Goal: Task Accomplishment & Management: Use online tool/utility

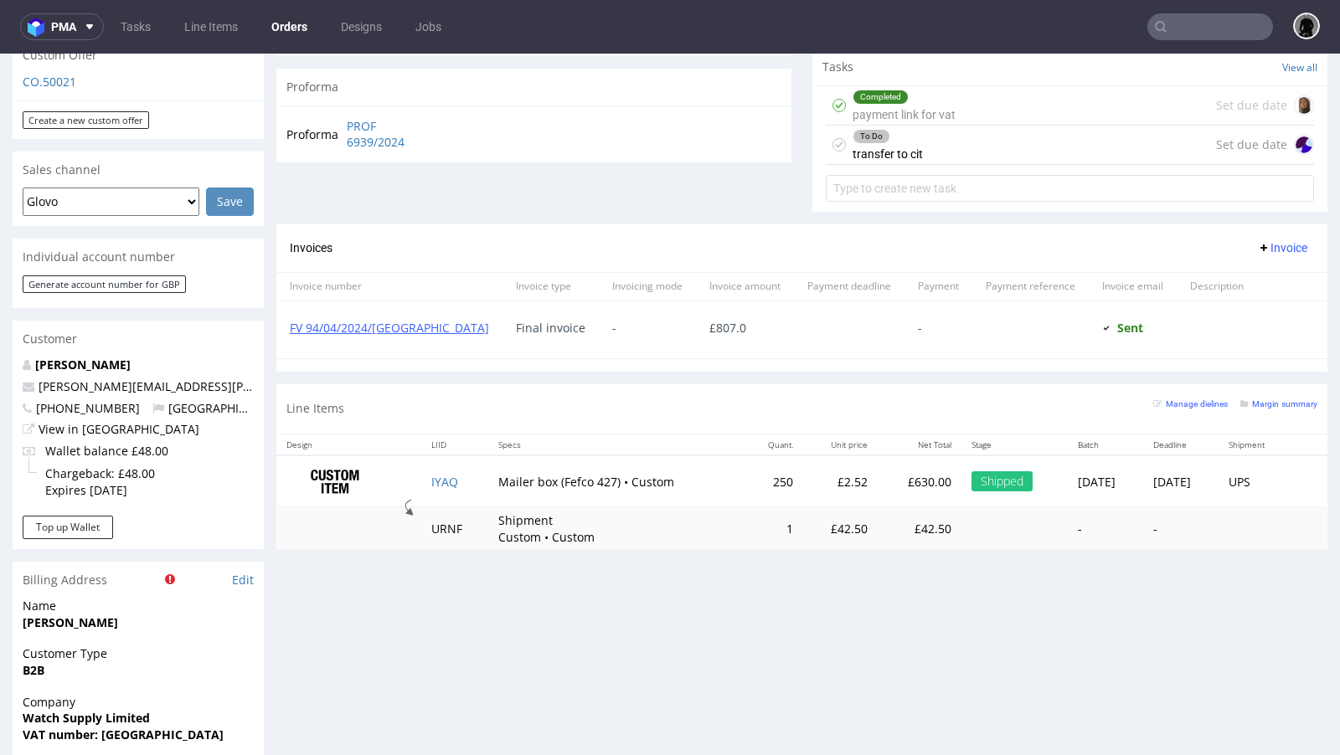
scroll to position [656, 0]
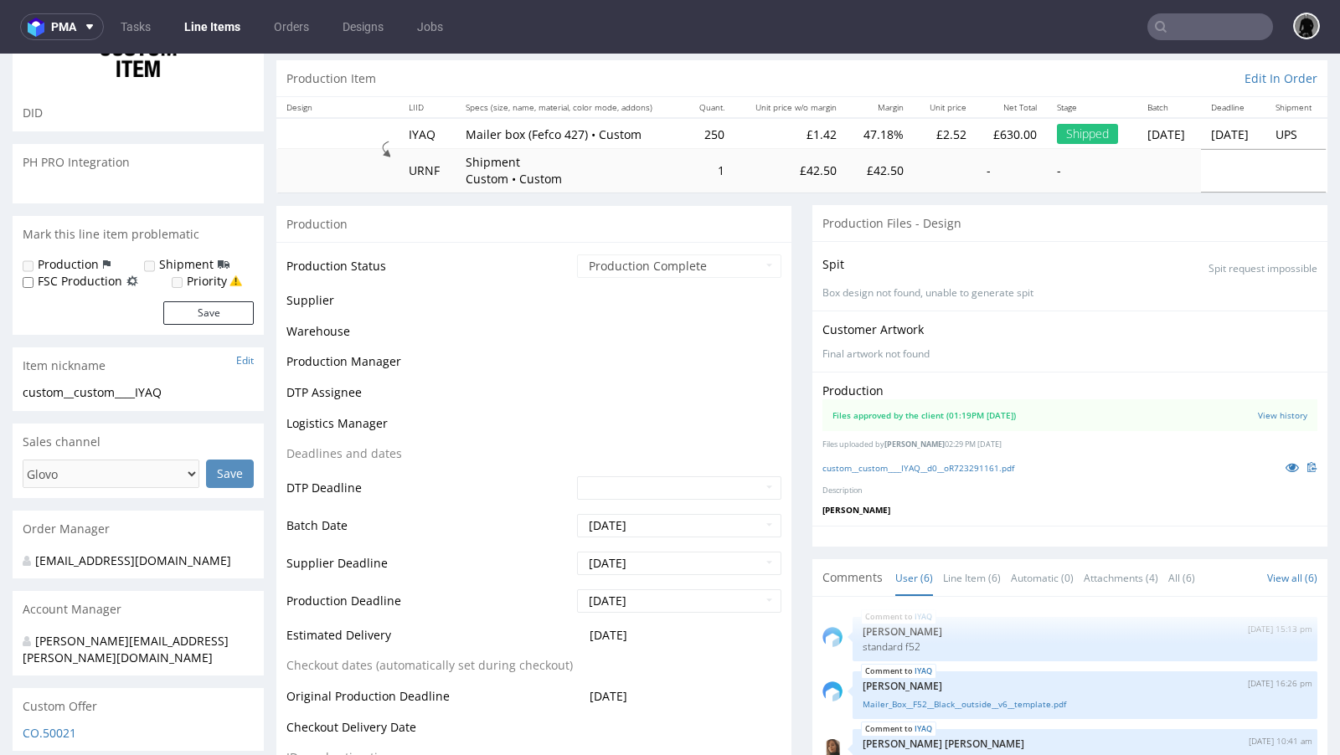
scroll to position [374, 0]
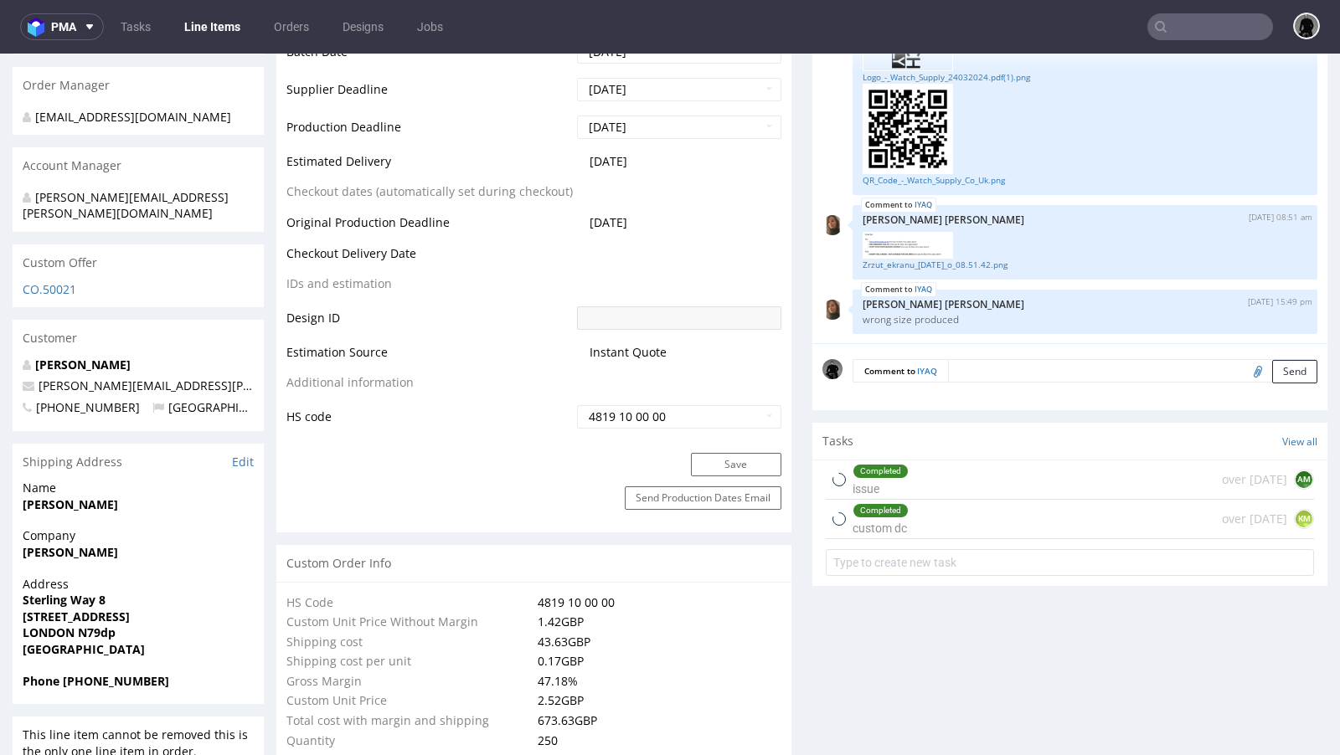
select select "in_progress"
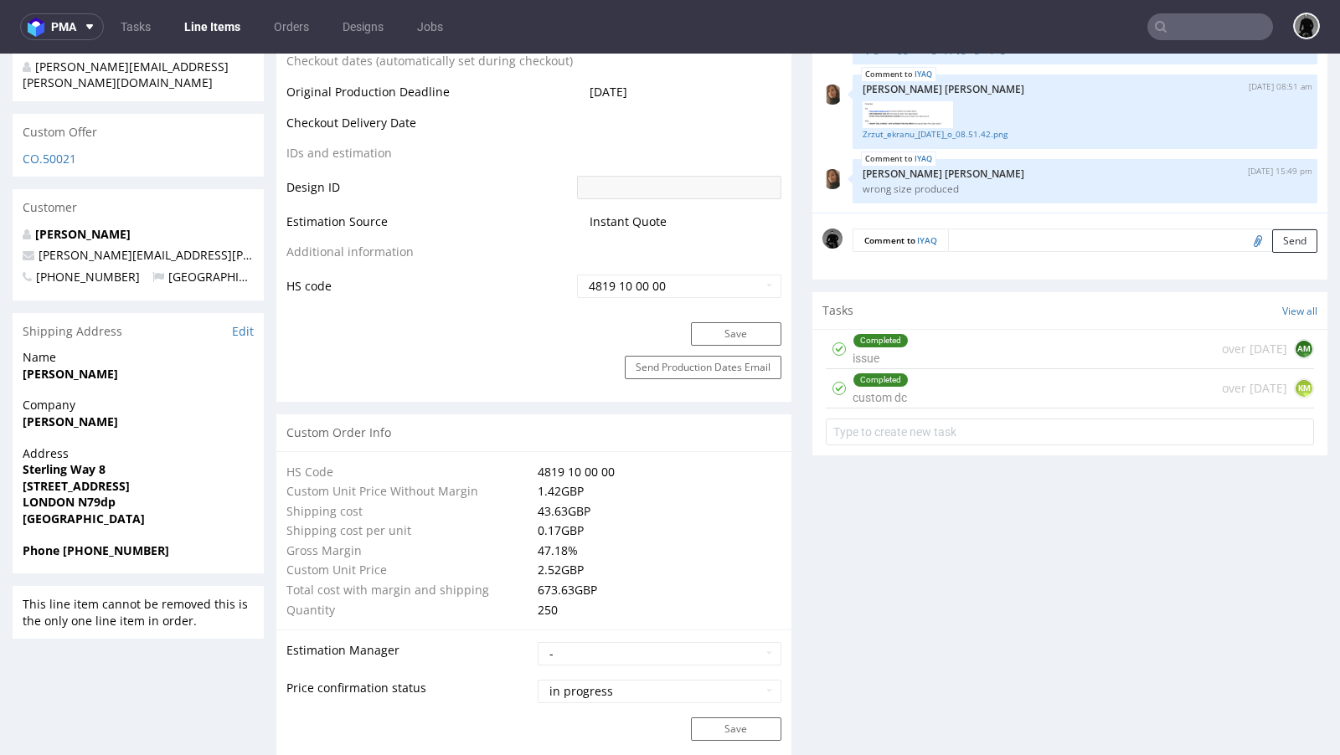
scroll to position [938, 0]
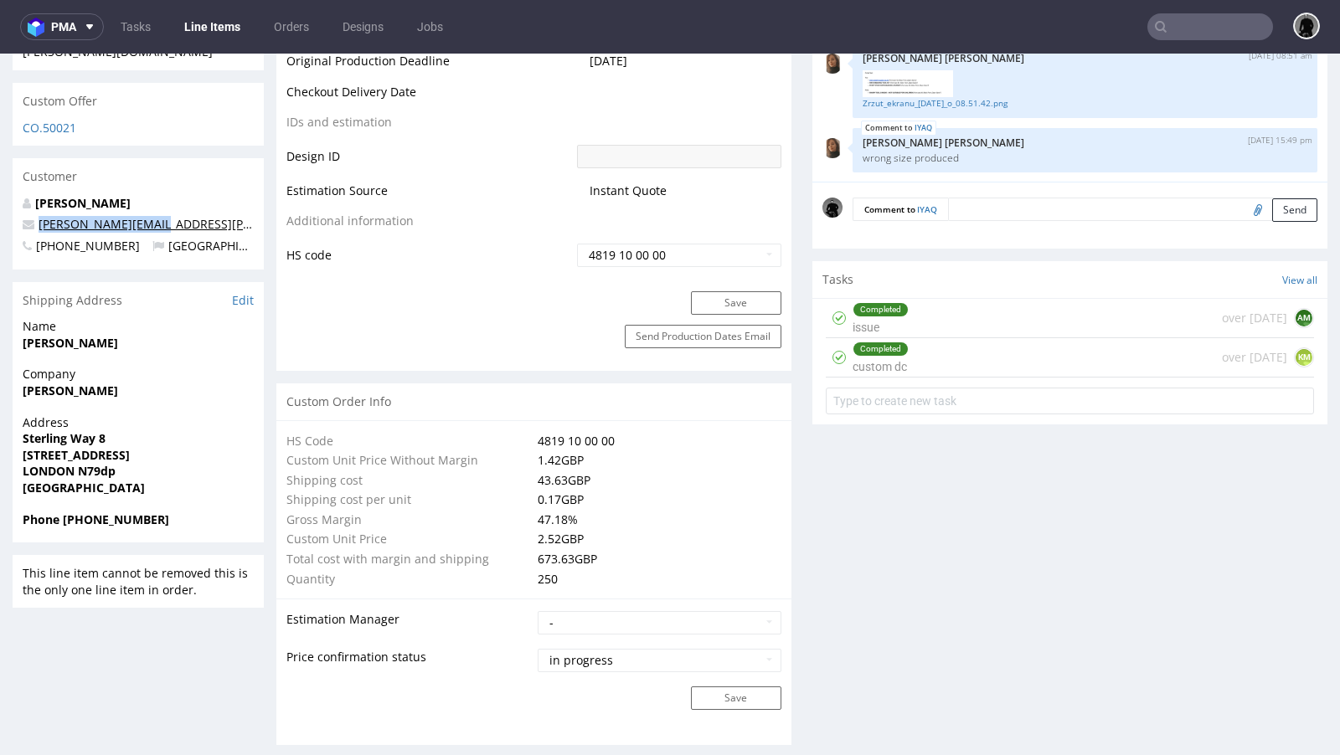
drag, startPoint x: 159, startPoint y: 211, endPoint x: 40, endPoint y: 203, distance: 119.1
click at [40, 216] on p "[PERSON_NAME][EMAIL_ADDRESS][PERSON_NAME][DOMAIN_NAME]" at bounding box center [138, 224] width 231 height 17
copy link "[PERSON_NAME][EMAIL_ADDRESS][PERSON_NAME][DOMAIN_NAME]"
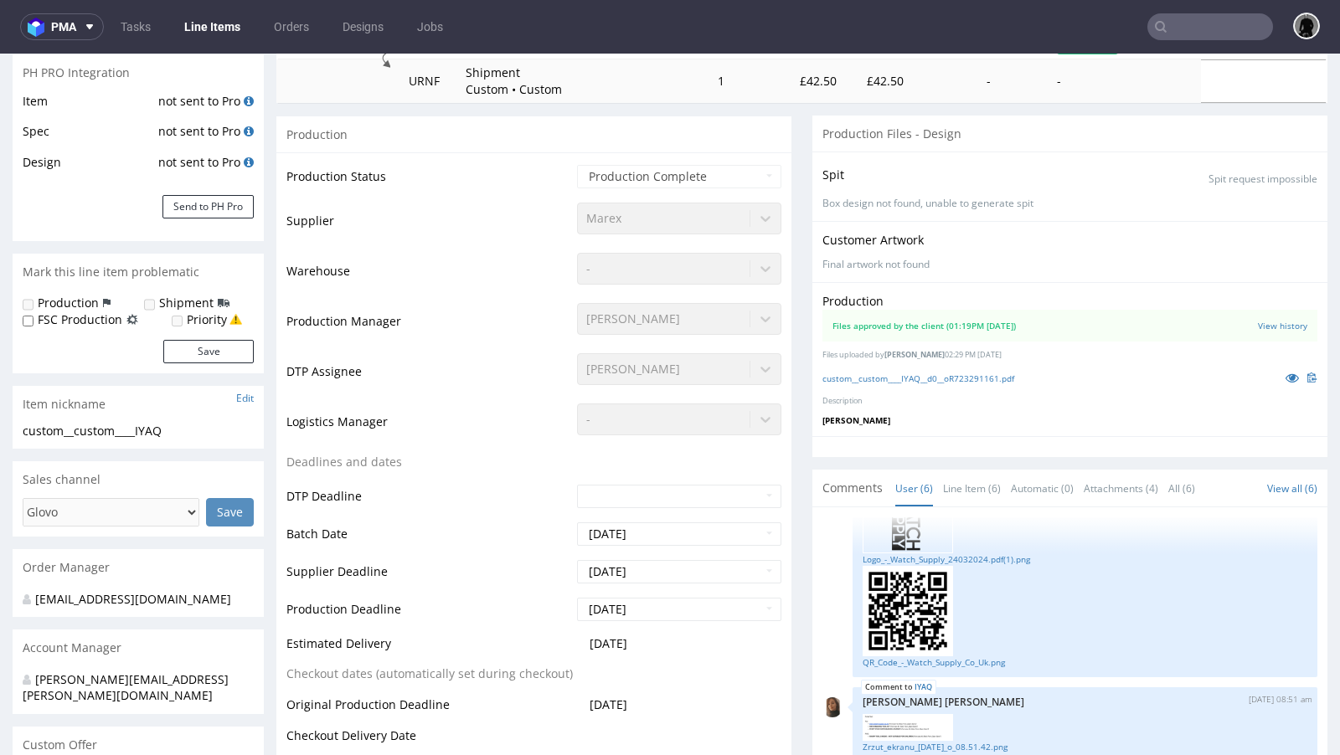
scroll to position [780, 0]
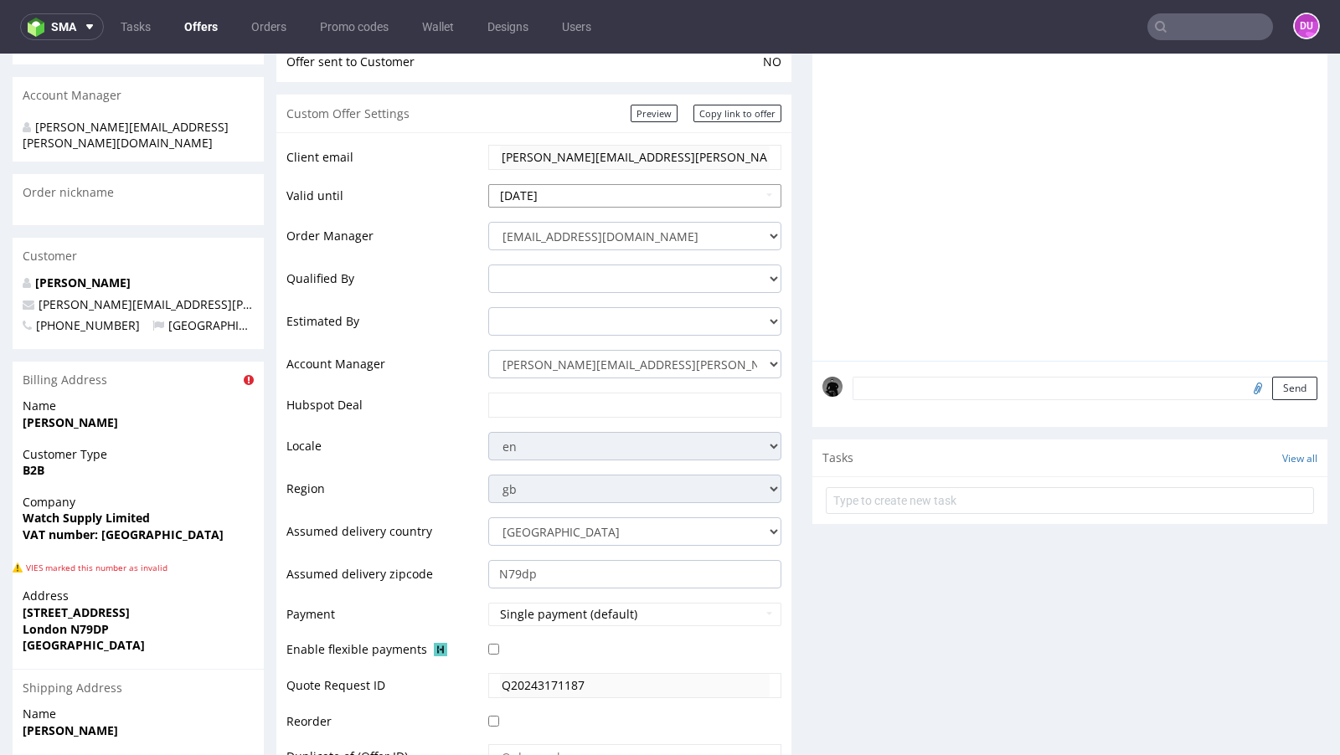
scroll to position [227, 0]
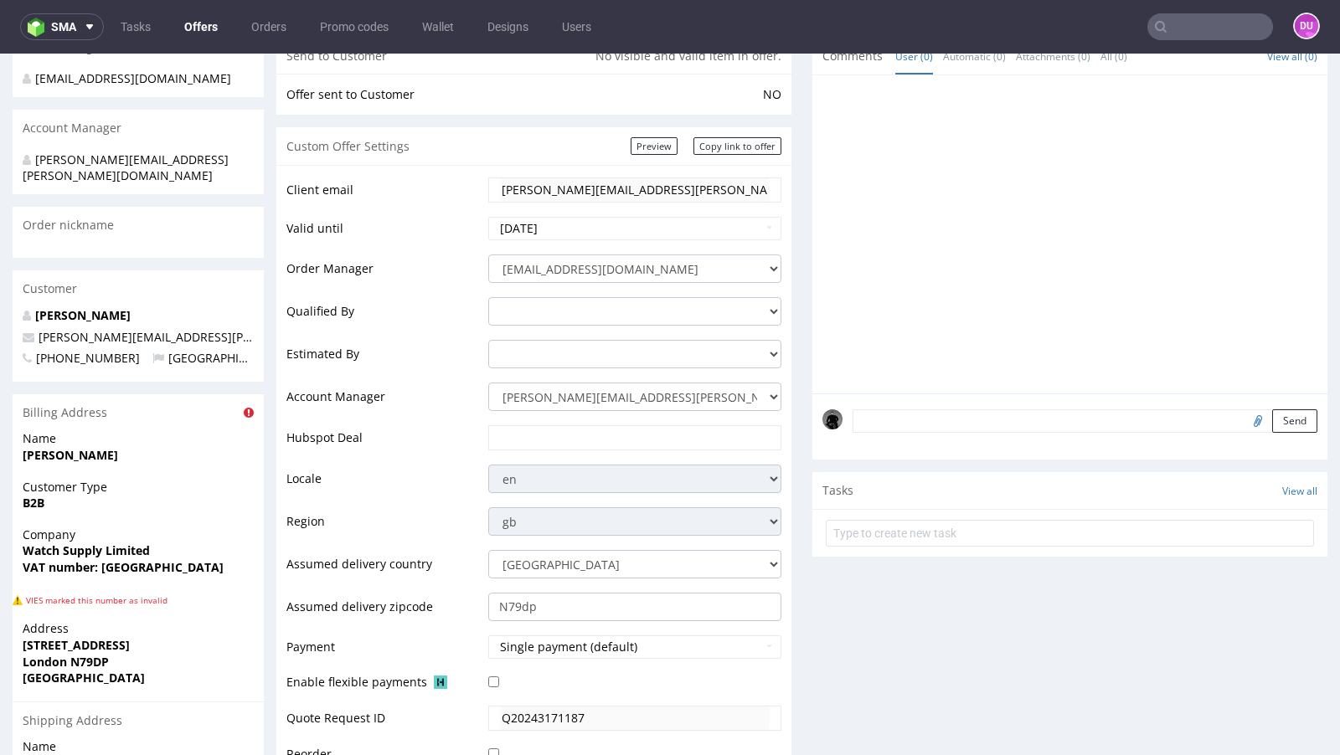
click at [1166, 28] on input "text" at bounding box center [1210, 26] width 126 height 27
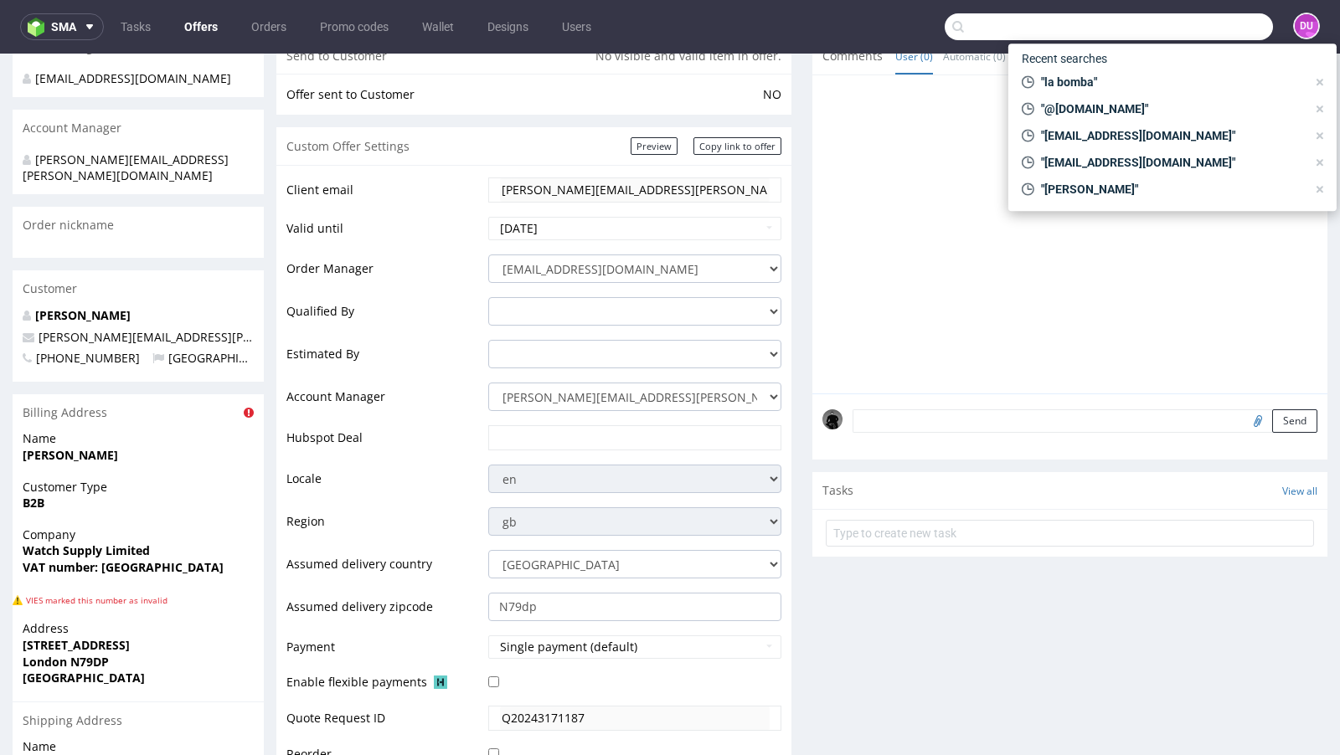
paste input "[PERSON_NAME][EMAIL_ADDRESS][PERSON_NAME][DOMAIN_NAME]"
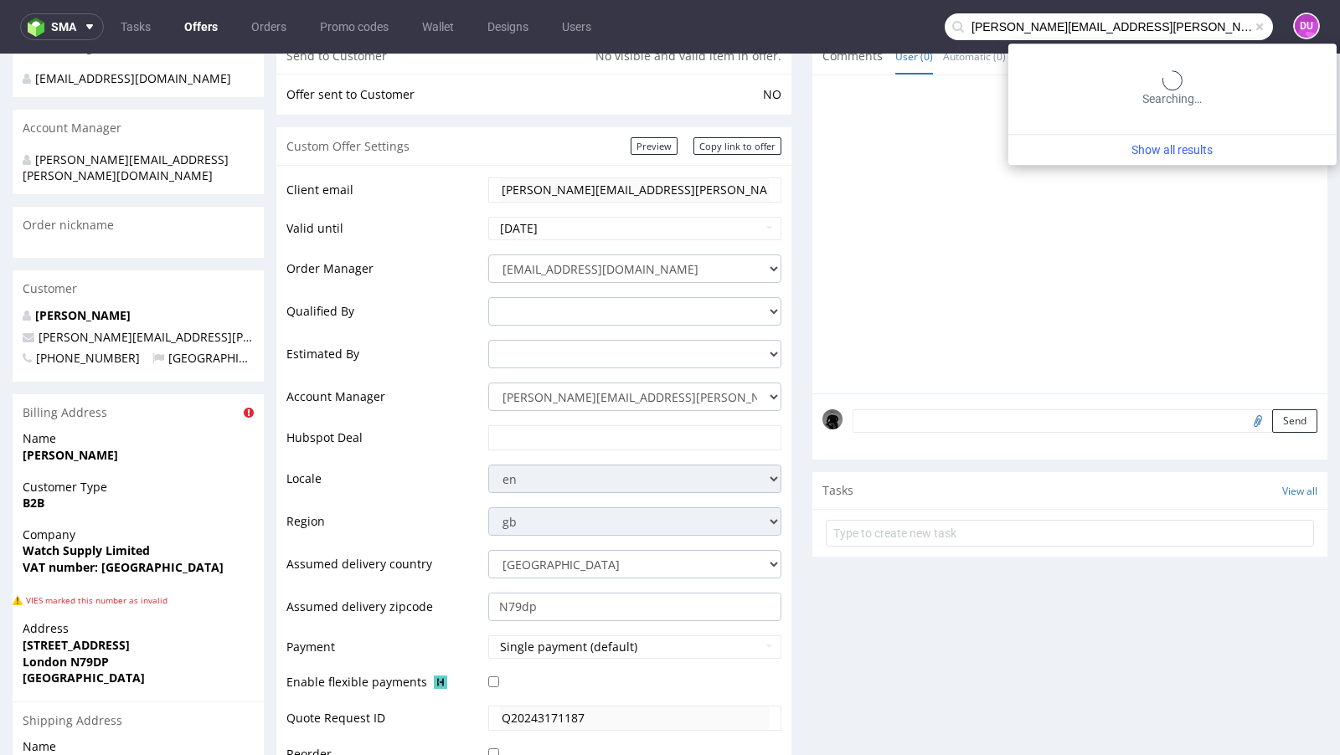
type input "[PERSON_NAME][EMAIL_ADDRESS][PERSON_NAME][DOMAIN_NAME]"
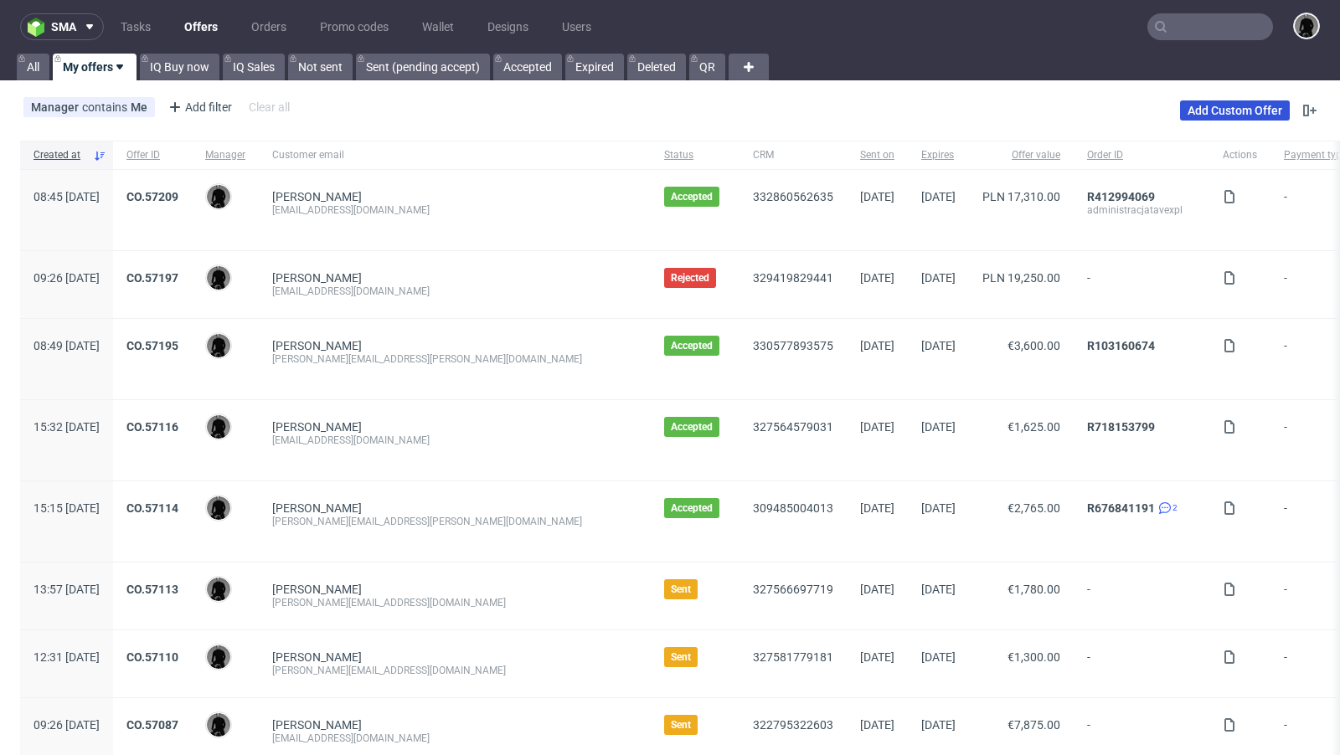
click at [1189, 115] on link "Add Custom Offer" at bounding box center [1235, 110] width 110 height 20
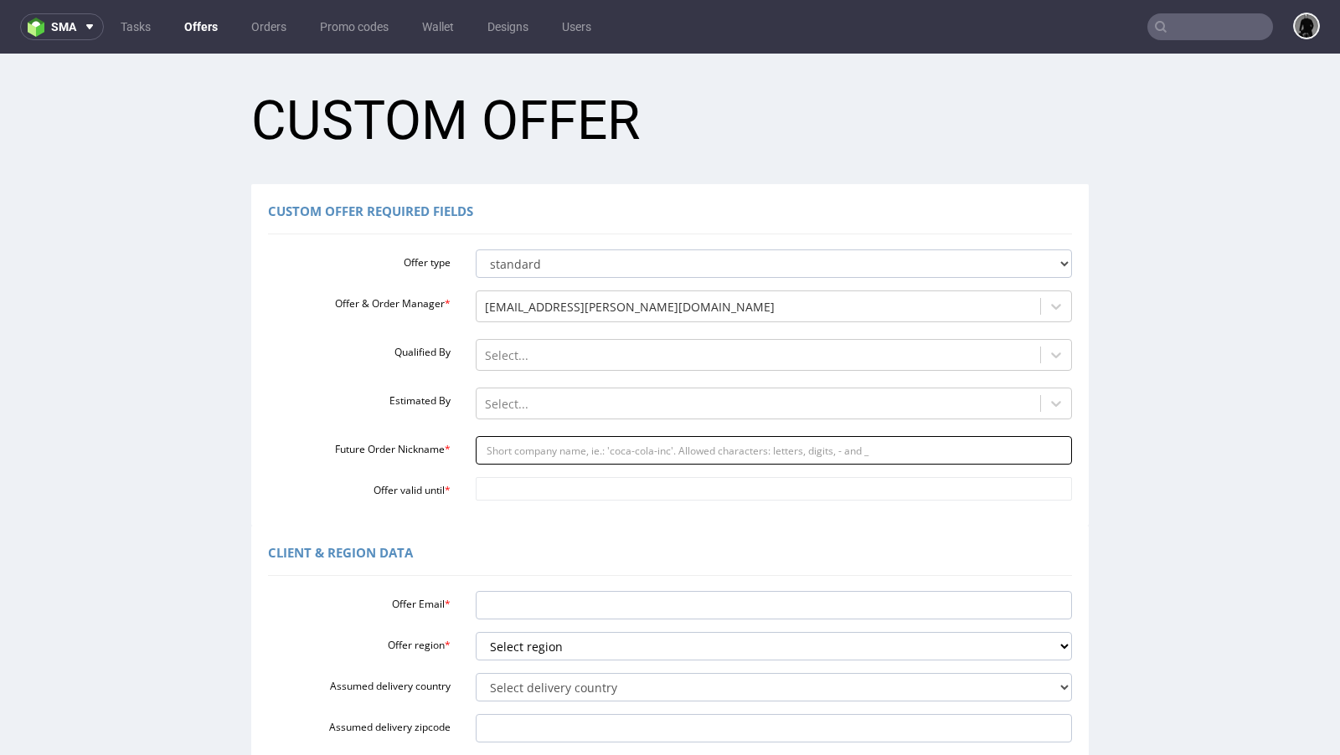
click at [525, 442] on input "Future Order Nickname *" at bounding box center [774, 450] width 597 height 28
paste input "felixfink-timecom"
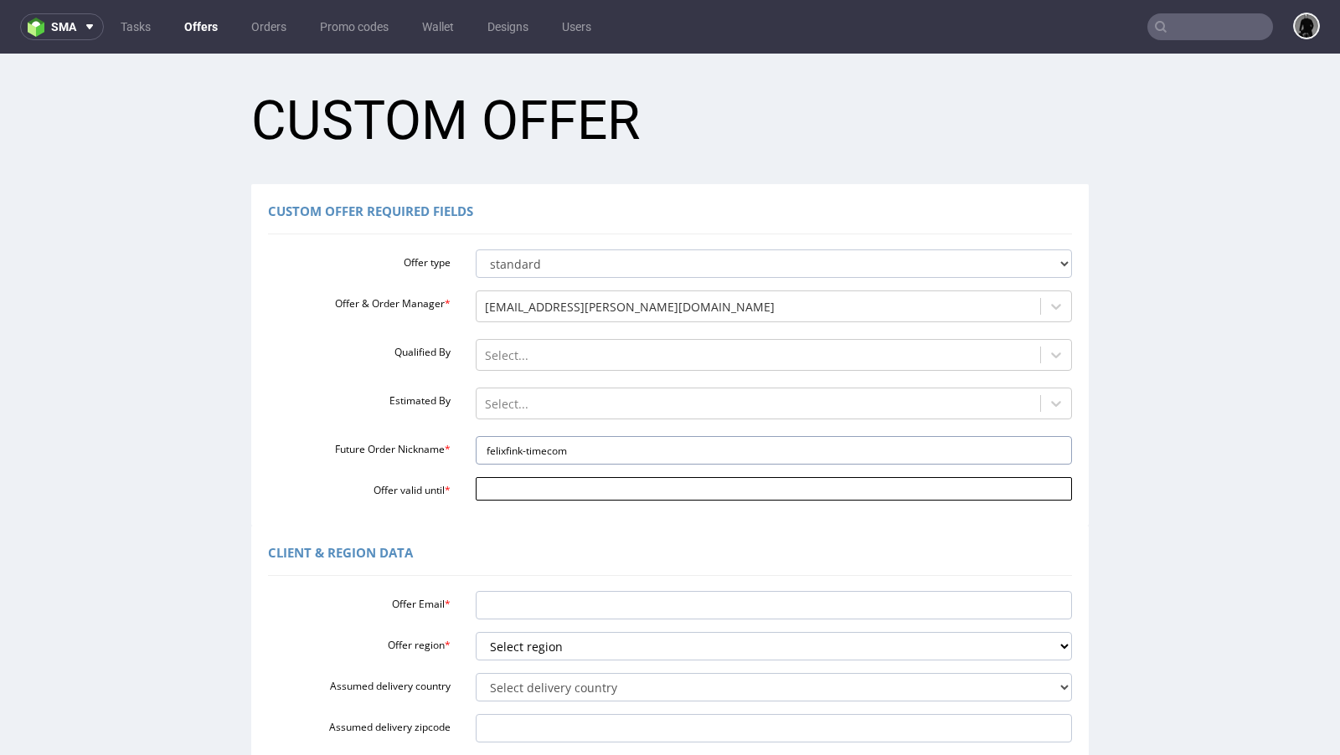
type input "felixfink-timecom"
click at [528, 496] on input "Offer valid until *" at bounding box center [774, 488] width 597 height 23
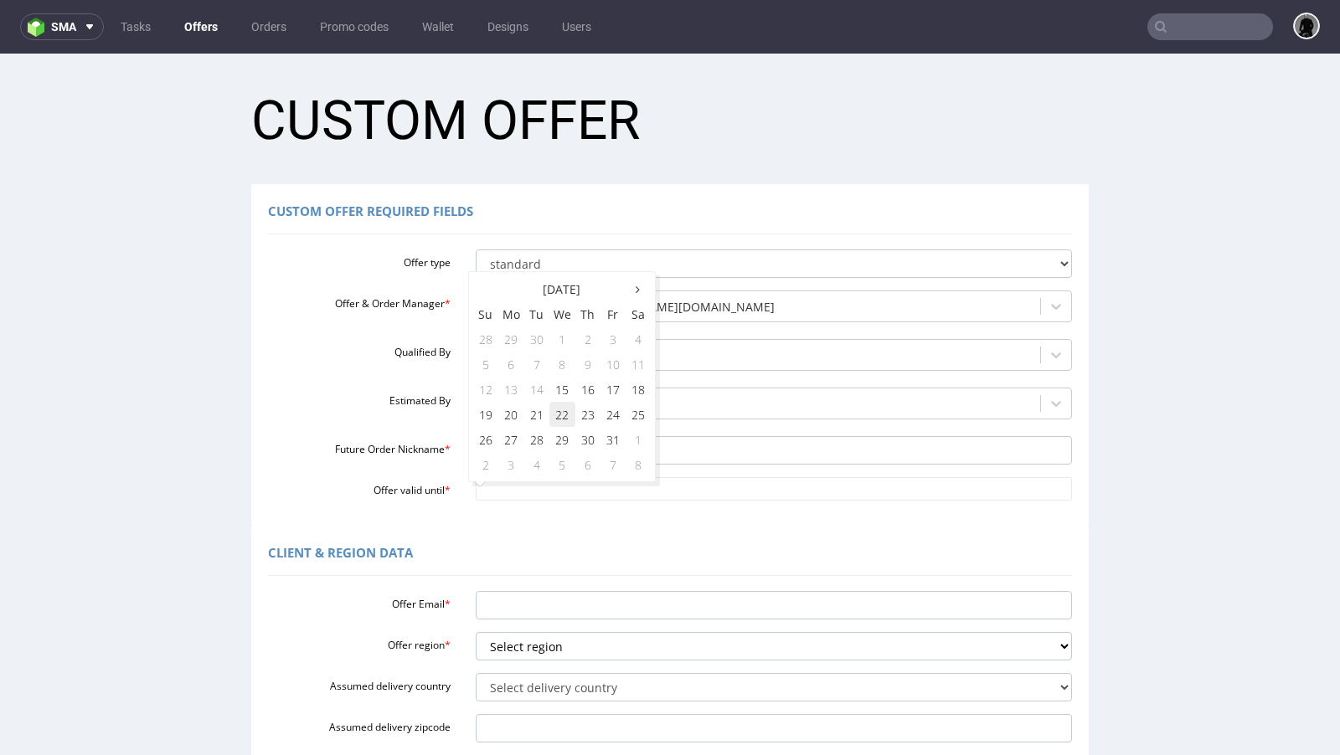
click at [564, 412] on td "22" at bounding box center [562, 414] width 26 height 25
type input "[DATE]"
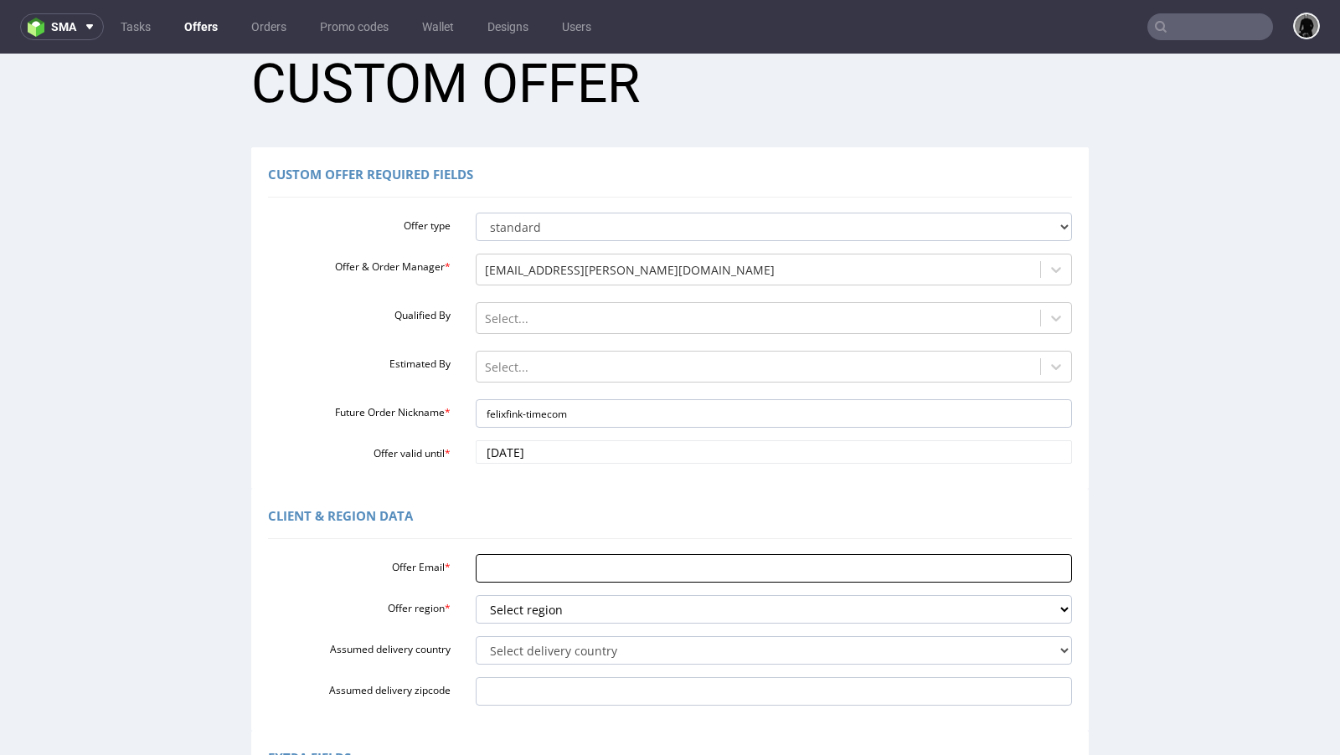
click at [552, 569] on input "Offer Email *" at bounding box center [774, 568] width 597 height 28
paste input "felix@fink-time.com"
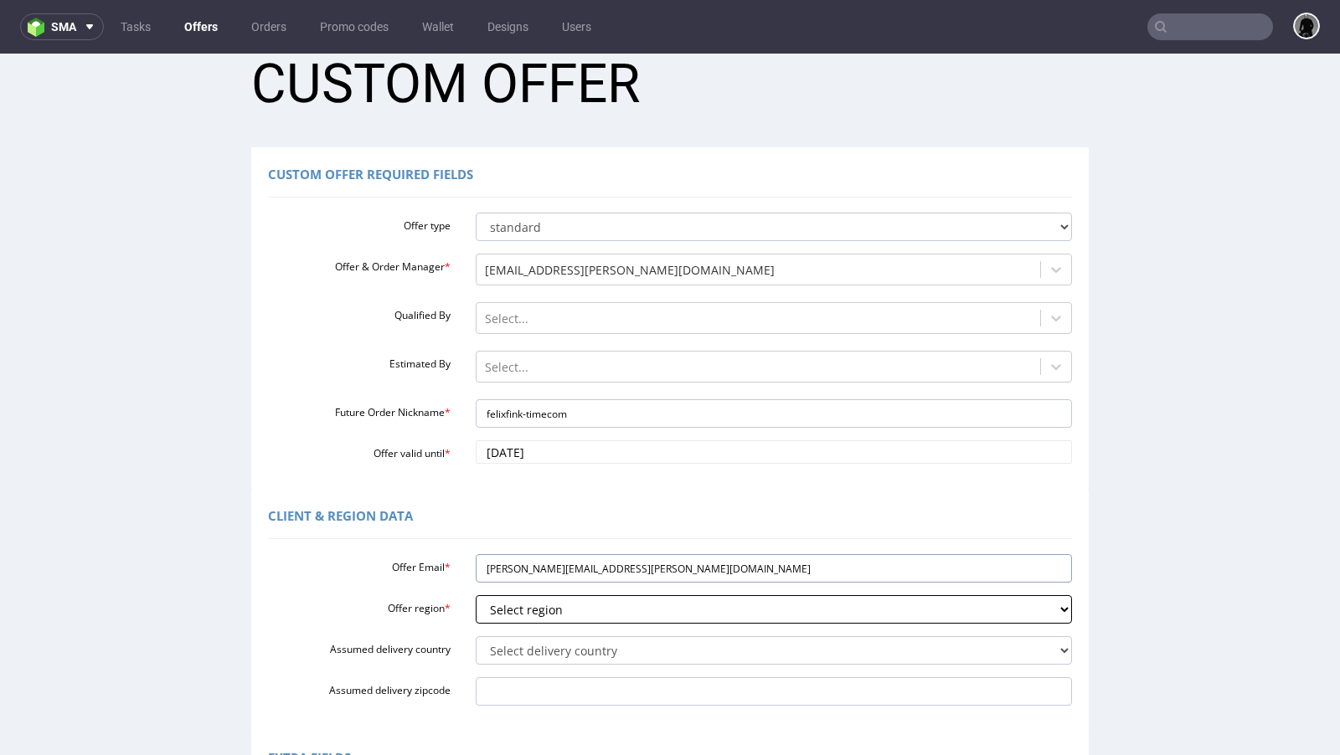
type input "felix@fink-time.com"
click at [544, 611] on select "Select region eu gb de pl cz fr it es" at bounding box center [774, 609] width 597 height 28
select select "gb"
click at [476, 595] on select "Select region eu gb de pl cz fr it es" at bounding box center [774, 609] width 597 height 28
click at [546, 604] on select "Select region eu gb de pl cz fr it es" at bounding box center [774, 609] width 597 height 28
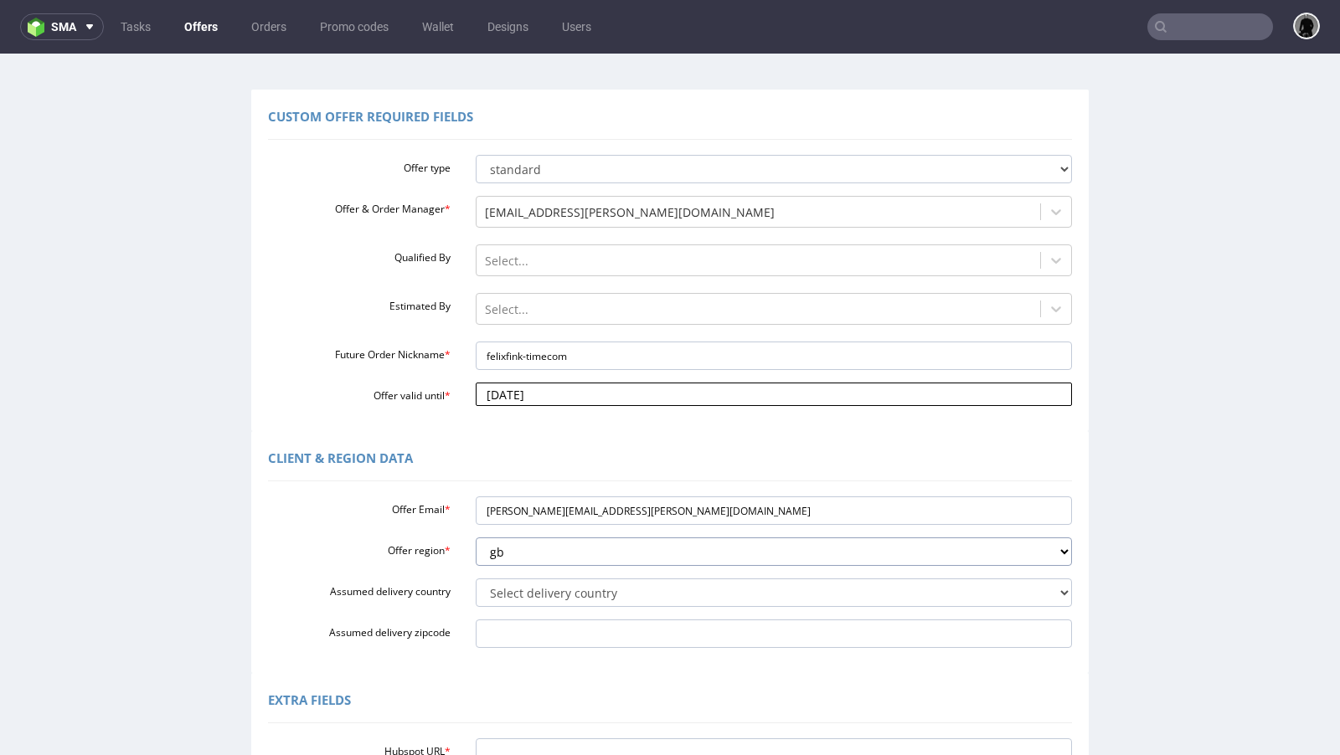
scroll to position [153, 0]
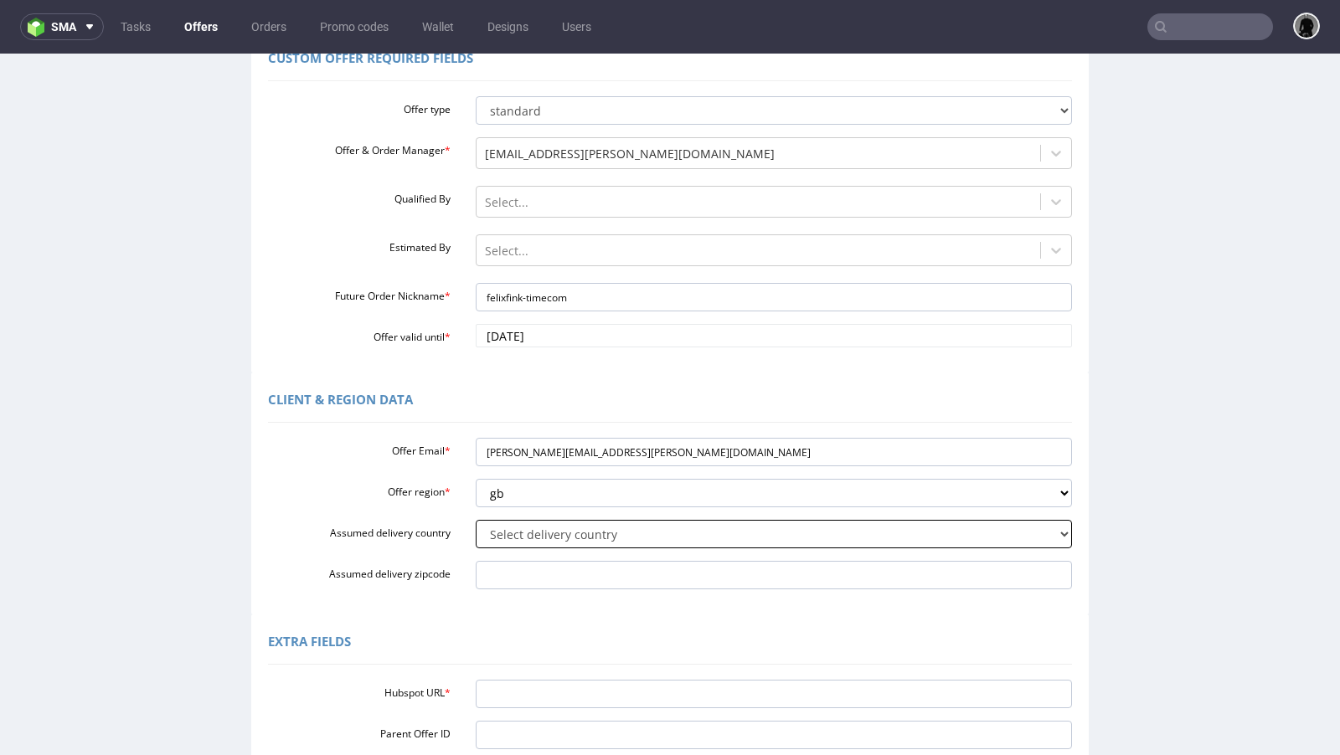
click at [584, 545] on select "Select delivery country [GEOGRAPHIC_DATA] [GEOGRAPHIC_DATA] [GEOGRAPHIC_DATA] […" at bounding box center [774, 534] width 597 height 28
select select "77"
click at [476, 520] on select "Select delivery country [GEOGRAPHIC_DATA] [GEOGRAPHIC_DATA] [GEOGRAPHIC_DATA] […" at bounding box center [774, 534] width 597 height 28
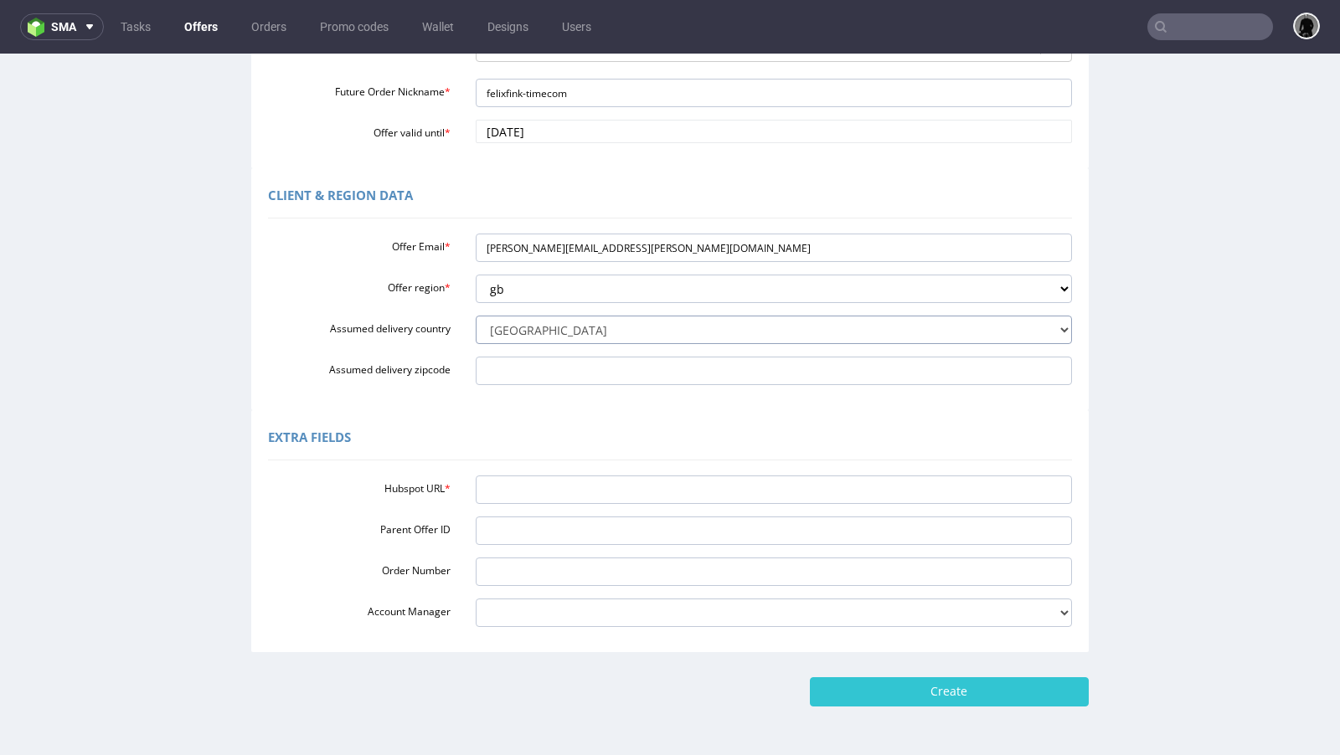
scroll to position [416, 0]
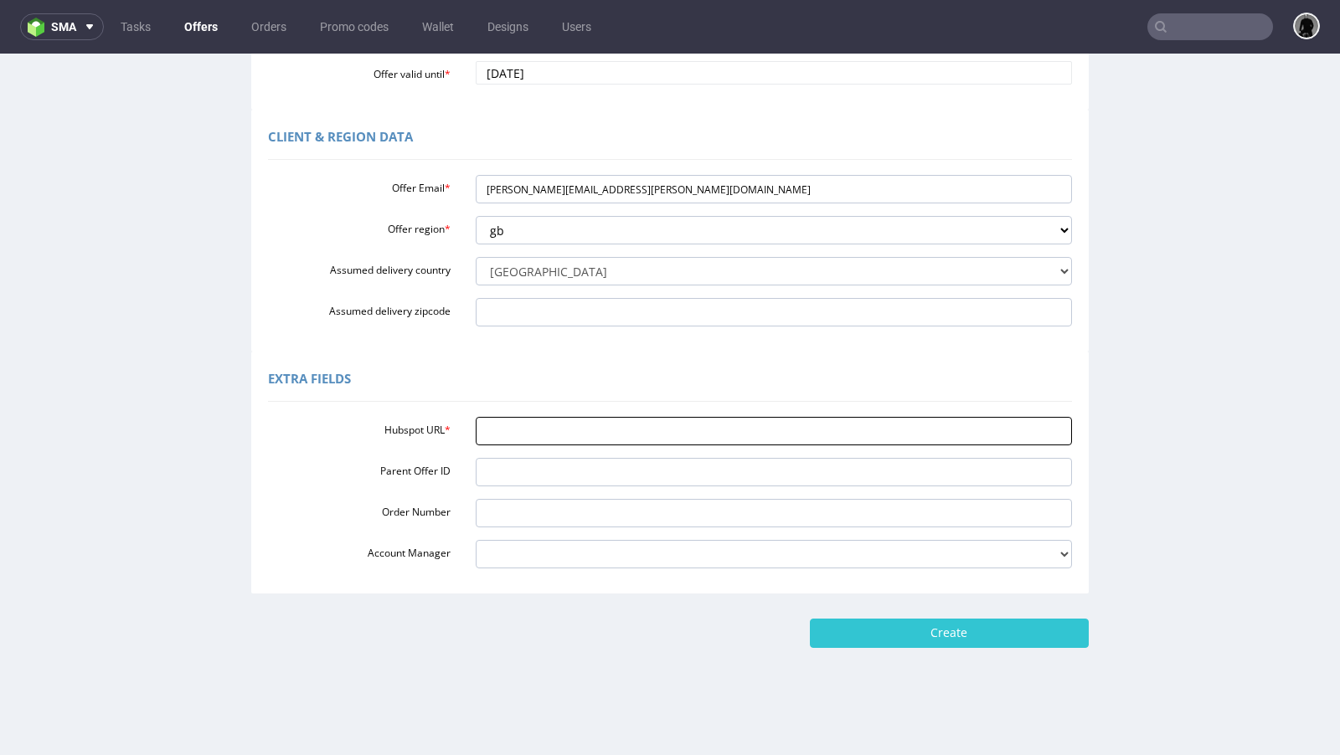
click at [621, 438] on input "Hubspot URL *" at bounding box center [774, 431] width 597 height 28
paste input "https://app-eu1.hubspot.com/contacts/25600958/record/0-3/334091069626/"
type input "https://app-eu1.hubspot.com/contacts/25600958/record/0-3/334091069626/"
click at [904, 634] on input "Create" at bounding box center [949, 633] width 279 height 28
type input "Please wait..."
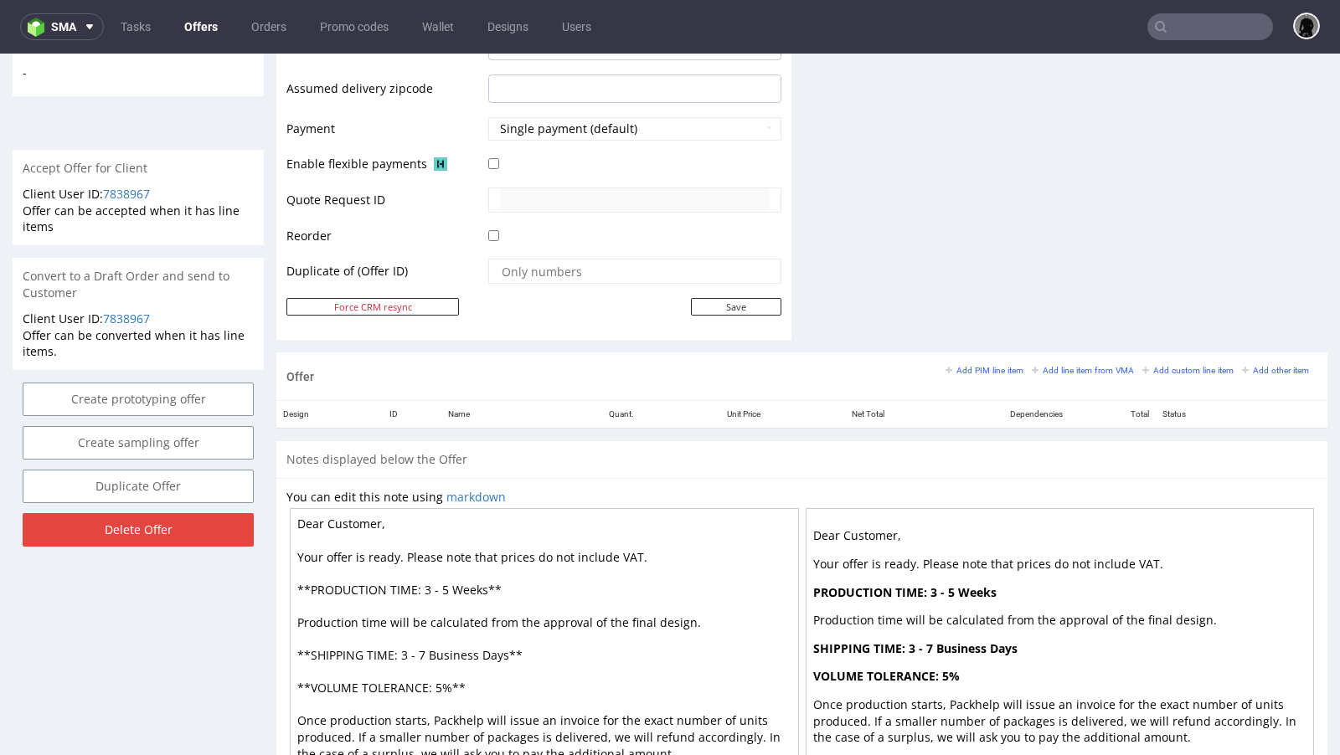
scroll to position [685, 0]
click at [1045, 368] on small "Add line item from VMA" at bounding box center [1083, 372] width 102 height 9
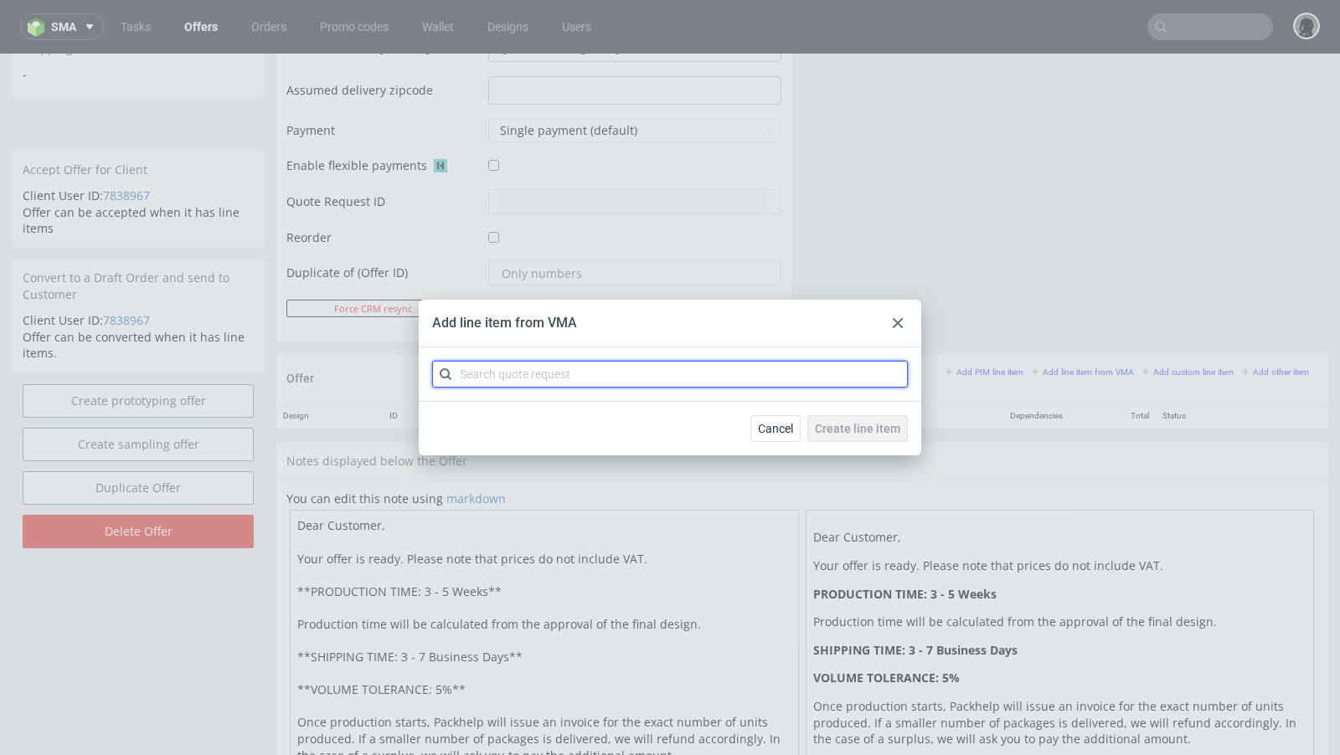
click at [764, 385] on input "text" at bounding box center [670, 374] width 476 height 27
paste input "CBWG"
type input "CBWG"
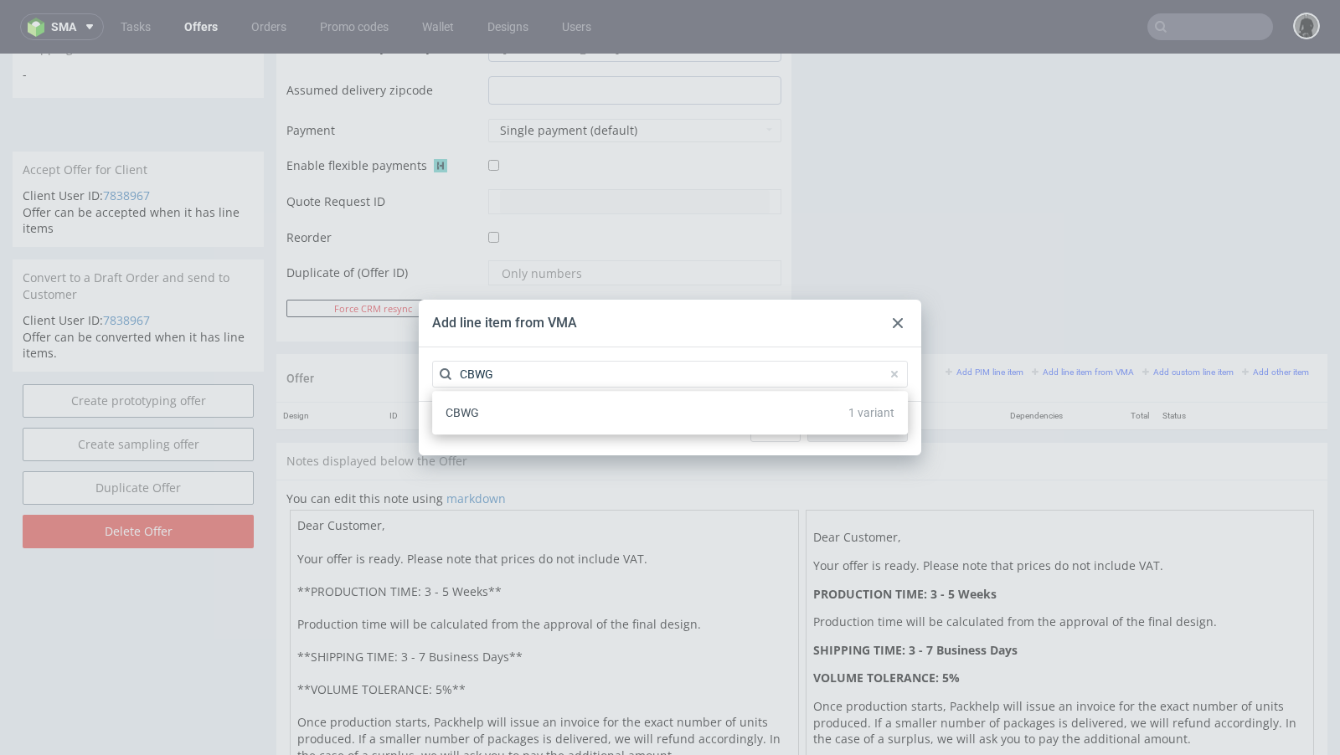
click at [531, 410] on div "CBWG 1 variant" at bounding box center [670, 413] width 462 height 30
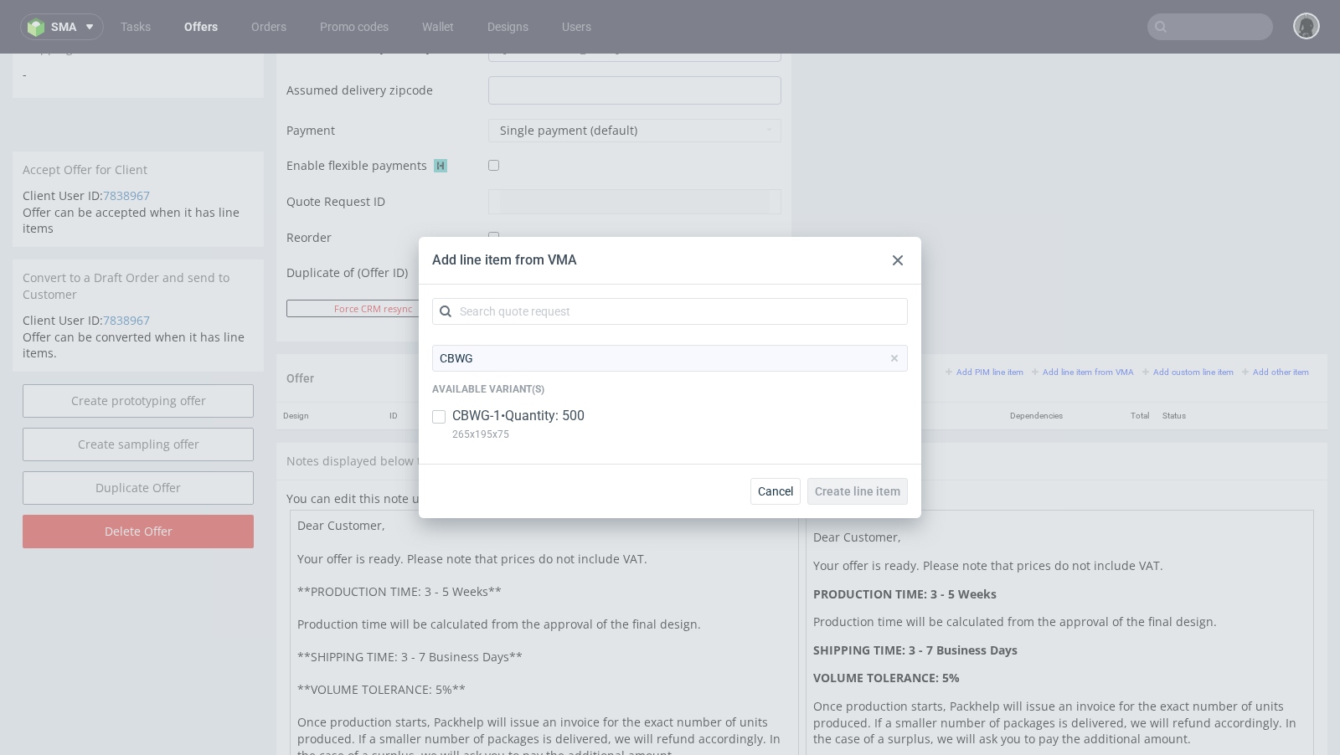
click at [582, 418] on p "CBWG-1 • Quantity: 500" at bounding box center [518, 416] width 132 height 18
checkbox input "true"
click at [863, 496] on span "Create line item" at bounding box center [857, 492] width 85 height 12
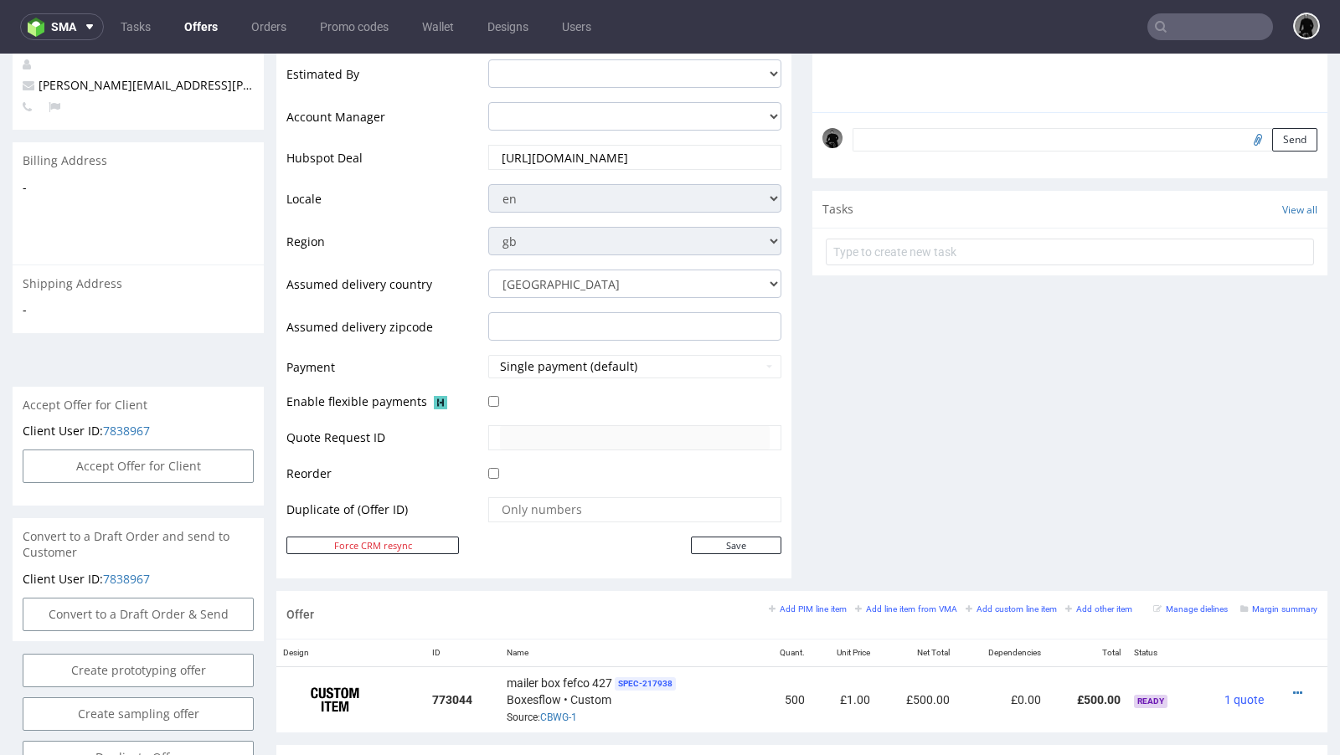
scroll to position [858, 0]
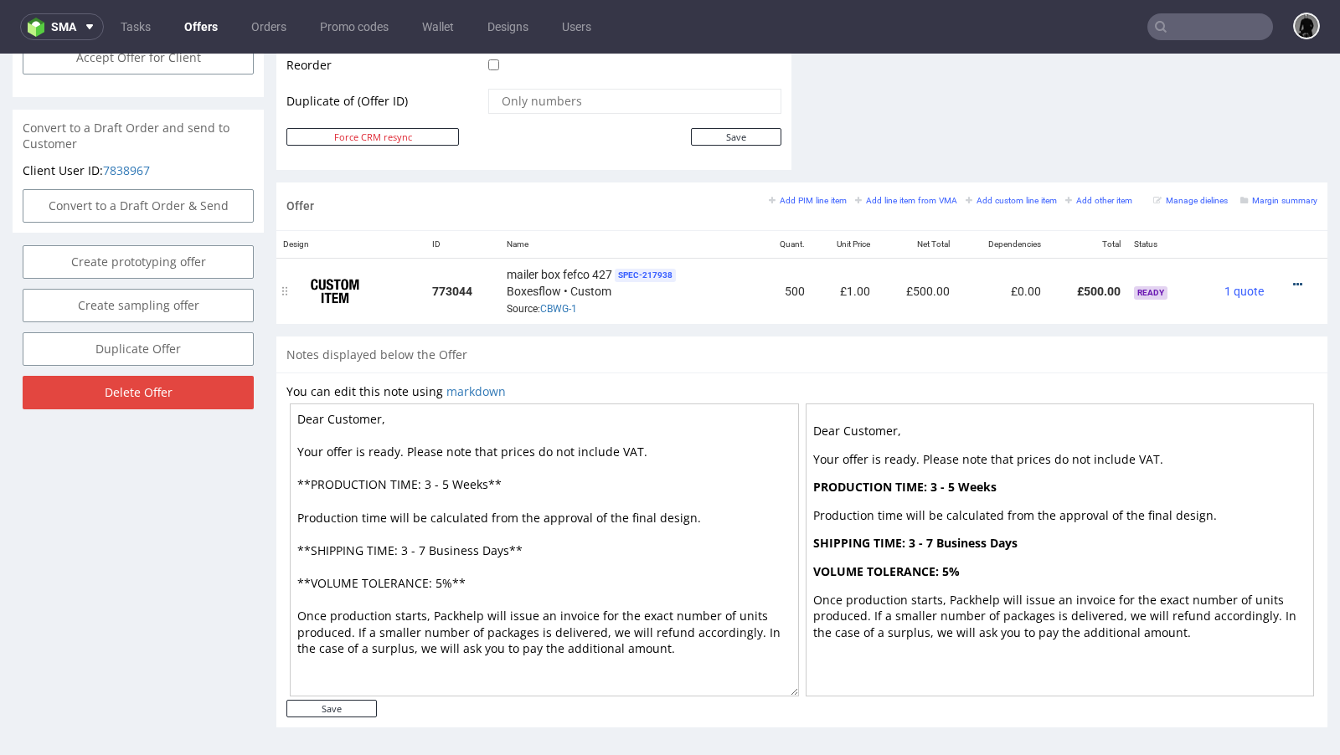
click at [1293, 279] on icon at bounding box center [1297, 285] width 9 height 12
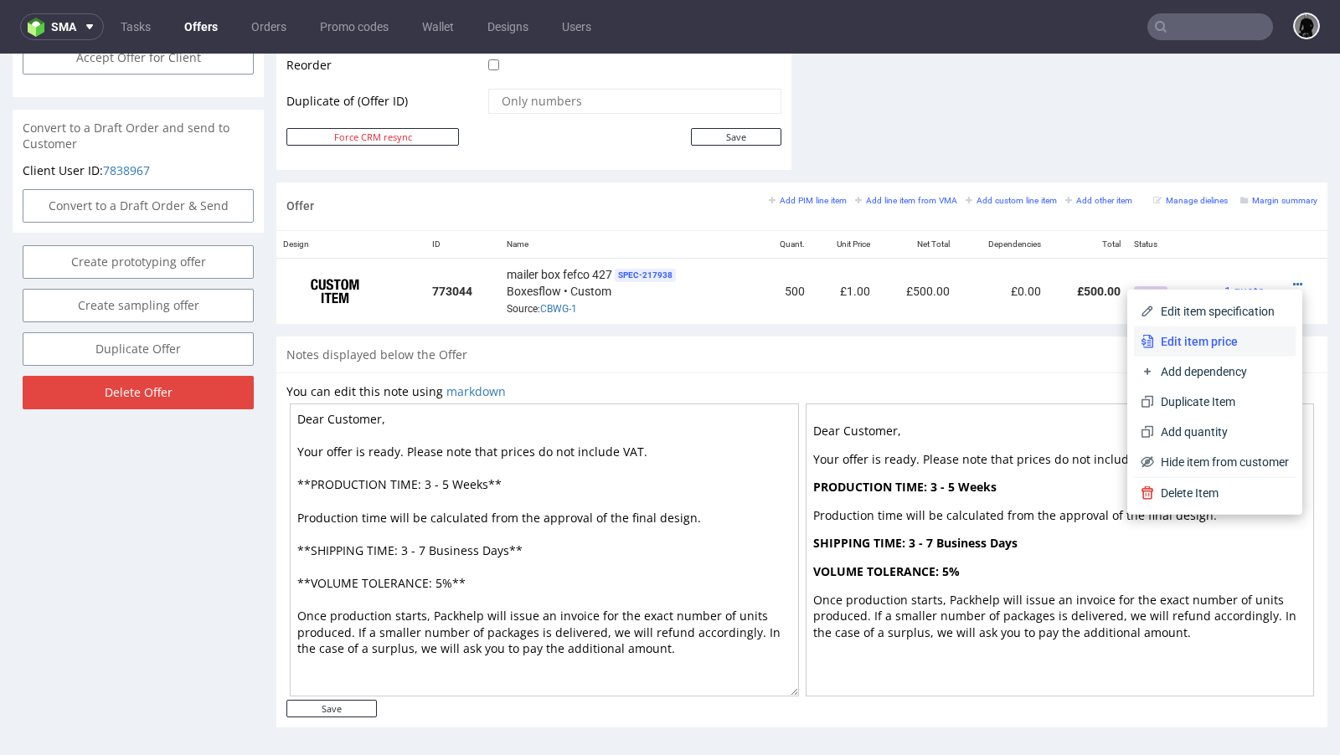
click at [1185, 337] on span "Edit item price" at bounding box center [1221, 341] width 135 height 17
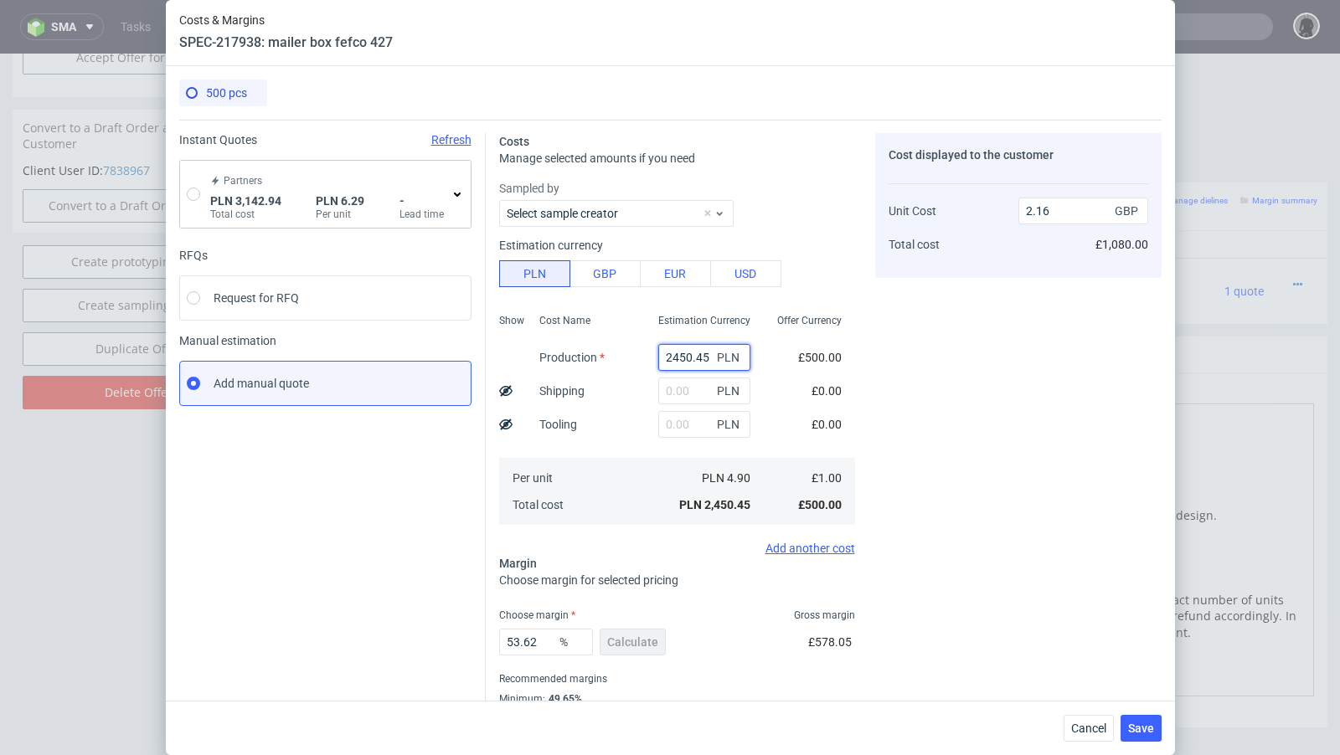
click at [685, 350] on input "2450.45" at bounding box center [704, 357] width 92 height 27
click at [203, 193] on div "Partners PLN 3,142.94 Total cost PLN 6.29 Per unit - Lead time" at bounding box center [325, 194] width 291 height 67
click at [195, 194] on input "radio" at bounding box center [193, 194] width 13 height 13
radio input "true"
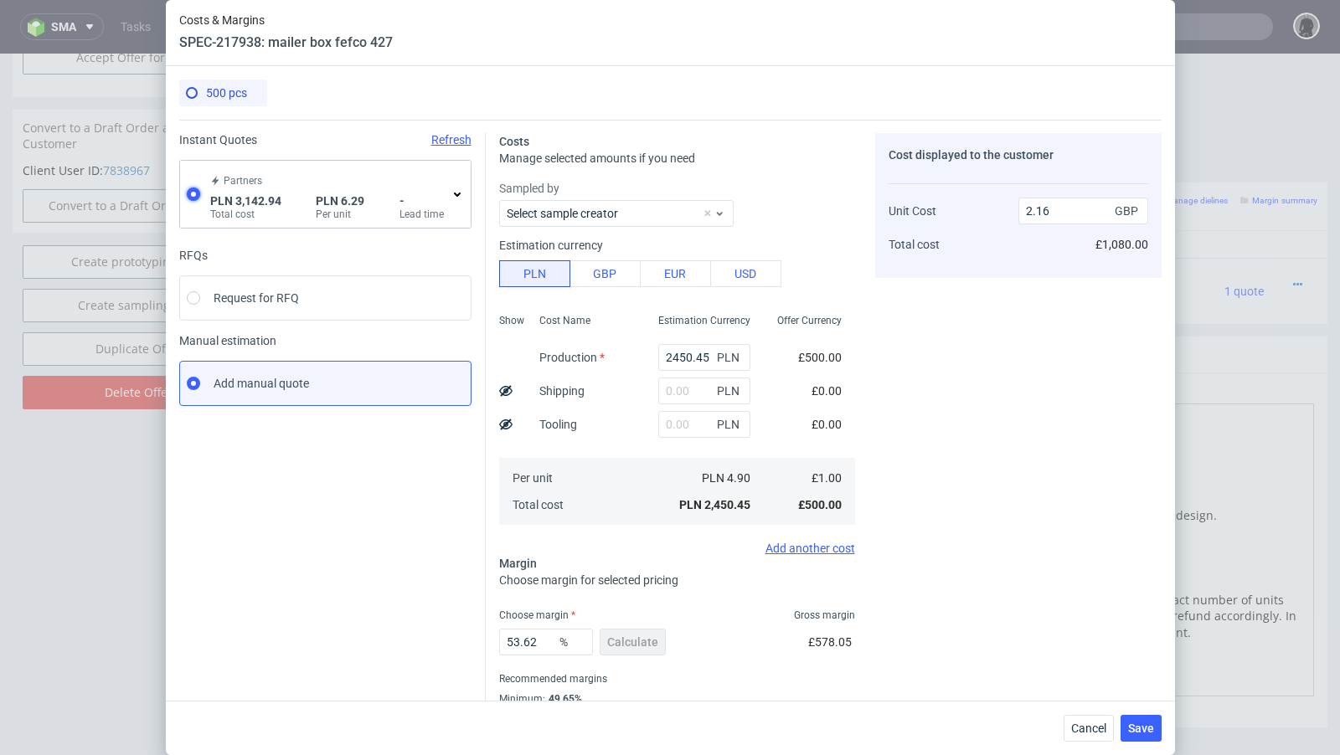
radio input "false"
type input "3142.94"
type input "1.28"
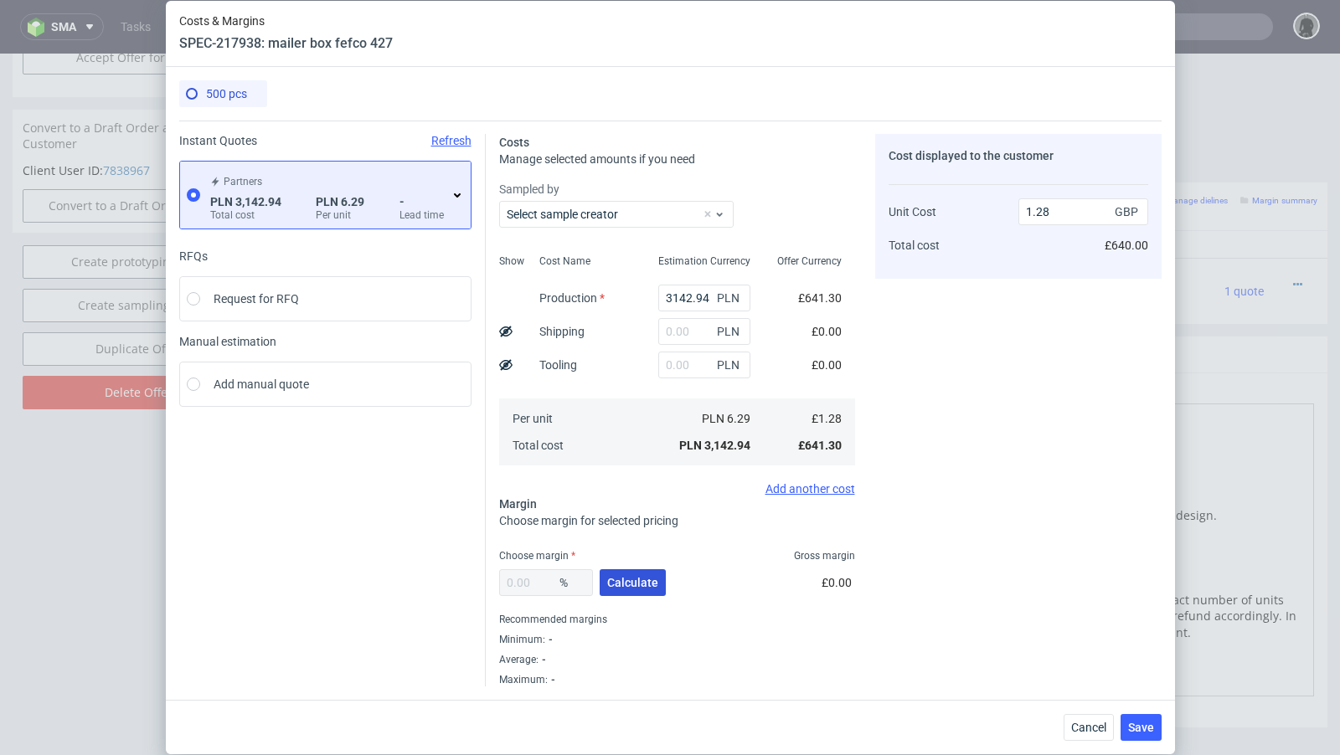
click at [610, 572] on button "Calculate" at bounding box center [633, 582] width 66 height 27
type input "41.38"
type input "2.19"
click at [673, 332] on input "text" at bounding box center [704, 331] width 92 height 27
type input "319"
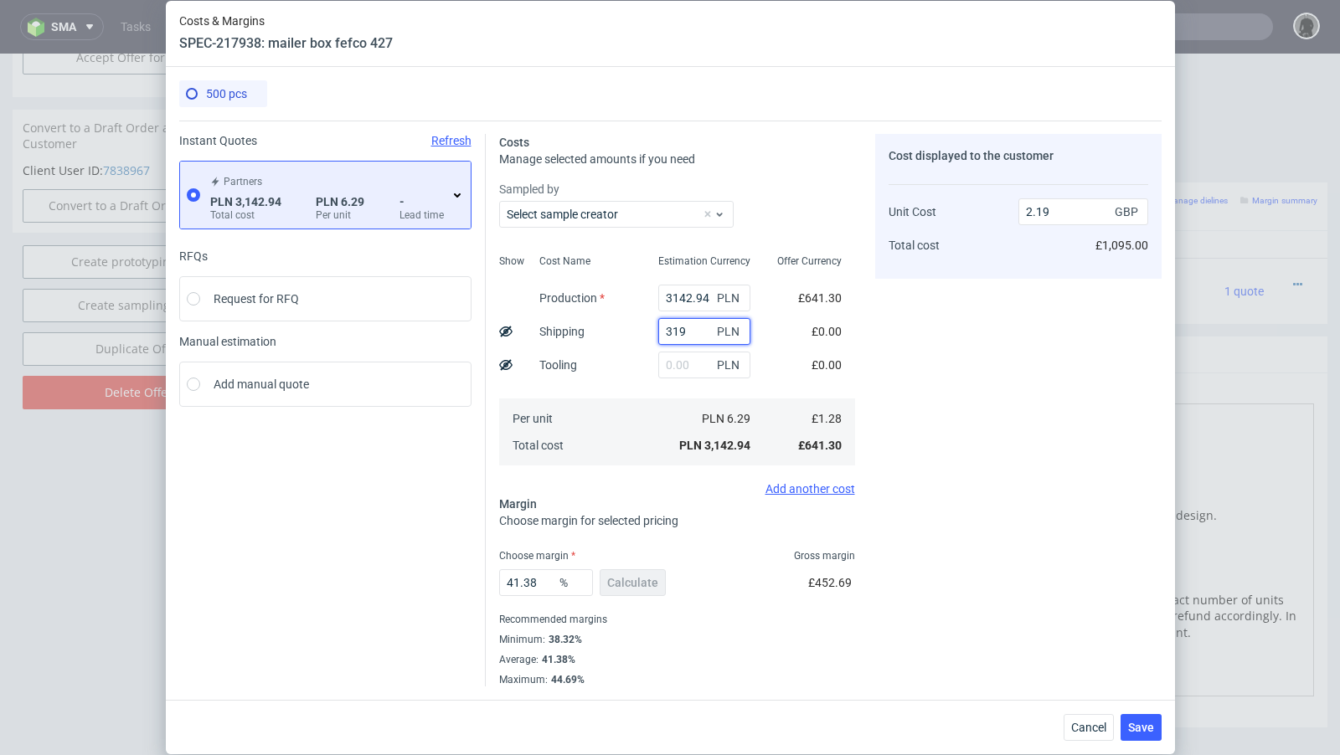
type input "2.41"
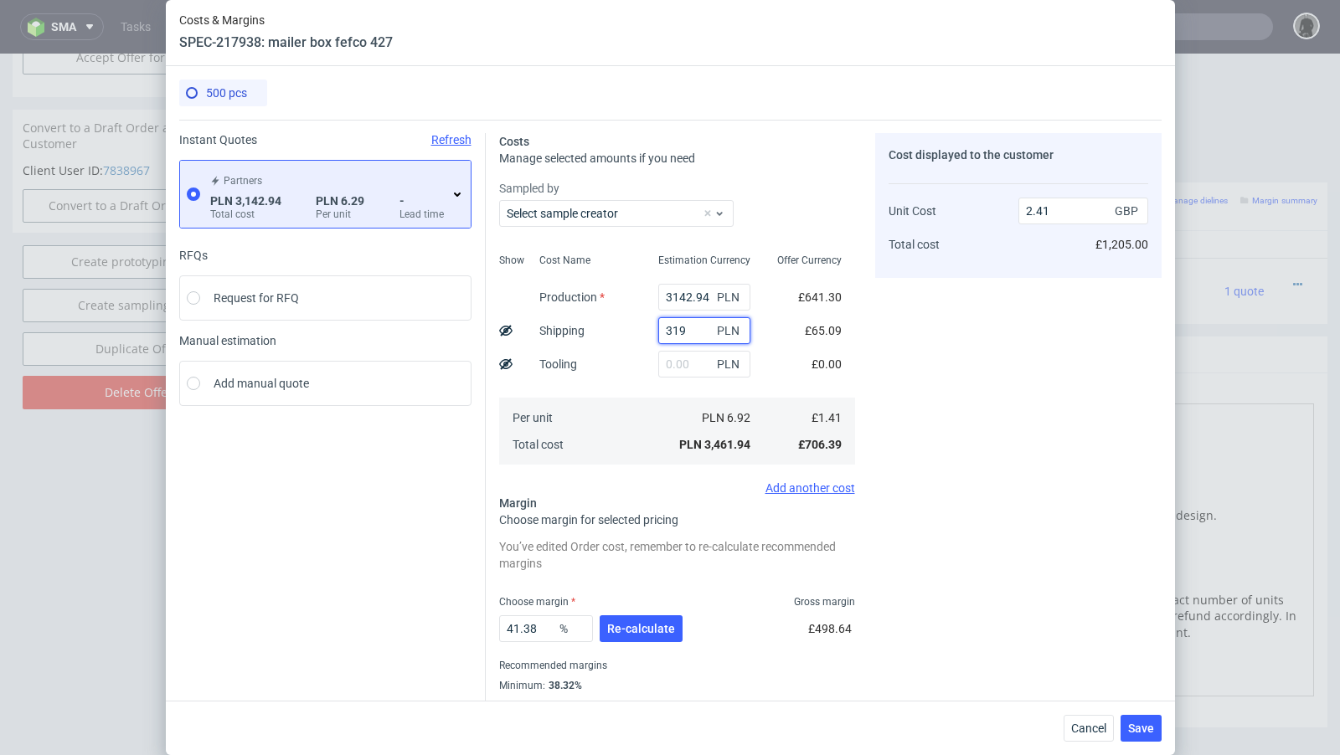
type input "319"
click at [358, 520] on div "Instant Quotes Refresh Partners PLN 3,142.94 Total cost PLN 6.29 Per unit - Lea…" at bounding box center [332, 433] width 306 height 600
click at [640, 617] on button "Re-calculate" at bounding box center [641, 628] width 83 height 27
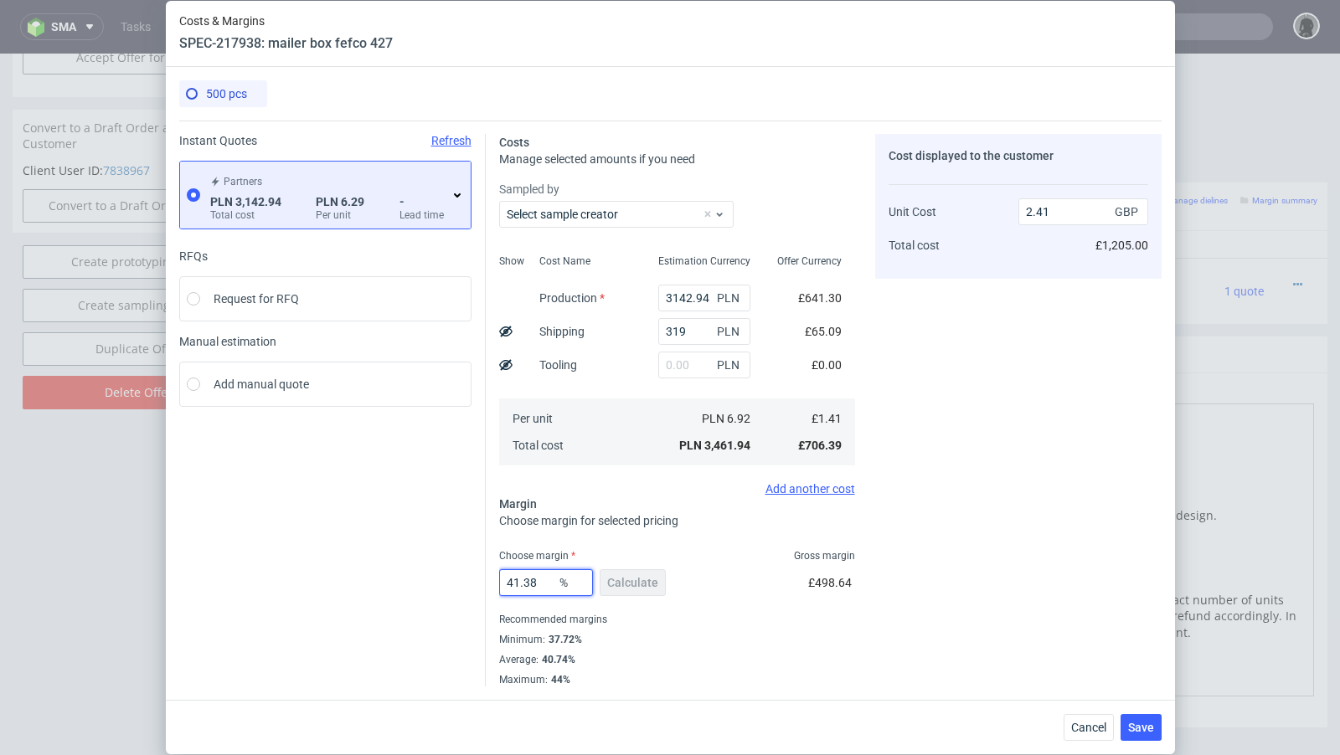
drag, startPoint x: 541, startPoint y: 582, endPoint x: 514, endPoint y: 582, distance: 26.8
click at [514, 582] on input "41.38" at bounding box center [546, 582] width 94 height 27
type input "40"
type input "2.35"
type input "49"
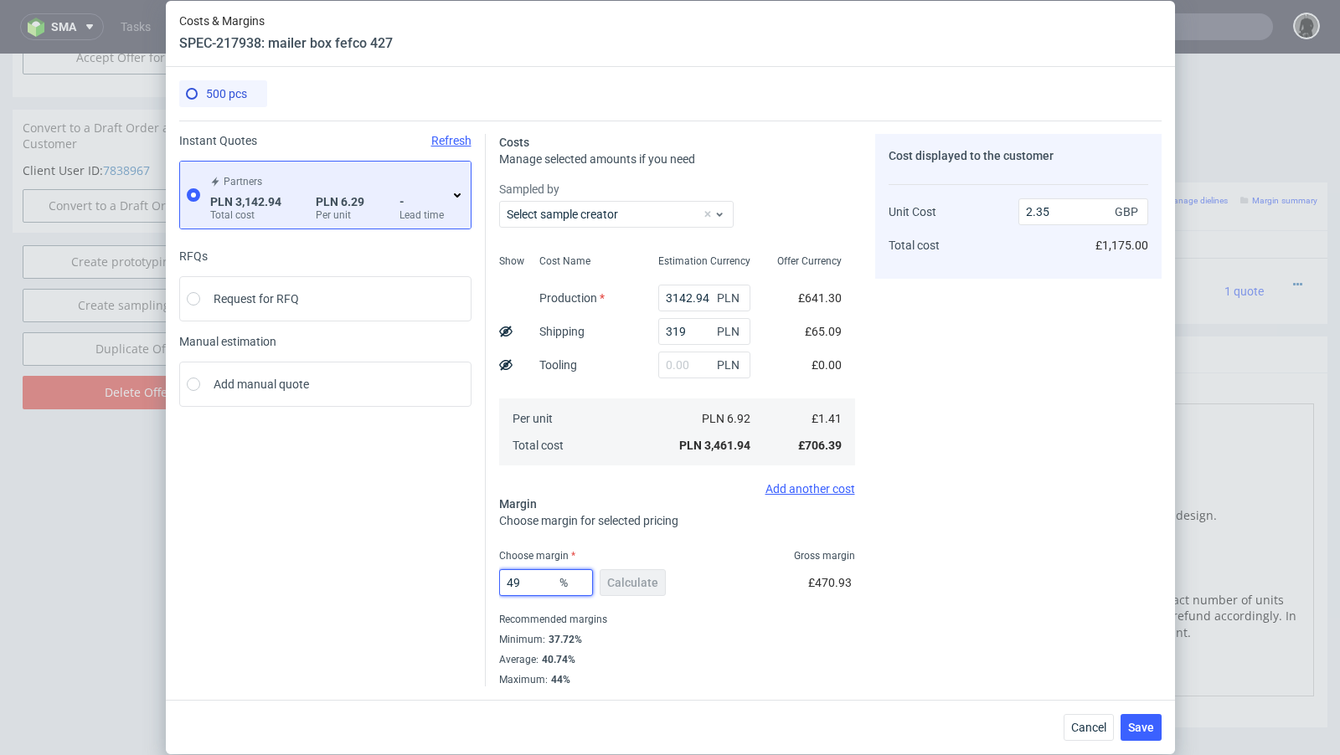
type input "2.77"
type input "40"
type input "2.35"
type input "40.3"
type input "2.37"
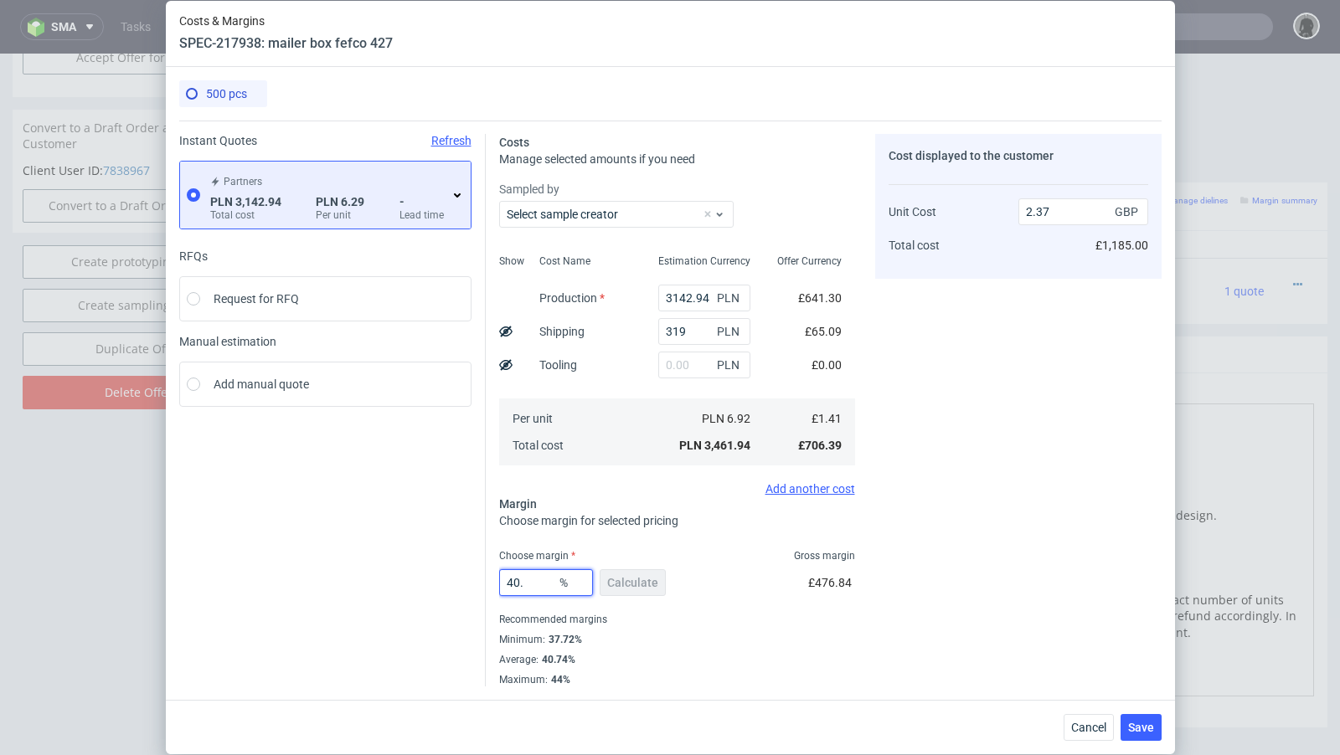
type input "40.2"
type input "2.36"
type input "40.3"
type input "2.37"
type input "40.2"
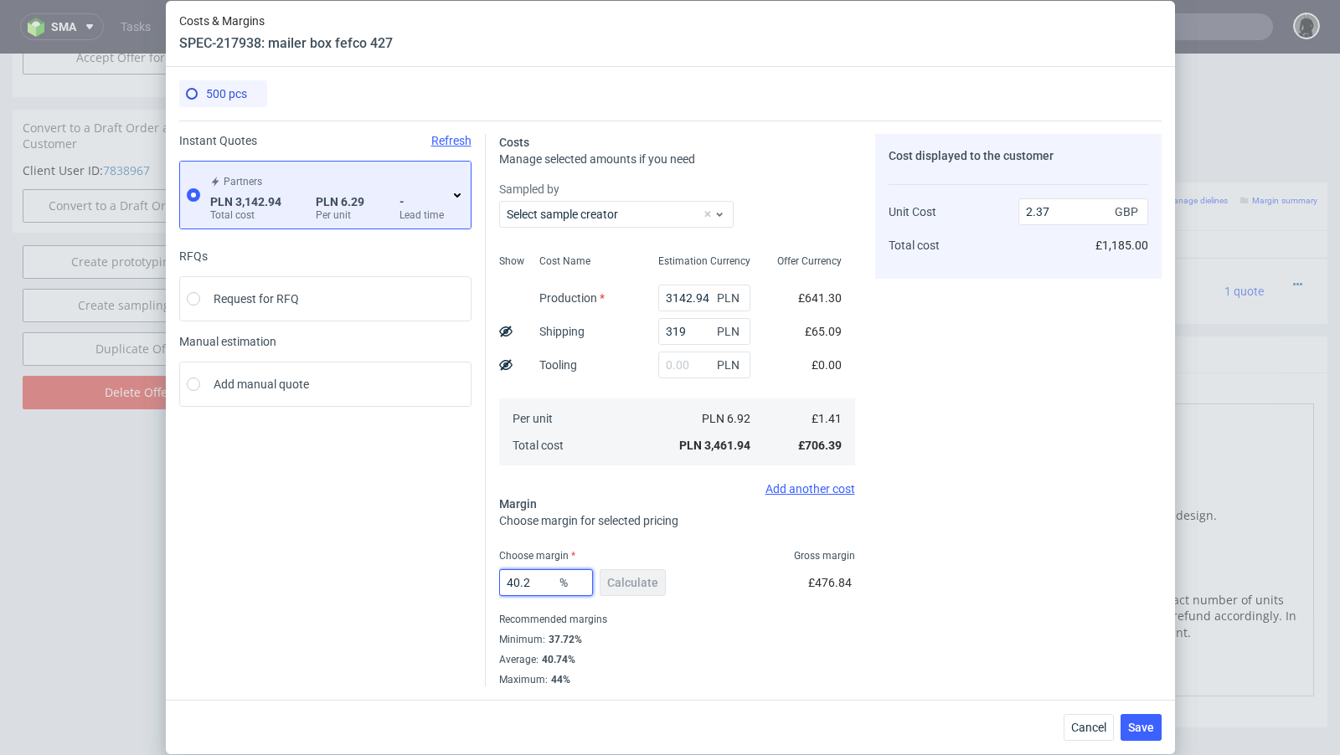
type input "2.36"
click at [386, 561] on div "Instant Quotes Refresh Partners PLN 3,142.94 Total cost PLN 6.29 Per unit - Lea…" at bounding box center [332, 410] width 306 height 553
drag, startPoint x: 534, startPoint y: 584, endPoint x: 486, endPoint y: 577, distance: 49.0
click at [486, 577] on div "Costs Manage selected amounts if you need Sampled by Select sample creator Show…" at bounding box center [824, 404] width 676 height 566
type input "39"
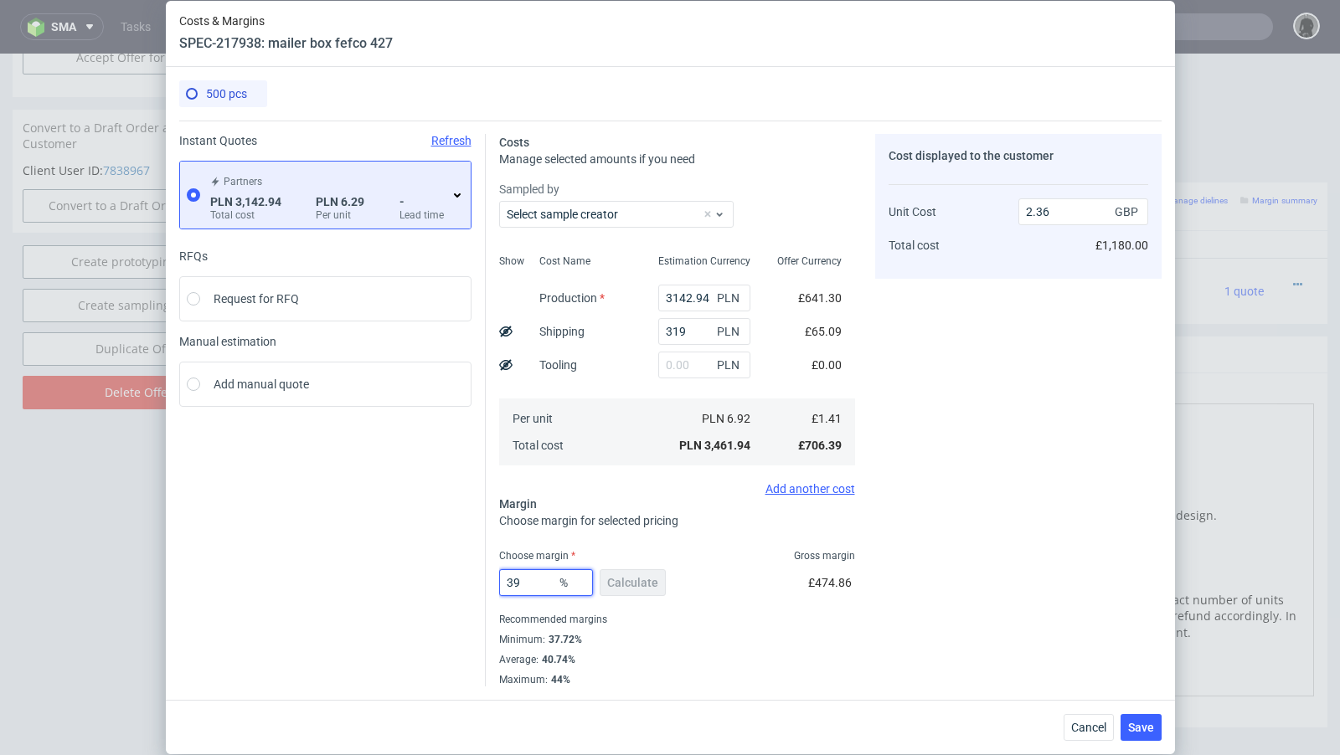
type input "2.32"
type input "34"
type input "2.14"
type input "39"
type input "2.32"
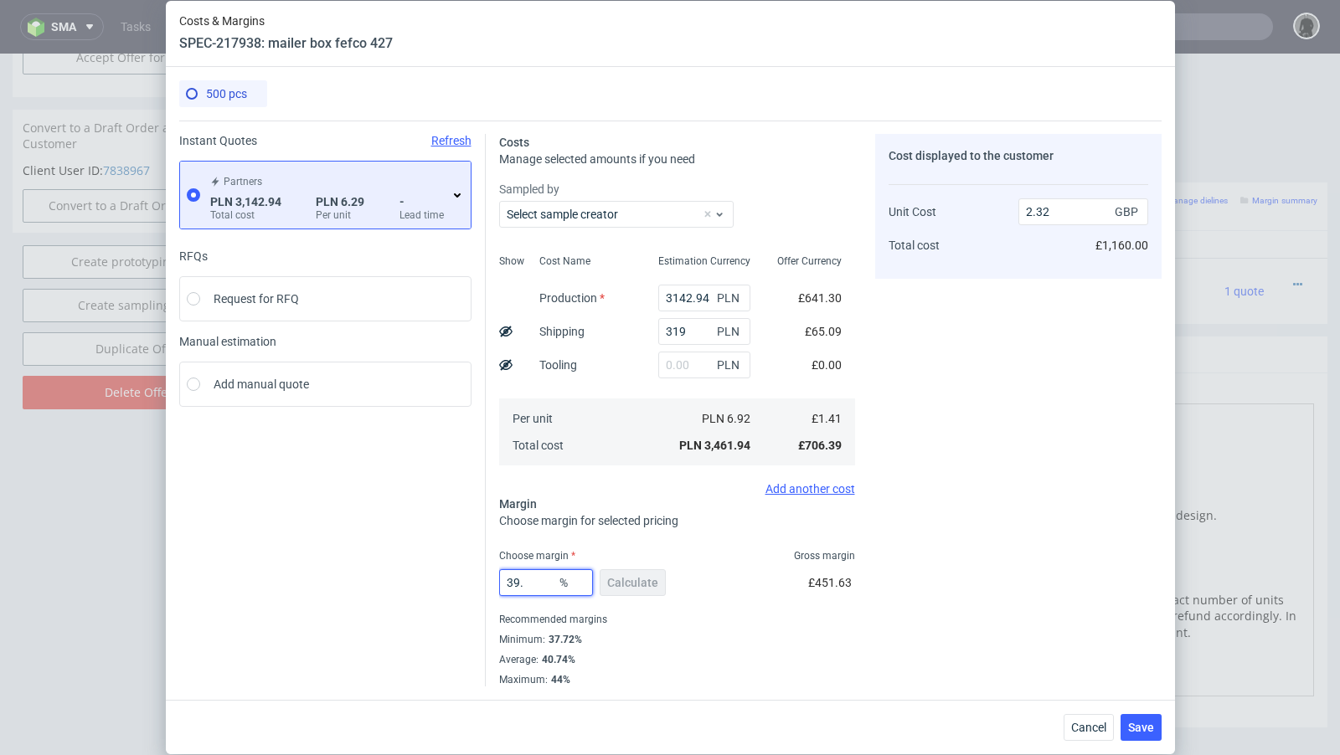
type input "39.9"
type input "2.35"
drag, startPoint x: 541, startPoint y: 584, endPoint x: 442, endPoint y: 582, distance: 98.8
click at [442, 582] on div "Instant Quotes Refresh Partners PLN 3,142.94 Total cost PLN 6.29 Per unit - Lea…" at bounding box center [670, 404] width 982 height 566
type input "40.4"
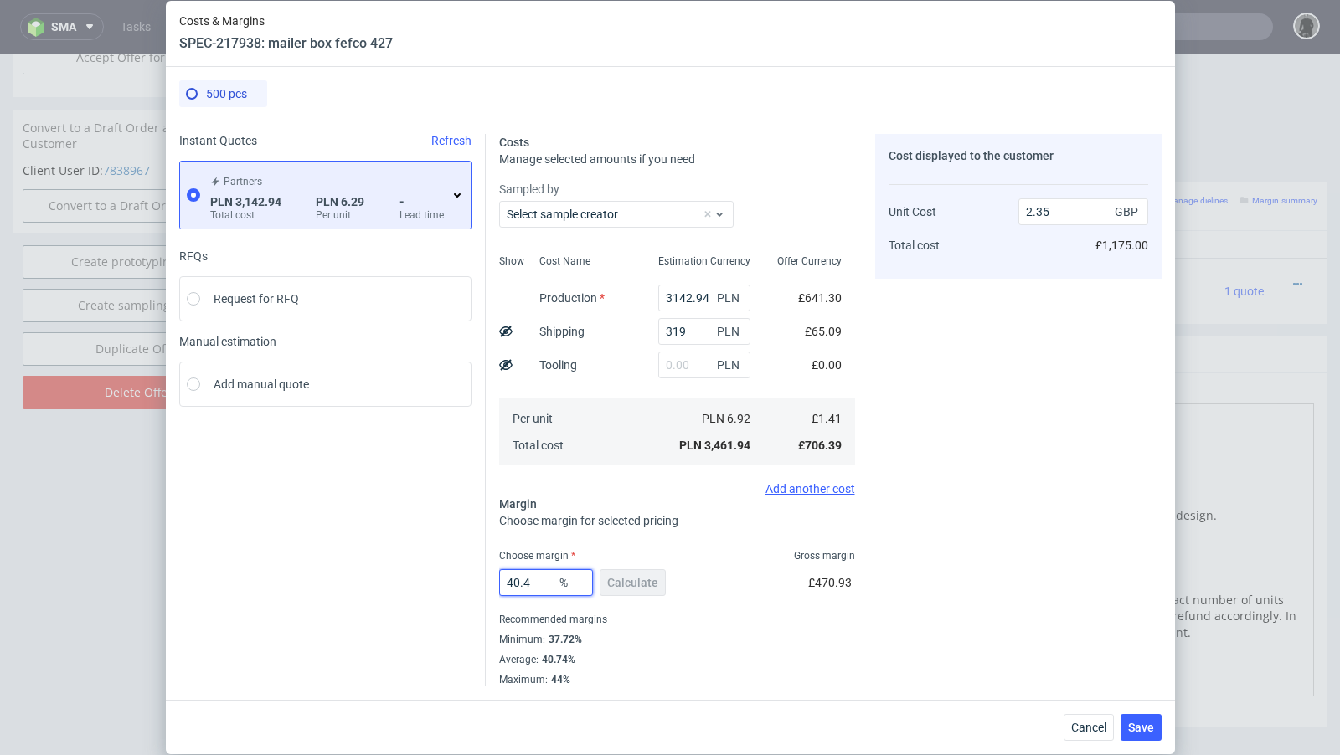
type input "2.37"
type input "40.2"
type input "2.36"
type input "40"
type input "2.35"
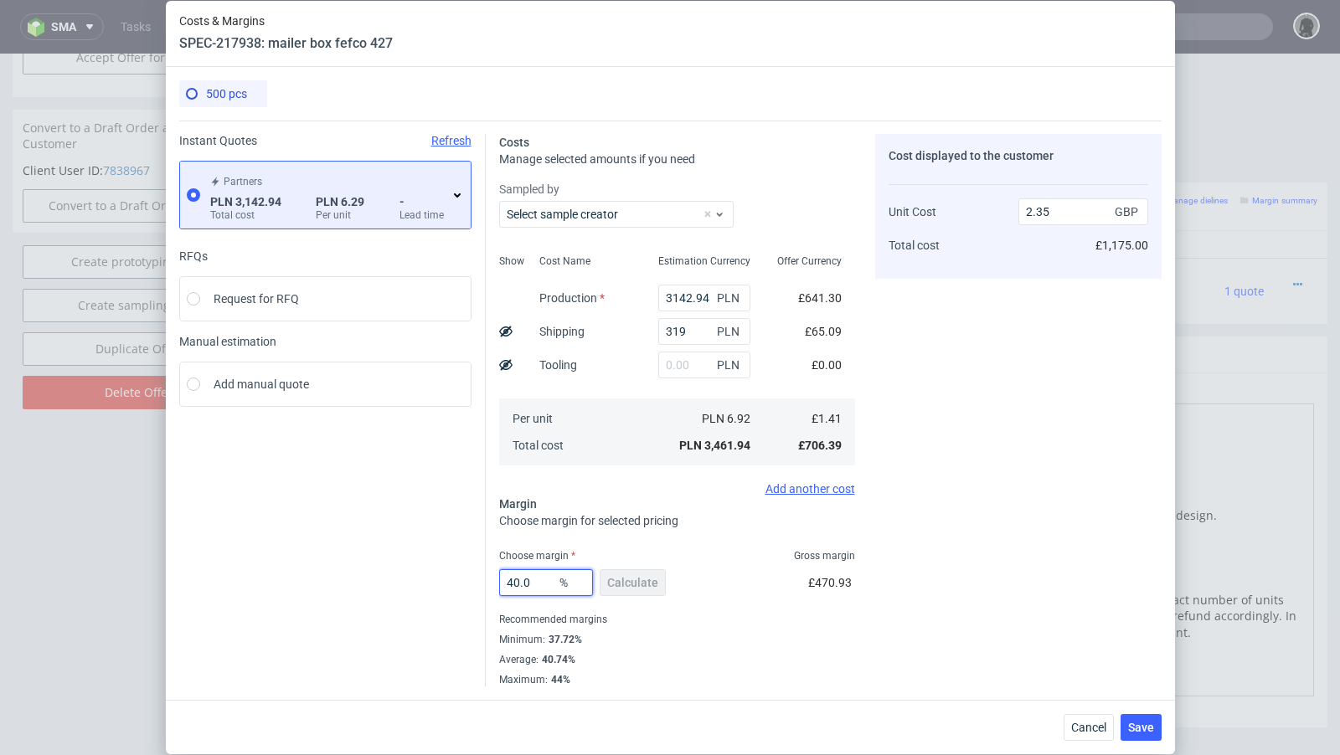
type input "40.09"
type input "2.36"
type input "40.01"
type input "2.35"
type input "40.01"
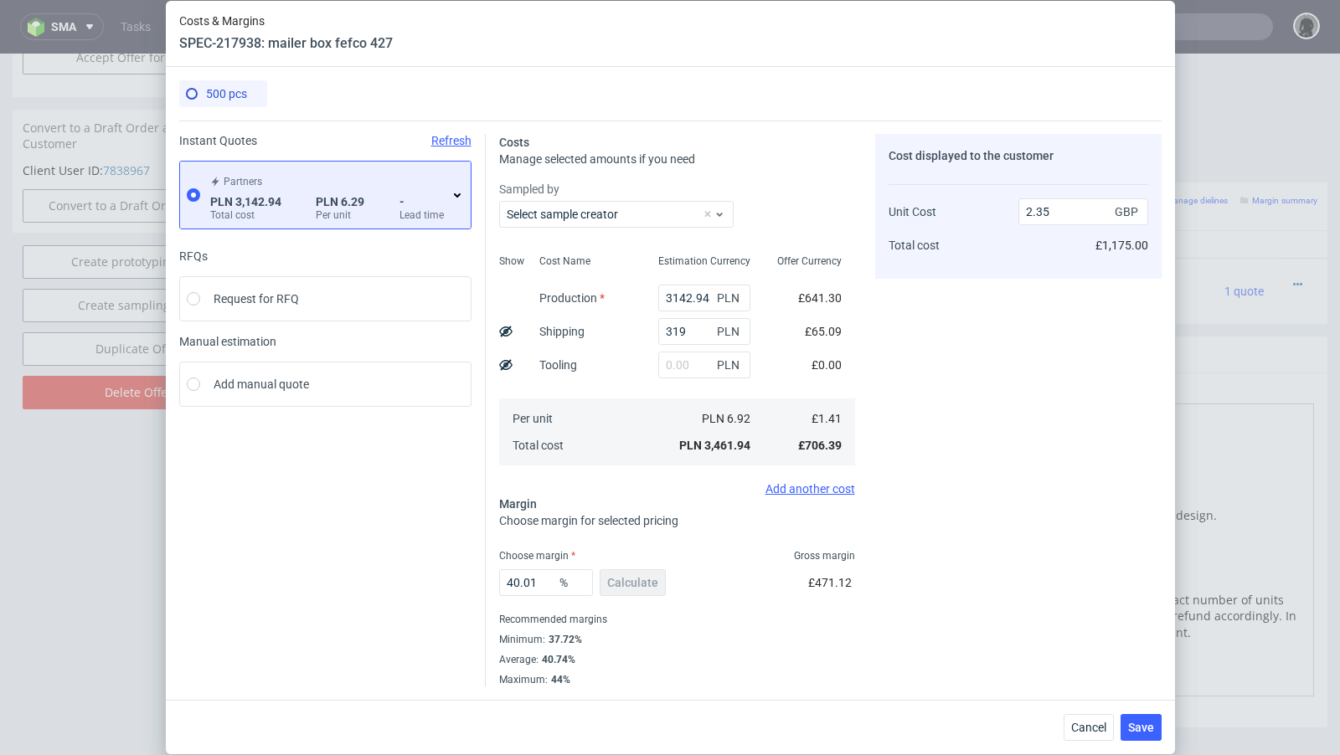
click at [327, 543] on div "Instant Quotes Refresh Partners PLN 3,142.94 Total cost PLN 6.29 Per unit - Lea…" at bounding box center [332, 410] width 306 height 553
click at [1151, 732] on span "Save" at bounding box center [1141, 728] width 26 height 12
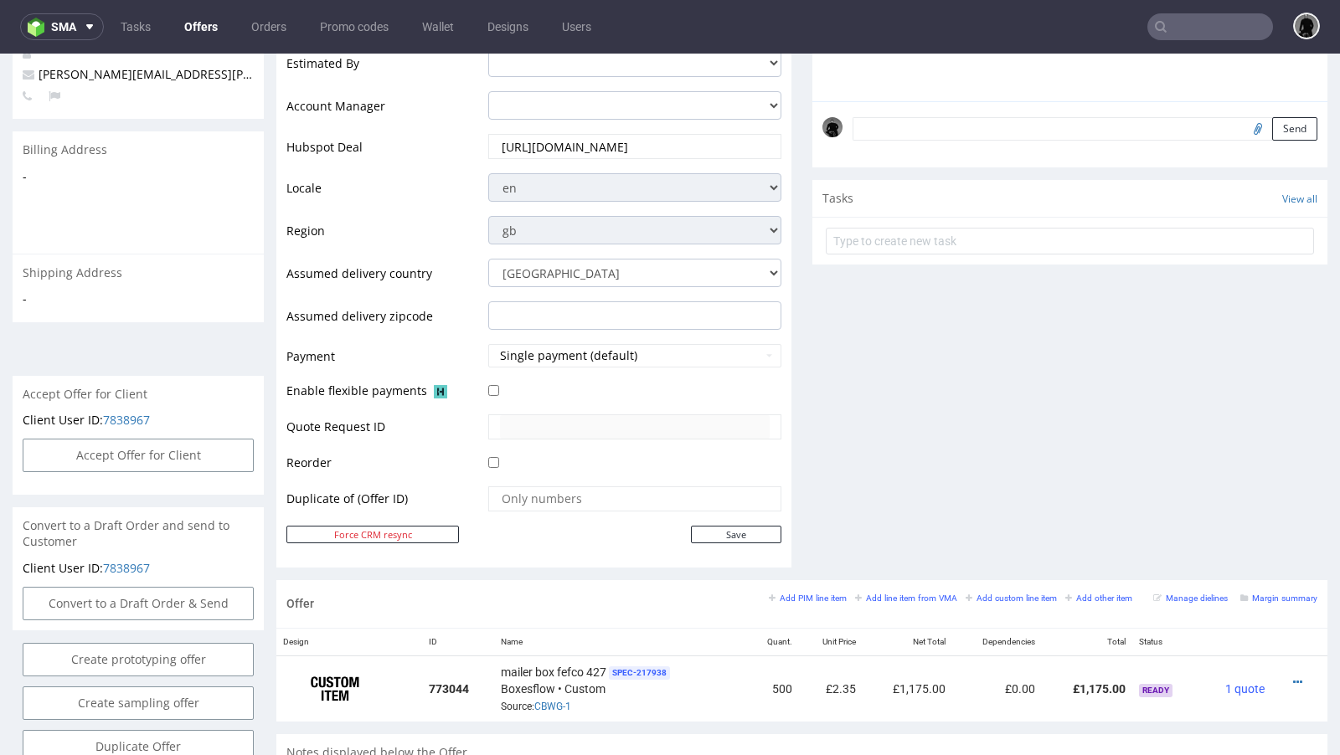
scroll to position [0, 0]
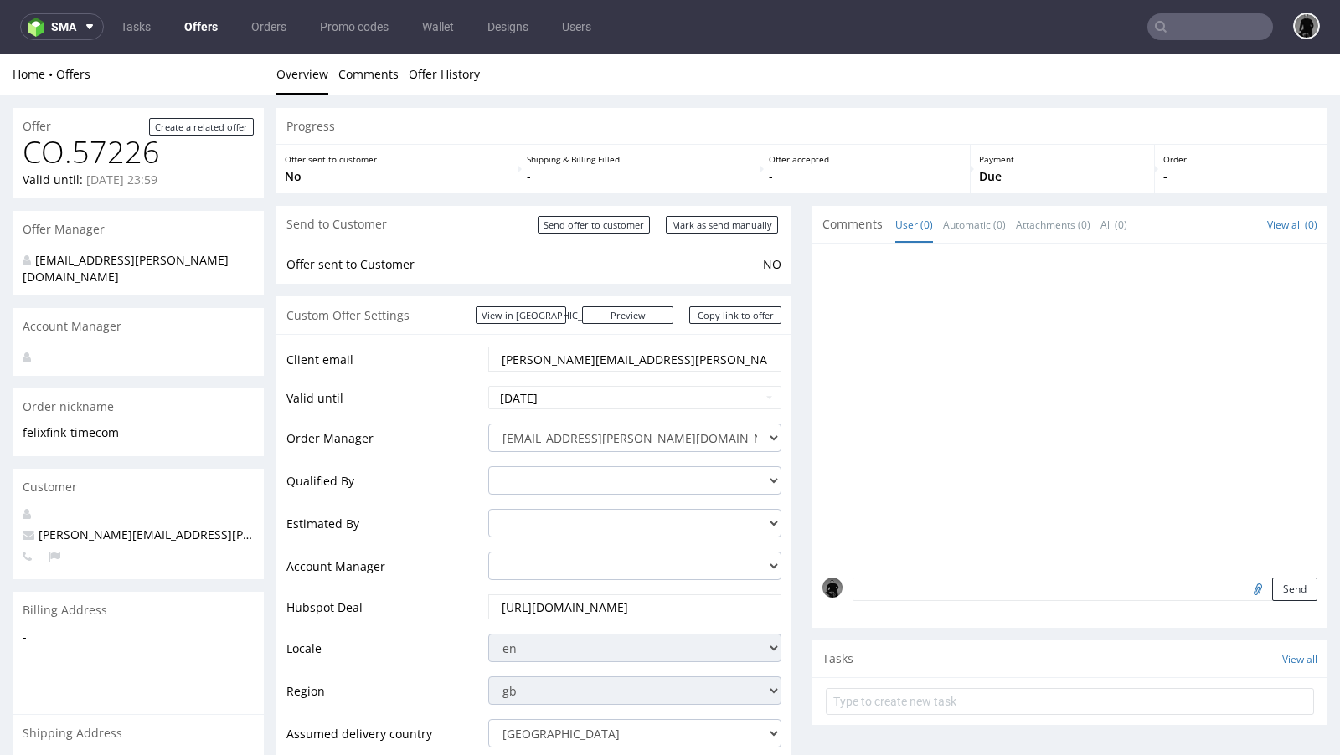
click at [626, 112] on div "Progress" at bounding box center [801, 126] width 1051 height 37
click at [334, 180] on p "No" at bounding box center [397, 176] width 224 height 17
click at [700, 230] on input "Mark as send manually" at bounding box center [722, 225] width 112 height 18
type input "In progress..."
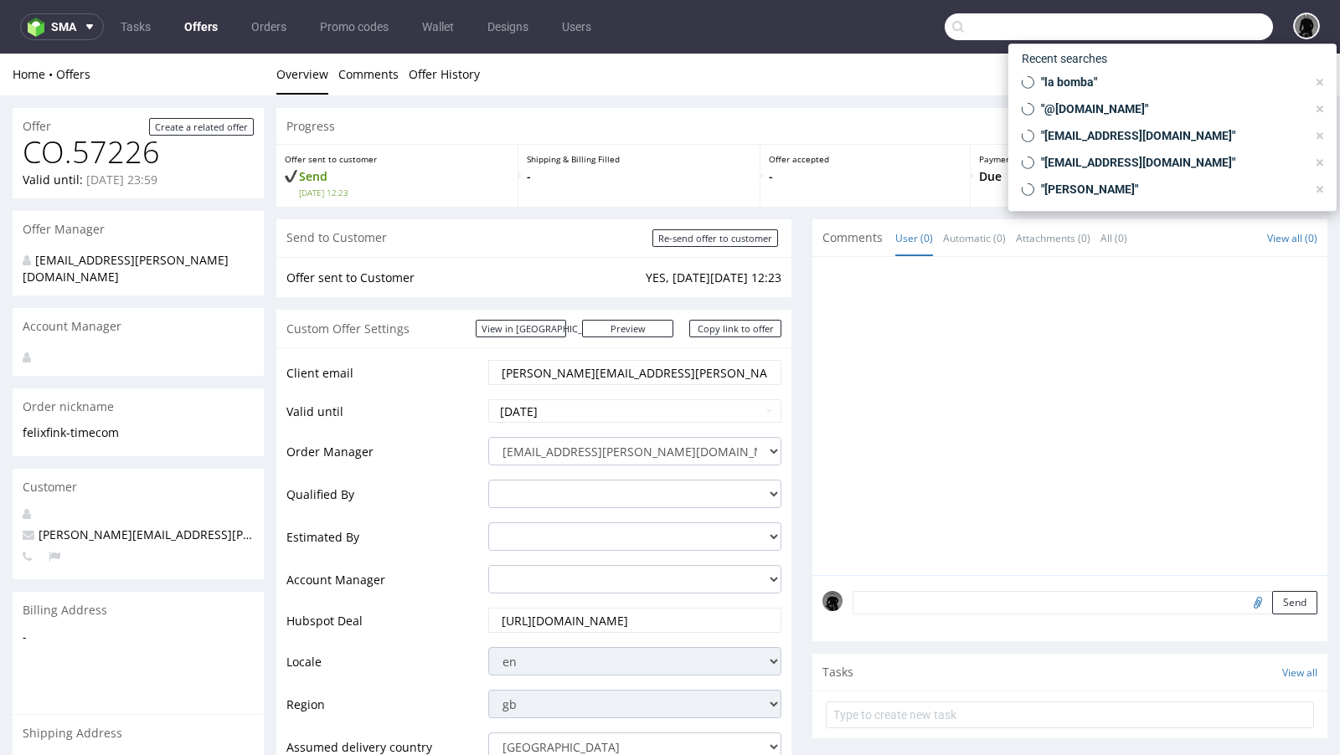
click at [1198, 25] on input "text" at bounding box center [1109, 26] width 328 height 27
paste input "[EMAIL_ADDRESS][DOMAIN_NAME]"
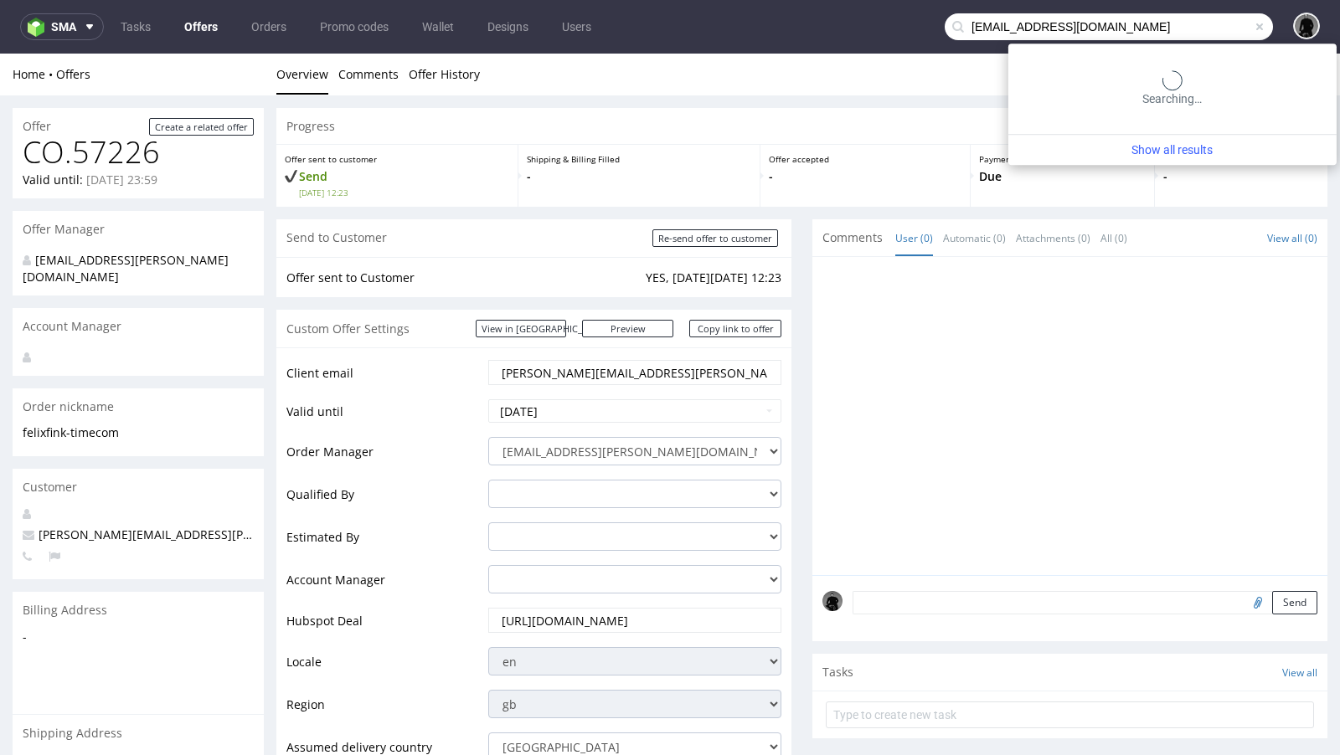
type input "[EMAIL_ADDRESS][DOMAIN_NAME]"
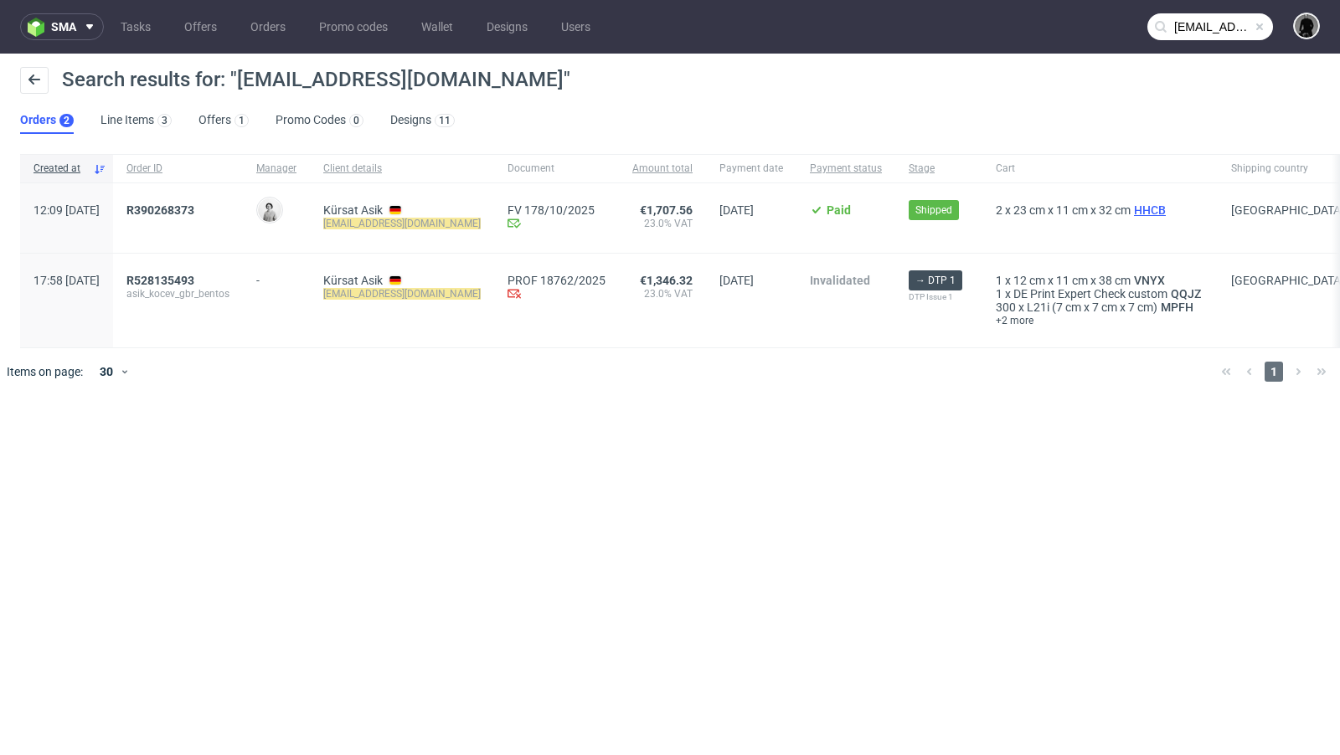
click at [1138, 209] on span "HHCB" at bounding box center [1149, 209] width 39 height 13
click at [409, 224] on mark "[EMAIL_ADDRESS][DOMAIN_NAME]" at bounding box center [401, 224] width 157 height 12
copy div "[EMAIL_ADDRESS][DOMAIN_NAME]"
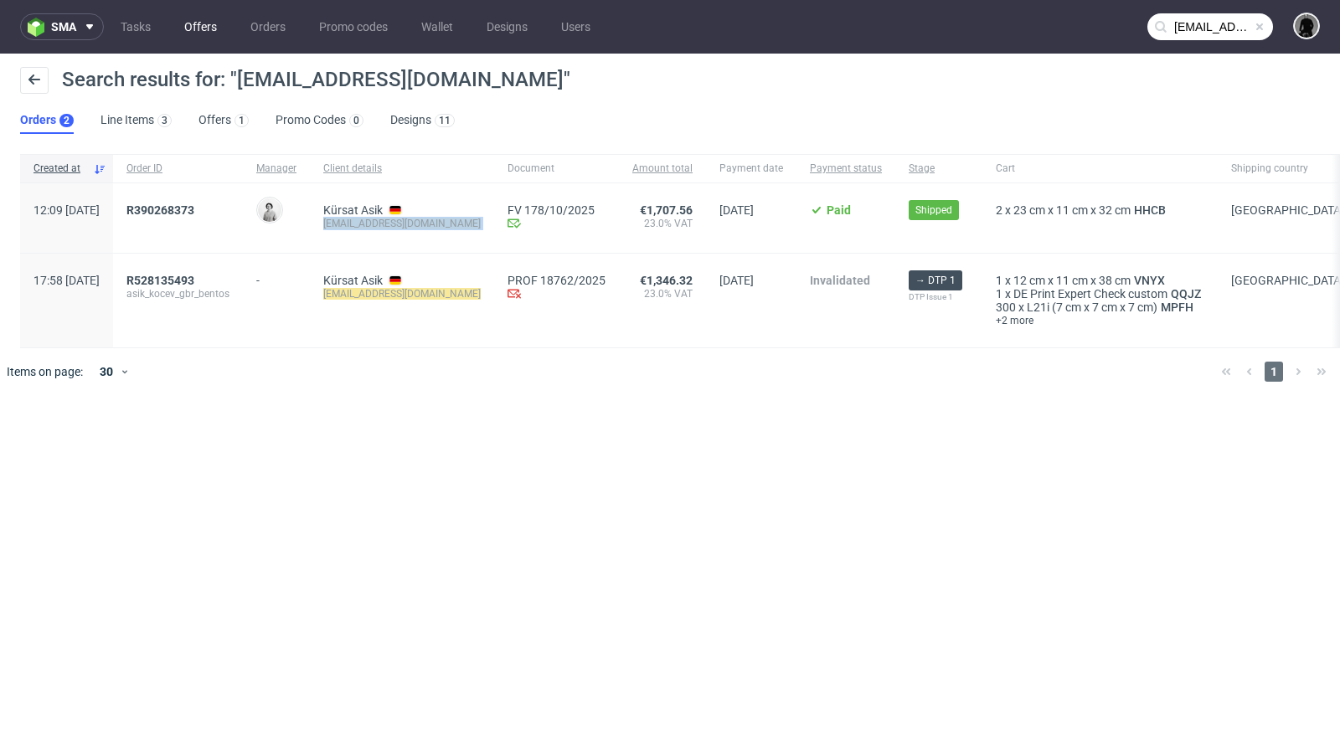
click at [203, 29] on link "Offers" at bounding box center [200, 26] width 53 height 27
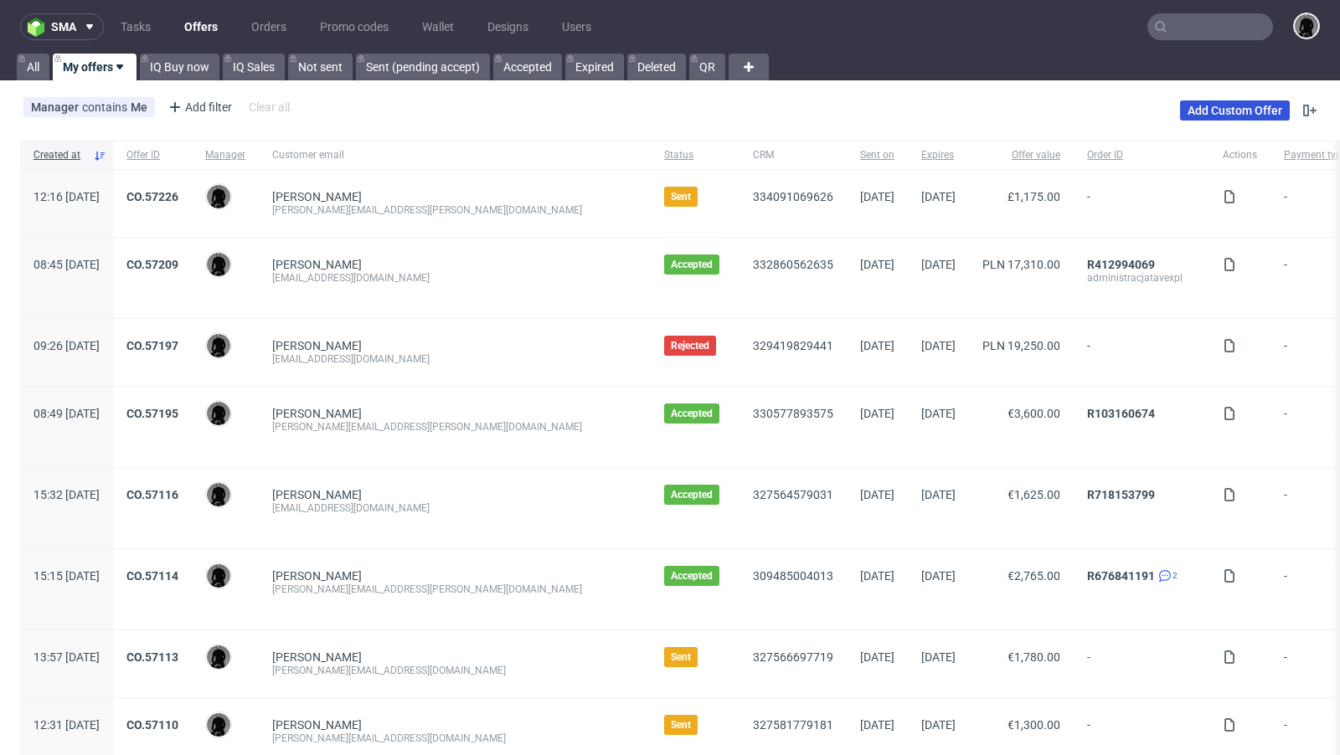
click at [1238, 113] on link "Add Custom Offer" at bounding box center [1235, 110] width 110 height 20
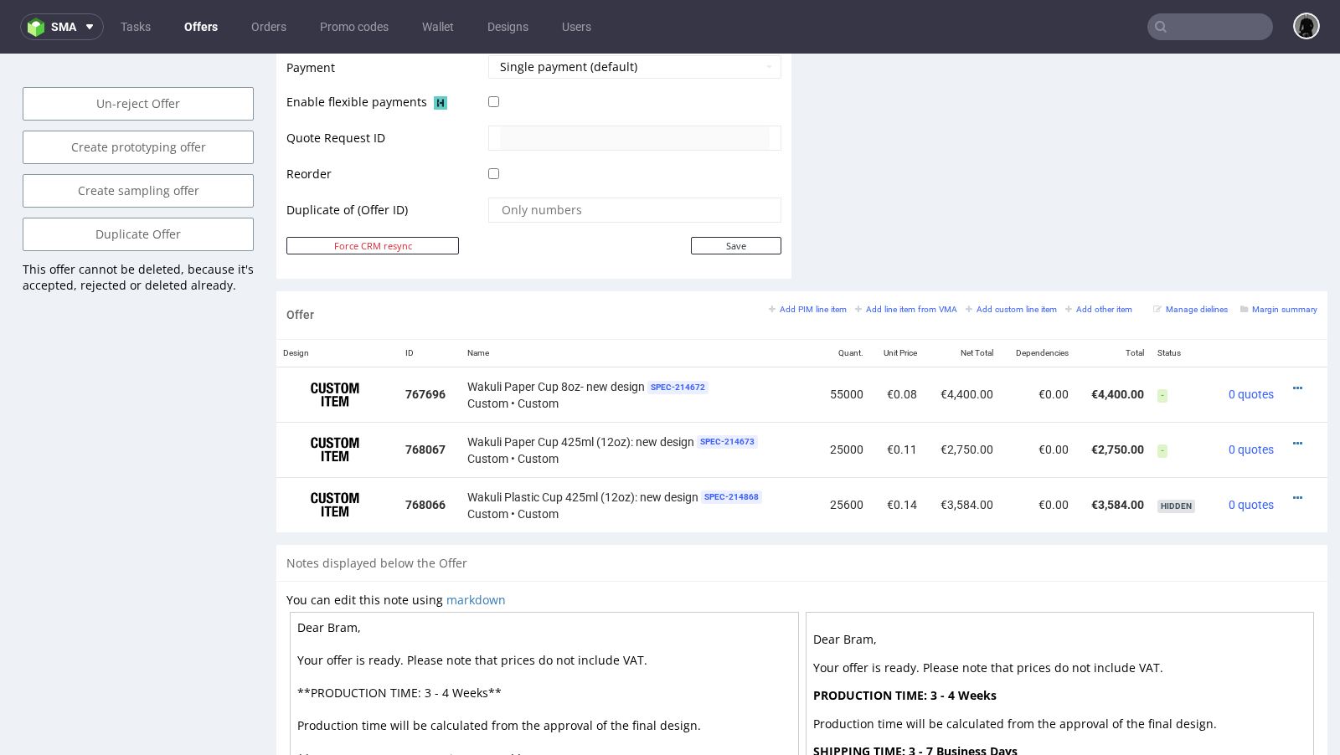
scroll to position [799, 0]
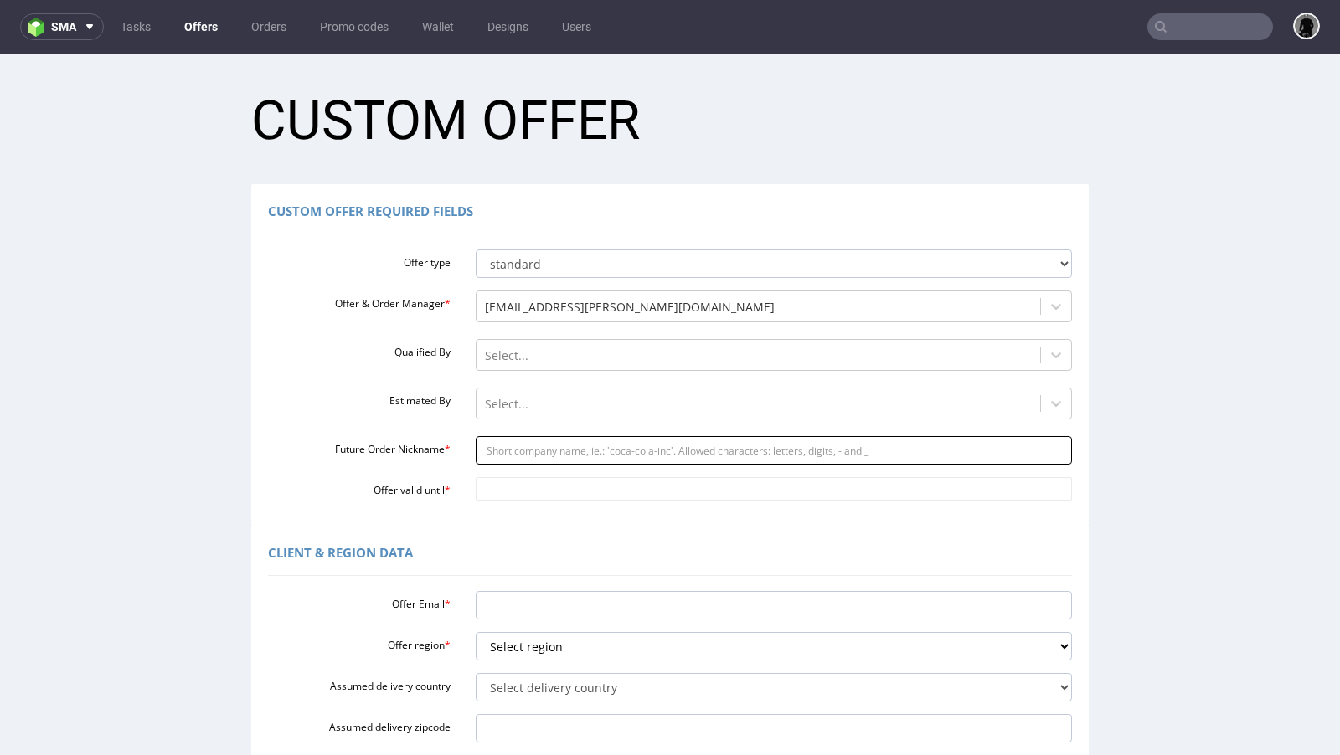
click at [525, 450] on input "Future Order Nickname *" at bounding box center [774, 450] width 597 height 28
paste input "infobentos-matchade"
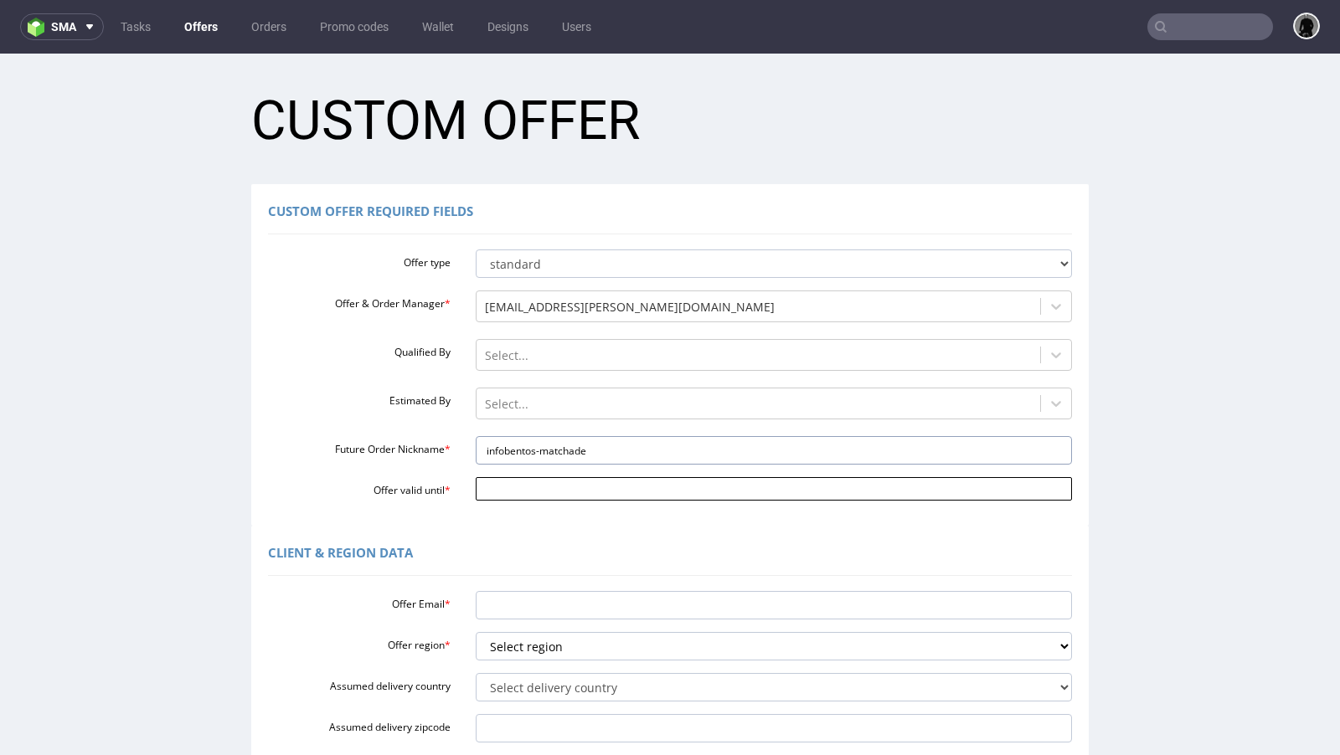
type input "infobentos-matchade"
click at [531, 484] on input "Offer valid until *" at bounding box center [774, 488] width 597 height 23
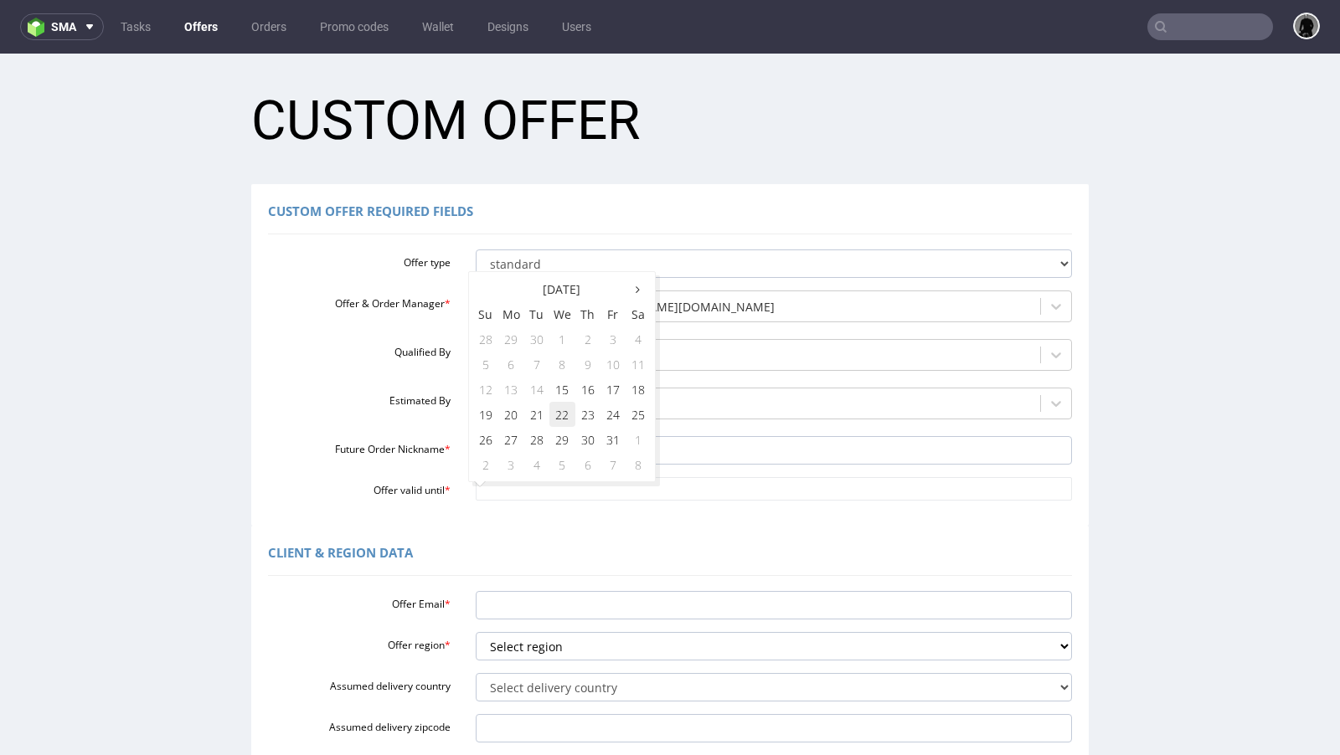
click at [556, 420] on td "22" at bounding box center [562, 414] width 26 height 25
type input "[DATE]"
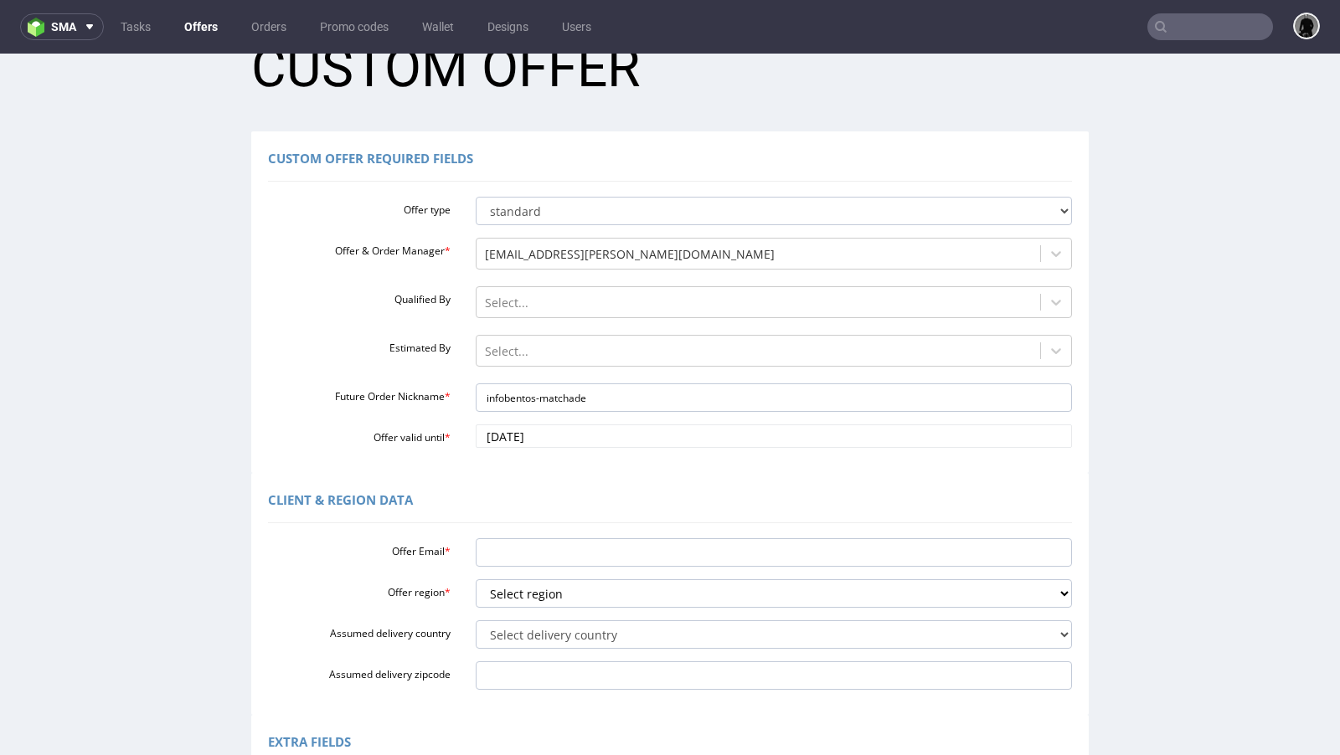
scroll to position [85, 0]
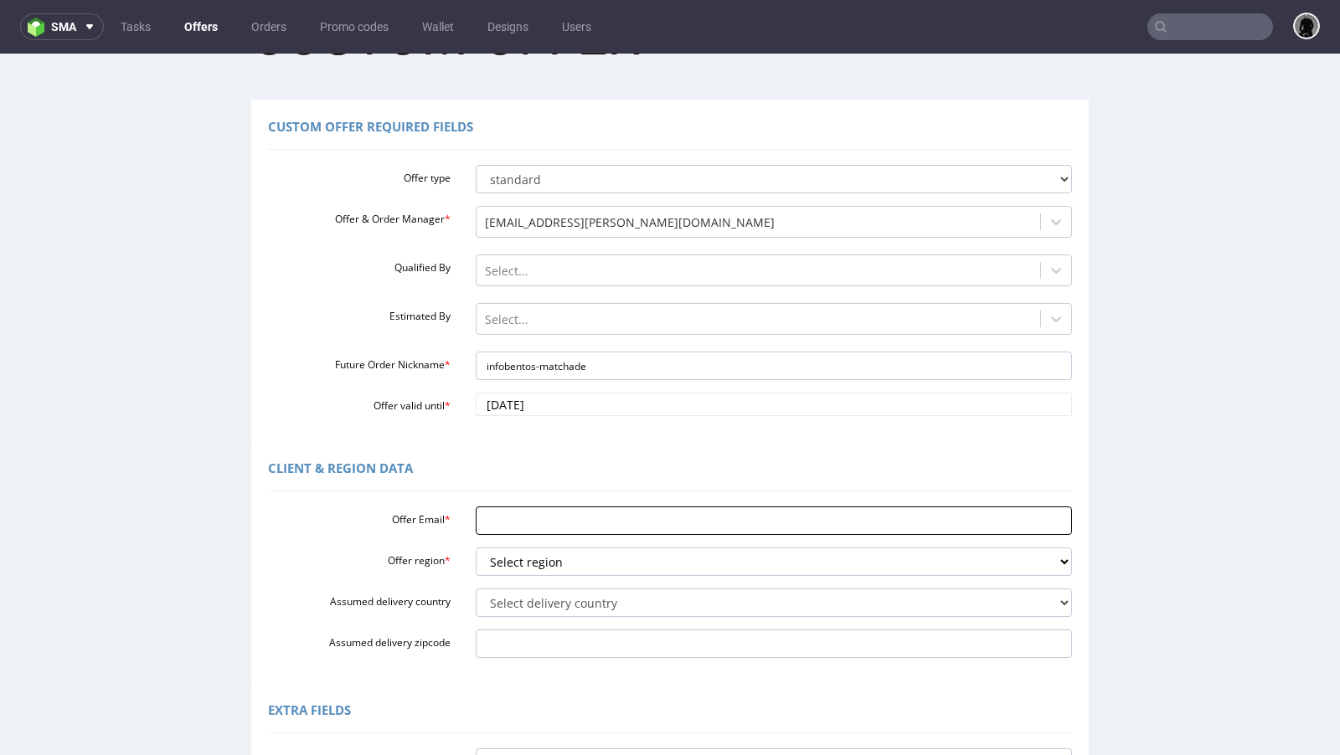
click at [549, 519] on input "Offer Email *" at bounding box center [774, 521] width 597 height 28
paste input "[EMAIL_ADDRESS][DOMAIN_NAME]"
type input "[EMAIL_ADDRESS][DOMAIN_NAME]"
click at [544, 564] on select "Select region eu gb de pl cz fr it es" at bounding box center [774, 562] width 597 height 28
select select "de"
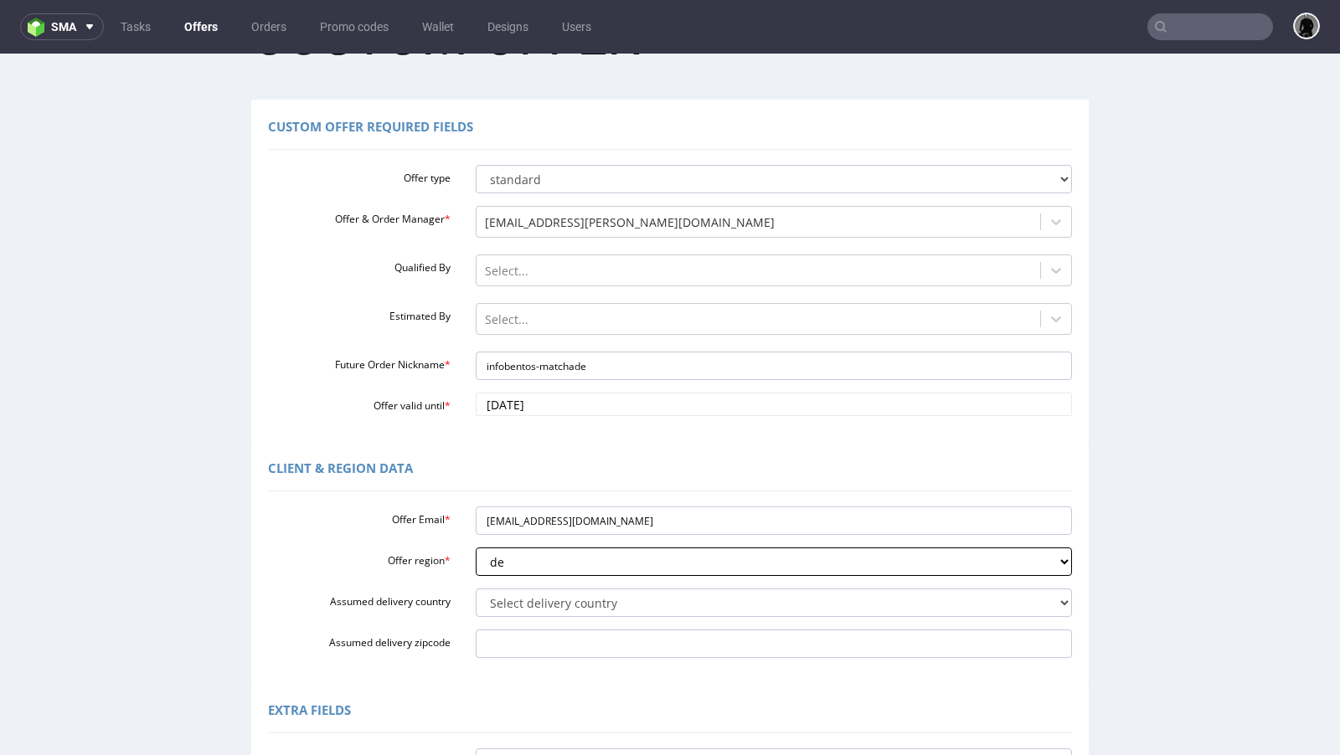
click at [476, 548] on select "Select region eu gb de pl cz fr it es" at bounding box center [774, 562] width 597 height 28
click at [543, 584] on div "Offer Email * [EMAIL_ADDRESS][DOMAIN_NAME] Offer region * Select region eu gb d…" at bounding box center [670, 579] width 804 height 158
click at [544, 610] on select "Select delivery country [GEOGRAPHIC_DATA] [GEOGRAPHIC_DATA] [GEOGRAPHIC_DATA] […" at bounding box center [774, 603] width 597 height 28
select select "57"
click at [476, 589] on select "Select delivery country [GEOGRAPHIC_DATA] [GEOGRAPHIC_DATA] [GEOGRAPHIC_DATA] […" at bounding box center [774, 603] width 597 height 28
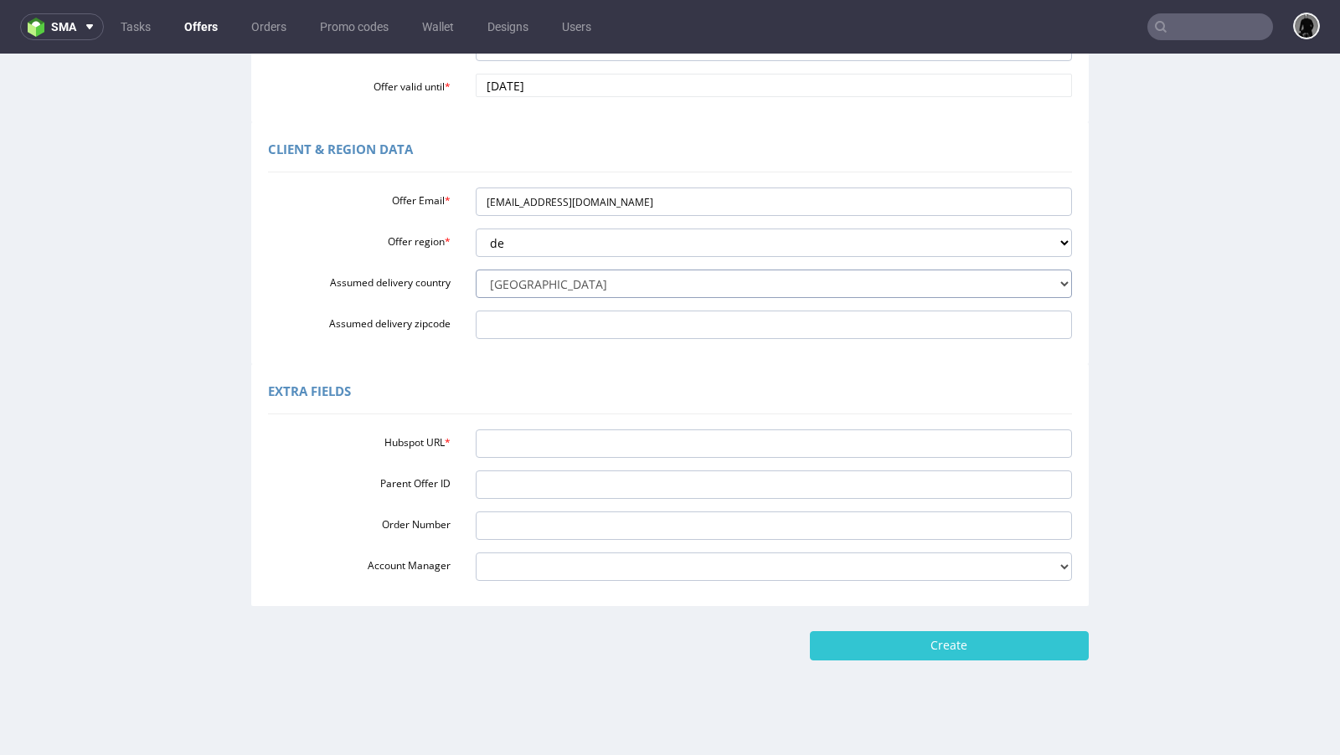
scroll to position [414, 0]
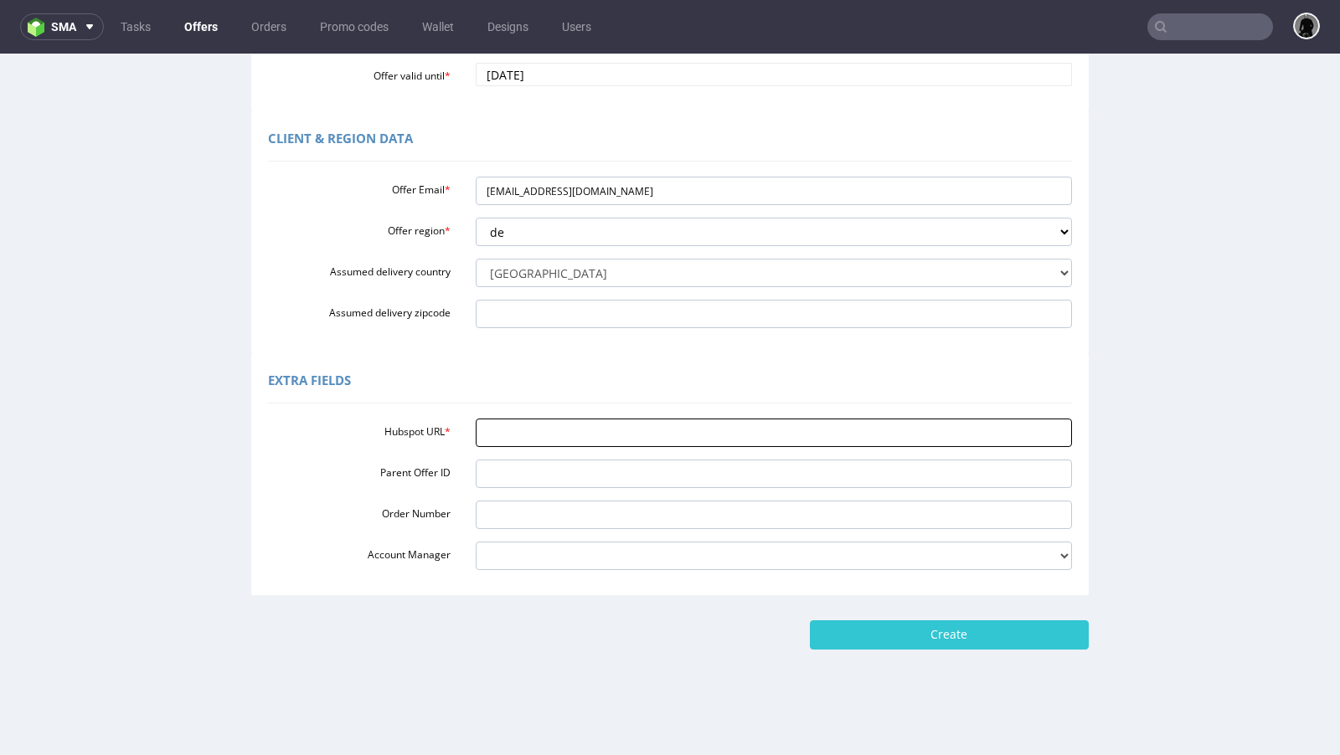
click at [596, 441] on input "Hubspot URL *" at bounding box center [774, 433] width 597 height 28
paste input "[URL][DOMAIN_NAME]"
type input "[URL][DOMAIN_NAME]"
click at [654, 363] on div "Extra Fields" at bounding box center [670, 383] width 804 height 40
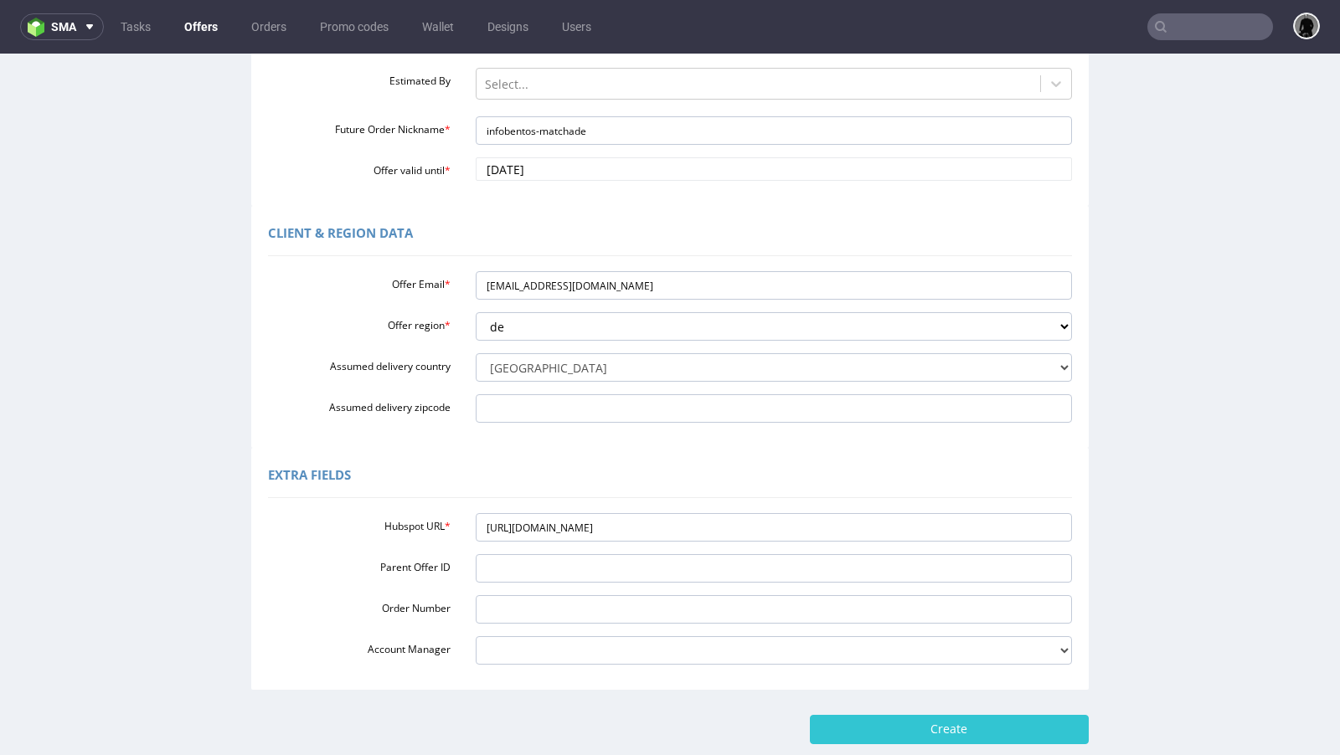
scroll to position [416, 0]
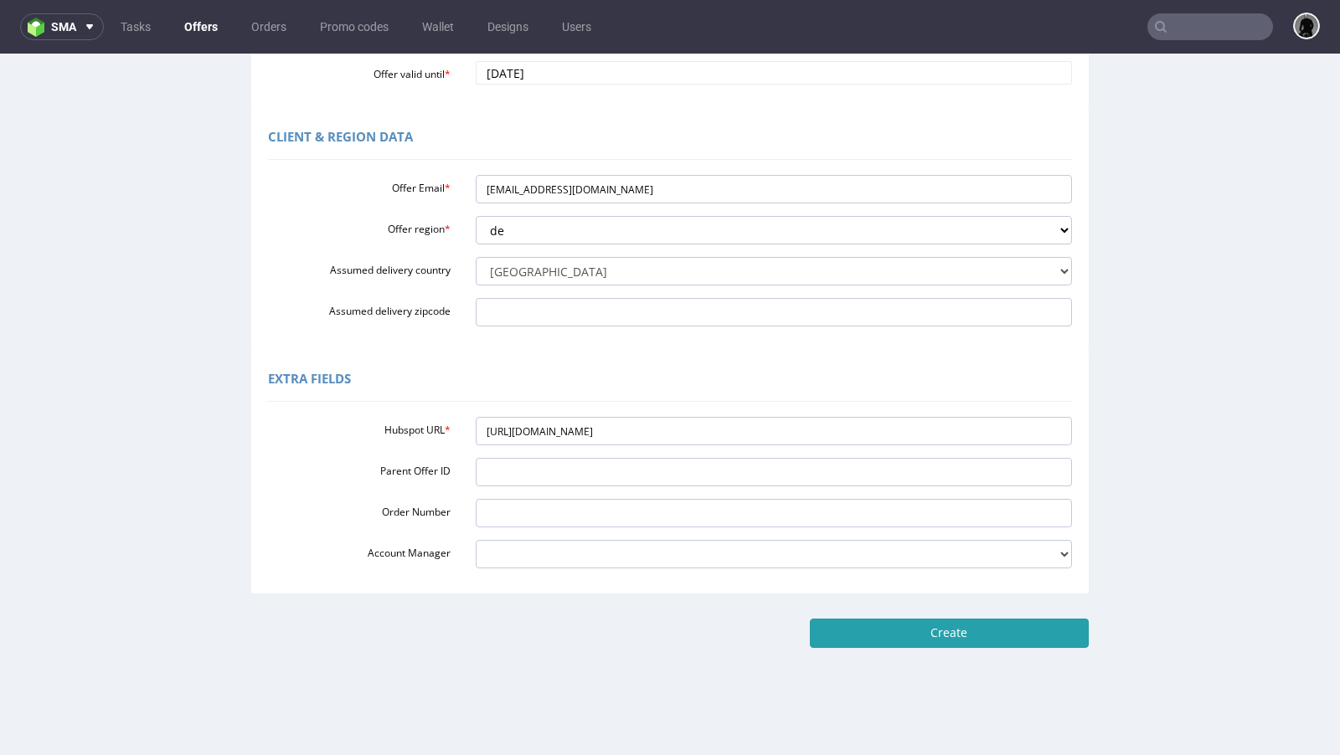
click at [858, 639] on input "Create" at bounding box center [949, 633] width 279 height 28
type input "Please wait..."
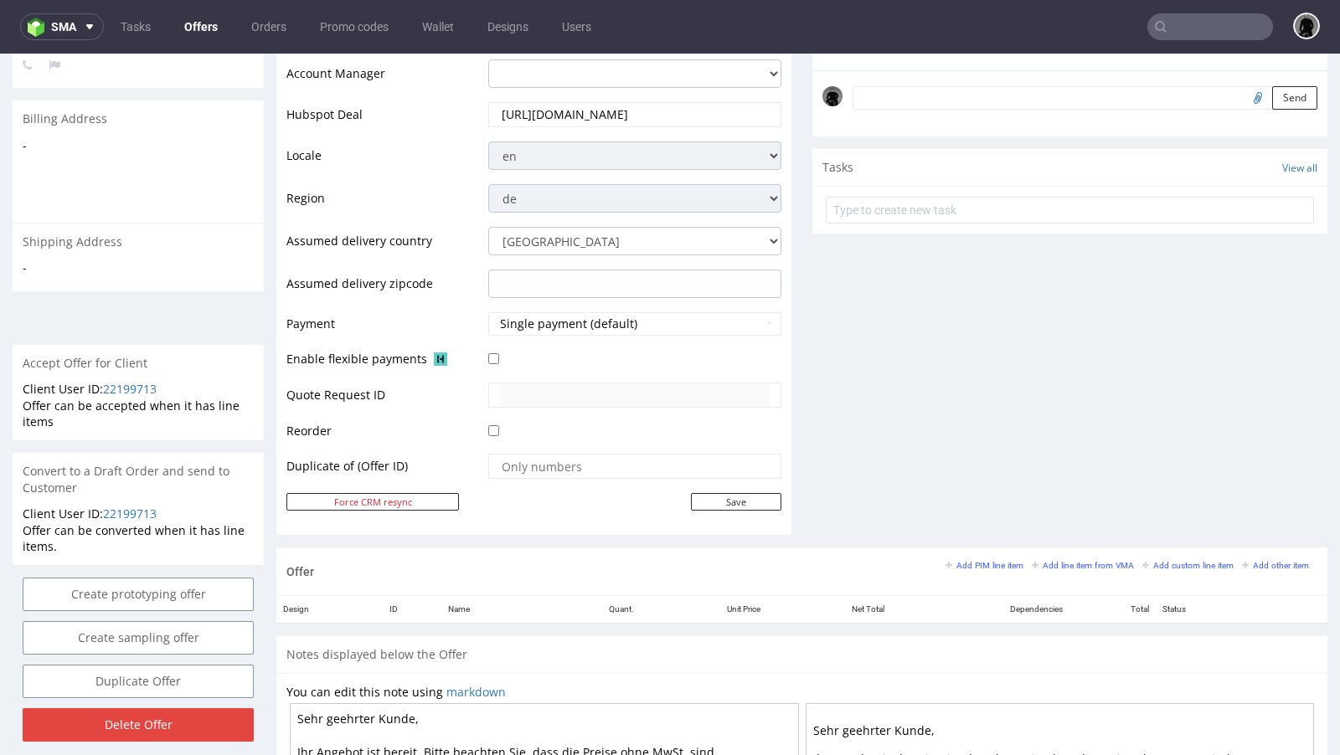
scroll to position [572, 0]
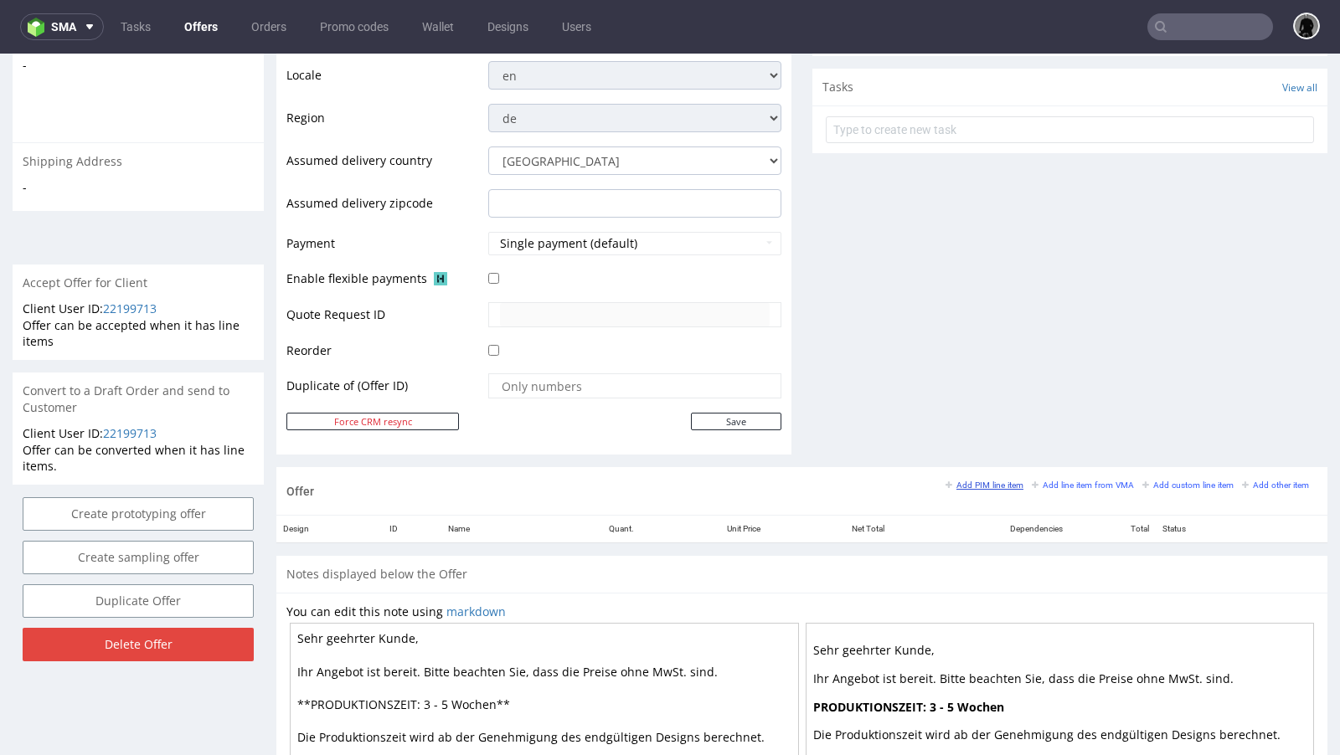
click at [988, 481] on small "Add PIM line item" at bounding box center [984, 485] width 78 height 9
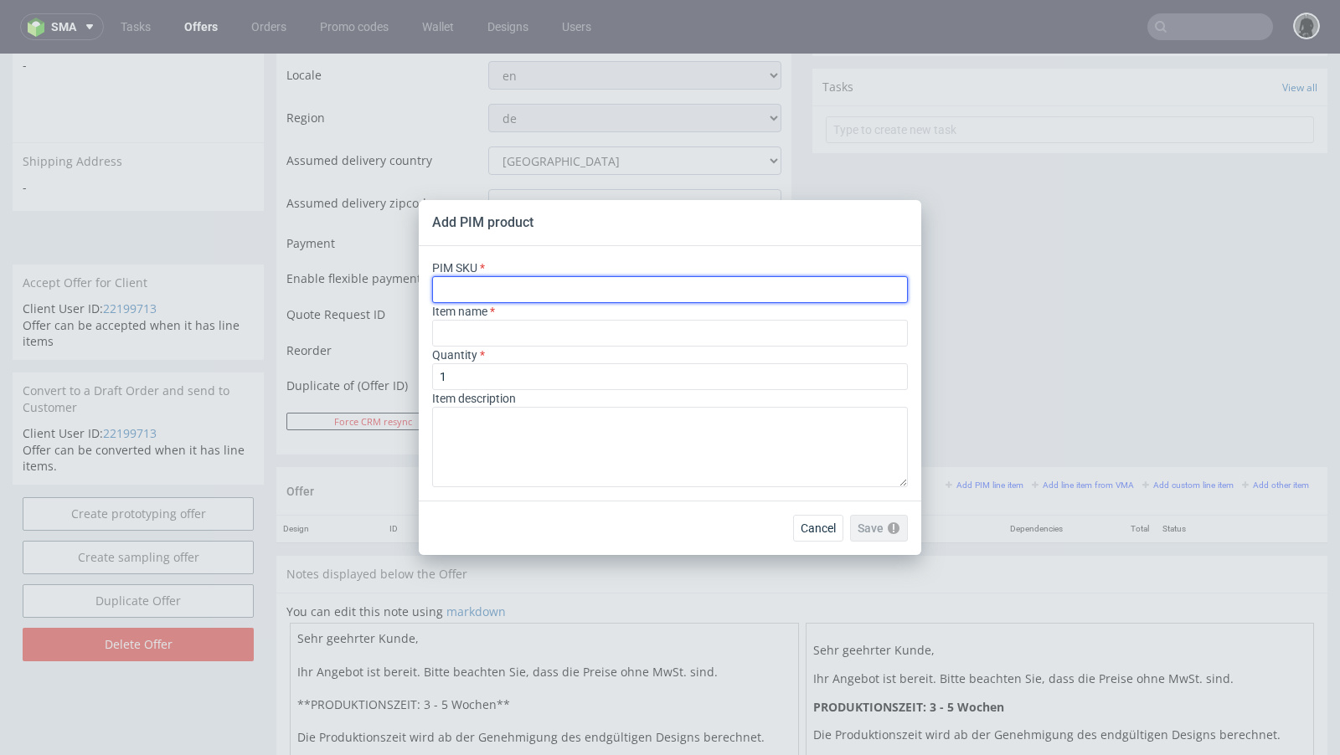
click at [517, 283] on input "text" at bounding box center [670, 289] width 476 height 27
paste input "ph-387-2848"
type input "ph-387-2848"
type input "Custom Double Walled Coffee Cup"
type input "ph-387-2848"
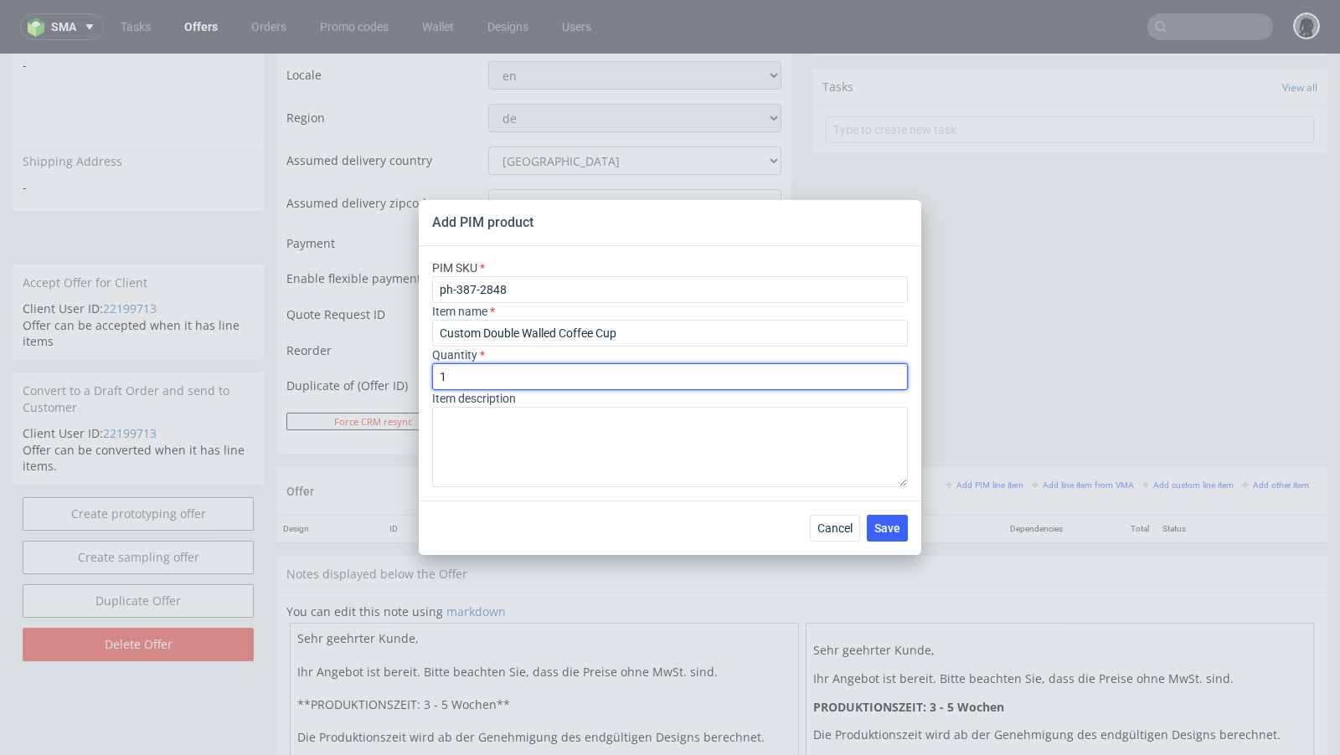
click at [479, 379] on input "1" at bounding box center [670, 376] width 476 height 27
type input "1000"
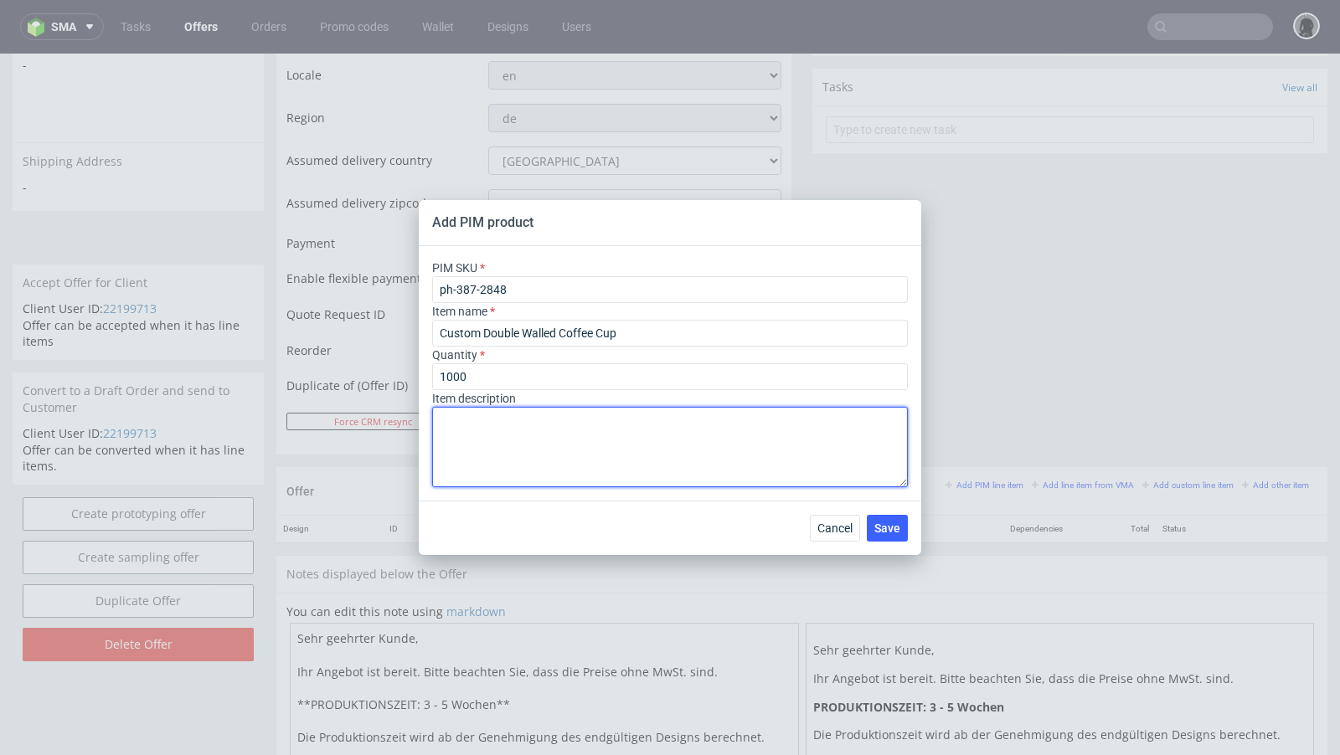
click at [538, 431] on textarea at bounding box center [670, 447] width 476 height 80
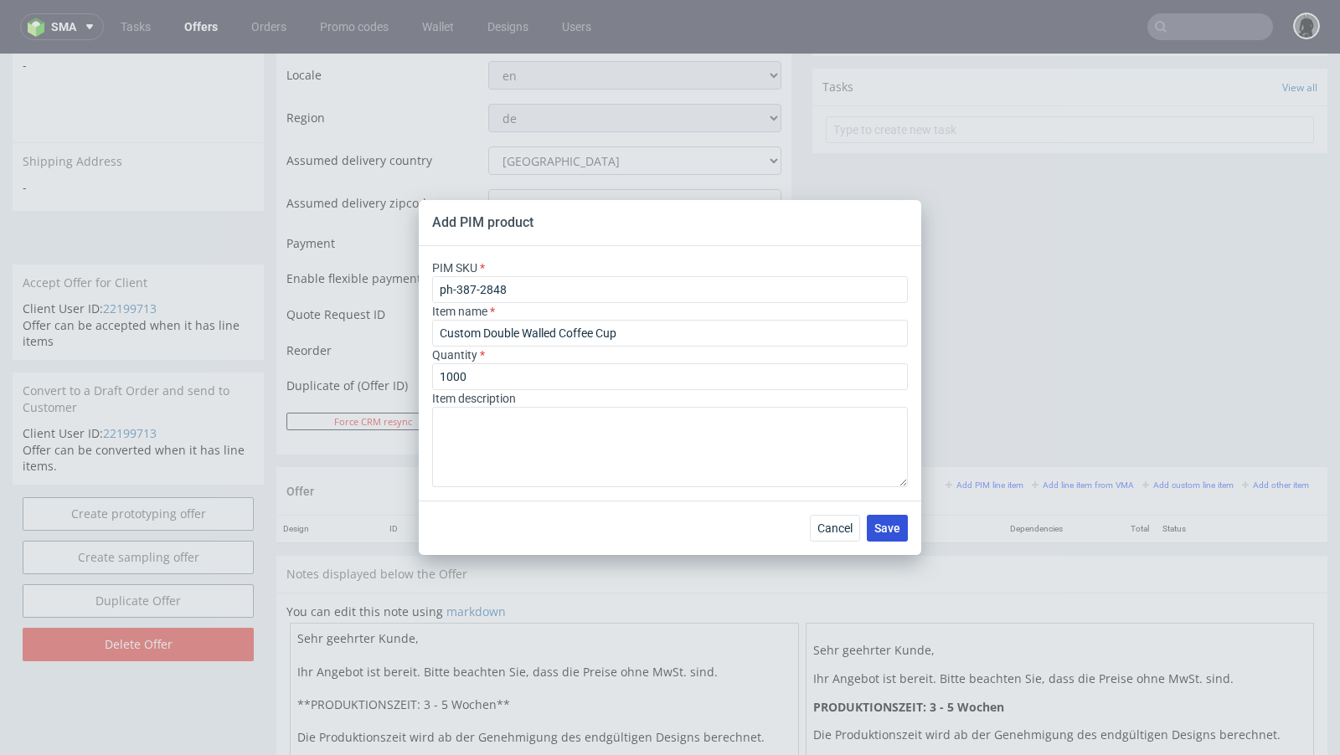
click at [891, 528] on span "Save" at bounding box center [887, 529] width 26 height 12
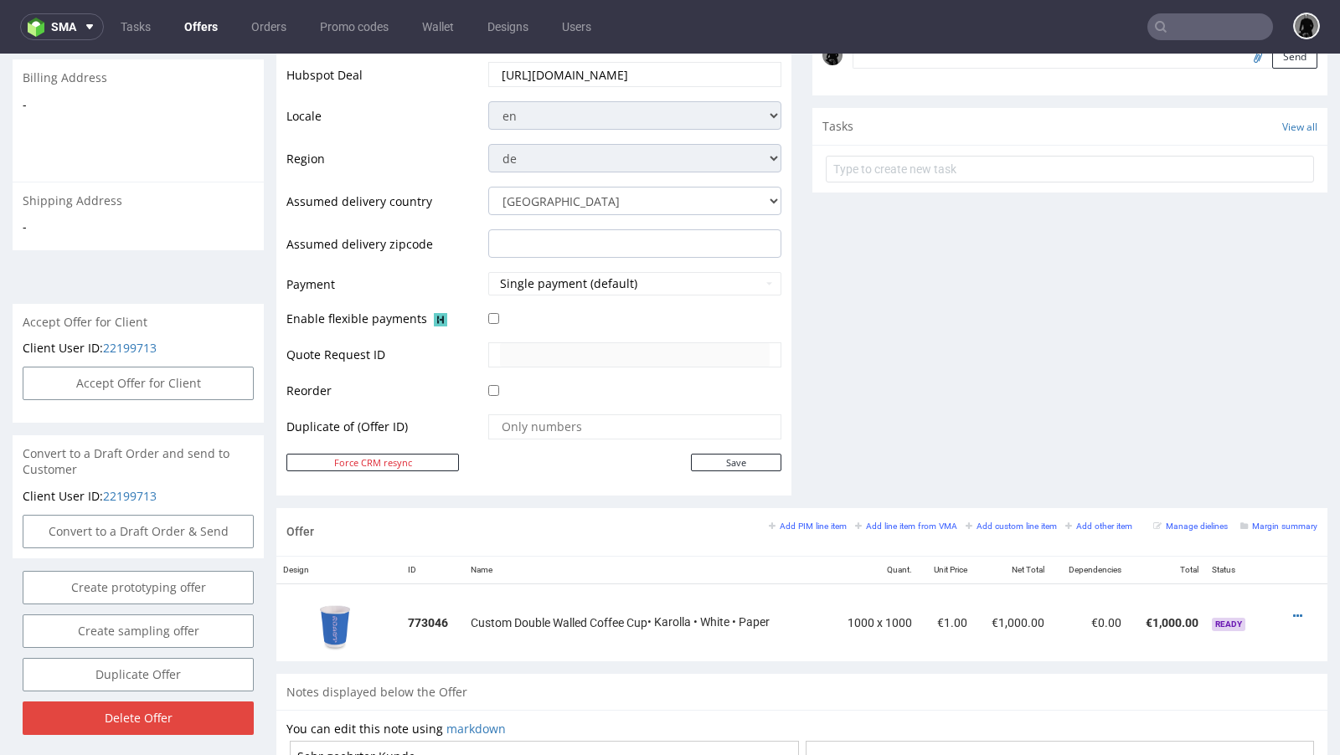
scroll to position [681, 0]
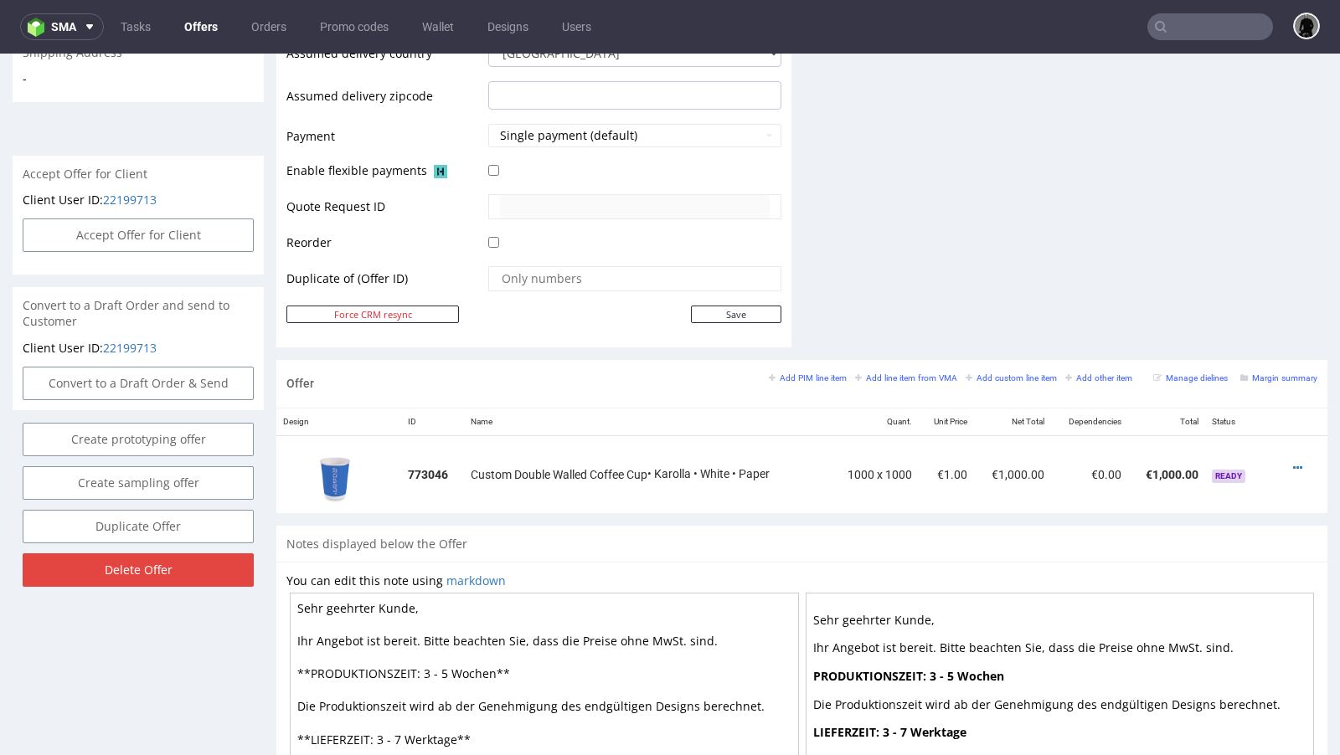
click at [805, 380] on div "Add PIM line item Add line item from VMA Add custom line item Add other item" at bounding box center [955, 377] width 372 height 15
click at [800, 376] on small "Add PIM line item" at bounding box center [808, 377] width 78 height 9
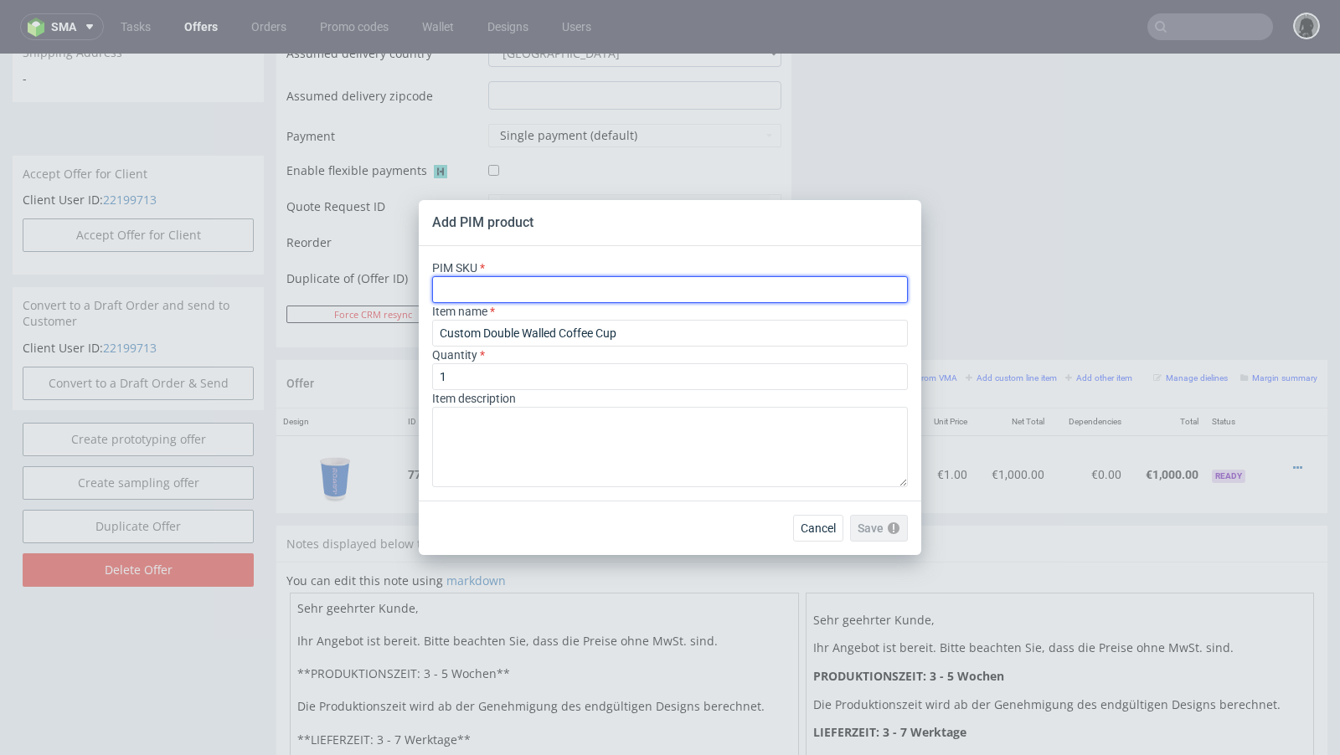
click at [533, 297] on input "text" at bounding box center [670, 289] width 476 height 27
paste input "ph-240-1295"
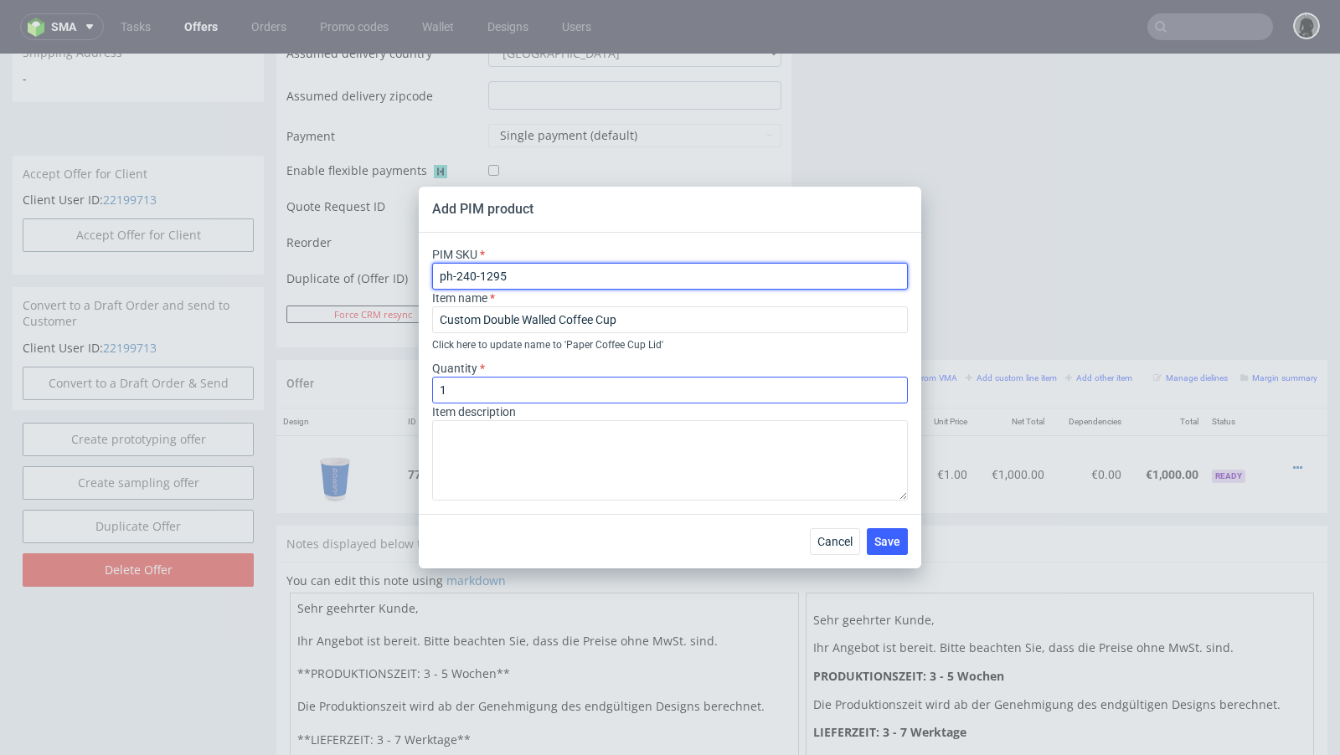
type input "ph-240-1295"
click at [471, 387] on input "1" at bounding box center [670, 390] width 476 height 27
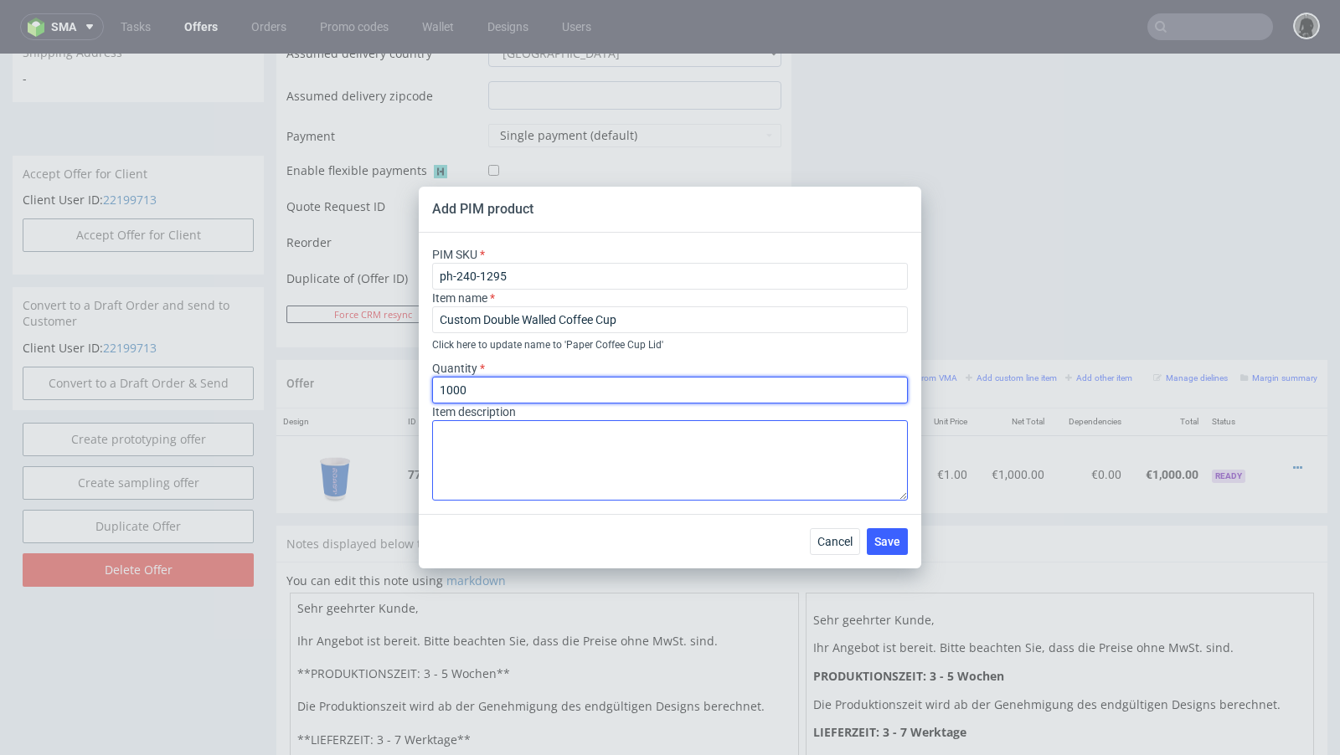
type input "1000"
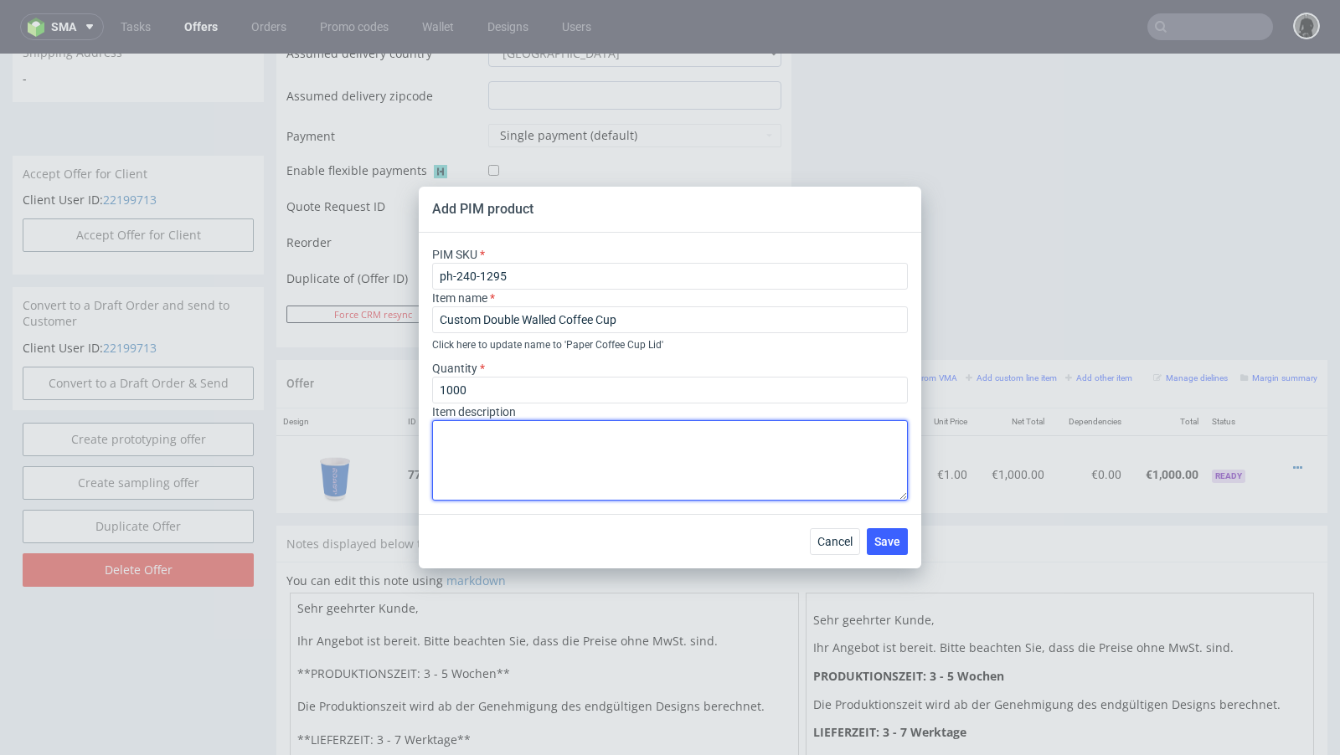
click at [505, 448] on textarea at bounding box center [670, 460] width 476 height 80
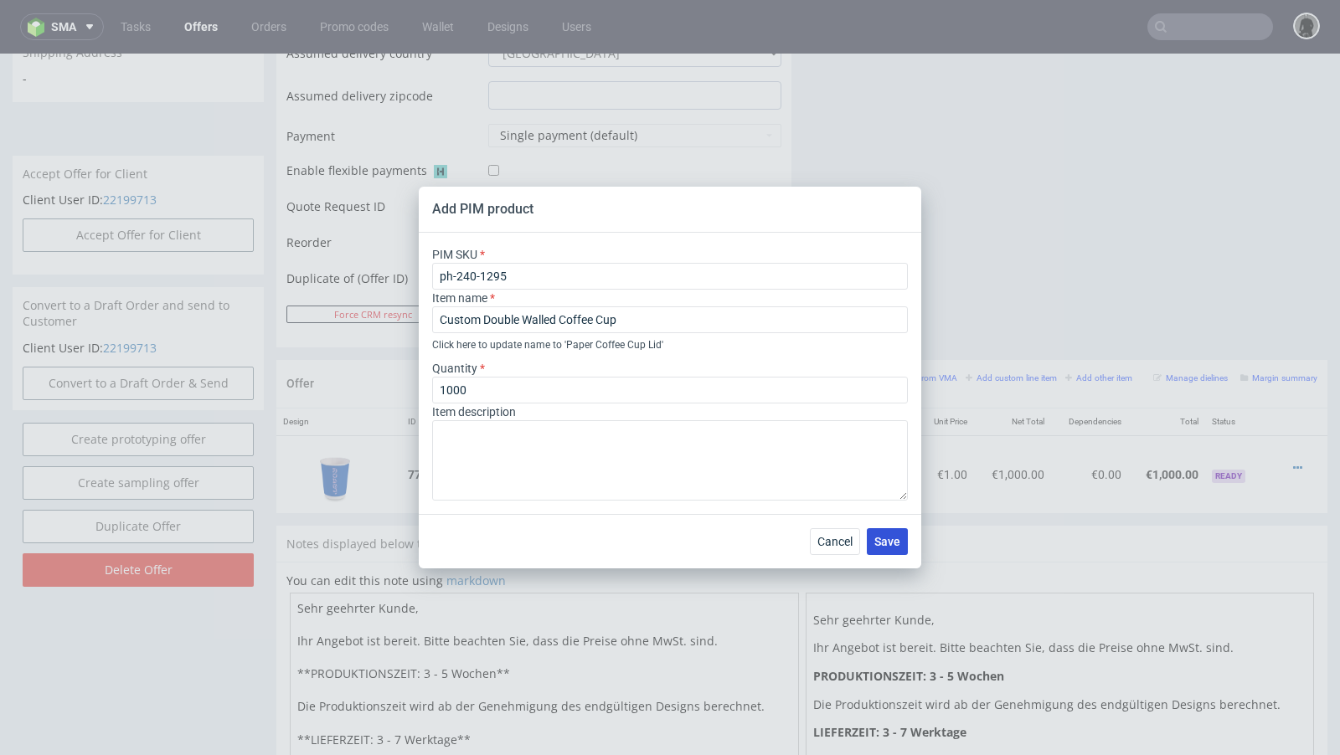
click at [877, 546] on span "Save" at bounding box center [887, 542] width 26 height 12
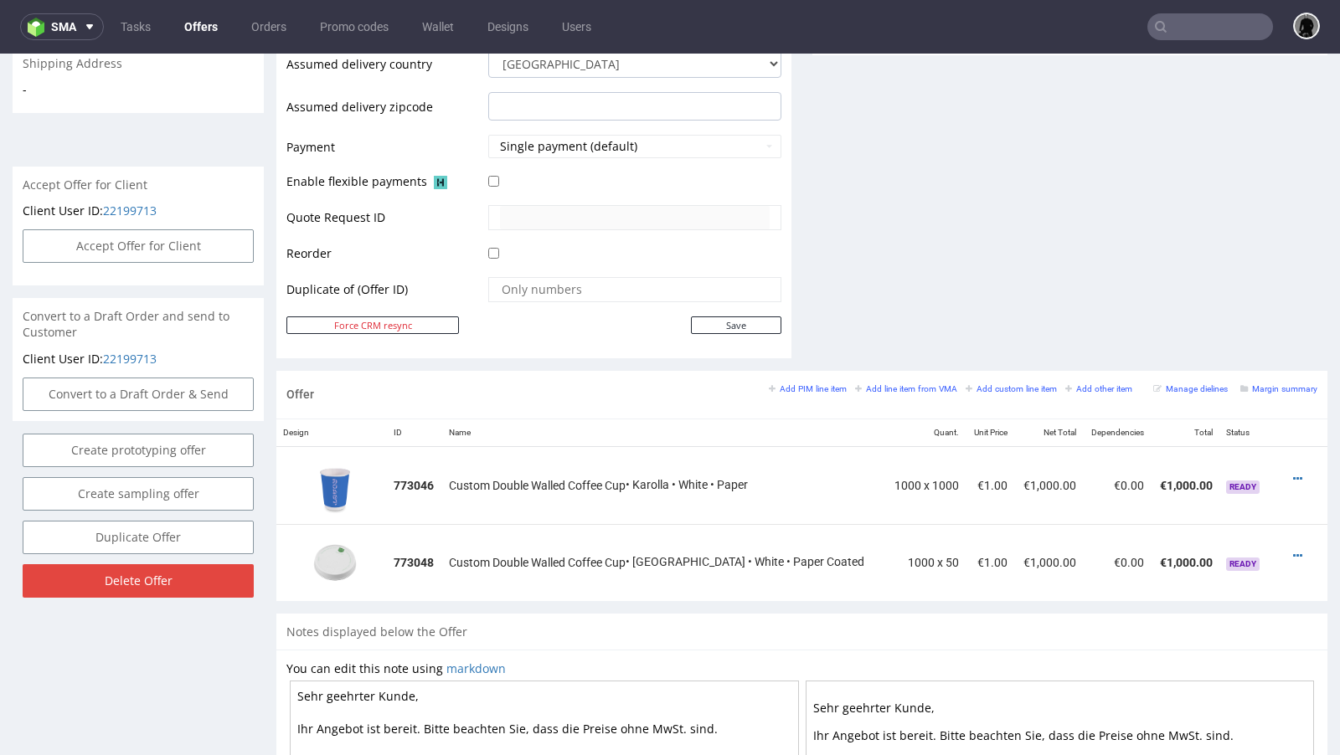
scroll to position [675, 0]
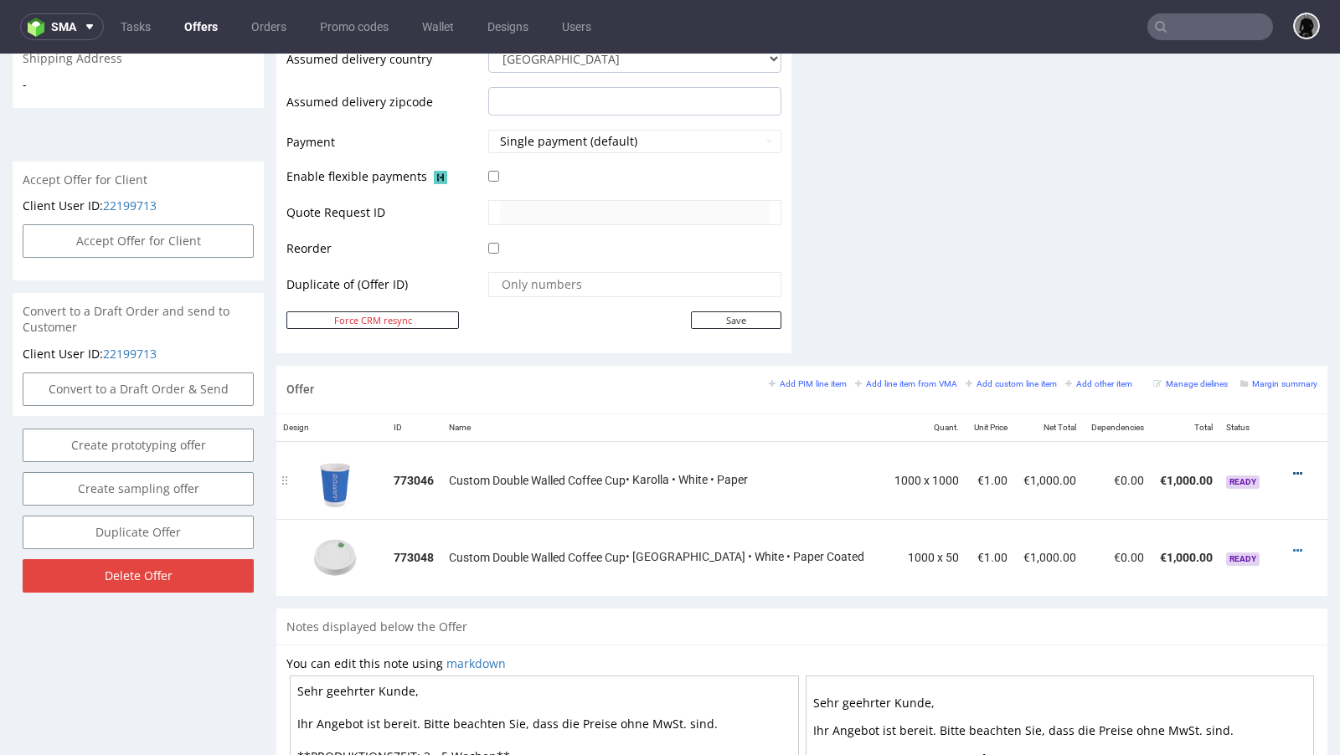
click at [1293, 468] on icon at bounding box center [1297, 474] width 9 height 12
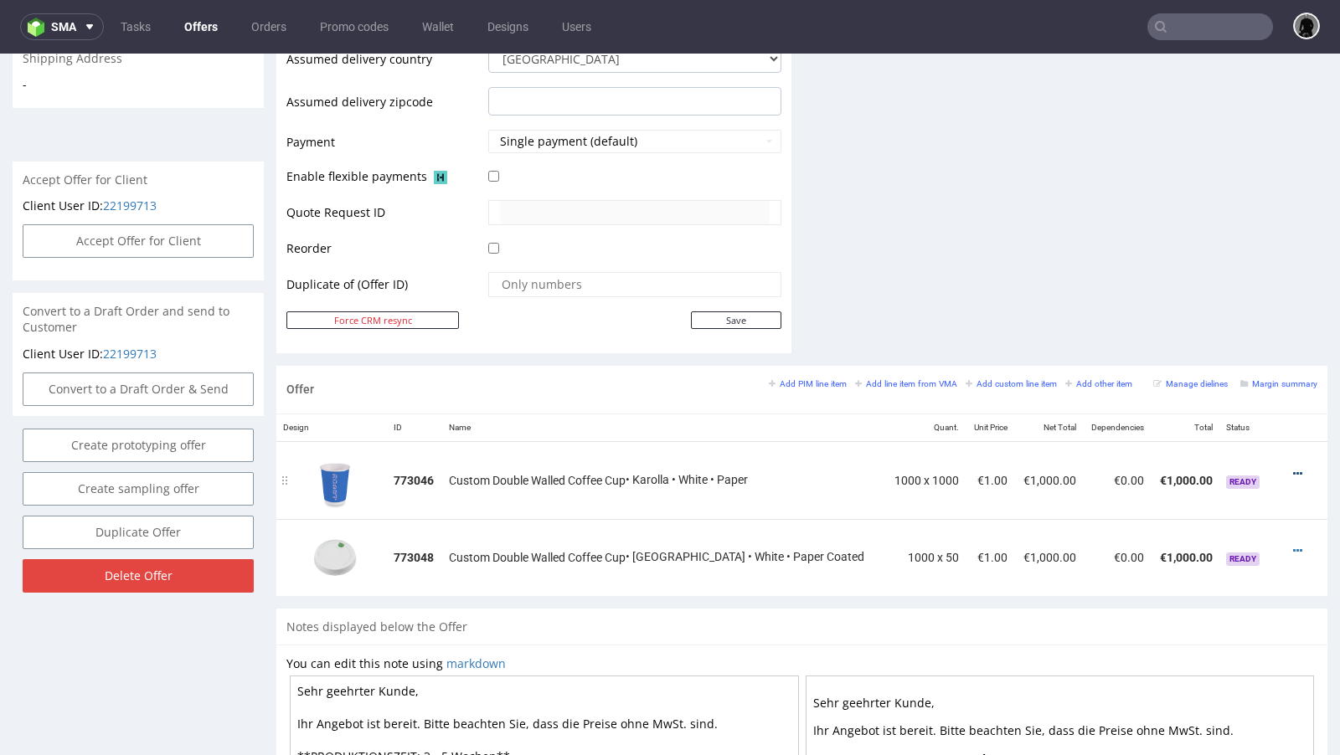
click at [1293, 470] on icon at bounding box center [1297, 474] width 9 height 12
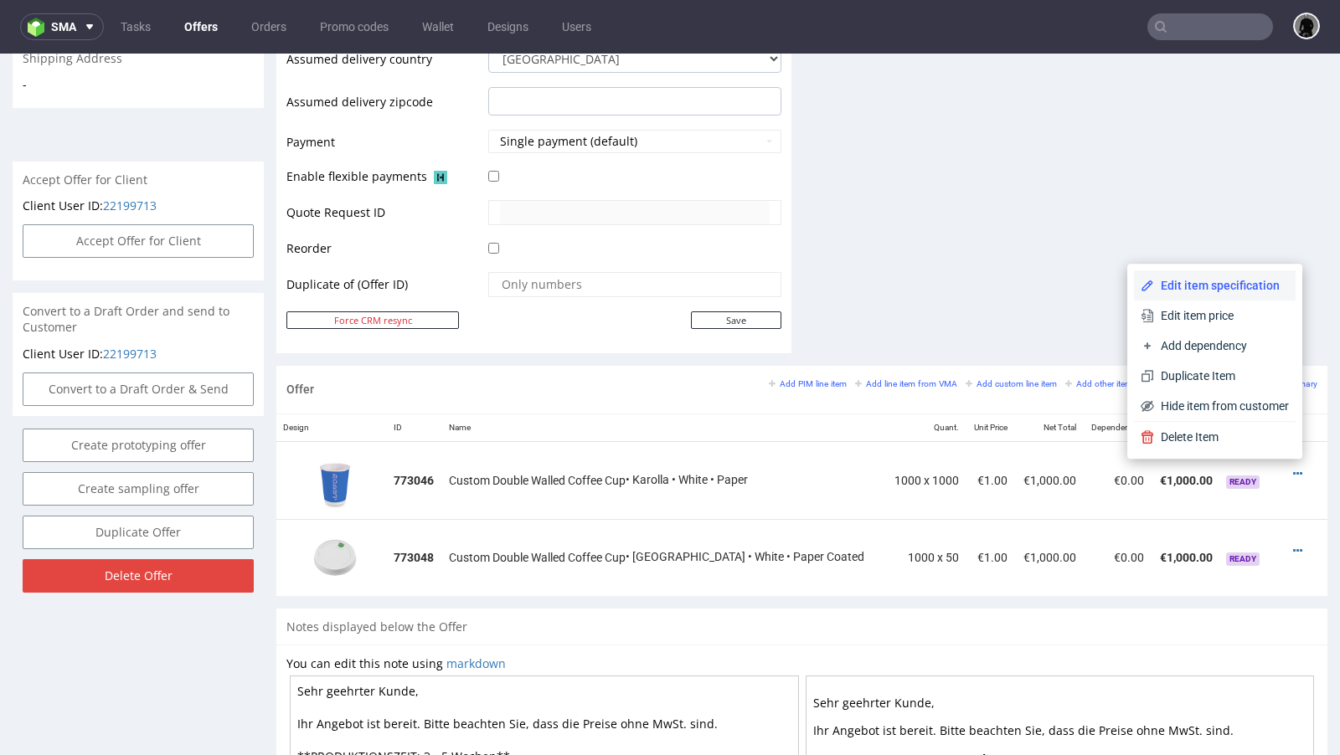
click at [1223, 296] on li "Edit item specification" at bounding box center [1215, 285] width 162 height 30
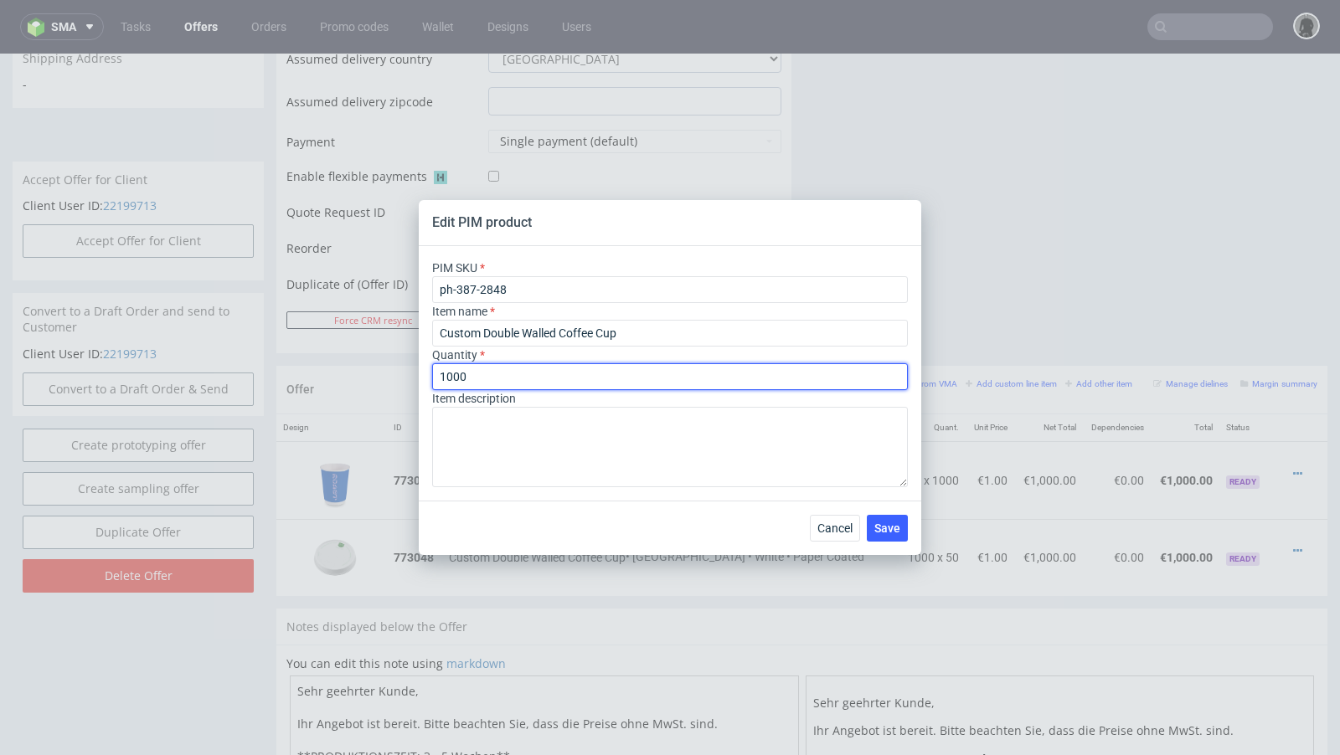
drag, startPoint x: 487, startPoint y: 376, endPoint x: 385, endPoint y: 372, distance: 102.2
click at [385, 372] on div "Edit PIM product PIM SKU ph-387-2848 Item name Custom Double Walled Coffee Cup …" at bounding box center [670, 377] width 1340 height 755
type input "1"
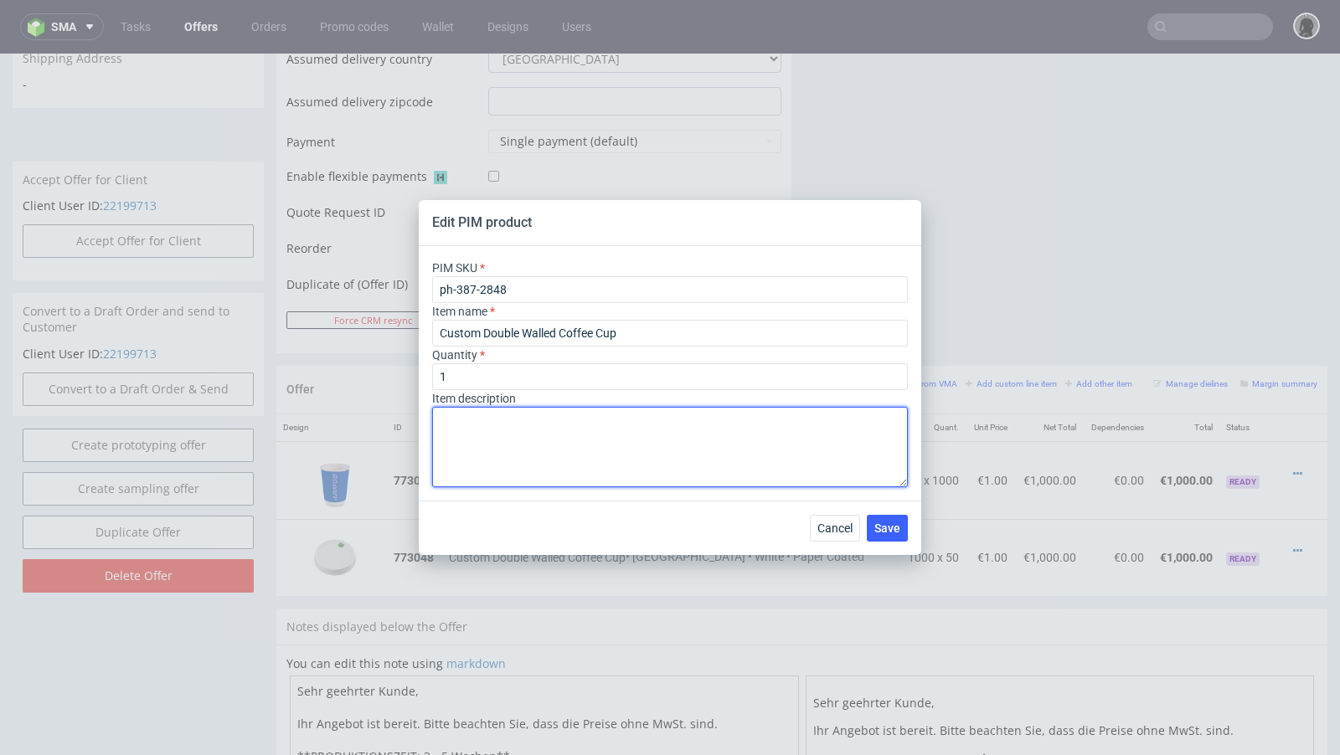
click at [575, 437] on textarea at bounding box center [670, 447] width 476 height 80
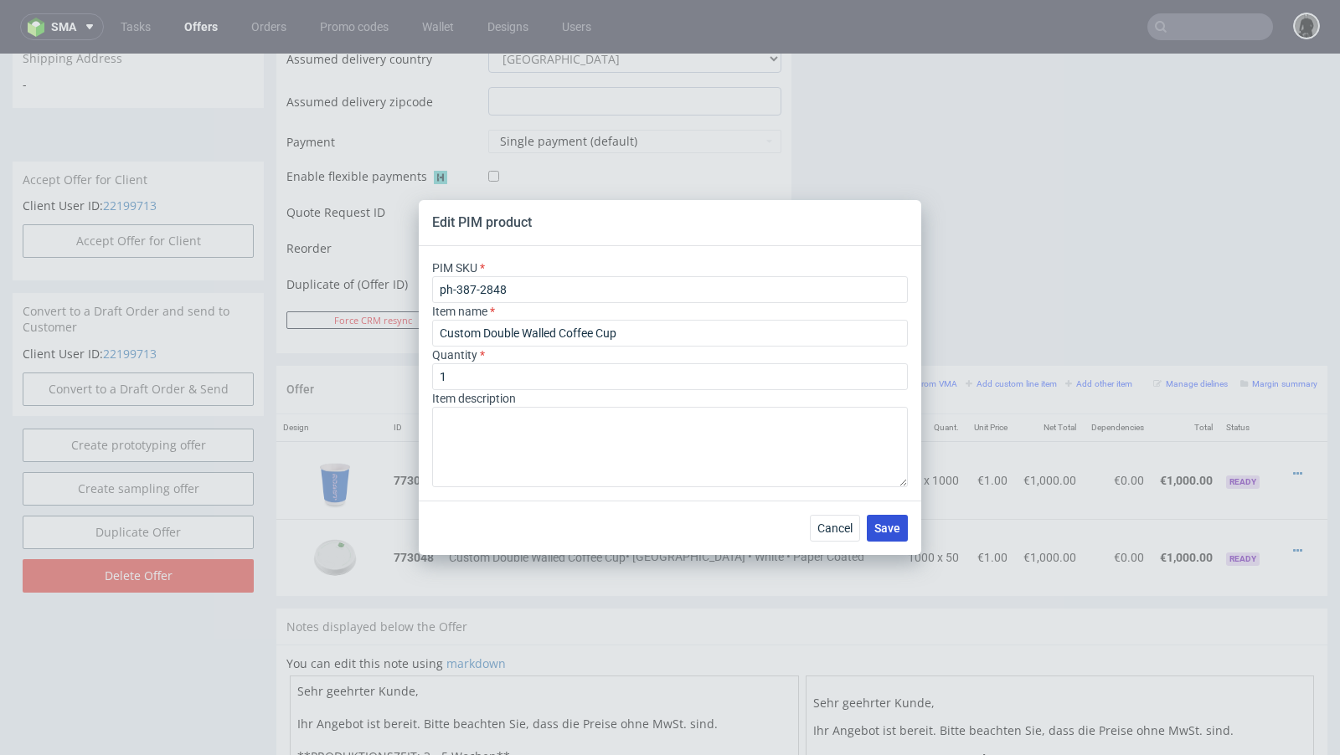
click at [897, 526] on span "Save" at bounding box center [887, 529] width 26 height 12
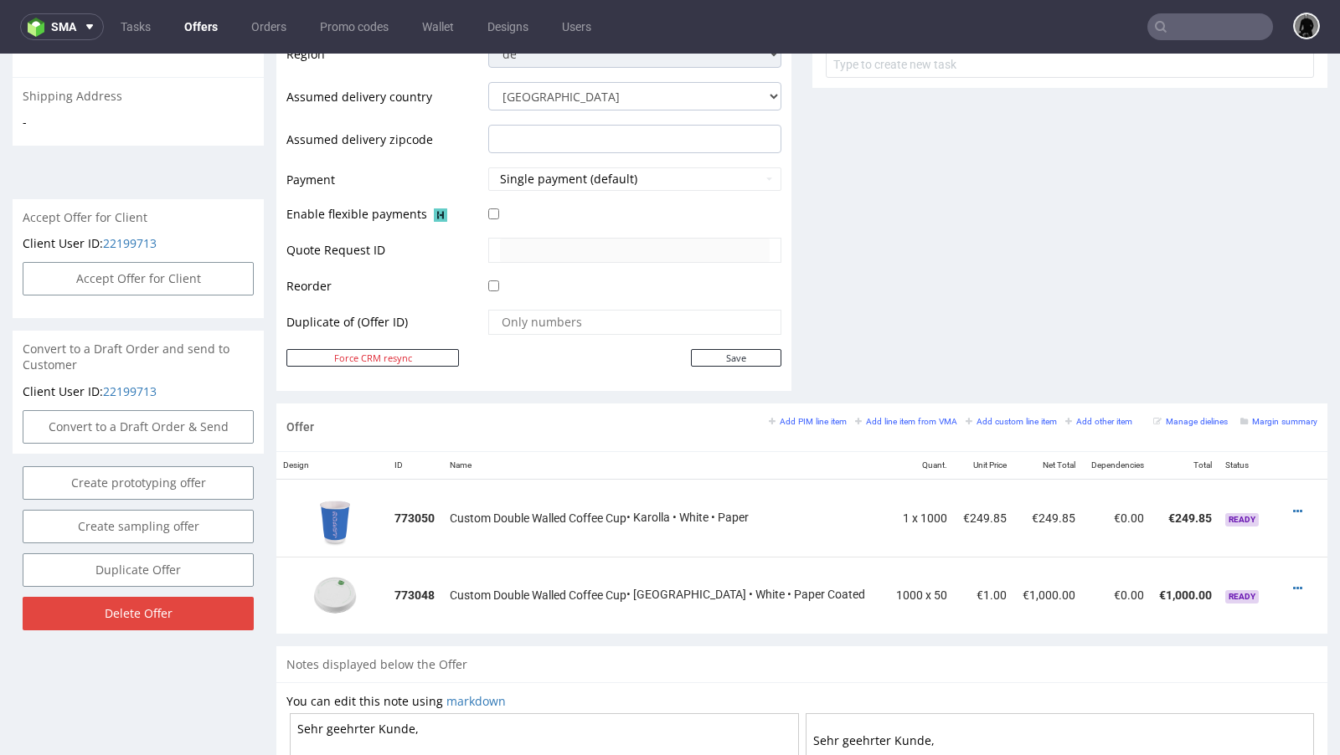
scroll to position [777, 0]
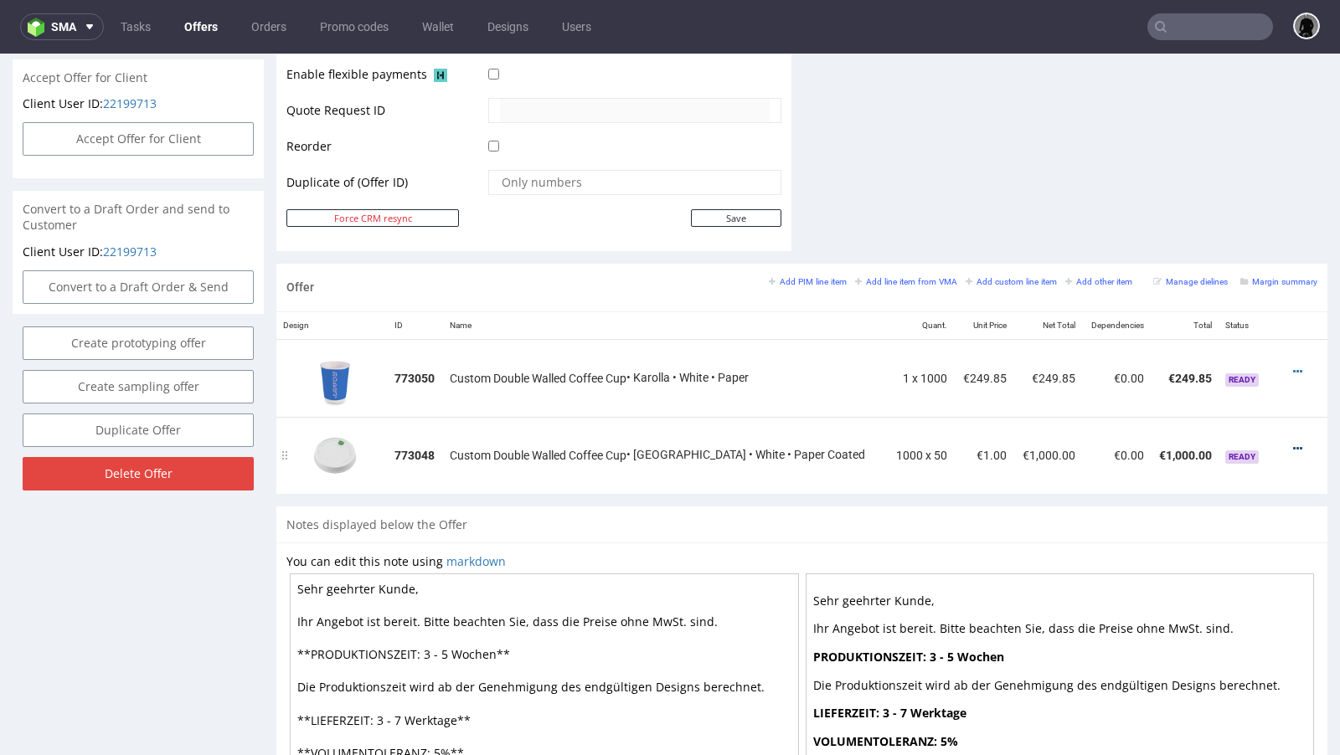
click at [1293, 443] on icon at bounding box center [1297, 449] width 9 height 12
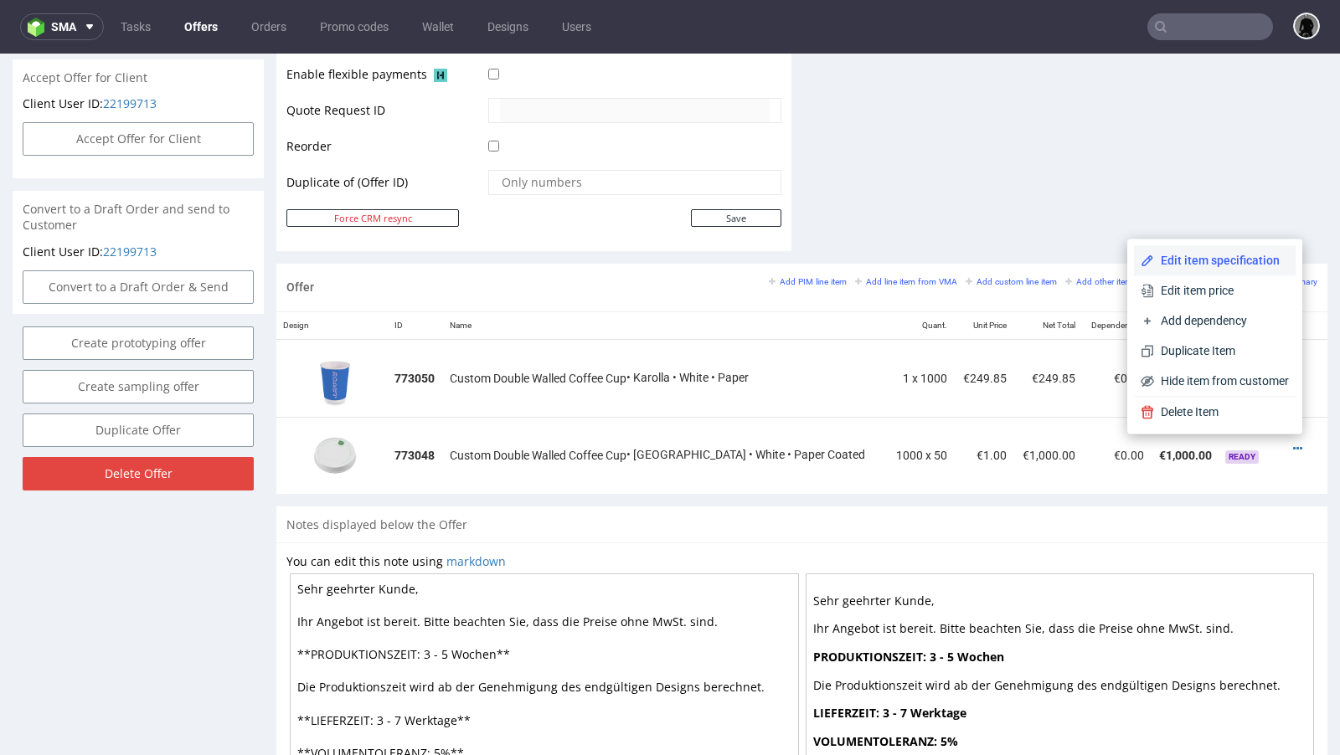
click at [1183, 266] on span "Edit item specification" at bounding box center [1221, 260] width 135 height 17
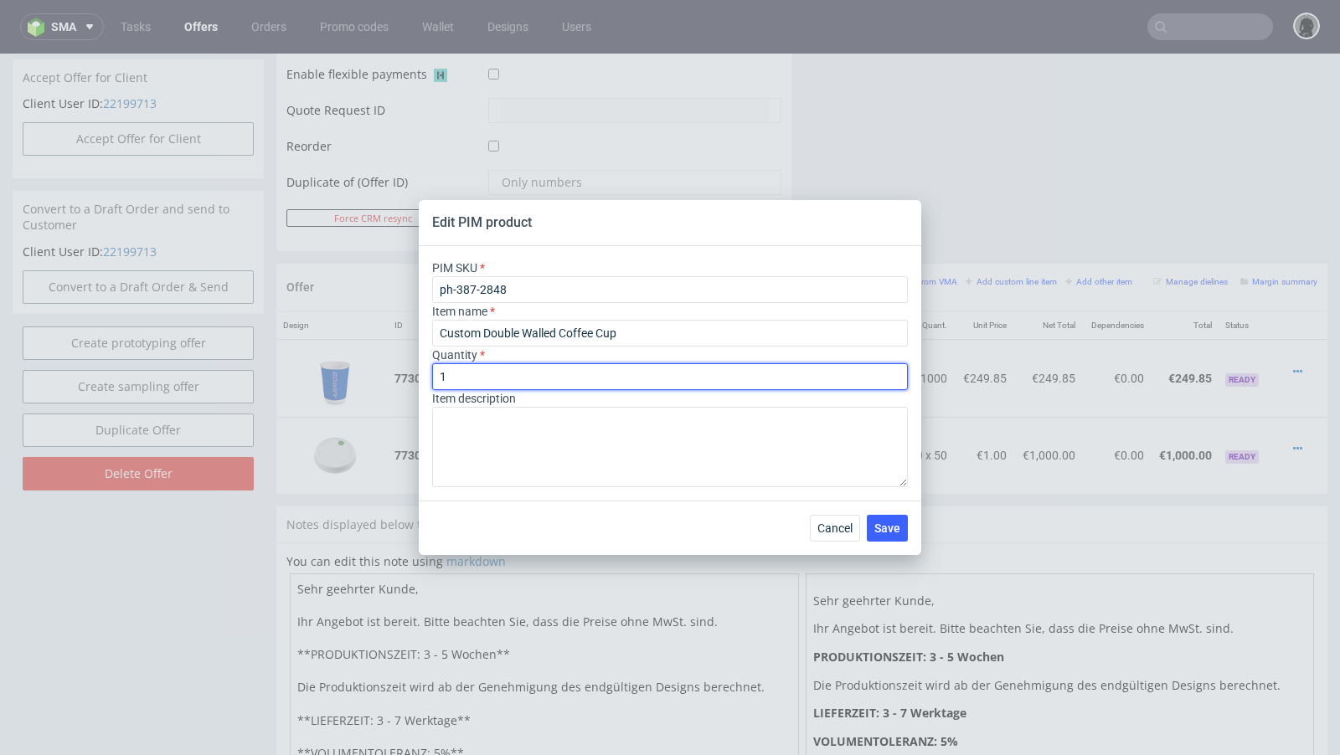
click at [490, 373] on input "1" at bounding box center [670, 376] width 476 height 27
drag, startPoint x: 459, startPoint y: 379, endPoint x: 398, endPoint y: 379, distance: 61.1
click at [398, 379] on div "Edit PIM product PIM SKU ph-387-2848 Item name Custom Double Walled Coffee Cup …" at bounding box center [670, 377] width 1340 height 755
type input "20"
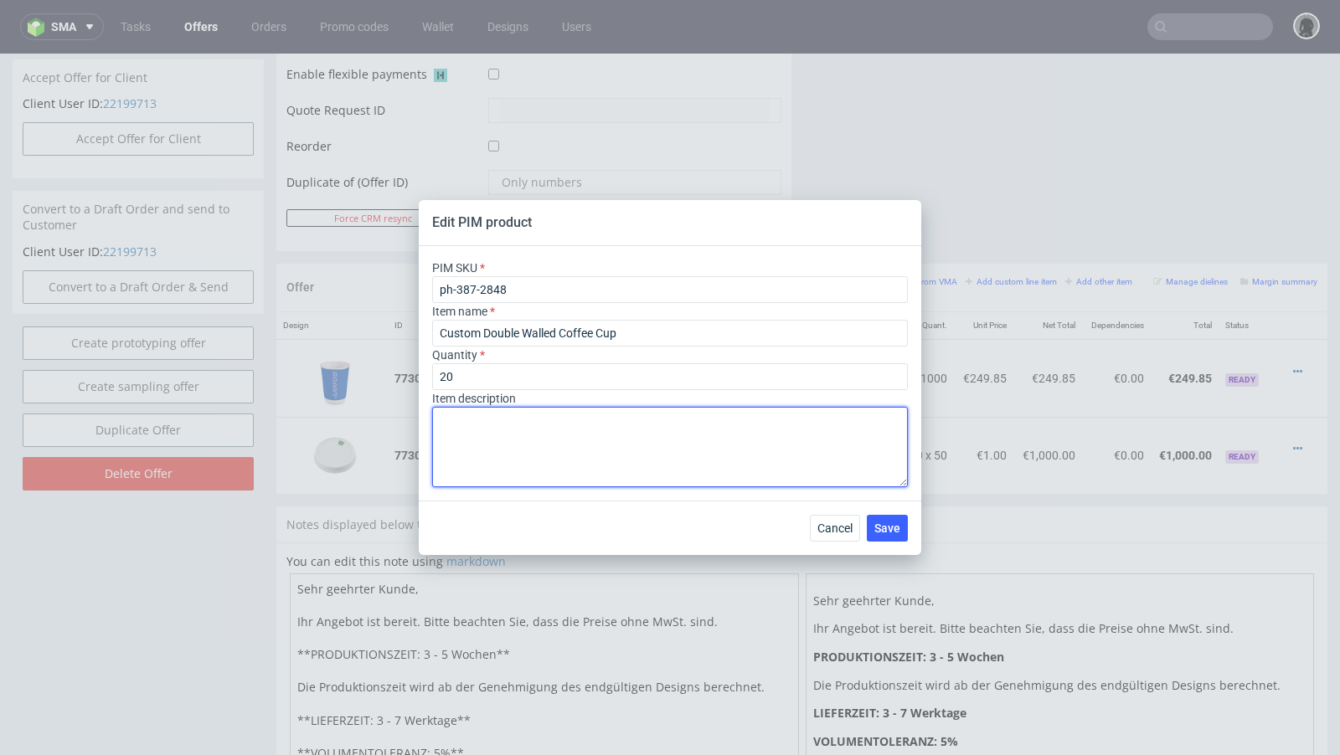
click at [706, 453] on textarea at bounding box center [670, 447] width 476 height 80
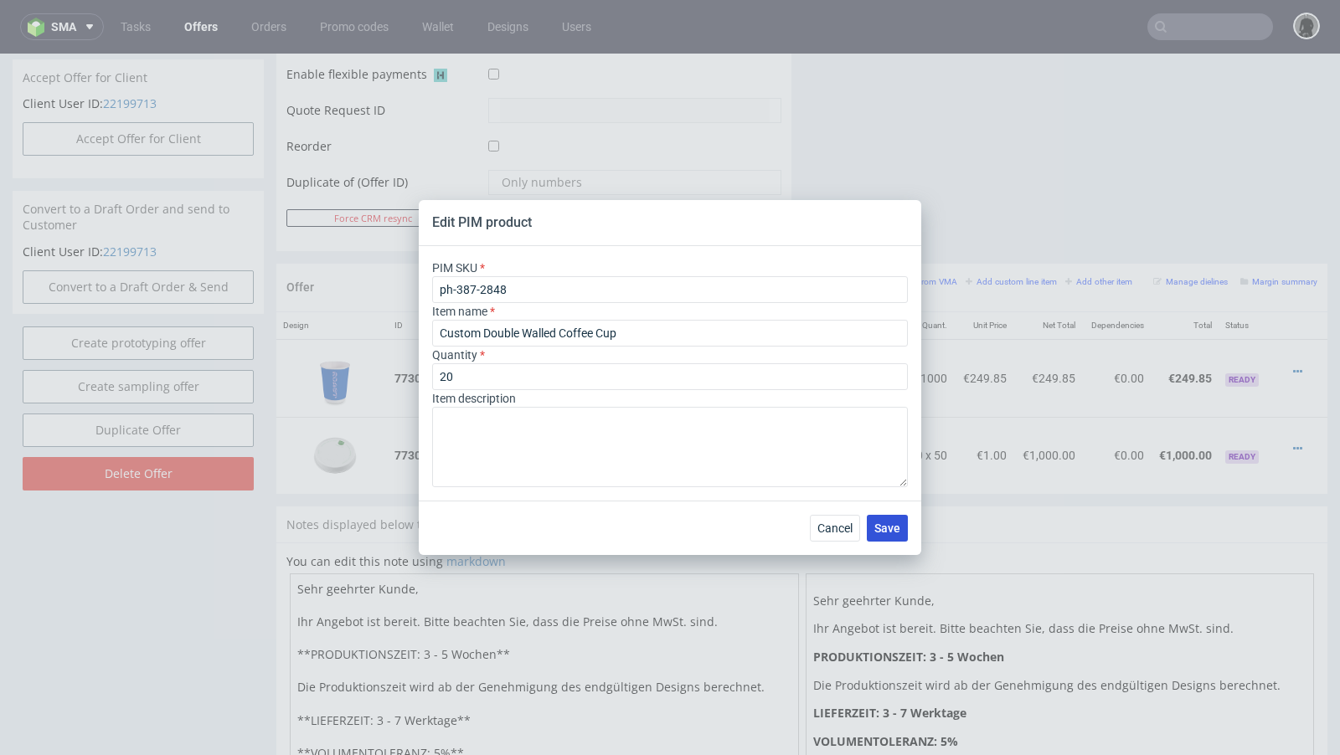
click at [878, 528] on span "Save" at bounding box center [887, 529] width 26 height 12
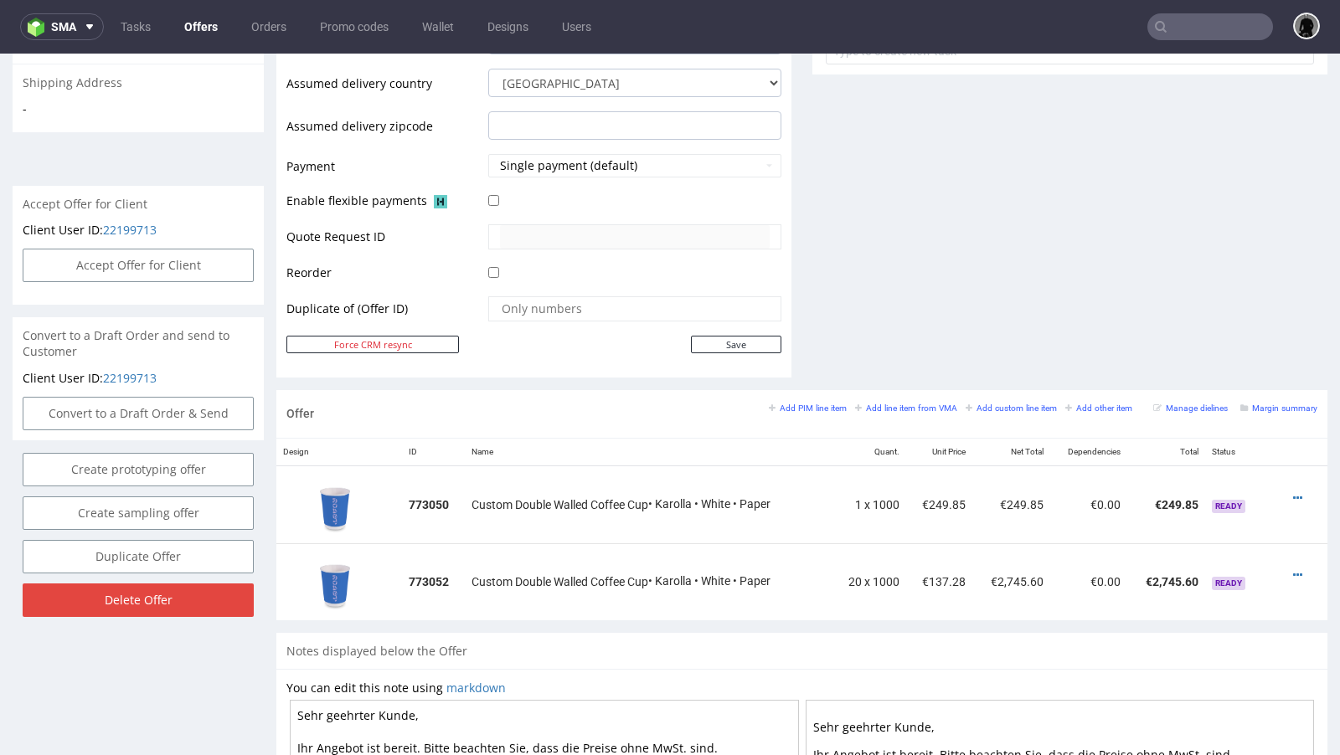
scroll to position [663, 0]
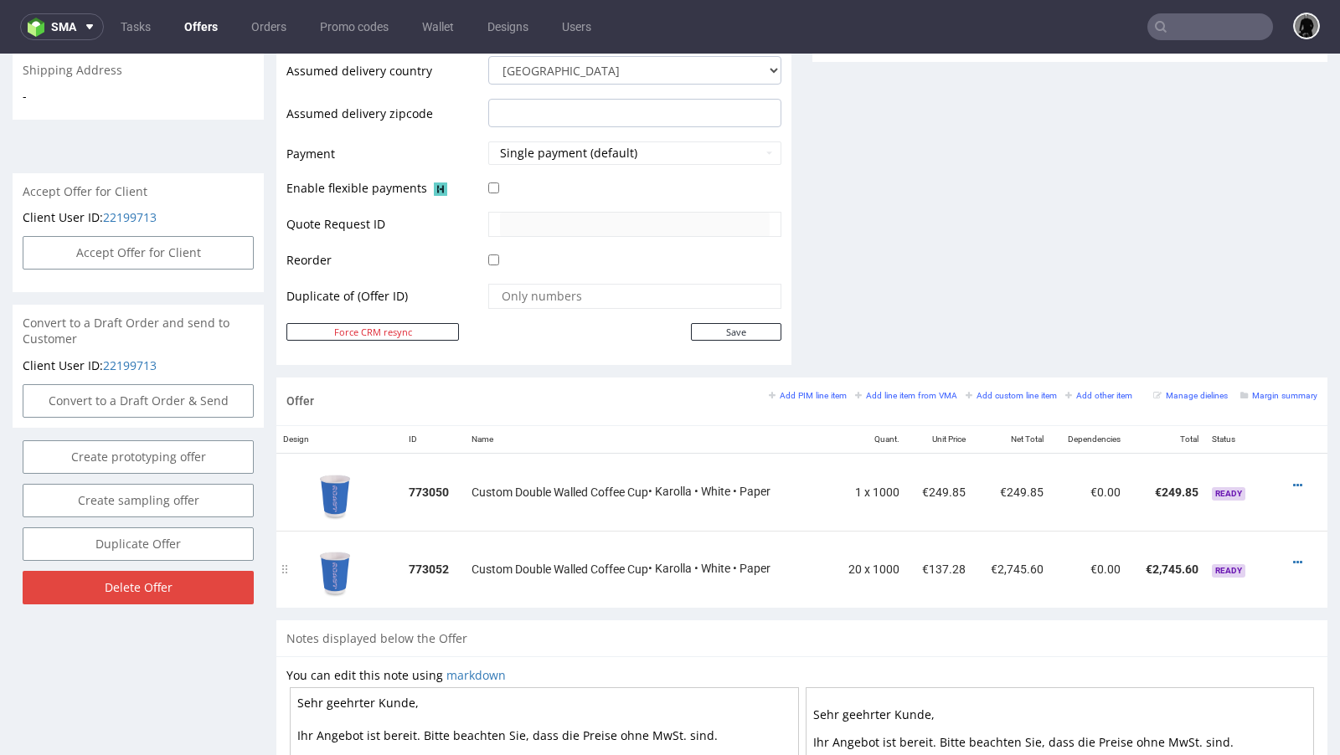
click at [1286, 559] on div at bounding box center [1298, 562] width 24 height 17
click at [1293, 557] on icon at bounding box center [1297, 563] width 9 height 12
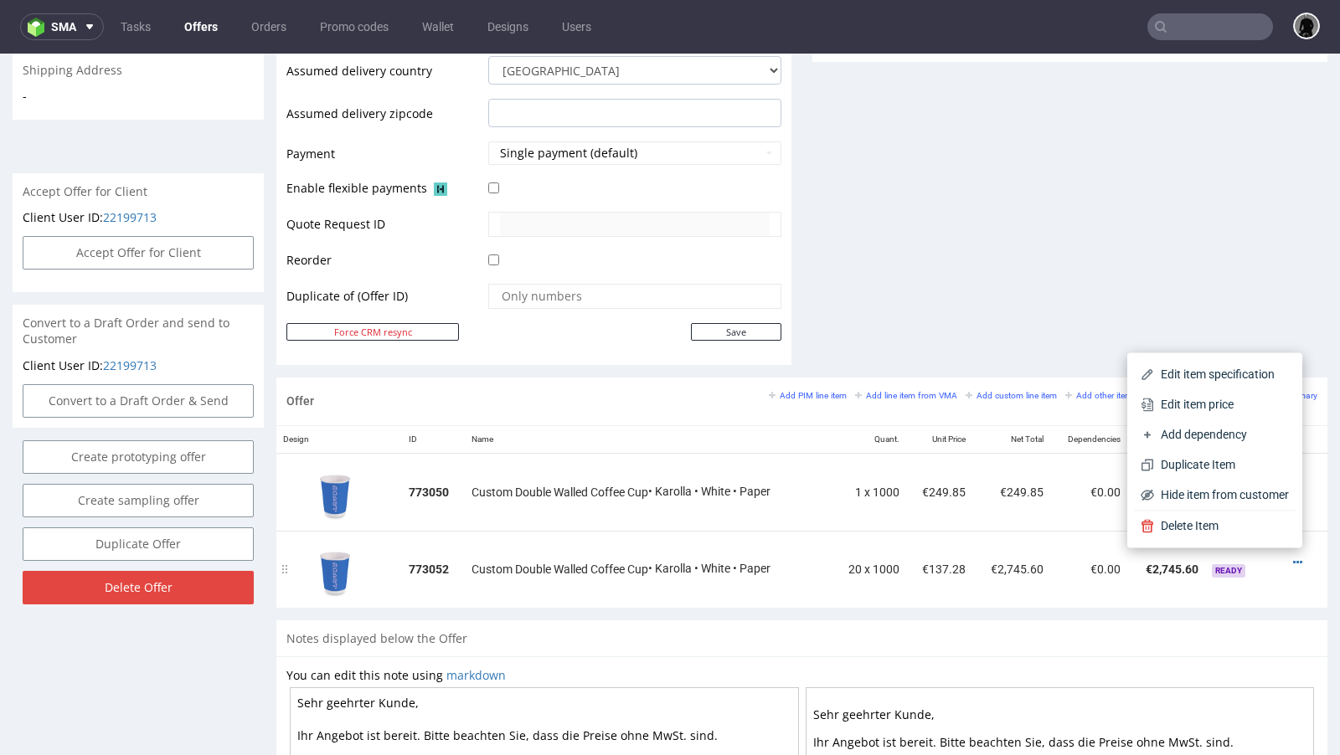
click at [1136, 555] on td "€2,745.60" at bounding box center [1165, 569] width 77 height 77
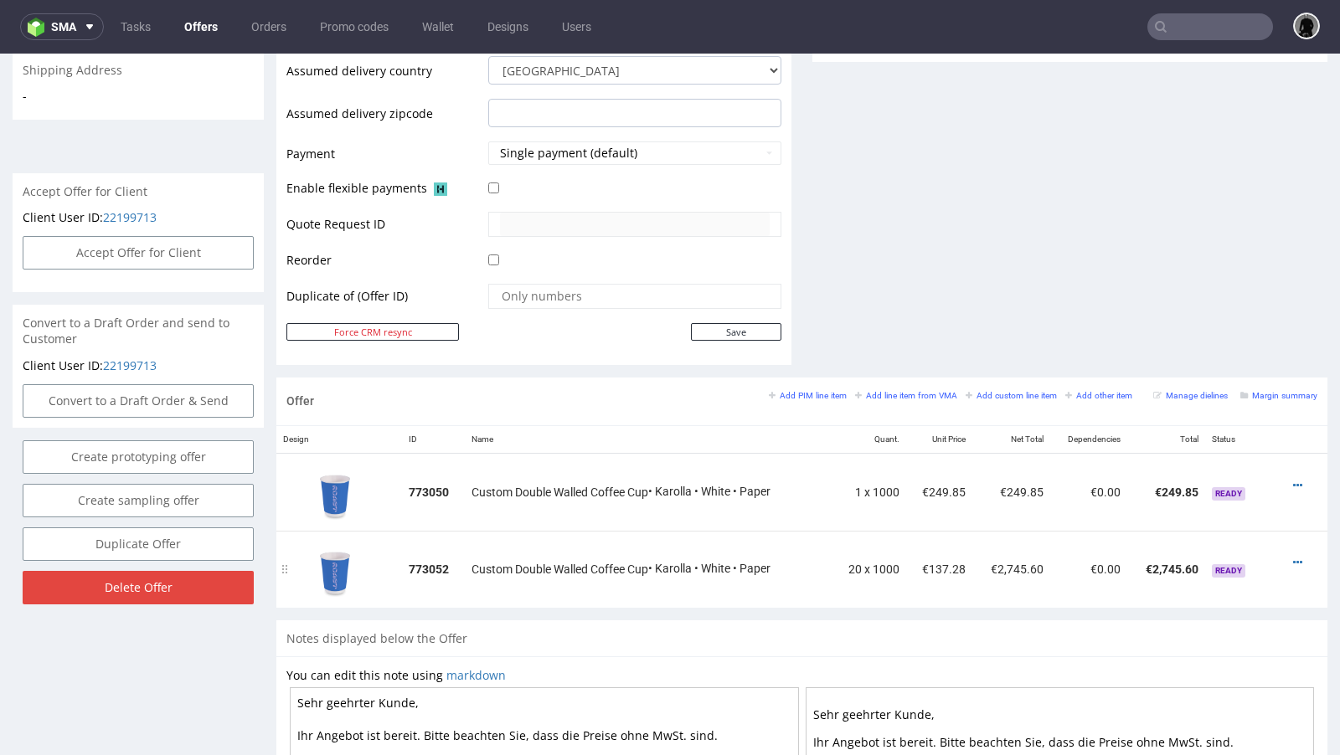
click at [1290, 554] on div at bounding box center [1298, 562] width 24 height 17
click at [1288, 554] on div at bounding box center [1298, 562] width 24 height 17
click at [1293, 557] on icon at bounding box center [1297, 563] width 9 height 12
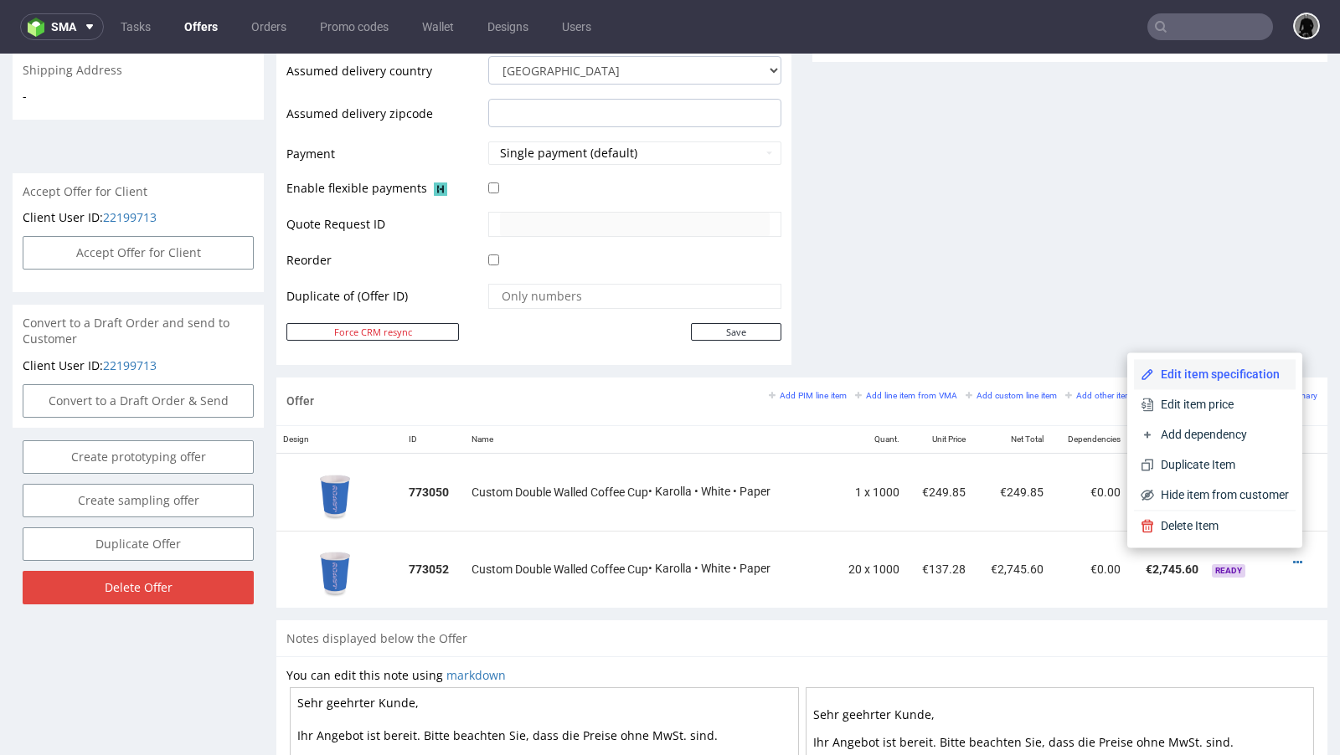
click at [1211, 370] on span "Edit item specification" at bounding box center [1221, 374] width 135 height 17
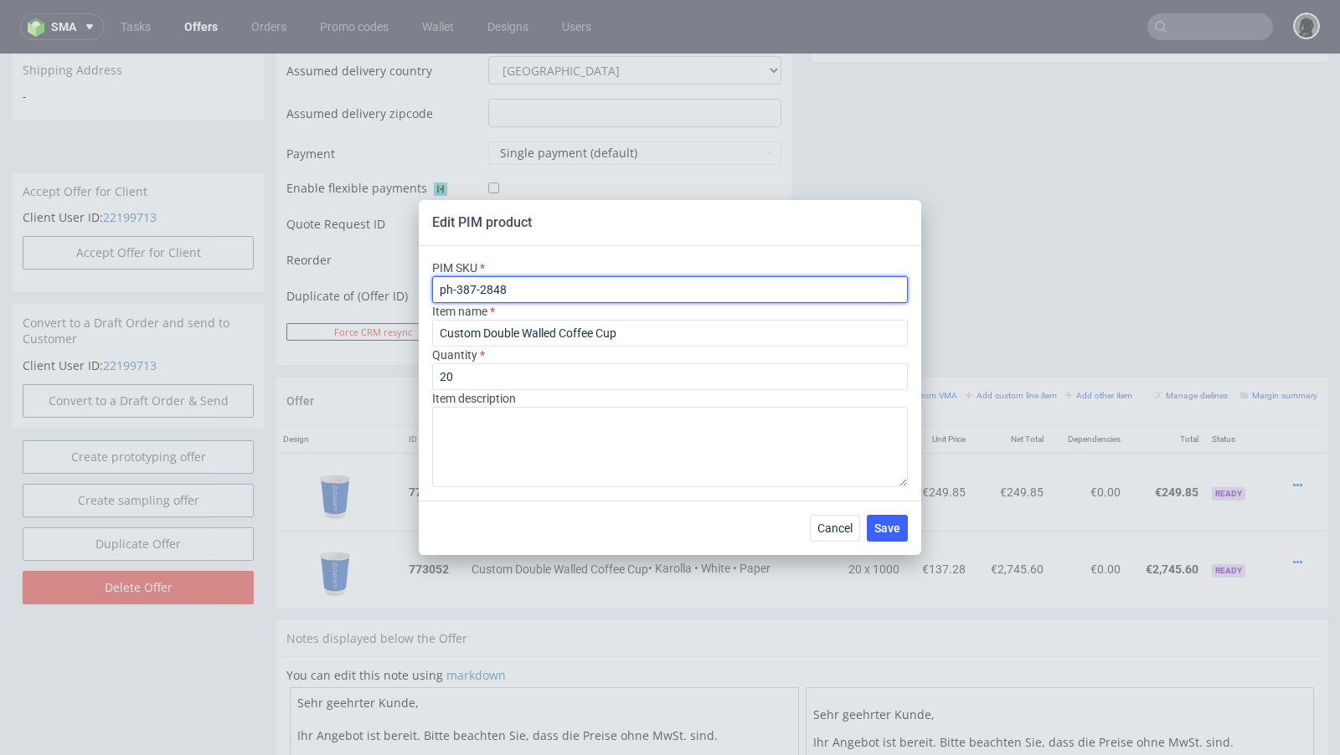
click at [489, 291] on input "ph-387-2848" at bounding box center [670, 289] width 476 height 27
paste input "240-1295"
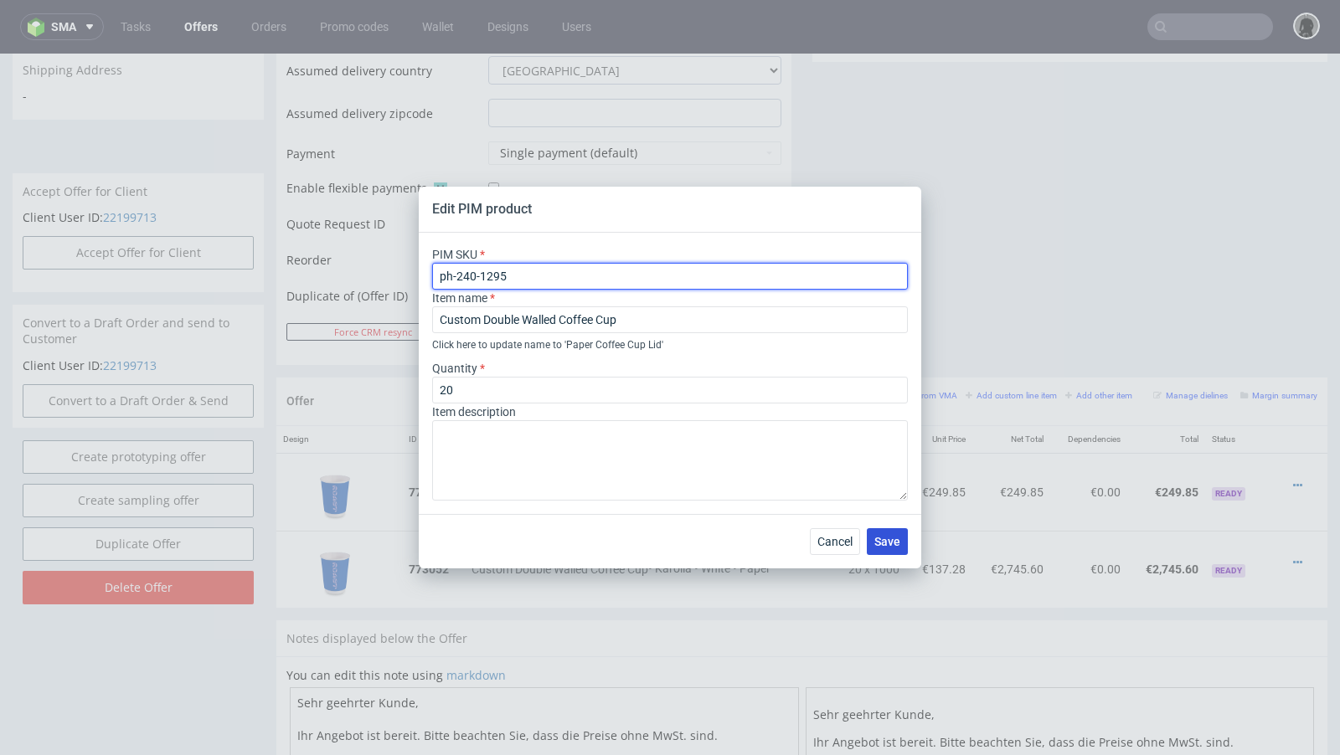
type input "ph-240-1295"
click at [886, 536] on span "Save" at bounding box center [887, 542] width 26 height 12
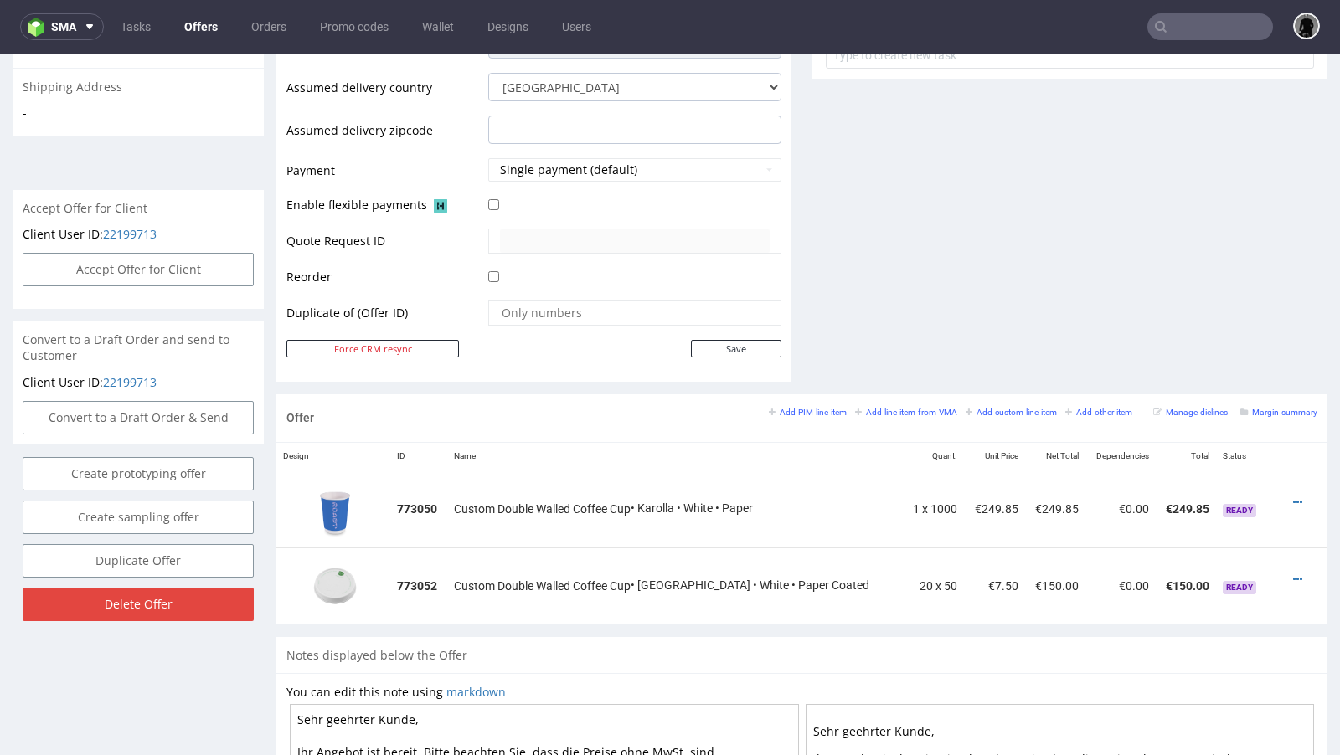
scroll to position [649, 0]
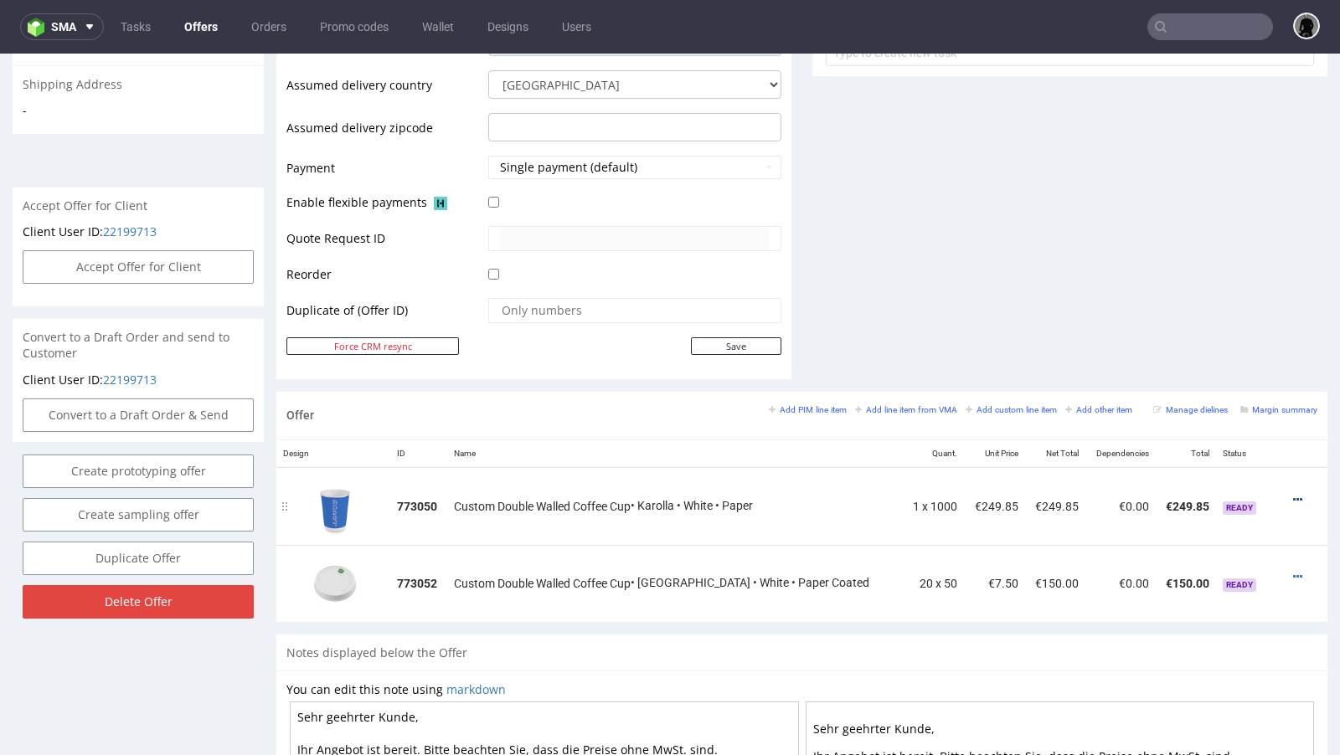
click at [1293, 494] on icon at bounding box center [1297, 500] width 9 height 12
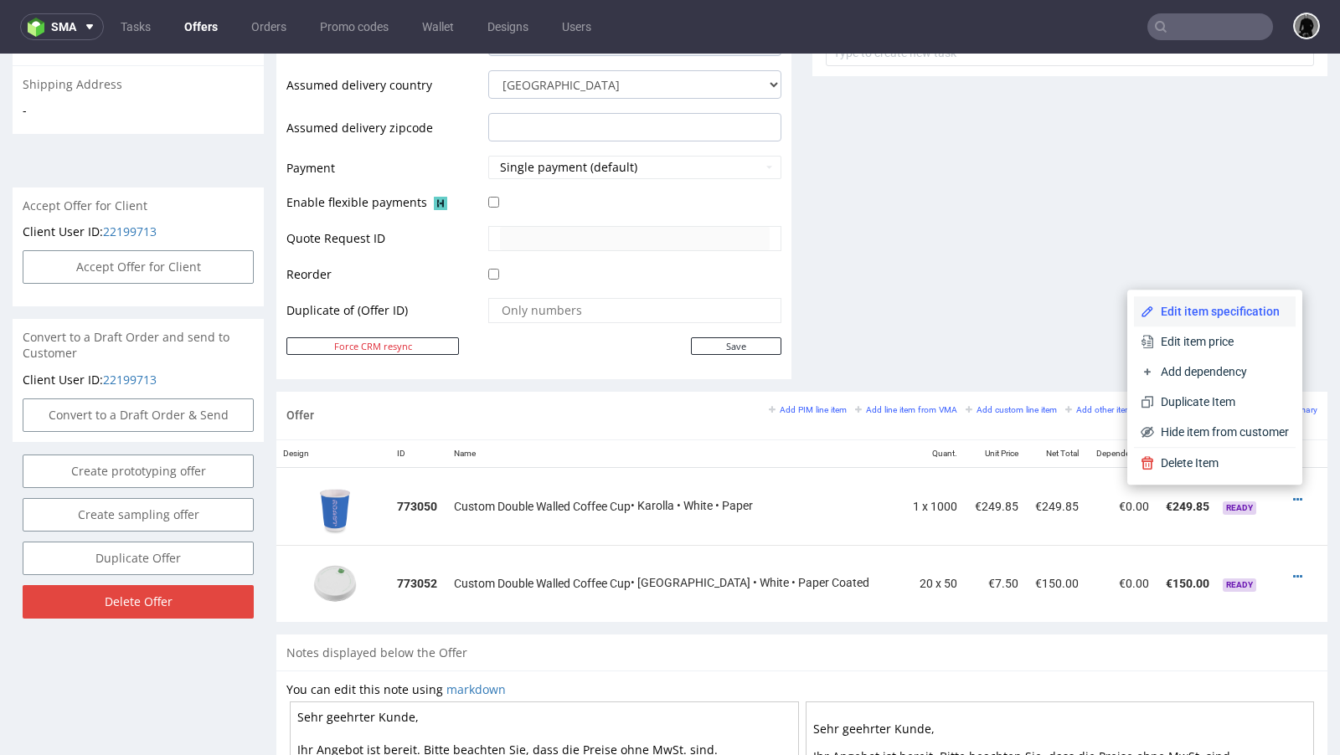
click at [1238, 321] on li "Edit item specification" at bounding box center [1215, 311] width 162 height 30
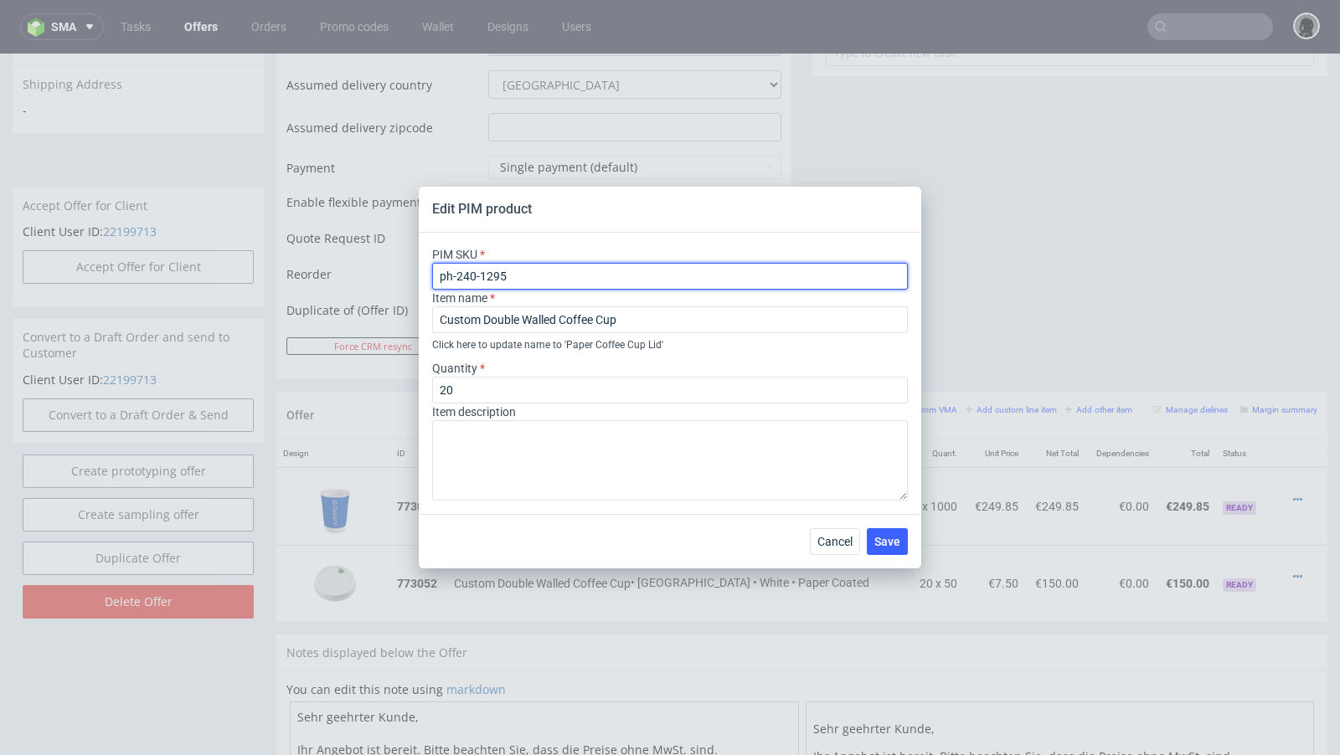
click at [471, 280] on input "ph-240-1295" at bounding box center [670, 276] width 476 height 27
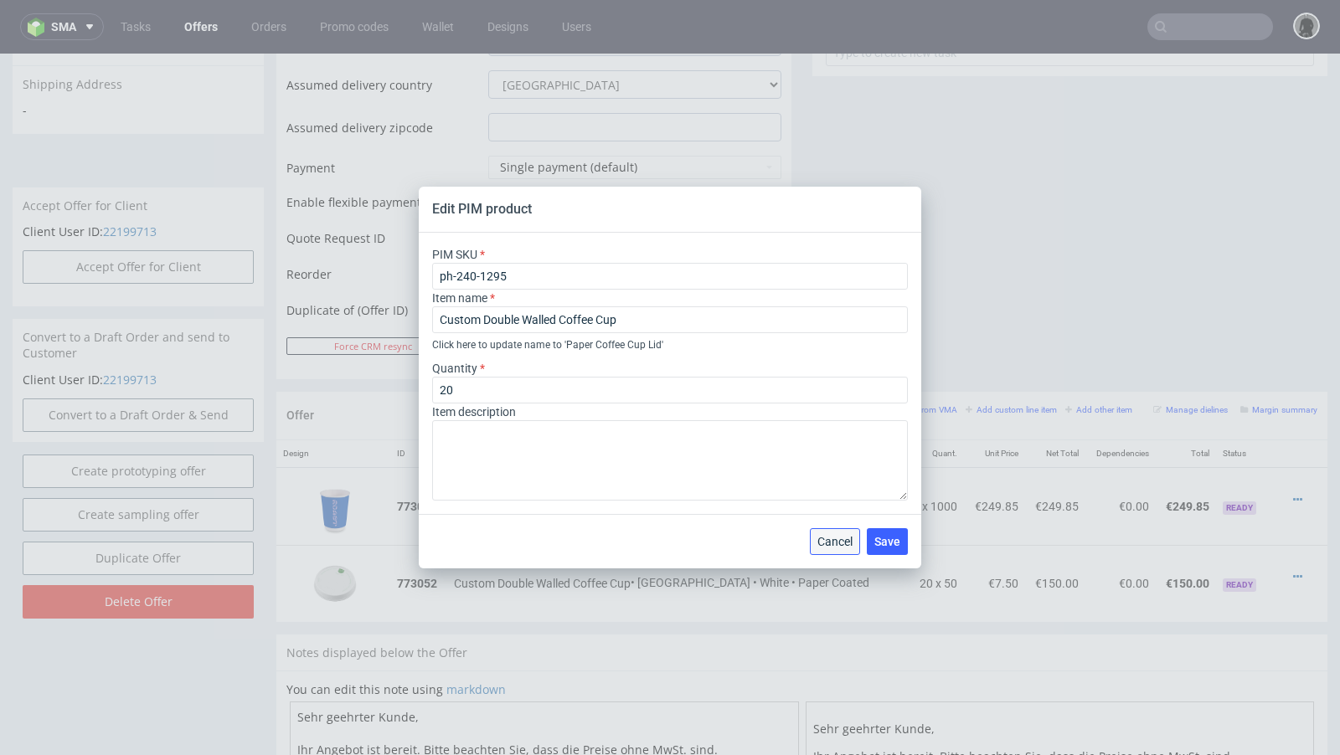
click at [820, 533] on button "Cancel" at bounding box center [835, 541] width 50 height 27
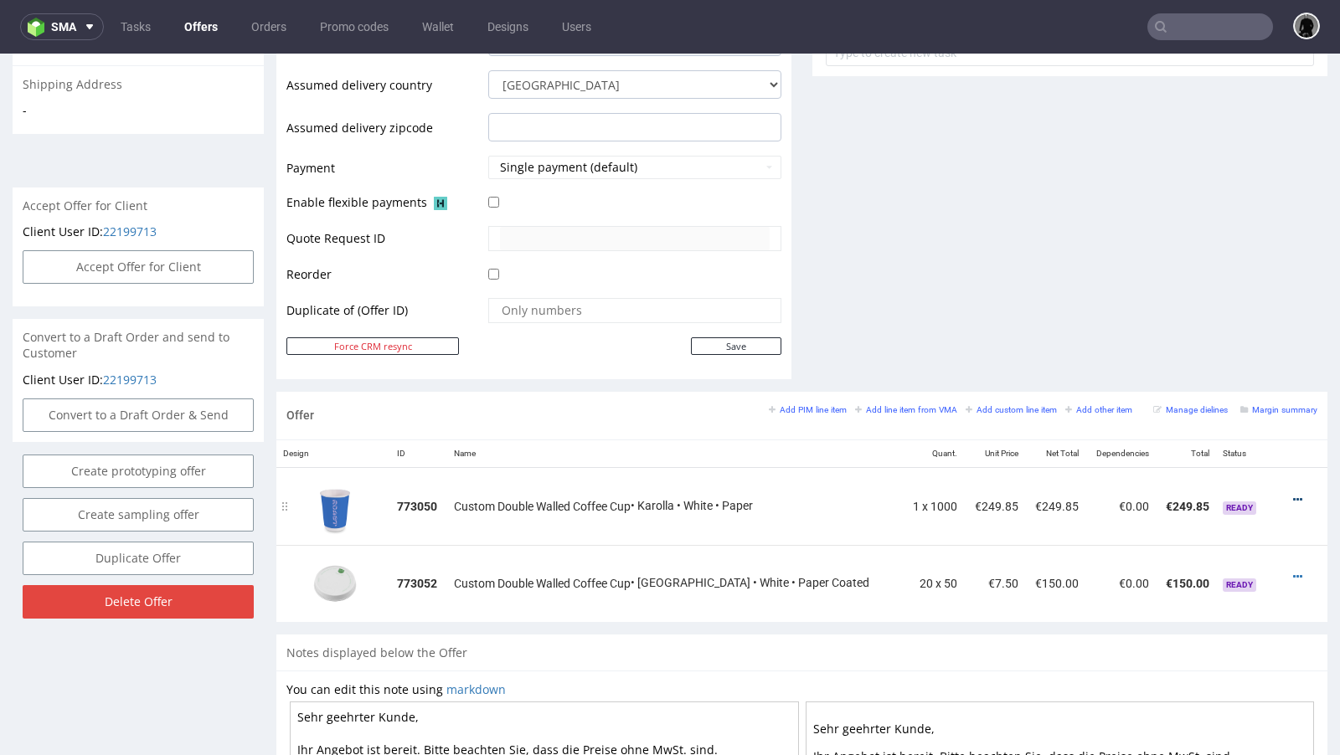
click at [1293, 494] on icon at bounding box center [1297, 500] width 9 height 12
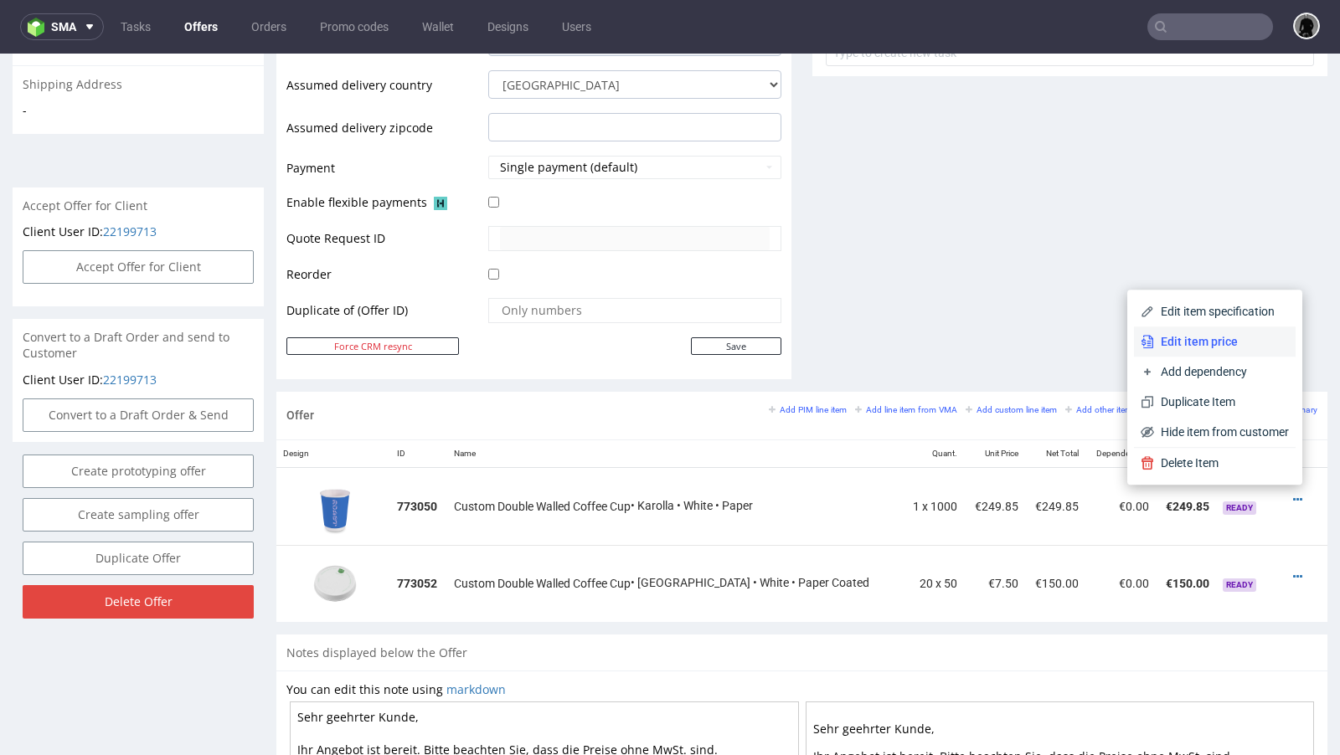
click at [1205, 342] on span "Edit item price" at bounding box center [1221, 341] width 135 height 17
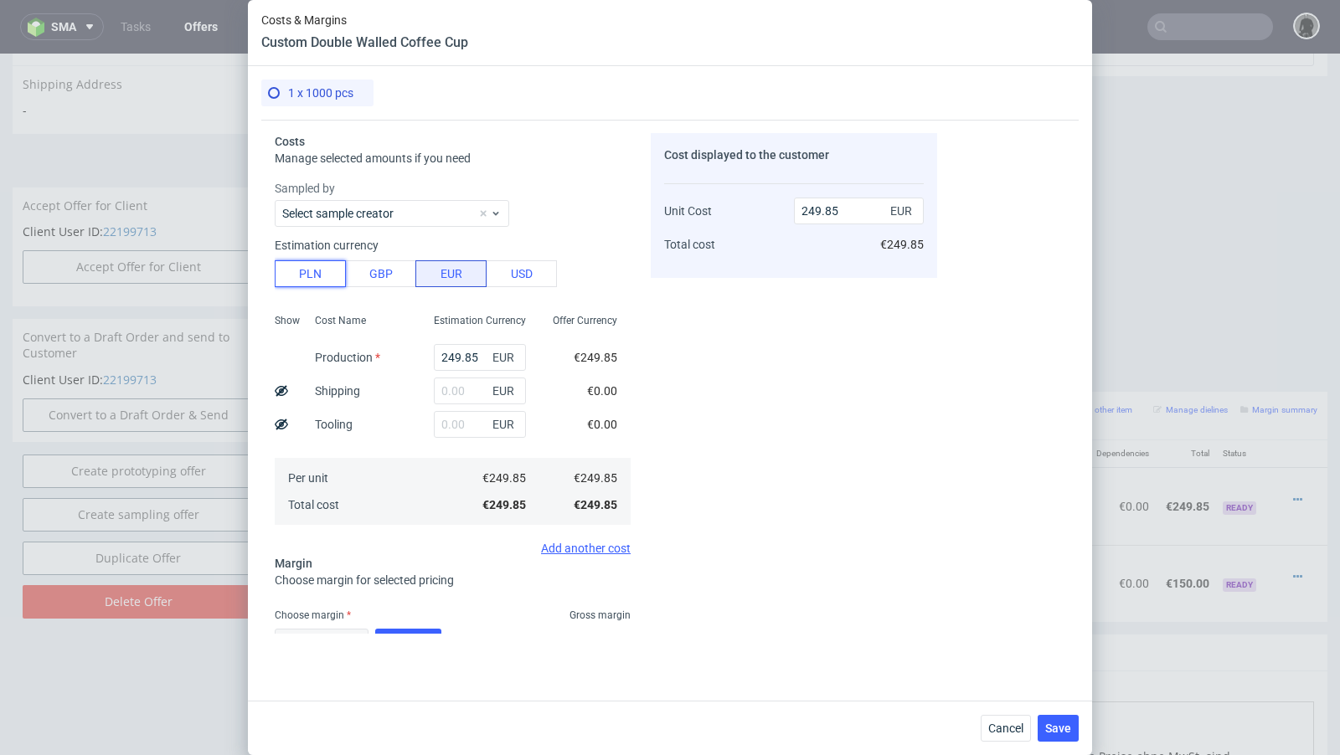
click at [318, 272] on button "PLN" at bounding box center [310, 273] width 71 height 27
type input "58.59"
click at [461, 349] on input "249.85" at bounding box center [480, 357] width 92 height 27
paste input "380"
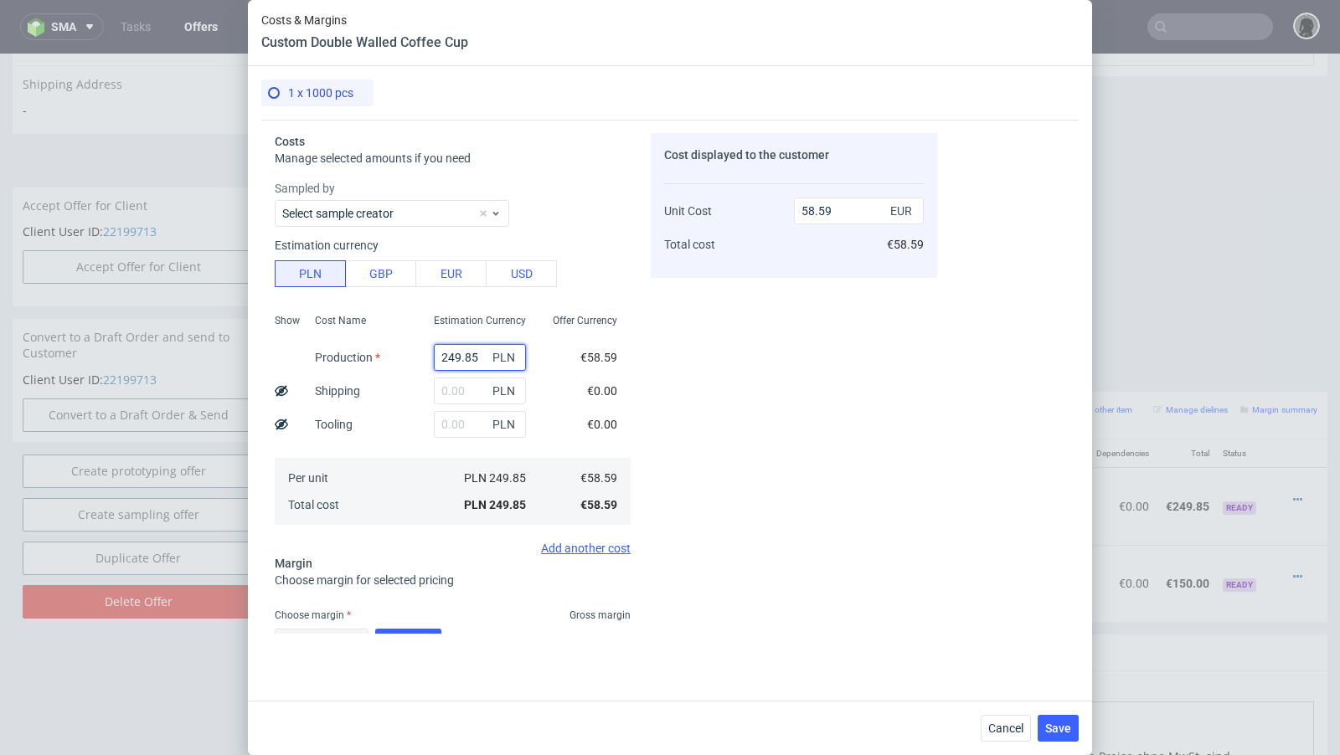
type input "380"
type input "89.11"
type input "380"
click at [454, 383] on input "text" at bounding box center [480, 391] width 92 height 27
paste input "130"
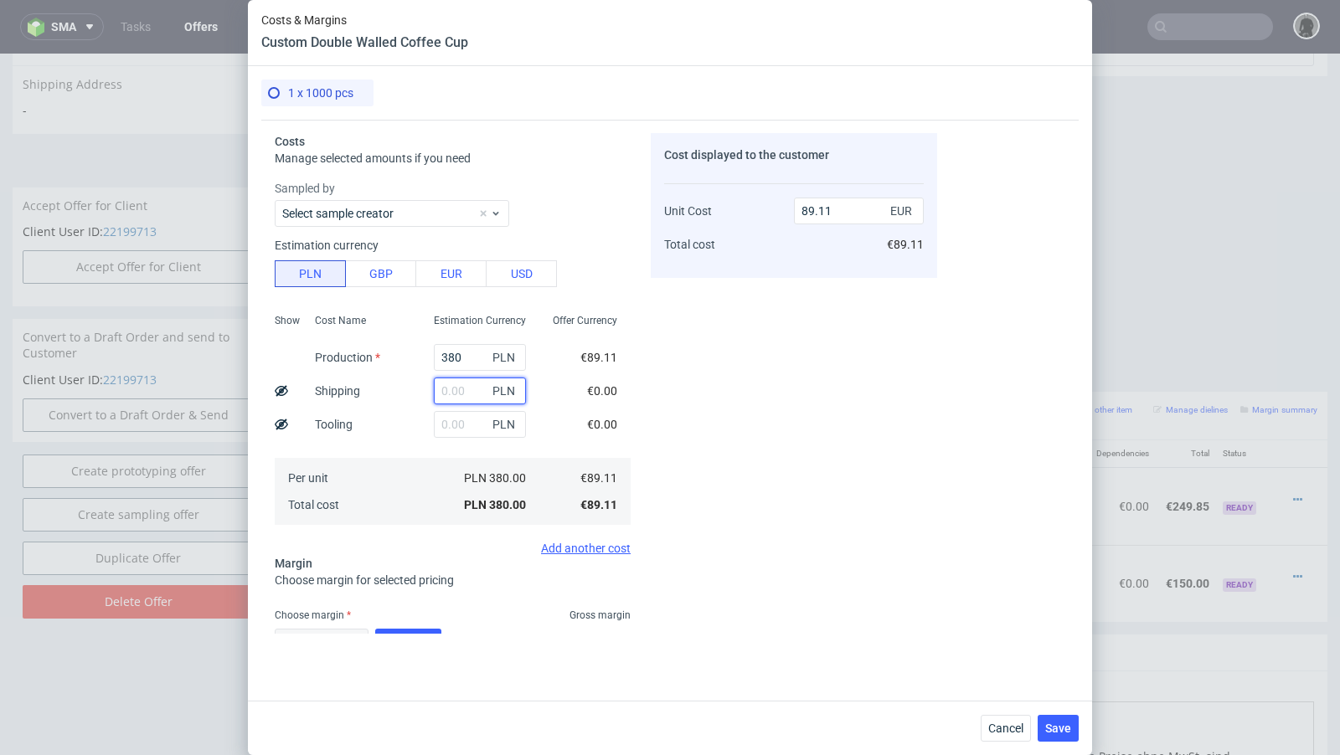
type input "130"
type input "119.59"
type input "130"
click at [368, 435] on div "Cost Name Production Shipping Tooling Per unit Total cost" at bounding box center [360, 417] width 119 height 221
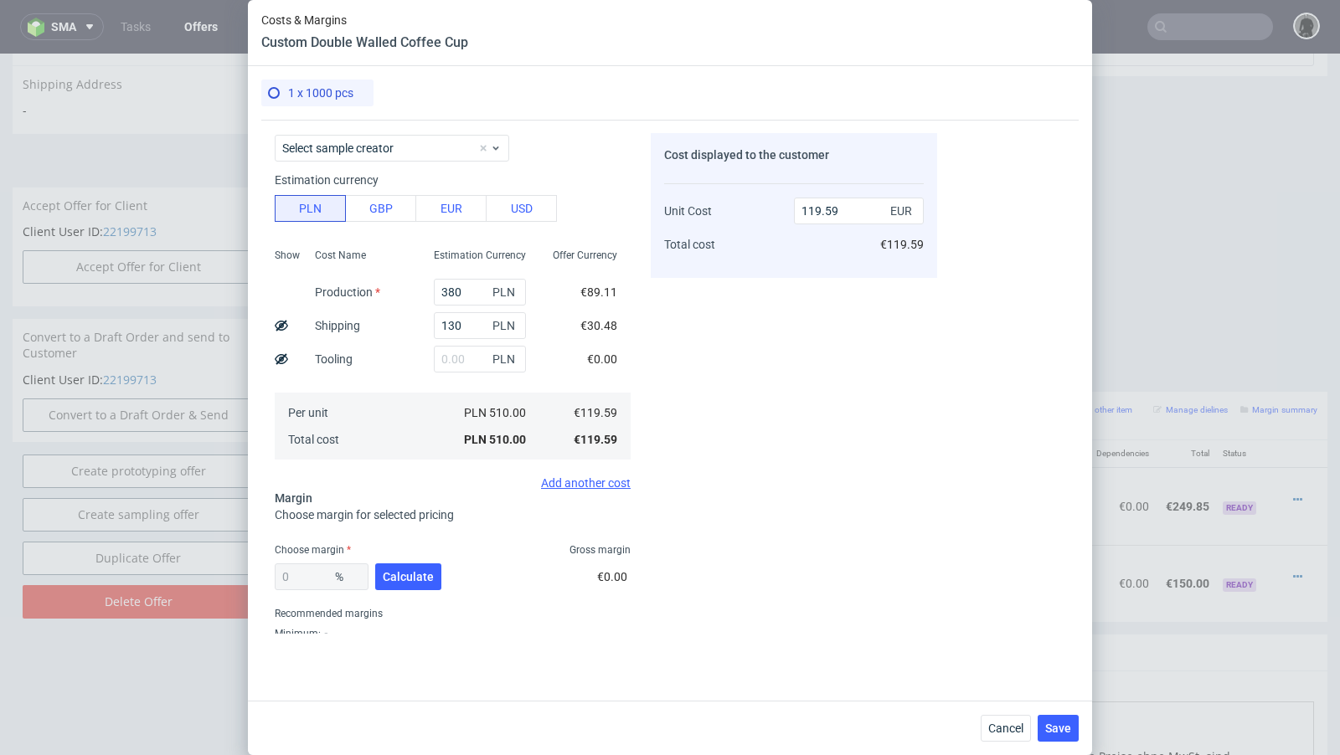
scroll to position [111, 0]
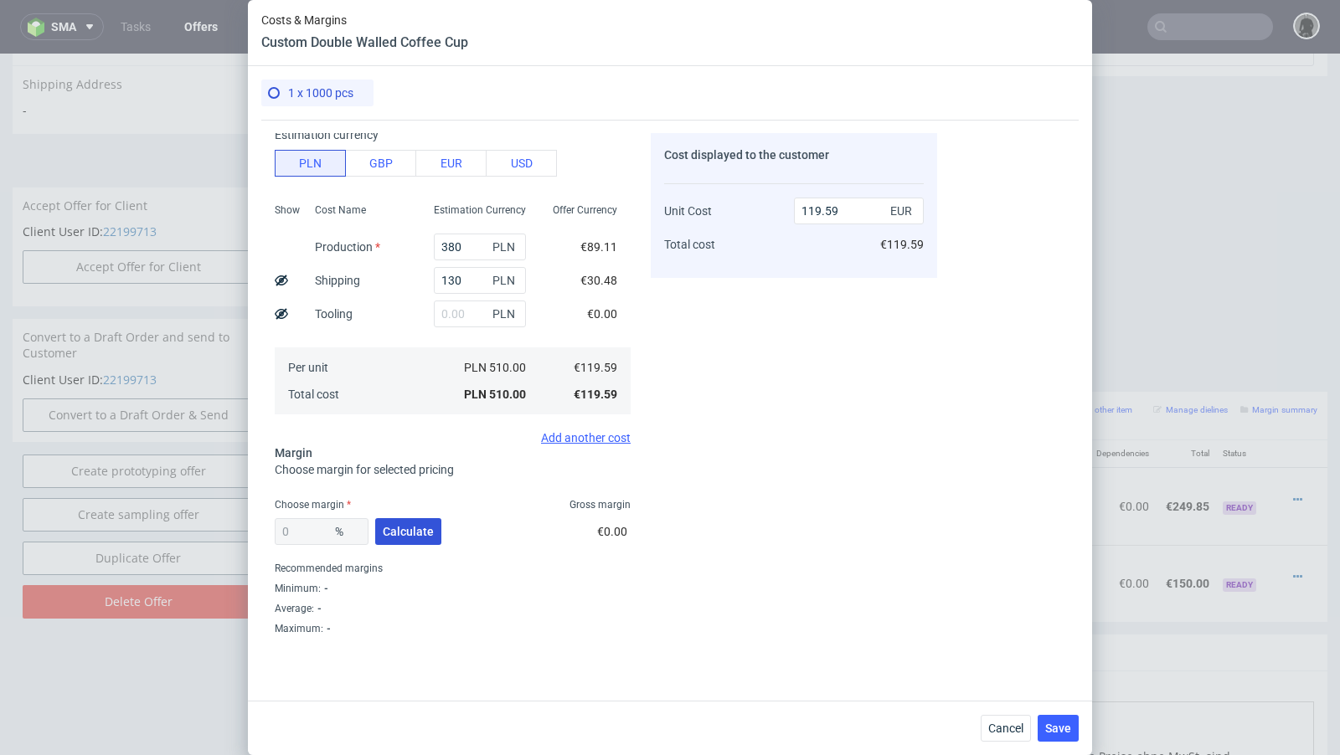
click at [405, 537] on span "Calculate" at bounding box center [408, 532] width 51 height 12
type input "53.49"
type input "257.13"
drag, startPoint x: 328, startPoint y: 531, endPoint x: 289, endPoint y: 532, distance: 39.4
click at [289, 532] on input "53.49" at bounding box center [322, 531] width 94 height 27
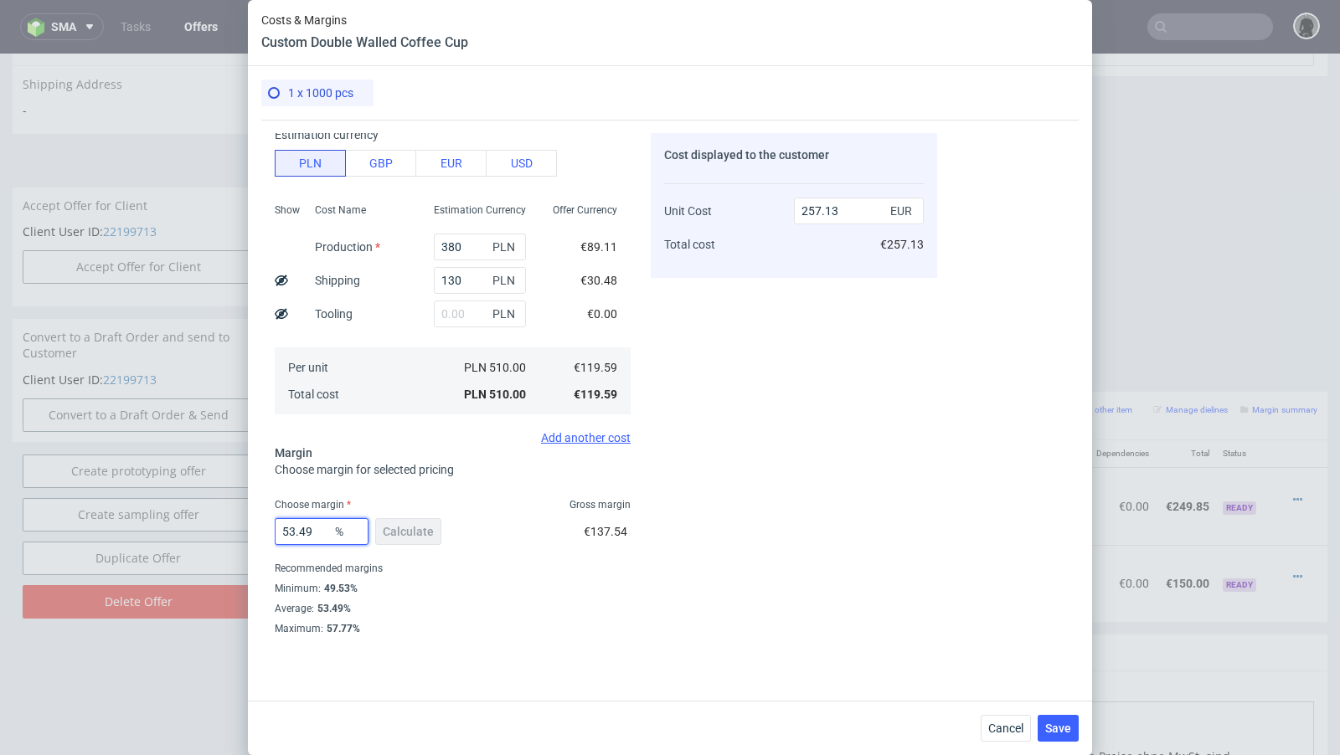
type input "50"
type input "239.18"
type input "52"
type input "249.15"
type input "51"
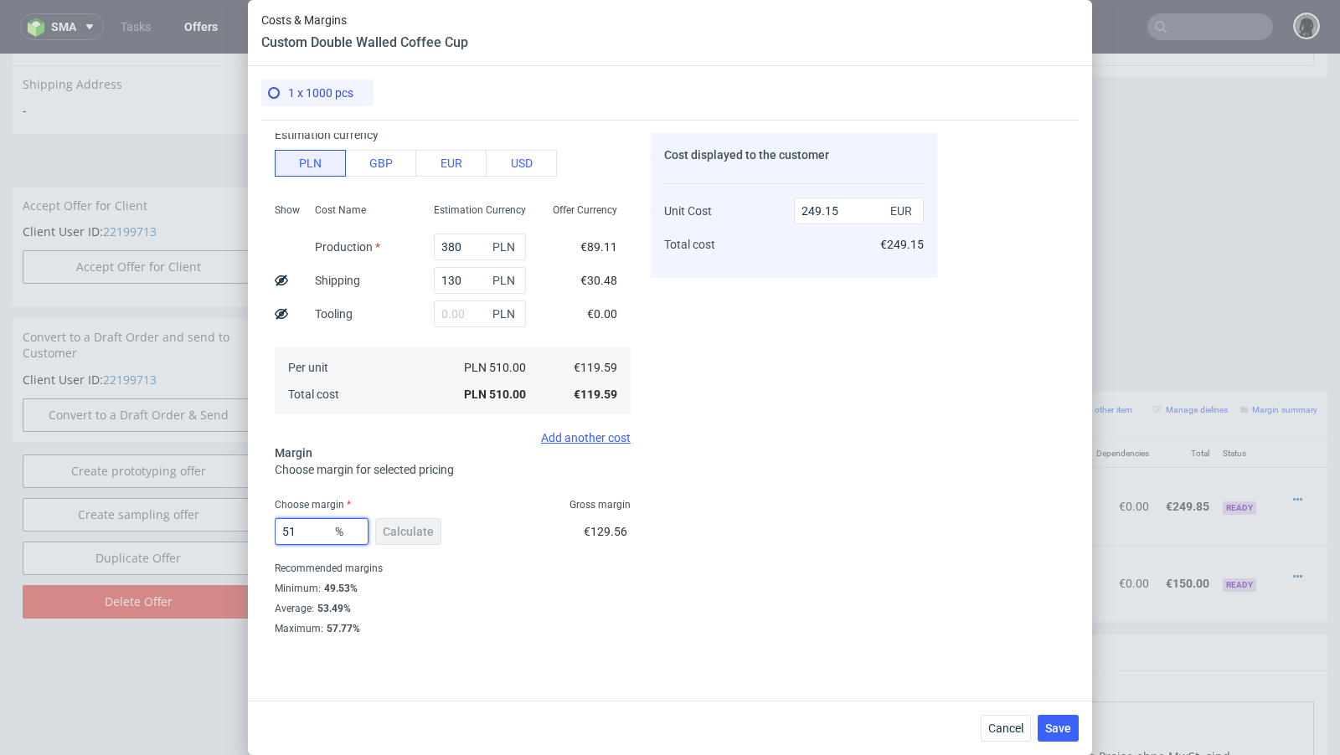
type input "244.06"
type input "51.4"
type input "246.07"
type input "51.3"
type input "245.56"
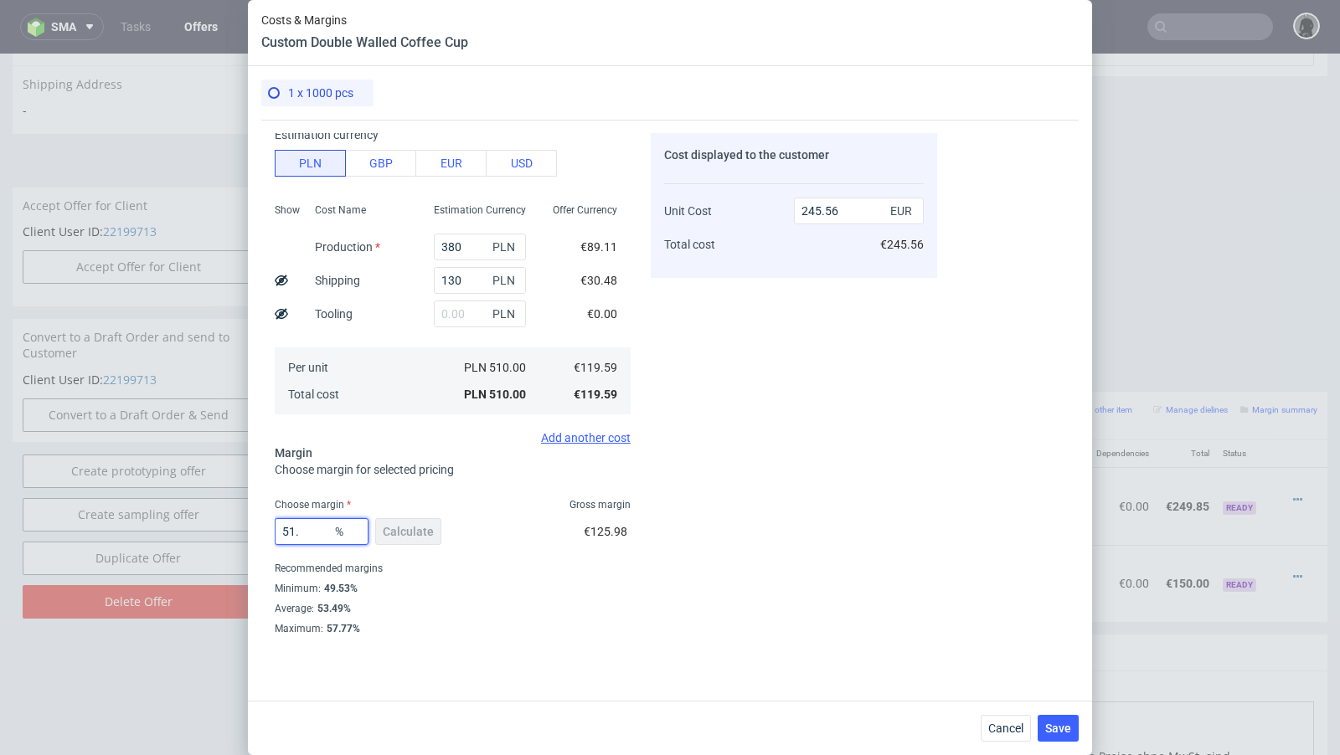
type input "51.2"
type input "245.06"
type input "51.1"
type input "244.56"
type input "51.14"
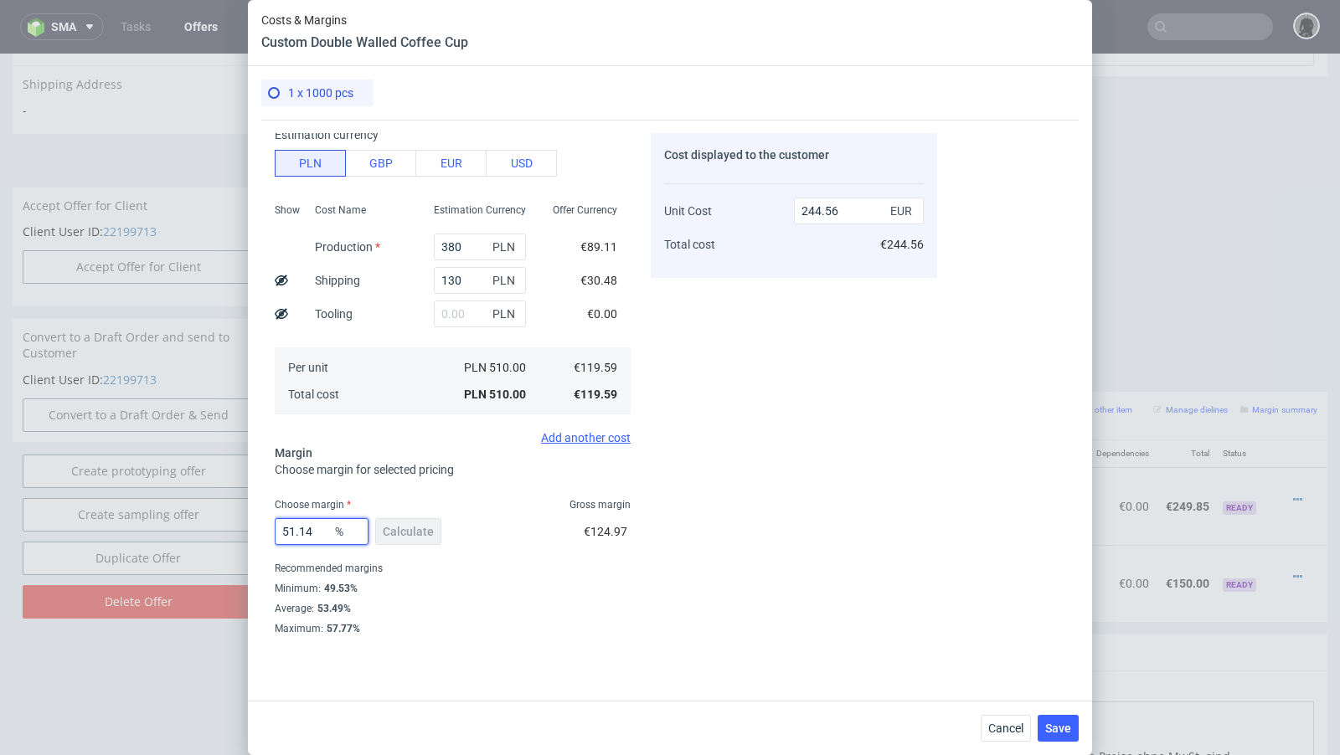
type input "244.76"
type input "51.16"
type input "244.86"
type input "51.18"
type input "244.96"
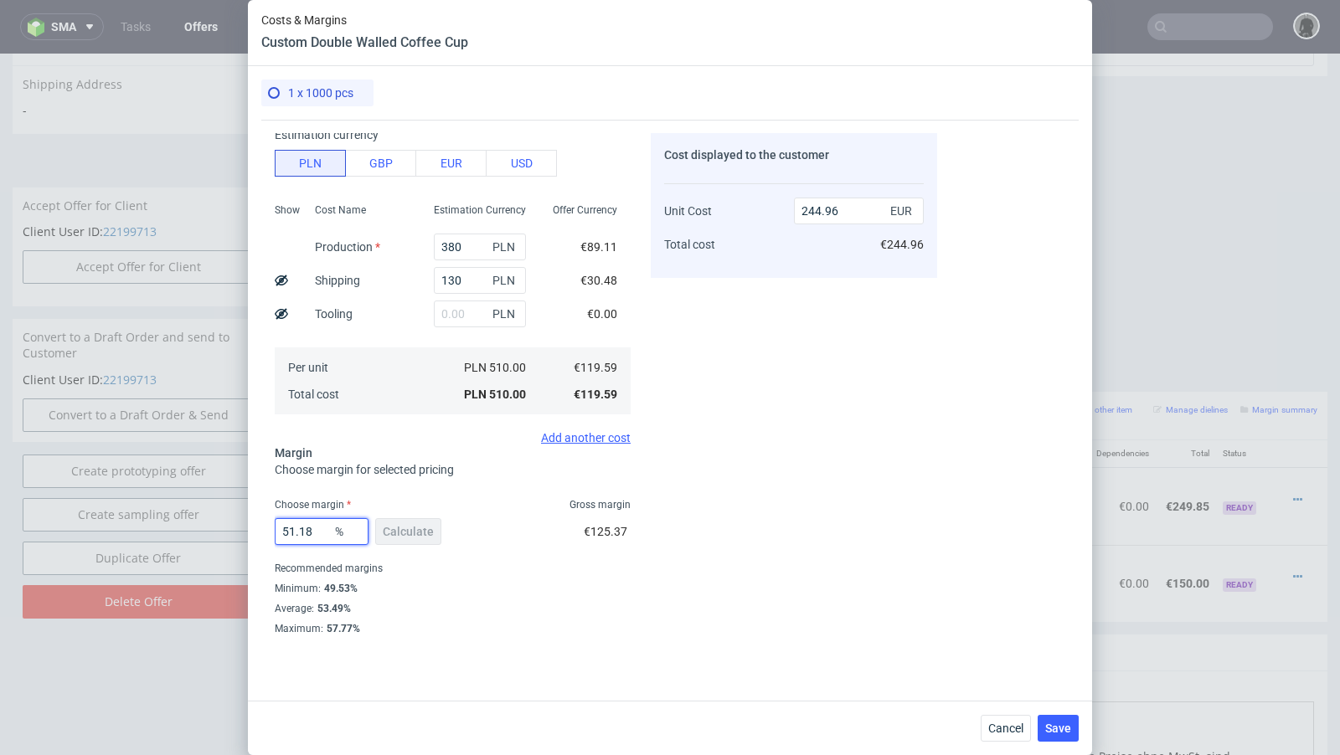
type input "51.188"
type input "245"
type input "51.188"
click at [582, 489] on fieldset "Costs Manage selected amounts if you need Sampled by Select sample creator Esti…" at bounding box center [453, 329] width 356 height 613
click at [1062, 727] on span "Save" at bounding box center [1058, 729] width 26 height 12
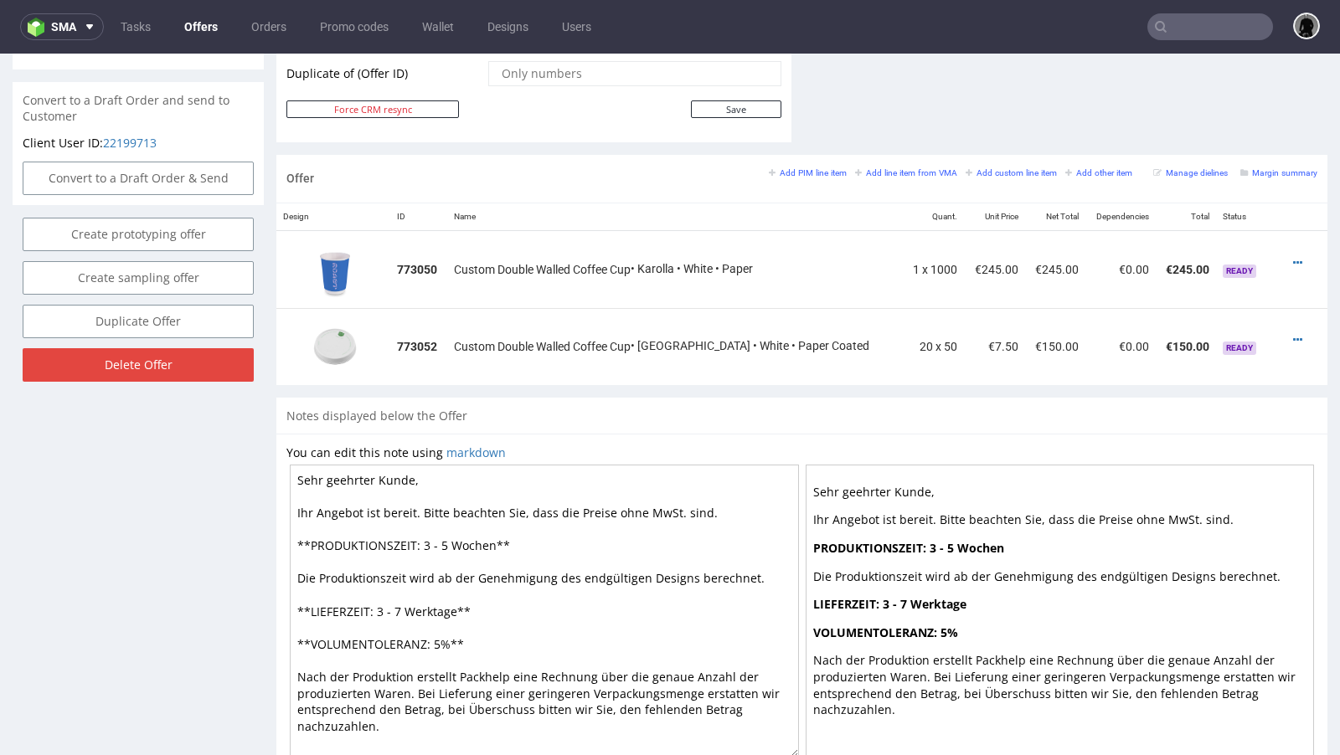
scroll to position [814, 0]
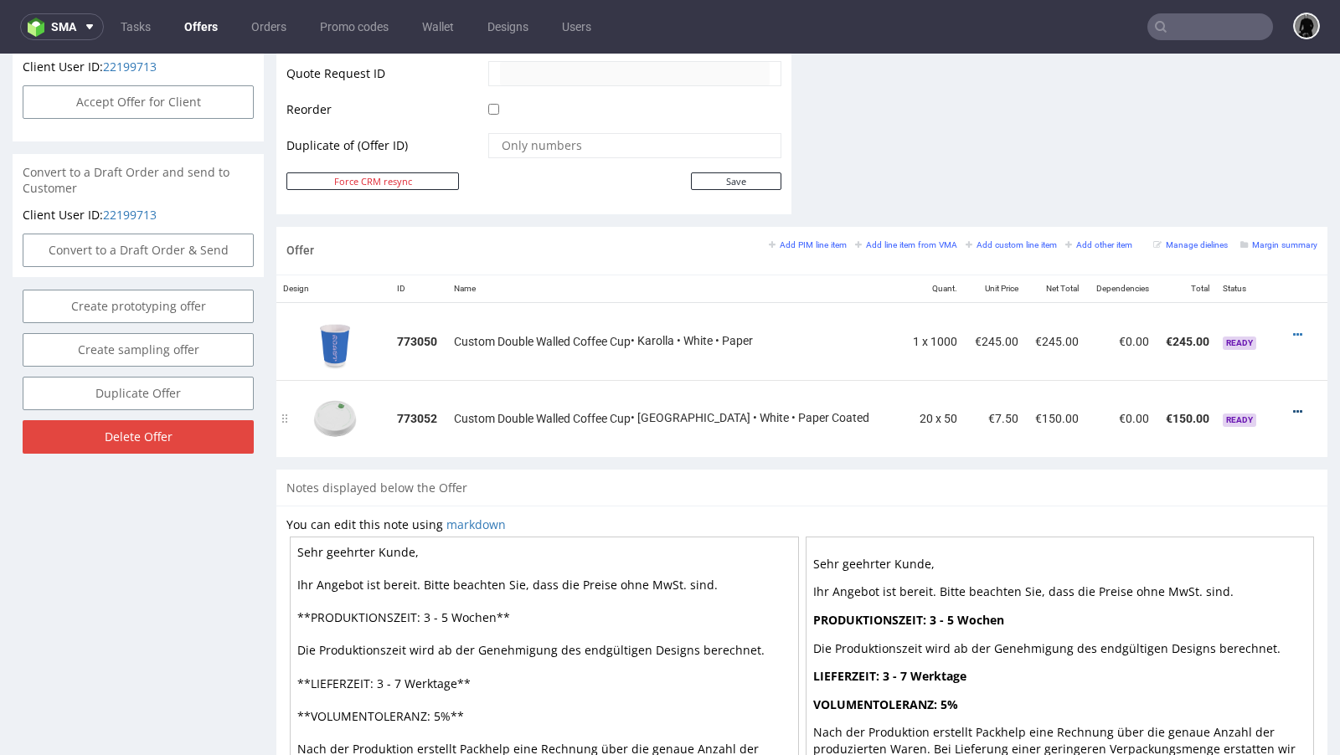
click at [1293, 406] on icon at bounding box center [1297, 412] width 9 height 12
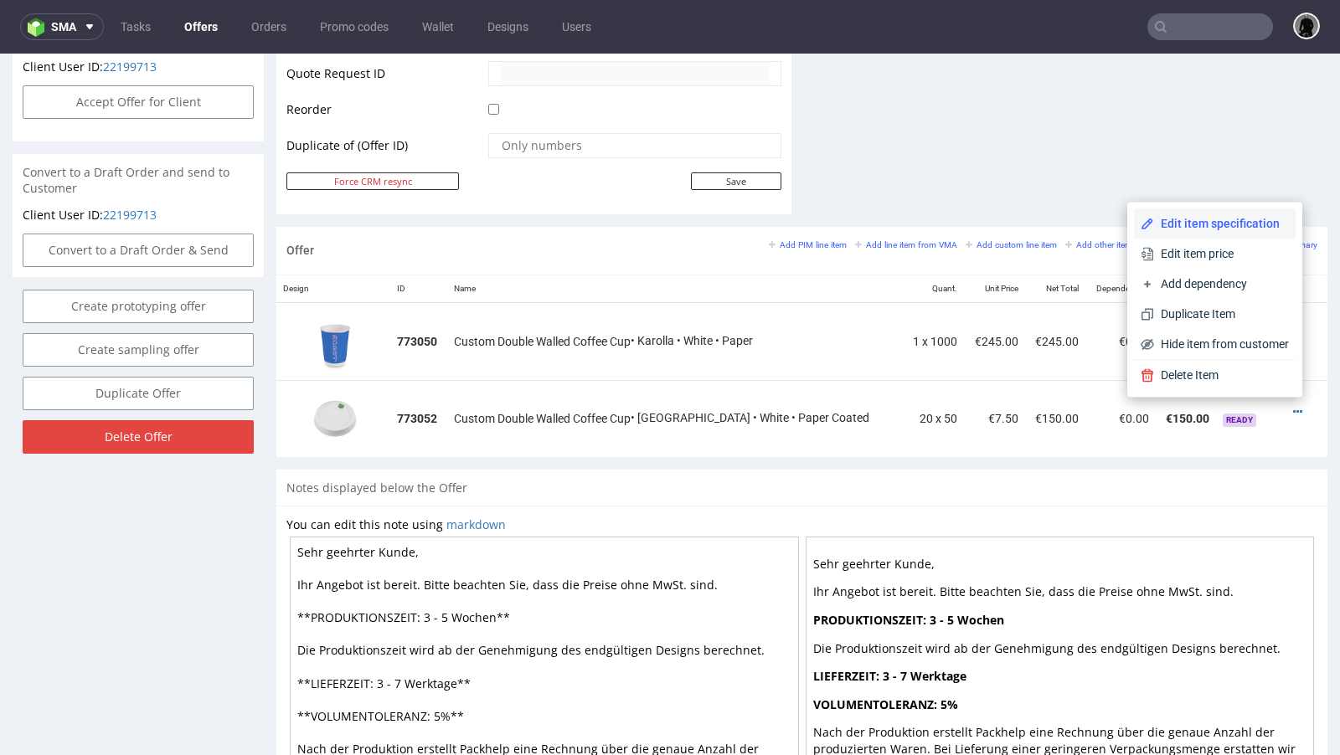
click at [1192, 215] on li "Edit item specification" at bounding box center [1215, 224] width 162 height 30
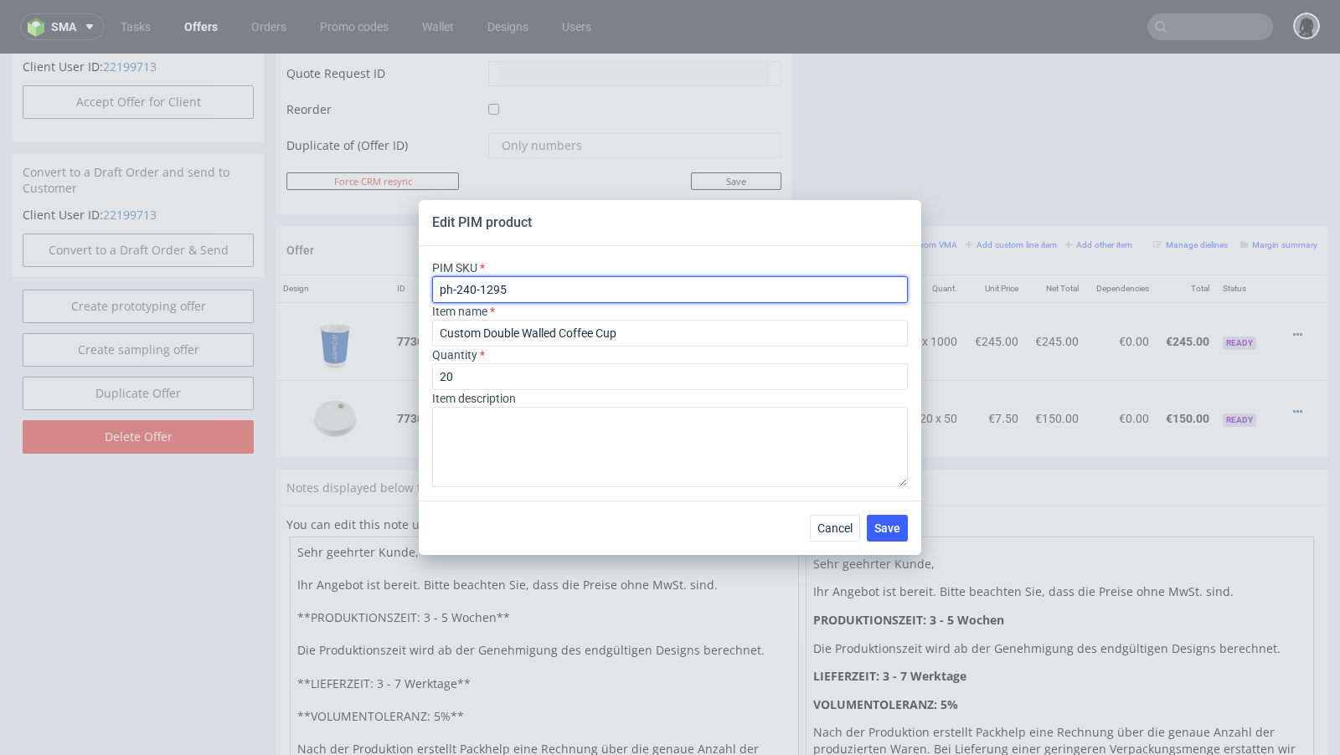
click at [488, 292] on input "ph-240-1295" at bounding box center [670, 289] width 476 height 27
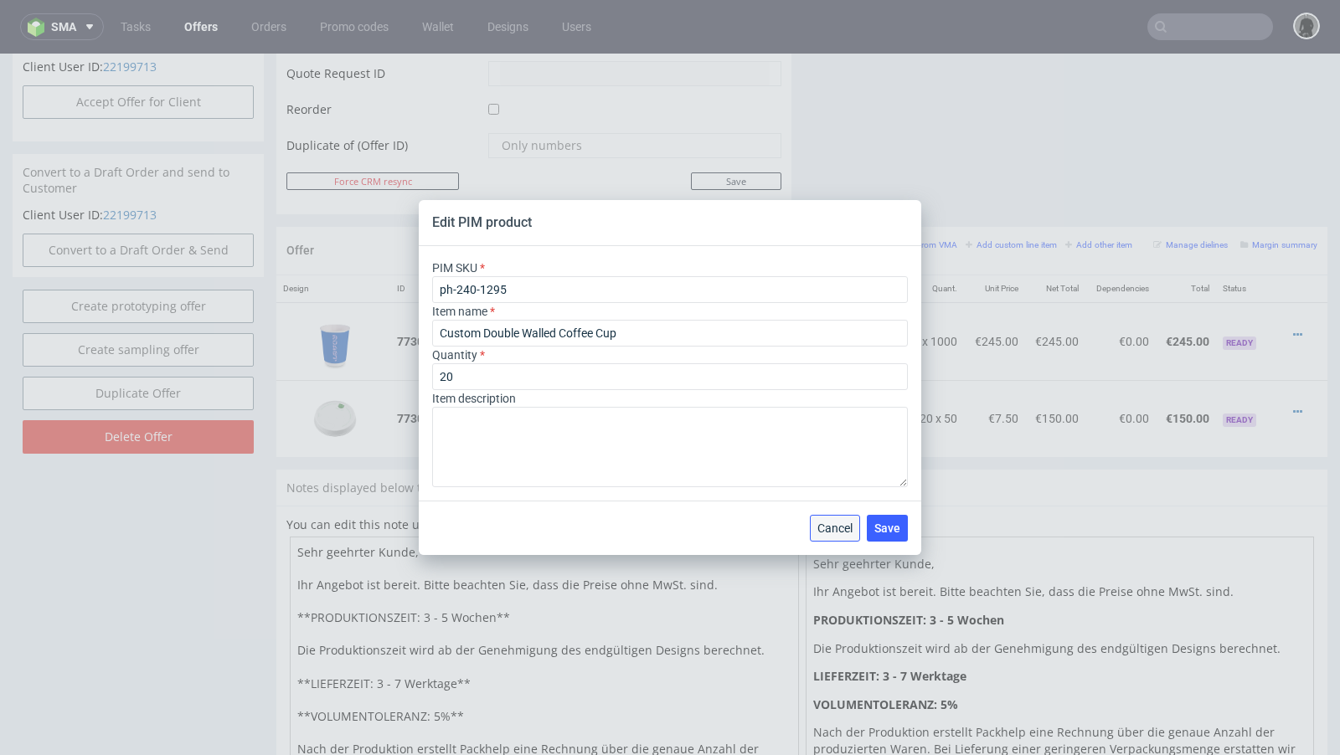
click at [833, 534] on span "Cancel" at bounding box center [834, 529] width 35 height 12
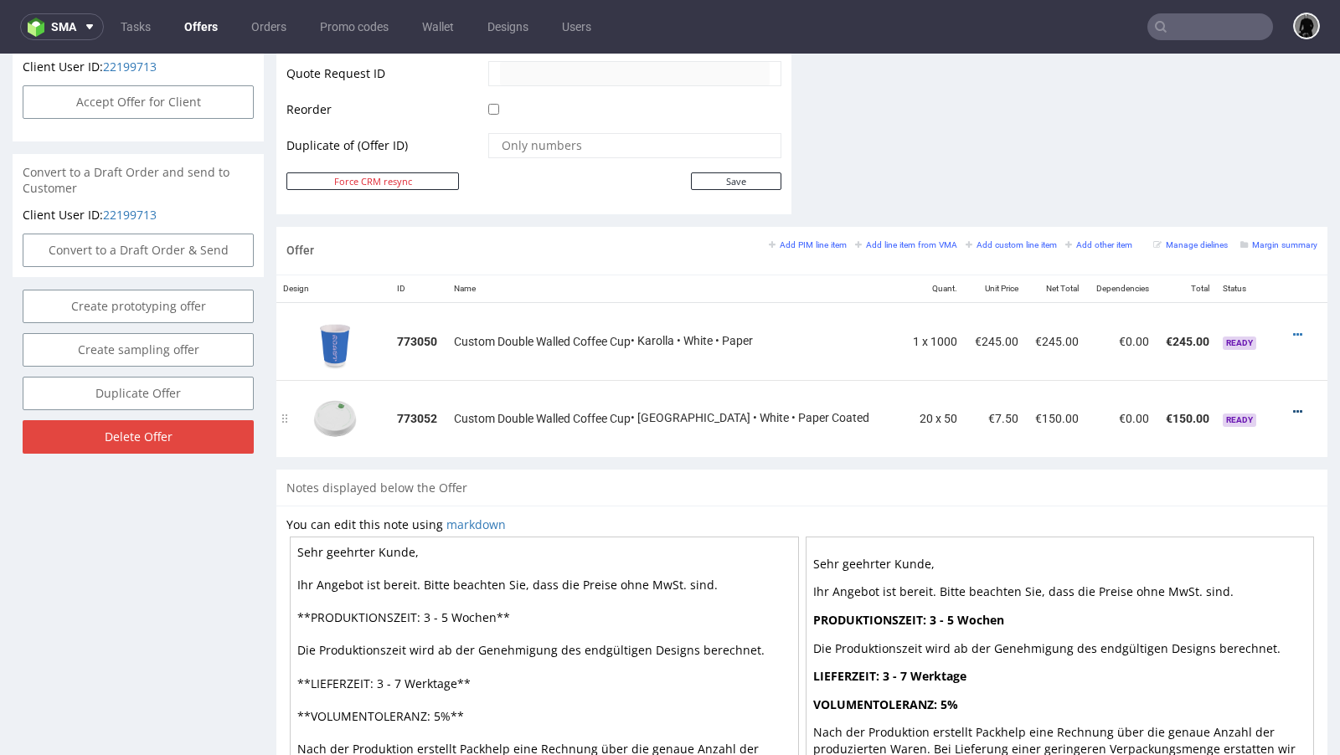
click at [1293, 407] on icon at bounding box center [1297, 412] width 9 height 12
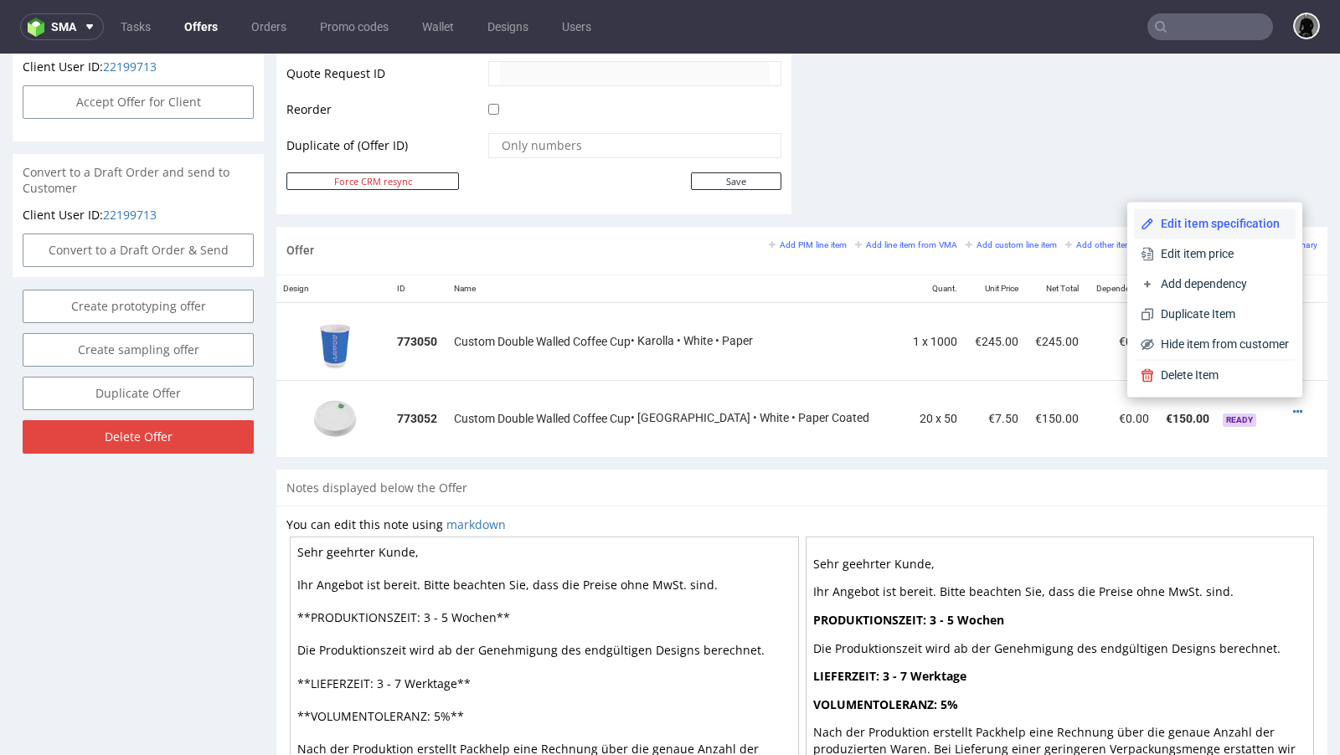
click at [1199, 234] on li "Edit item specification" at bounding box center [1215, 224] width 162 height 30
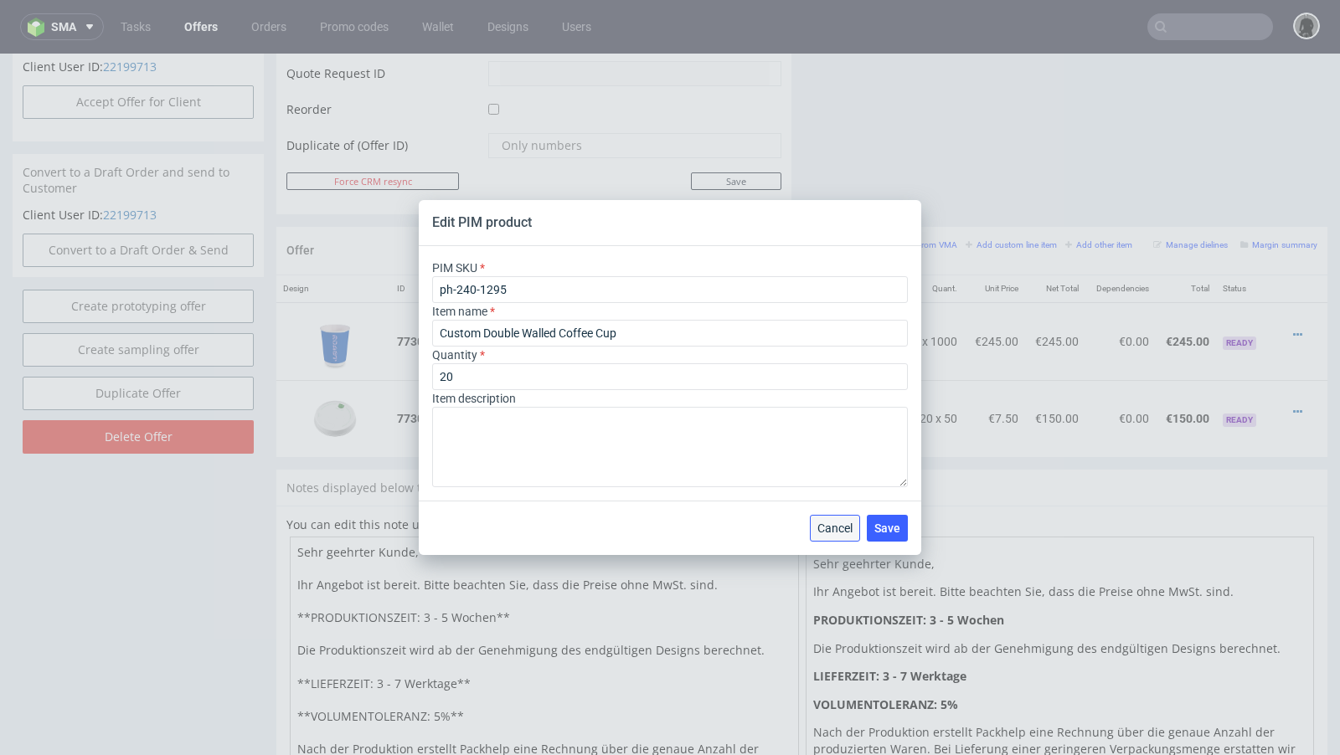
click at [842, 533] on span "Cancel" at bounding box center [834, 529] width 35 height 12
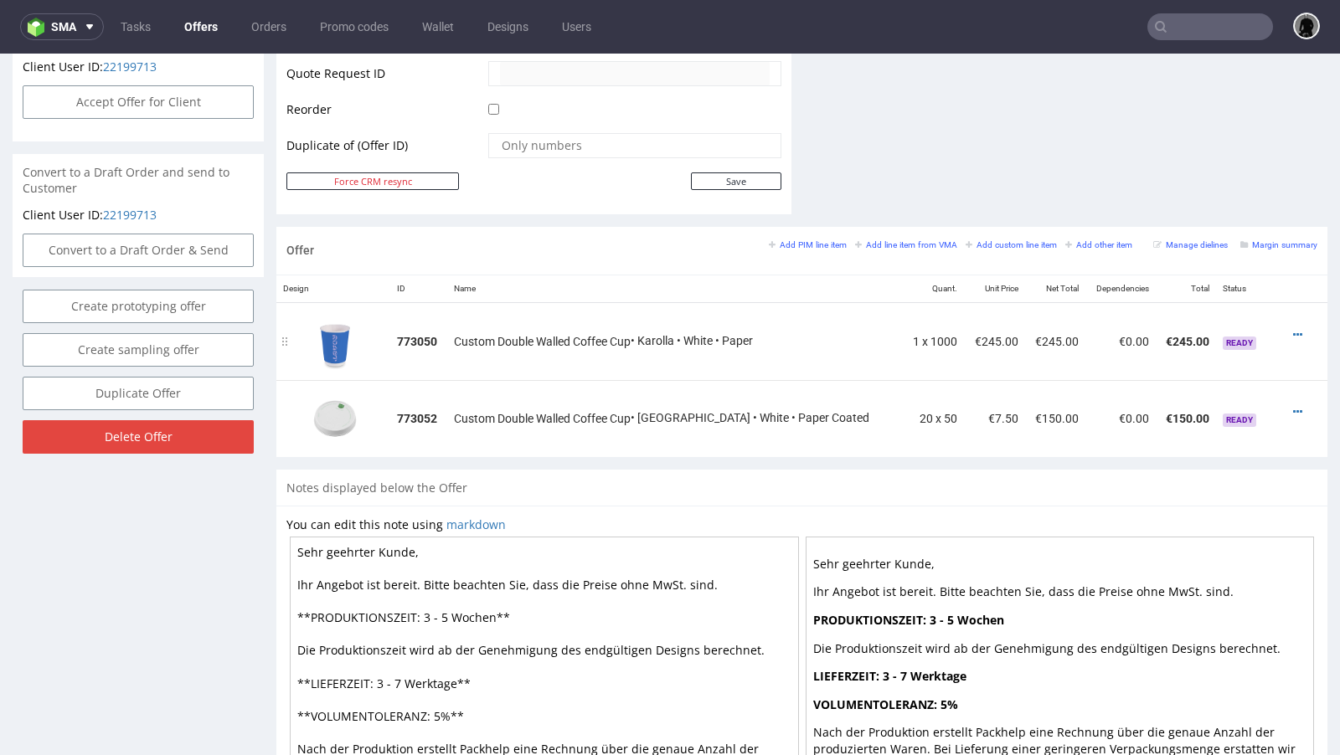
click at [1290, 333] on div at bounding box center [1300, 335] width 20 height 17
click at [1293, 333] on icon at bounding box center [1297, 335] width 9 height 12
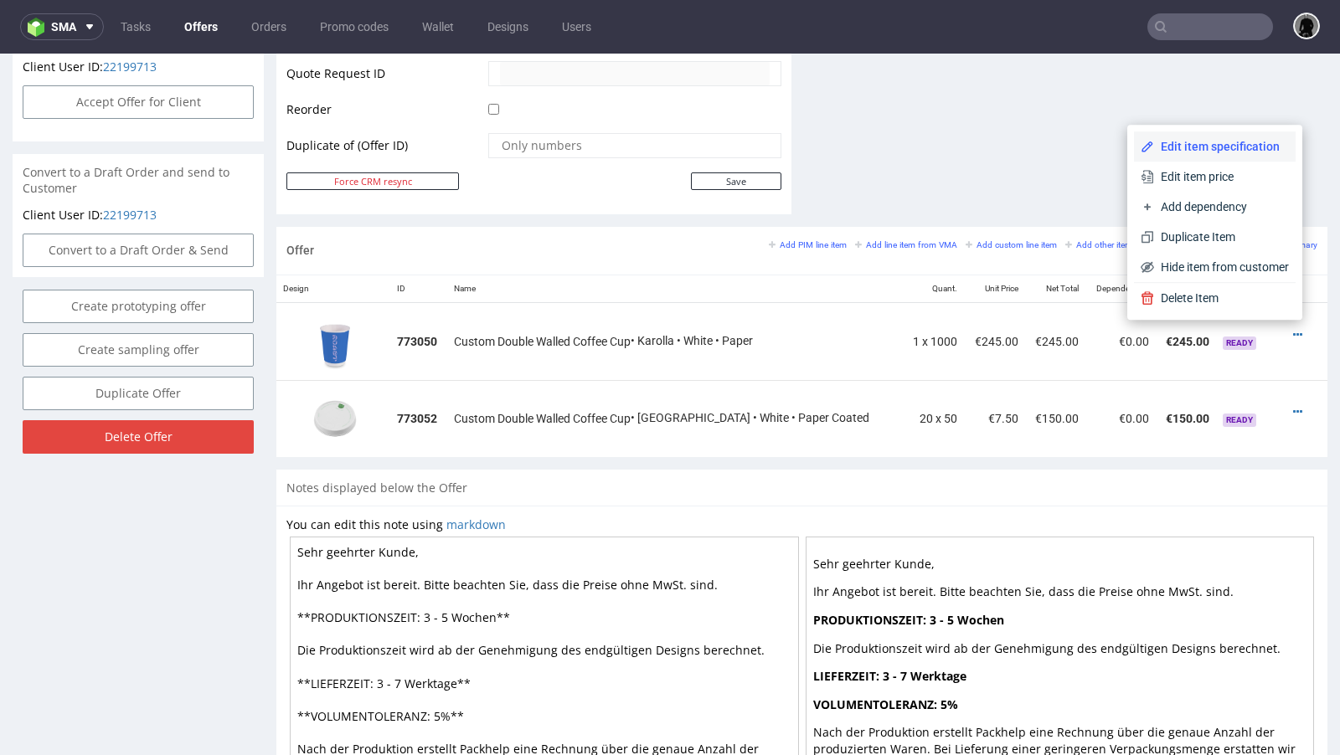
click at [1209, 157] on li "Edit item specification" at bounding box center [1215, 146] width 162 height 30
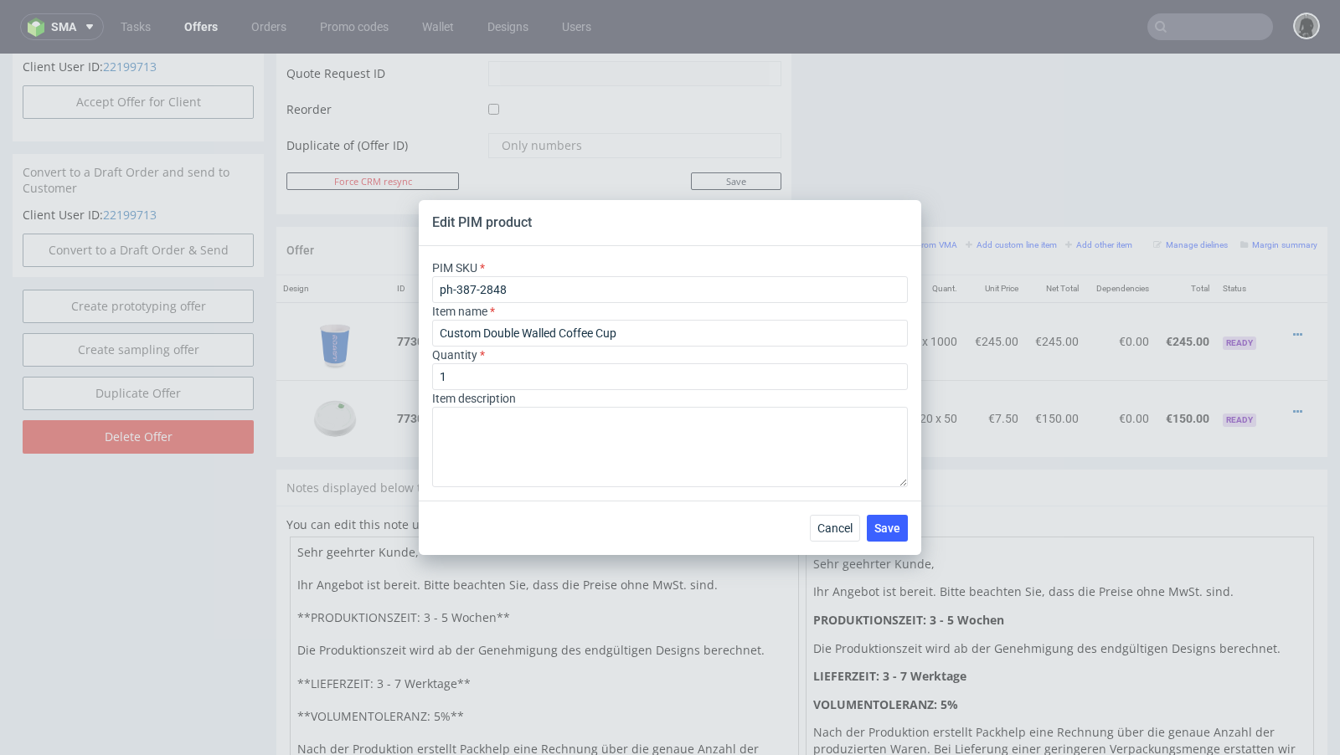
type input "ph-240-1295"
type input "20"
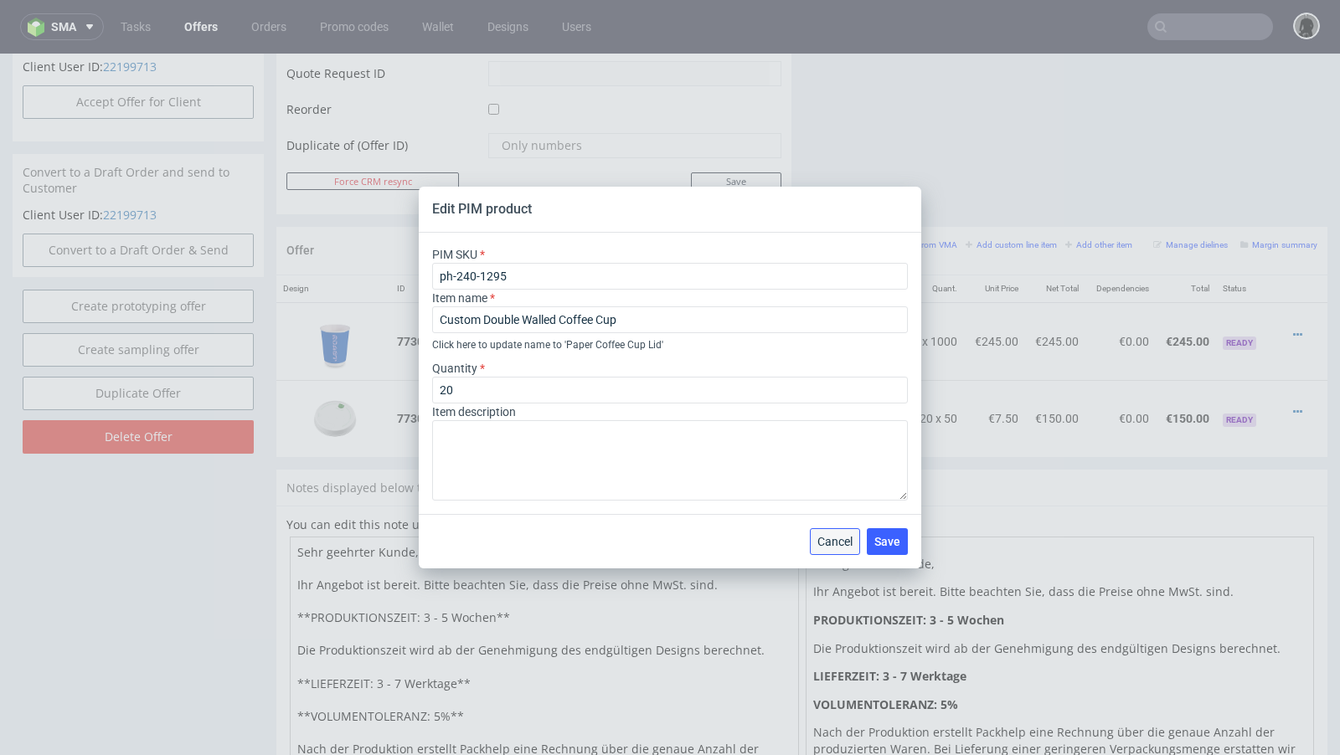
click at [849, 541] on span "Cancel" at bounding box center [834, 542] width 35 height 12
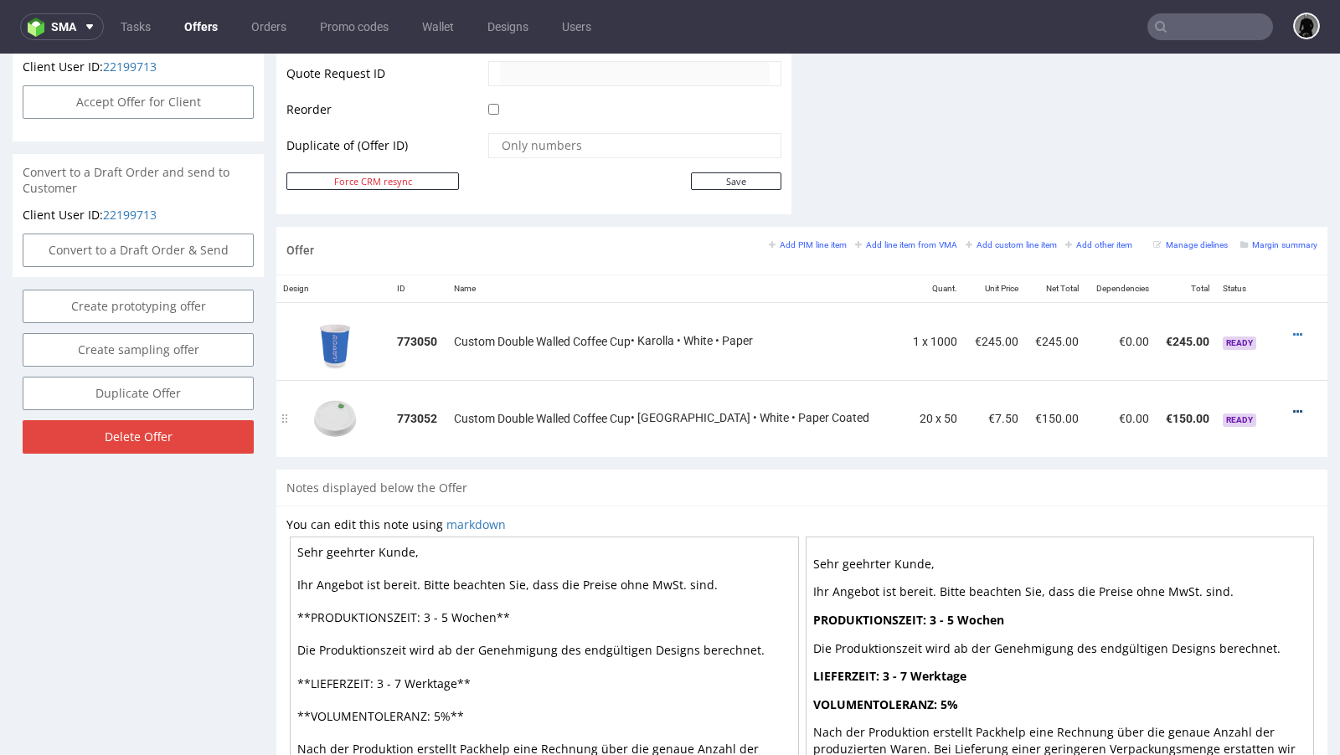
click at [1293, 406] on icon at bounding box center [1297, 412] width 9 height 12
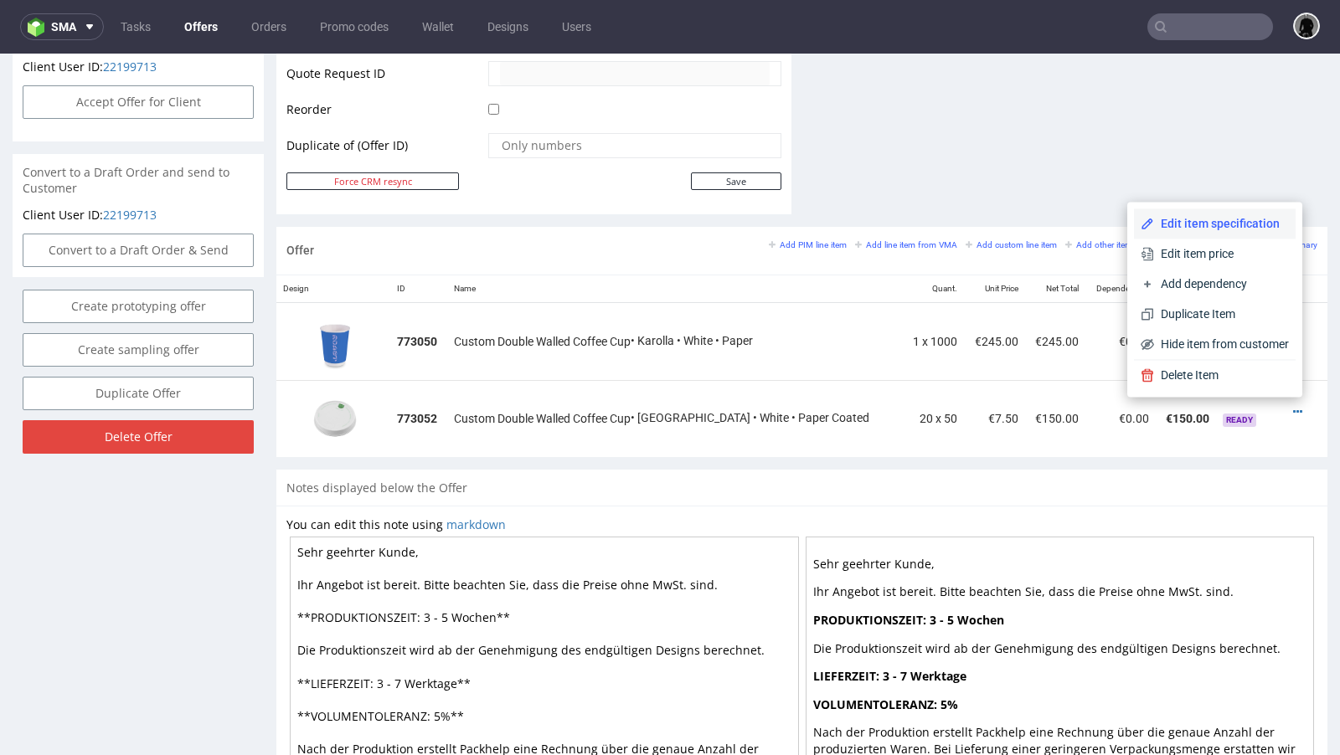
click at [1205, 228] on span "Edit item specification" at bounding box center [1221, 223] width 135 height 17
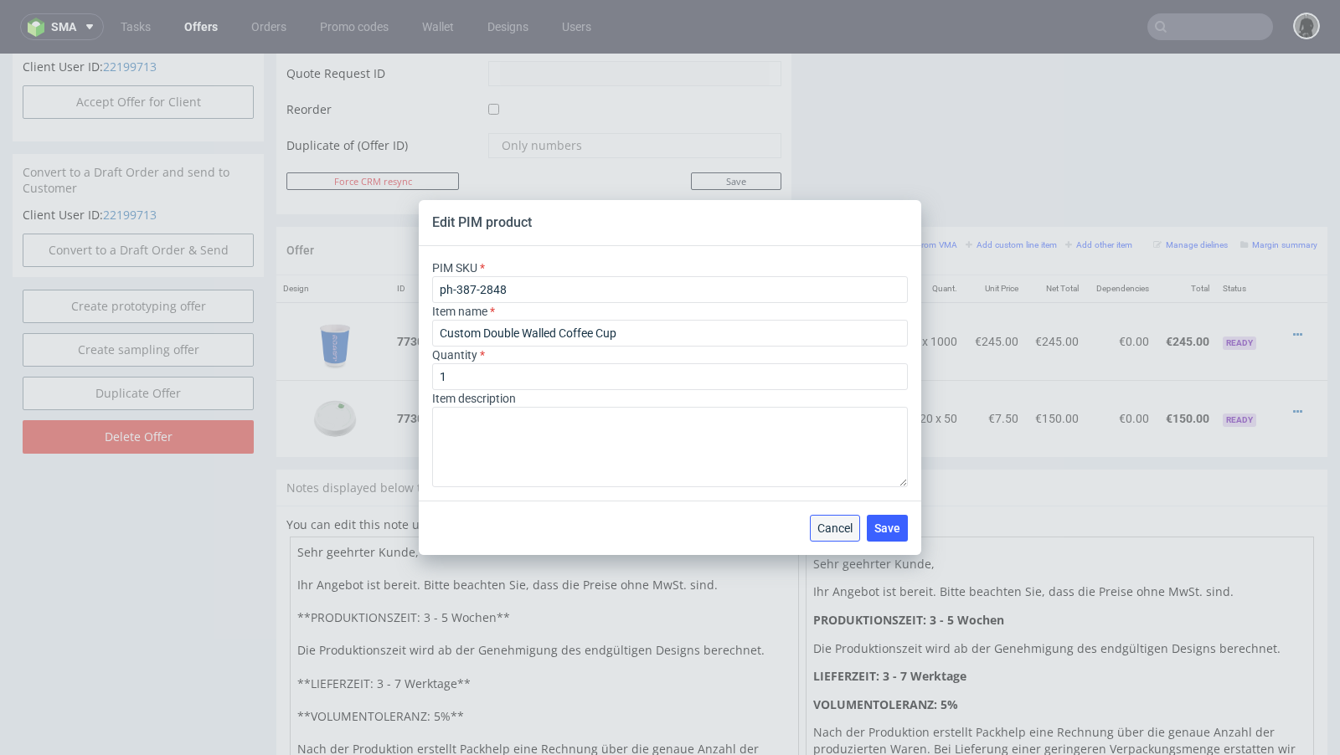
click at [823, 531] on span "Cancel" at bounding box center [834, 529] width 35 height 12
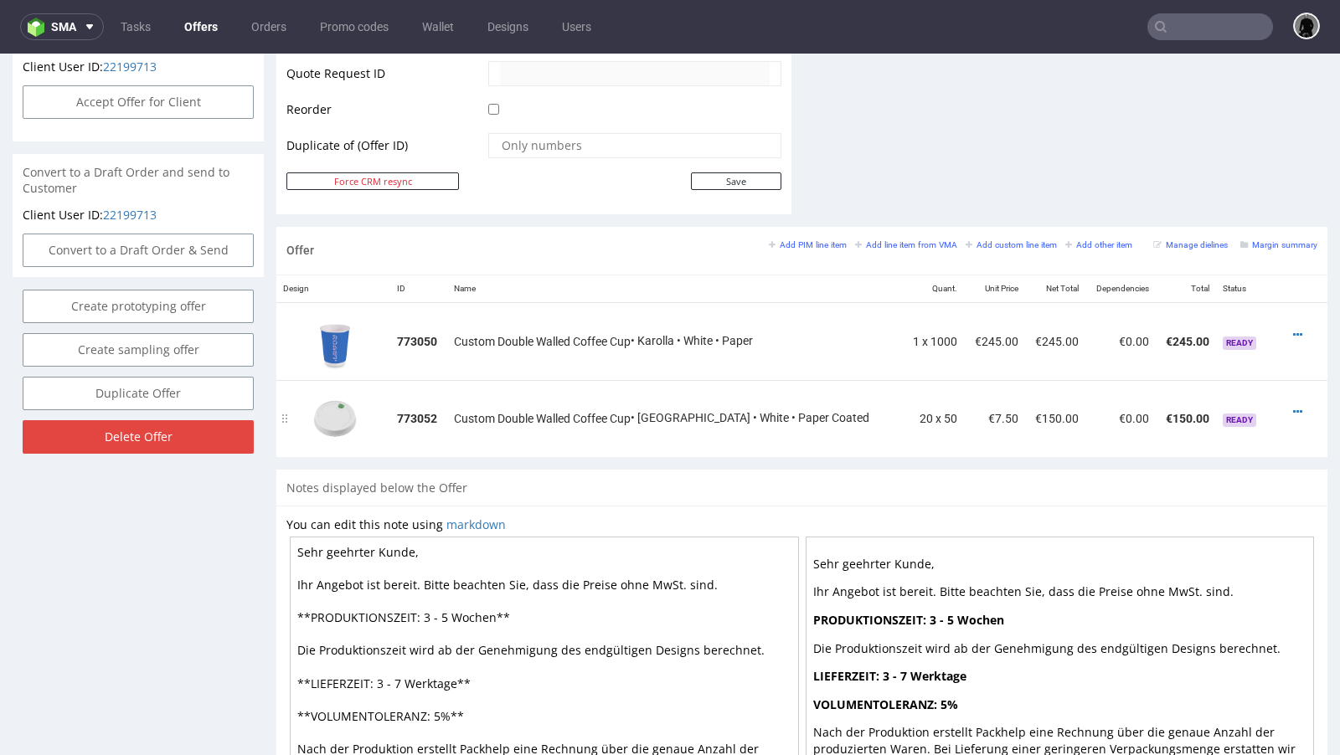
click at [1284, 404] on td at bounding box center [1306, 418] width 44 height 77
click at [1293, 406] on icon at bounding box center [1297, 412] width 9 height 12
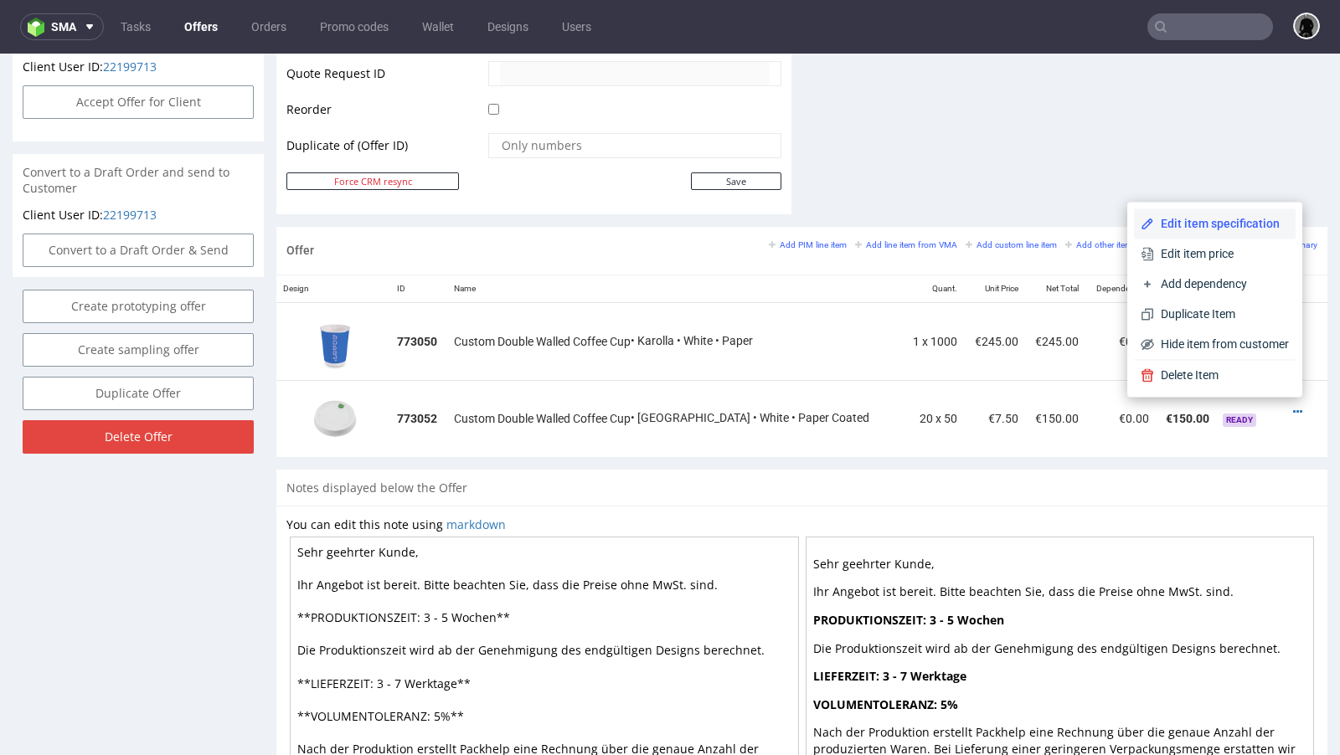
click at [1219, 219] on span "Edit item specification" at bounding box center [1221, 223] width 135 height 17
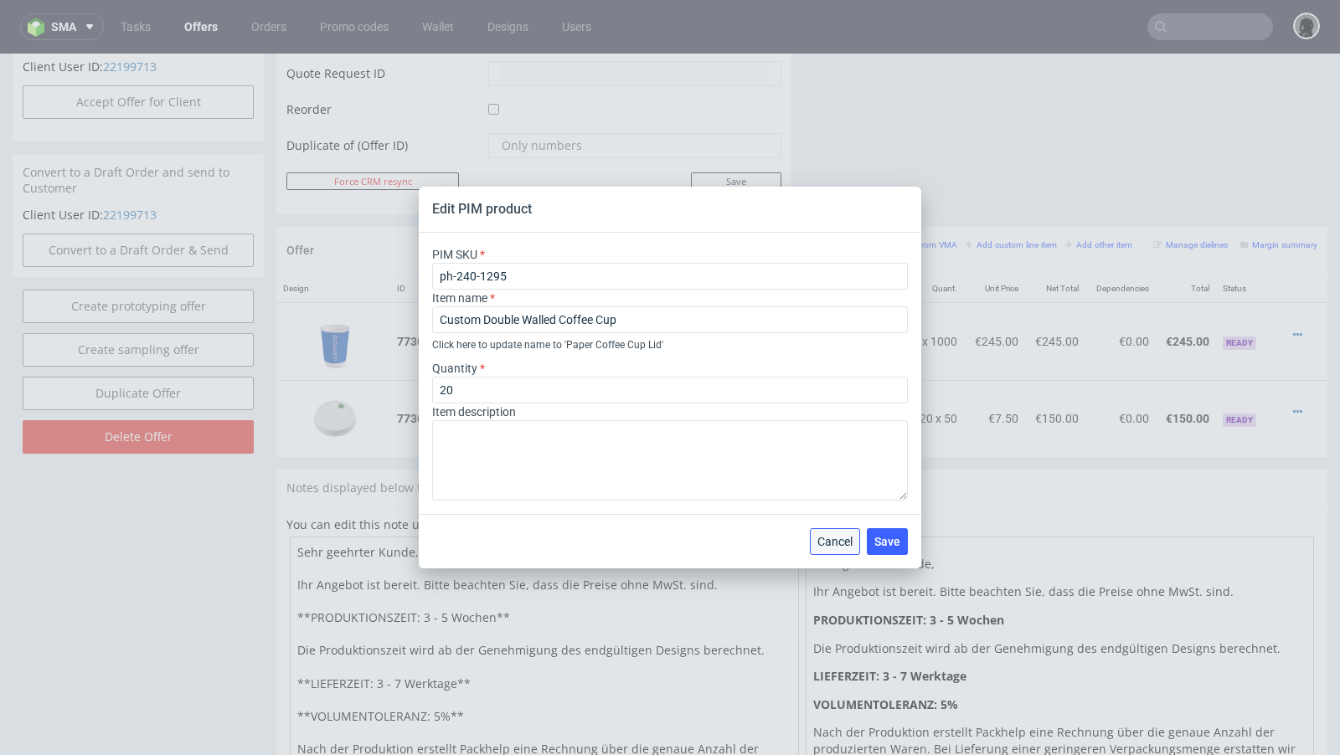
click at [837, 540] on span "Cancel" at bounding box center [834, 542] width 35 height 12
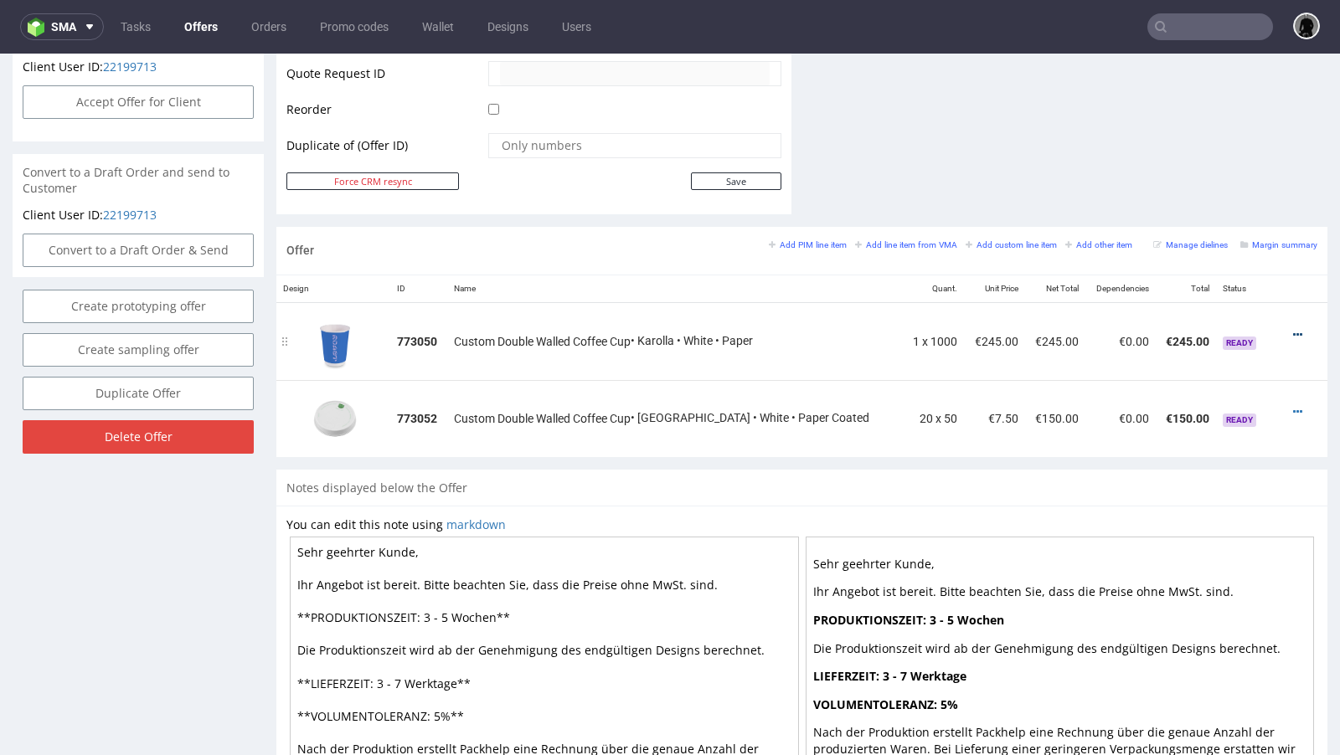
click at [1293, 329] on icon at bounding box center [1297, 335] width 9 height 12
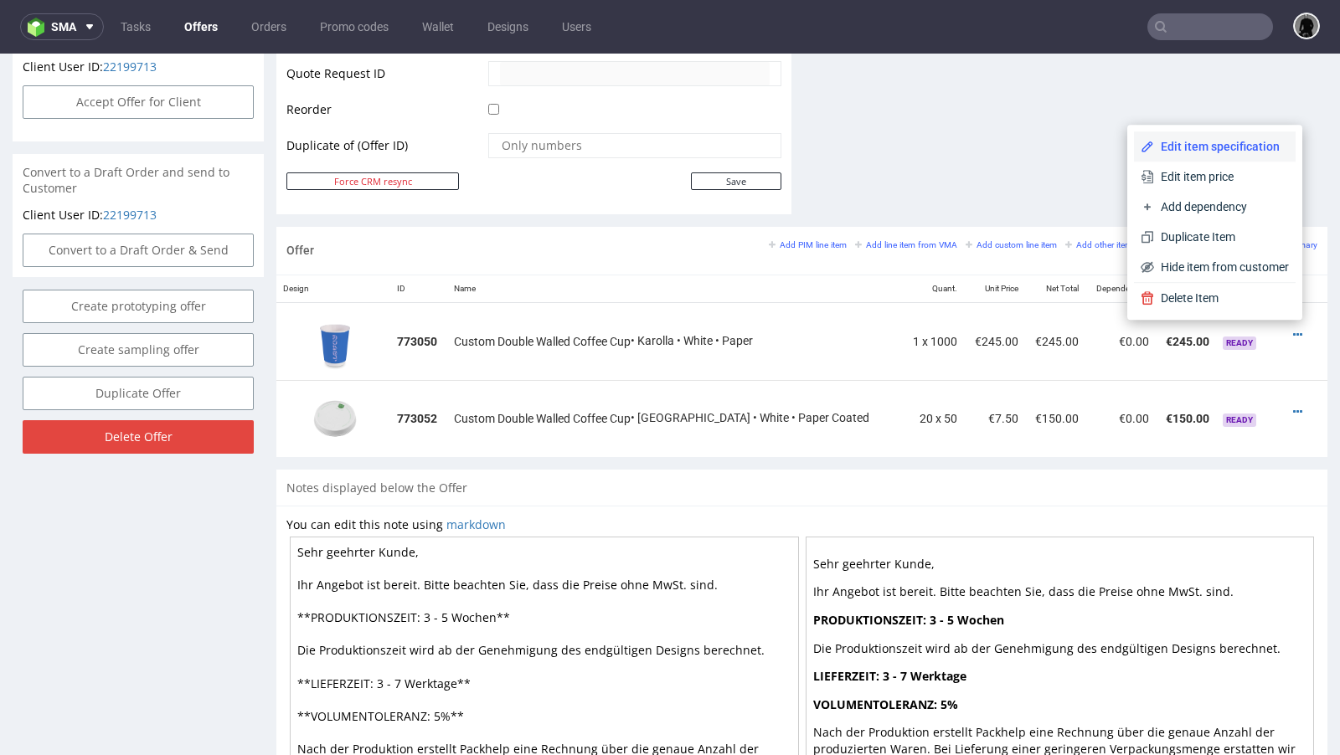
click at [1197, 152] on span "Edit item specification" at bounding box center [1221, 146] width 135 height 17
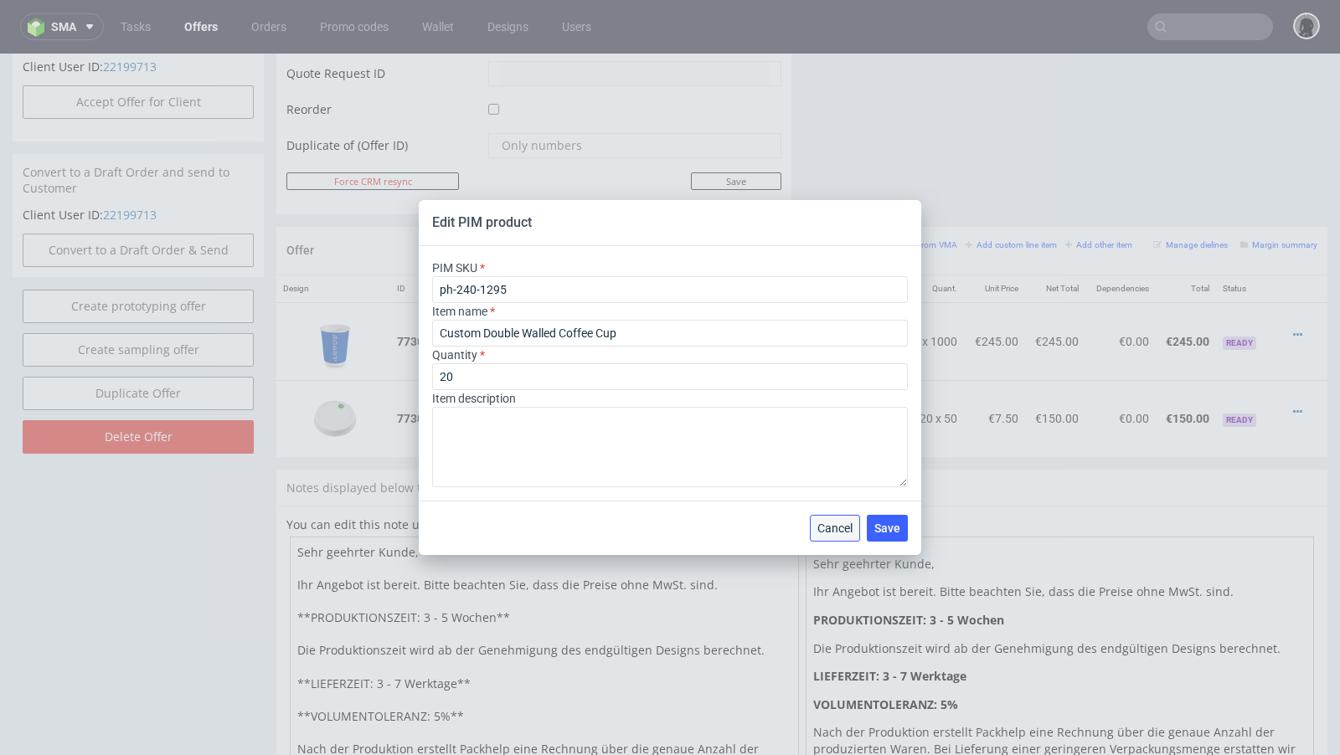
click at [830, 523] on span "Cancel" at bounding box center [834, 529] width 35 height 12
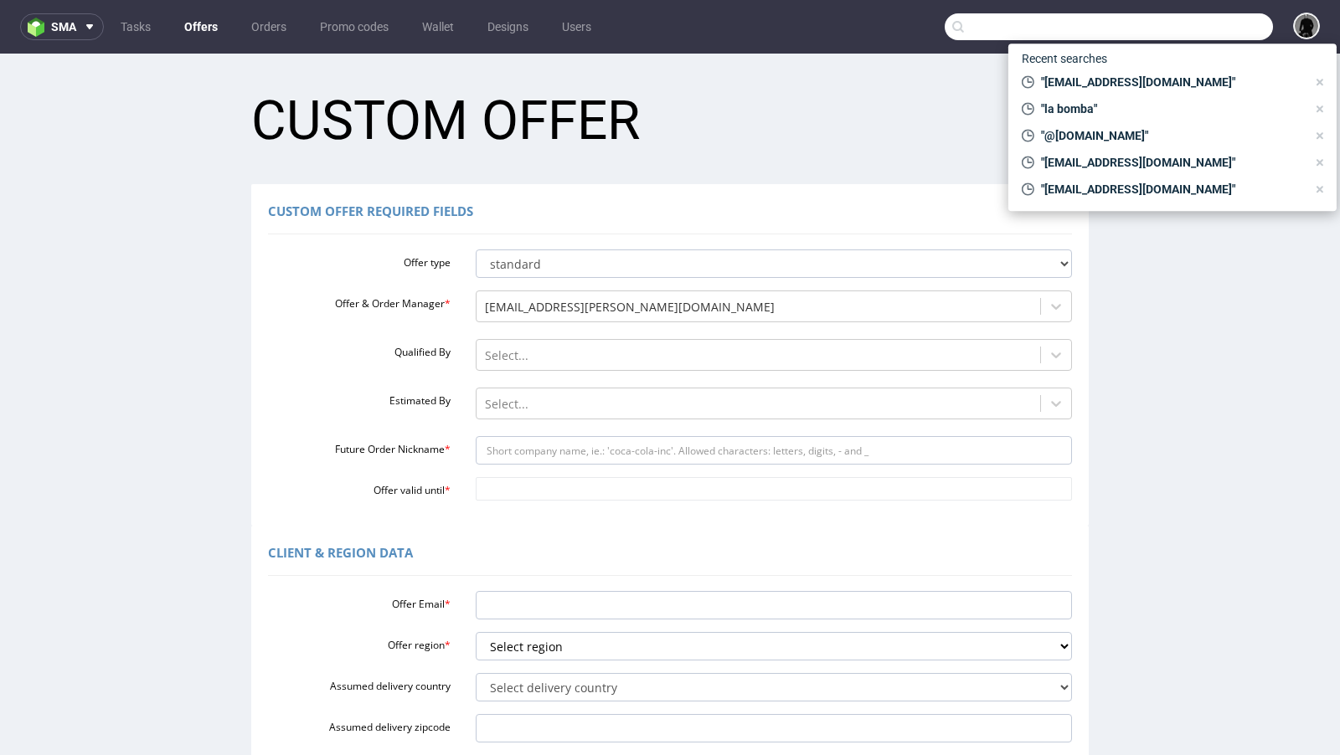
click at [1156, 20] on input "text" at bounding box center [1109, 26] width 328 height 27
paste input "[EMAIL_ADDRESS][DOMAIN_NAME]"
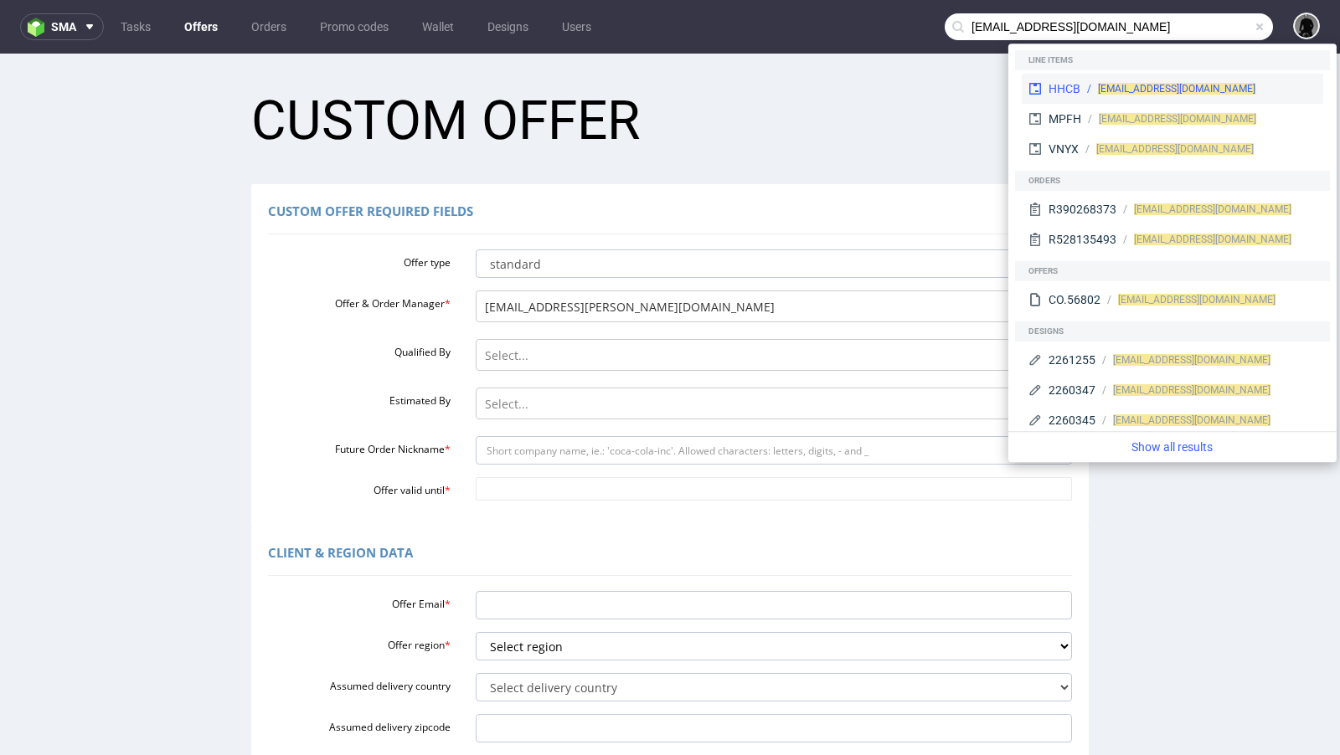
type input "[EMAIL_ADDRESS][DOMAIN_NAME]"
click at [1062, 85] on div "HHCB" at bounding box center [1064, 88] width 32 height 17
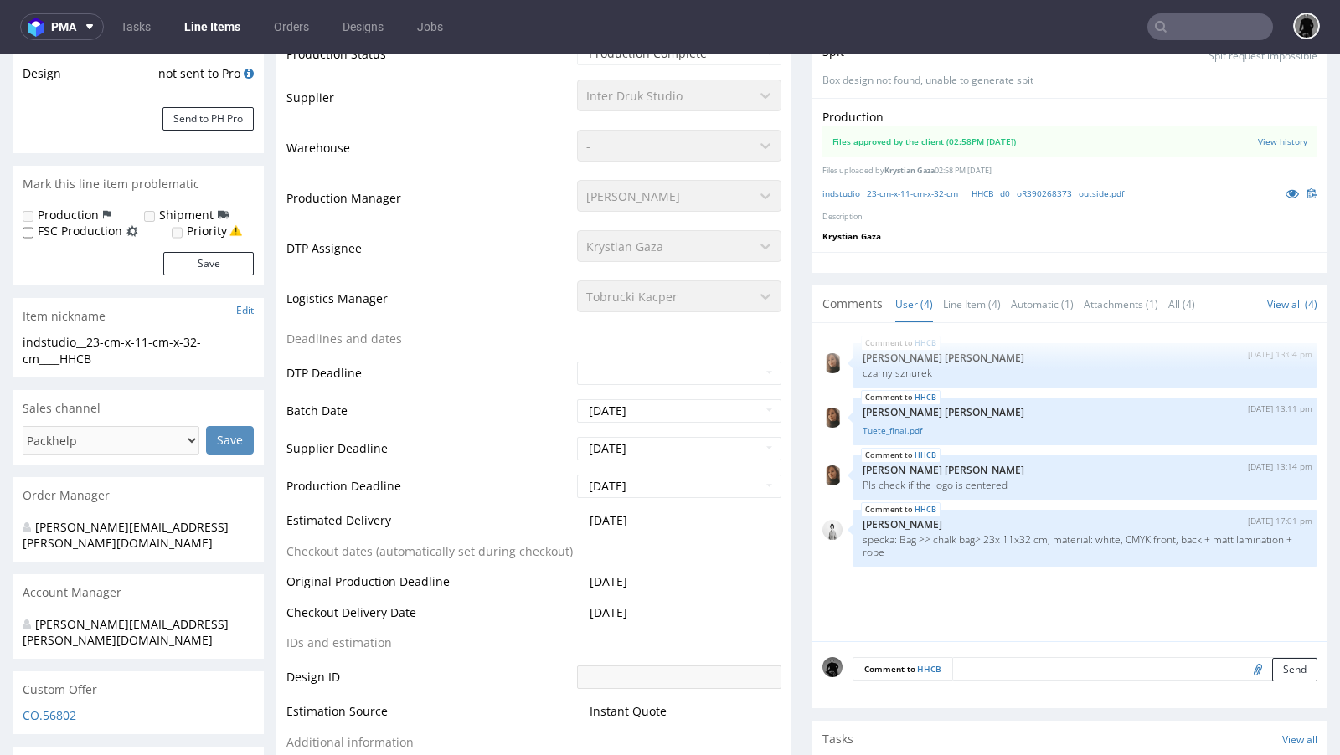
scroll to position [375, 0]
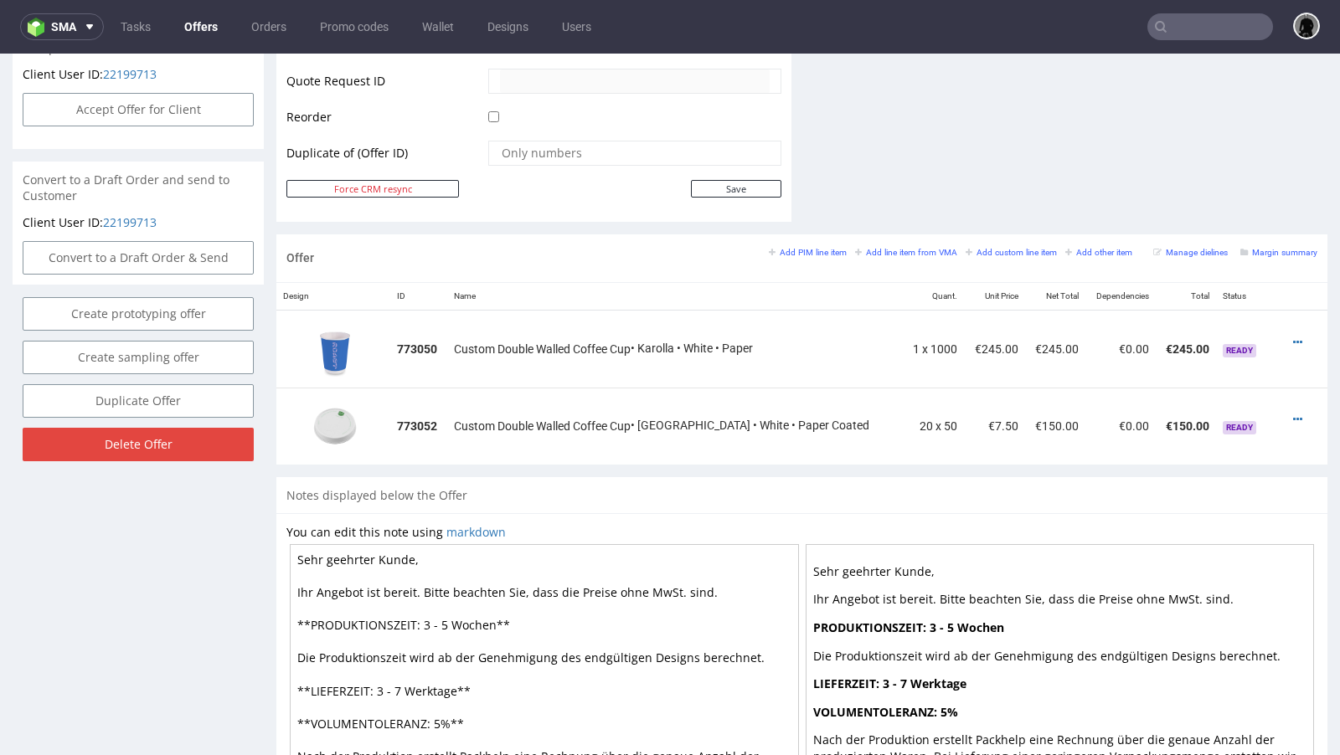
scroll to position [948, 0]
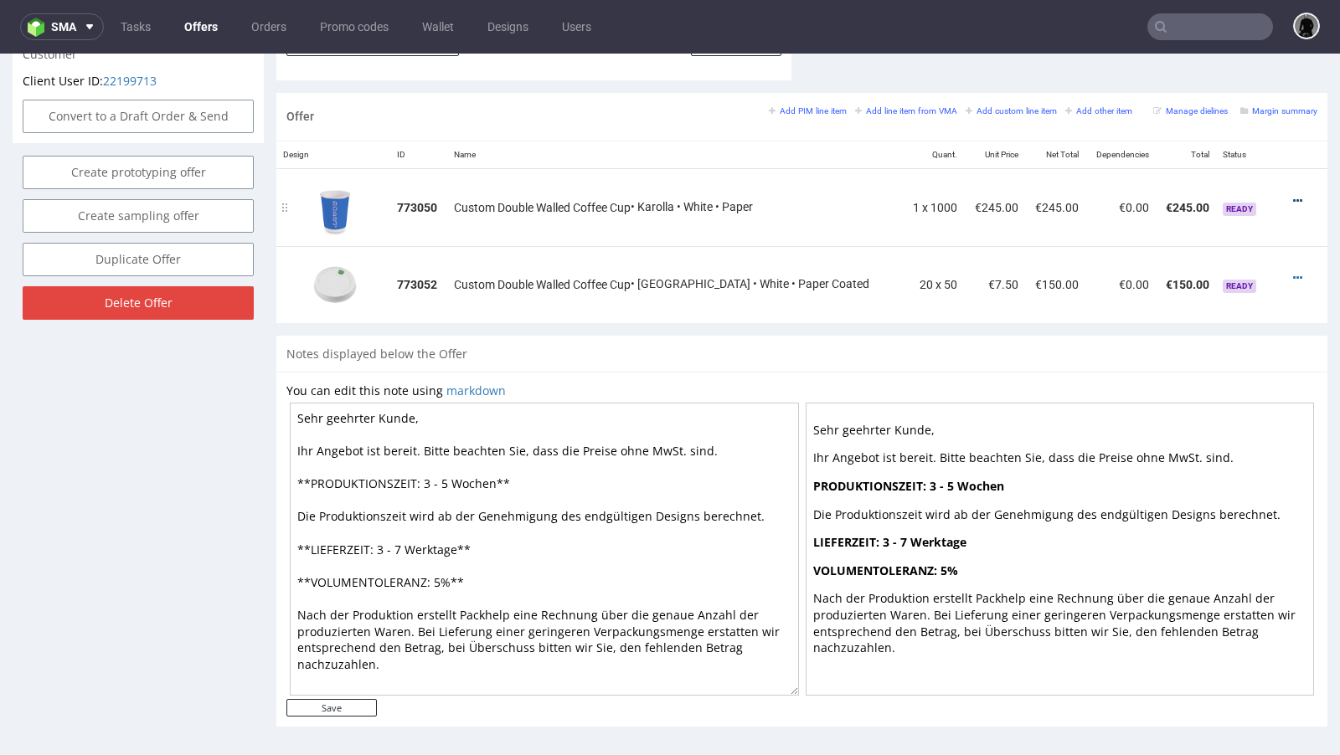
click at [1293, 195] on icon at bounding box center [1297, 201] width 9 height 12
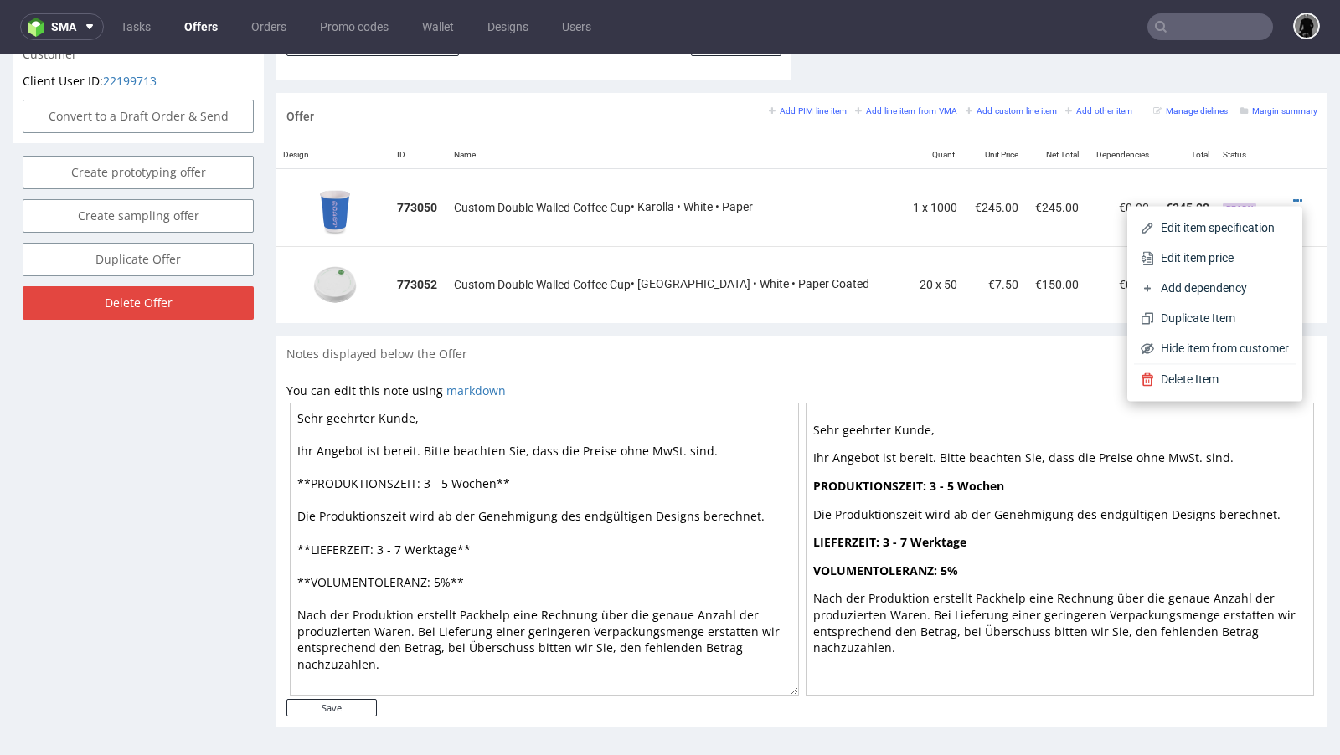
click at [1217, 209] on div "Edit item specification Edit item price Add dependency Duplicate Item Hide item…" at bounding box center [1214, 303] width 175 height 195
click at [1201, 224] on span "Edit item specification" at bounding box center [1221, 227] width 135 height 17
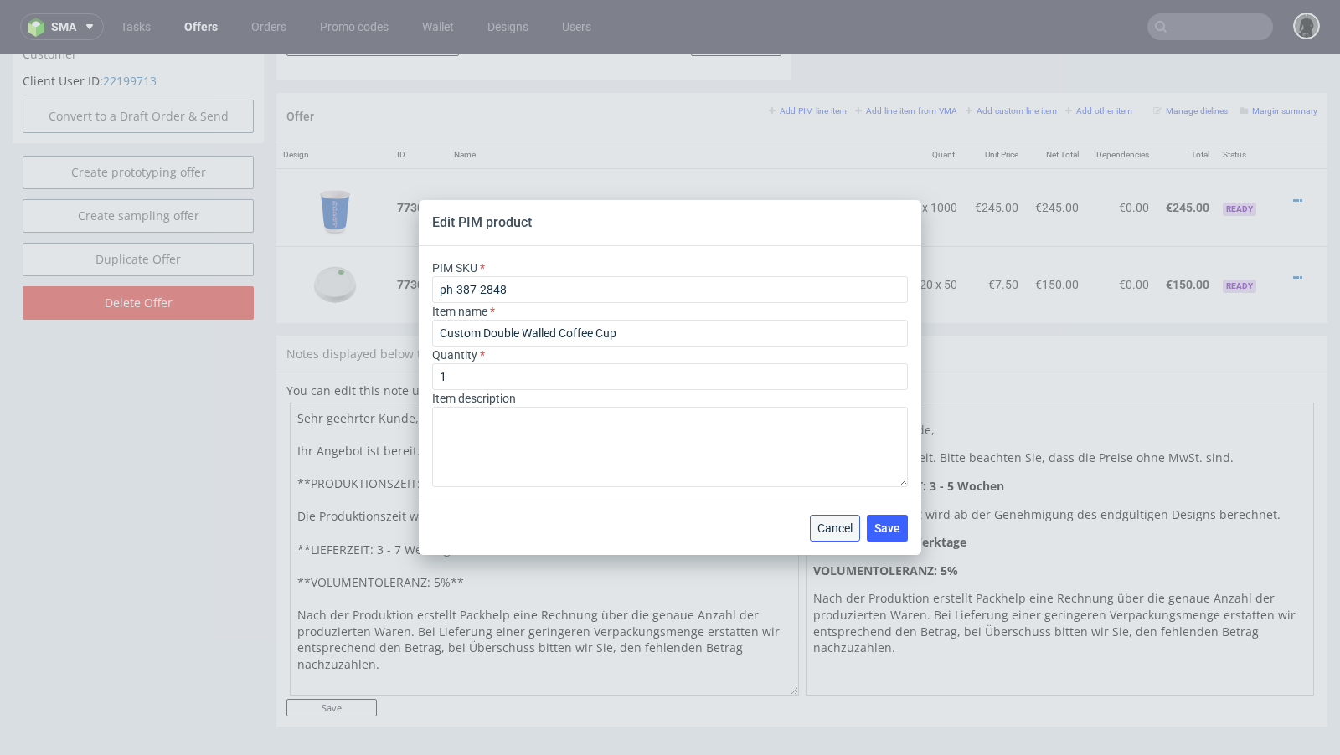
click at [842, 527] on span "Cancel" at bounding box center [834, 529] width 35 height 12
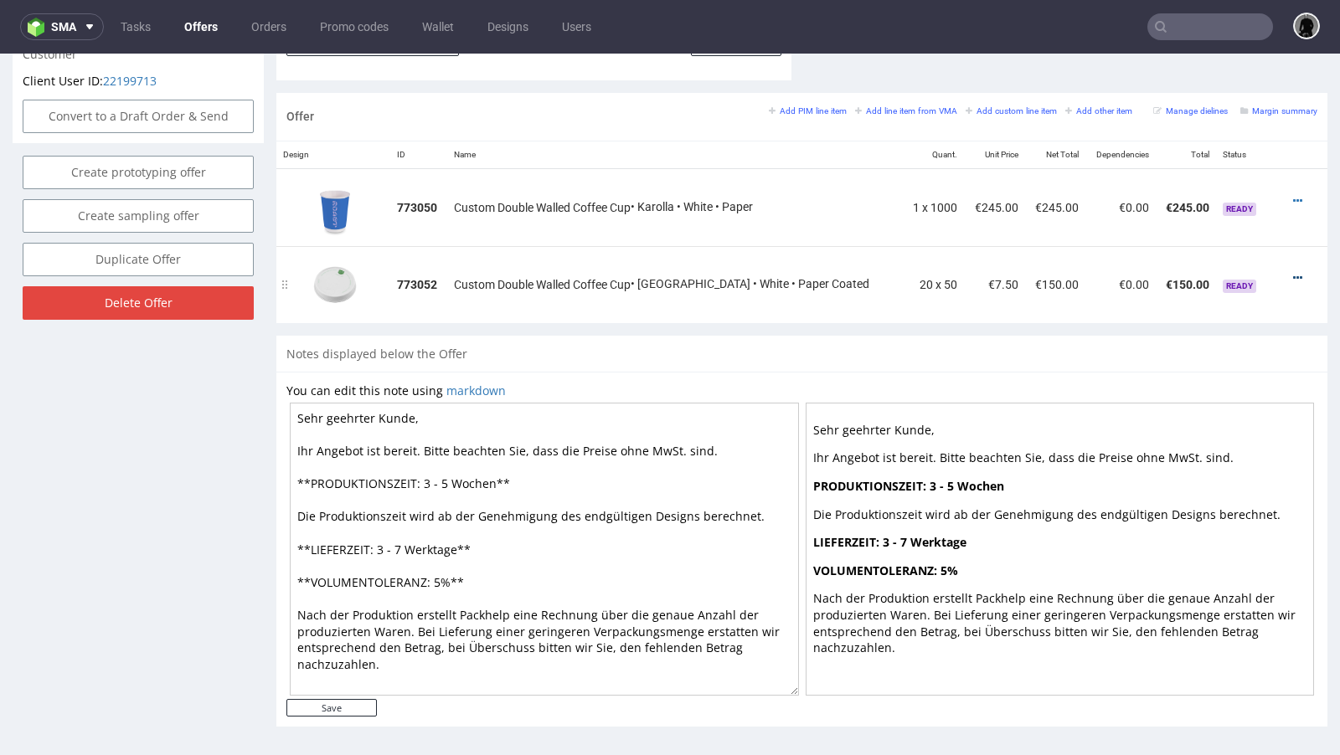
click at [1293, 275] on icon at bounding box center [1297, 278] width 9 height 12
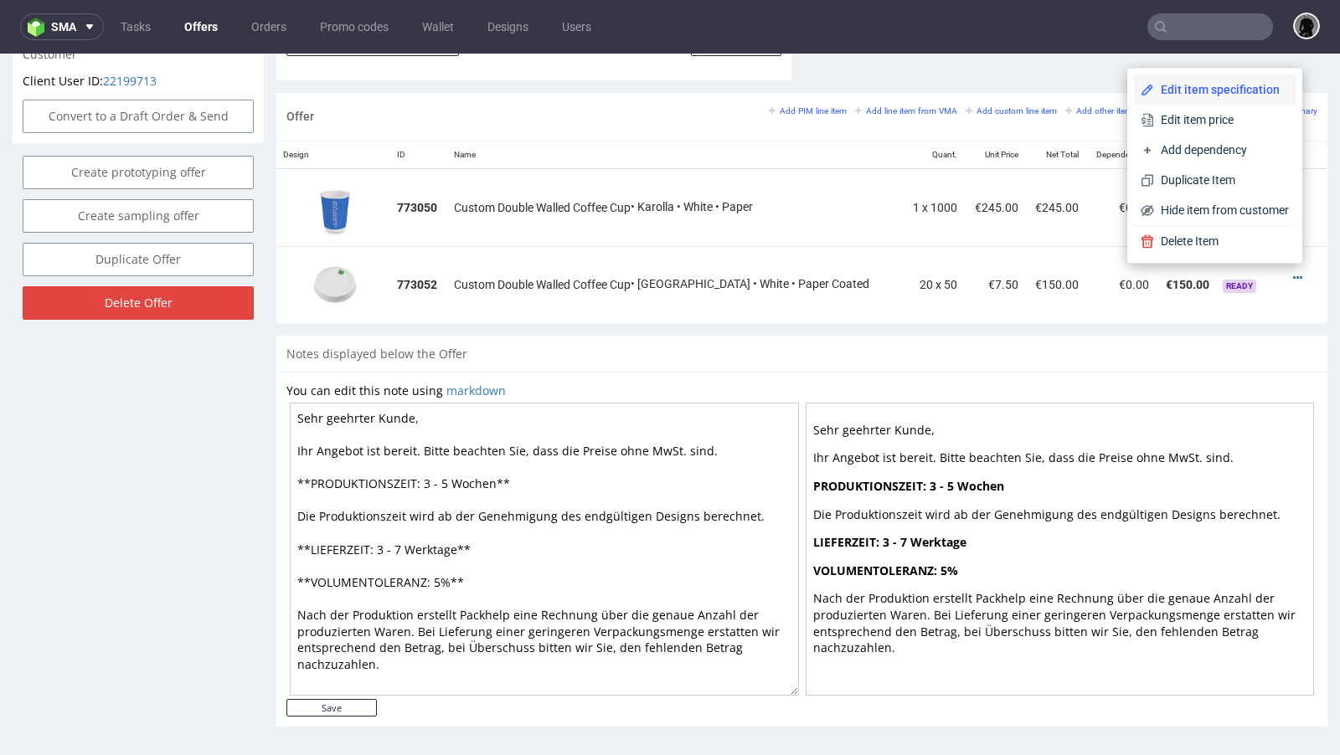
click at [1175, 92] on span "Edit item specification" at bounding box center [1221, 89] width 135 height 17
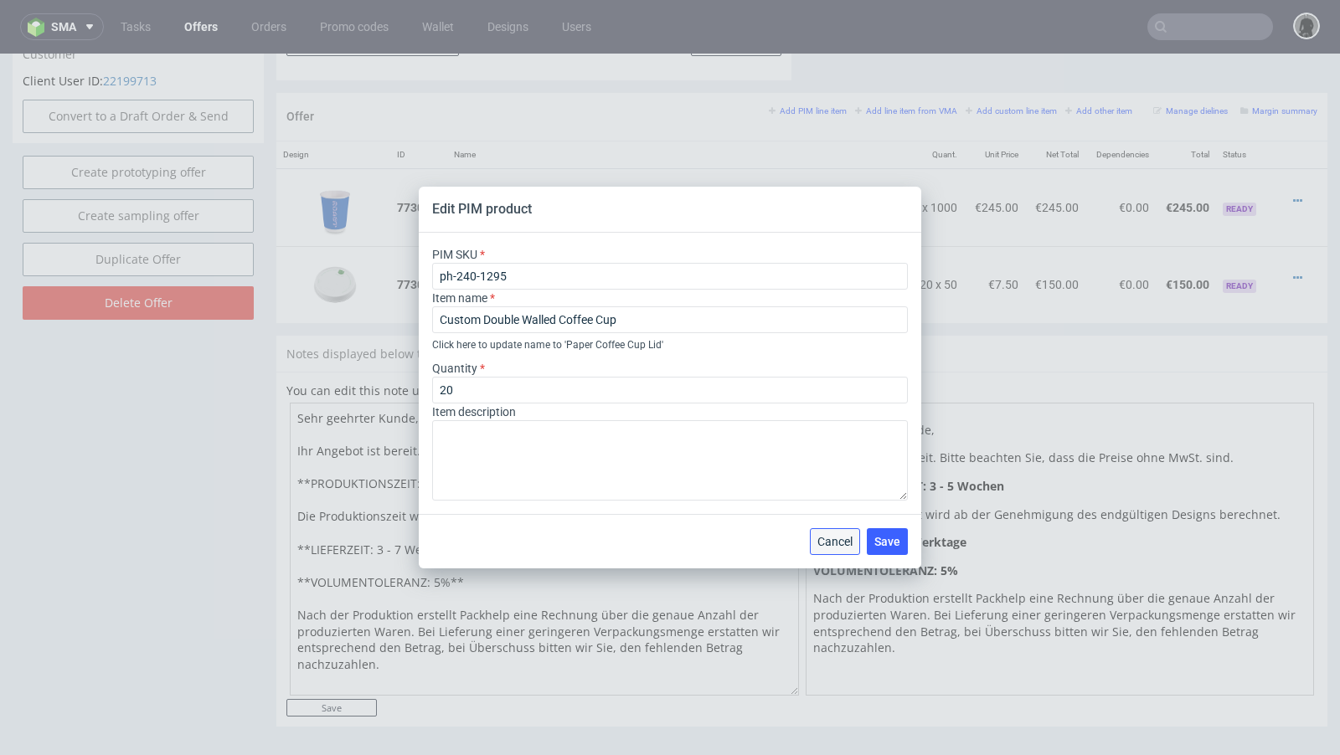
click at [832, 541] on span "Cancel" at bounding box center [834, 542] width 35 height 12
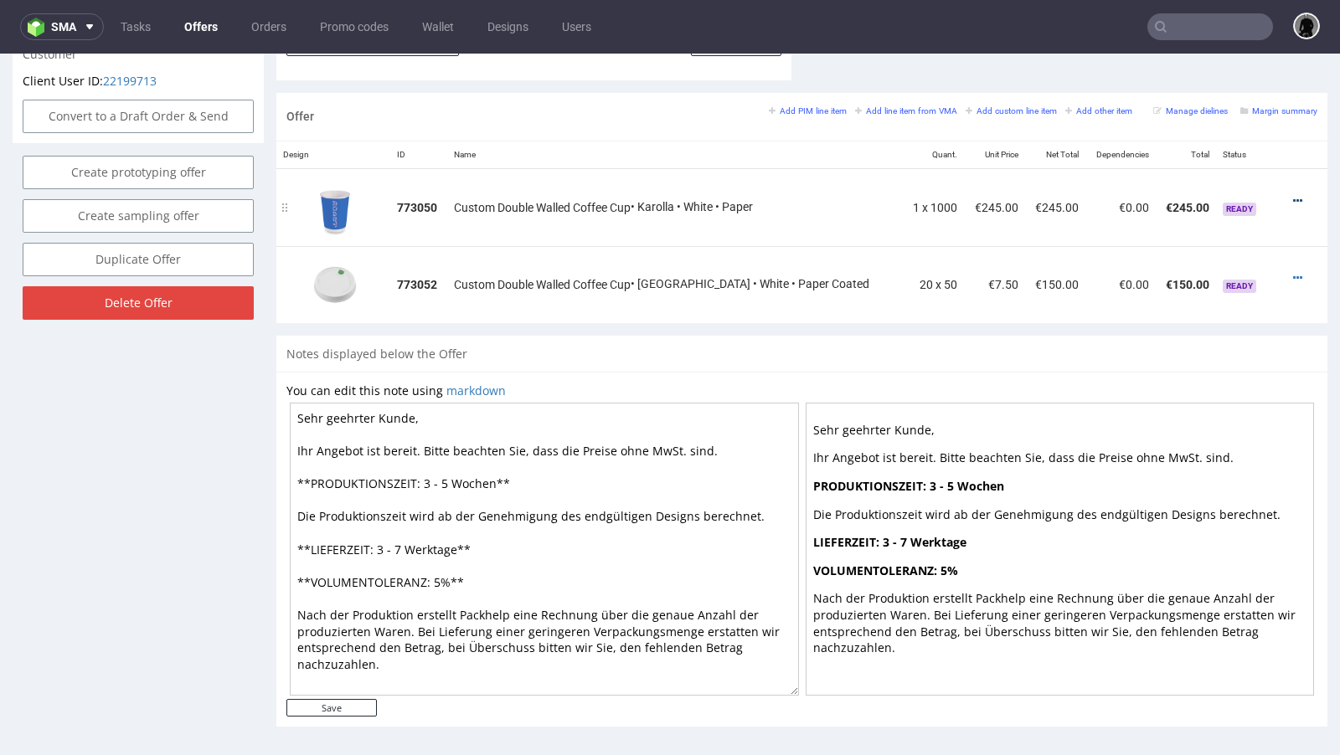
click at [1293, 195] on icon at bounding box center [1297, 201] width 9 height 12
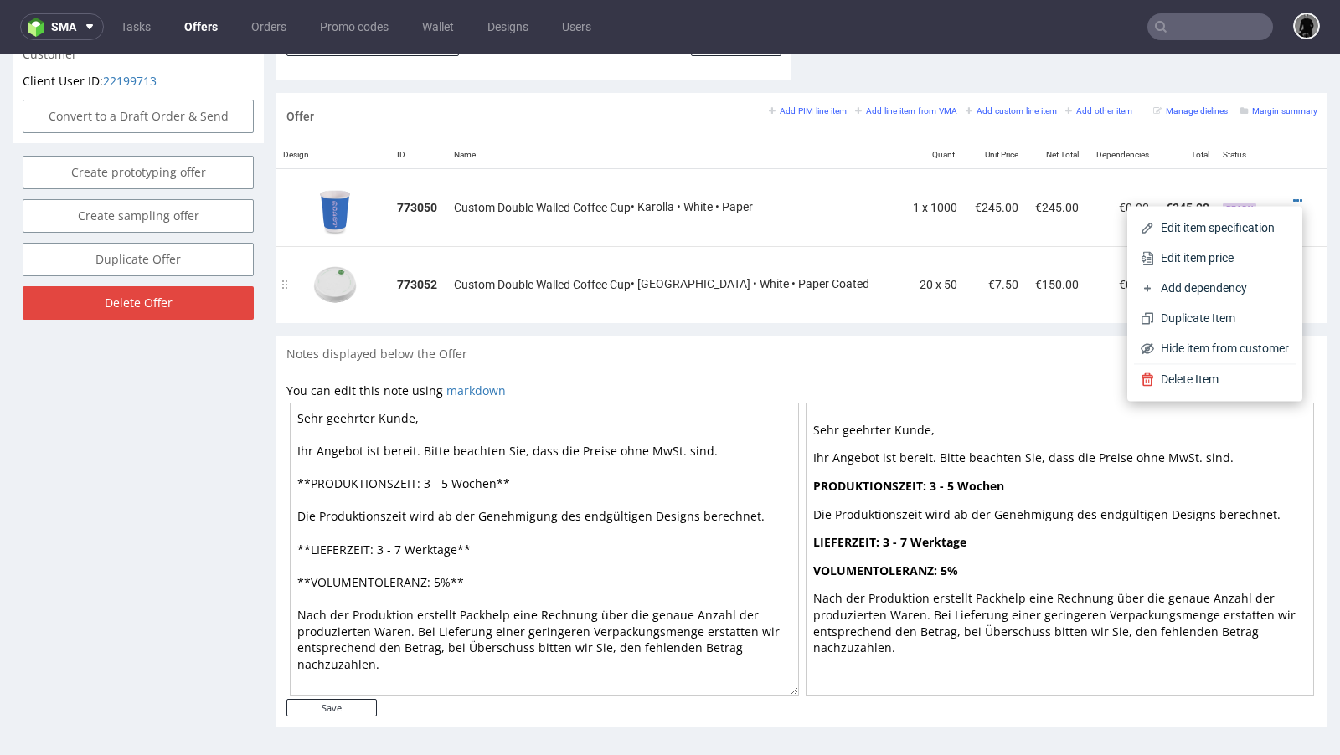
click at [921, 258] on td "20 x 50" at bounding box center [933, 284] width 61 height 77
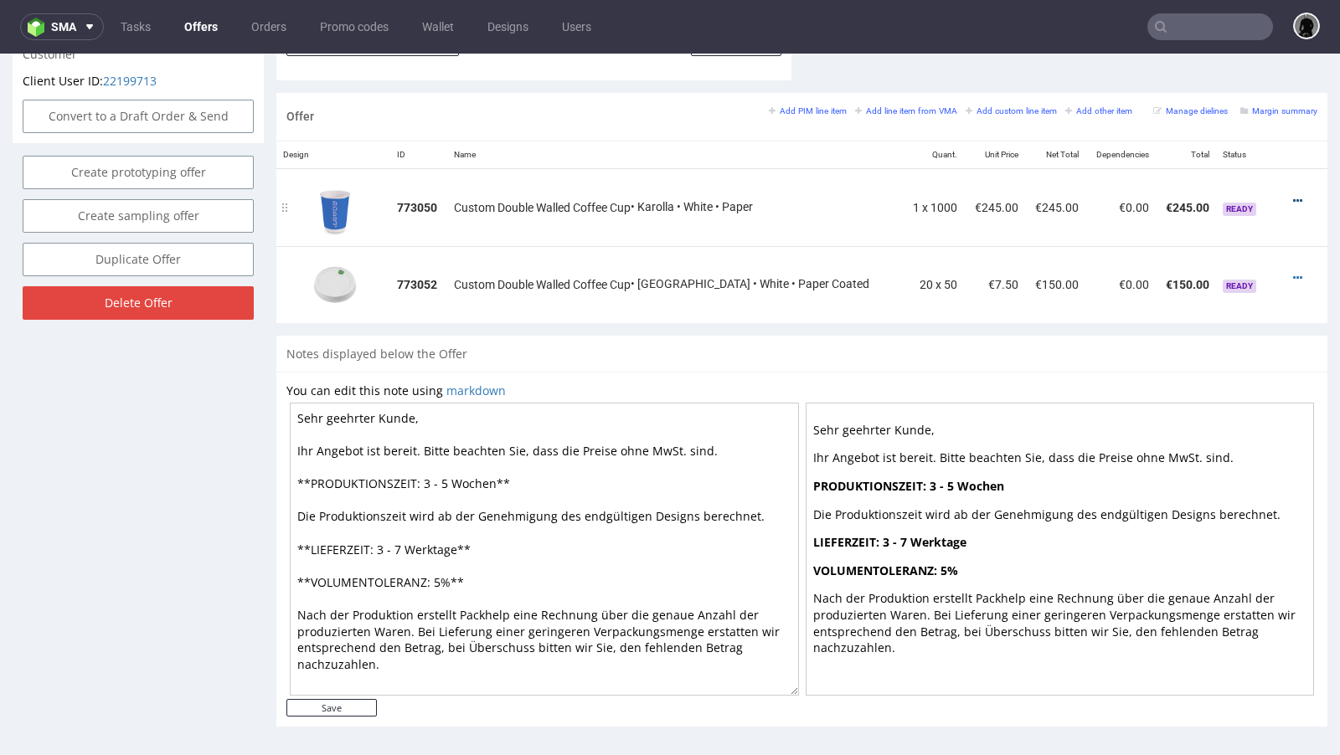
click at [1293, 195] on icon at bounding box center [1297, 201] width 9 height 12
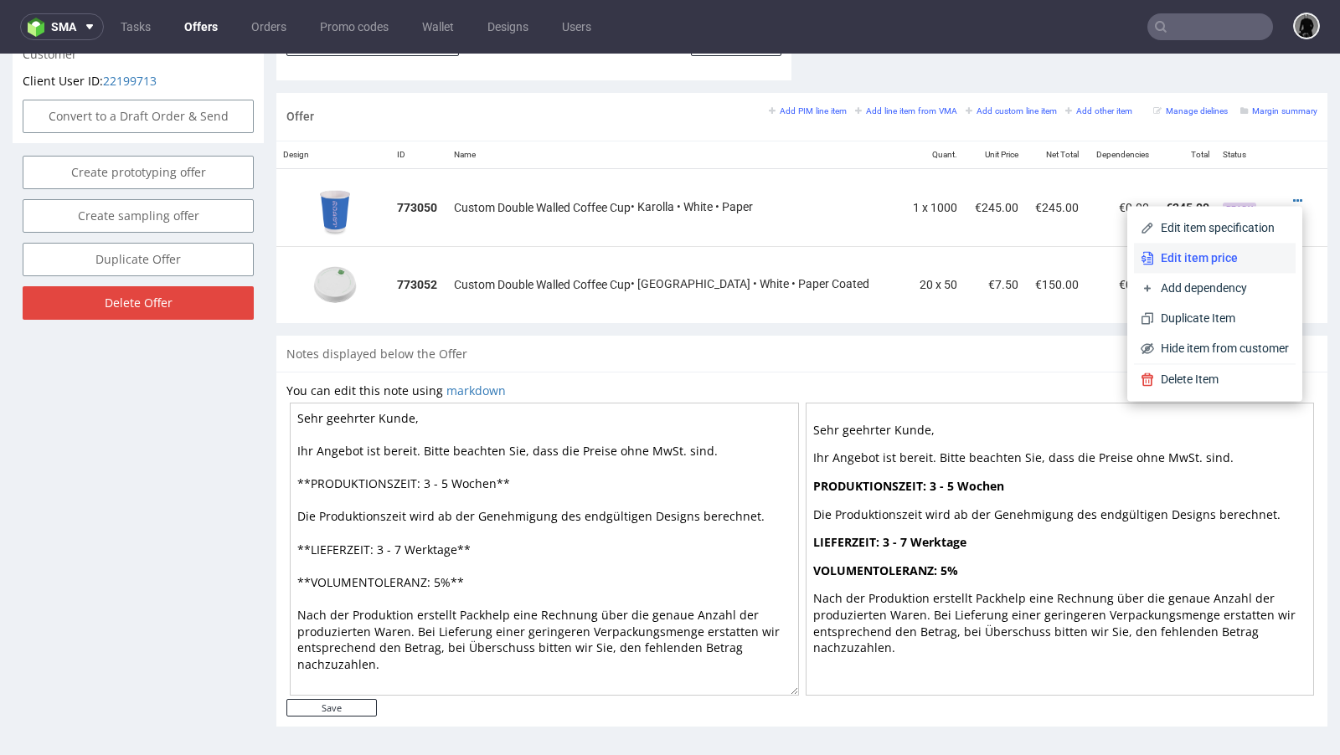
click at [1179, 256] on span "Edit item price" at bounding box center [1221, 258] width 135 height 17
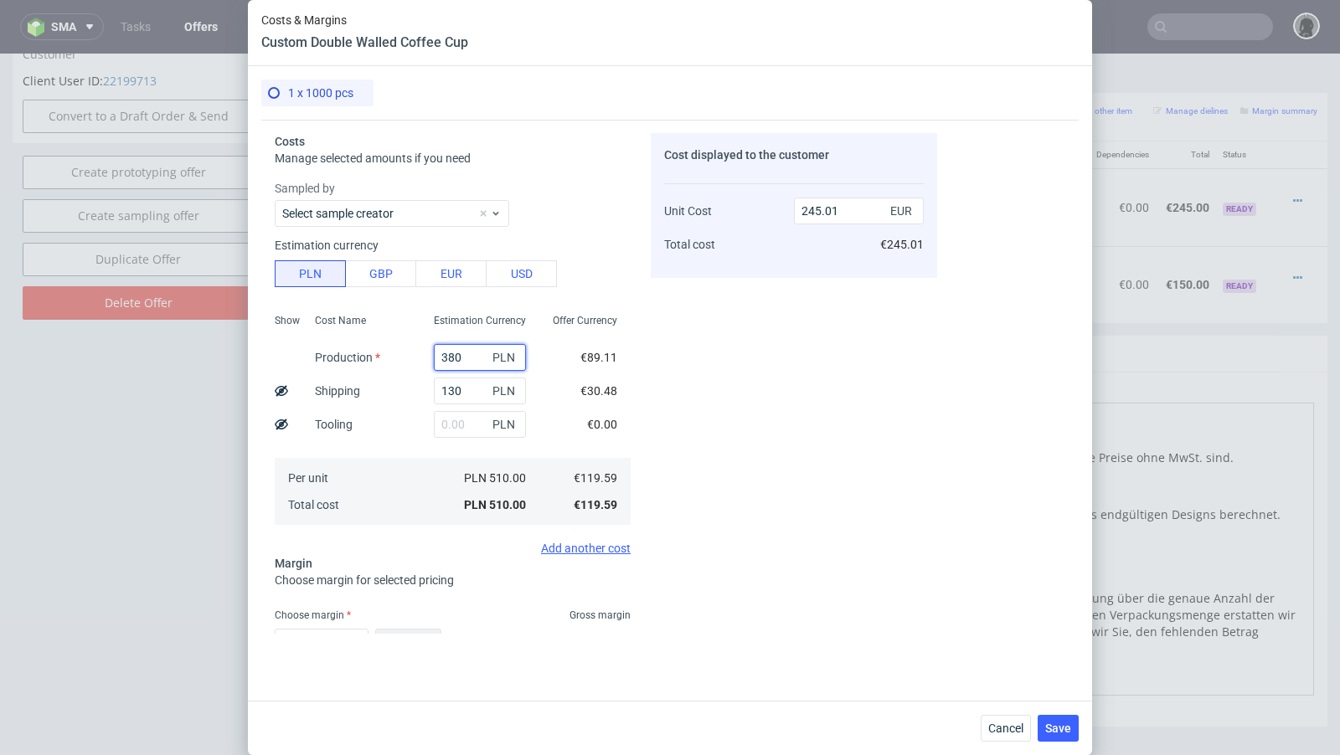
click at [463, 355] on input "380" at bounding box center [480, 357] width 92 height 27
paste input "40"
type input "400"
type input "254.62"
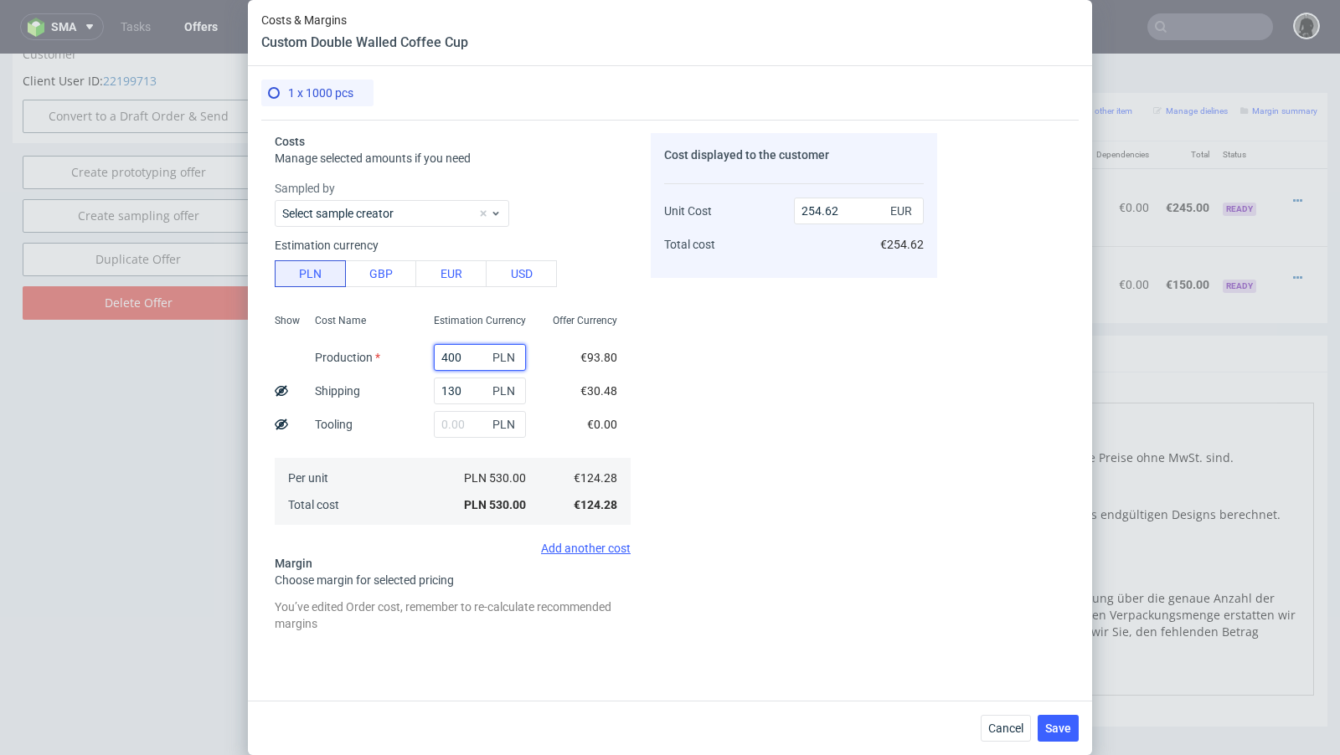
type input "400"
click at [458, 389] on input "130" at bounding box center [480, 391] width 92 height 27
paste input "7"
type input "170"
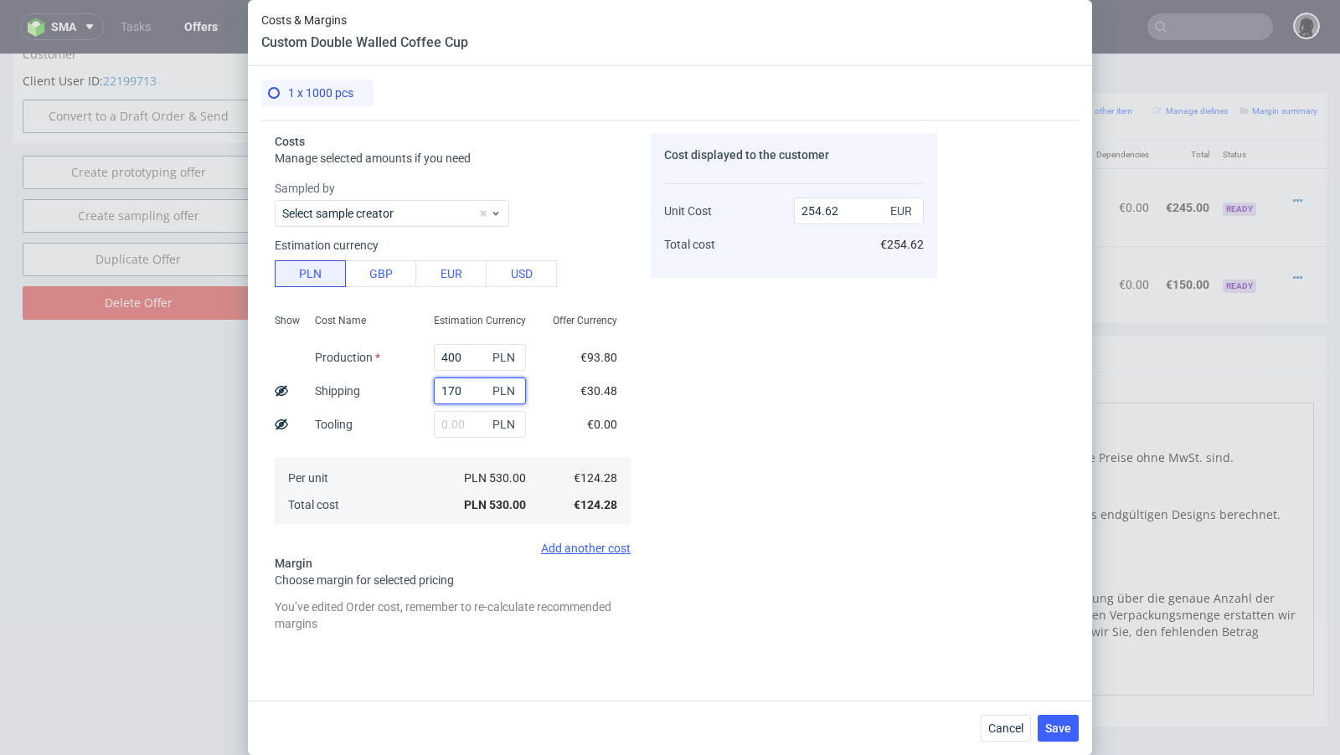
type input "273.84"
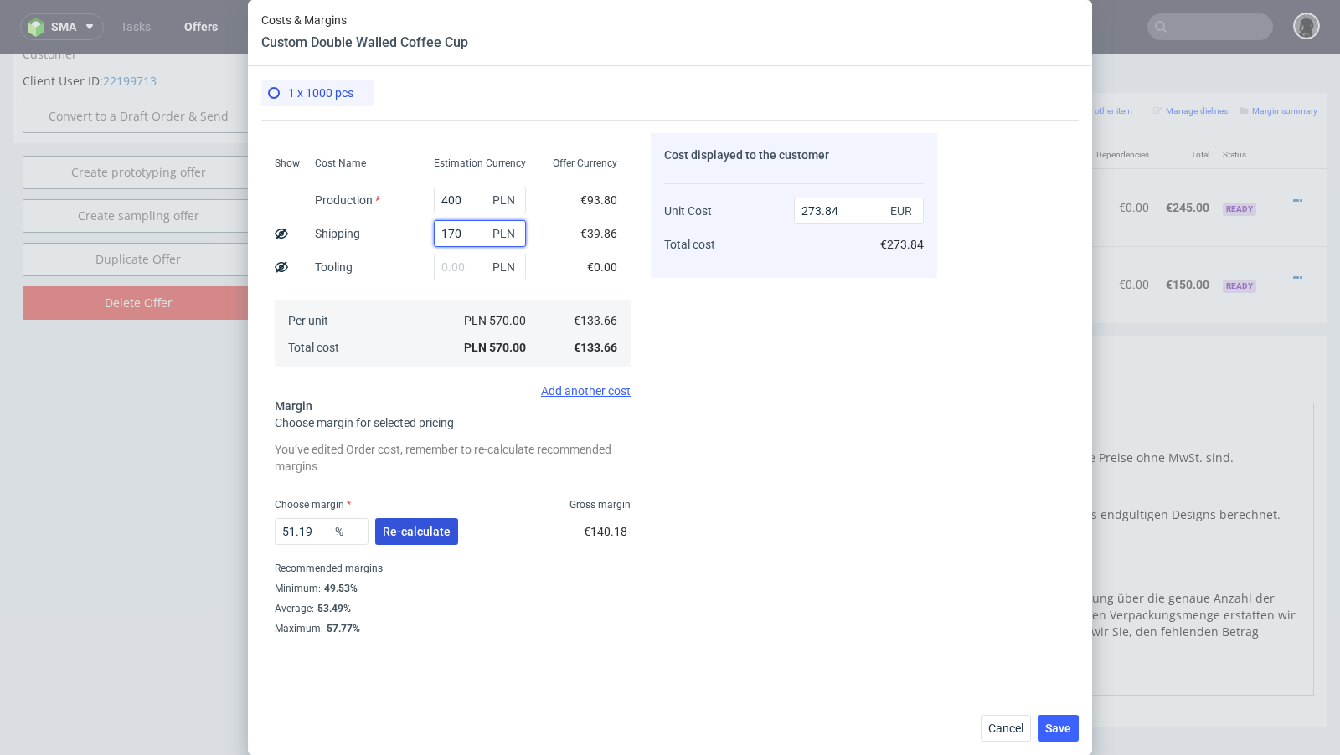
type input "170"
click at [417, 538] on button "Re-calculate" at bounding box center [416, 531] width 83 height 27
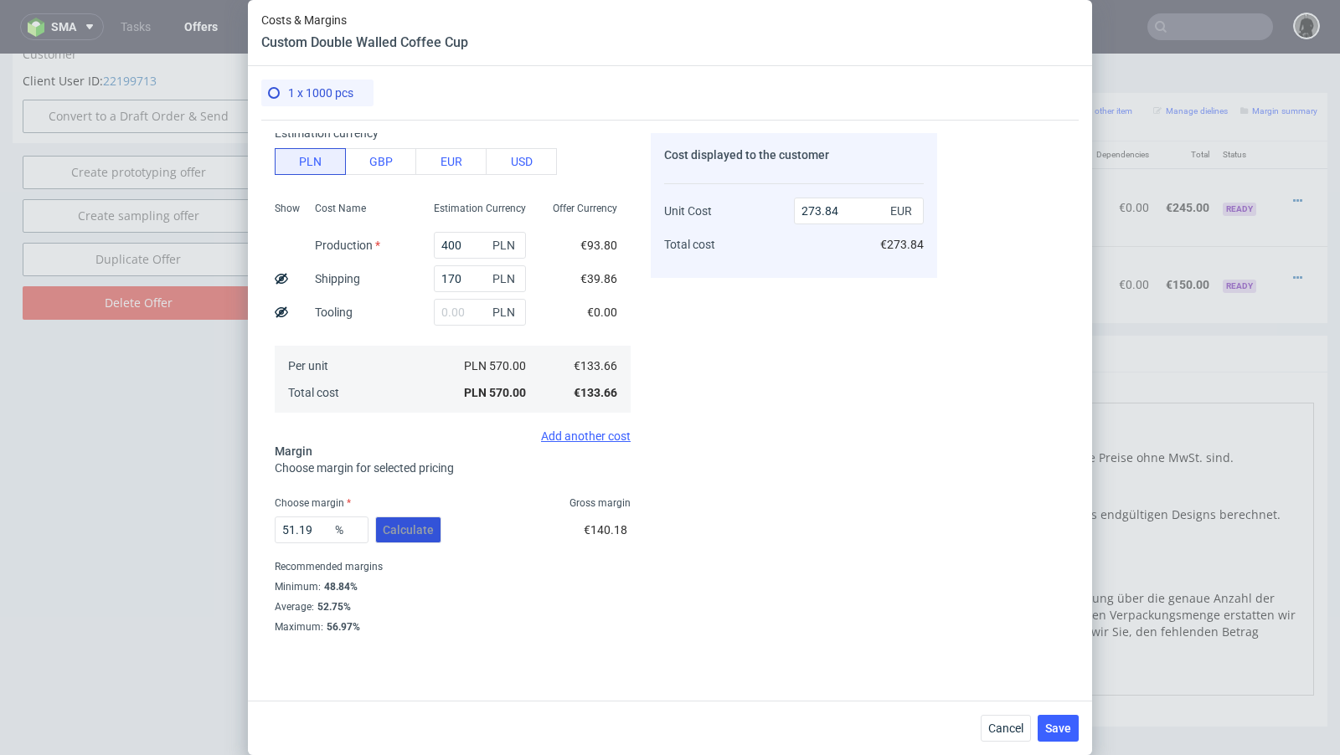
scroll to position [111, 0]
drag, startPoint x: 328, startPoint y: 534, endPoint x: 234, endPoint y: 518, distance: 96.0
click at [234, 518] on div "Costs & Margins Custom Double Walled Coffee Cup 1 x 1000 pcs Costs Manage selec…" at bounding box center [670, 377] width 1340 height 755
type input "48"
type input "257.04"
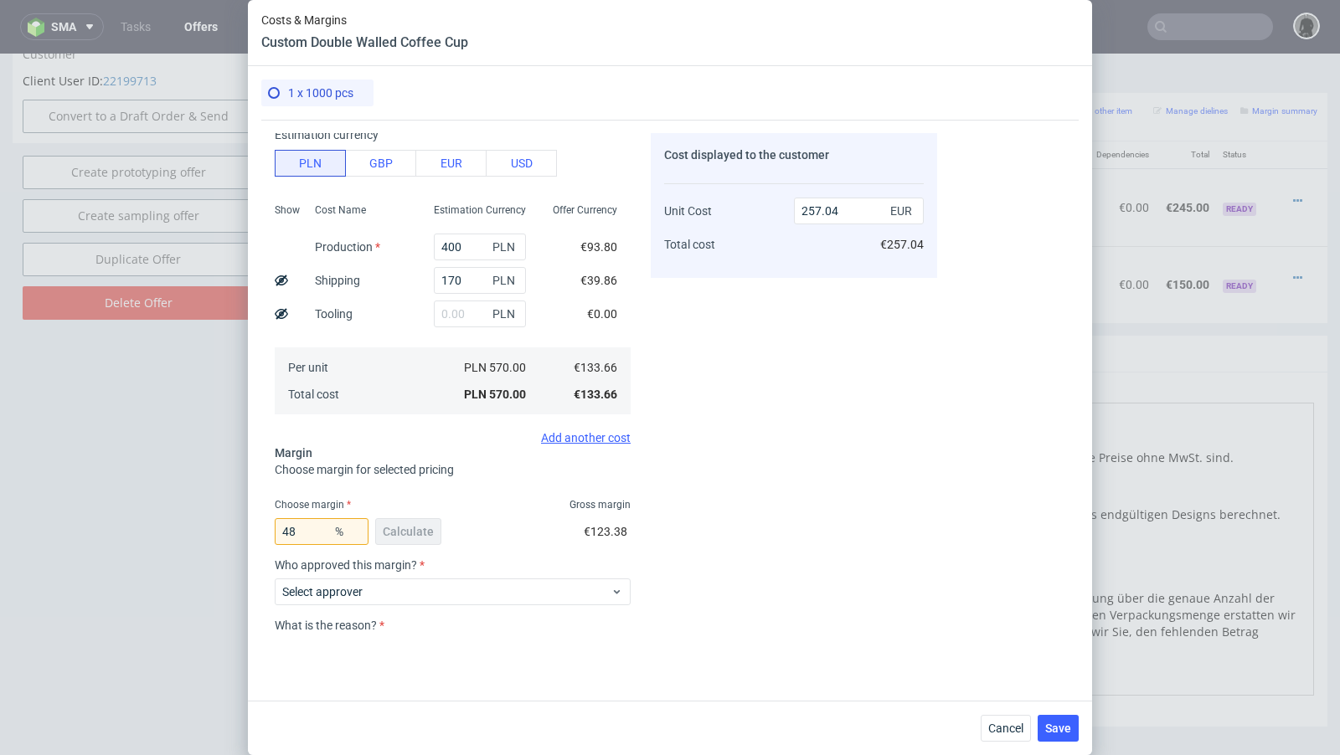
click at [761, 519] on div "Cost displayed to the customer Unit Cost Total cost 257.04 EUR €257.04" at bounding box center [794, 383] width 286 height 501
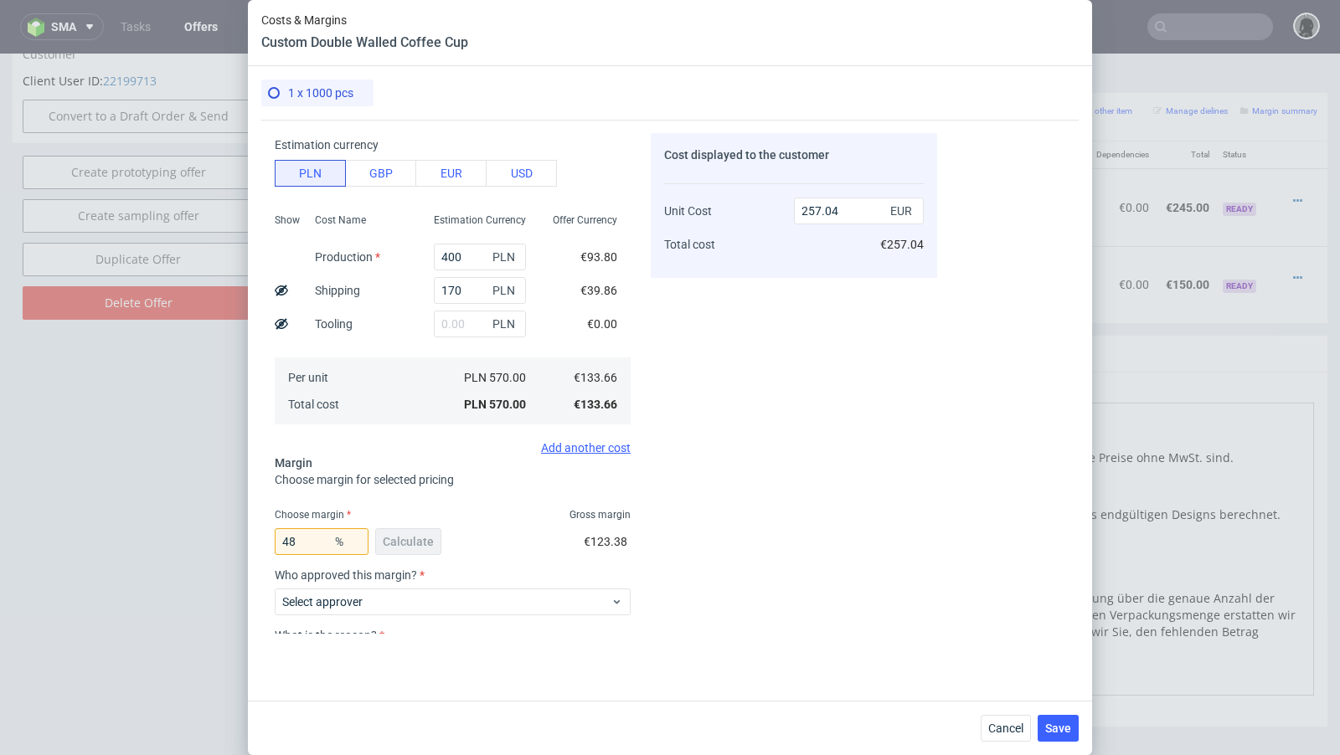
scroll to position [118, 0]
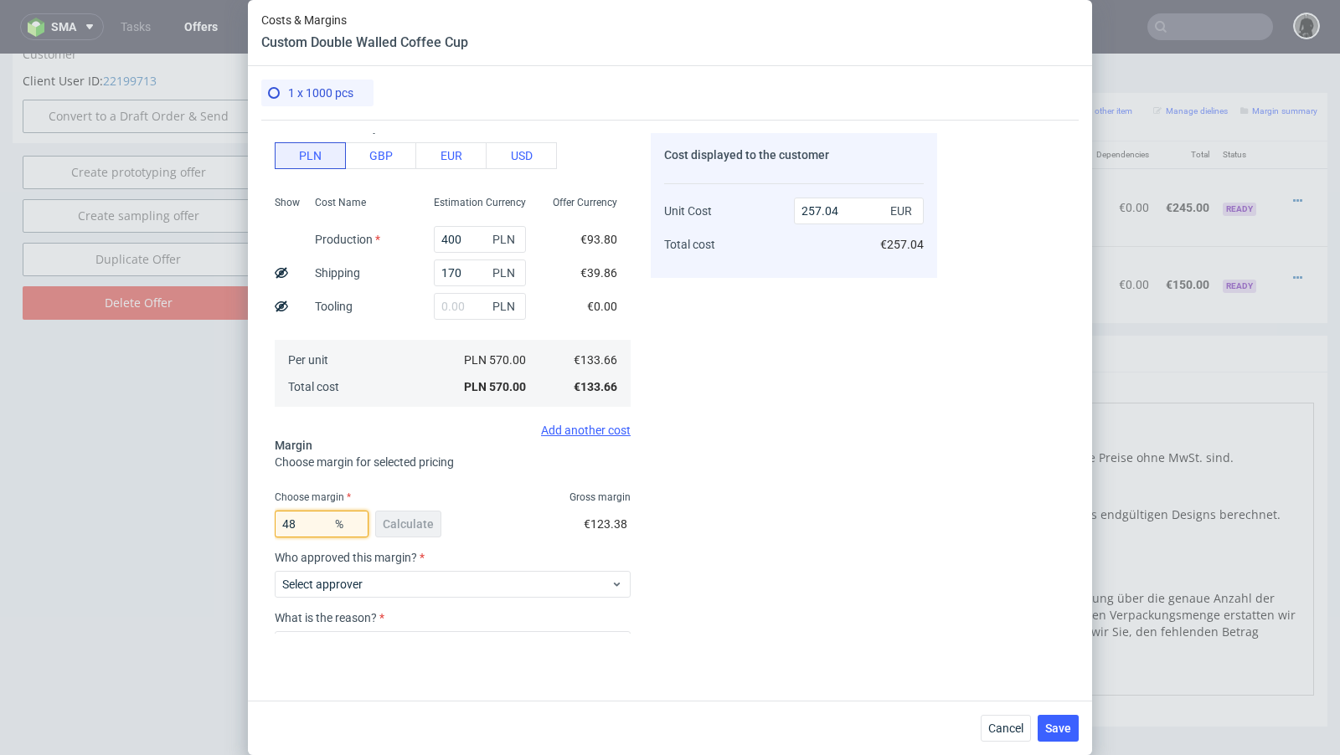
drag, startPoint x: 308, startPoint y: 528, endPoint x: 208, endPoint y: 509, distance: 102.3
click at [208, 509] on div "Costs & Margins Custom Double Walled Coffee Cup 1 x 1000 pcs Costs Manage selec…" at bounding box center [670, 377] width 1340 height 755
type input "50"
type input "267.32"
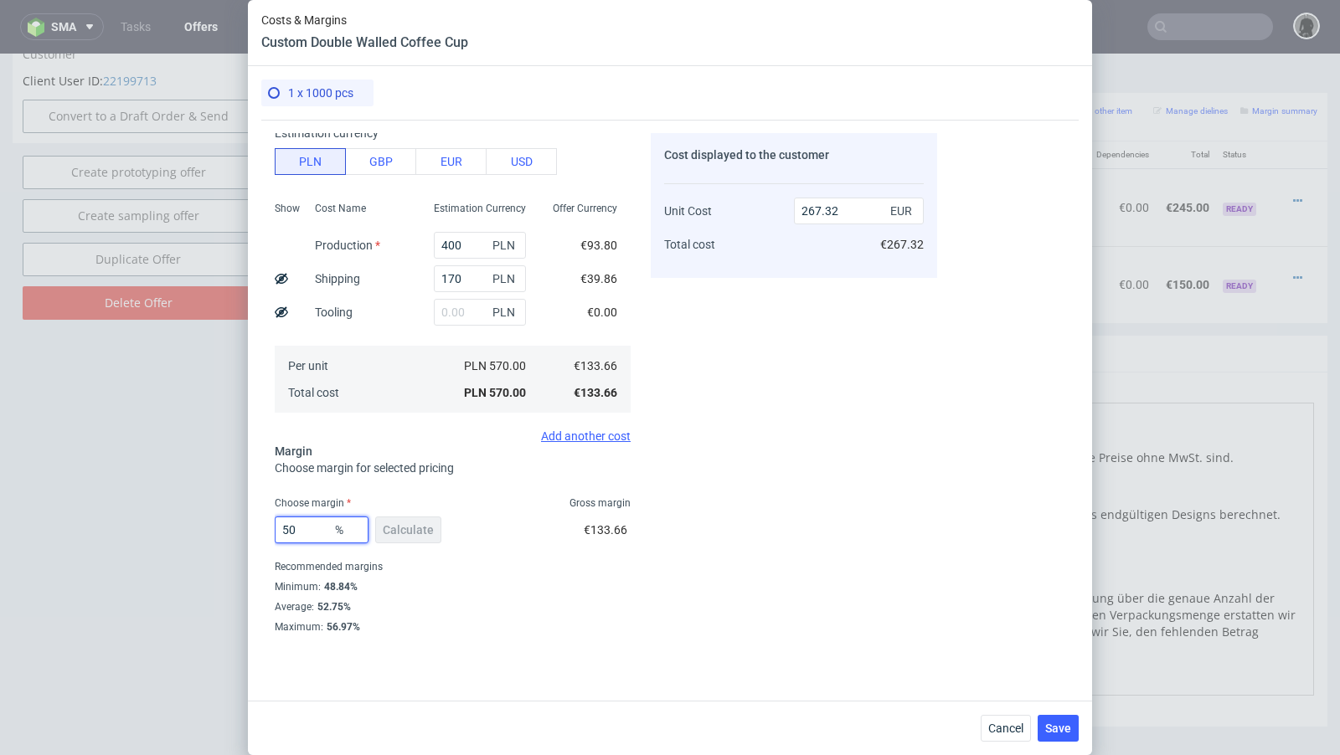
scroll to position [111, 0]
click at [815, 511] on div "Cost displayed to the customer Unit Cost Total cost 267.32 EUR €267.32" at bounding box center [794, 383] width 286 height 501
click at [317, 533] on input "50" at bounding box center [322, 531] width 94 height 27
type input "55"
type input "297.02"
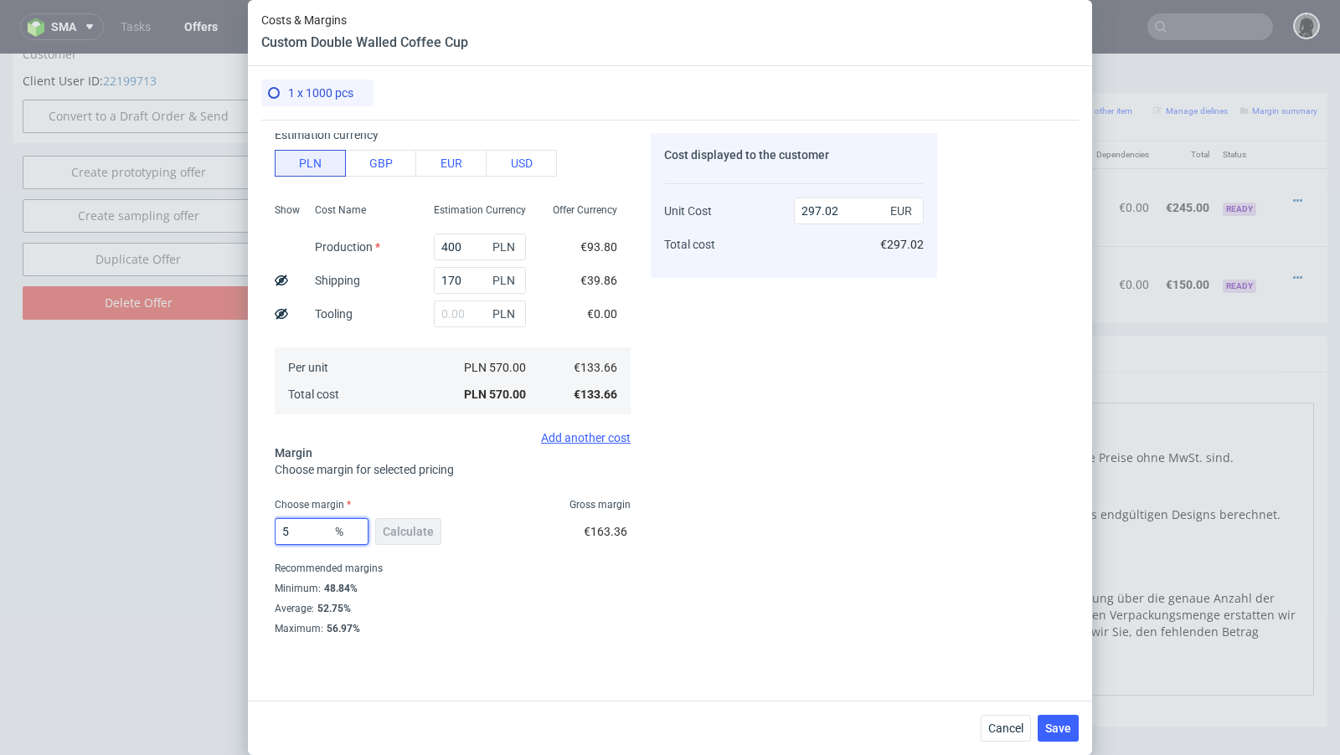
type input "50"
type input "267.32"
click at [723, 512] on div "Cost displayed to the customer Unit Cost Total cost 267.32 EUR €267.32" at bounding box center [794, 383] width 286 height 501
click at [309, 531] on input "50" at bounding box center [322, 531] width 94 height 27
type input "52"
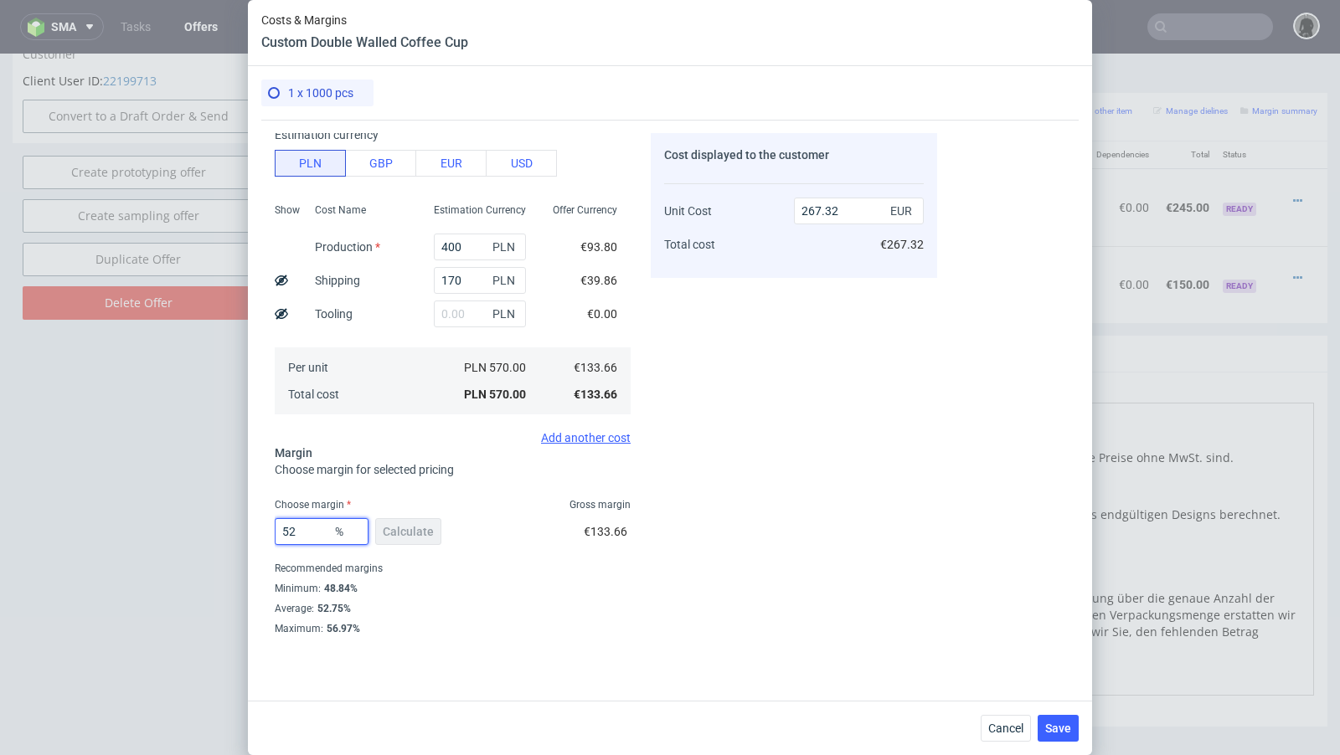
type input "278.46"
type input "52.4"
type input "280.8"
type input "52.3"
type input "280.21"
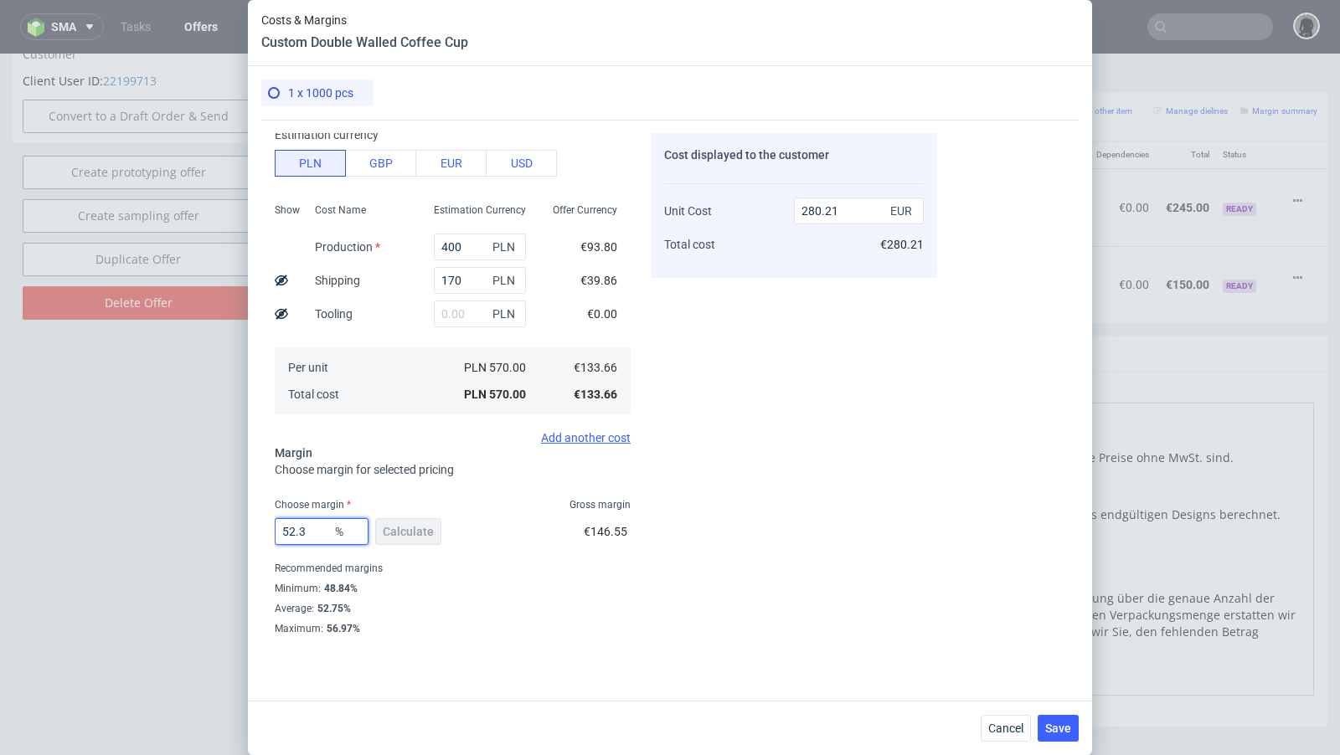
type input "52.33"
type input "280.39"
type input "52.32"
type input "280.33"
type input "52.31"
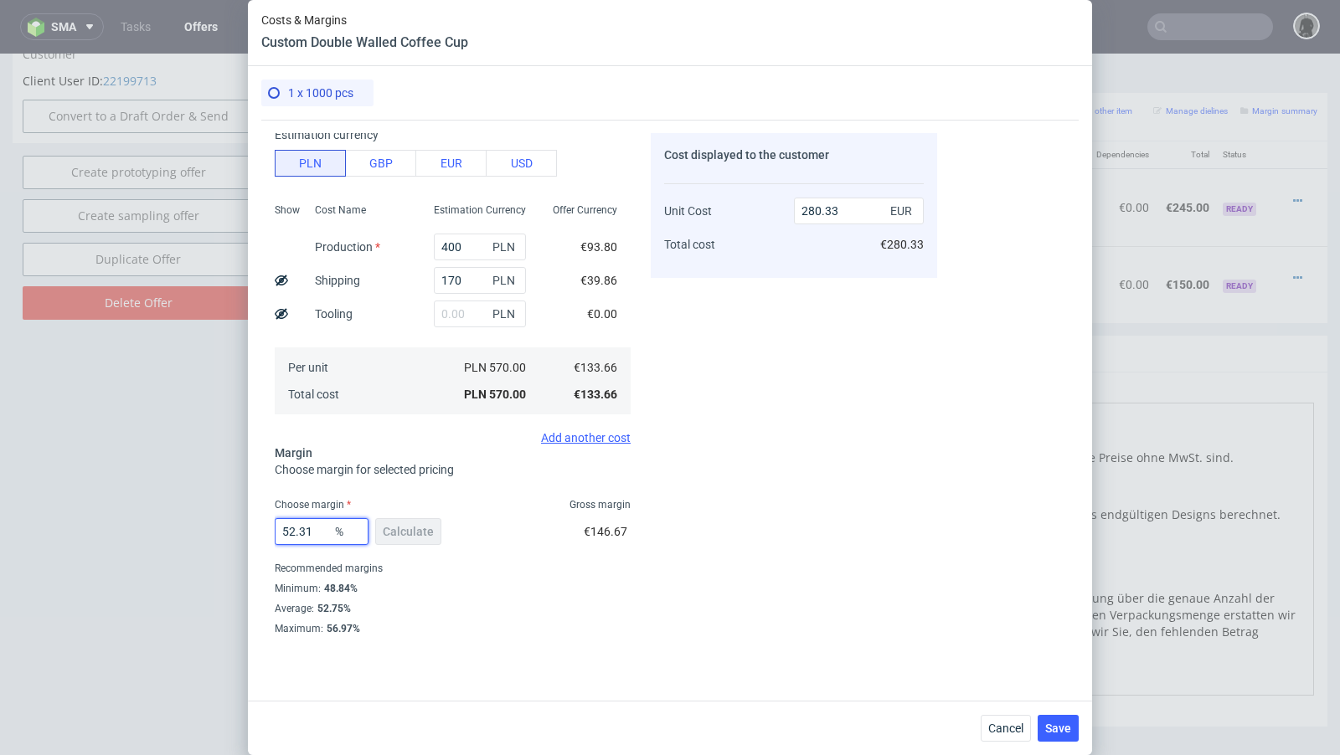
type input "280.27"
type input "52.1"
type input "279.04"
type input "52.15"
type input "279.33"
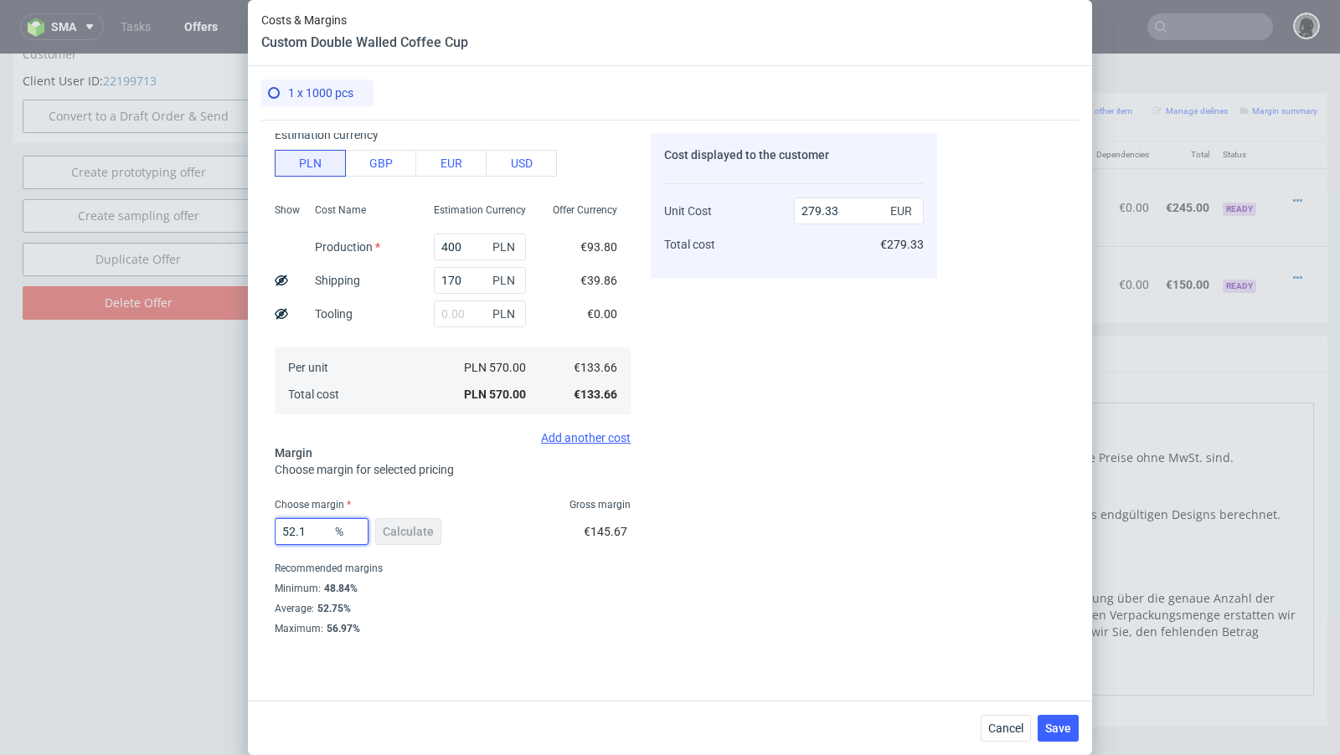
type input "52.19"
type input "279.56"
type input "52.199"
type input "279.62"
type input "52.1"
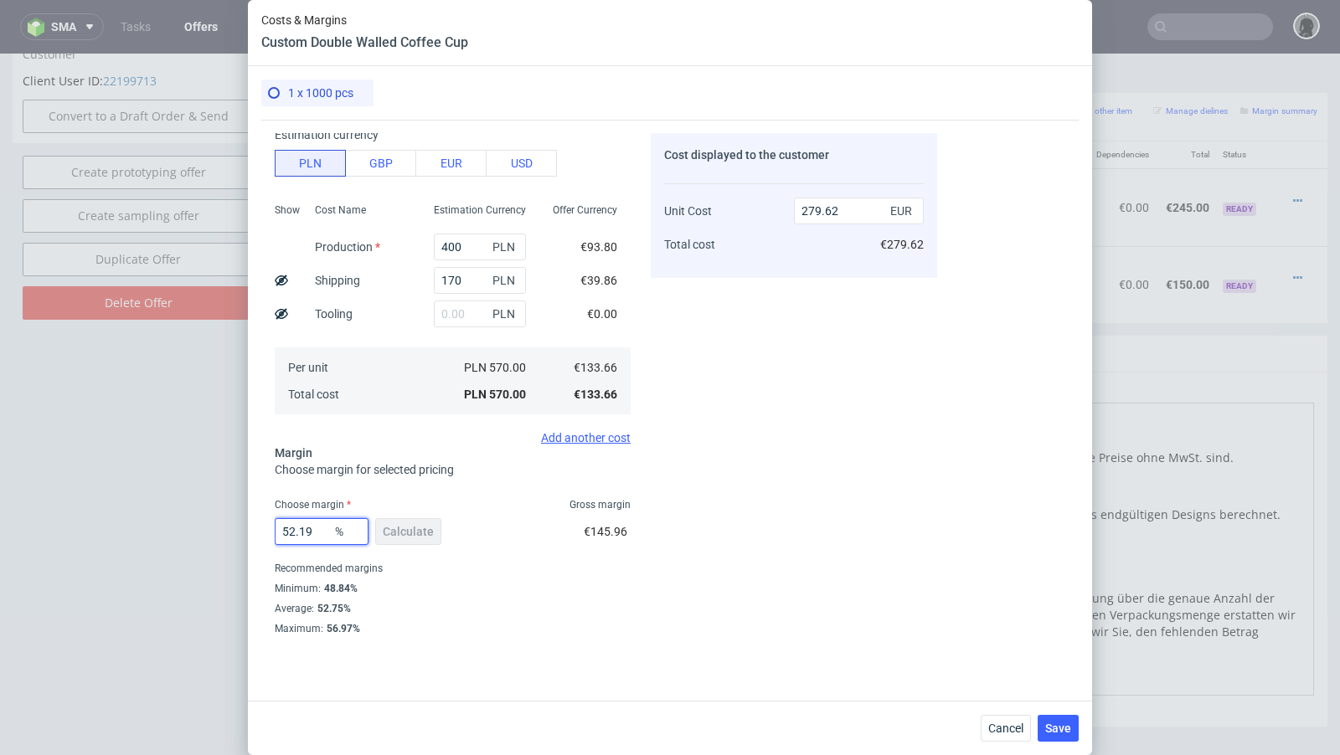
type input "279.56"
type input "52.2"
type input "279.62"
type input "52.25"
type input "279.92"
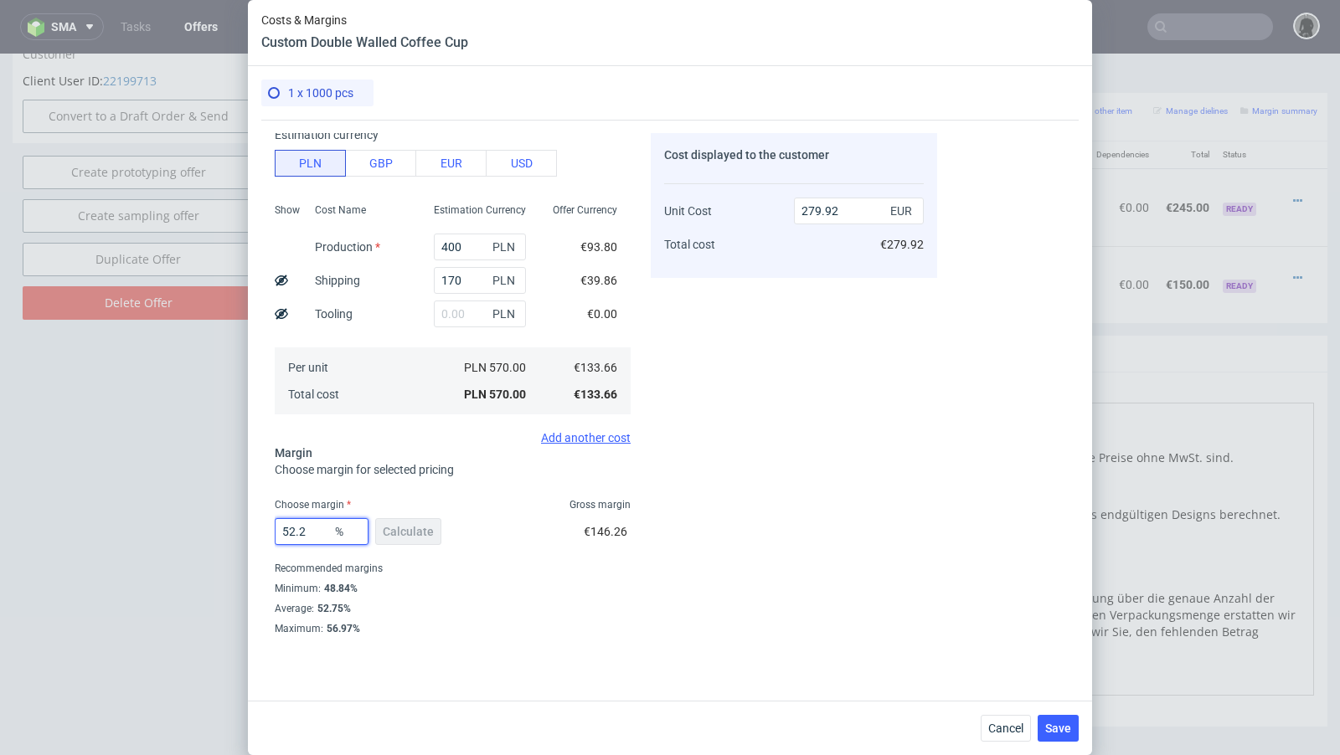
type input "52.27"
type input "280.03"
type input "52.26"
type input "279.97"
type input "52.266"
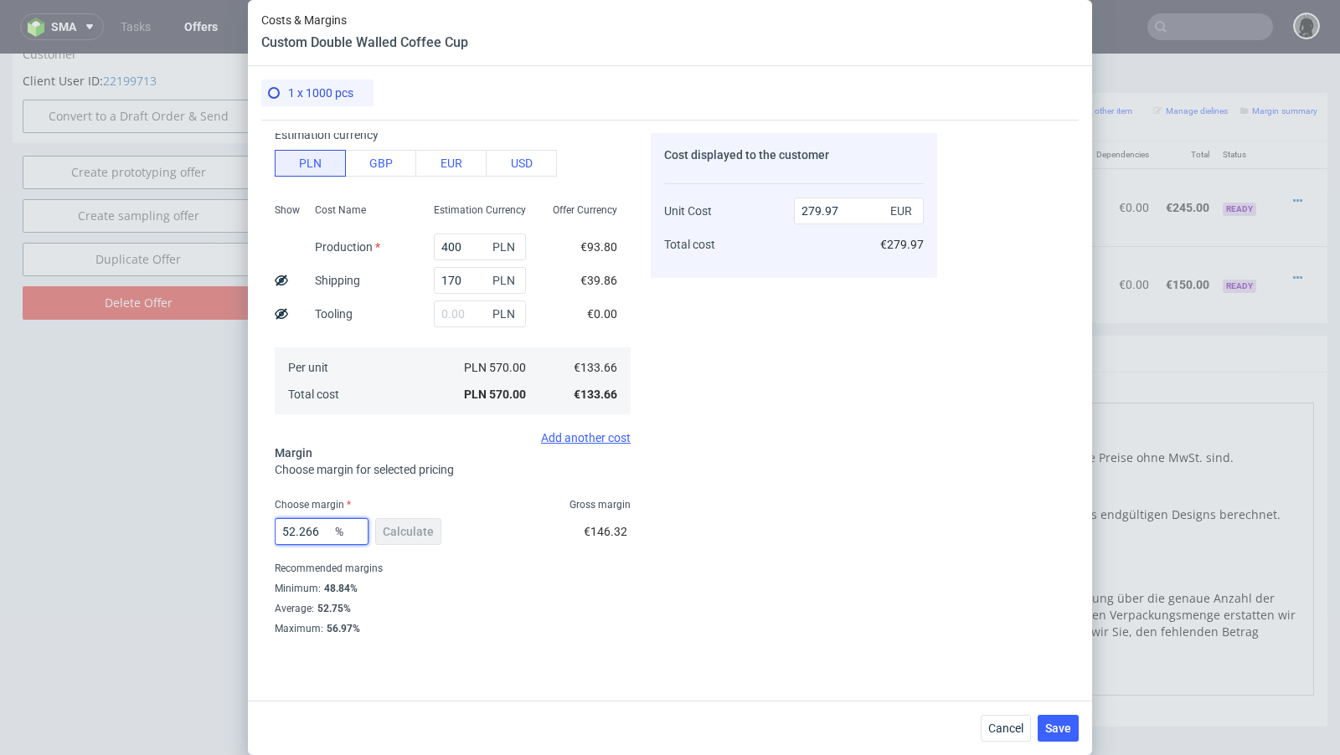
type input "280.01"
type input "52.265"
type input "280"
type input "52.265"
click at [705, 506] on div "Cost displayed to the customer Unit Cost Total cost 280 EUR €280.00" at bounding box center [794, 383] width 286 height 501
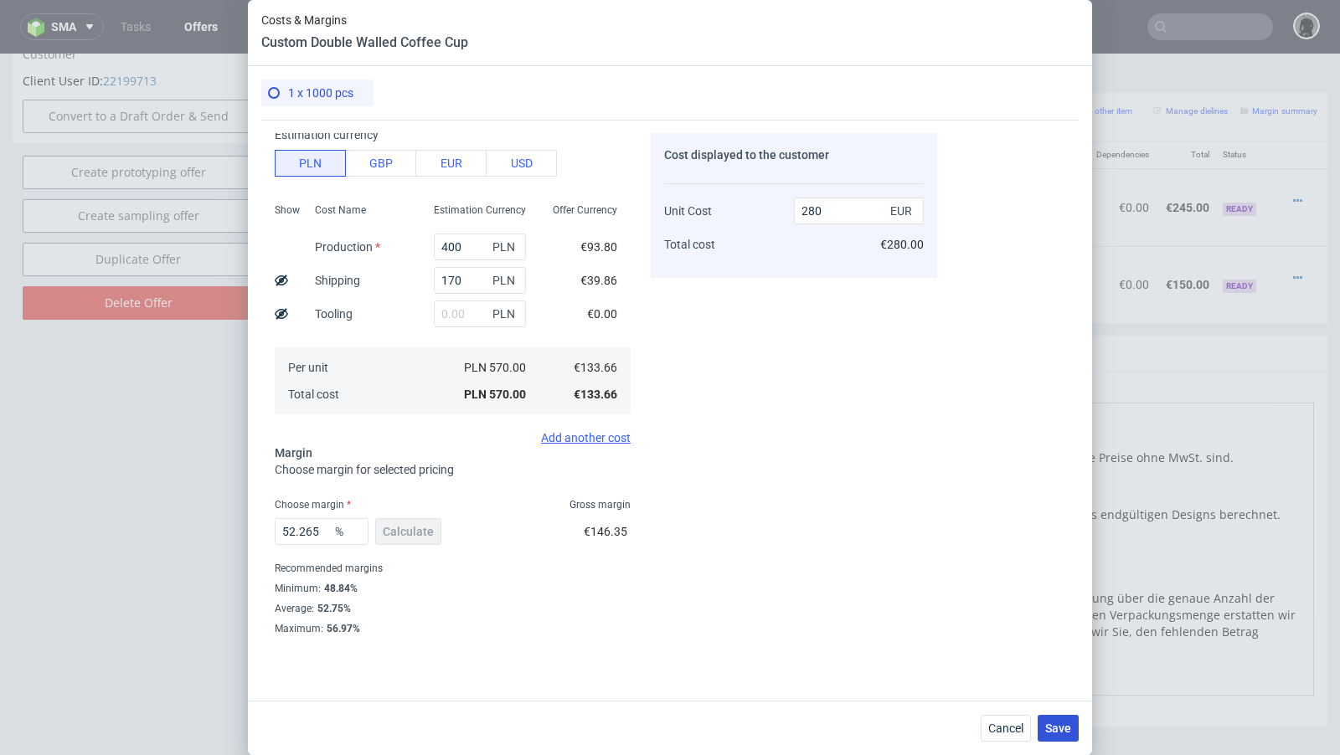
click at [1060, 725] on span "Save" at bounding box center [1058, 729] width 26 height 12
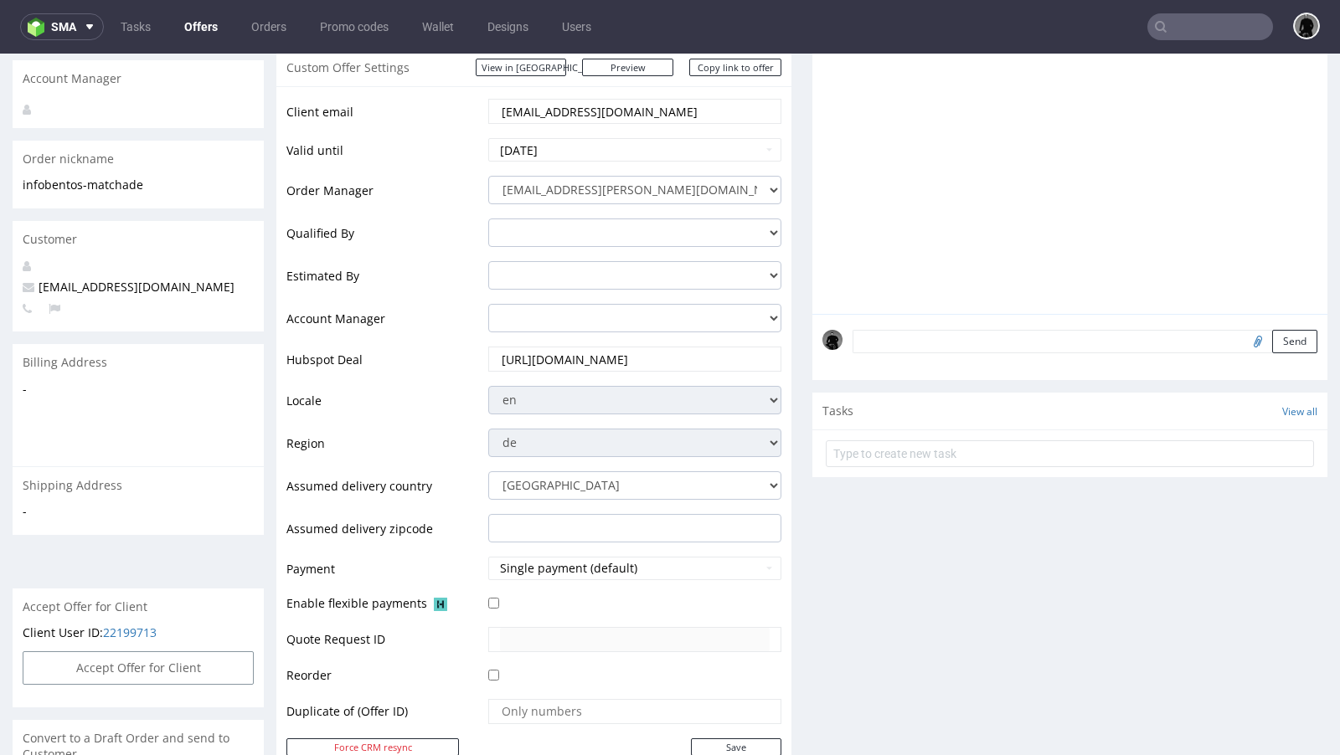
scroll to position [729, 0]
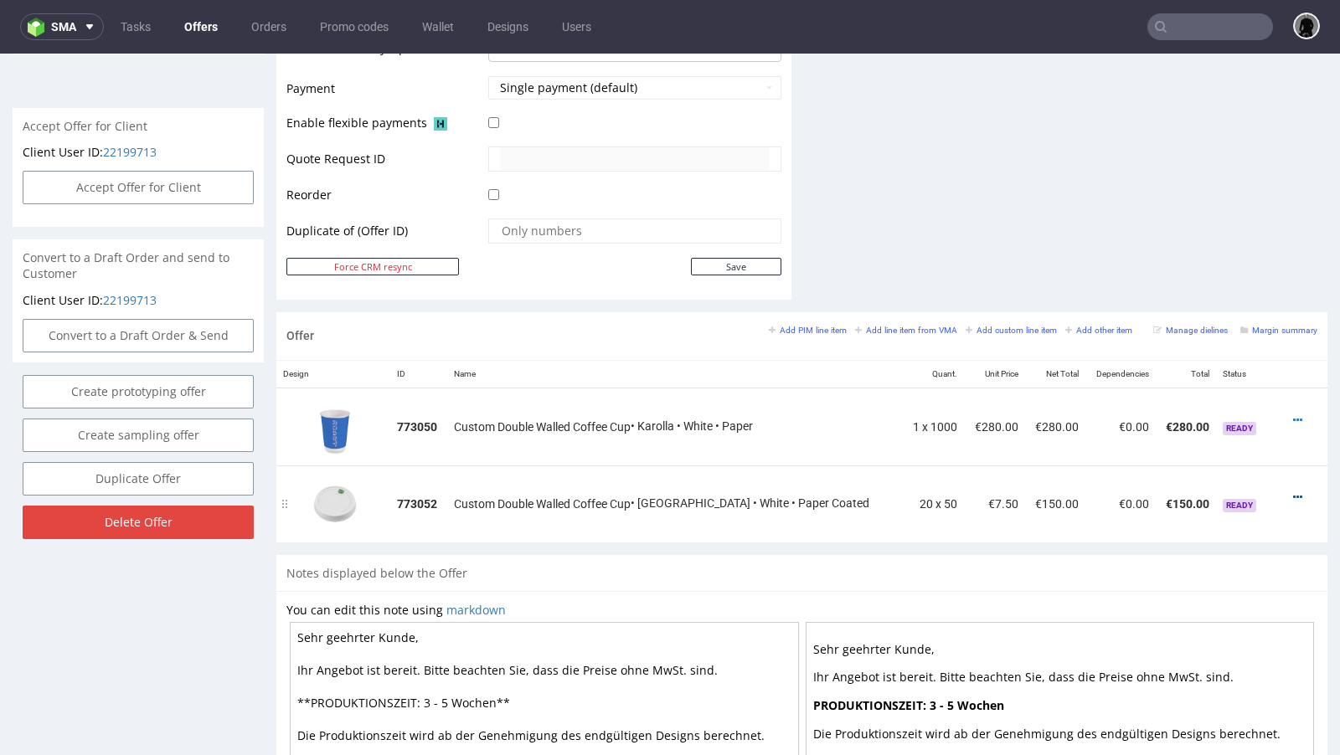
click at [1293, 492] on icon at bounding box center [1297, 498] width 9 height 12
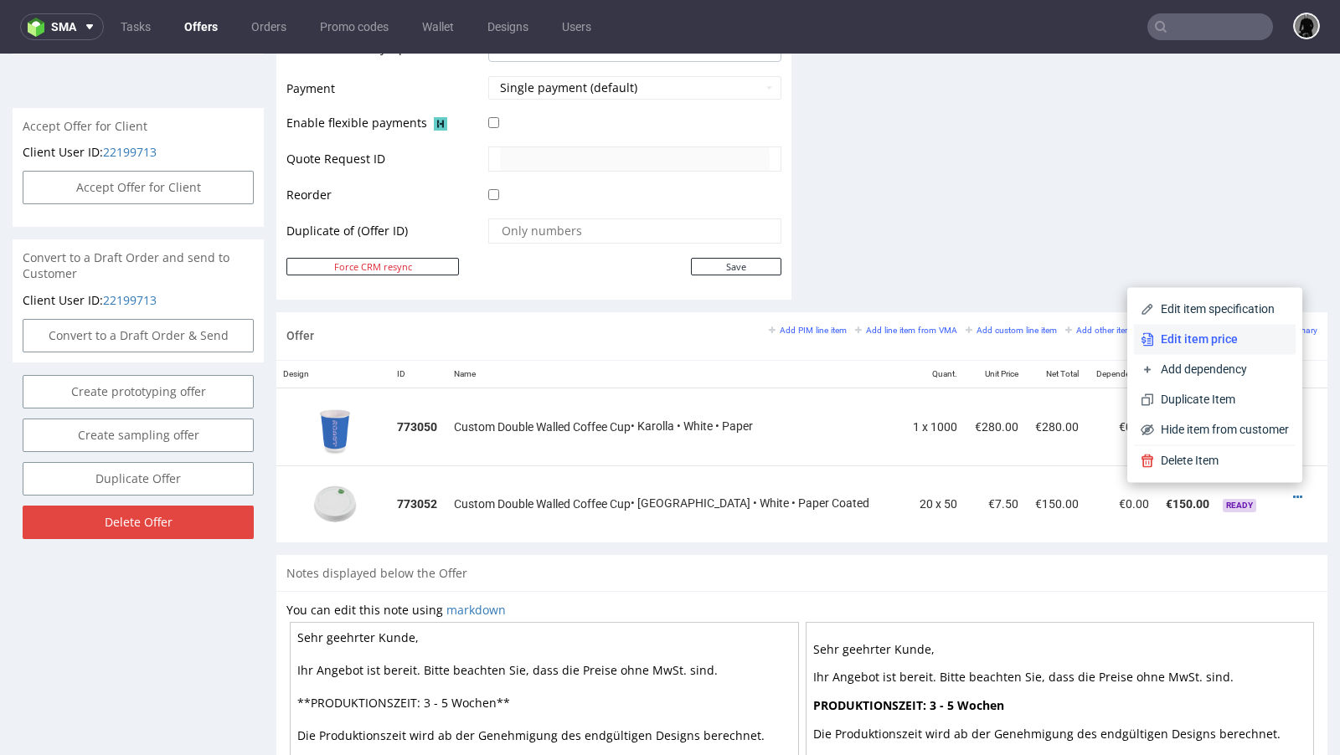
click at [1199, 353] on li "Edit item price" at bounding box center [1215, 339] width 162 height 30
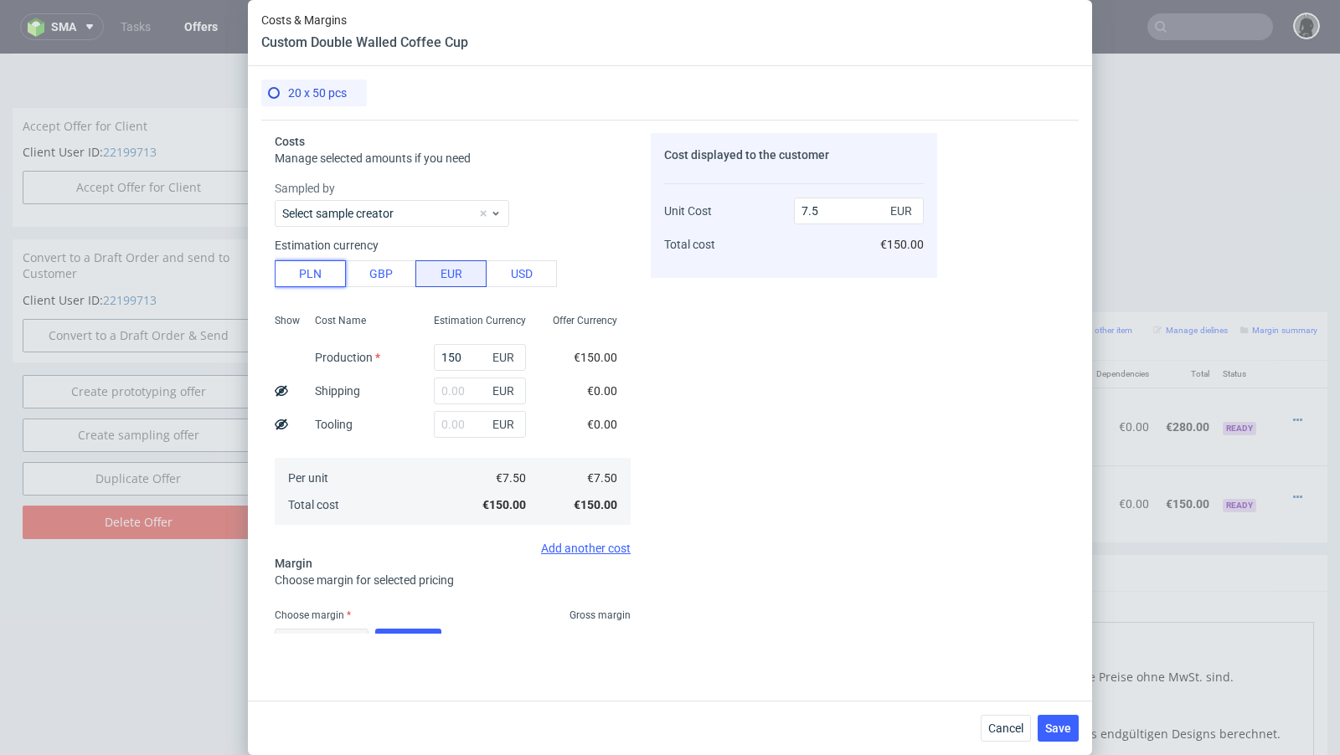
click at [330, 267] on button "PLN" at bounding box center [310, 273] width 71 height 27
type input "1.76"
click at [451, 353] on input "150" at bounding box center [480, 357] width 92 height 27
paste input "38"
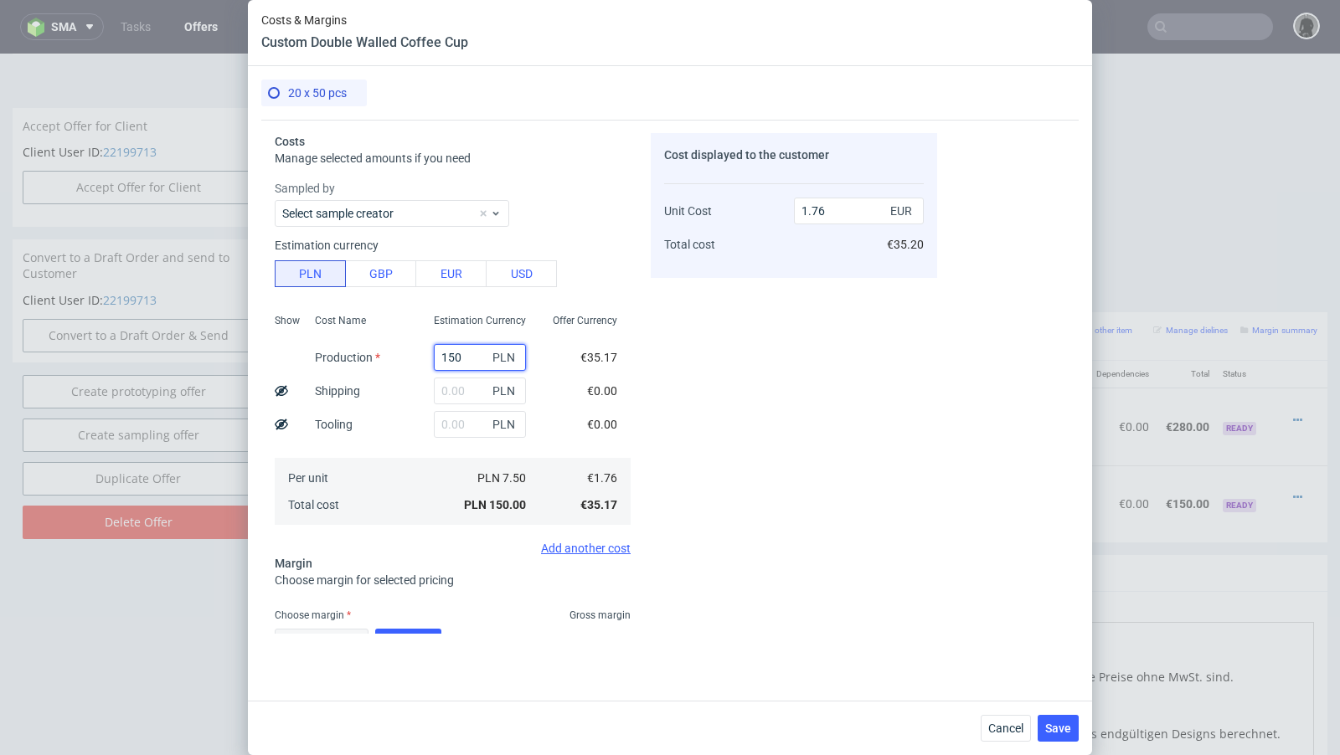
type input "380"
type input "4.46"
type input "380"
click at [458, 388] on input "text" at bounding box center [480, 391] width 92 height 27
paste input "130"
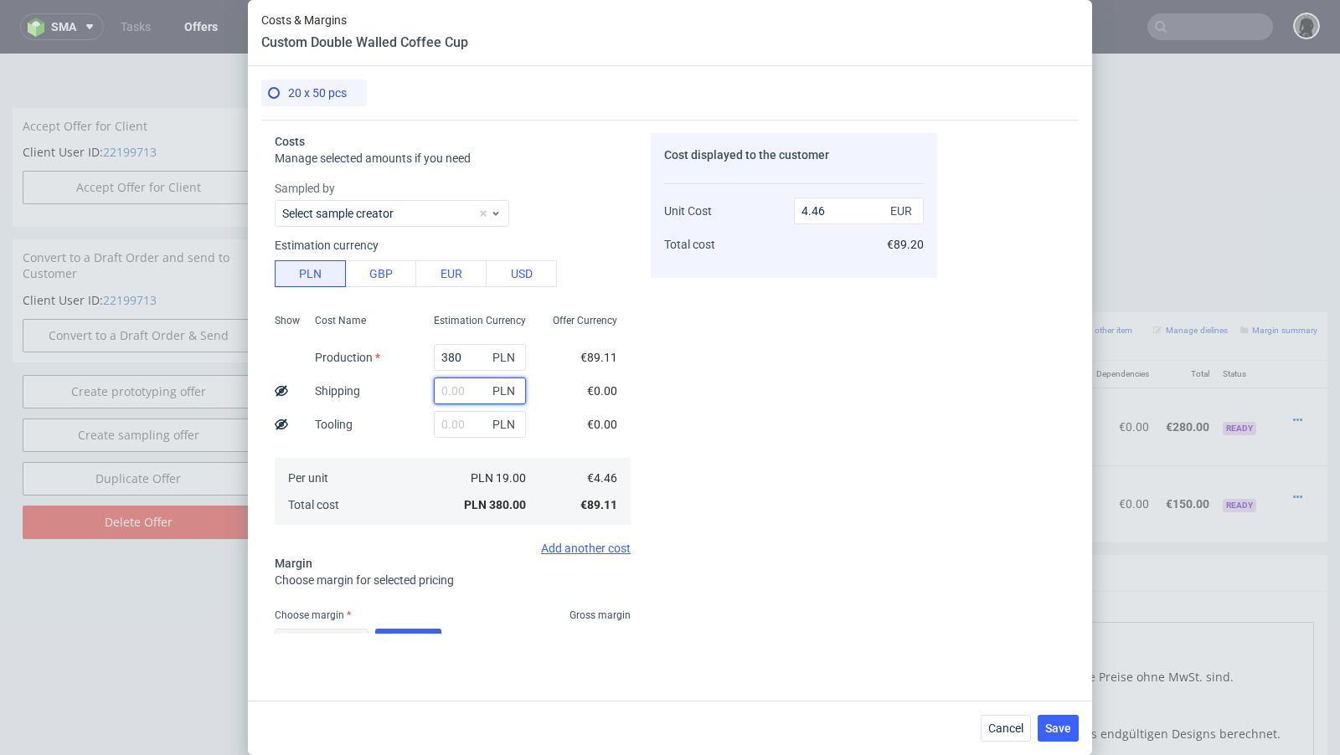
type input "130"
type input "5.98"
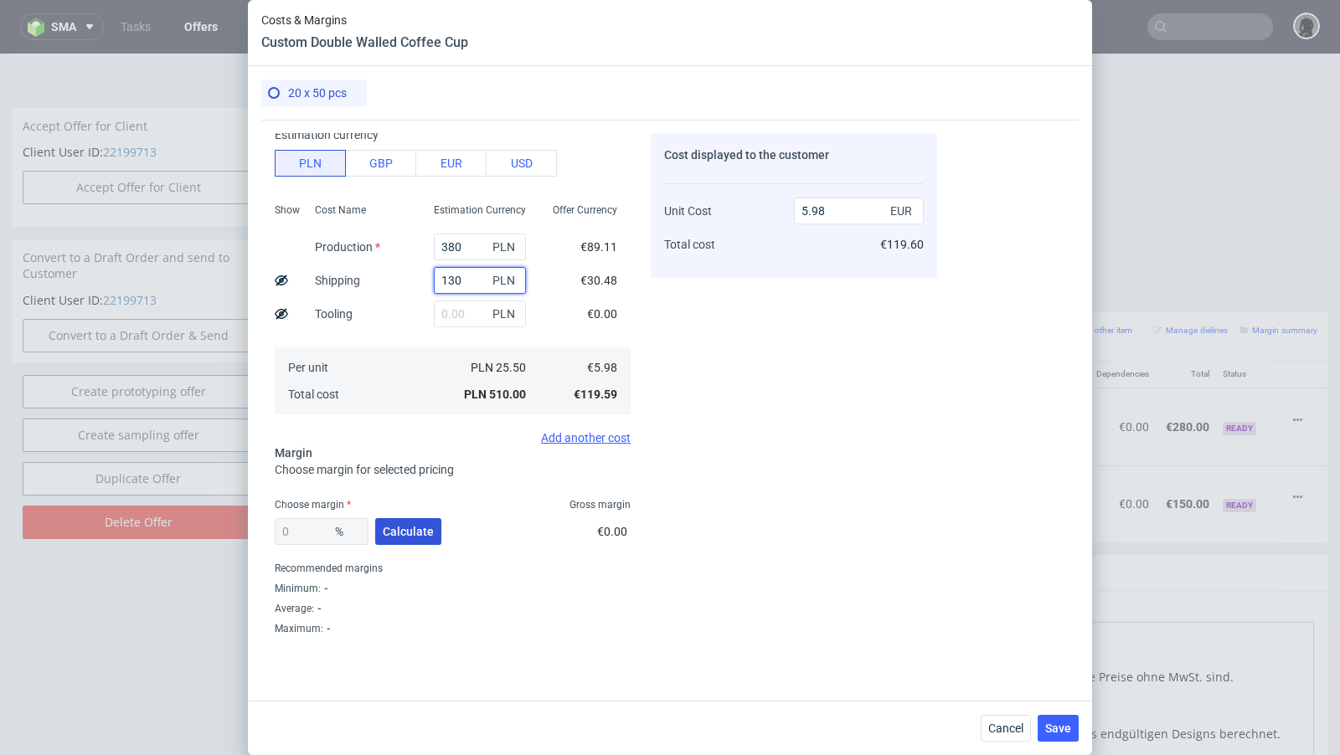
type input "130"
click at [407, 541] on button "Calculate" at bounding box center [408, 531] width 66 height 27
type input "53.49"
type input "12.85"
click at [480, 504] on div "Choose margin Gross margin" at bounding box center [453, 504] width 356 height 13
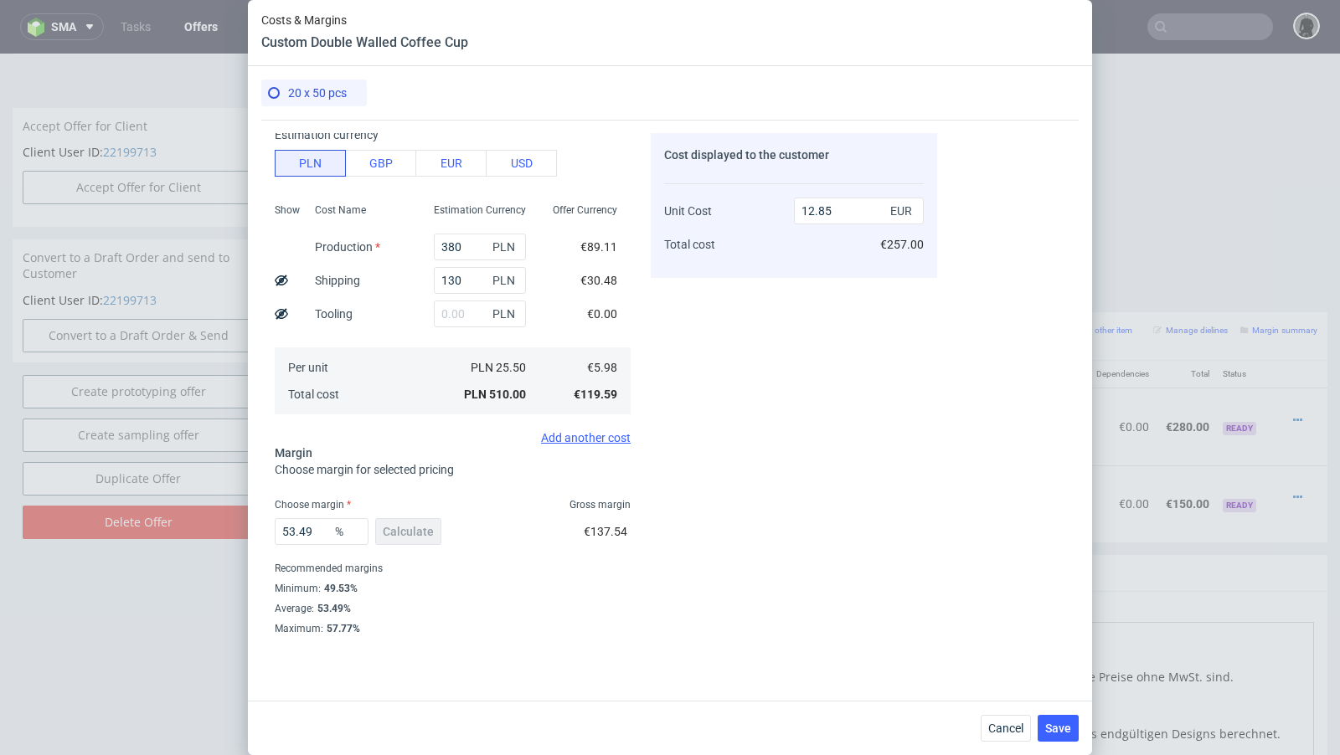
click at [437, 530] on div "53.49 % Calculate" at bounding box center [360, 535] width 170 height 47
drag, startPoint x: 322, startPoint y: 538, endPoint x: 243, endPoint y: 528, distance: 79.4
click at [243, 528] on div "Costs & Margins Custom Double Walled Coffee Cup 20 x 50 pcs Costs Manage select…" at bounding box center [670, 377] width 1340 height 755
type input "50"
type input "11.95"
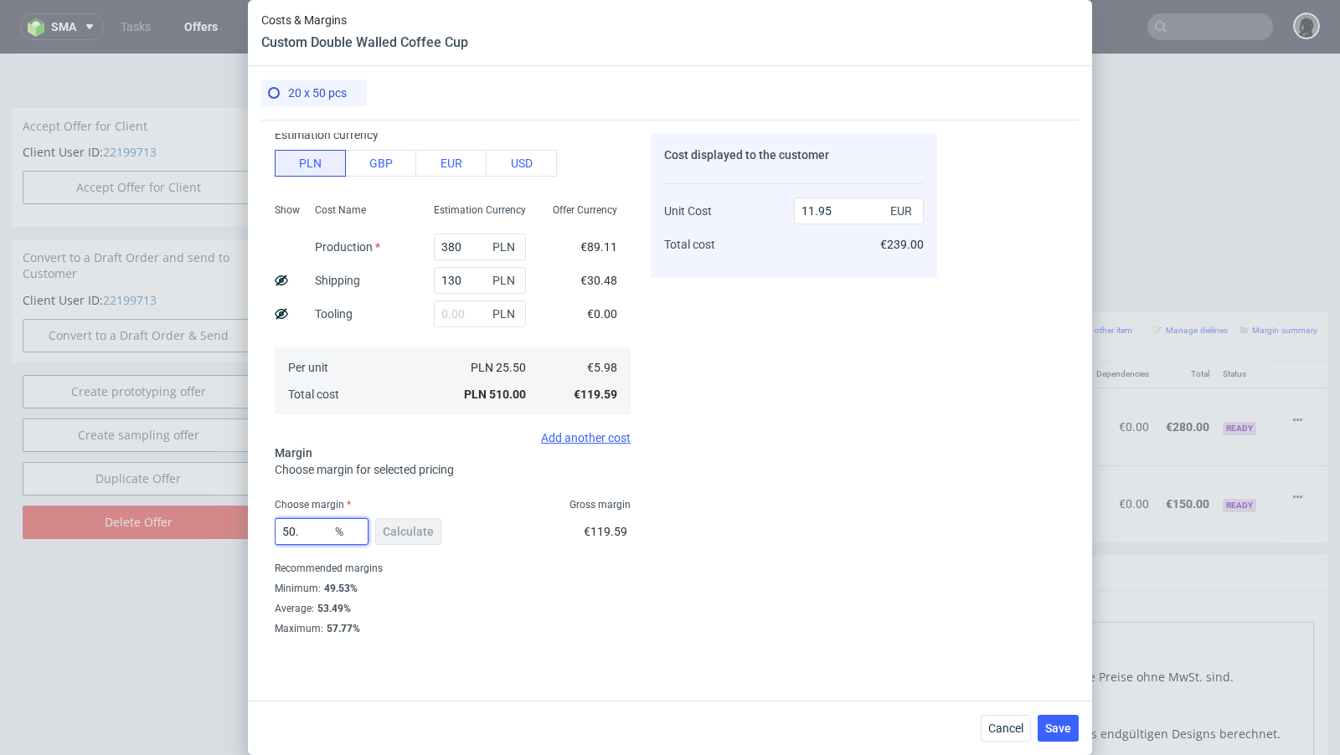
type input "50.5"
type input "12.08"
type input "50.1"
type input "11.98"
type input "50"
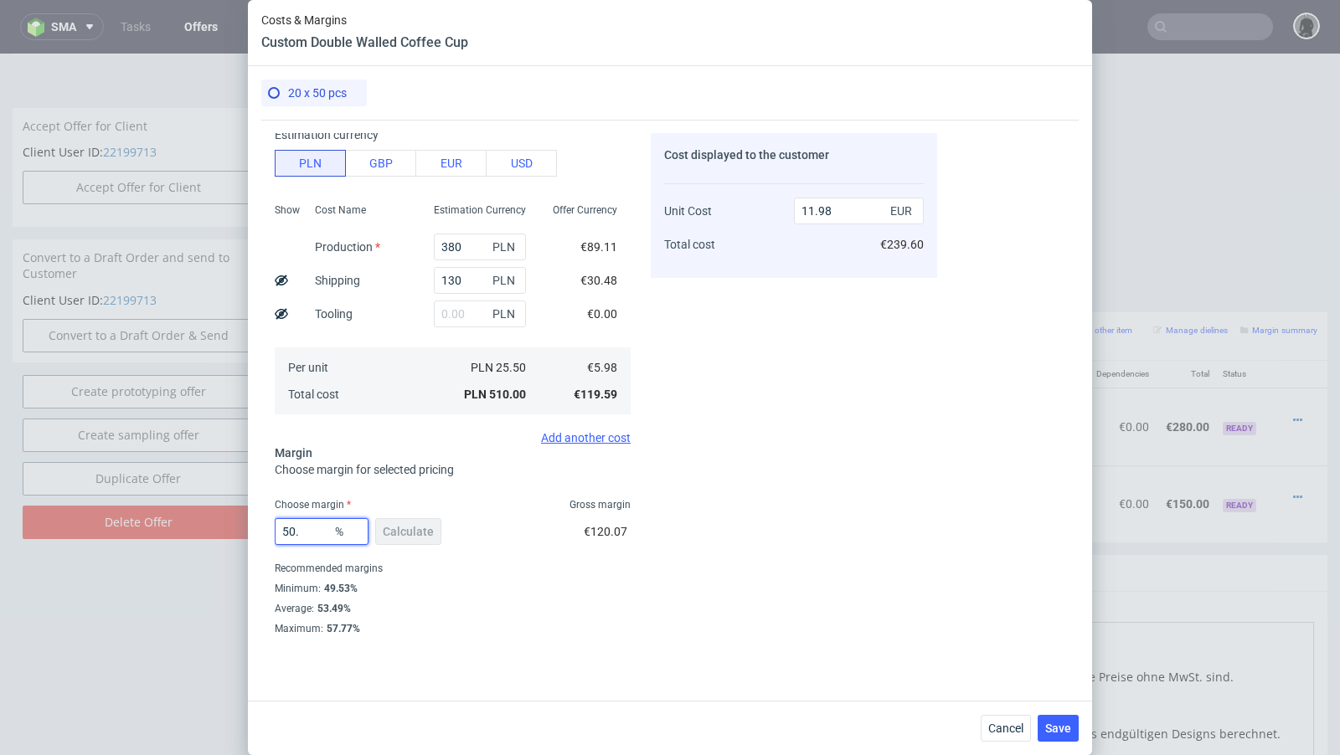
type input "11.95"
type input "50.09"
type input "11.98"
type input "50.06"
type input "11.97"
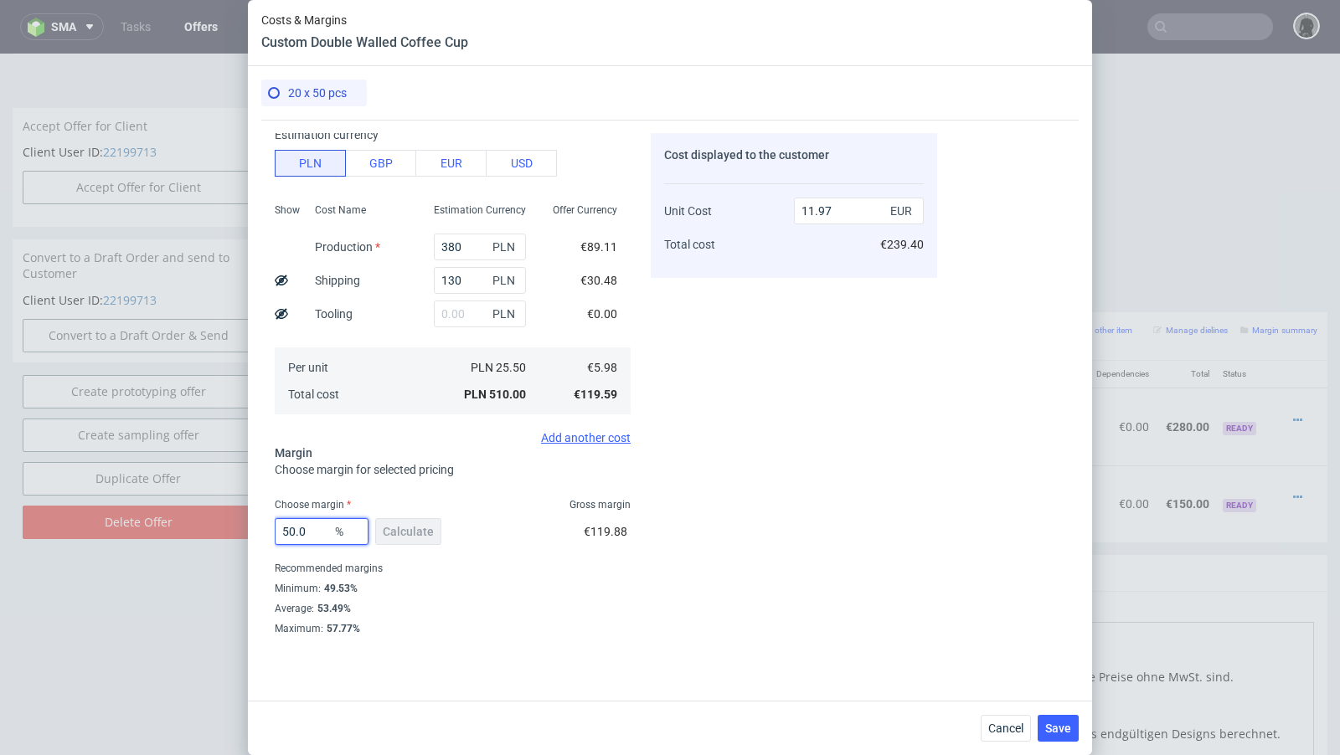
type input "50.03"
type input "11.96"
type input "50"
type input "11.95"
type input "50"
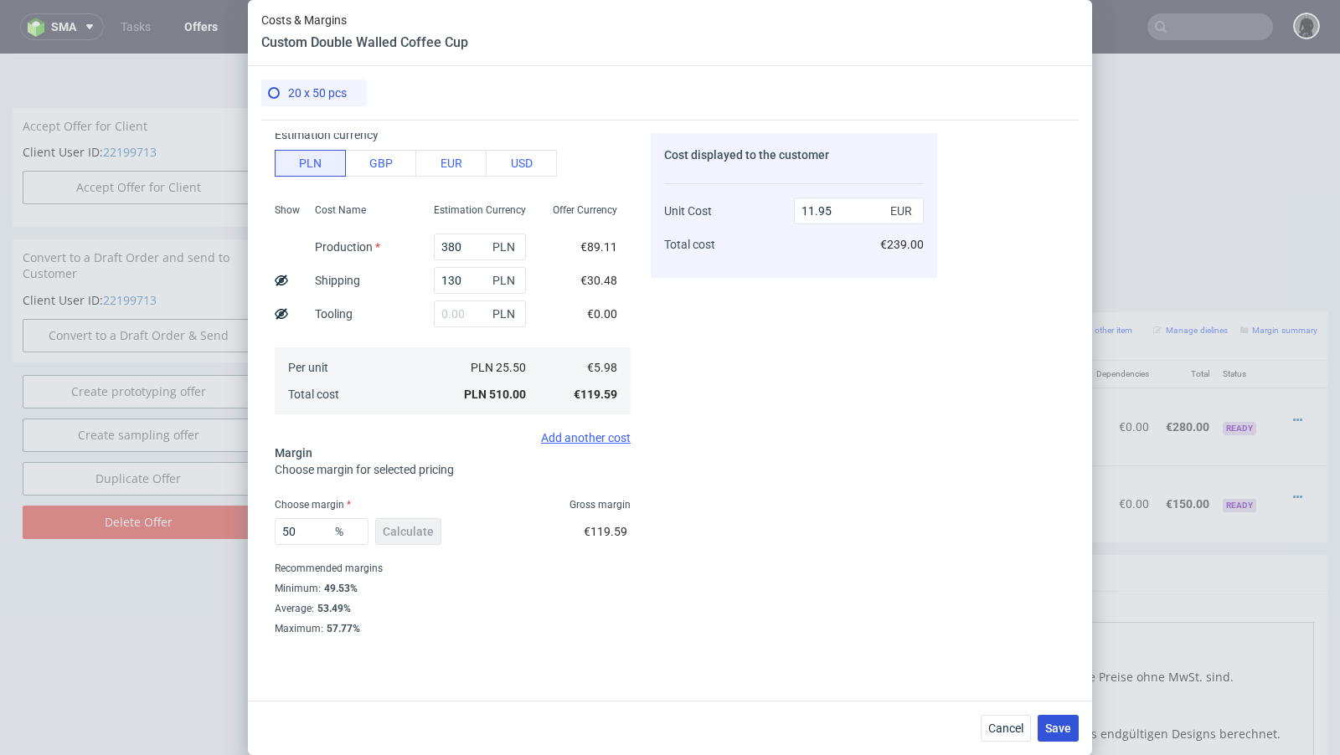
click at [1075, 730] on button "Save" at bounding box center [1057, 728] width 41 height 27
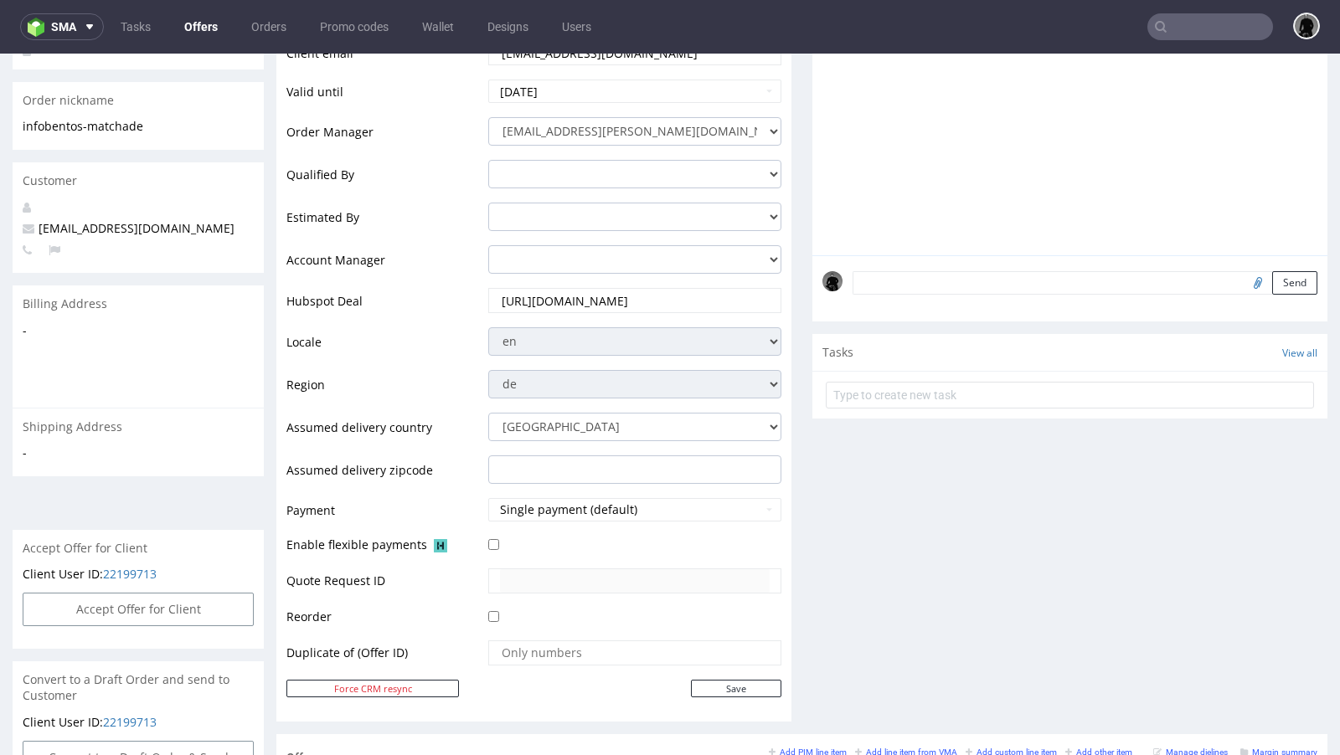
scroll to position [0, 0]
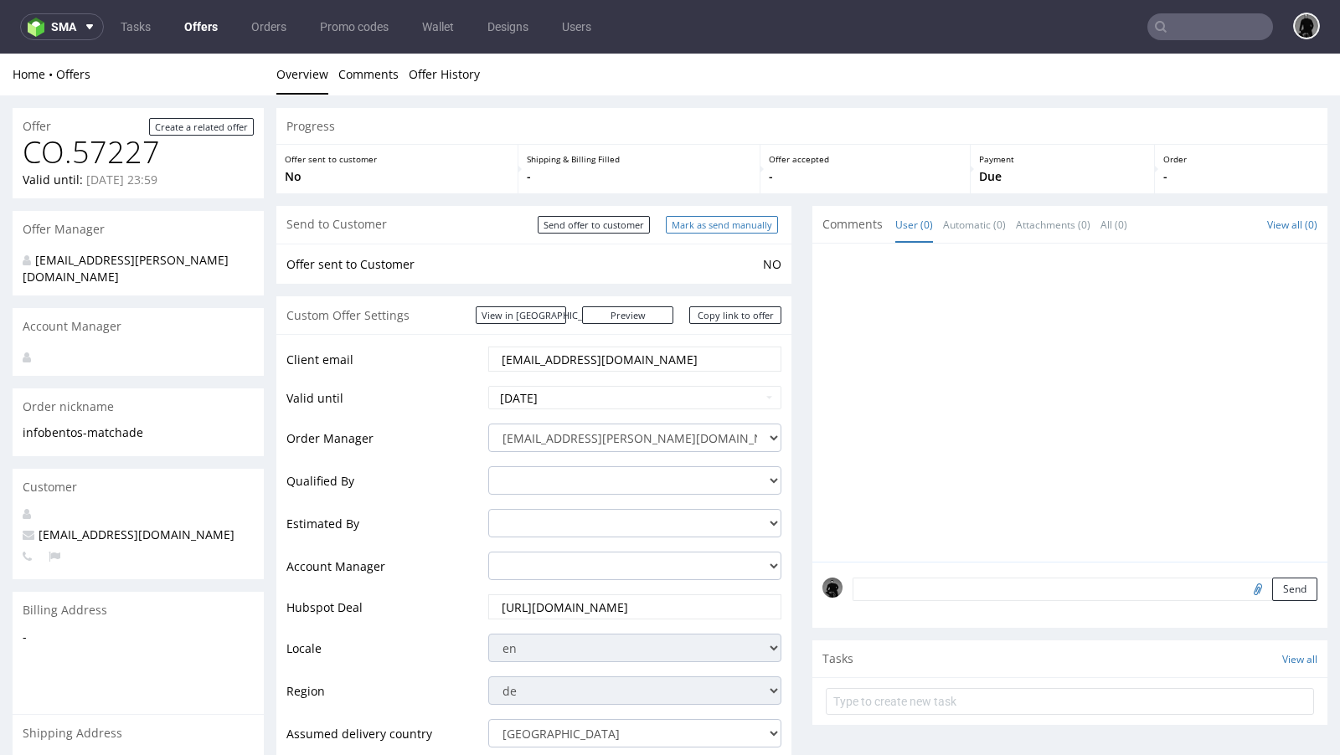
click at [703, 229] on input "Mark as send manually" at bounding box center [722, 225] width 112 height 18
type input "In progress..."
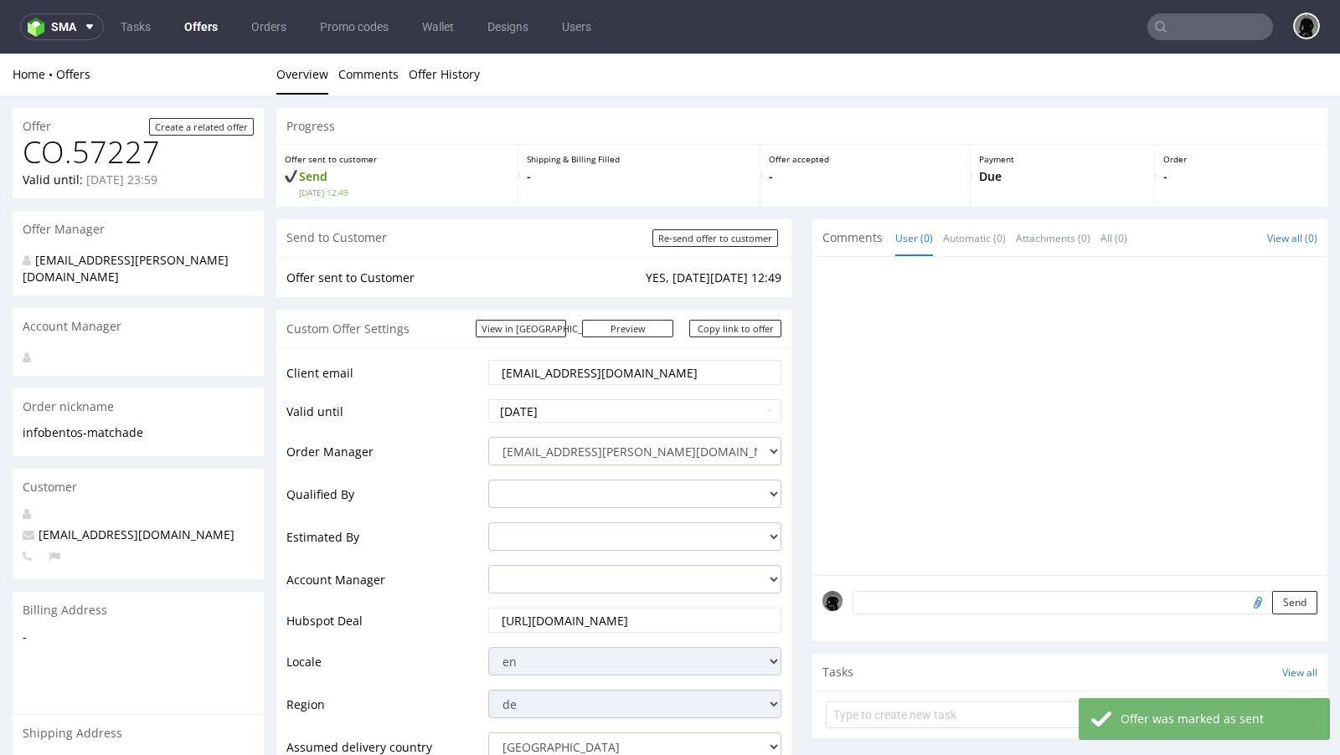
click at [454, 362] on td "Client email" at bounding box center [385, 377] width 198 height 39
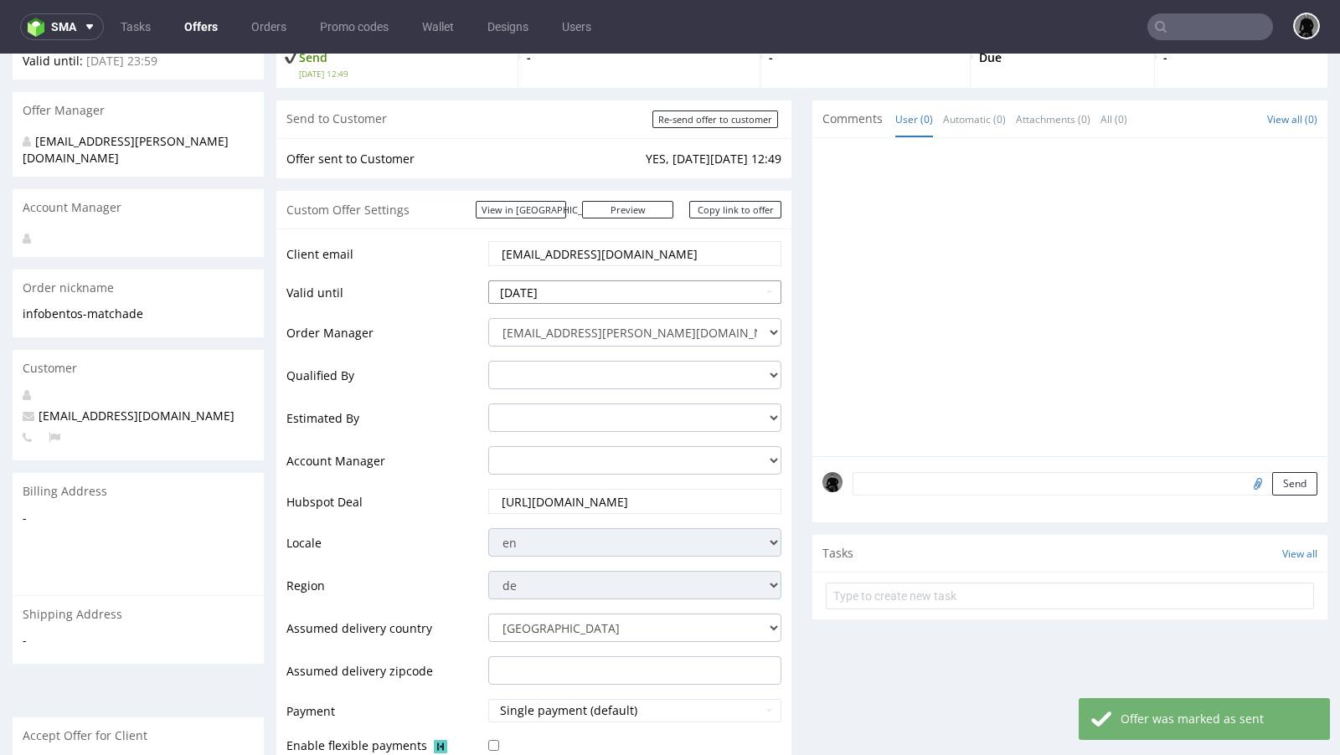
scroll to position [197, 0]
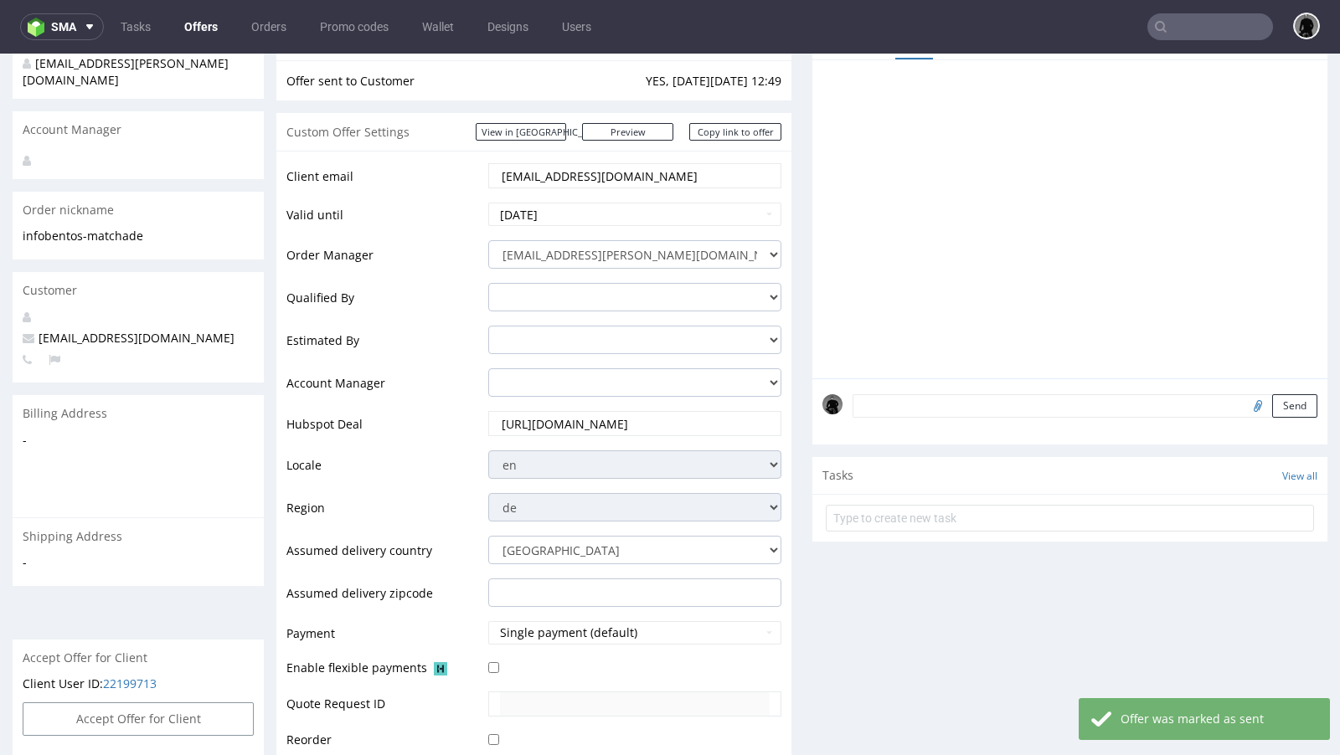
click at [551, 172] on input "info@bentos-matcha.de" at bounding box center [635, 175] width 270 height 23
click at [551, 172] on input "[EMAIL_ADDRESS][DOMAIN_NAME]" at bounding box center [635, 175] width 270 height 23
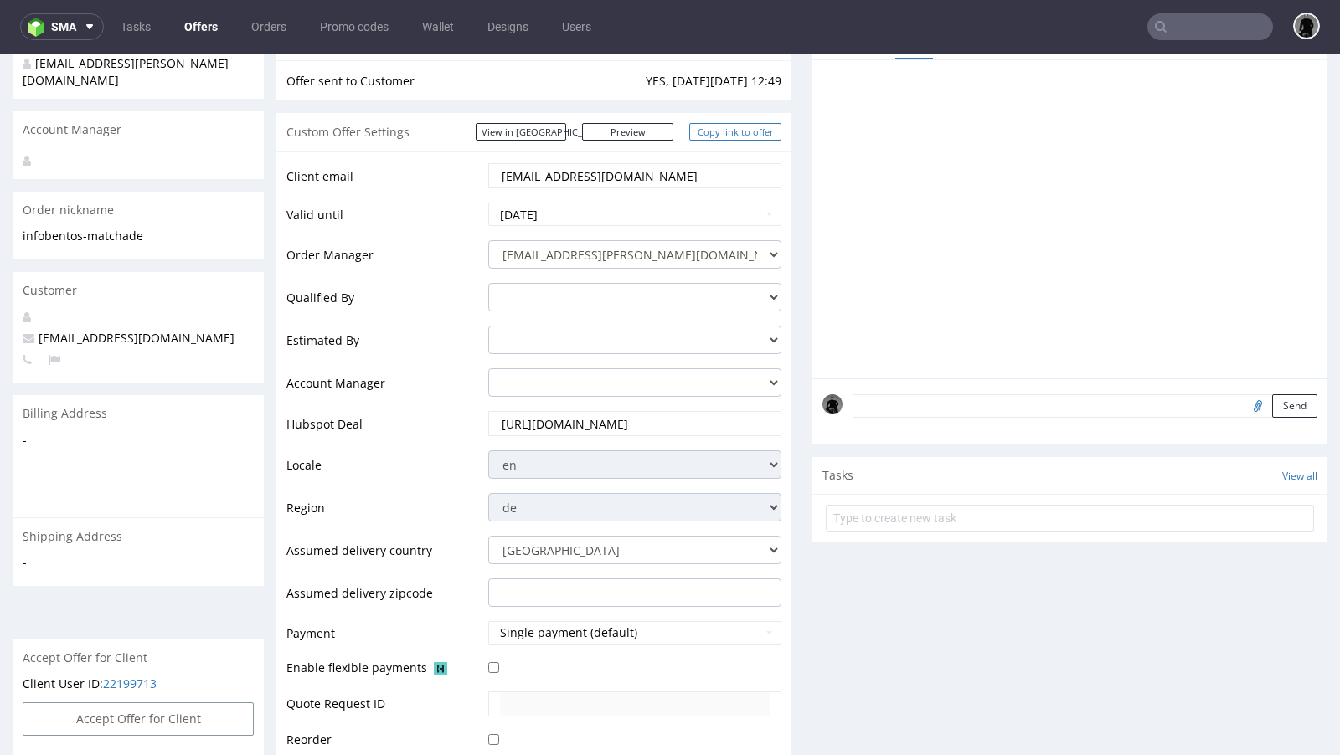
click at [723, 131] on link "Copy link to offer" at bounding box center [735, 132] width 92 height 18
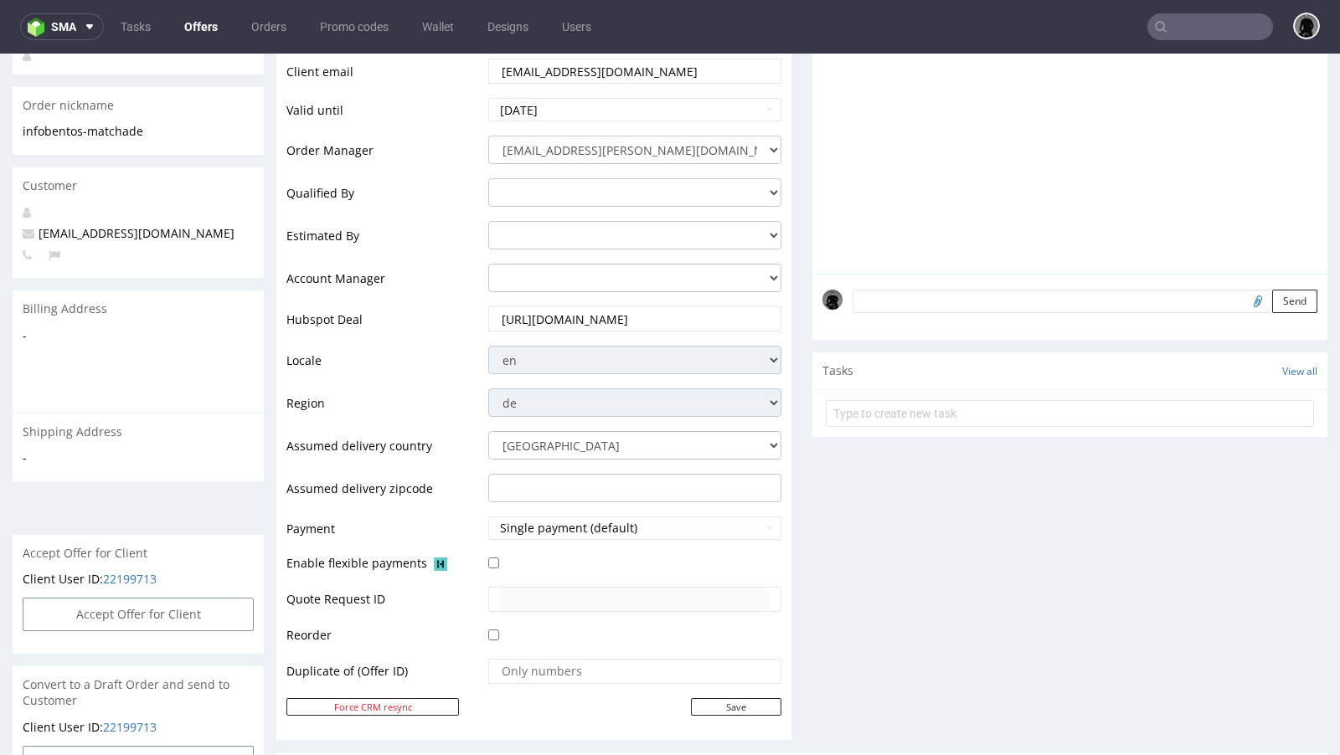
scroll to position [0, 0]
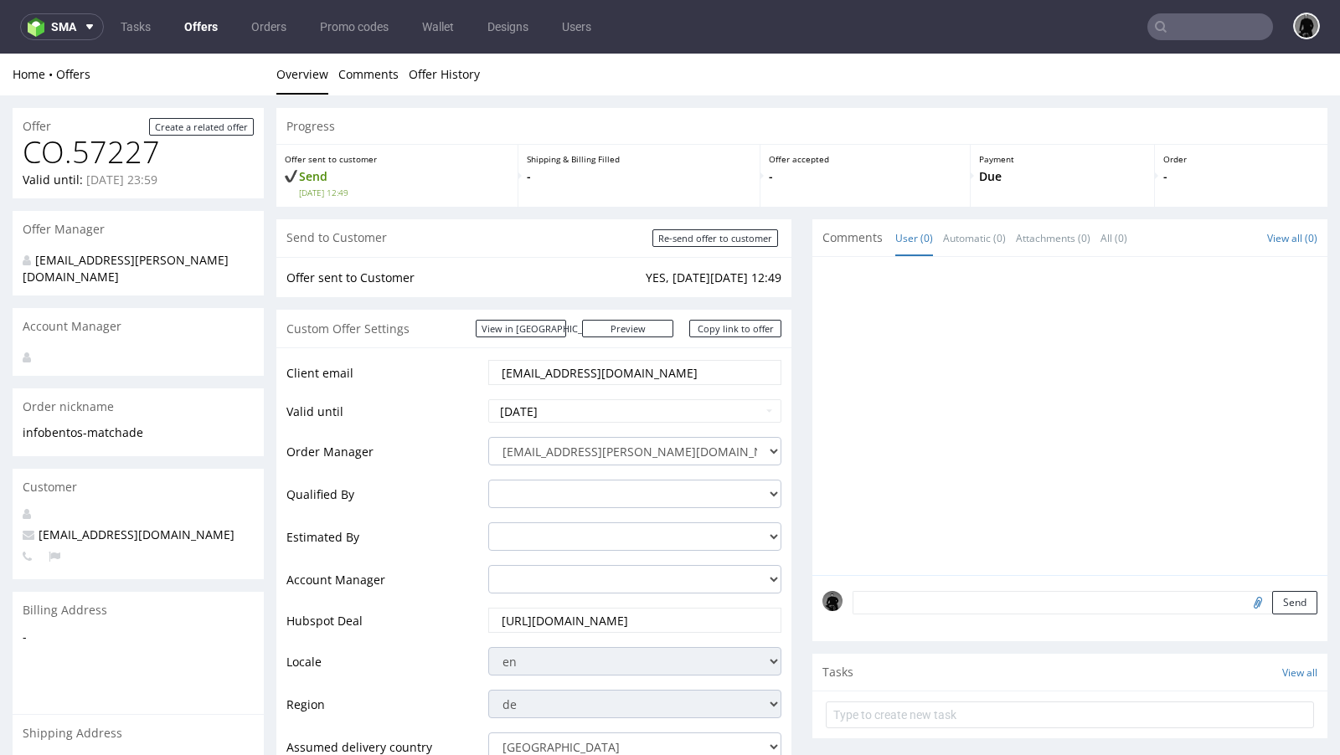
click at [203, 28] on link "Offers" at bounding box center [201, 26] width 54 height 27
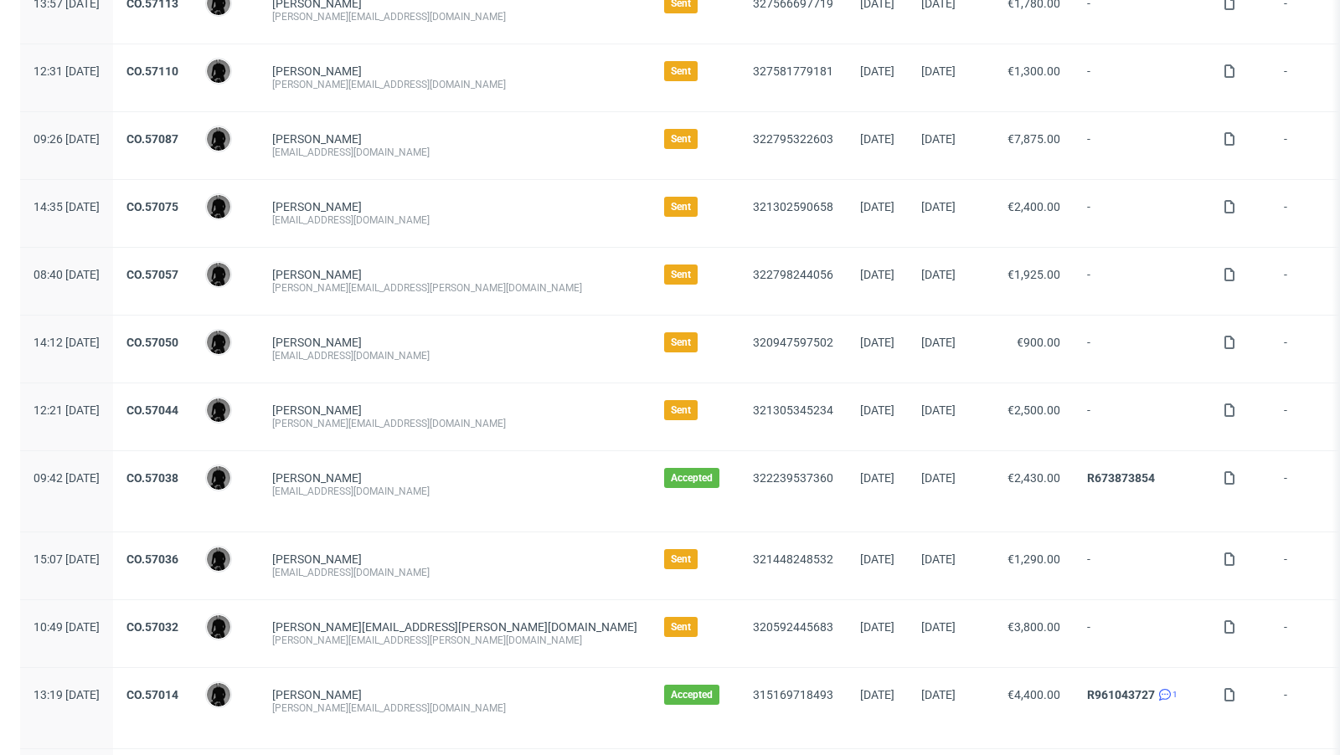
scroll to position [723, 0]
click at [192, 542] on div "CO.57036" at bounding box center [152, 565] width 79 height 67
click at [178, 552] on link "CO.57036" at bounding box center [152, 558] width 52 height 13
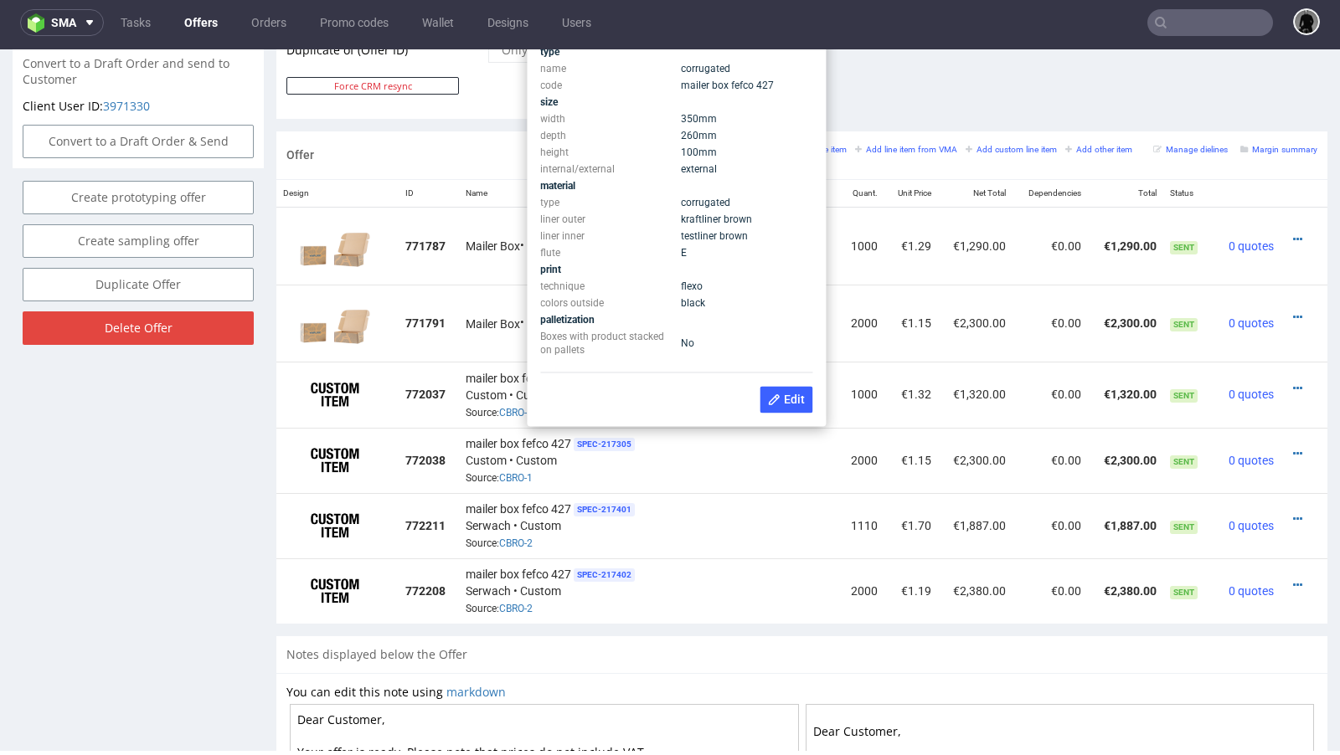
scroll to position [910, 0]
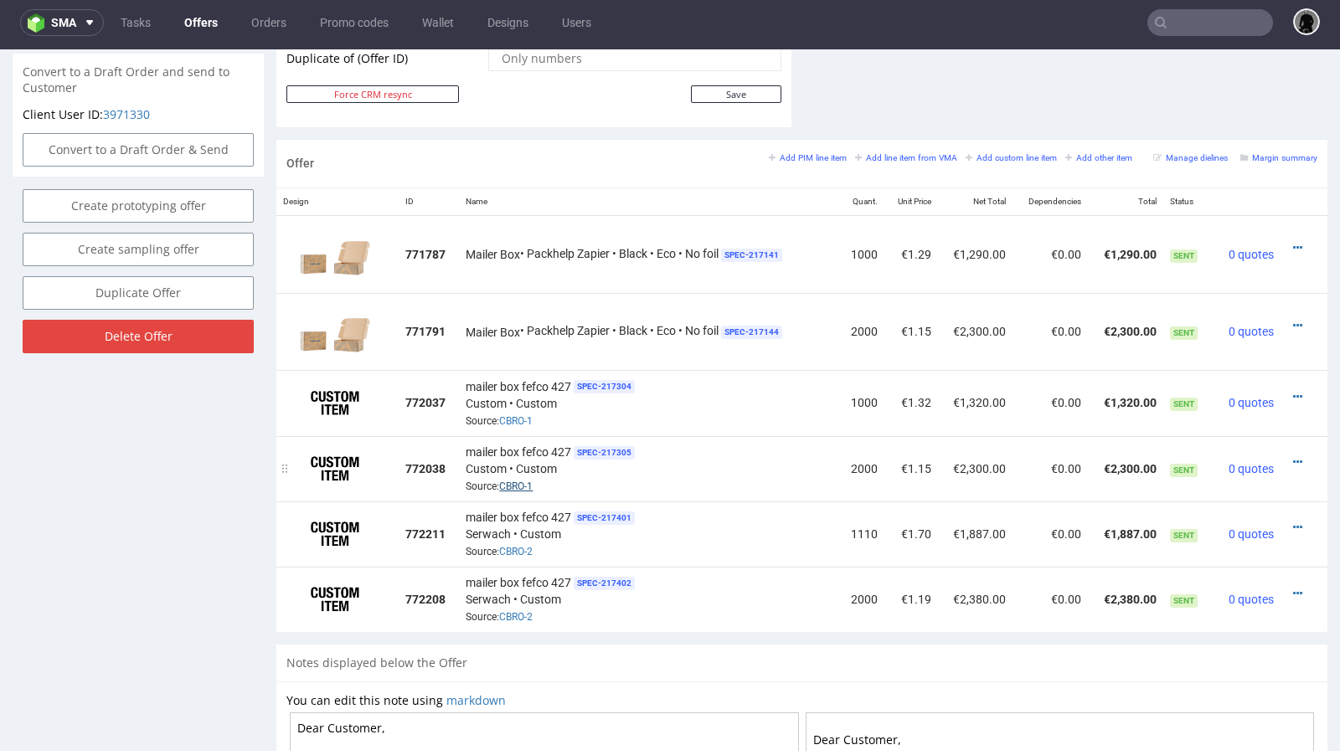
click at [516, 481] on link "CBRO-1" at bounding box center [515, 487] width 33 height 12
click at [783, 399] on div "mailer box fefco 427 SPEC- 217304 Custom • Custom Source: CBRO-1" at bounding box center [649, 403] width 366 height 52
click at [1293, 391] on icon at bounding box center [1297, 397] width 9 height 12
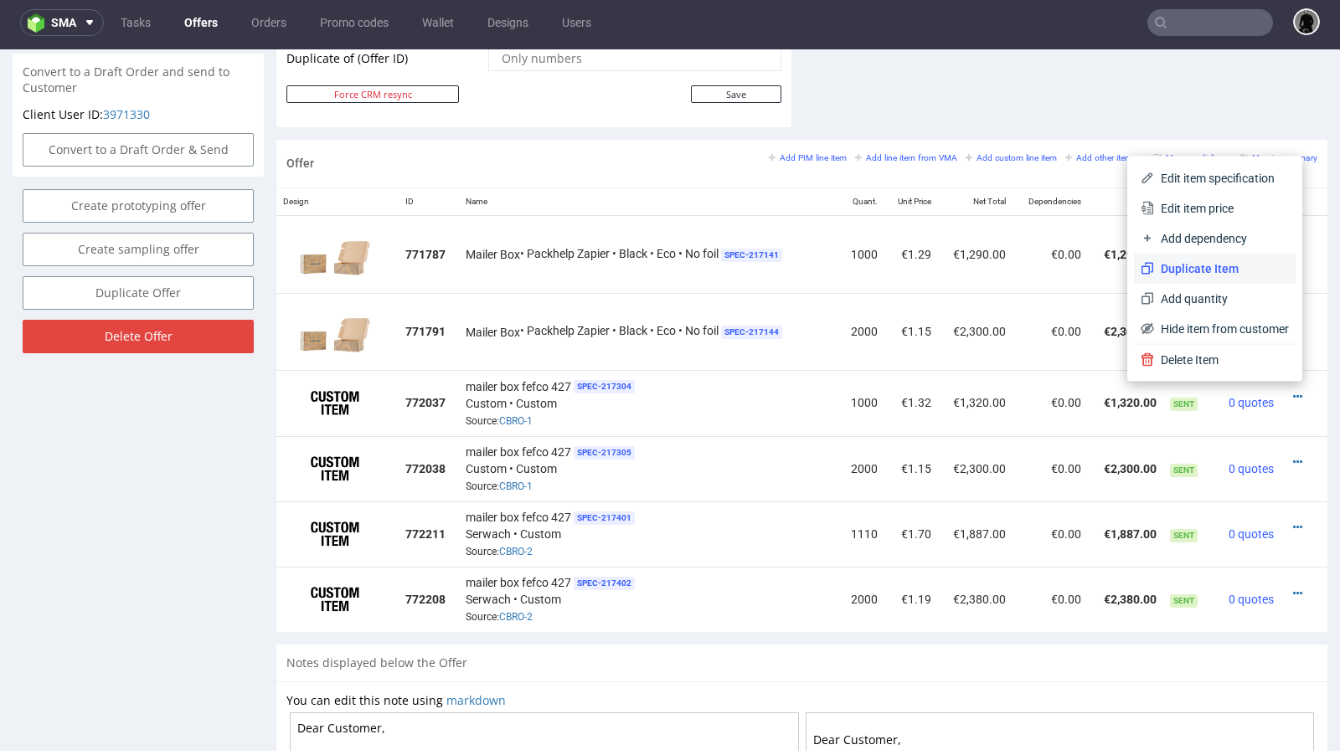
click at [1219, 270] on span "Duplicate Item" at bounding box center [1221, 268] width 135 height 17
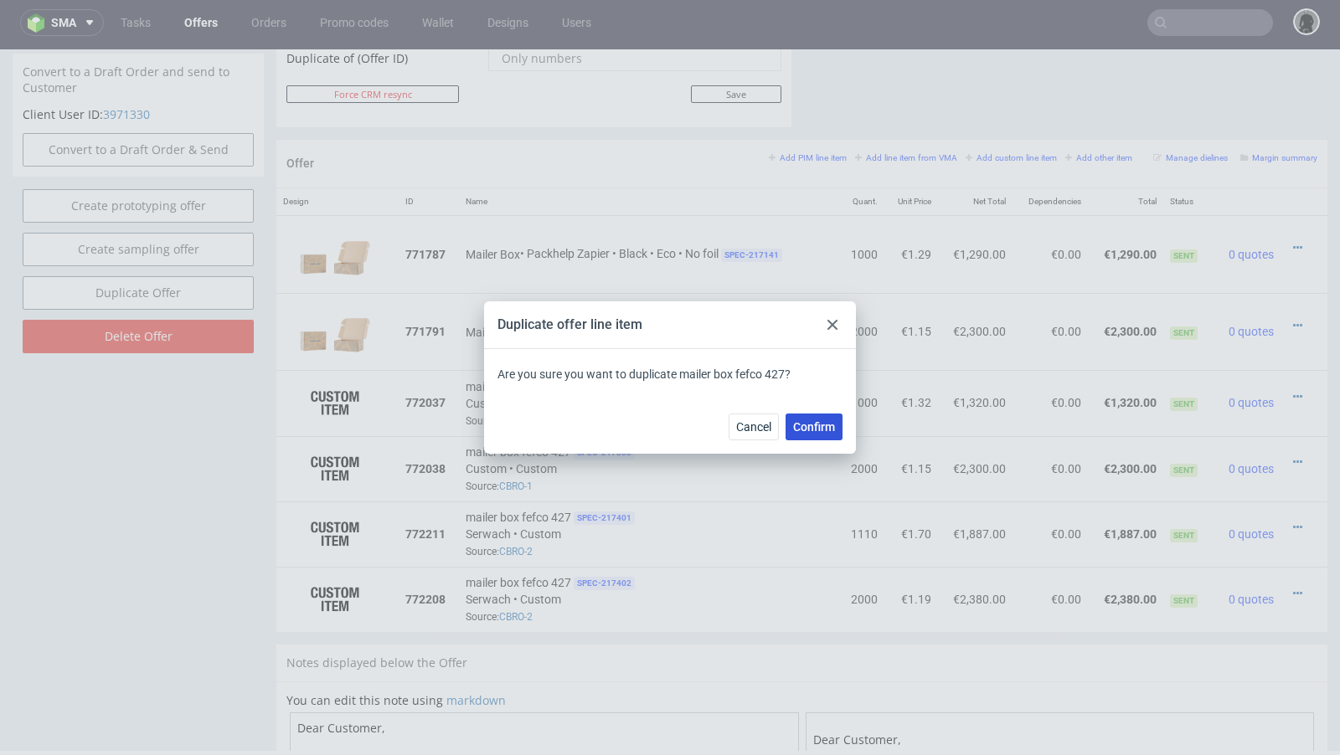
click at [828, 427] on span "Confirm" at bounding box center [814, 427] width 42 height 12
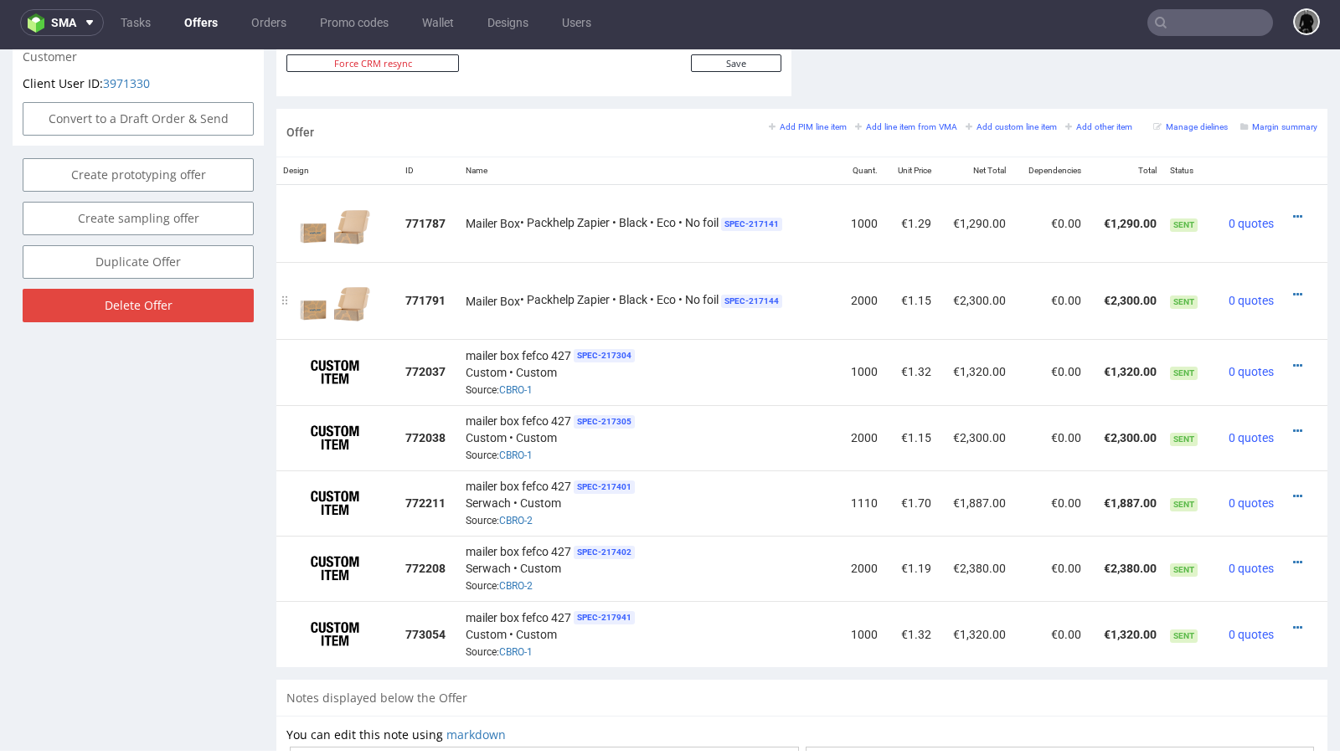
scroll to position [944, 0]
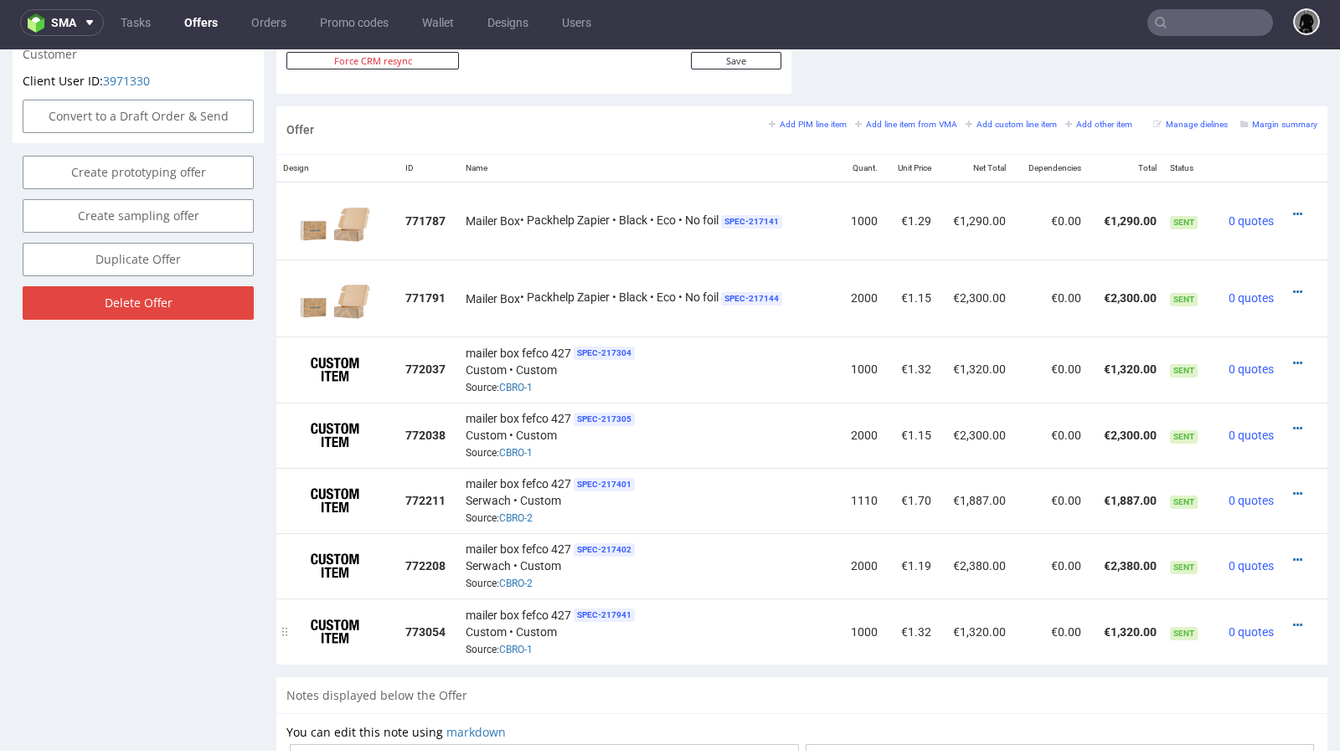
click at [1115, 615] on td "€1,320.00" at bounding box center [1125, 631] width 75 height 65
copy td "€1,320.00"
click at [1293, 358] on icon at bounding box center [1297, 364] width 9 height 12
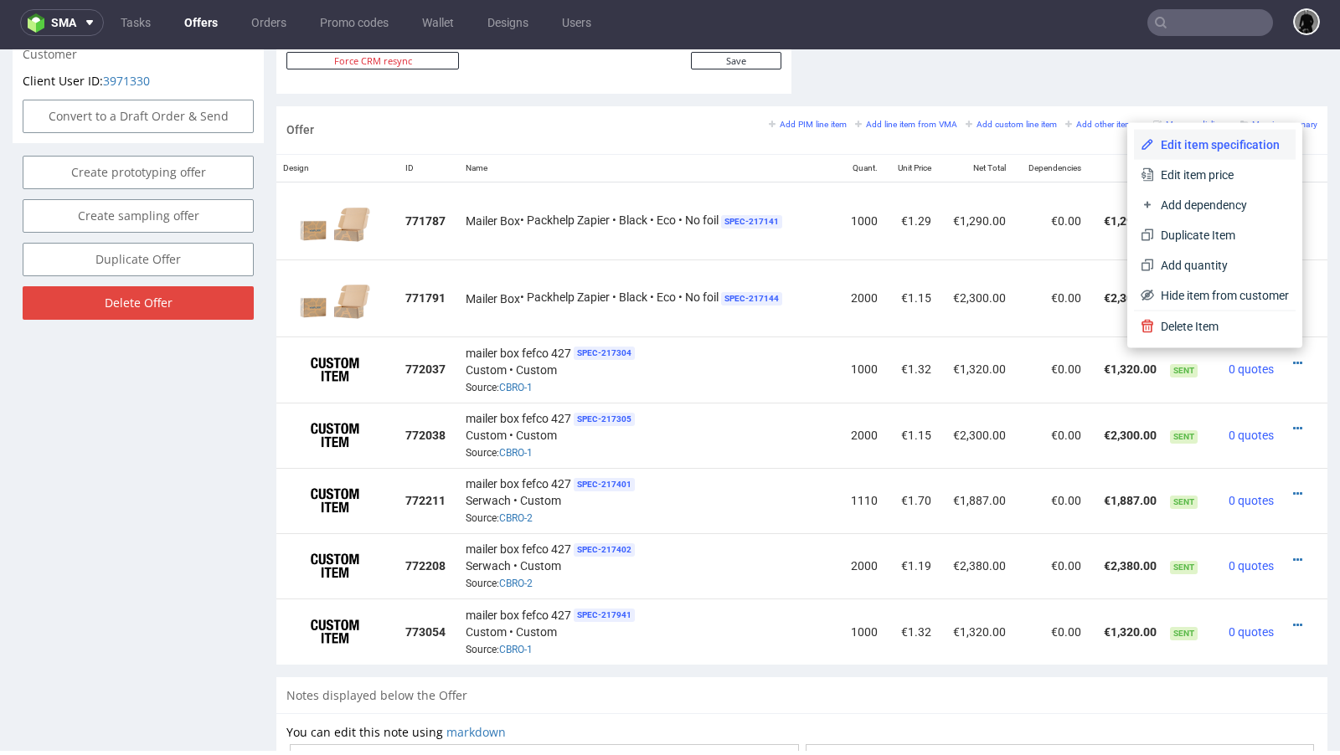
click at [1202, 136] on span "Edit item specification" at bounding box center [1221, 144] width 135 height 17
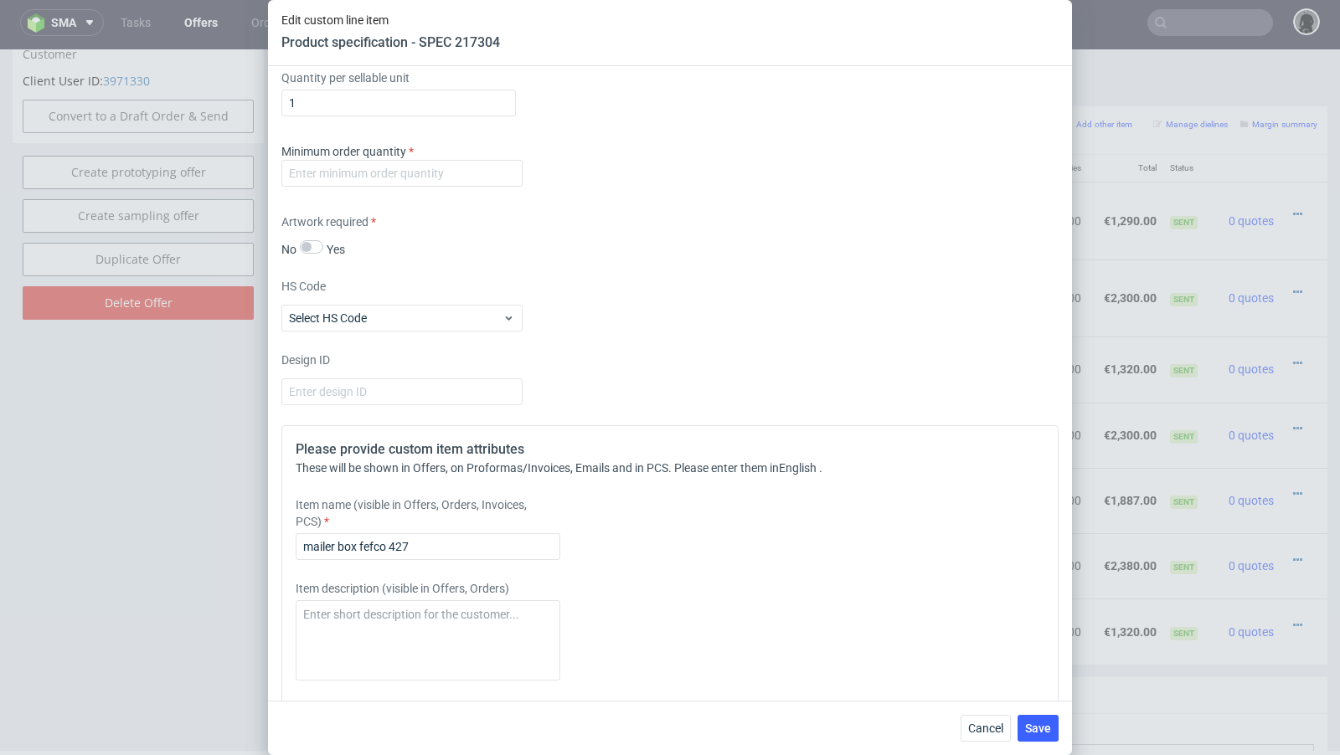
scroll to position [2140, 0]
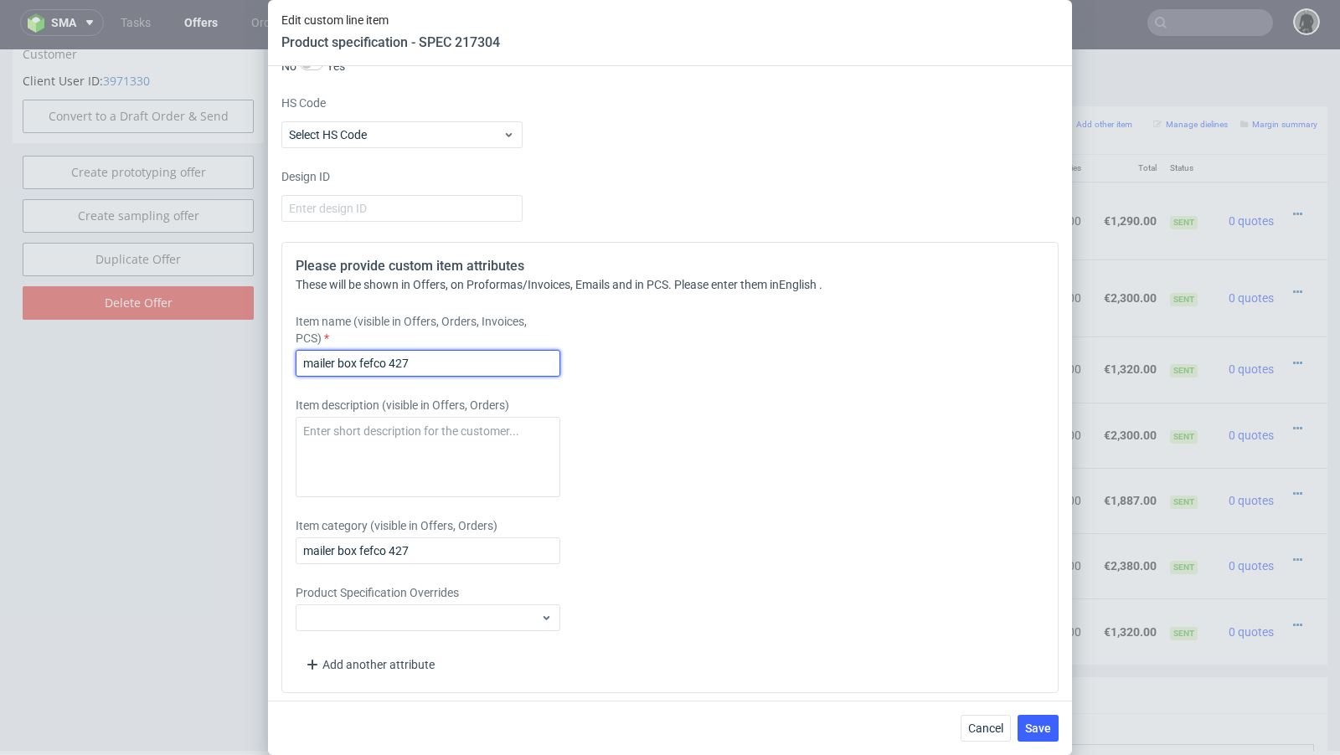
click at [474, 362] on input "mailer box fefco 427" at bounding box center [428, 363] width 265 height 27
type input "mailer box fefco 427 Frohe Weihnachten"
click at [1043, 723] on span "Save" at bounding box center [1038, 729] width 26 height 12
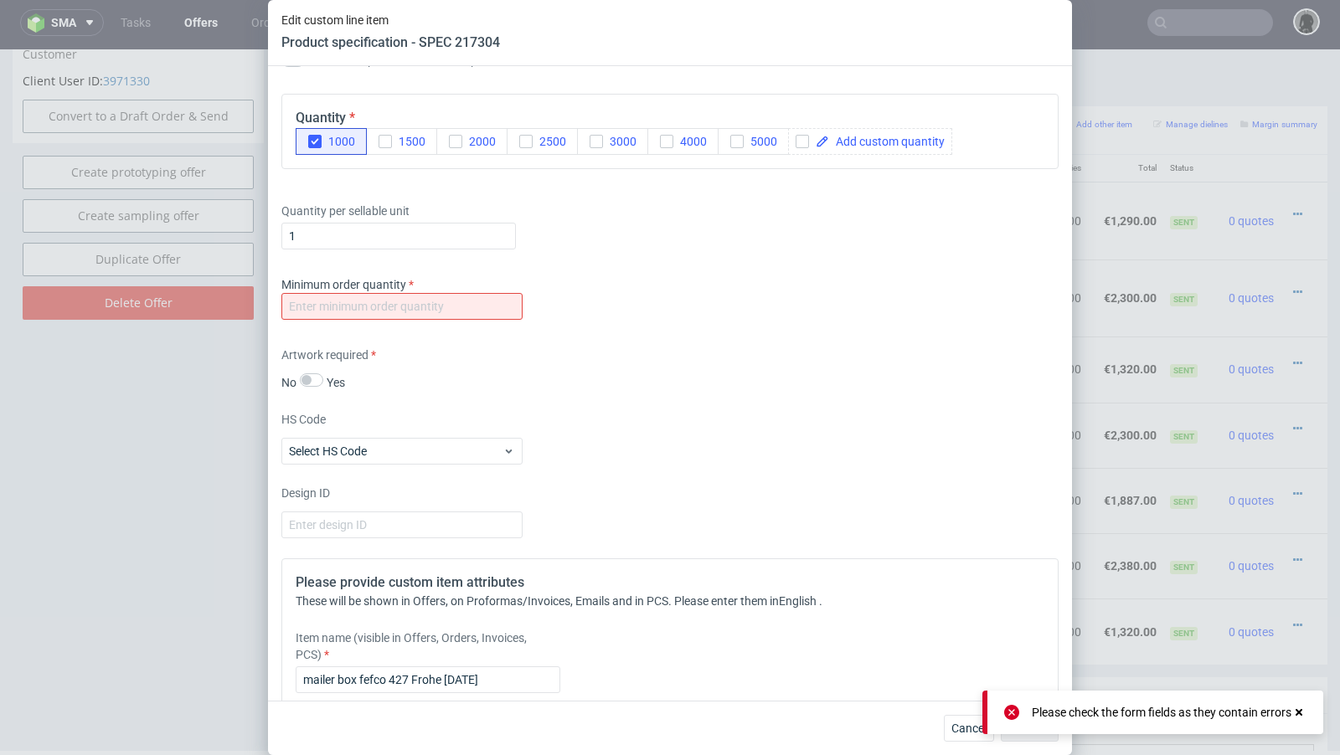
scroll to position [1788, 0]
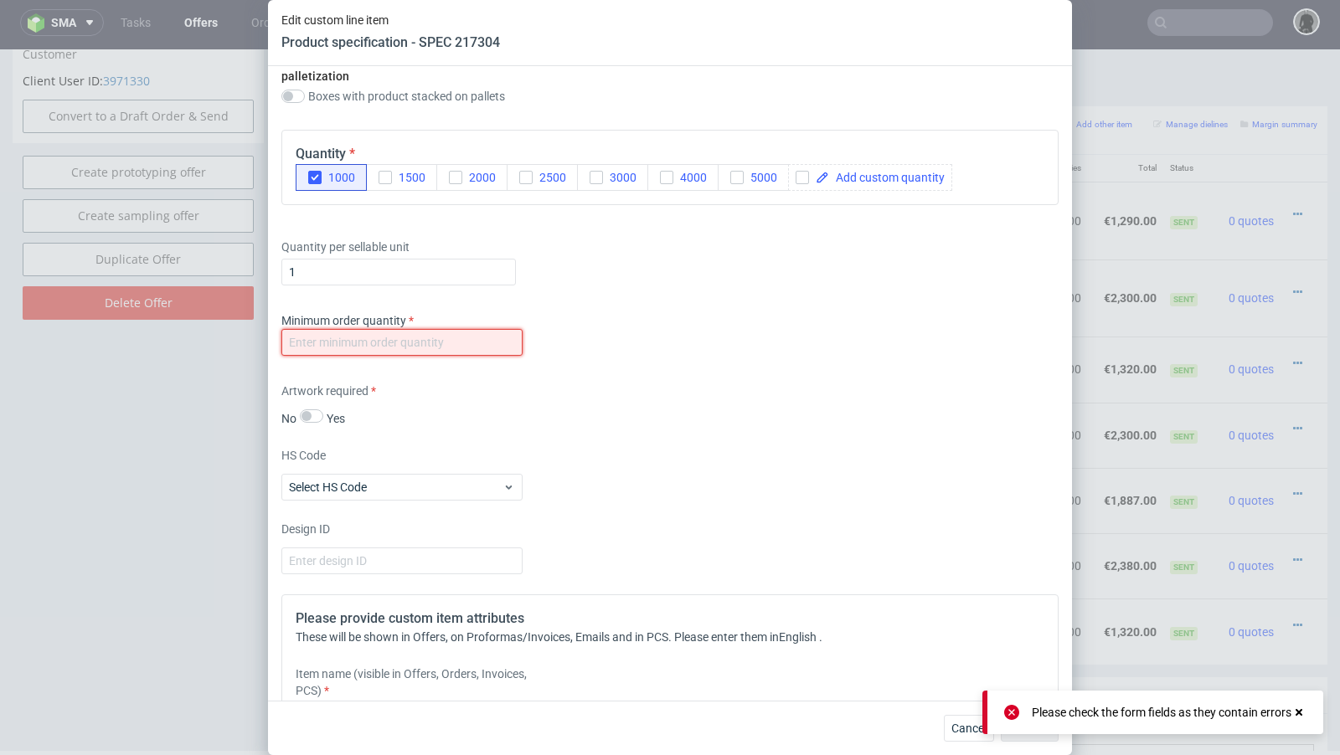
click at [422, 343] on input "number" at bounding box center [401, 342] width 241 height 27
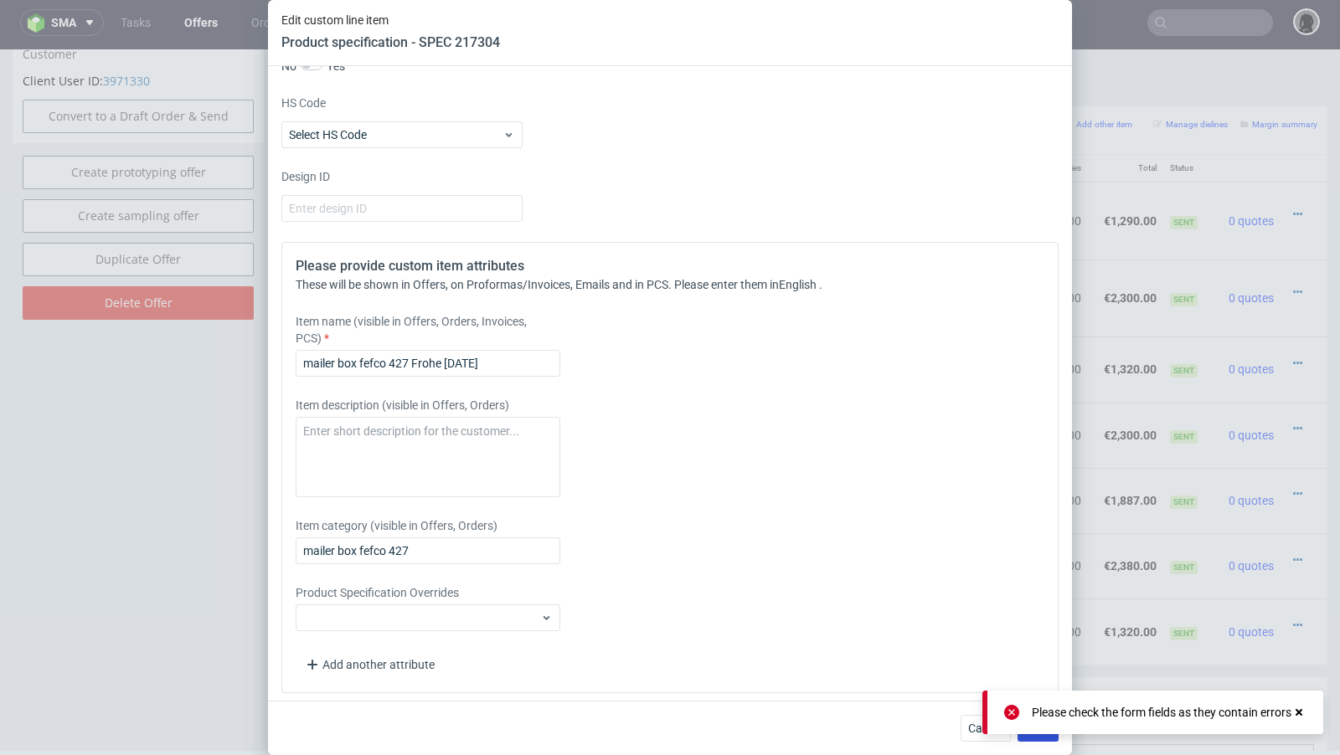
type input "1"
click at [1037, 739] on button "Save" at bounding box center [1037, 728] width 41 height 27
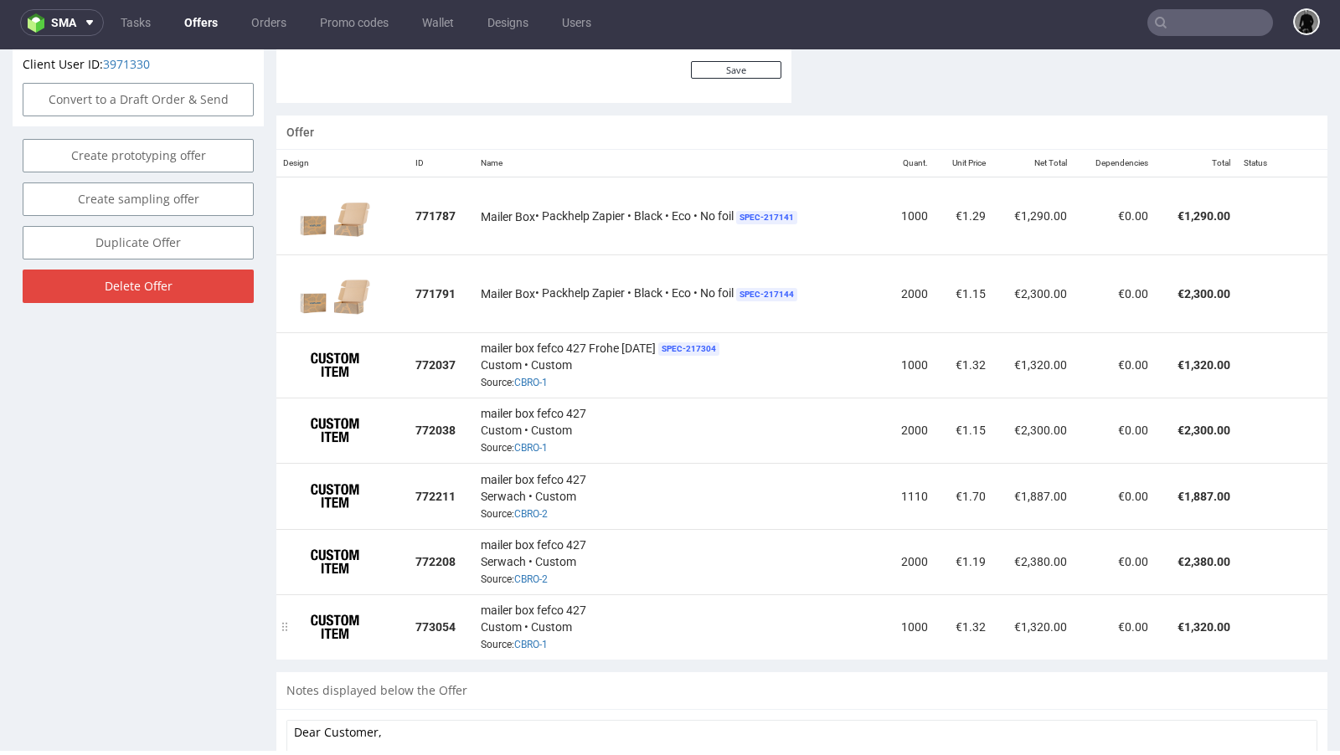
scroll to position [960, 0]
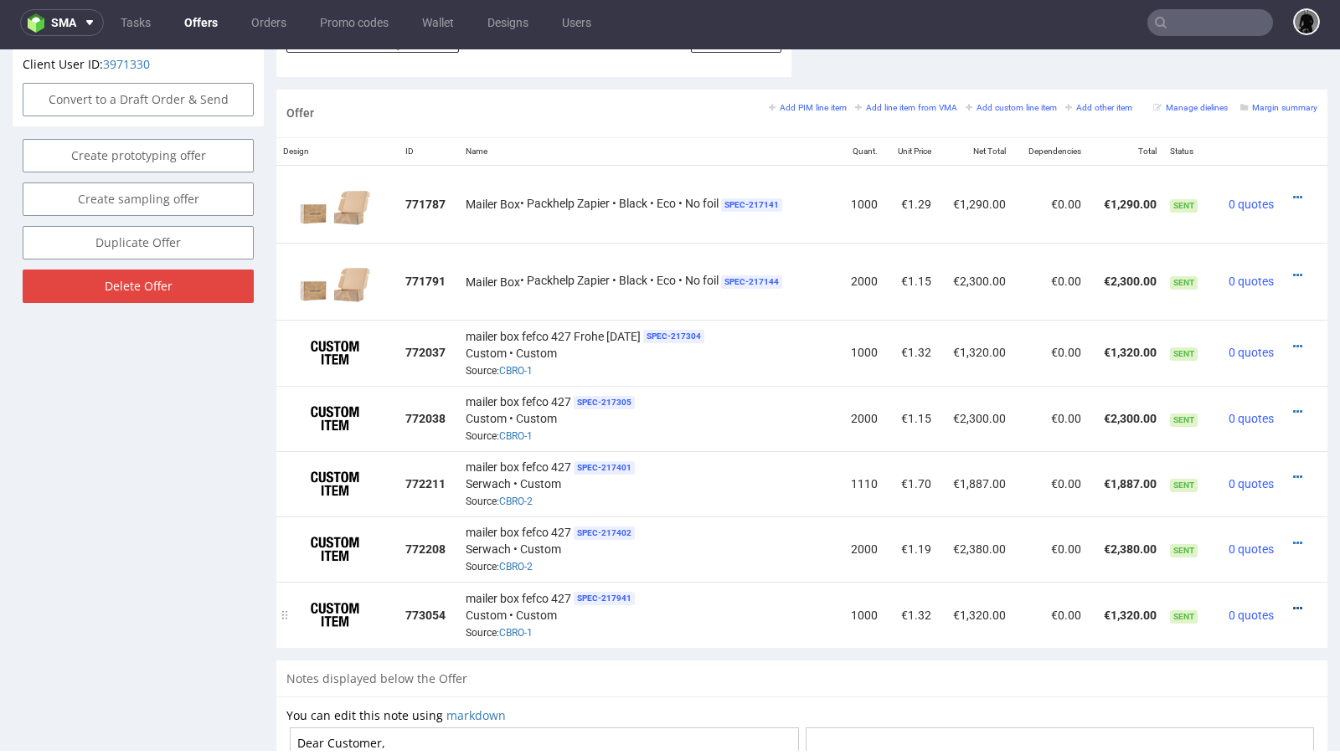
click at [1293, 603] on icon at bounding box center [1297, 609] width 9 height 12
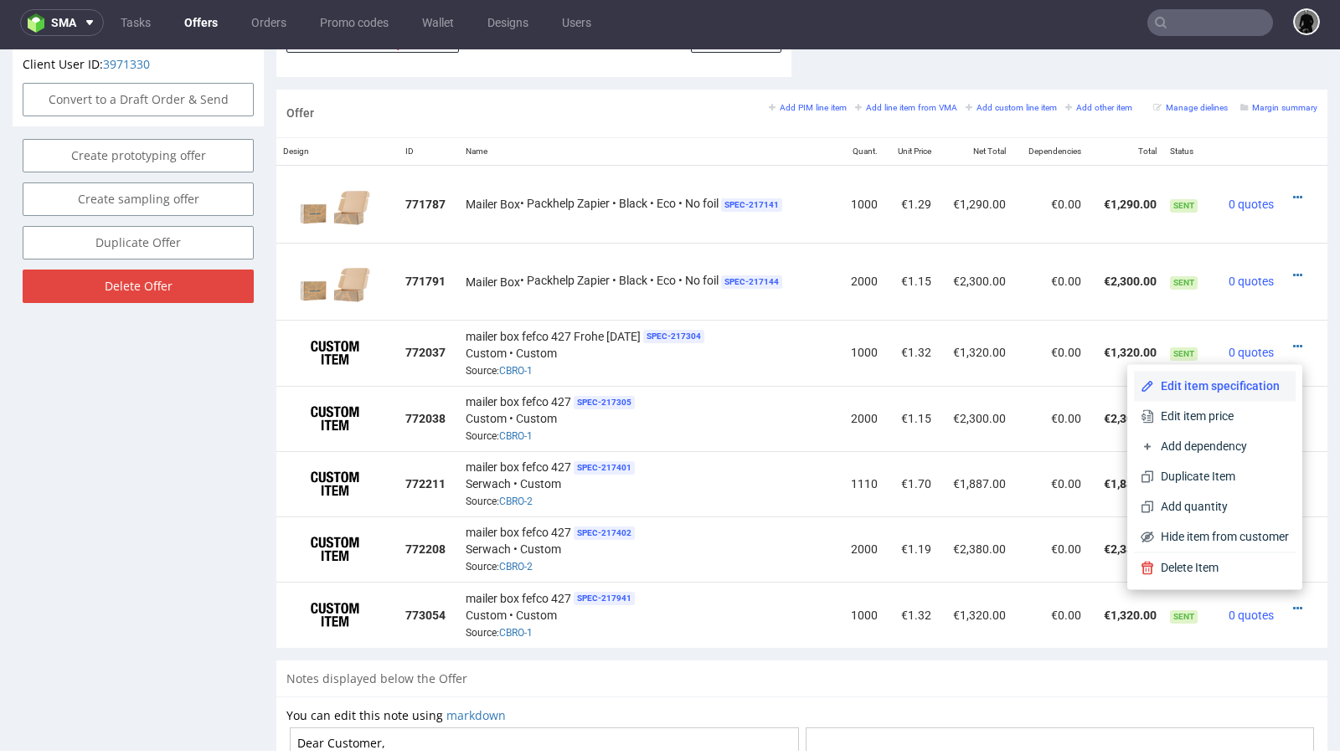
click at [1178, 393] on span "Edit item specification" at bounding box center [1221, 386] width 135 height 17
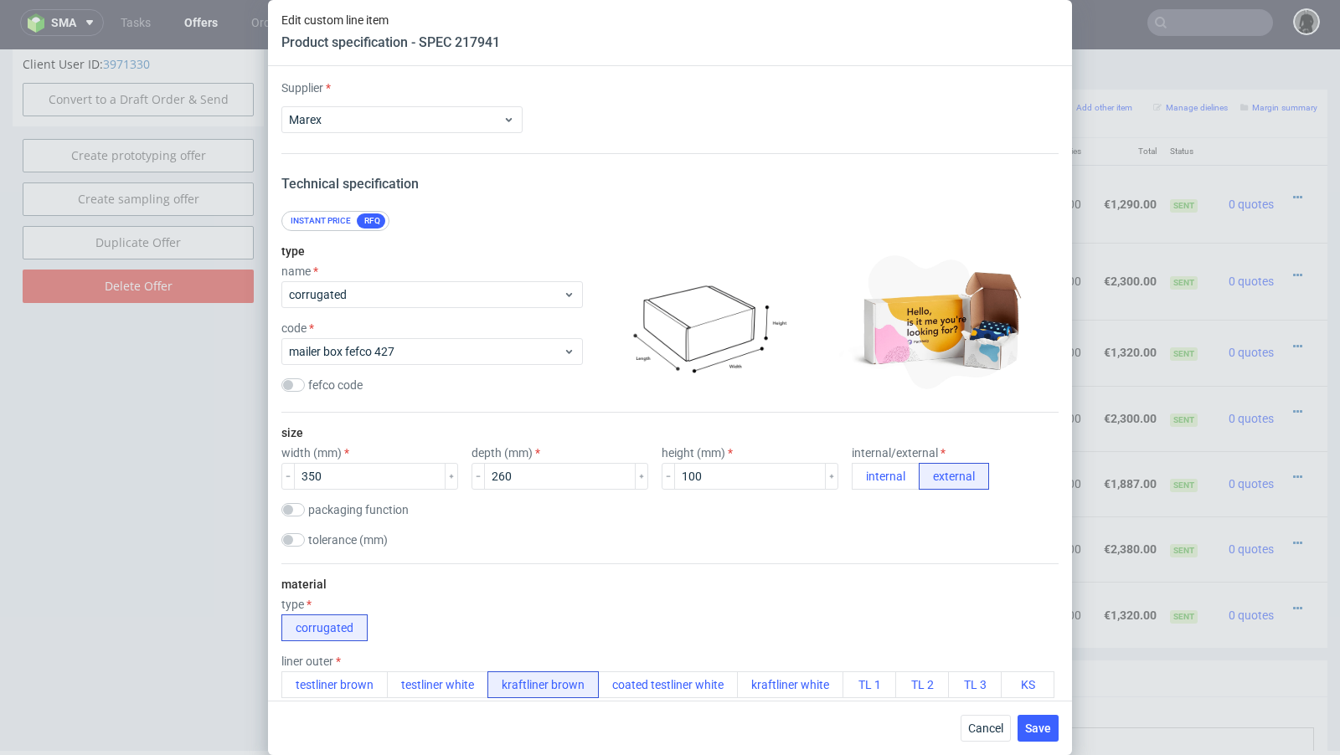
scroll to position [2140, 0]
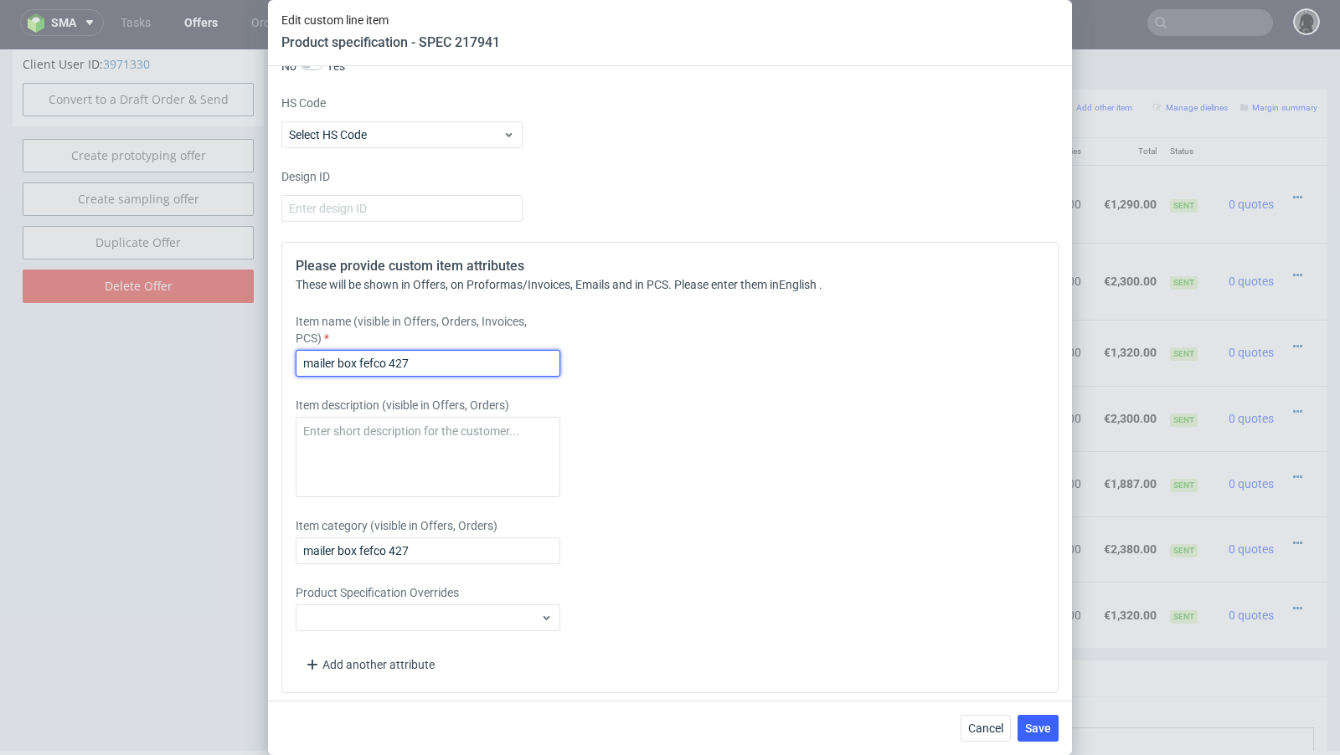
click at [443, 358] on input "mailer box fefco 427" at bounding box center [428, 363] width 265 height 27
type input "mailer box fefco 427 Happy Holidays"
click at [1046, 730] on span "Save" at bounding box center [1038, 729] width 26 height 12
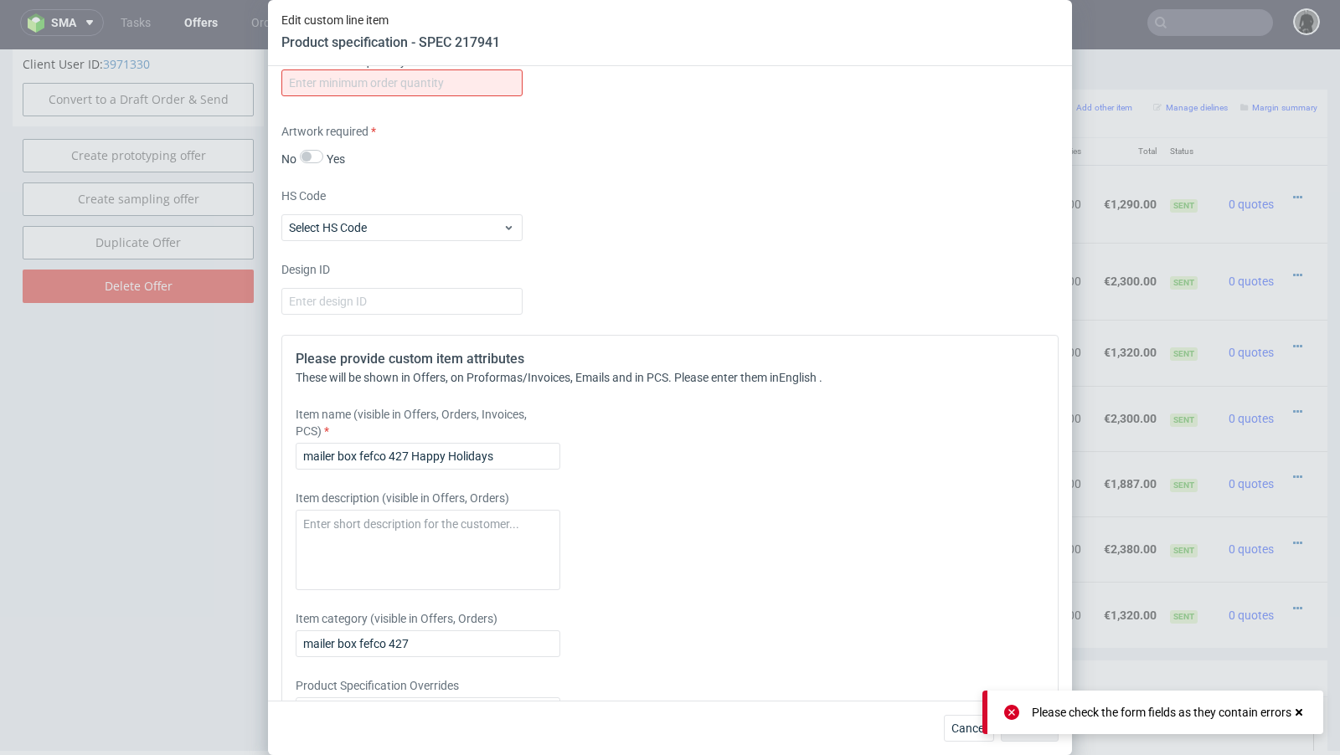
scroll to position [1909, 0]
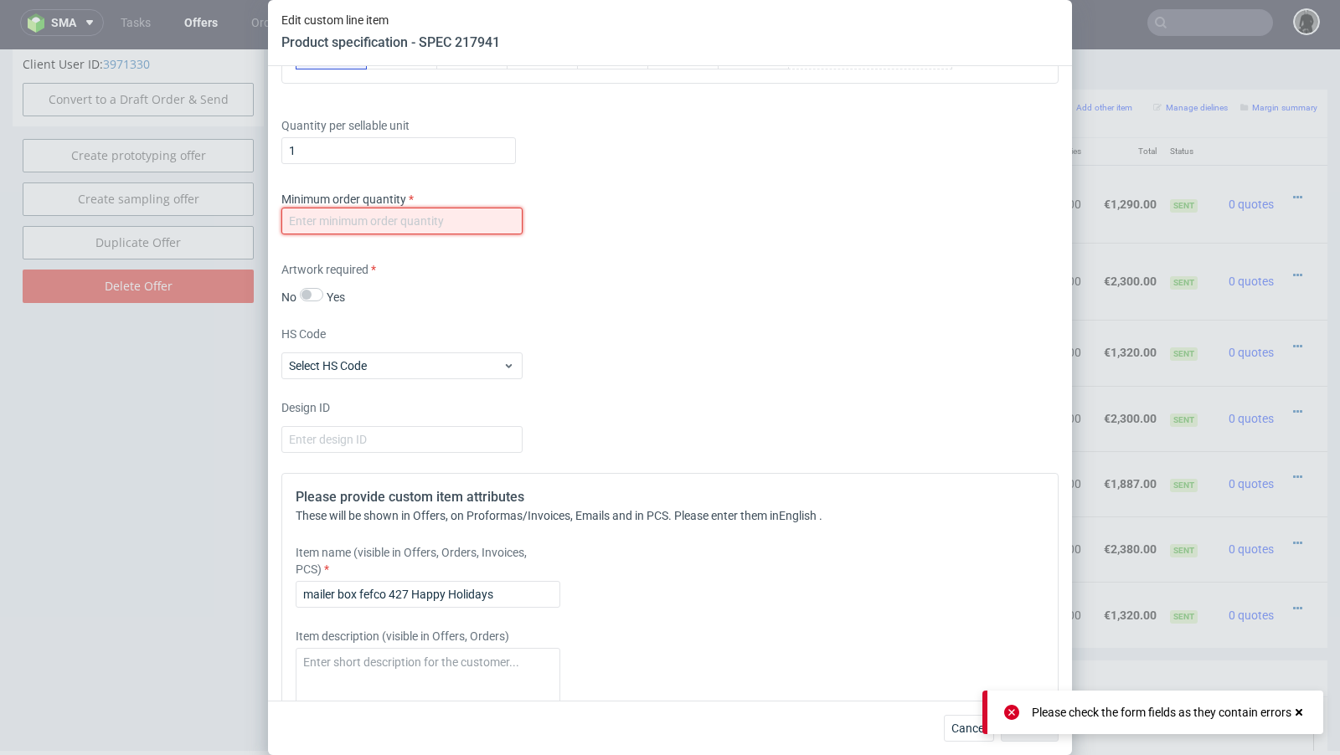
click at [425, 209] on input "number" at bounding box center [401, 221] width 241 height 27
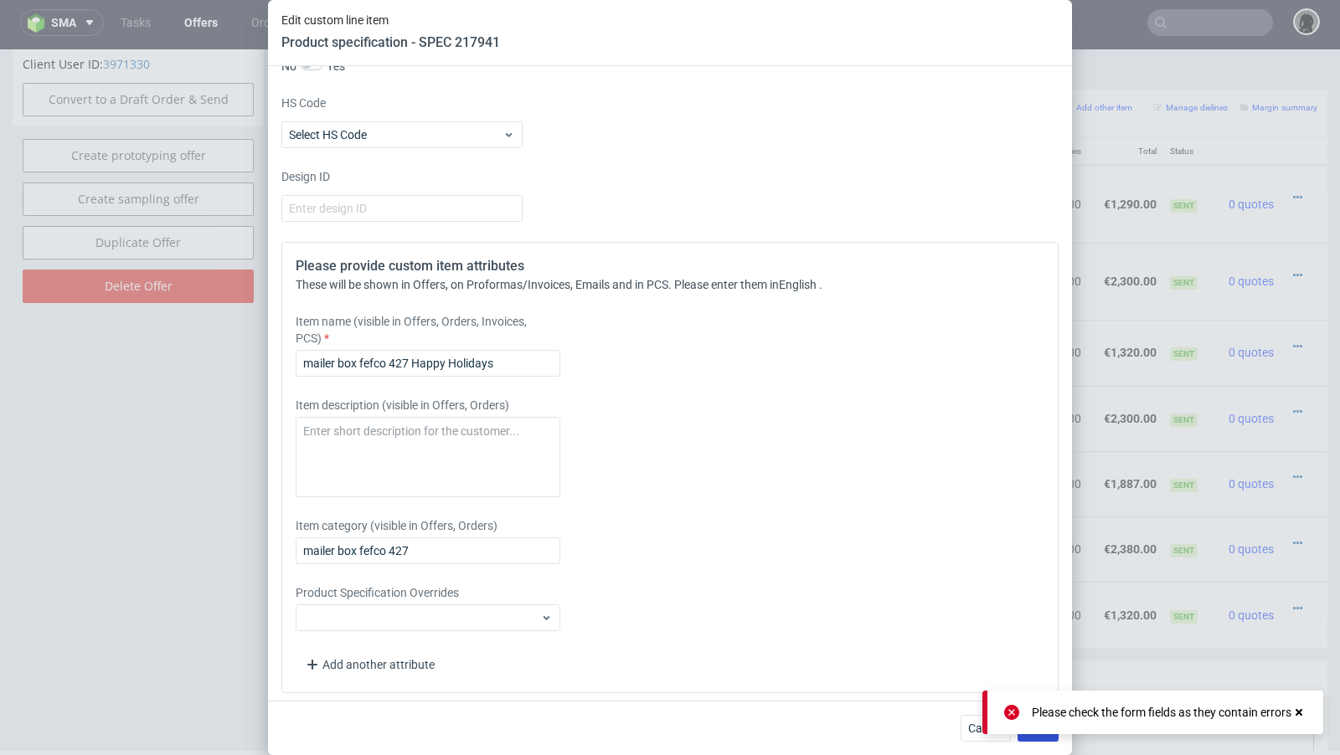
type input "1"
click at [1035, 735] on button "Save" at bounding box center [1037, 728] width 41 height 27
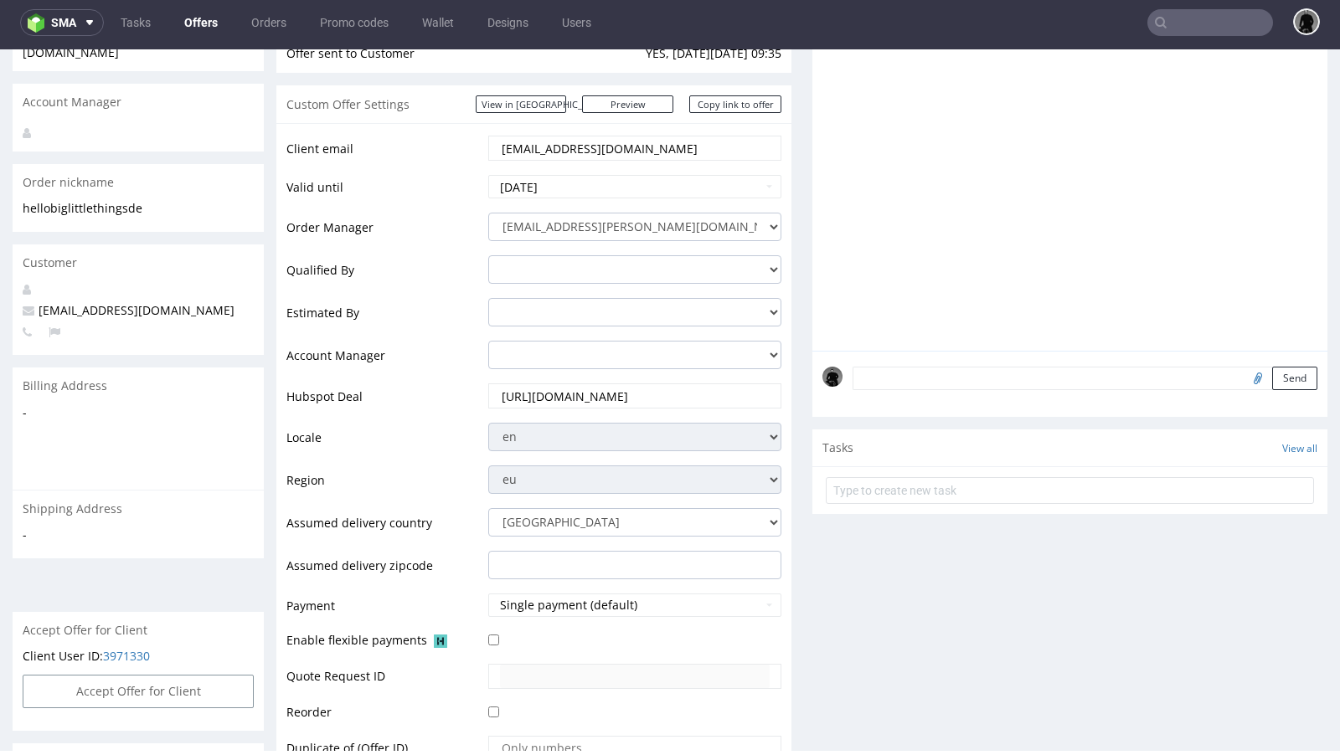
scroll to position [0, 0]
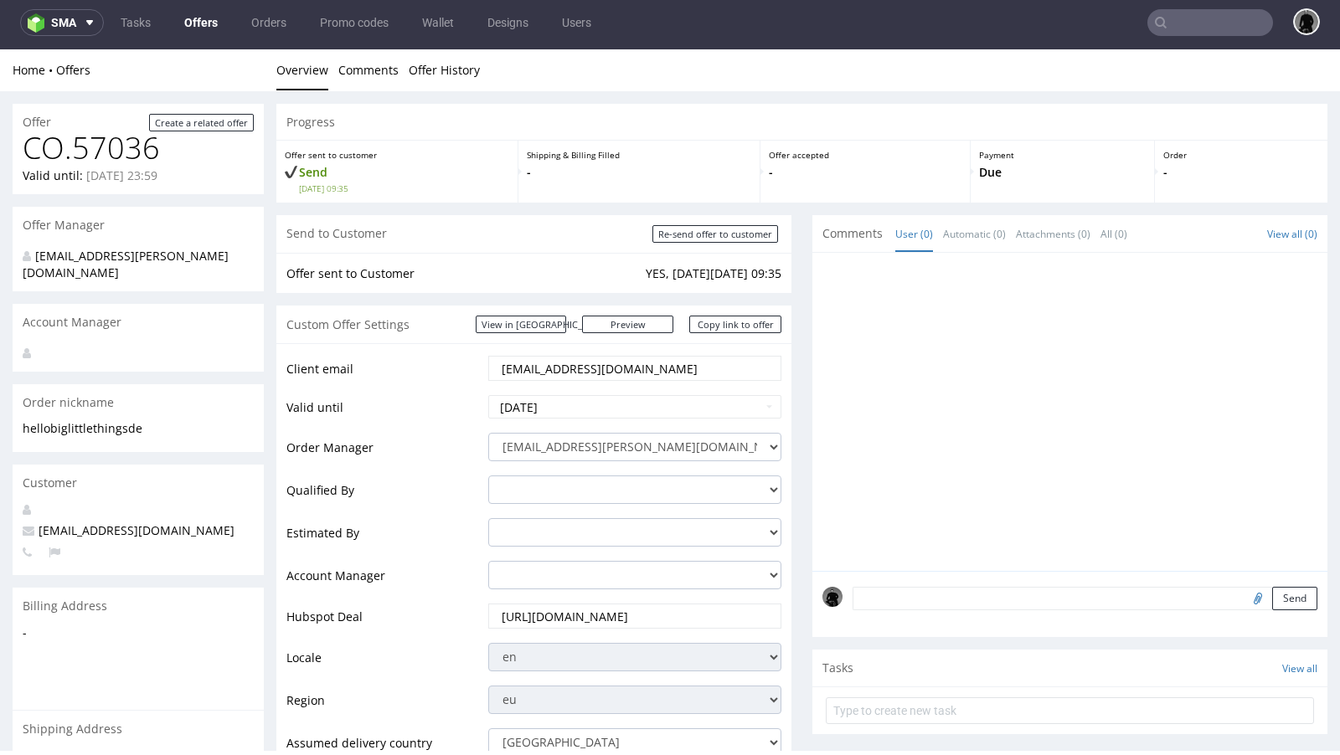
click at [200, 19] on link "Offers" at bounding box center [201, 22] width 54 height 27
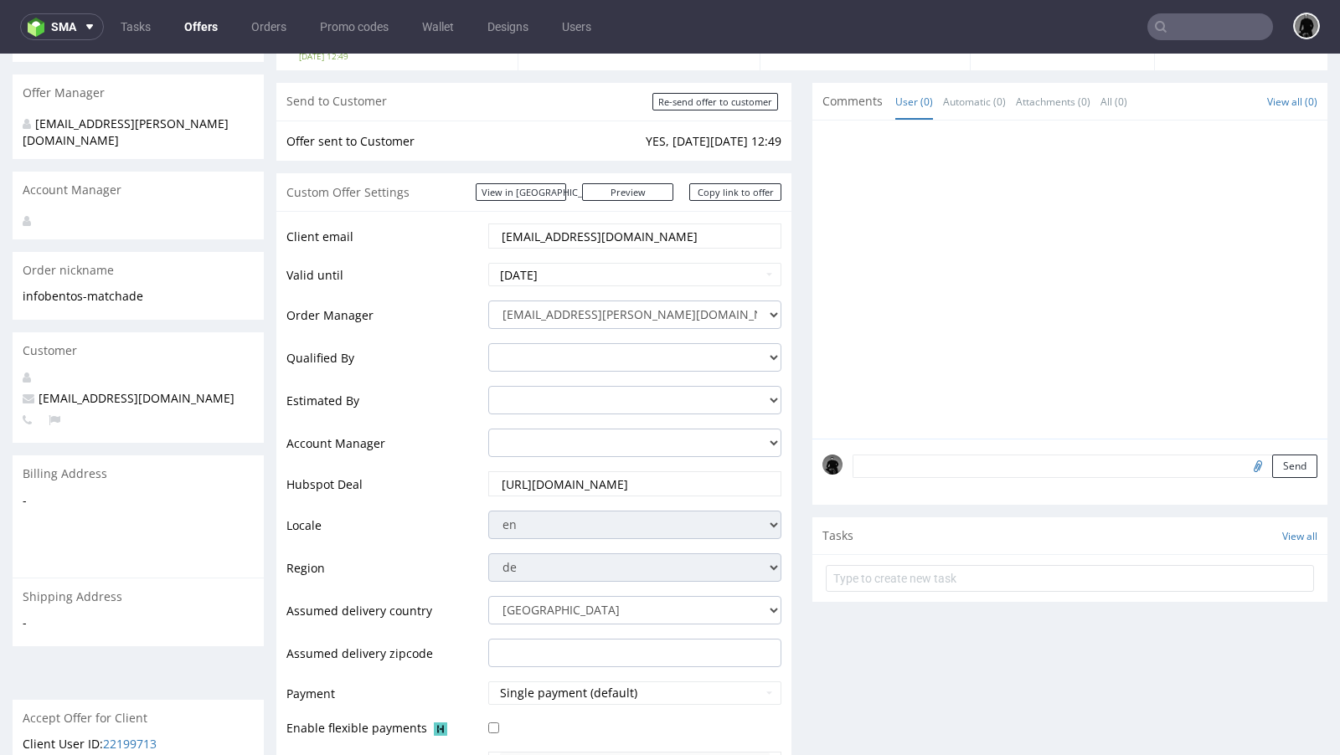
scroll to position [177, 0]
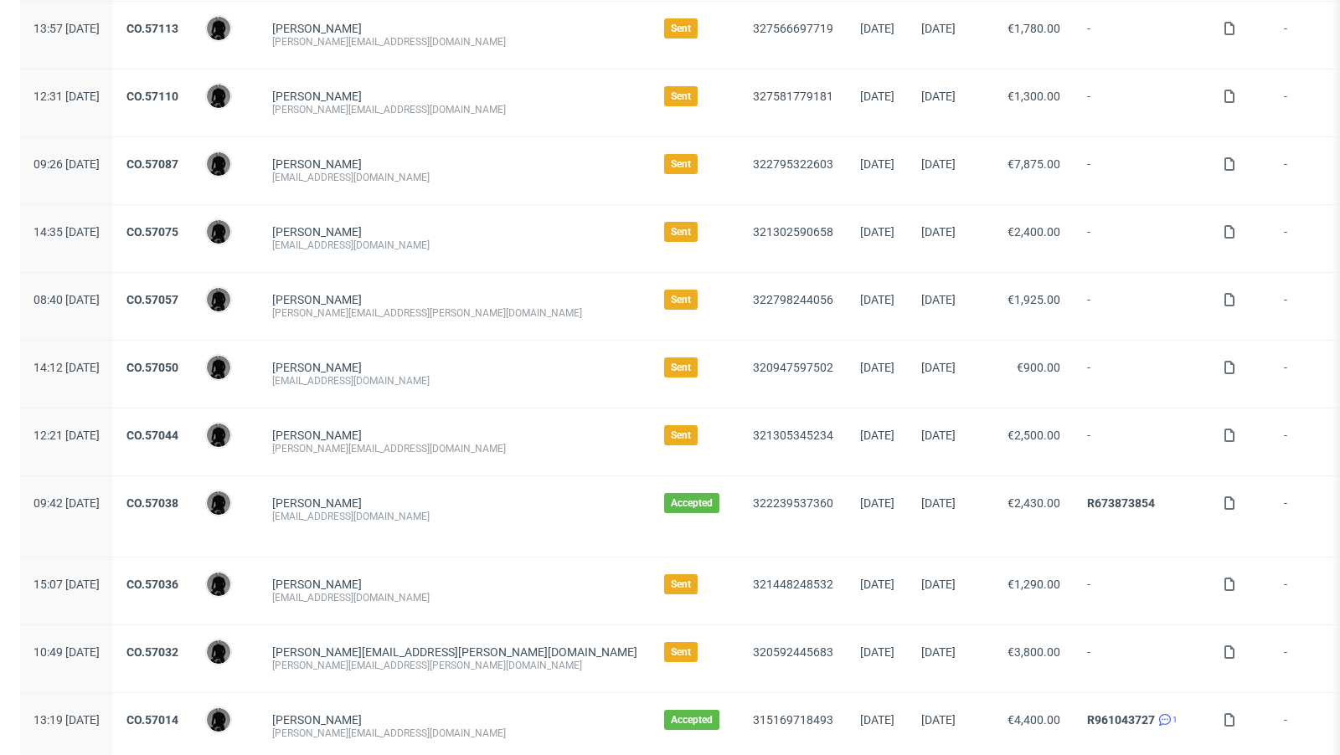
scroll to position [698, 0]
click at [373, 590] on div "[EMAIL_ADDRESS][DOMAIN_NAME]" at bounding box center [454, 596] width 365 height 13
copy div "[EMAIL_ADDRESS][DOMAIN_NAME]"
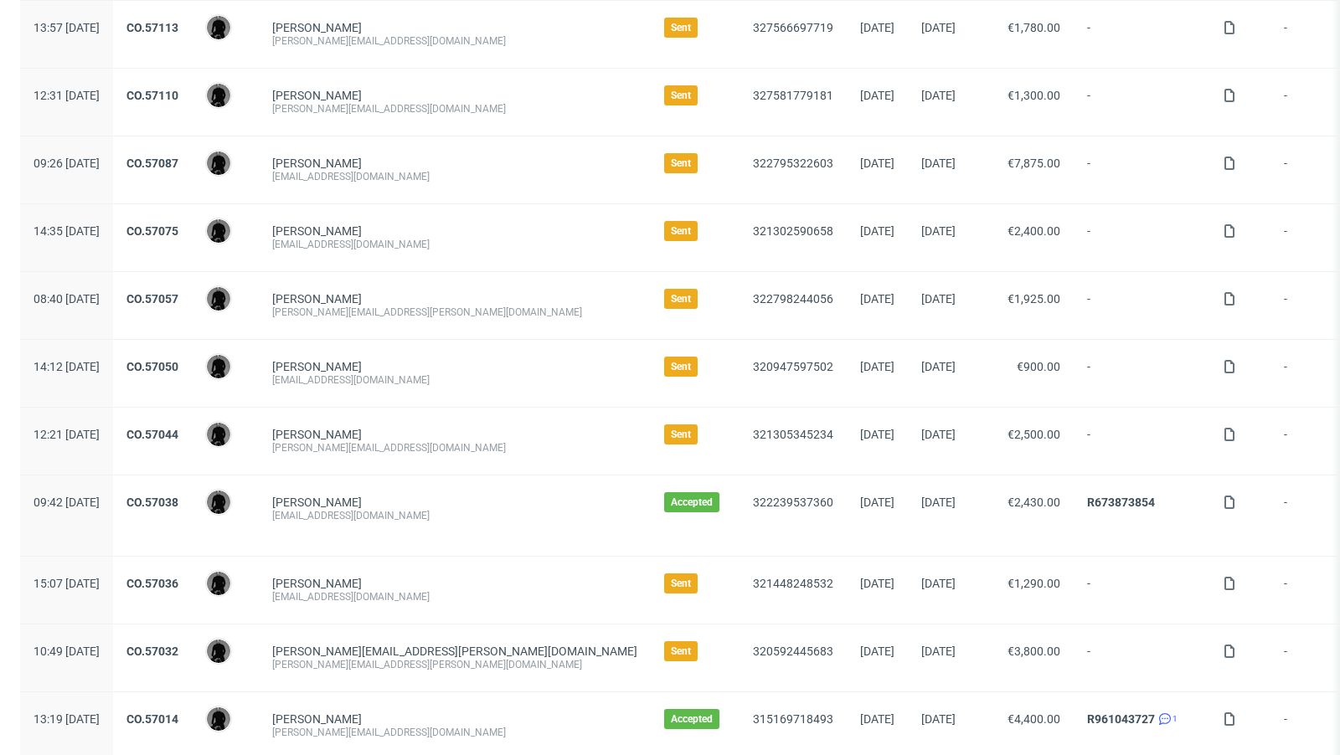
click at [488, 283] on div "Winston Schultze winston.schultze@zellforschung.li" at bounding box center [455, 305] width 392 height 67
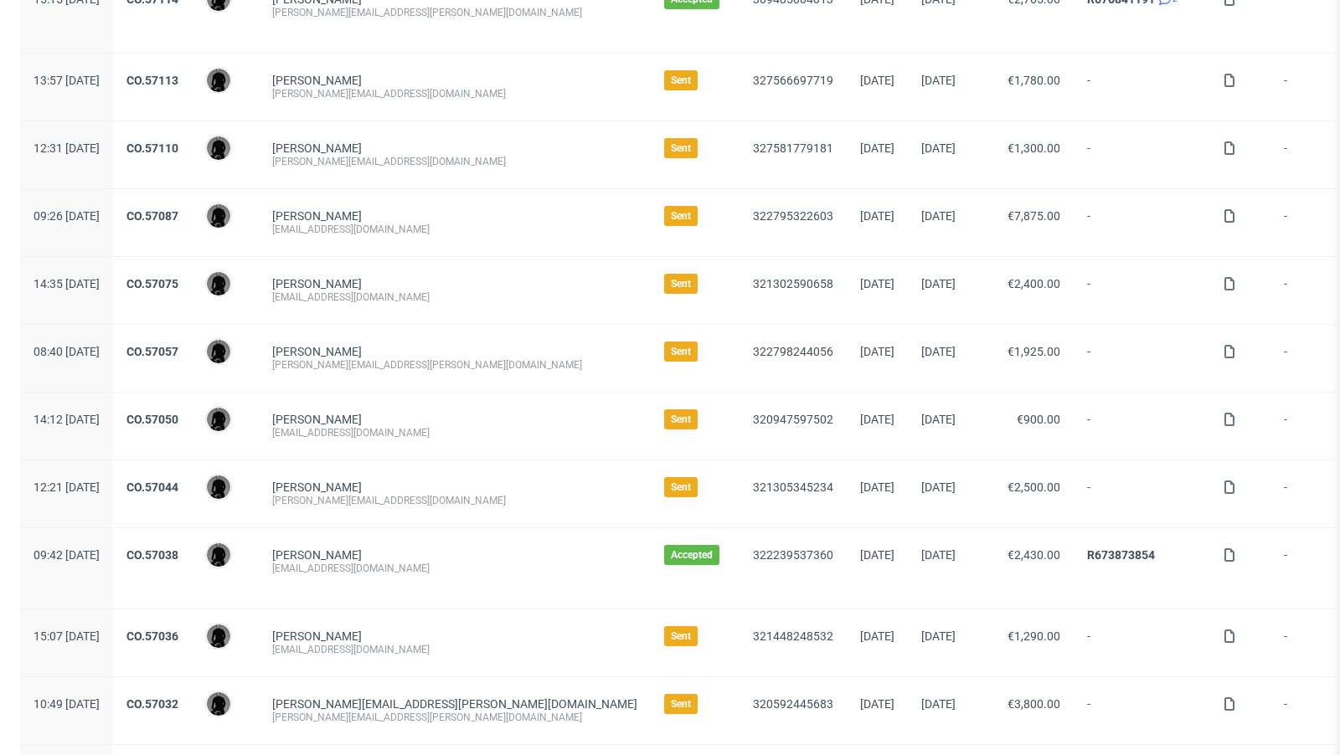
scroll to position [599, 0]
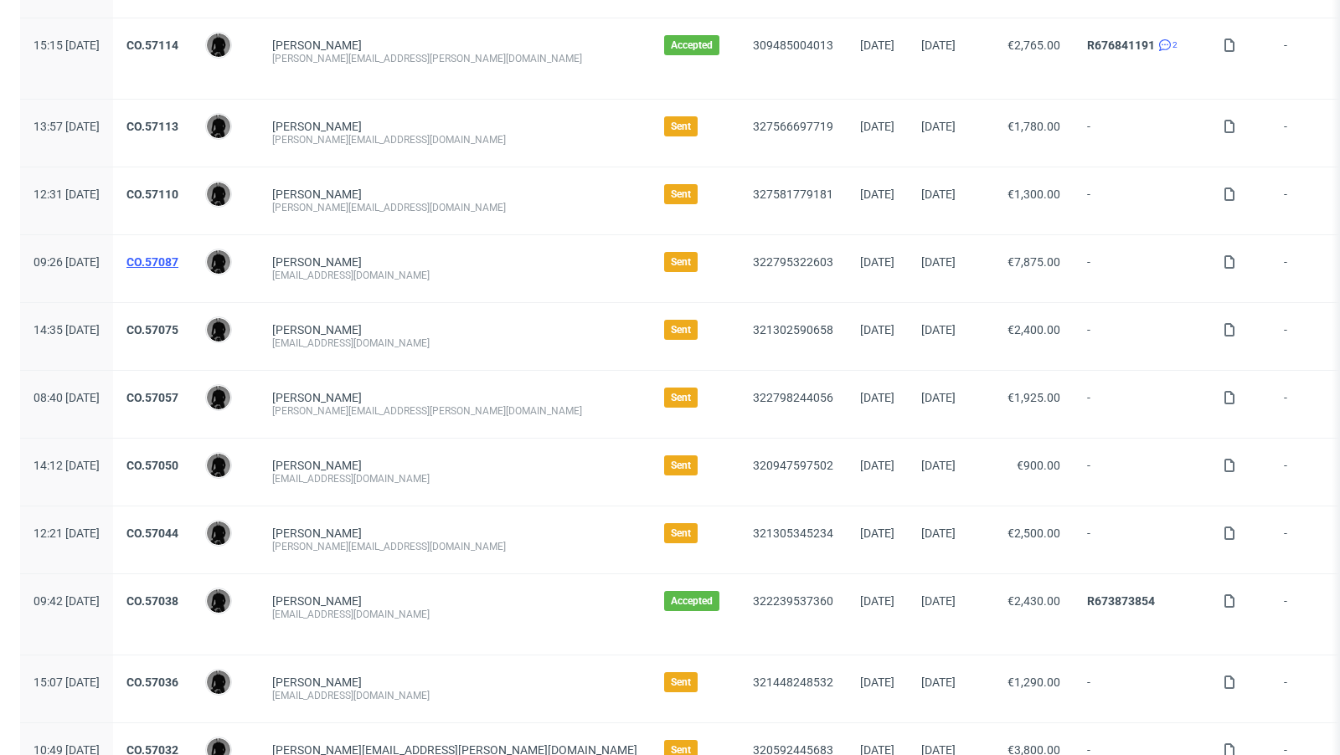
click at [178, 255] on link "CO.57087" at bounding box center [152, 261] width 52 height 13
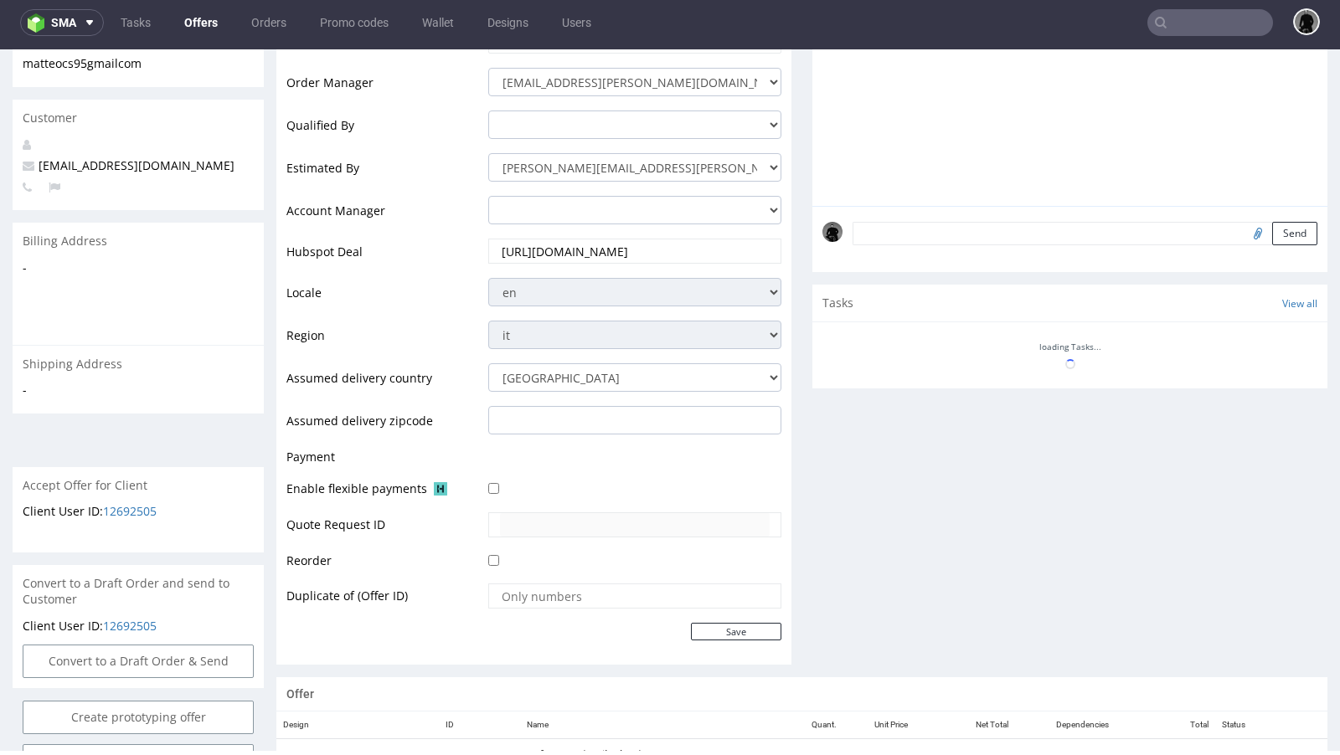
scroll to position [611, 0]
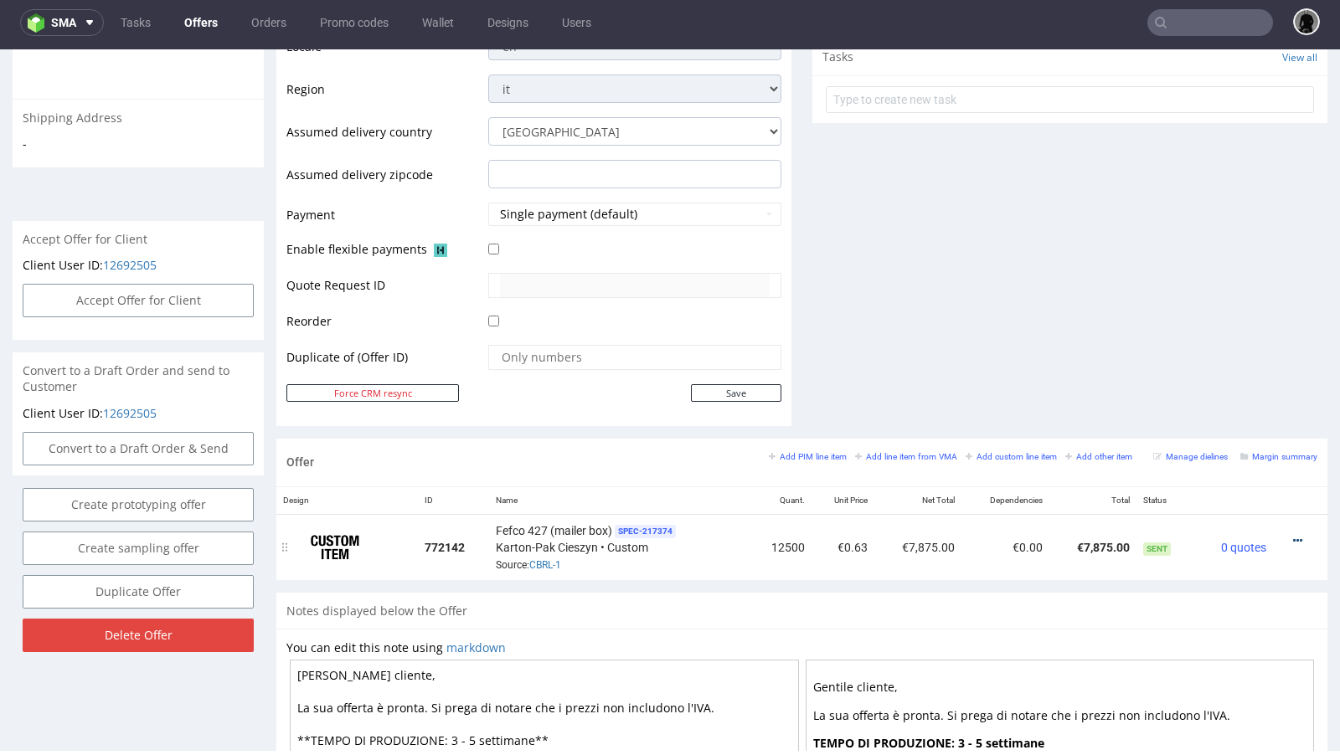
click at [1293, 535] on icon at bounding box center [1297, 541] width 9 height 12
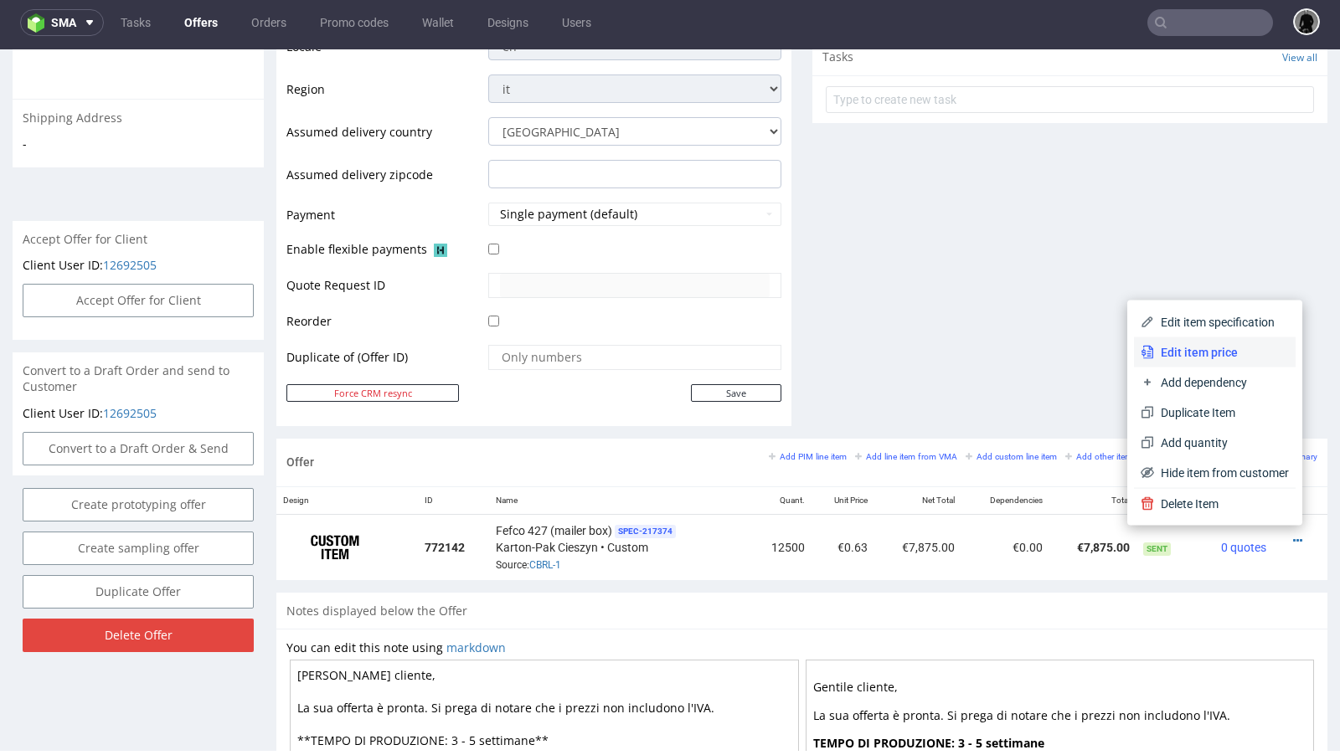
click at [1181, 353] on span "Edit item price" at bounding box center [1221, 352] width 135 height 17
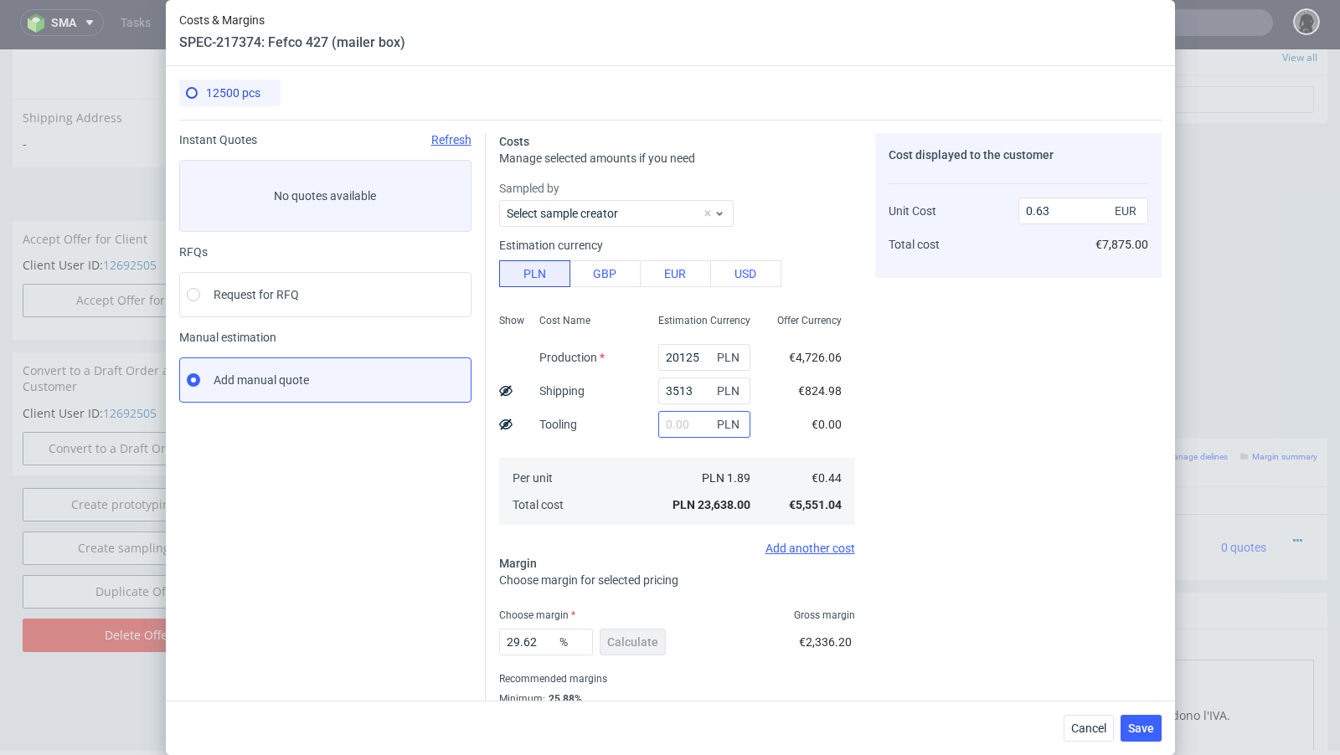
scroll to position [57, 0]
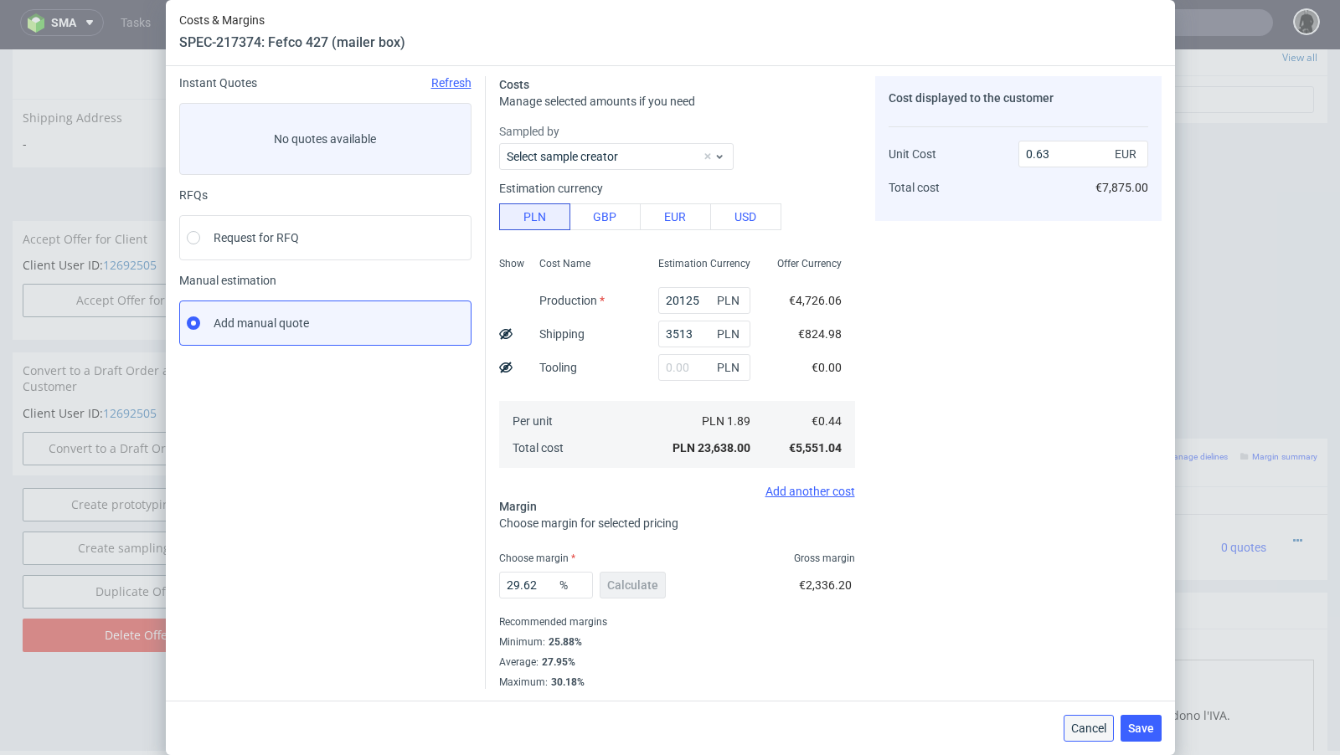
click at [1074, 723] on span "Cancel" at bounding box center [1088, 729] width 35 height 12
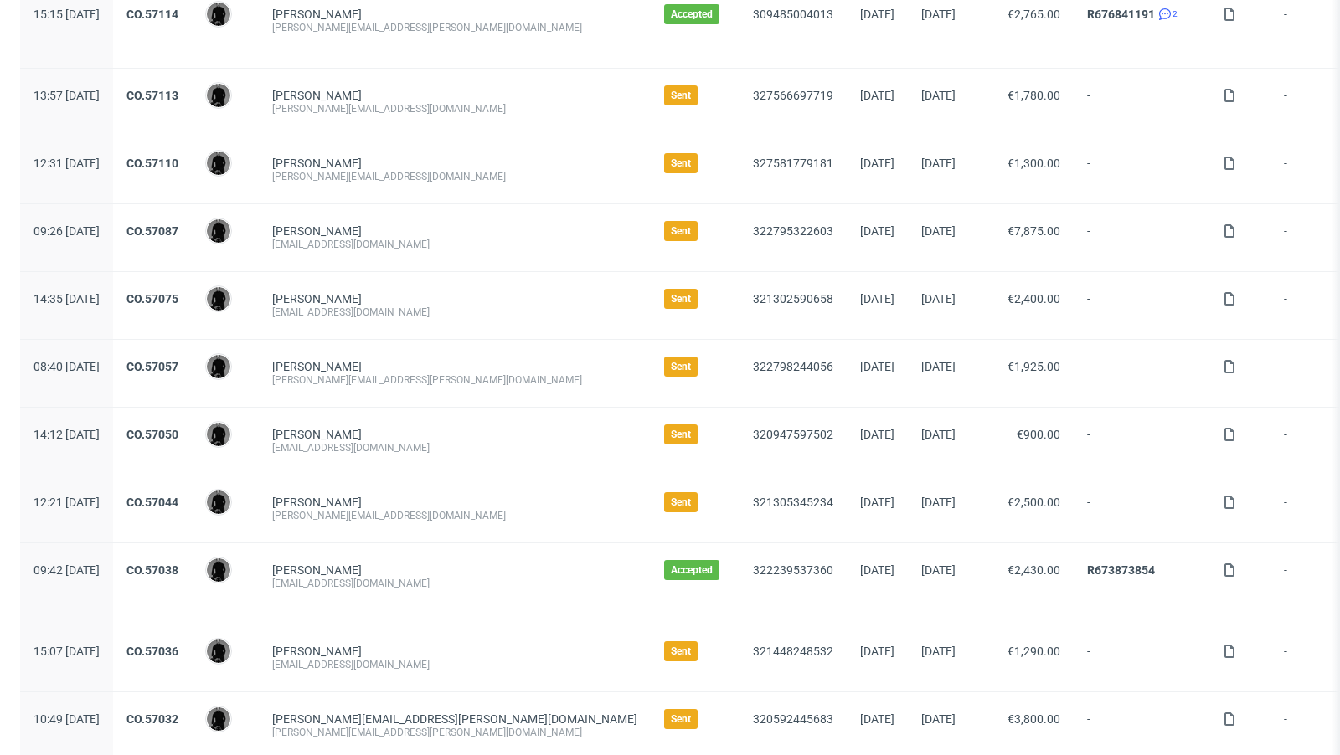
scroll to position [662, 0]
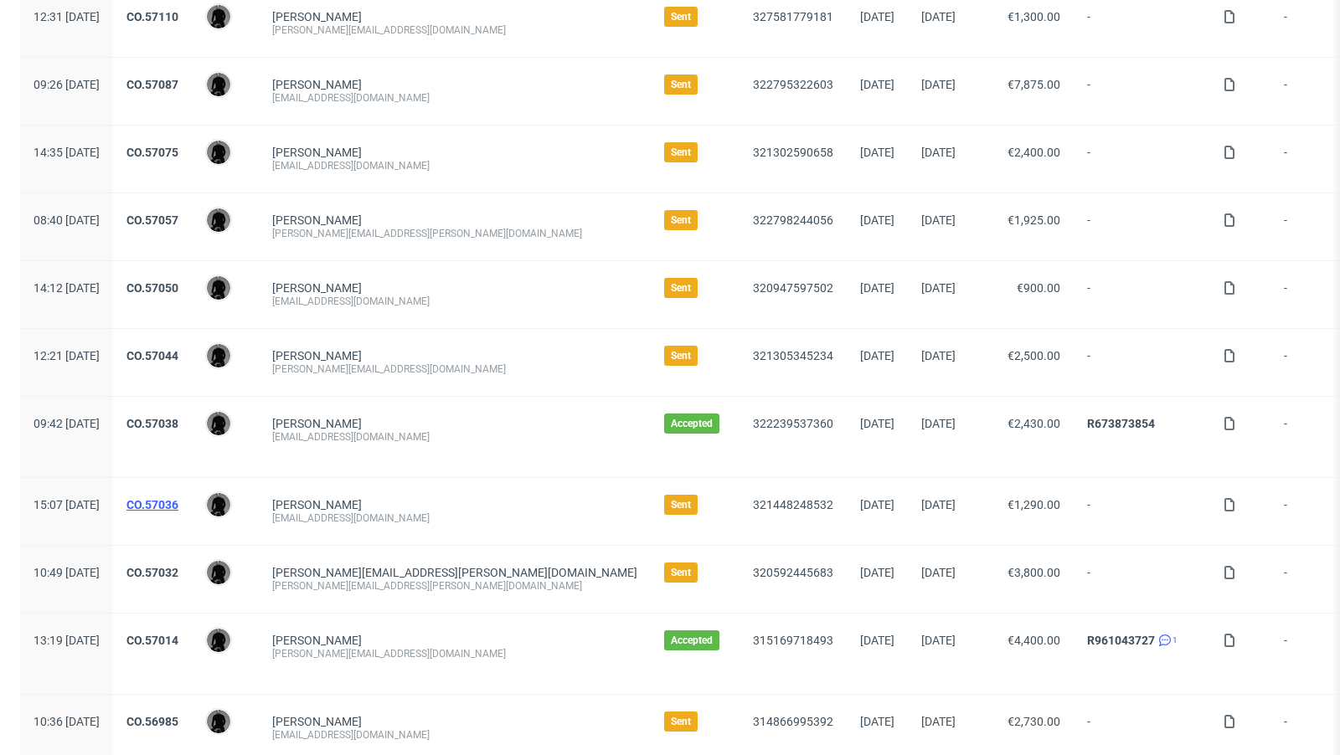
click at [178, 498] on link "CO.57036" at bounding box center [152, 504] width 52 height 13
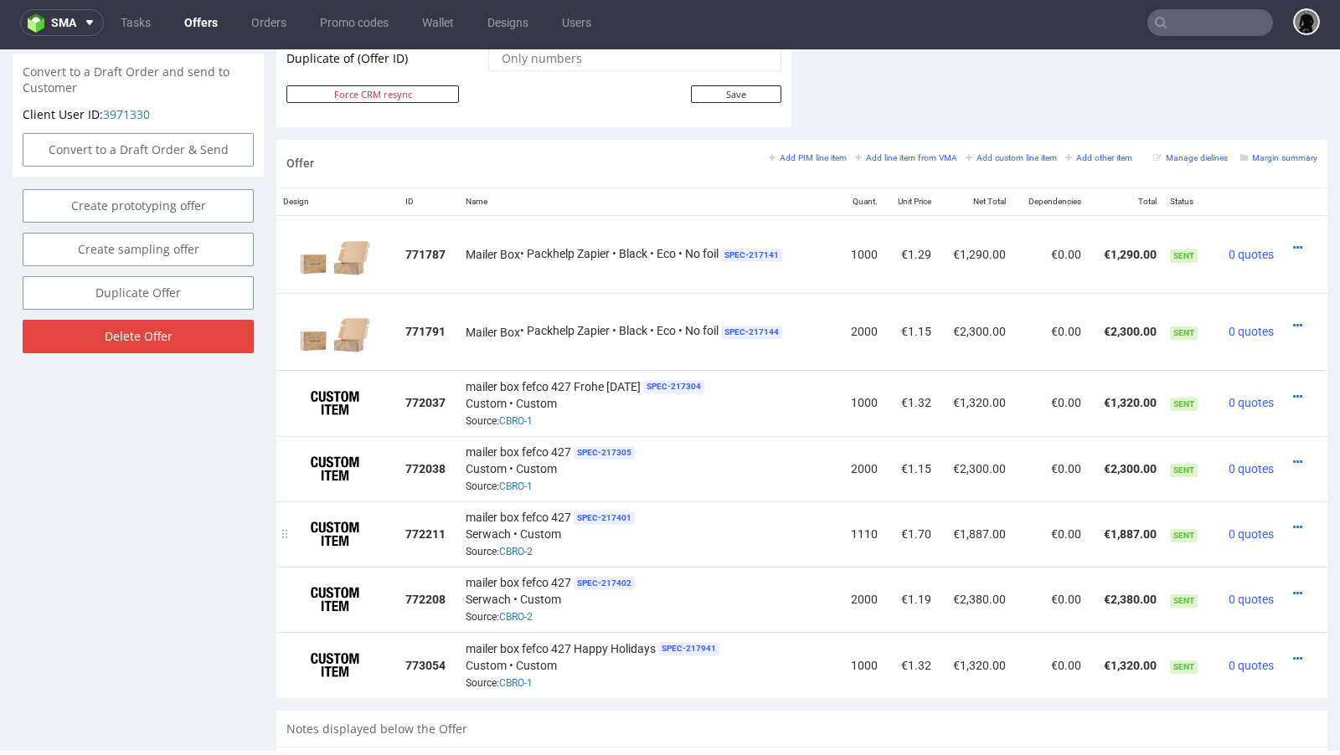
scroll to position [938, 0]
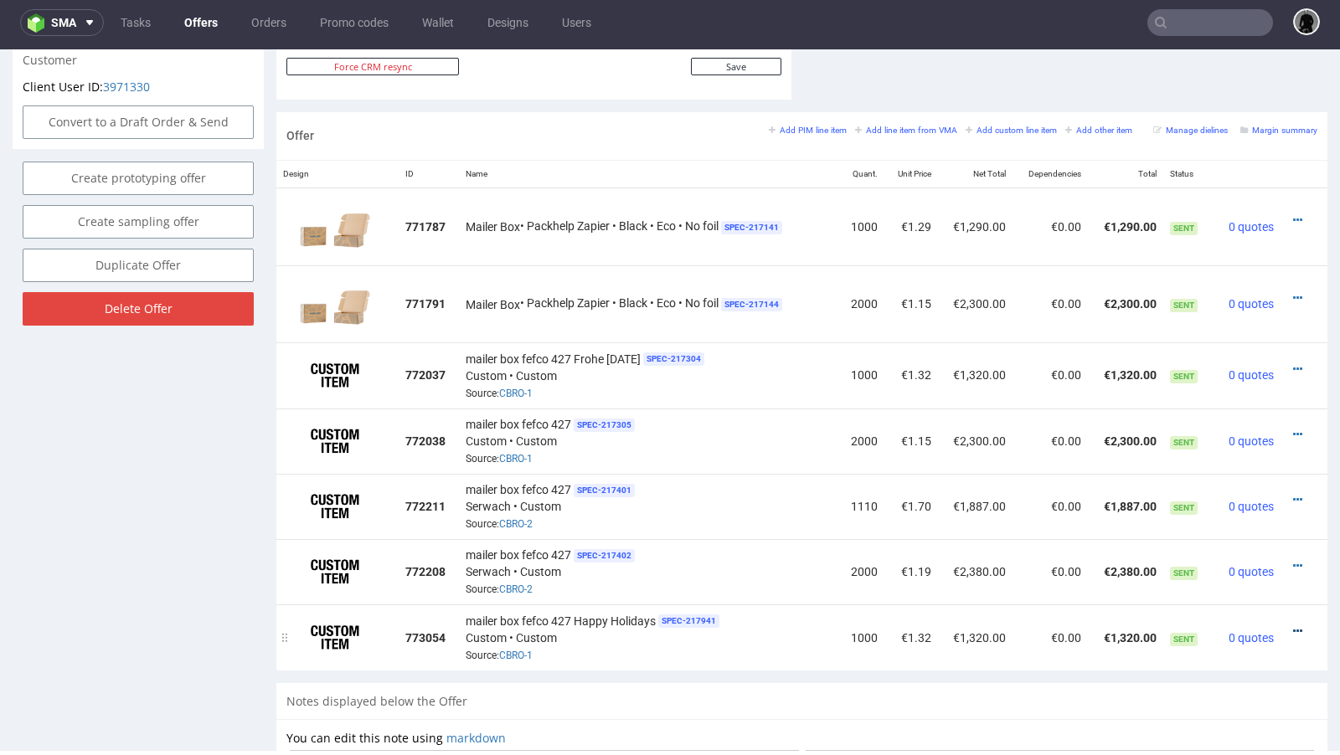
click at [1293, 626] on icon at bounding box center [1297, 632] width 9 height 12
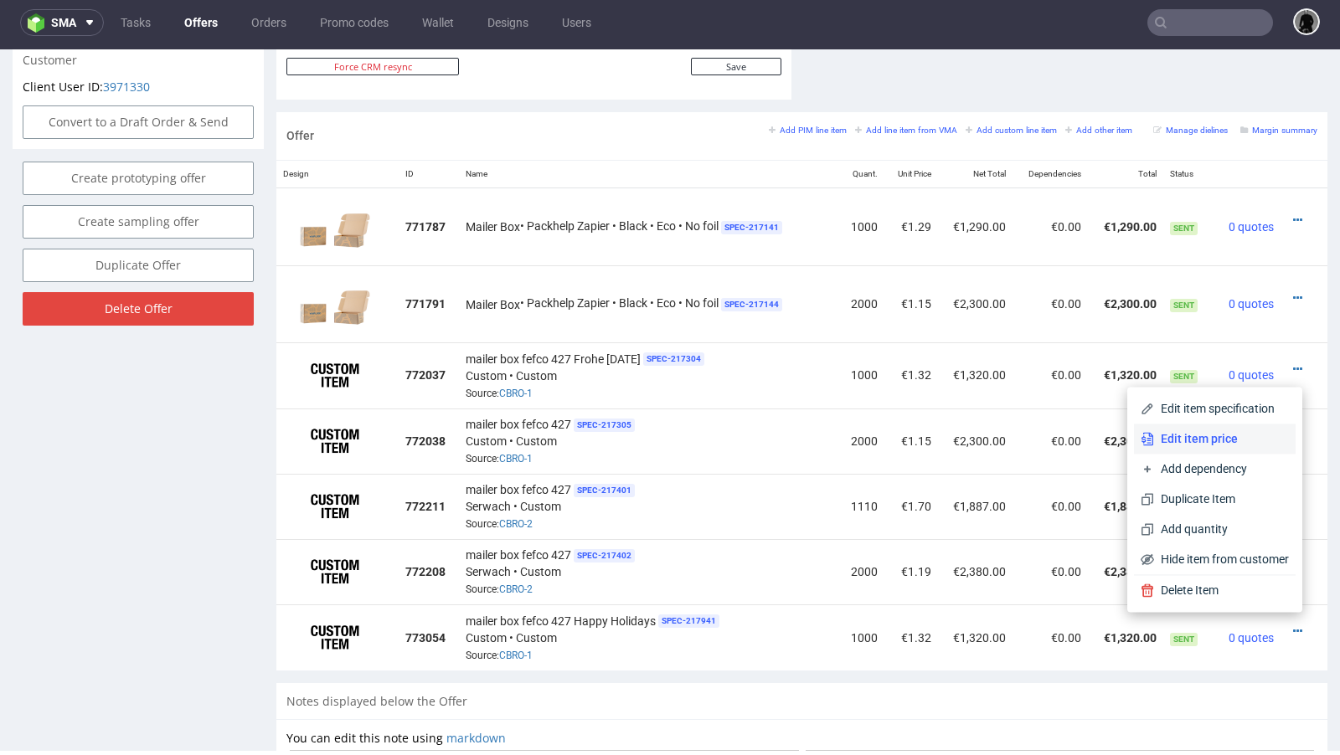
click at [1213, 451] on li "Edit item price" at bounding box center [1215, 439] width 162 height 30
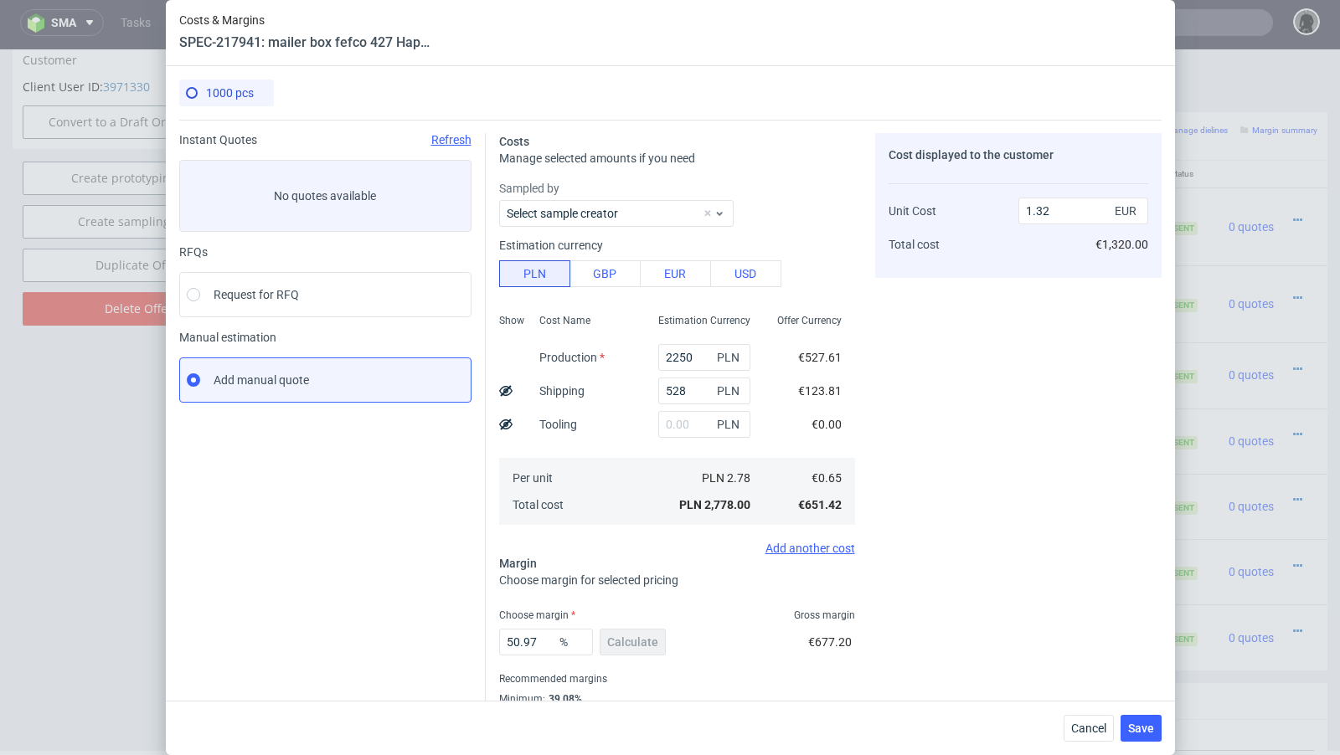
scroll to position [57, 0]
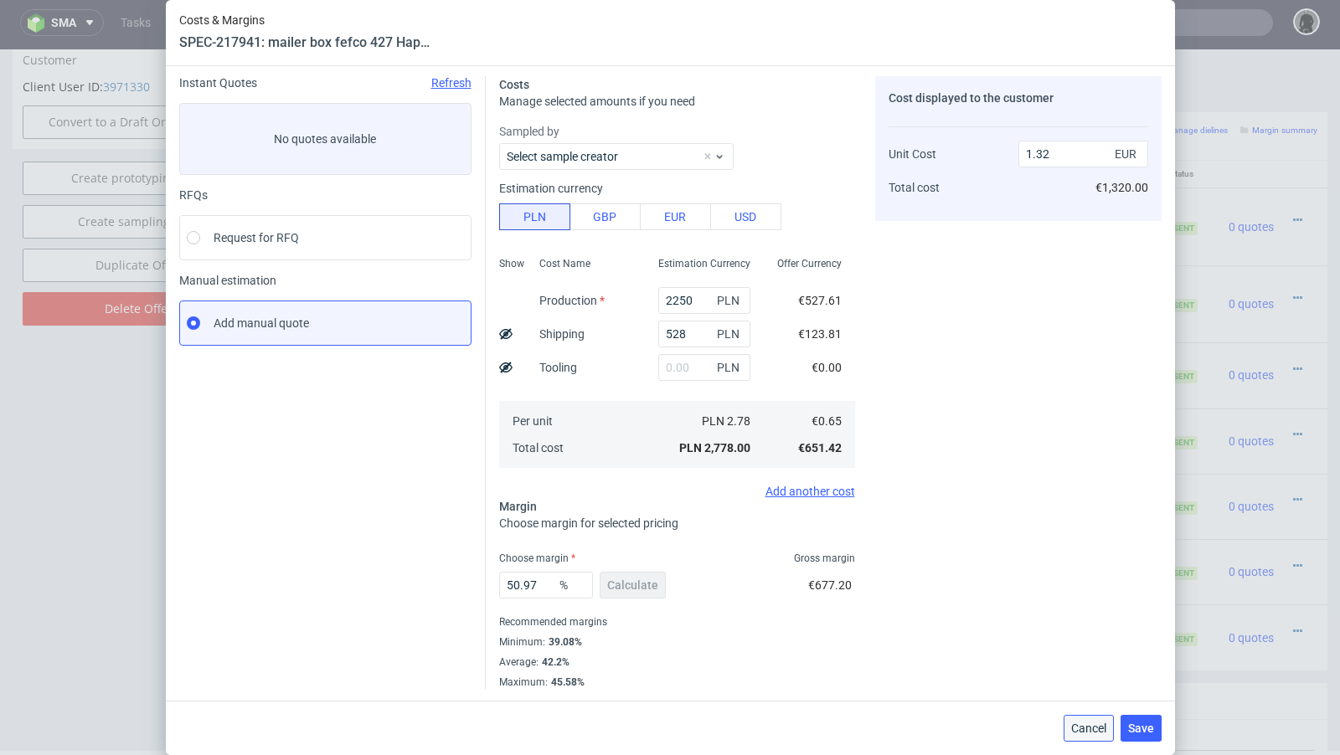
click at [1079, 724] on span "Cancel" at bounding box center [1088, 729] width 35 height 12
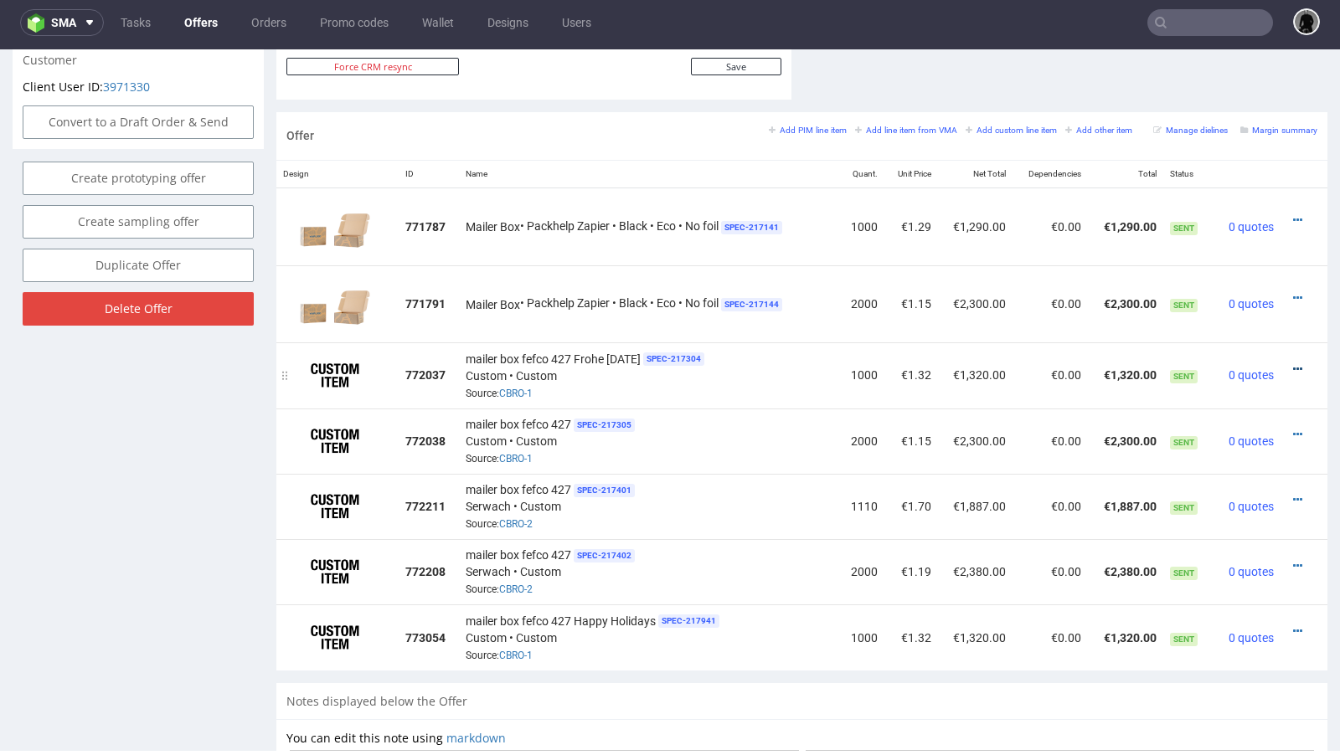
click at [1293, 363] on icon at bounding box center [1297, 369] width 9 height 12
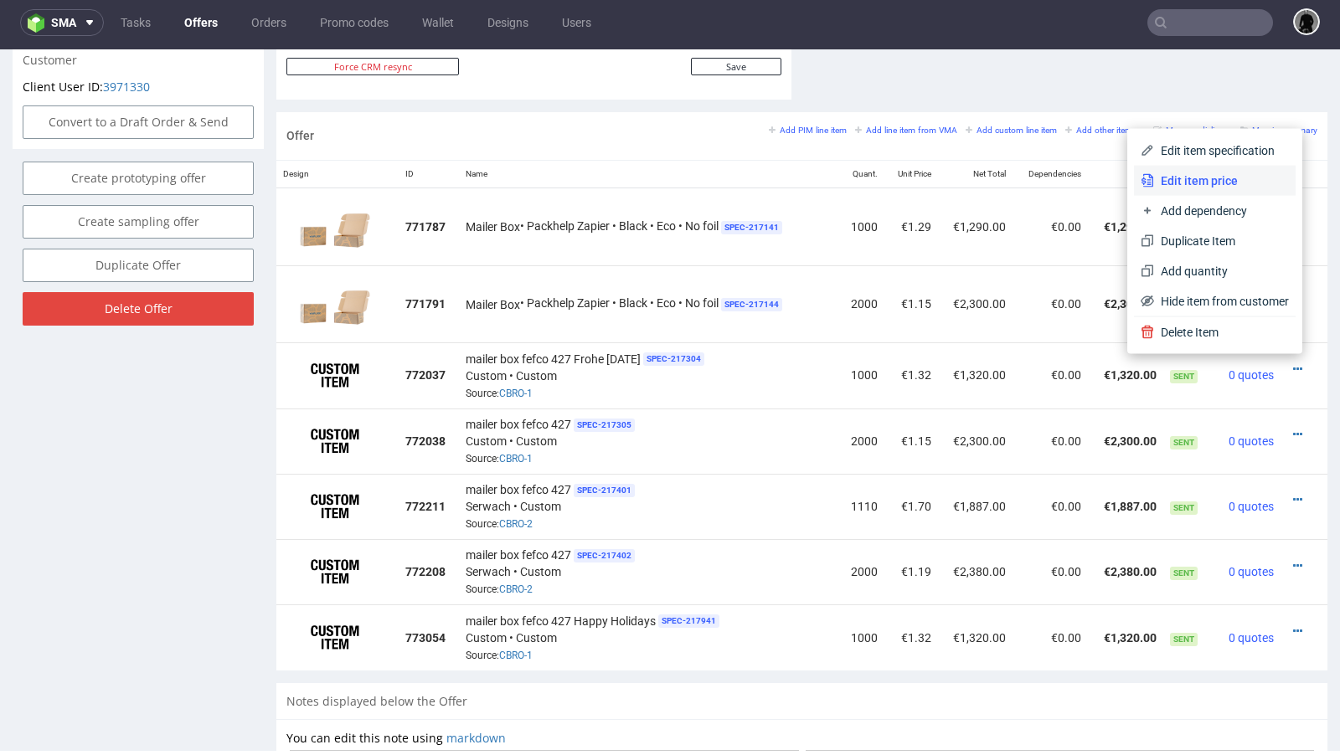
click at [1165, 189] on li "Edit item price" at bounding box center [1215, 181] width 162 height 30
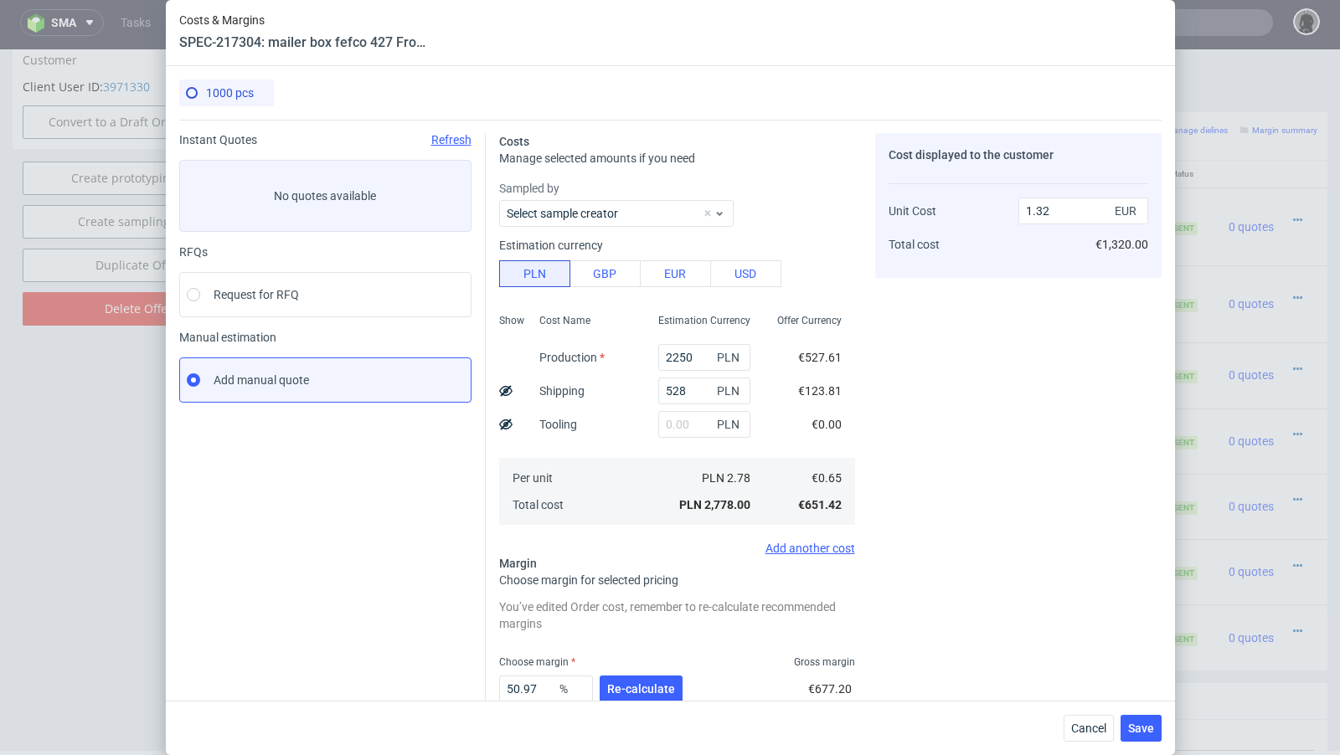
scroll to position [104, 0]
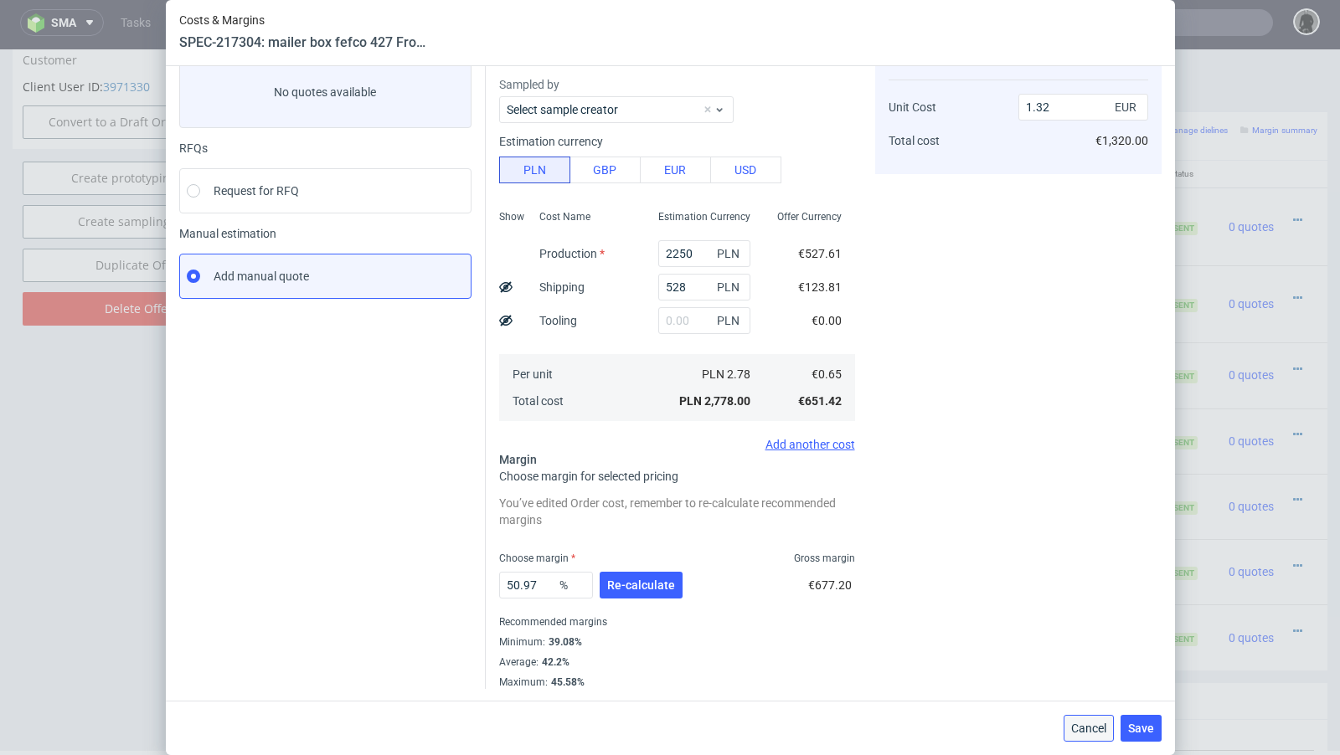
click at [1078, 723] on span "Cancel" at bounding box center [1088, 729] width 35 height 12
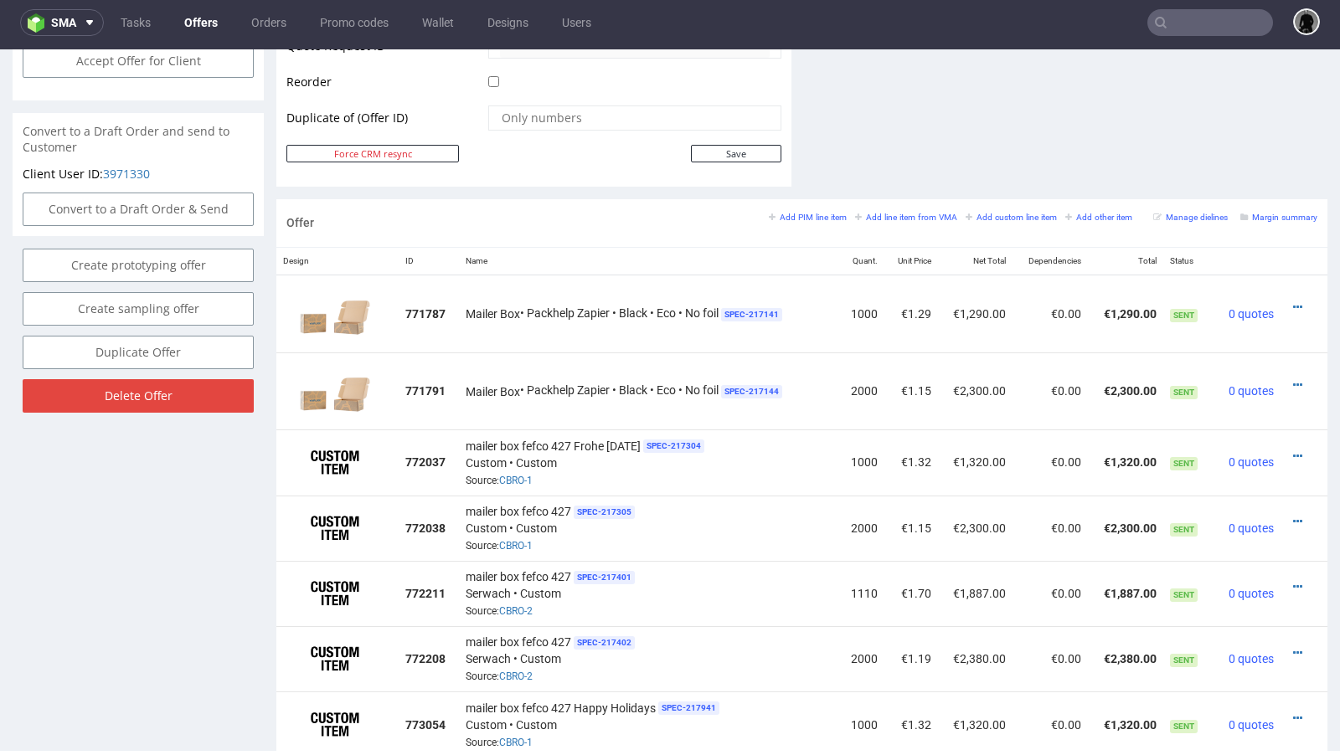
scroll to position [625, 0]
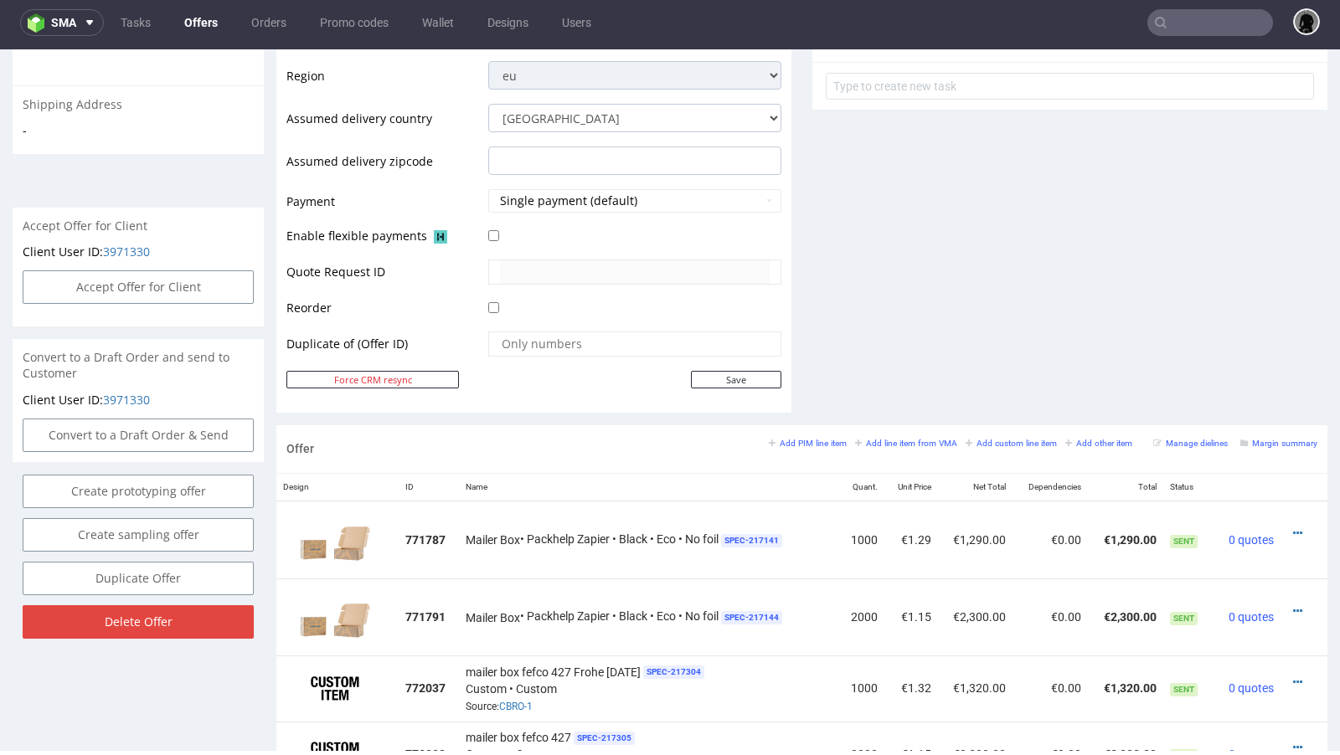
click at [198, 32] on link "Offers" at bounding box center [201, 22] width 54 height 27
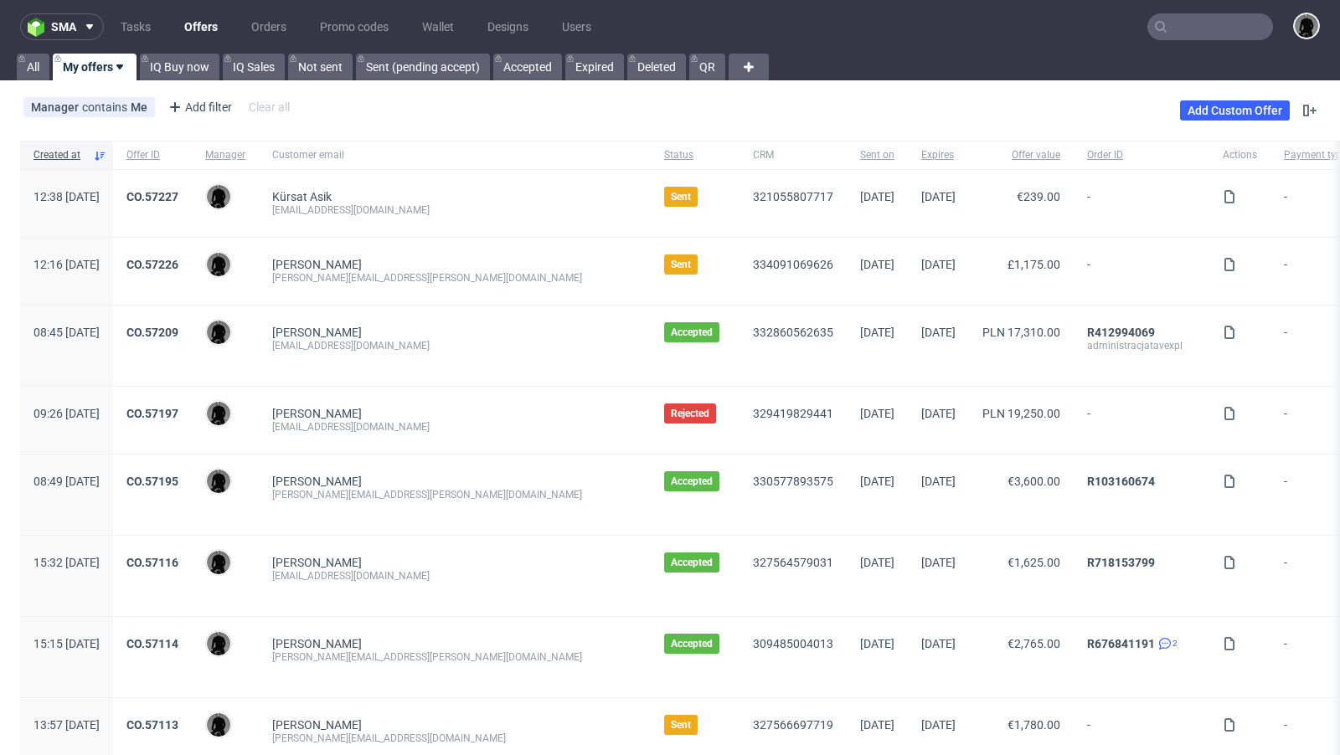
click at [430, 275] on div "felix@fink-time.com" at bounding box center [454, 277] width 365 height 13
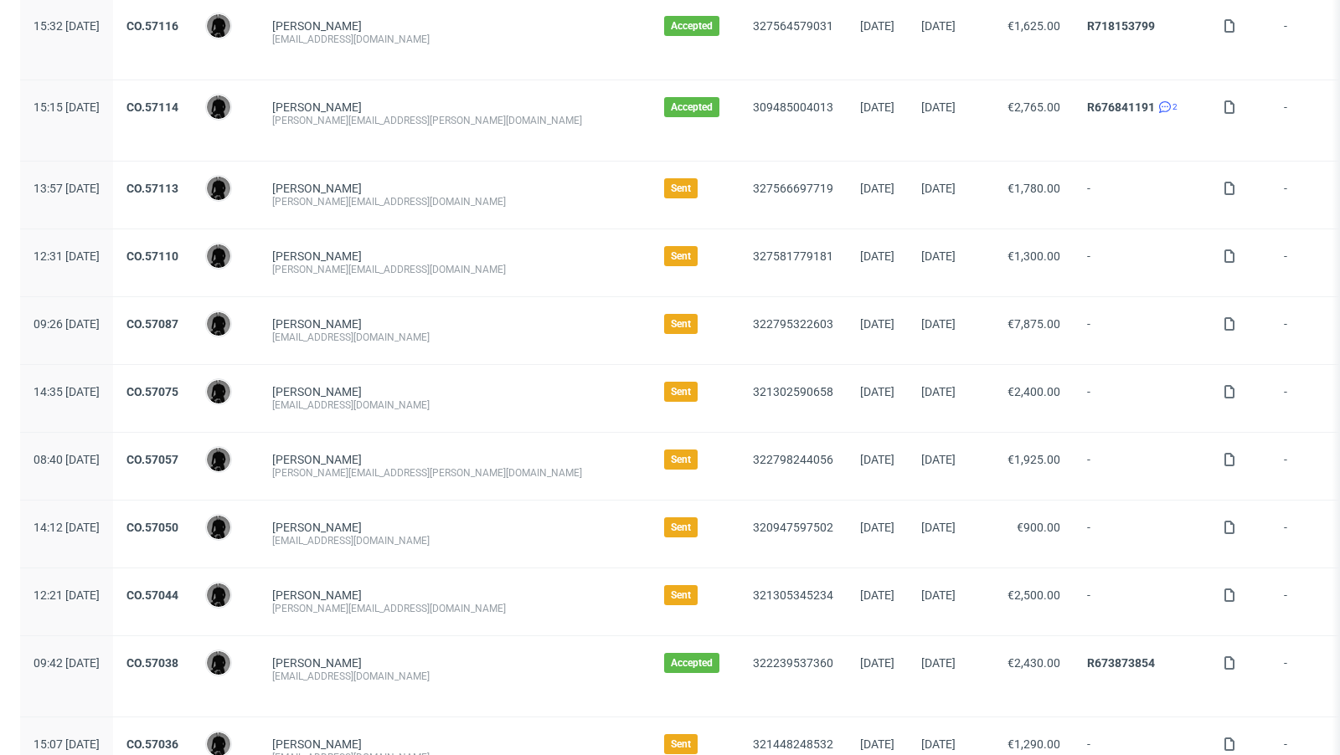
scroll to position [580, 0]
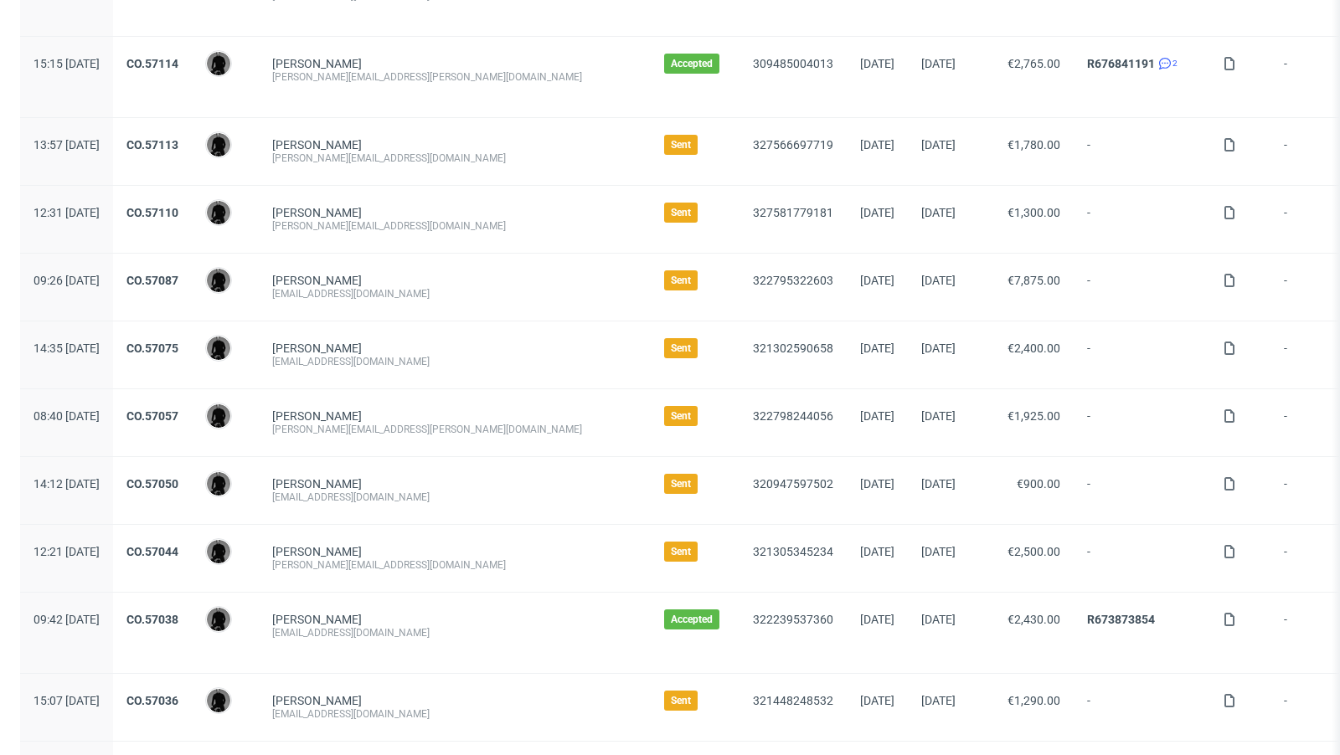
click at [395, 360] on div "simonderutter@gmail.com" at bounding box center [454, 361] width 365 height 13
copy div "simonderutter@gmail.com"
click at [402, 423] on div "winston.schultze@zellforschung.li" at bounding box center [454, 429] width 365 height 13
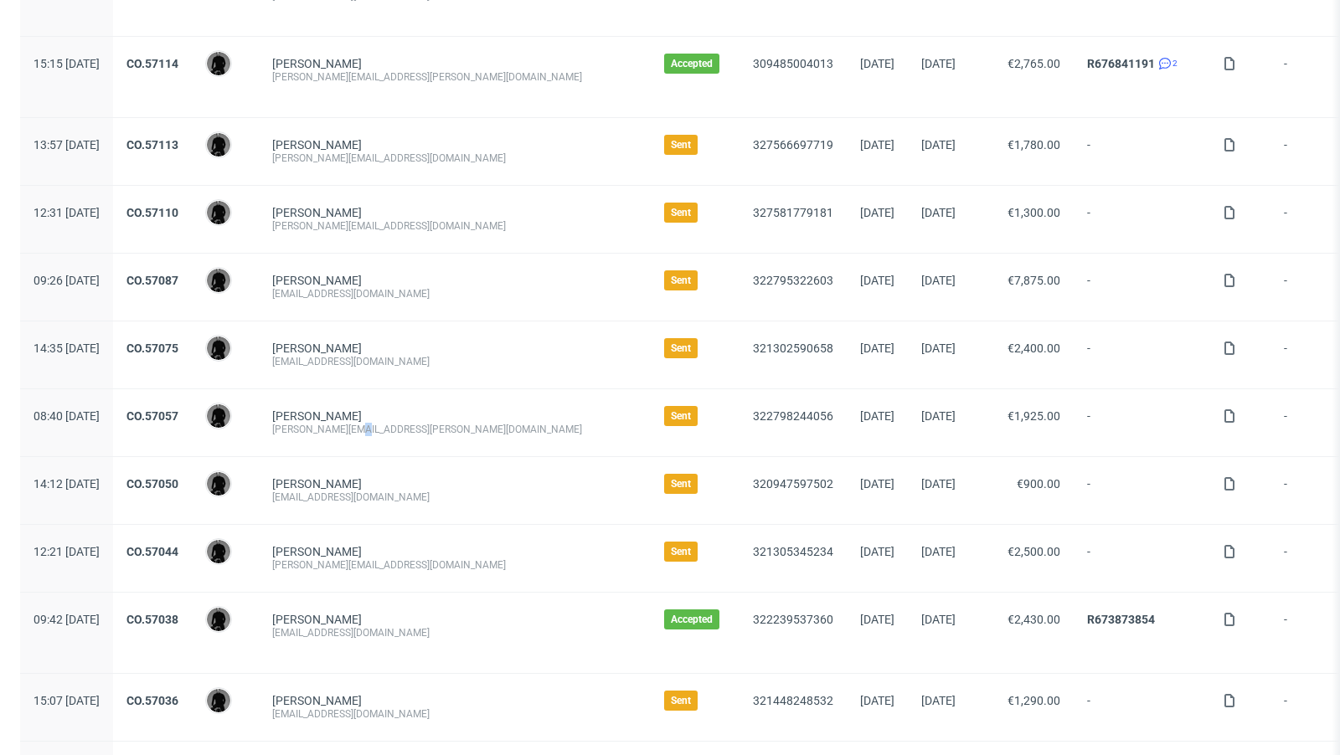
click at [402, 423] on div "winston.schultze@zellforschung.li" at bounding box center [454, 429] width 365 height 13
copy div "winston.schultze@zellforschung.li"
click at [385, 496] on div "eoin@heytipple.com" at bounding box center [454, 497] width 365 height 13
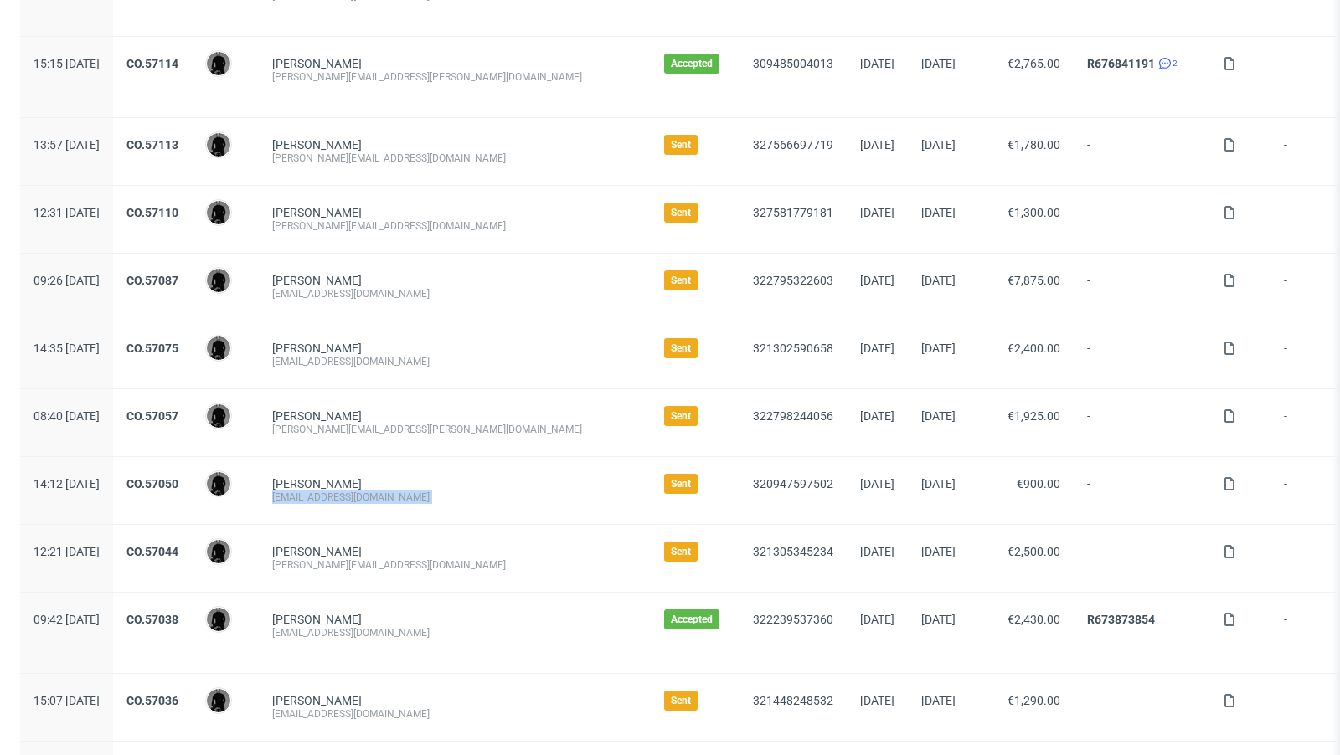
click at [385, 496] on div "eoin@heytipple.com" at bounding box center [454, 497] width 365 height 13
copy div "eoin@heytipple.com"
click at [458, 515] on div "Eoin Bara eoin@heytipple.com" at bounding box center [455, 490] width 392 height 67
click at [373, 559] on div "heidi@sweat-off.com" at bounding box center [454, 565] width 365 height 13
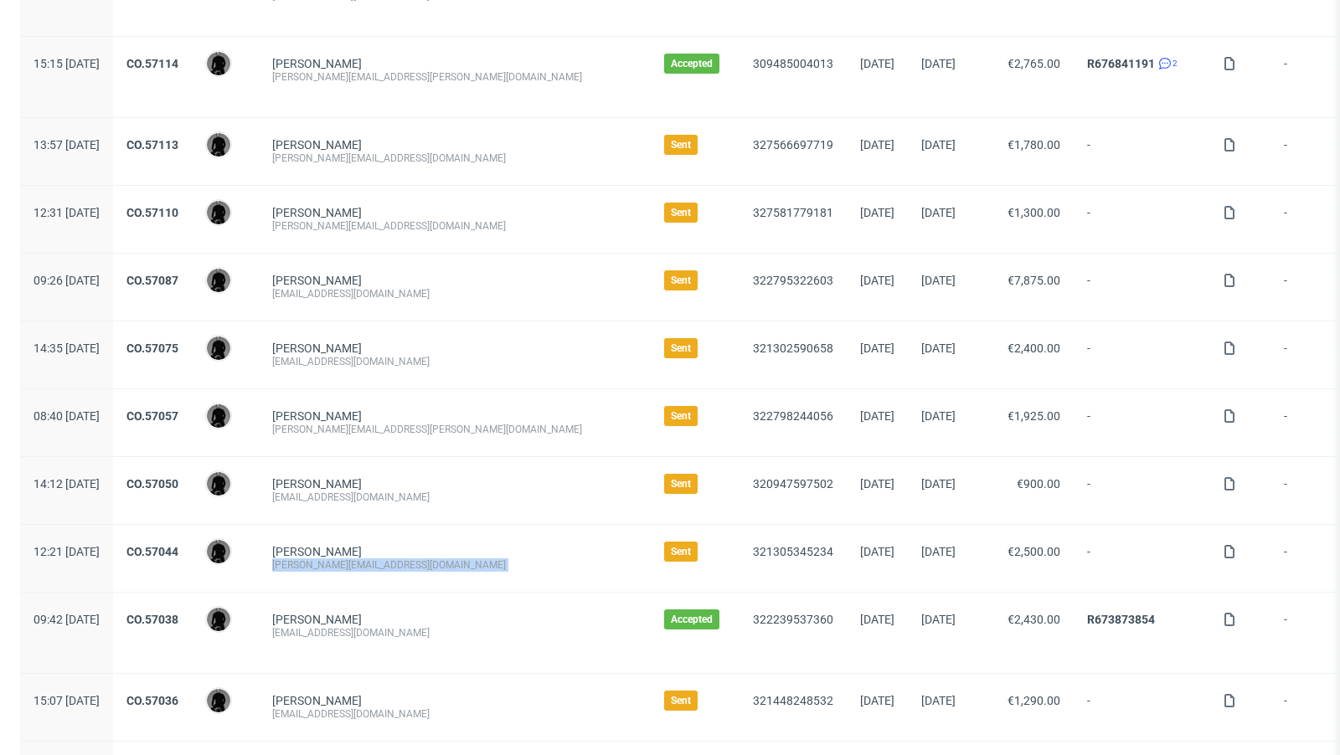
click at [373, 559] on div "heidi@sweat-off.com" at bounding box center [454, 565] width 365 height 13
copy div "heidi@sweat-off.com"
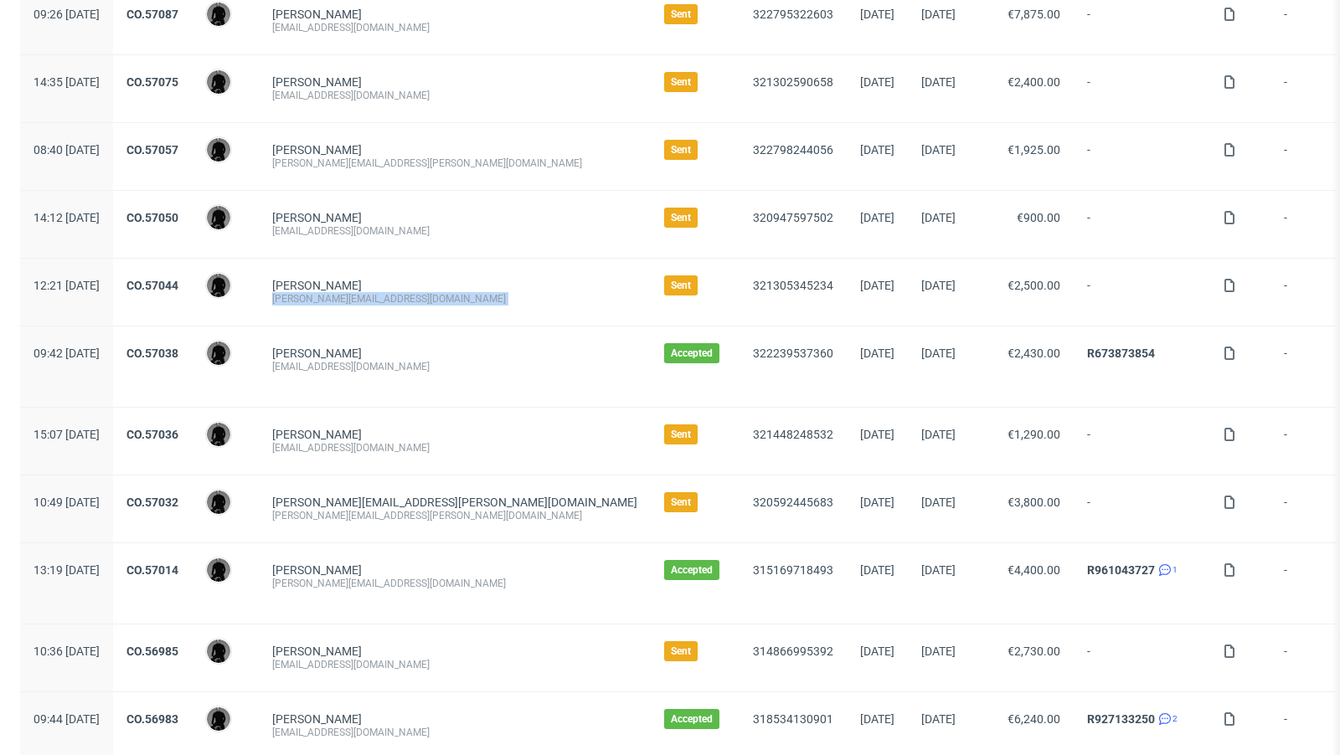
scroll to position [855, 0]
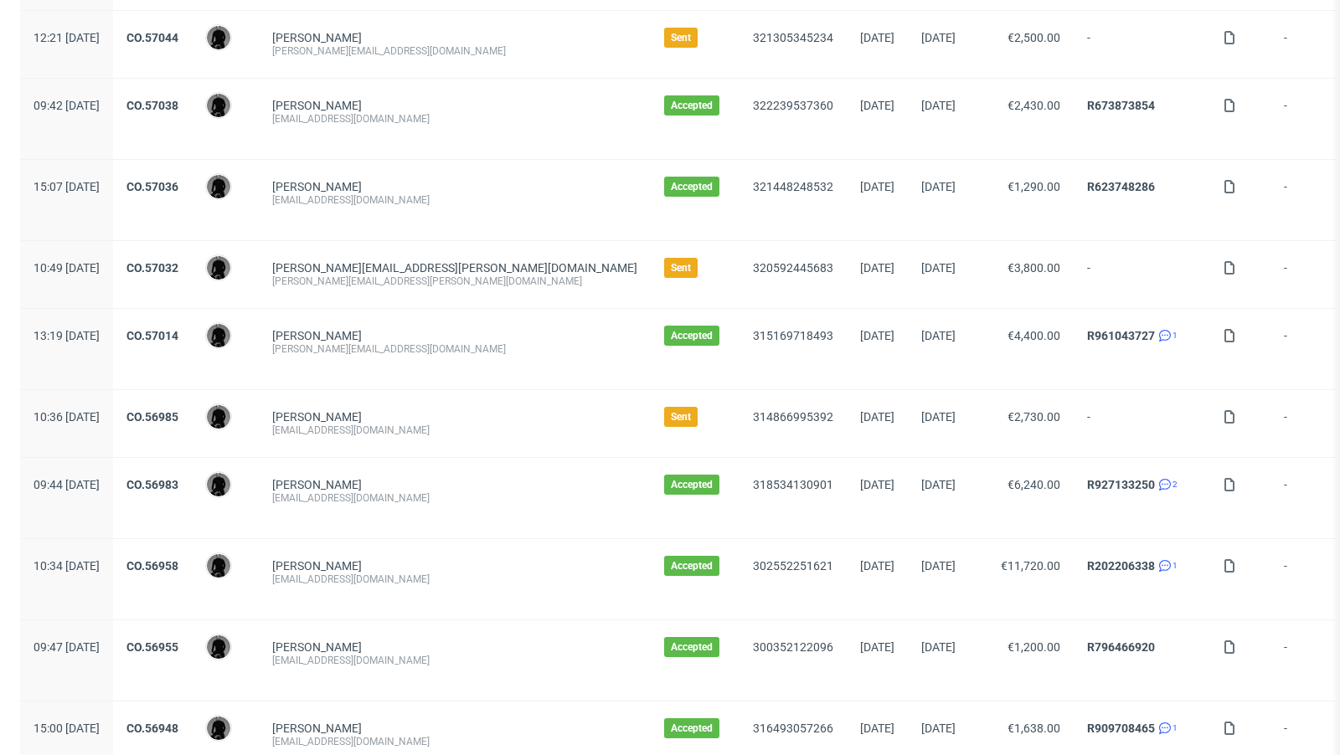
scroll to position [1097, 0]
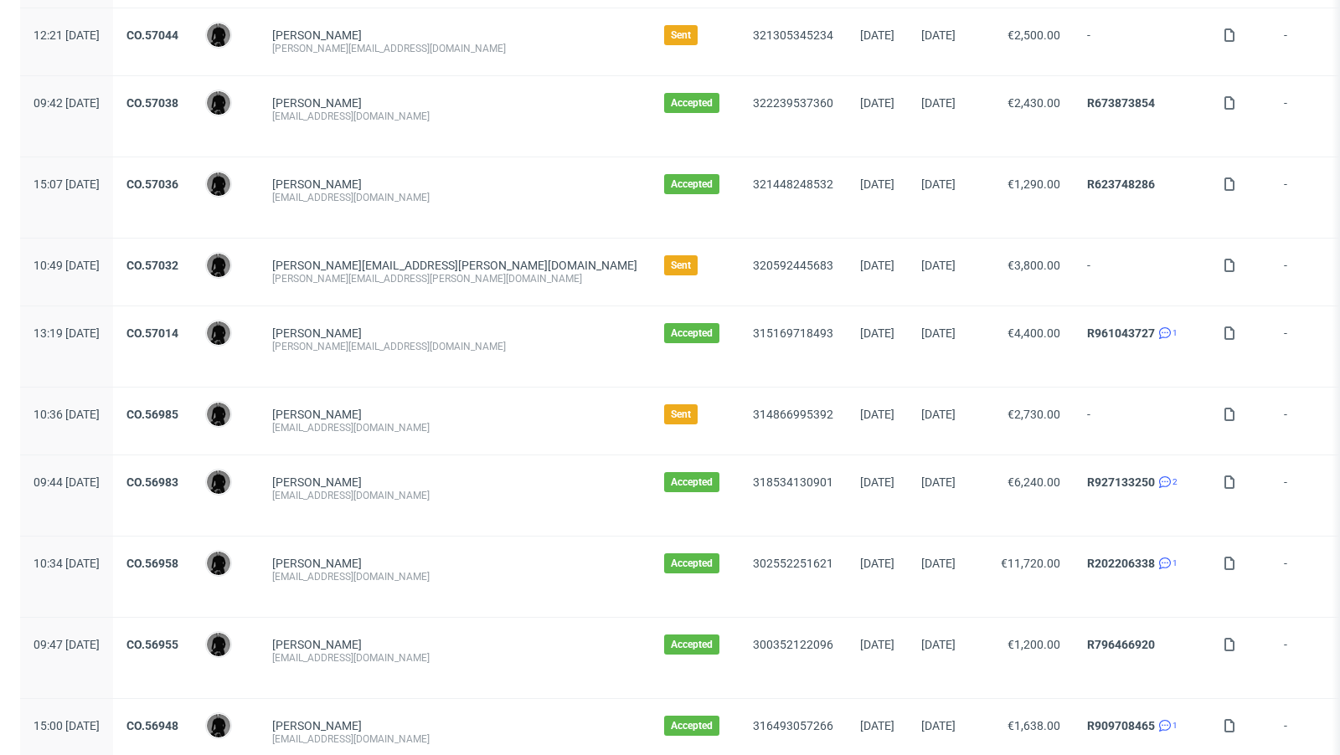
click at [383, 425] on div "[EMAIL_ADDRESS][DOMAIN_NAME]" at bounding box center [454, 427] width 365 height 13
click at [372, 421] on div "[EMAIL_ADDRESS][DOMAIN_NAME]" at bounding box center [454, 427] width 365 height 13
copy div "[EMAIL_ADDRESS][DOMAIN_NAME]"
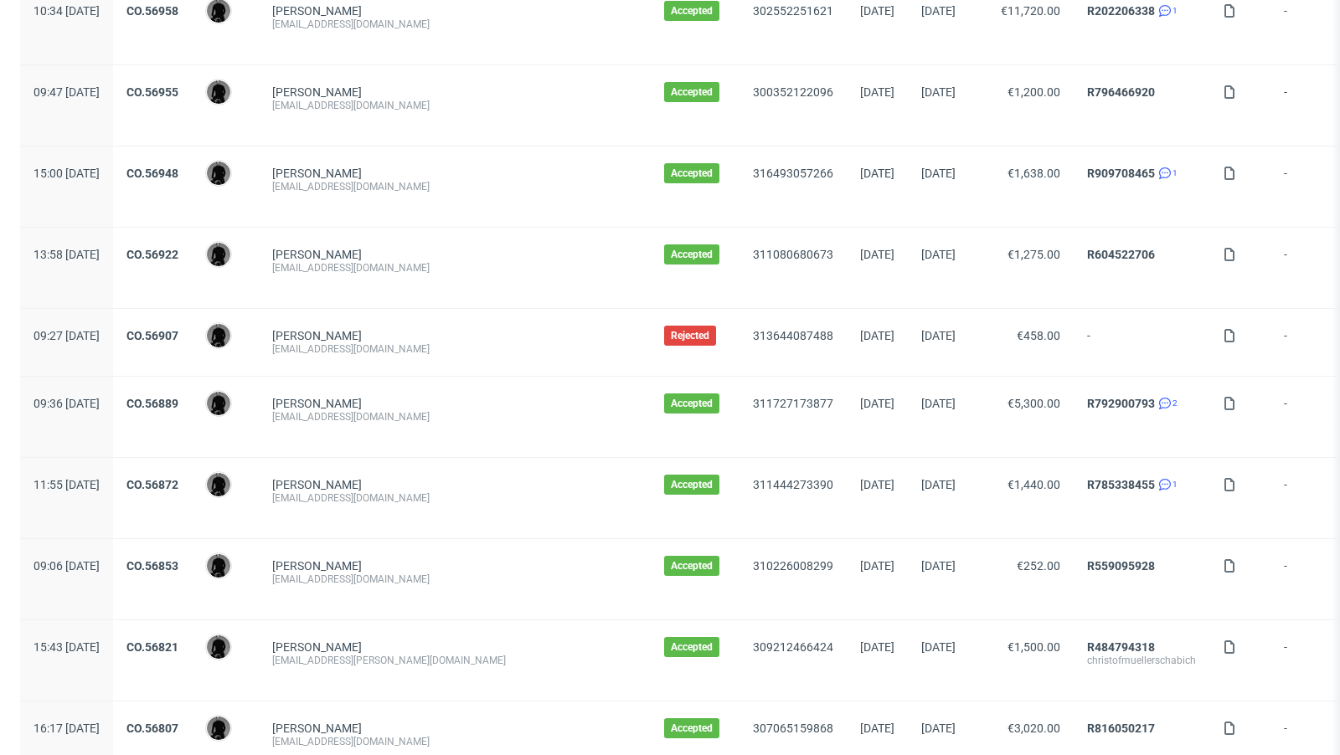
scroll to position [1718, 0]
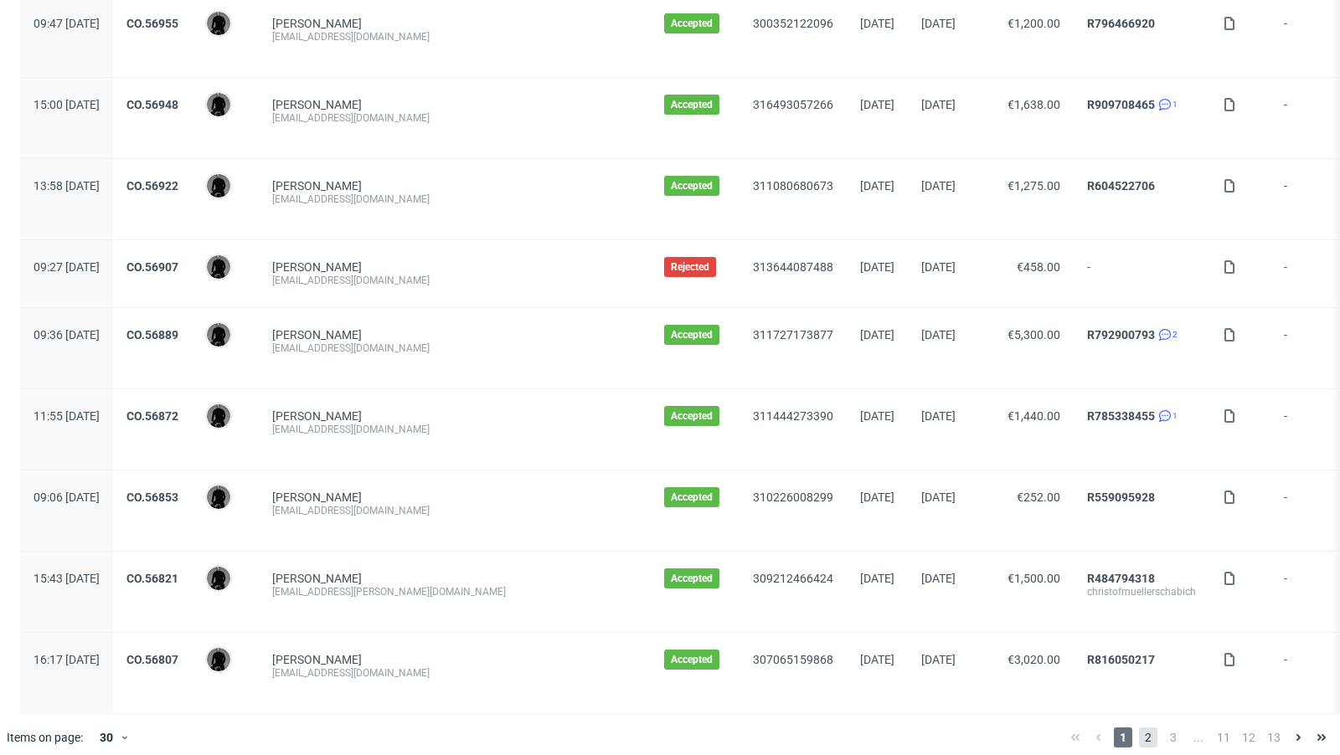
click at [1139, 728] on span "2" at bounding box center [1148, 738] width 18 height 20
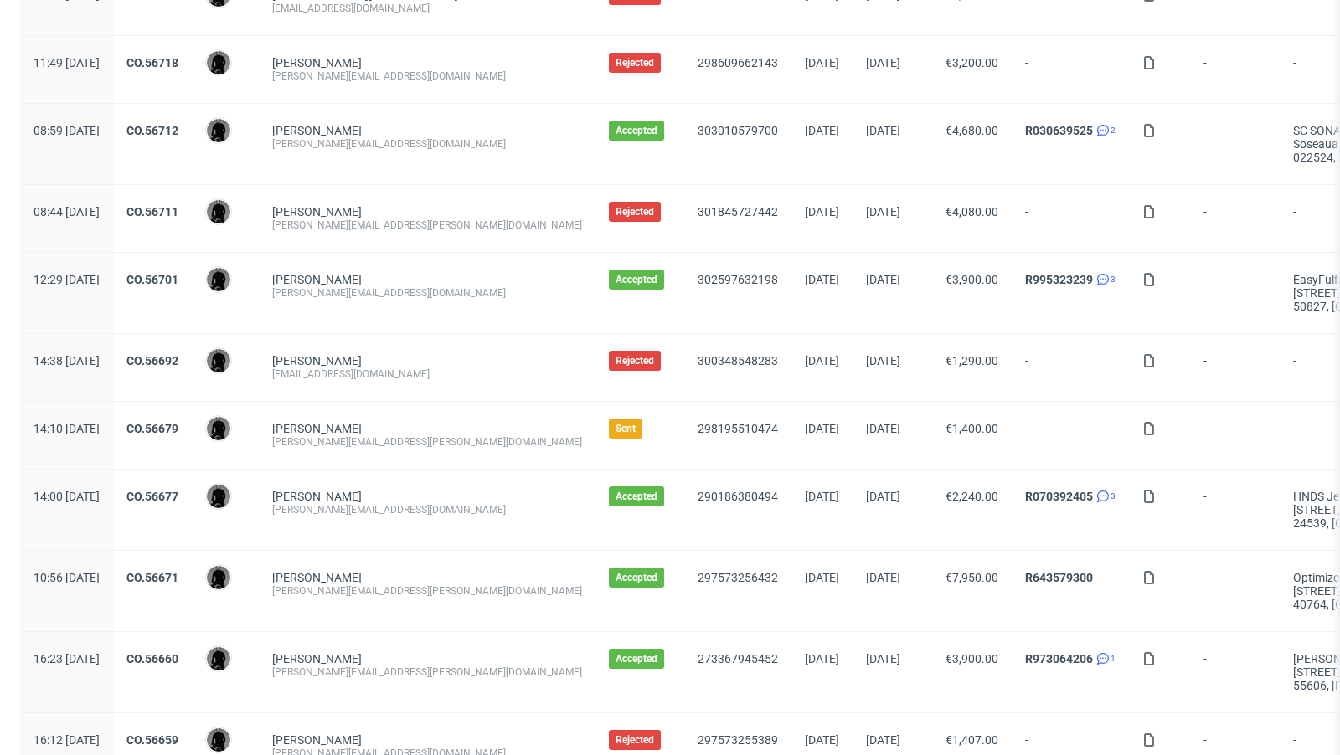
scroll to position [797, 0]
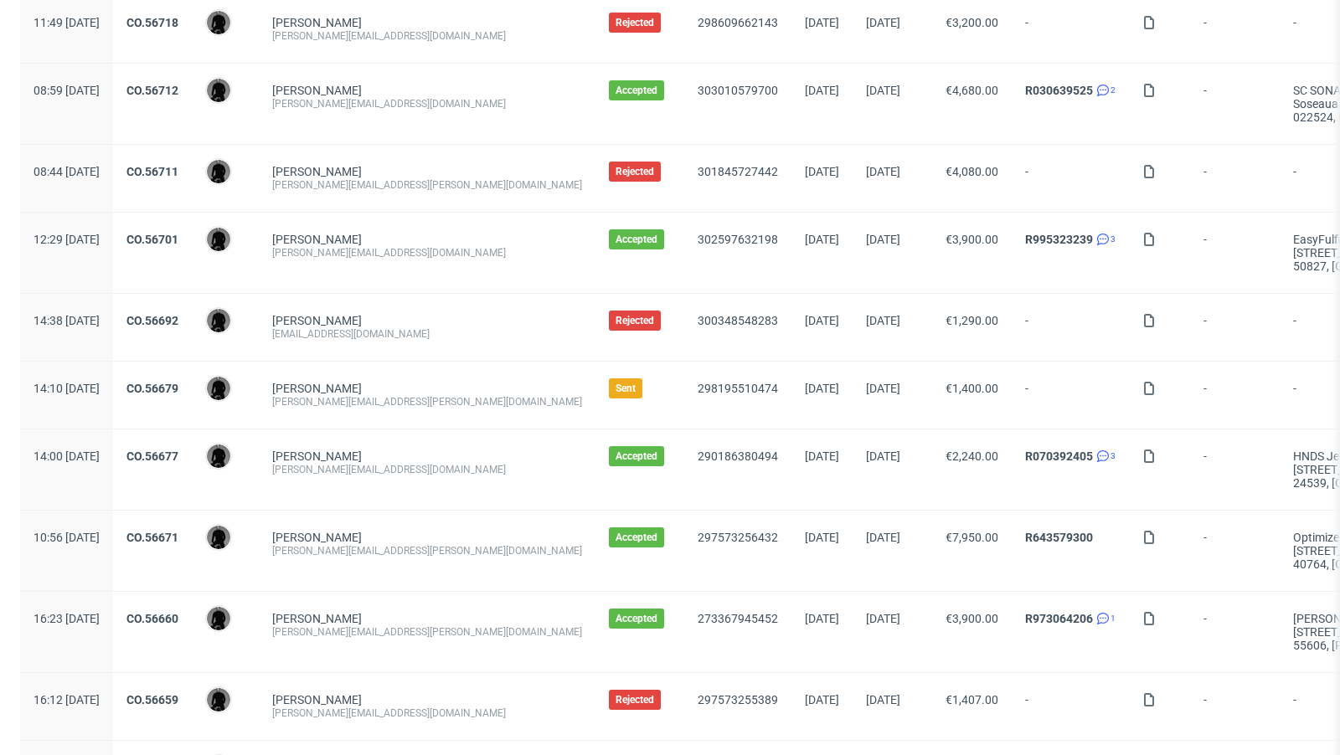
click at [374, 397] on div "[PERSON_NAME][EMAIL_ADDRESS][PERSON_NAME][DOMAIN_NAME]" at bounding box center [427, 401] width 310 height 13
copy div "[PERSON_NAME][EMAIL_ADDRESS][PERSON_NAME][DOMAIN_NAME]"
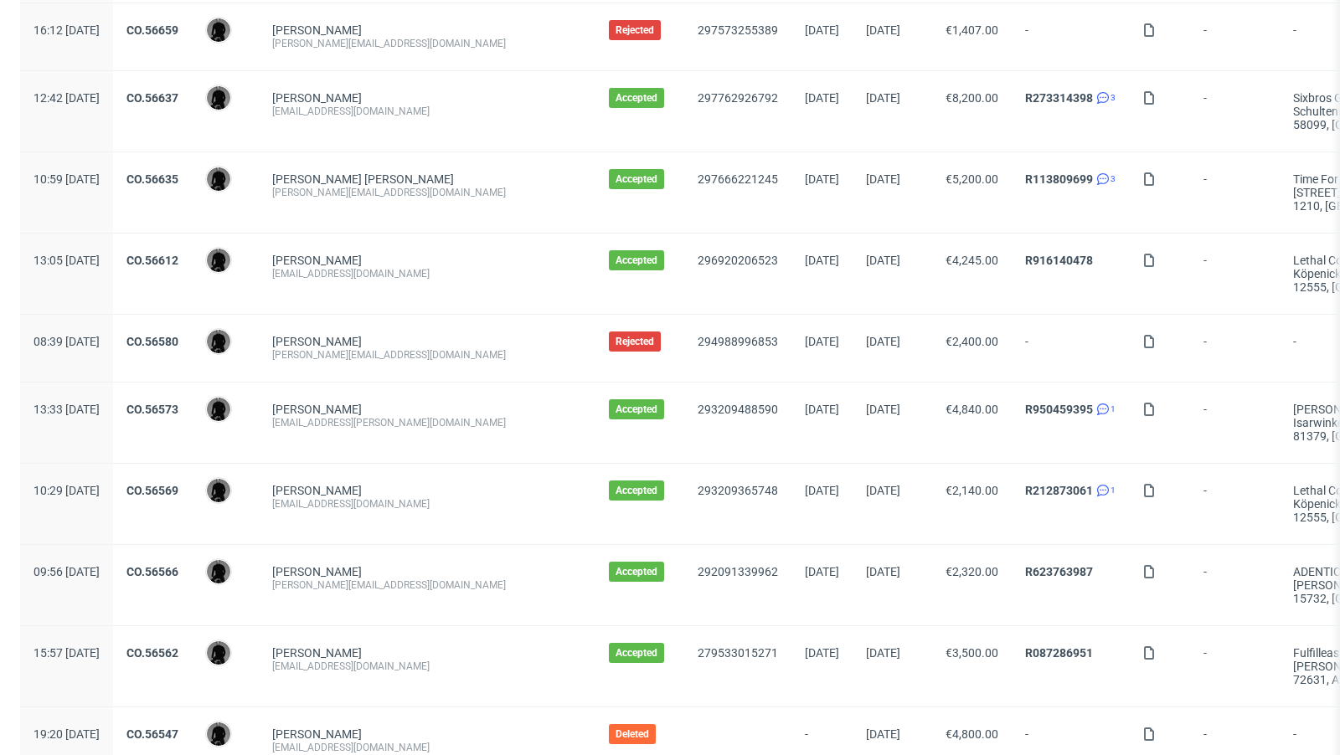
scroll to position [1758, 0]
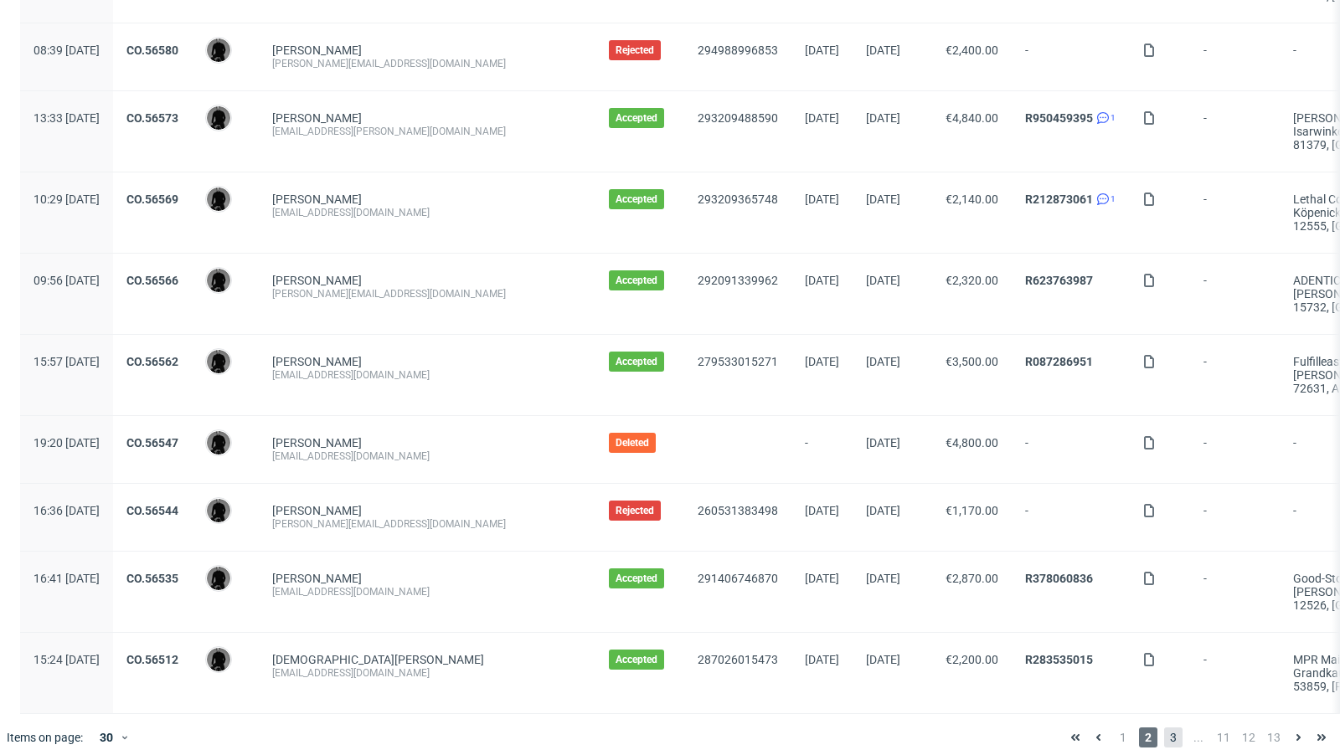
click at [1164, 728] on span "3" at bounding box center [1173, 738] width 18 height 20
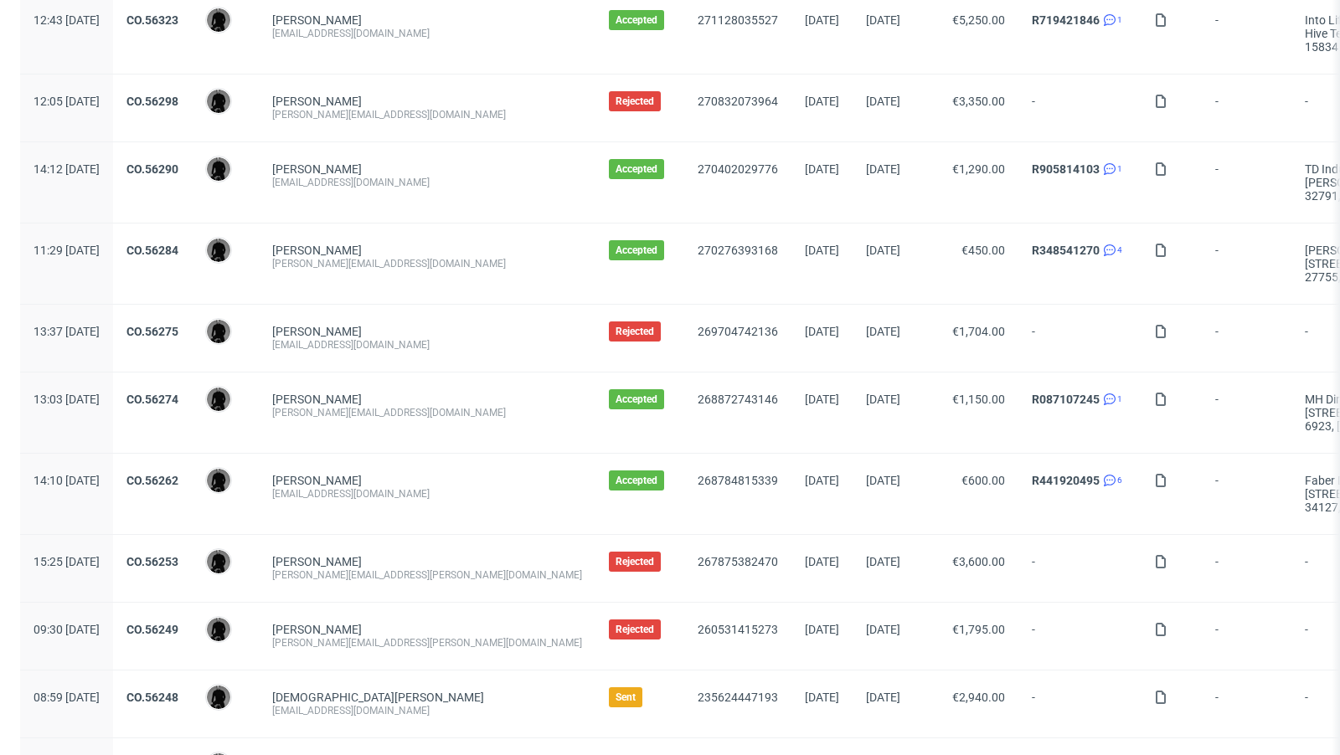
scroll to position [1799, 0]
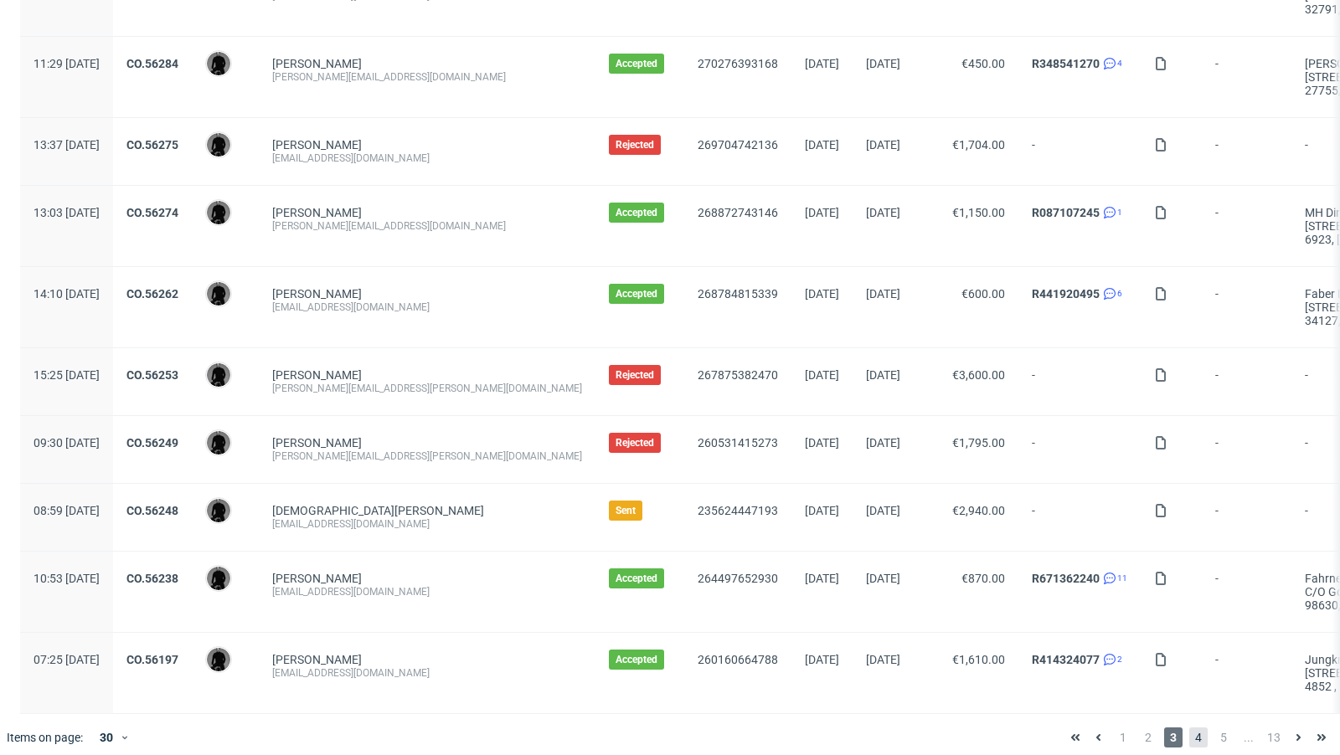
click at [1190, 728] on span "4" at bounding box center [1198, 738] width 18 height 20
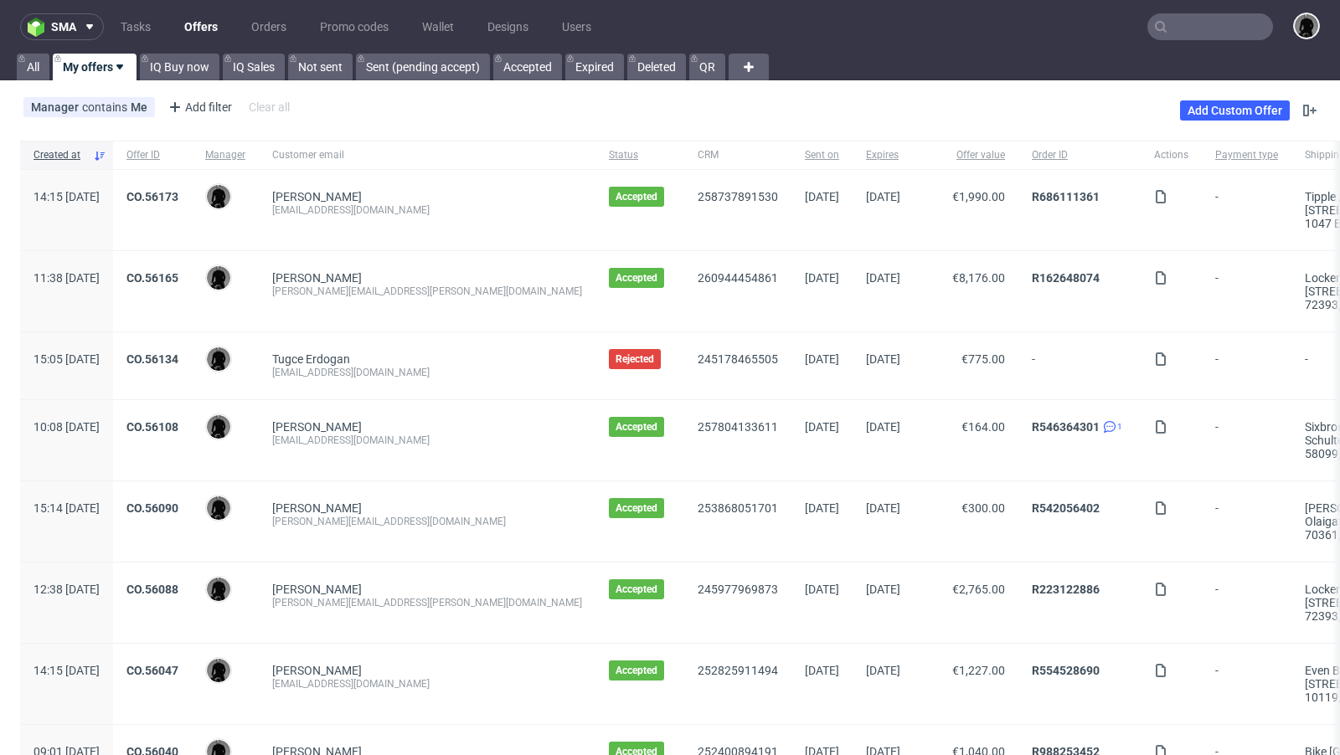
click at [199, 23] on link "Offers" at bounding box center [201, 26] width 54 height 27
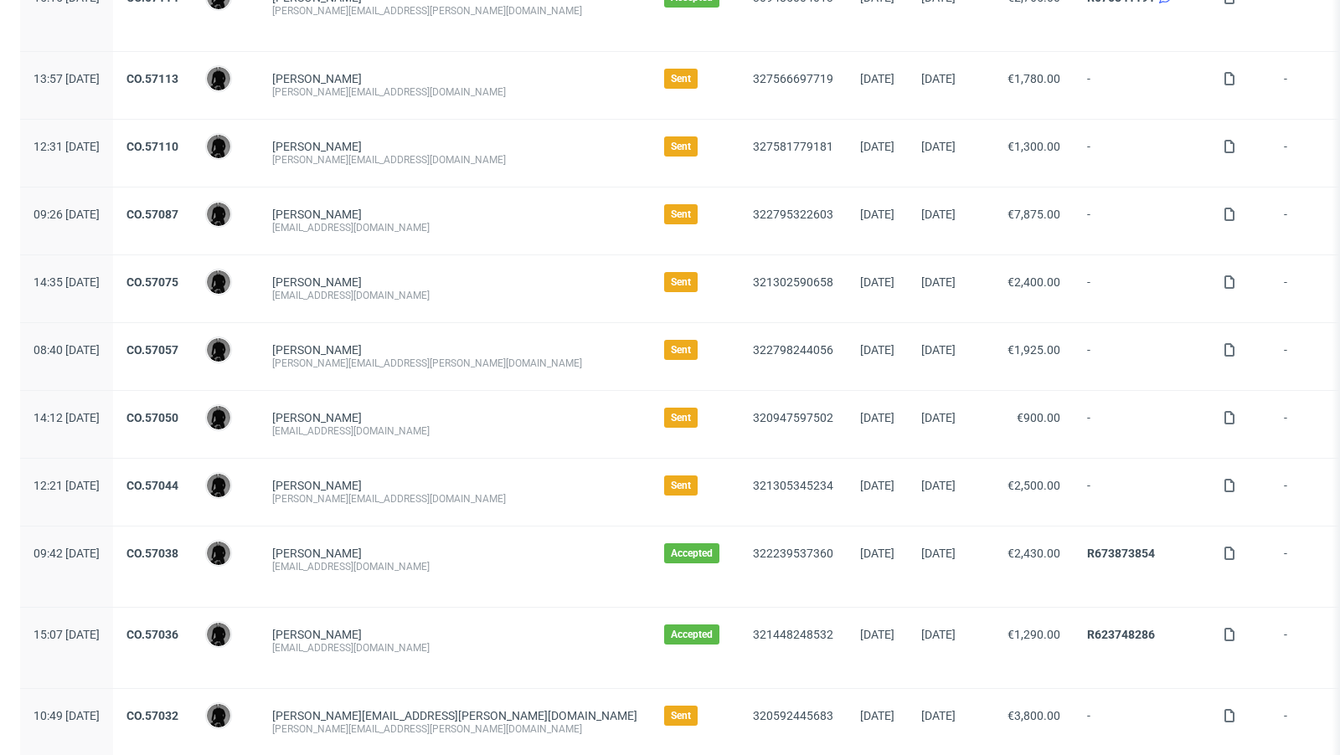
scroll to position [651, 0]
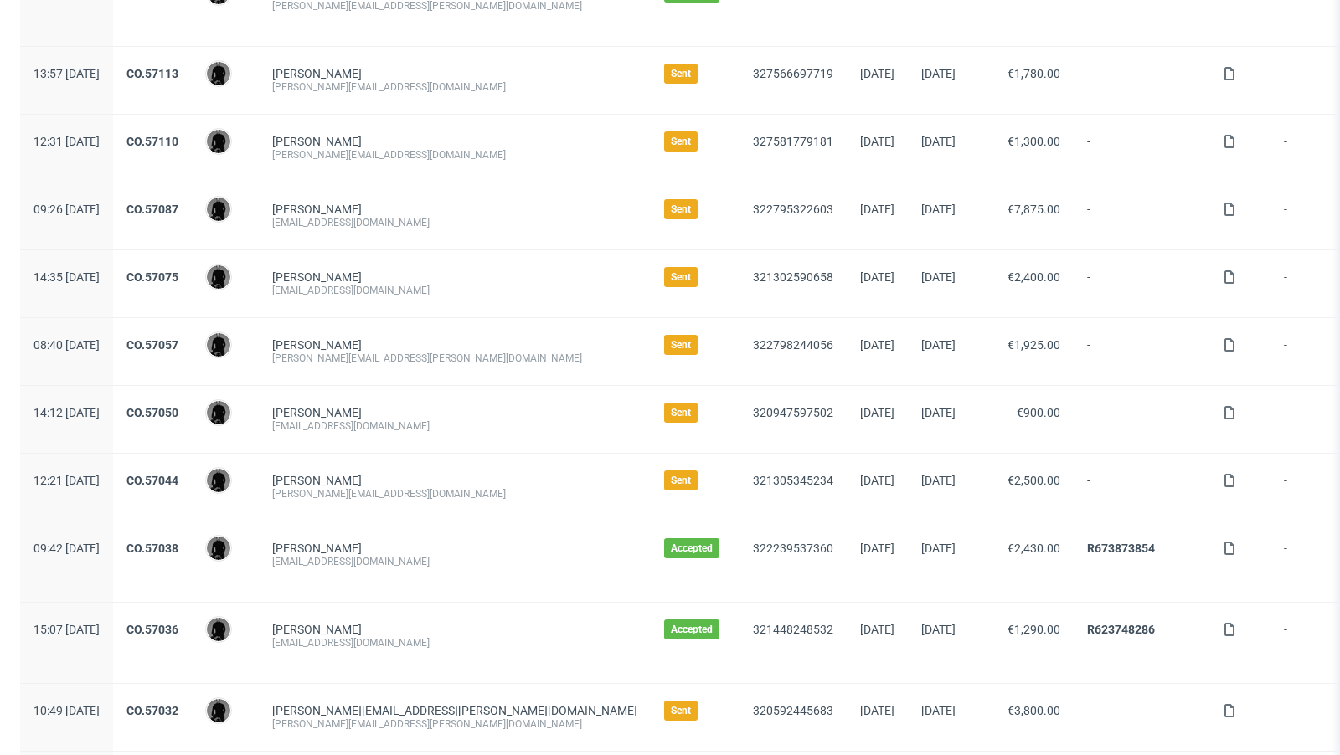
click at [351, 639] on div "[EMAIL_ADDRESS][DOMAIN_NAME]" at bounding box center [454, 642] width 365 height 13
copy div "[EMAIL_ADDRESS][DOMAIN_NAME]"
click at [1087, 623] on link "R623748286" at bounding box center [1121, 629] width 68 height 13
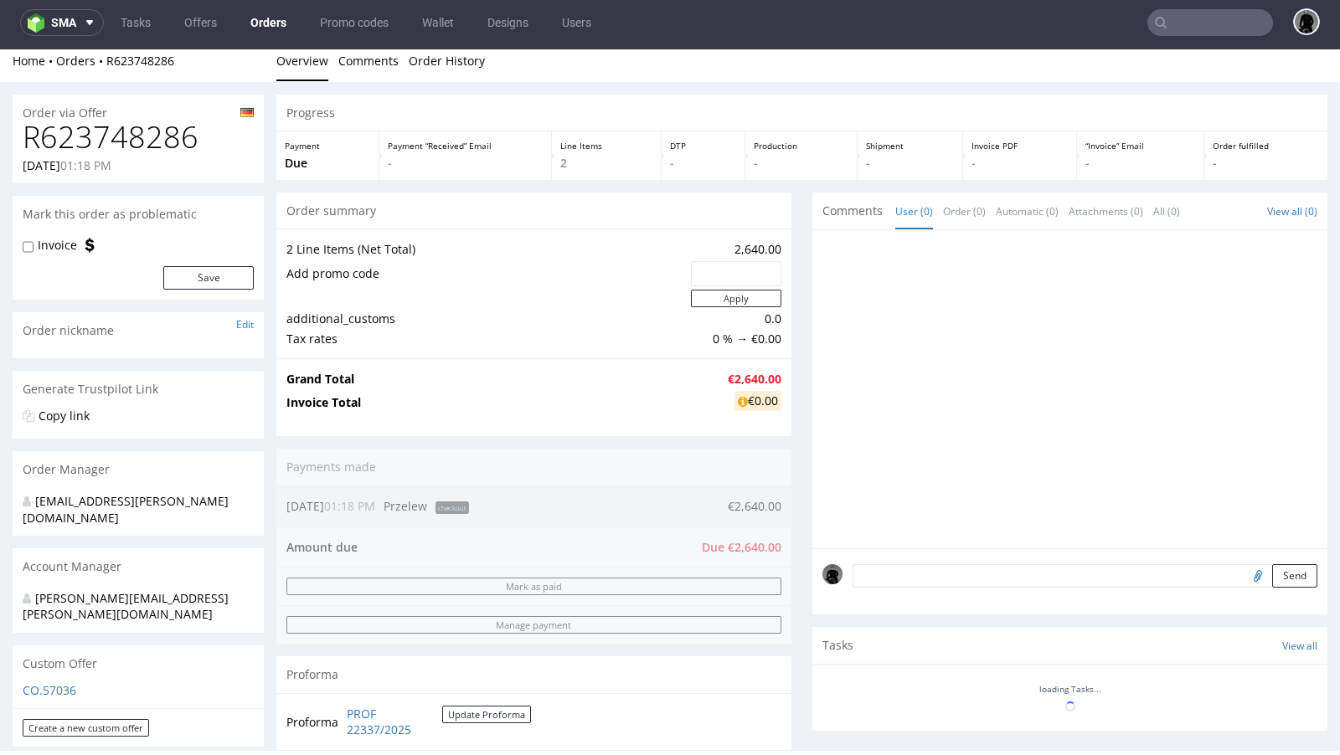
scroll to position [17, 0]
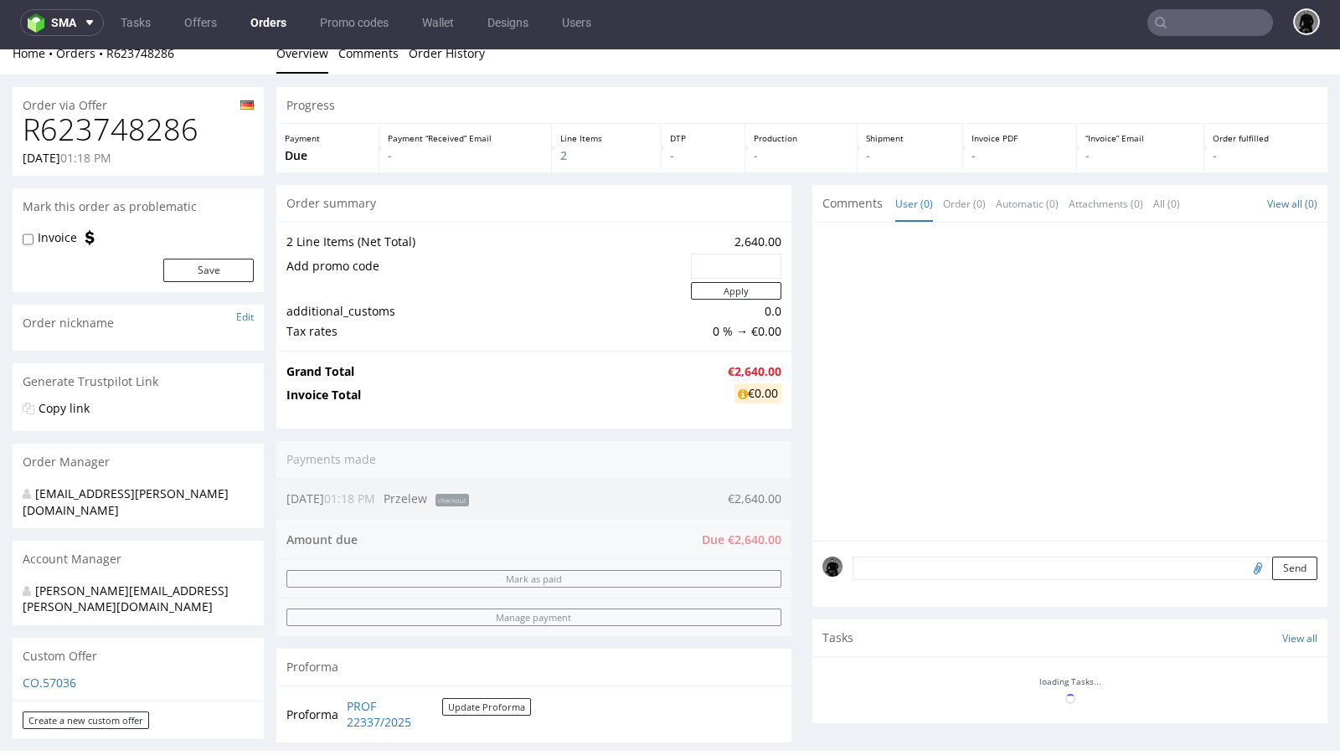
click at [940, 562] on textarea at bounding box center [1084, 568] width 465 height 23
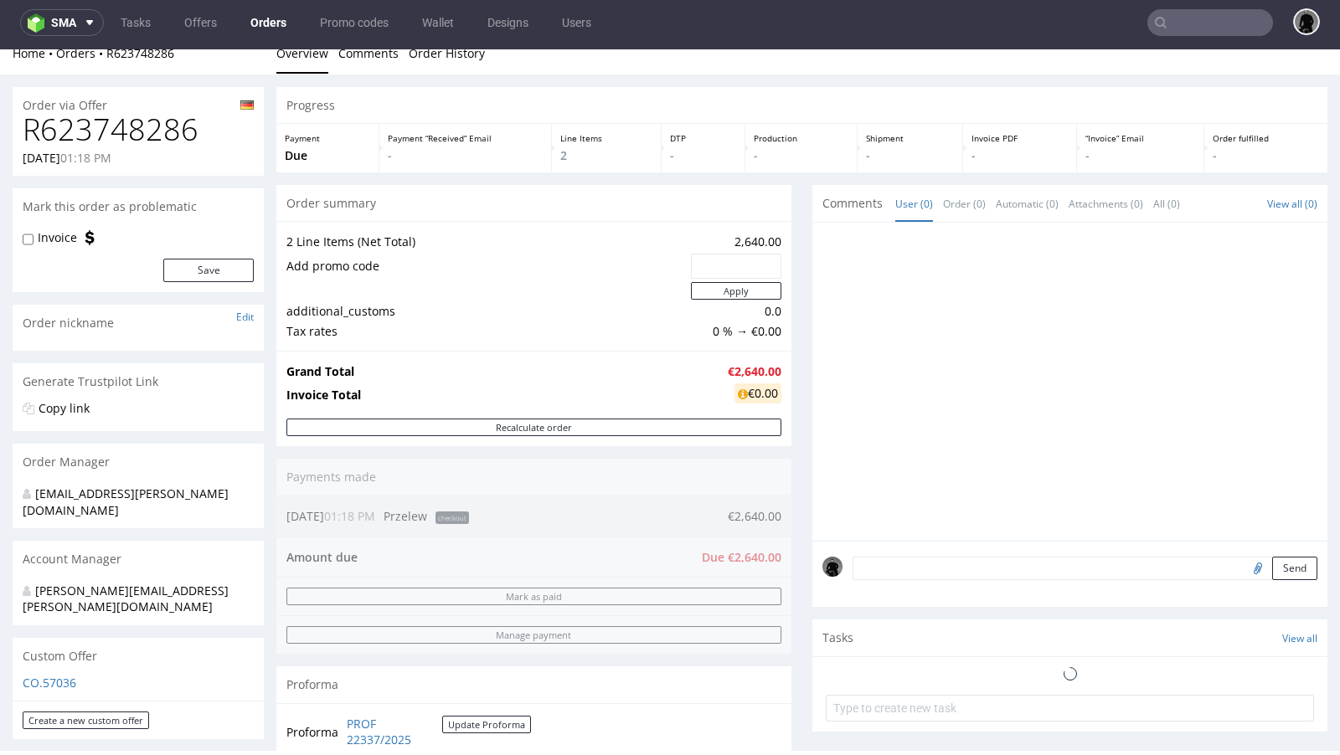
paste textarea "Lieferadresse: Stephanus gGmbH Werkstätten OPR c/o big little things GmbH Leddi…"
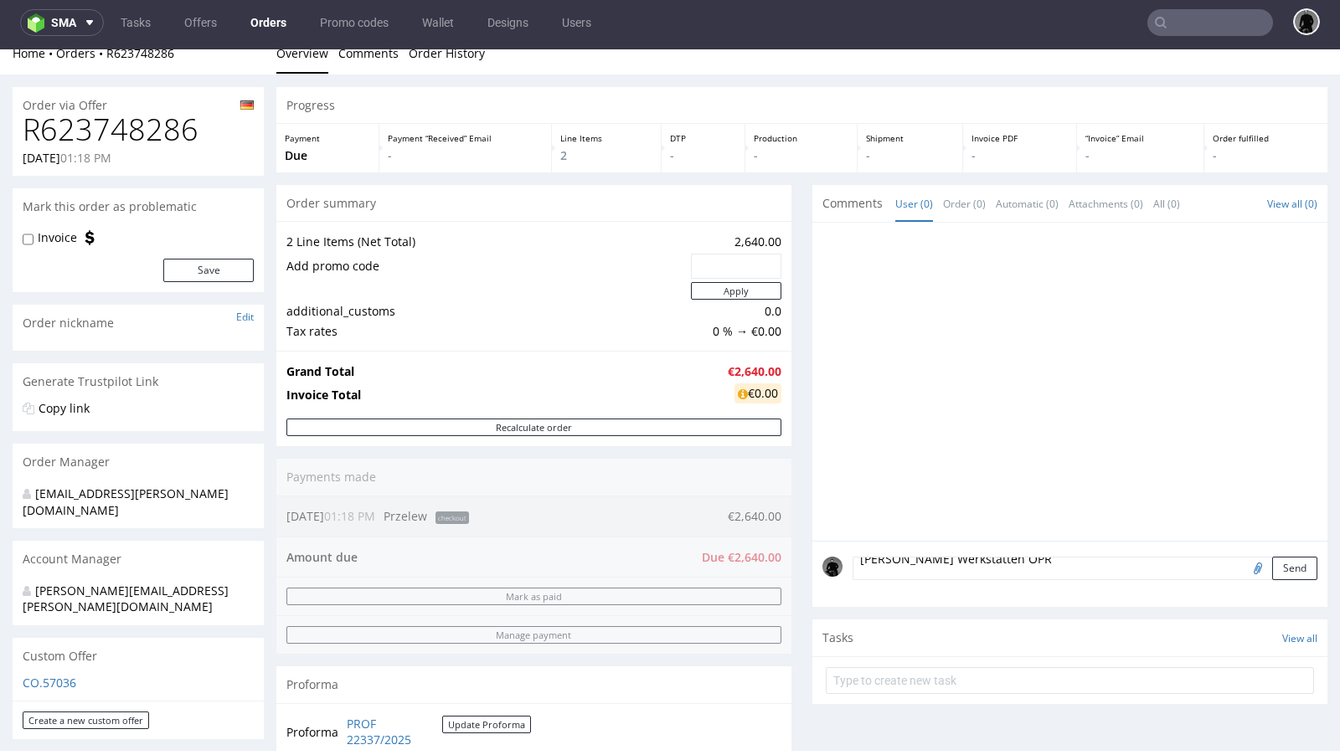
scroll to position [0, 0]
drag, startPoint x: 945, startPoint y: 568, endPoint x: 852, endPoint y: 567, distance: 93.8
click at [852, 567] on textarea "Lieferadresse: Stephanus gGmbH Werkstätten OPR c/o big little things GmbH Leddi…" at bounding box center [1084, 568] width 465 height 23
type textarea "Adres wysylki: [PERSON_NAME] Werkstätten OPR c/o big little things GmbH [STREET…"
click at [1279, 567] on button "Send" at bounding box center [1294, 568] width 45 height 23
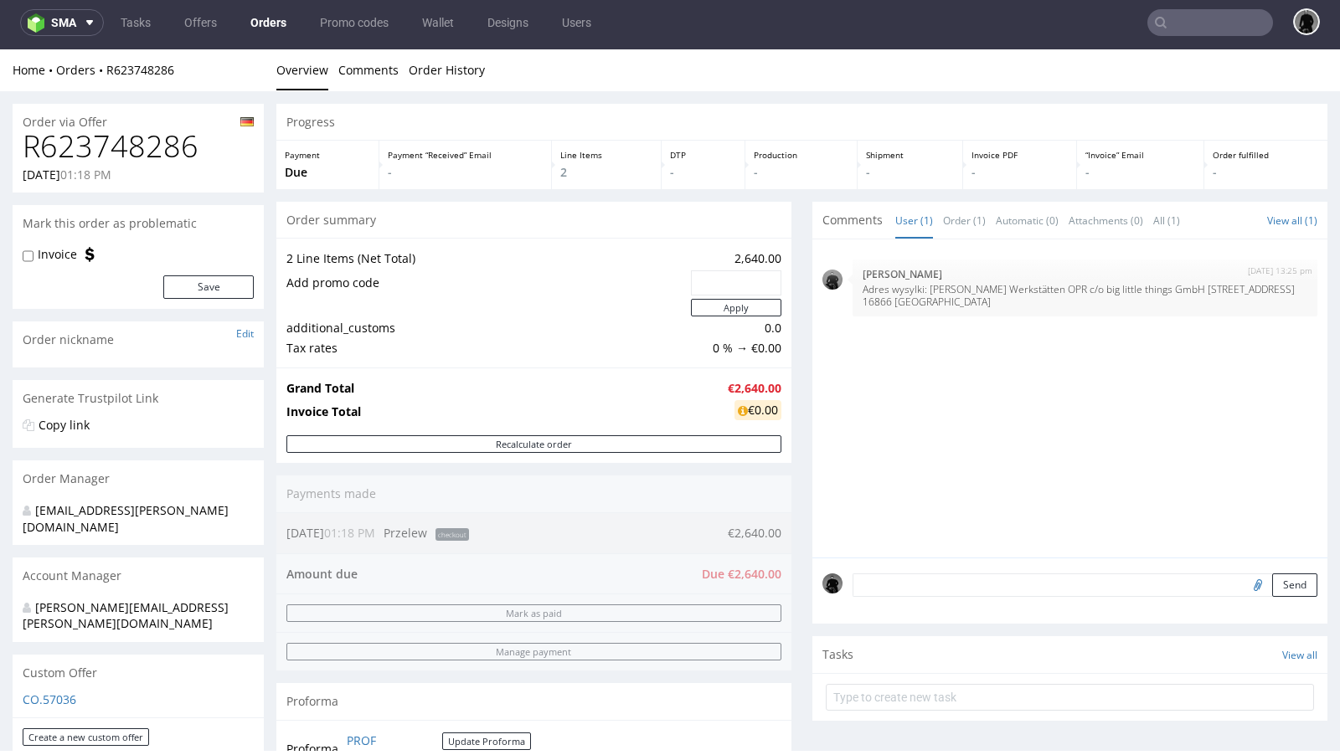
click at [1111, 413] on div "15th Oct 25 | 13:25 pm Dawid Urbanowicz Adres wysylki: Stephanus gGmbH Werkstät…" at bounding box center [1074, 404] width 505 height 308
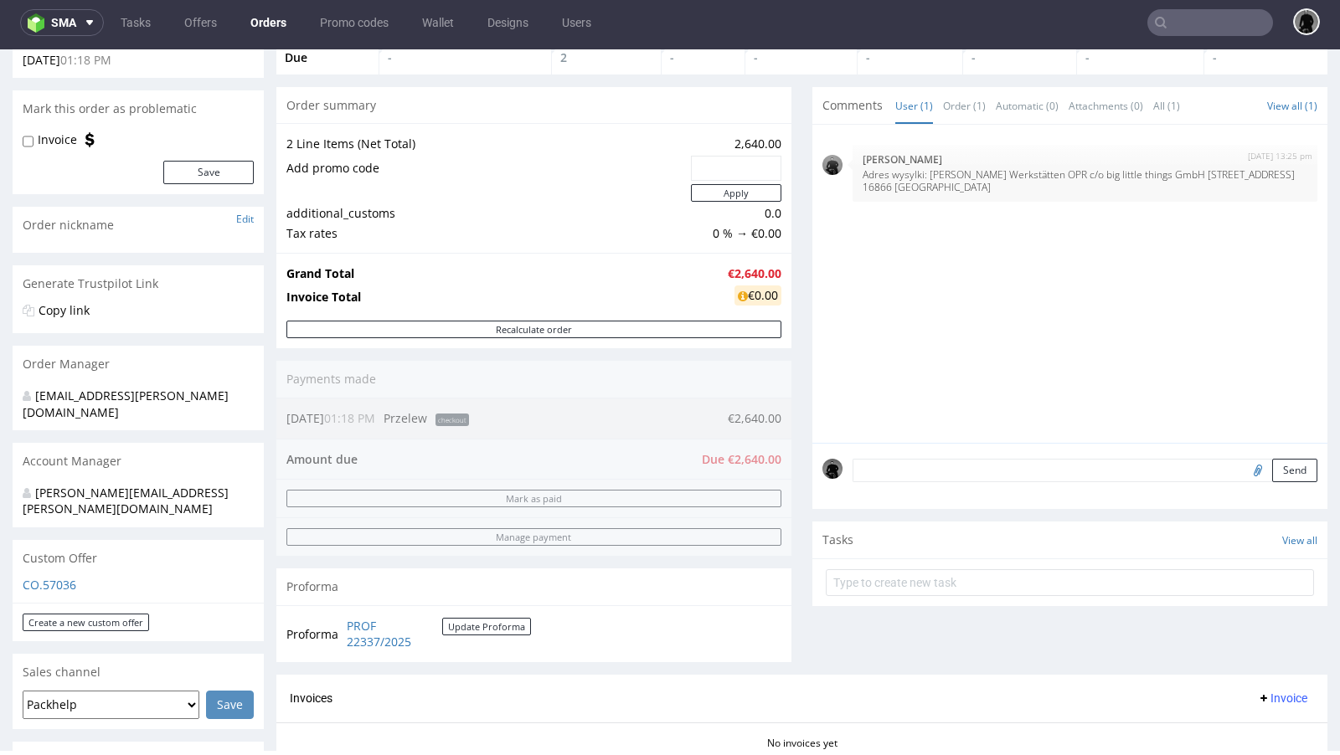
scroll to position [80, 0]
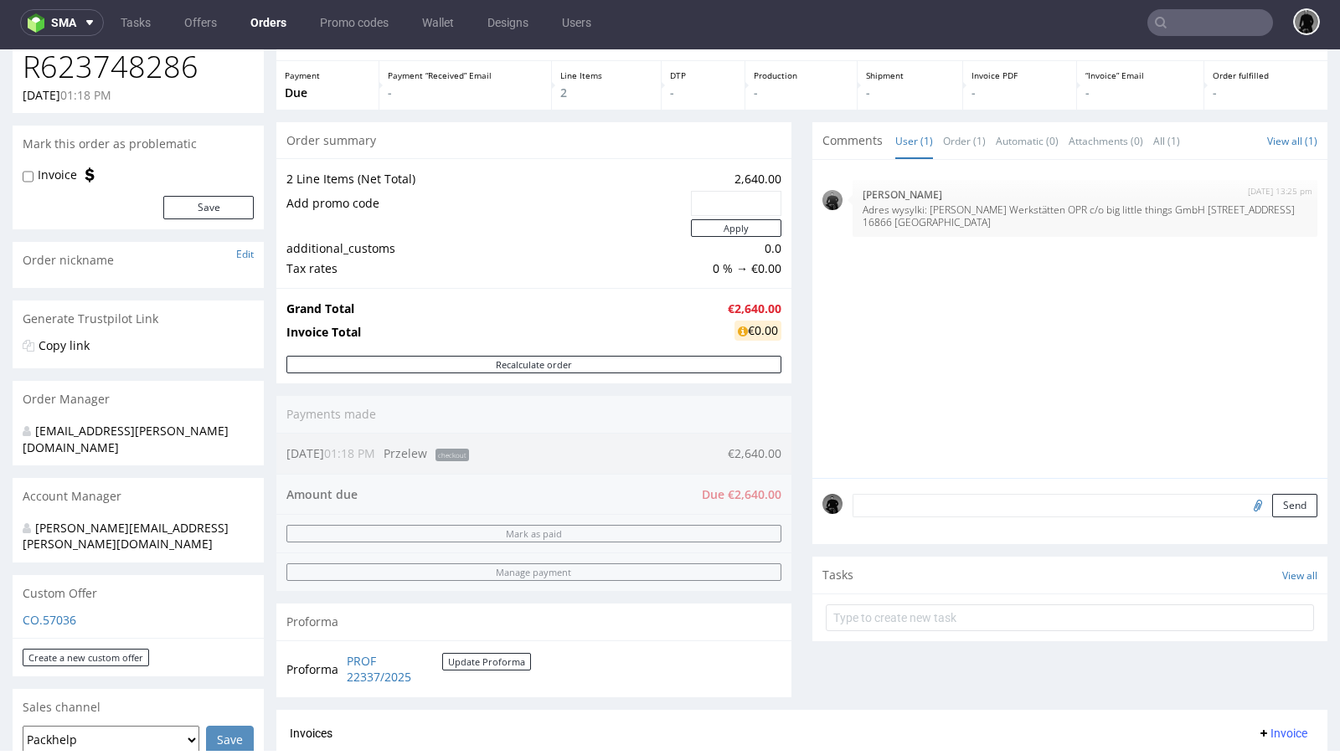
click at [1243, 507] on input "file" at bounding box center [1254, 505] width 23 height 22
type input "C:\fakepath\F71-FroheWeihnachten-druckdatei (1).pdf"
click at [1290, 498] on button "Send" at bounding box center [1294, 505] width 45 height 23
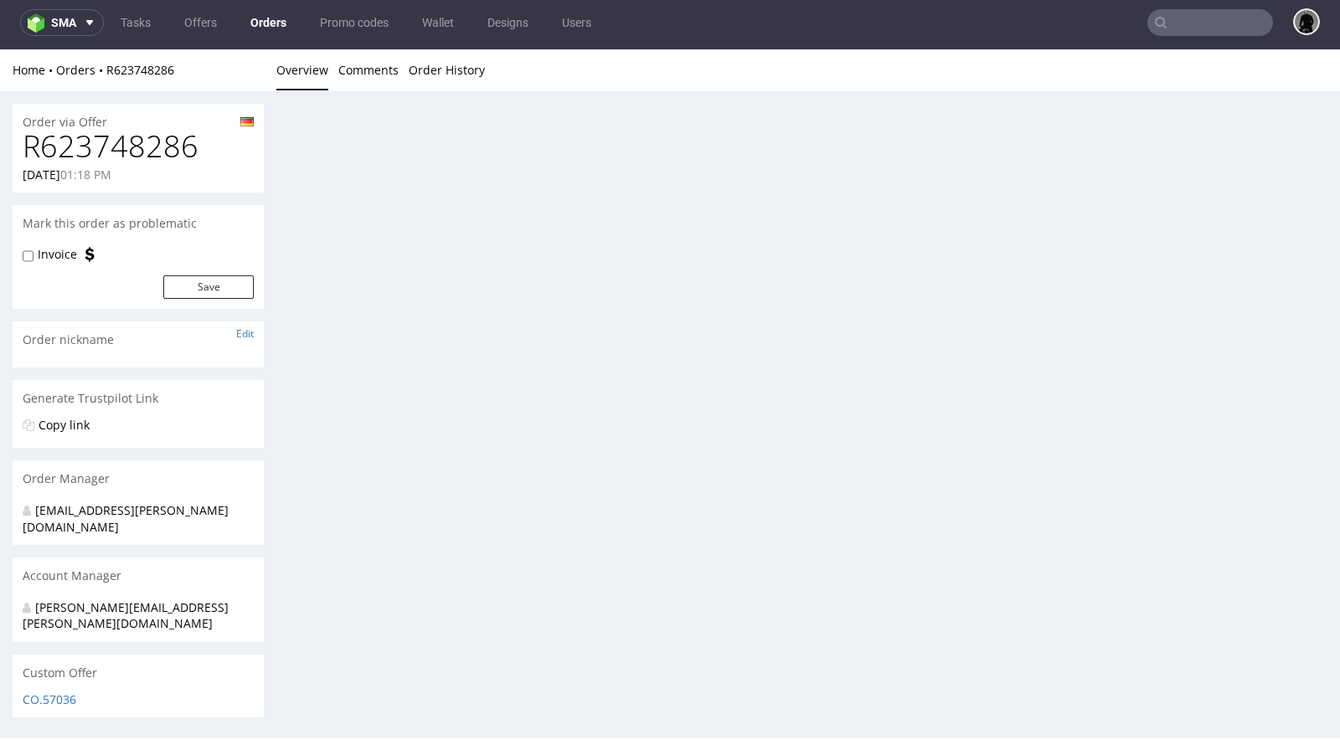
scroll to position [0, 0]
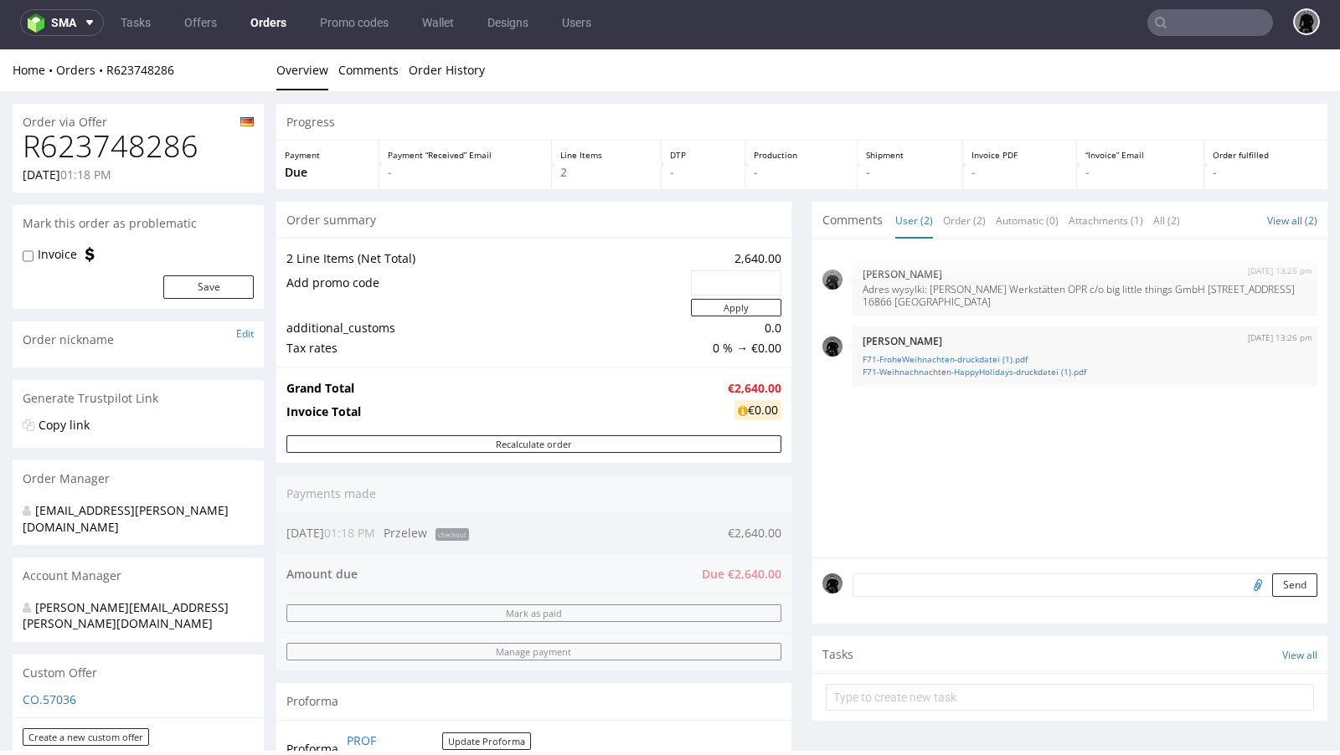
click at [569, 310] on td at bounding box center [486, 307] width 400 height 21
click at [202, 26] on link "Offers" at bounding box center [200, 22] width 53 height 27
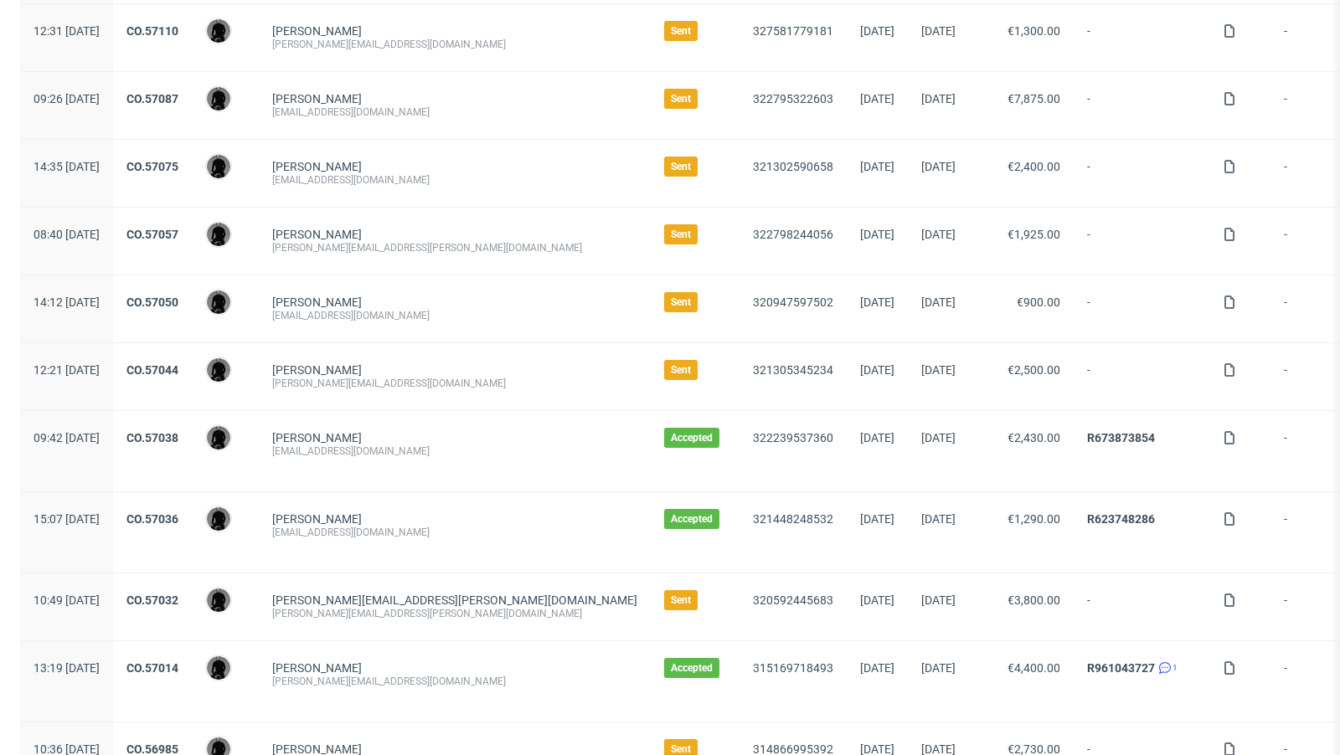
scroll to position [785, 0]
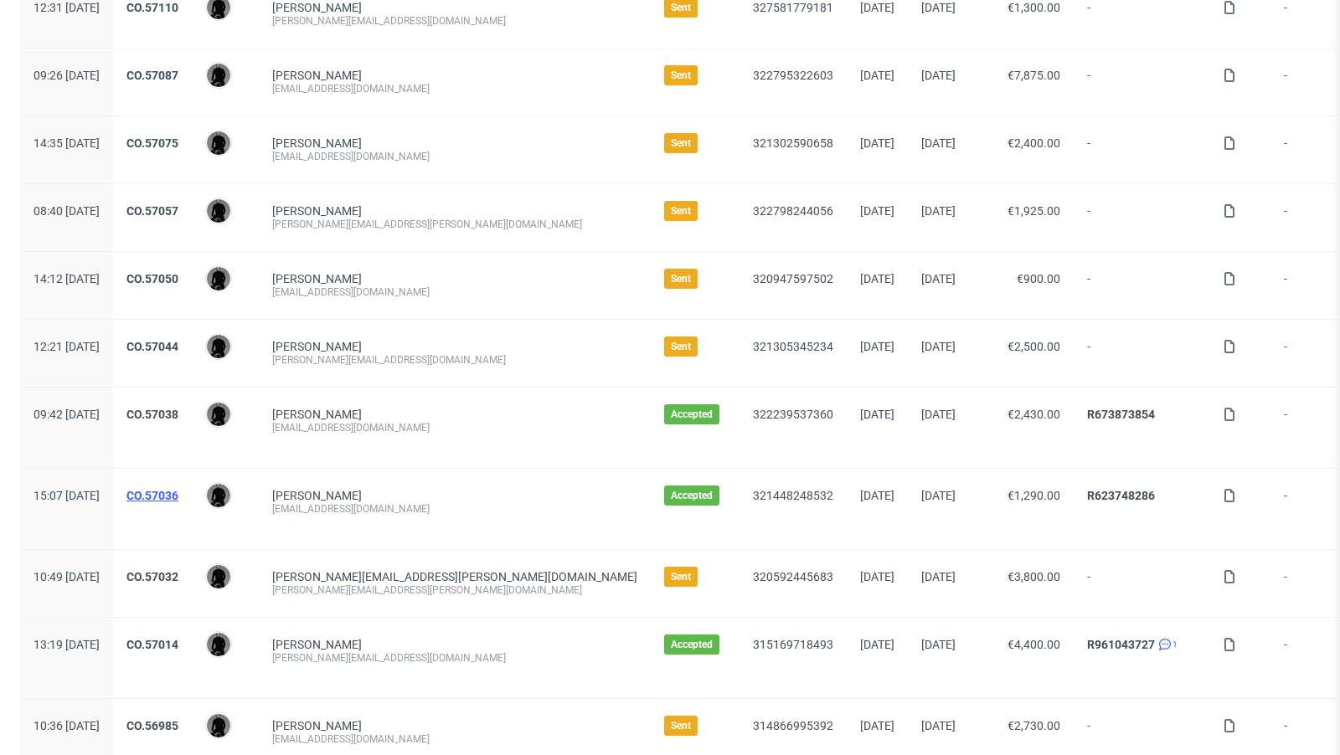
click at [178, 490] on link "CO.57036" at bounding box center [152, 495] width 52 height 13
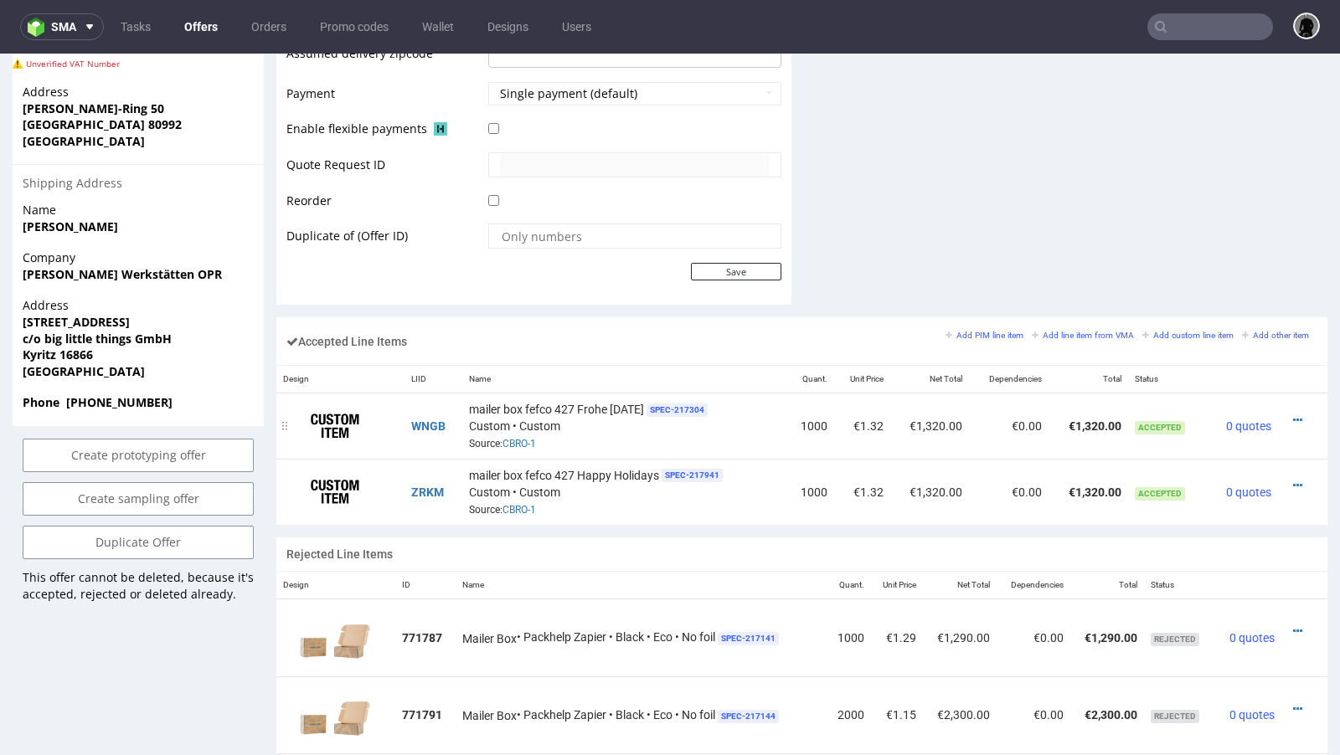
scroll to position [810, 0]
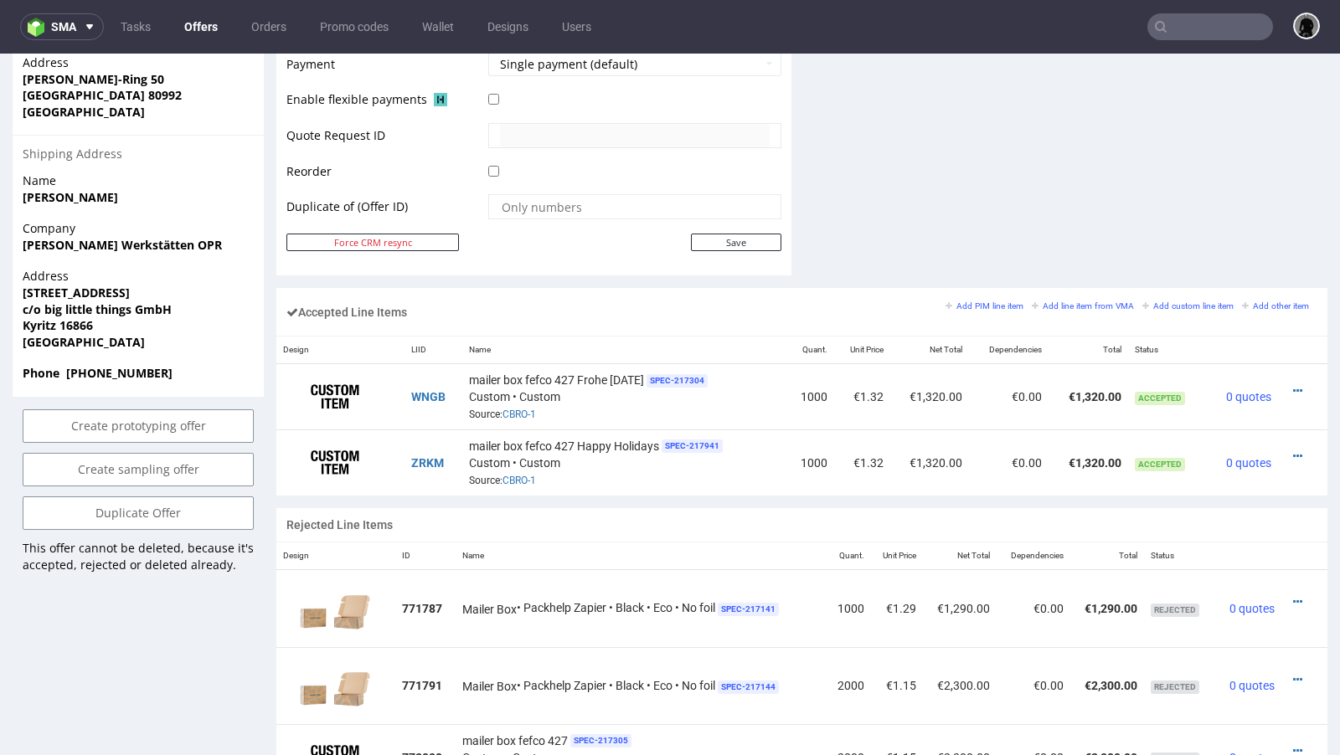
drag, startPoint x: 534, startPoint y: 472, endPoint x: 500, endPoint y: 471, distance: 34.4
click at [500, 471] on div "mailer box fefco 427 Happy Holidays SPEC- 217941 Custom • Custom Source: CBRO-1" at bounding box center [624, 462] width 311 height 52
copy link "CBRO-1"
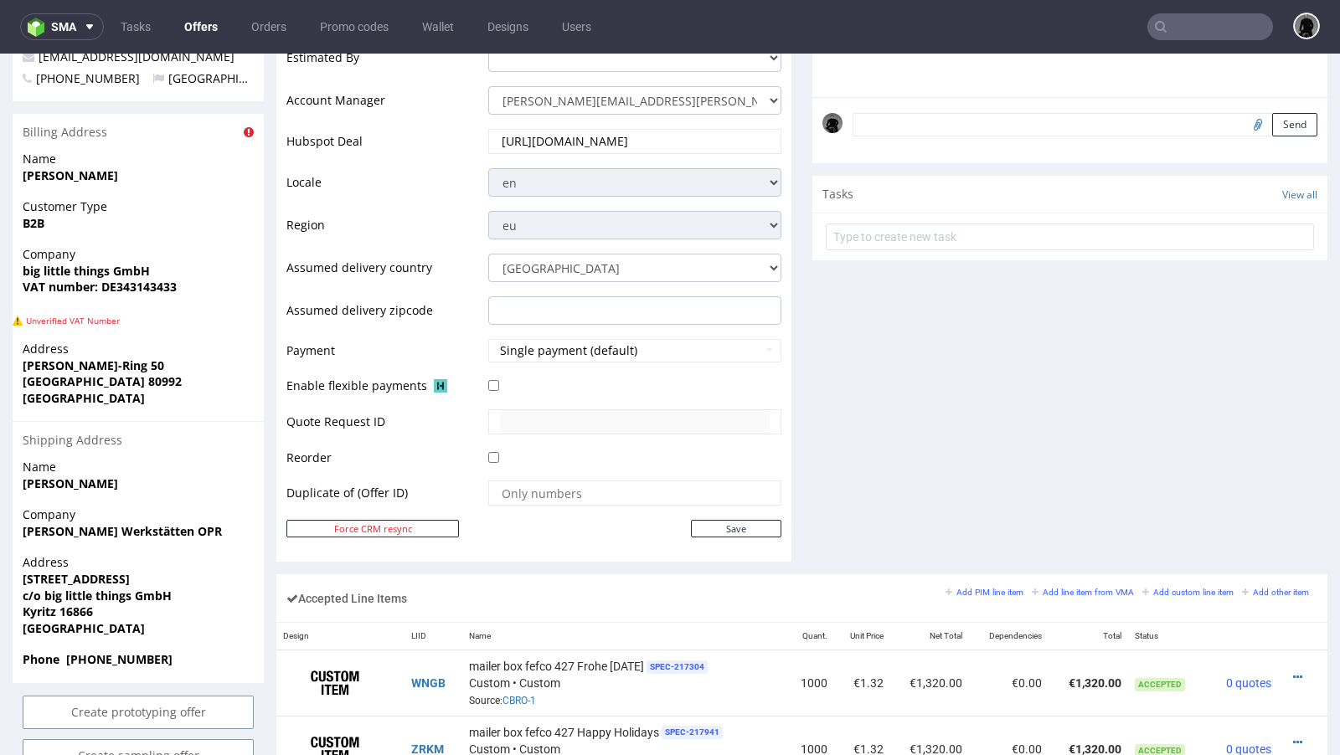
scroll to position [0, 0]
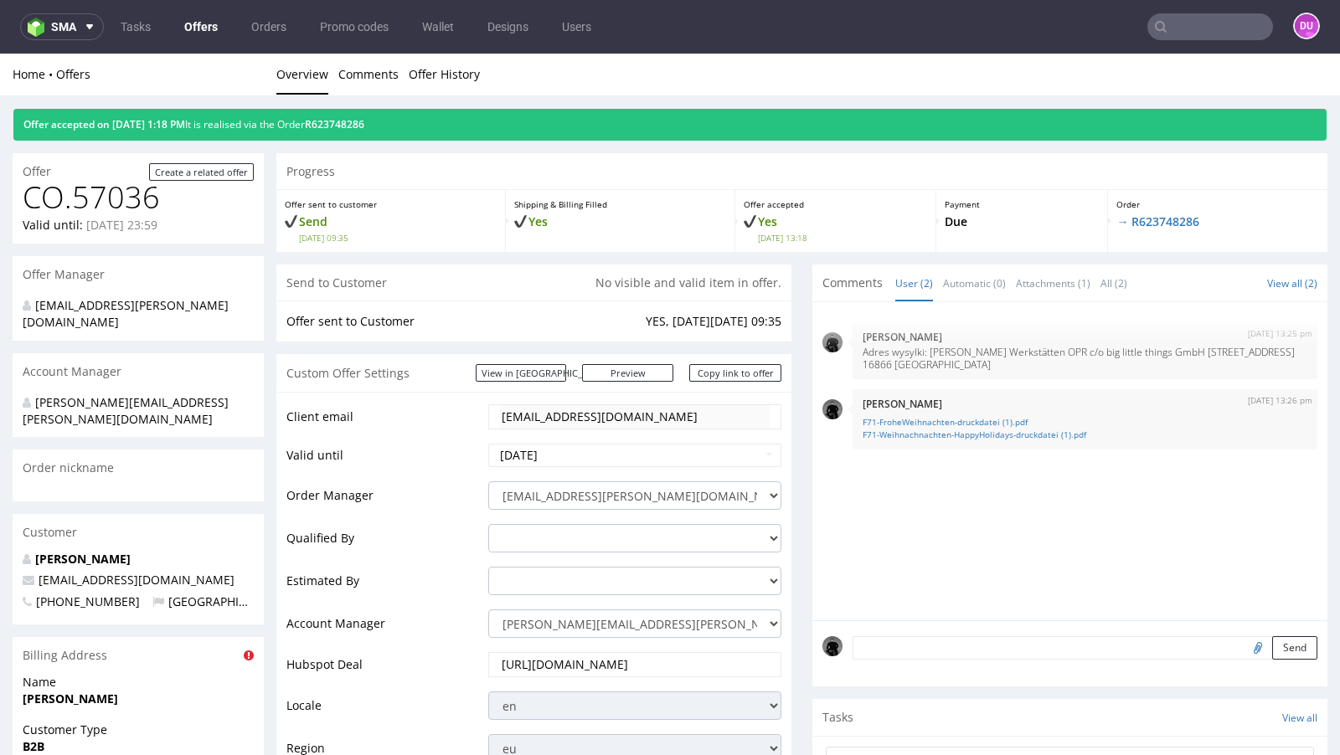
click at [151, 572] on span "[EMAIL_ADDRESS][DOMAIN_NAME]" at bounding box center [129, 580] width 212 height 16
copy span "[EMAIL_ADDRESS][DOMAIN_NAME]"
click at [214, 27] on link "Offers" at bounding box center [201, 26] width 54 height 27
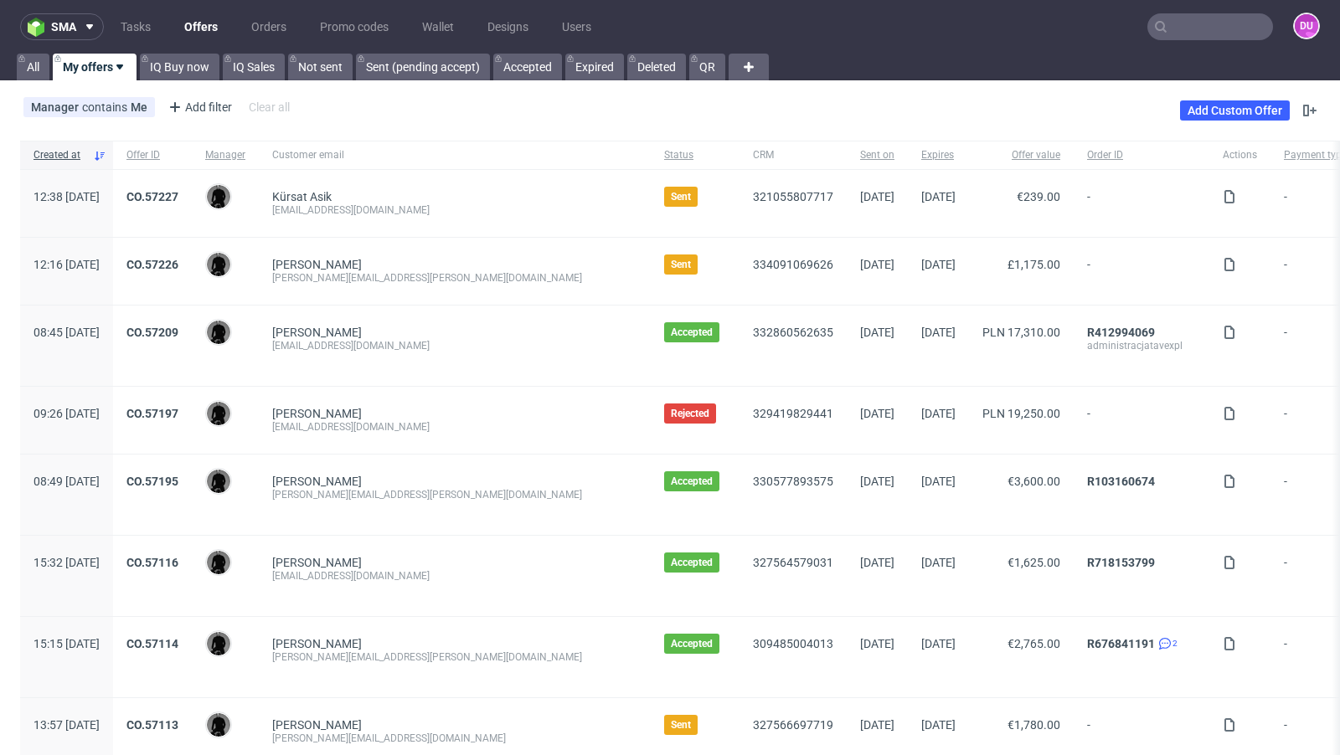
click at [612, 98] on div "Manager contains Me Add filter Hide filters Clear all Add Custom Offer" at bounding box center [670, 110] width 1340 height 47
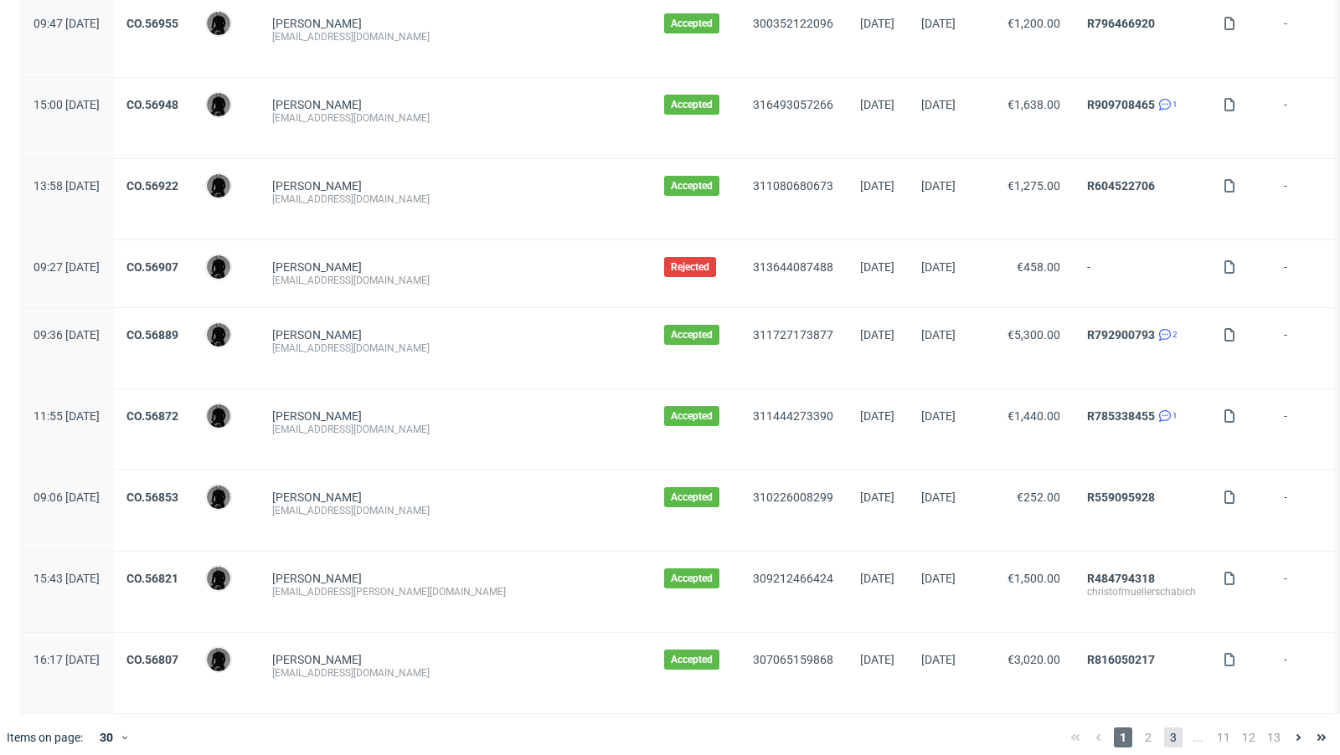
click at [1164, 728] on span "3" at bounding box center [1173, 738] width 18 height 20
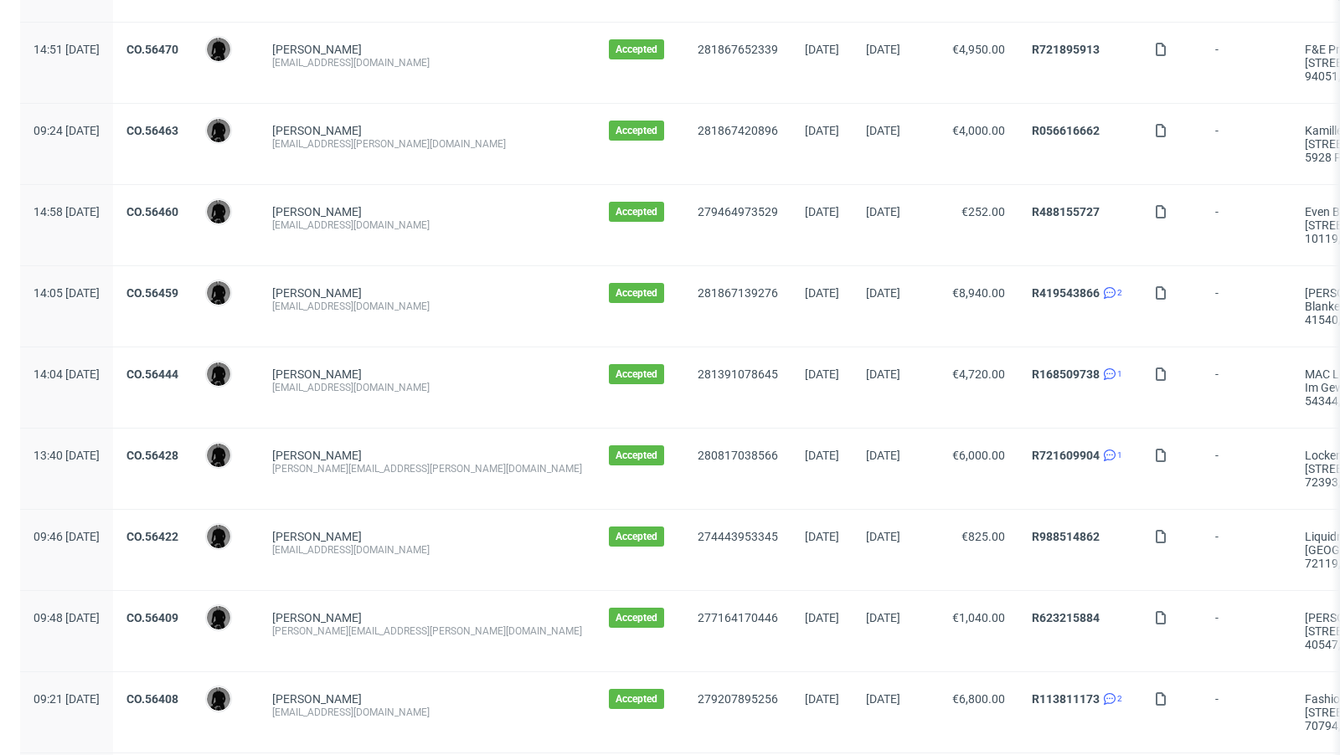
scroll to position [550, 0]
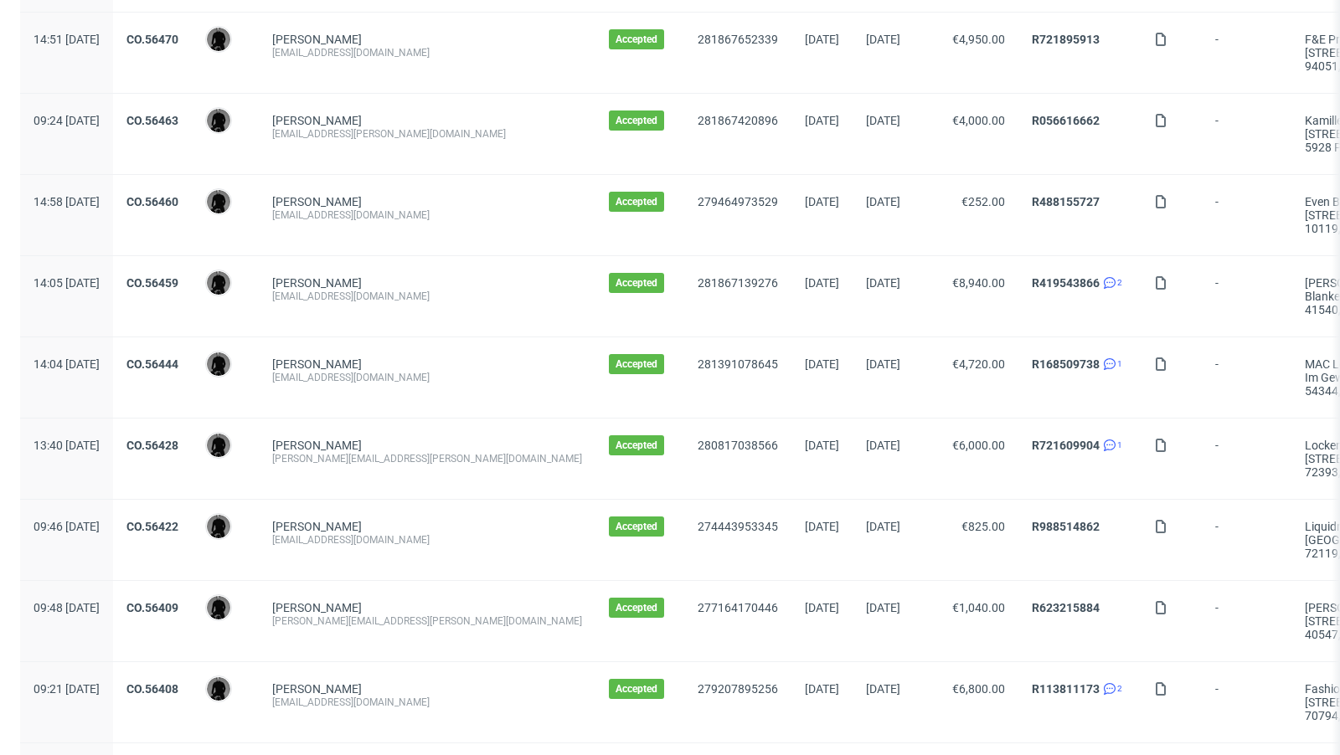
click at [368, 375] on div "[EMAIL_ADDRESS][DOMAIN_NAME]" at bounding box center [427, 377] width 310 height 13
copy div "[EMAIL_ADDRESS][DOMAIN_NAME]"
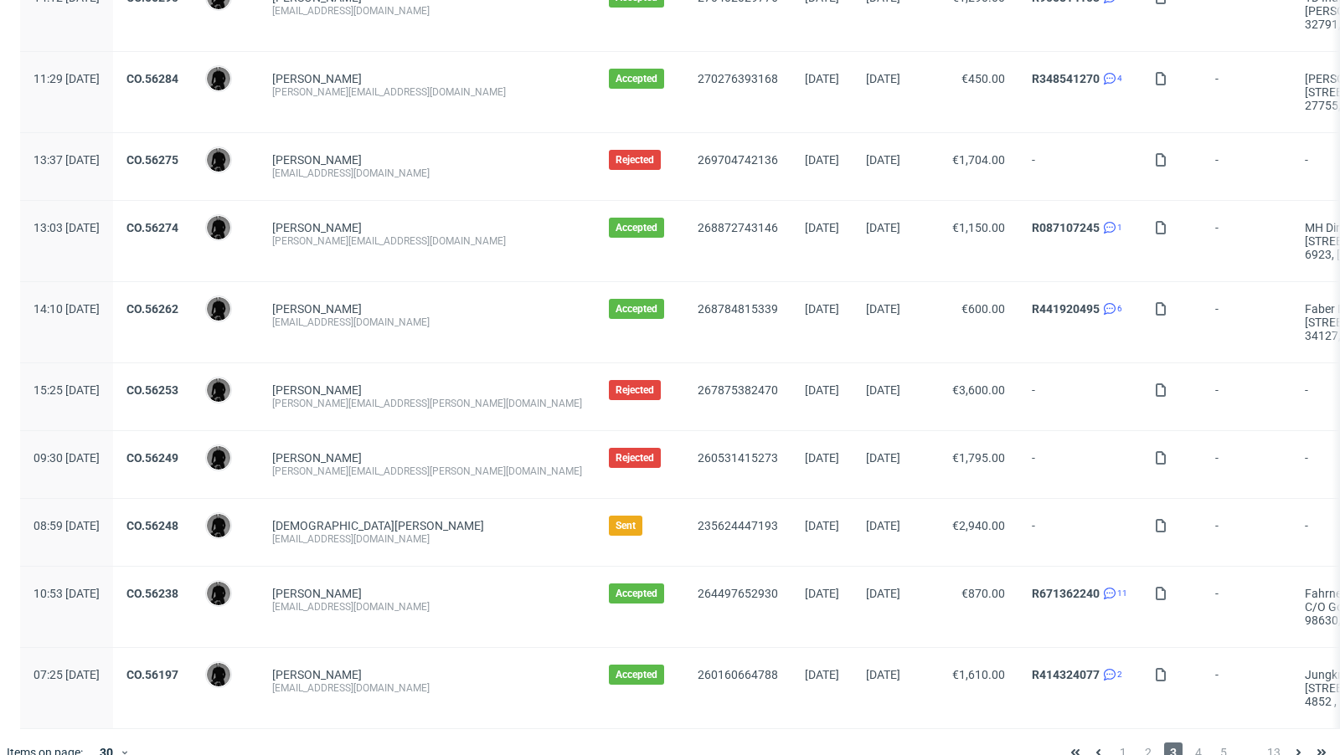
scroll to position [1799, 0]
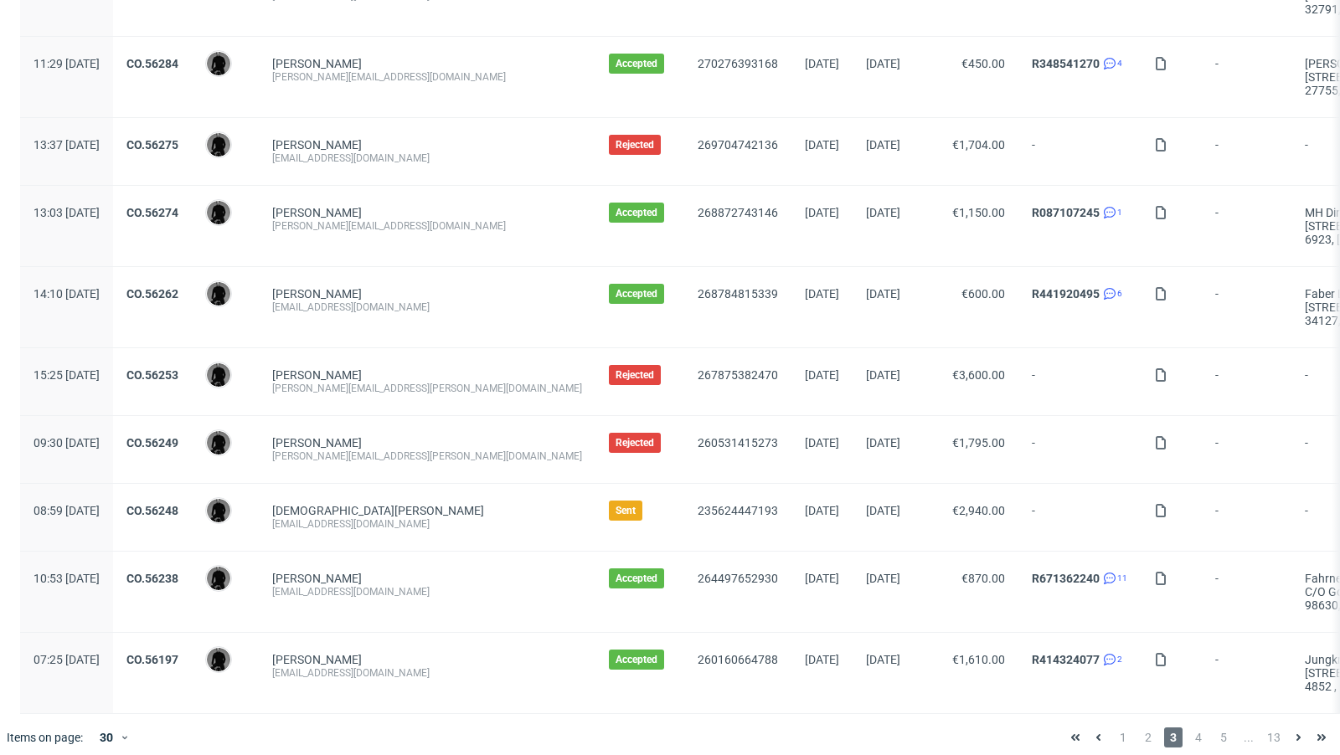
click at [384, 667] on div "[EMAIL_ADDRESS][DOMAIN_NAME]" at bounding box center [427, 673] width 310 height 13
copy div "[EMAIL_ADDRESS][DOMAIN_NAME]"
click at [1189, 734] on span "4" at bounding box center [1198, 738] width 18 height 20
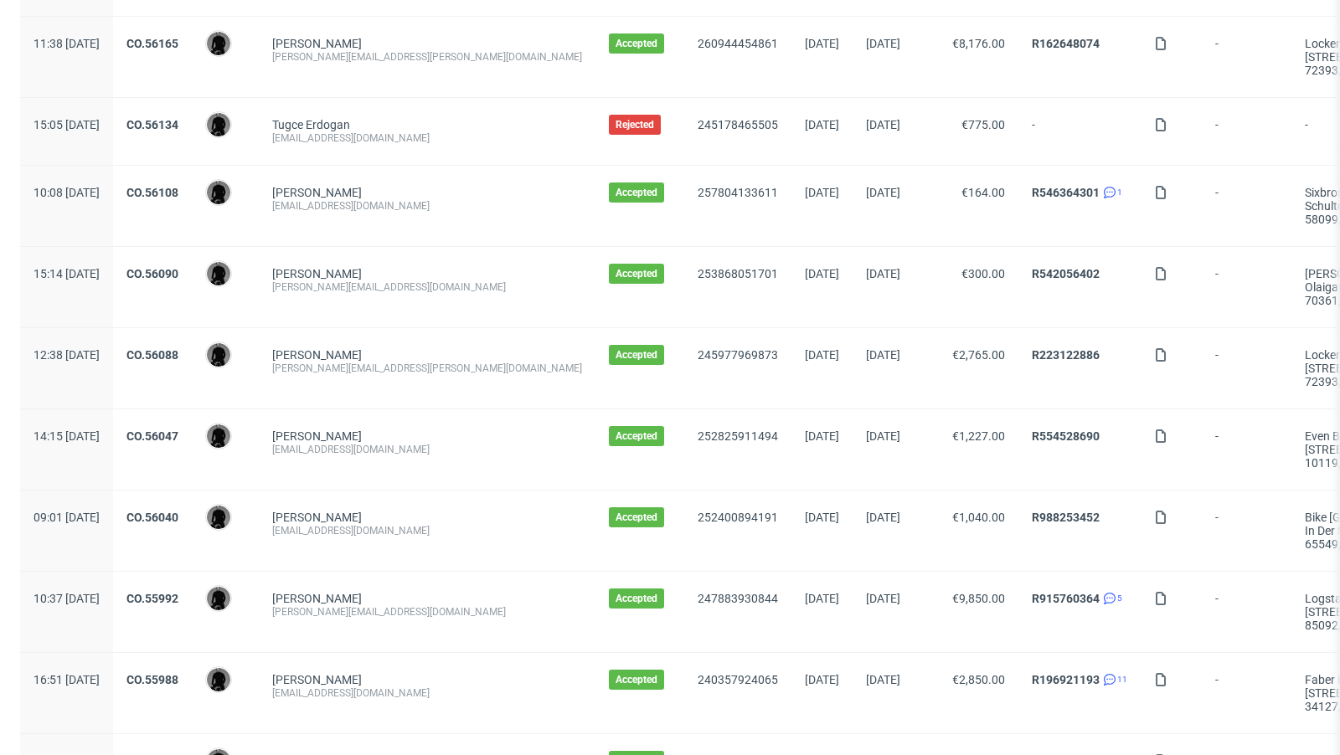
scroll to position [261, 0]
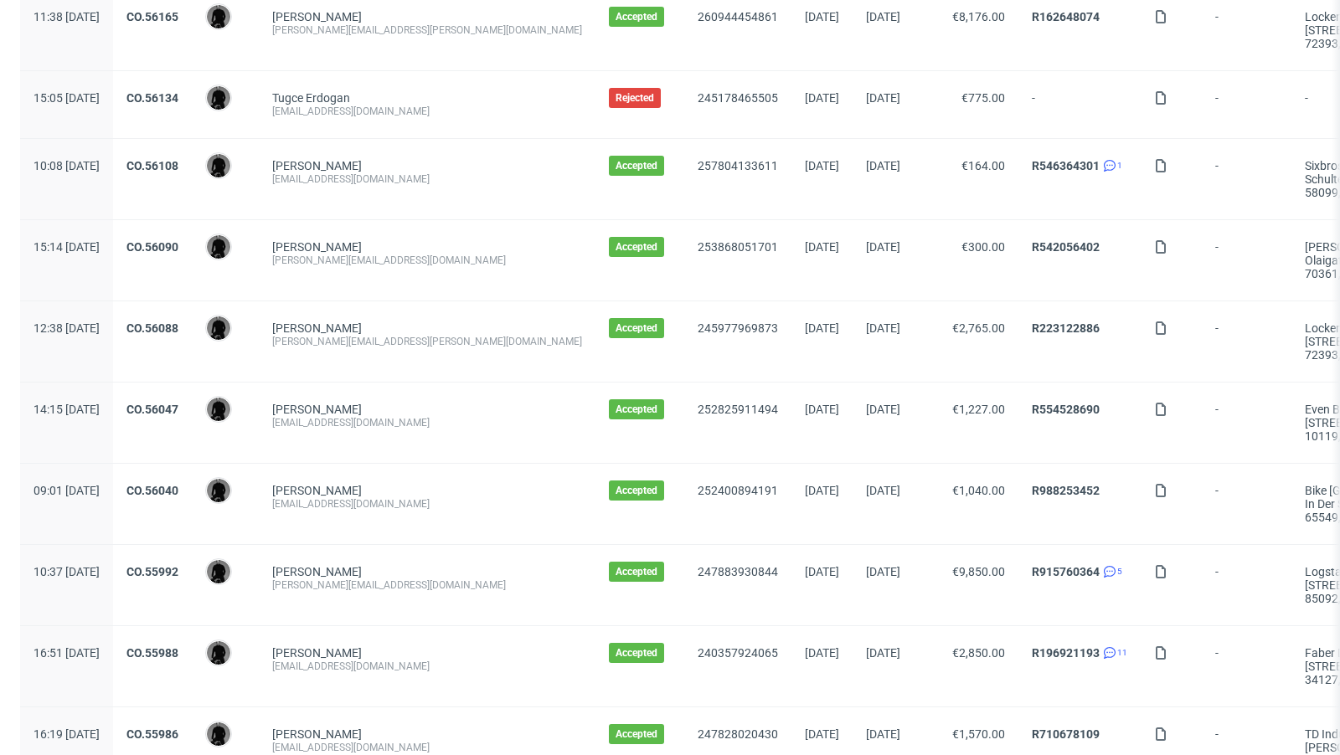
click at [347, 505] on div "[EMAIL_ADDRESS][DOMAIN_NAME]" at bounding box center [427, 503] width 310 height 13
copy div "[EMAIL_ADDRESS][DOMAIN_NAME]"
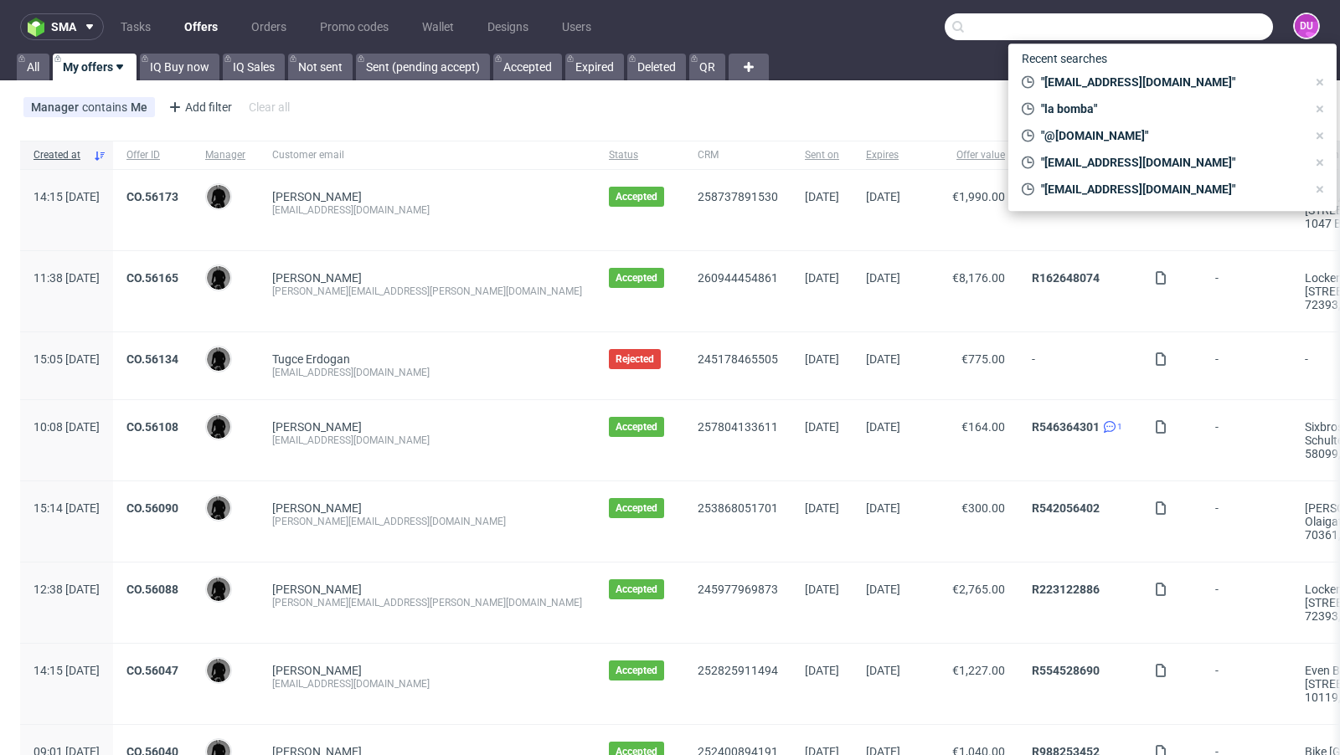
click at [1202, 14] on input "text" at bounding box center [1109, 26] width 328 height 27
paste input "[EMAIL_ADDRESS][DOMAIN_NAME]"
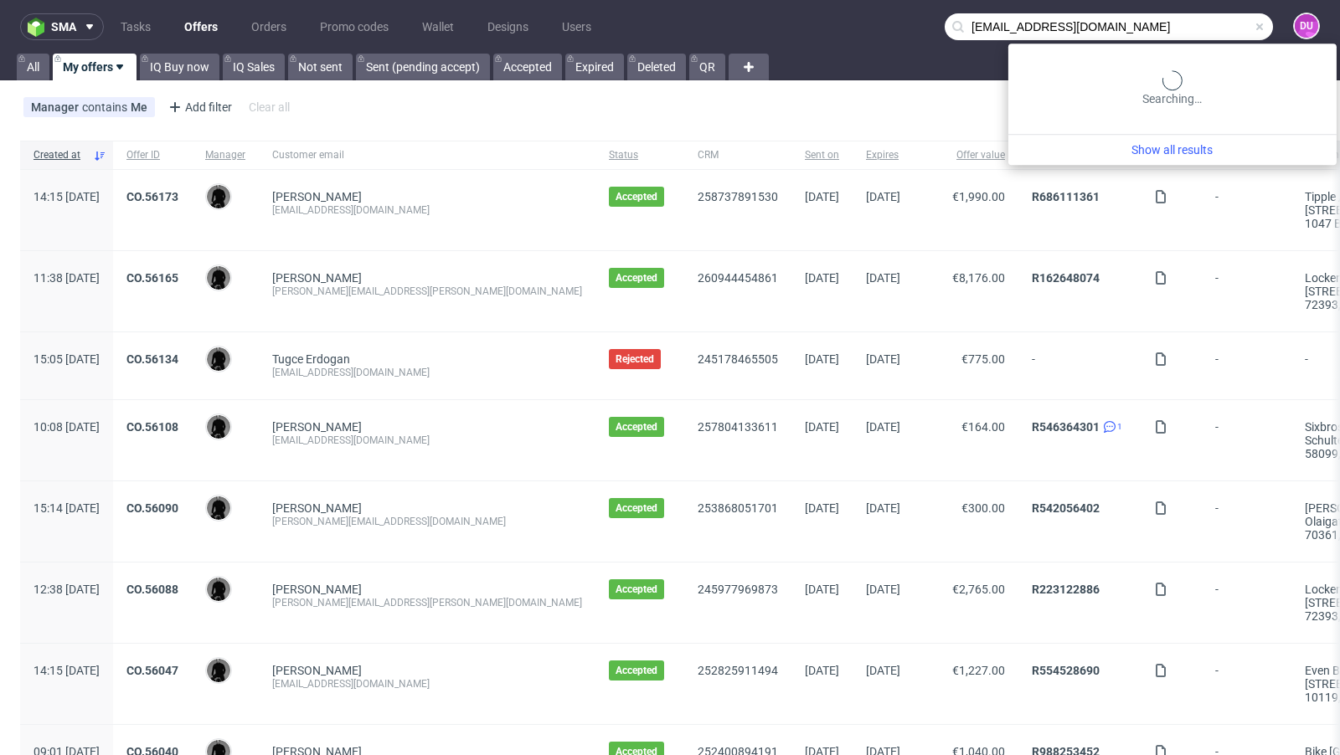
type input "[EMAIL_ADDRESS][DOMAIN_NAME]"
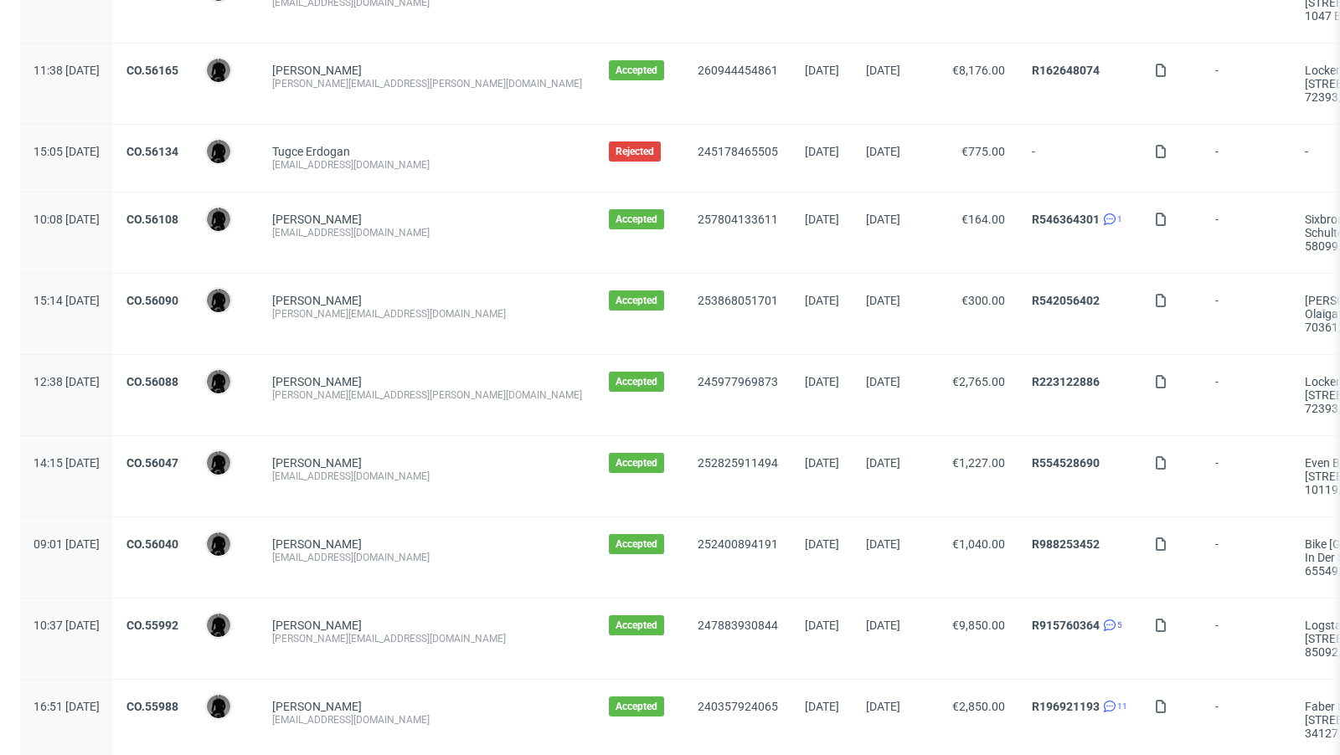
scroll to position [216, 0]
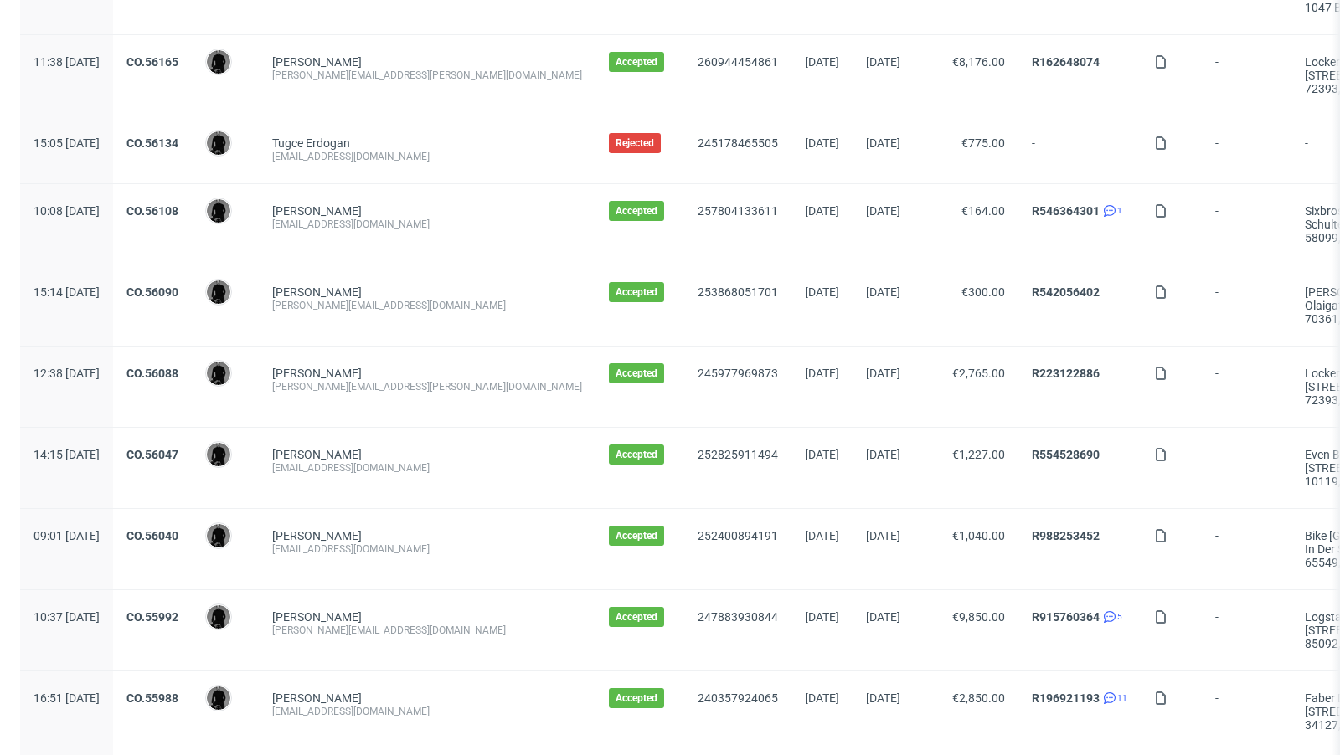
click at [476, 462] on div "[EMAIL_ADDRESS][DOMAIN_NAME]" at bounding box center [427, 467] width 310 height 13
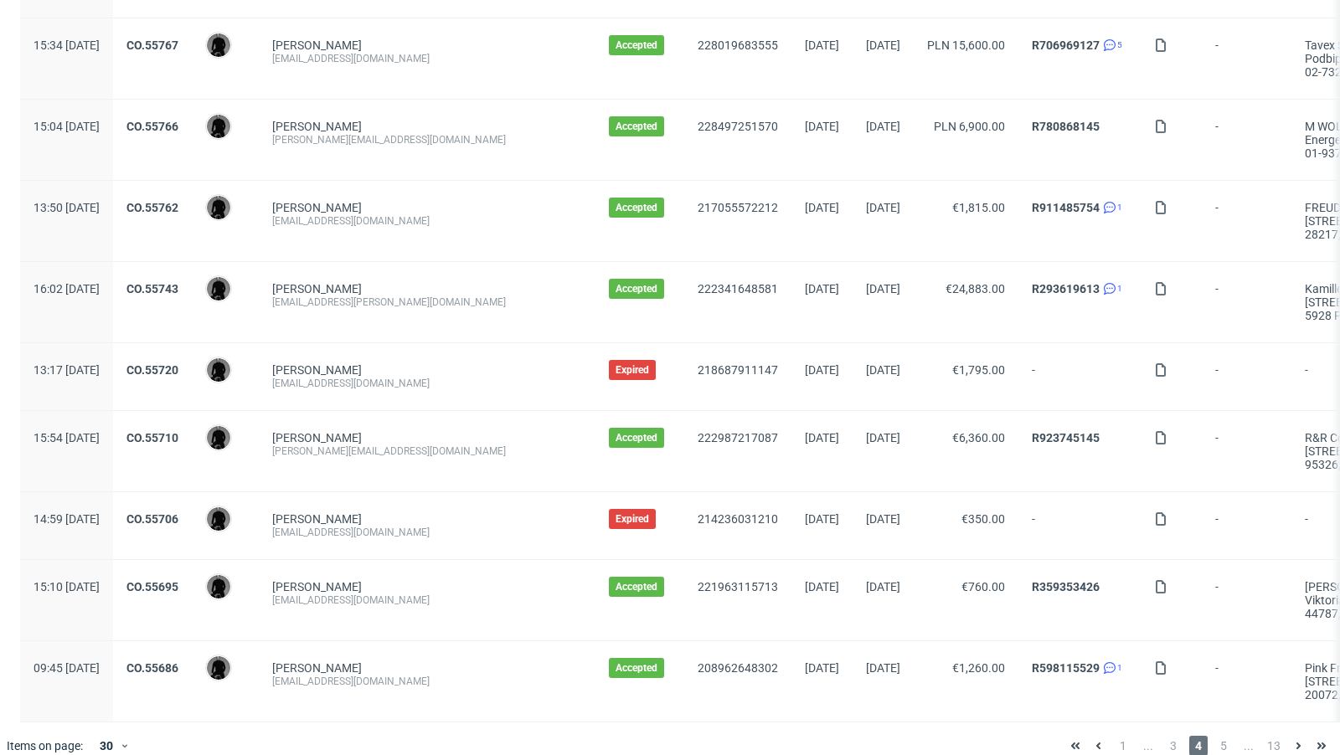
scroll to position [1812, 0]
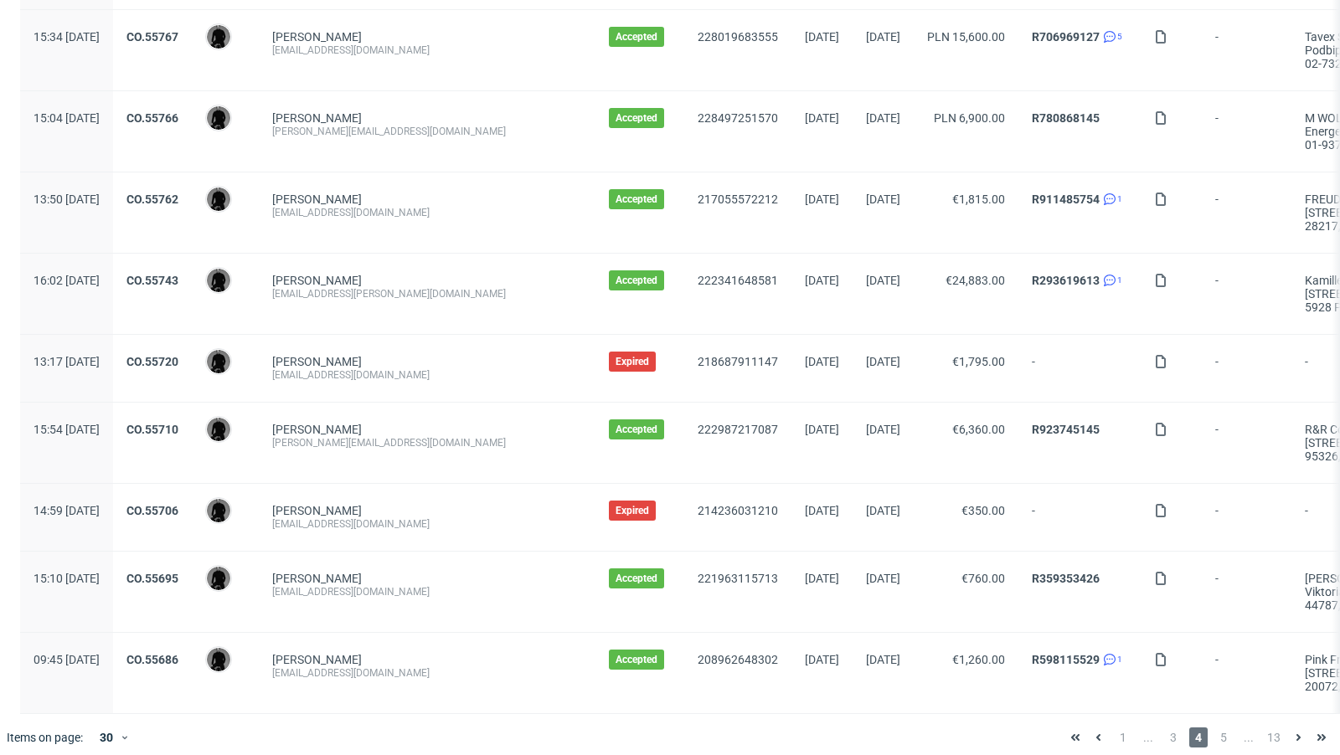
click at [456, 368] on div "[EMAIL_ADDRESS][DOMAIN_NAME]" at bounding box center [427, 374] width 310 height 13
copy div "[EMAIL_ADDRESS][DOMAIN_NAME]"
click at [470, 423] on div "[PERSON_NAME]" at bounding box center [427, 429] width 310 height 13
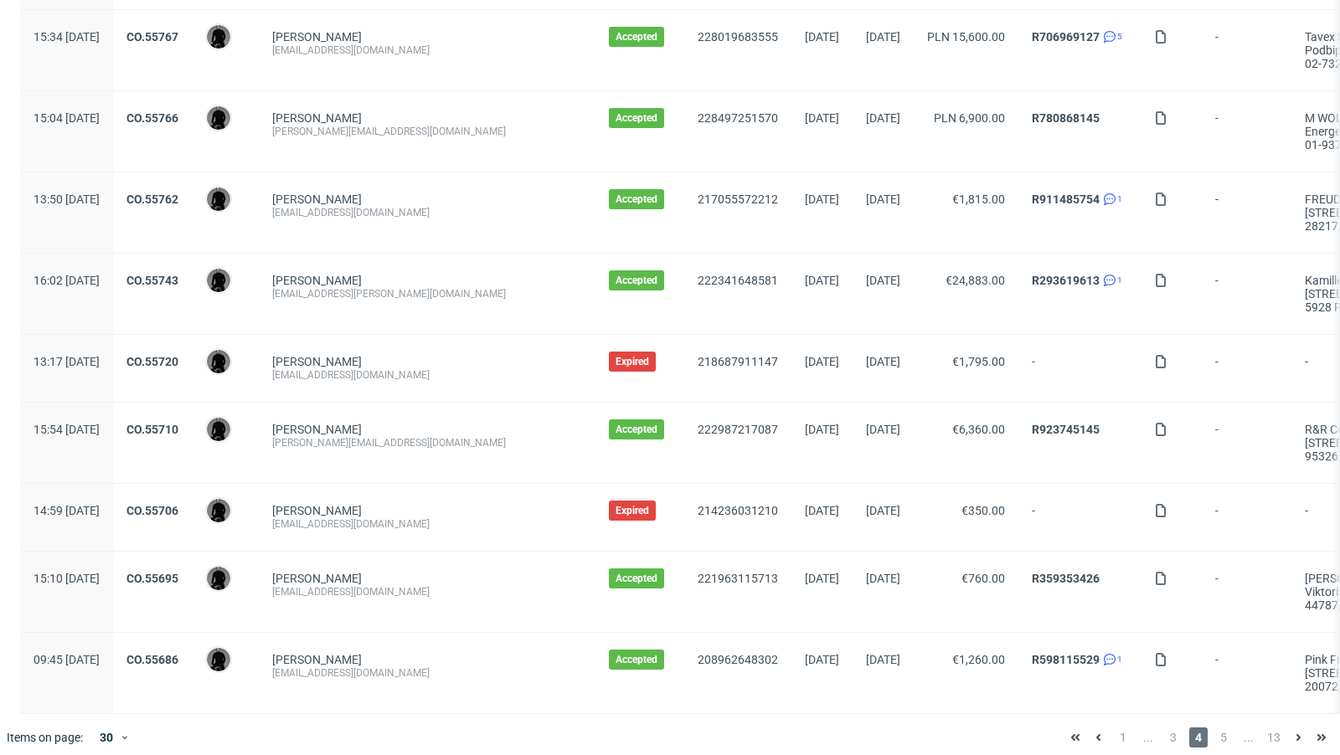
click at [388, 436] on div "[PERSON_NAME][EMAIL_ADDRESS][DOMAIN_NAME]" at bounding box center [427, 442] width 310 height 13
copy div "[PERSON_NAME][EMAIL_ADDRESS][DOMAIN_NAME]"
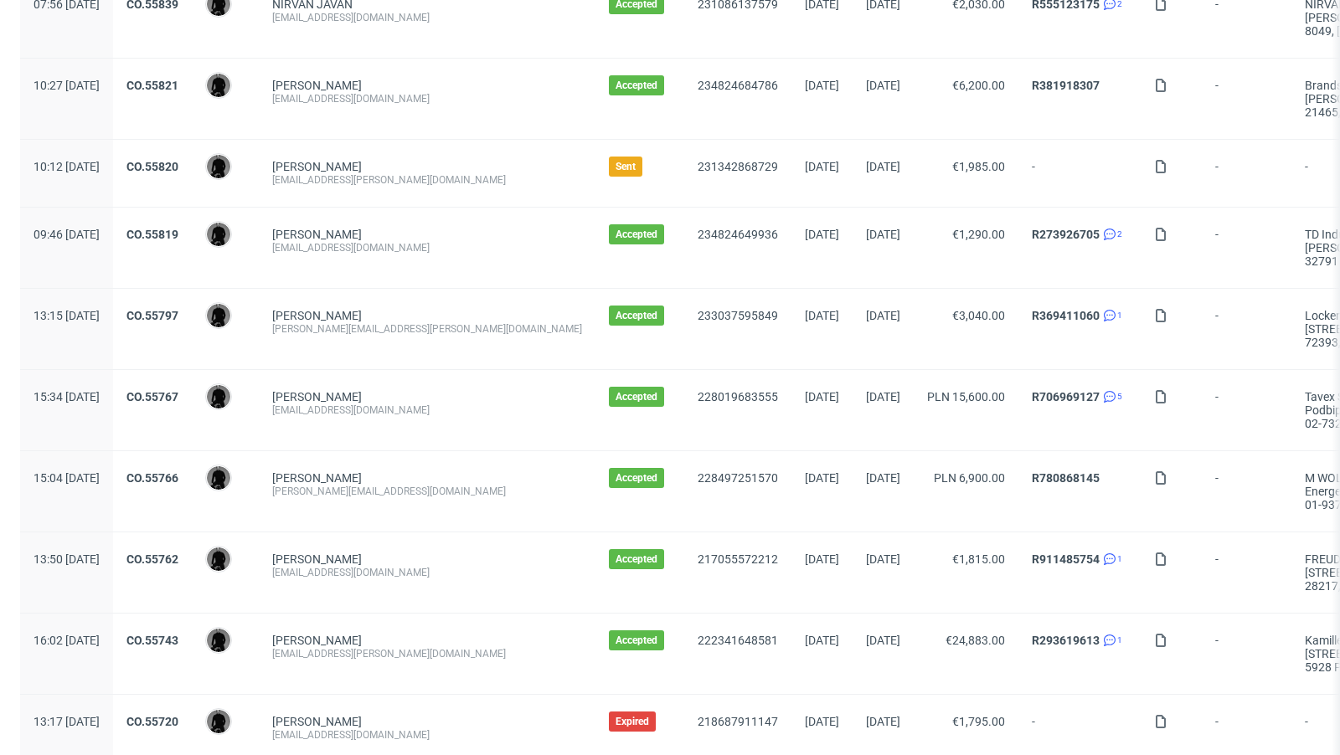
scroll to position [1432, 0]
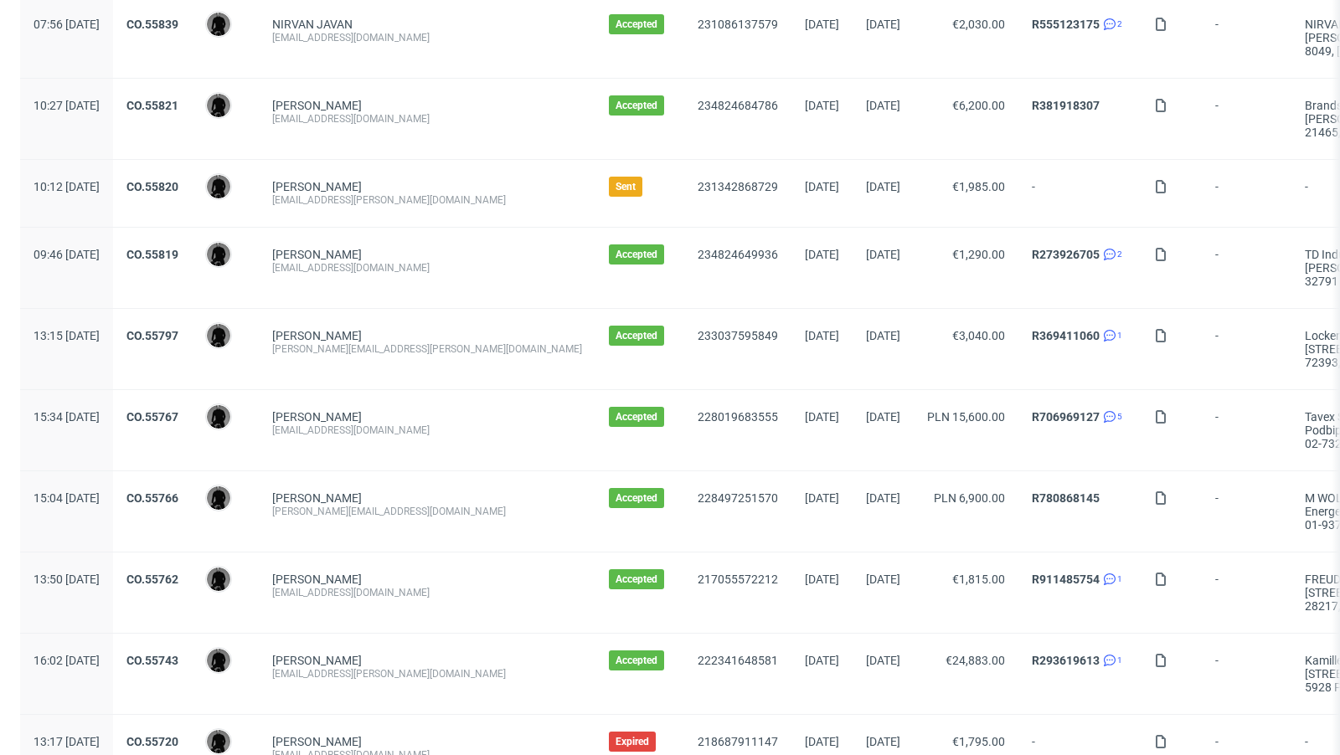
click at [400, 505] on div "[PERSON_NAME][EMAIL_ADDRESS][DOMAIN_NAME]" at bounding box center [427, 511] width 310 height 13
copy div "[PERSON_NAME][EMAIL_ADDRESS][DOMAIN_NAME]"
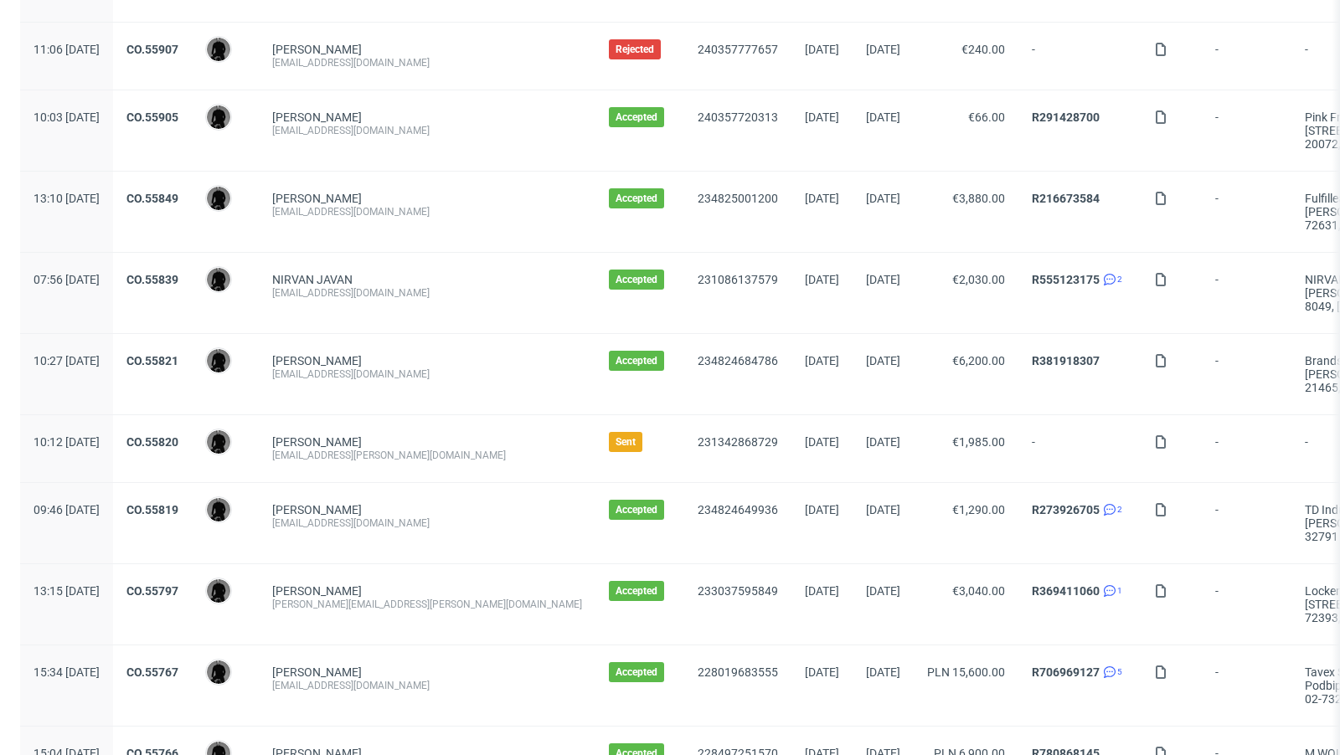
scroll to position [1812, 0]
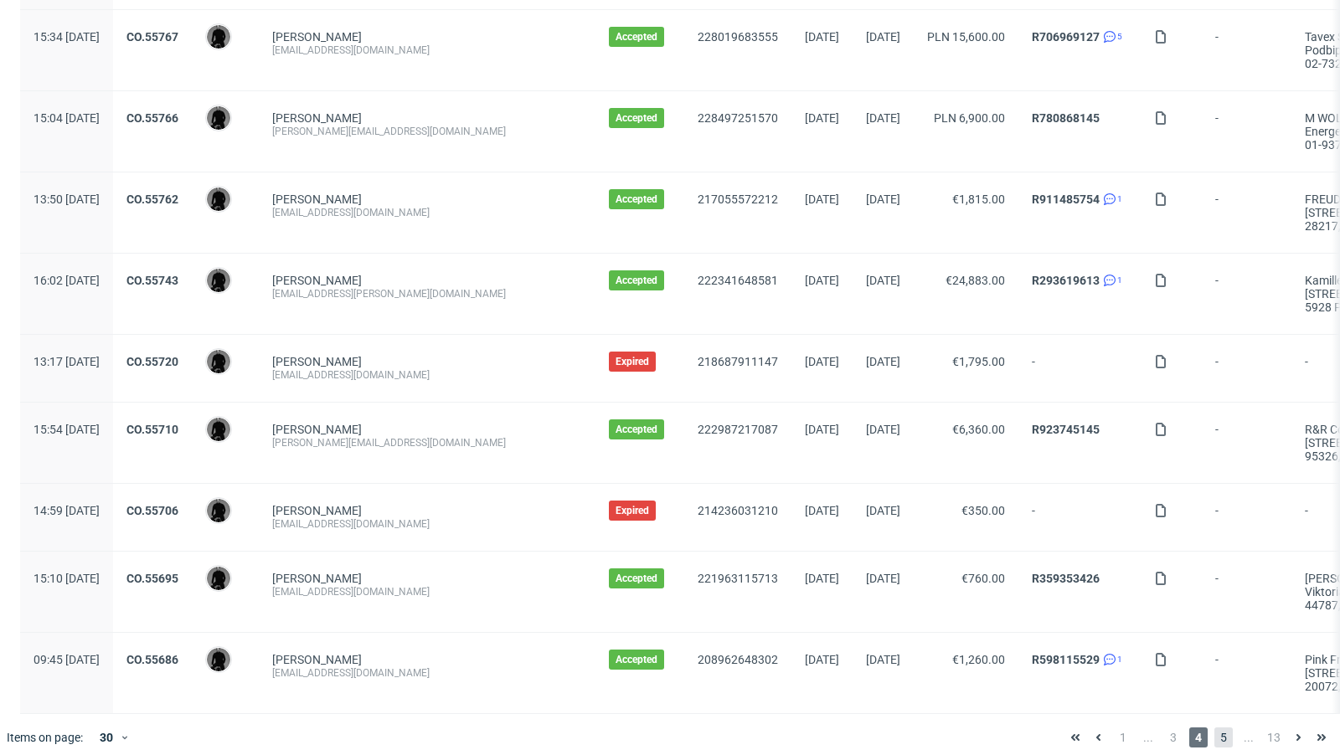
click at [1214, 728] on span "5" at bounding box center [1223, 738] width 18 height 20
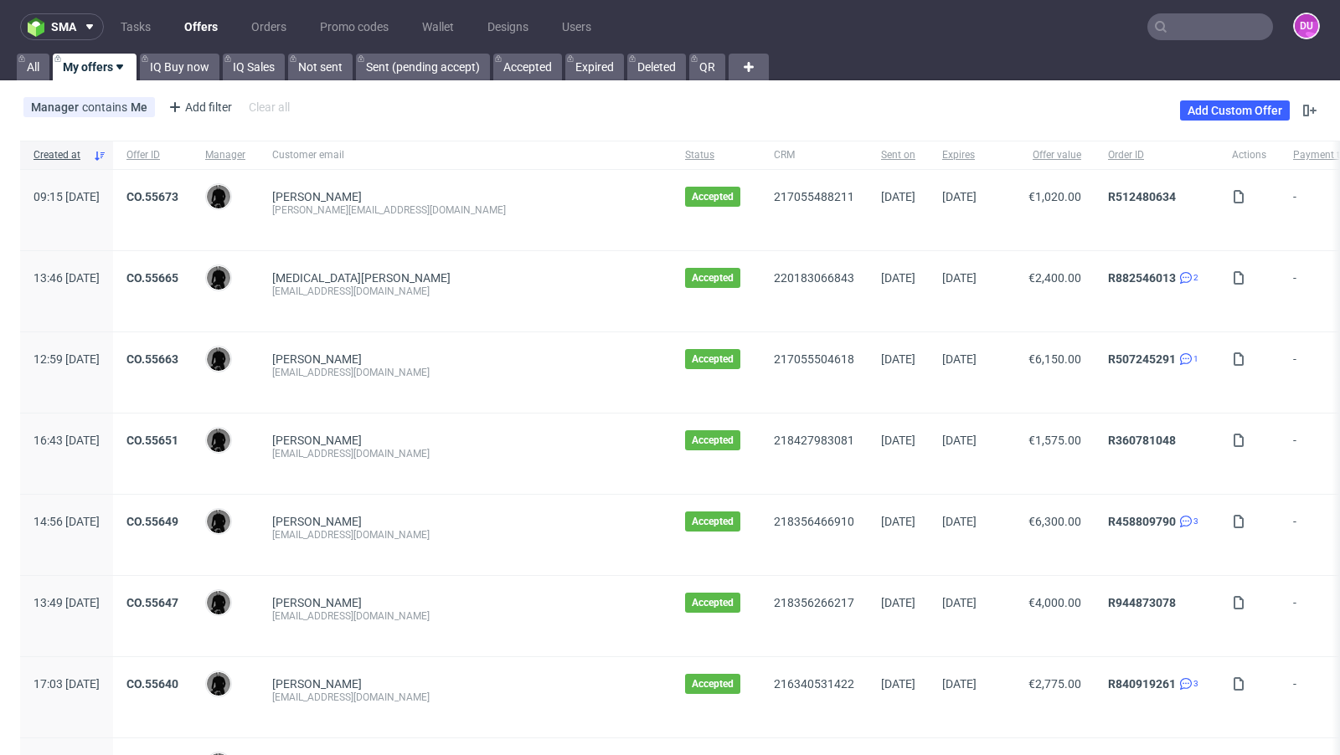
click at [368, 456] on div "[EMAIL_ADDRESS][DOMAIN_NAME]" at bounding box center [465, 453] width 386 height 13
copy div "[EMAIL_ADDRESS][DOMAIN_NAME]"
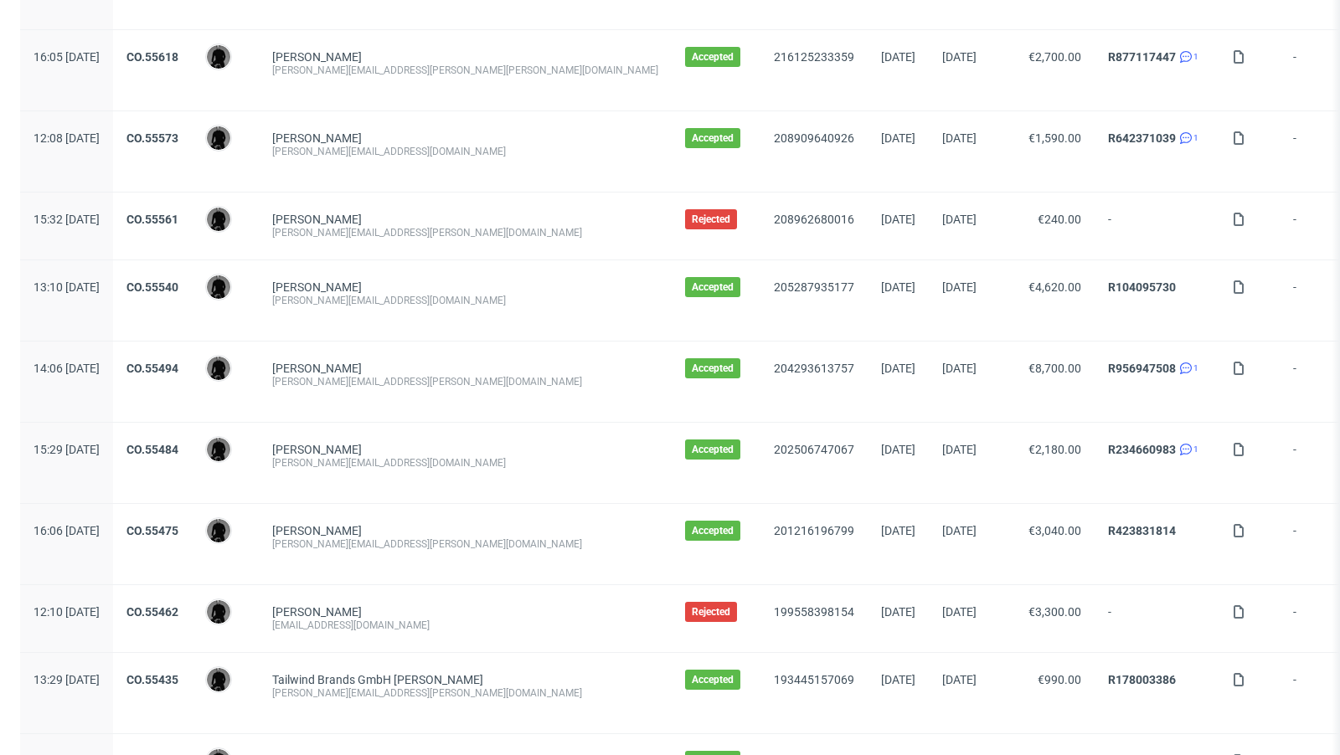
scroll to position [872, 0]
click at [378, 379] on div "[PERSON_NAME][EMAIL_ADDRESS][PERSON_NAME][DOMAIN_NAME]" at bounding box center [465, 380] width 386 height 13
copy div "[PERSON_NAME][EMAIL_ADDRESS][PERSON_NAME][DOMAIN_NAME]"
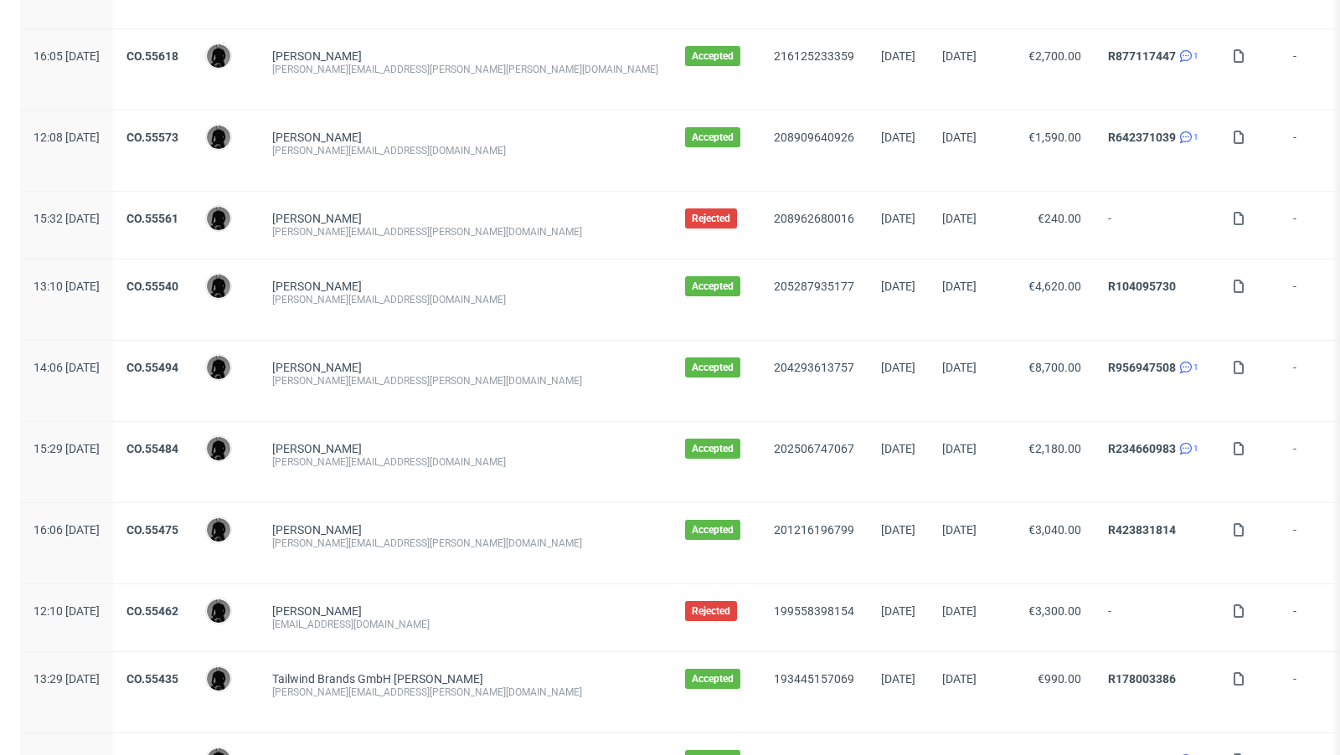
click at [476, 456] on div "[PERSON_NAME][EMAIL_ADDRESS][DOMAIN_NAME]" at bounding box center [465, 462] width 386 height 13
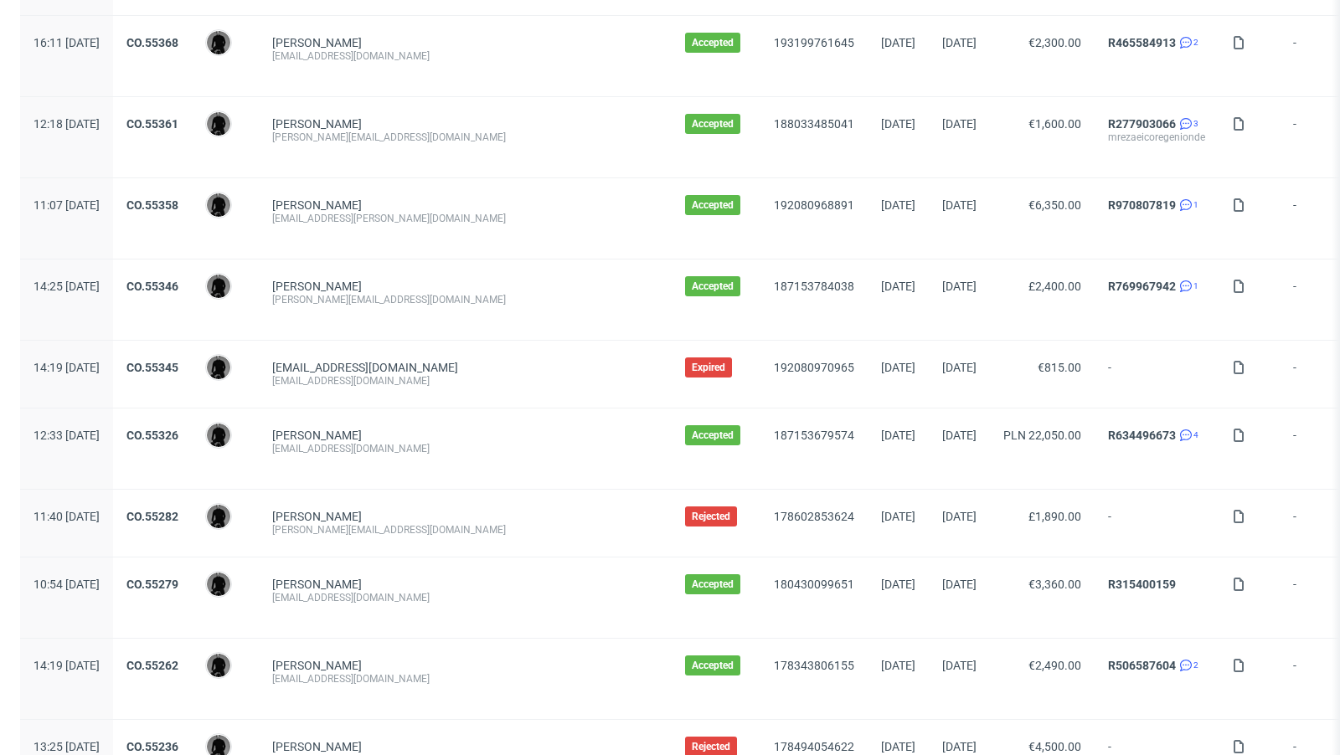
scroll to position [1825, 0]
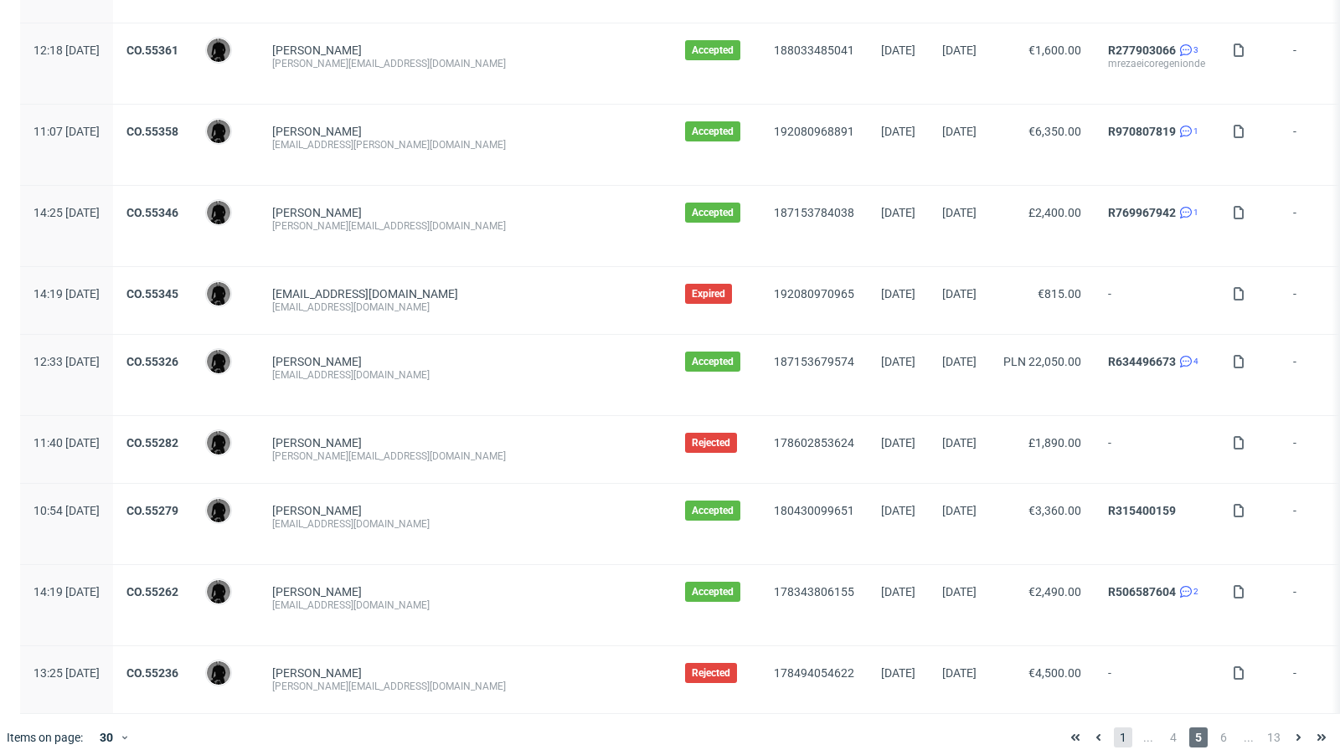
click at [1114, 728] on span "1" at bounding box center [1123, 738] width 18 height 20
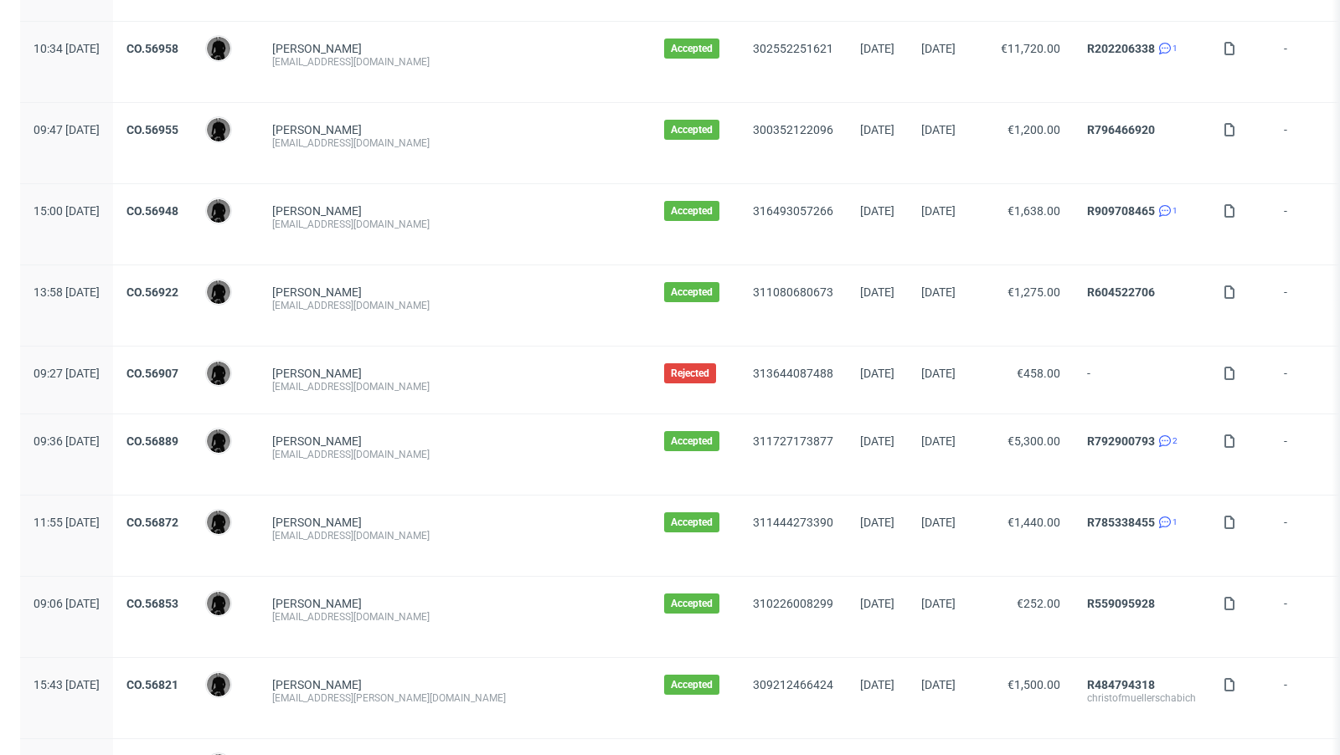
scroll to position [1718, 0]
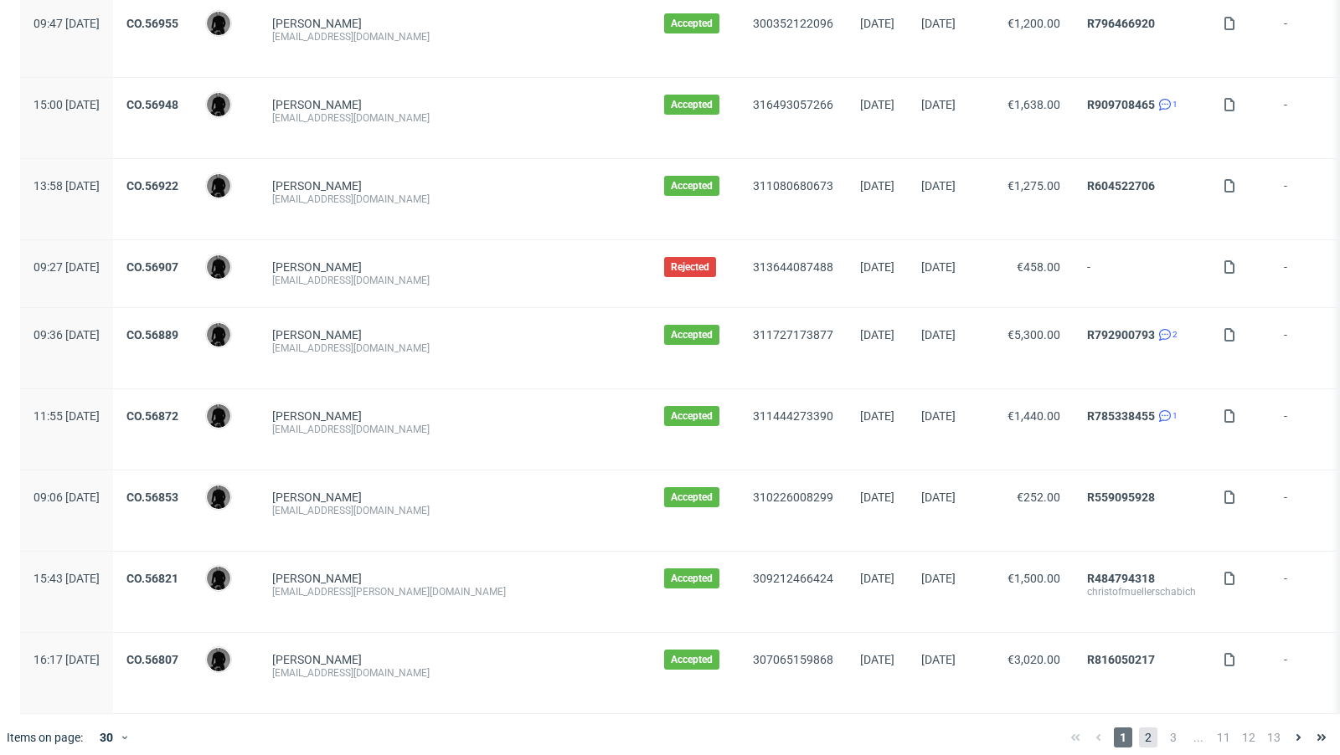
click at [1139, 728] on span "2" at bounding box center [1148, 738] width 18 height 20
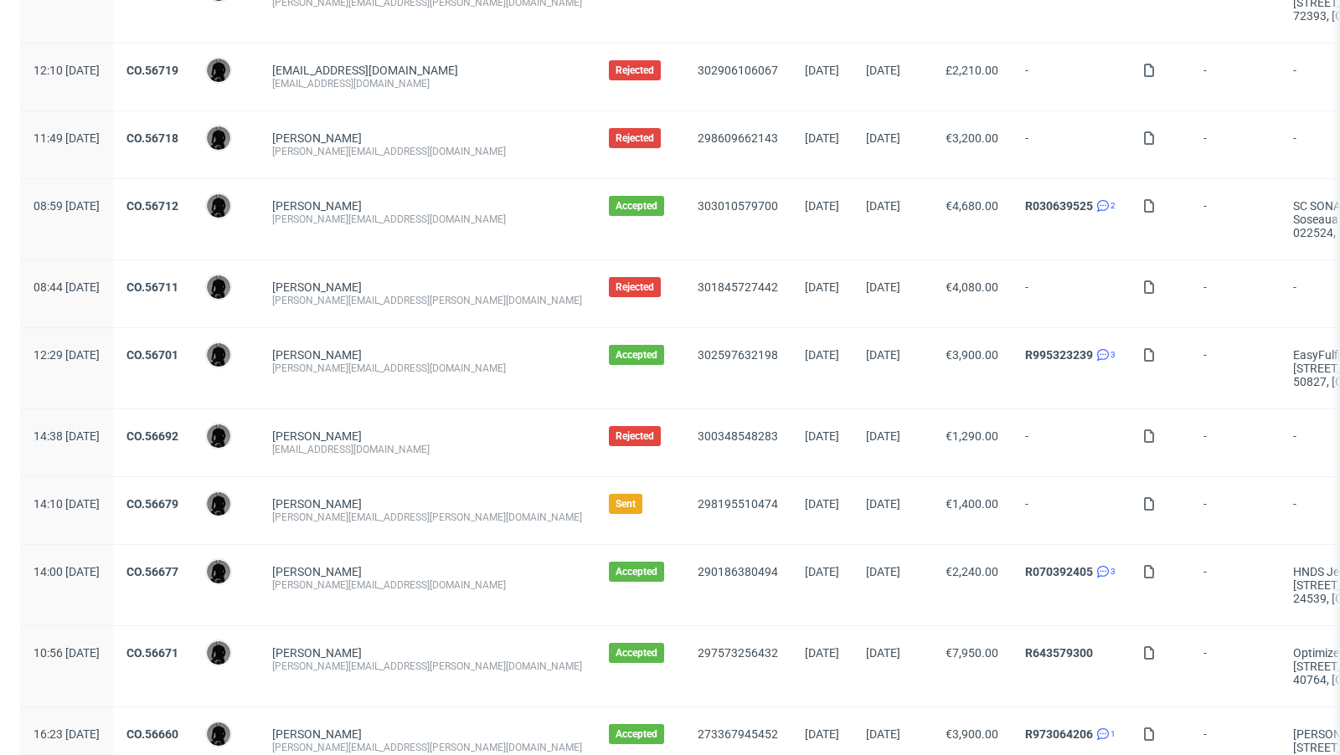
scroll to position [684, 0]
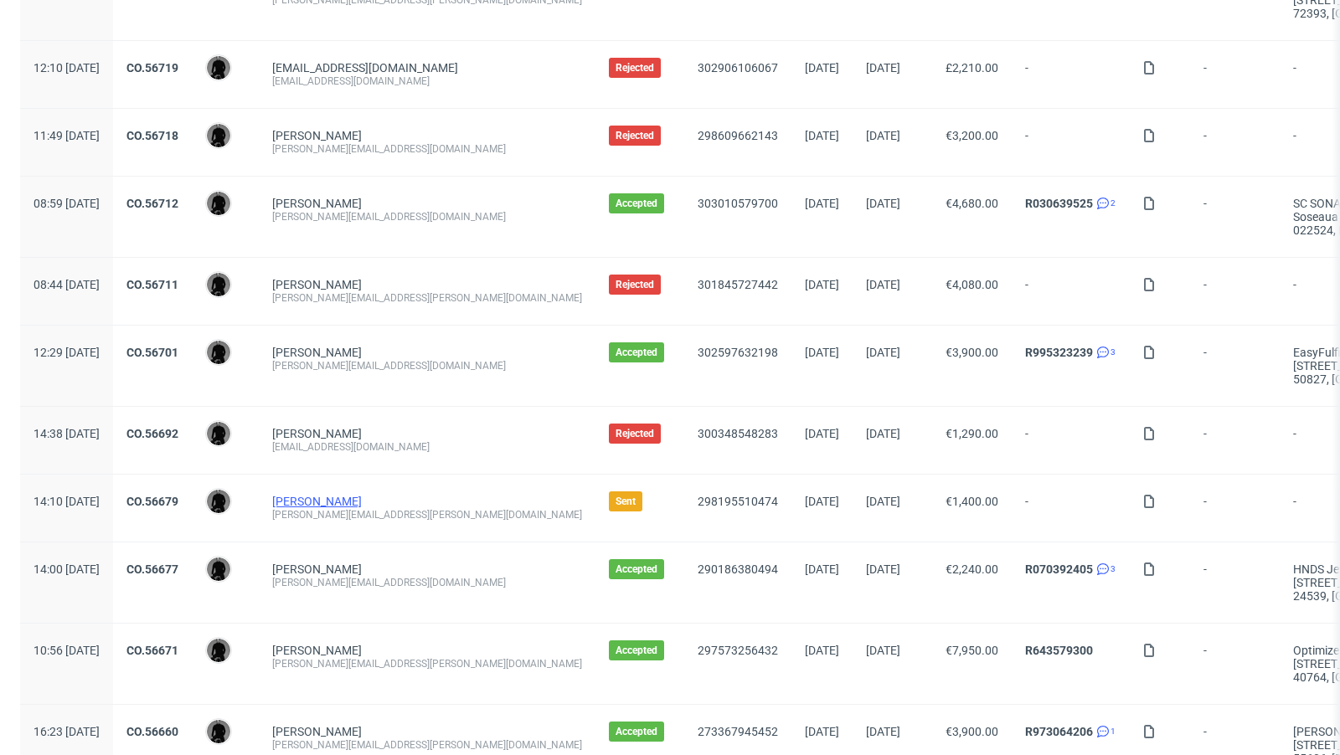
click at [349, 501] on link "[PERSON_NAME]" at bounding box center [317, 501] width 90 height 13
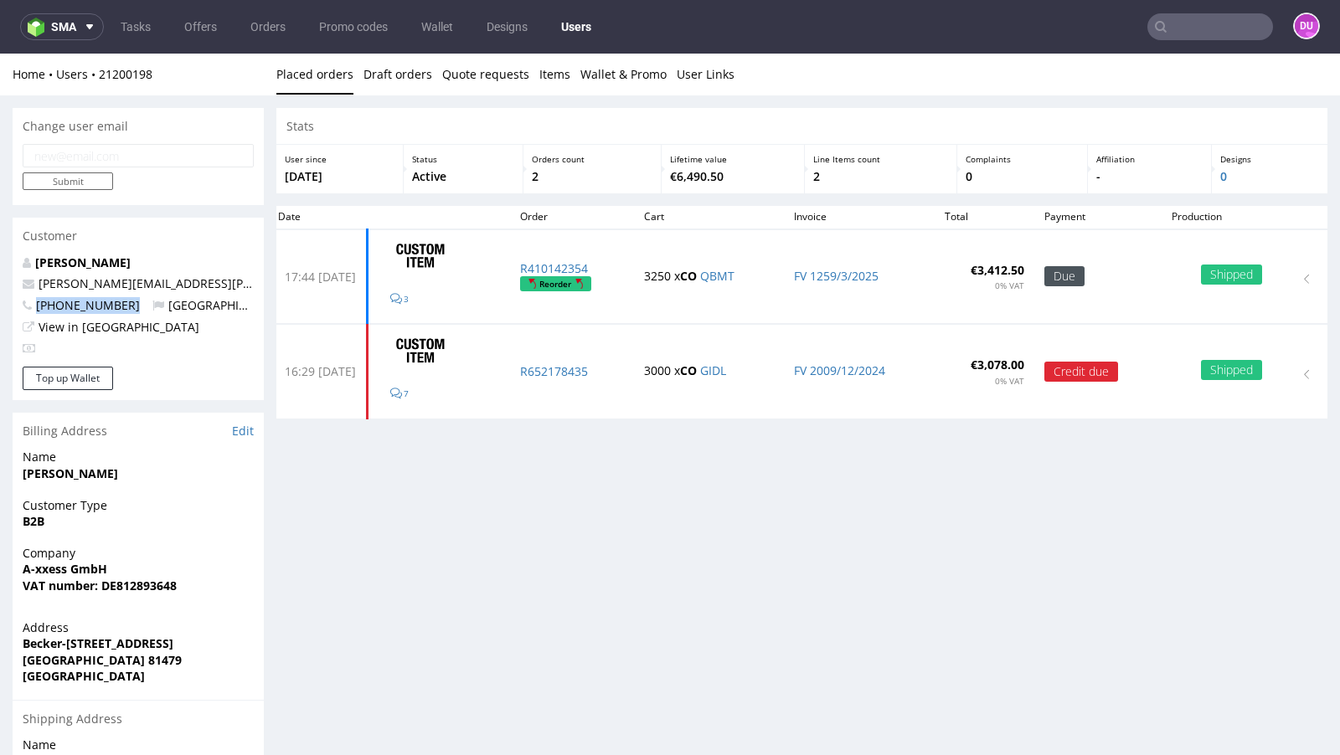
drag, startPoint x: 131, startPoint y: 308, endPoint x: 27, endPoint y: 304, distance: 103.9
click at [27, 304] on p "[PHONE_NUMBER] [GEOGRAPHIC_DATA]" at bounding box center [138, 305] width 231 height 17
copy span "[PHONE_NUMBER]"
click at [556, 500] on div "Stats User since [DATE] Status Active Orders count 2 Lifetime value €6,490.50 L…" at bounding box center [801, 526] width 1051 height 837
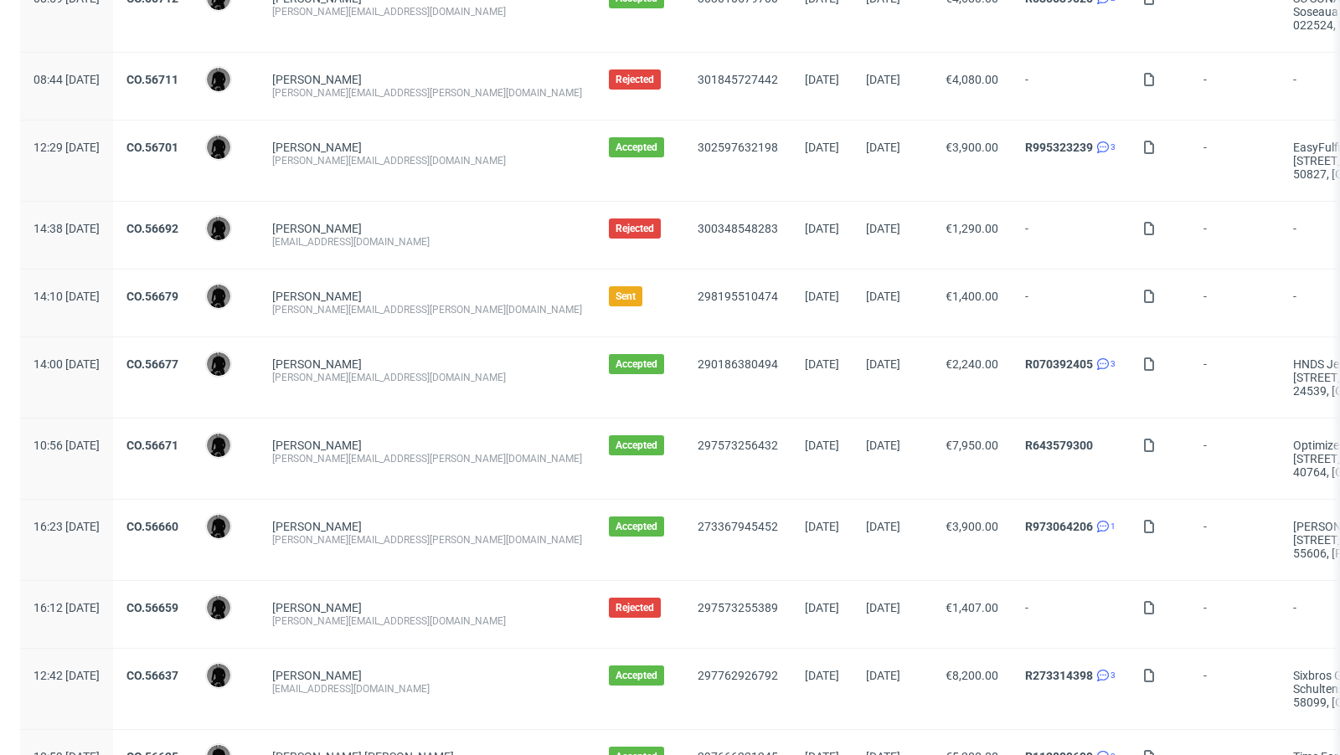
scroll to position [900, 0]
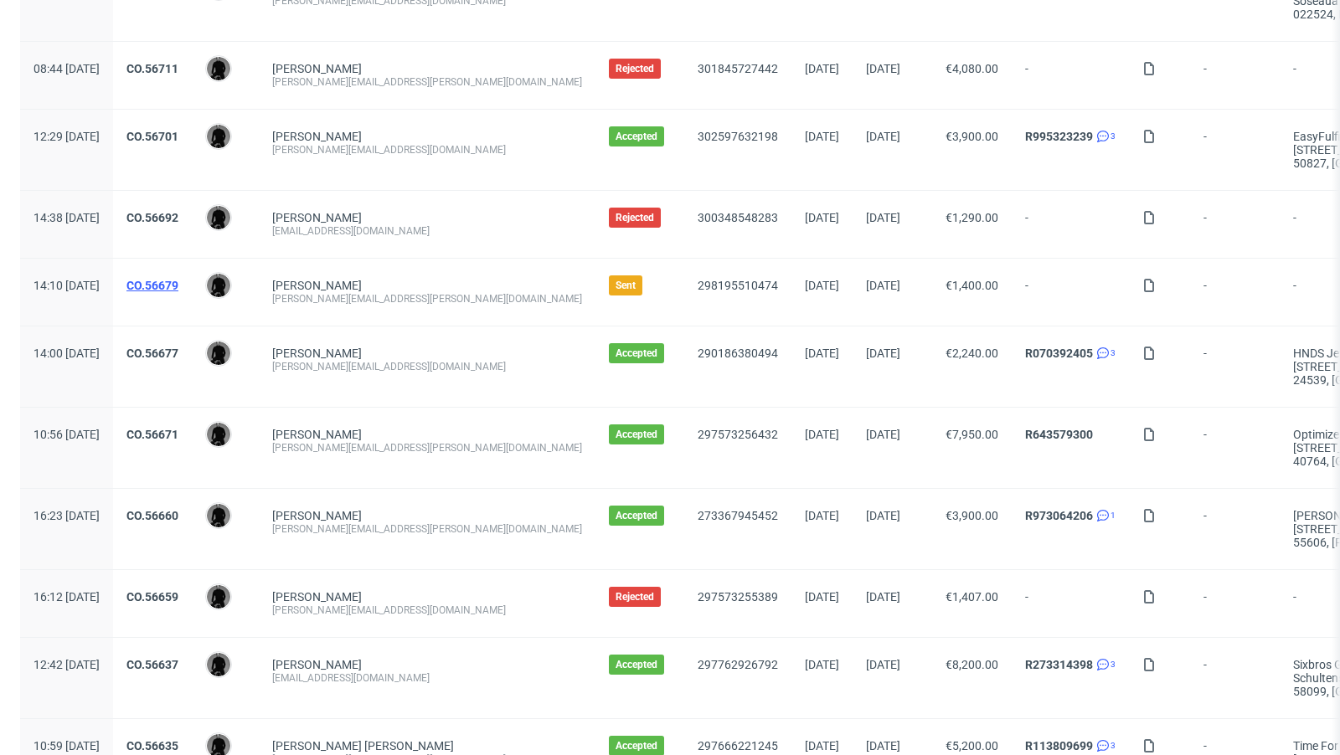
click at [178, 279] on link "CO.56679" at bounding box center [152, 285] width 52 height 13
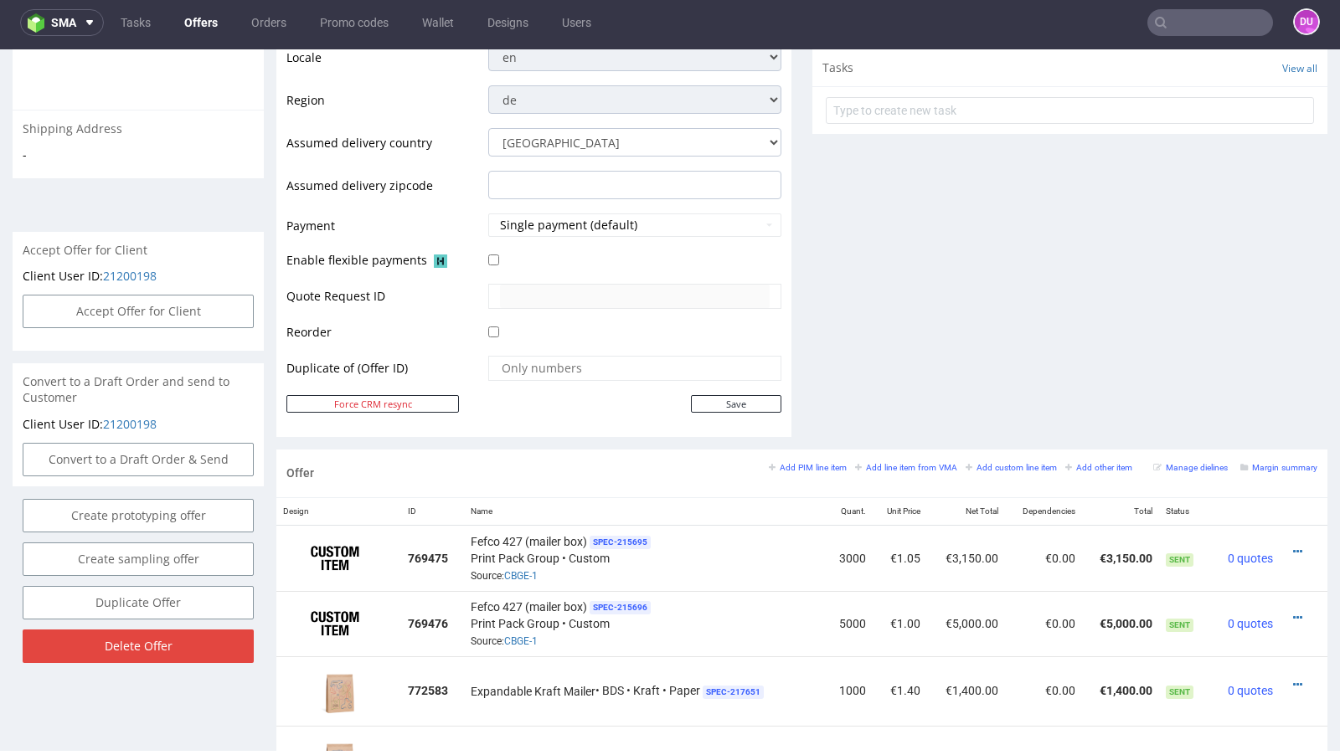
scroll to position [304, 0]
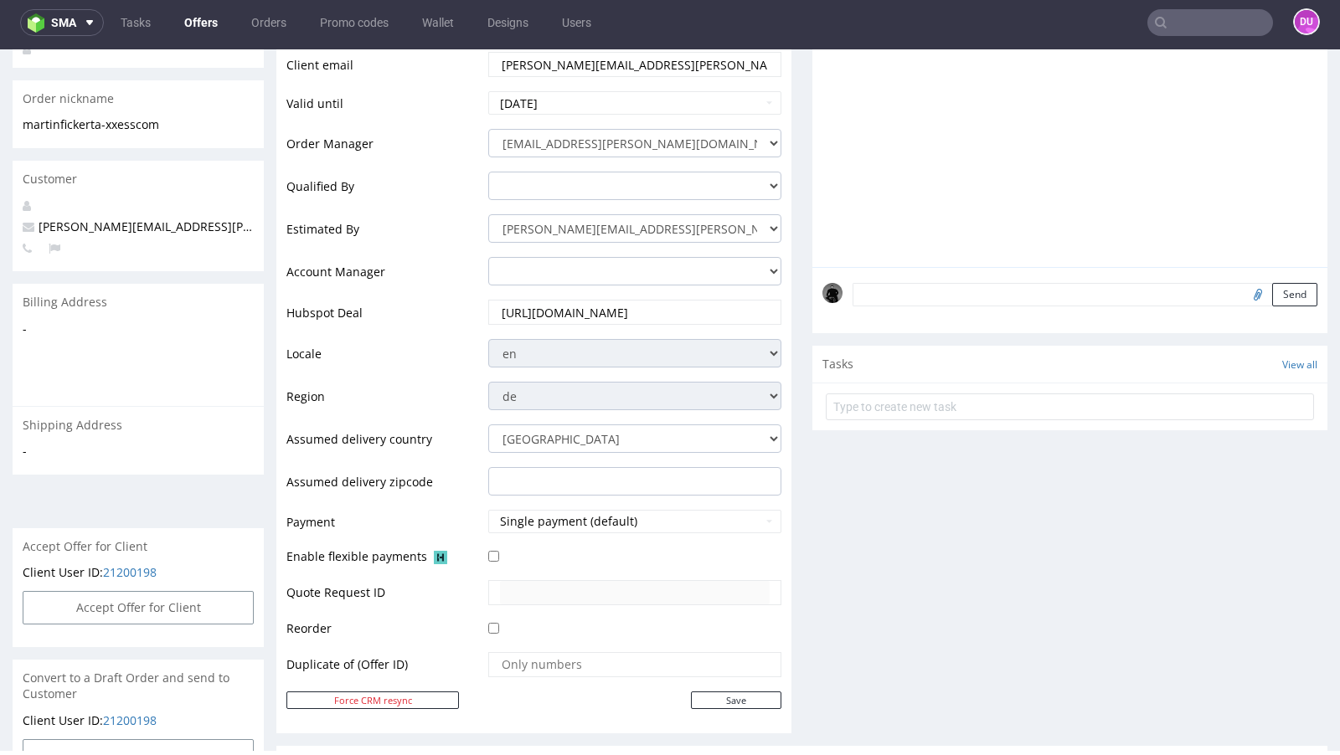
click at [74, 219] on span "martin.fickert@a-xxess.com" at bounding box center [222, 227] width 399 height 16
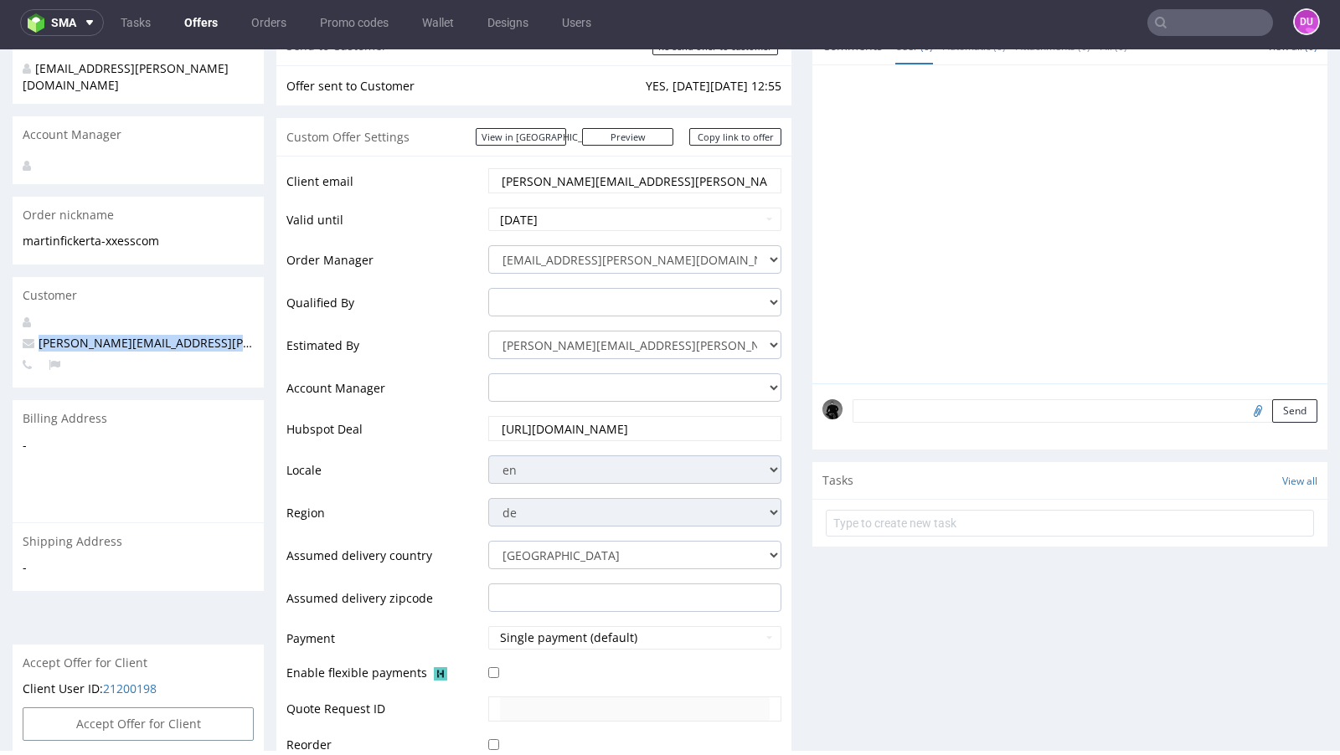
scroll to position [136, 0]
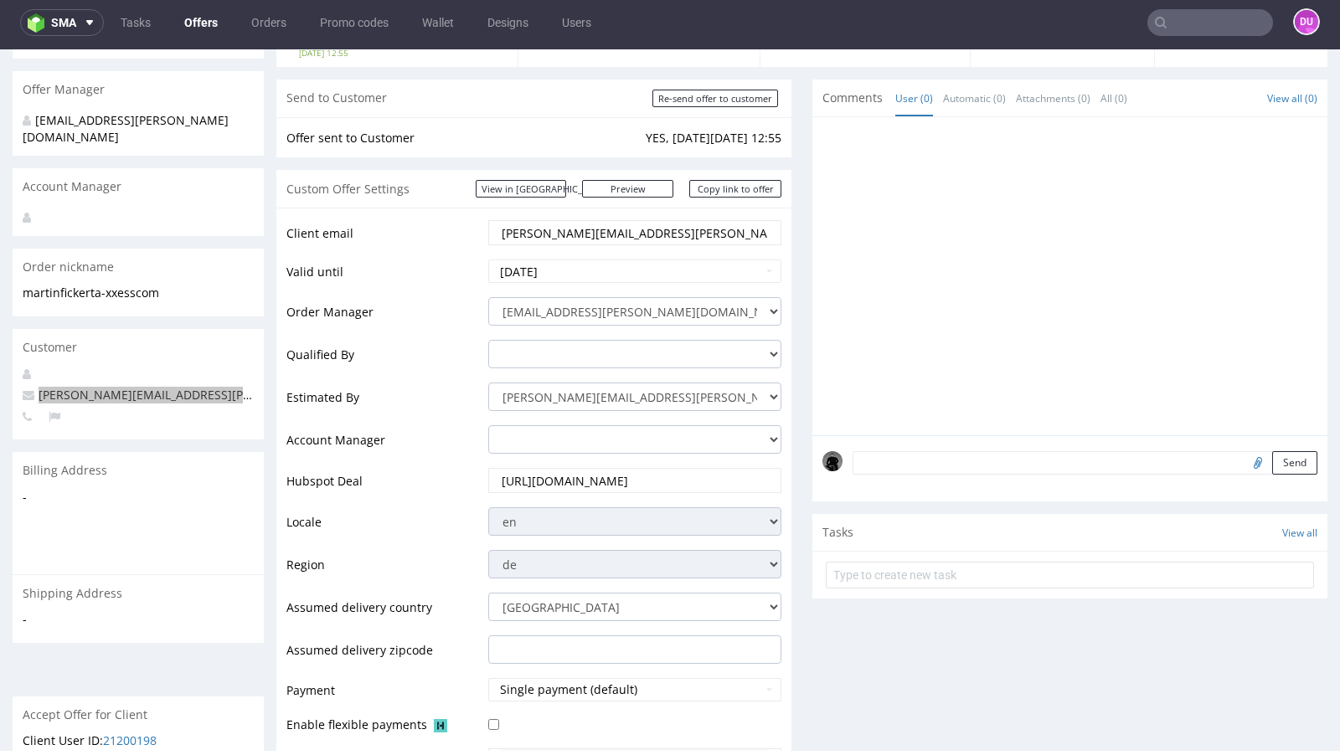
click at [202, 23] on link "Offers" at bounding box center [201, 22] width 54 height 27
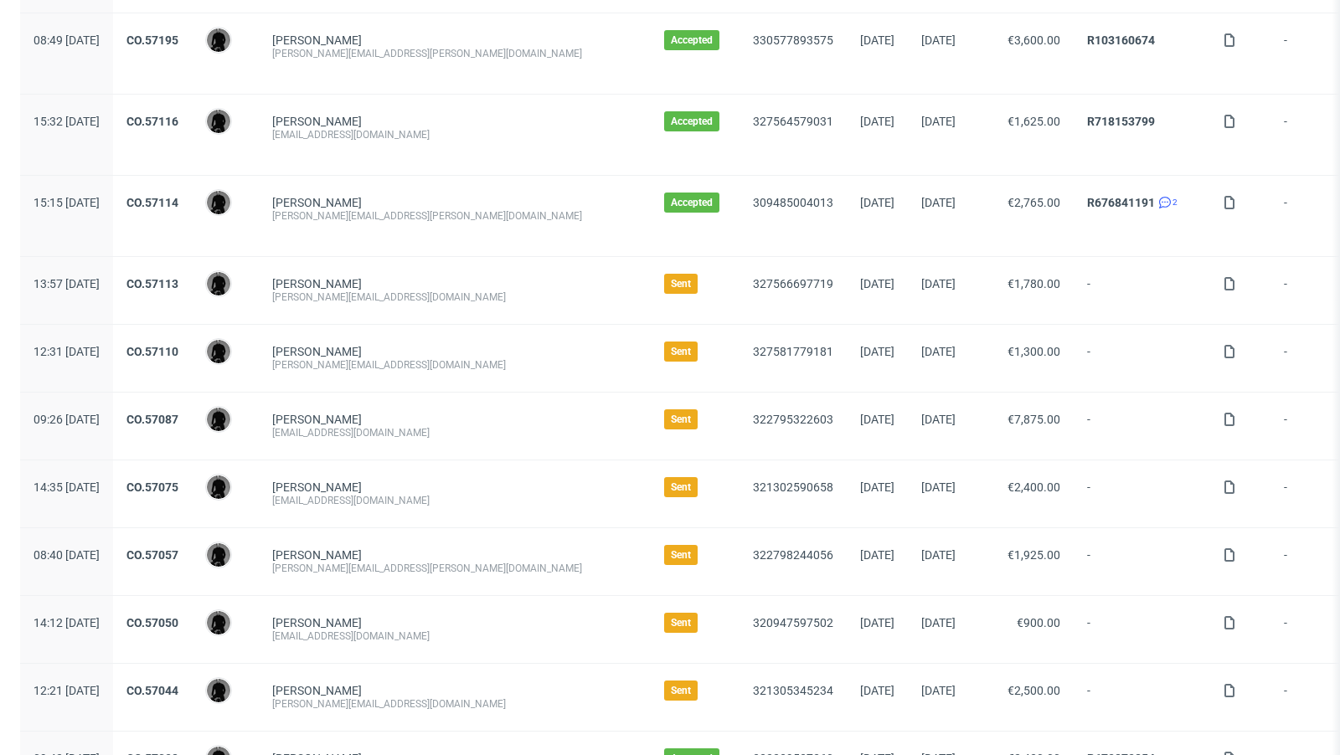
scroll to position [453, 0]
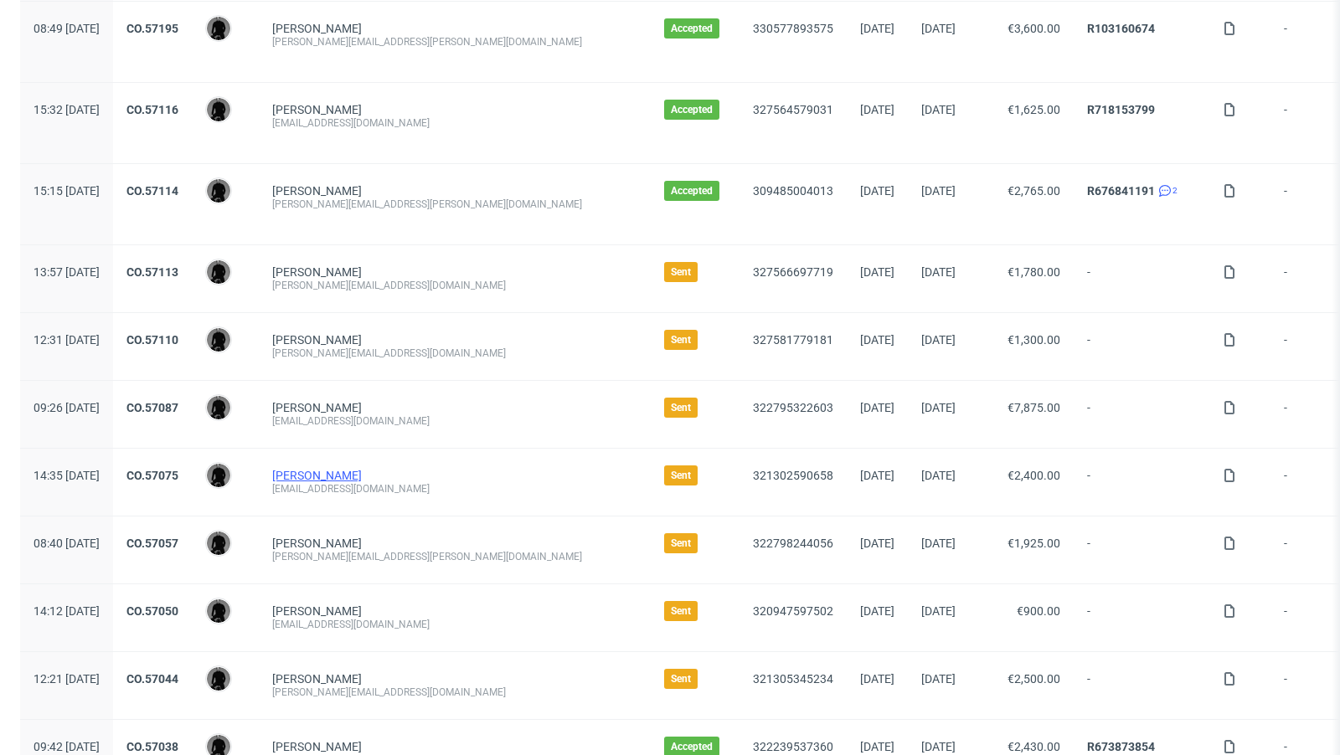
click at [355, 474] on link "Simon Derutter" at bounding box center [317, 475] width 90 height 13
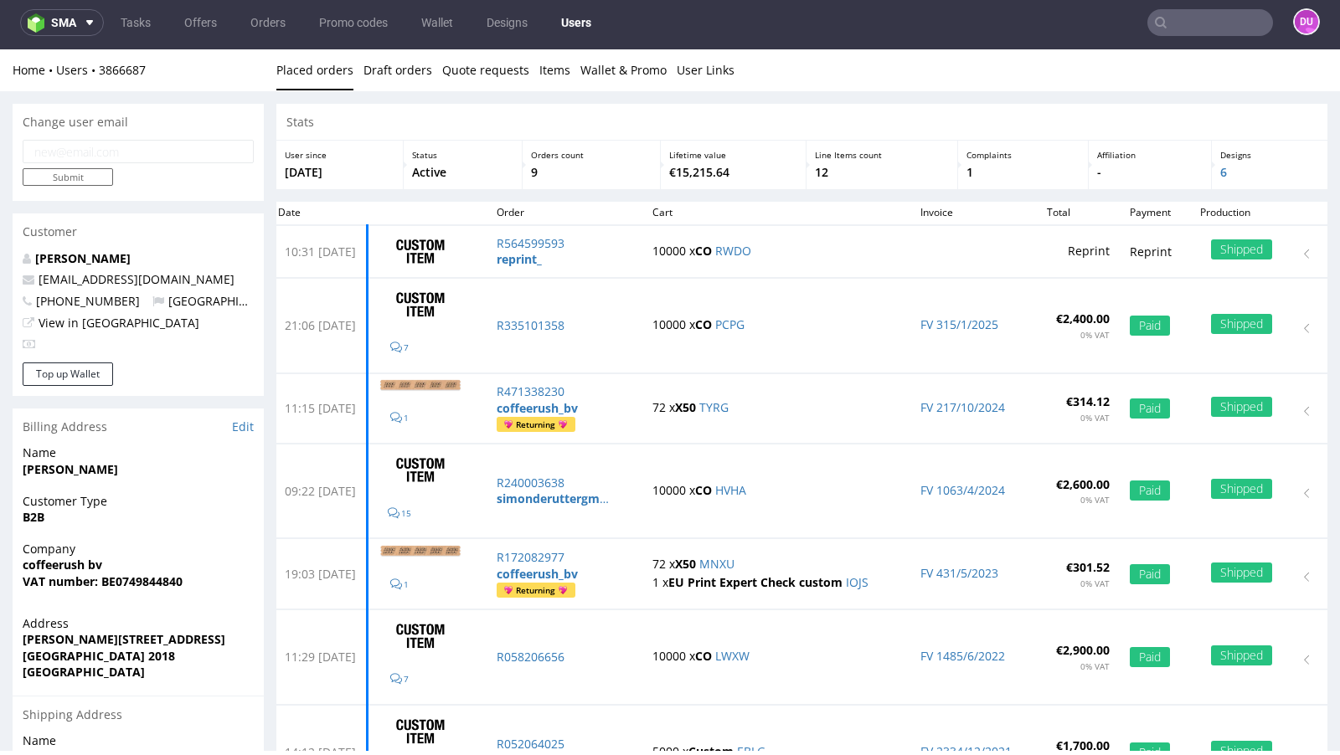
scroll to position [4, 0]
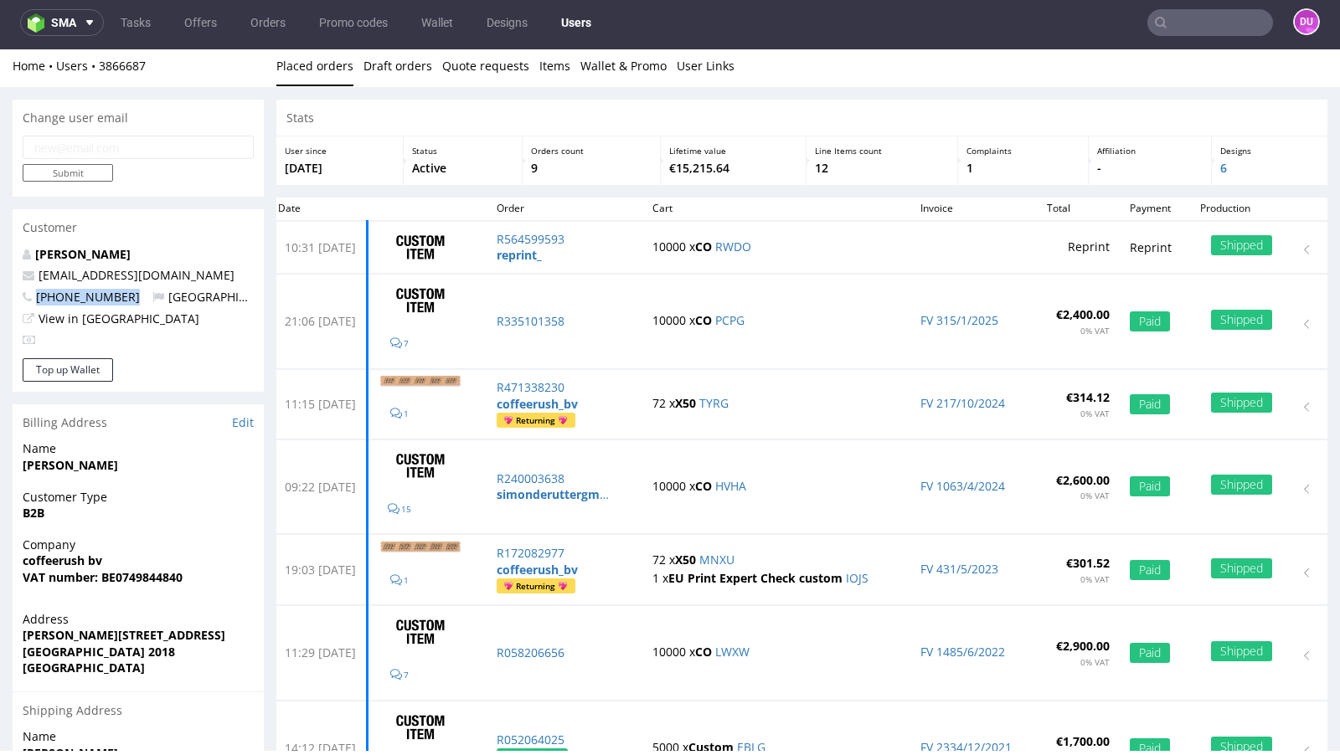
drag, startPoint x: 209, startPoint y: 380, endPoint x: 38, endPoint y: 295, distance: 191.7
click at [38, 295] on p "+32494726664 Belgium" at bounding box center [138, 297] width 231 height 17
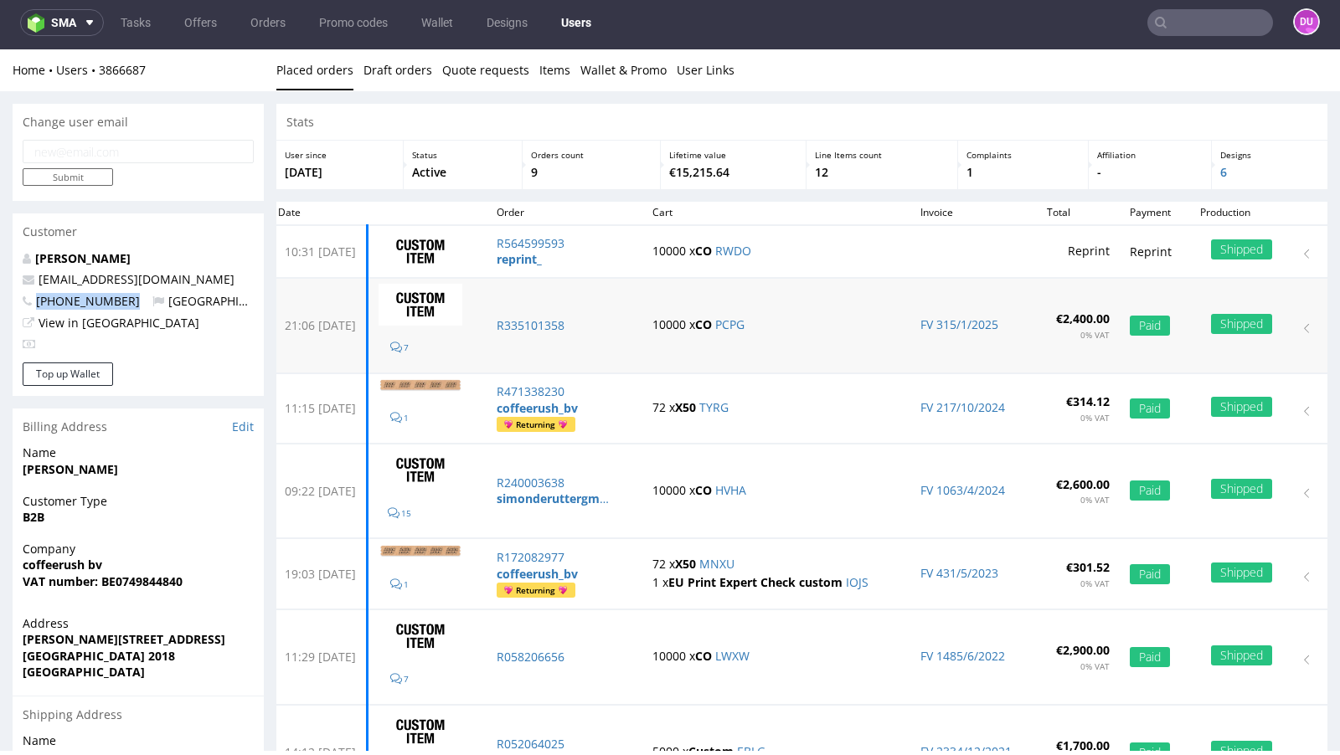
scroll to position [0, 0]
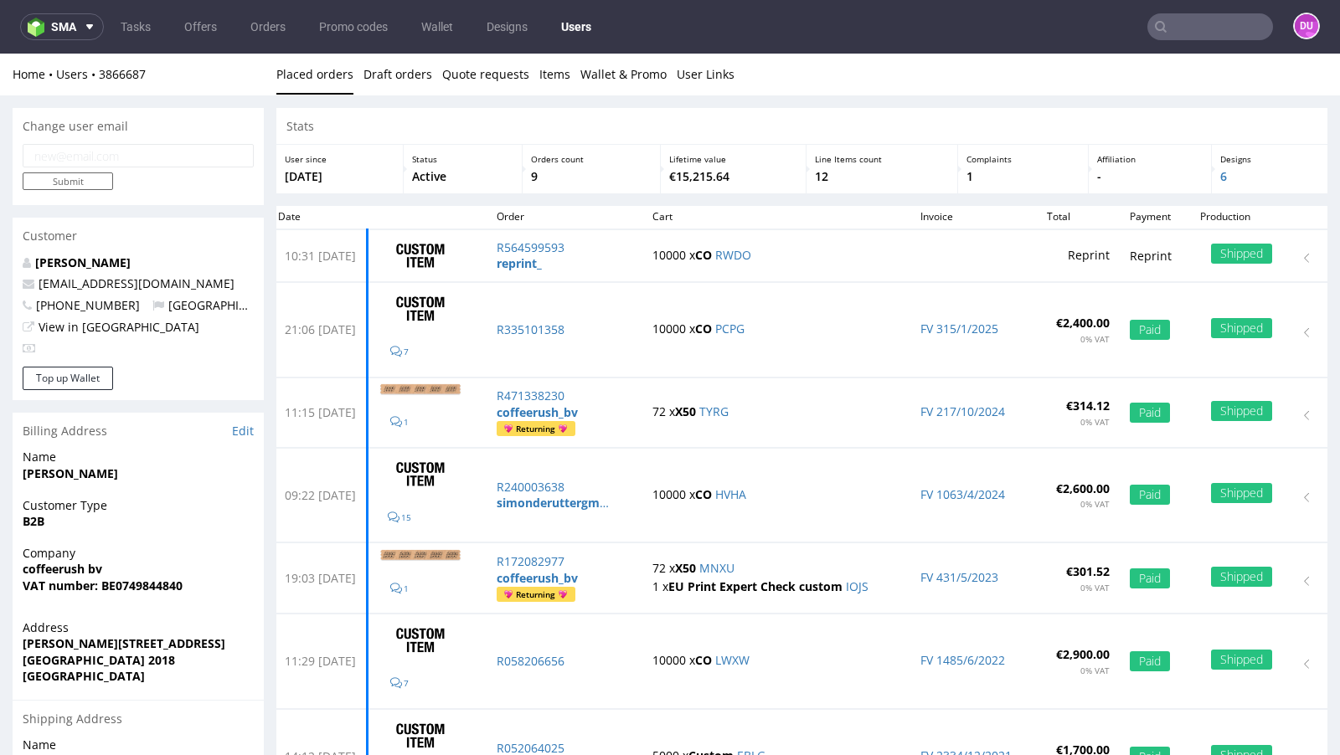
click at [220, 345] on div at bounding box center [138, 348] width 231 height 17
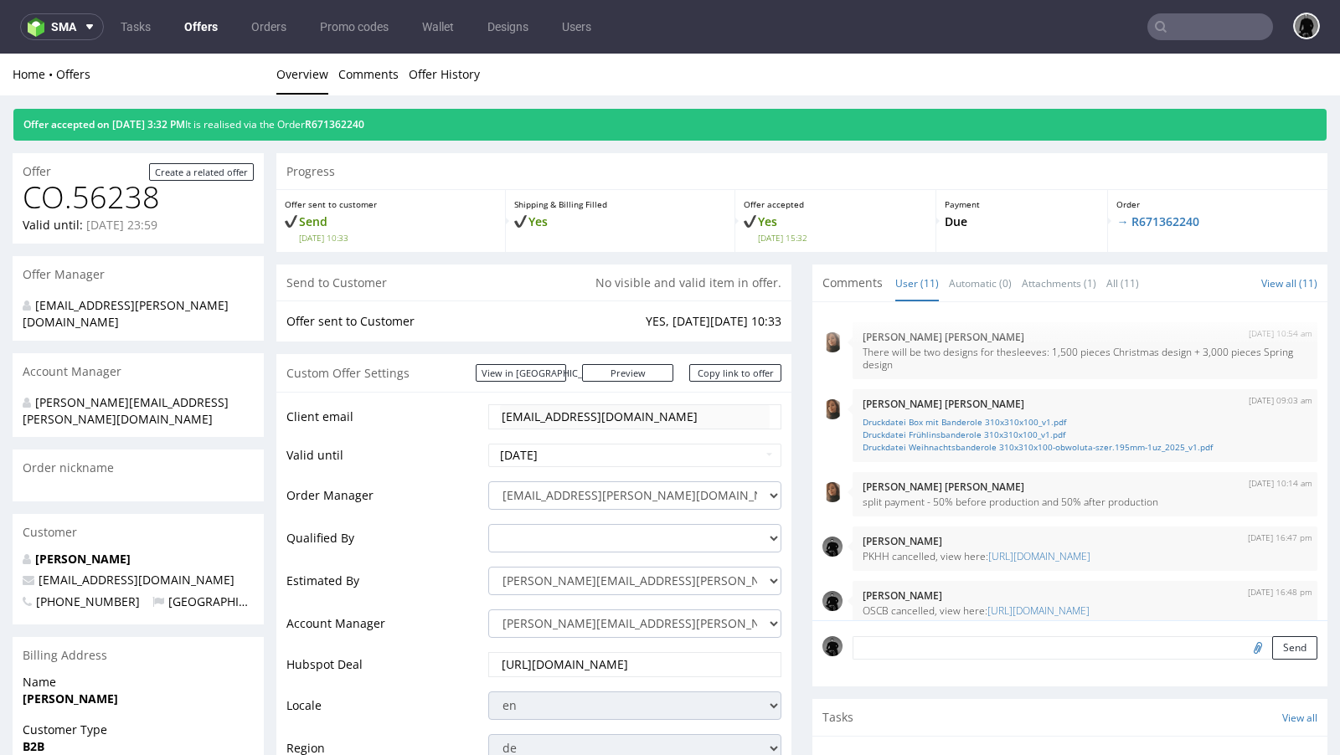
scroll to position [442, 0]
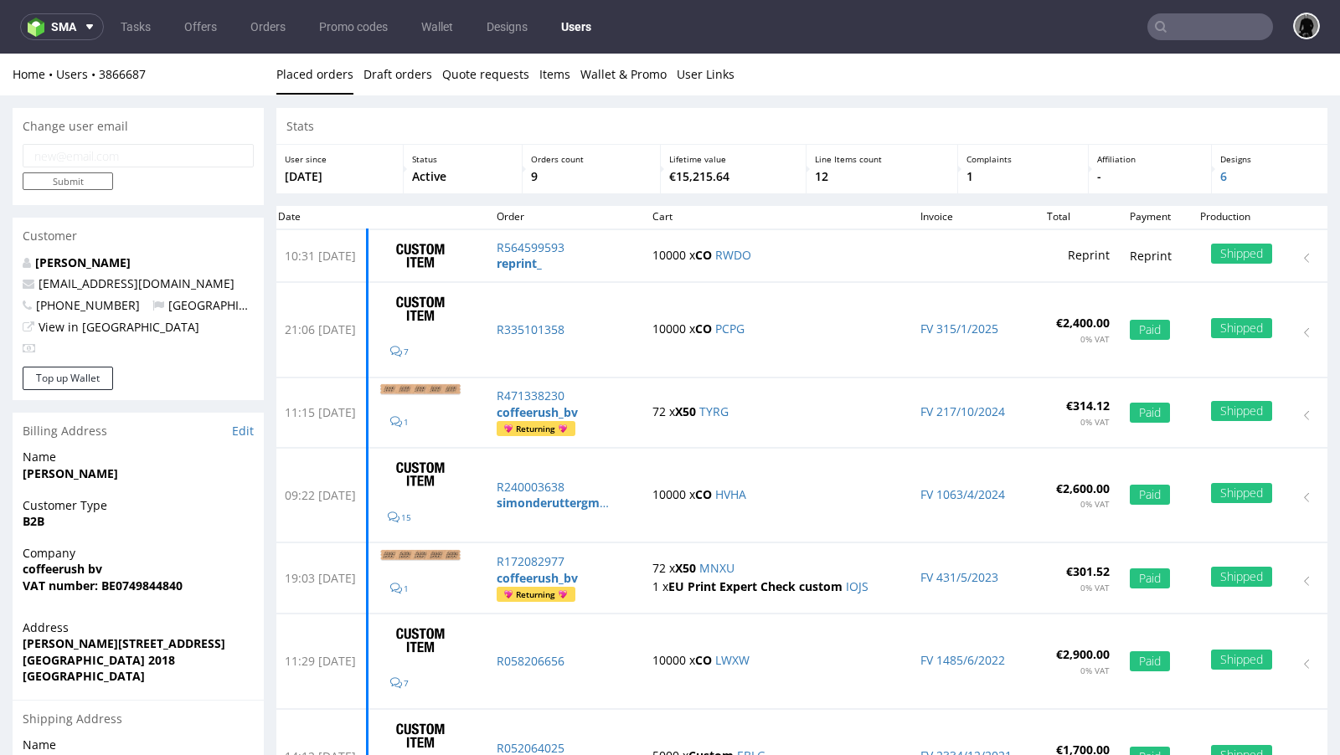
click at [203, 43] on nav "sma Tasks Offers Orders Promo codes Wallet Designs Users" at bounding box center [670, 27] width 1340 height 54
click at [201, 28] on link "Offers" at bounding box center [200, 26] width 53 height 27
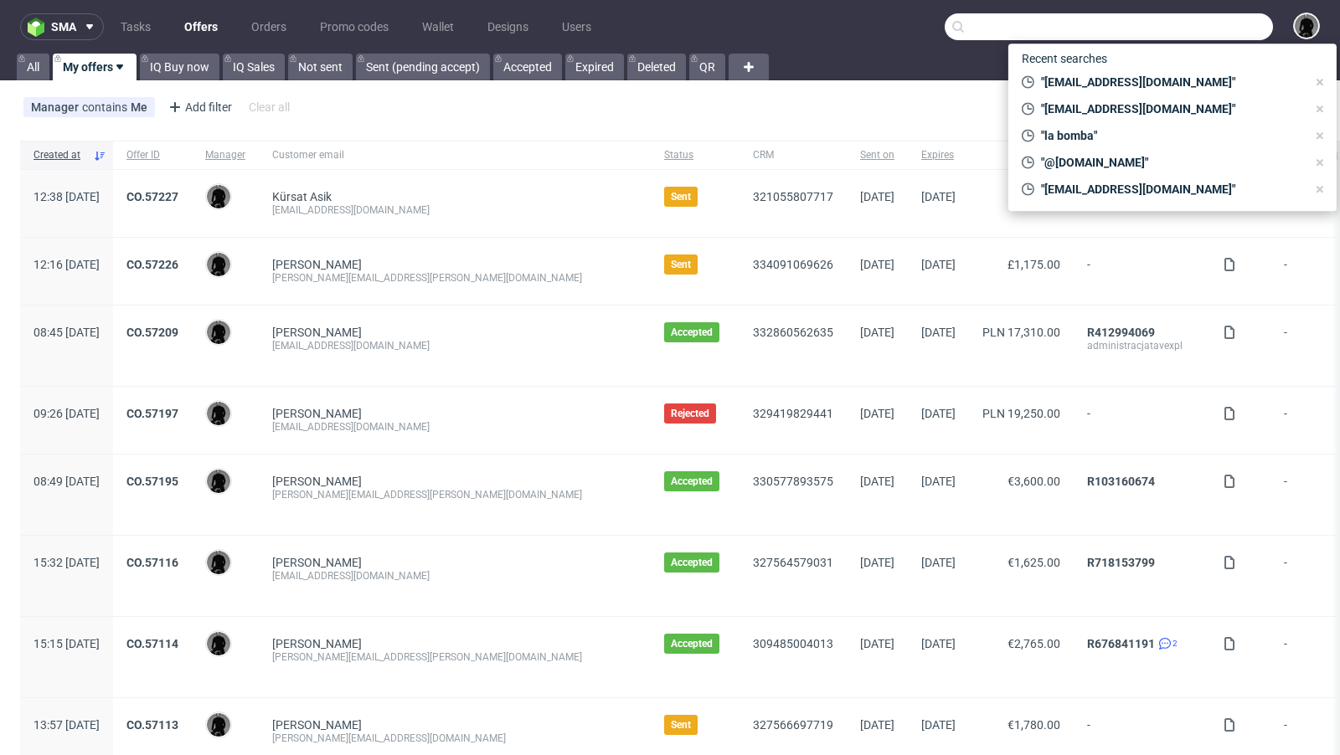
click at [1176, 19] on input "text" at bounding box center [1109, 26] width 328 height 27
paste input "[PERSON_NAME][EMAIL_ADDRESS][DOMAIN_NAME]"
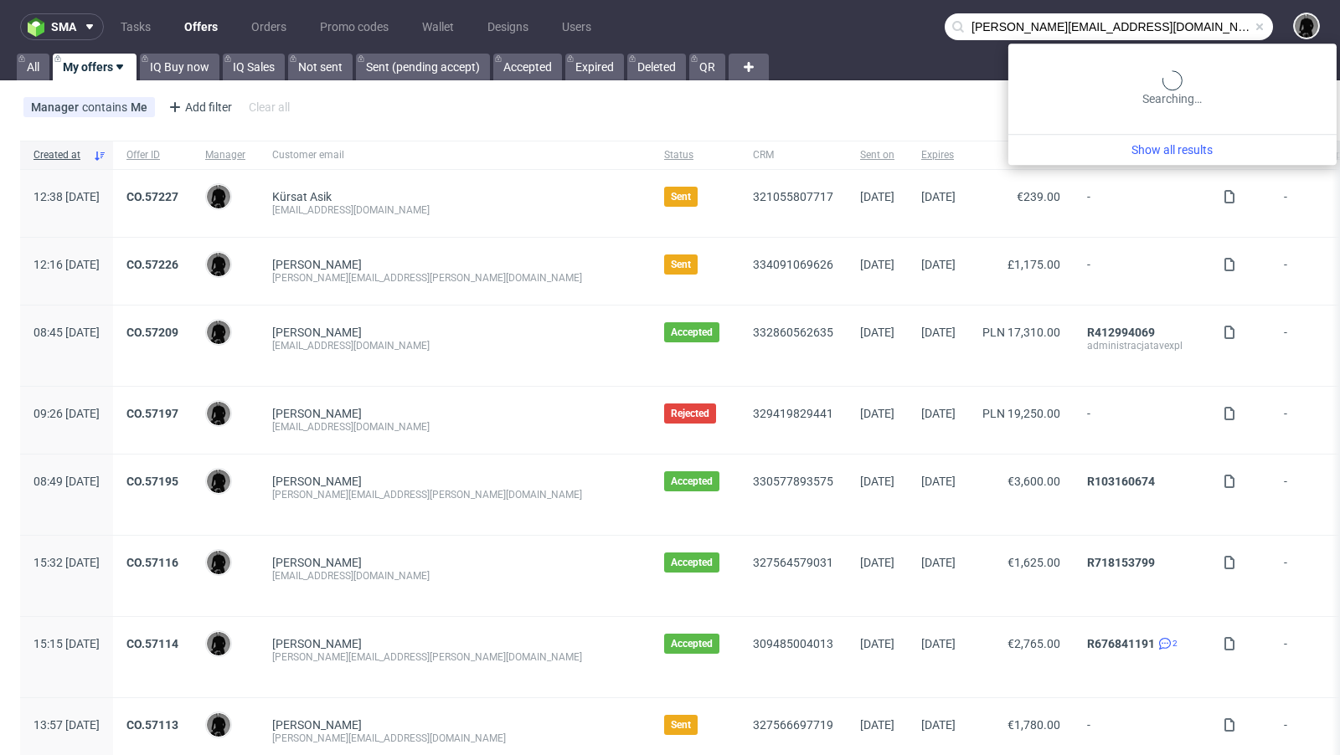
type input "[PERSON_NAME][EMAIL_ADDRESS][DOMAIN_NAME]"
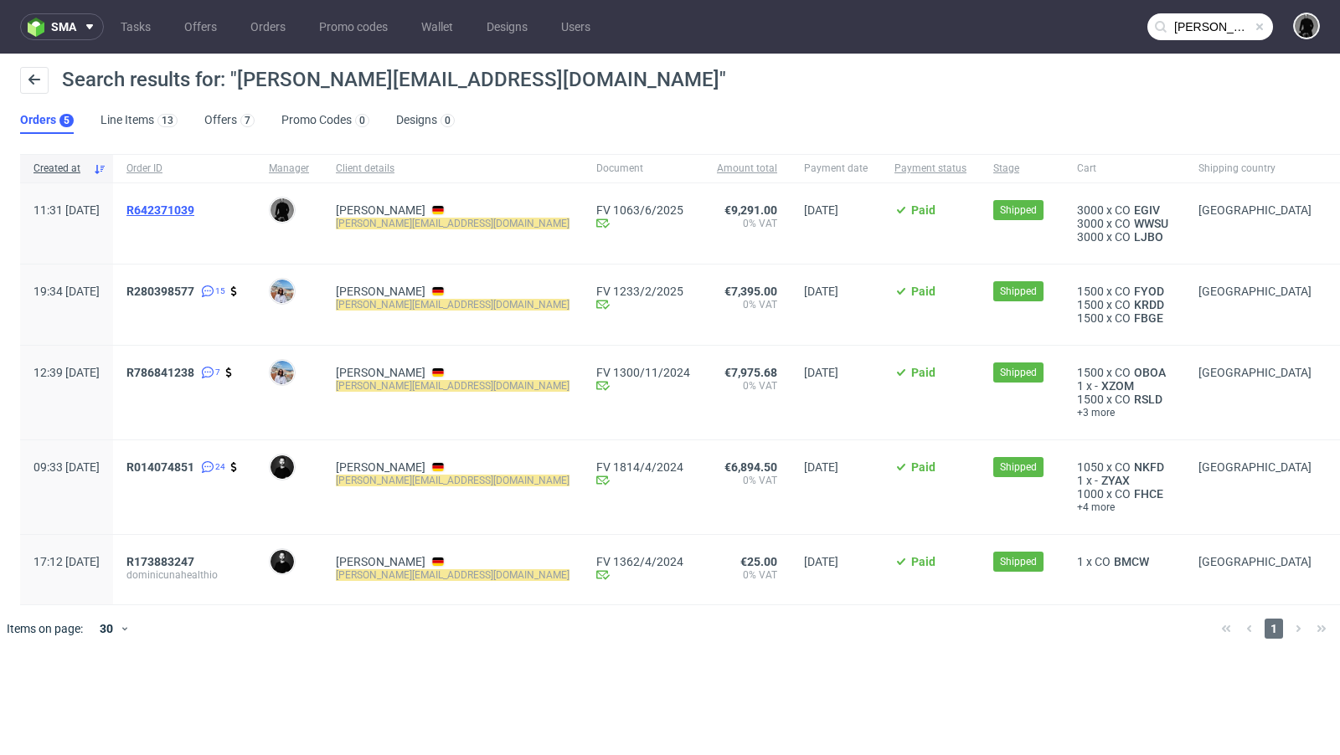
click at [194, 213] on span "R642371039" at bounding box center [160, 209] width 68 height 13
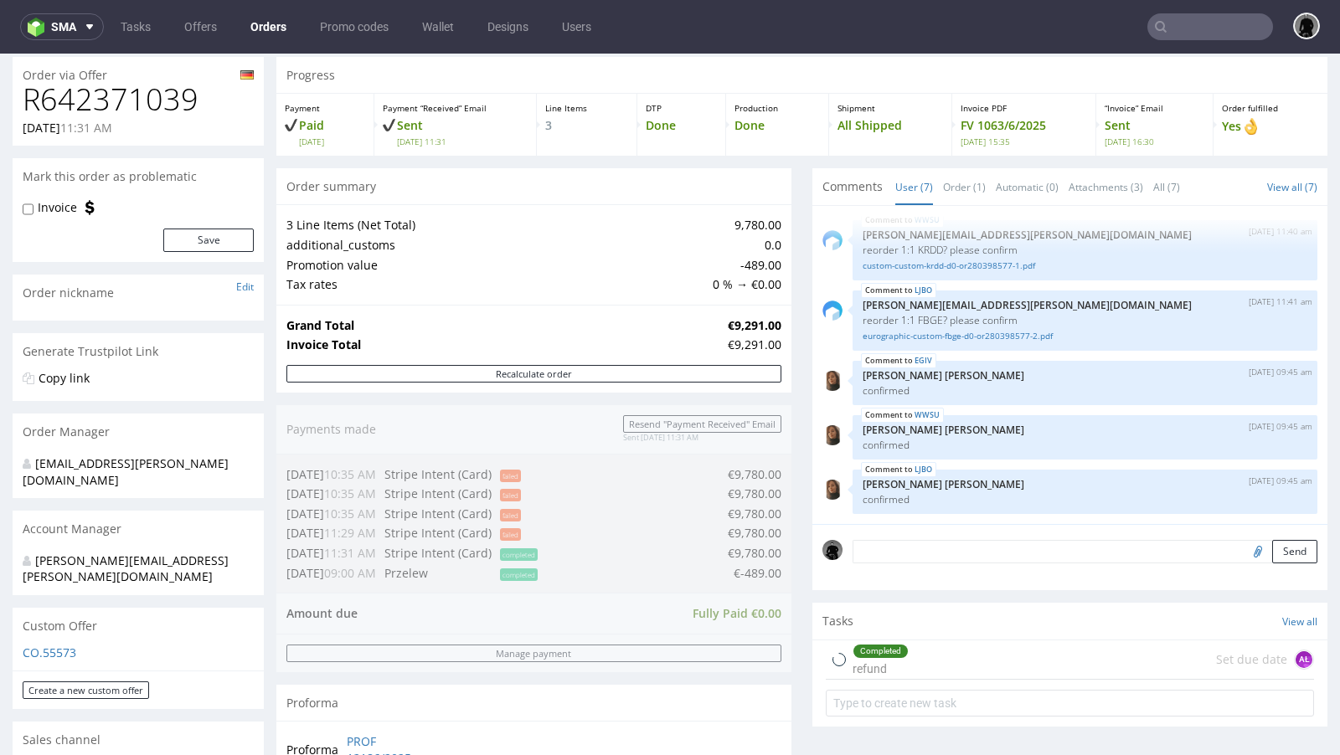
scroll to position [162, 0]
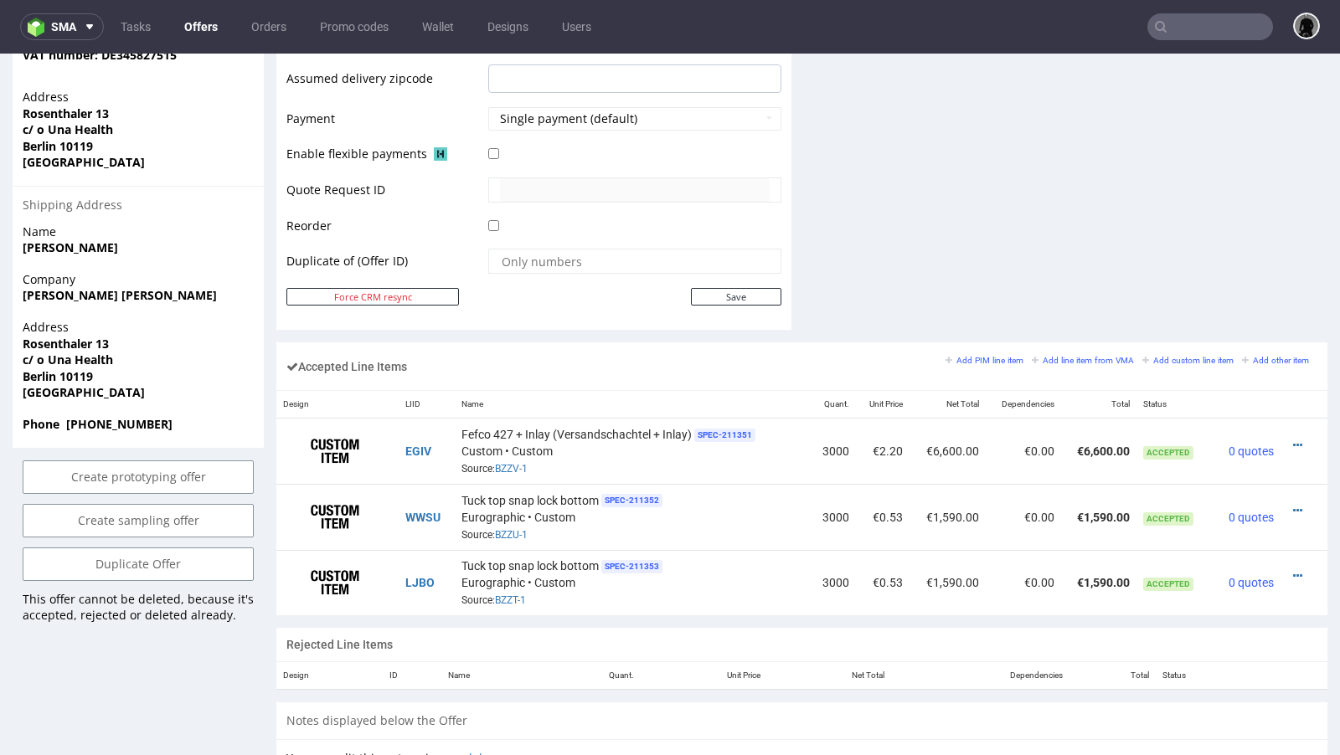
scroll to position [754, 0]
click at [1293, 506] on icon at bounding box center [1297, 512] width 9 height 12
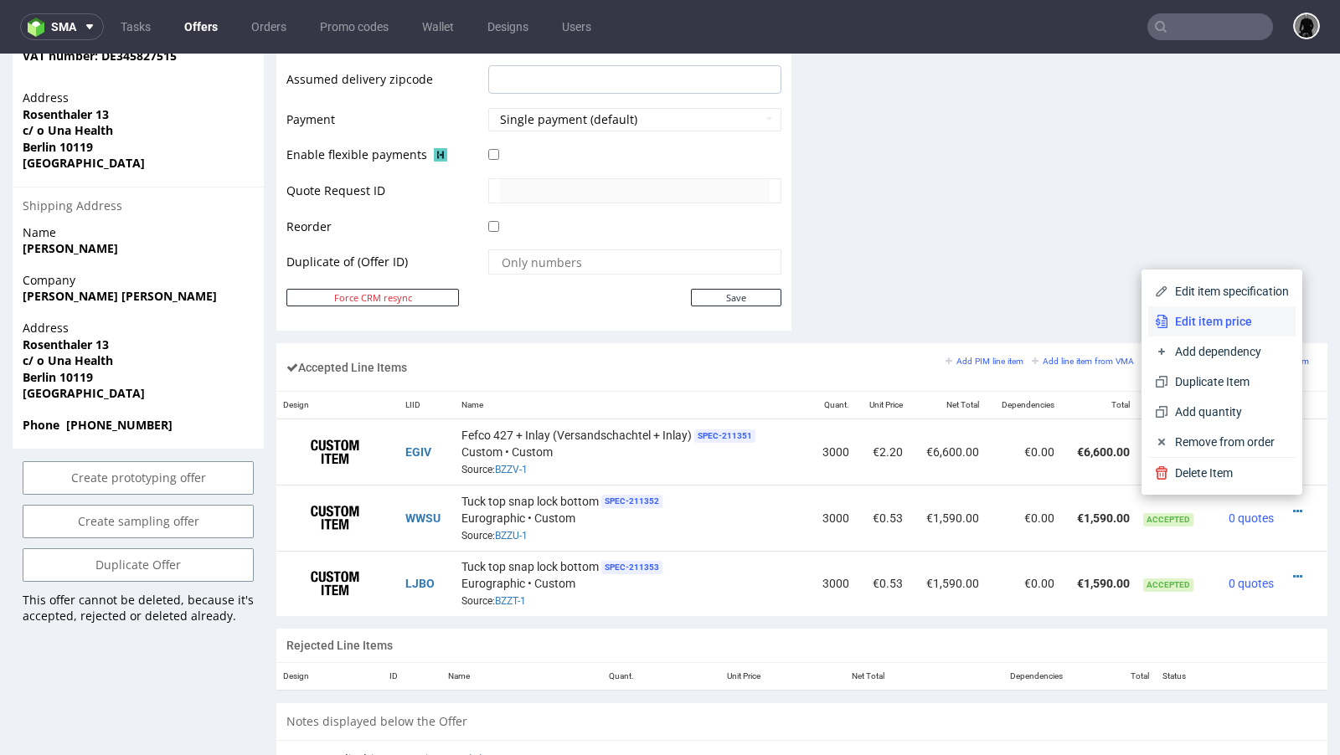
click at [1215, 320] on span "Edit item price" at bounding box center [1228, 321] width 121 height 17
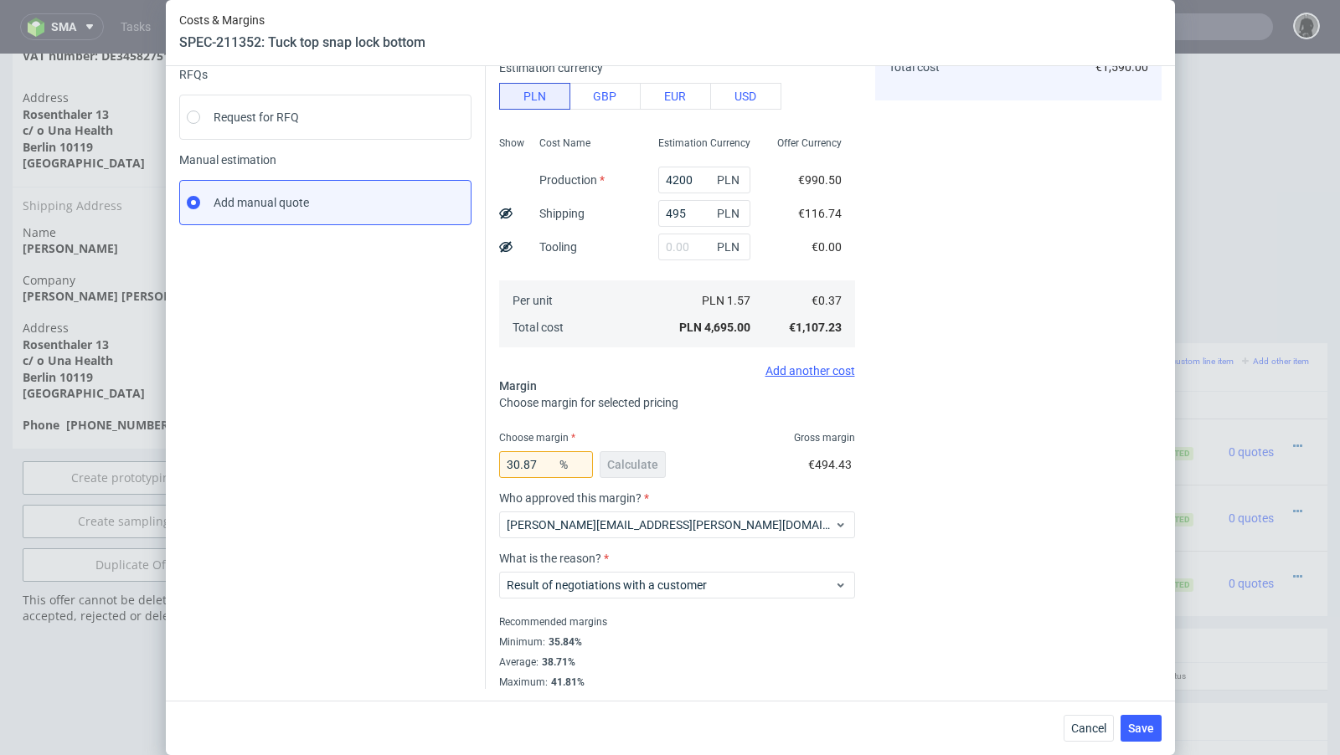
scroll to position [0, 0]
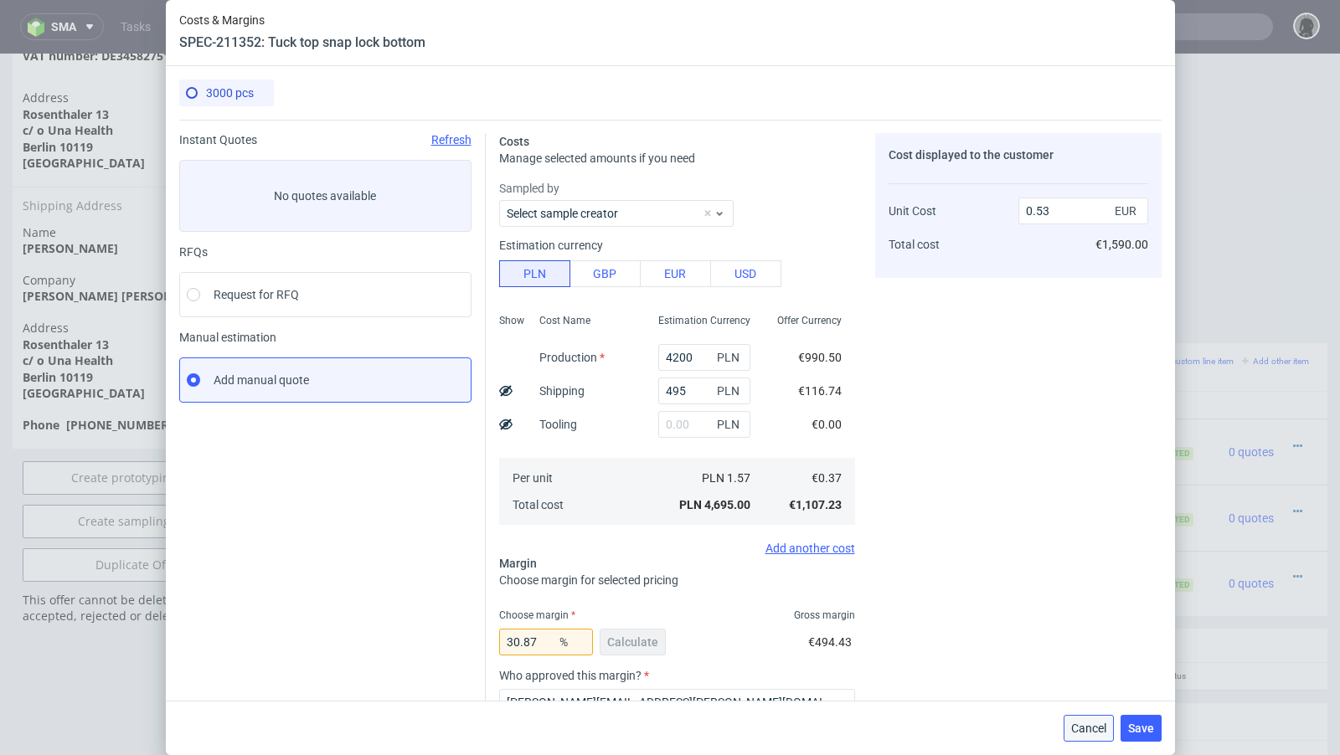
drag, startPoint x: 1076, startPoint y: 729, endPoint x: 1063, endPoint y: 661, distance: 69.8
click at [1076, 729] on span "Cancel" at bounding box center [1088, 729] width 35 height 12
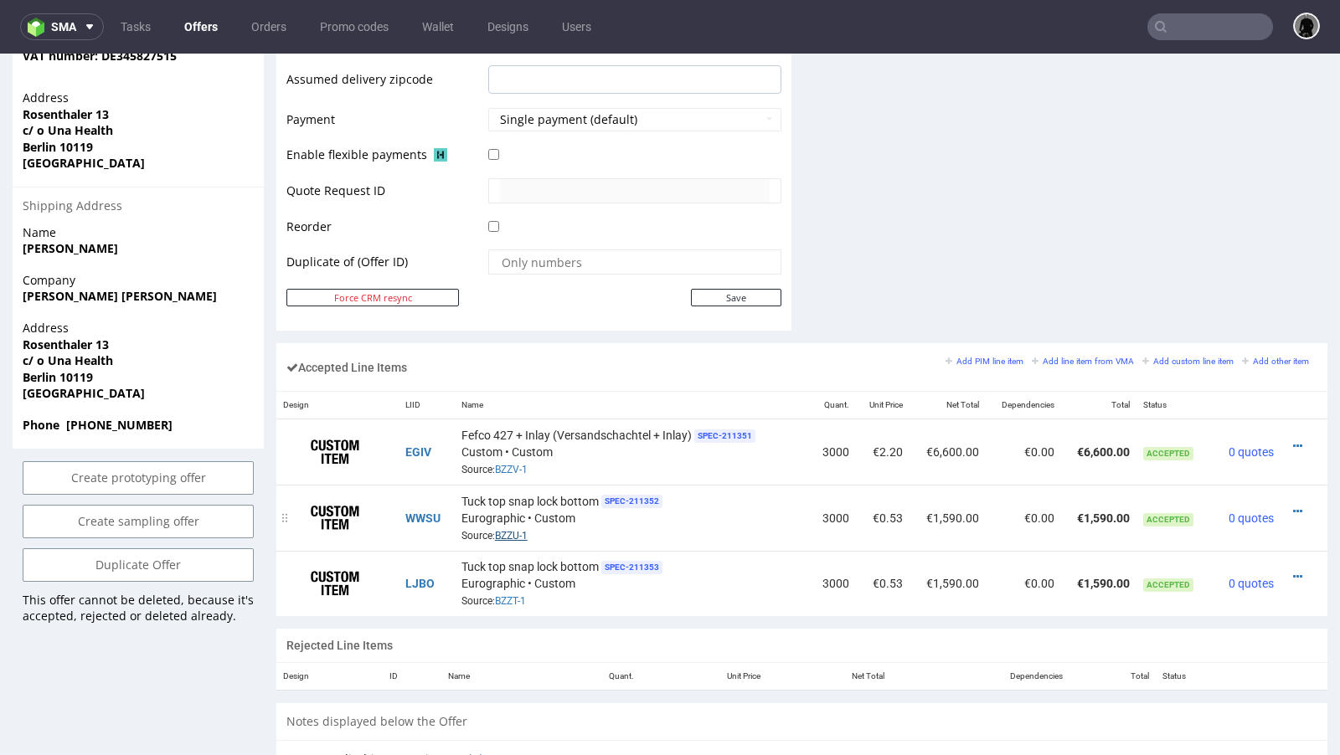
click at [517, 530] on link "BZZU-1" at bounding box center [511, 536] width 33 height 12
click at [1293, 506] on icon at bounding box center [1297, 512] width 9 height 12
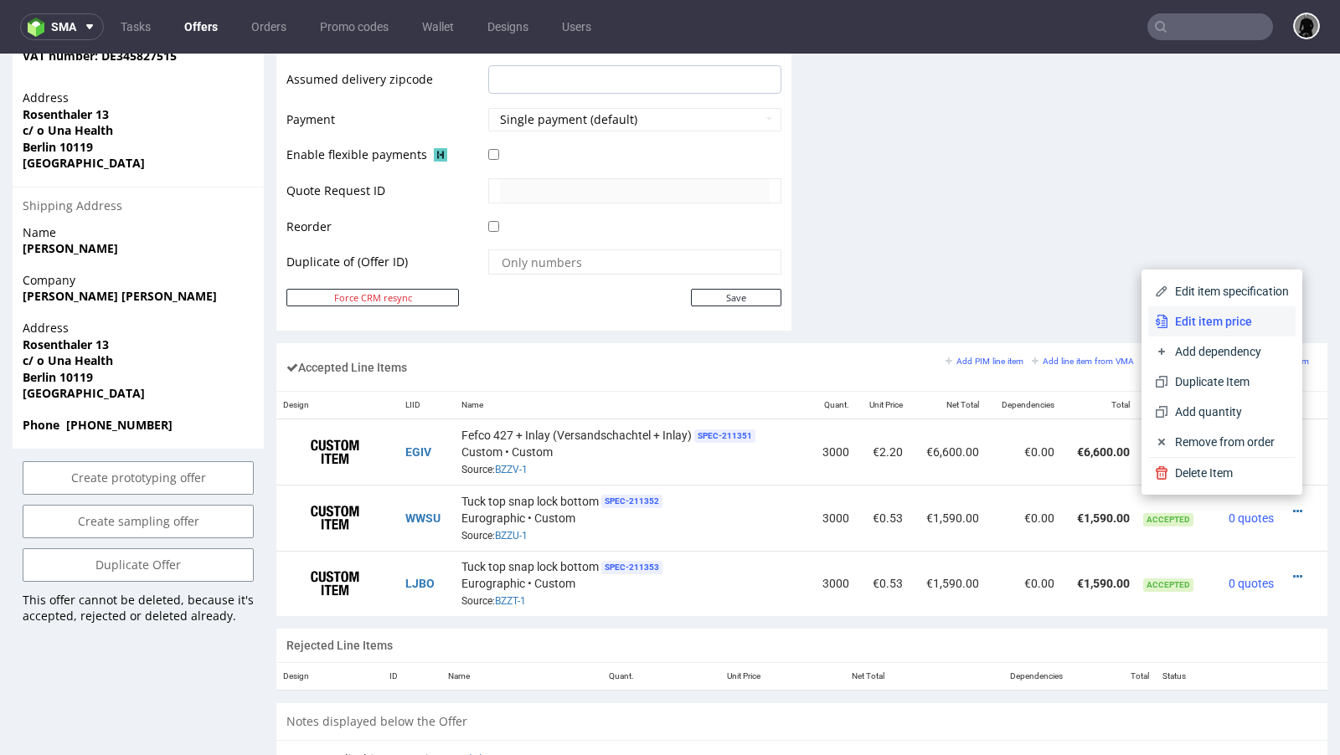
click at [1233, 322] on span "Edit item price" at bounding box center [1228, 321] width 121 height 17
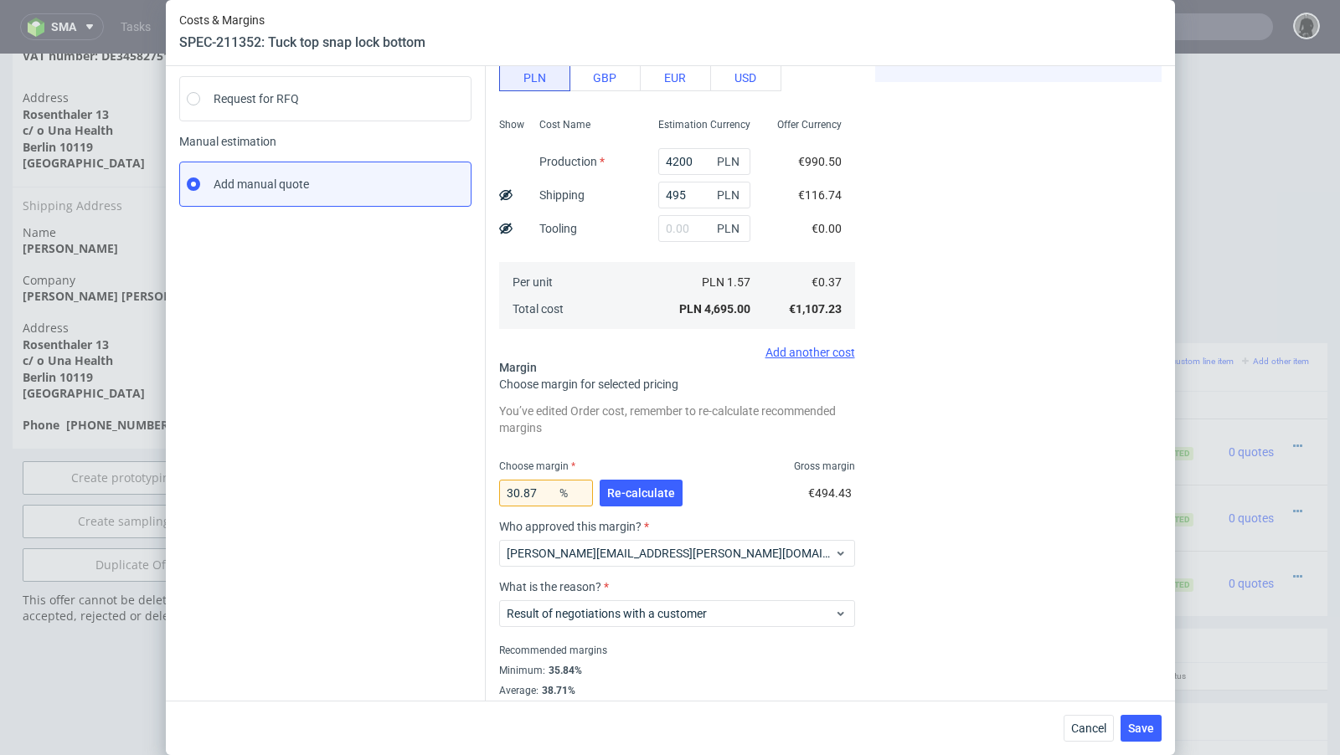
scroll to position [224, 0]
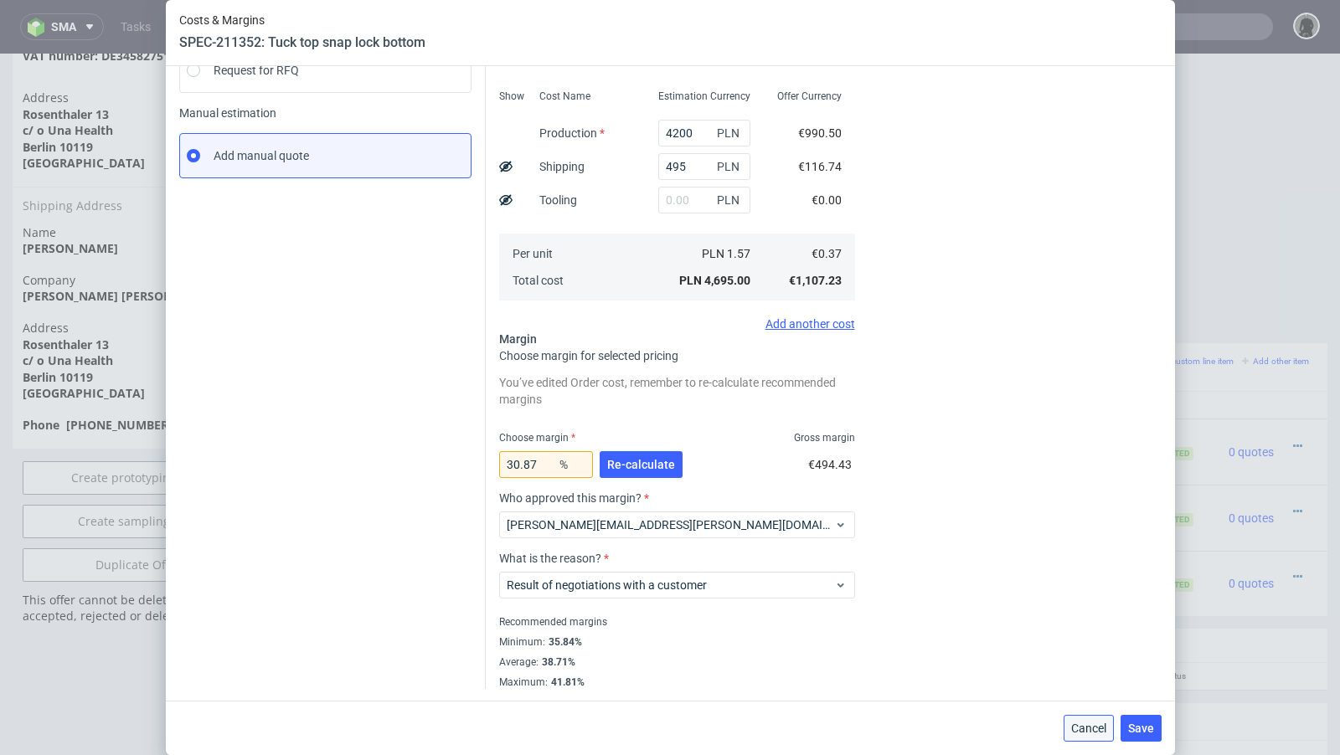
click at [1088, 725] on span "Cancel" at bounding box center [1088, 729] width 35 height 12
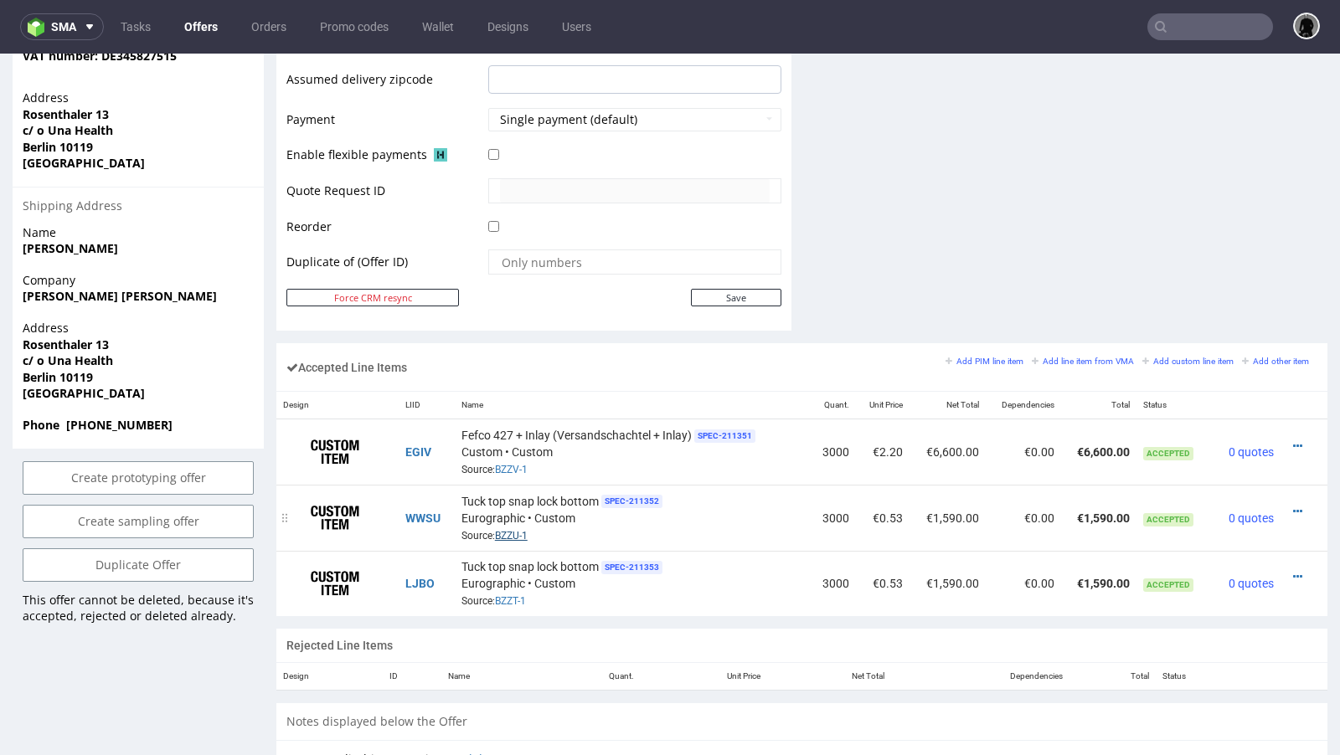
click at [506, 530] on link "BZZU-1" at bounding box center [511, 536] width 33 height 12
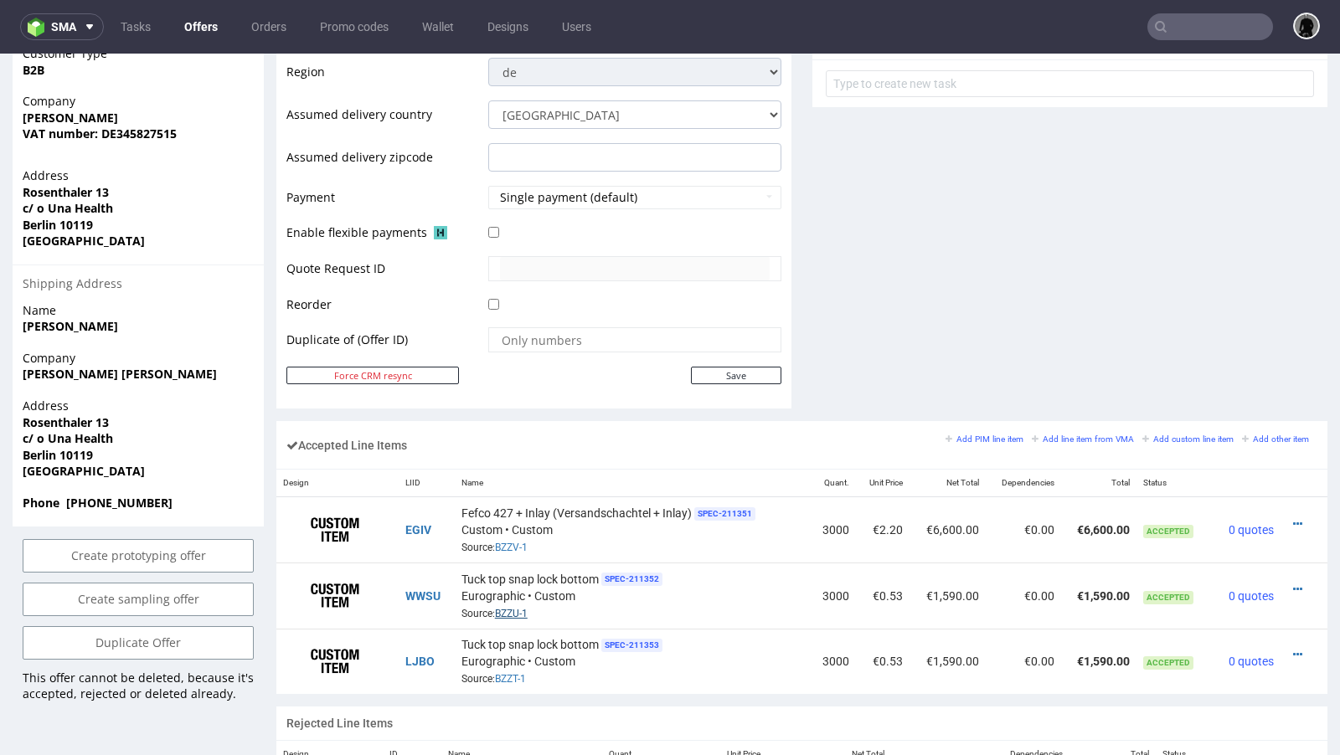
scroll to position [677, 0]
click at [1293, 517] on icon at bounding box center [1297, 523] width 9 height 12
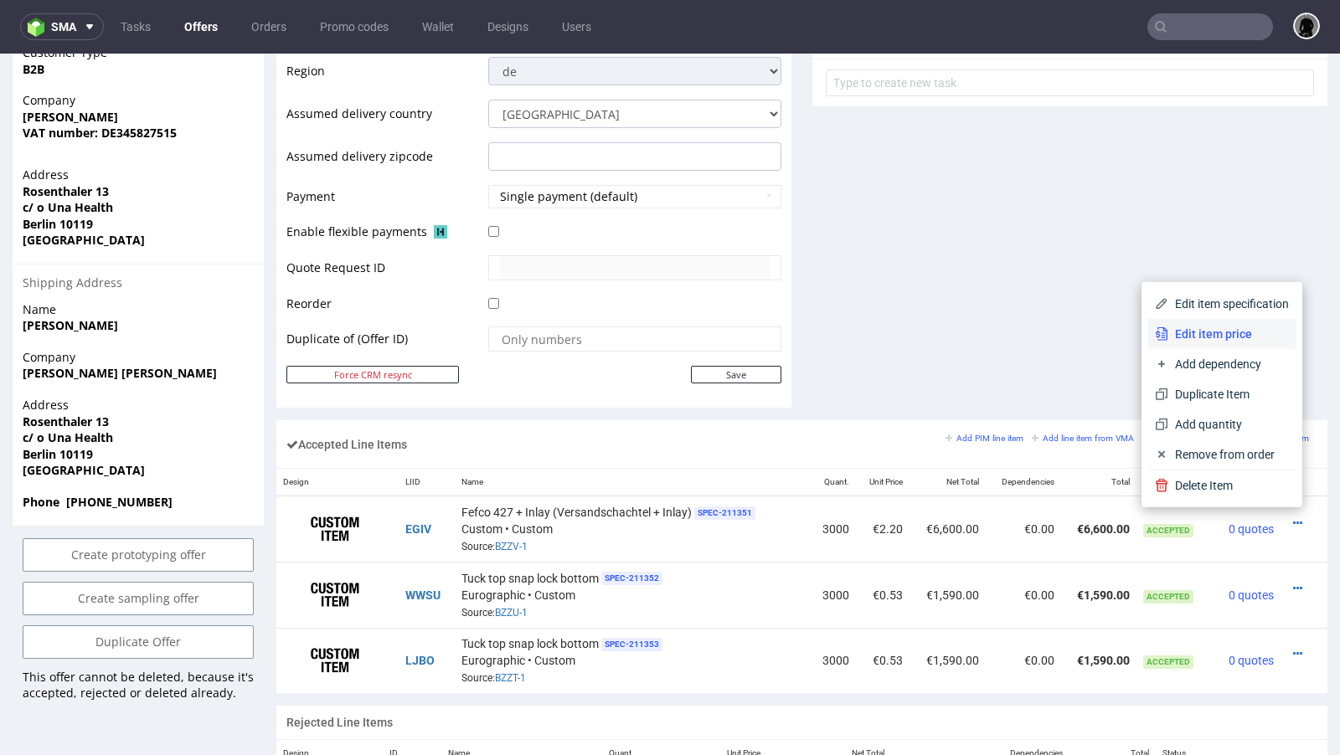
click at [1243, 340] on span "Edit item price" at bounding box center [1228, 334] width 121 height 17
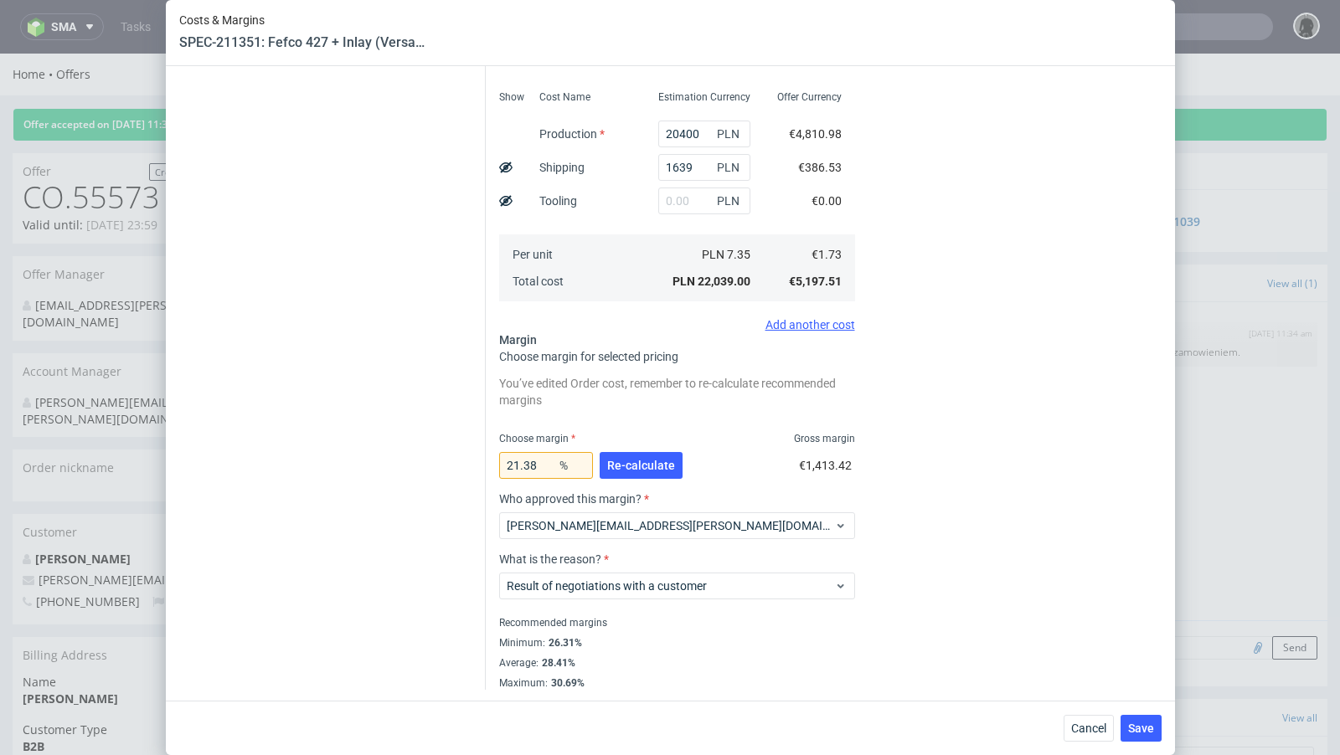
scroll to position [0, 0]
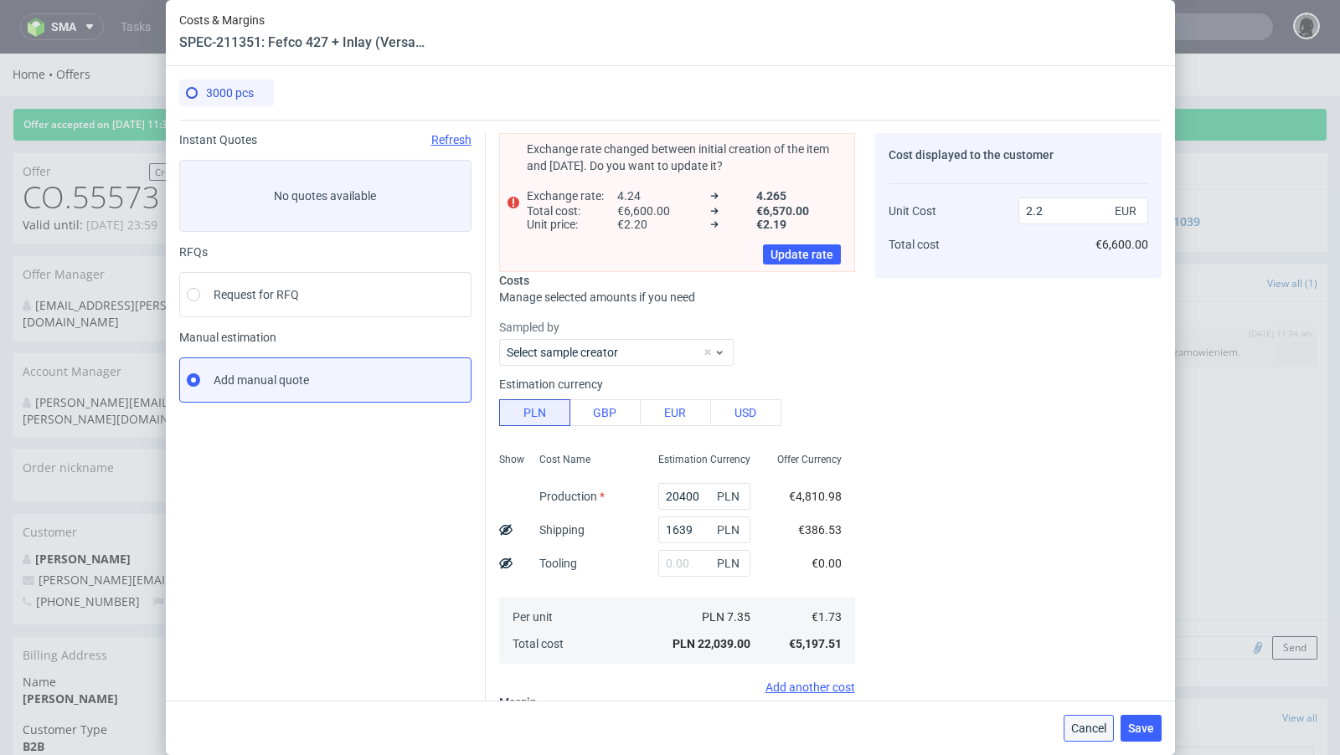
click at [1087, 717] on button "Cancel" at bounding box center [1088, 728] width 50 height 27
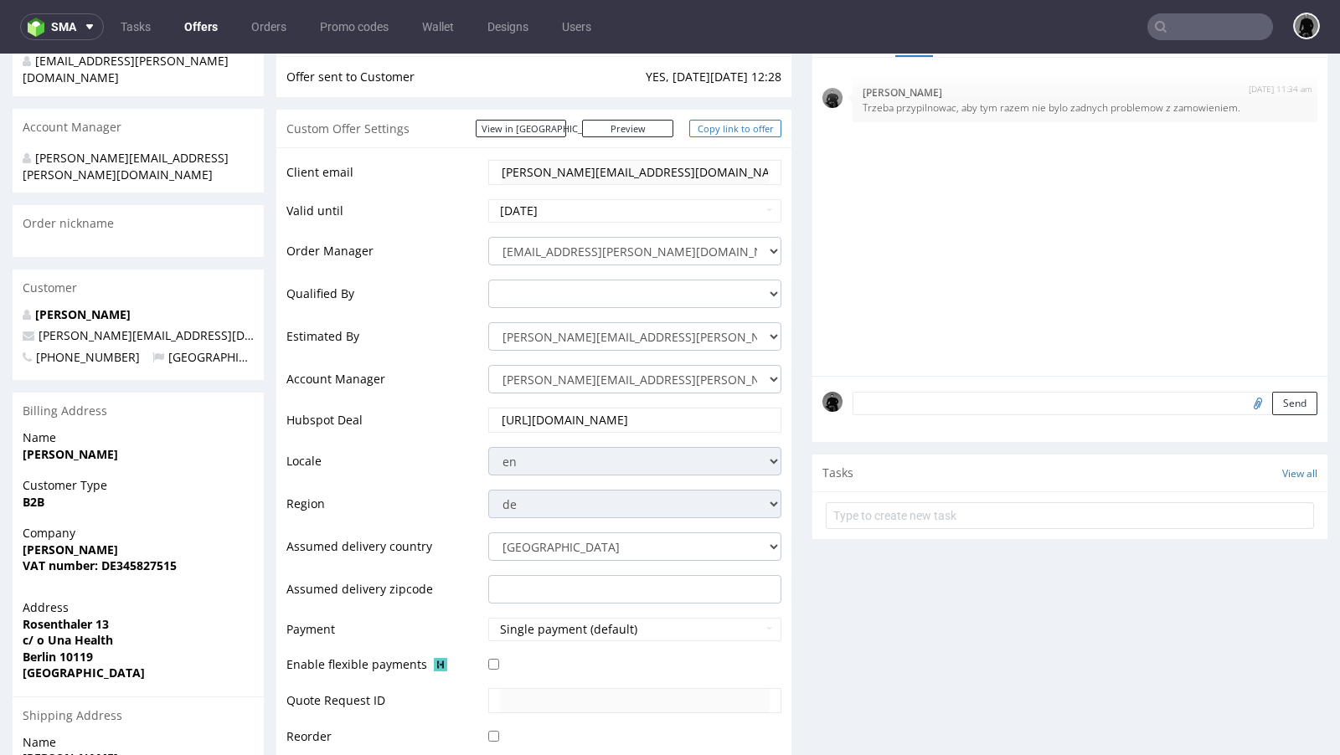
scroll to position [677, 0]
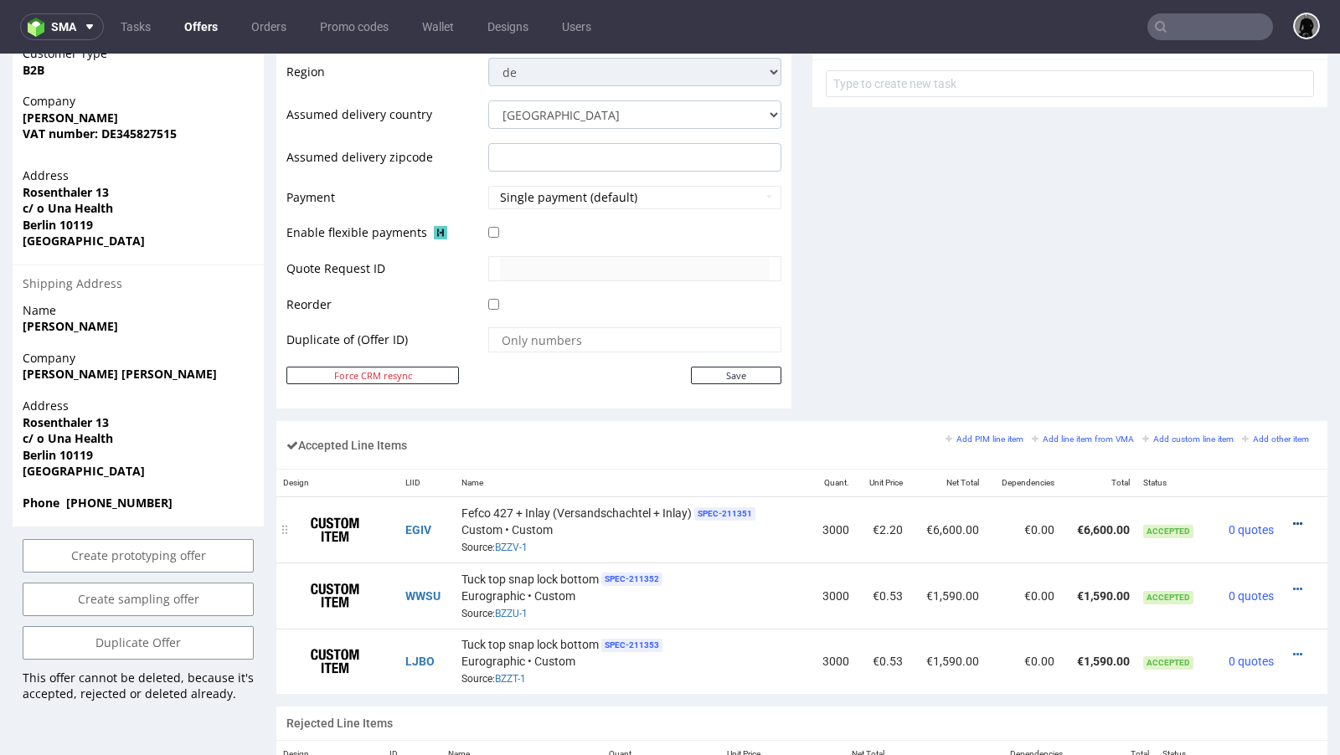
click at [1293, 518] on icon at bounding box center [1297, 524] width 9 height 12
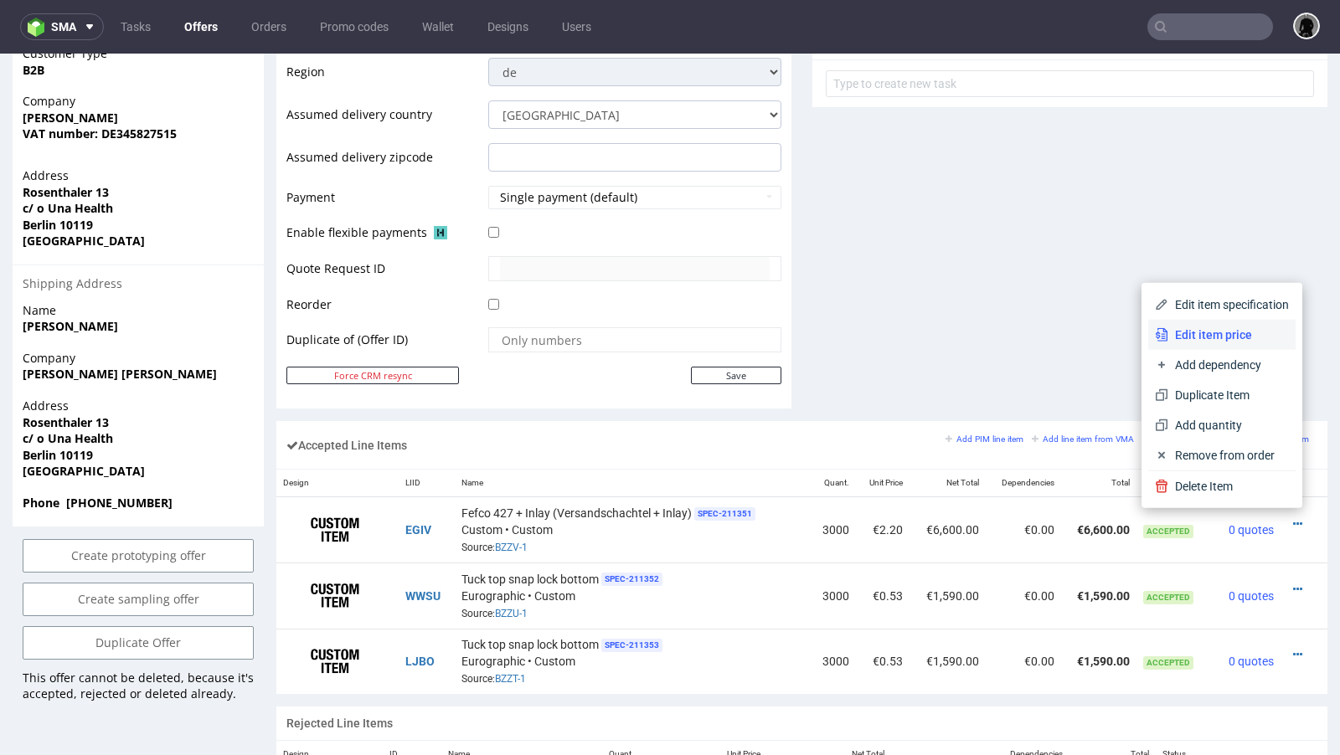
click at [1223, 347] on li "Edit item price" at bounding box center [1221, 335] width 147 height 30
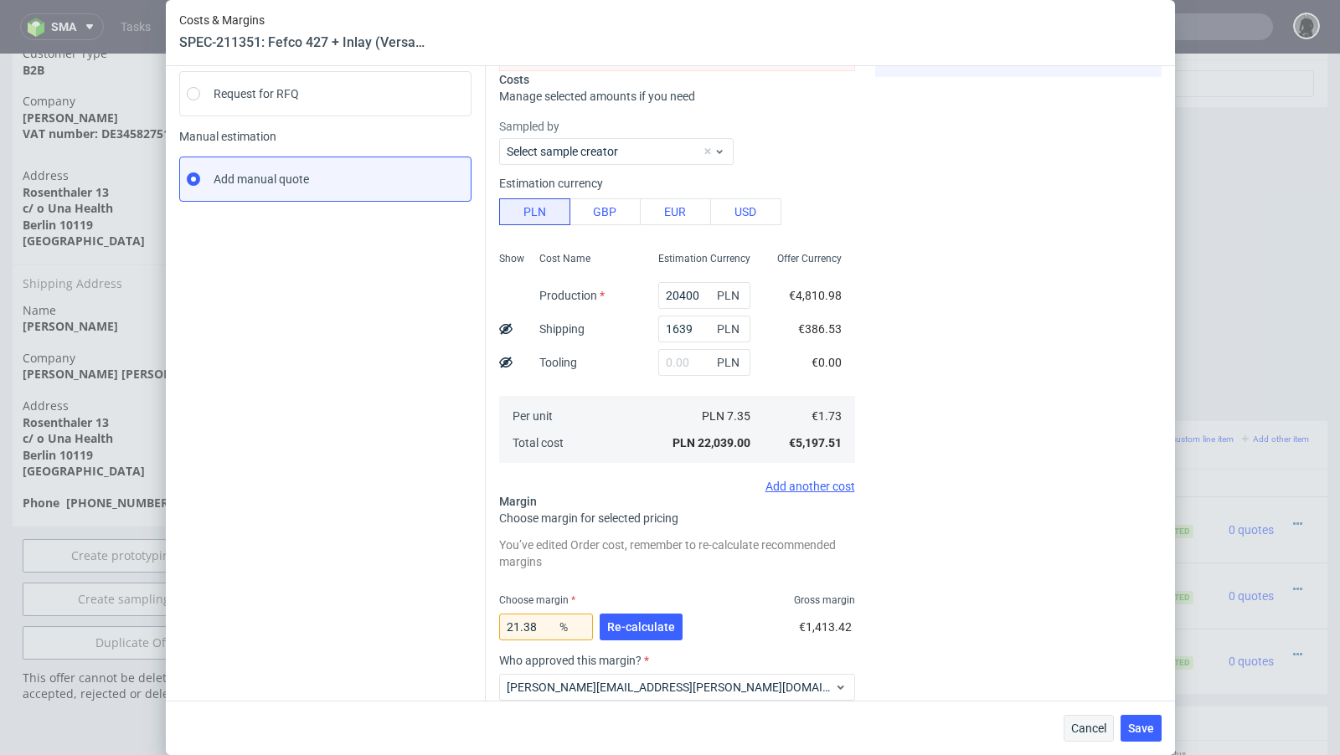
scroll to position [245, 0]
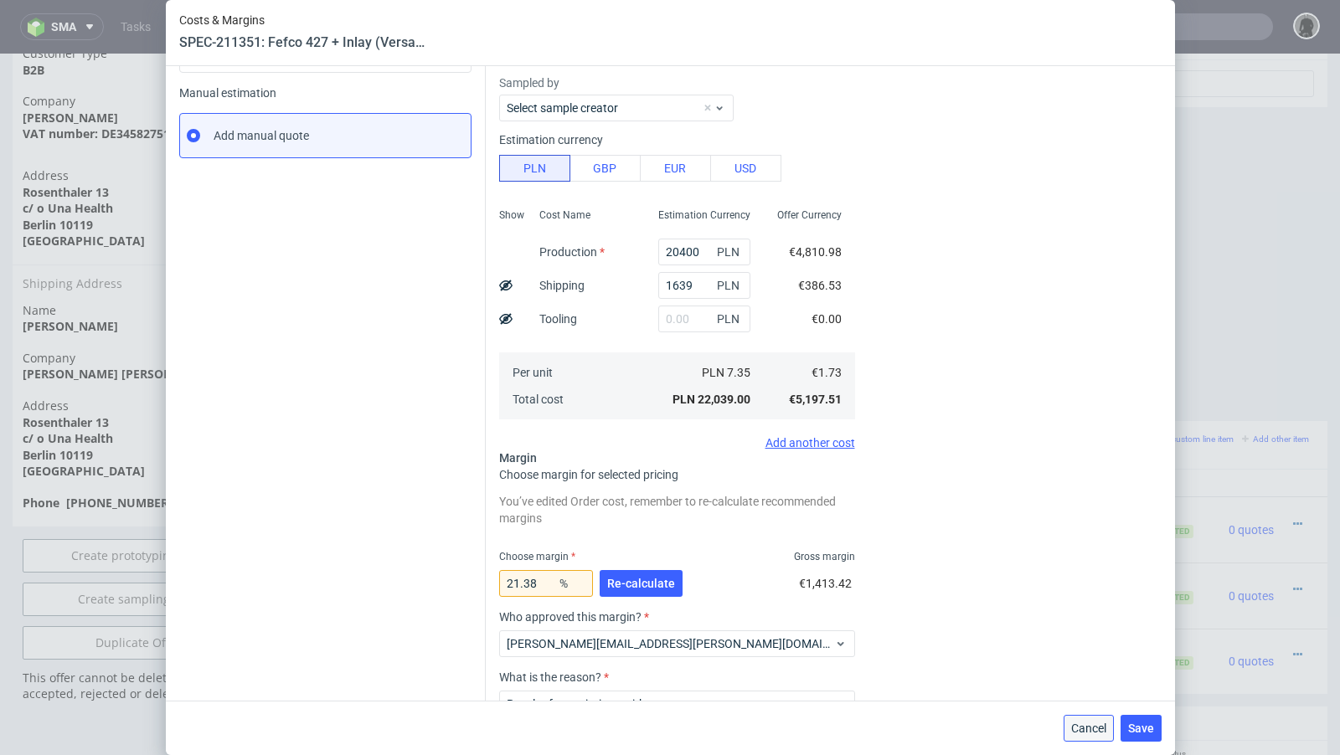
click at [1091, 735] on button "Cancel" at bounding box center [1088, 728] width 50 height 27
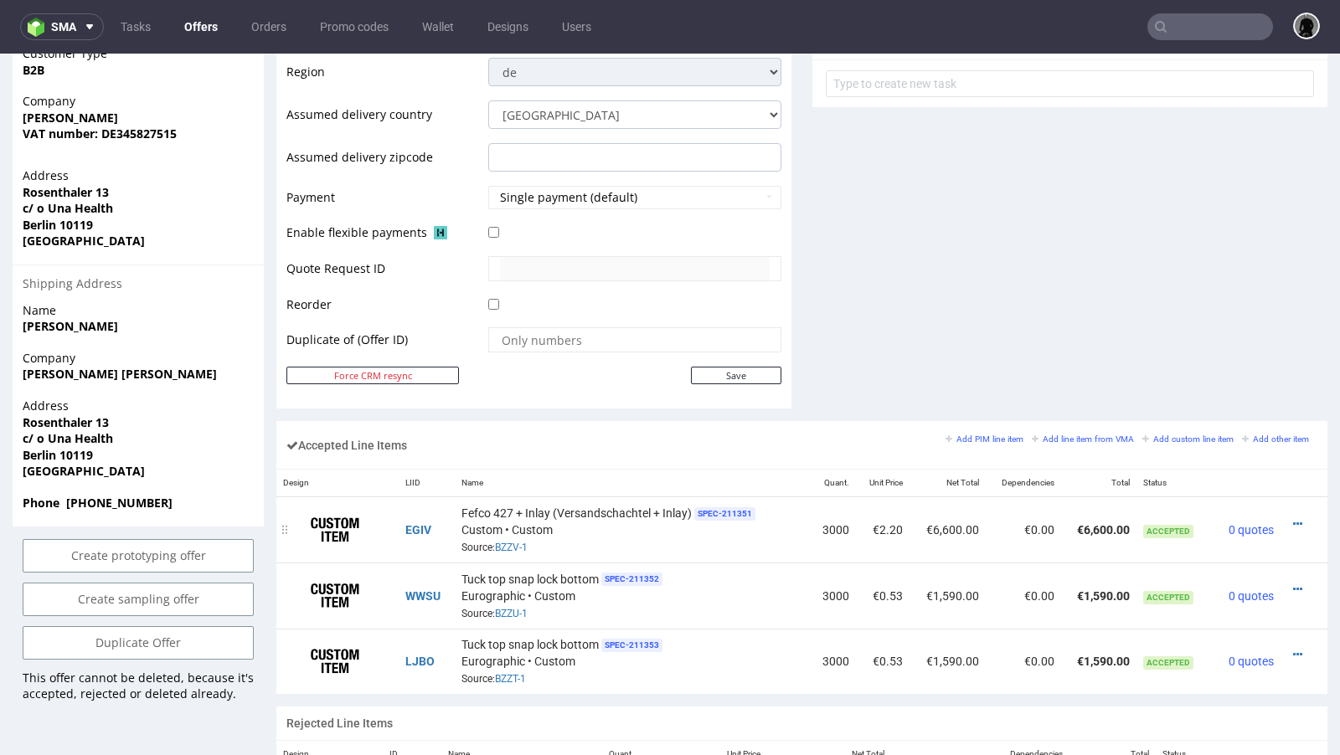
click at [1282, 507] on td at bounding box center [1303, 530] width 47 height 66
click at [1293, 518] on icon at bounding box center [1297, 524] width 9 height 12
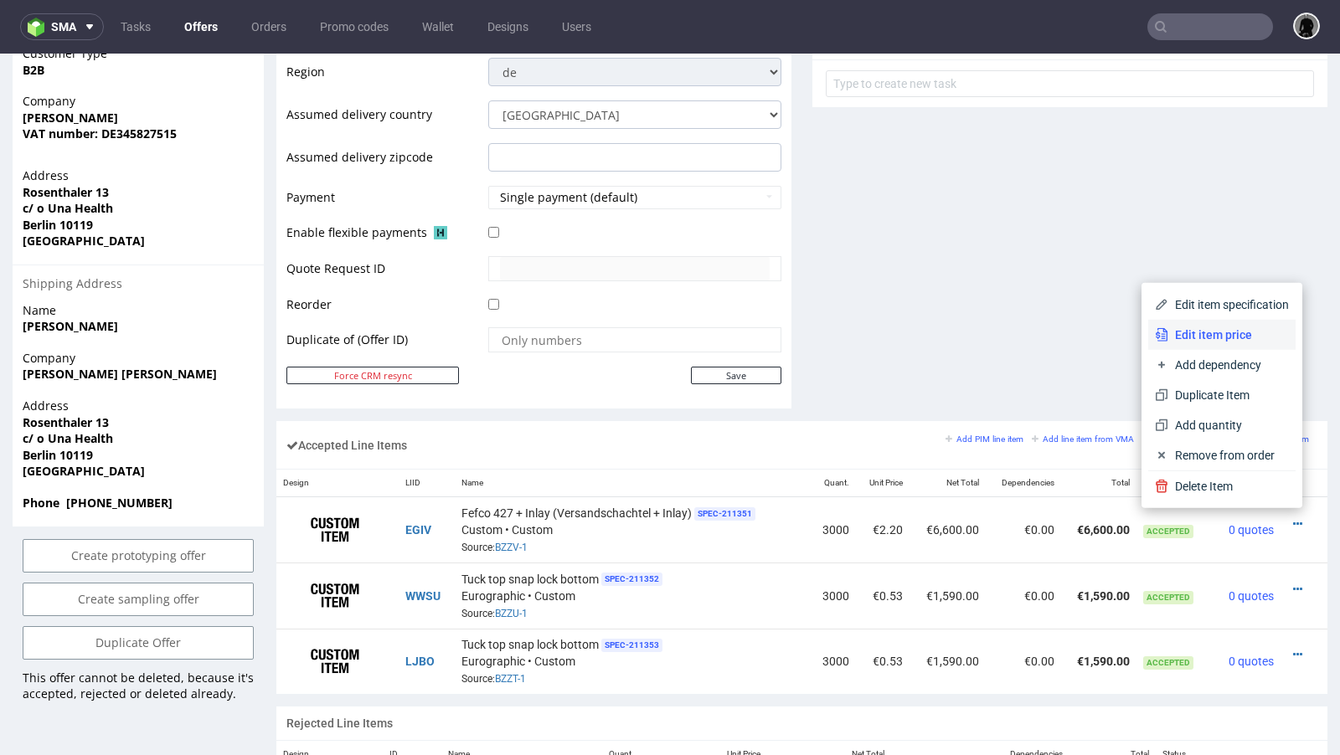
click at [1212, 337] on span "Edit item price" at bounding box center [1228, 335] width 121 height 17
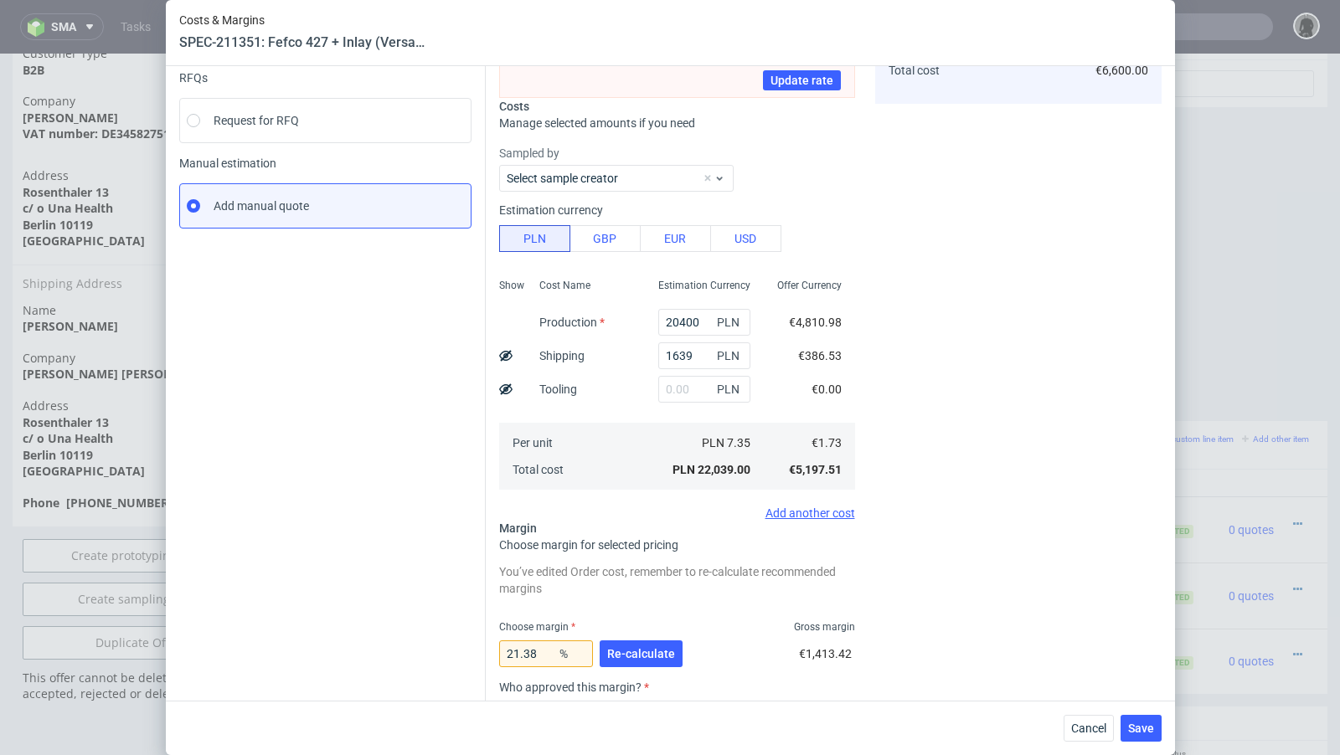
scroll to position [186, 0]
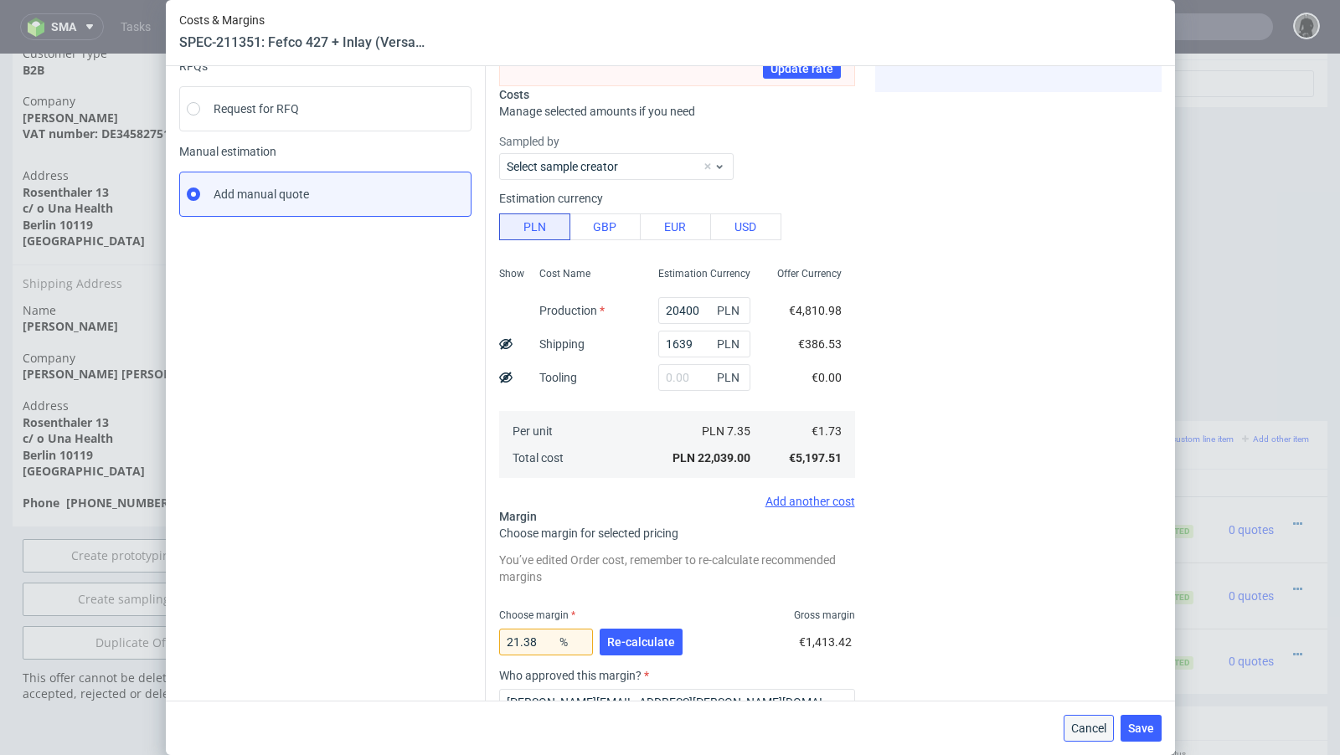
click at [1081, 723] on span "Cancel" at bounding box center [1088, 729] width 35 height 12
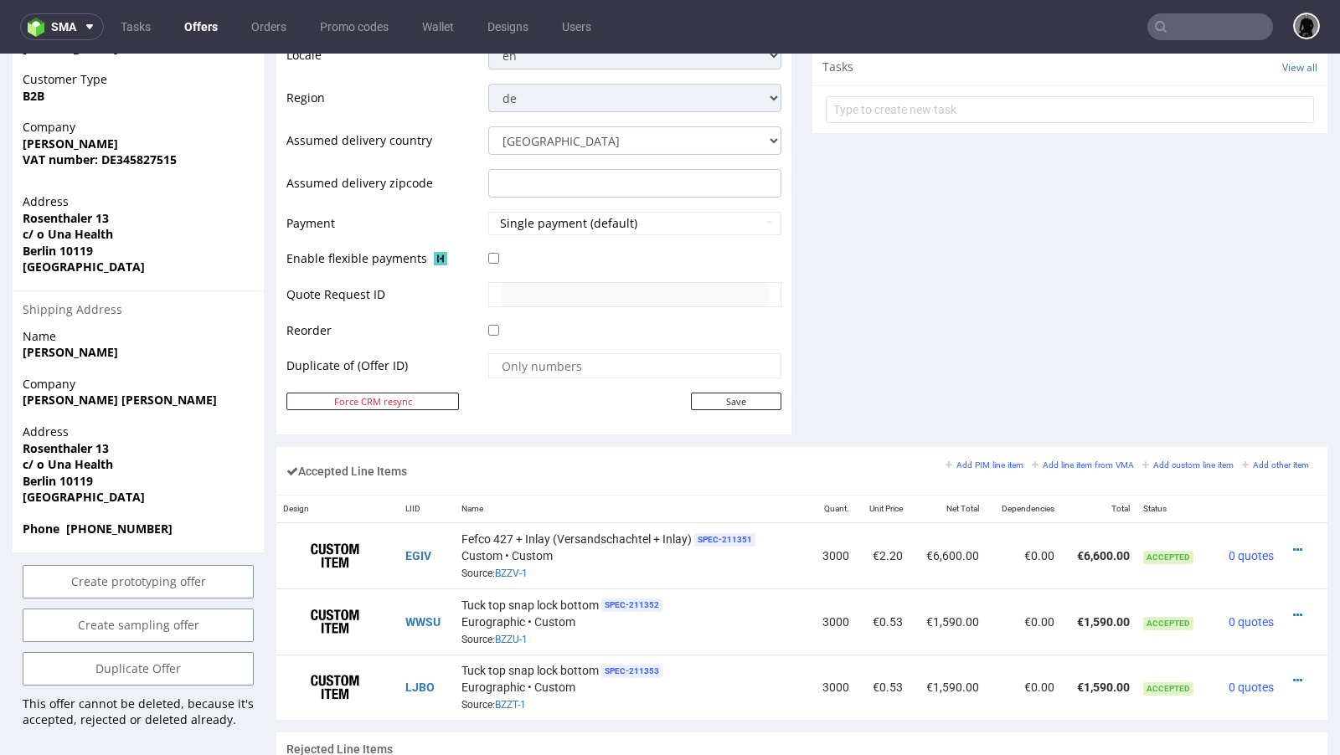
scroll to position [648, 0]
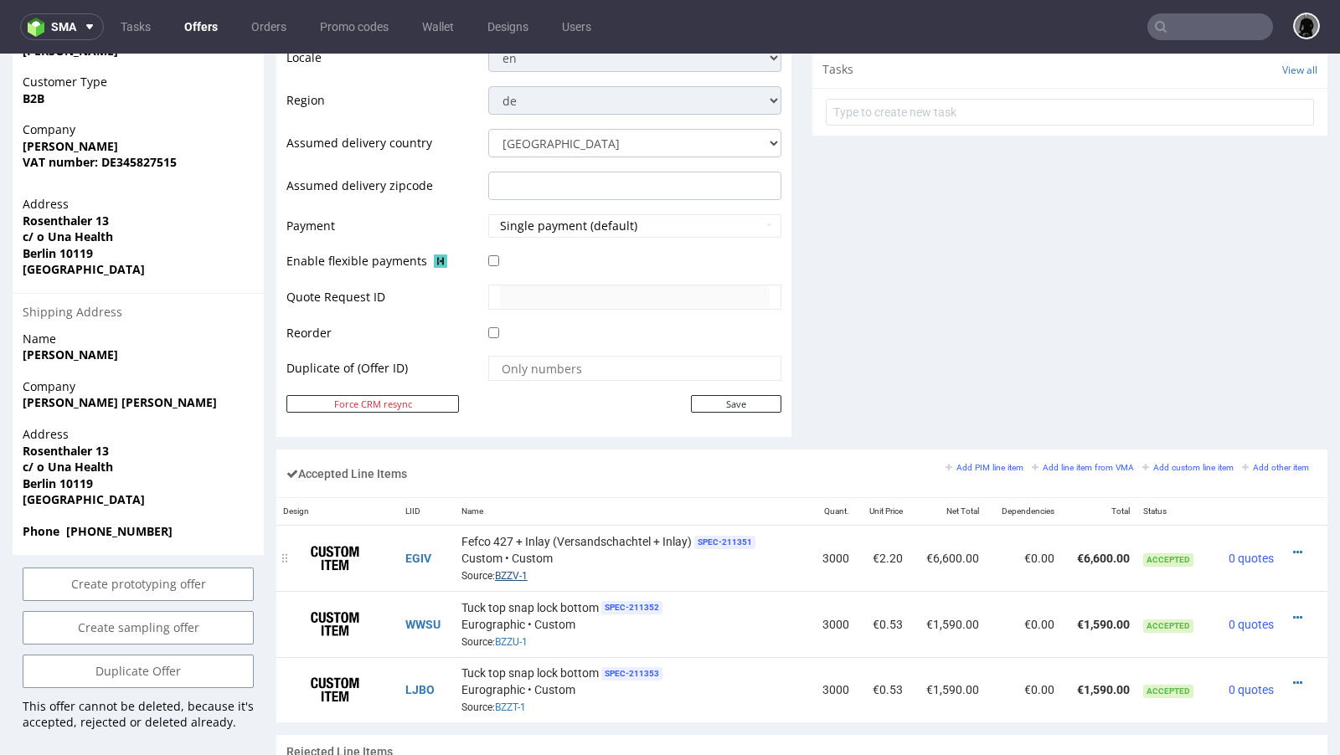
click at [516, 574] on link "BZZV-1" at bounding box center [511, 576] width 33 height 12
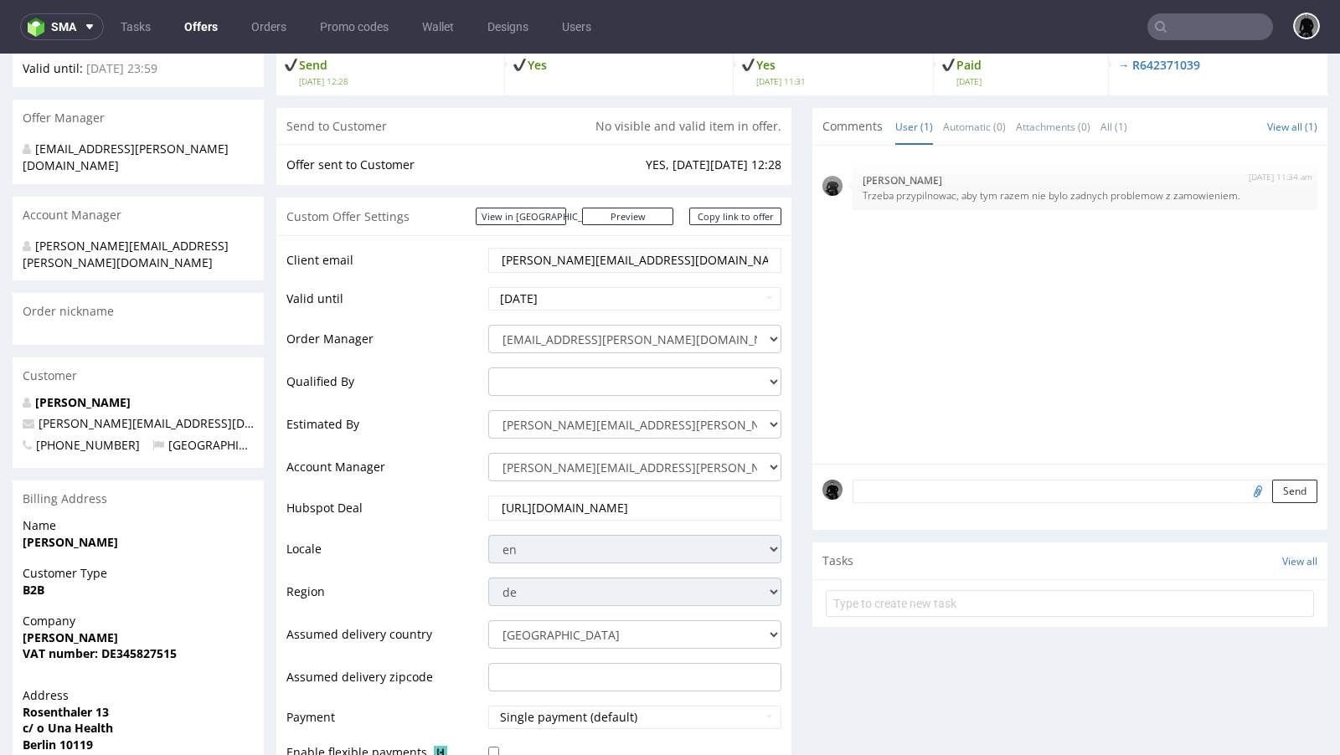
scroll to position [0, 0]
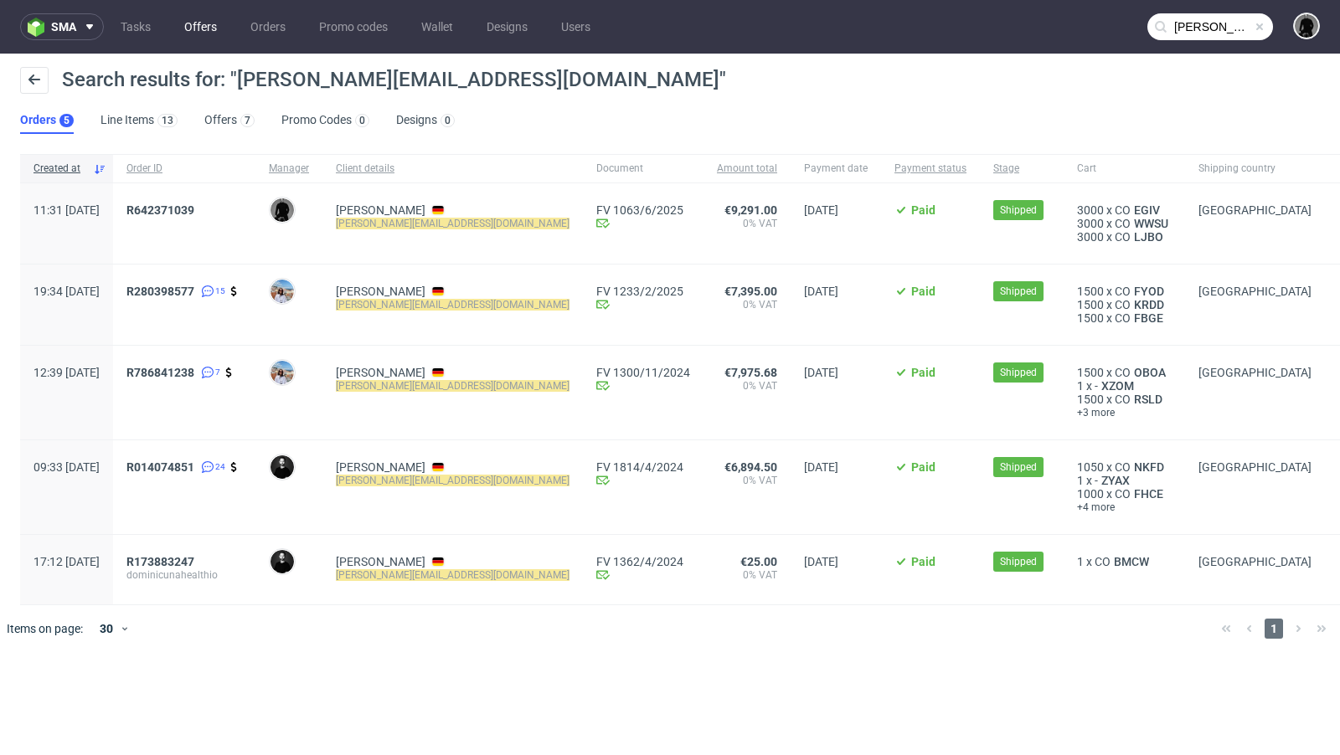
click at [198, 34] on link "Offers" at bounding box center [200, 26] width 53 height 27
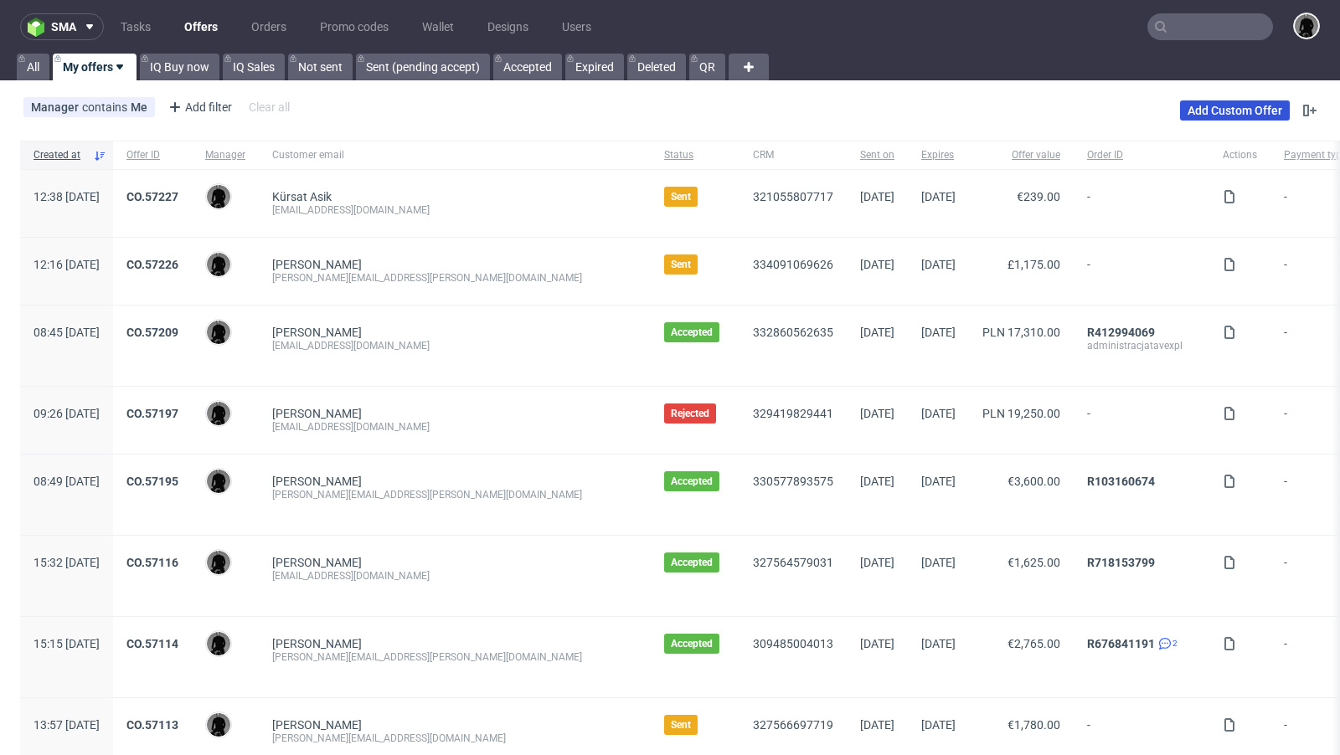
click at [1241, 113] on link "Add Custom Offer" at bounding box center [1235, 110] width 110 height 20
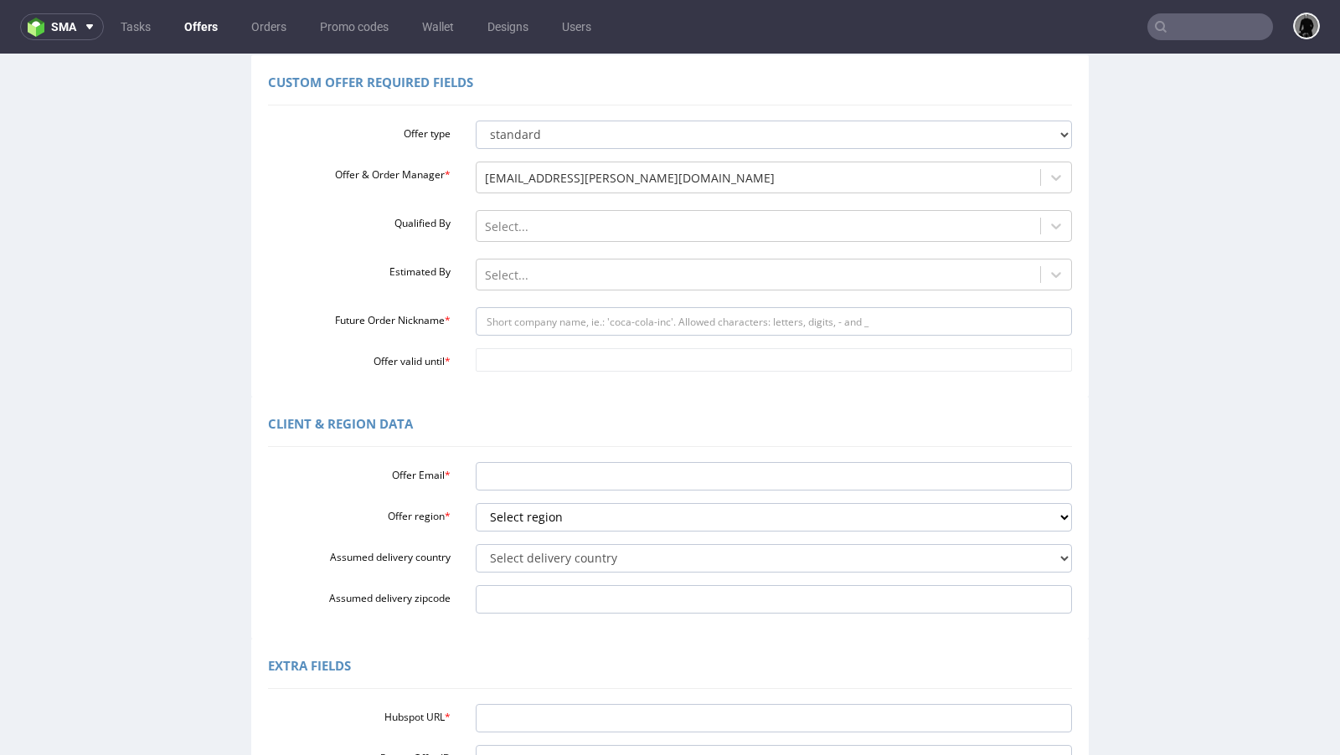
scroll to position [130, 0]
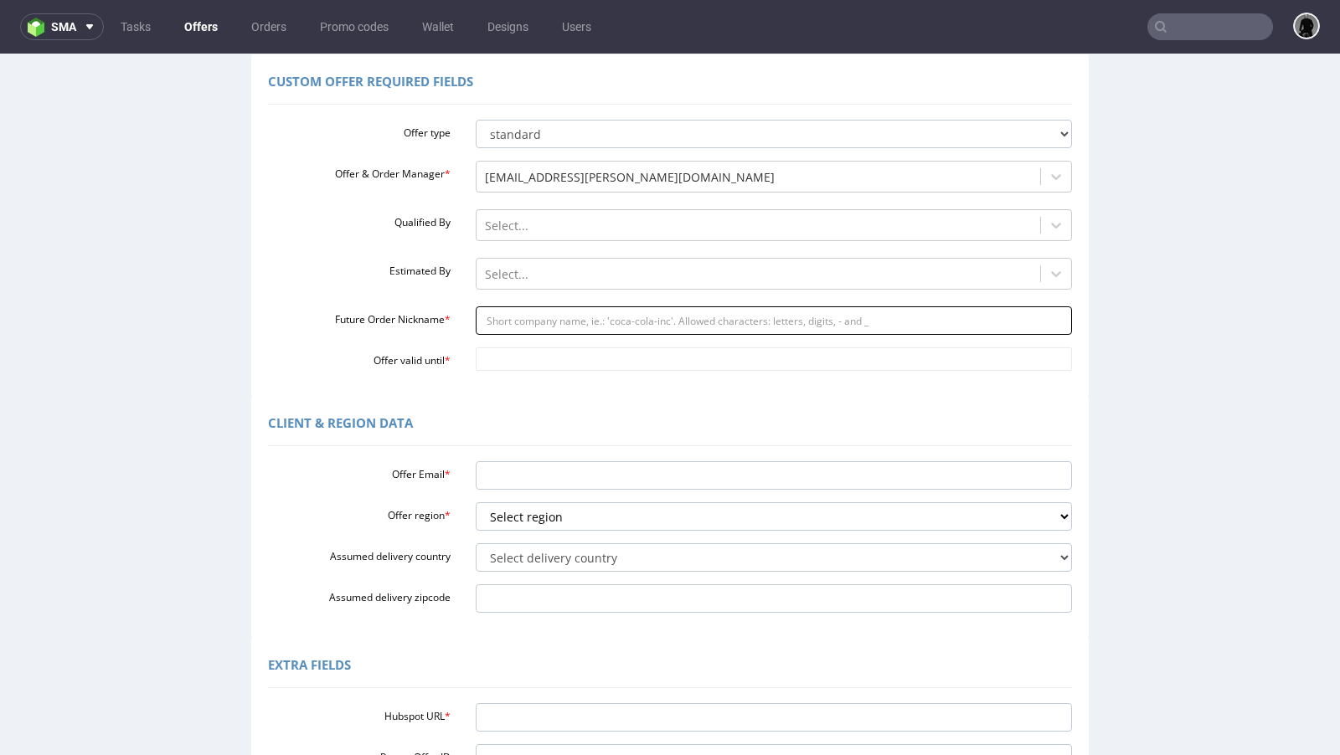
click at [544, 325] on input "Future Order Nickname *" at bounding box center [774, 320] width 597 height 28
paste input "dominicunahealthio"
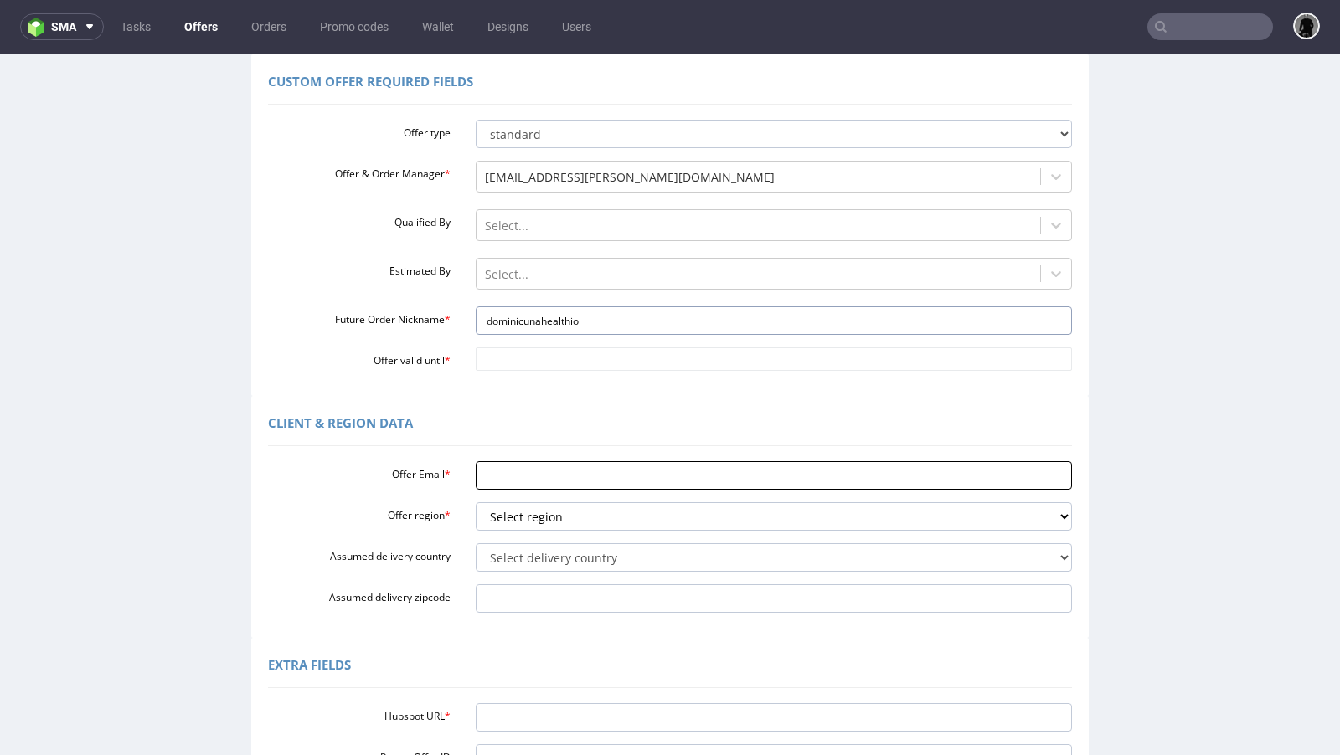
type input "dominicunahealthio"
click at [529, 471] on input "Offer Email *" at bounding box center [774, 475] width 597 height 28
paste input "[PERSON_NAME][EMAIL_ADDRESS][DOMAIN_NAME]"
type input "[PERSON_NAME][EMAIL_ADDRESS][DOMAIN_NAME]"
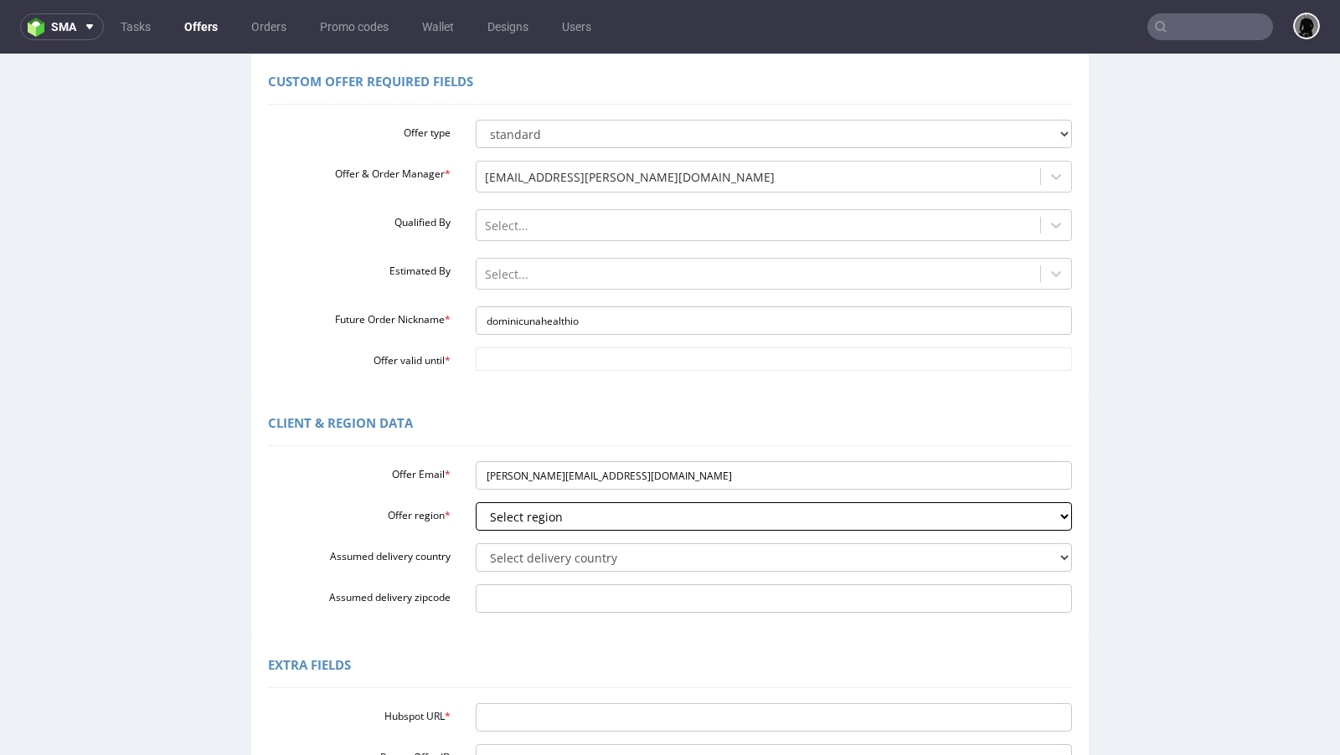
click at [536, 519] on select "Select region eu gb de pl cz fr it es" at bounding box center [774, 516] width 597 height 28
select select "de"
click at [476, 502] on select "Select region eu gb de pl cz fr it es" at bounding box center [774, 516] width 597 height 28
click at [537, 550] on select "Select delivery country [GEOGRAPHIC_DATA] [GEOGRAPHIC_DATA] [GEOGRAPHIC_DATA] […" at bounding box center [774, 557] width 597 height 28
select select "57"
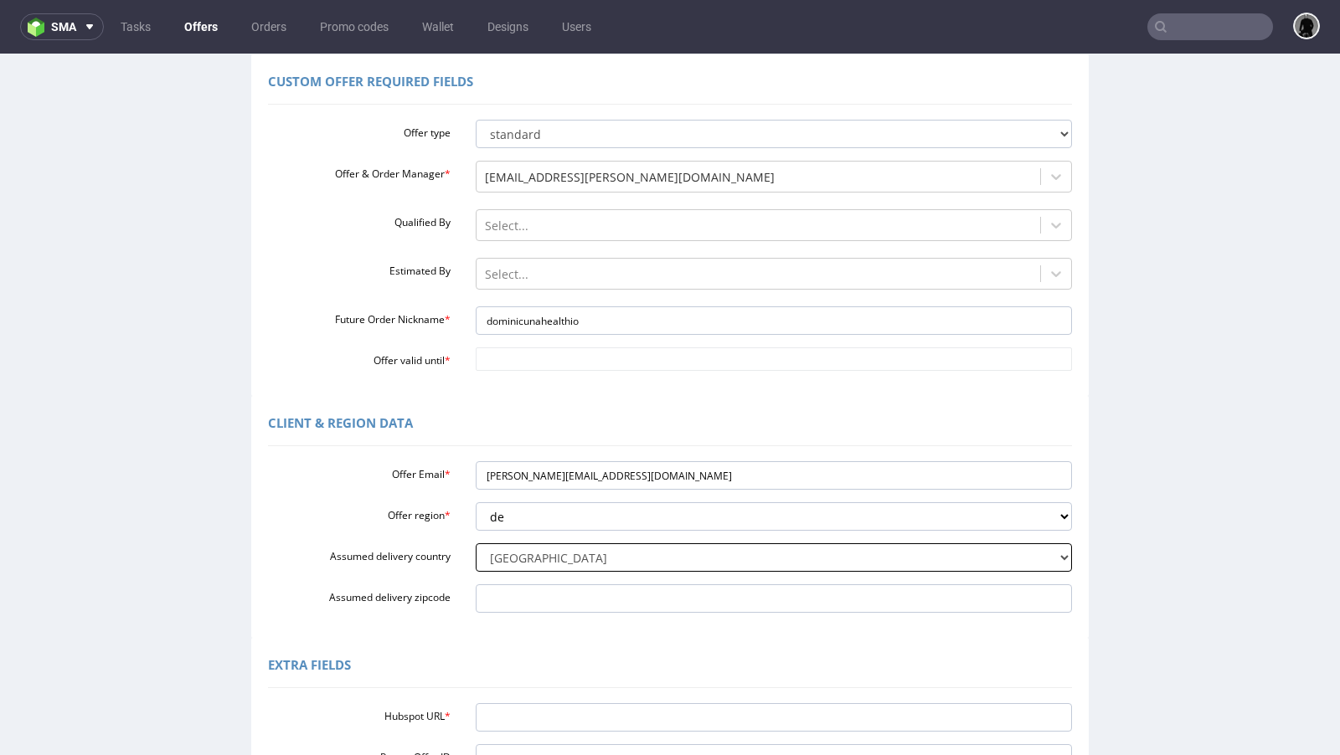
click at [476, 543] on select "Select delivery country [GEOGRAPHIC_DATA] [GEOGRAPHIC_DATA] [GEOGRAPHIC_DATA] […" at bounding box center [774, 557] width 597 height 28
click at [587, 279] on div at bounding box center [759, 275] width 548 height 20
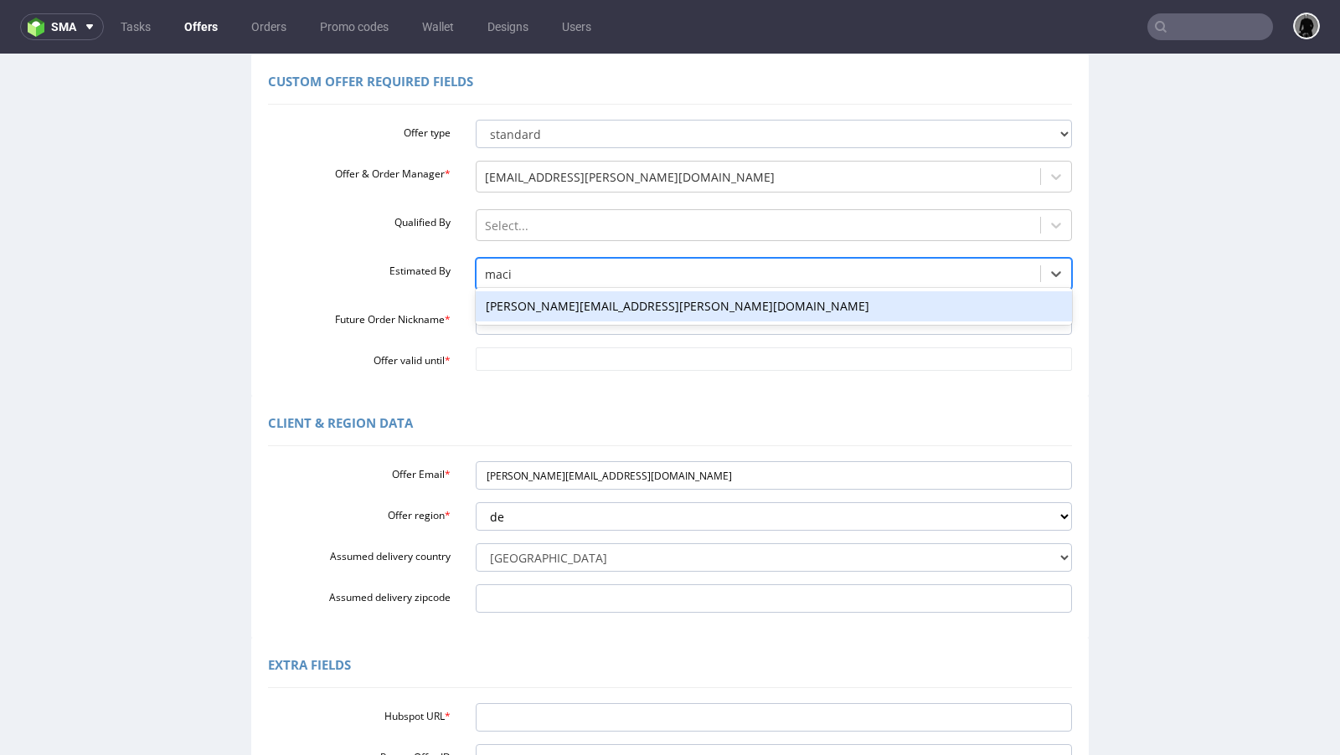
type input "[PERSON_NAME]"
click at [543, 295] on div "[PERSON_NAME][EMAIL_ADDRESS][PERSON_NAME][DOMAIN_NAME]" at bounding box center [774, 306] width 597 height 30
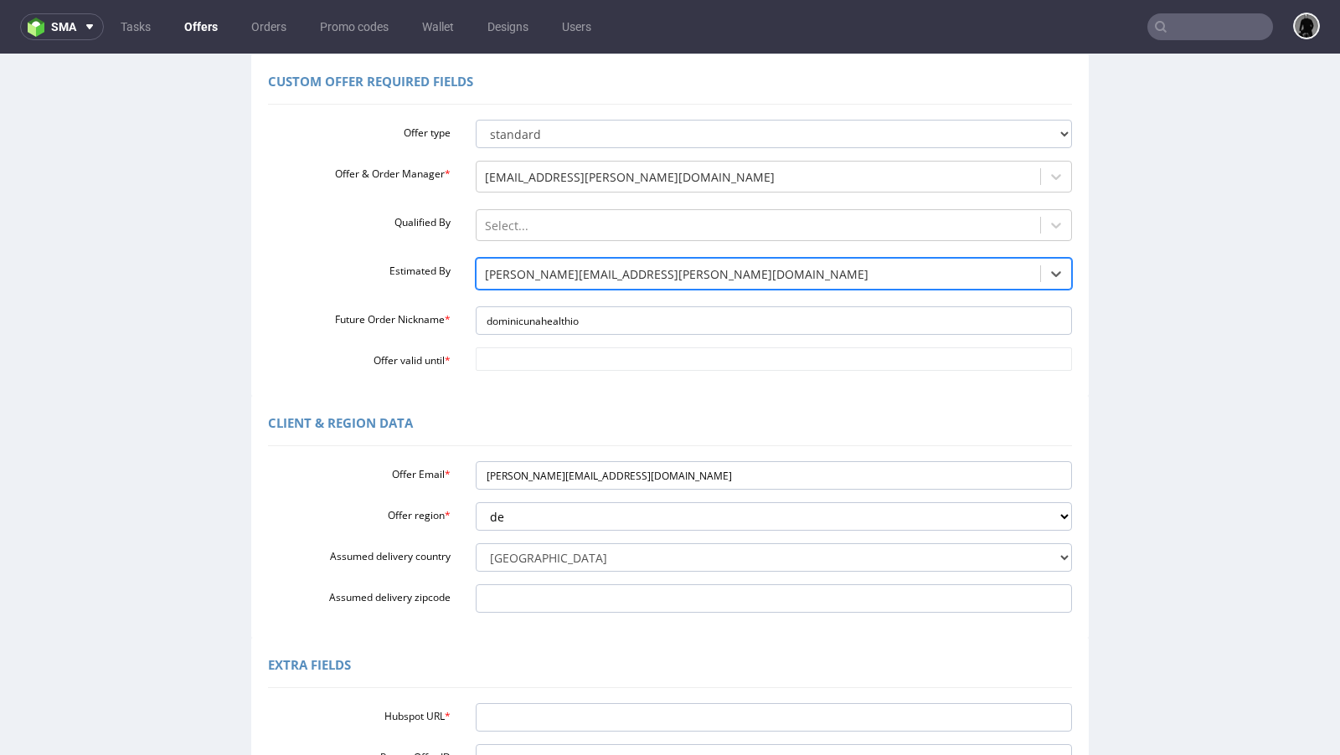
click at [708, 382] on div "Custom Offer Required Fields Offer type standard prototyping sampling Offer & O…" at bounding box center [669, 225] width 837 height 342
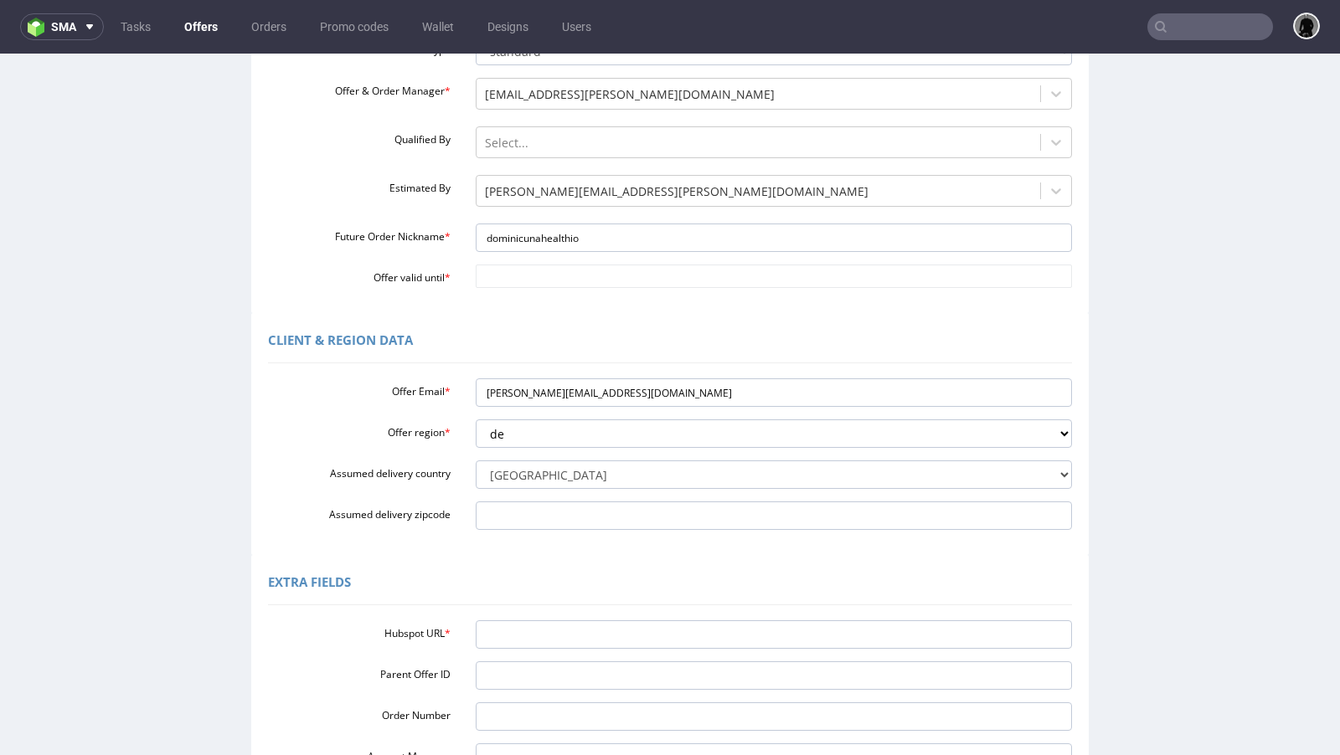
scroll to position [221, 0]
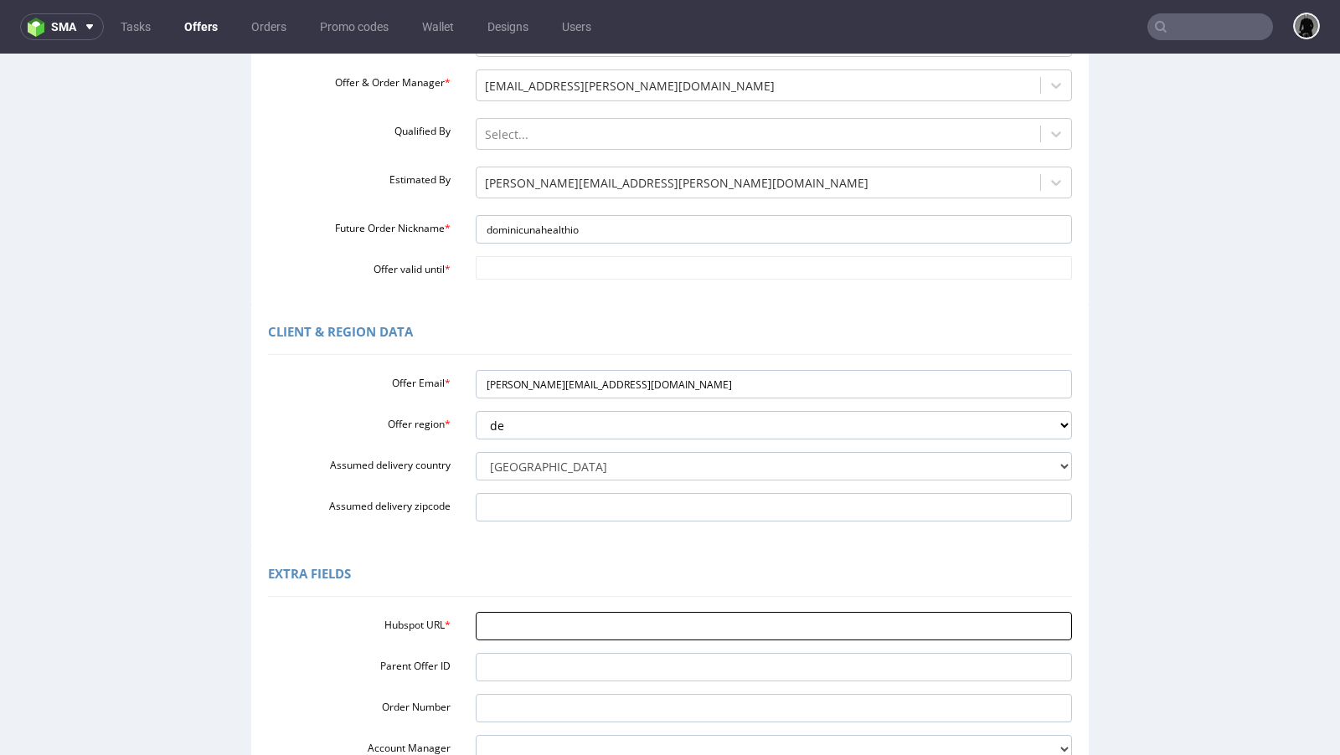
click at [497, 616] on input "Hubspot URL *" at bounding box center [774, 626] width 597 height 28
paste input "[URL][DOMAIN_NAME]"
type input "[URL][DOMAIN_NAME]"
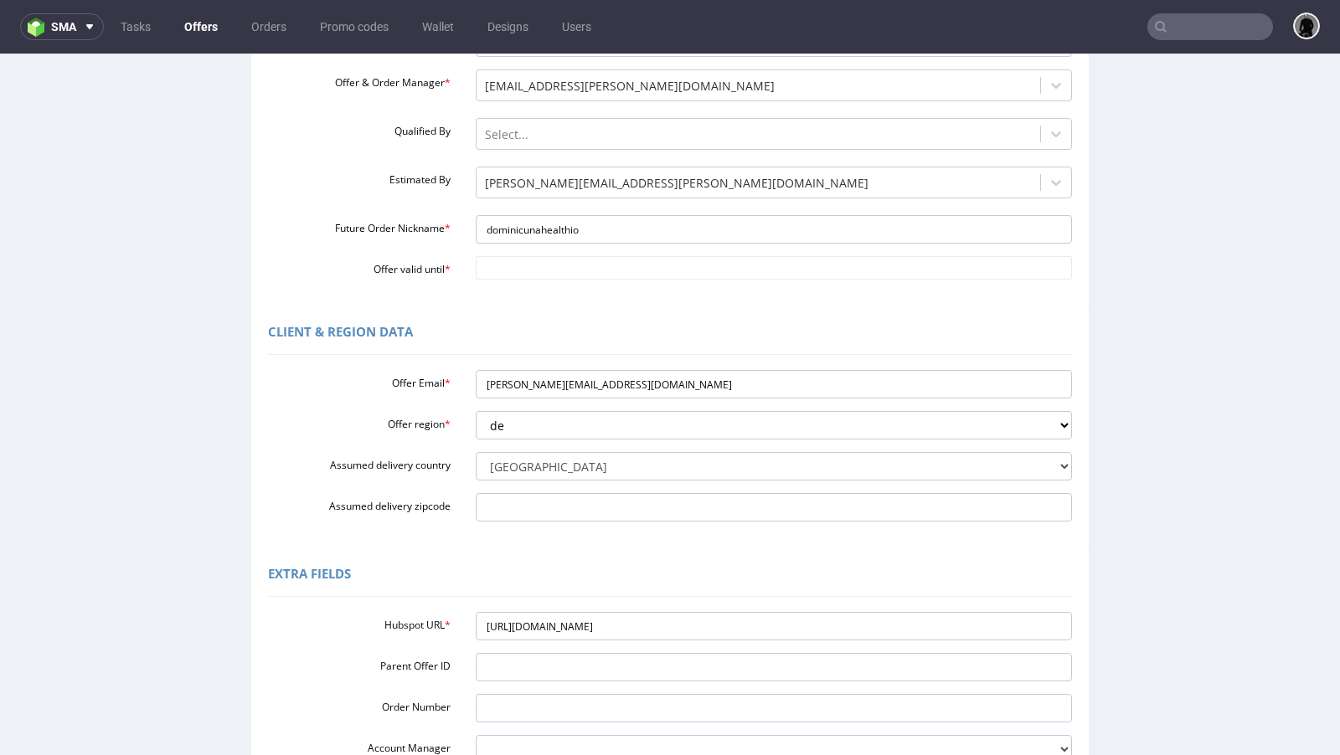
click at [571, 585] on div "Extra Fields" at bounding box center [670, 577] width 804 height 40
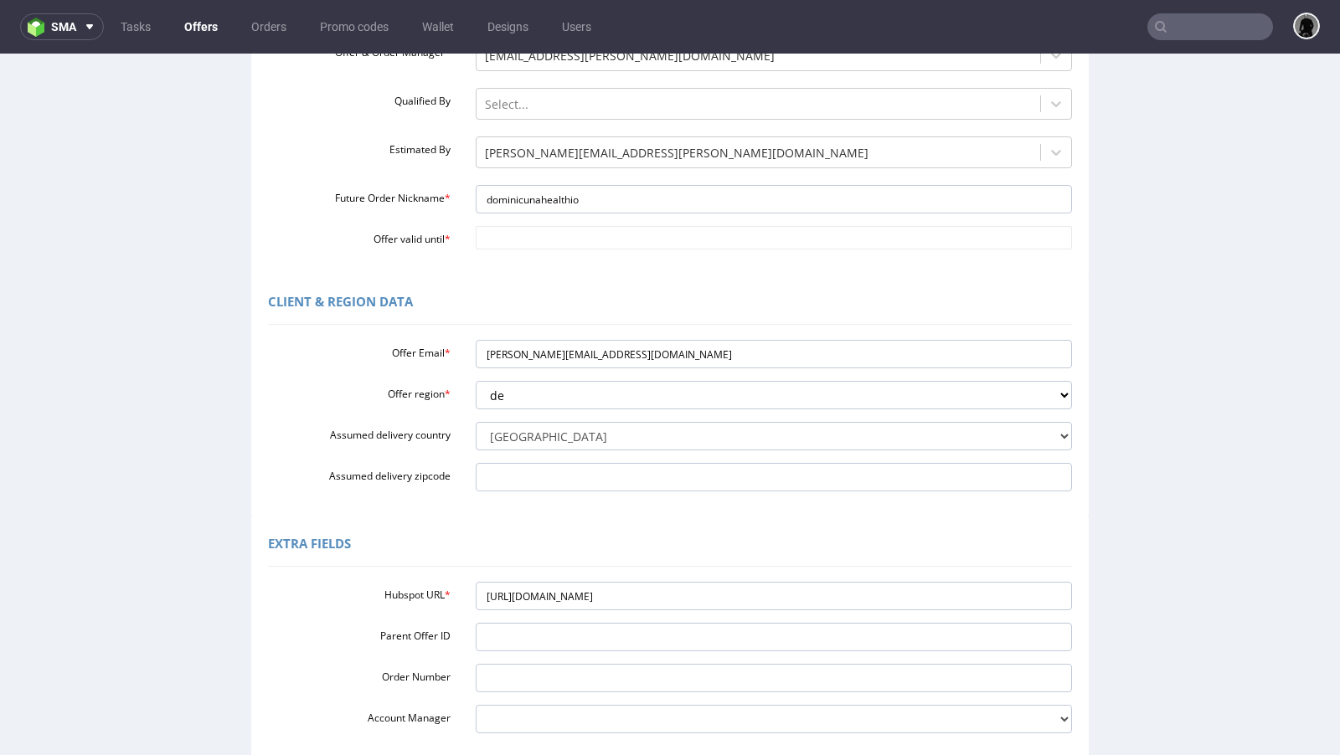
scroll to position [416, 0]
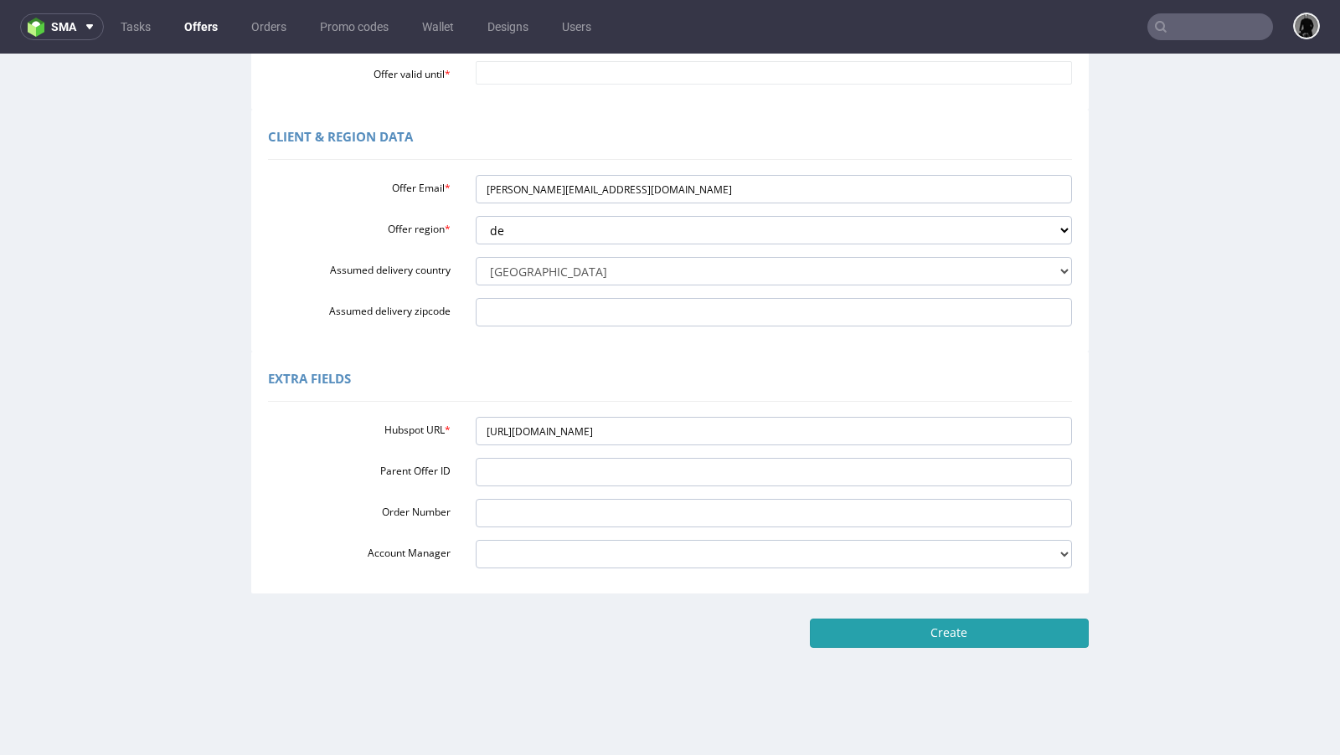
click at [936, 637] on input "Create" at bounding box center [949, 633] width 279 height 28
type input "Please wait..."
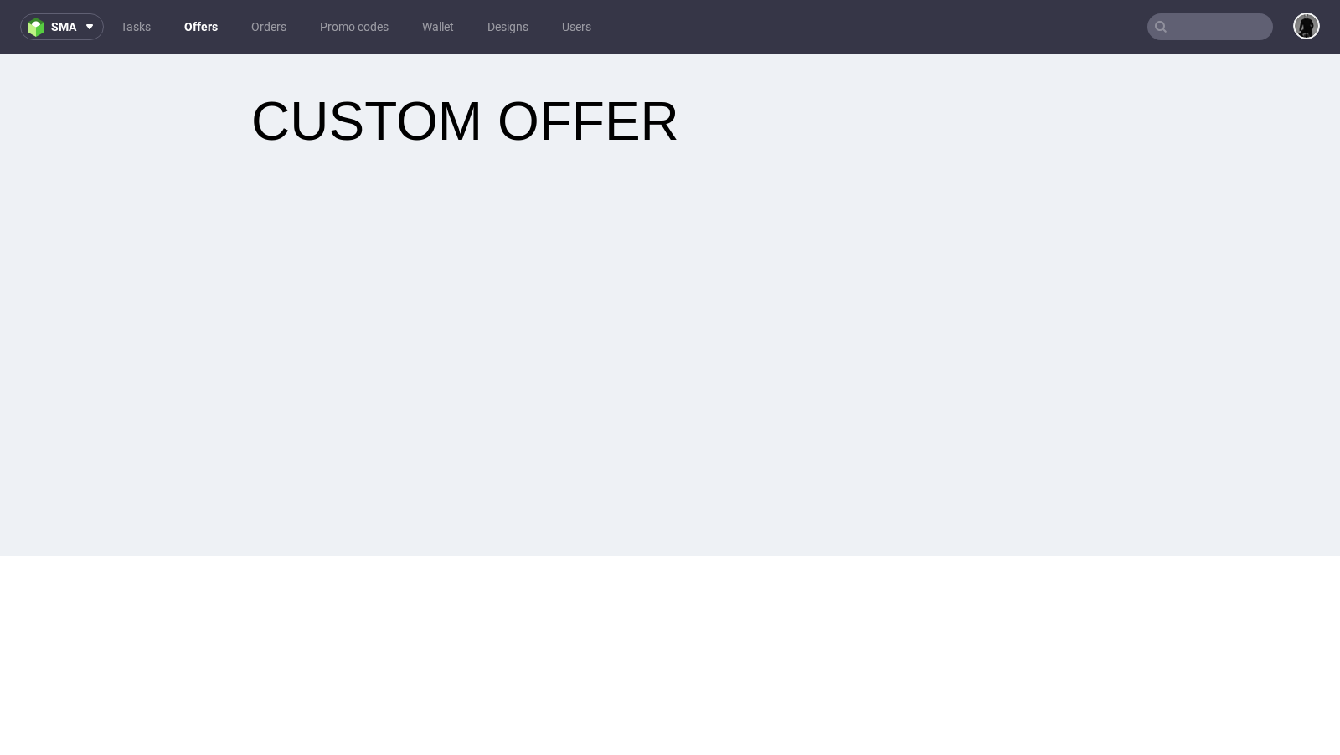
scroll to position [0, 0]
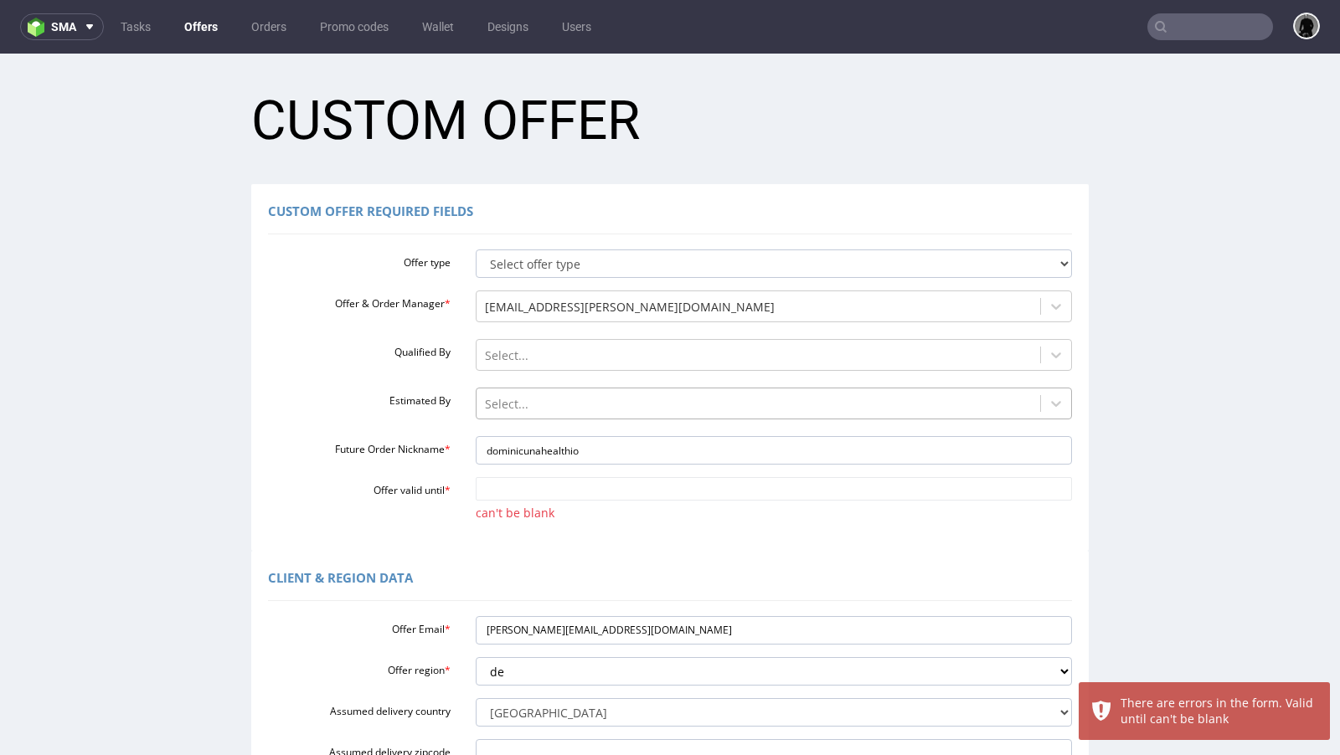
click at [545, 396] on div at bounding box center [759, 404] width 548 height 20
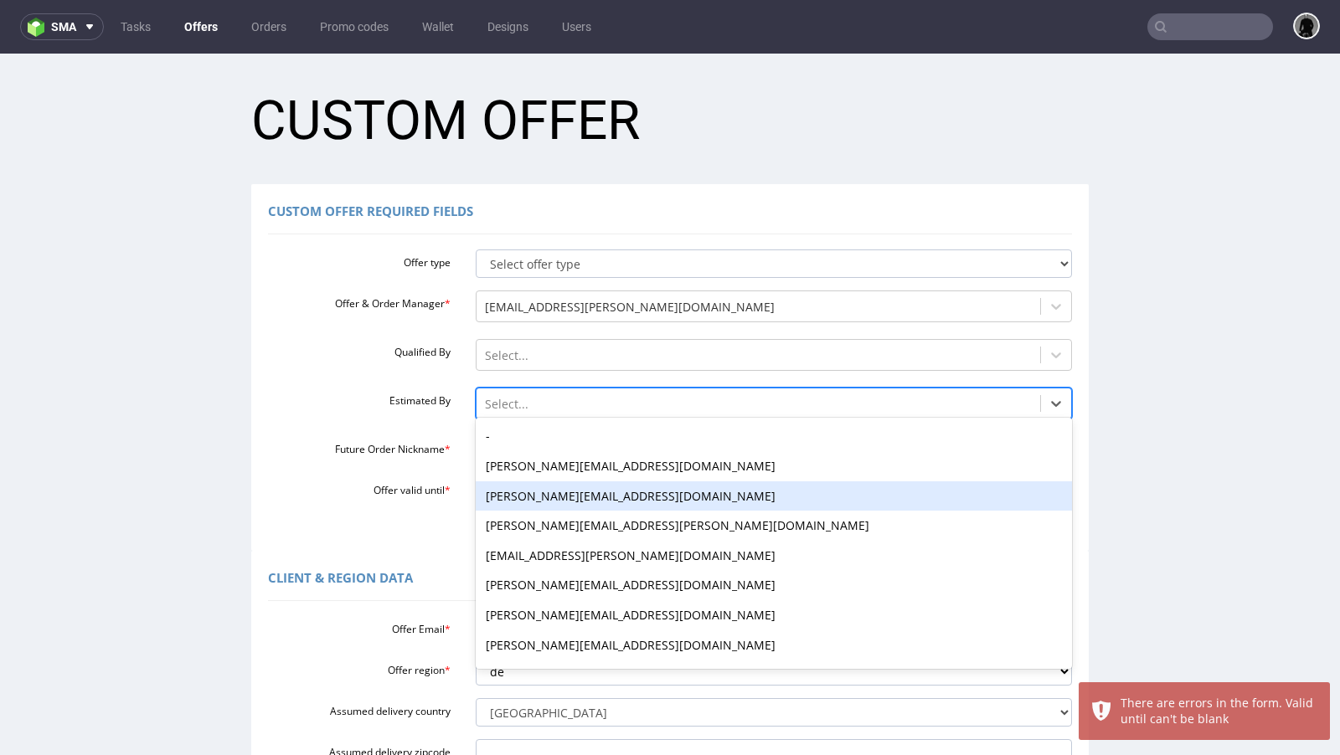
click at [394, 530] on div "Custom Offer Required Fields Offer type Select offer type standard prototyping …" at bounding box center [669, 367] width 837 height 367
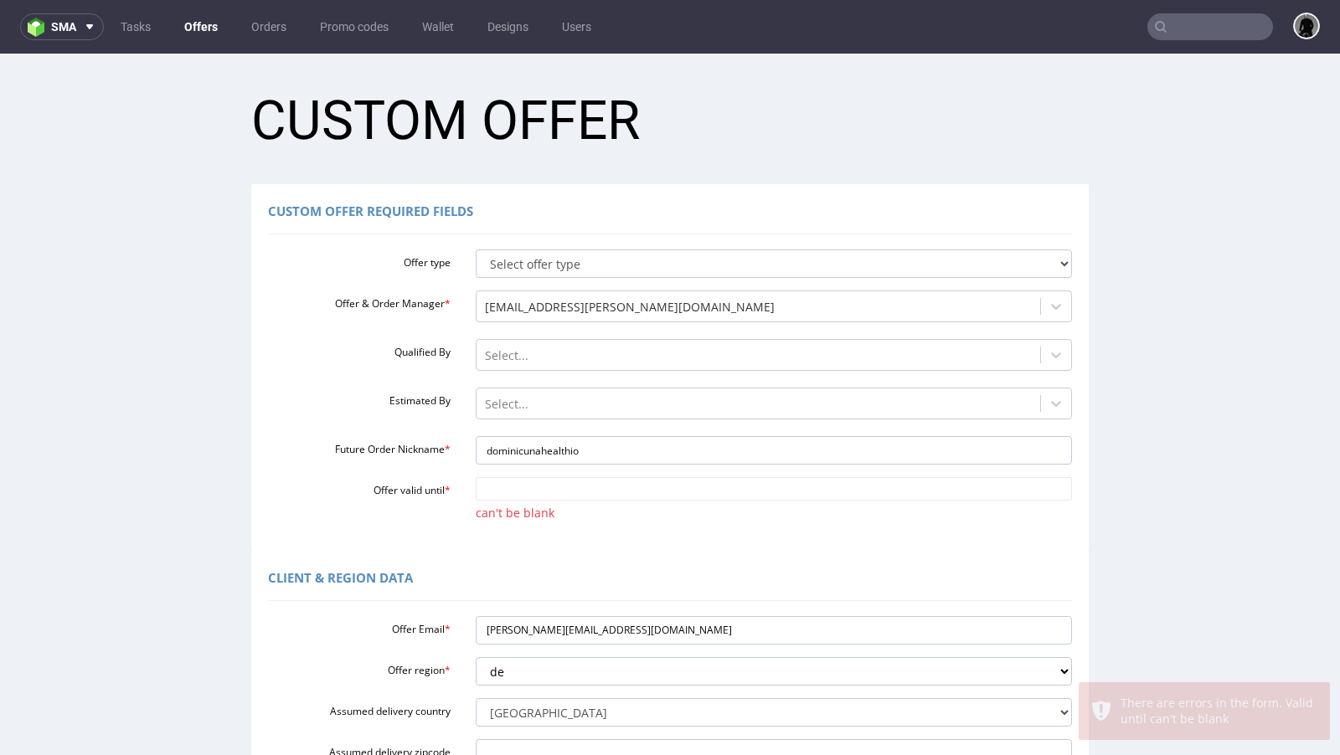
click at [571, 476] on div "Offer type Select offer type standard prototyping sampling Offer & Order Manage…" at bounding box center [670, 384] width 804 height 283
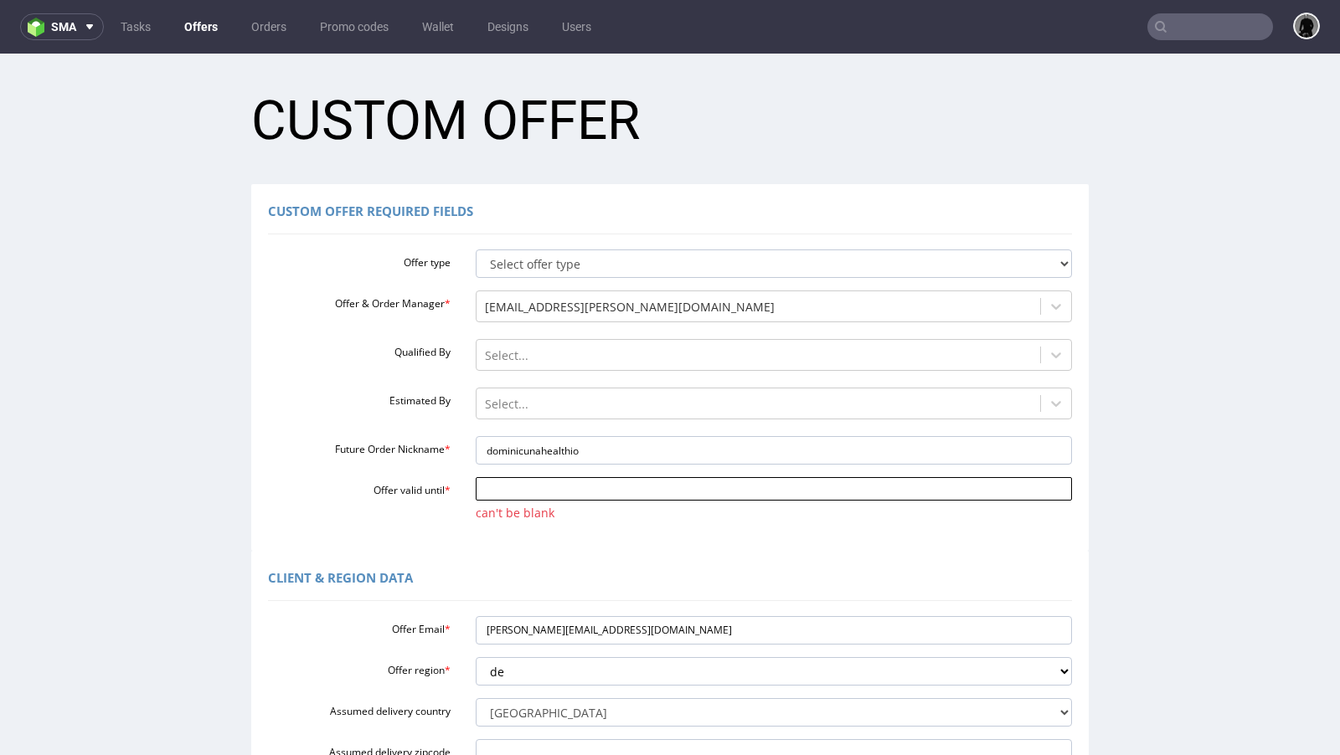
click at [569, 490] on input "Offer valid until *" at bounding box center [774, 488] width 597 height 23
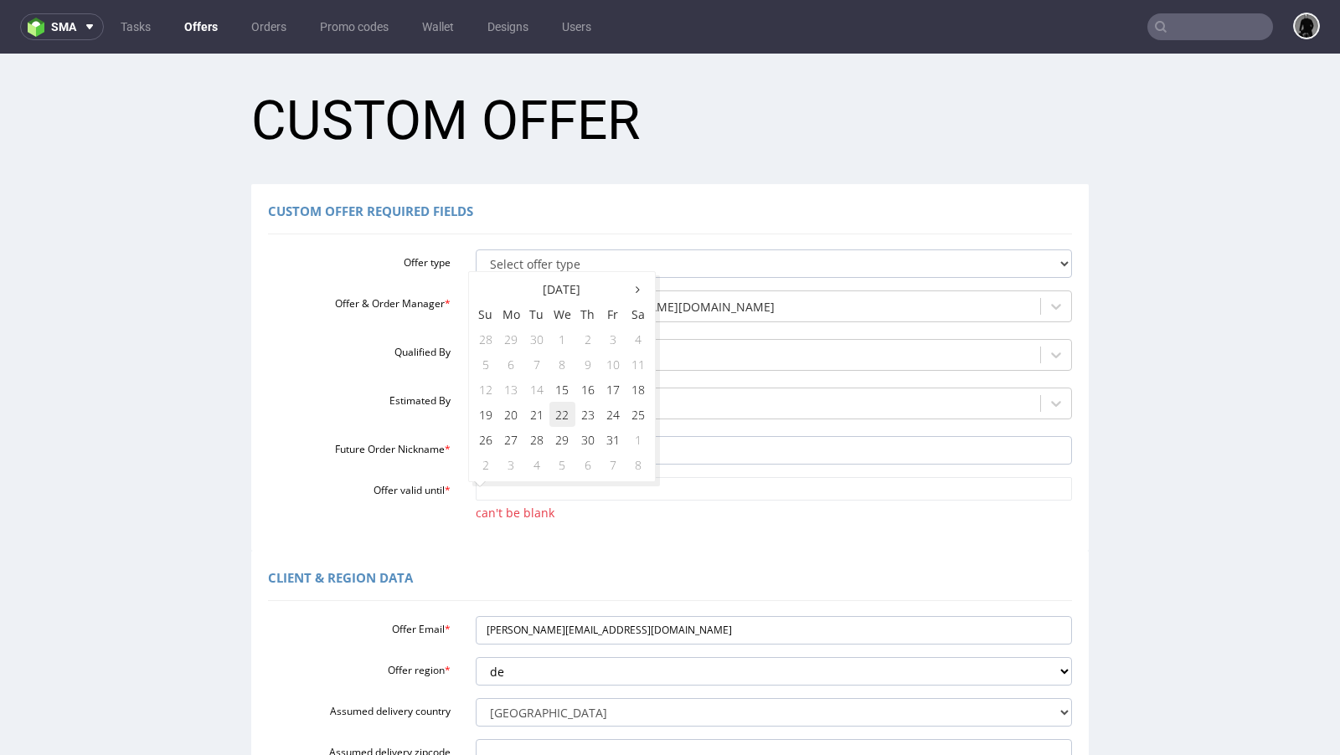
click at [572, 411] on td "22" at bounding box center [562, 414] width 26 height 25
type input "[DATE]"
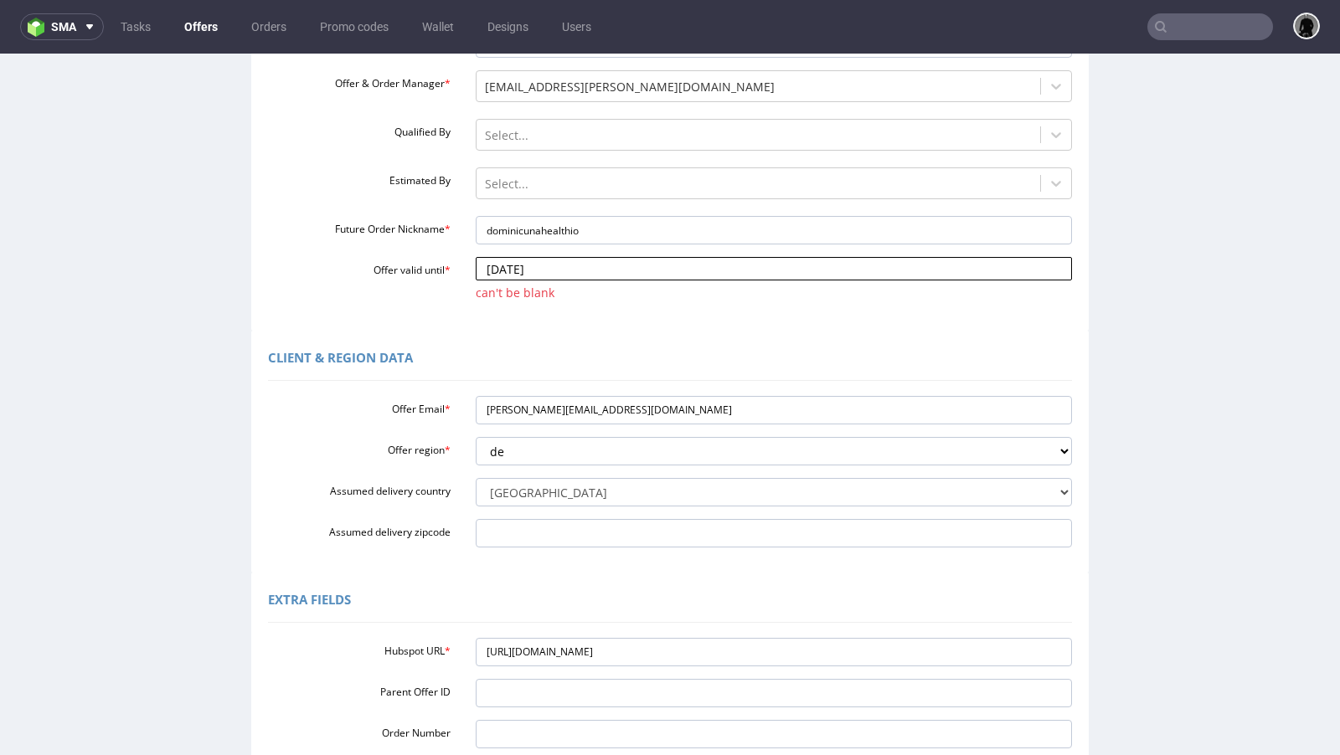
scroll to position [457, 0]
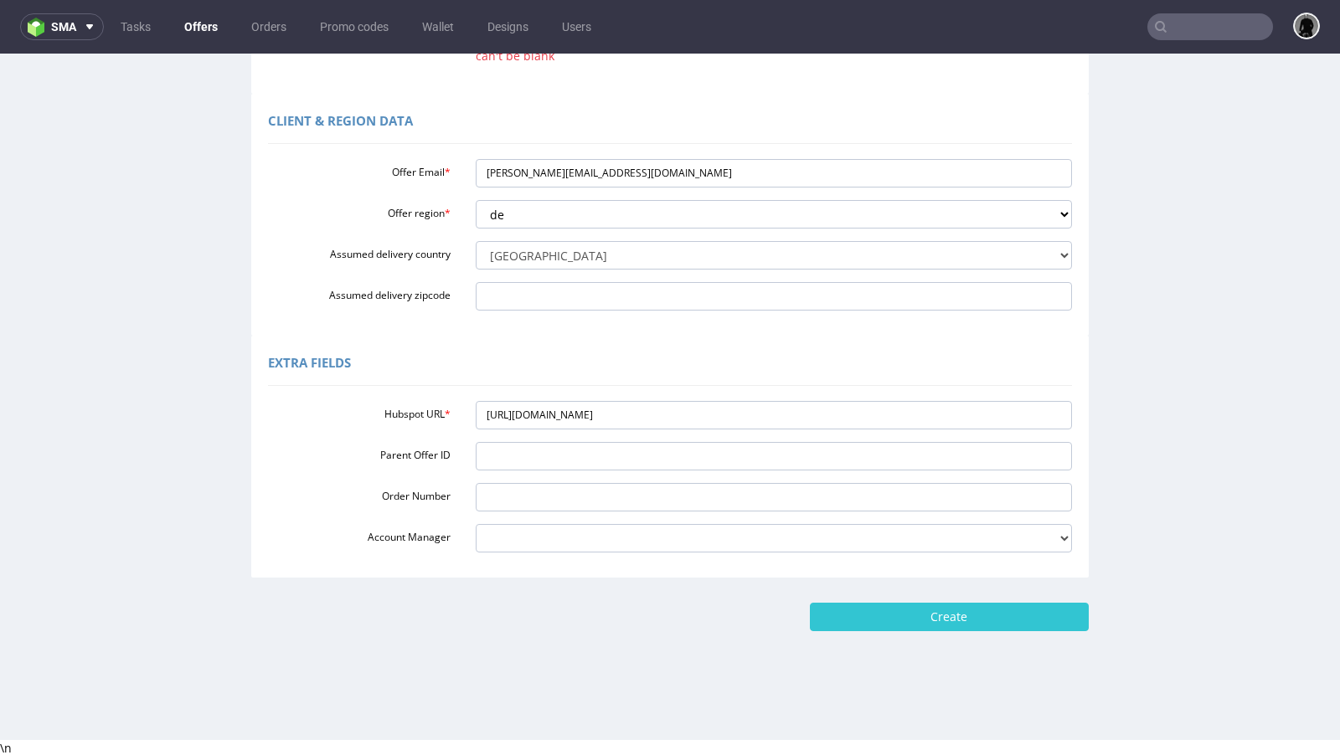
click at [915, 598] on form "Custom Offer Custom Offer Required Fields Offer type Select offer type standard…" at bounding box center [670, 124] width 1306 height 1013
click at [914, 610] on input "Create" at bounding box center [949, 617] width 279 height 28
type input "Please wait..."
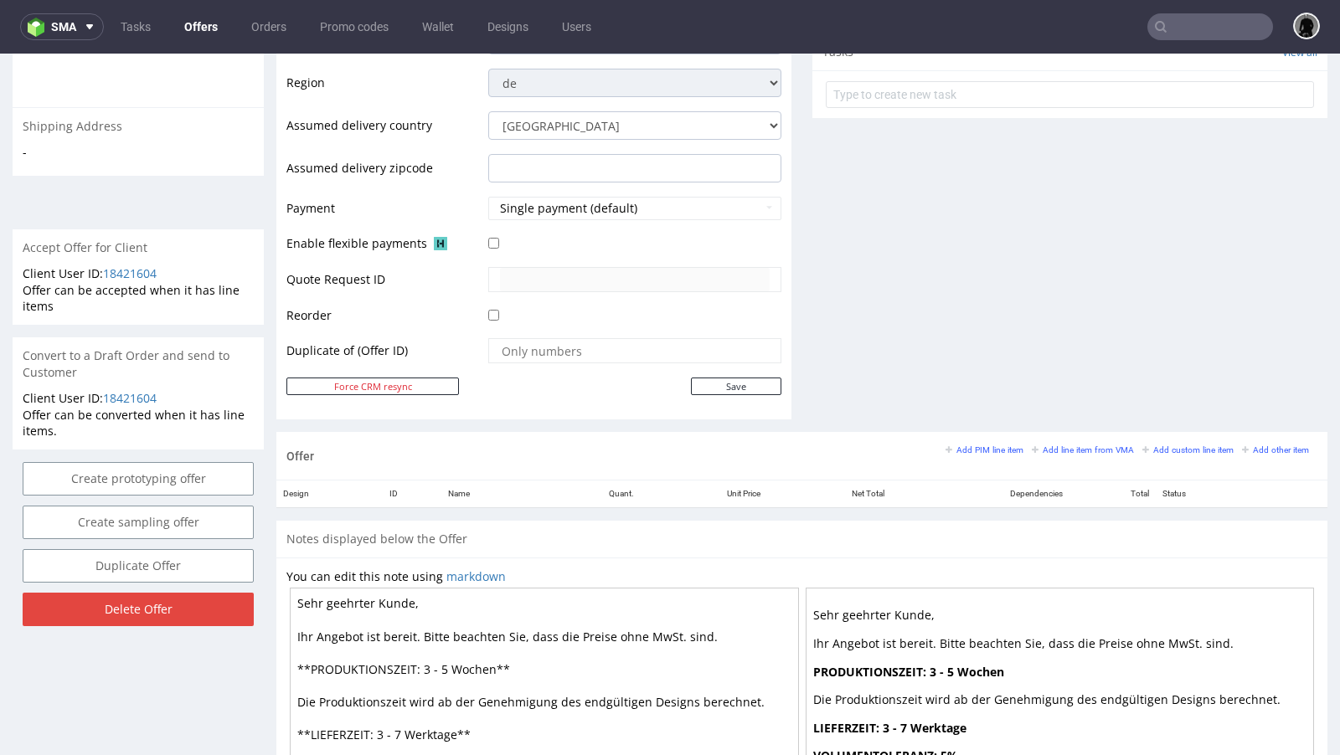
scroll to position [616, 0]
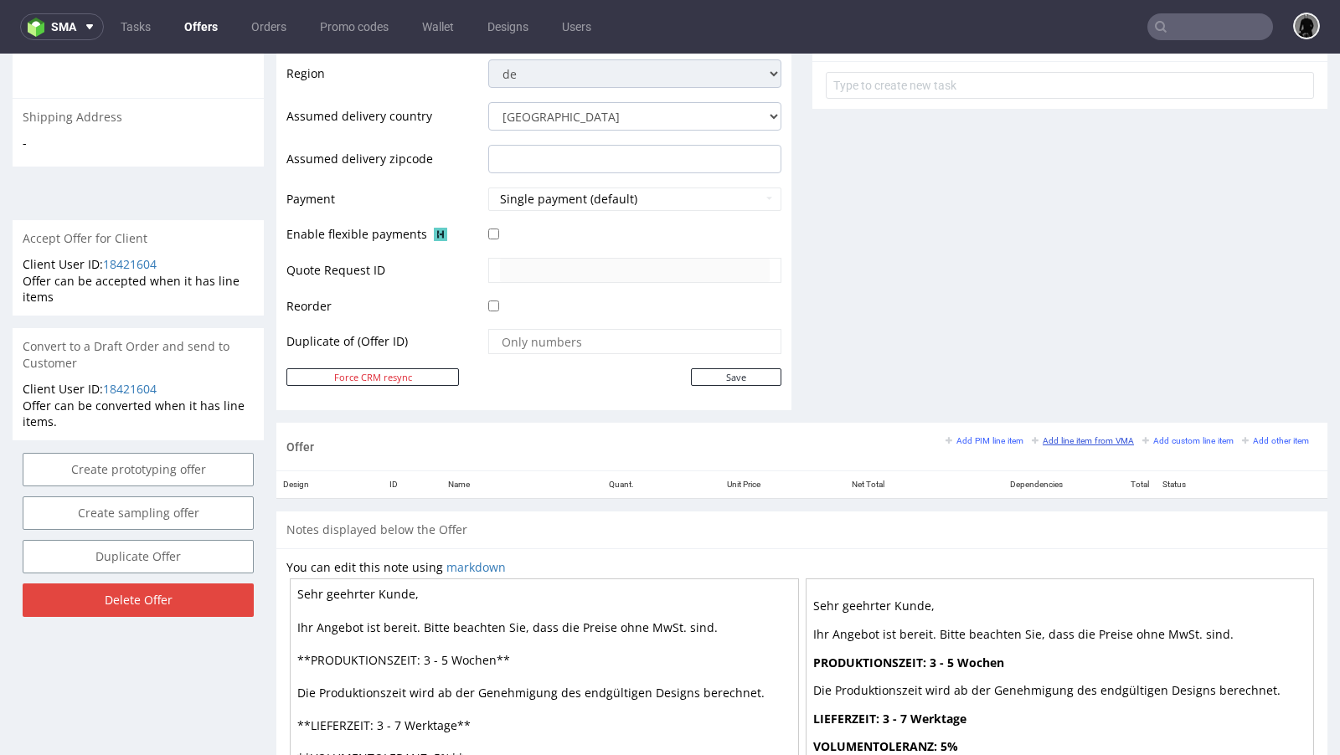
click at [1036, 436] on small "Add line item from VMA" at bounding box center [1083, 440] width 102 height 9
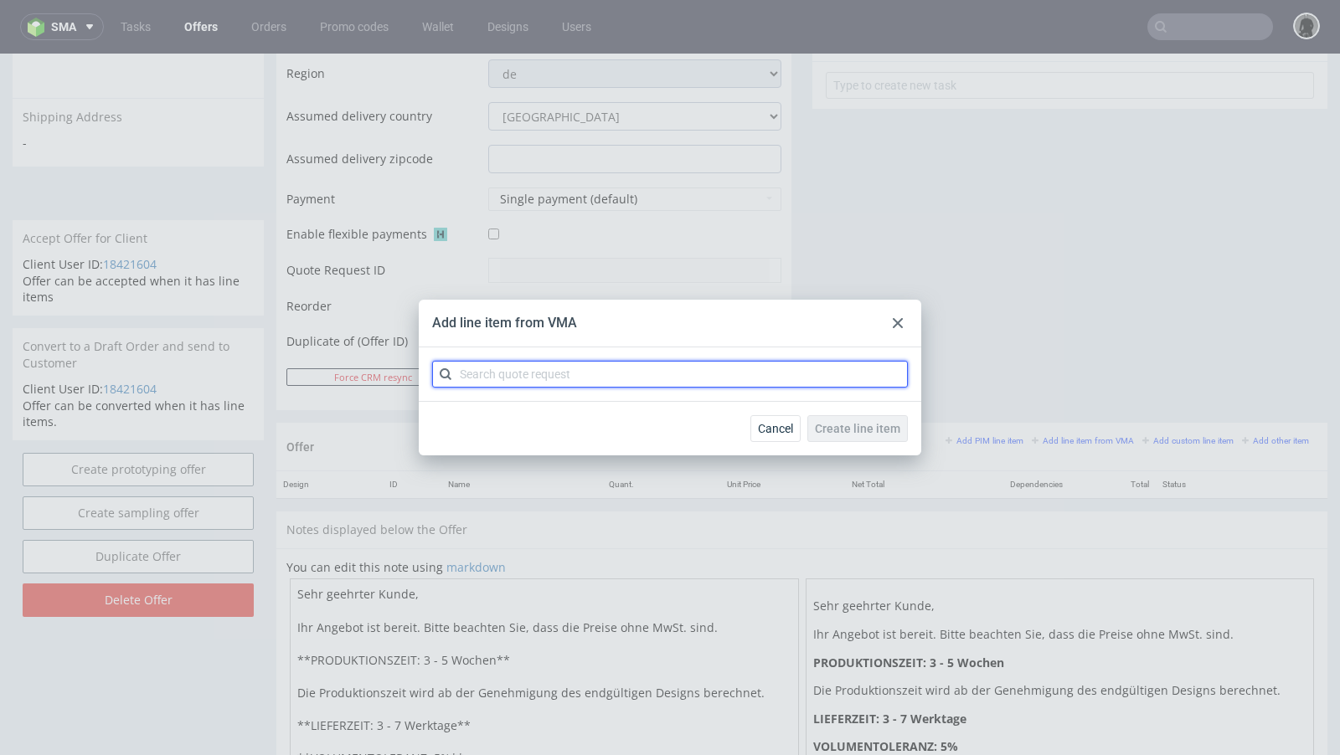
click at [616, 385] on input "text" at bounding box center [670, 374] width 476 height 27
paste input "CBVG"
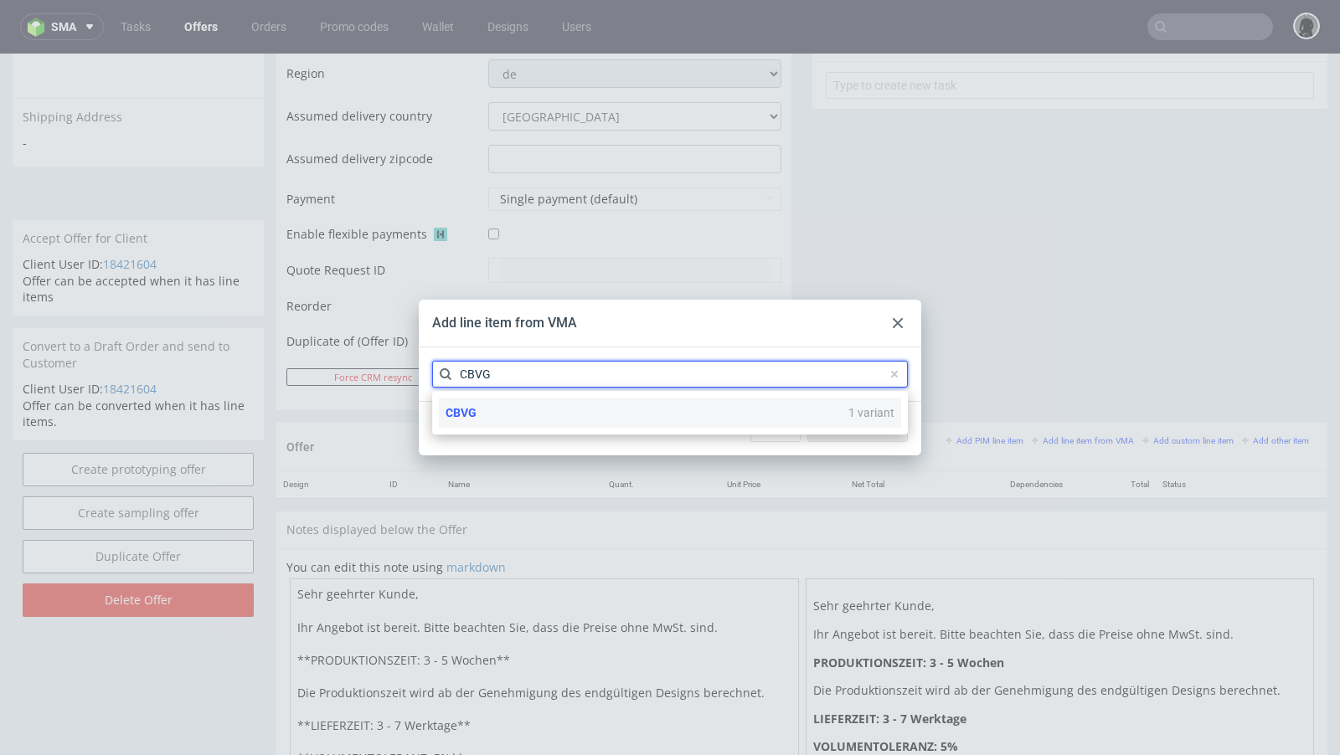
type input "CBVG"
click at [507, 403] on div "CBVG 1 variant" at bounding box center [670, 413] width 462 height 30
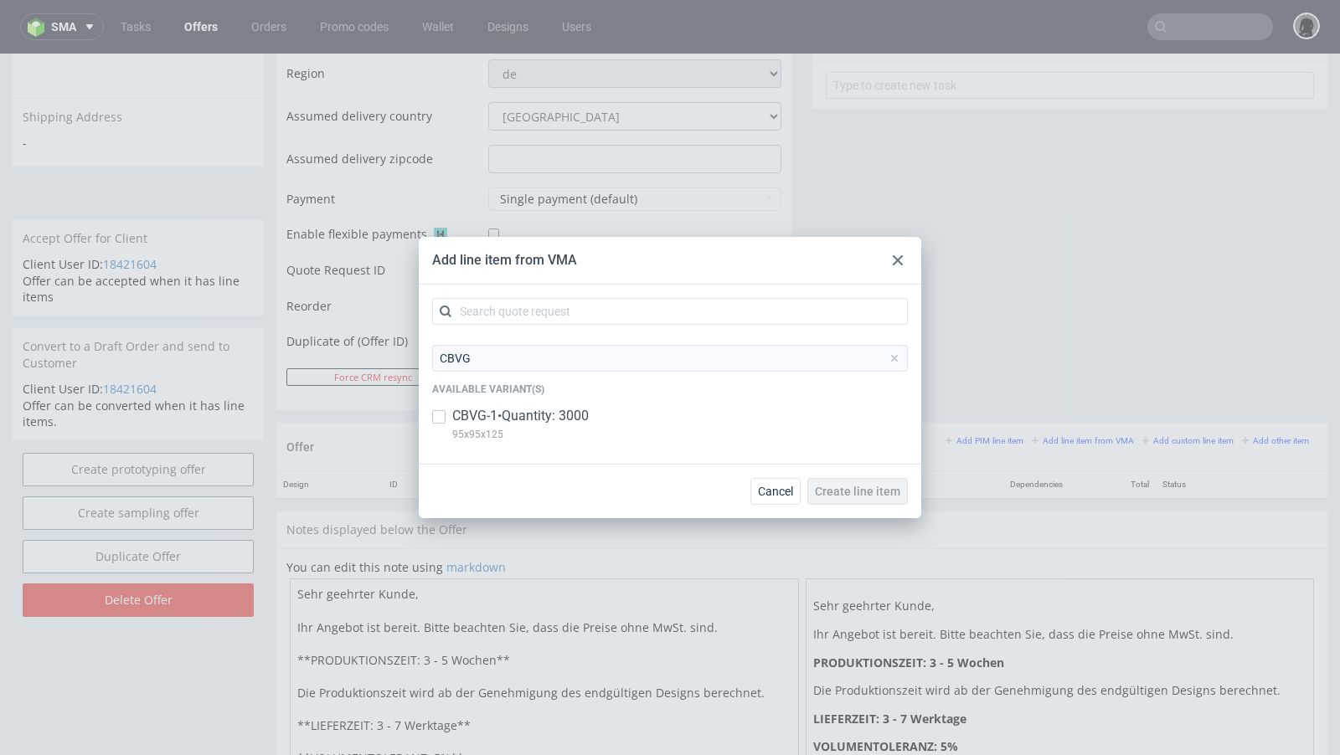
click at [535, 414] on p "CBVG-1 • Quantity: 3000" at bounding box center [520, 416] width 136 height 18
checkbox input "true"
click at [837, 493] on span "Create line item" at bounding box center [857, 492] width 85 height 12
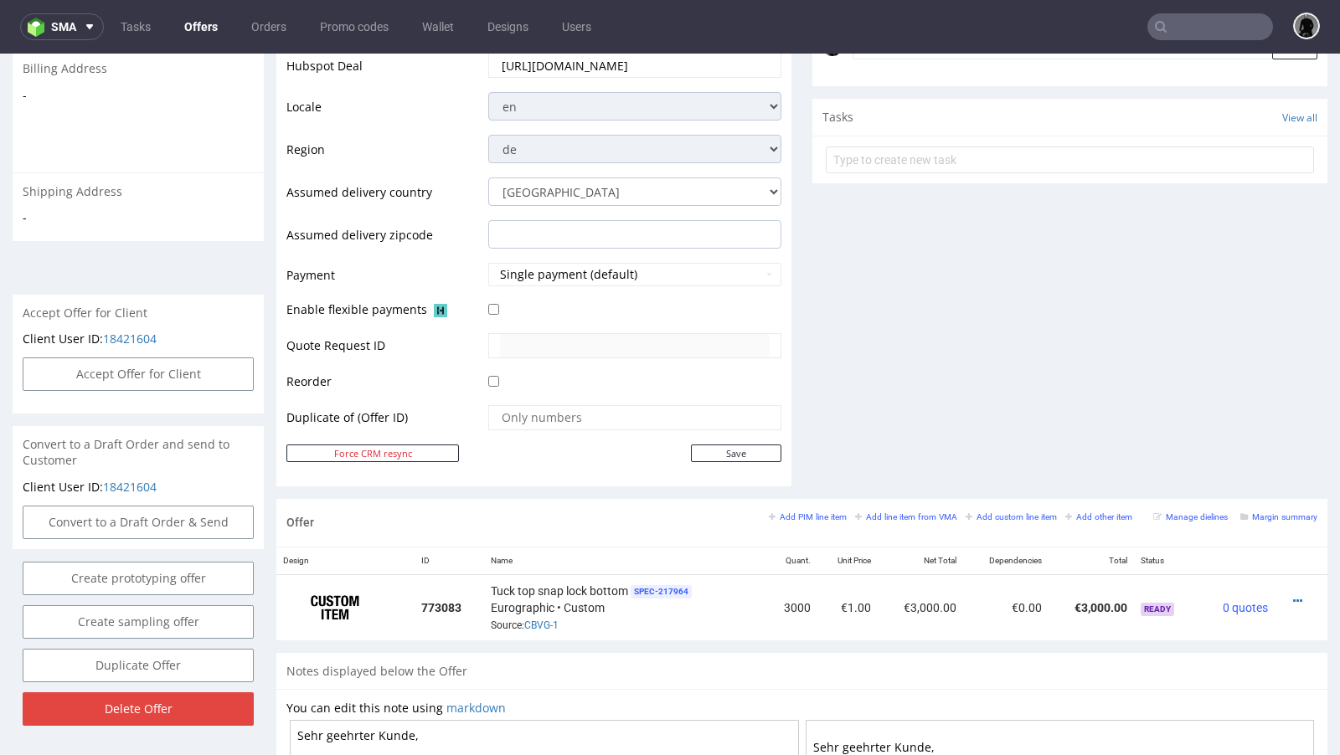
scroll to position [548, 0]
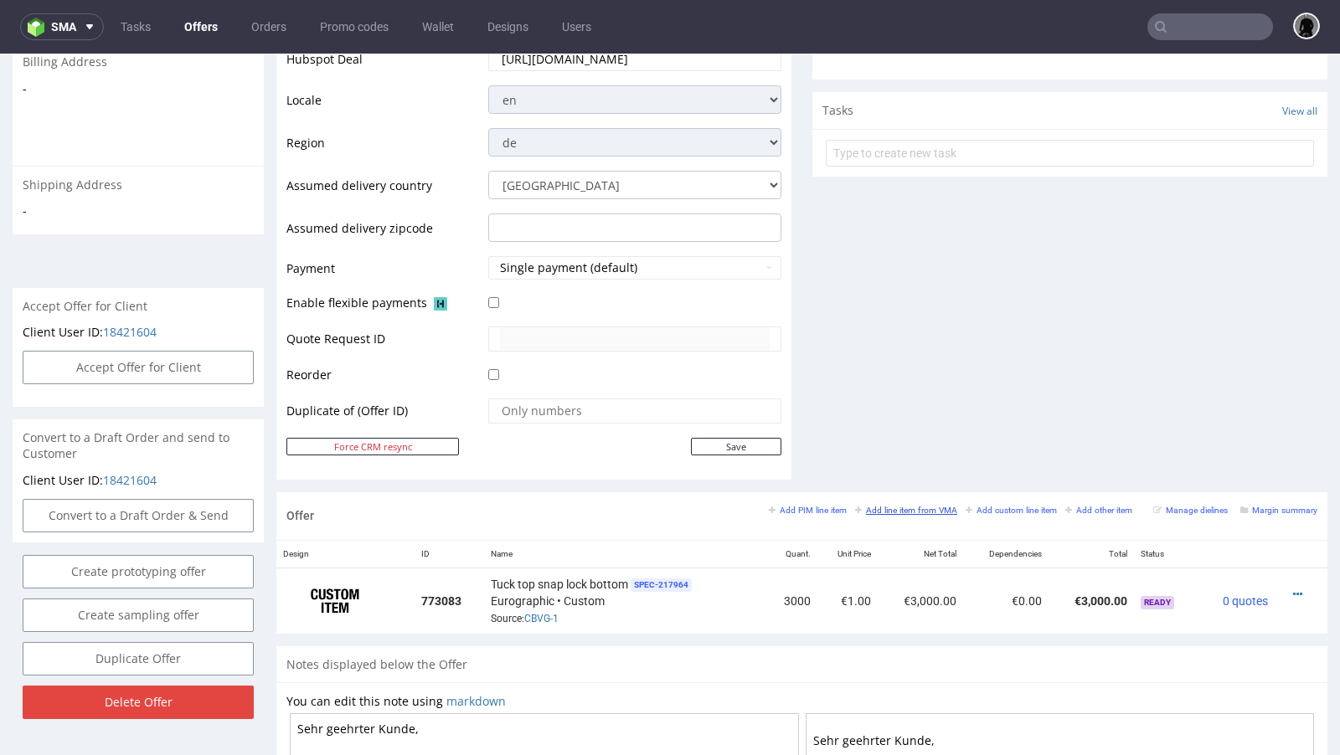
click at [914, 506] on small "Add line item from VMA" at bounding box center [906, 510] width 102 height 9
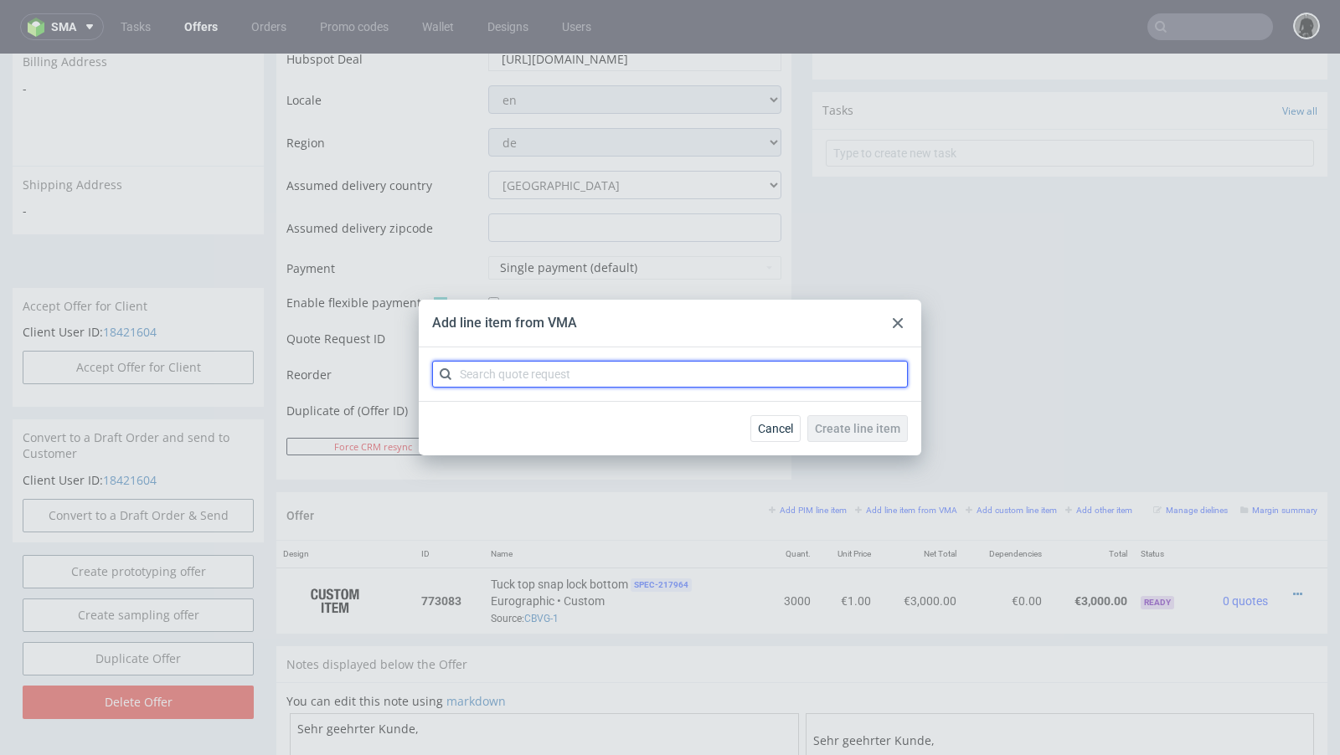
click at [590, 373] on input "text" at bounding box center [670, 374] width 476 height 27
paste input "CBVF"
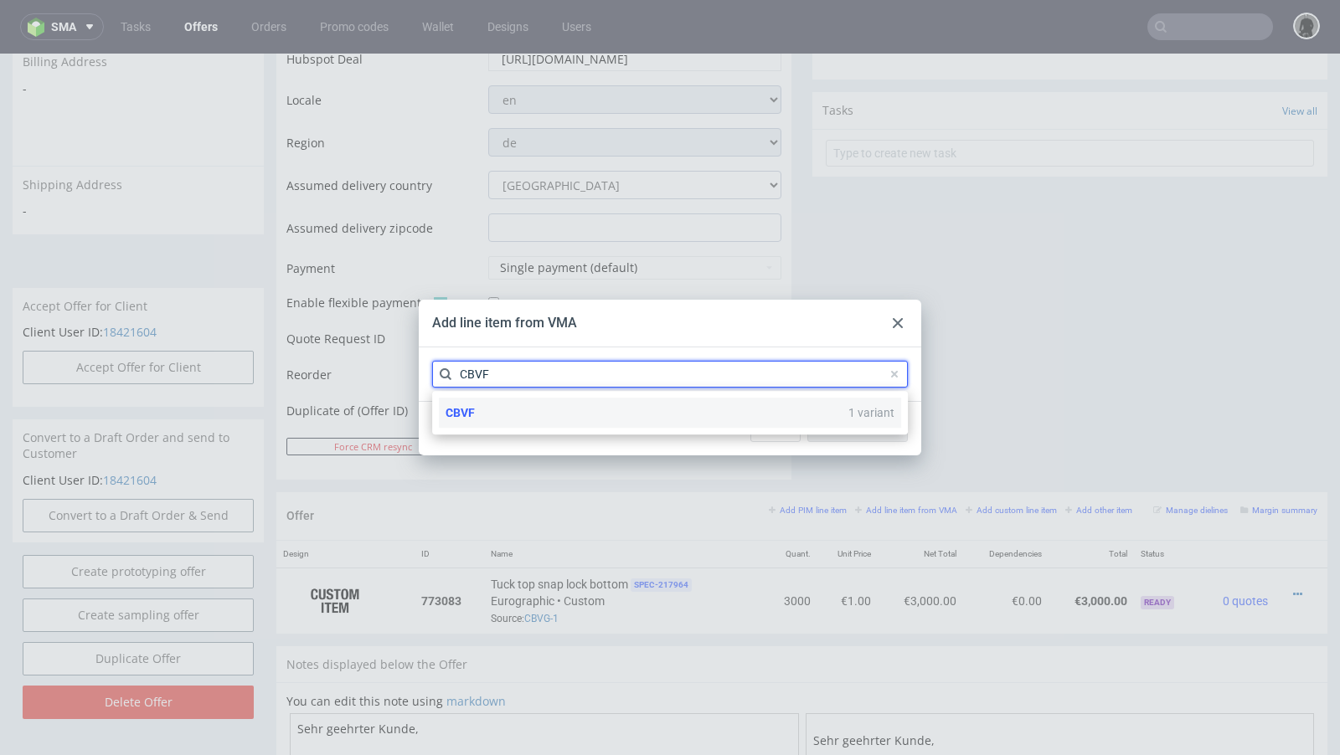
type input "CBVF"
click at [512, 413] on div "CBVF 1 variant" at bounding box center [670, 413] width 462 height 30
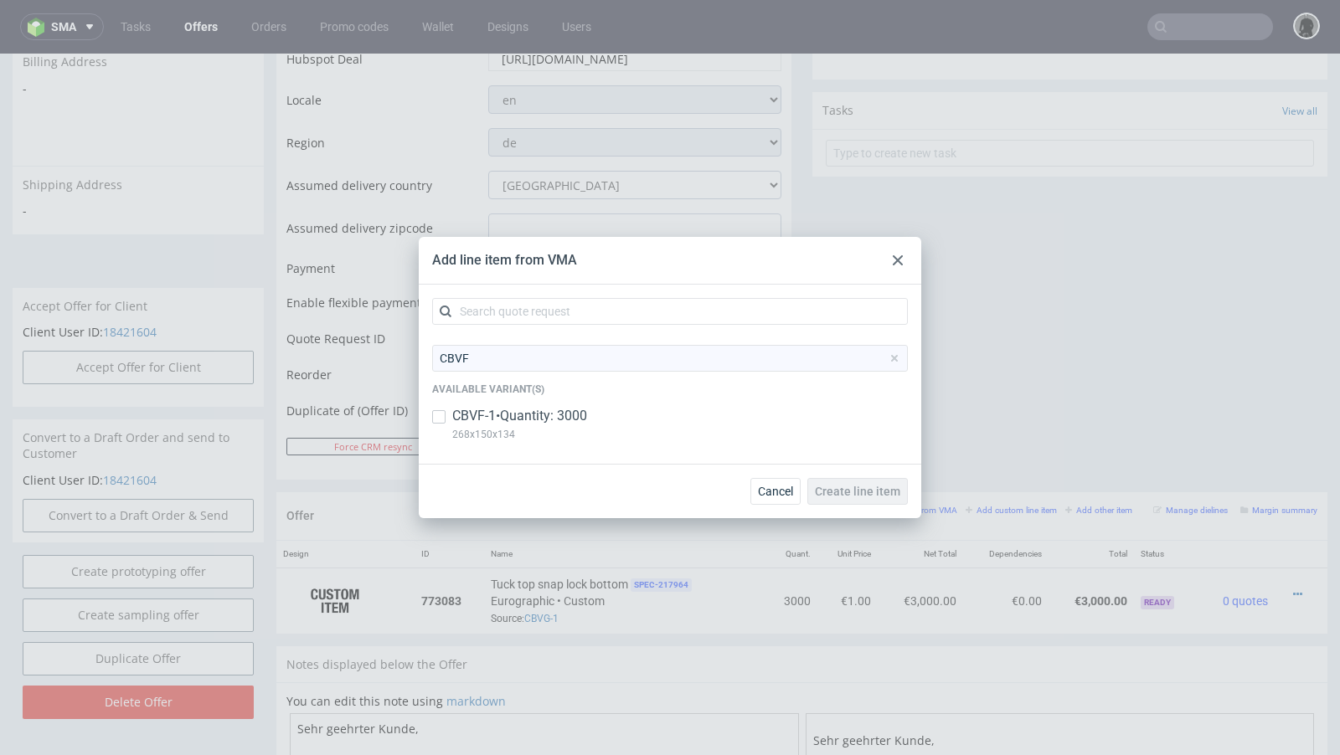
click at [566, 407] on p "CBVF-1 • Quantity: 3000" at bounding box center [519, 416] width 135 height 18
checkbox input "true"
click at [841, 492] on span "Create line item" at bounding box center [857, 492] width 85 height 12
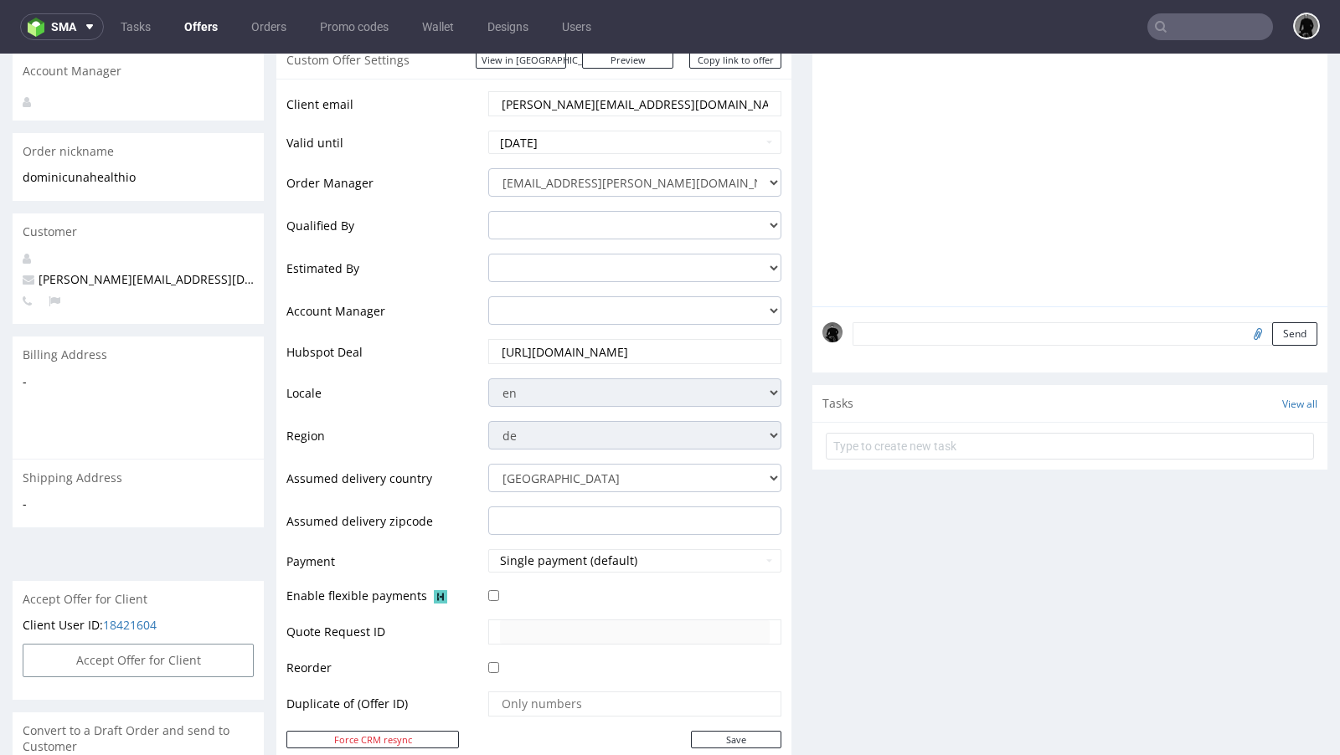
scroll to position [718, 0]
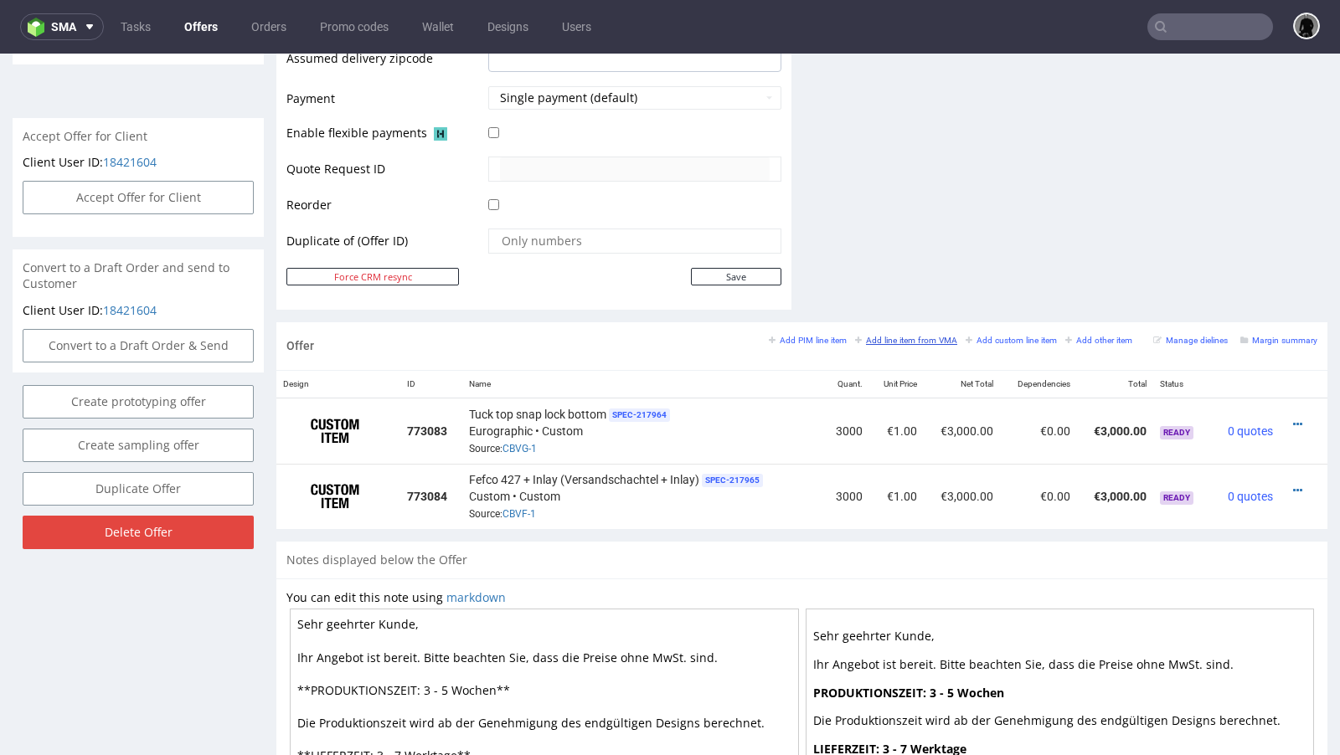
click at [923, 336] on small "Add line item from VMA" at bounding box center [906, 340] width 102 height 9
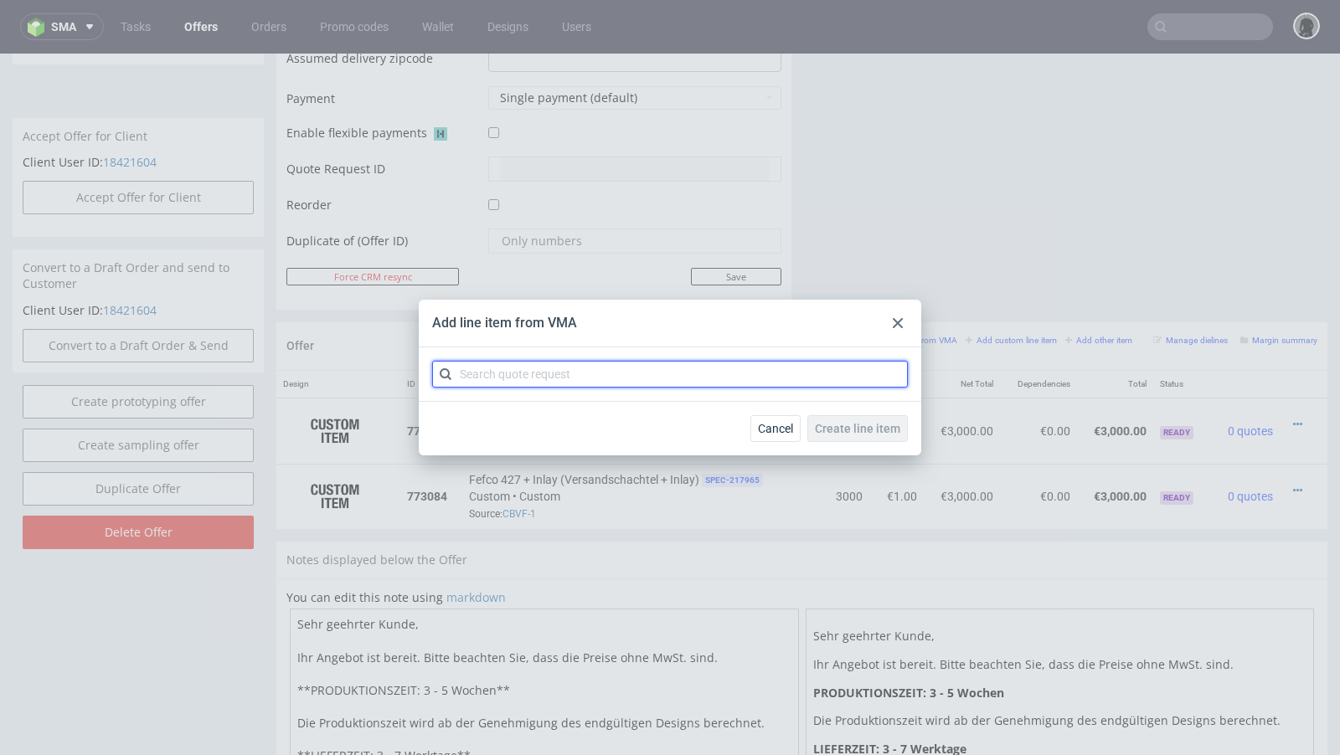
click at [523, 372] on input "text" at bounding box center [670, 374] width 476 height 27
paste input "CBVE"
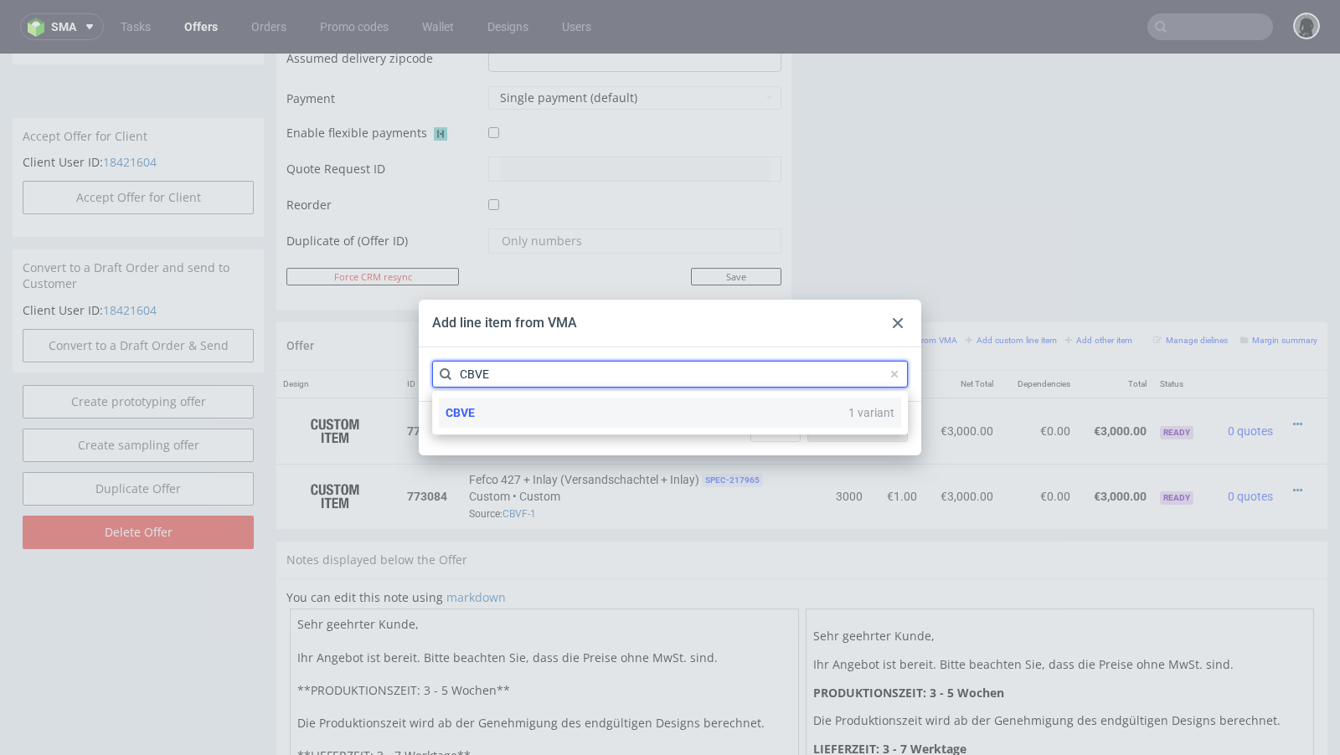
type input "CBVE"
click at [481, 412] on div "CBVE 1 variant" at bounding box center [670, 413] width 462 height 30
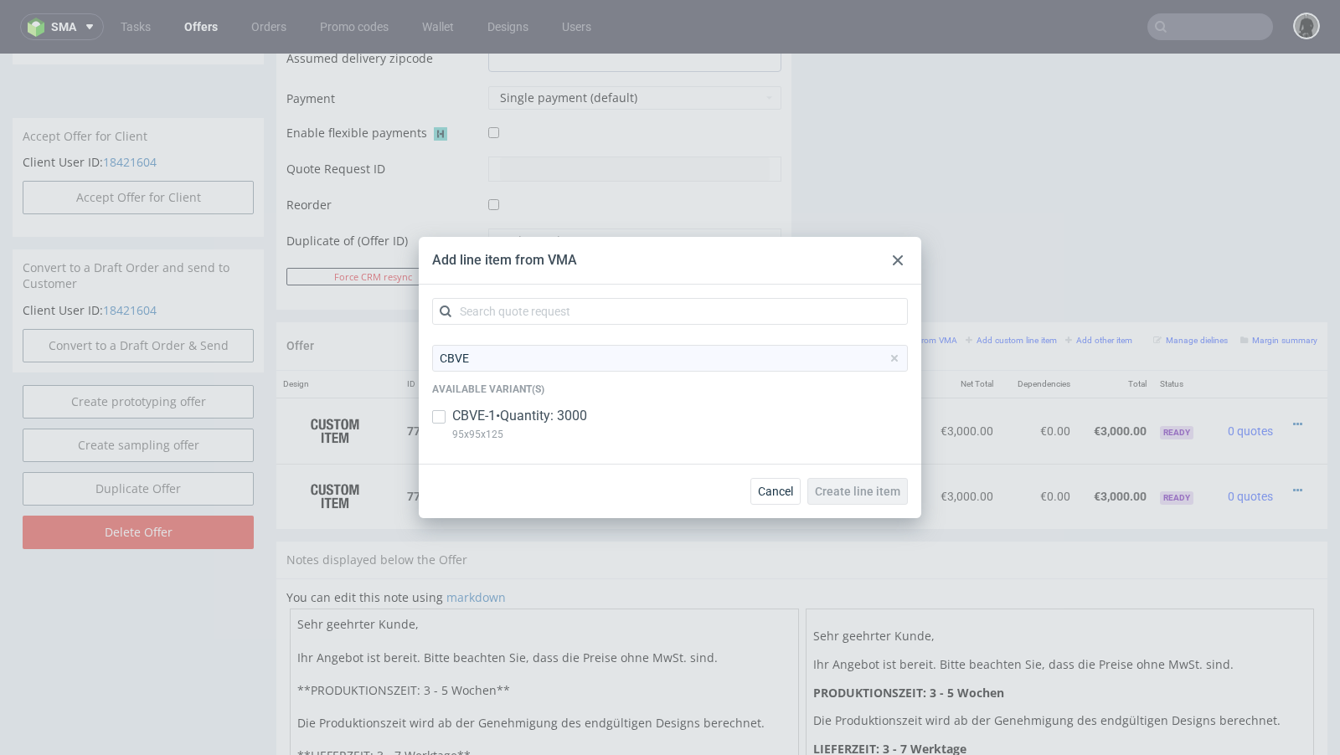
click at [476, 425] on p "CBVE-1 • Quantity: 3000" at bounding box center [519, 416] width 135 height 18
checkbox input "true"
click at [833, 502] on button "Create line item" at bounding box center [857, 491] width 100 height 27
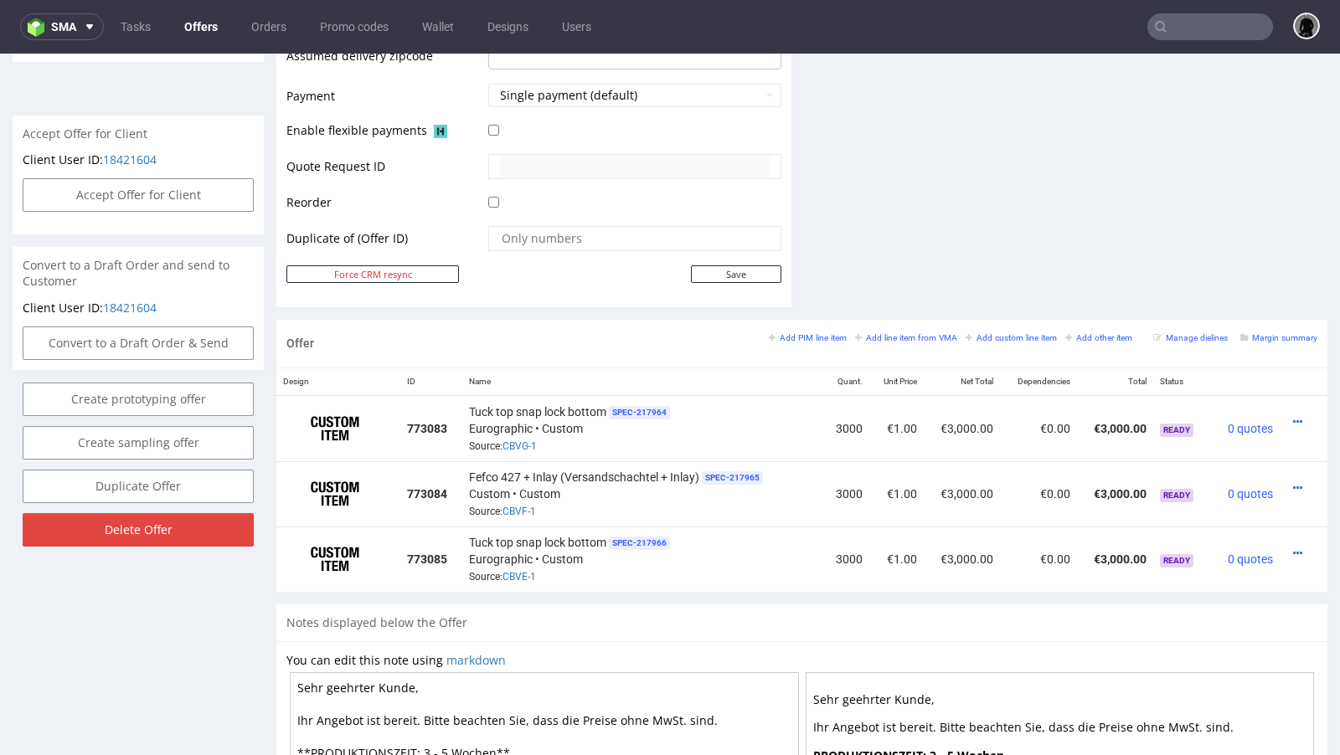
scroll to position [722, 0]
click at [1293, 415] on icon at bounding box center [1297, 421] width 9 height 12
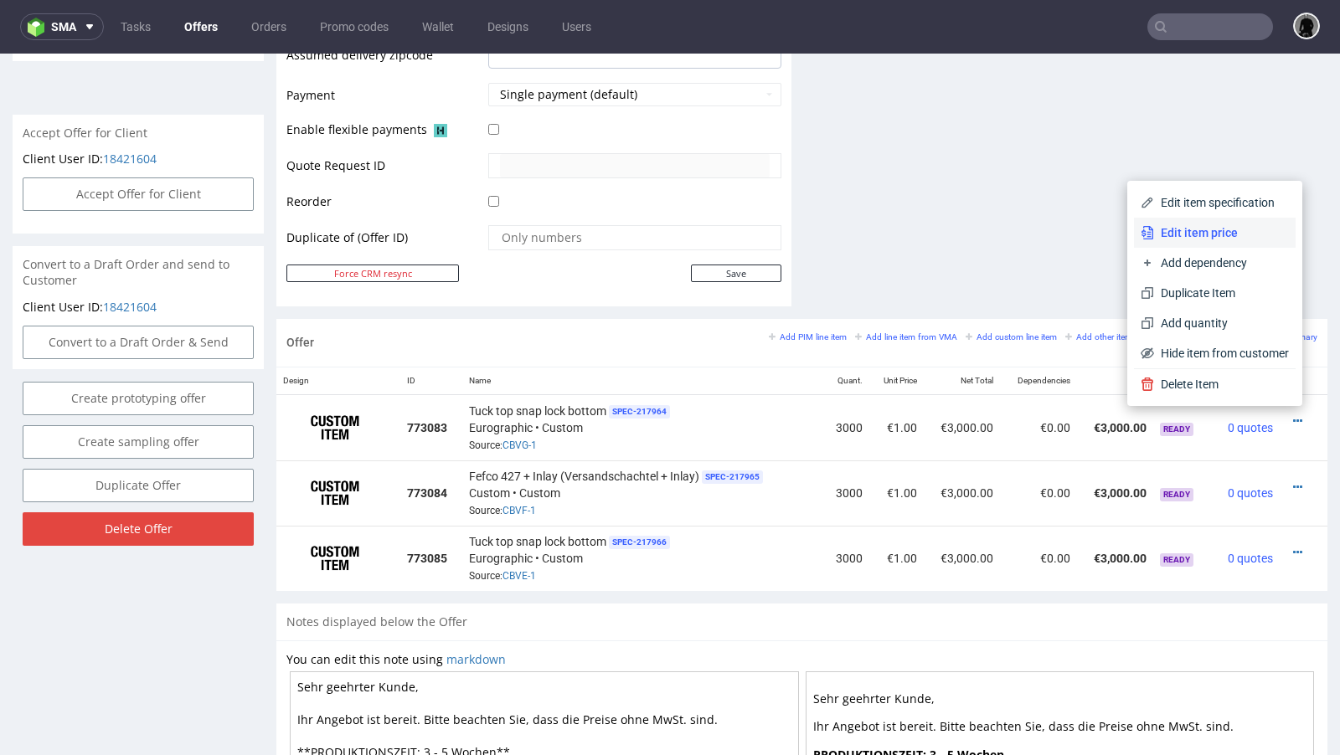
click at [1178, 229] on span "Edit item price" at bounding box center [1221, 232] width 135 height 17
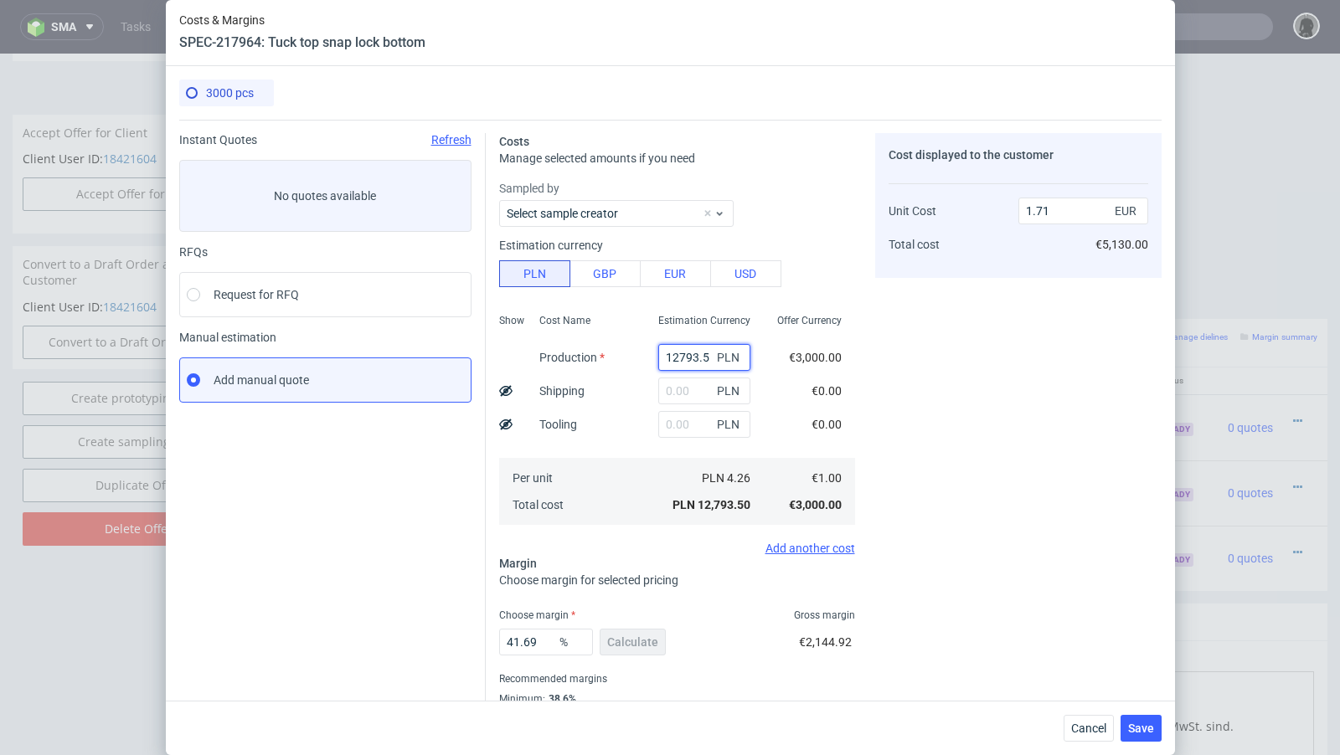
click at [689, 354] on input "12793.5" at bounding box center [704, 357] width 92 height 27
paste input "4680"
type input "4680"
type input "0.63"
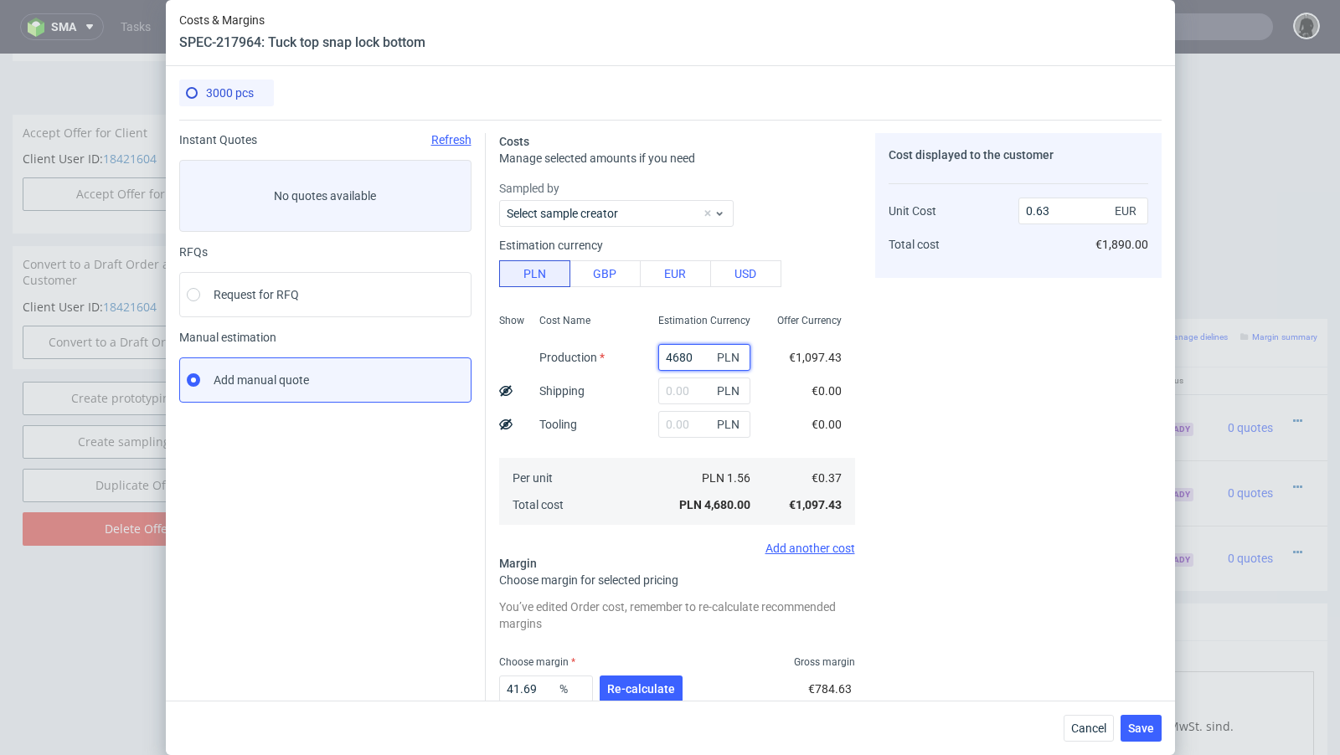
type input "4680"
click at [691, 387] on input "text" at bounding box center [704, 391] width 92 height 27
paste input "417"
type input "417"
type input "0.68"
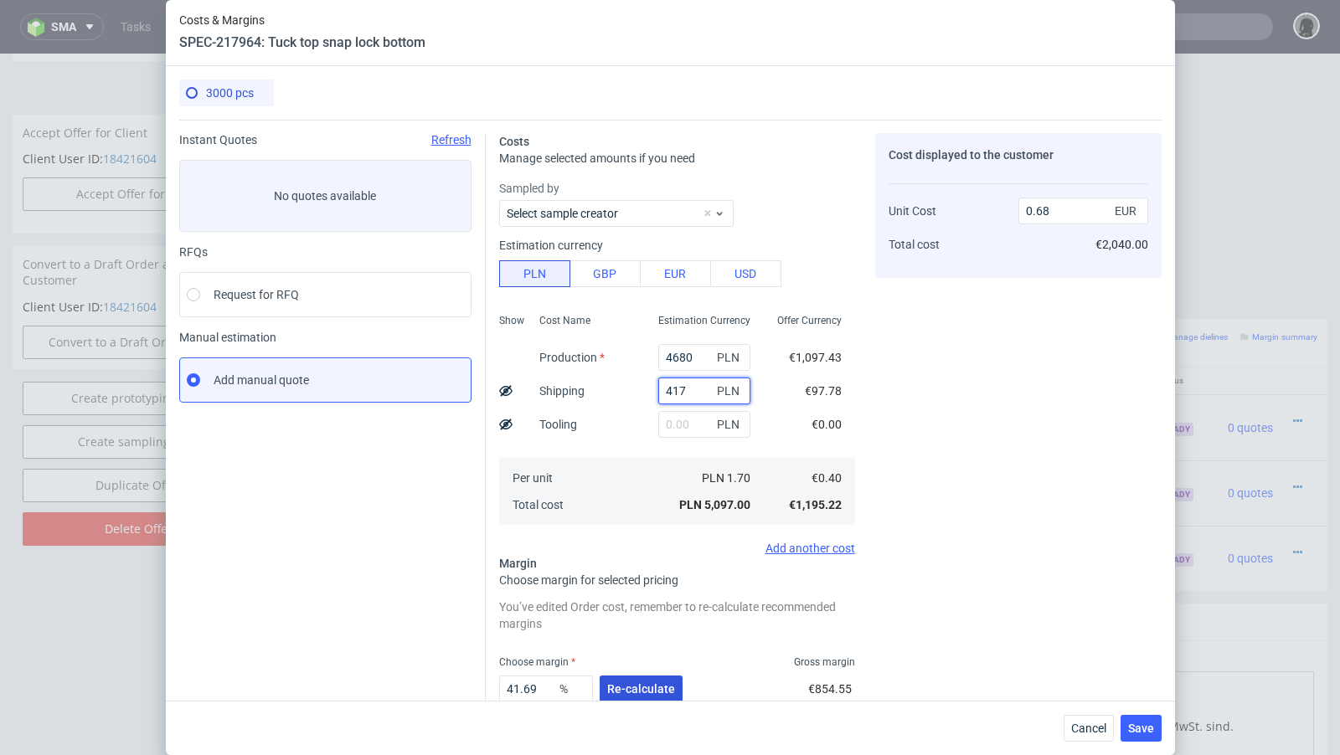
type input "417"
click at [617, 681] on button "Re-calculate" at bounding box center [641, 689] width 83 height 27
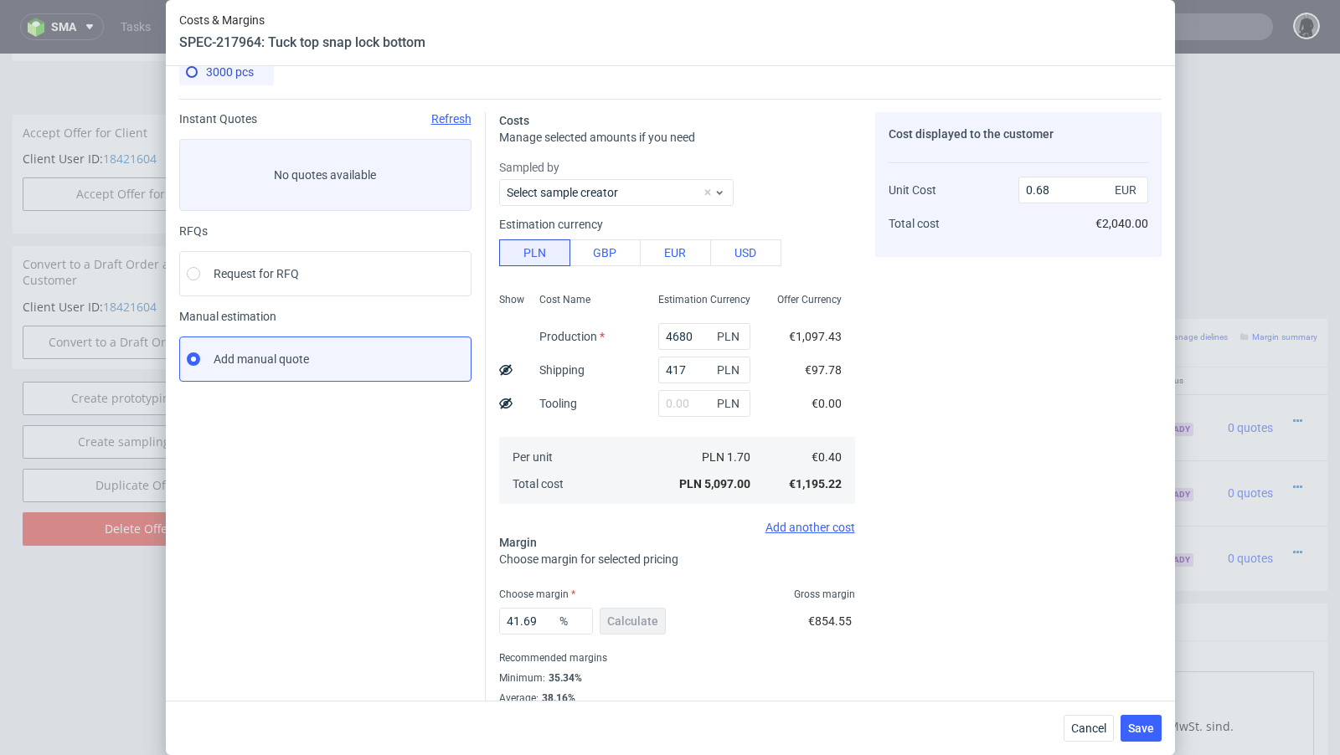
scroll to position [22, 0]
drag, startPoint x: 542, startPoint y: 619, endPoint x: 442, endPoint y: 614, distance: 99.8
click at [442, 614] on div "Instant Quotes Refresh No quotes available RFQs Request for RFQ Manual estimati…" at bounding box center [670, 411] width 982 height 626
type input "35"
type input "0.61"
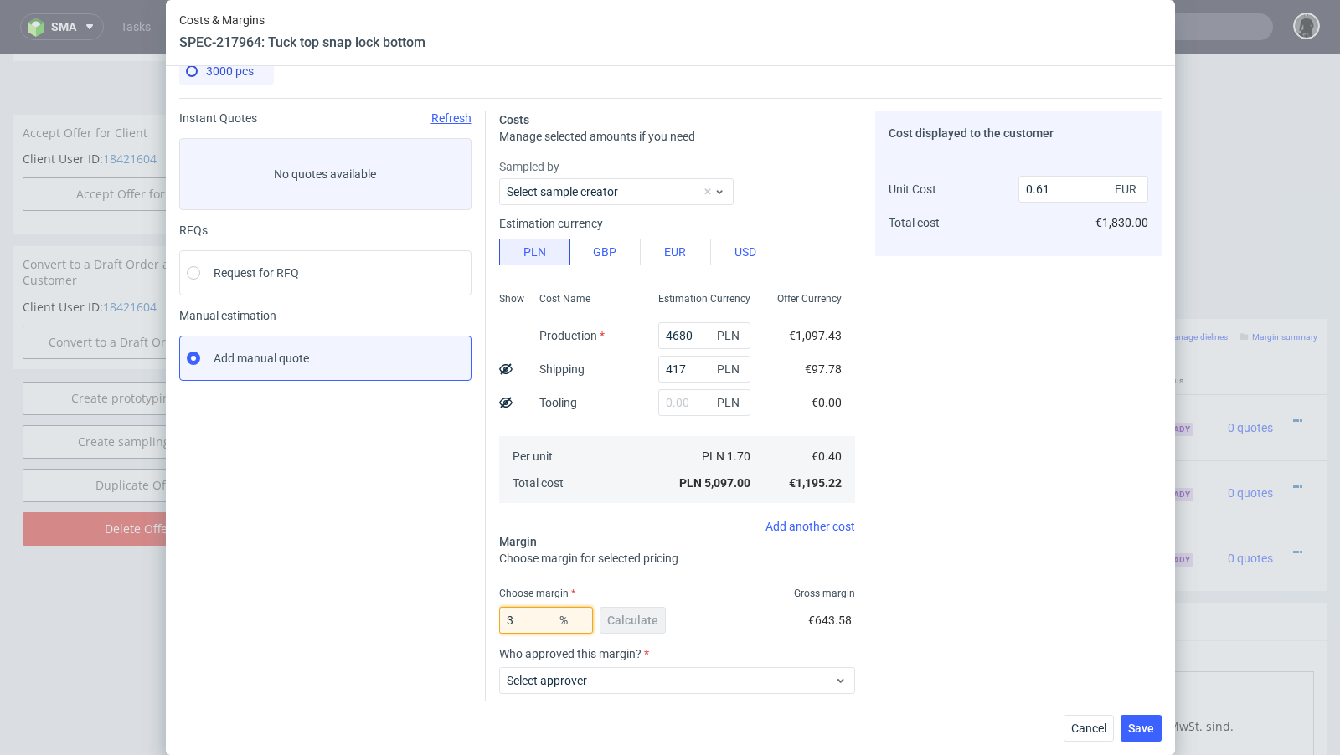
type input "30"
type input "0.57"
click at [322, 561] on div "Instant Quotes Refresh No quotes available RFQs Request for RFQ Manual estimati…" at bounding box center [332, 478] width 306 height 734
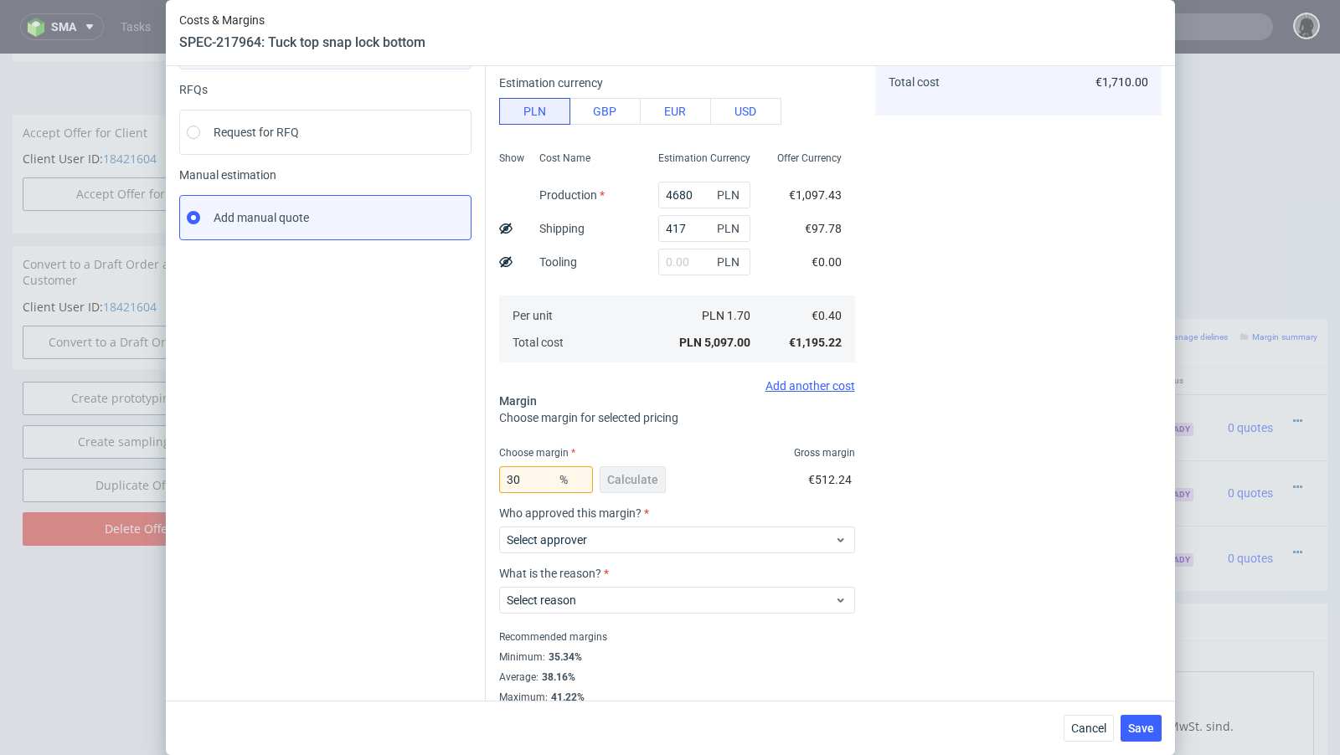
scroll to position [178, 0]
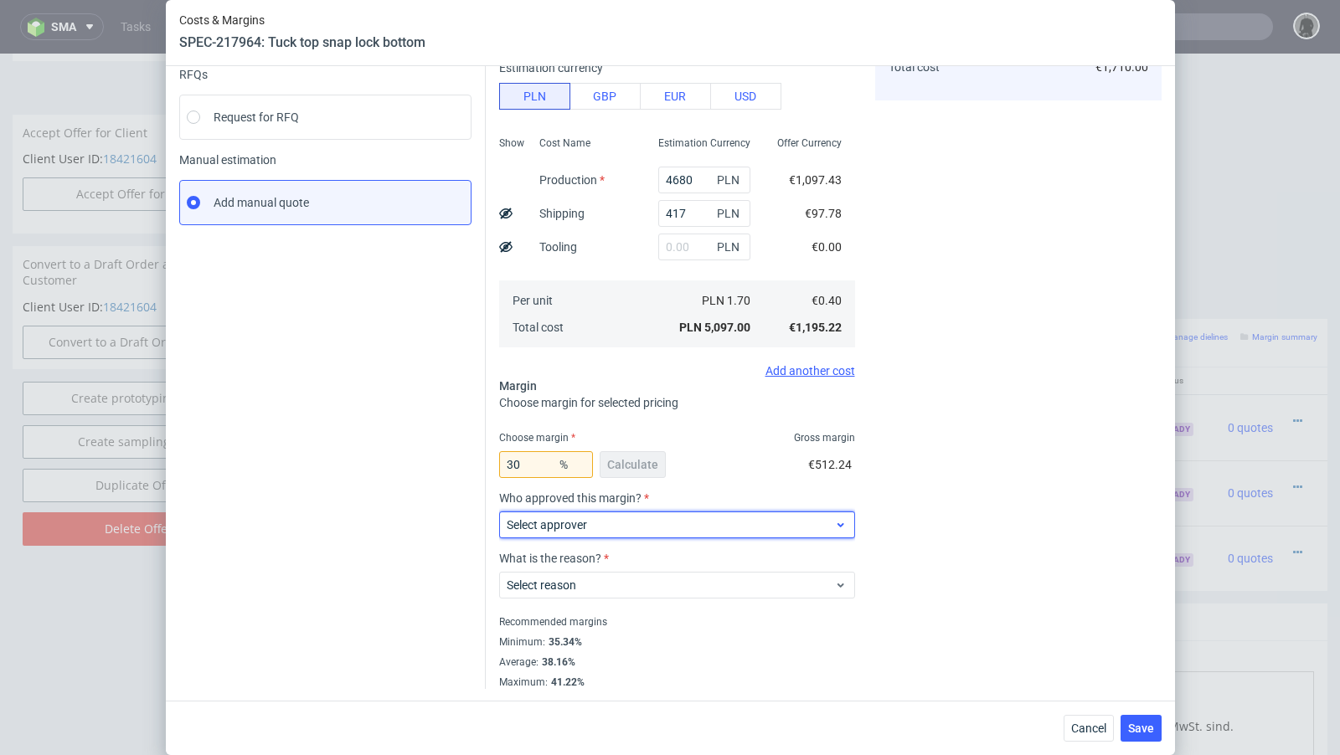
click at [595, 521] on span "Select approver" at bounding box center [671, 525] width 328 height 17
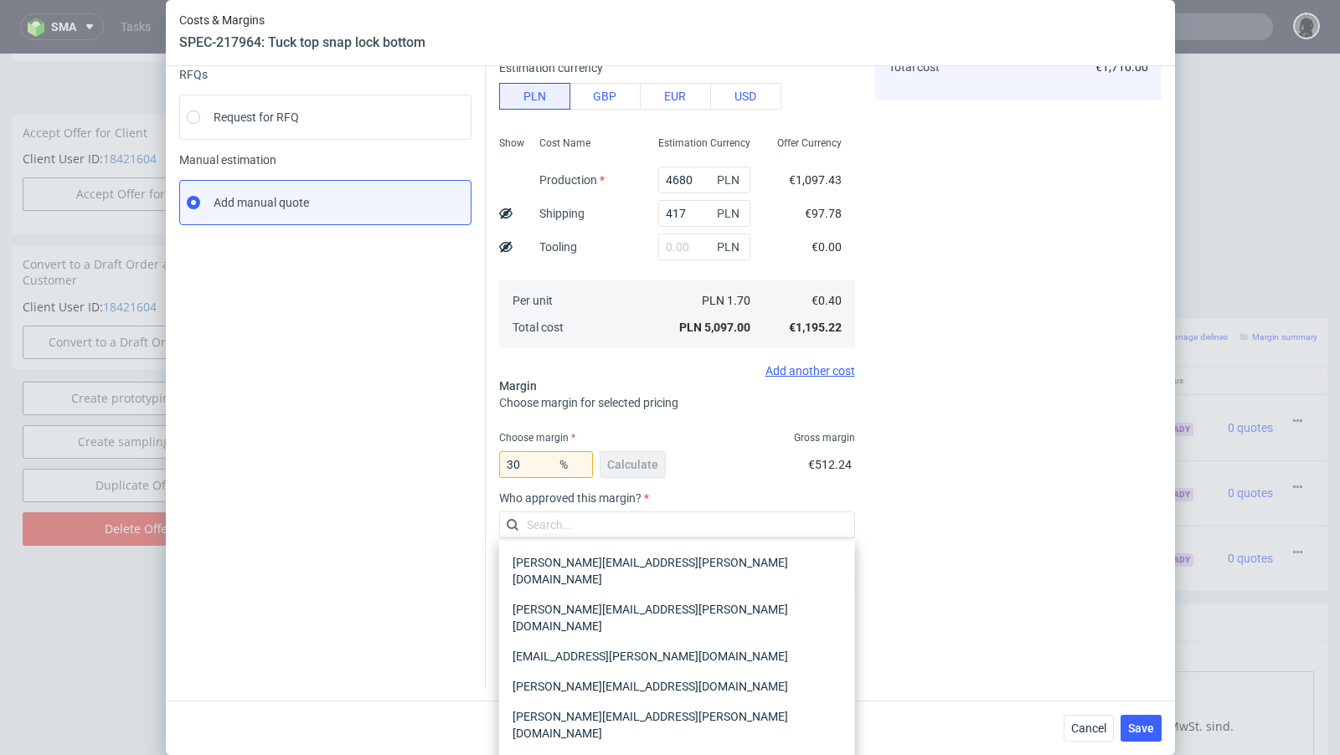
click at [416, 563] on div "Instant Quotes Refresh No quotes available RFQs Request for RFQ Manual estimati…" at bounding box center [332, 323] width 306 height 734
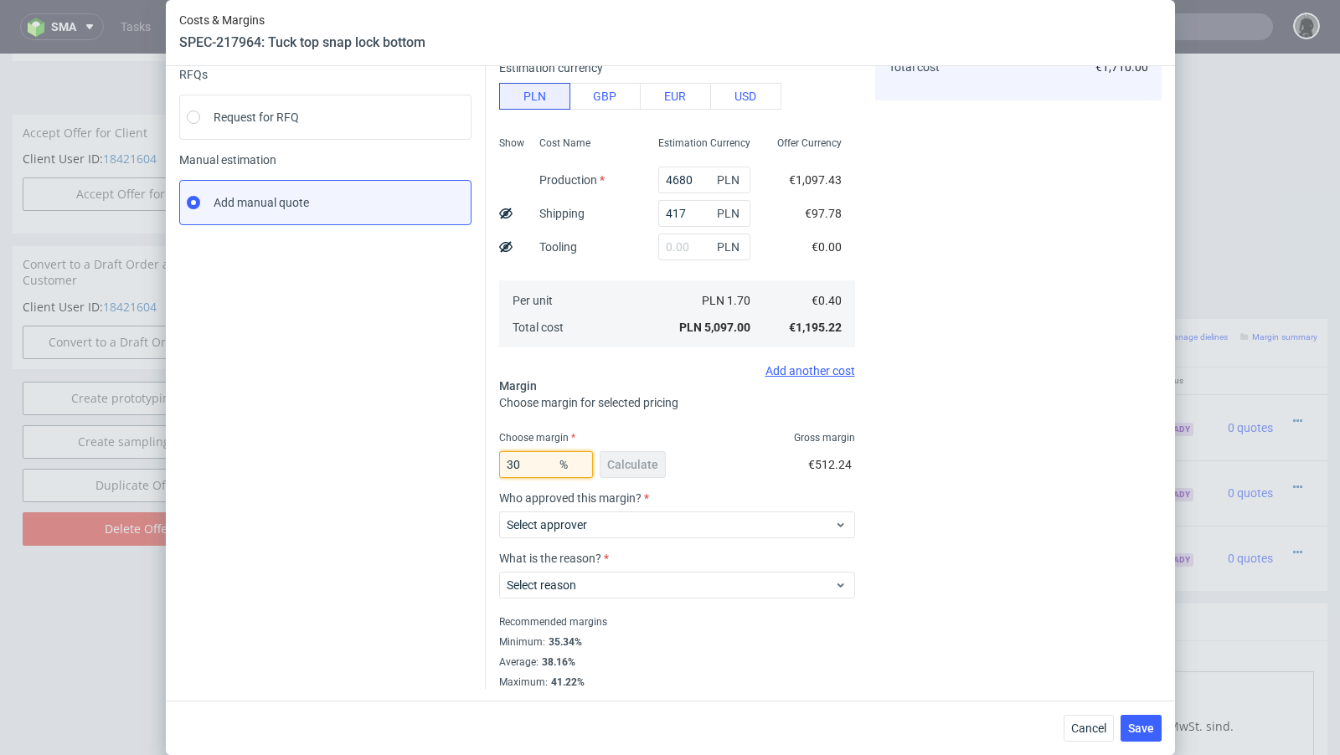
drag, startPoint x: 540, startPoint y: 460, endPoint x: 438, endPoint y: 451, distance: 102.6
click at [438, 451] on div "Instant Quotes Refresh No quotes available RFQs Request for RFQ Manual estimati…" at bounding box center [670, 315] width 982 height 747
type input "6"
type input "0.42"
type input "4"
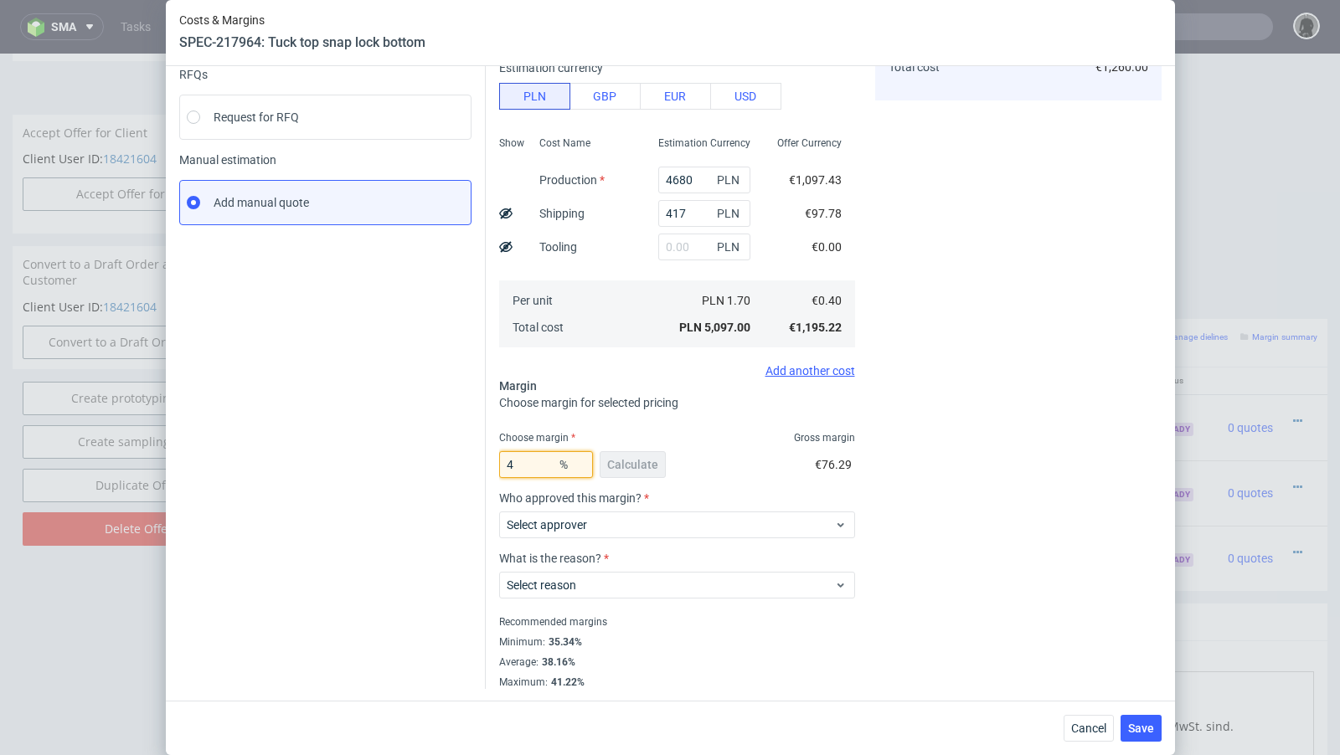
type input "0.41"
type input "36"
type input "0.62"
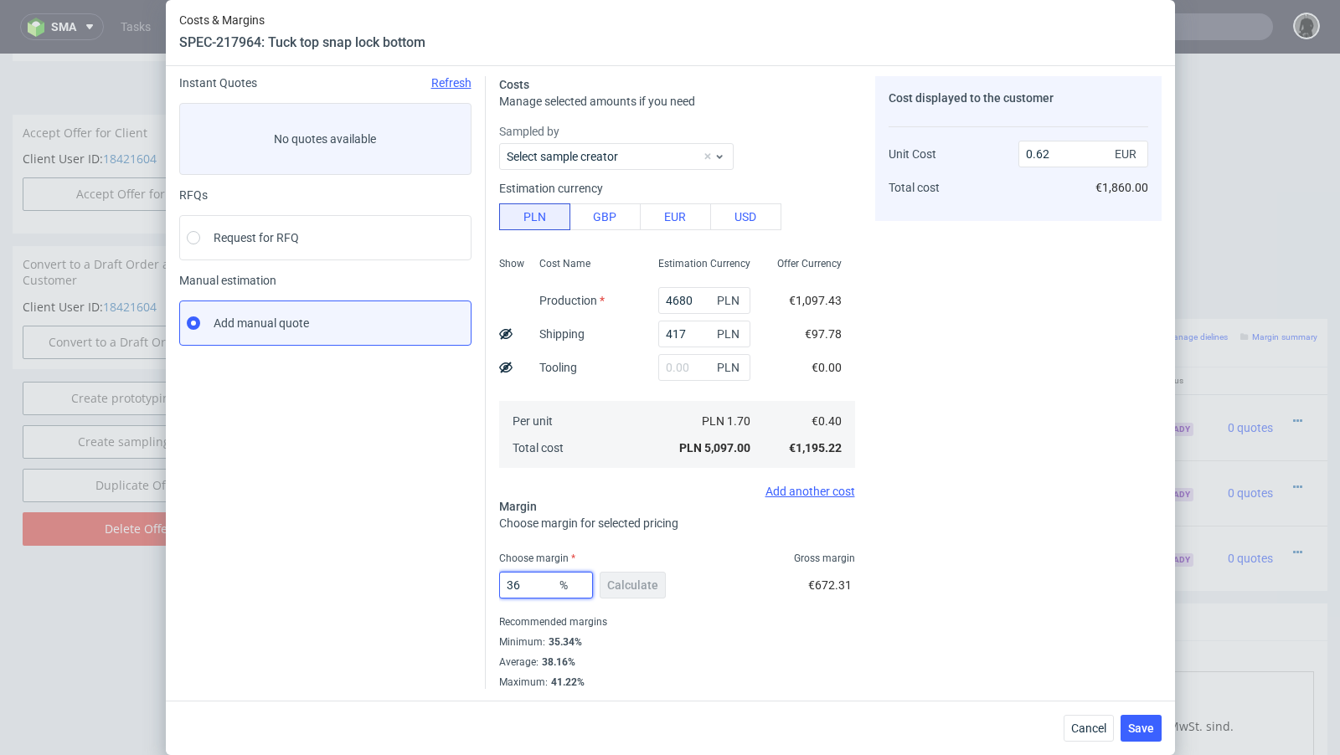
type input "36"
click at [426, 477] on div "Instant Quotes Refresh No quotes available RFQs Request for RFQ Manual estimati…" at bounding box center [332, 382] width 306 height 613
click at [1150, 725] on span "Save" at bounding box center [1141, 729] width 26 height 12
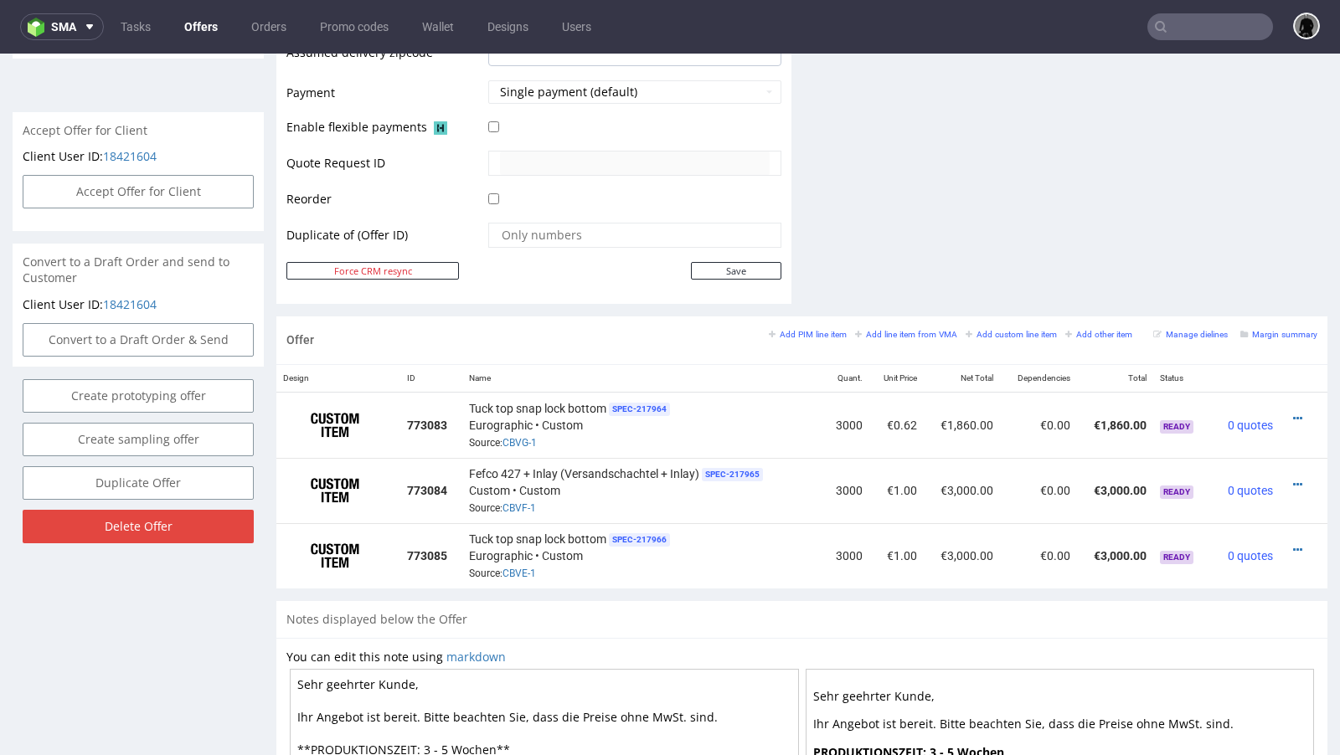
scroll to position [731, 0]
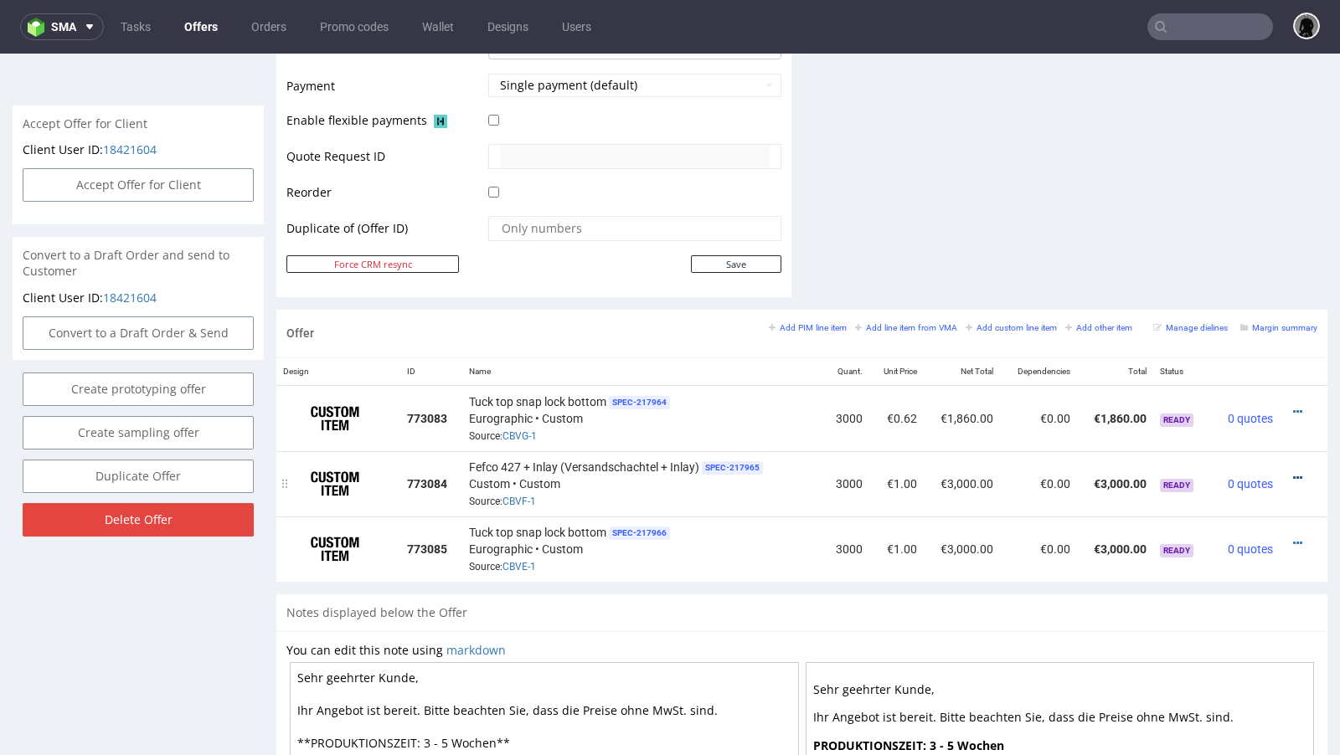
click at [1293, 472] on icon at bounding box center [1297, 478] width 9 height 12
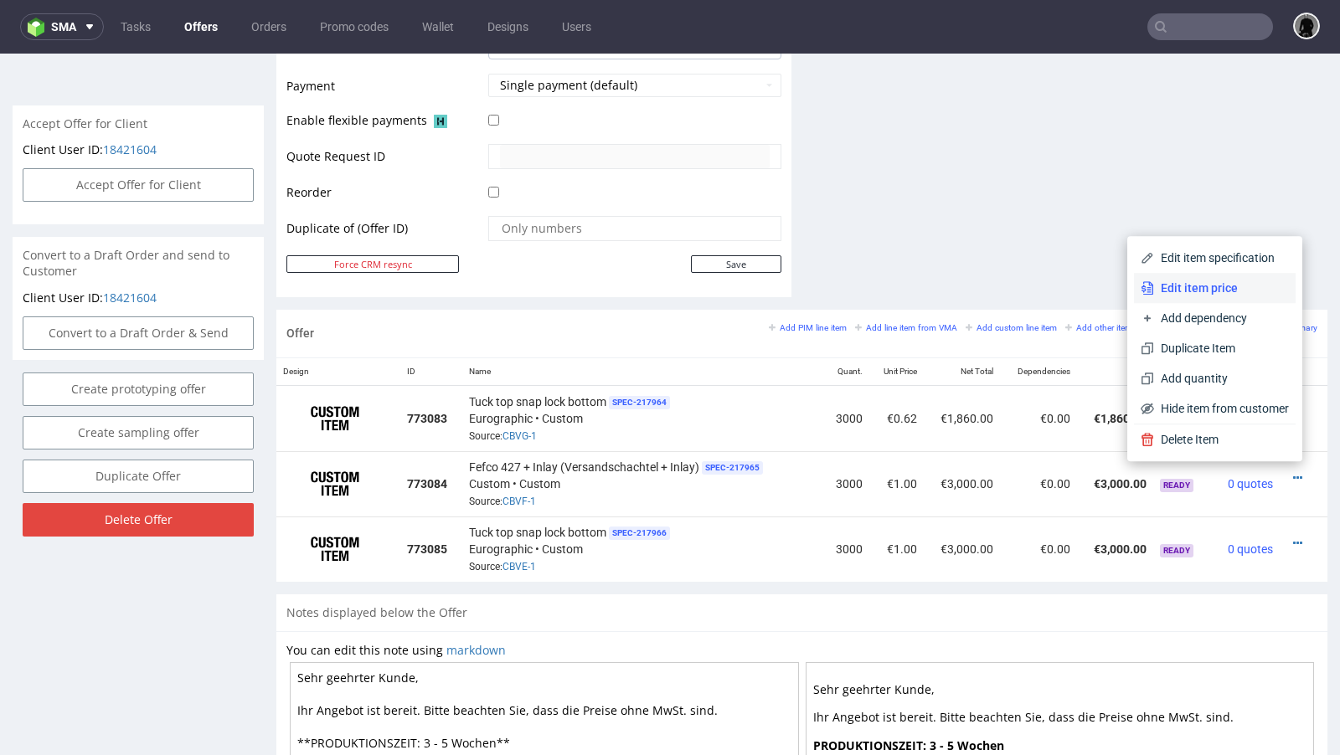
click at [1215, 291] on span "Edit item price" at bounding box center [1221, 288] width 135 height 17
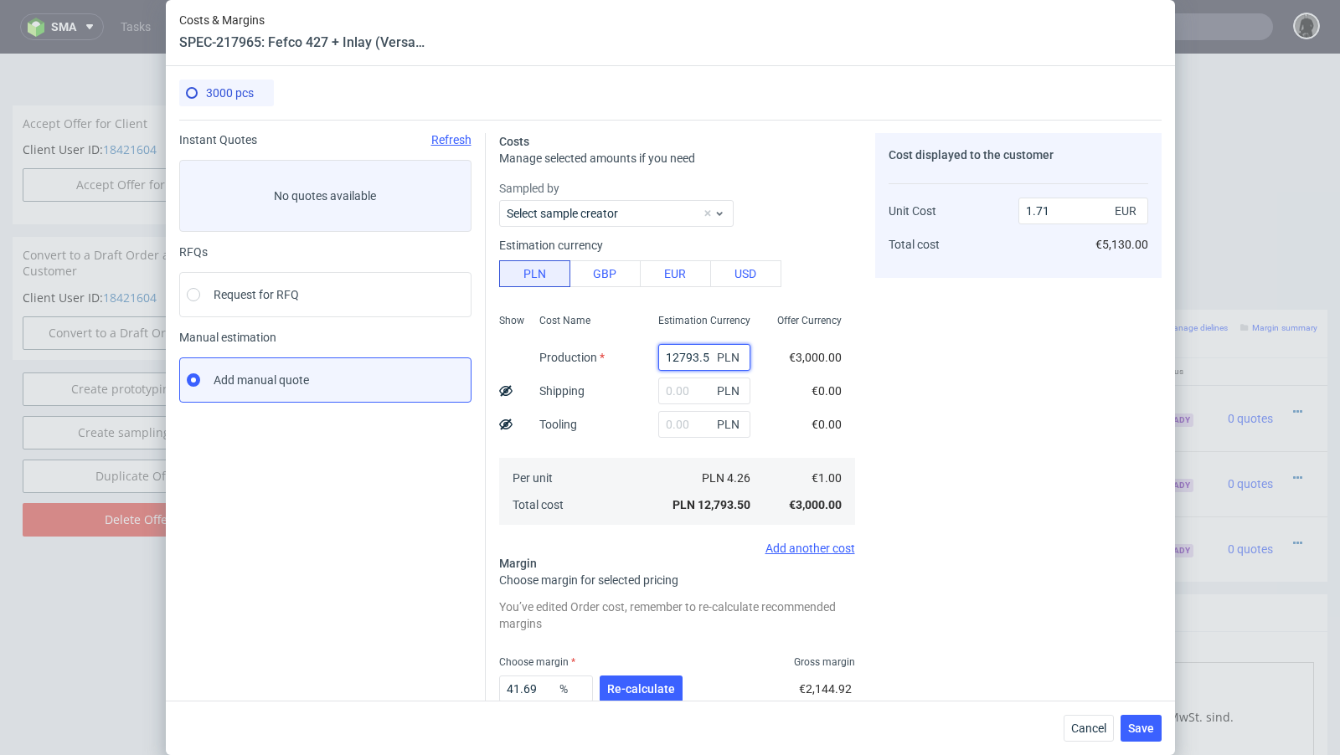
click at [693, 354] on input "12793.5" at bounding box center [704, 357] width 92 height 27
paste input "20400"
type input "20400"
type input "2.73"
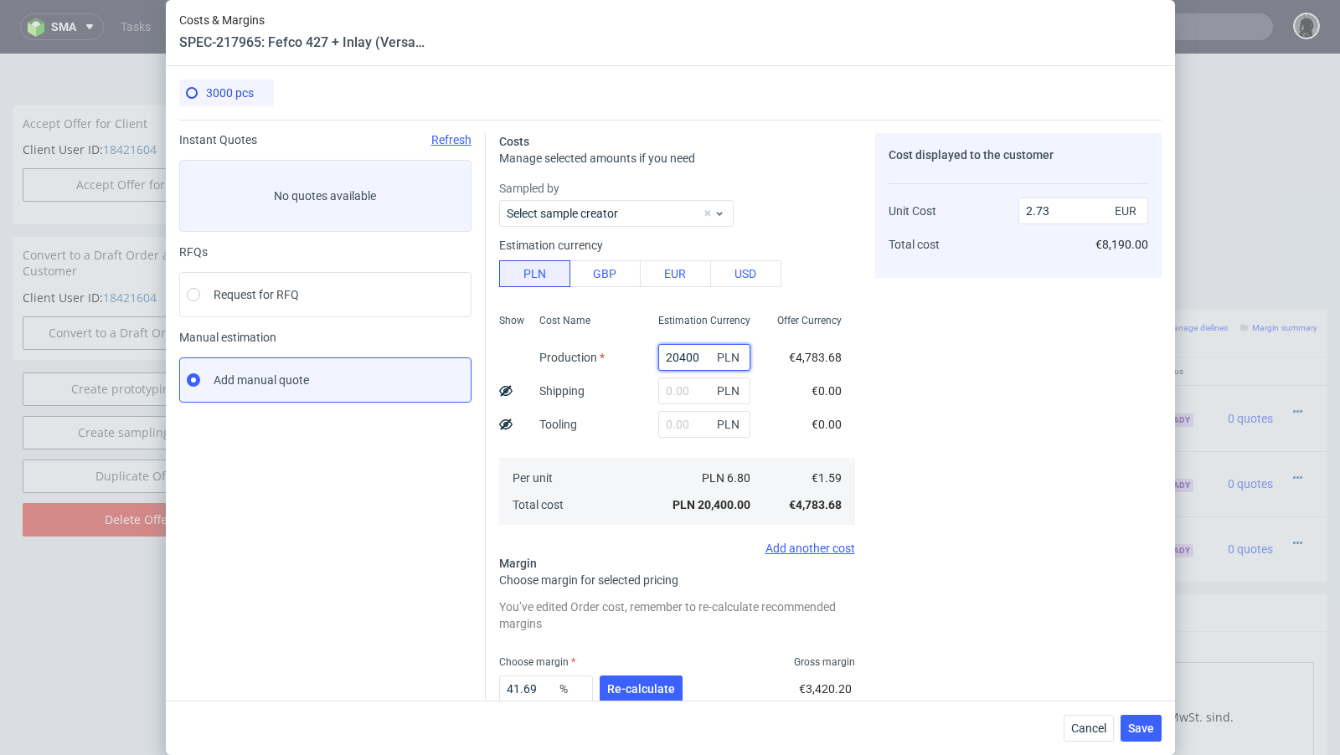
type input "20400"
click at [690, 397] on input "text" at bounding box center [704, 391] width 92 height 27
paste input "1520"
type input "1520"
type input "2.94"
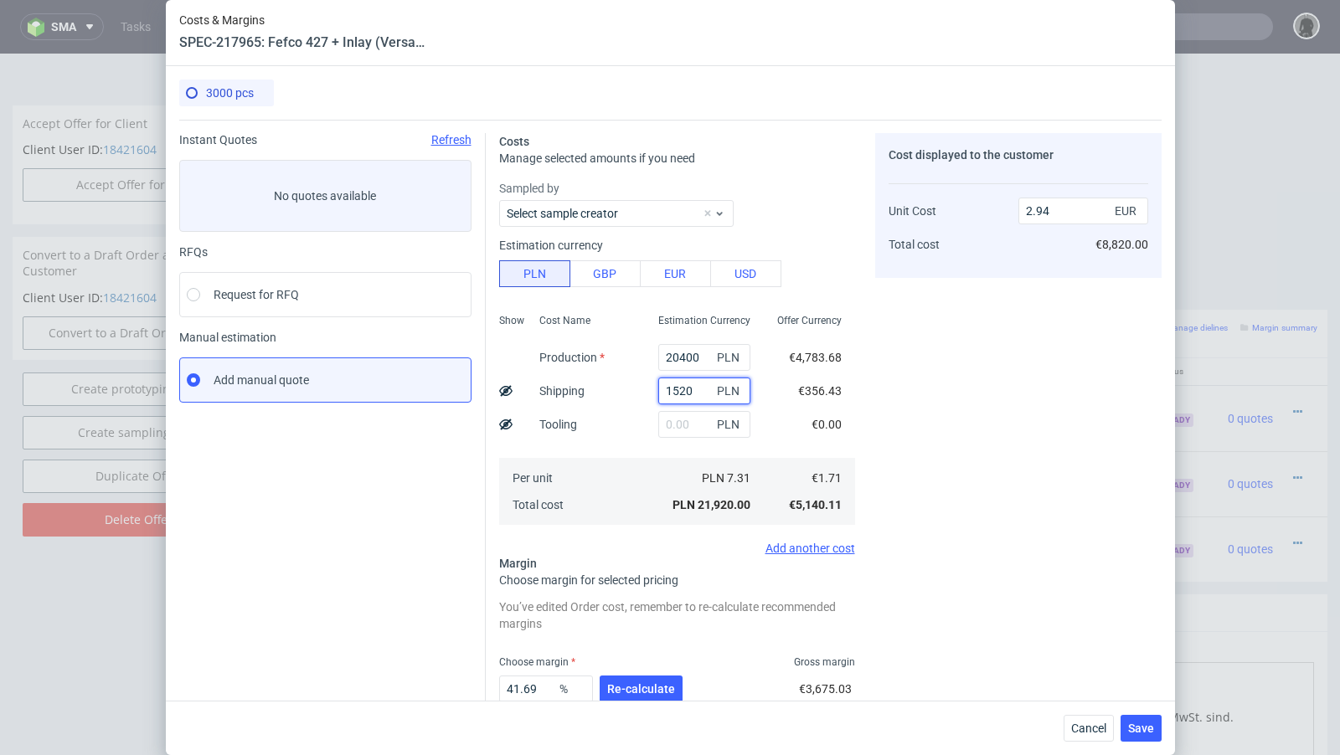
scroll to position [104, 0]
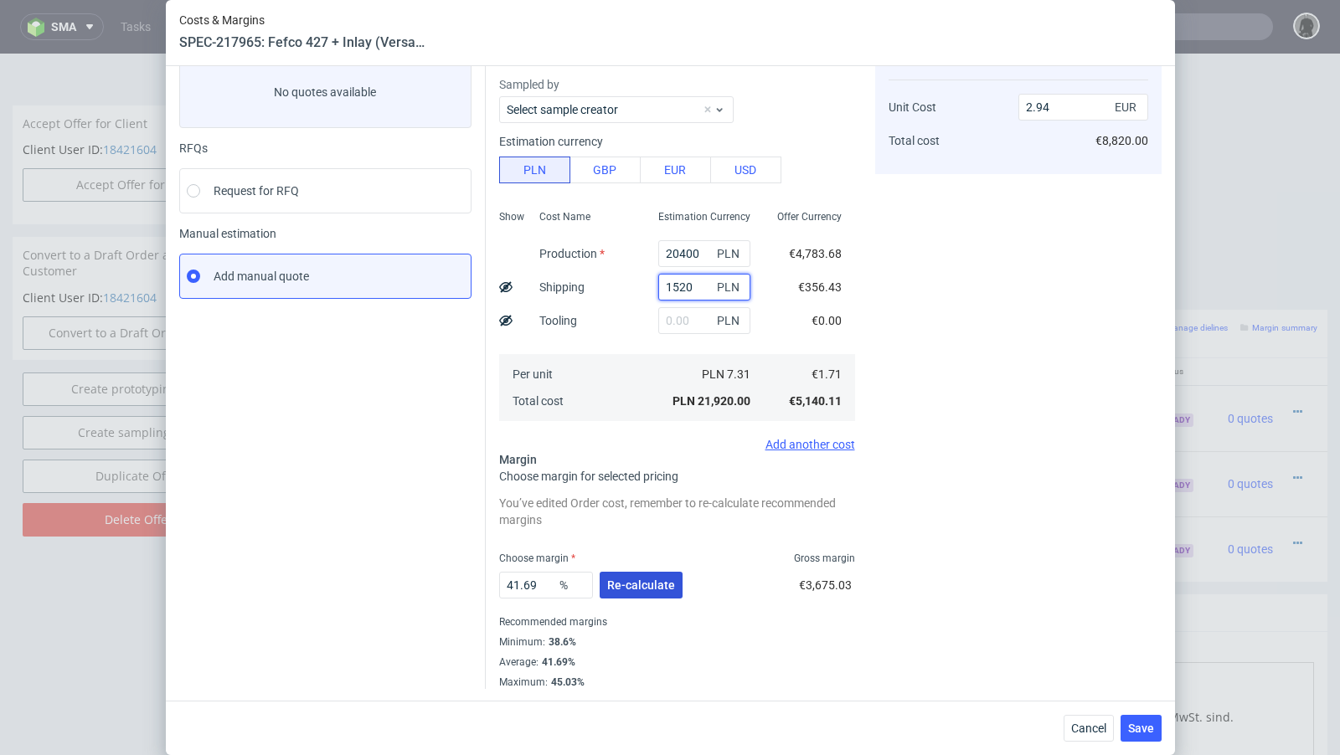
type input "1520"
click at [662, 577] on button "Re-calculate" at bounding box center [641, 585] width 83 height 27
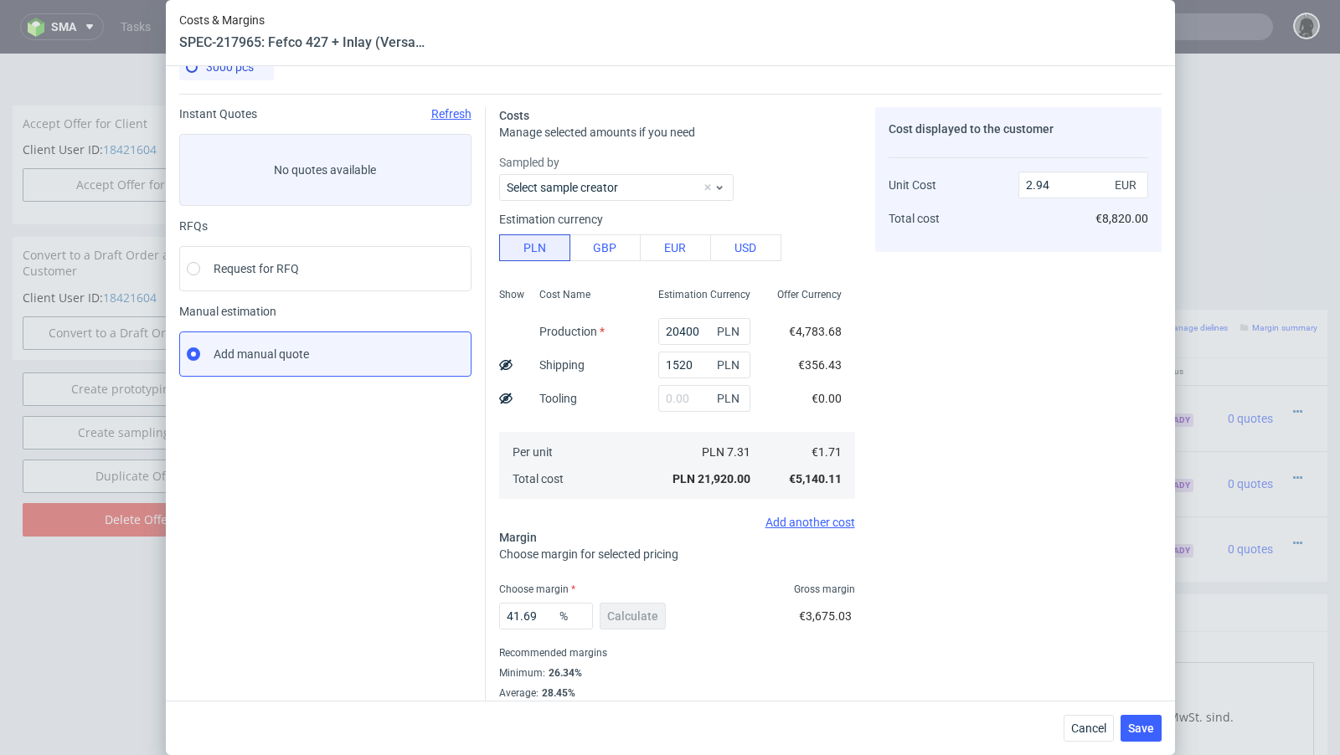
scroll to position [57, 0]
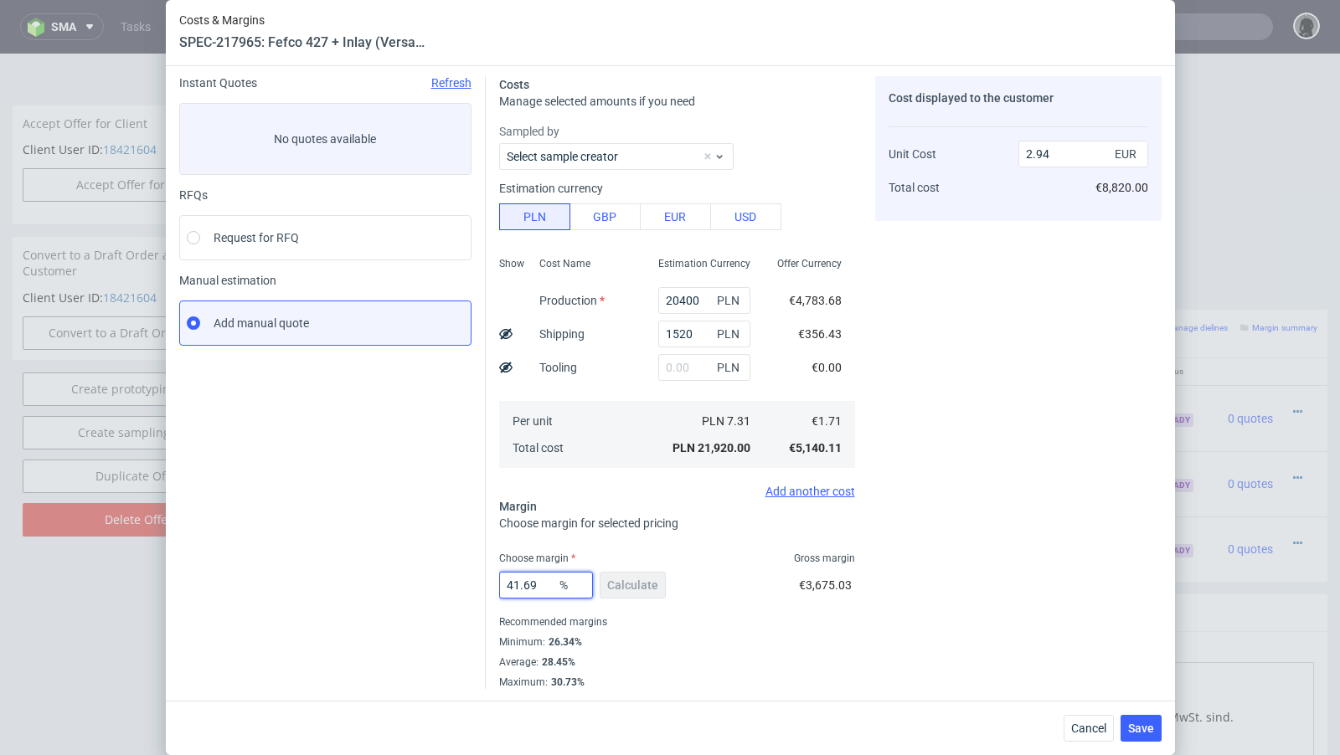
drag, startPoint x: 542, startPoint y: 584, endPoint x: 418, endPoint y: 574, distance: 124.3
click at [418, 574] on div "Instant Quotes Refresh No quotes available RFQs Request for RFQ Manual estimati…" at bounding box center [670, 376] width 982 height 626
type input "30"
type input "2.45"
drag, startPoint x: 540, startPoint y: 581, endPoint x: 495, endPoint y: 580, distance: 45.2
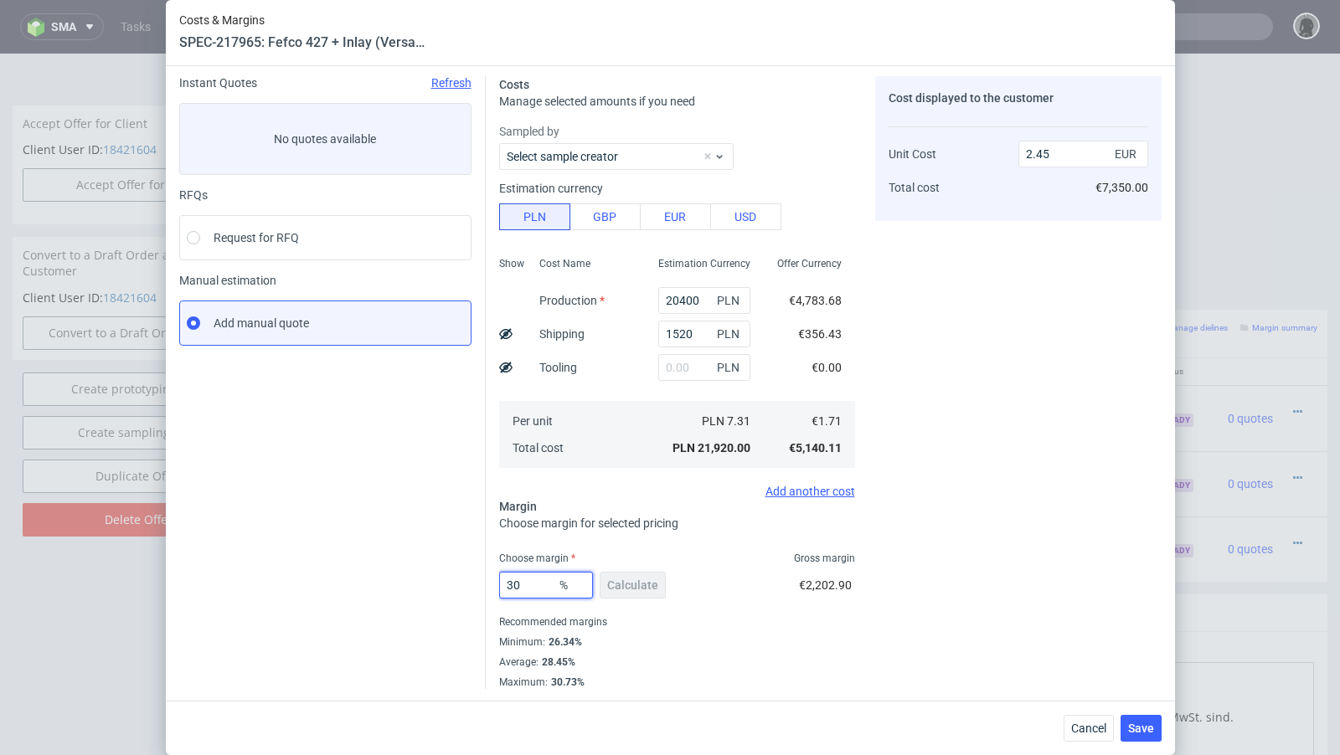
click at [496, 581] on div "Costs Manage selected amounts if you need Sampled by Select sample creator Esti…" at bounding box center [824, 376] width 676 height 626
type input "27"
type input "2.35"
type input "27"
click at [378, 540] on div "Instant Quotes Refresh No quotes available RFQs Request for RFQ Manual estimati…" at bounding box center [332, 382] width 306 height 613
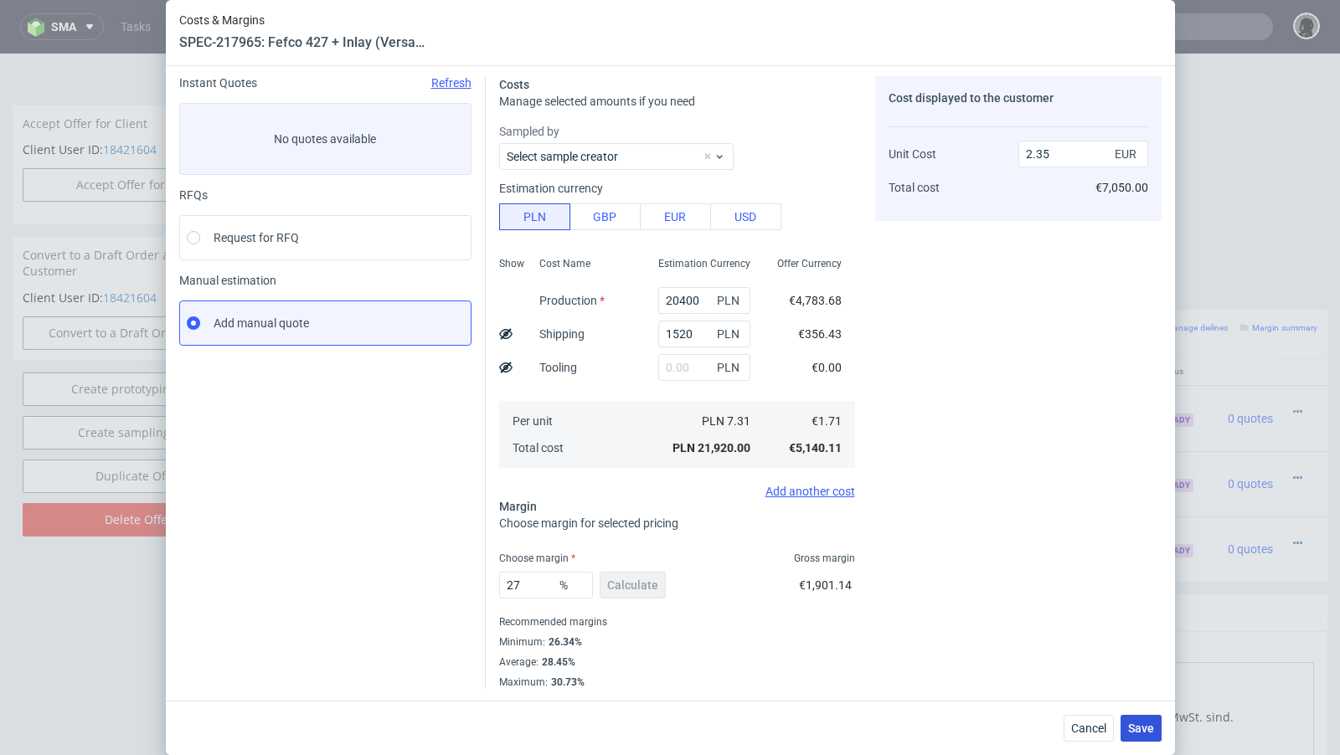
click at [1151, 738] on button "Save" at bounding box center [1140, 728] width 41 height 27
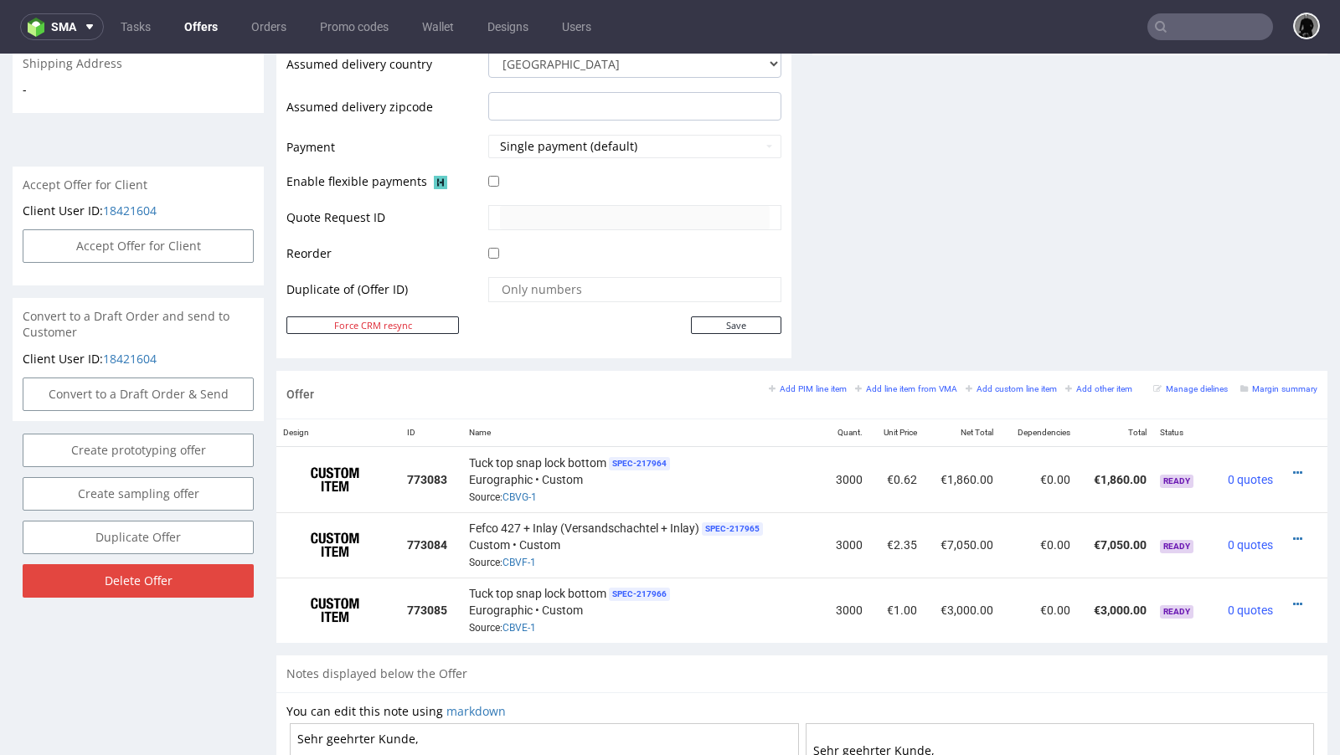
scroll to position [674, 0]
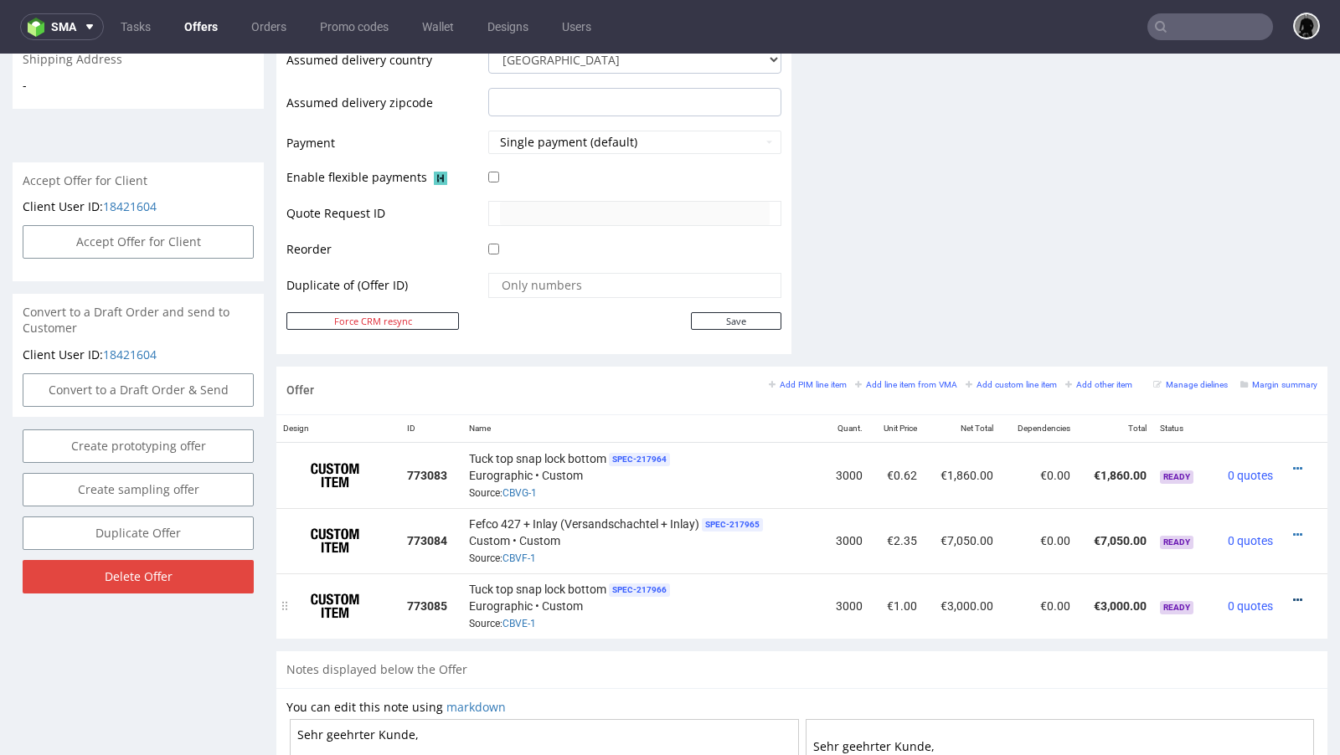
click at [1293, 595] on icon at bounding box center [1297, 601] width 9 height 12
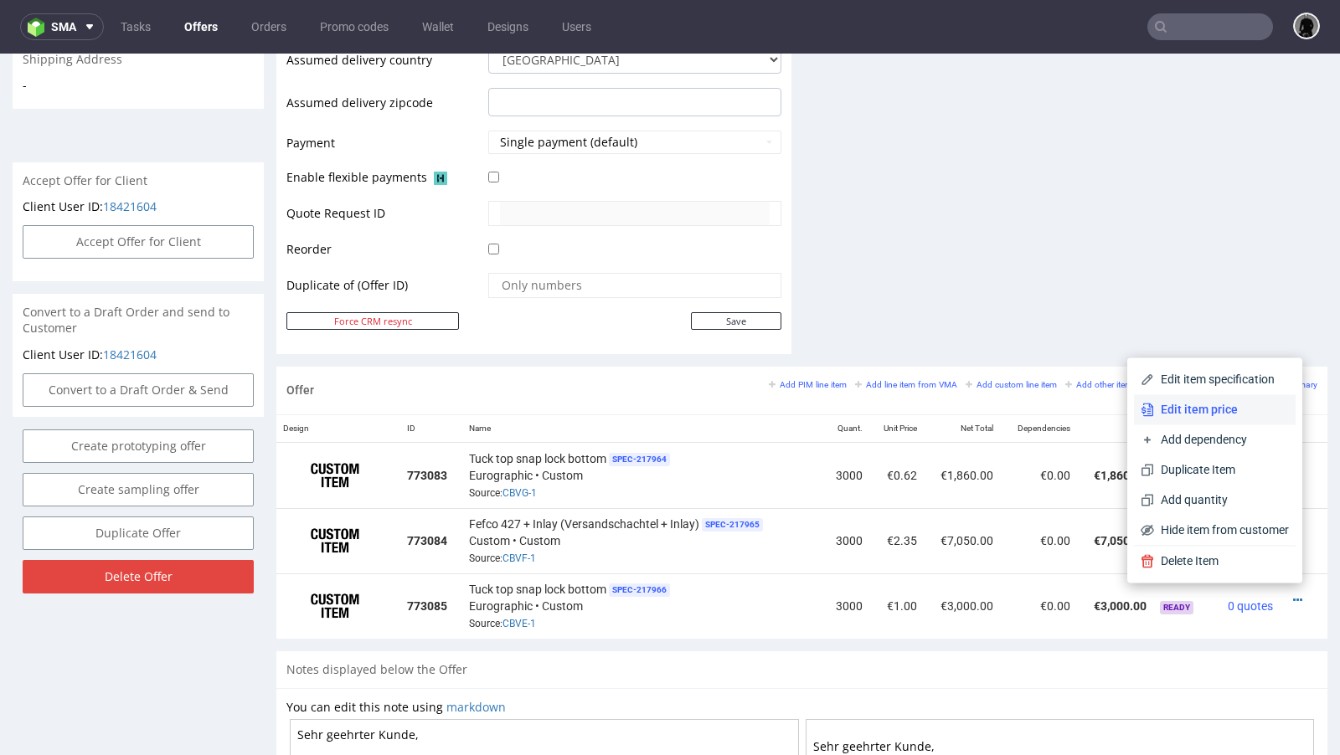
click at [1154, 414] on span "Edit item price" at bounding box center [1221, 409] width 135 height 17
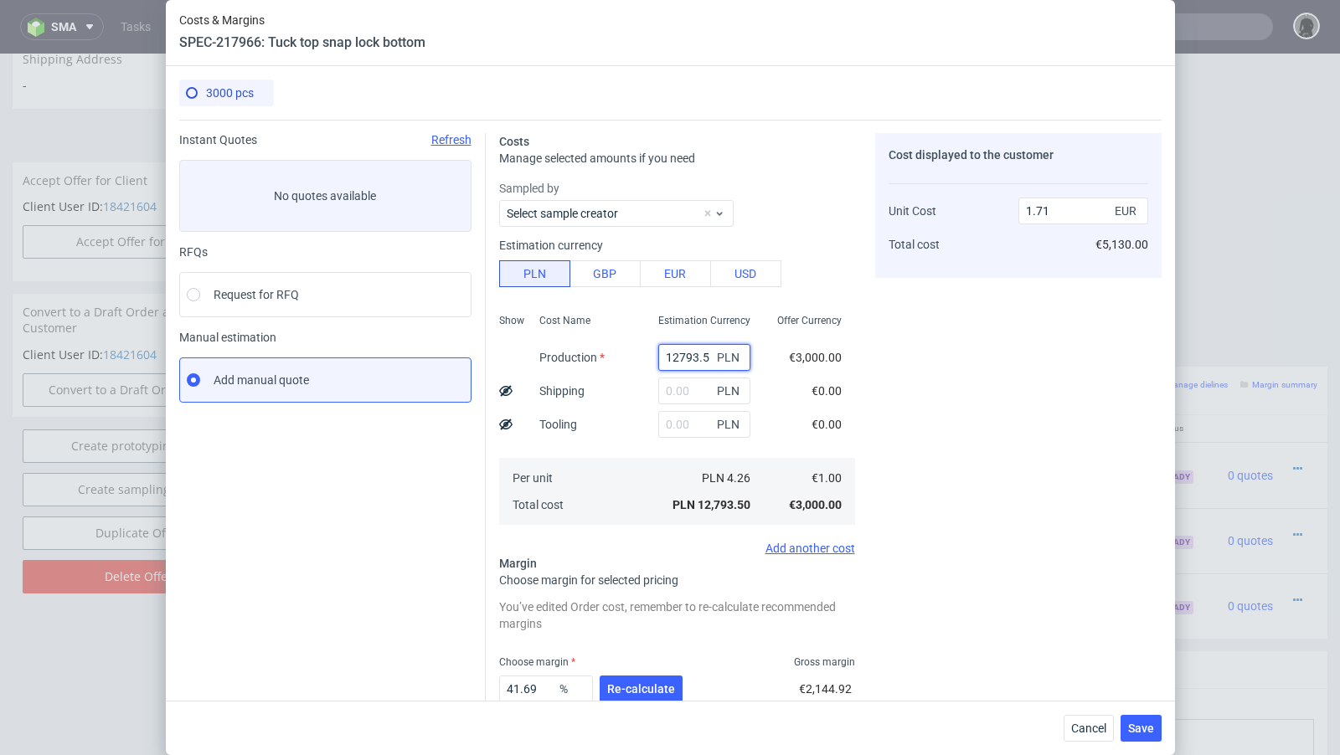
click at [685, 354] on input "12793.5" at bounding box center [704, 357] width 92 height 27
paste input "4840"
type input "4840"
type input "0.65"
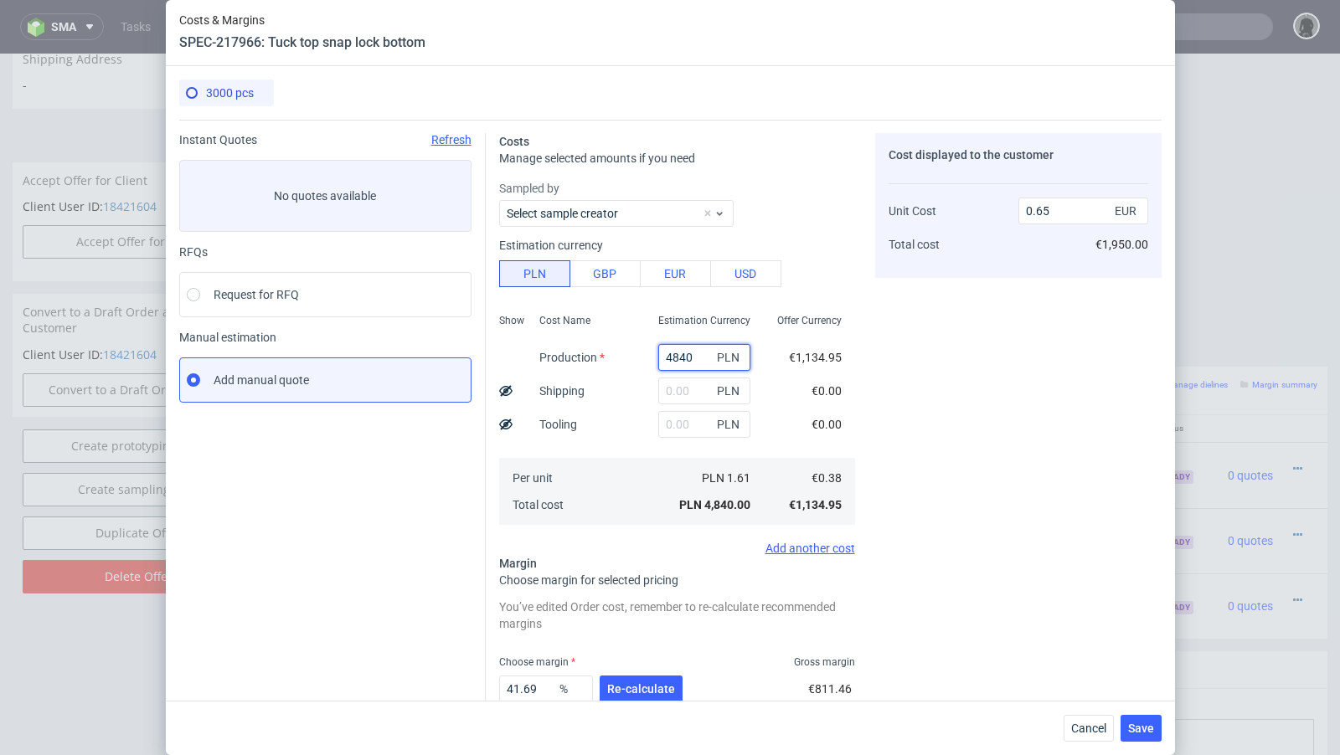
type input "4840"
click at [1084, 724] on span "Cancel" at bounding box center [1088, 729] width 35 height 12
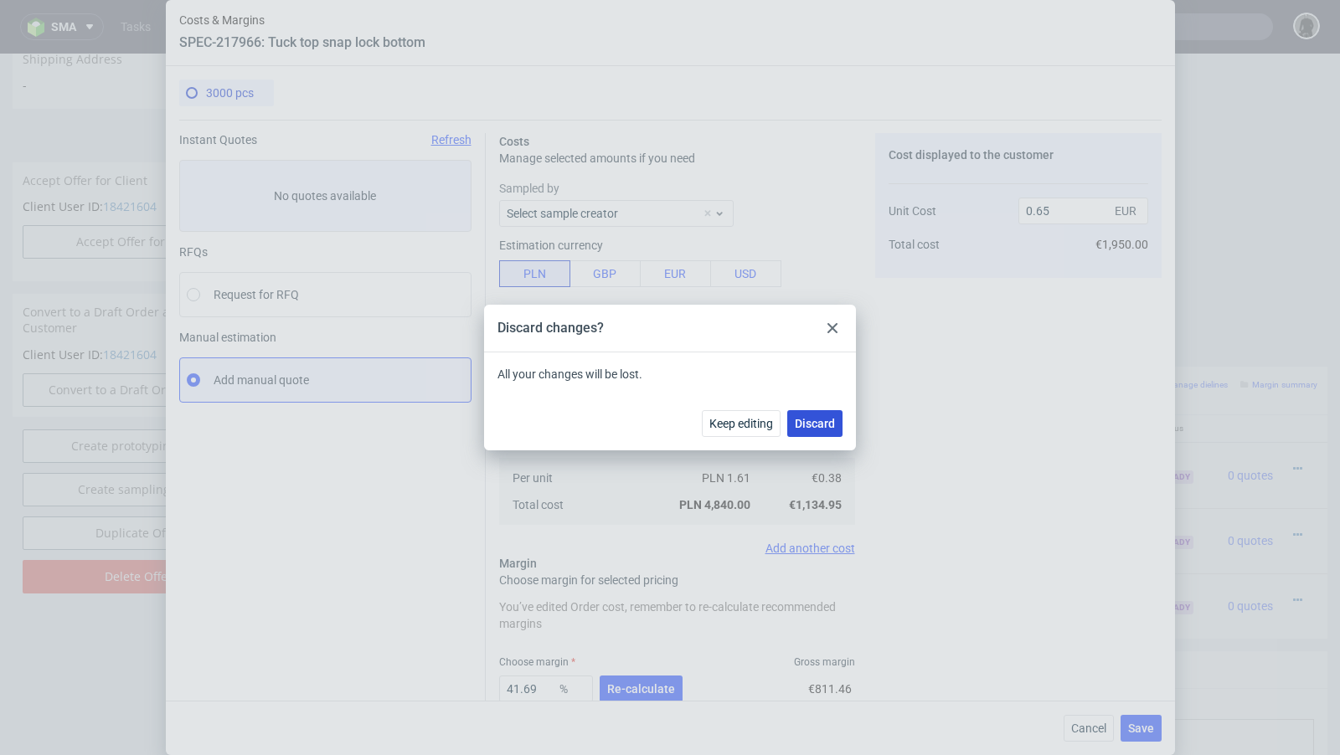
click at [790, 435] on button "Discard" at bounding box center [814, 423] width 55 height 27
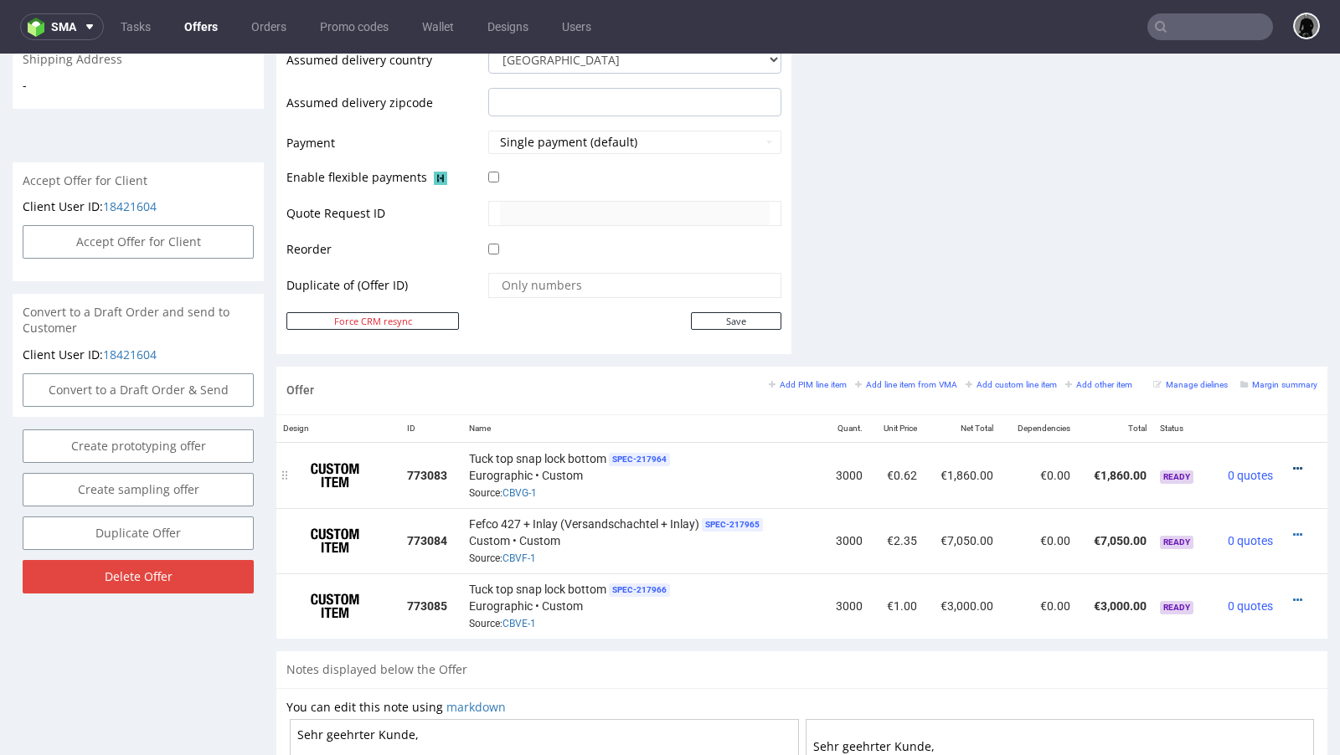
click at [1293, 463] on icon at bounding box center [1297, 469] width 9 height 12
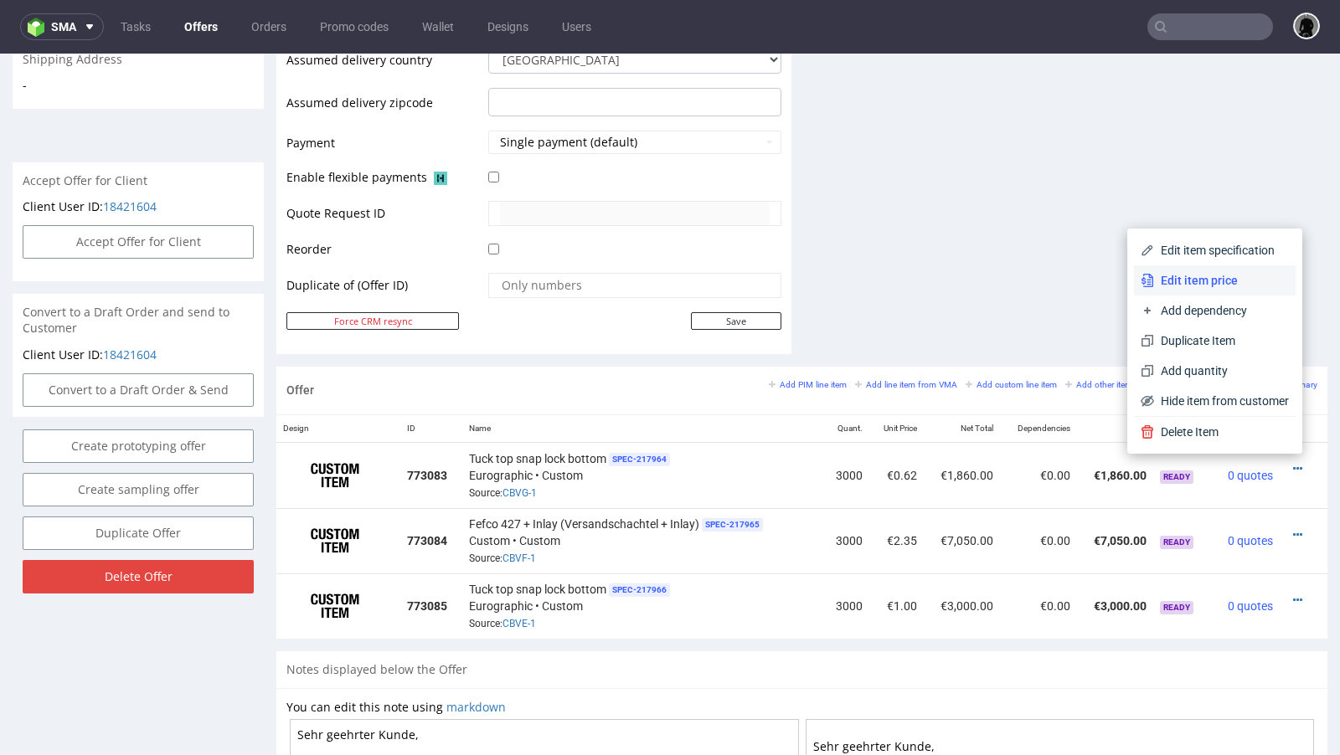
click at [1219, 274] on span "Edit item price" at bounding box center [1221, 280] width 135 height 17
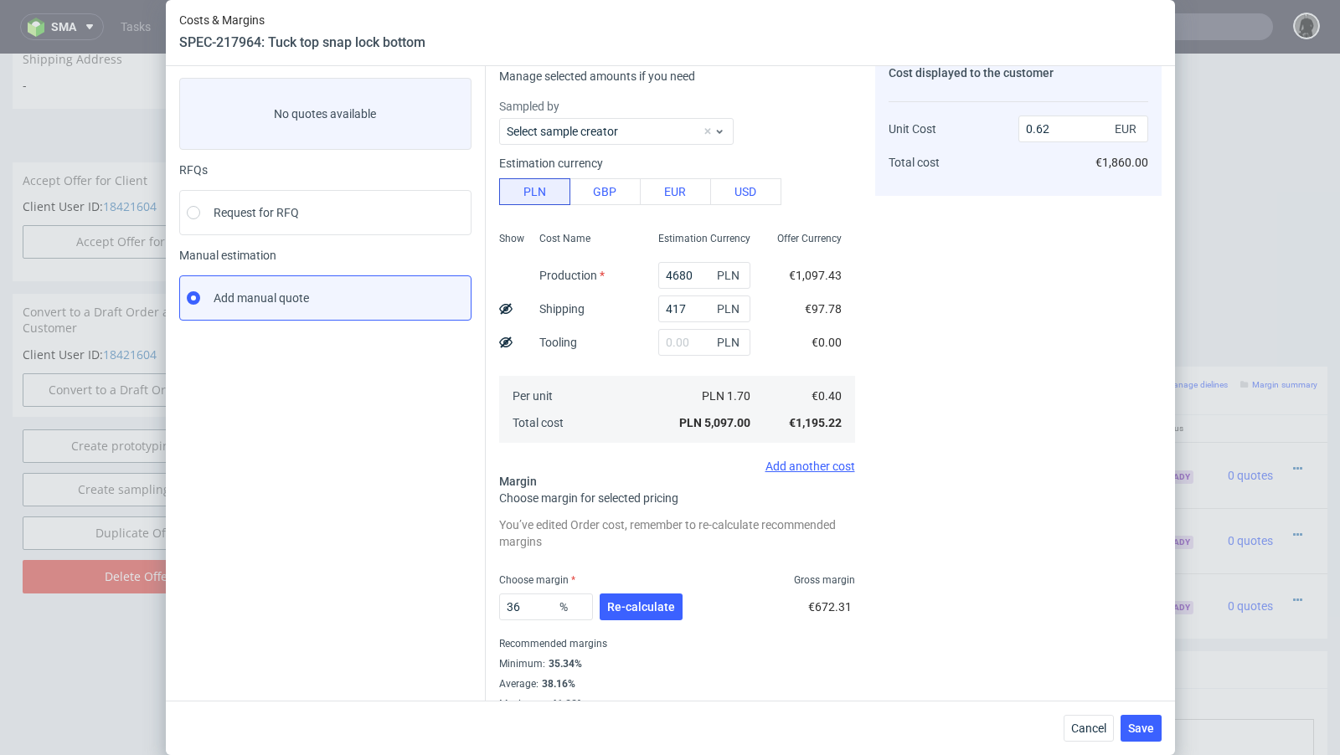
scroll to position [104, 0]
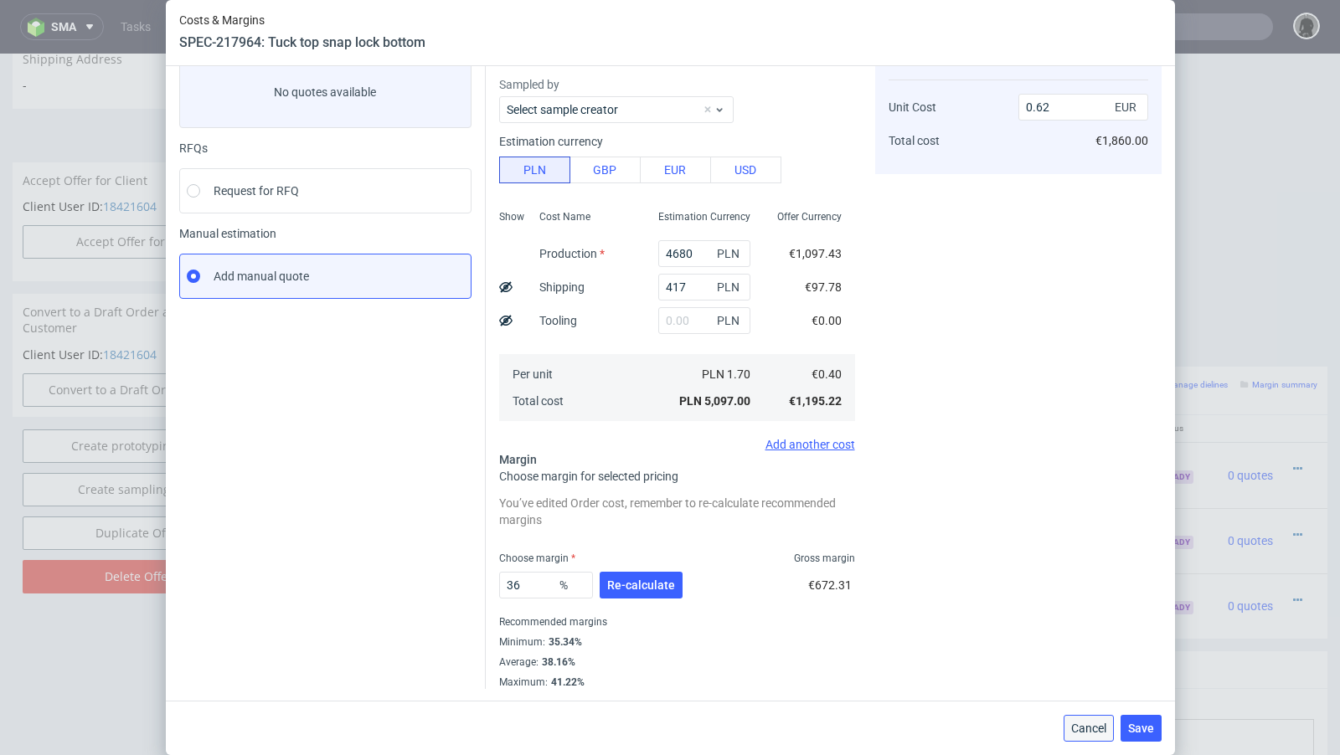
click at [1080, 734] on span "Cancel" at bounding box center [1088, 729] width 35 height 12
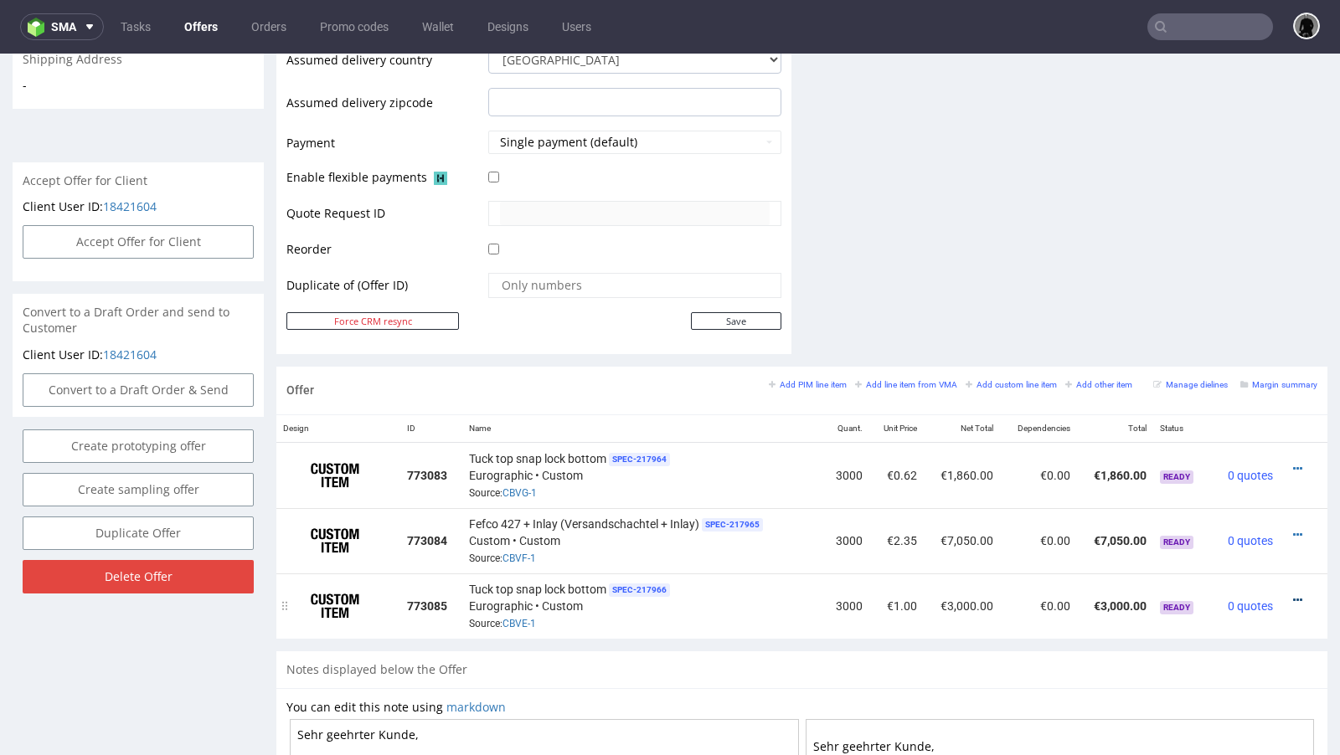
click at [1293, 595] on icon at bounding box center [1297, 601] width 9 height 12
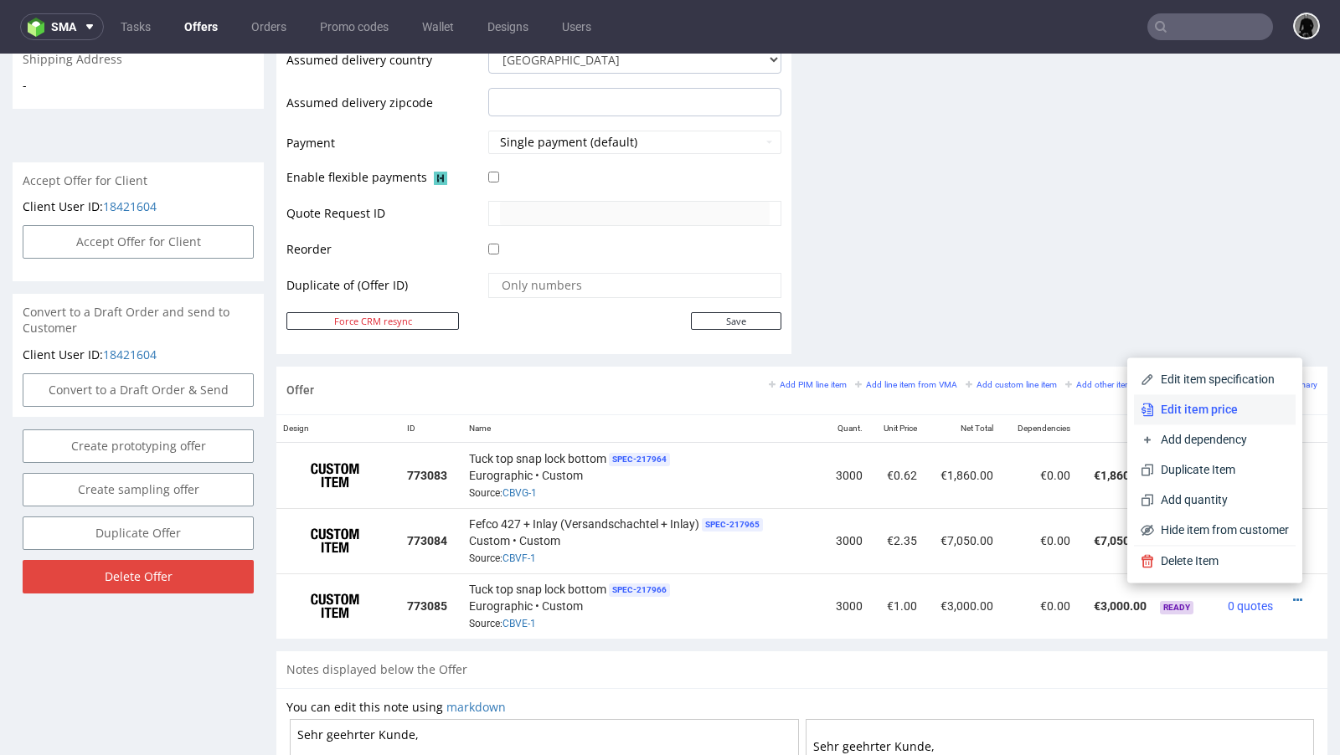
click at [1223, 422] on li "Edit item price" at bounding box center [1215, 409] width 162 height 30
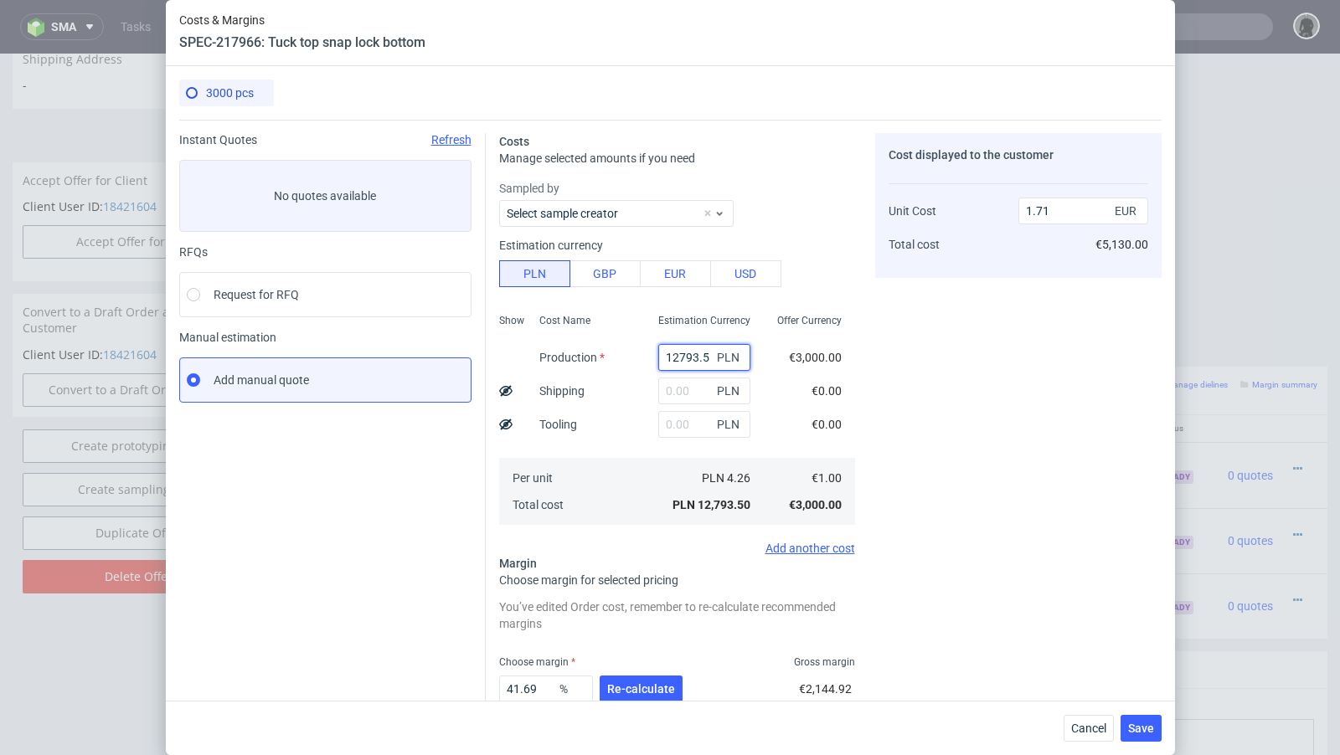
click at [668, 353] on input "12793.5" at bounding box center [704, 357] width 92 height 27
paste input "4840"
type input "4840"
type input "0.65"
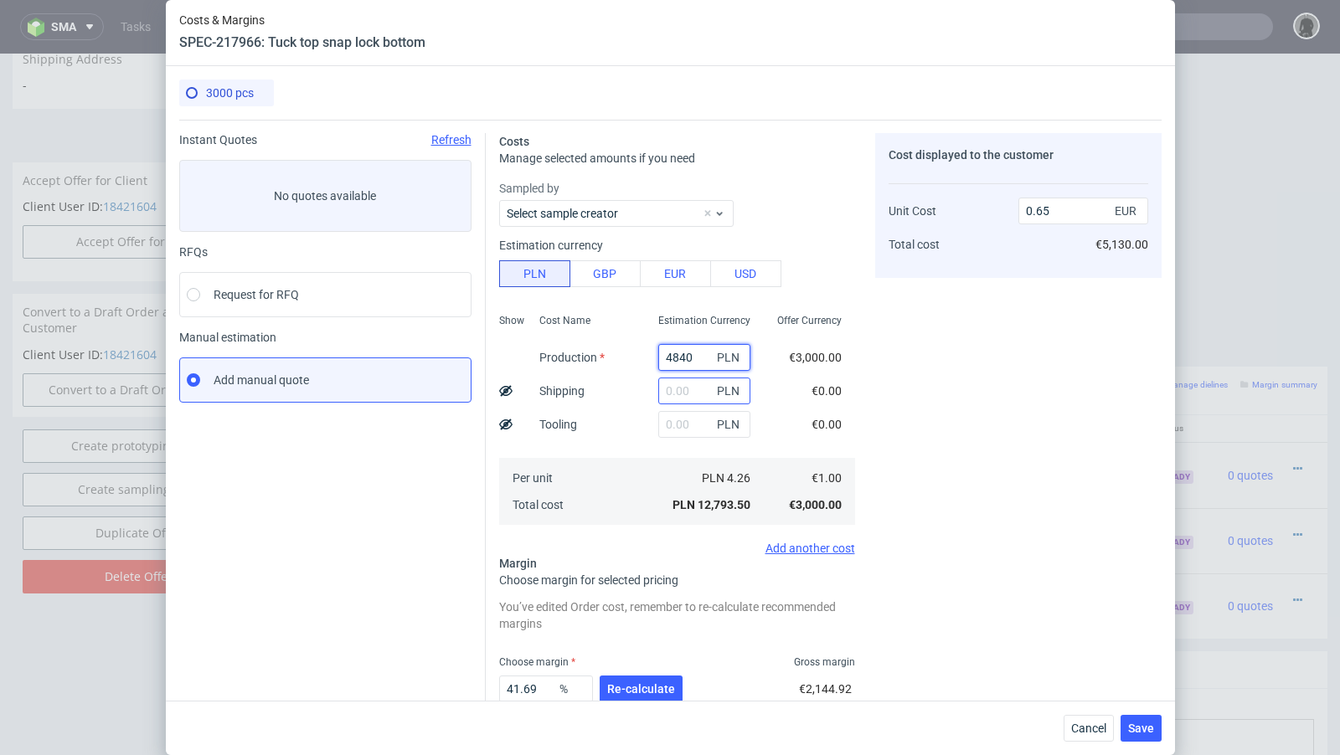
type input "4840"
click at [674, 402] on input "text" at bounding box center [704, 391] width 92 height 27
type input "417"
type input "0.7"
type input "417"
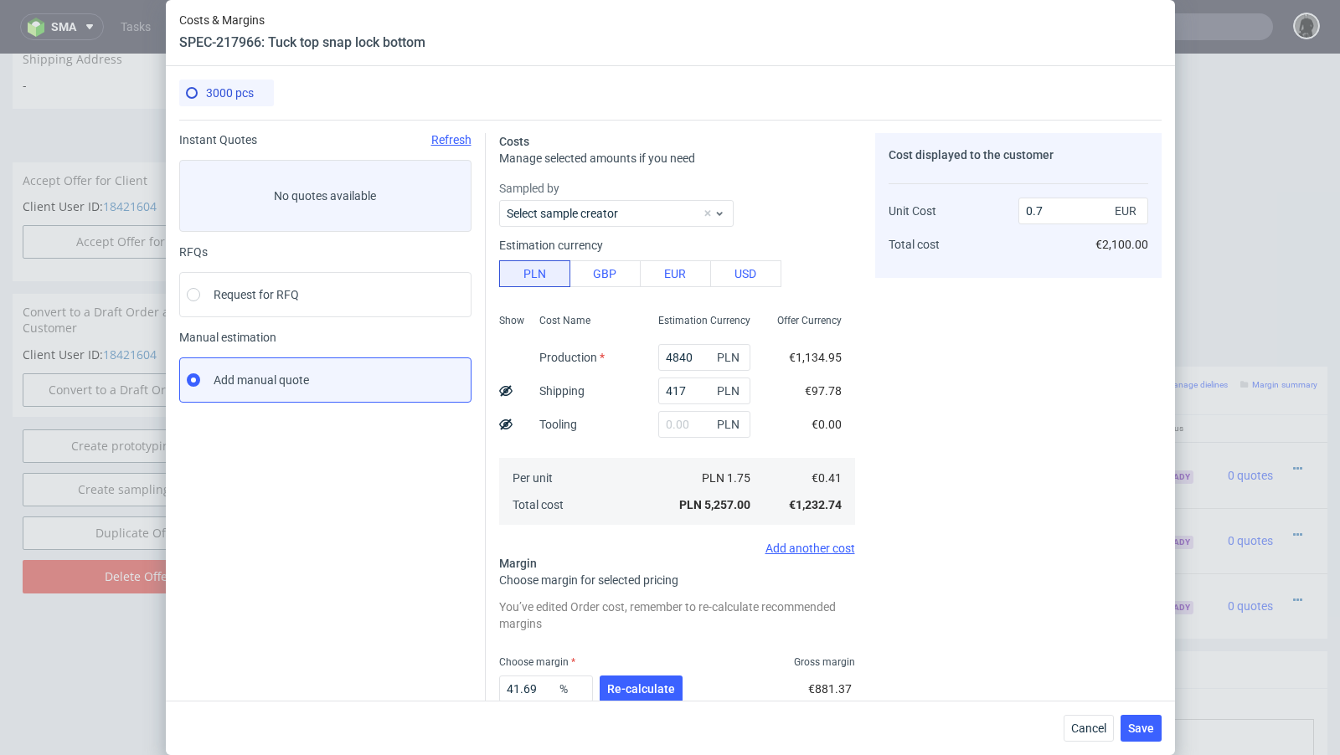
click at [605, 461] on div "Per unit Total cost" at bounding box center [585, 491] width 119 height 67
click at [627, 677] on button "Re-calculate" at bounding box center [641, 689] width 83 height 27
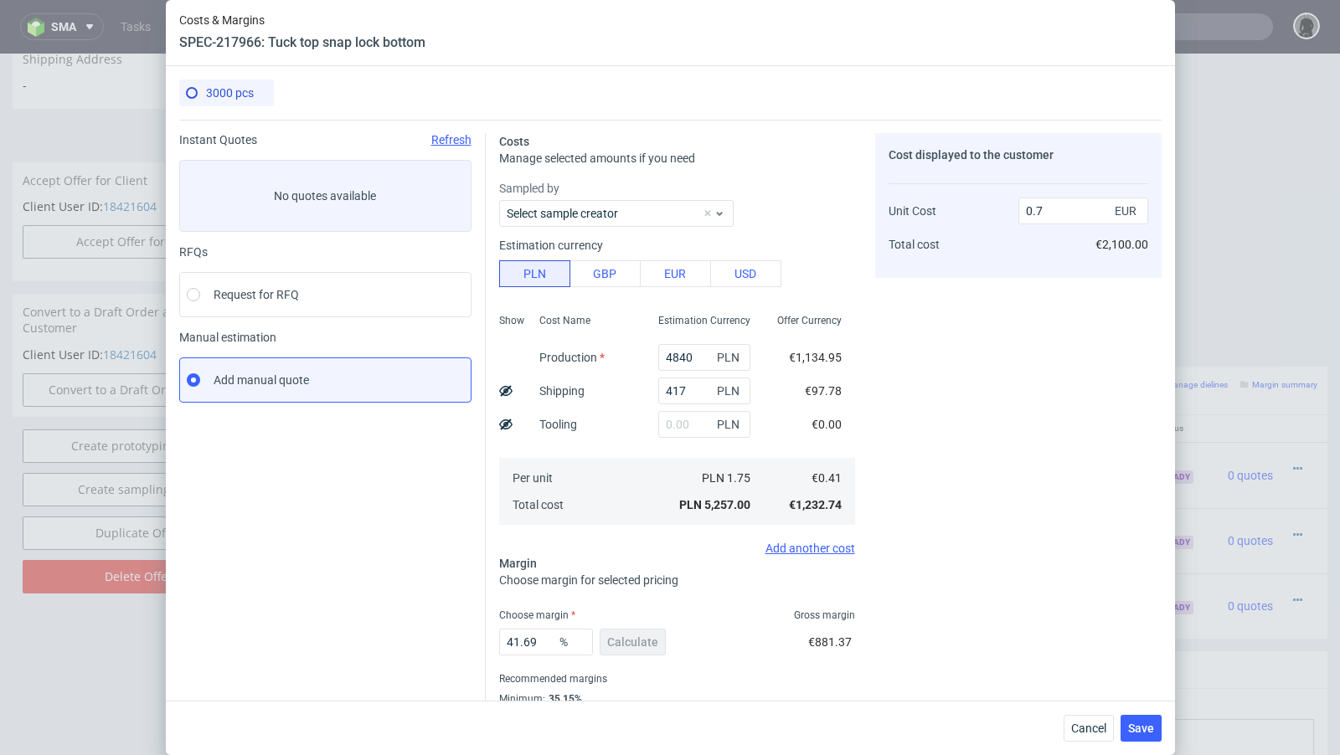
scroll to position [57, 0]
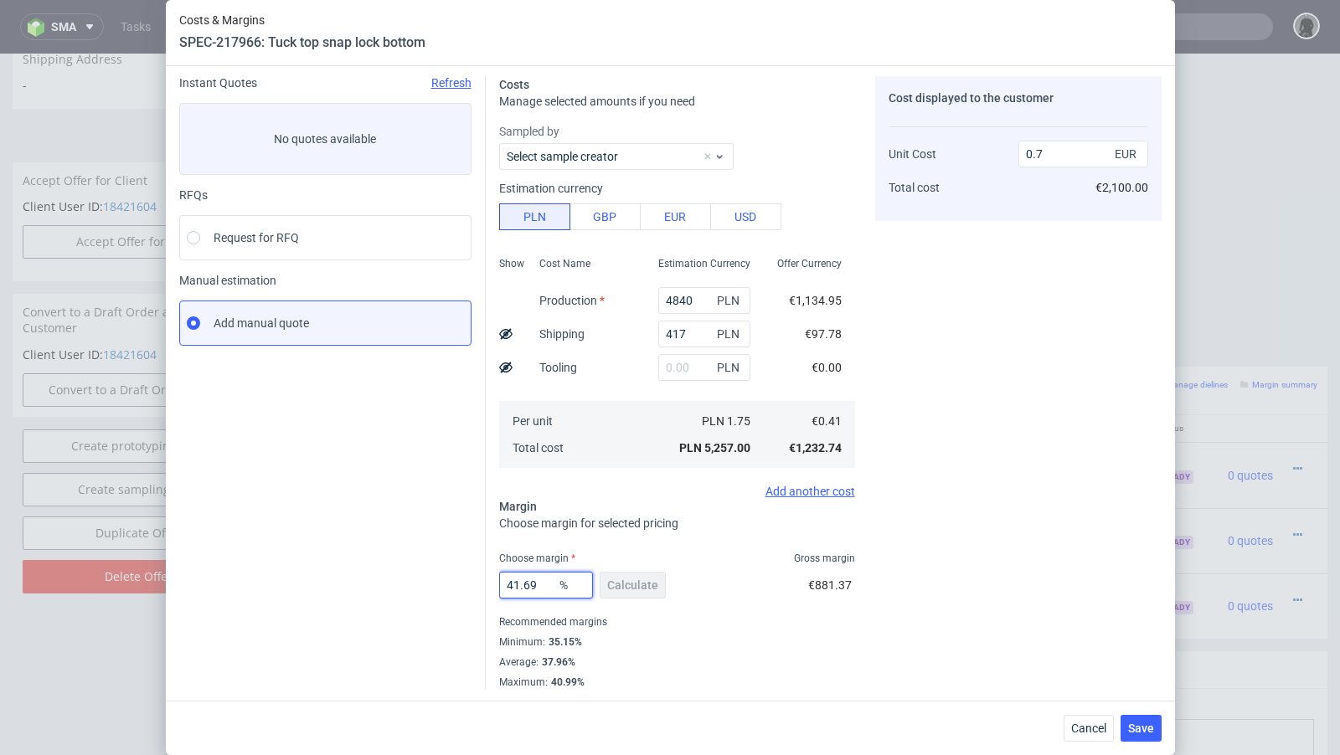
drag, startPoint x: 549, startPoint y: 585, endPoint x: 404, endPoint y: 581, distance: 145.8
click at [404, 581] on div "Instant Quotes Refresh No quotes available RFQs Request for RFQ Manual estimati…" at bounding box center [670, 376] width 982 height 626
type input "36"
type input "0.64"
type input "36"
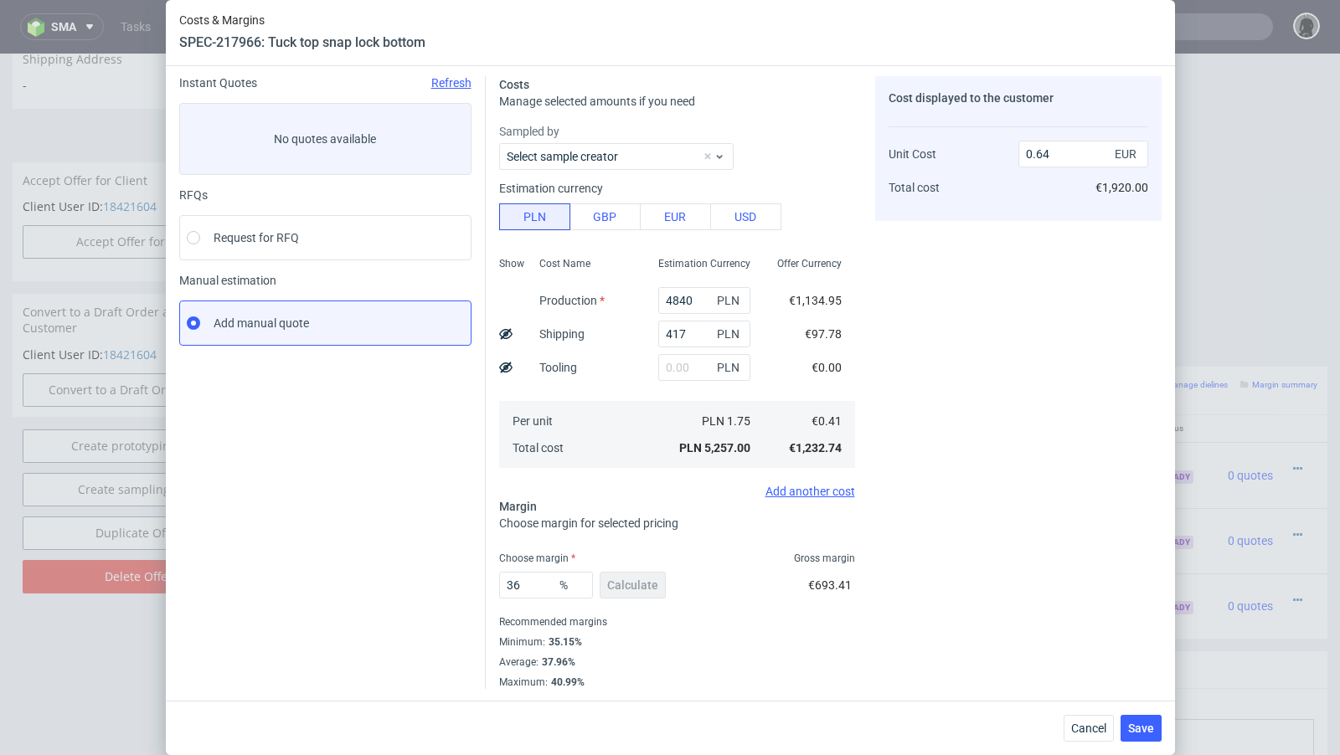
click at [950, 585] on div "Cost displayed to the customer Unit Cost Total cost 0.64 EUR €1,920.00" at bounding box center [1018, 382] width 286 height 613
click at [1145, 734] on span "Save" at bounding box center [1141, 729] width 26 height 12
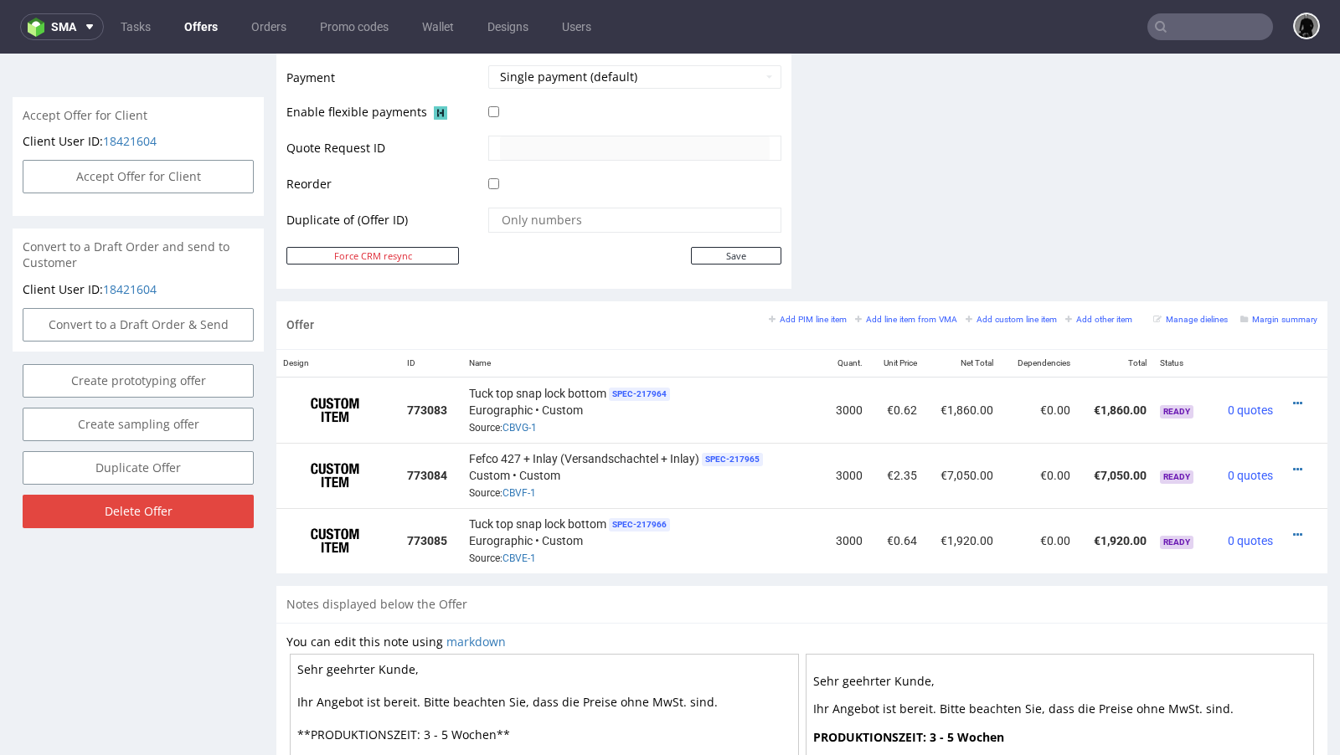
scroll to position [741, 0]
click at [1293, 399] on icon at bounding box center [1297, 402] width 9 height 12
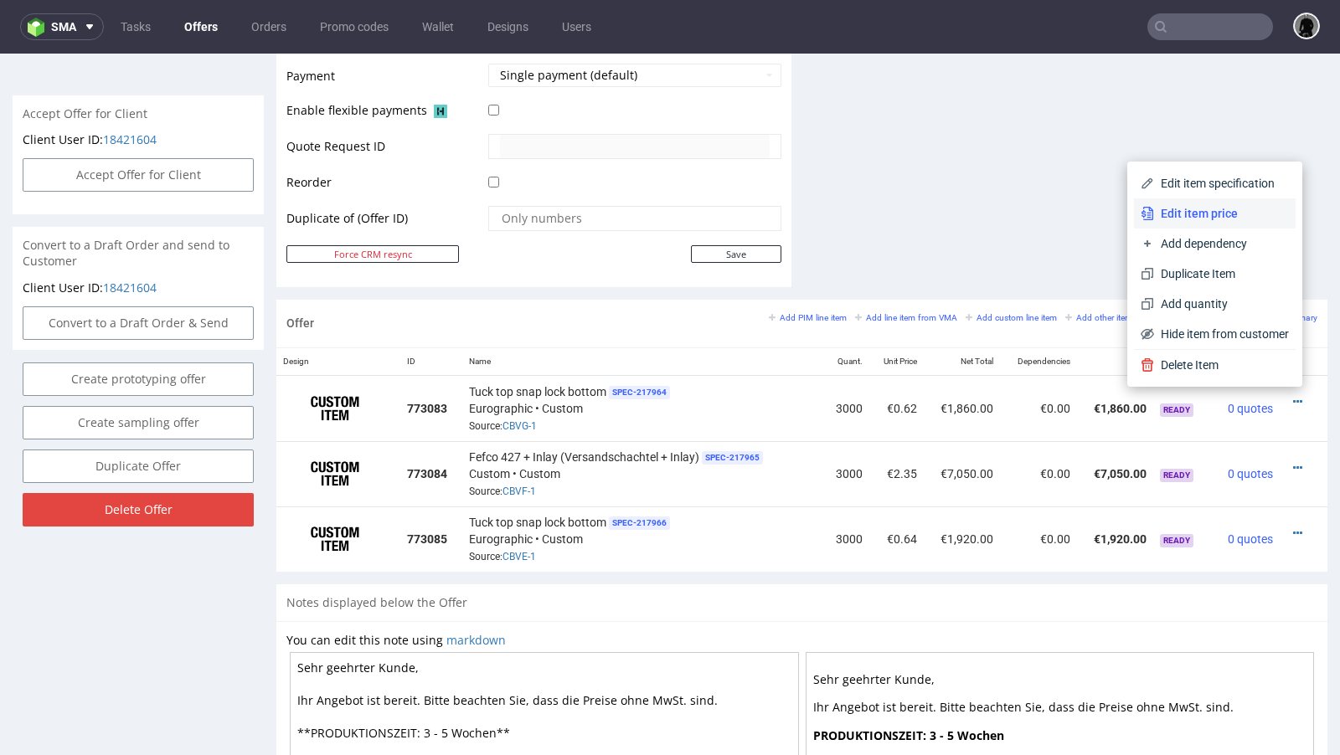
click at [1233, 212] on span "Edit item price" at bounding box center [1221, 213] width 135 height 17
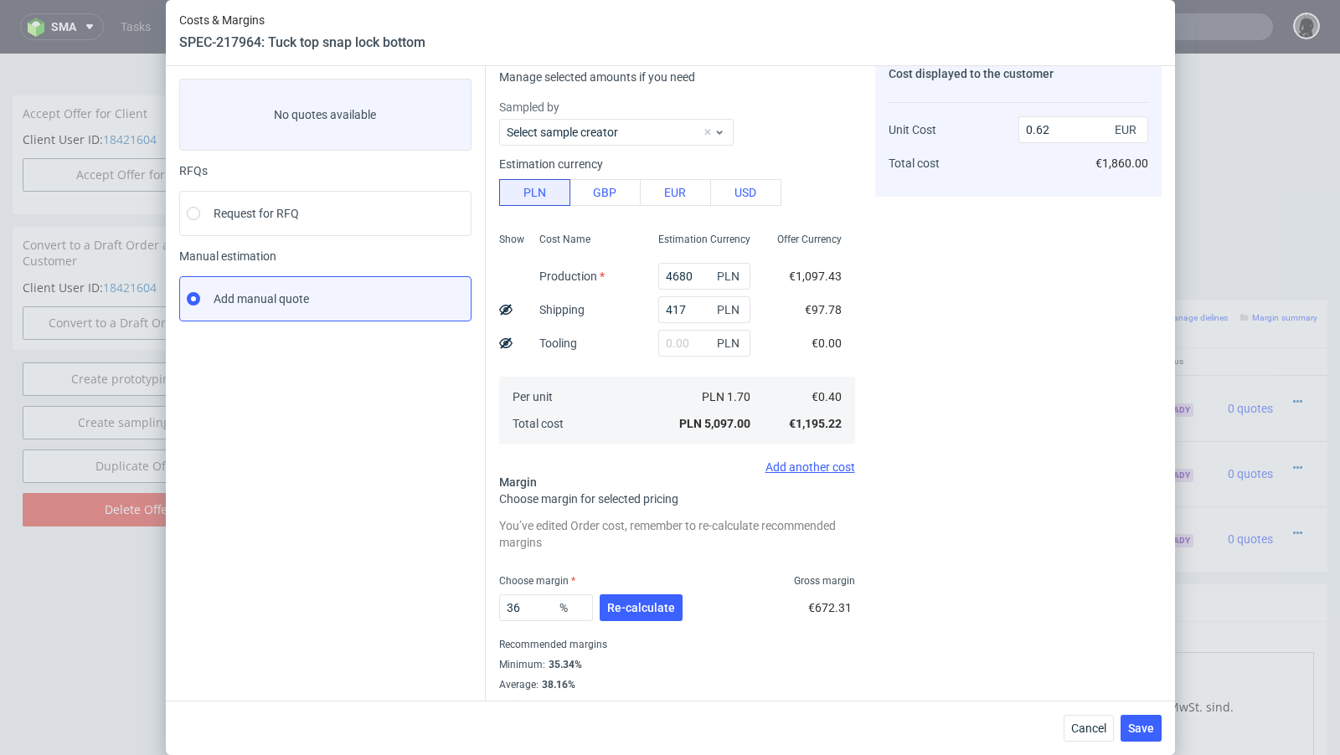
scroll to position [104, 0]
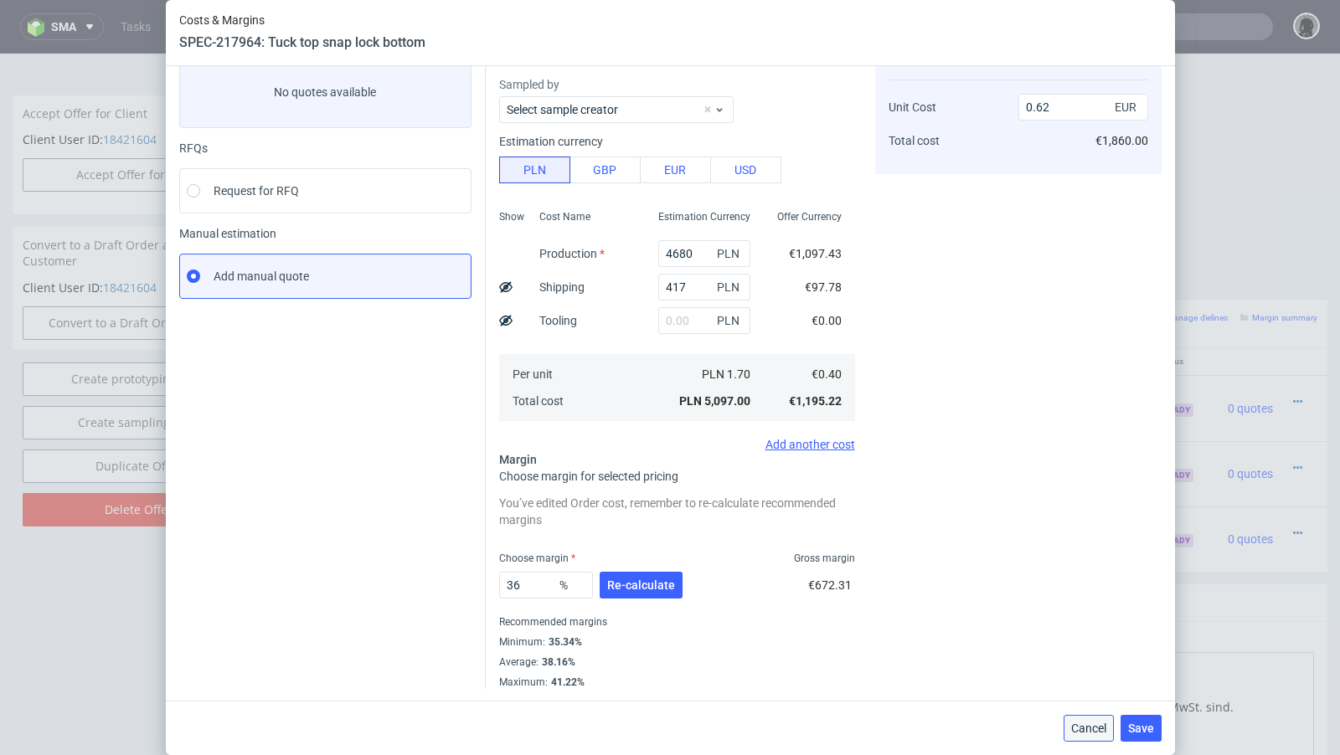
click at [1089, 739] on button "Cancel" at bounding box center [1088, 728] width 50 height 27
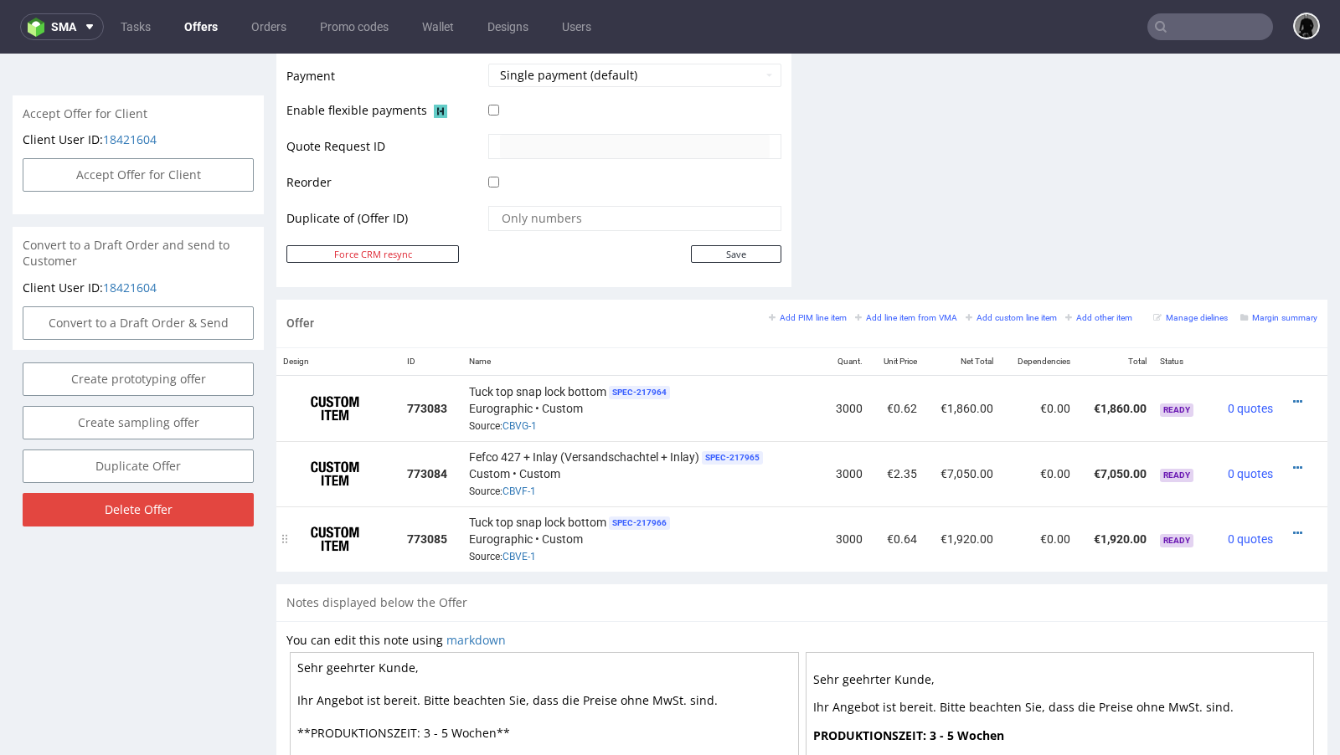
click at [1286, 527] on div at bounding box center [1298, 533] width 24 height 17
click at [1293, 528] on icon at bounding box center [1297, 534] width 9 height 12
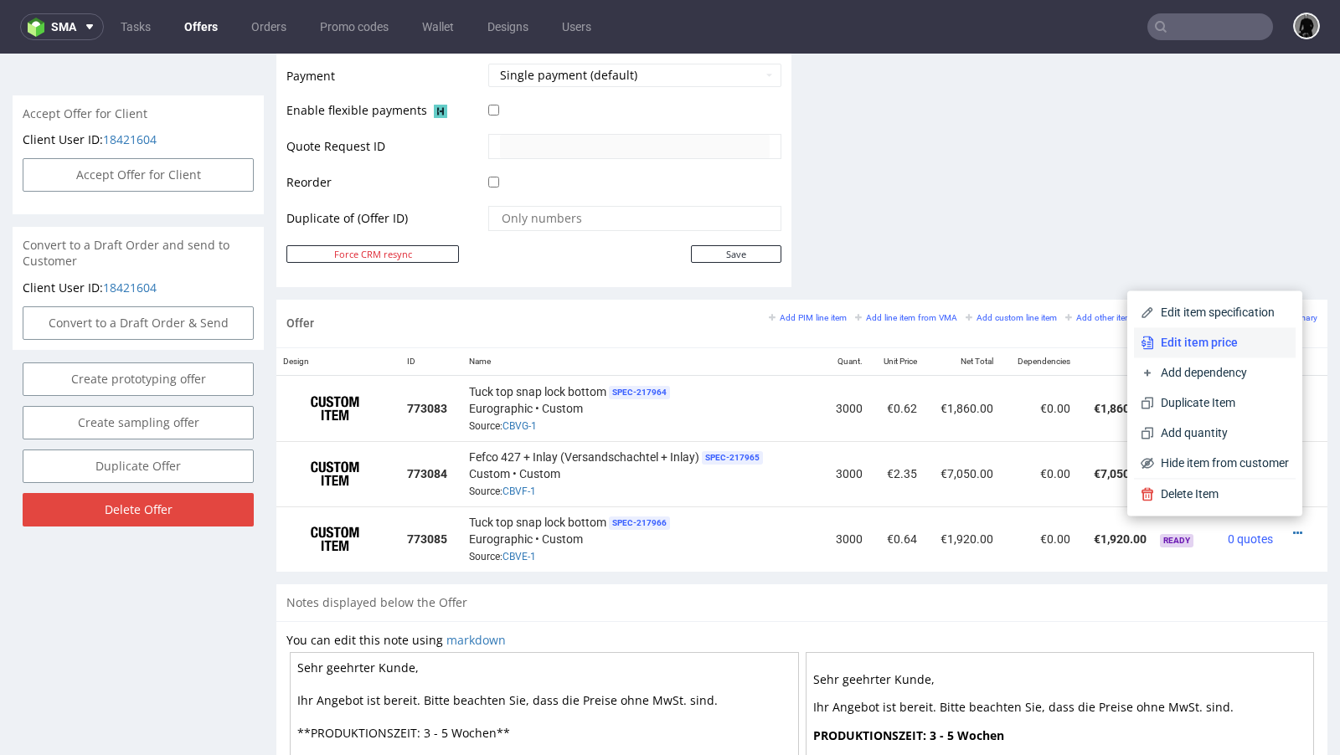
click at [1240, 337] on span "Edit item price" at bounding box center [1221, 342] width 135 height 17
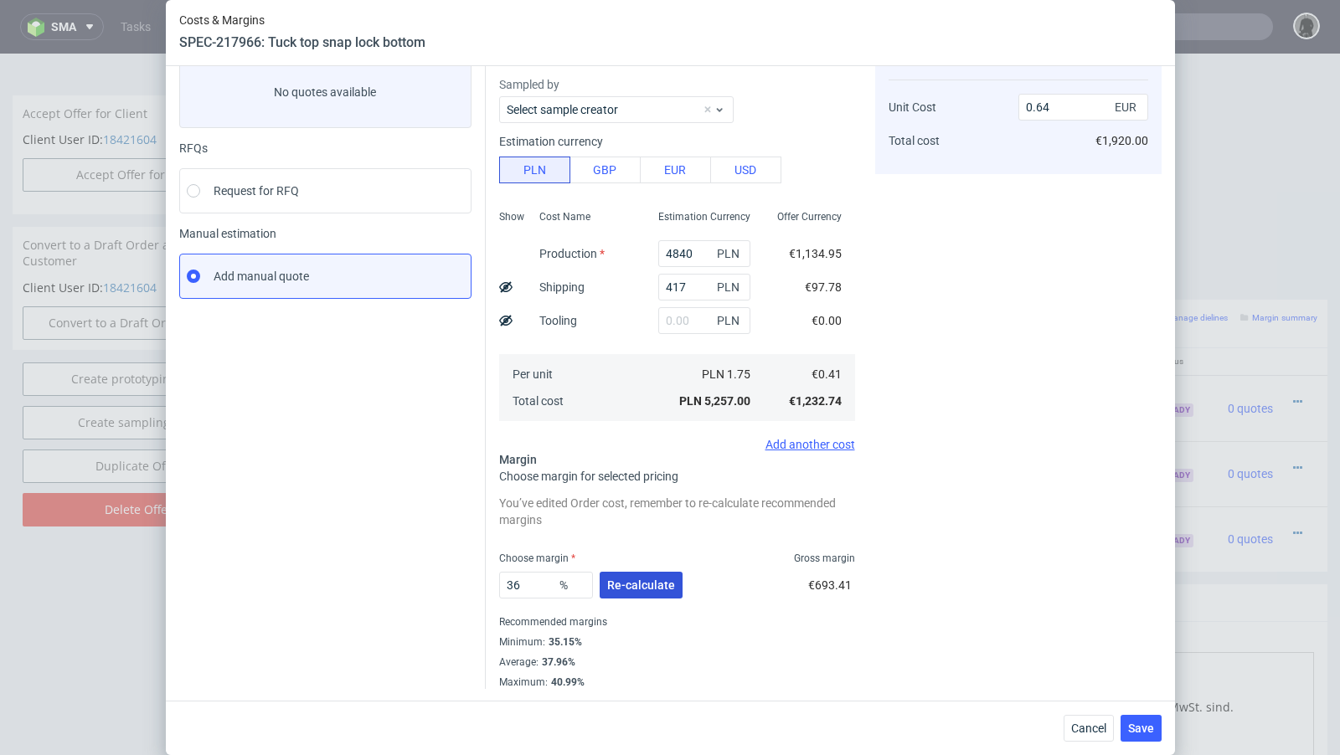
click at [621, 582] on span "Re-calculate" at bounding box center [641, 585] width 68 height 12
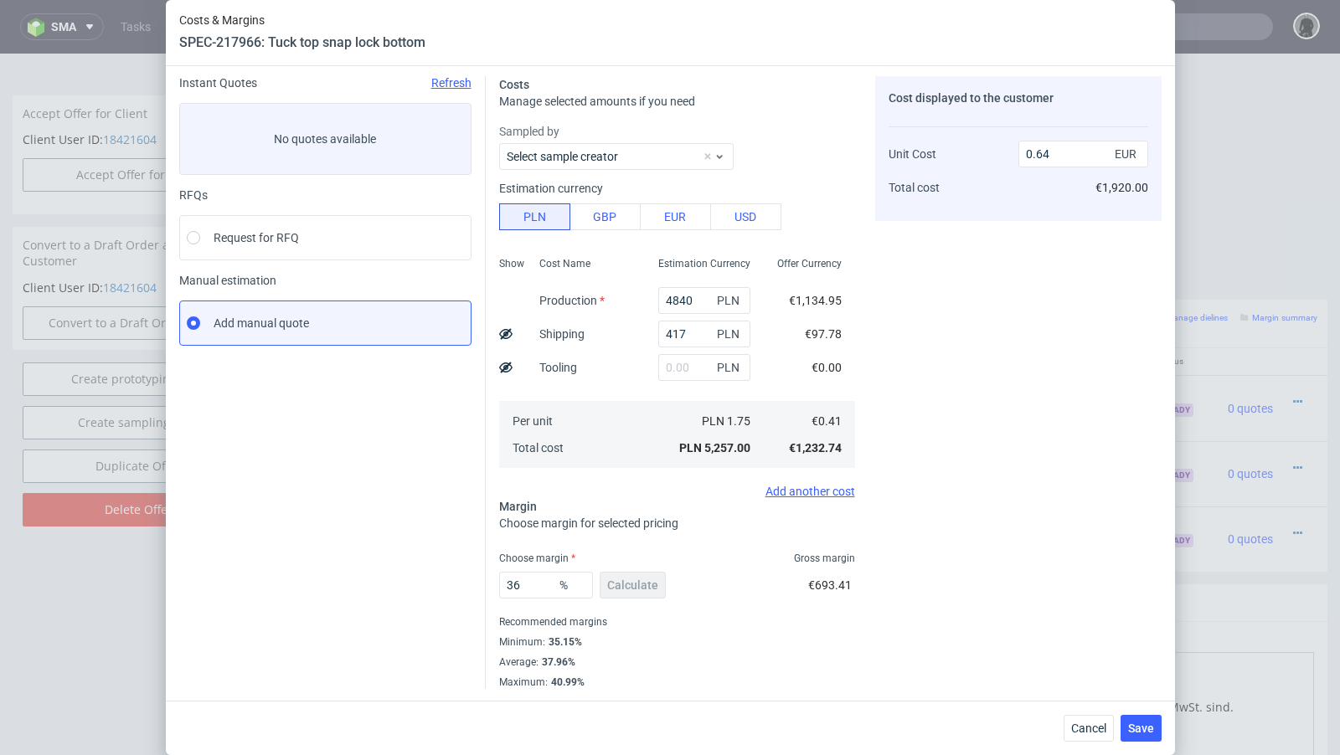
scroll to position [57, 0]
click at [537, 582] on input "36" at bounding box center [546, 585] width 94 height 27
type input "35"
type input "0.63"
type input "35"
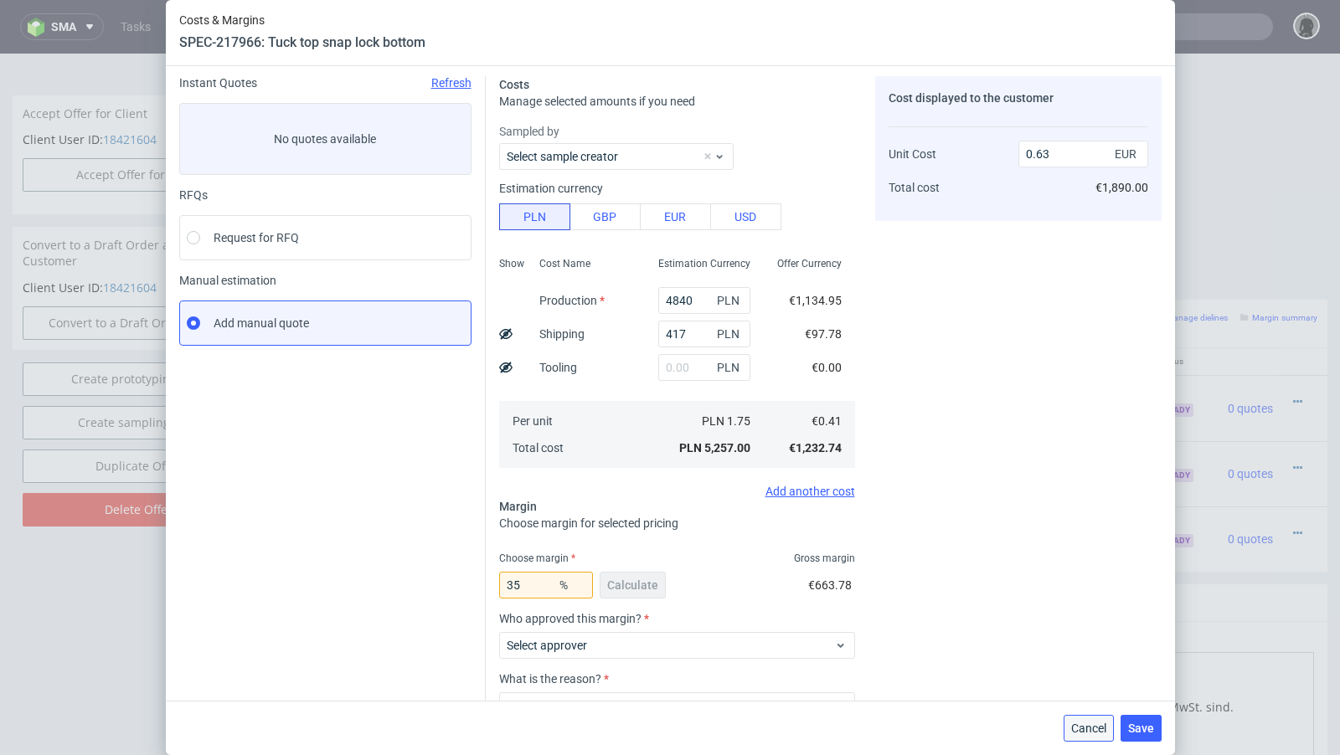
click at [1077, 737] on button "Cancel" at bounding box center [1088, 728] width 50 height 27
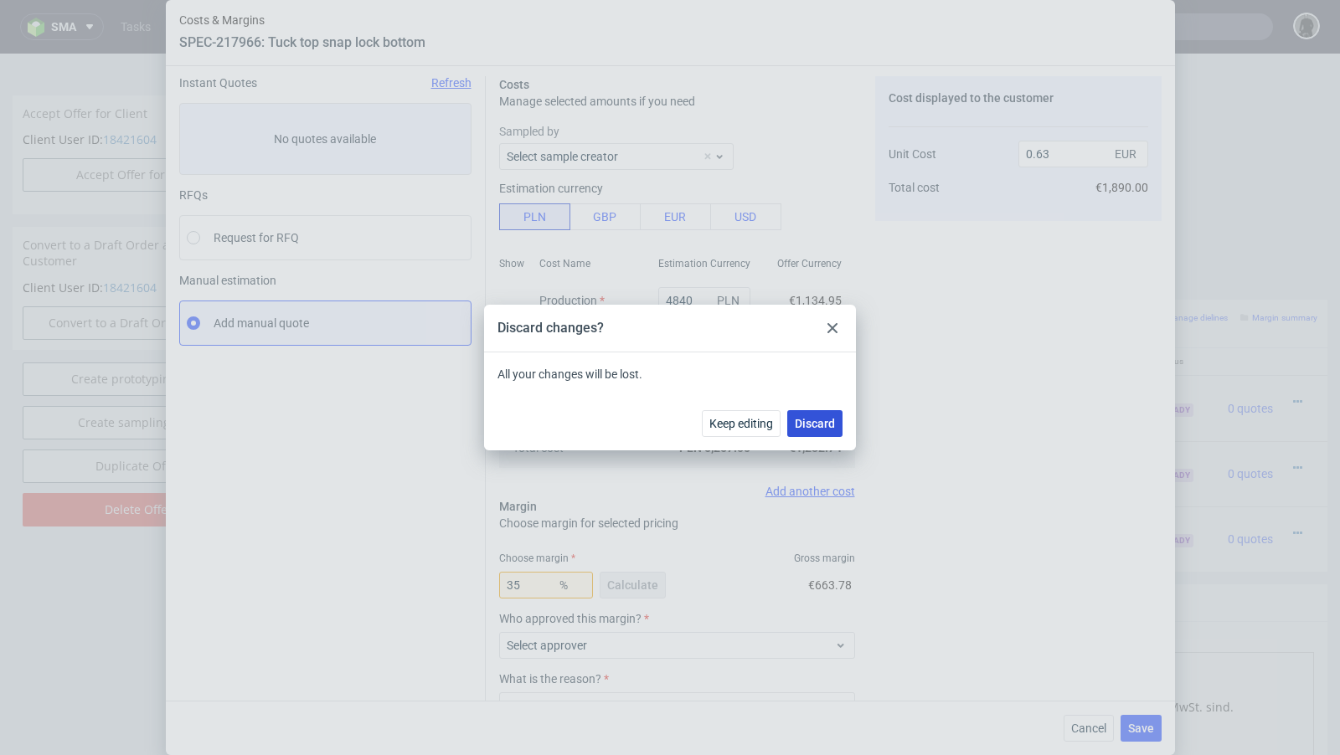
click at [807, 420] on span "Discard" at bounding box center [815, 424] width 40 height 12
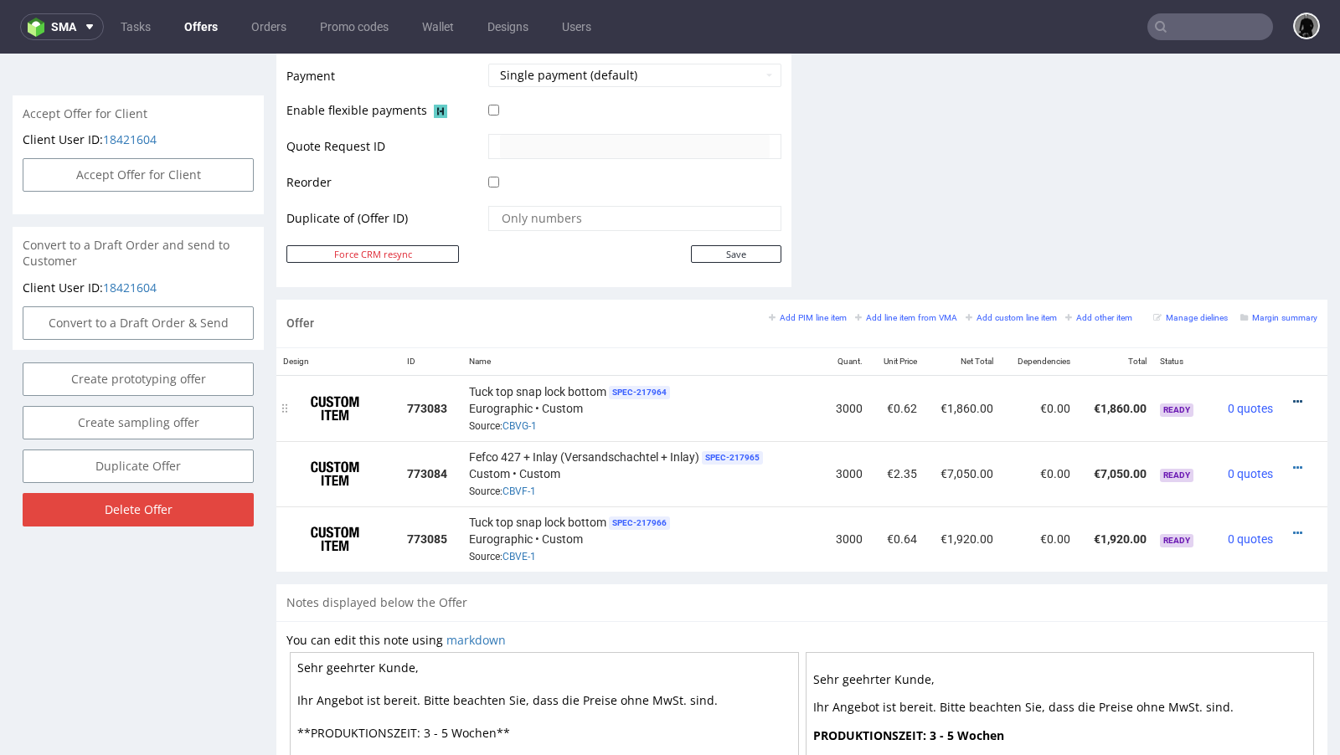
click at [1293, 396] on icon at bounding box center [1297, 402] width 9 height 12
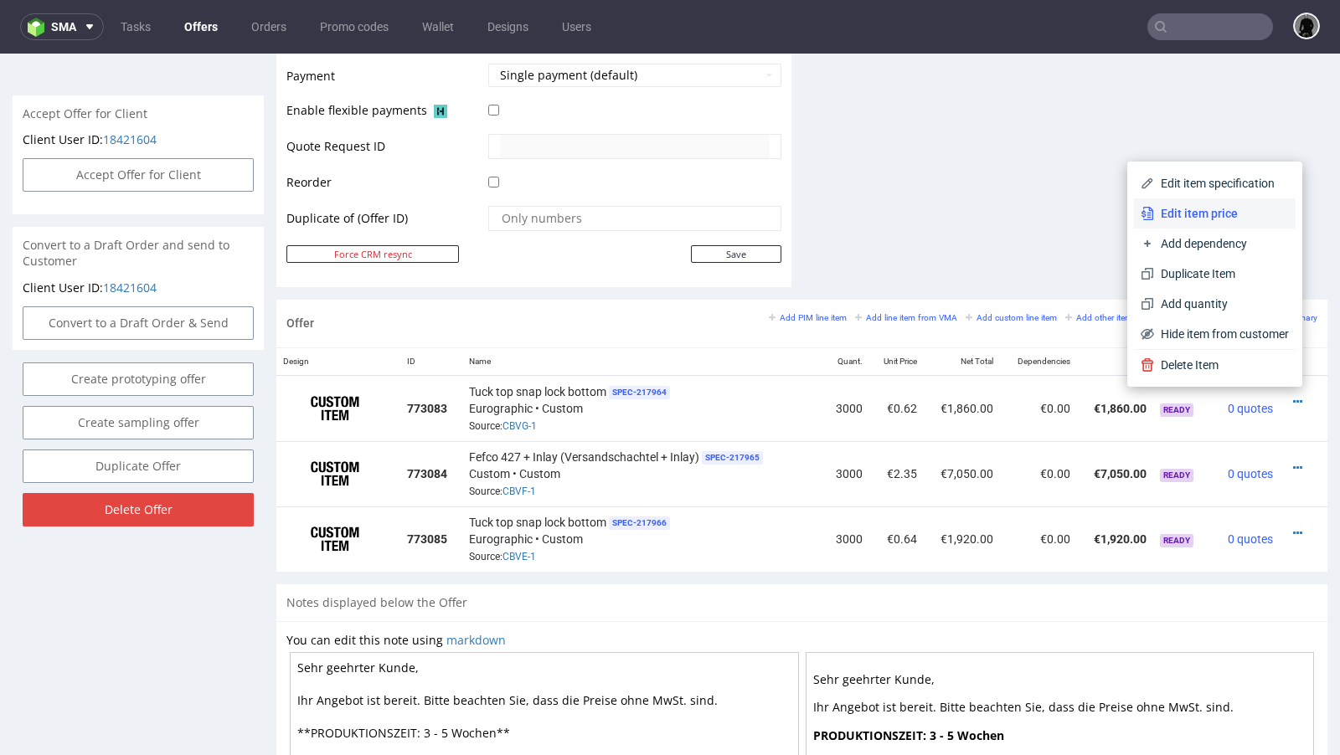
click at [1185, 228] on li "Edit item price" at bounding box center [1215, 213] width 162 height 30
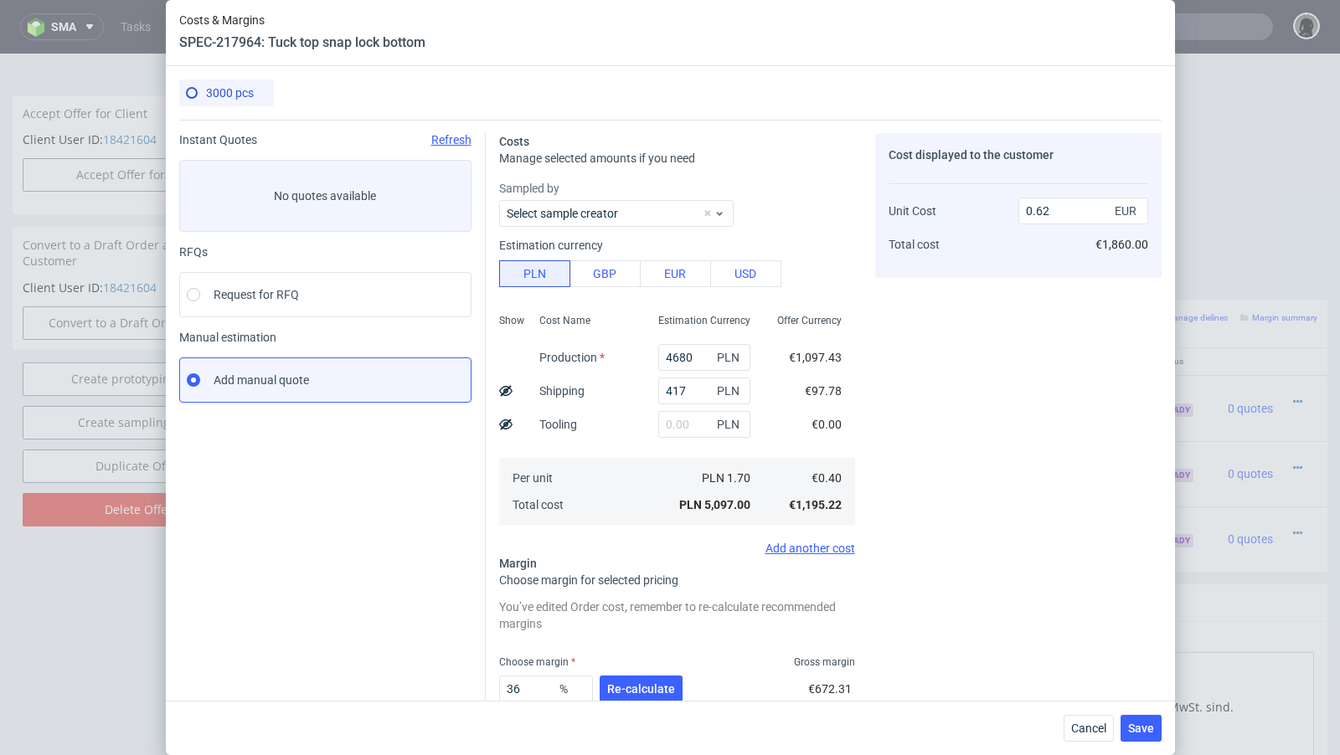
scroll to position [104, 0]
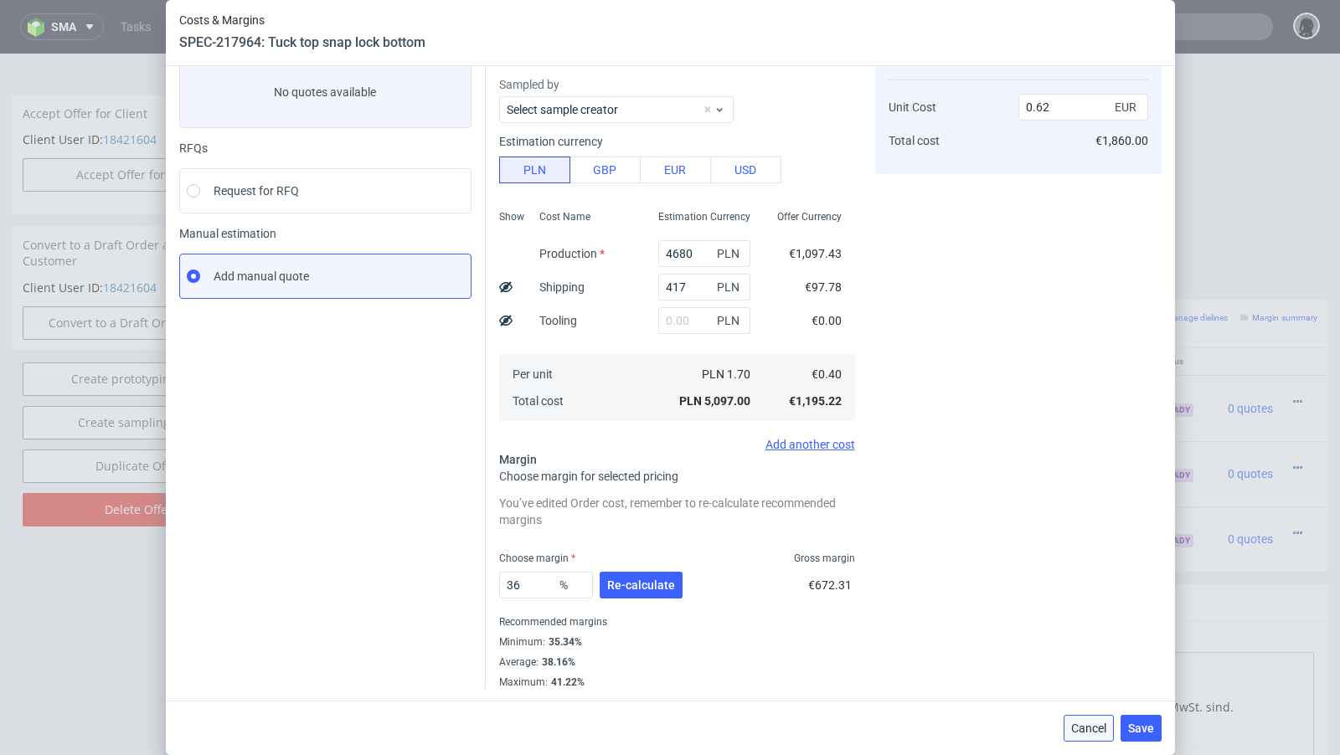
click at [1102, 738] on button "Cancel" at bounding box center [1088, 728] width 50 height 27
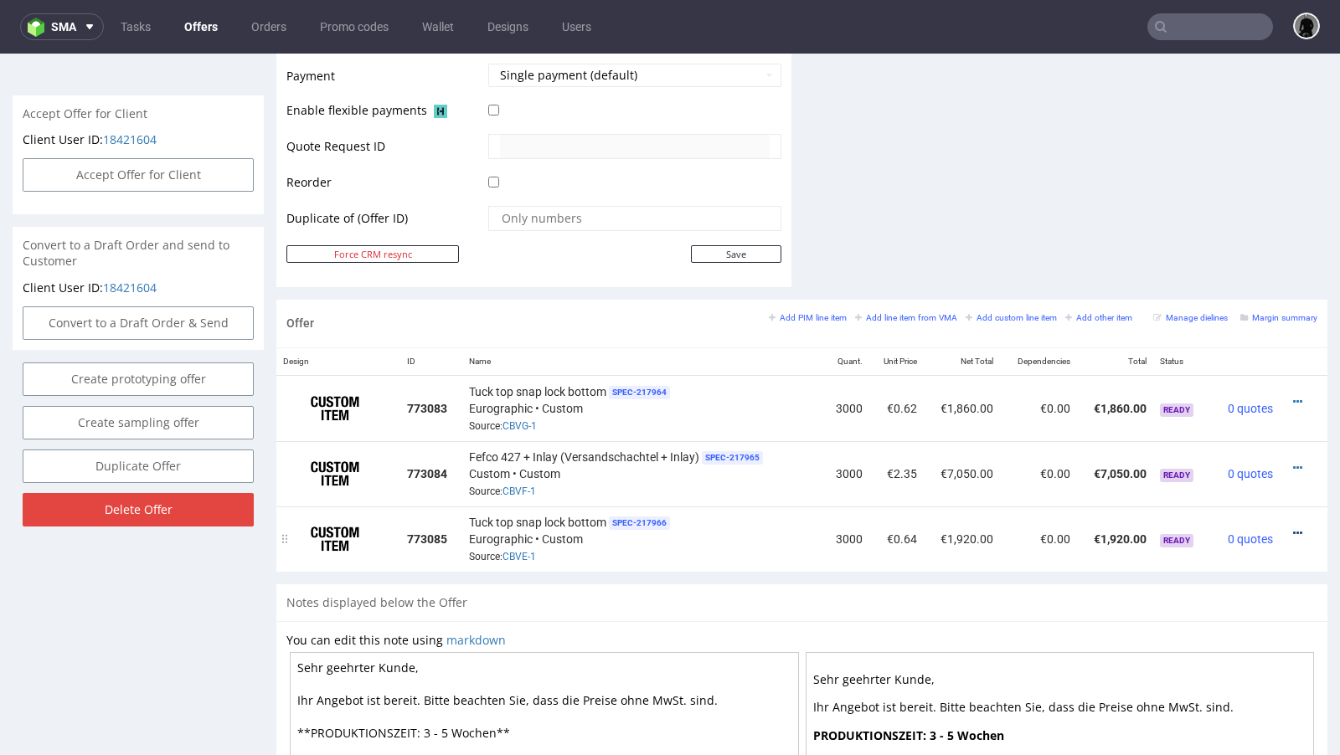
click at [1293, 530] on icon at bounding box center [1297, 534] width 9 height 12
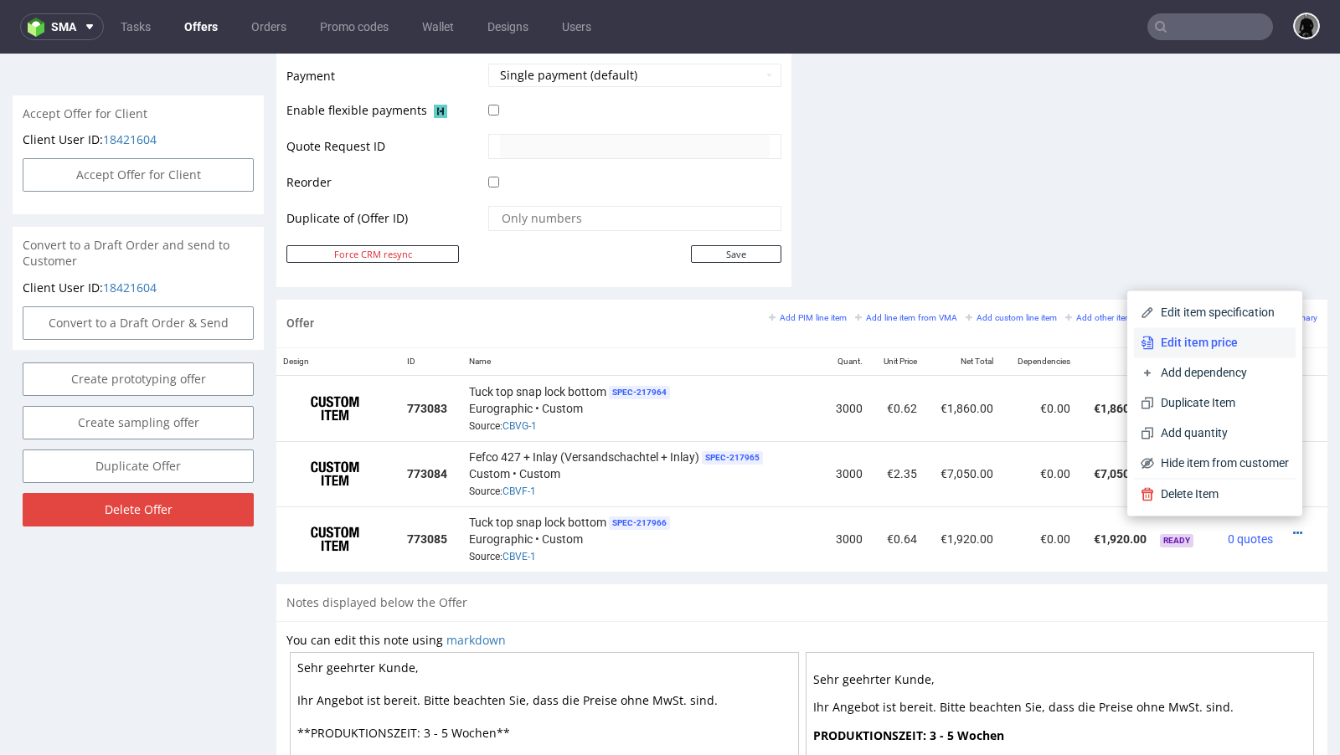
click at [1213, 344] on span "Edit item price" at bounding box center [1221, 342] width 135 height 17
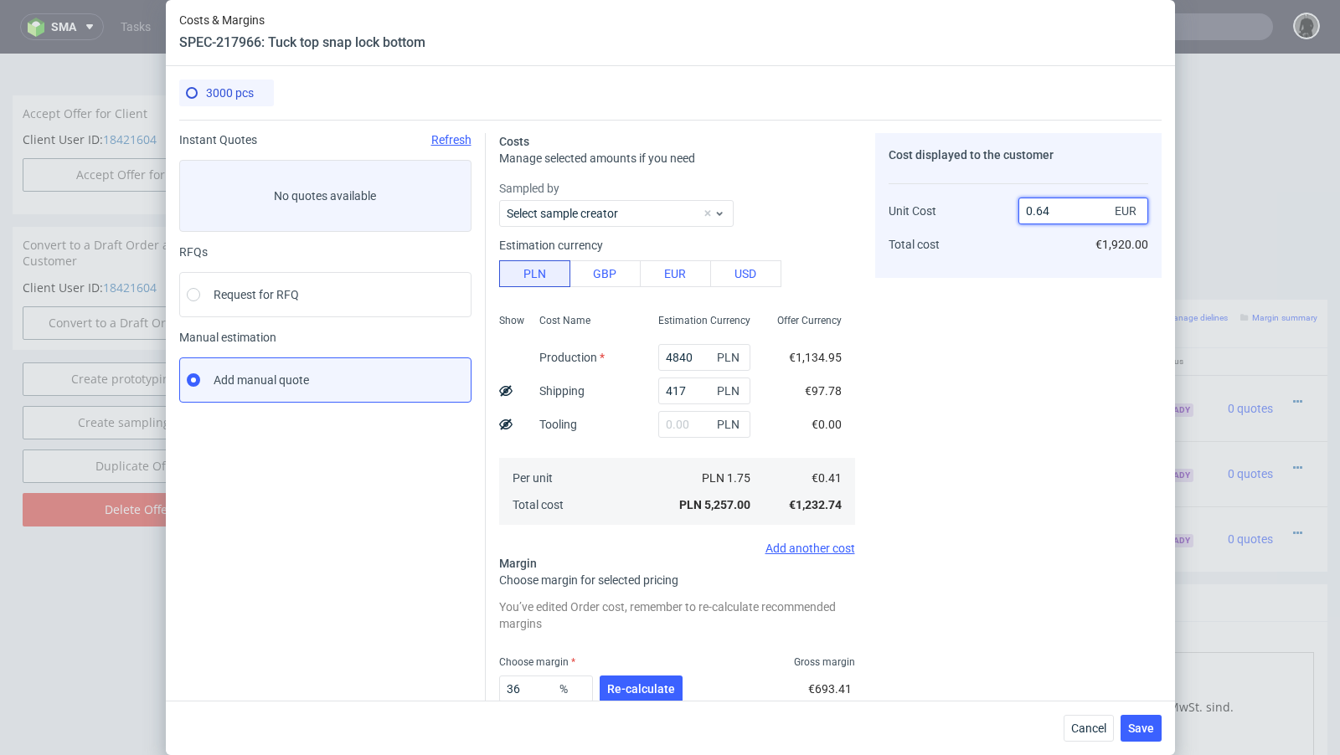
click at [1073, 207] on input "0.64" at bounding box center [1083, 211] width 130 height 27
type input "0.62"
type input "33.87096774193548"
type input "0.62"
click at [964, 414] on div "Cost displayed to the customer Unit Cost Total cost 0.62 EUR €1,860.00" at bounding box center [1018, 523] width 286 height 780
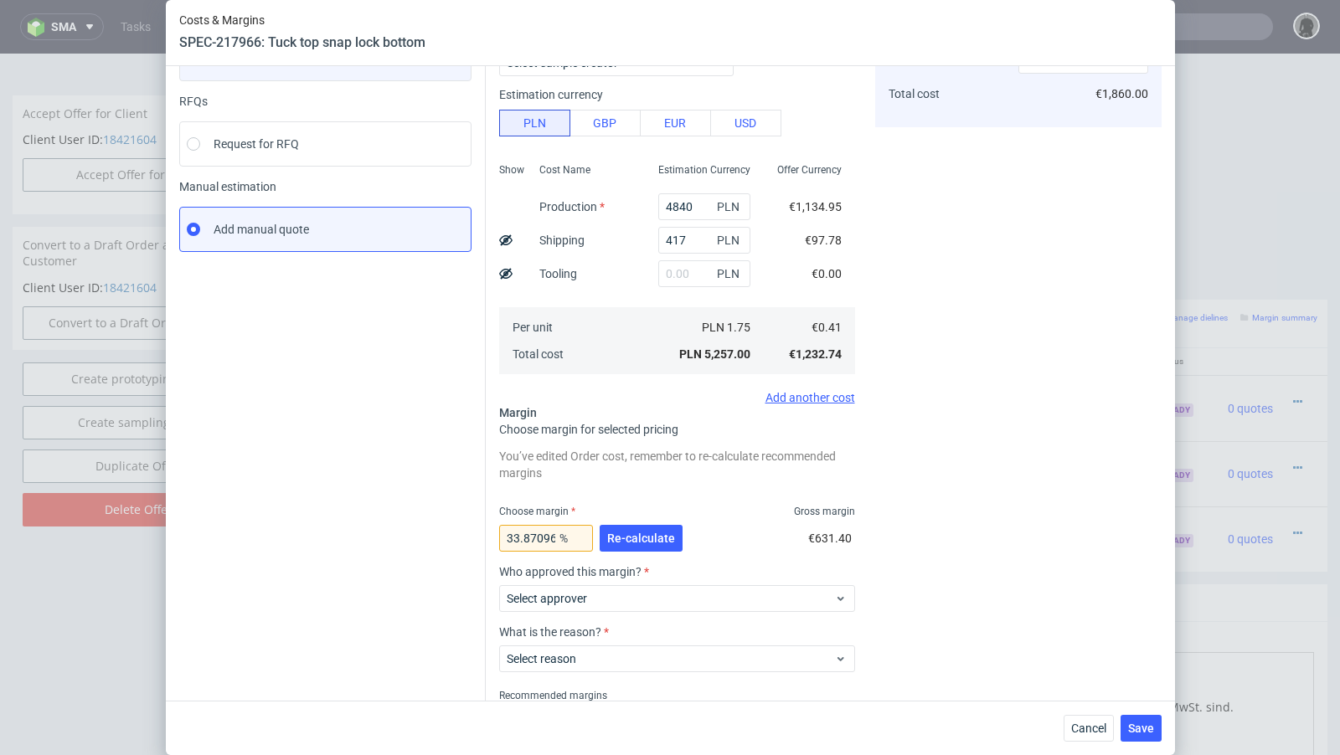
scroll to position [224, 0]
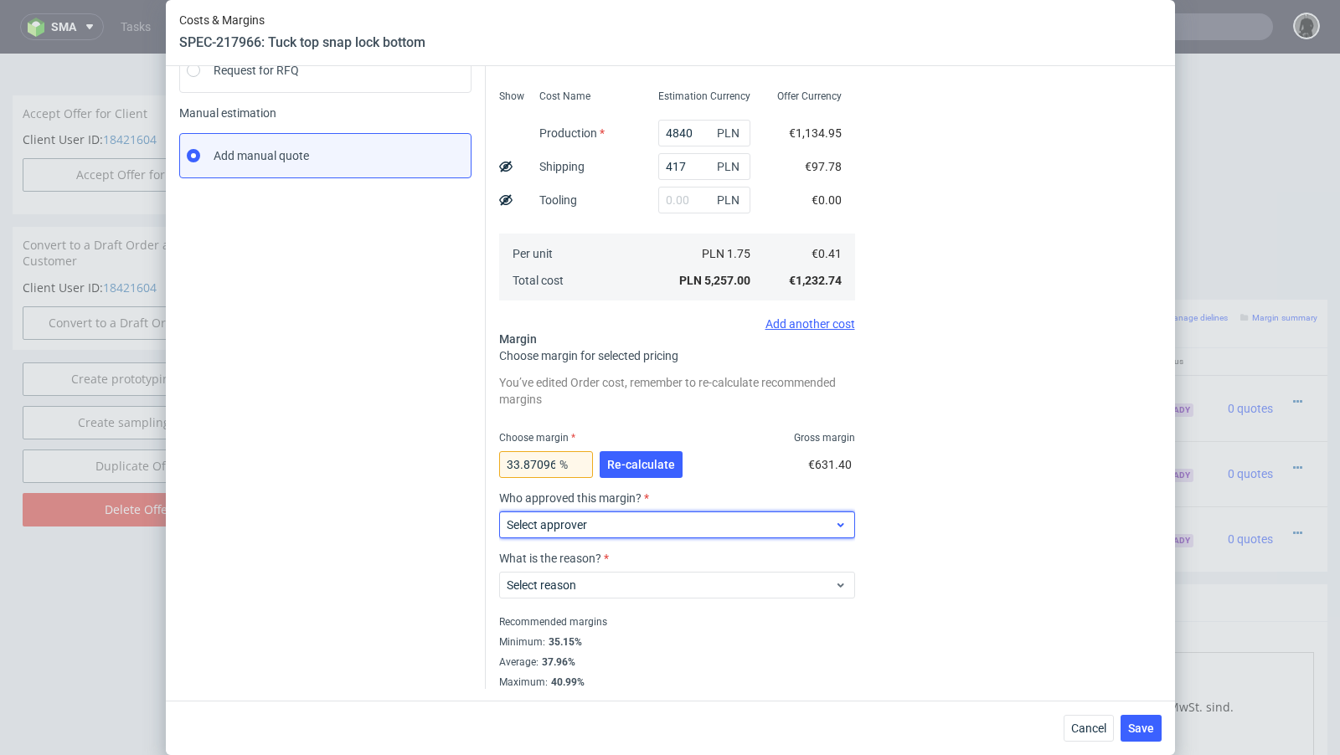
click at [639, 534] on div "Select approver" at bounding box center [677, 525] width 356 height 27
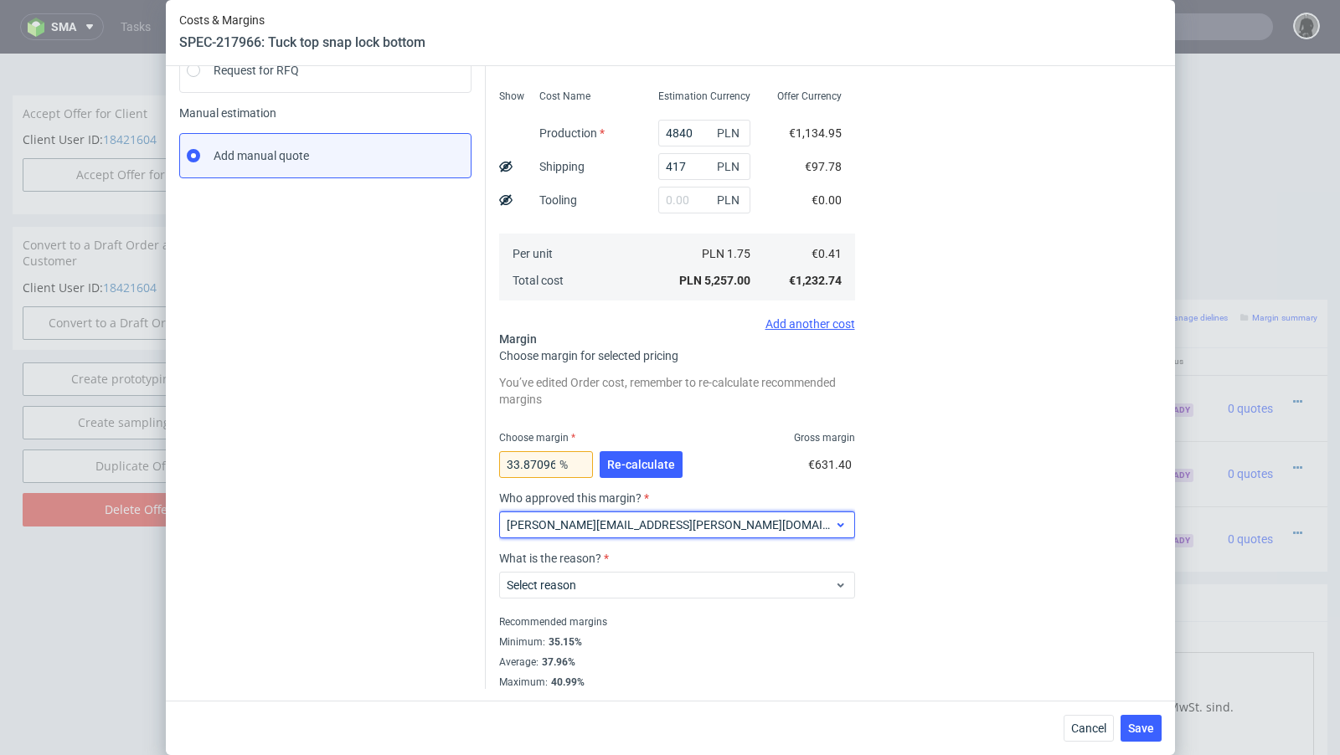
click at [626, 536] on div "[PERSON_NAME][EMAIL_ADDRESS][PERSON_NAME][DOMAIN_NAME]" at bounding box center [677, 525] width 356 height 27
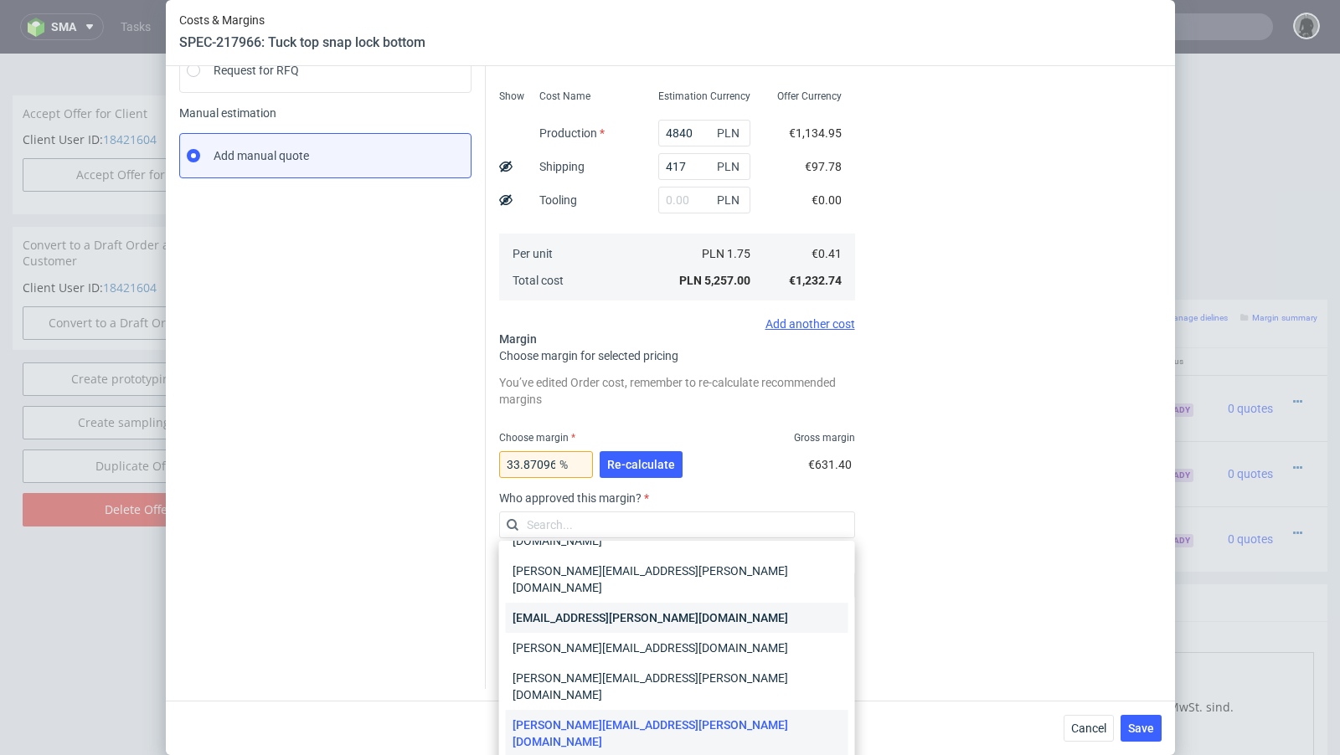
scroll to position [44, 0]
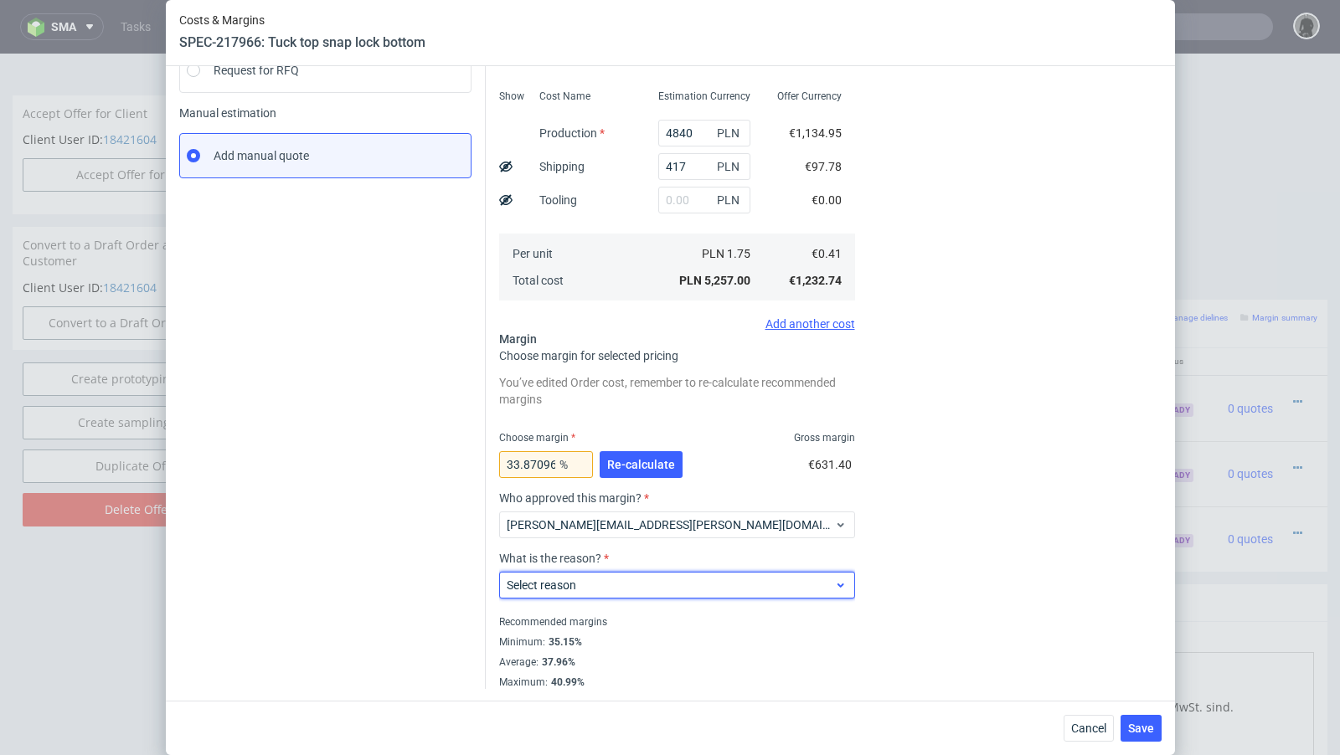
click at [651, 592] on span "Select reason" at bounding box center [671, 585] width 328 height 17
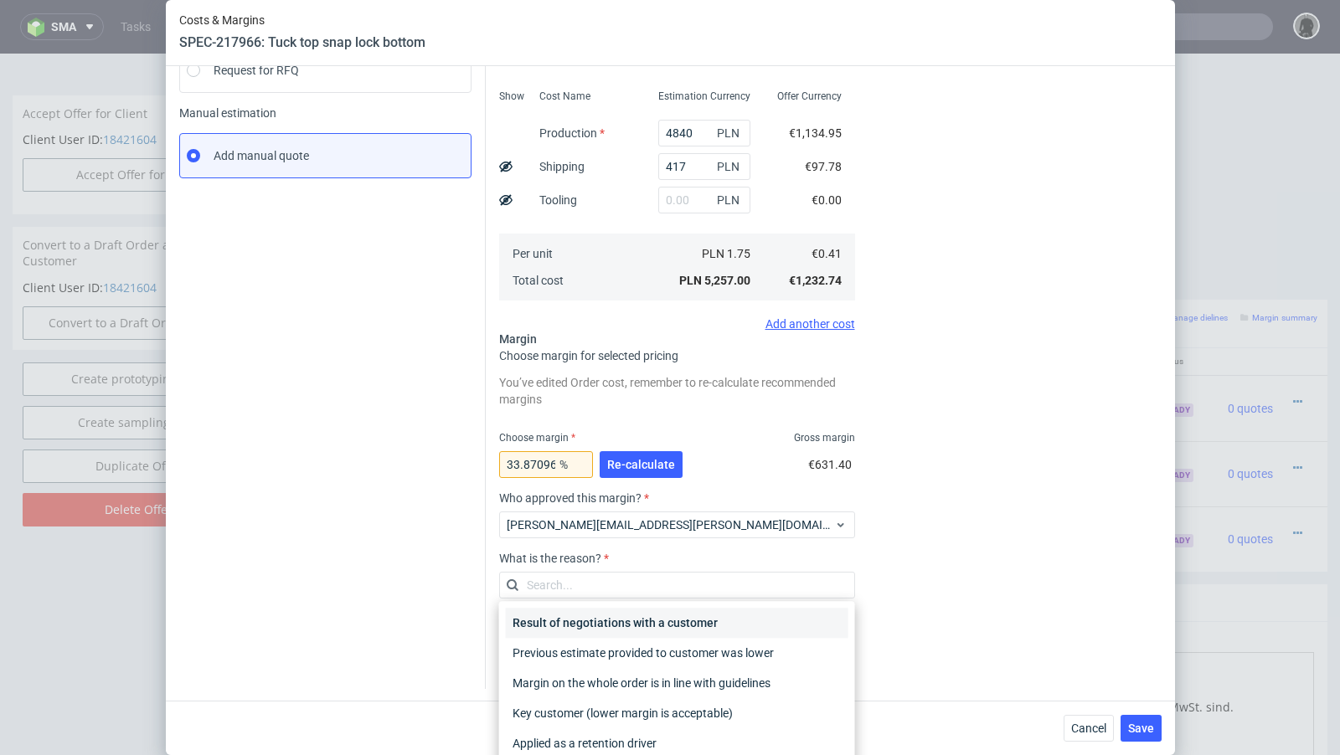
click at [656, 623] on div "Result of negotiations with a customer" at bounding box center [677, 623] width 342 height 30
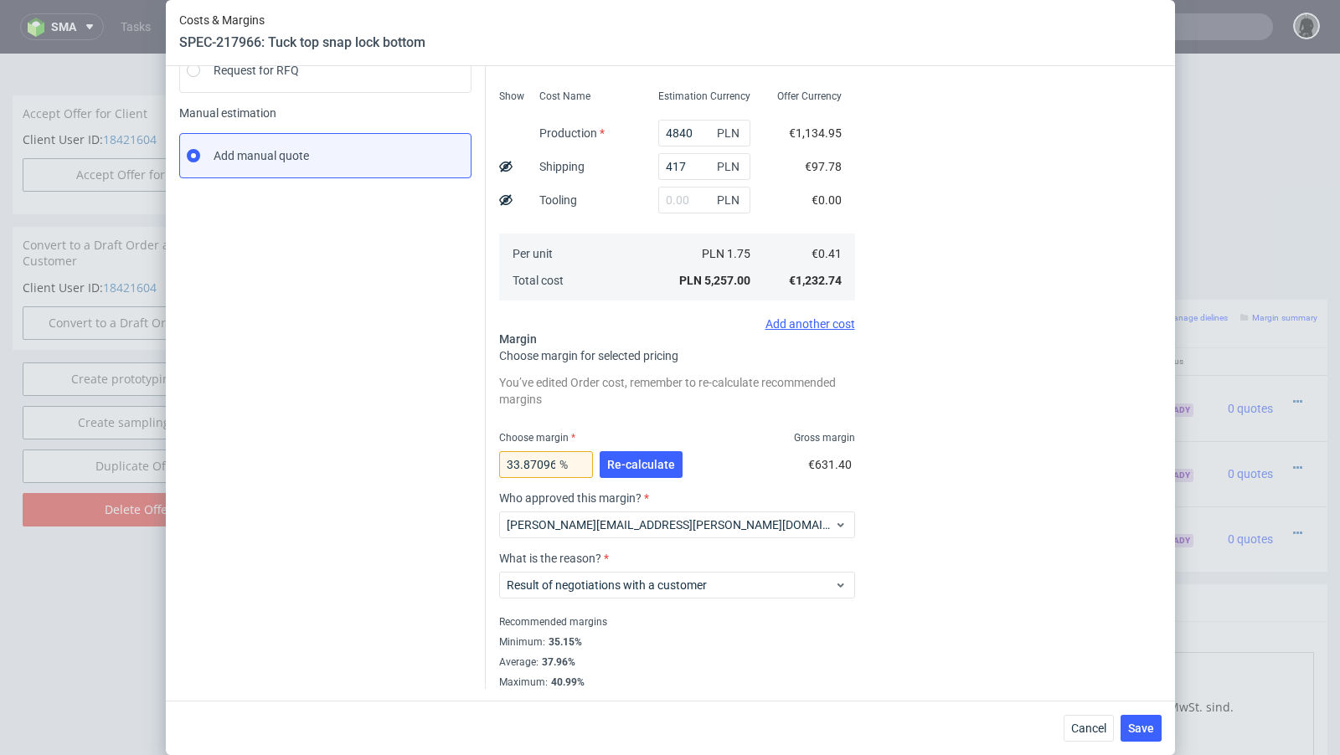
click at [1144, 743] on div "Cancel Save" at bounding box center [670, 728] width 1009 height 54
click at [1145, 734] on span "Save" at bounding box center [1141, 729] width 26 height 12
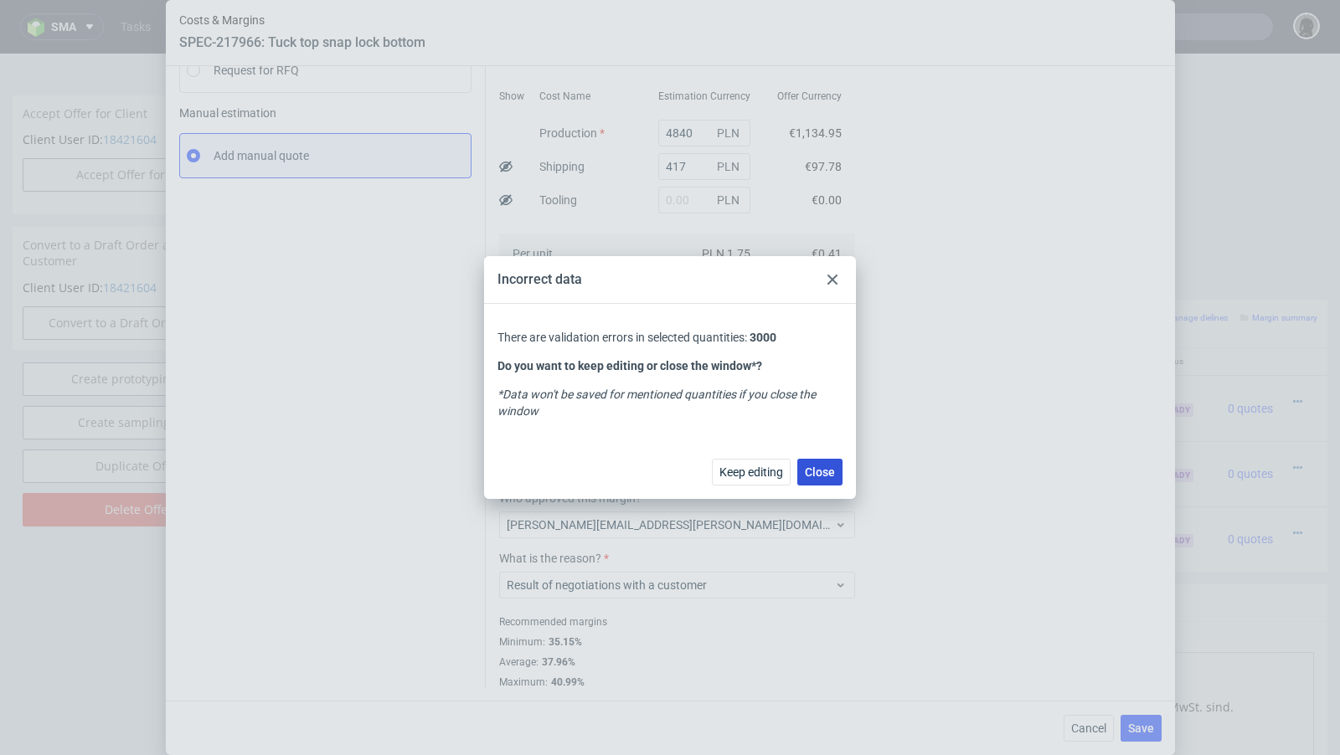
click at [820, 478] on button "Close" at bounding box center [819, 472] width 45 height 27
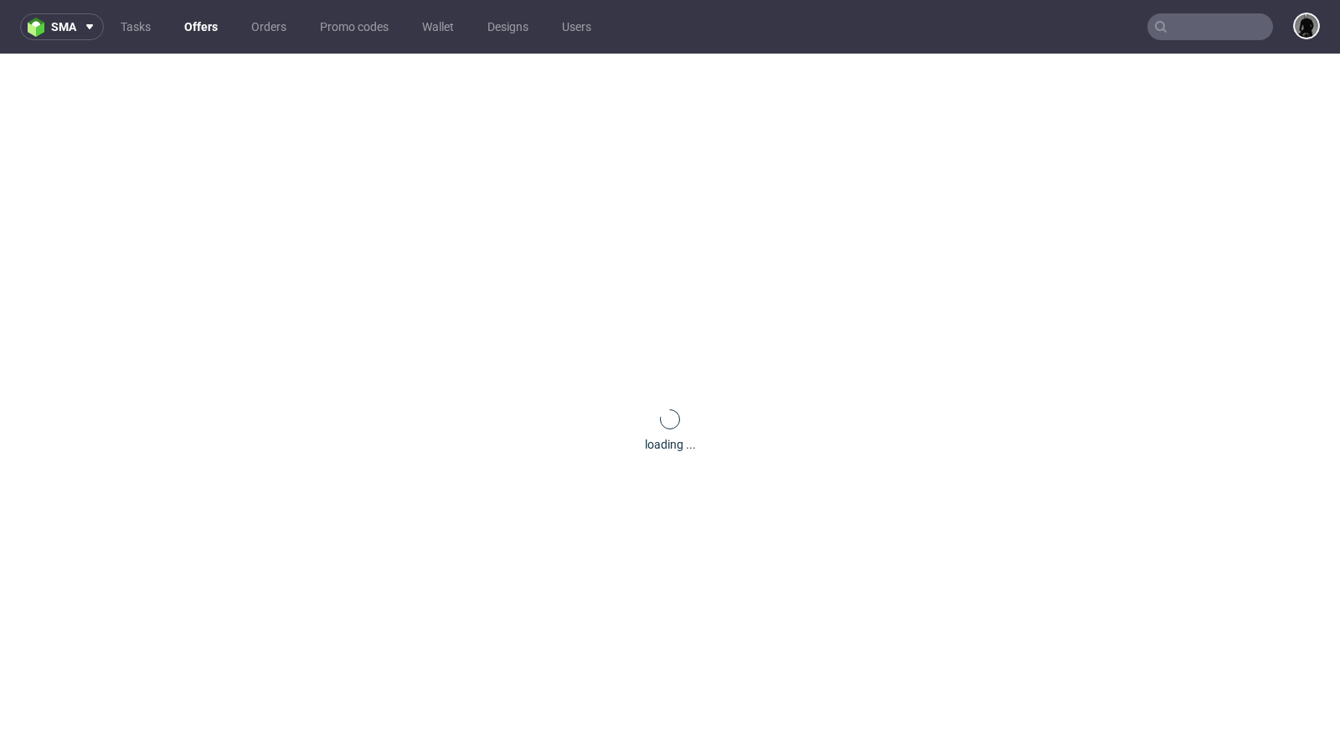
click at [653, 468] on div "loading ..." at bounding box center [670, 431] width 1340 height 755
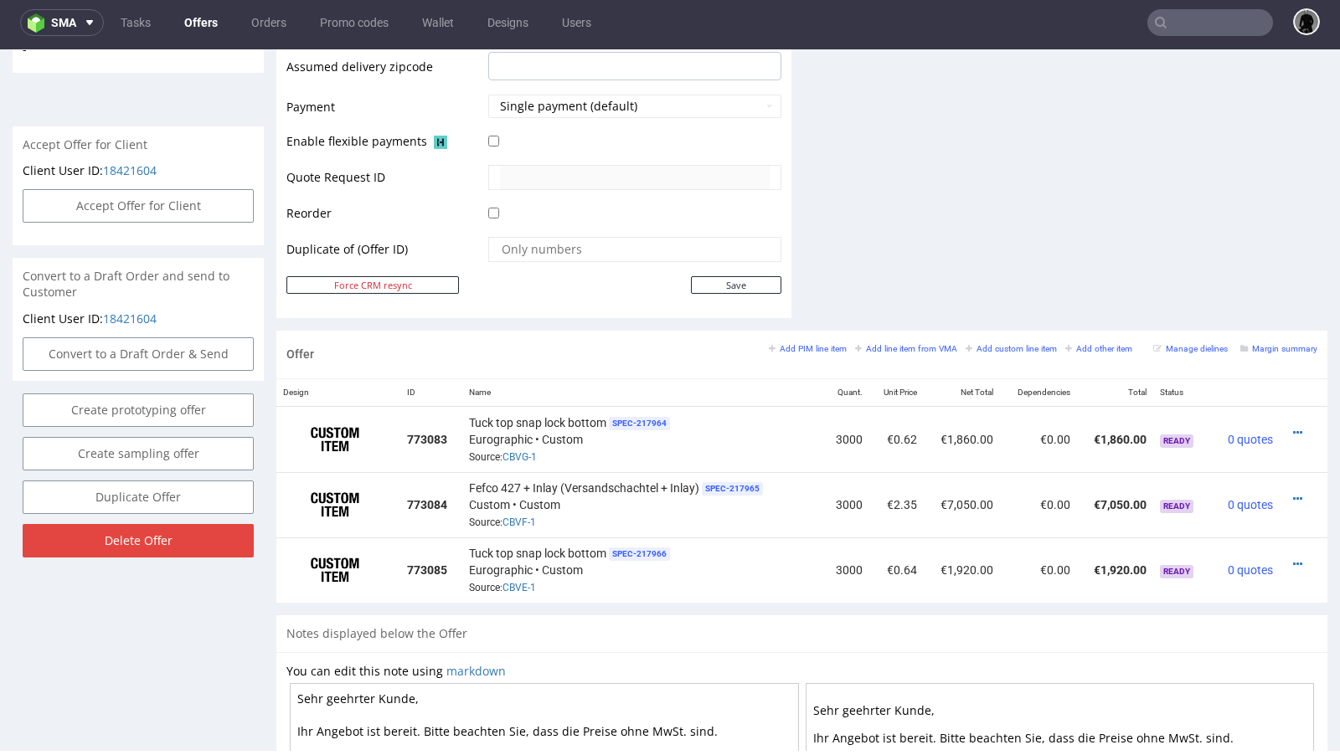
scroll to position [770, 0]
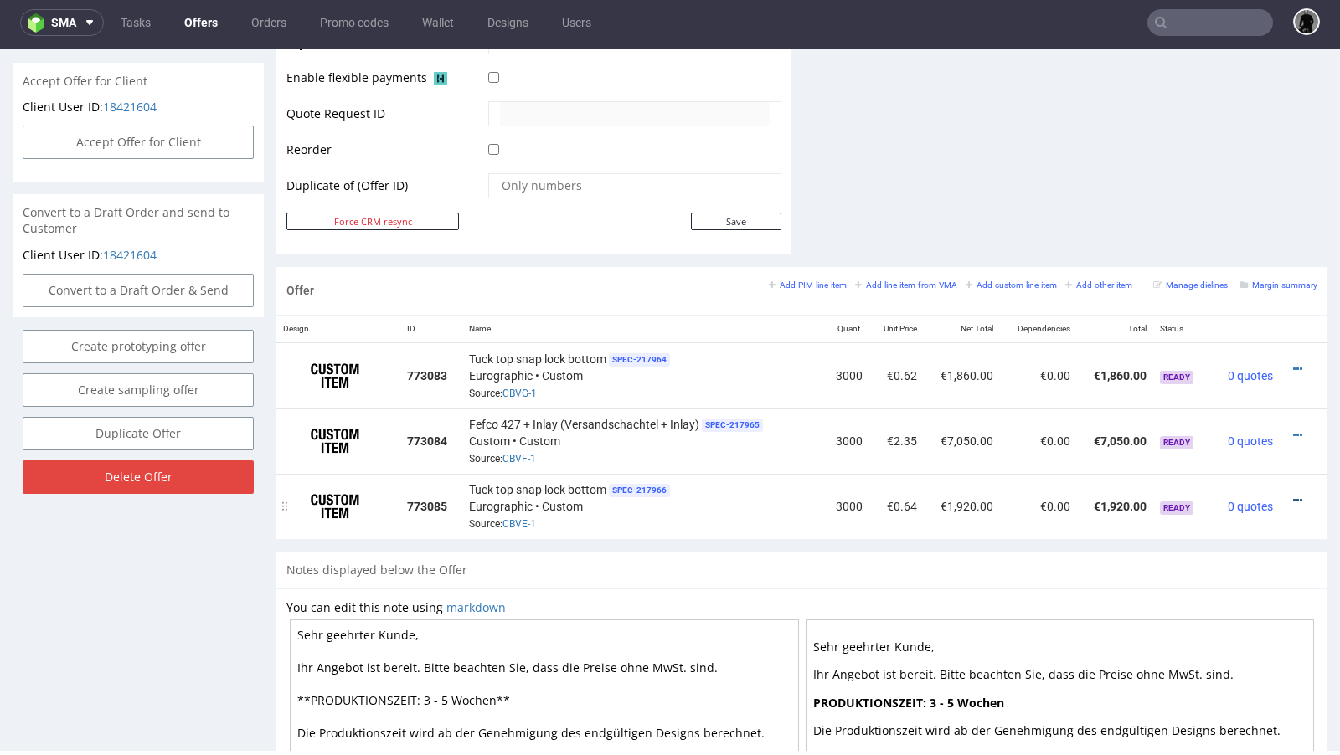
click at [1293, 495] on icon at bounding box center [1297, 501] width 9 height 12
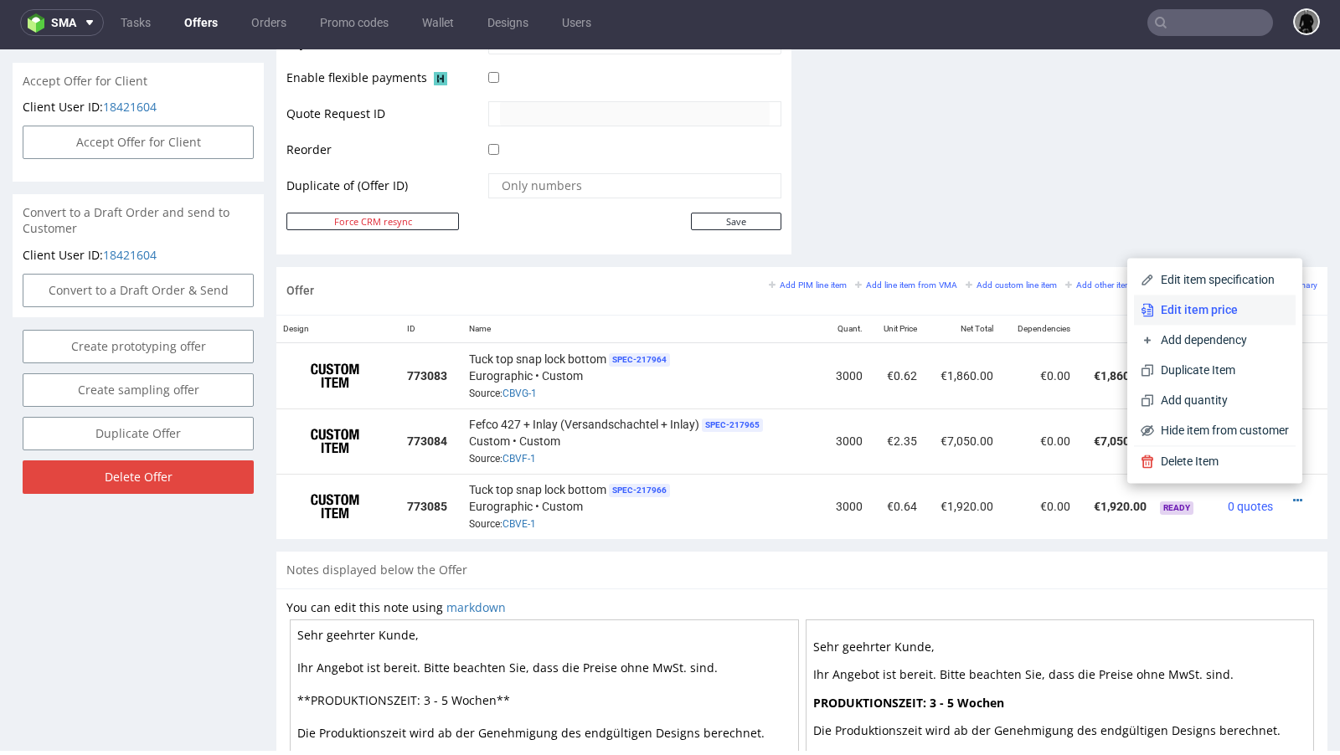
click at [1221, 316] on span "Edit item price" at bounding box center [1221, 309] width 135 height 17
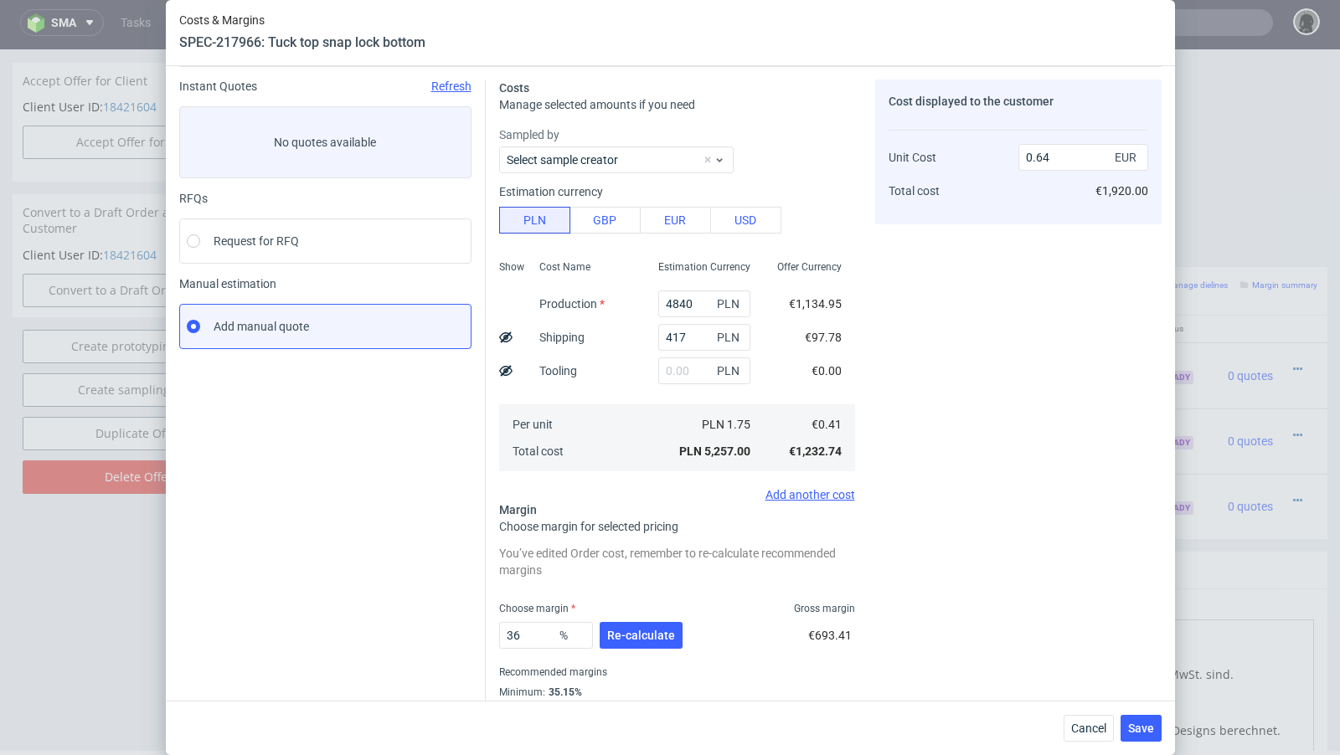
scroll to position [104, 0]
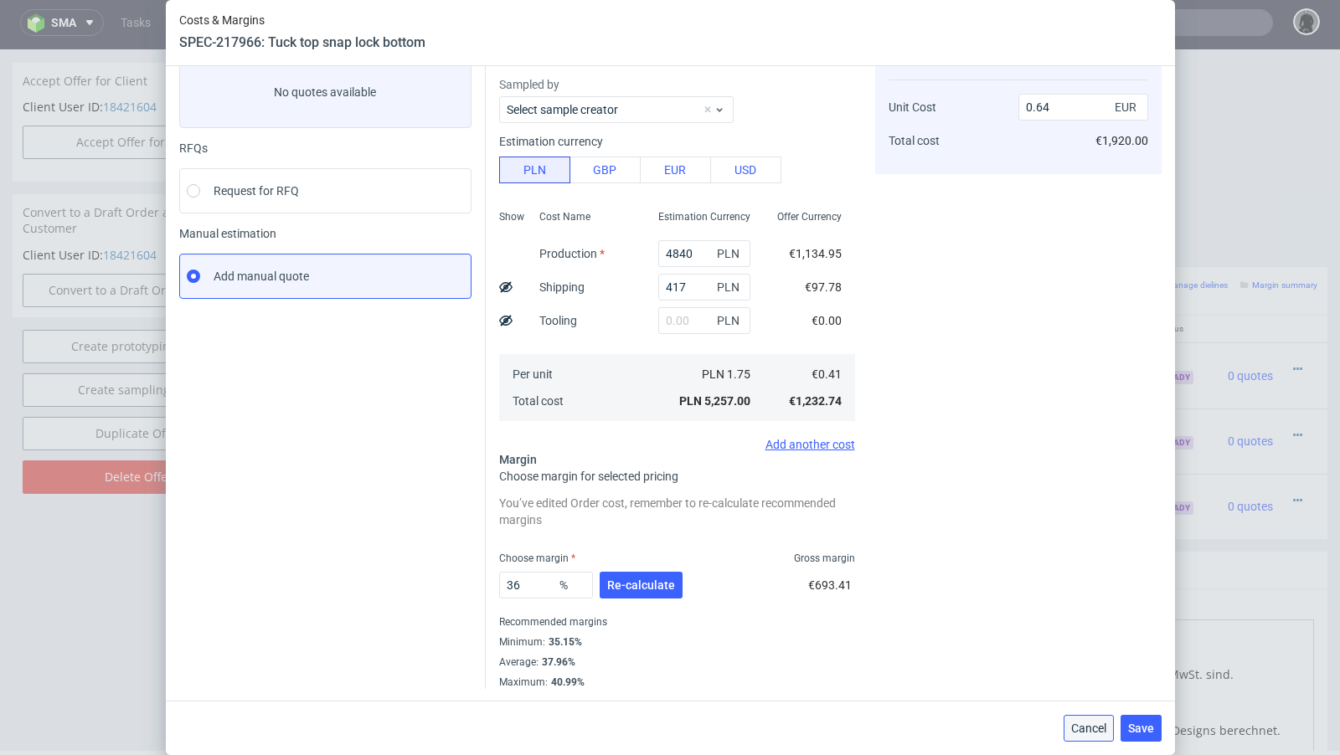
click at [1066, 724] on button "Cancel" at bounding box center [1088, 728] width 50 height 27
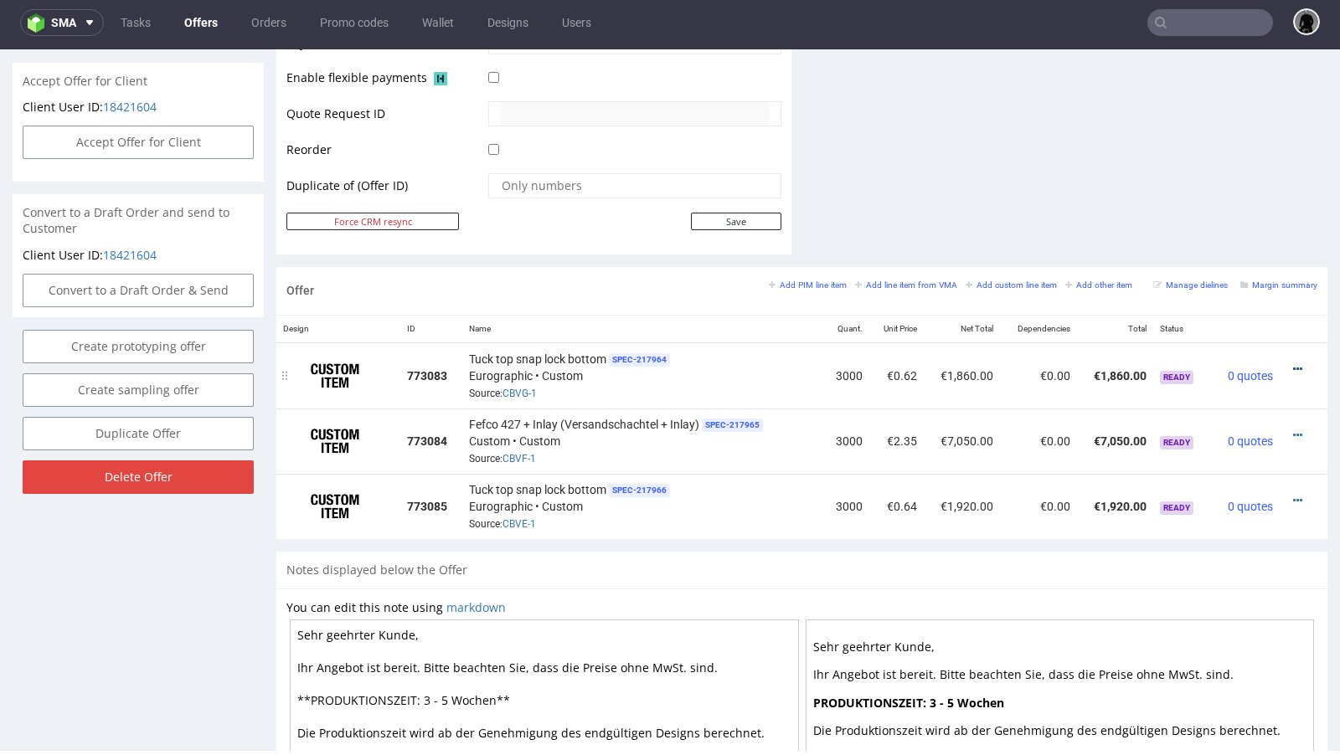
click at [1293, 364] on icon at bounding box center [1297, 369] width 9 height 12
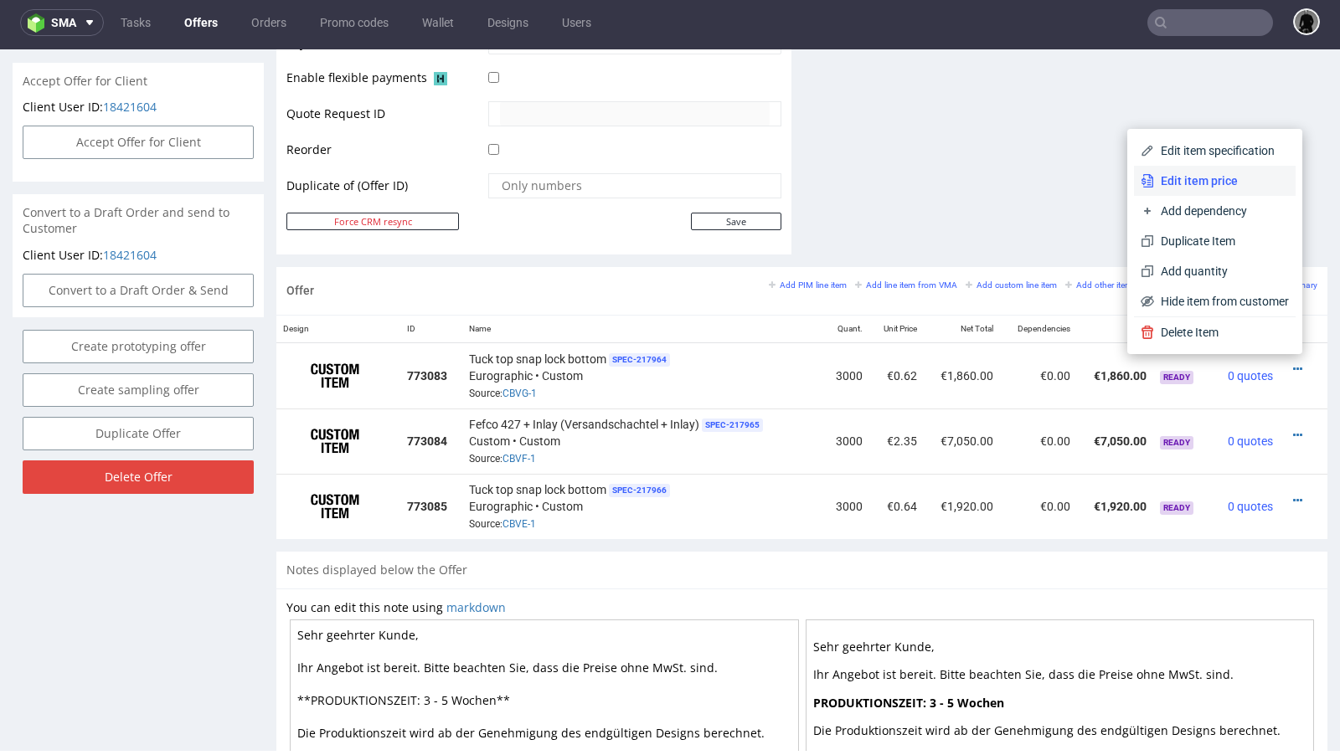
click at [1224, 183] on span "Edit item price" at bounding box center [1221, 180] width 135 height 17
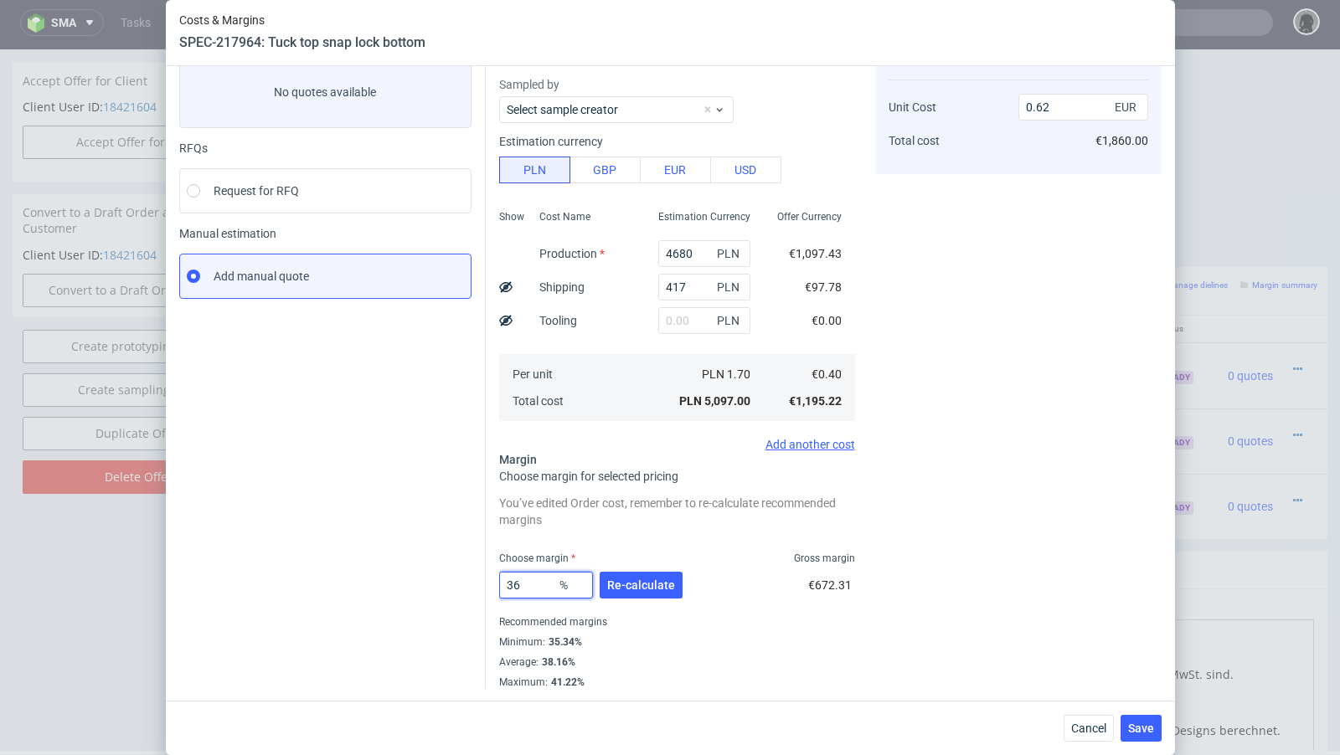
click at [542, 586] on input "36" at bounding box center [546, 585] width 94 height 27
type input "36.8"
type input "0.63"
drag, startPoint x: 541, startPoint y: 588, endPoint x: 514, endPoint y: 582, distance: 27.4
click at [514, 582] on input "36.99" at bounding box center [546, 585] width 94 height 27
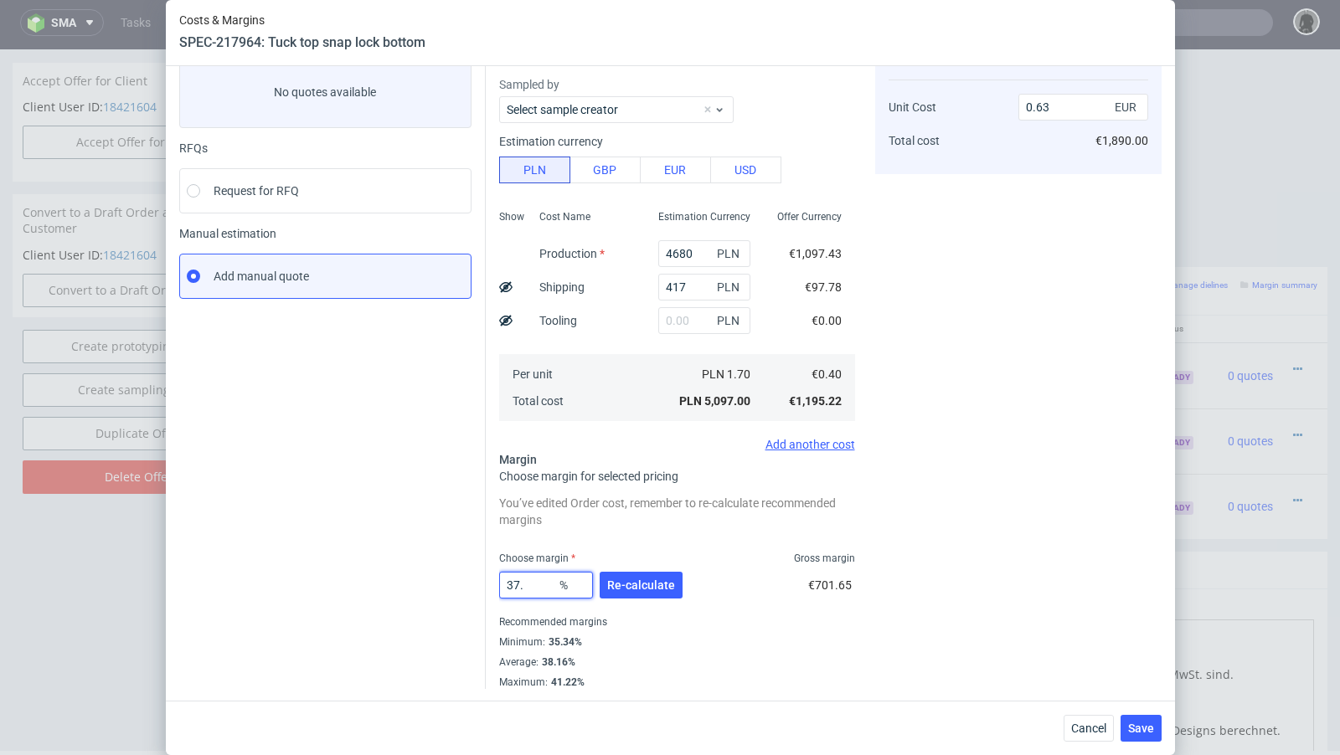
type input "37.7"
type input "0.64"
type input "38.8"
type input "0.65"
type input "38.3"
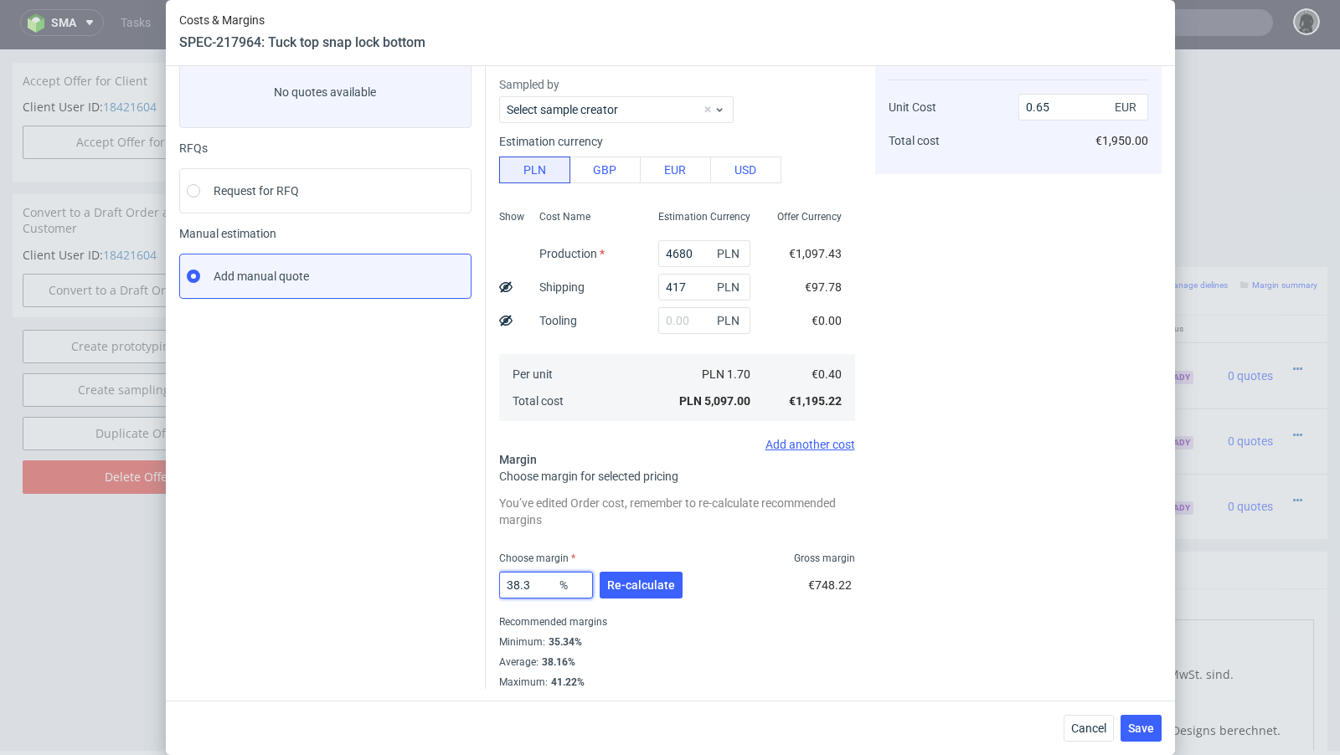
type input "0.64"
type input "38.5"
type input "0.65"
type input "38.4"
type input "0.64"
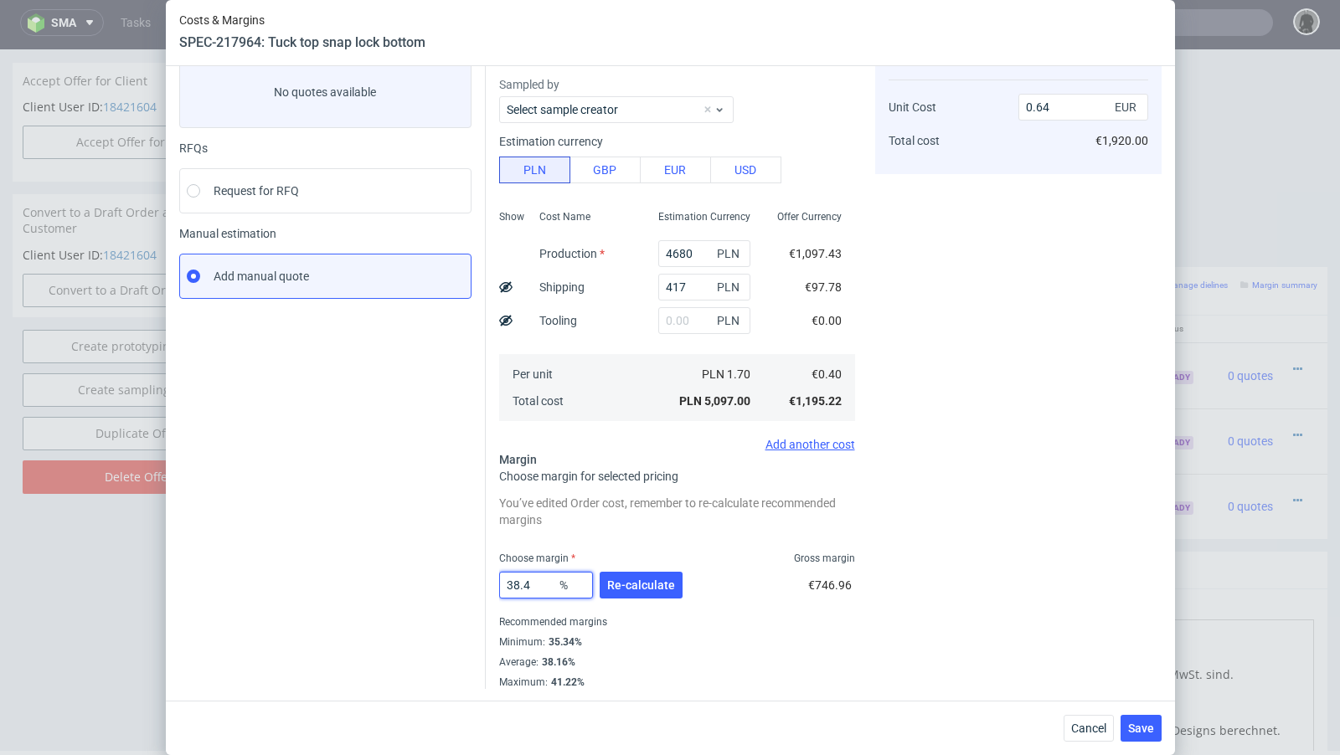
type input "38.48"
type input "0.65"
type input "38.47"
type input "0.64"
type input "38.47"
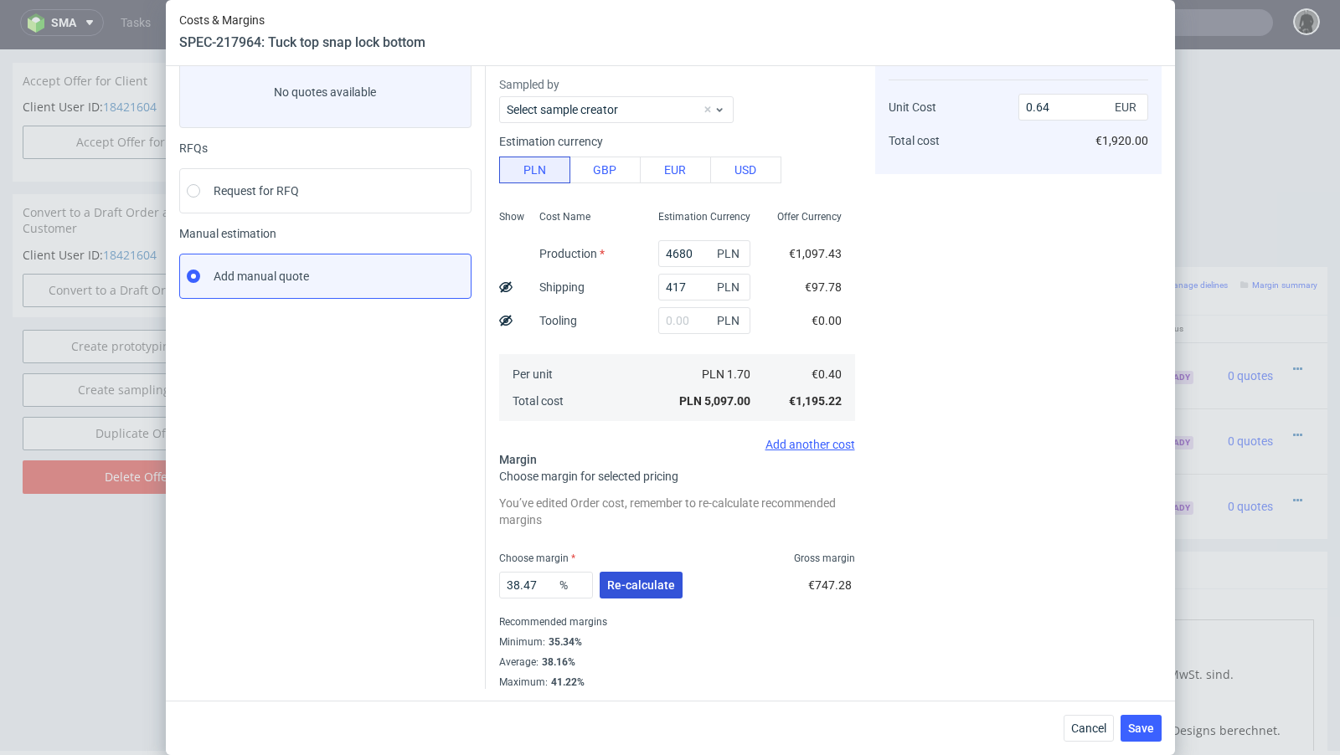
click at [644, 583] on span "Re-calculate" at bounding box center [641, 585] width 68 height 12
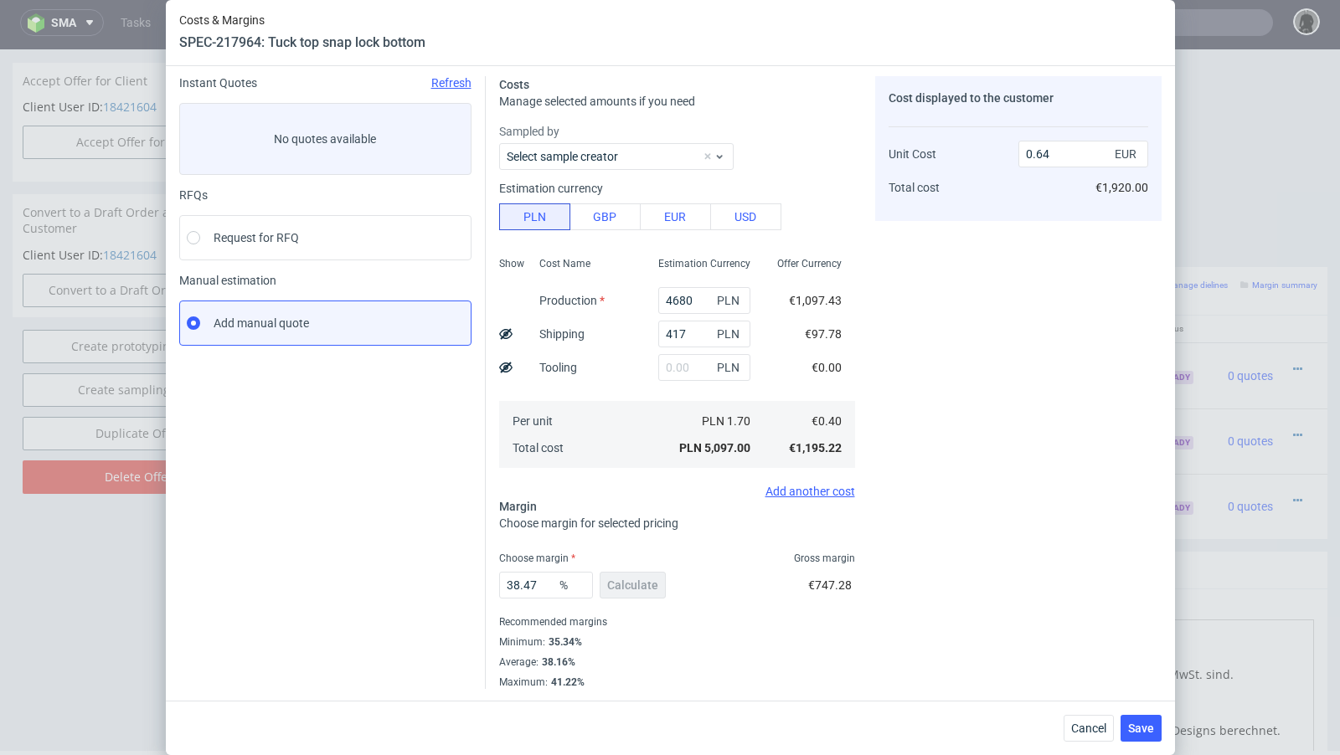
click at [1030, 482] on div "Cost displayed to the customer Unit Cost Total cost 0.64 EUR €1,920.00" at bounding box center [1018, 382] width 286 height 613
click at [1135, 718] on button "Save" at bounding box center [1140, 728] width 41 height 27
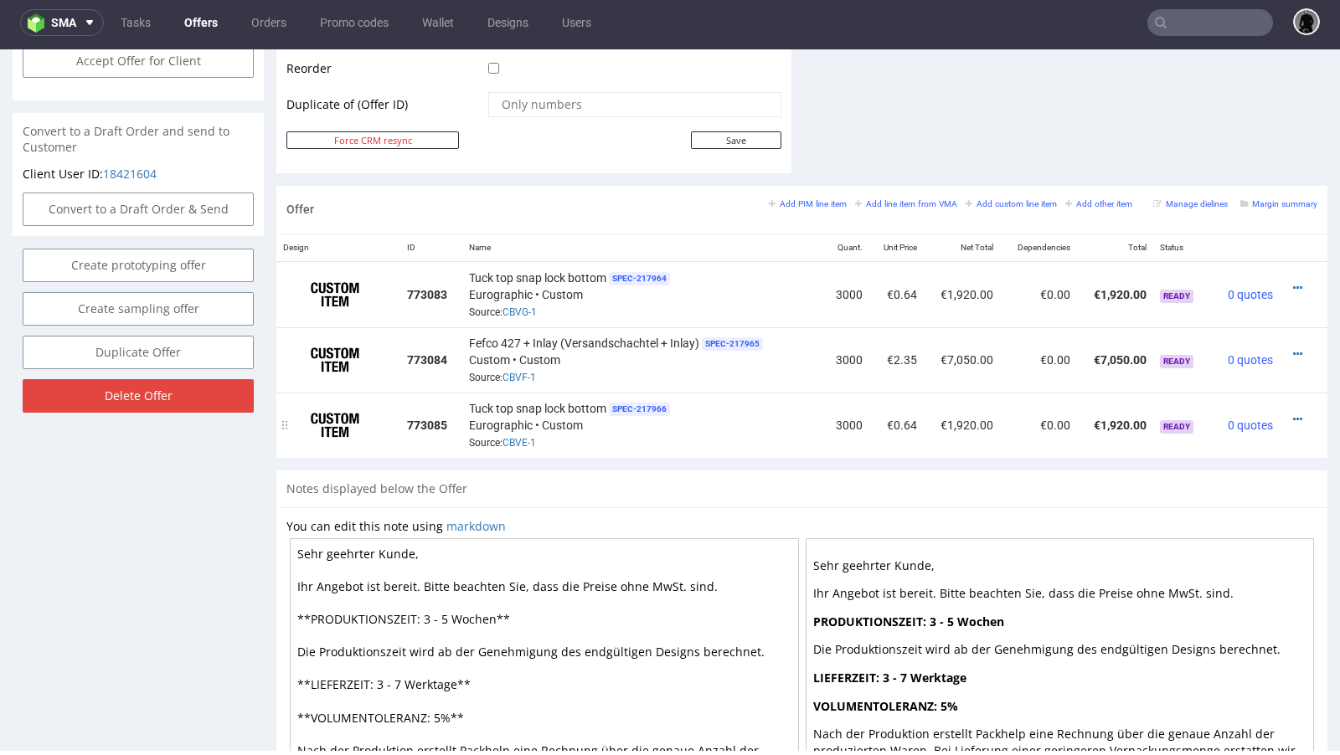
scroll to position [849, 0]
click at [663, 297] on div "Tuck top snap lock bottom SPEC- 217964 Eurographic • Custom Source: CBVG-1" at bounding box center [642, 296] width 347 height 52
click at [698, 290] on div "Tuck top snap lock bottom SPEC- 217964 Eurographic • Custom Source: CBVG-1" at bounding box center [642, 296] width 347 height 52
click at [693, 294] on div "Tuck top snap lock bottom SPEC- 217964 Eurographic • Custom Source: CBVG-1" at bounding box center [642, 296] width 347 height 52
click at [1293, 284] on icon at bounding box center [1297, 290] width 9 height 12
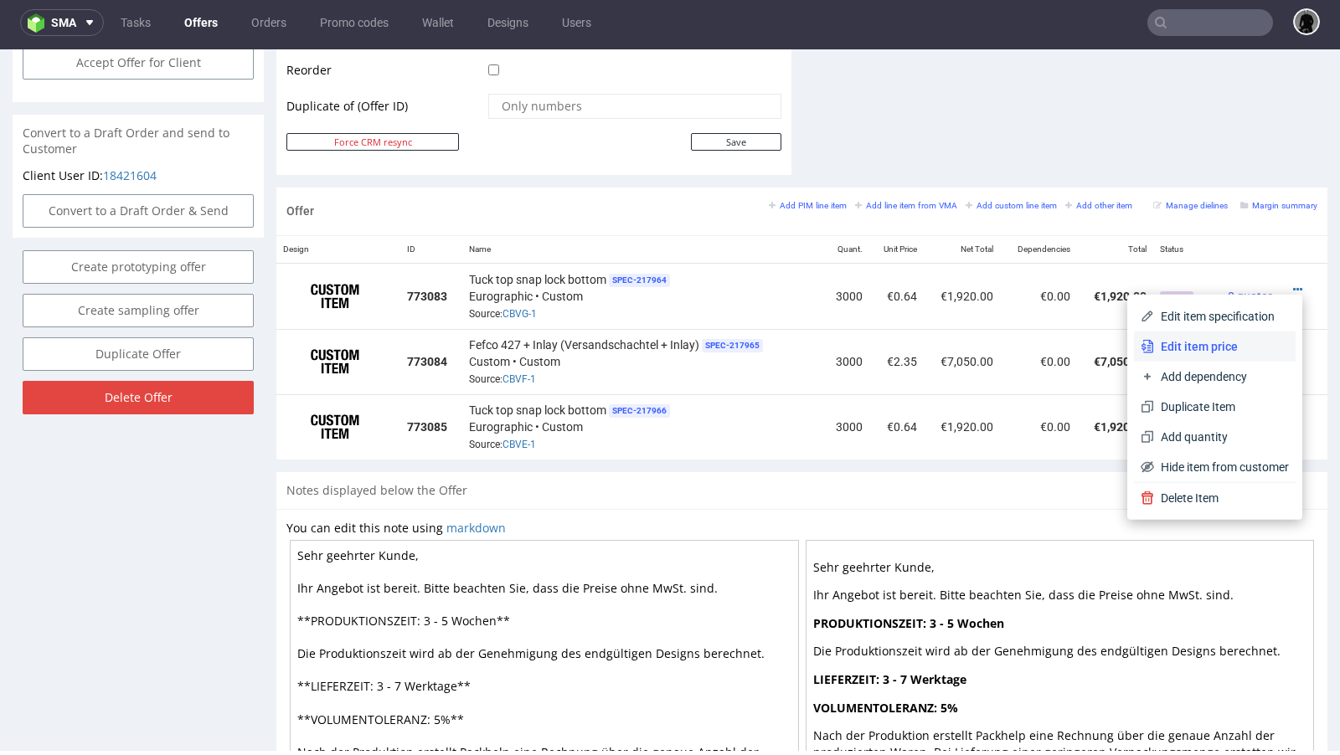
click at [1202, 346] on span "Edit item price" at bounding box center [1221, 346] width 135 height 17
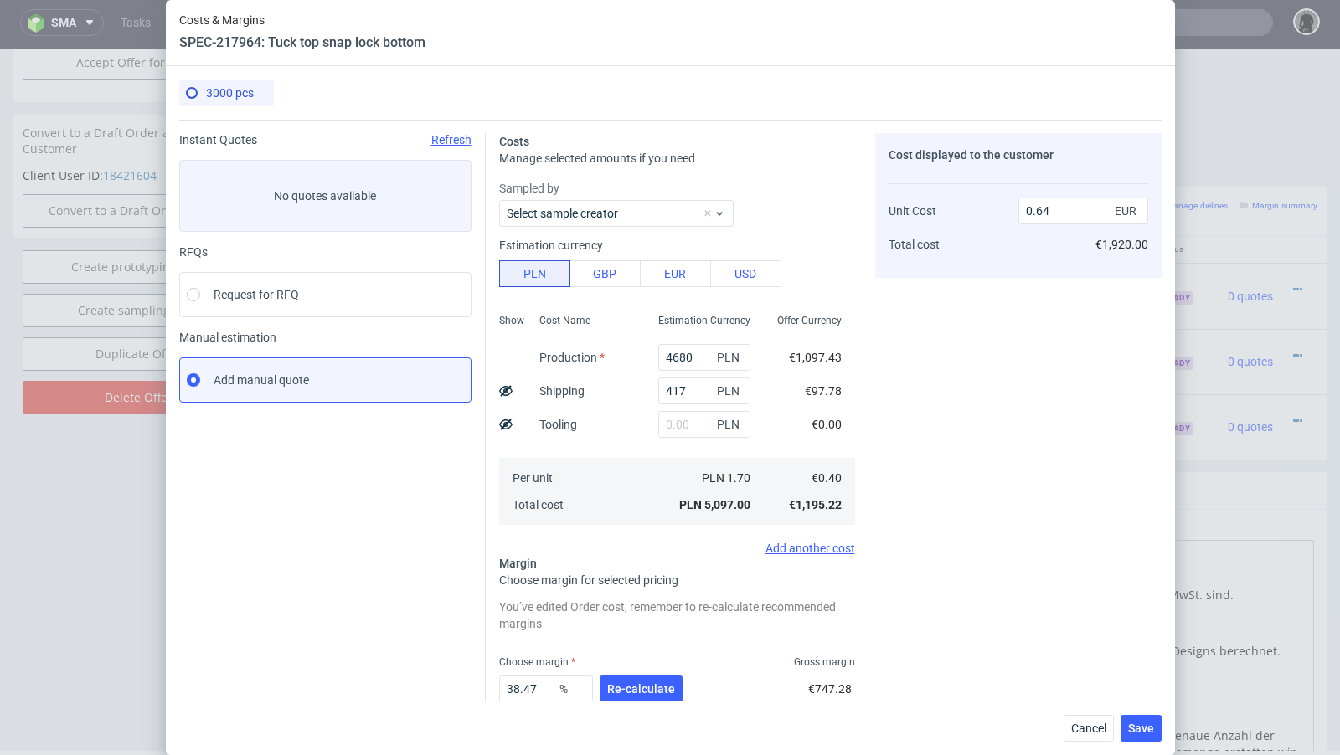
click at [1082, 713] on div "Cancel Save" at bounding box center [670, 728] width 1009 height 54
drag, startPoint x: 1082, startPoint y: 720, endPoint x: 1083, endPoint y: 667, distance: 52.8
click at [1082, 720] on button "Cancel" at bounding box center [1088, 728] width 50 height 27
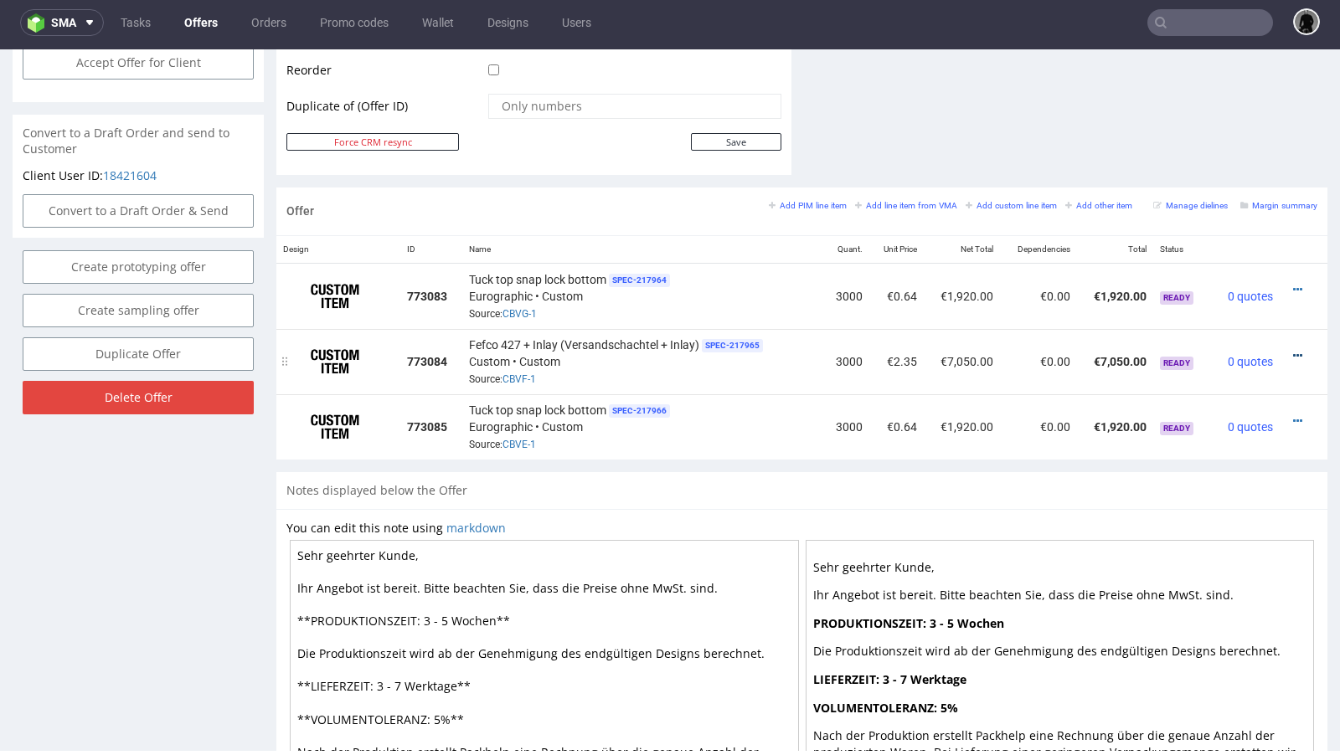
click at [1293, 350] on icon at bounding box center [1297, 356] width 9 height 12
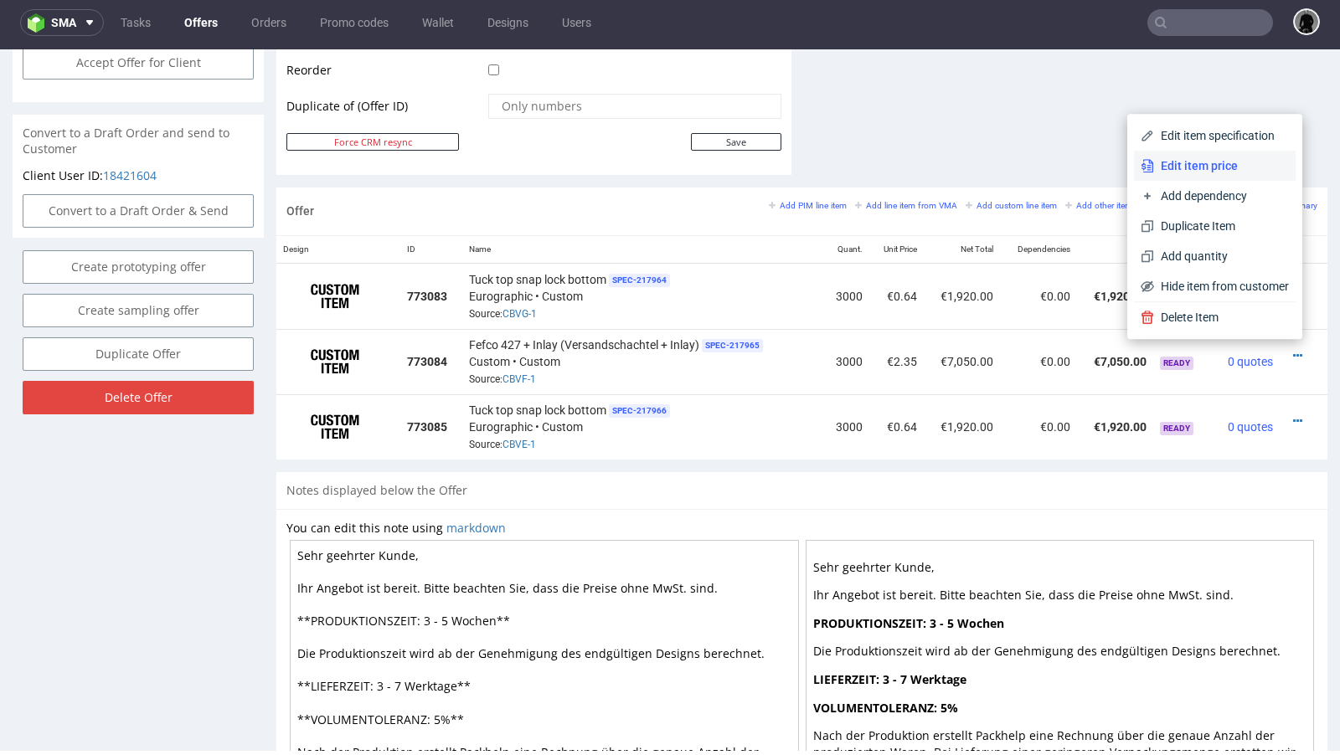
click at [1182, 180] on li "Edit item price" at bounding box center [1215, 166] width 162 height 30
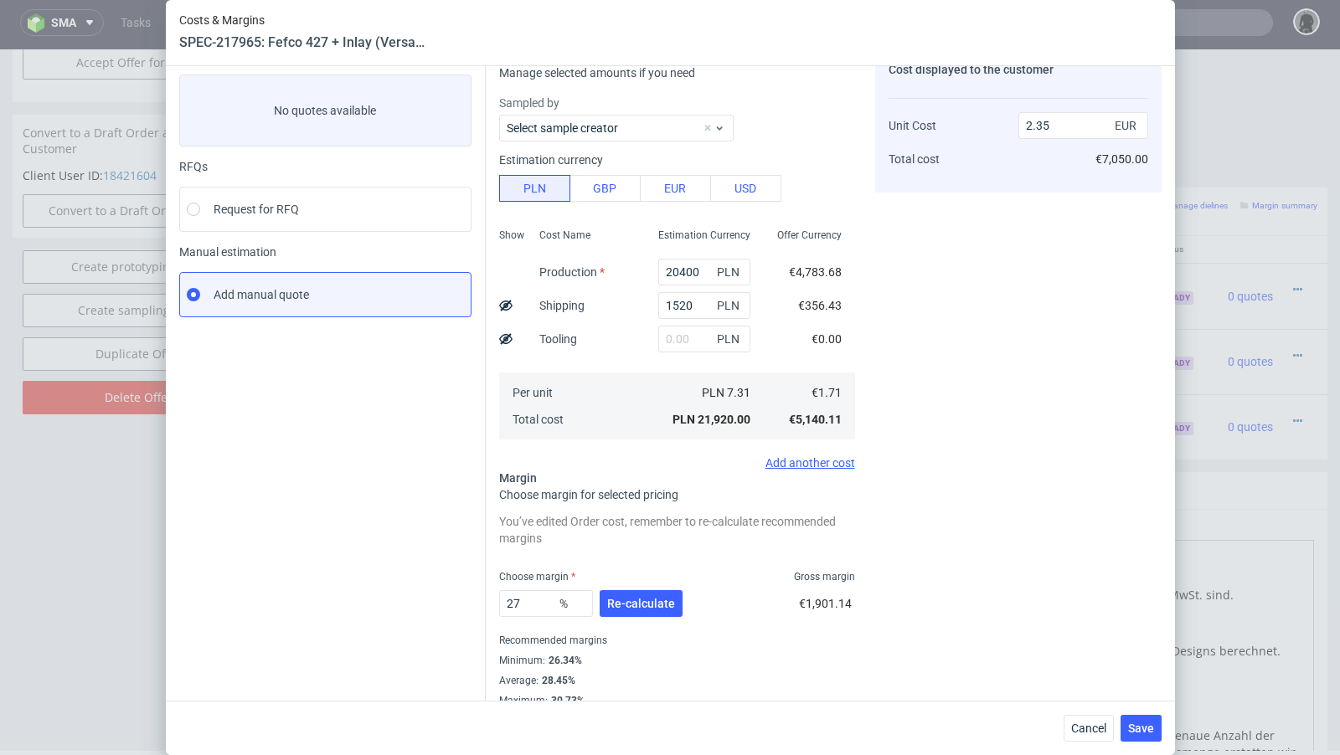
scroll to position [76, 0]
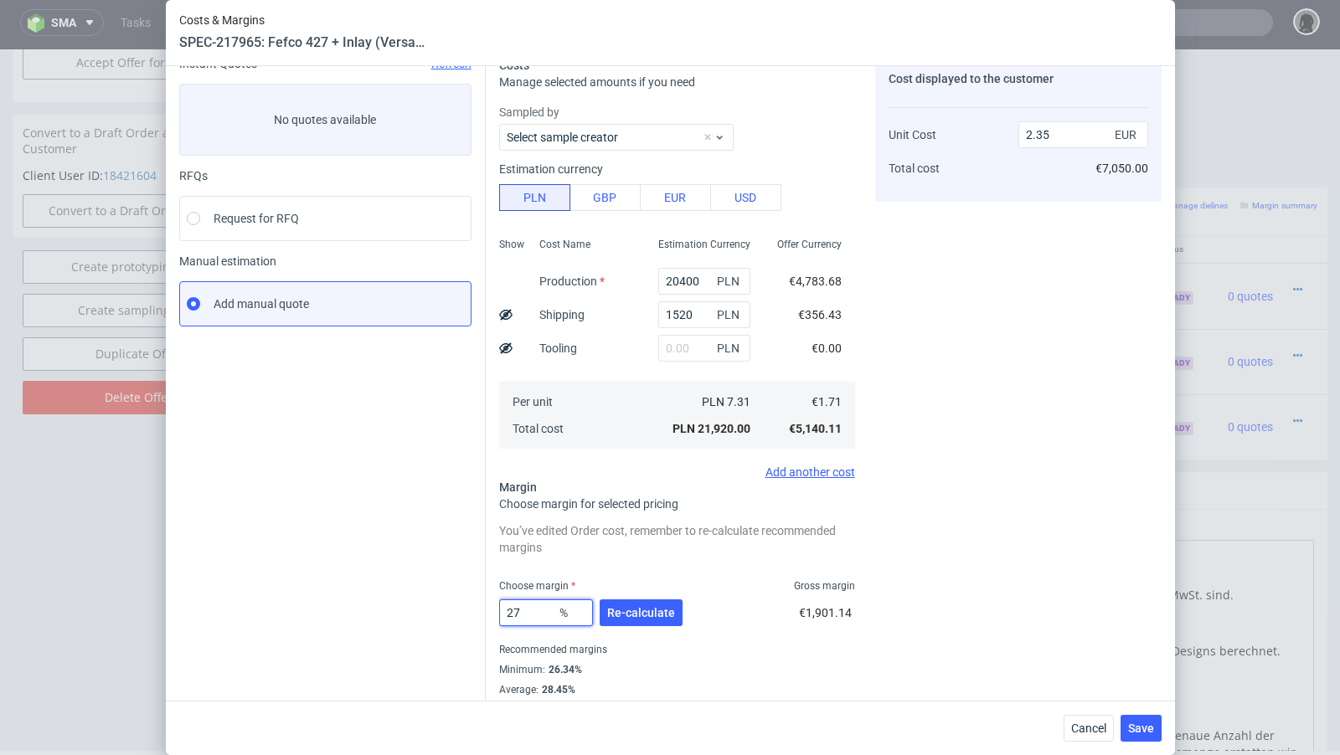
click at [550, 617] on input "27" at bounding box center [546, 613] width 94 height 27
type input "28"
type input "2.38"
type input "28.7"
type input "2.4"
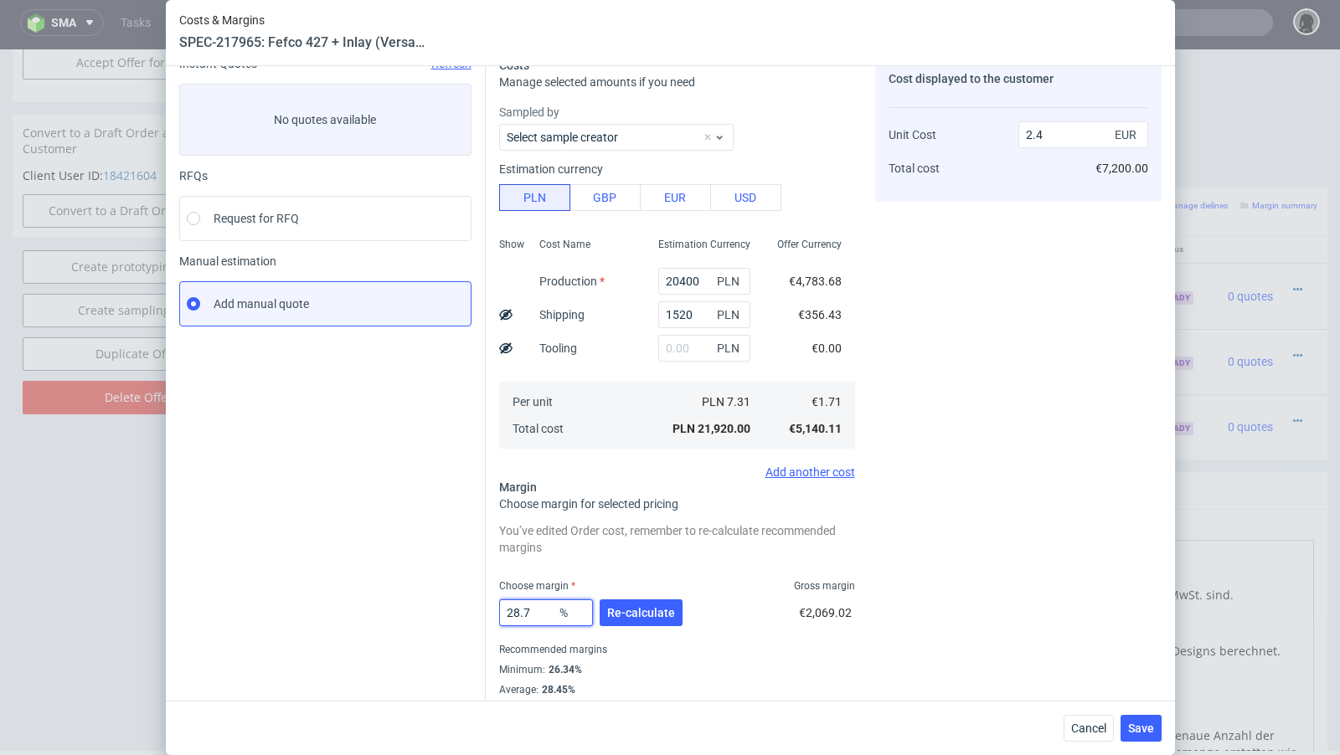
type input "28.77"
type input "2.41"
type input "28.72"
type input "2.4"
type input "28.73"
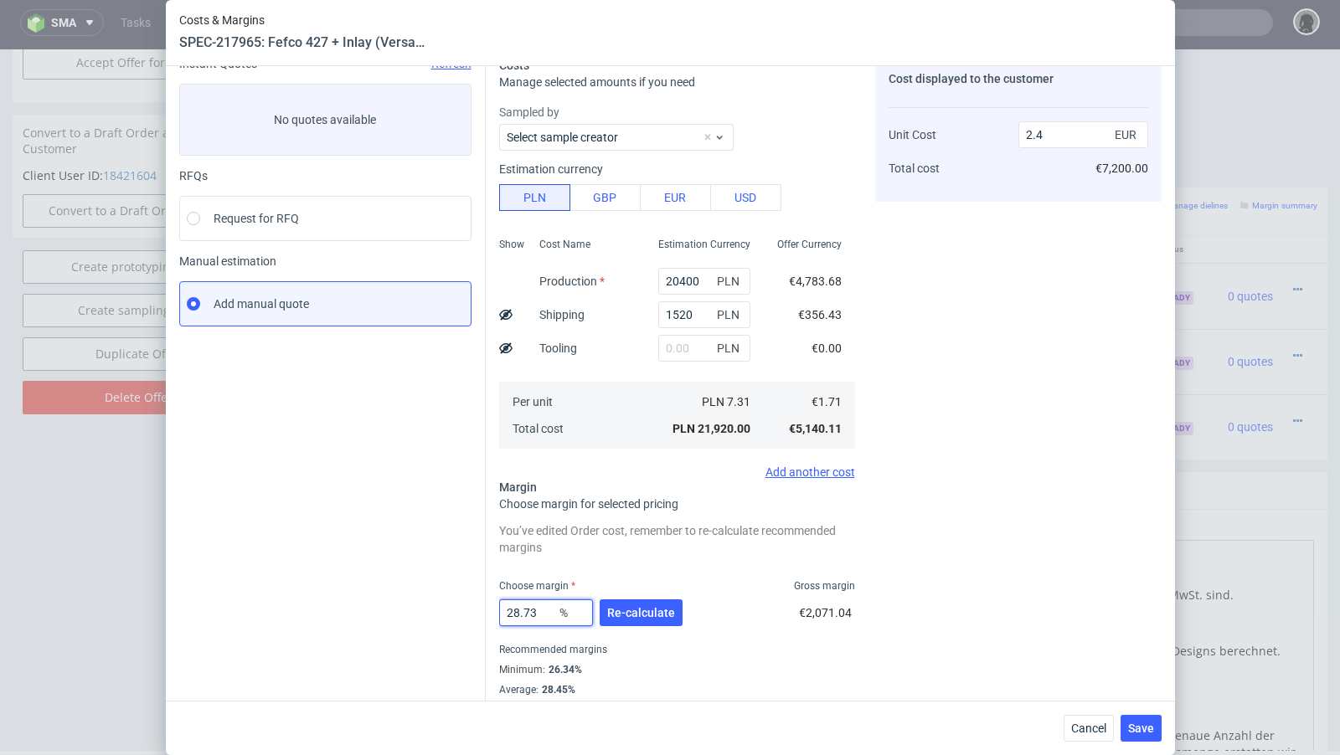
type input "2.41"
type input "28.72"
type input "2.4"
type input "28.72"
click at [621, 611] on span "Re-calculate" at bounding box center [641, 613] width 68 height 12
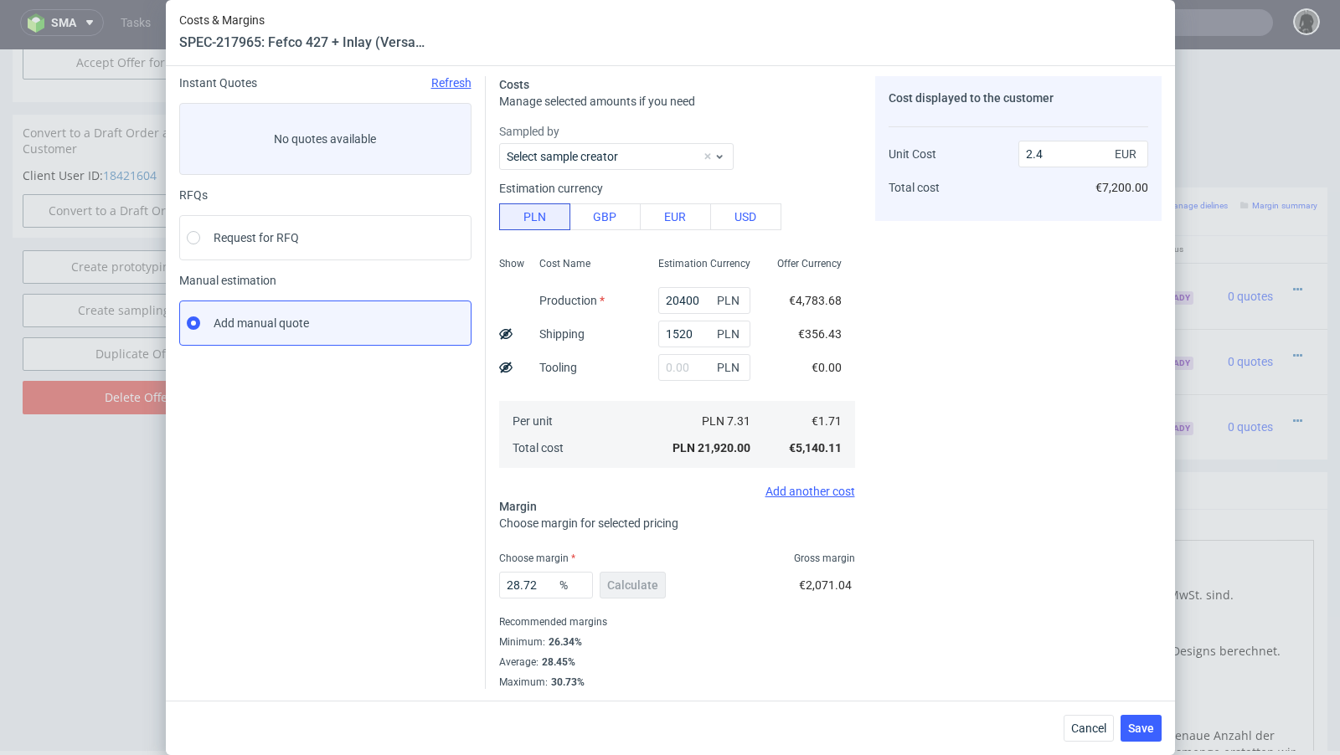
scroll to position [57, 0]
click at [1136, 733] on span "Save" at bounding box center [1141, 729] width 26 height 12
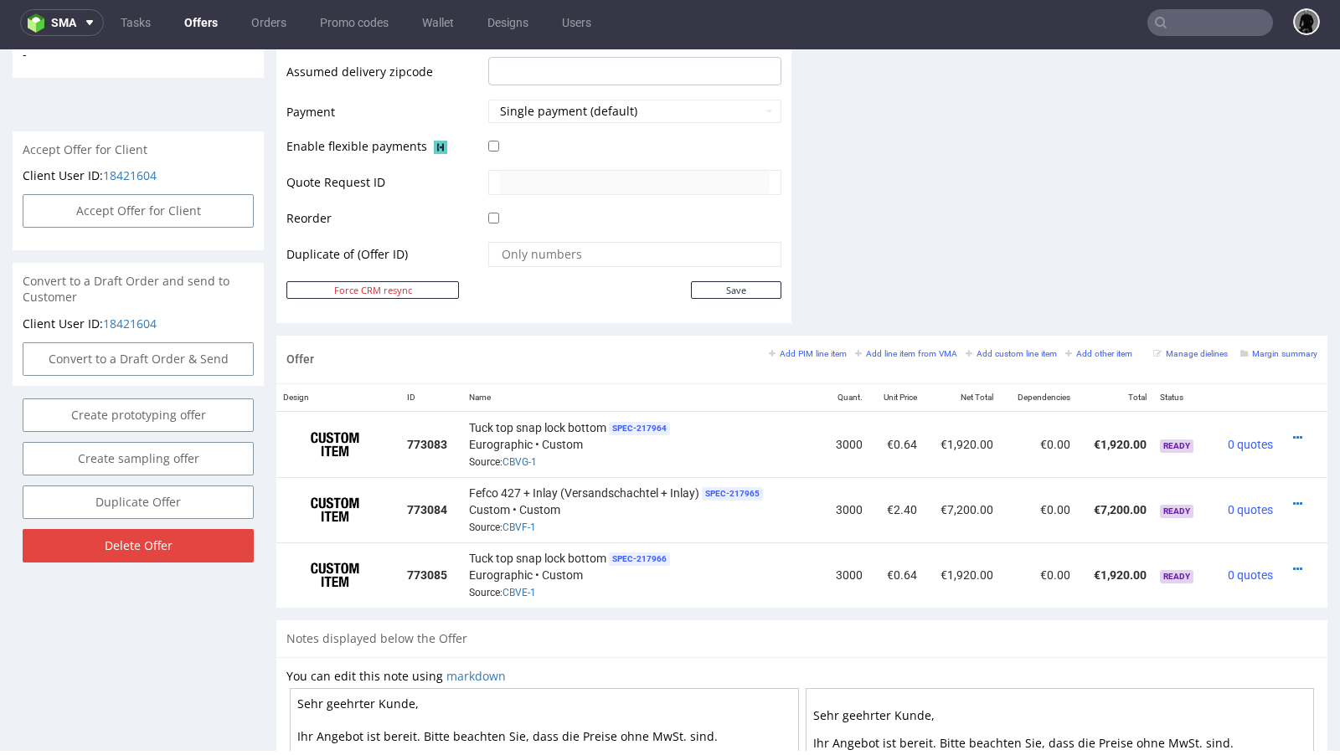
scroll to position [840, 0]
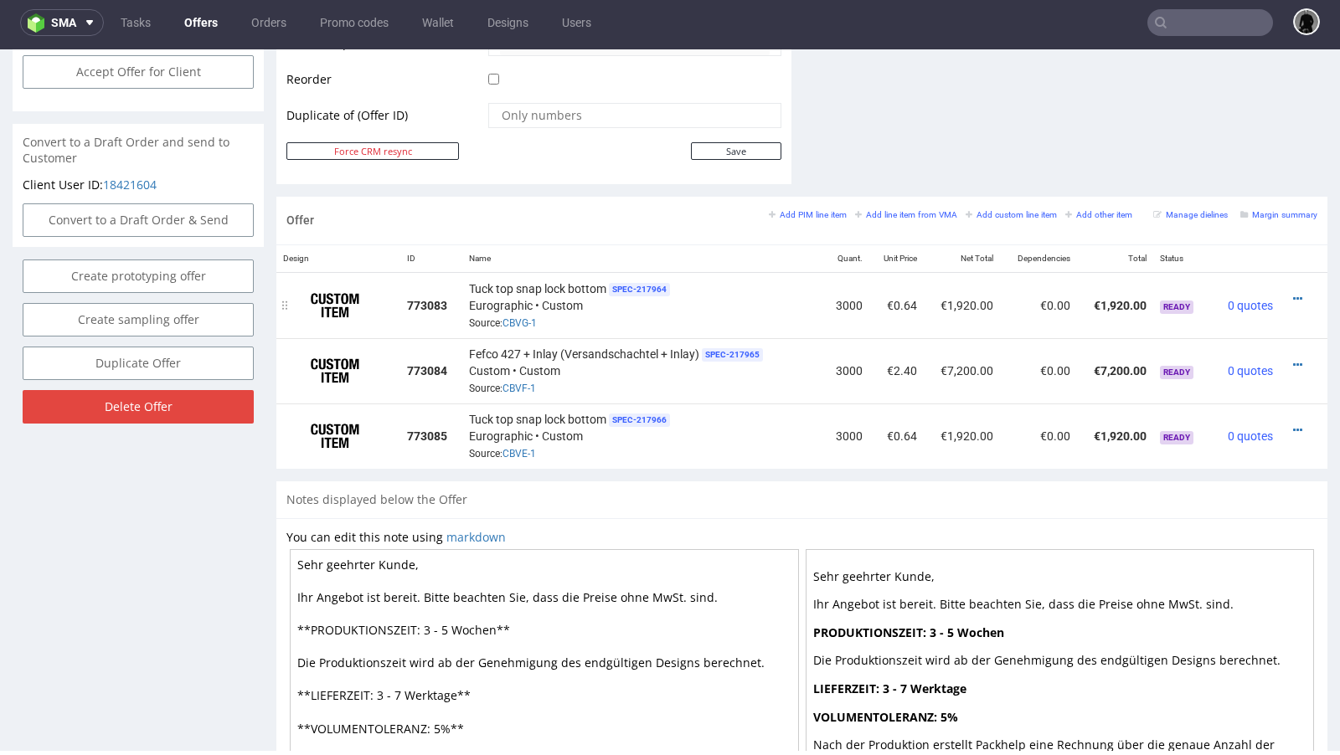
click at [673, 317] on div "Tuck top snap lock bottom SPEC- 217964 Eurographic • Custom Source: CBVG-1" at bounding box center [642, 306] width 347 height 52
click at [665, 308] on div "Tuck top snap lock bottom SPEC- 217964 Eurographic • Custom Source: CBVG-1" at bounding box center [642, 306] width 347 height 52
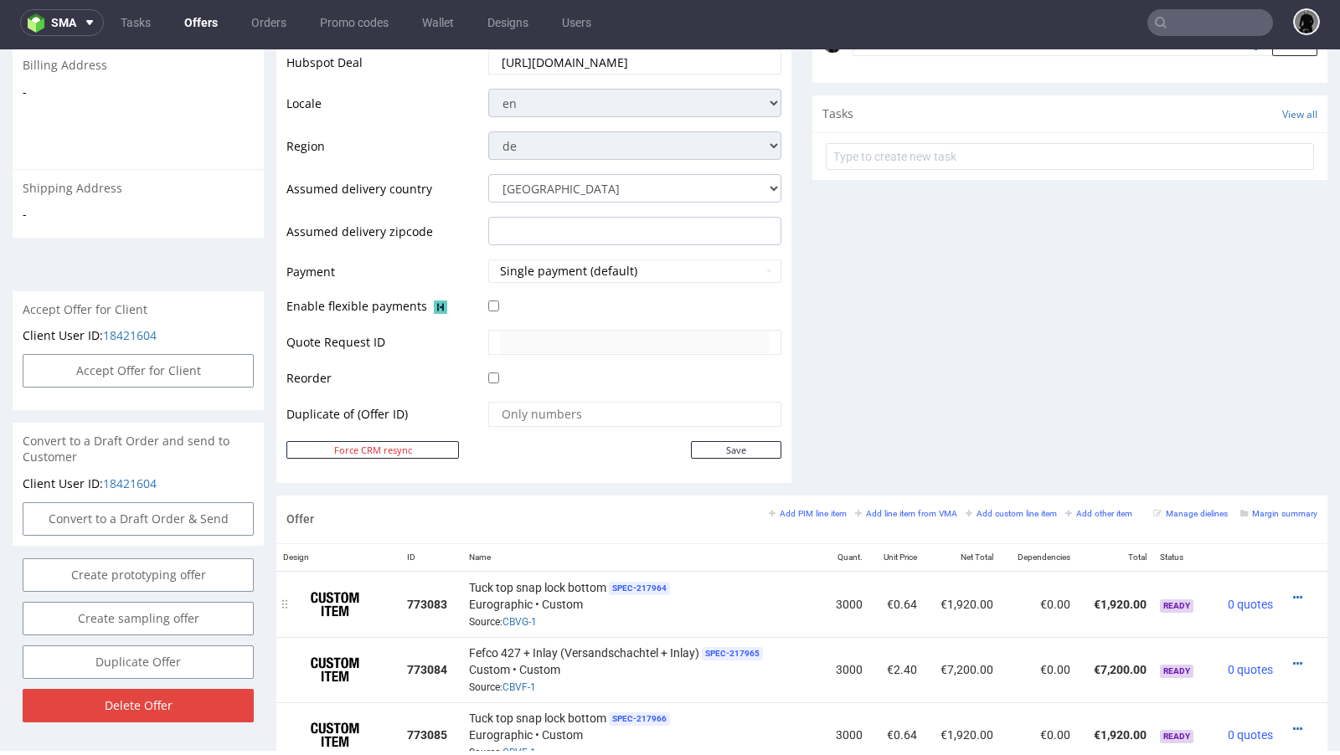
scroll to position [0, 0]
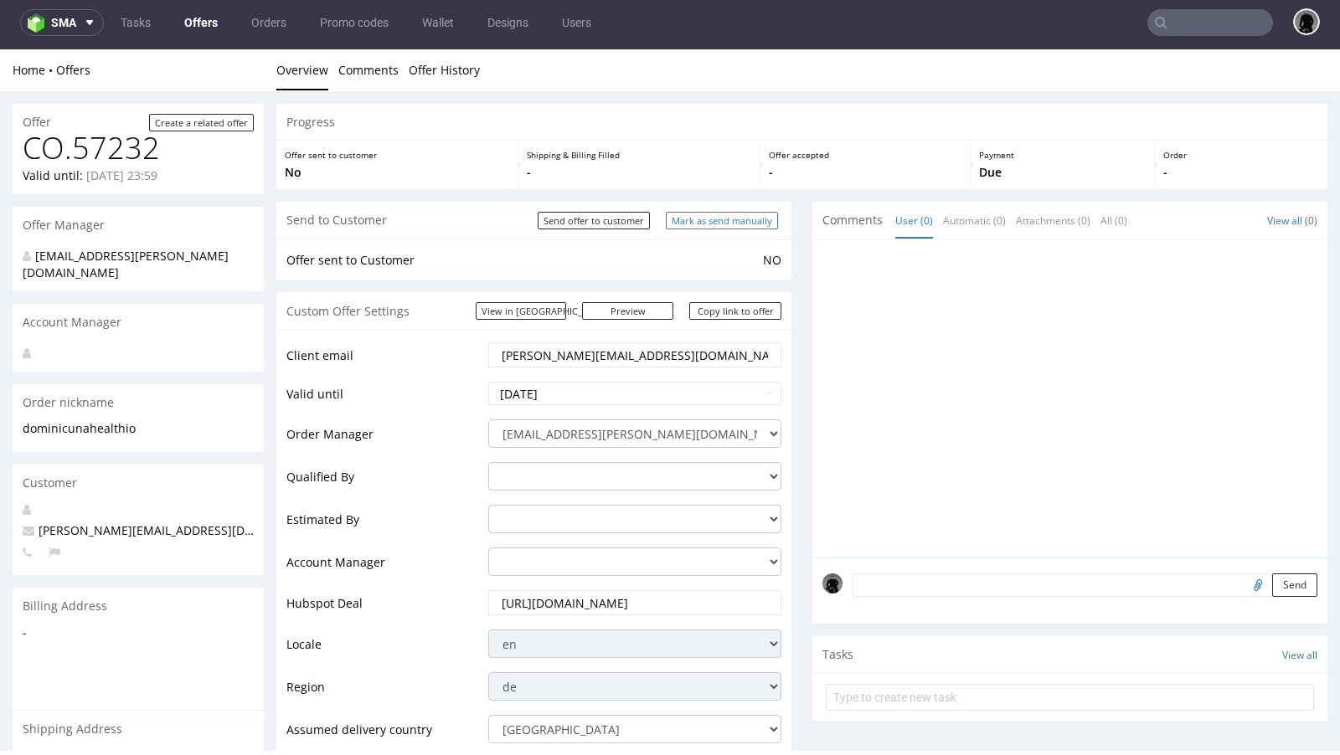
click at [691, 215] on input "Mark as send manually" at bounding box center [722, 221] width 112 height 18
type input "In progress..."
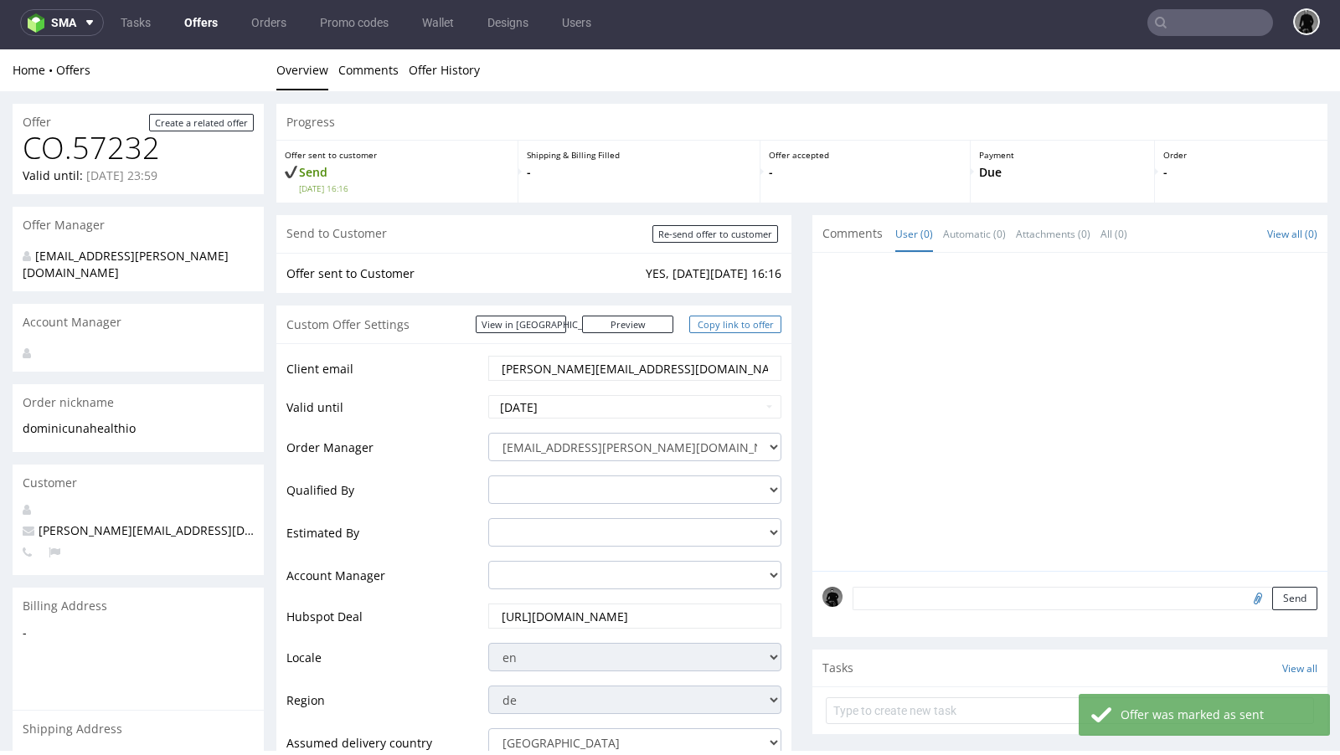
click at [710, 322] on link "Copy link to offer" at bounding box center [735, 325] width 92 height 18
click at [716, 327] on link "Copy link to offer" at bounding box center [735, 325] width 92 height 18
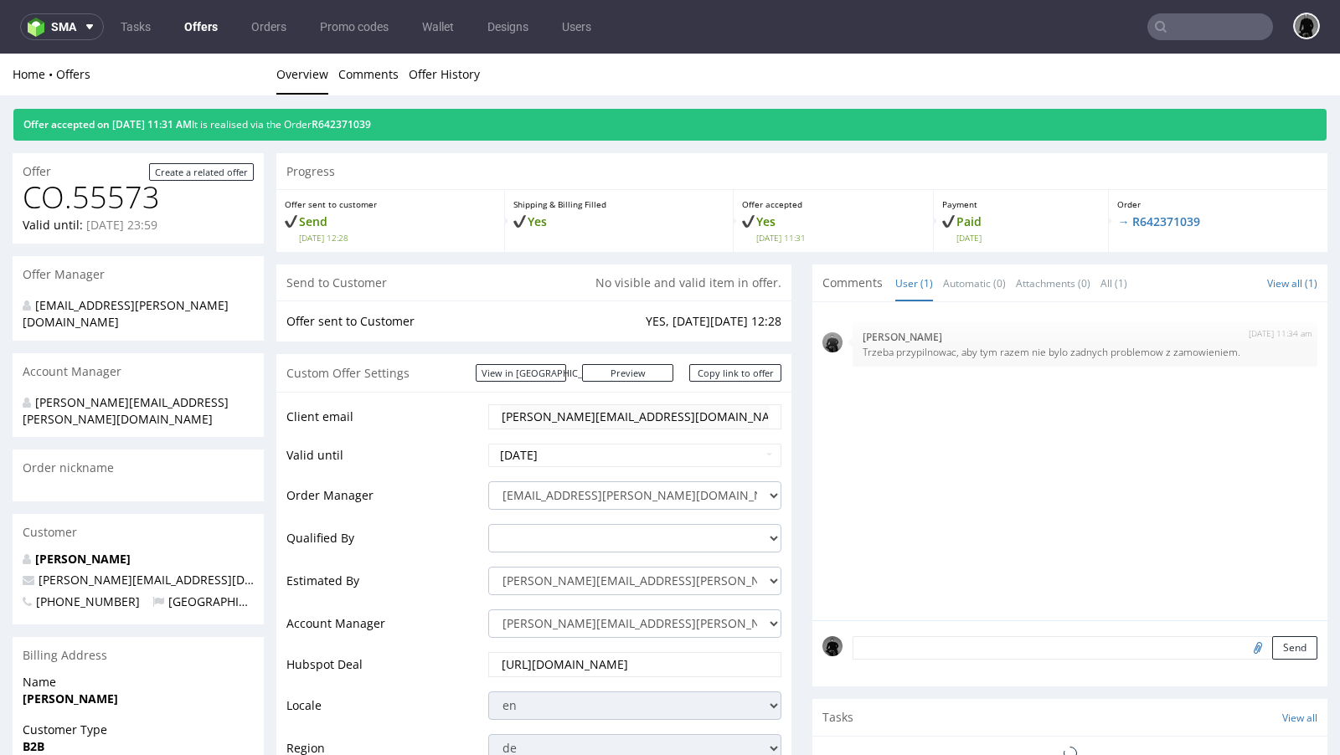
click at [1152, 23] on input "text" at bounding box center [1210, 26] width 126 height 27
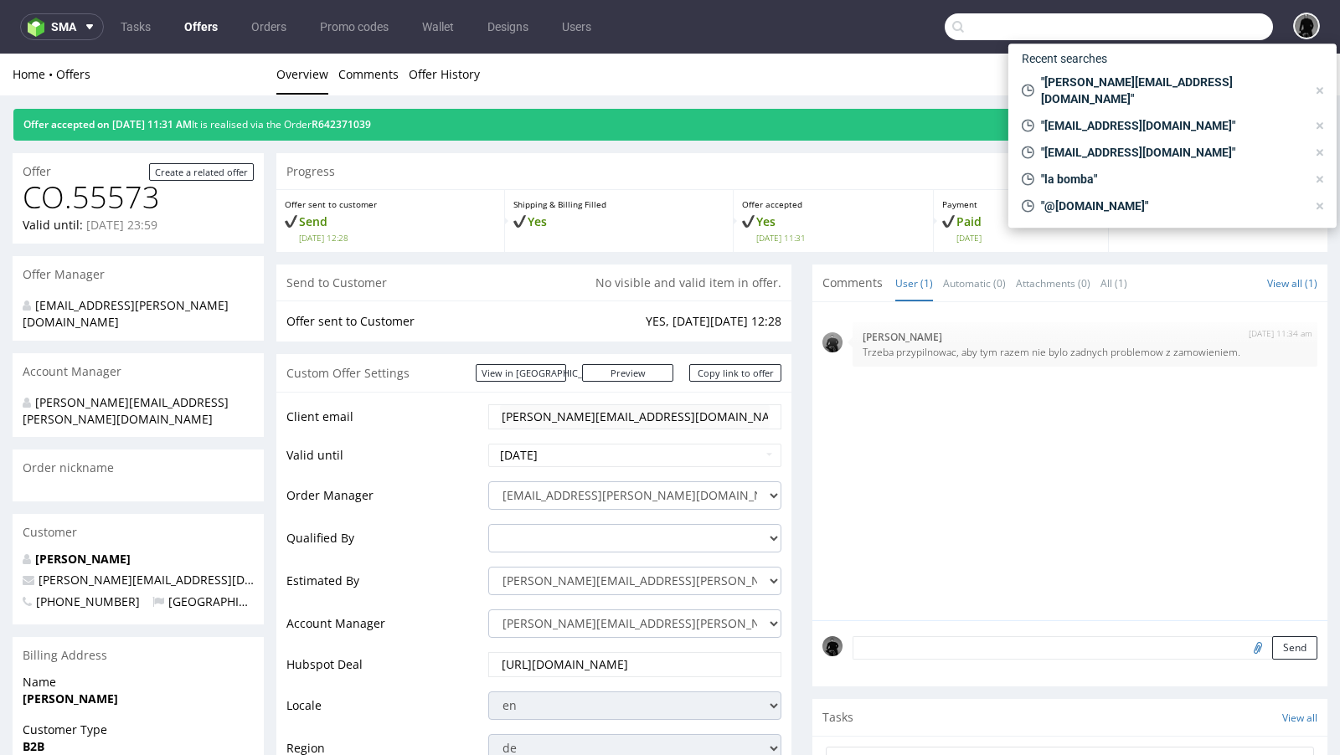
paste input "FYOD"
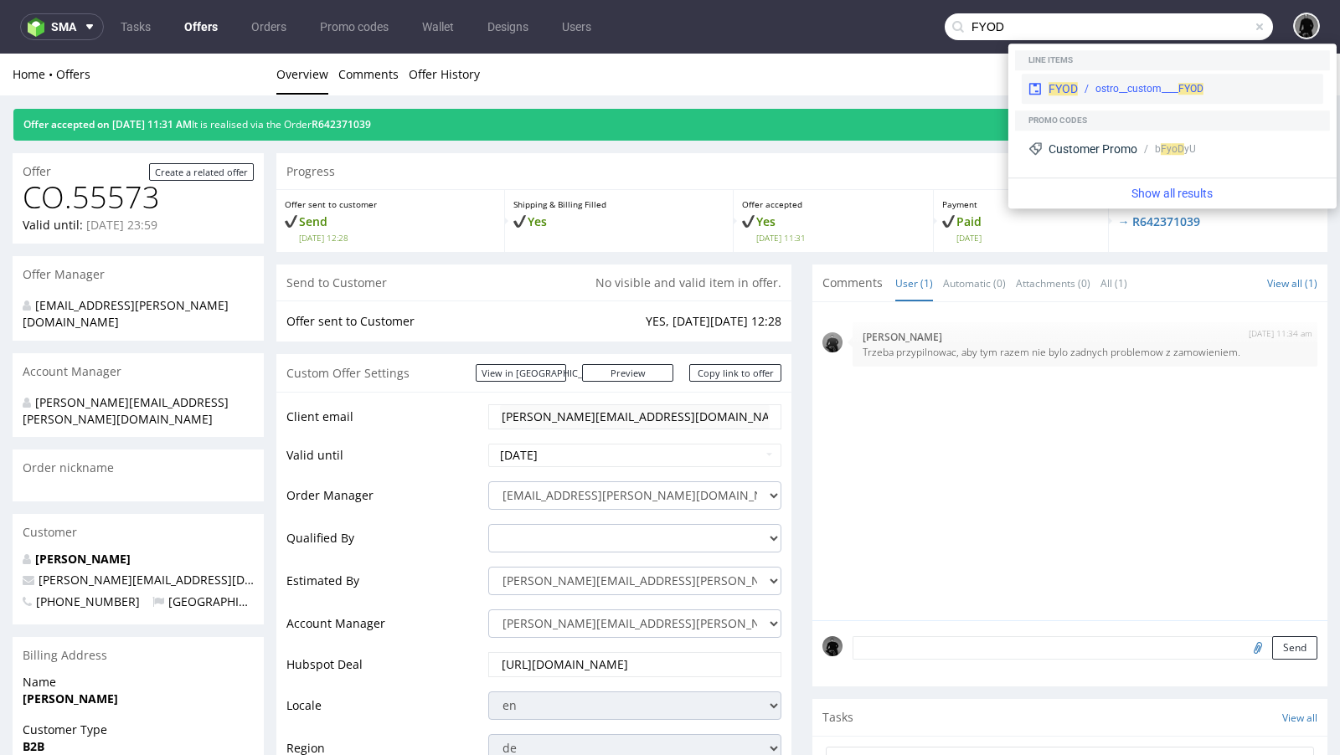
type input "FYOD"
click at [1061, 90] on span "FYOD" at bounding box center [1062, 88] width 29 height 13
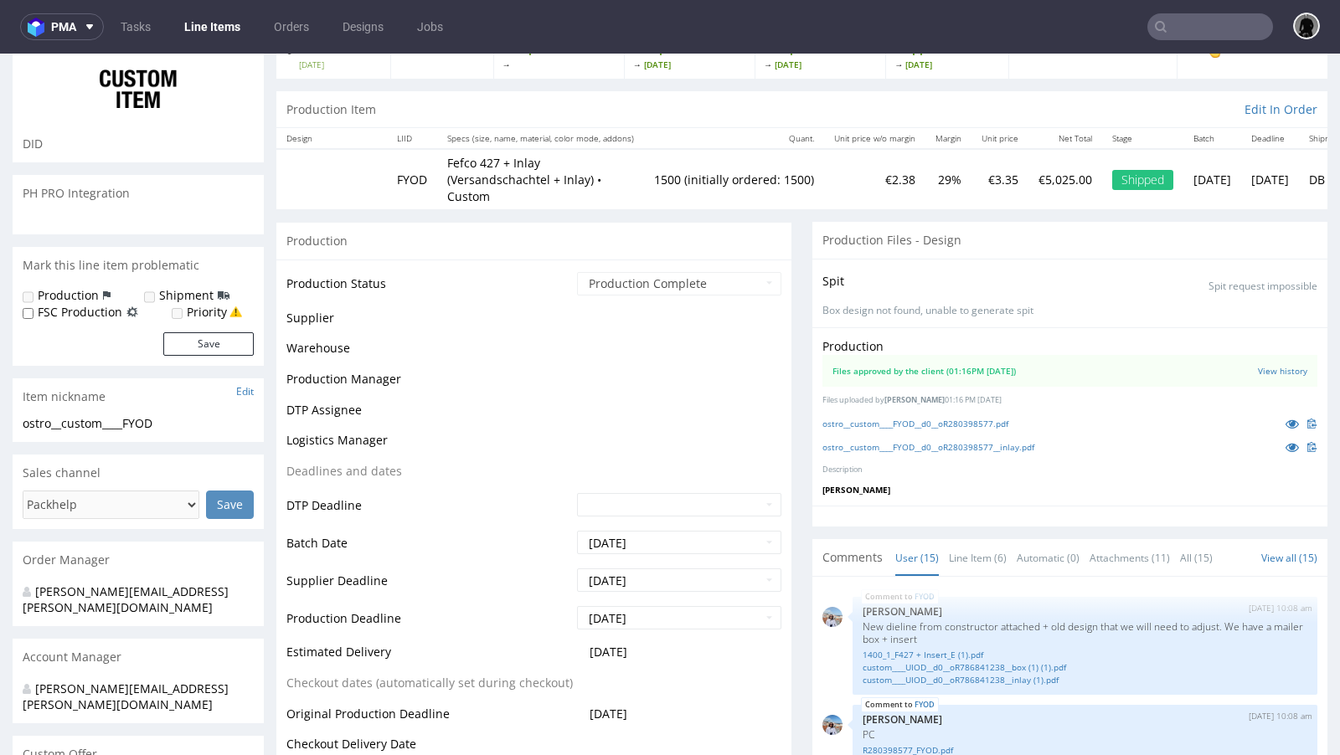
scroll to position [881, 0]
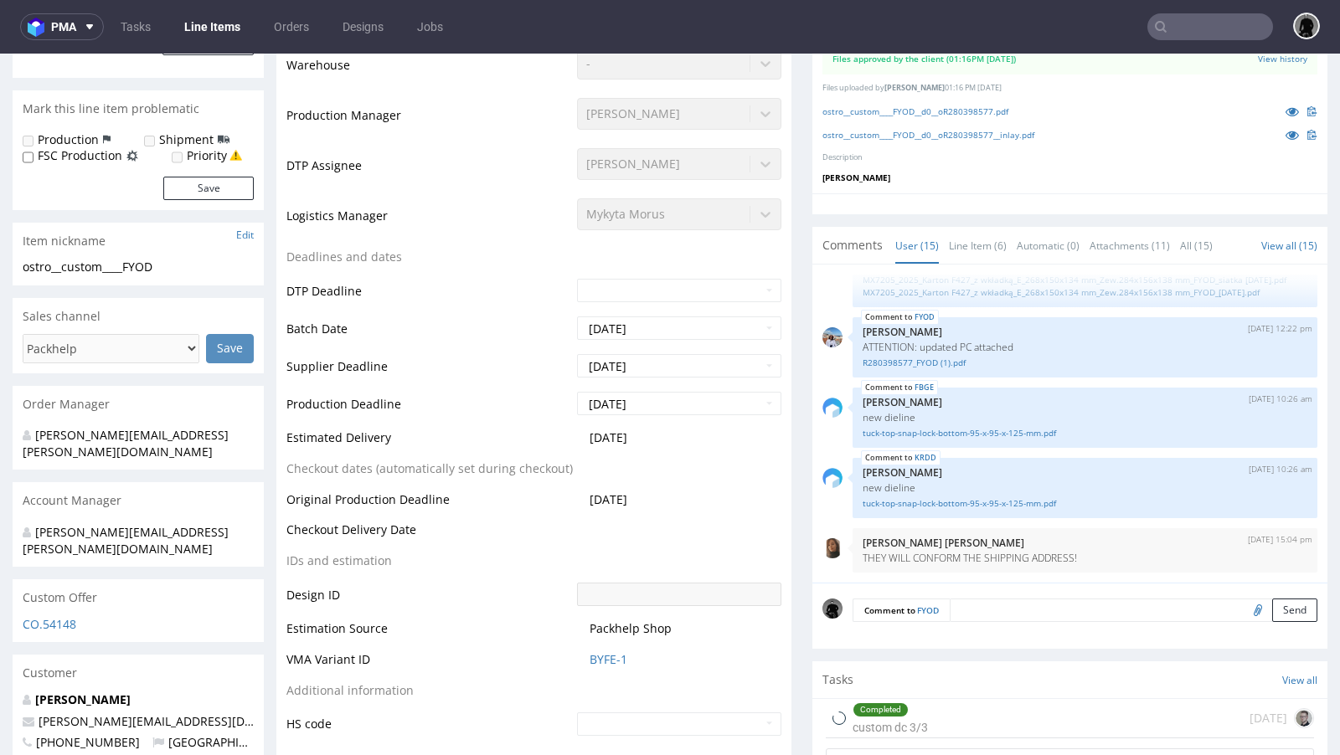
select select "in_progress"
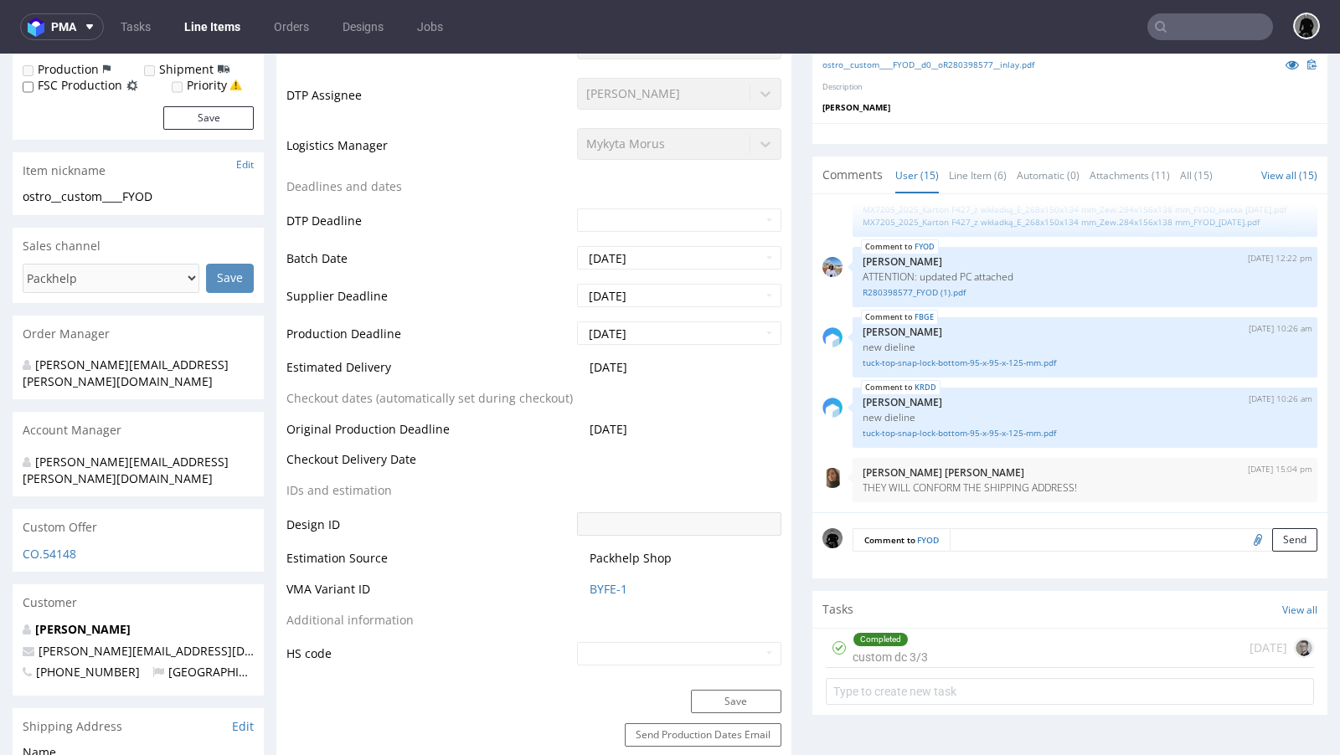
scroll to position [590, 0]
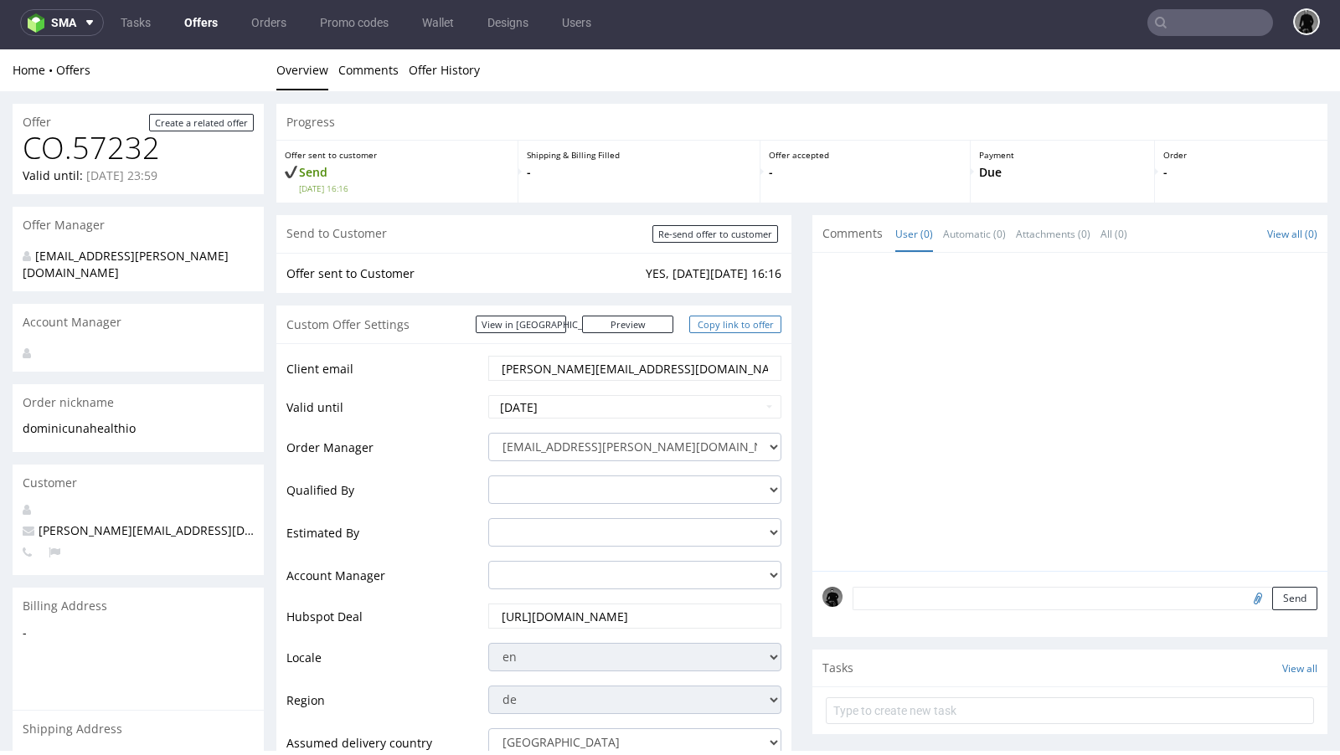
click at [739, 322] on link "Copy link to offer" at bounding box center [735, 325] width 92 height 18
click at [709, 320] on link "Copy link to offer" at bounding box center [735, 325] width 92 height 18
click at [723, 327] on link "Copy link to offer" at bounding box center [735, 325] width 92 height 18
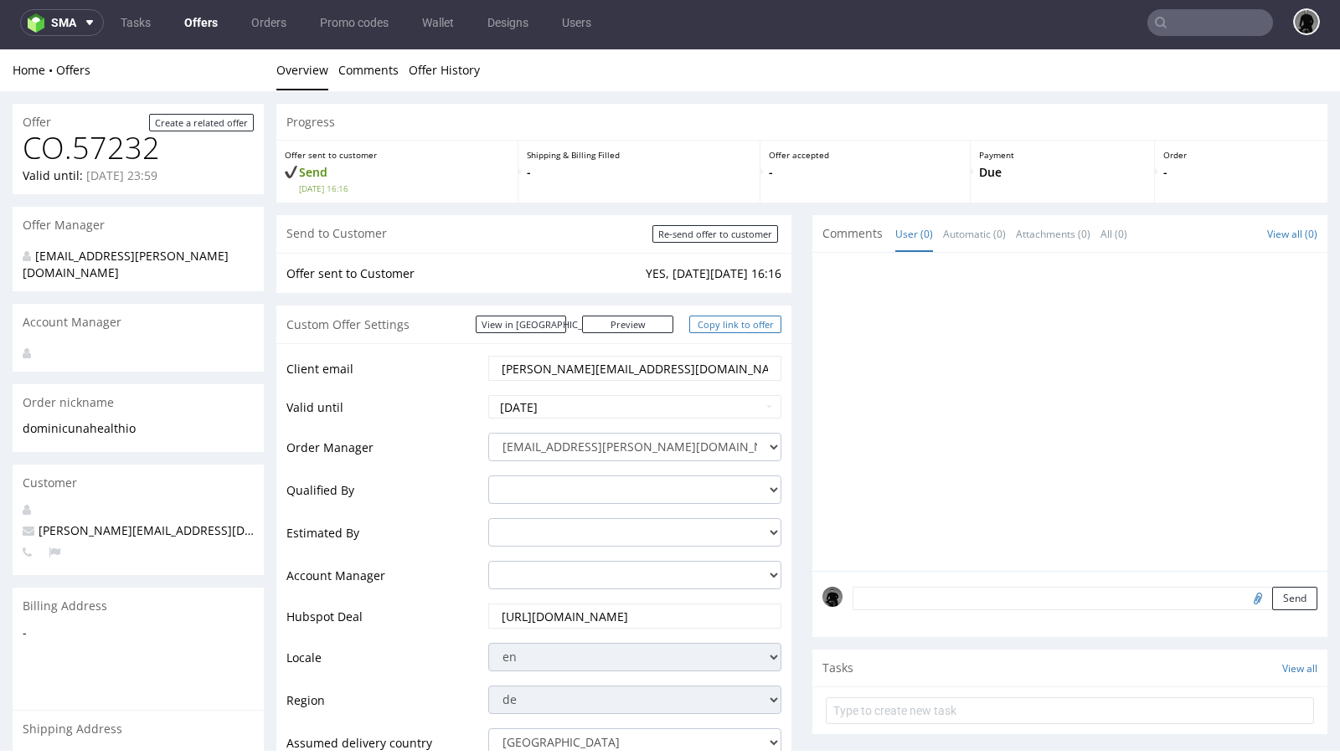
click at [723, 327] on link "Copy link to offer" at bounding box center [735, 325] width 92 height 18
click at [197, 9] on link "Offers" at bounding box center [201, 22] width 54 height 27
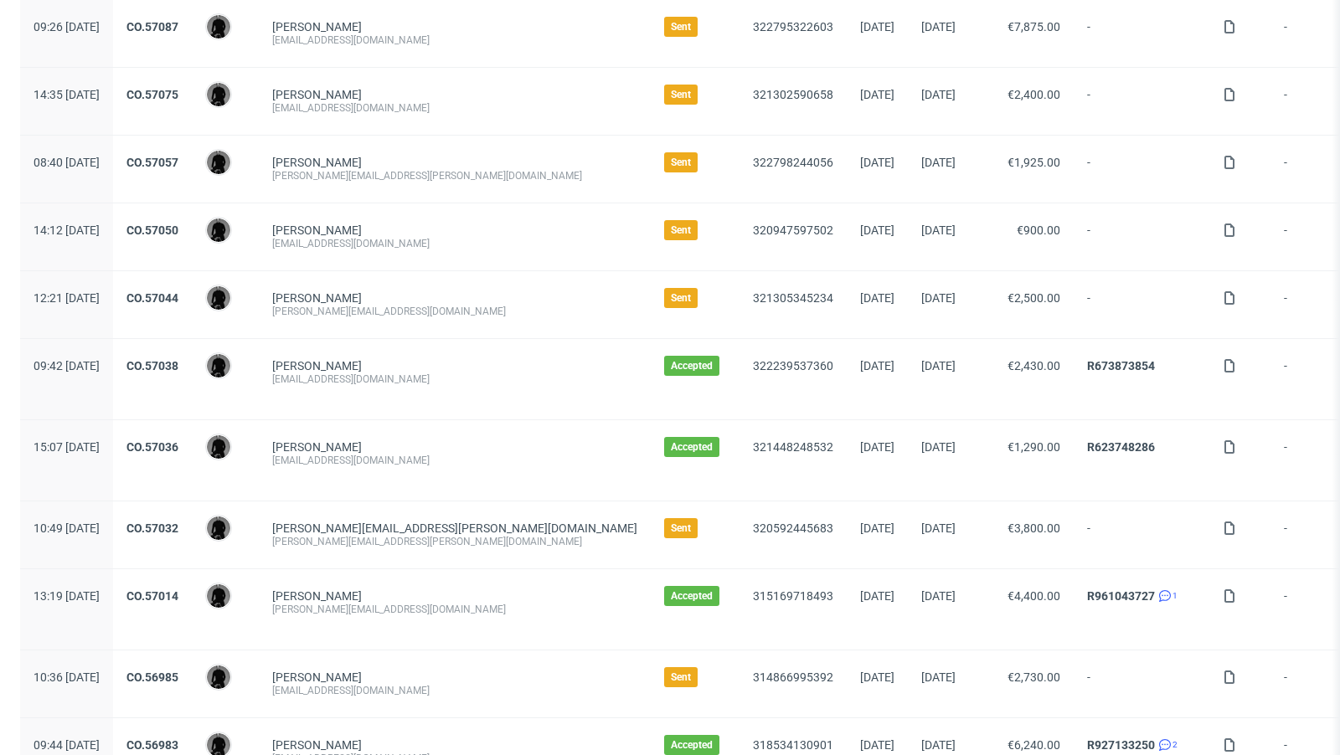
scroll to position [1037, 0]
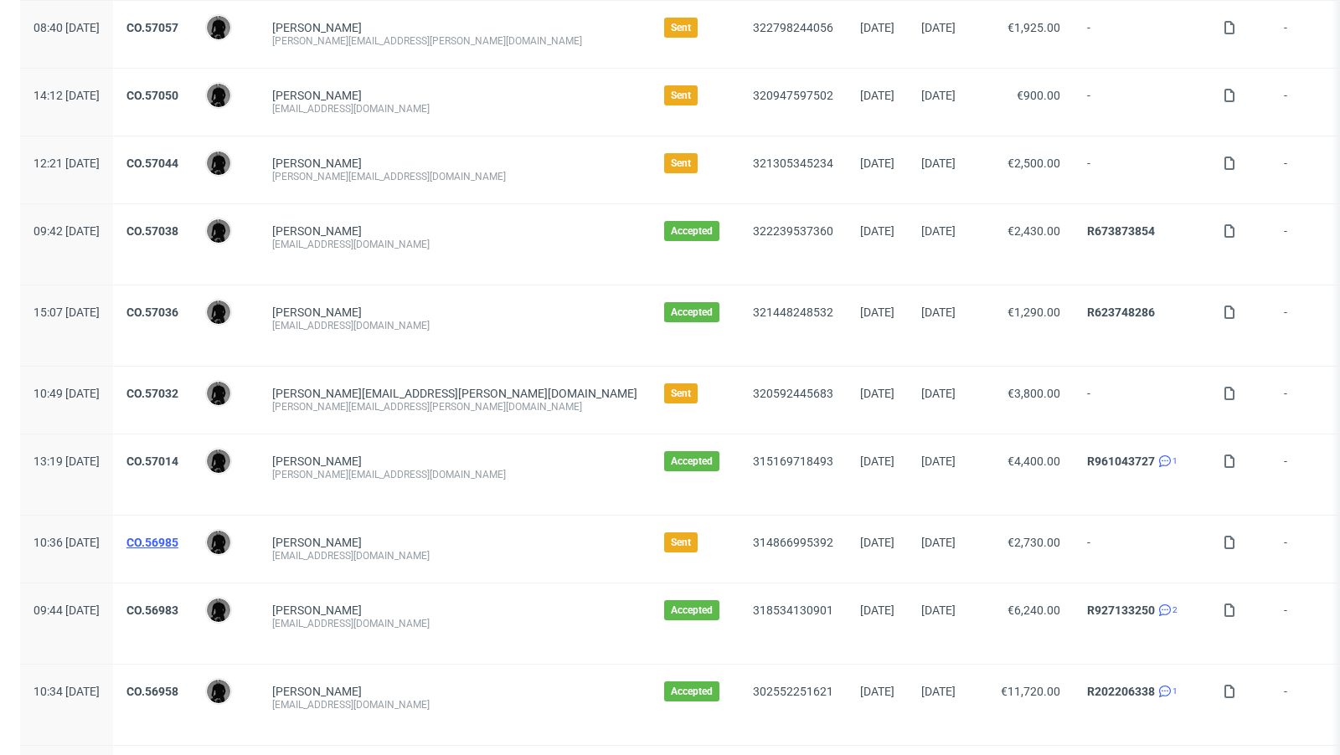
click at [178, 536] on link "CO.56985" at bounding box center [152, 542] width 52 height 13
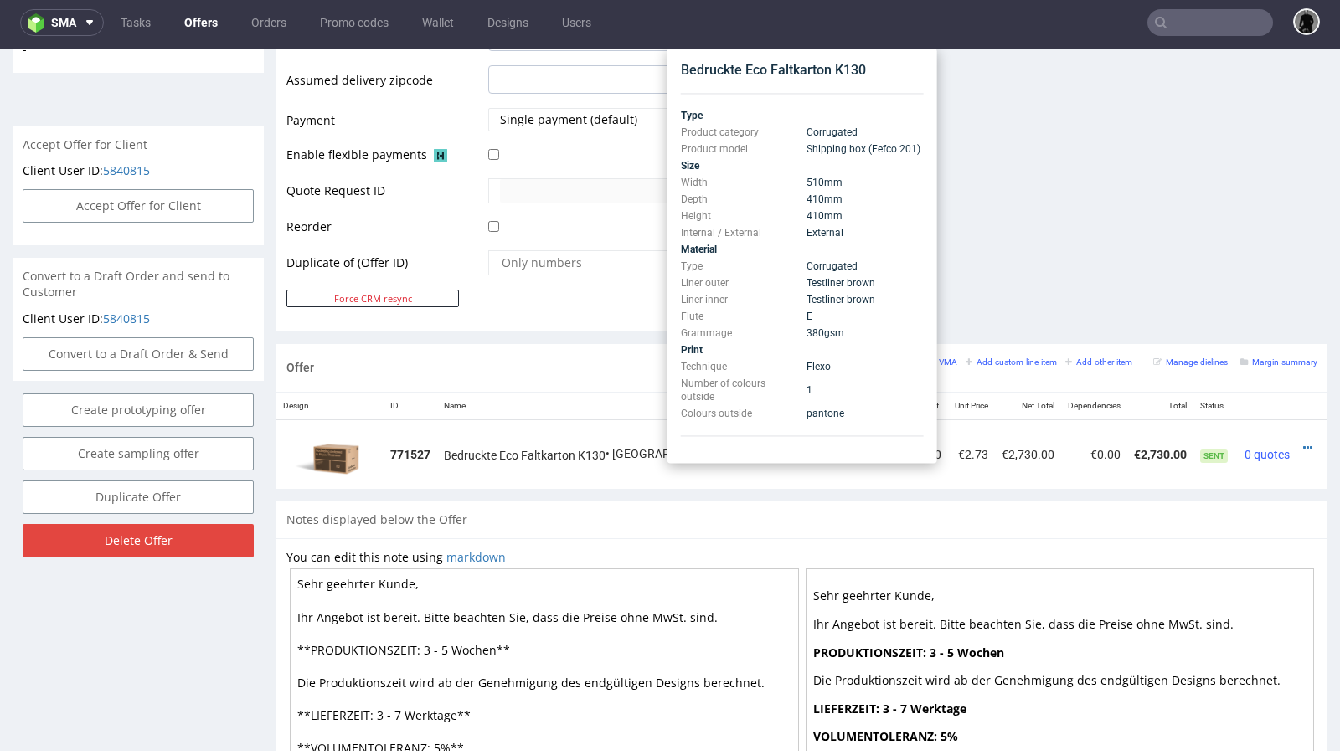
scroll to position [700, 0]
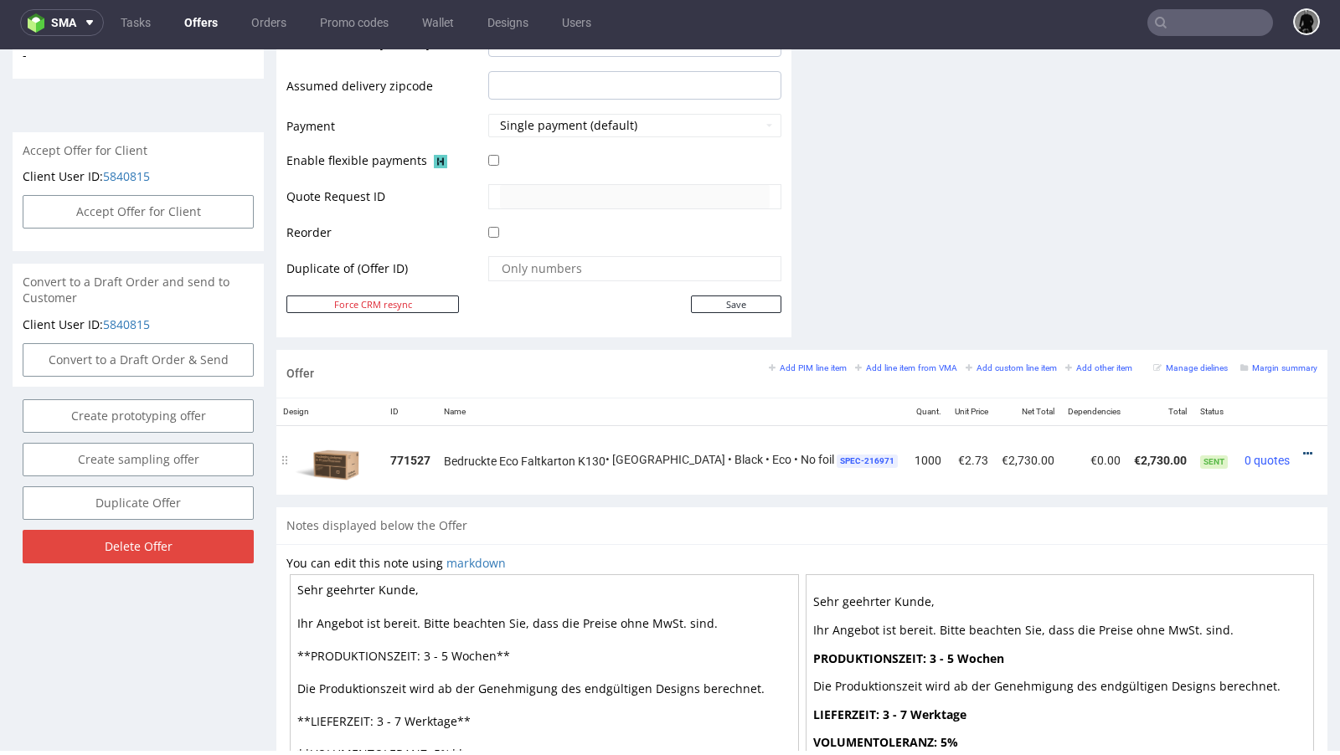
click at [1303, 449] on icon at bounding box center [1307, 454] width 9 height 12
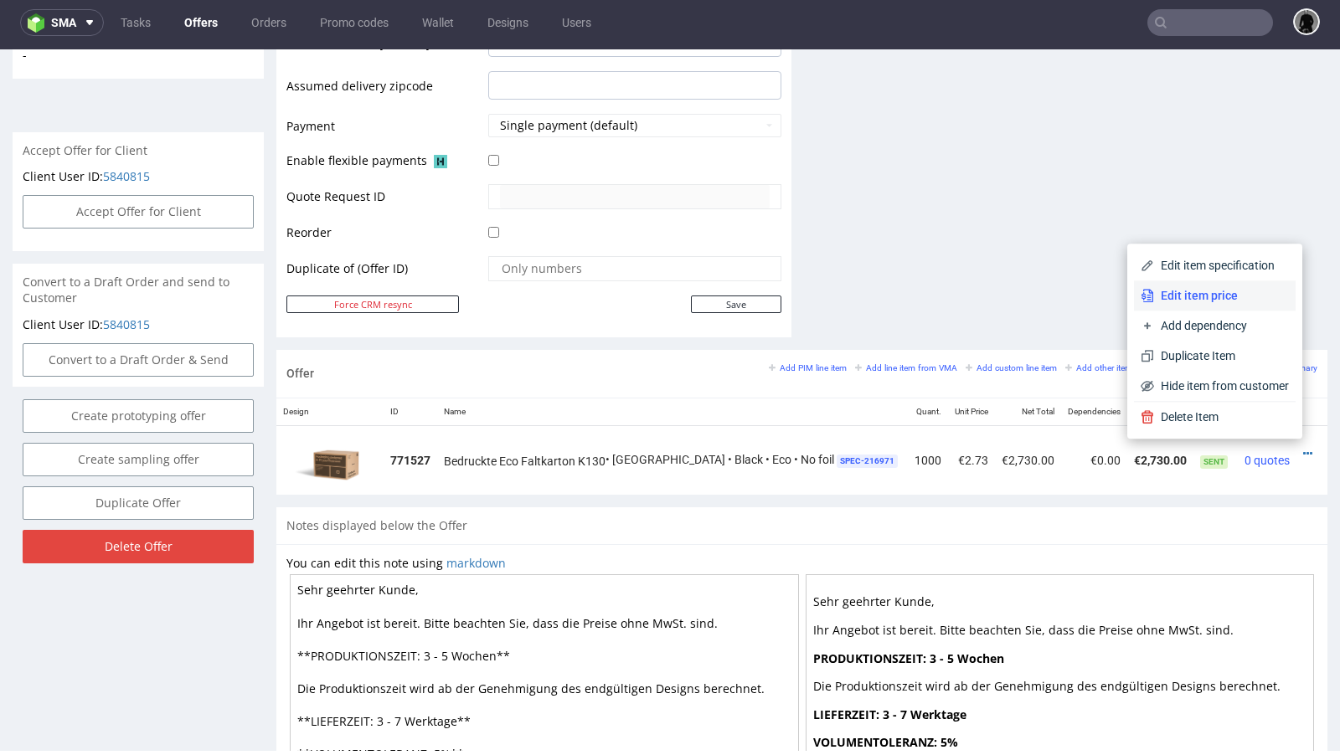
click at [1179, 289] on span "Edit item price" at bounding box center [1221, 295] width 135 height 17
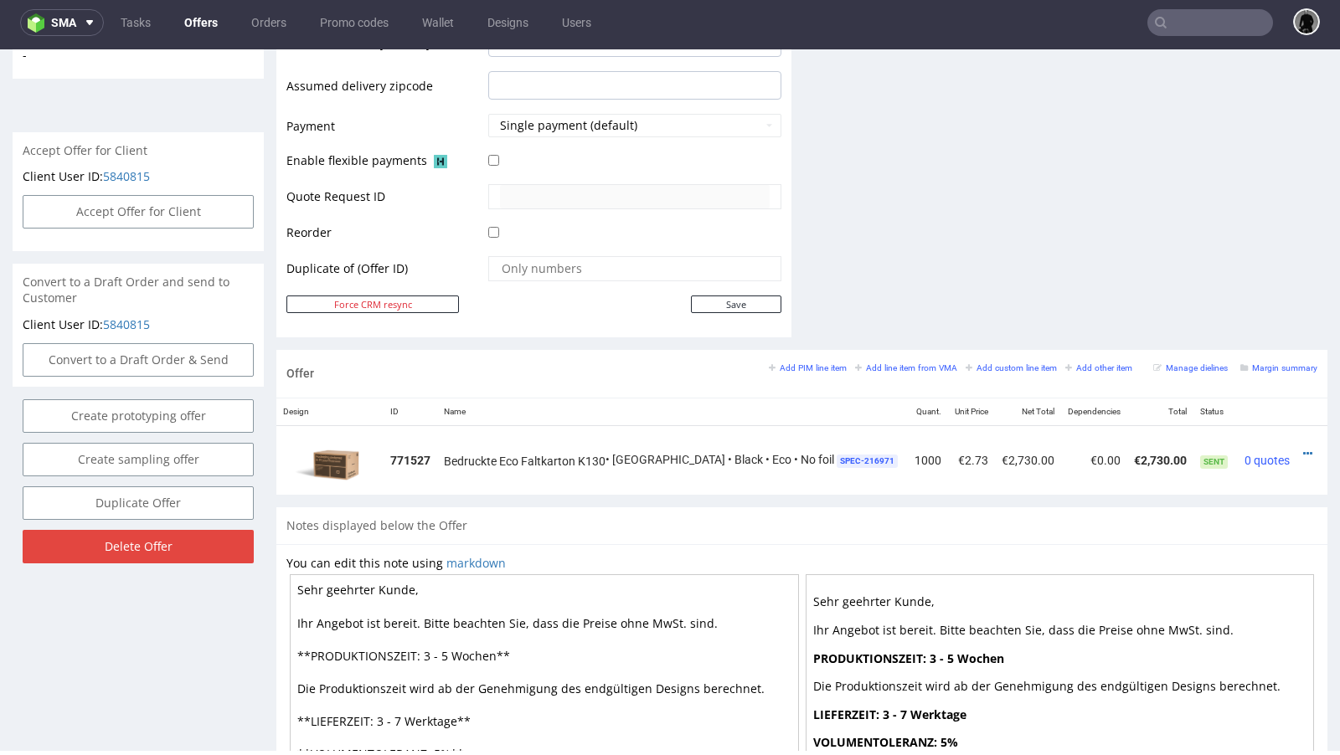
scroll to position [0, 0]
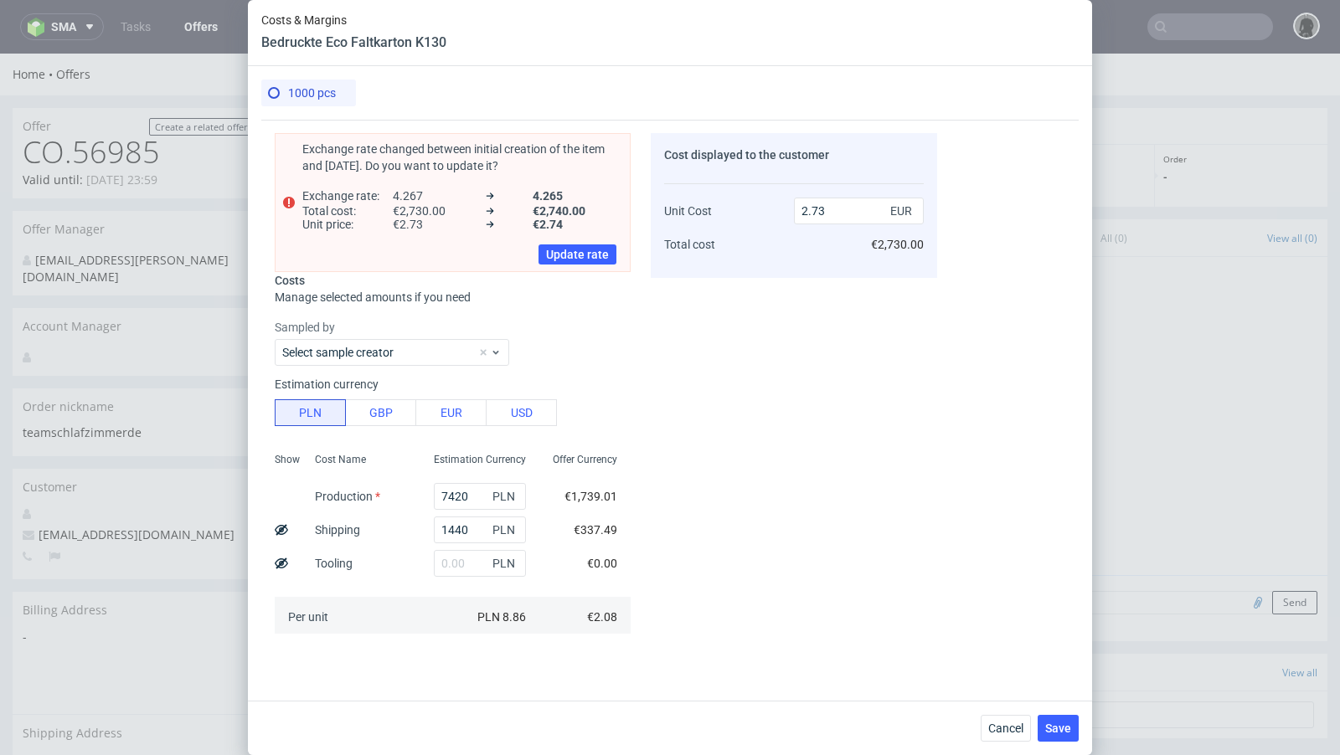
click at [980, 734] on div "Cancel Save" at bounding box center [670, 728] width 844 height 54
click at [995, 731] on span "Cancel" at bounding box center [1005, 729] width 35 height 12
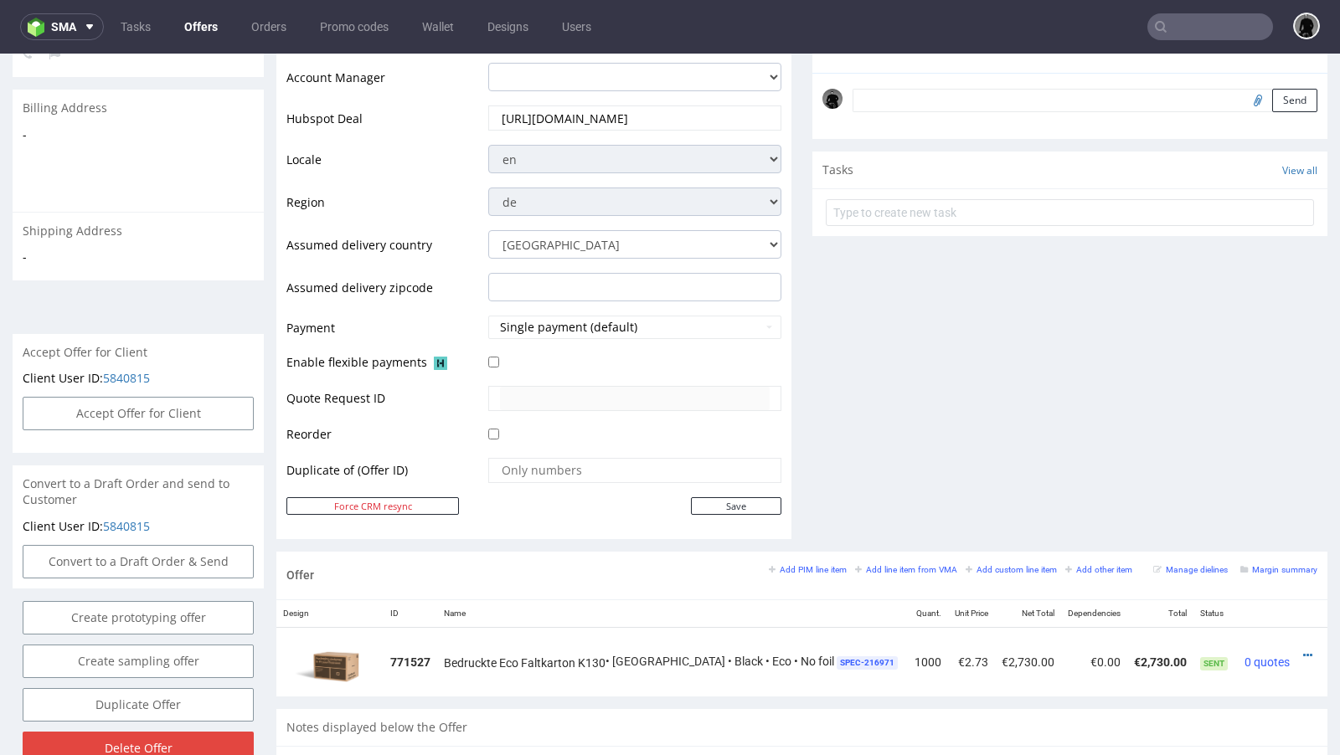
scroll to position [608, 0]
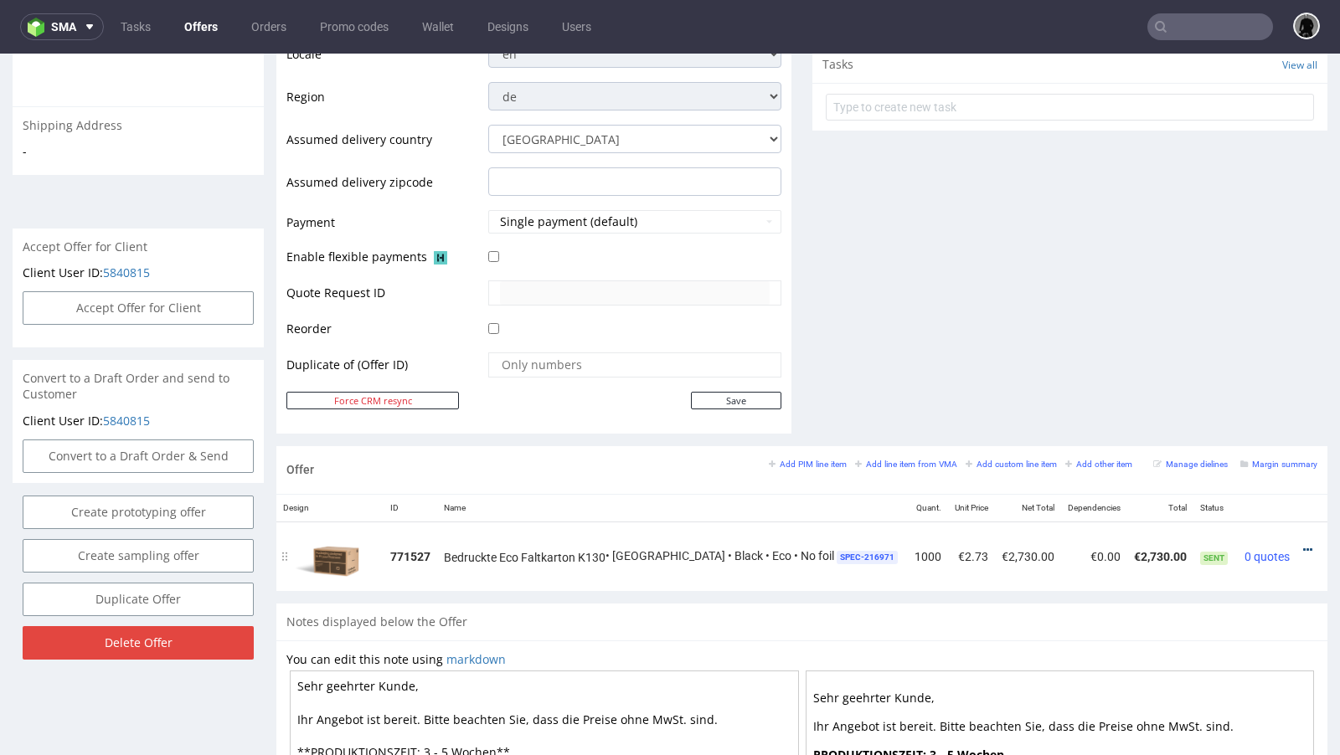
click at [1303, 546] on icon at bounding box center [1307, 550] width 9 height 12
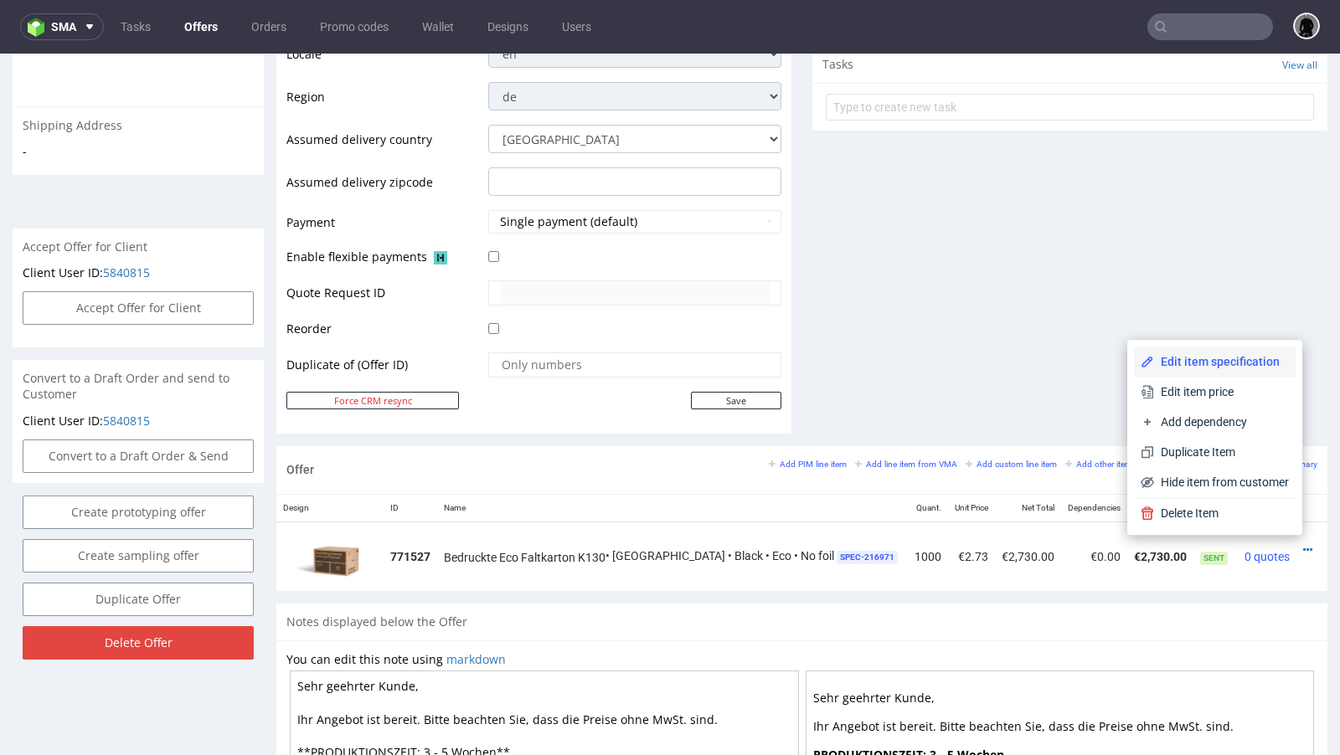
click at [1207, 363] on span "Edit item specification" at bounding box center [1221, 361] width 135 height 17
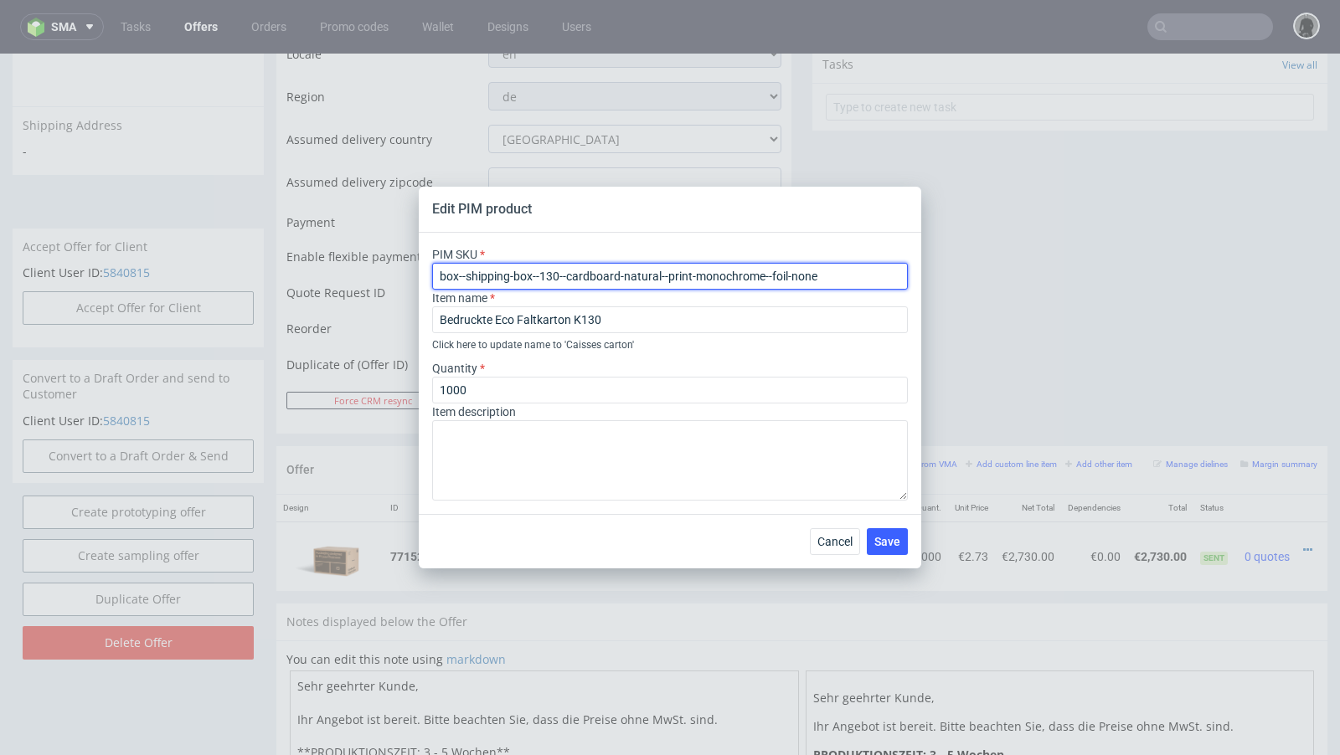
click at [549, 275] on input "box--shipping-box--130--cardboard-natural--print-monochrome--foil-none" at bounding box center [670, 276] width 476 height 27
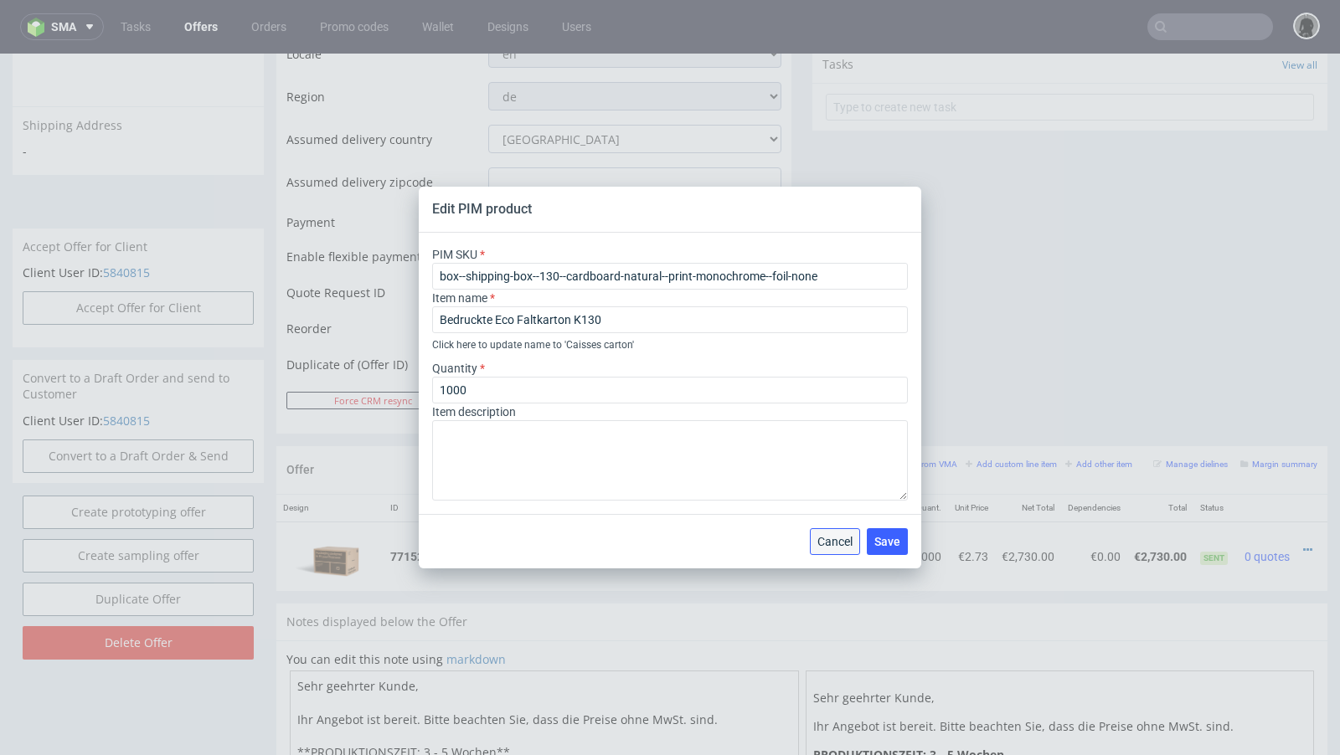
click at [829, 542] on span "Cancel" at bounding box center [834, 542] width 35 height 12
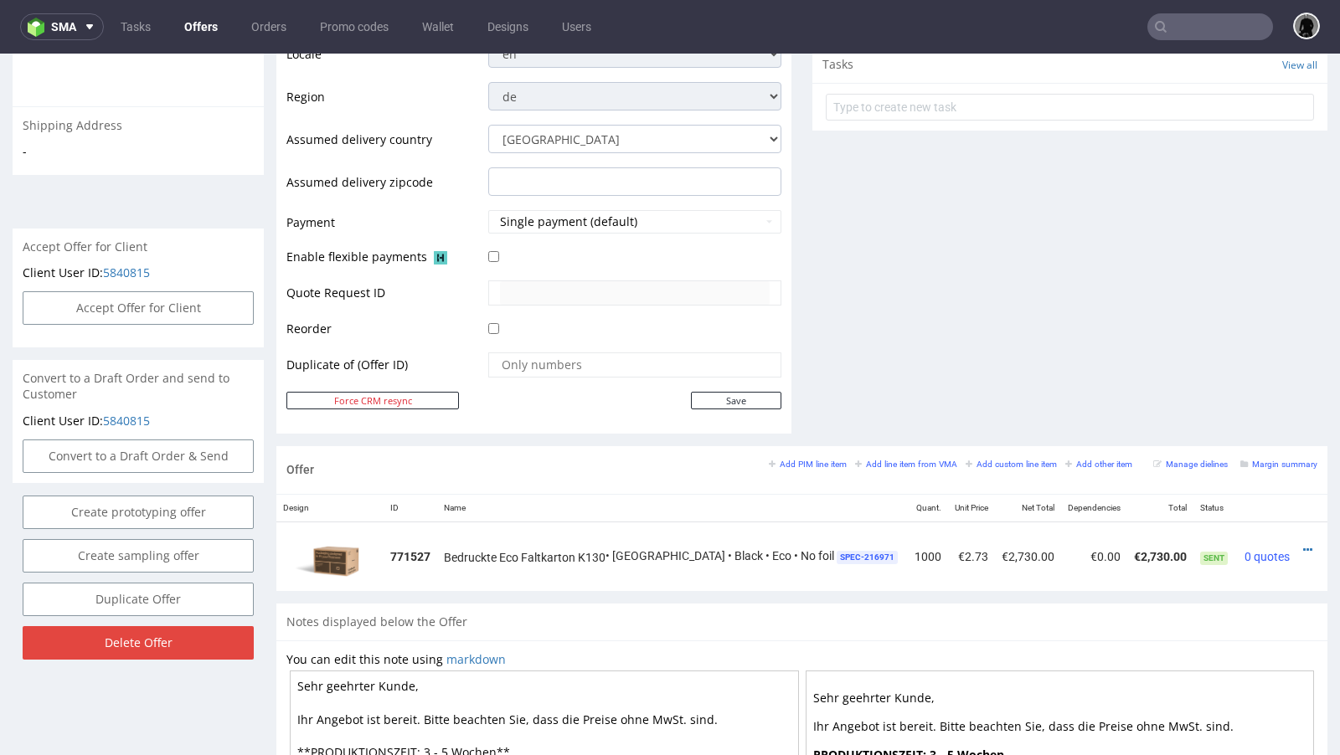
click at [801, 456] on div "Add PIM line item Add line item from VMA Add custom line item Add other item" at bounding box center [955, 463] width 372 height 15
click at [792, 460] on small "Add PIM line item" at bounding box center [808, 464] width 78 height 9
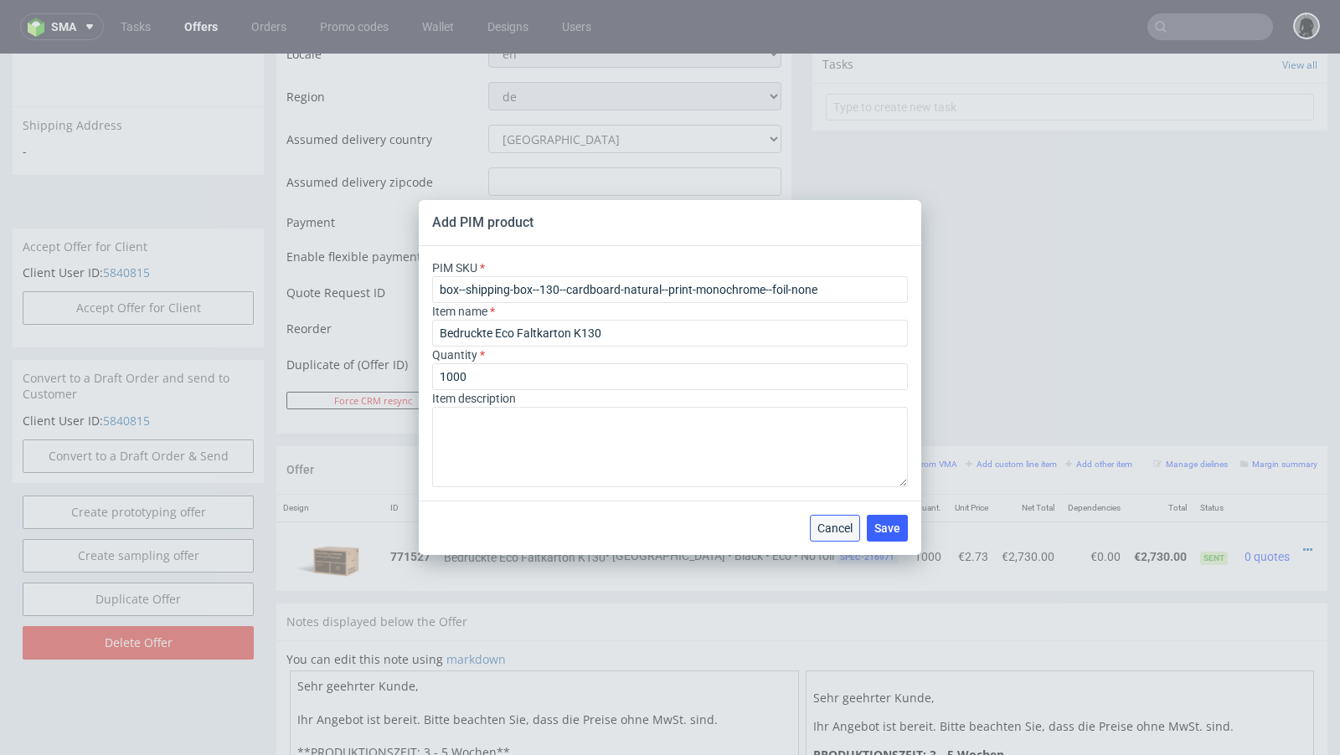
click at [836, 530] on span "Cancel" at bounding box center [834, 529] width 35 height 12
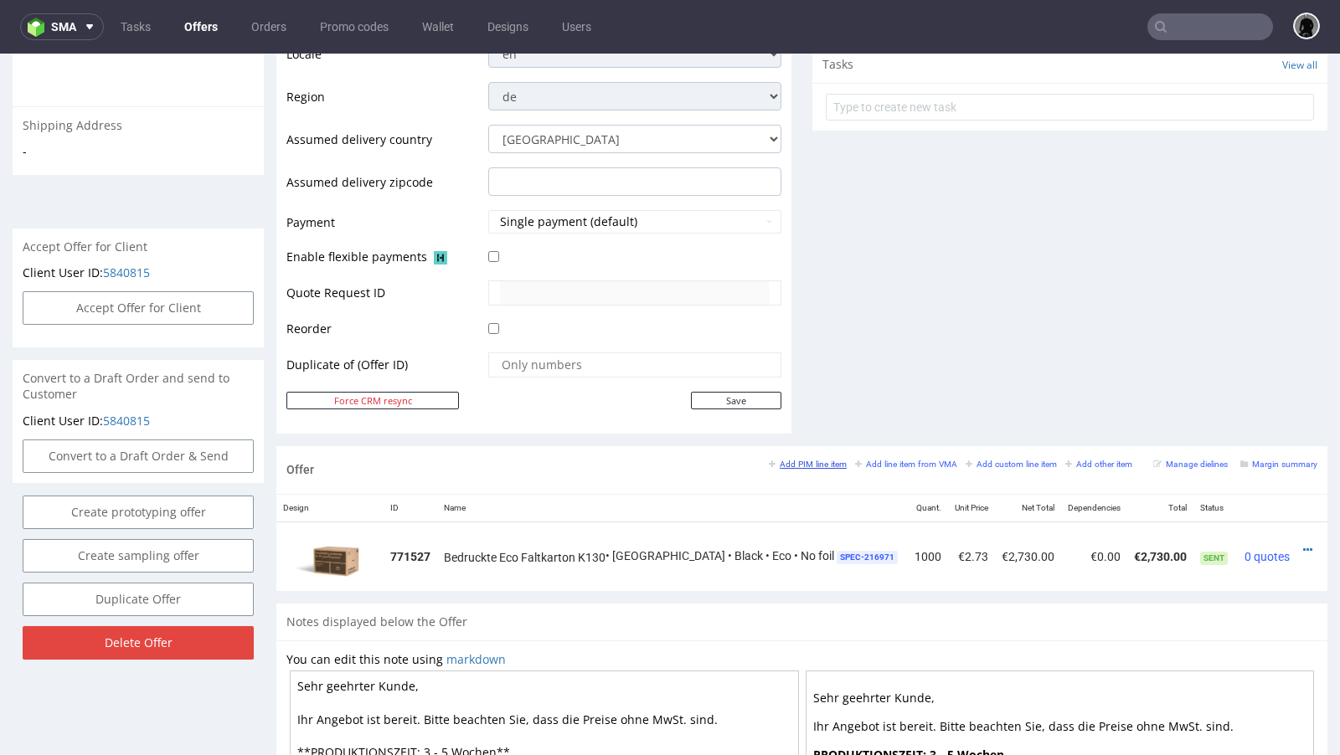
click at [821, 460] on small "Add PIM line item" at bounding box center [808, 464] width 78 height 9
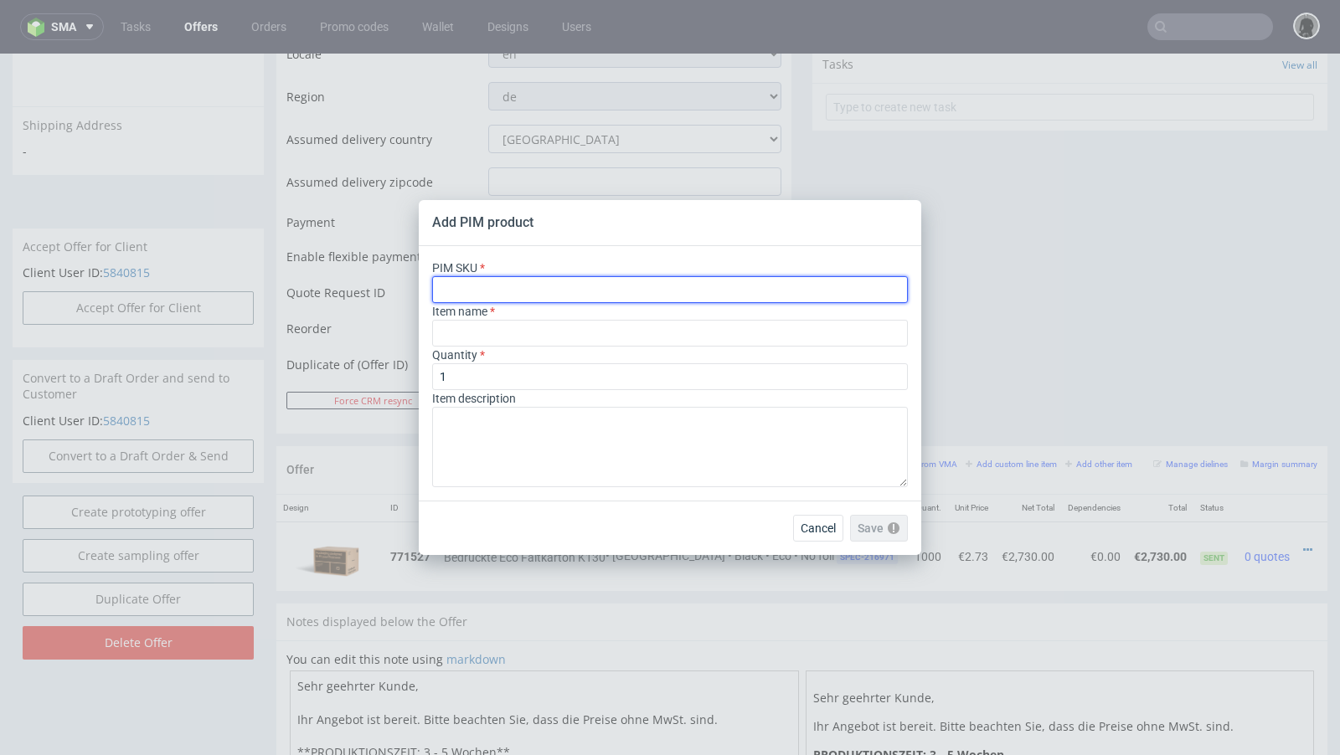
click at [526, 291] on input "text" at bounding box center [670, 289] width 476 height 27
paste input "box--shipping-box--130--cardboard-natural--print-monochrome--foil-none"
type input "box--shipping-box--130--cardboard-natural--print-monochrome--foil-none"
type input "Caisses carton"
type input "box--shipping-box--130--cardboard-natural--print-monochrome--foil-none"
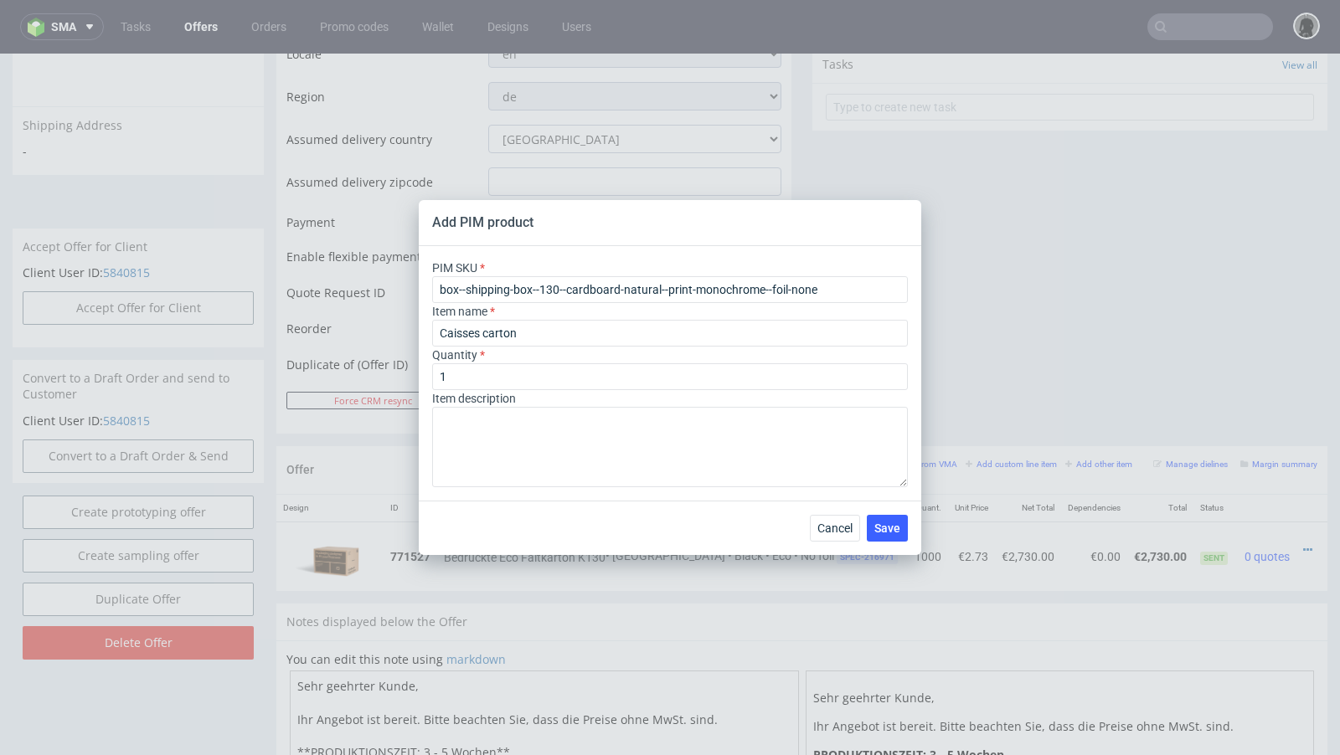
click at [827, 543] on div "Cancel Save" at bounding box center [670, 528] width 502 height 54
click at [832, 535] on button "Cancel" at bounding box center [835, 528] width 50 height 27
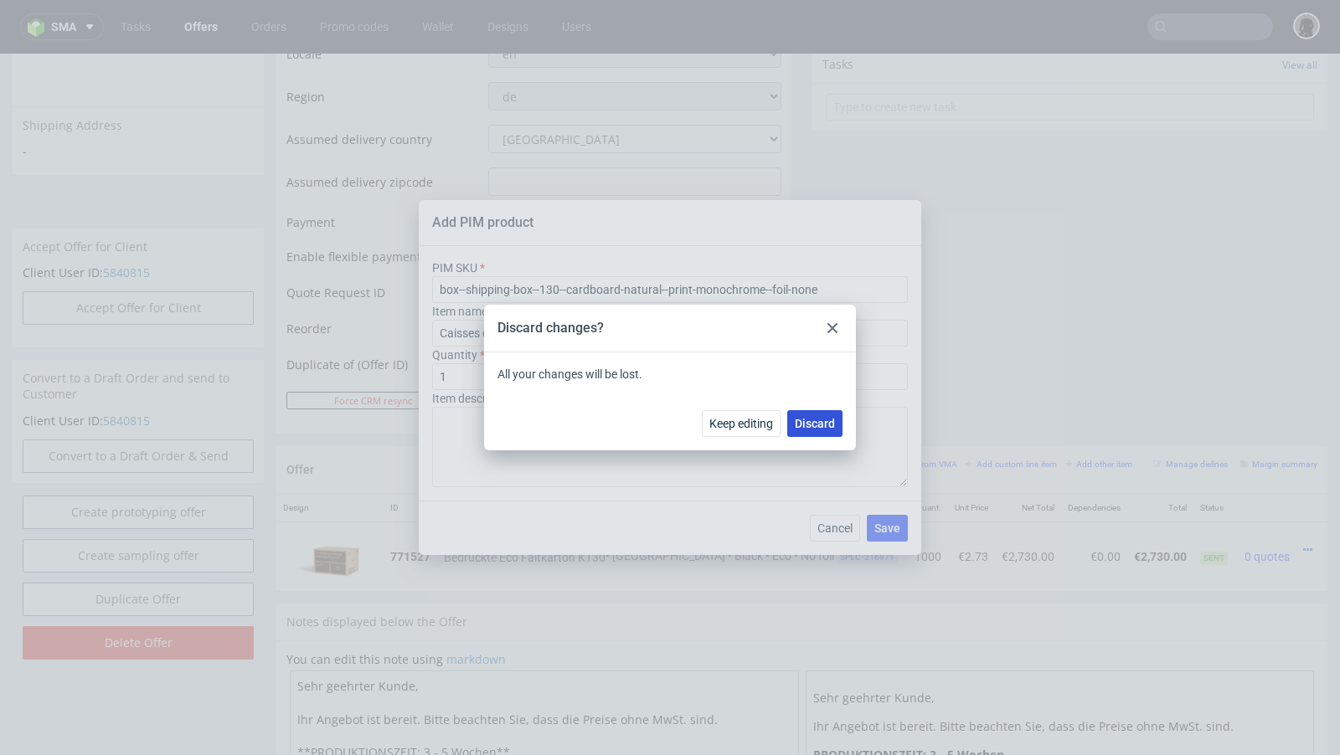
click at [811, 435] on button "Discard" at bounding box center [814, 423] width 55 height 27
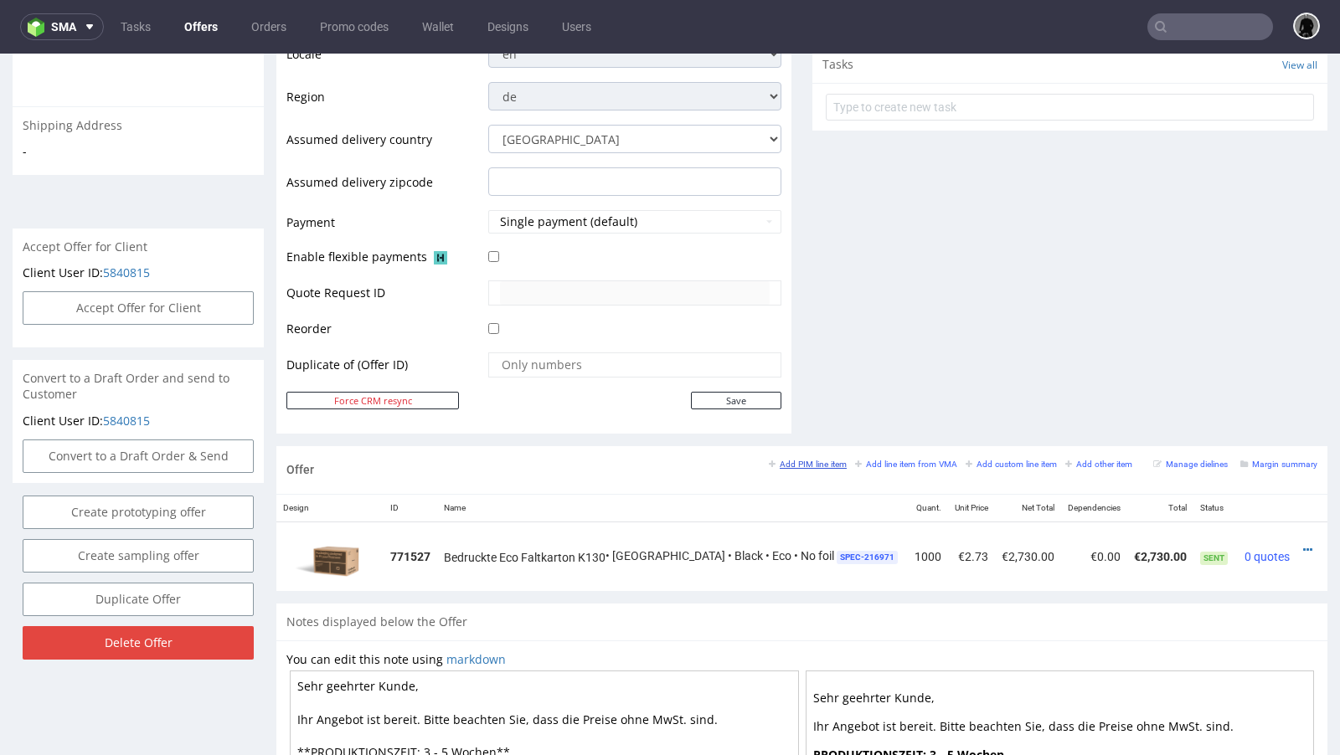
click at [792, 461] on small "Add PIM line item" at bounding box center [808, 464] width 78 height 9
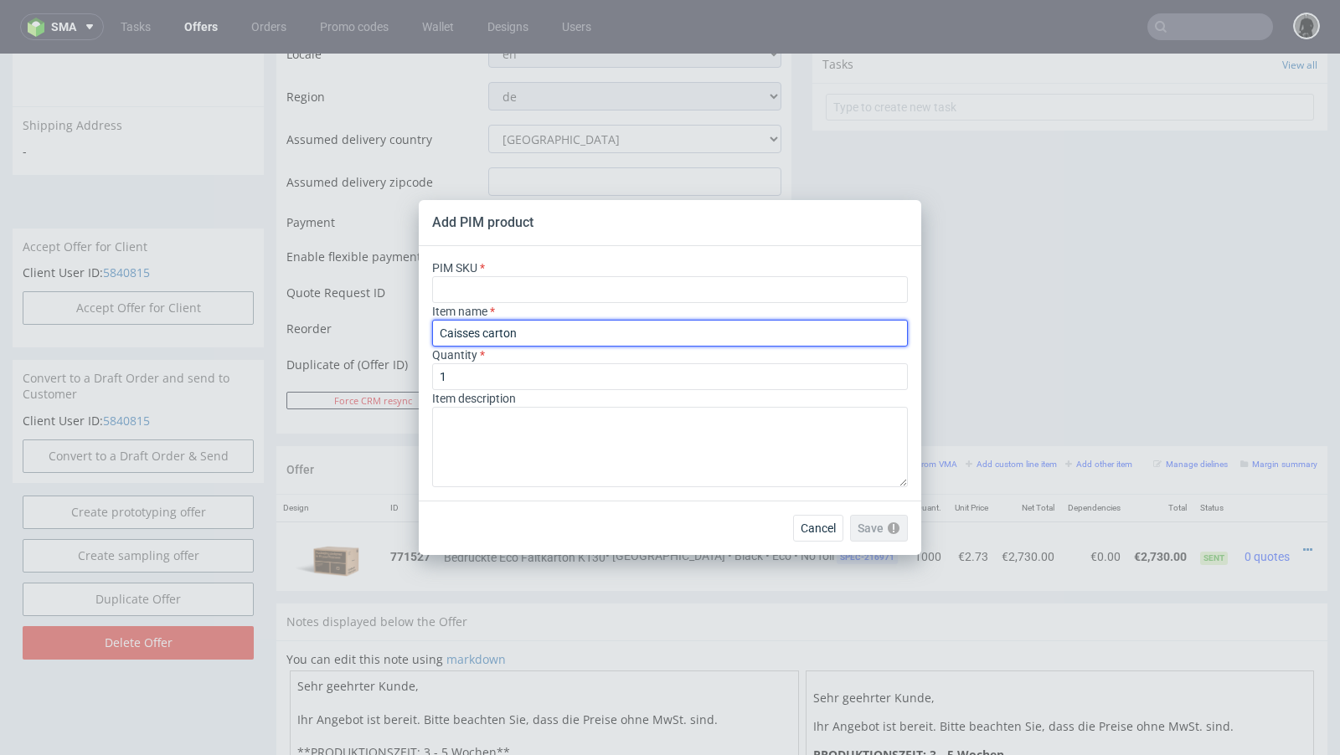
drag, startPoint x: 532, startPoint y: 329, endPoint x: 384, endPoint y: 329, distance: 147.4
click at [384, 329] on div "Add PIM product PIM SKU Item name Caisses carton Quantity 1 Item description Ca…" at bounding box center [670, 377] width 1340 height 755
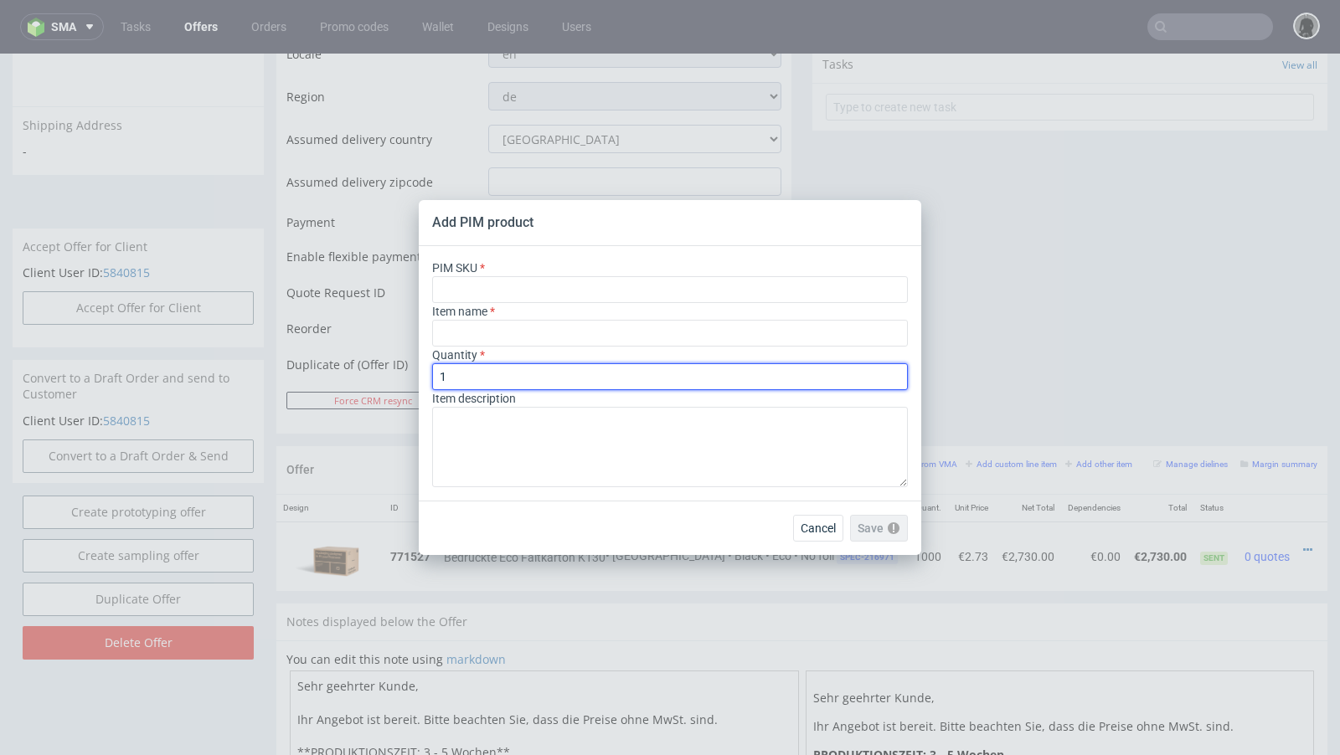
drag, startPoint x: 452, startPoint y: 370, endPoint x: 400, endPoint y: 369, distance: 51.9
click at [400, 369] on div "Add PIM product PIM SKU Item name Quantity 1 Item description Cancel Save Pleas…" at bounding box center [670, 377] width 1340 height 755
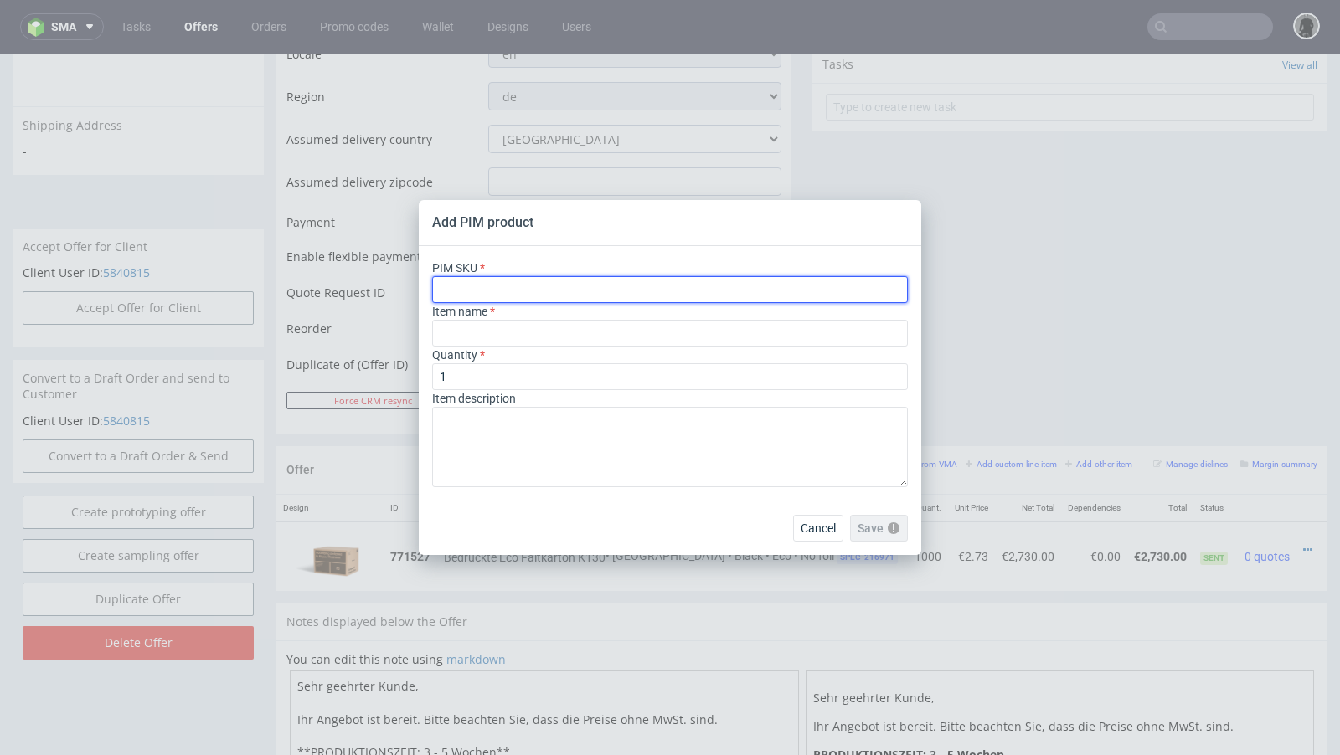
click at [481, 291] on input "text" at bounding box center [670, 289] width 476 height 27
paste input "box--shipping-box--130--cardboard-natural--print-monochrome--foil-none"
type input "box--shipping-box--130--cardboard-natural--print-monochrome--foil-none"
type input "Caisses carton"
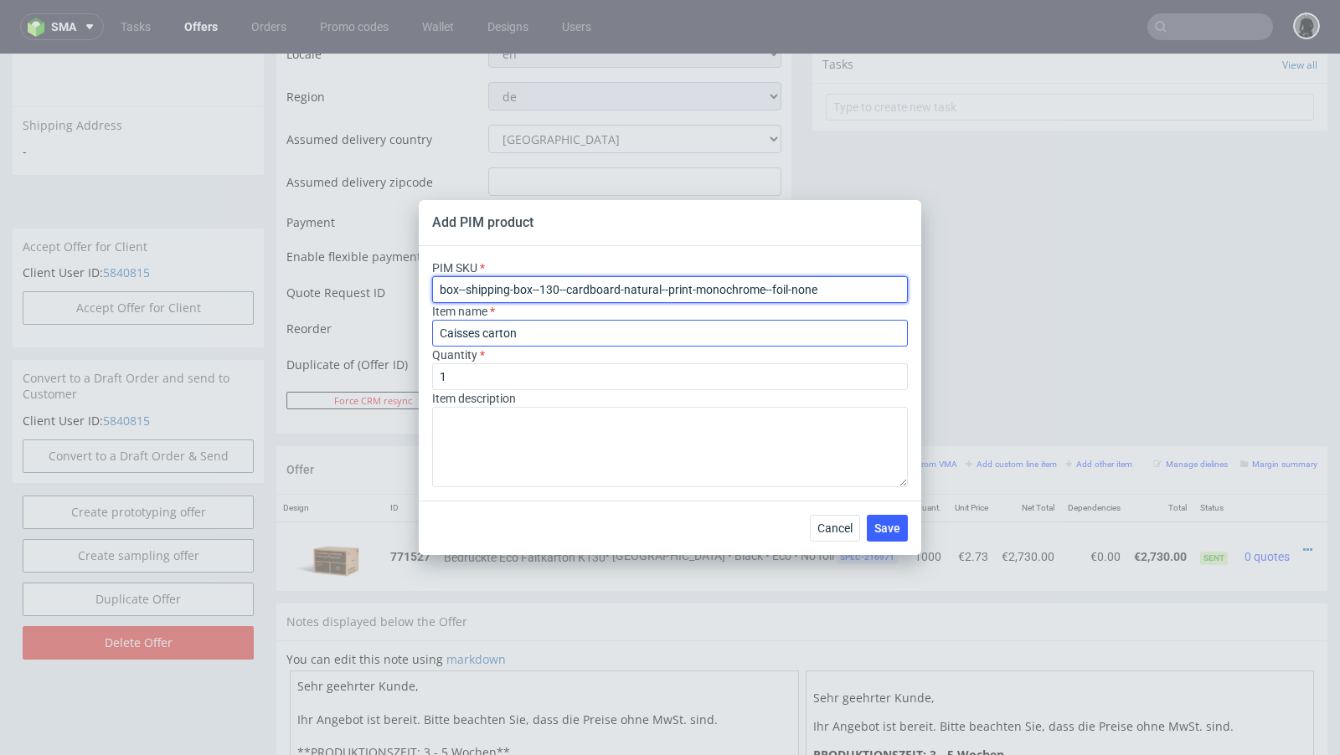
type input "box--shipping-box--130--cardboard-natural--print-monochrome--foil-none"
drag, startPoint x: 527, startPoint y: 327, endPoint x: 403, endPoint y: 327, distance: 123.9
click at [403, 327] on div "Add PIM product PIM SKU box--shipping-box--130--cardboard-natural--print-monoch…" at bounding box center [670, 377] width 1340 height 755
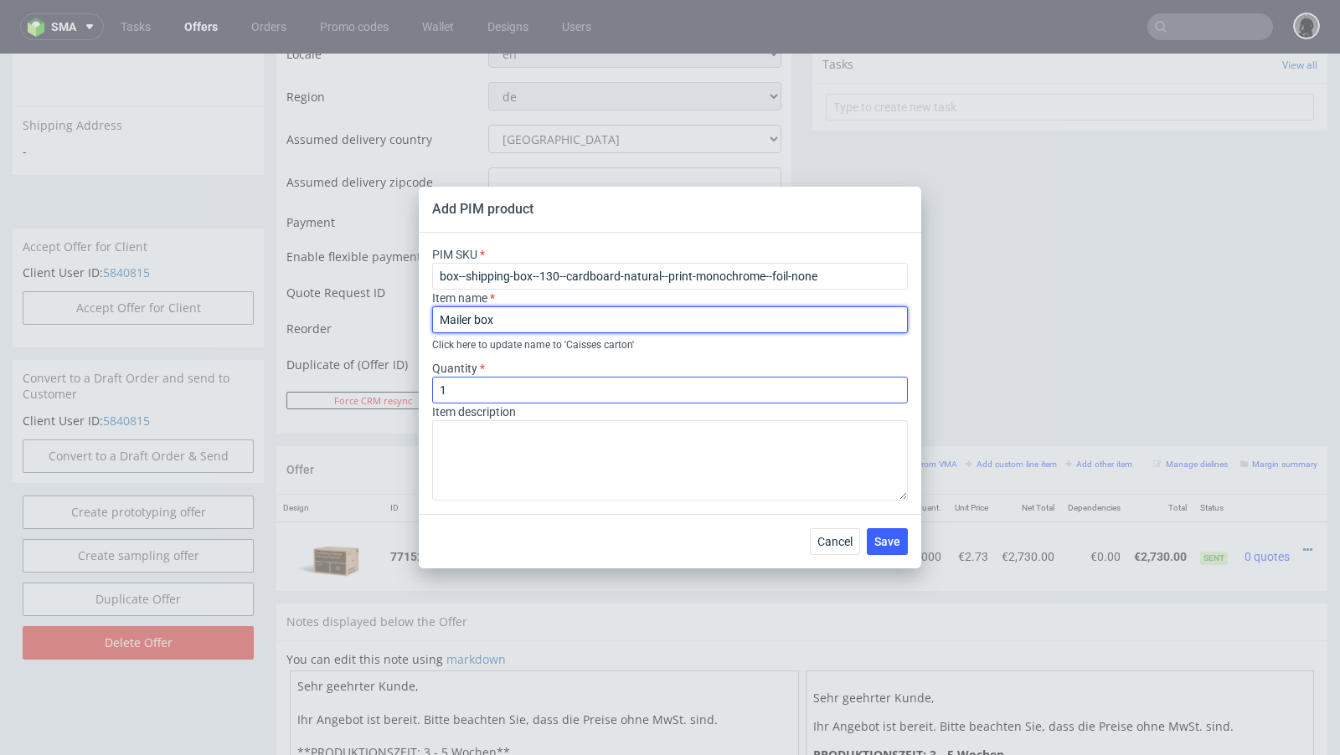
type input "Mailer box"
drag, startPoint x: 468, startPoint y: 395, endPoint x: 399, endPoint y: 391, distance: 68.8
click at [399, 391] on div "Add PIM product PIM SKU box--shipping-box--130--cardboard-natural--print-monoch…" at bounding box center [670, 377] width 1340 height 755
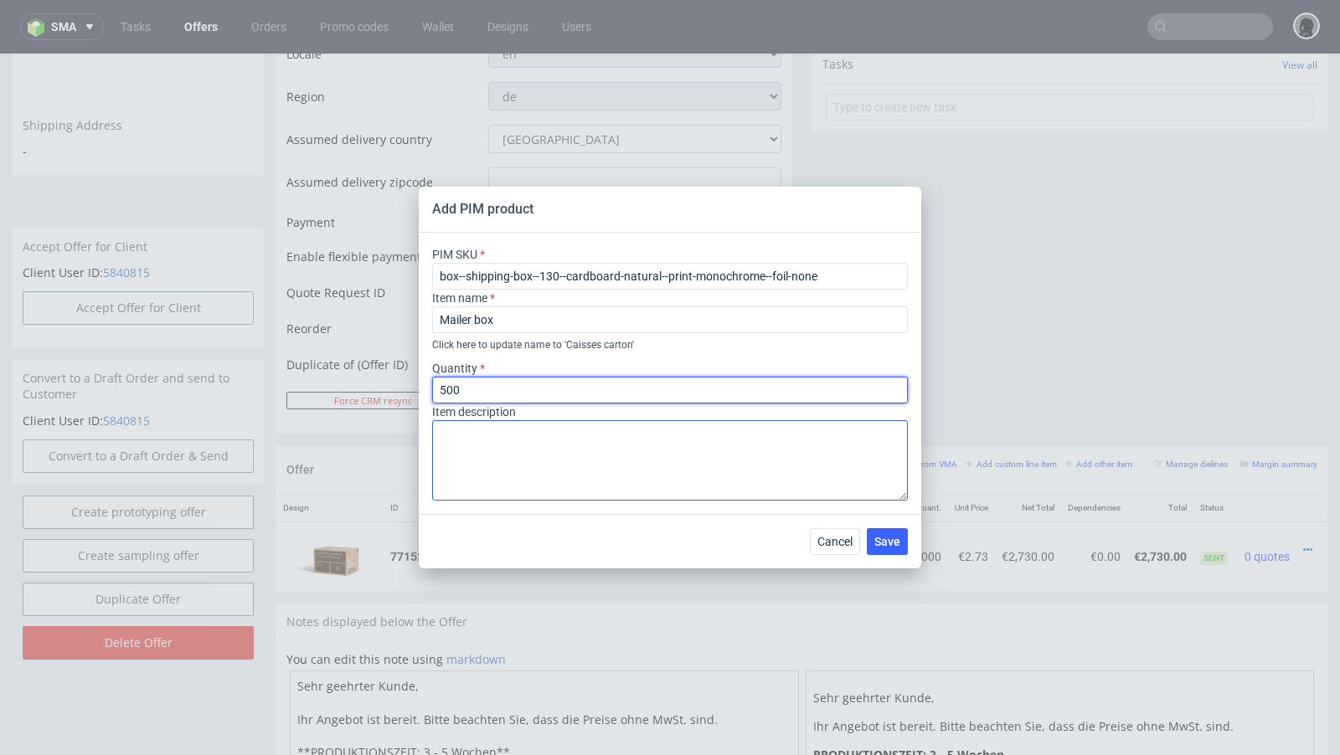
type input "500"
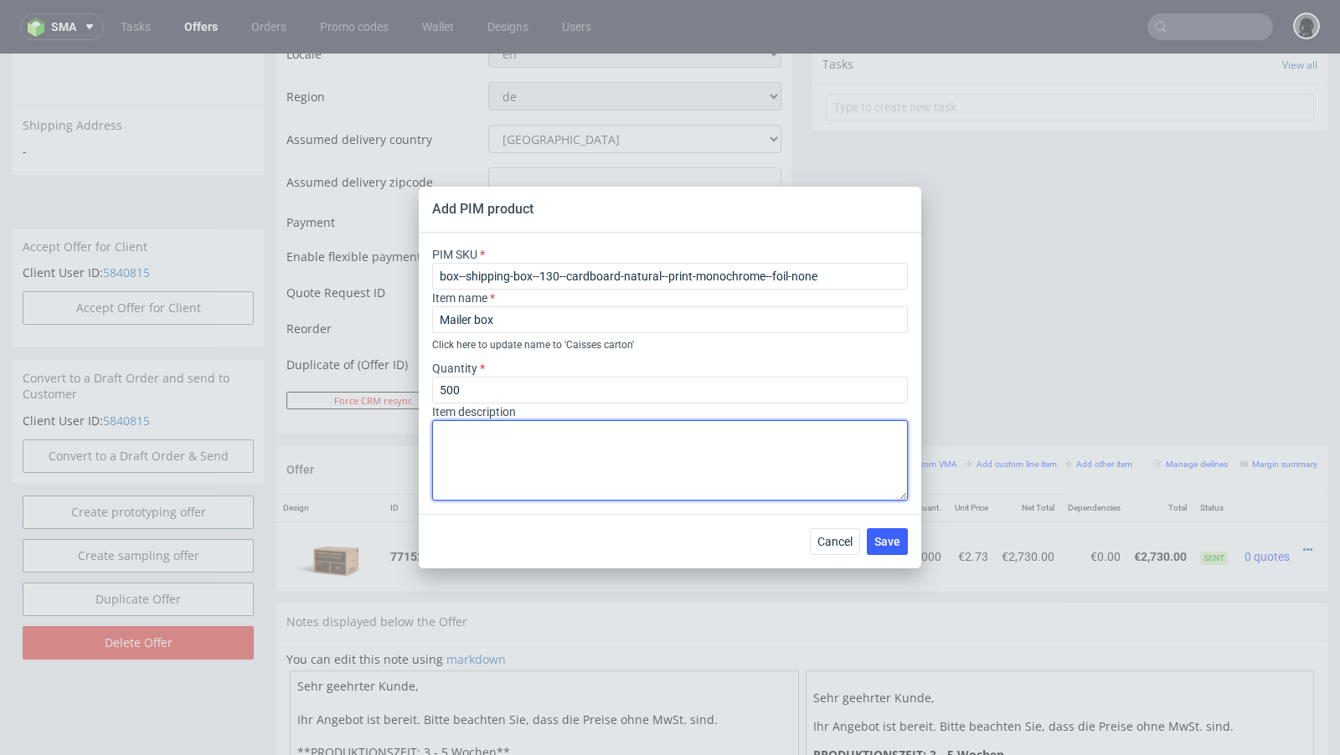
click at [467, 436] on textarea at bounding box center [670, 460] width 476 height 80
click at [595, 468] on textarea at bounding box center [670, 460] width 476 height 80
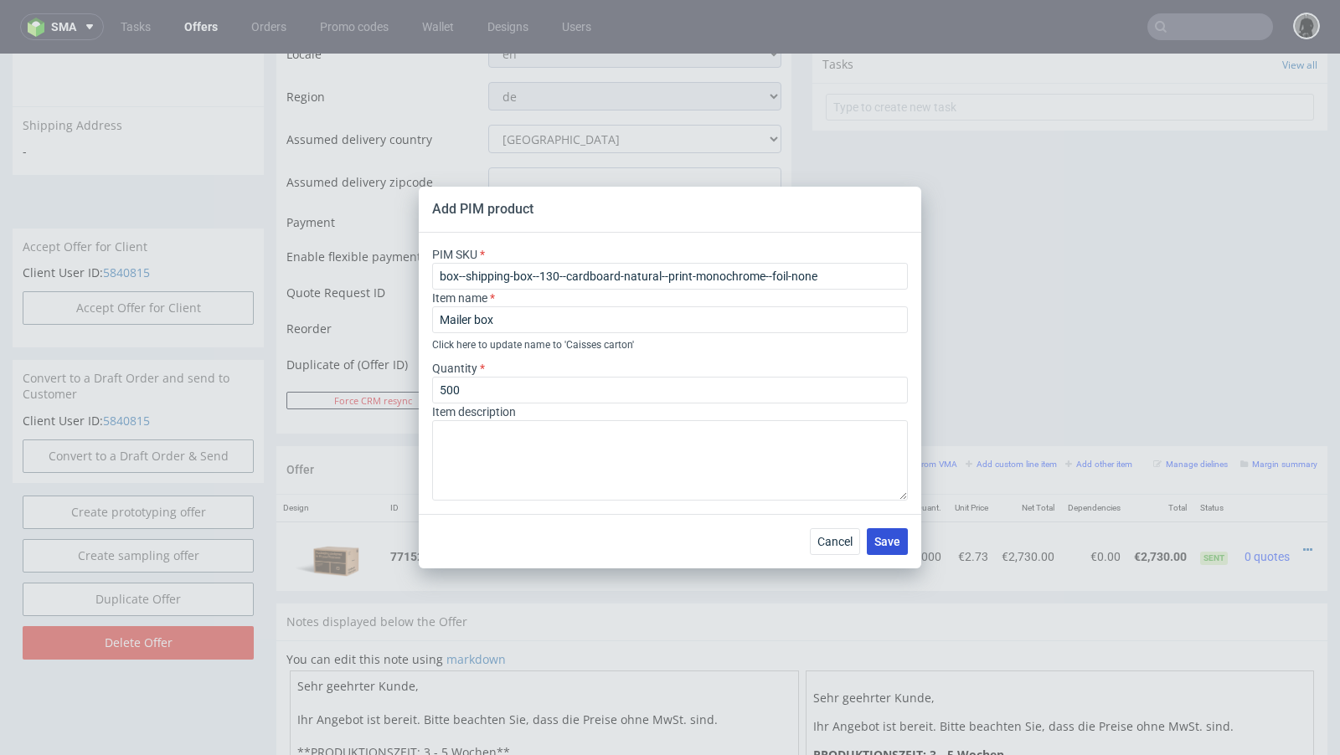
click at [894, 540] on span "Save" at bounding box center [887, 542] width 26 height 12
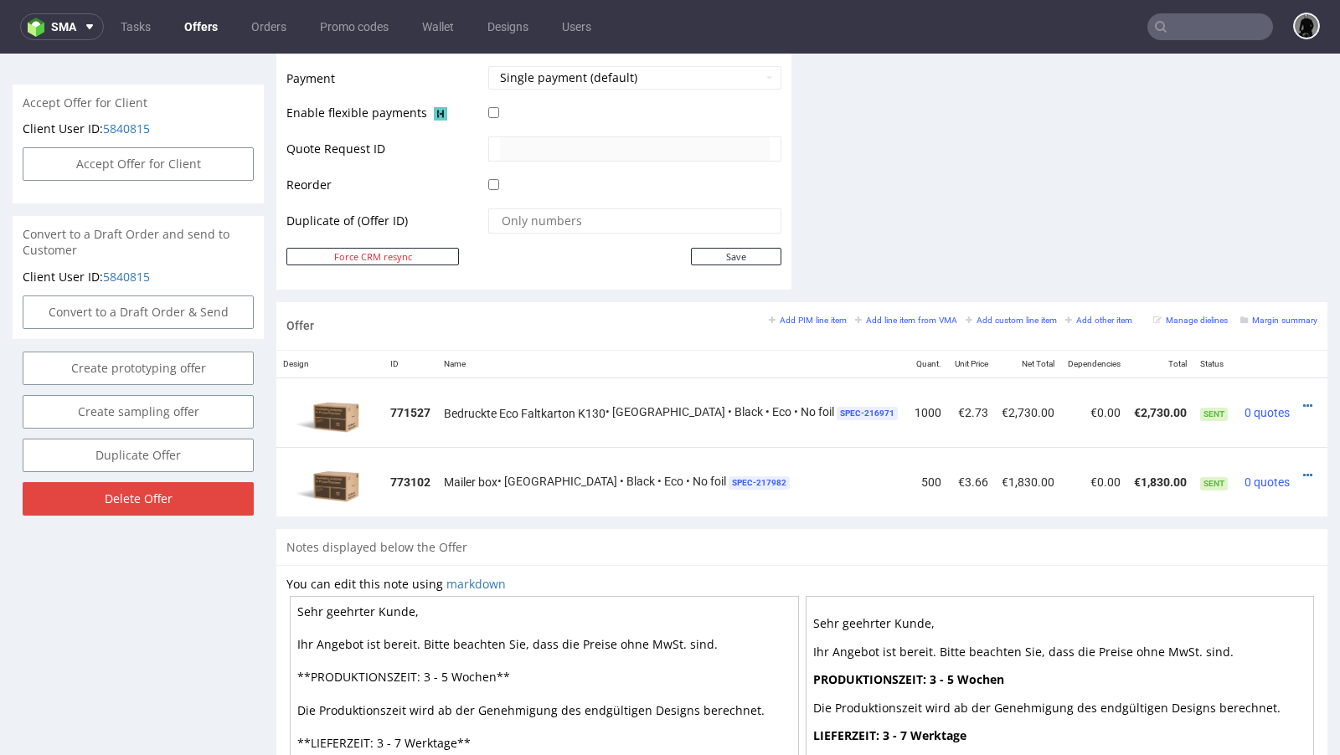
scroll to position [758, 0]
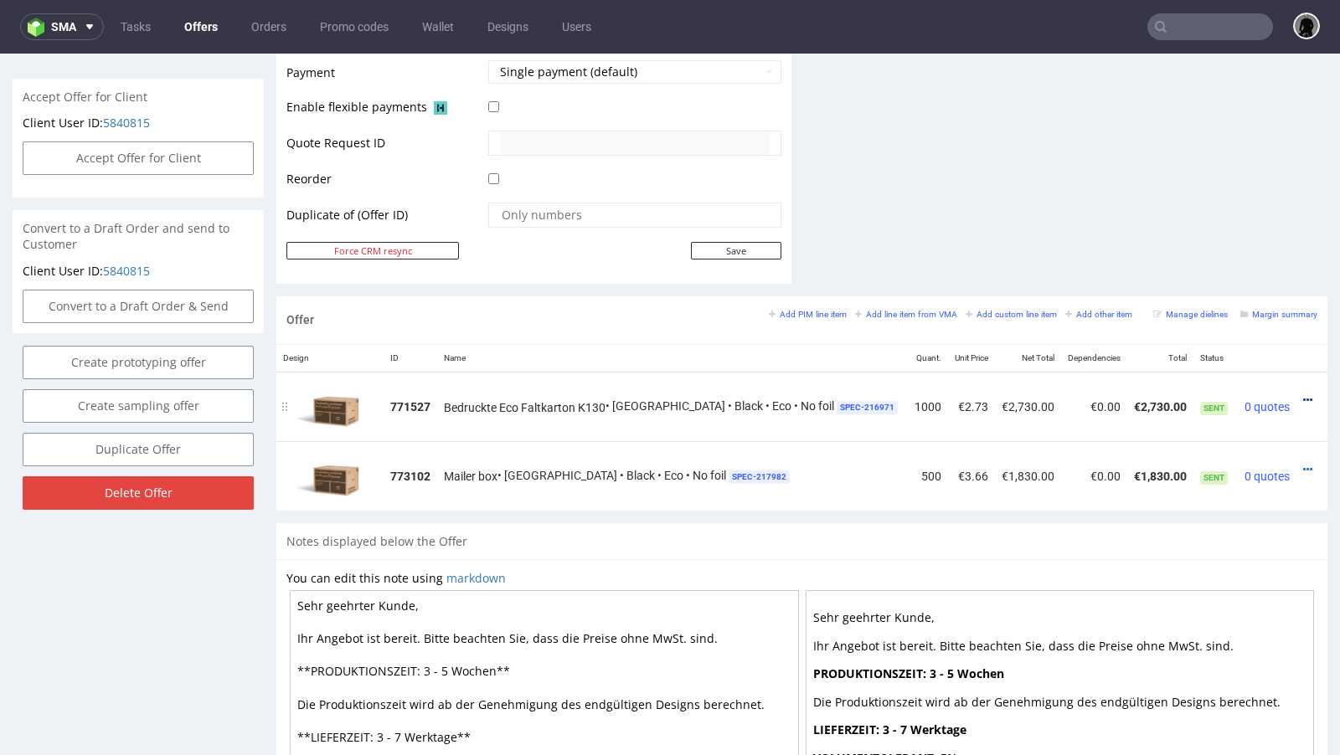
click at [1303, 397] on icon at bounding box center [1307, 400] width 9 height 12
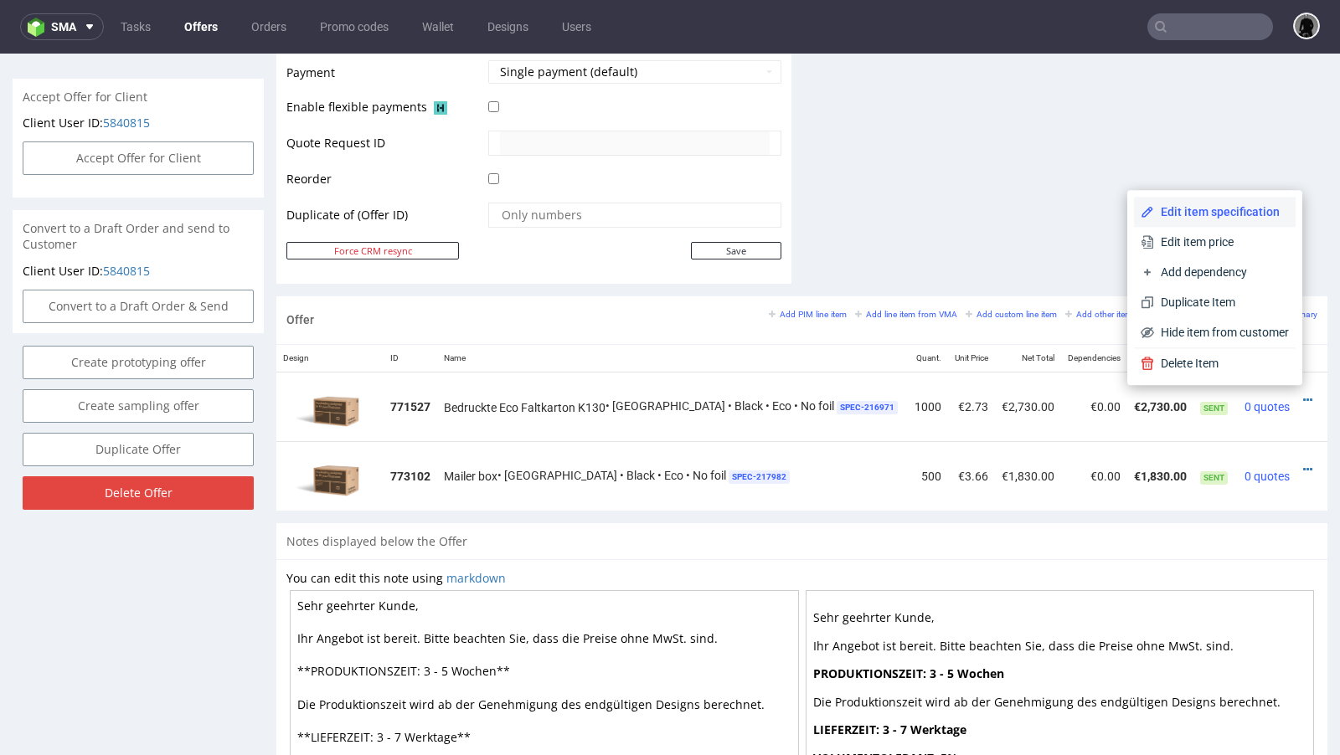
click at [1231, 209] on span "Edit item specification" at bounding box center [1221, 211] width 135 height 17
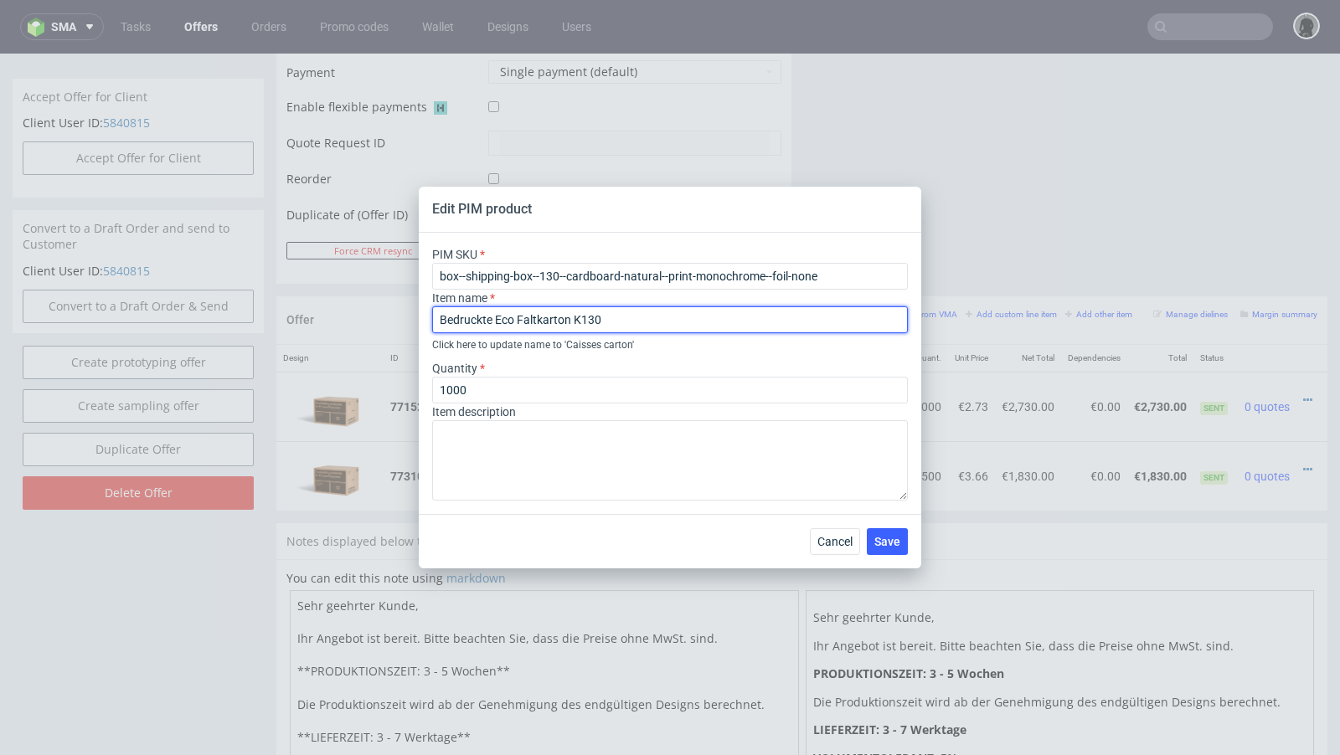
drag, startPoint x: 624, startPoint y: 326, endPoint x: 384, endPoint y: 326, distance: 239.5
click at [384, 327] on div "Edit PIM product PIM SKU box--shipping-box--130--cardboard-natural--print-monoc…" at bounding box center [670, 377] width 1340 height 755
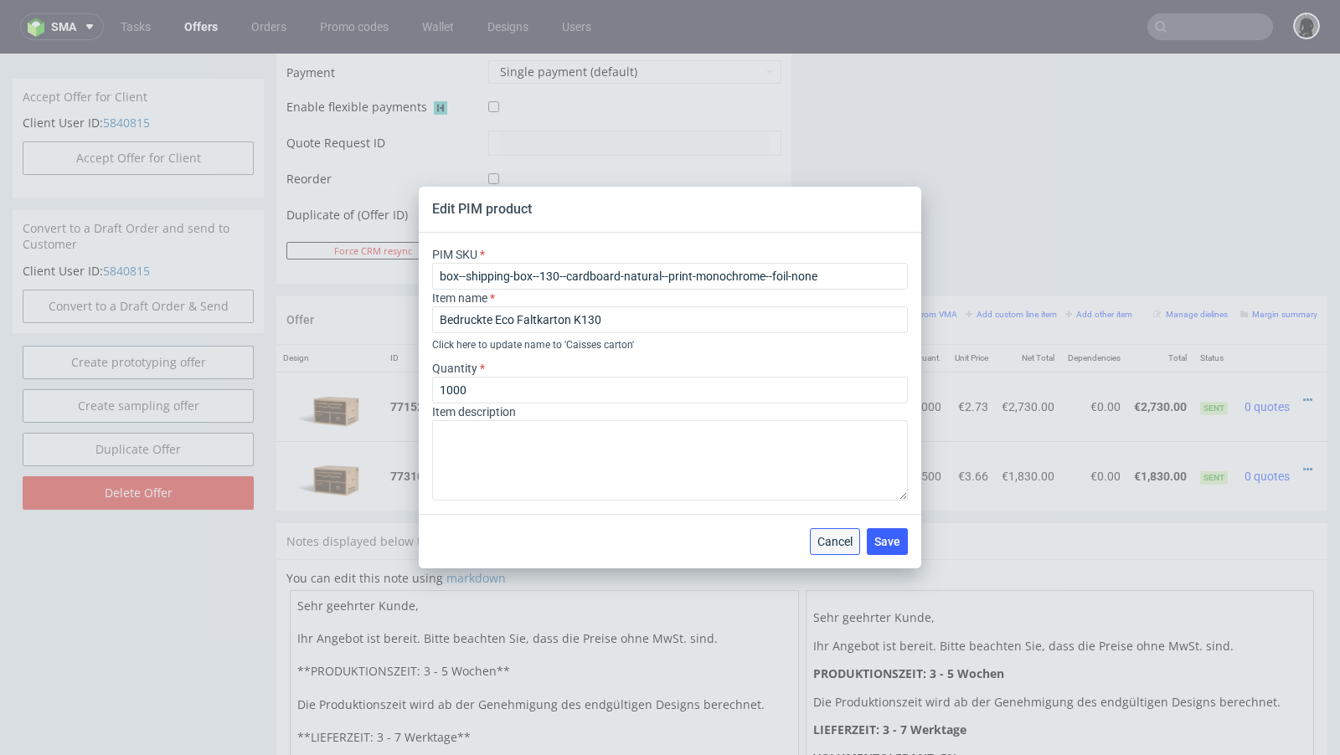
click at [839, 543] on span "Cancel" at bounding box center [834, 542] width 35 height 12
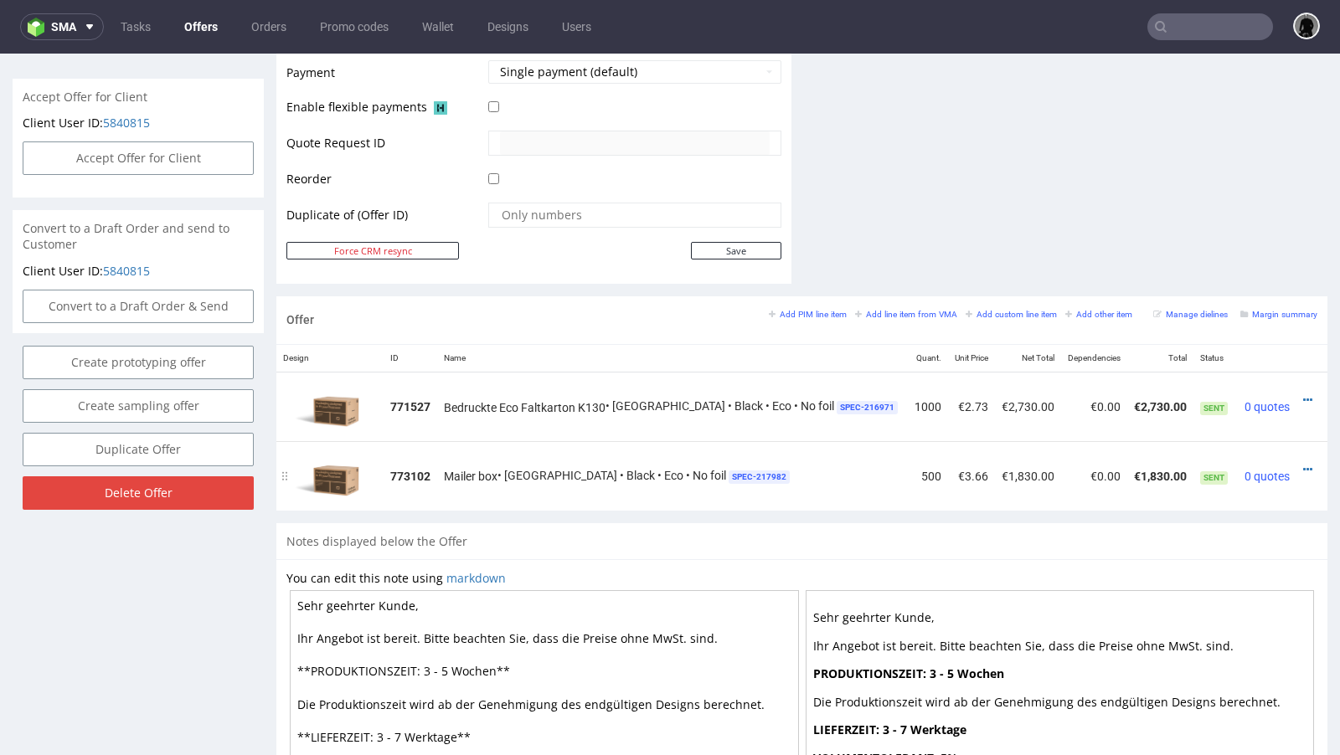
click at [1303, 461] on div at bounding box center [1312, 469] width 18 height 17
click at [1303, 464] on icon at bounding box center [1307, 470] width 9 height 12
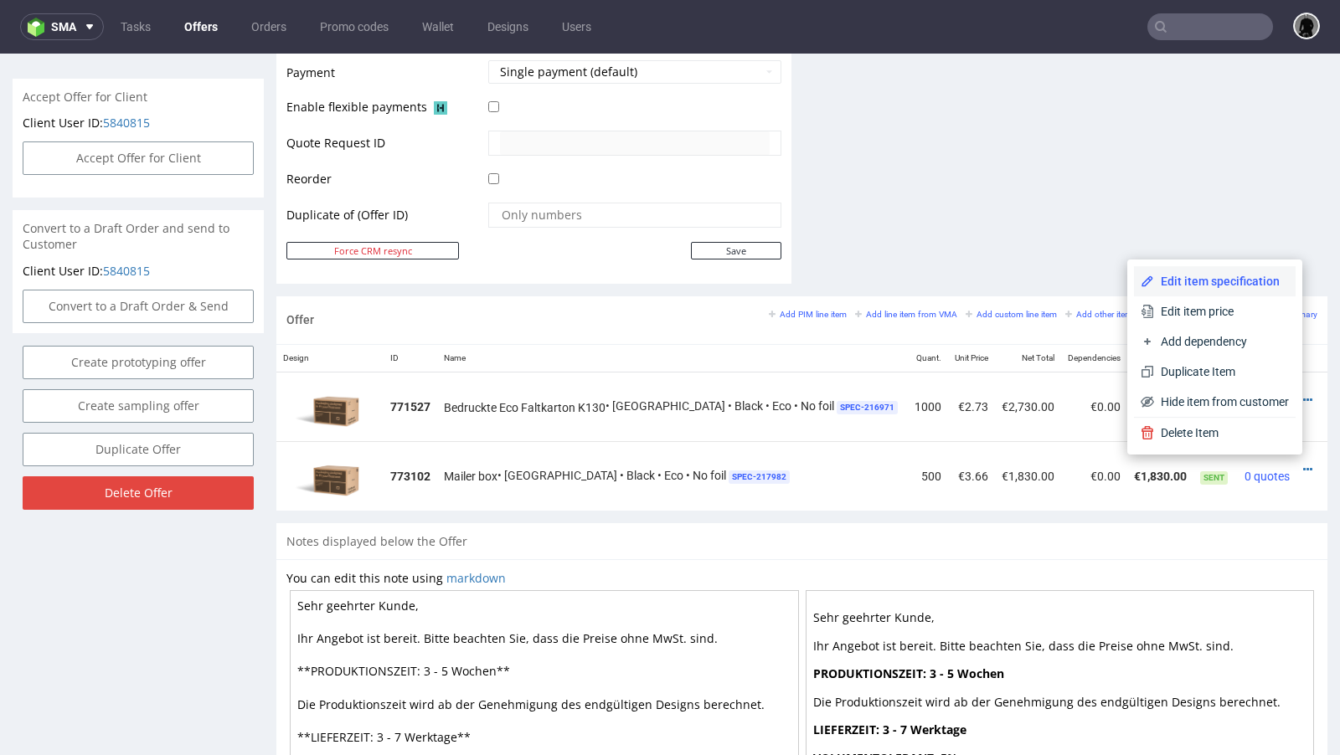
click at [1208, 282] on span "Edit item specification" at bounding box center [1221, 281] width 135 height 17
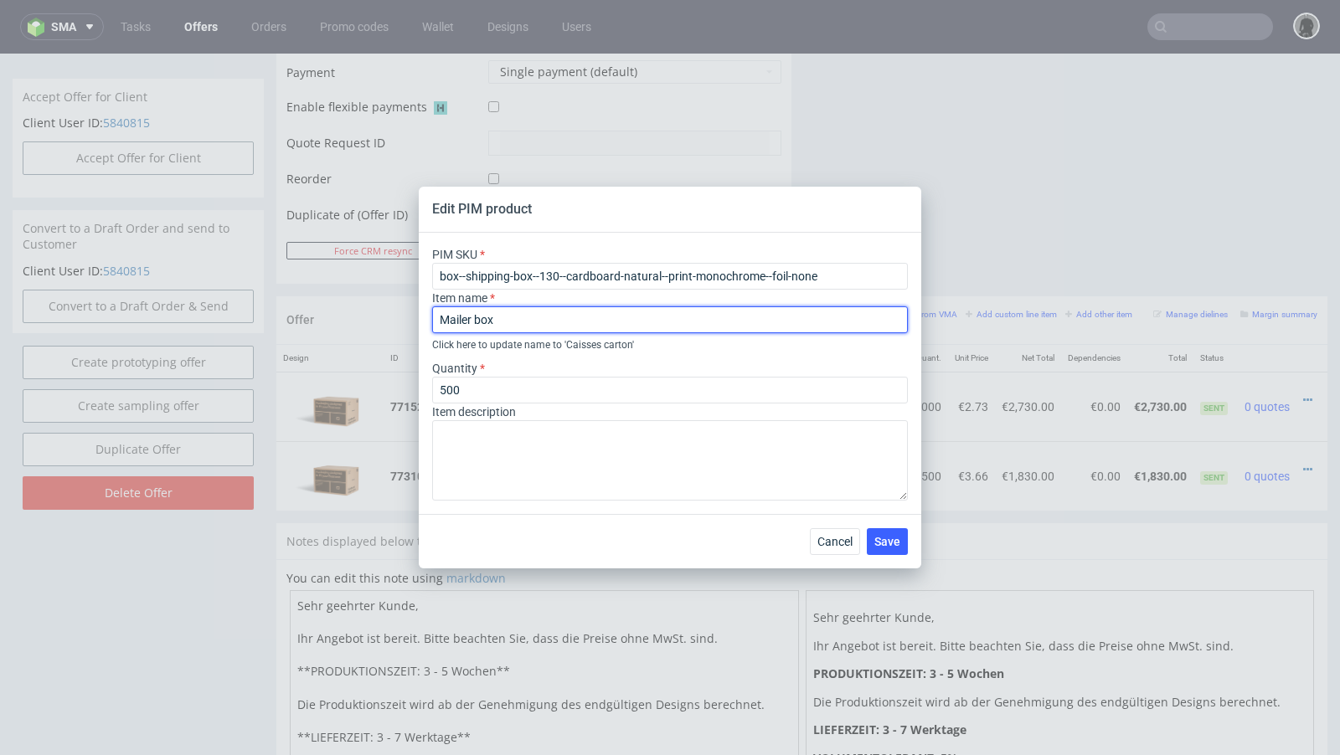
drag, startPoint x: 528, startPoint y: 322, endPoint x: 358, endPoint y: 312, distance: 170.3
click at [358, 312] on div "Edit PIM product PIM SKU box--shipping-box--130--cardboard-natural--print-monoc…" at bounding box center [670, 377] width 1340 height 755
paste input "Bedruckte Eco Faltkarton K130"
type input "Bedruckte Eco Faltkarton K130"
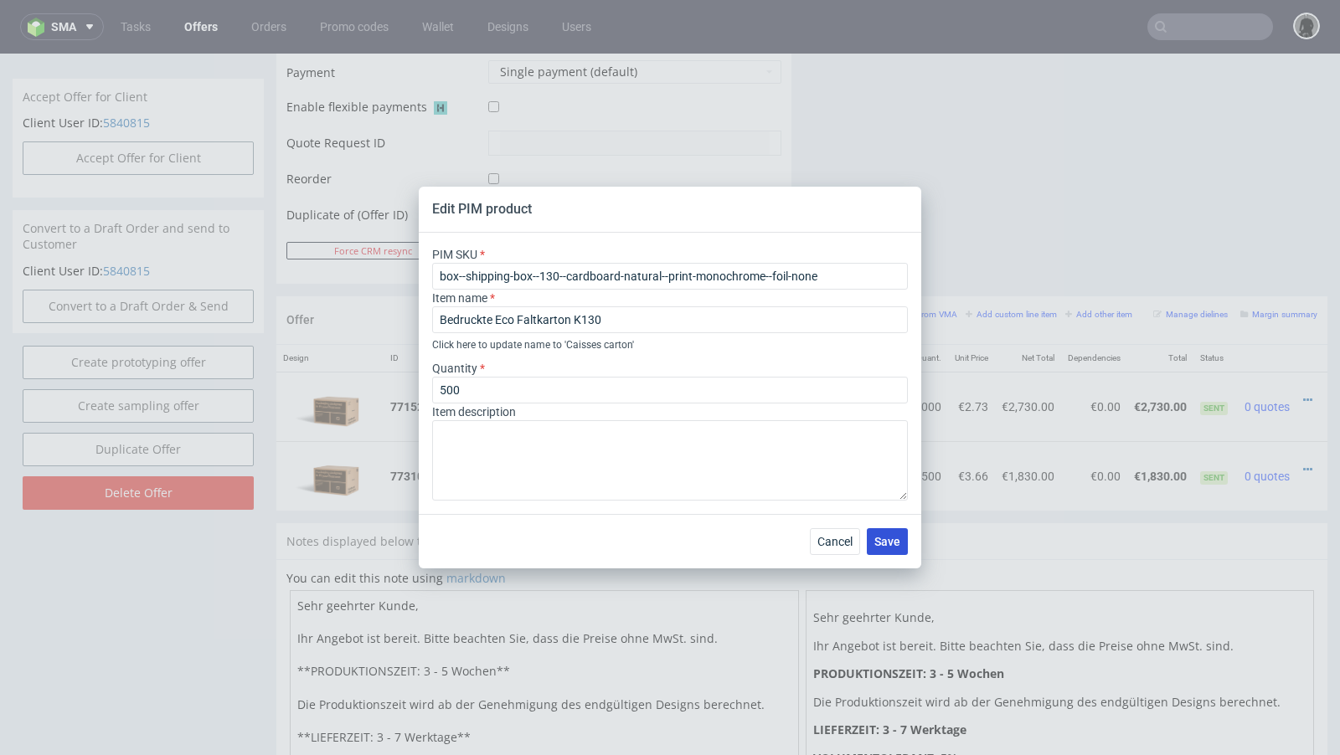
click at [897, 544] on span "Save" at bounding box center [887, 542] width 26 height 12
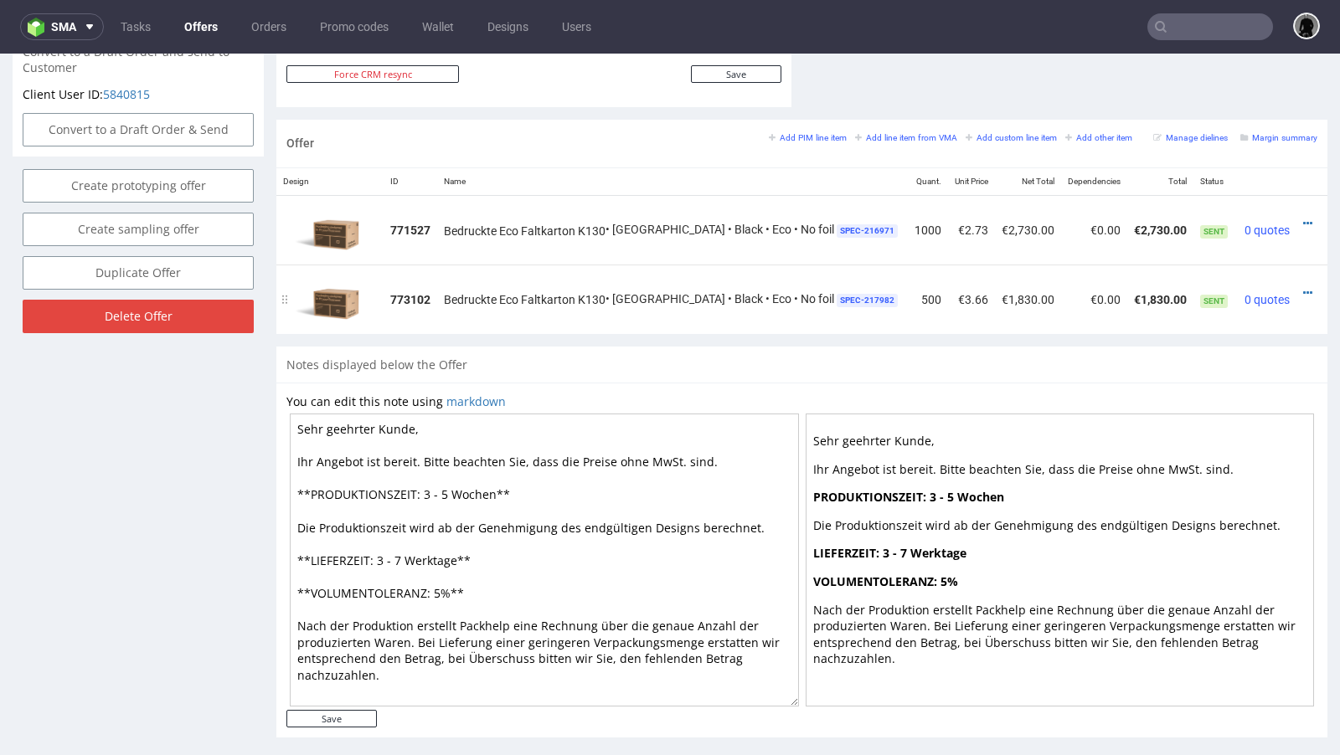
scroll to position [945, 0]
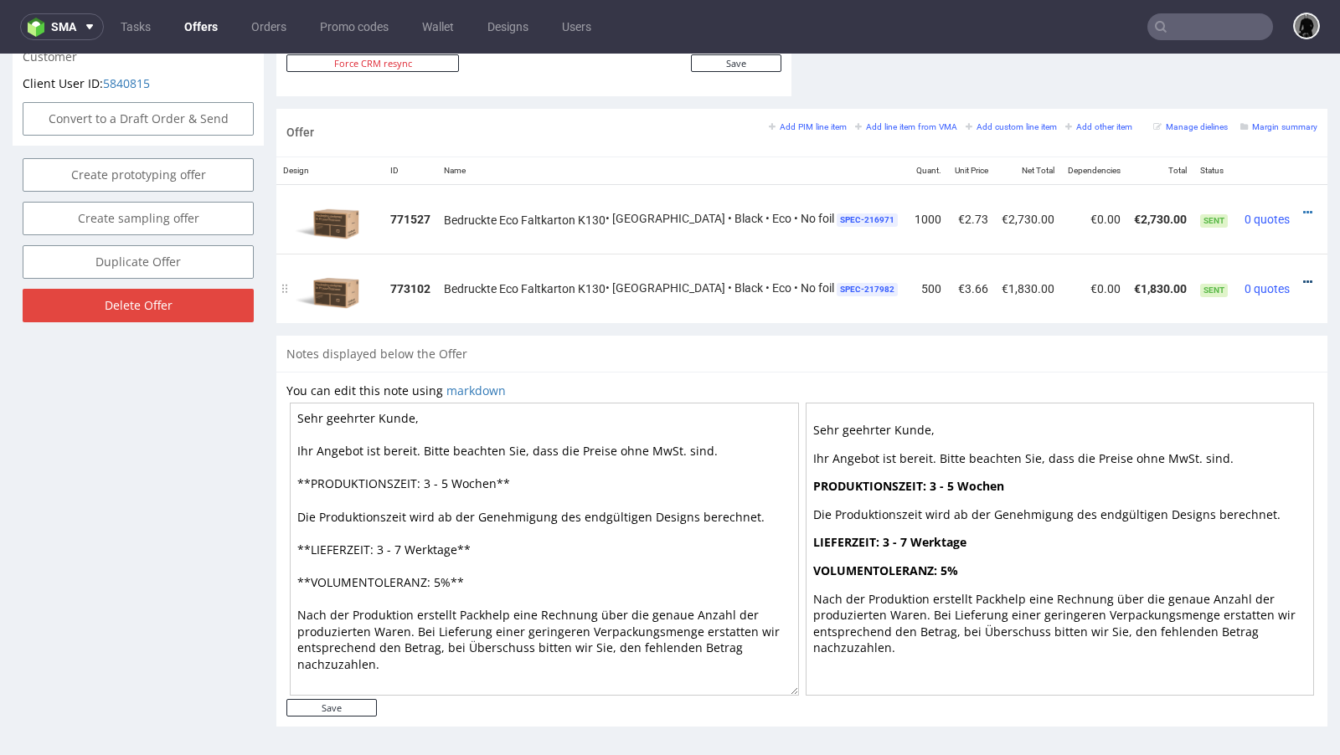
click at [1303, 276] on icon at bounding box center [1307, 282] width 9 height 12
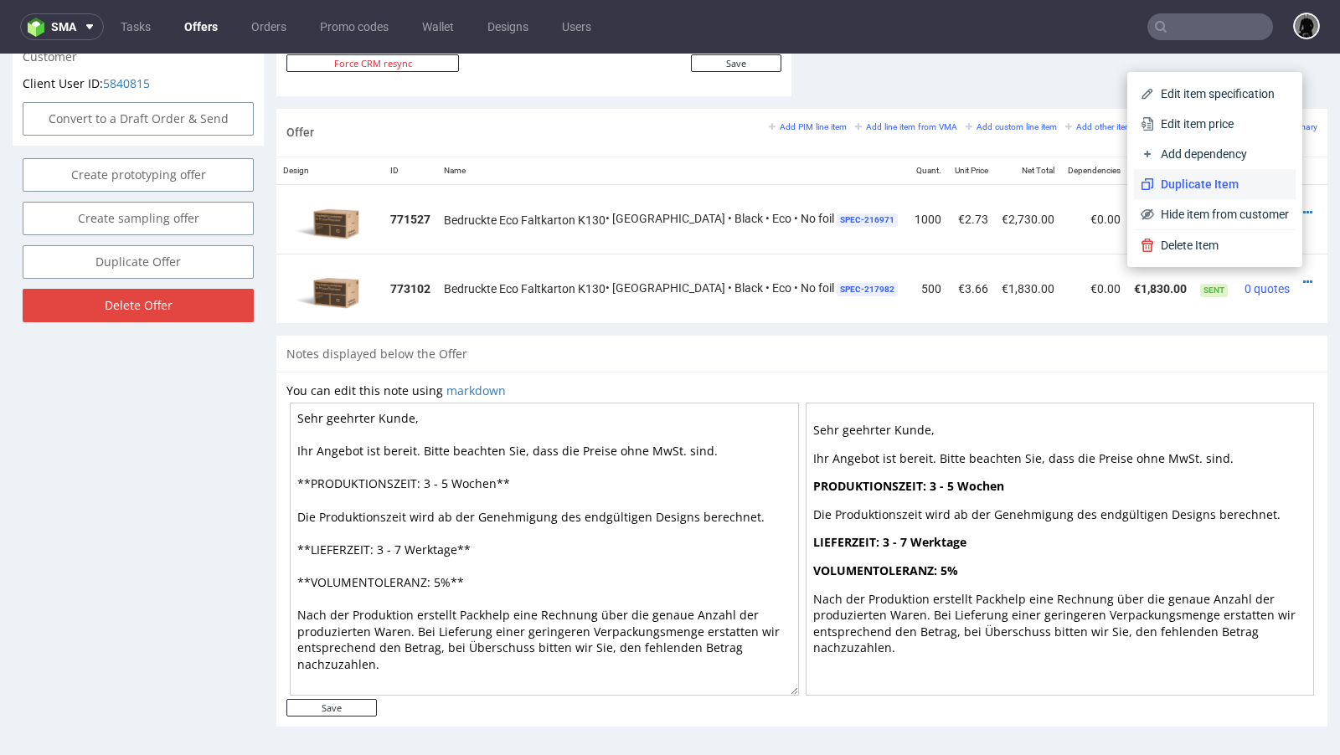
scroll to position [3, 0]
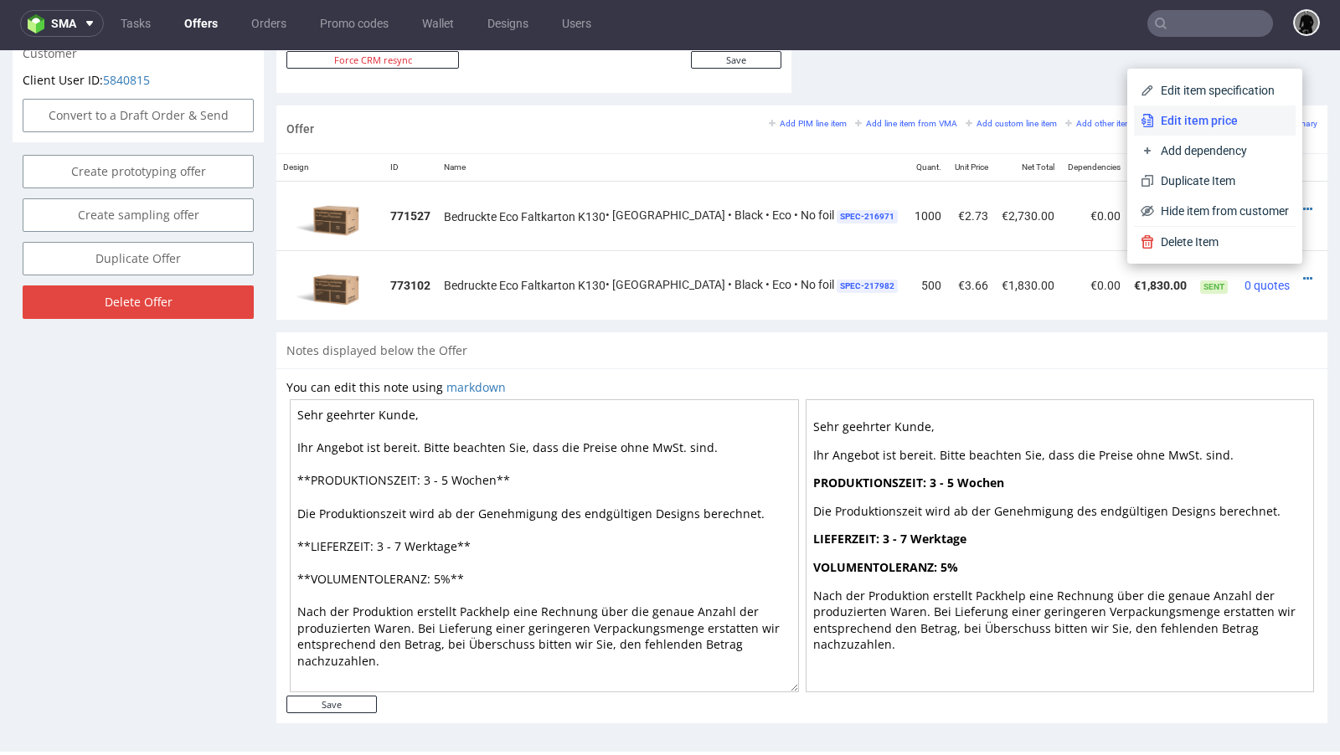
click at [1195, 133] on li "Edit item price" at bounding box center [1215, 121] width 162 height 30
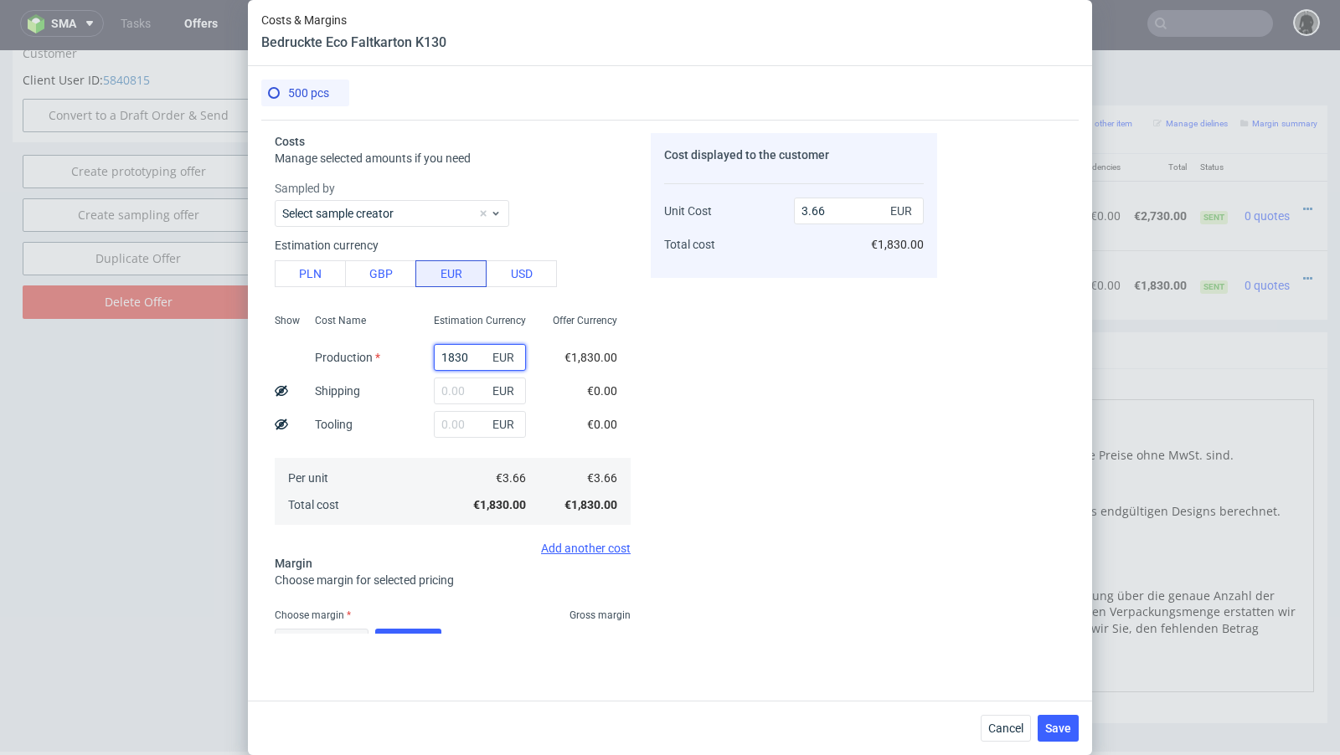
click at [452, 357] on input "1830" at bounding box center [480, 357] width 92 height 27
paste input "4025"
type input "4025"
type input "8.05"
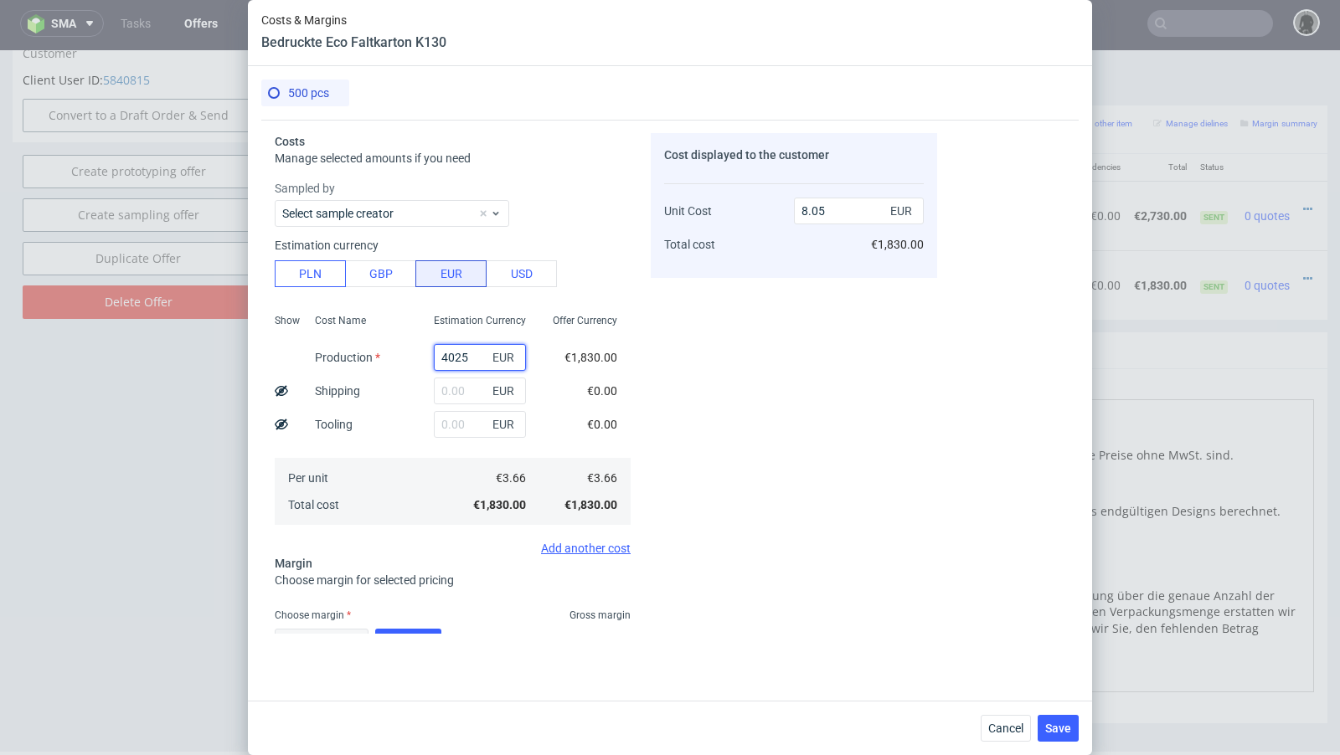
type input "4025"
click at [324, 281] on button "PLN" at bounding box center [310, 273] width 71 height 27
type input "1.89"
click at [451, 384] on input "text" at bounding box center [480, 391] width 92 height 27
paste input "930"
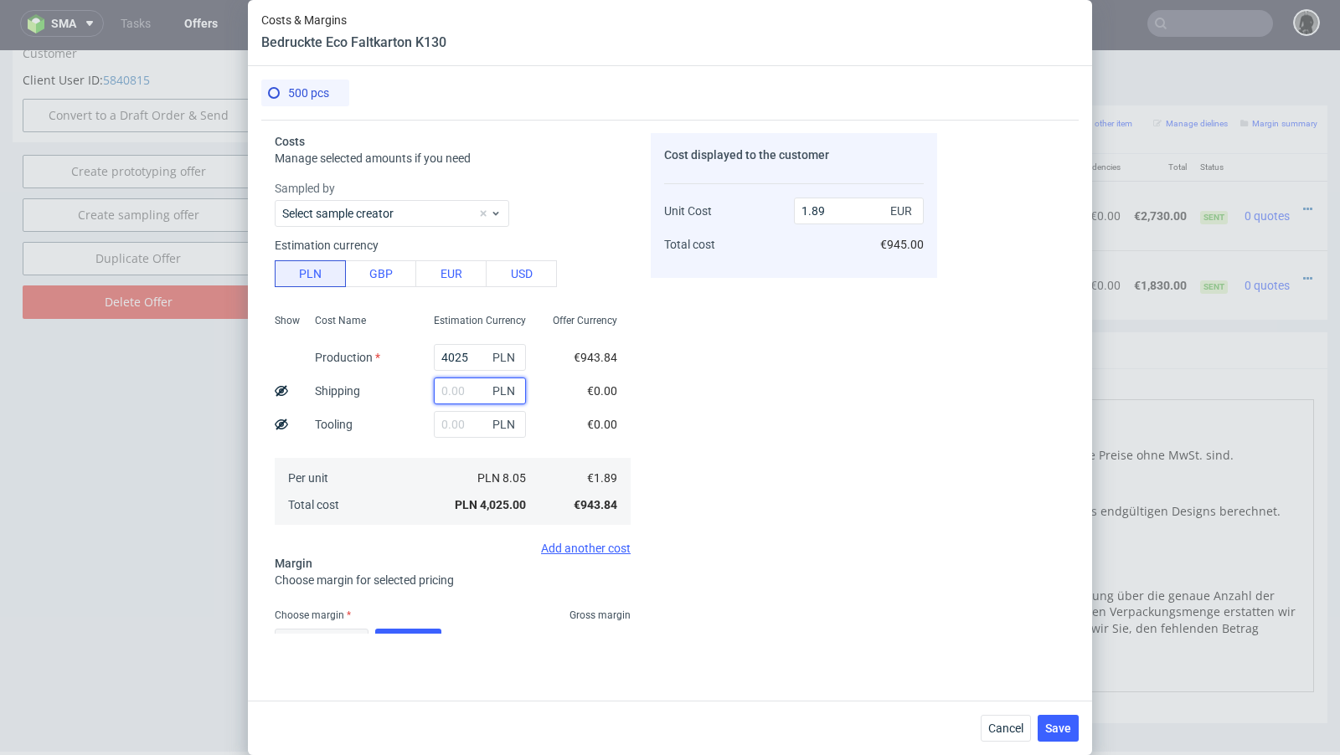
type input "930"
type input "2.33"
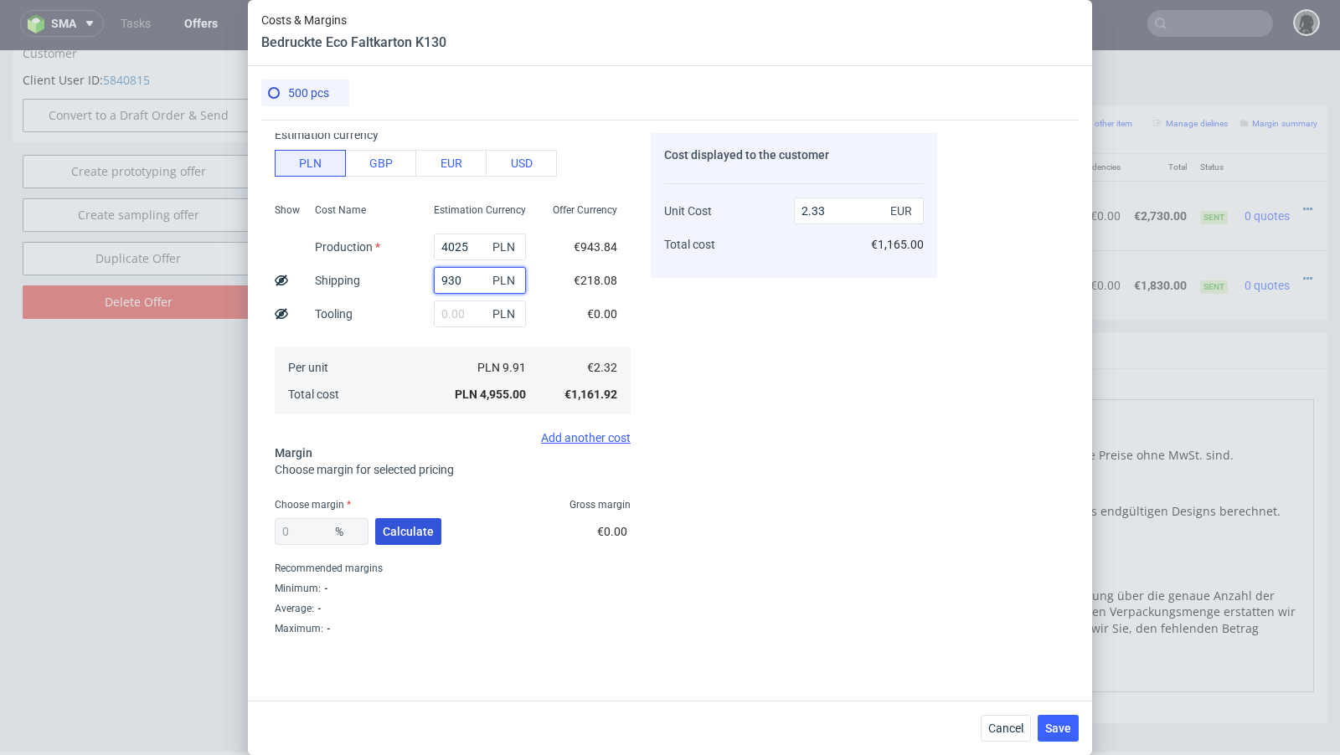
type input "930"
click at [404, 526] on span "Calculate" at bounding box center [408, 532] width 51 height 12
type input "38.35"
type input "3.77"
click at [1058, 725] on span "Save" at bounding box center [1058, 729] width 26 height 12
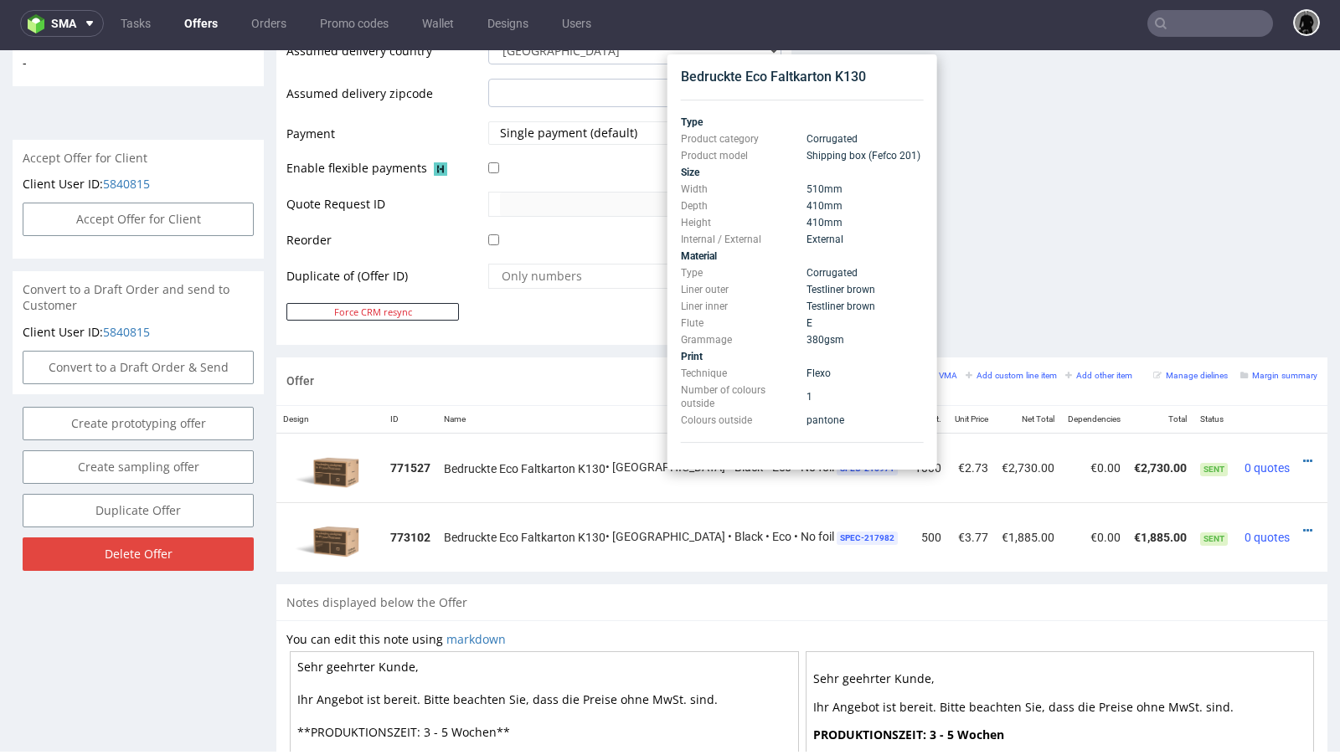
scroll to position [695, 0]
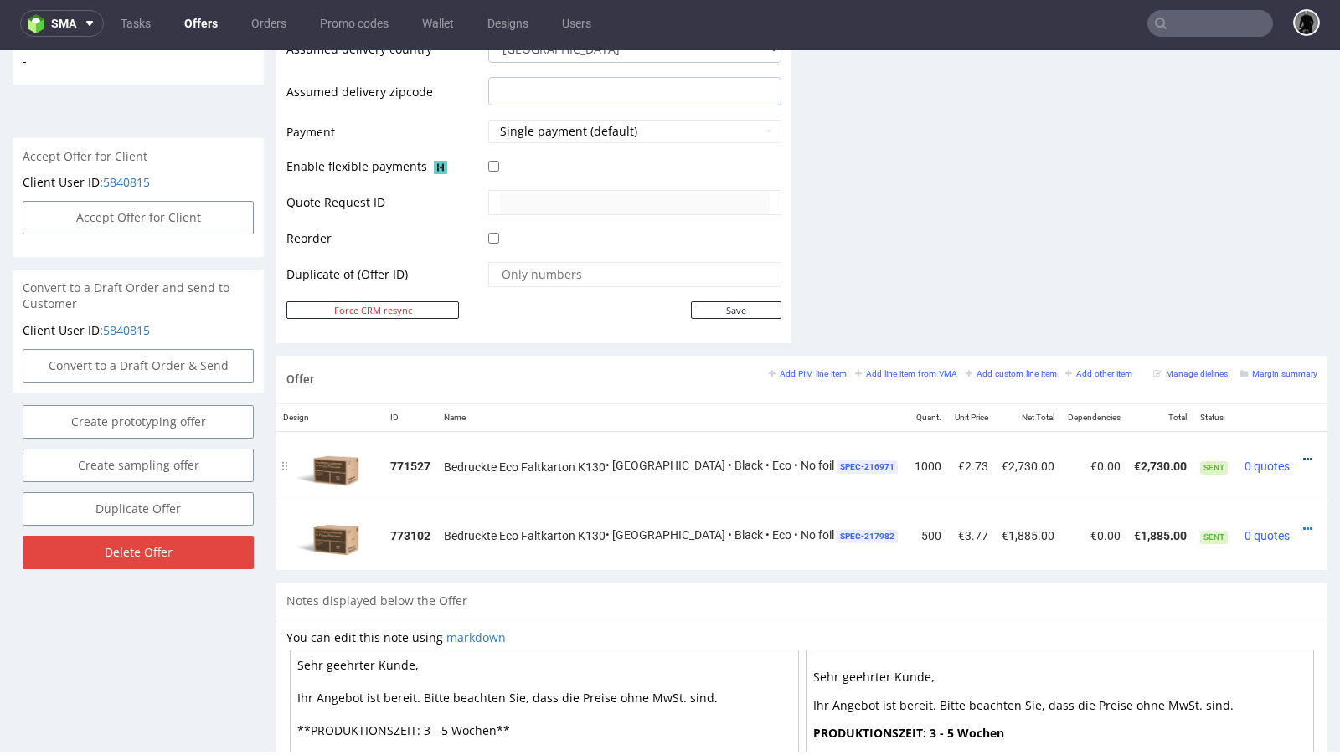
click at [1303, 454] on icon at bounding box center [1307, 460] width 9 height 12
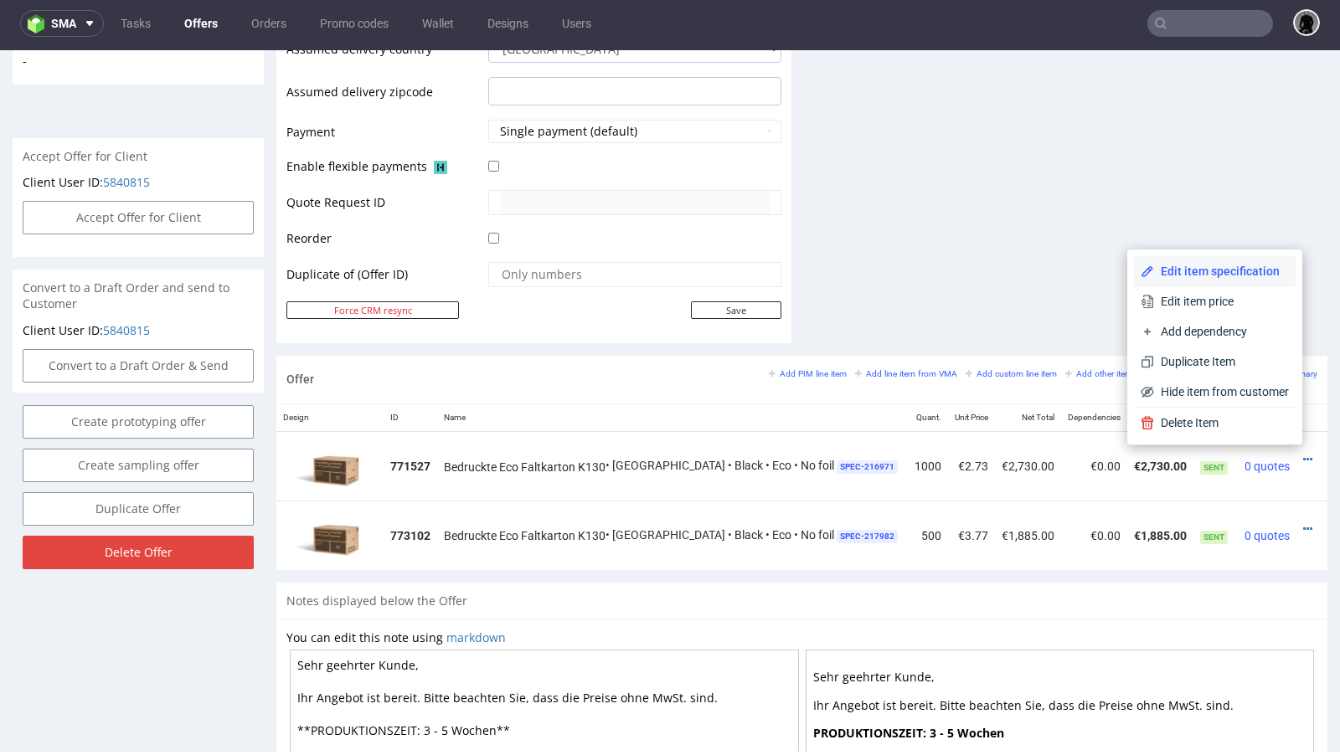
click at [1202, 283] on li "Edit item specification" at bounding box center [1215, 271] width 162 height 30
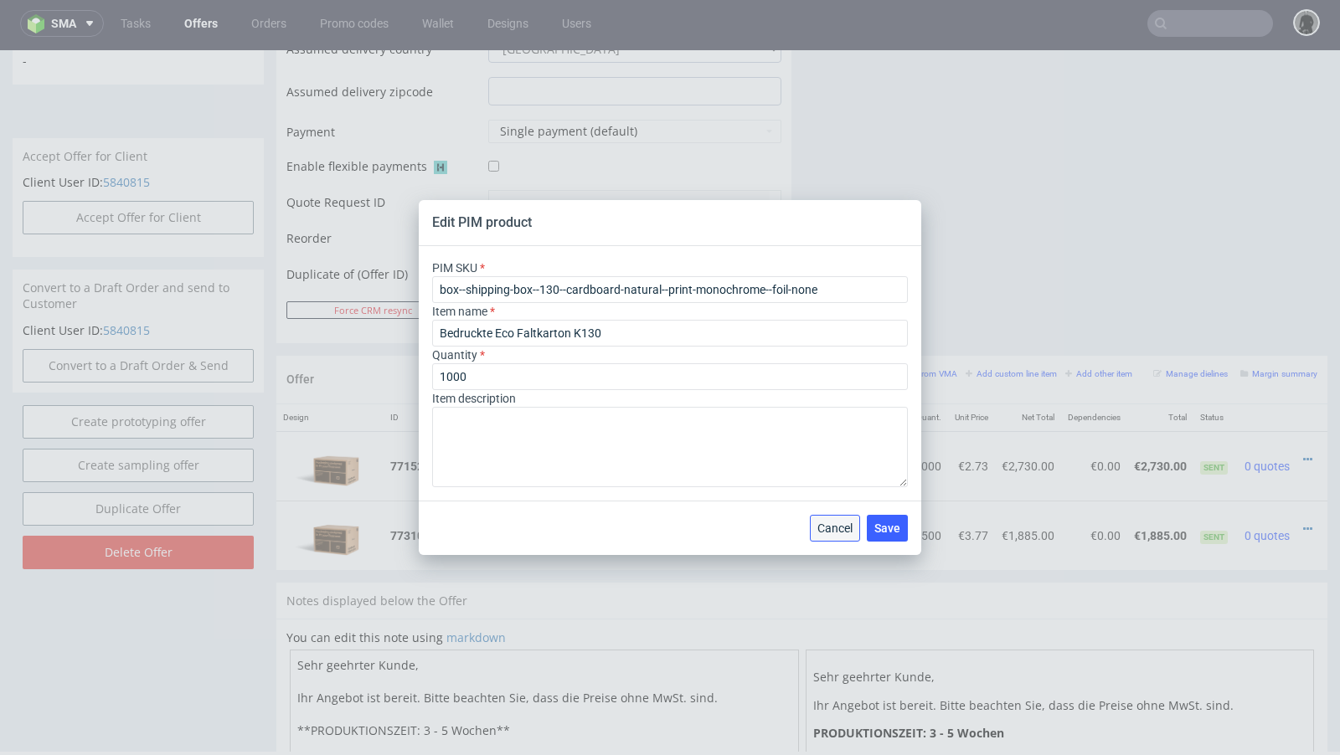
click at [833, 528] on span "Cancel" at bounding box center [834, 529] width 35 height 12
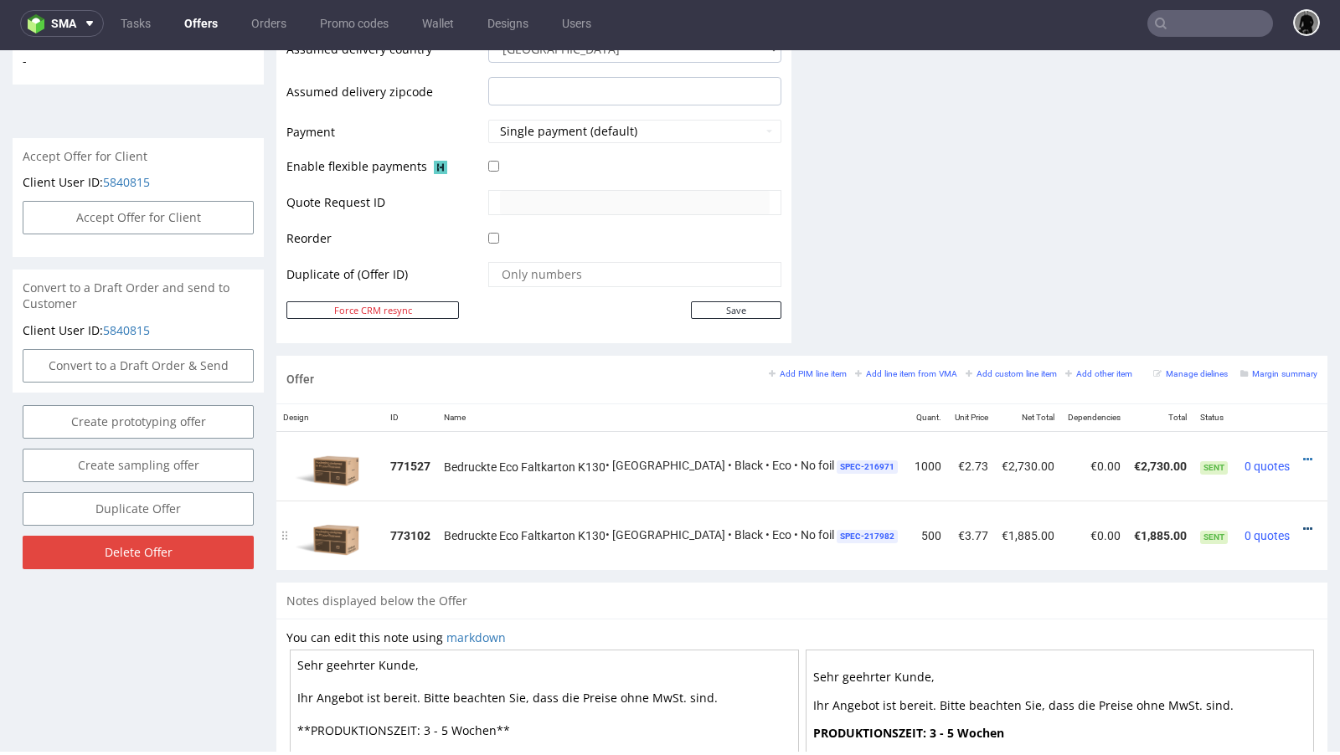
click at [1303, 527] on icon at bounding box center [1307, 529] width 9 height 12
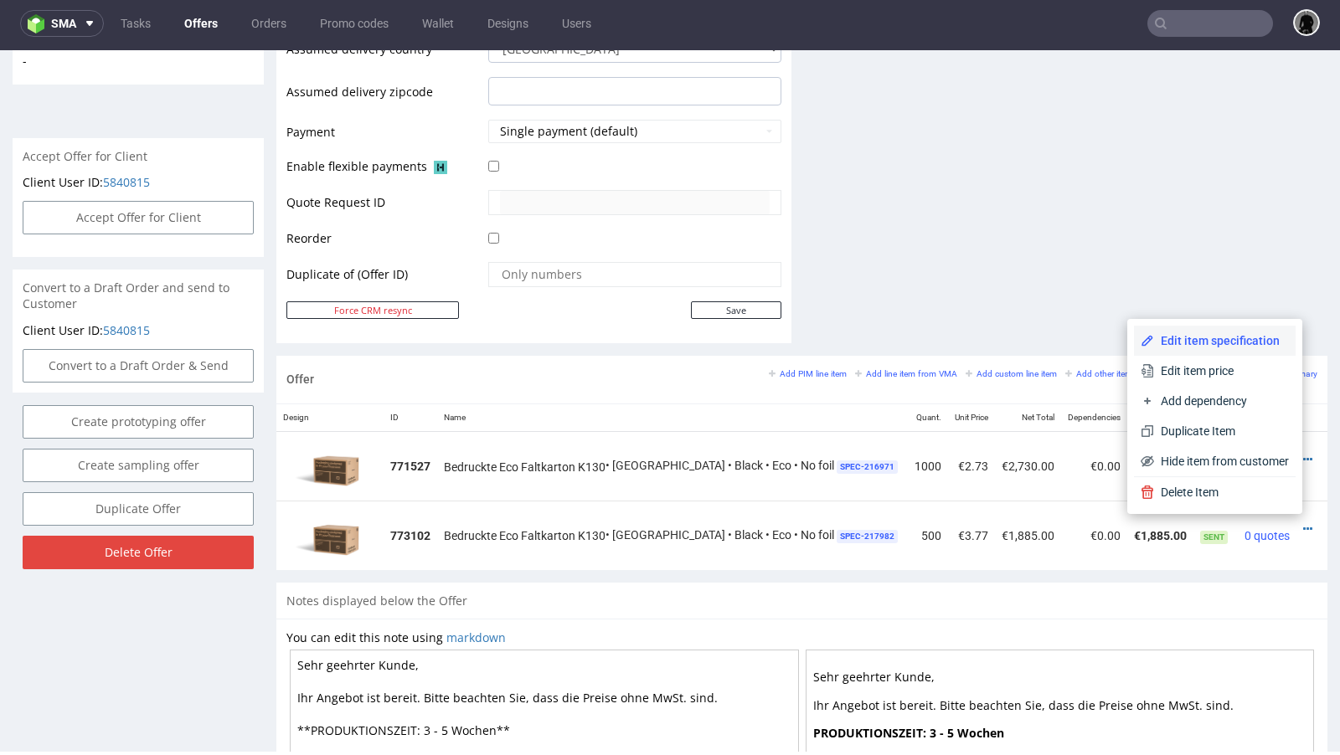
click at [1224, 342] on span "Edit item specification" at bounding box center [1221, 340] width 135 height 17
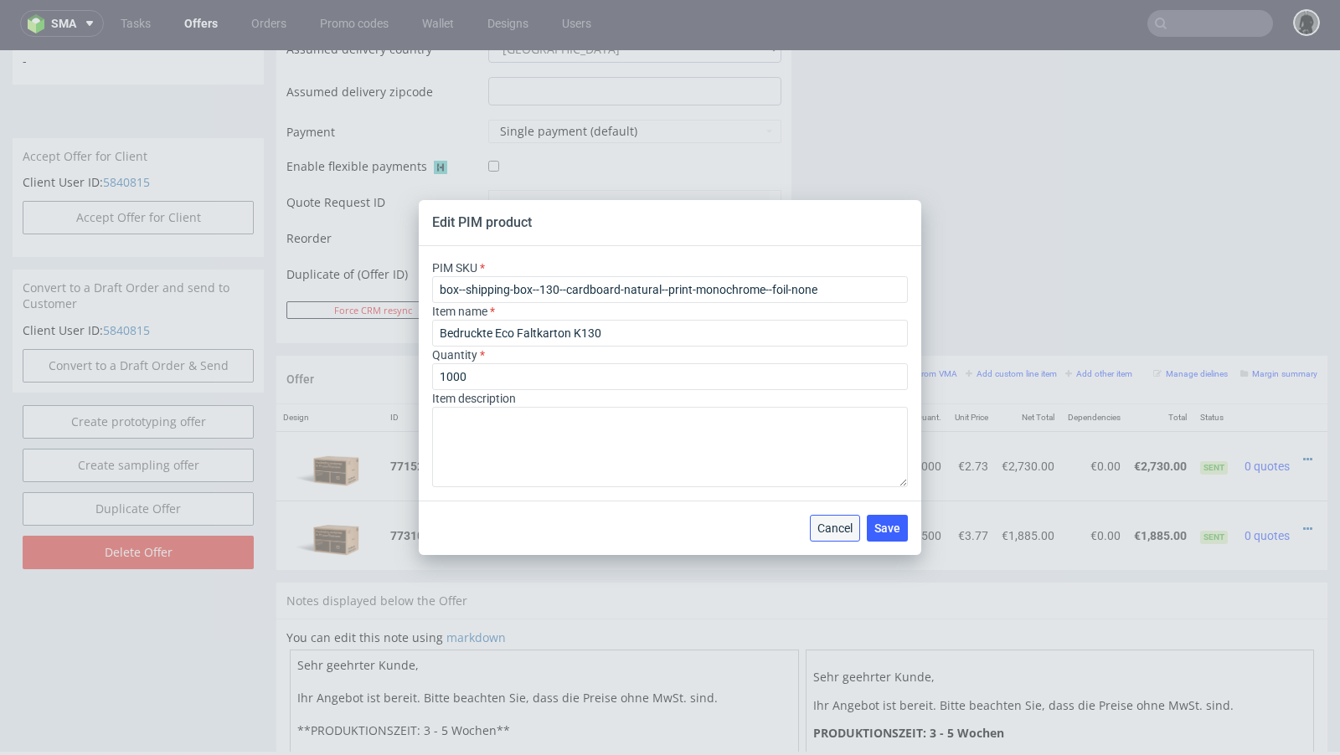
click at [834, 529] on span "Cancel" at bounding box center [834, 529] width 35 height 12
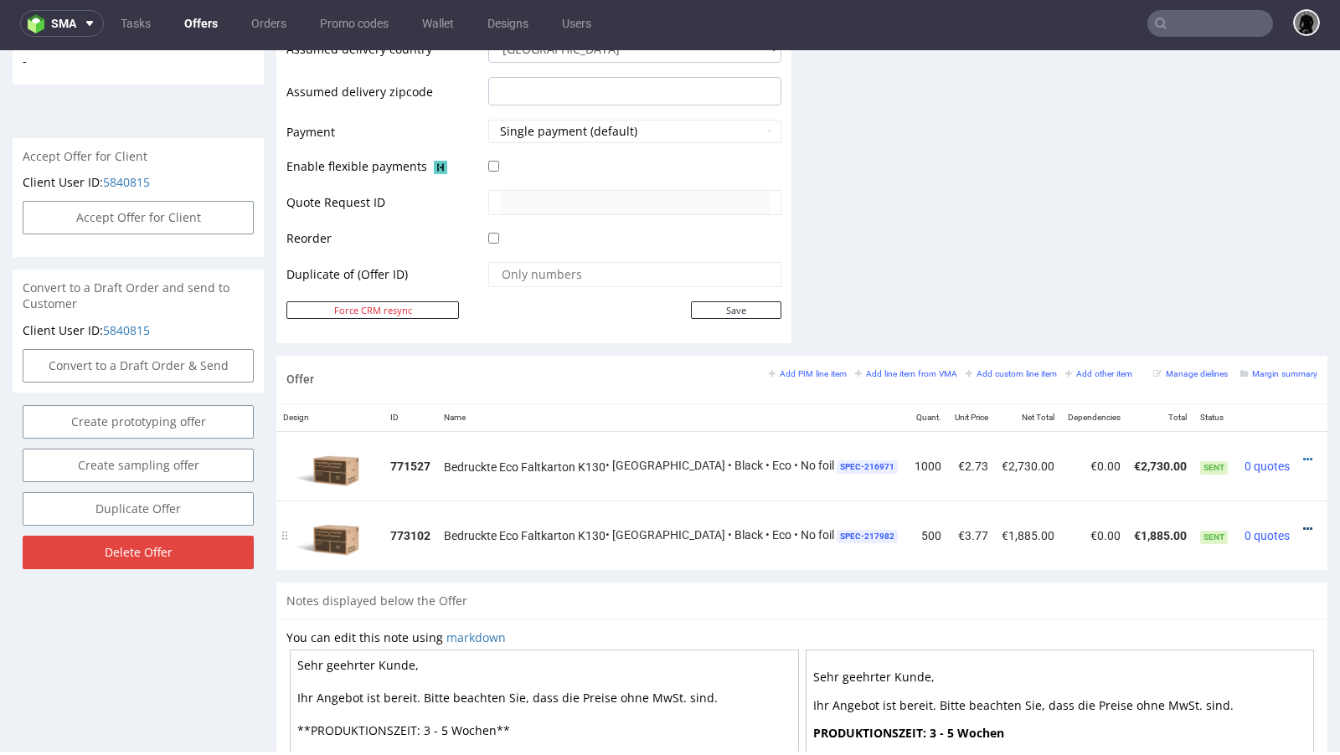
click at [1303, 524] on icon at bounding box center [1307, 529] width 9 height 12
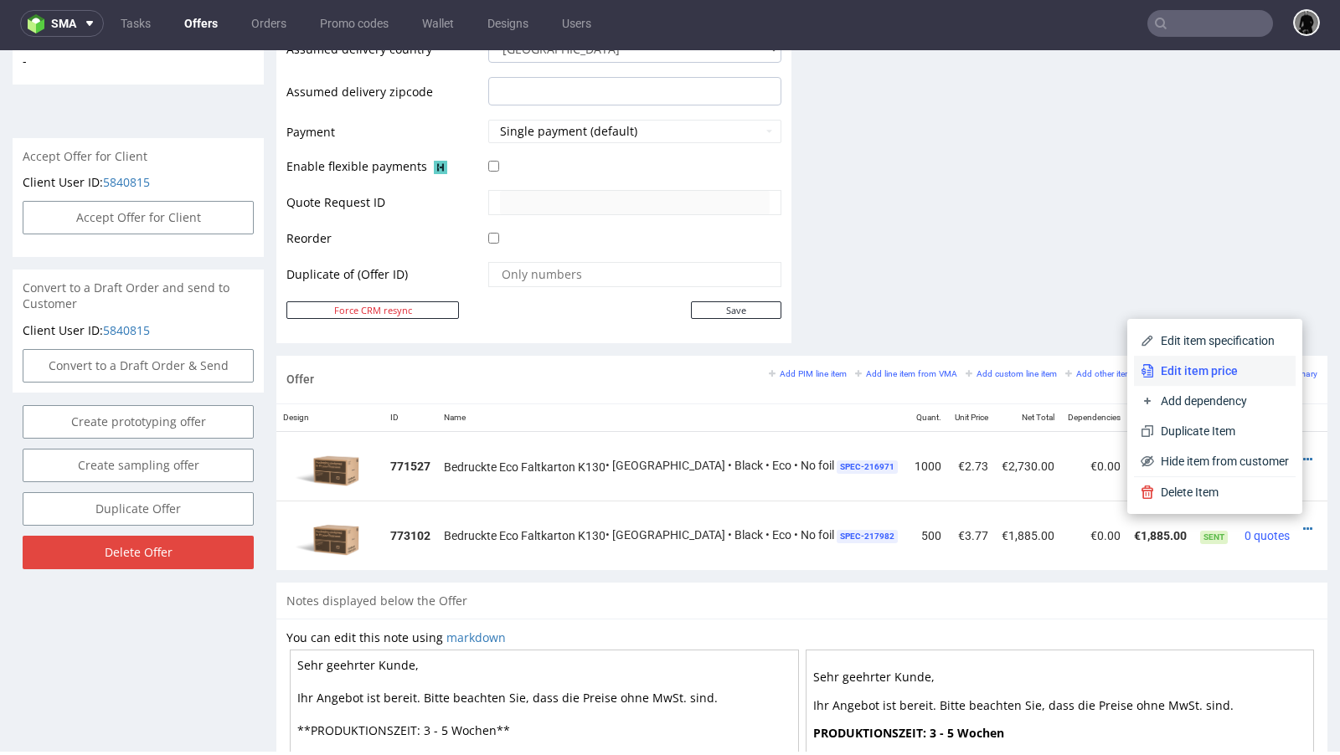
click at [1197, 367] on span "Edit item price" at bounding box center [1221, 371] width 135 height 17
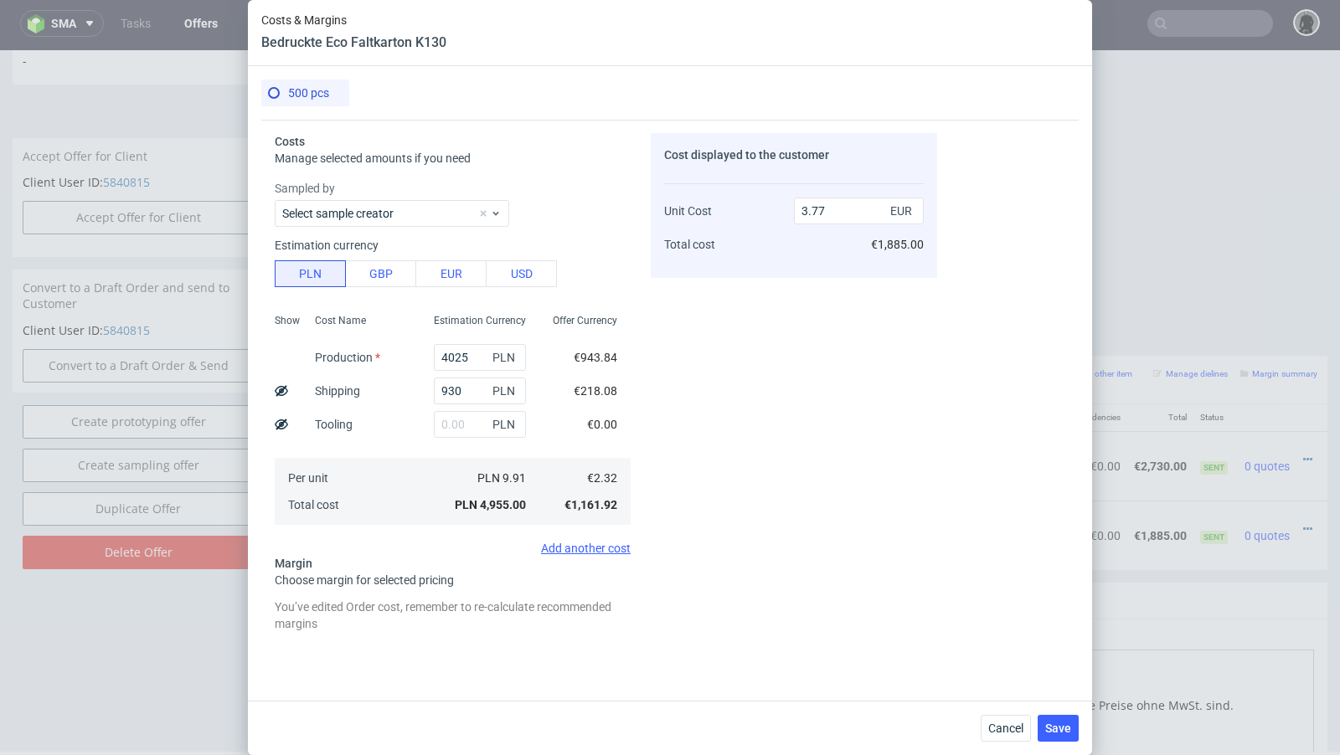
scroll to position [157, 0]
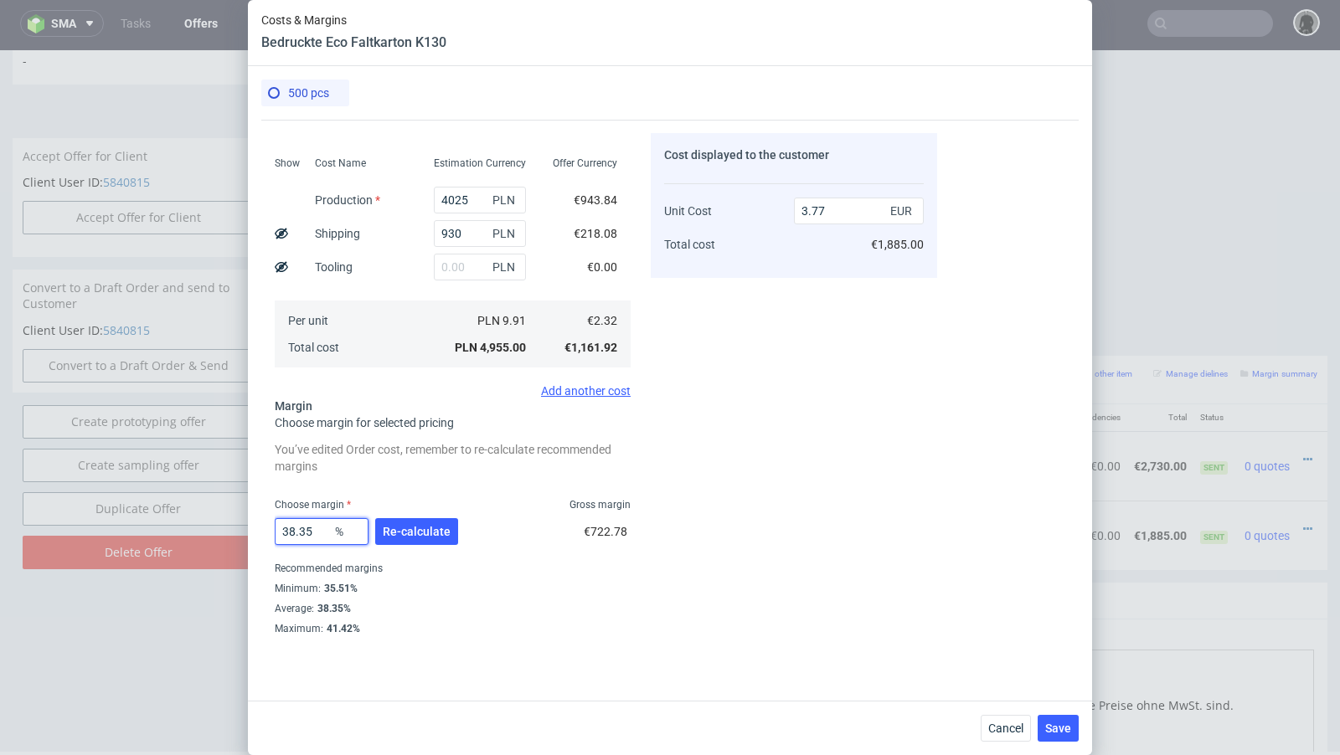
drag, startPoint x: 329, startPoint y: 536, endPoint x: 289, endPoint y: 533, distance: 40.3
click at [289, 533] on input "38.35" at bounding box center [322, 531] width 94 height 27
type input "36"
type input "3.63"
type input "35"
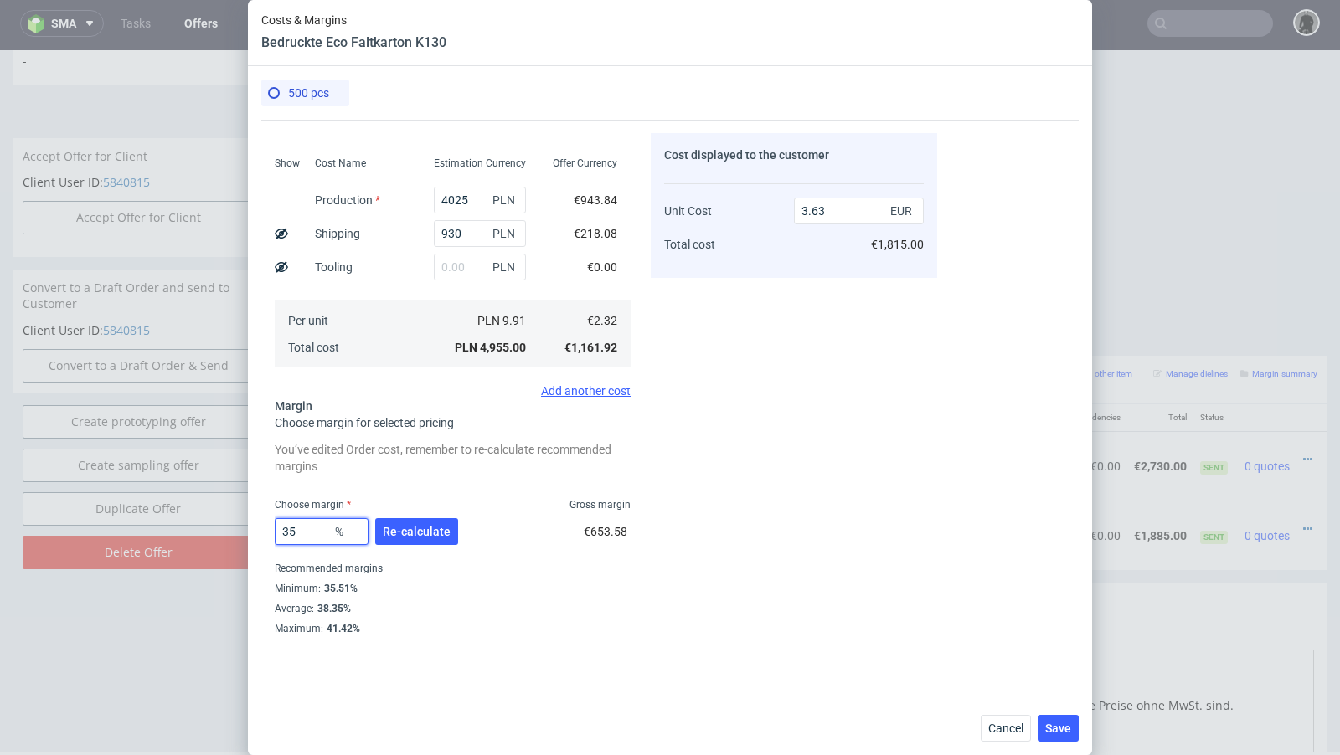
type input "3.58"
type input "35.6"
type input "3.61"
type input "35.7"
type input "3.62"
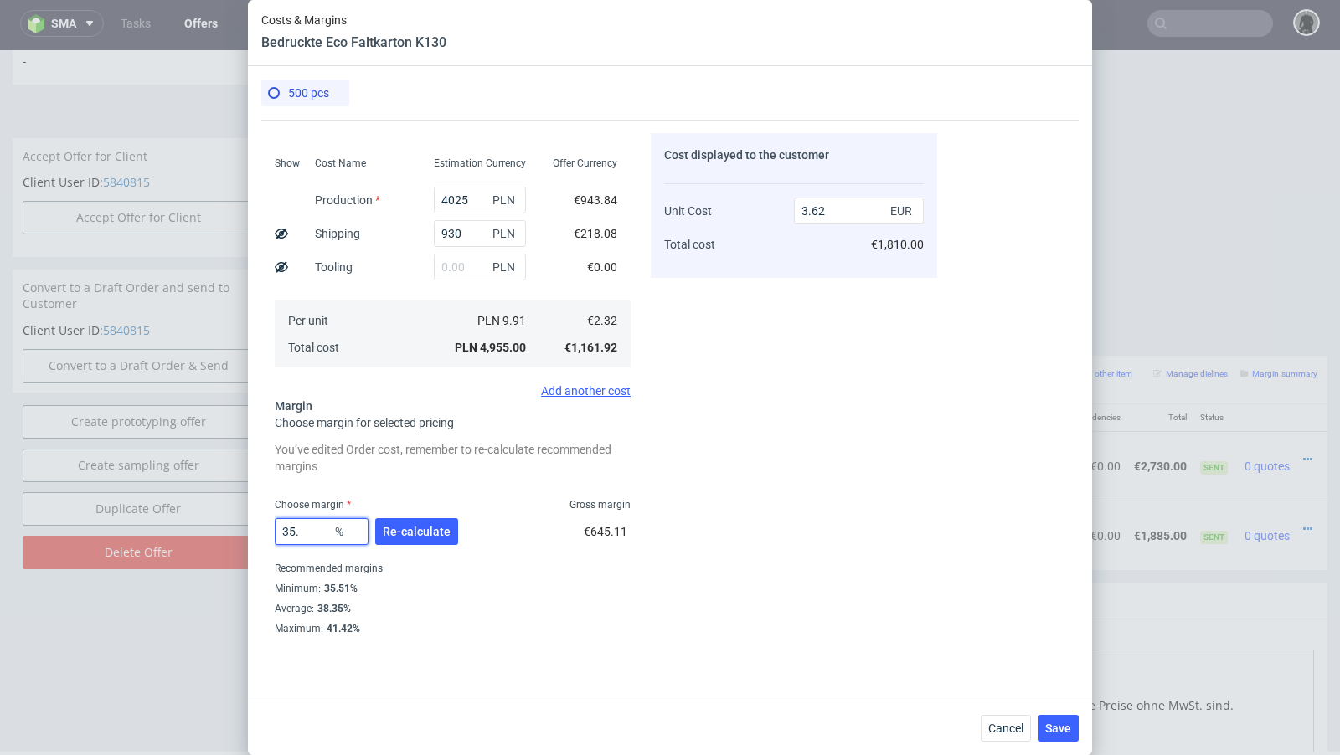
type input "35.6"
type input "3.61"
type input "35.66"
type input "3.62"
type input "35.64"
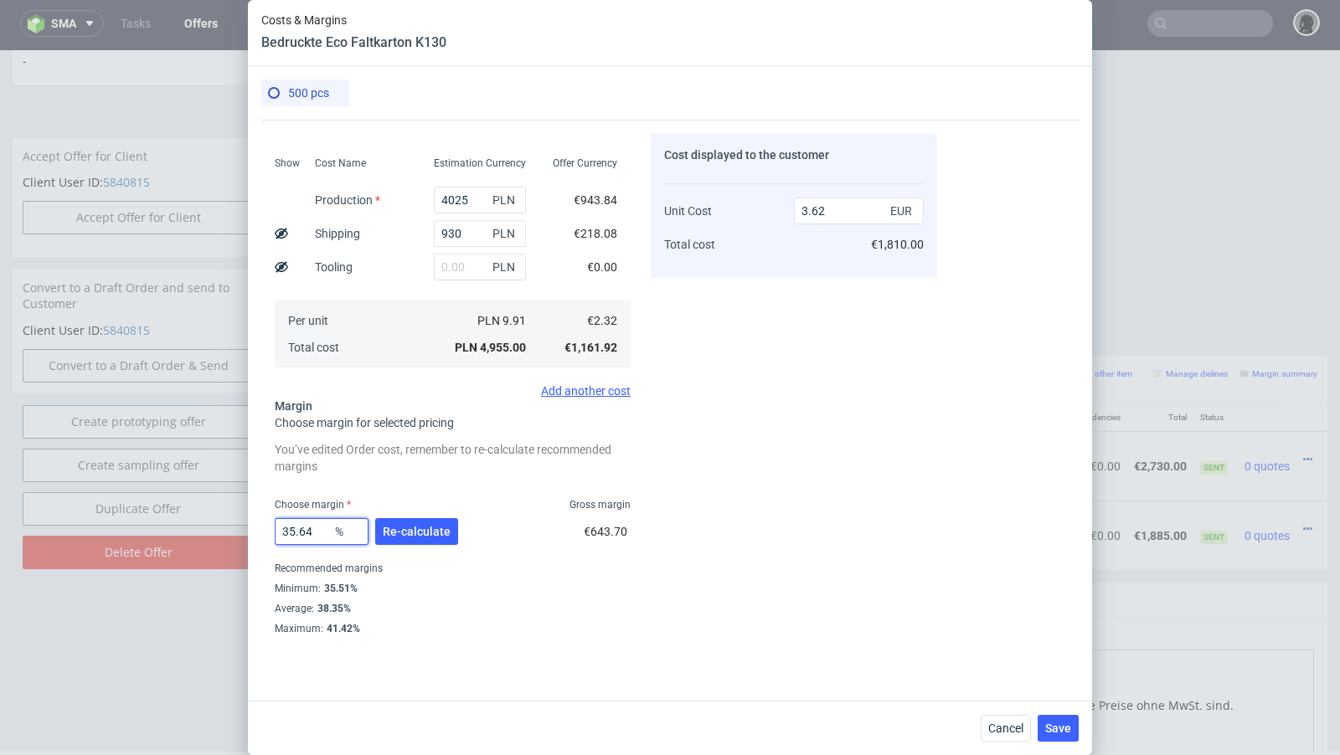
type input "3.61"
type input "35.64"
click at [404, 527] on span "Re-calculate" at bounding box center [417, 532] width 68 height 12
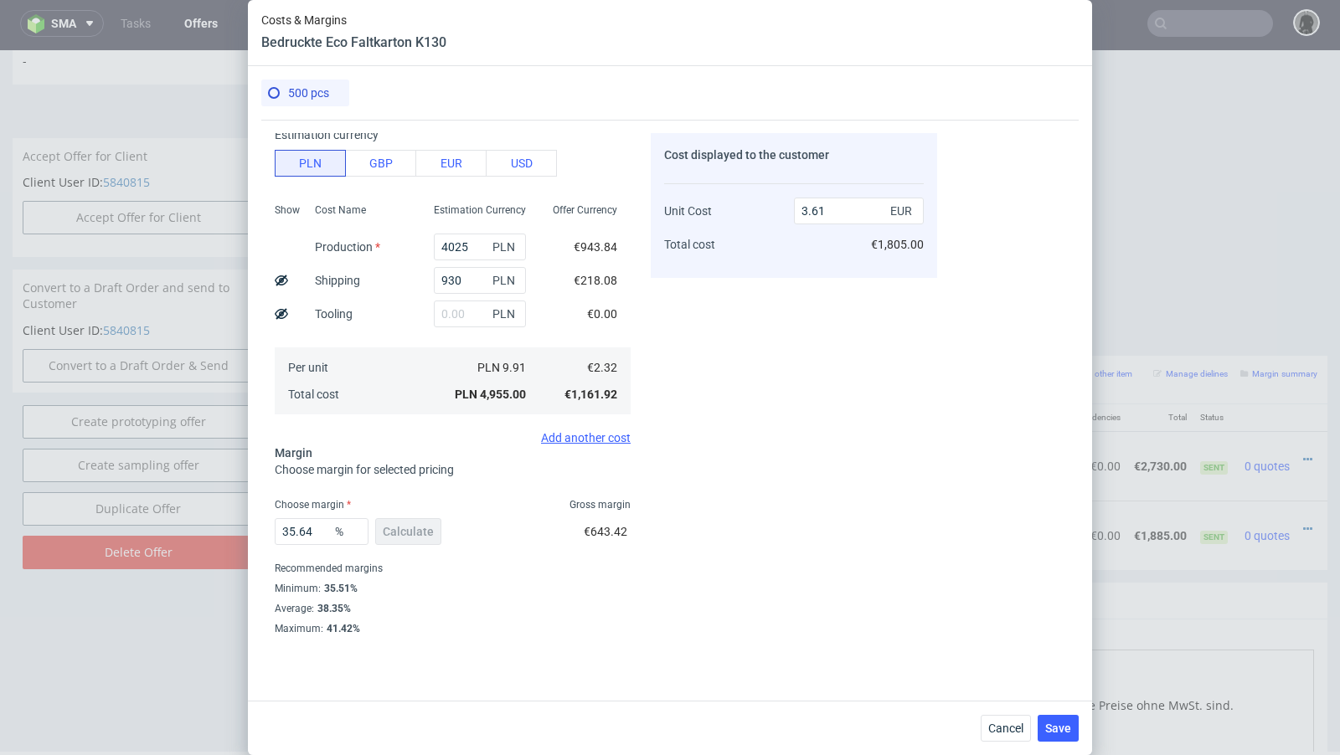
click at [558, 525] on div "35.64 % Calculate €643.42" at bounding box center [453, 535] width 356 height 47
click at [1057, 729] on span "Save" at bounding box center [1058, 729] width 26 height 12
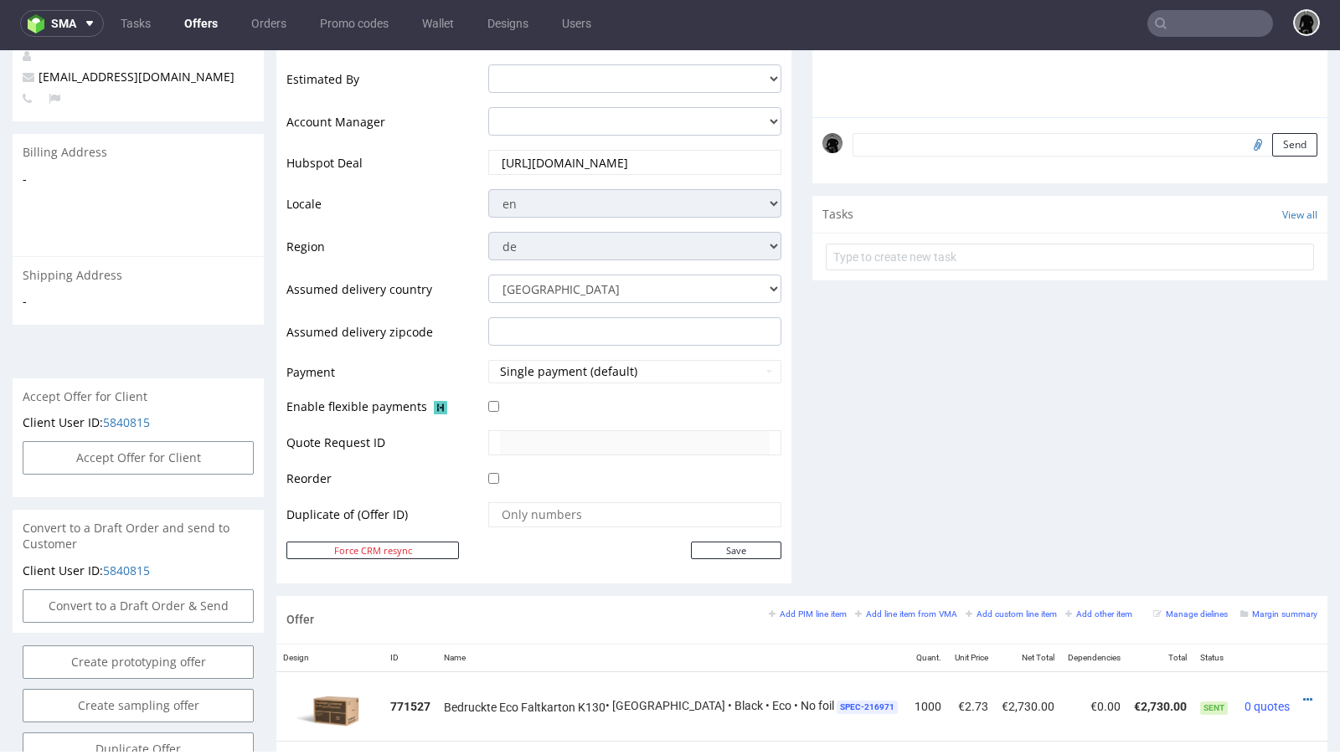
scroll to position [0, 0]
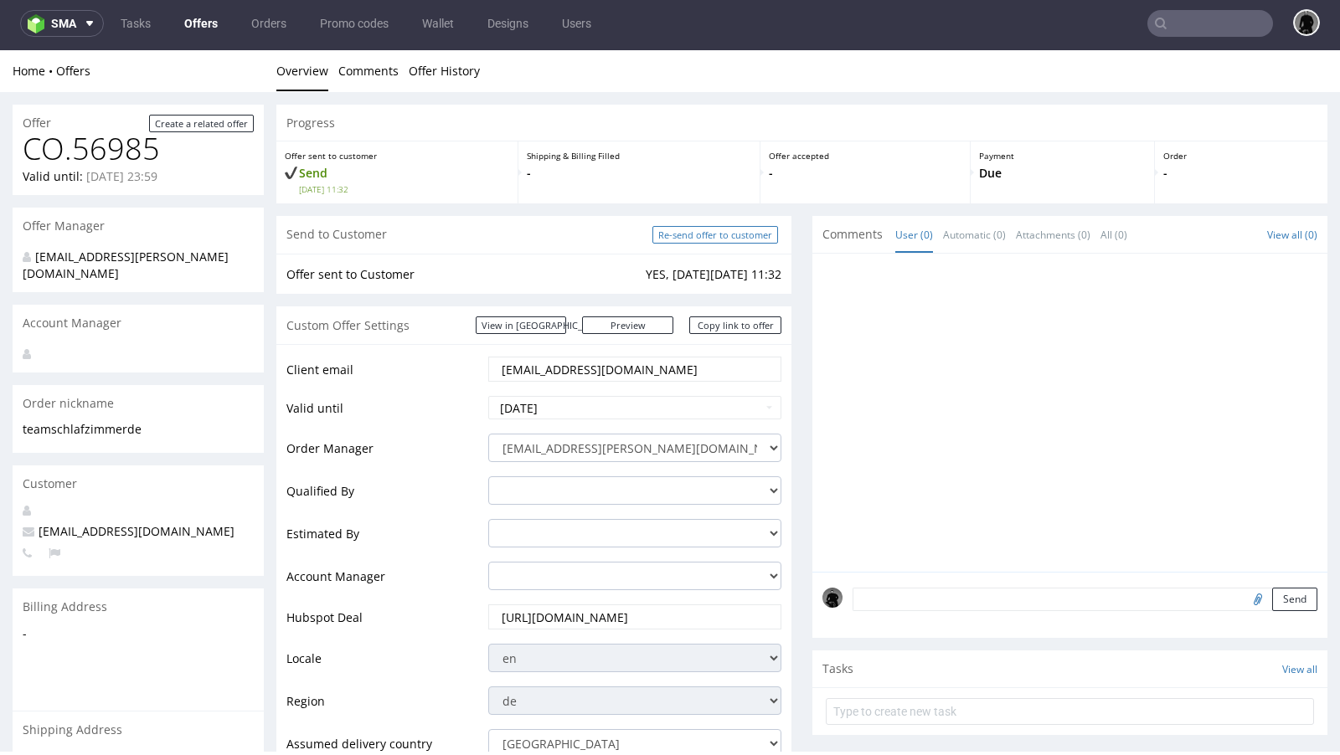
click at [683, 242] on input "Re-send offer to customer" at bounding box center [715, 235] width 126 height 18
type input "In progress..."
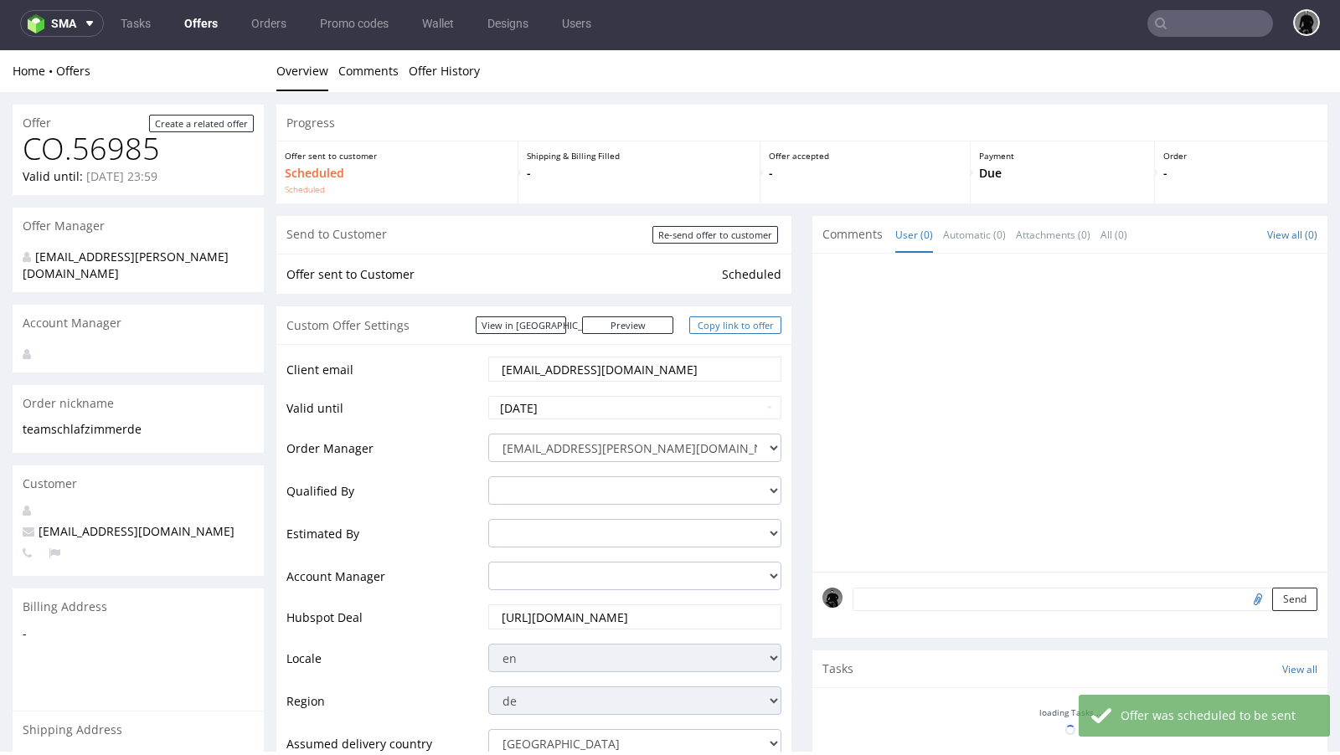
click at [711, 327] on link "Copy link to offer" at bounding box center [735, 326] width 92 height 18
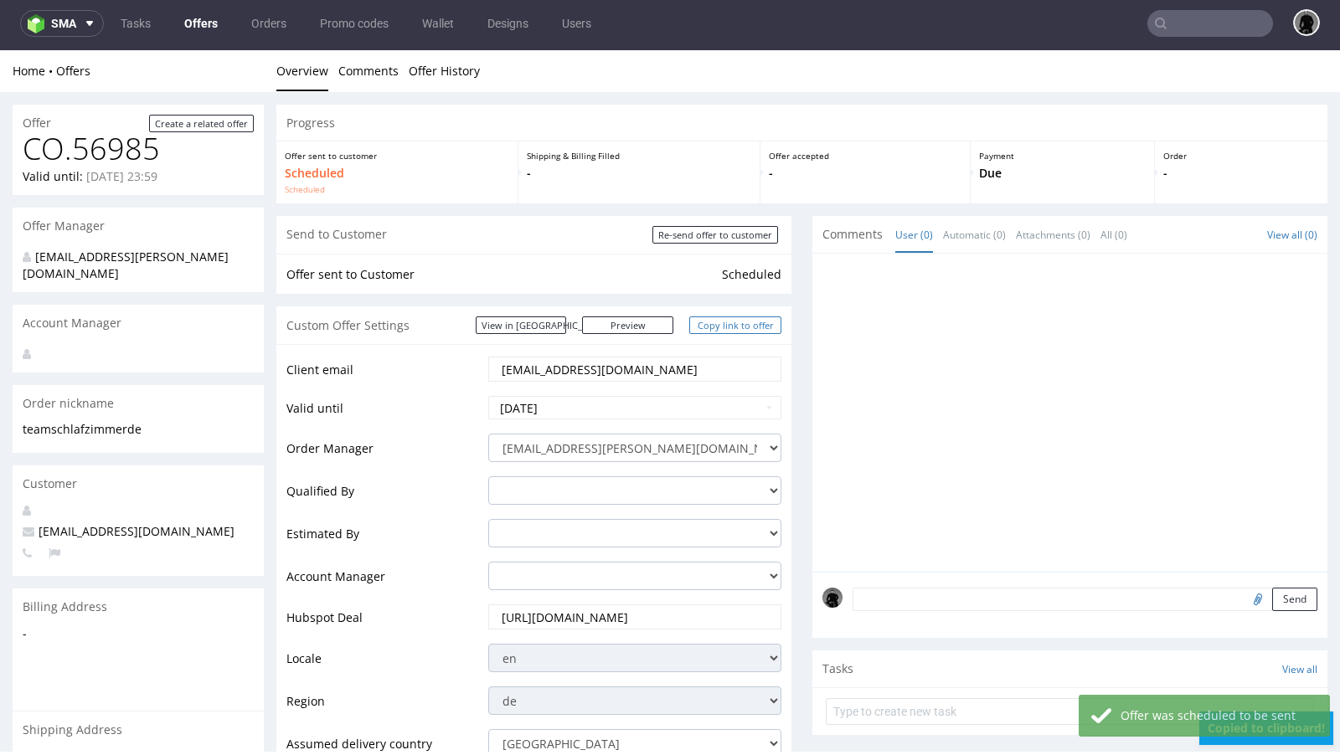
click at [711, 327] on link "Copy link to offer" at bounding box center [735, 326] width 92 height 18
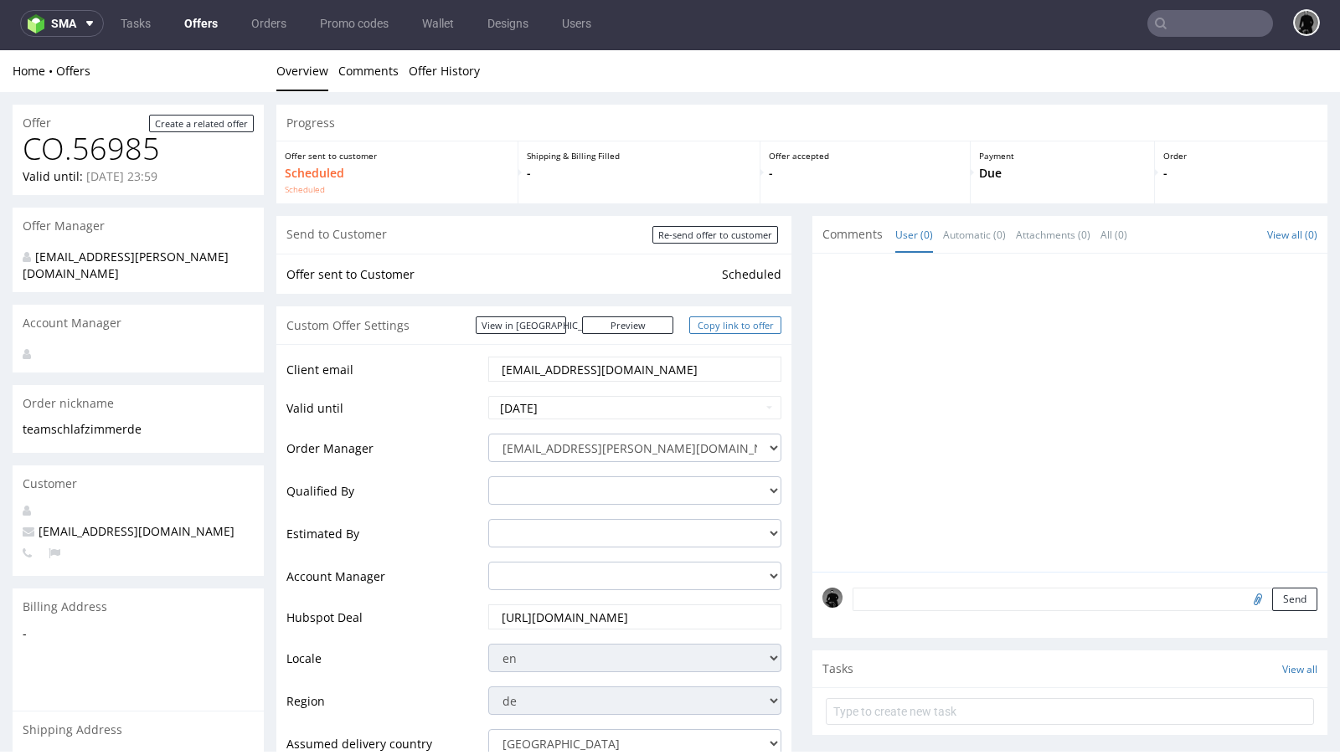
click at [696, 322] on link "Copy link to offer" at bounding box center [735, 326] width 92 height 18
click at [190, 28] on link "Offers" at bounding box center [201, 23] width 54 height 27
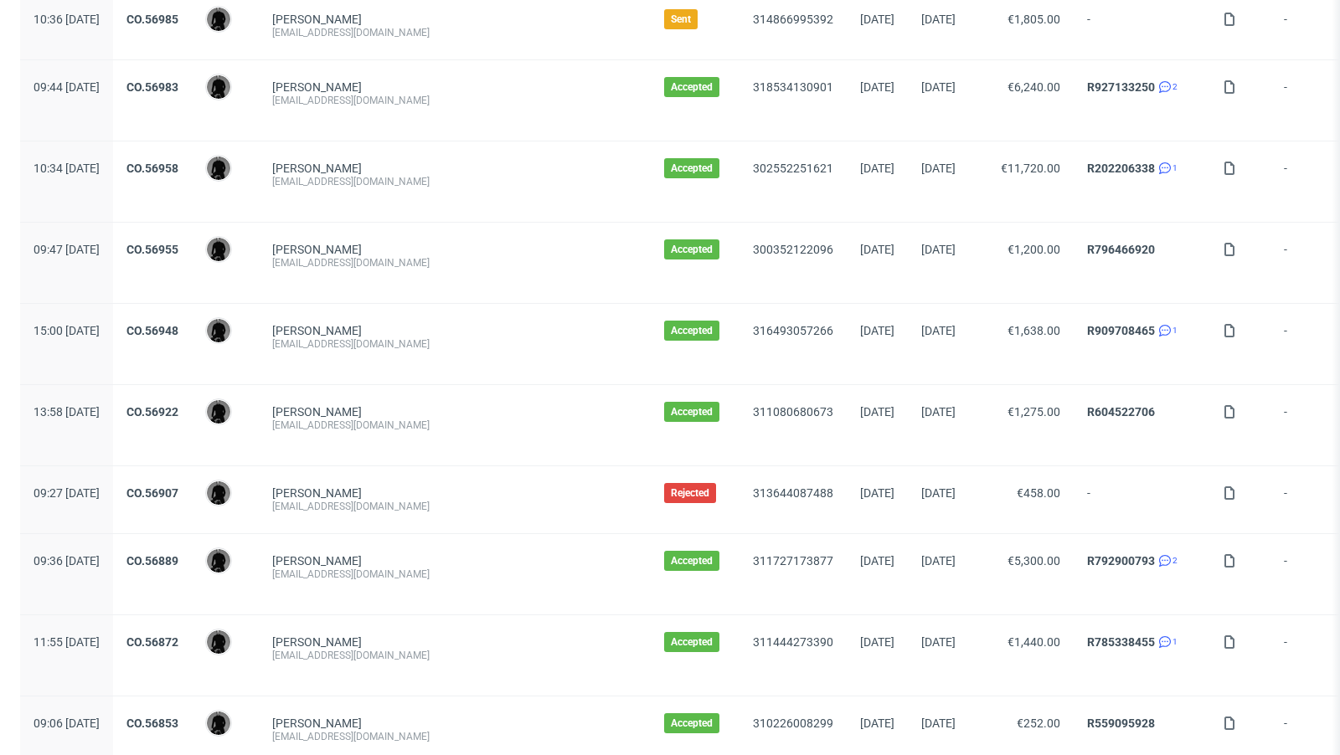
scroll to position [1705, 0]
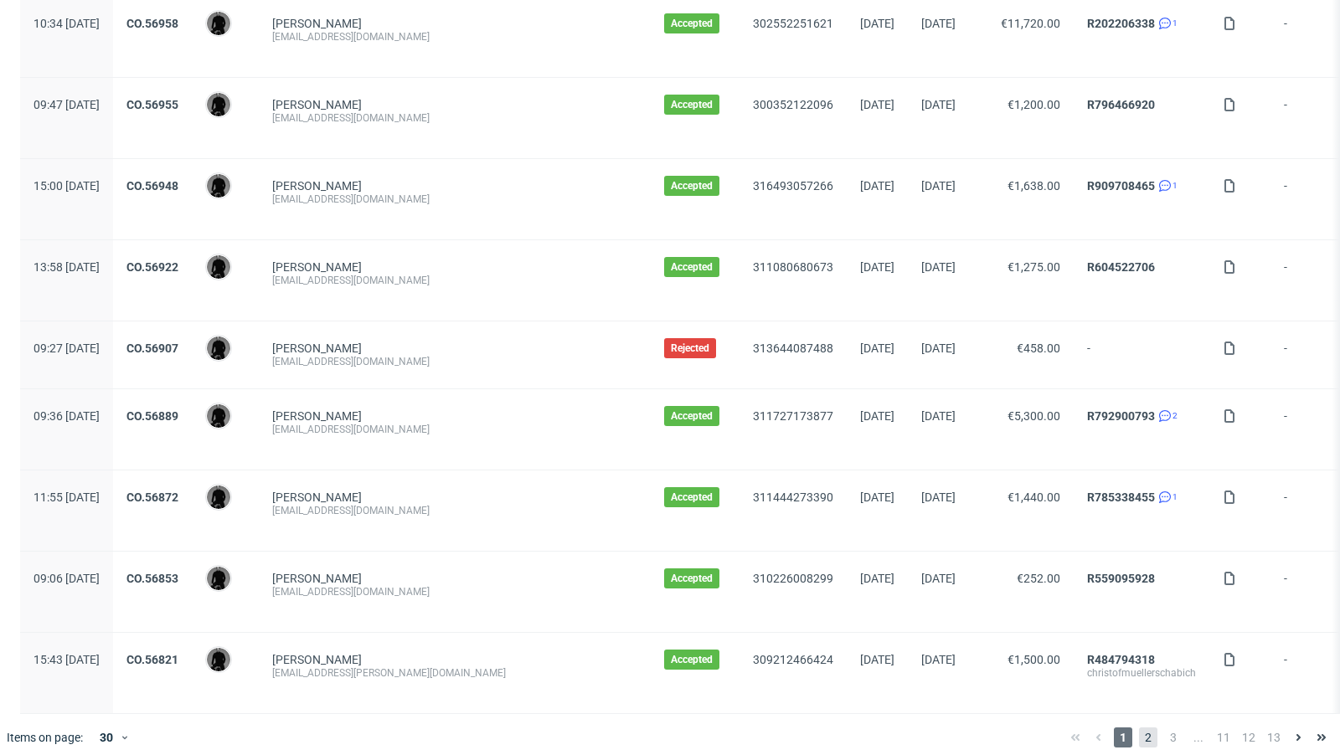
click at [1139, 728] on span "2" at bounding box center [1148, 738] width 18 height 20
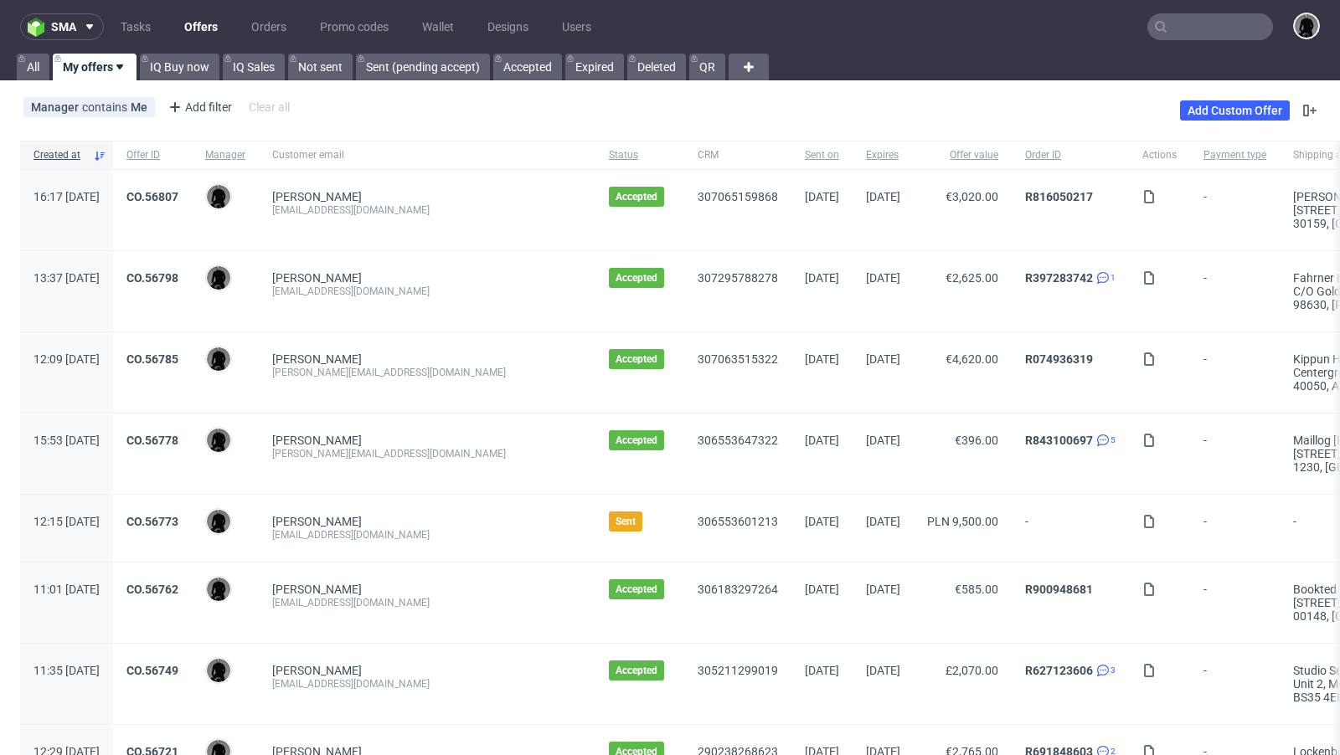
click at [203, 20] on link "Offers" at bounding box center [201, 26] width 54 height 27
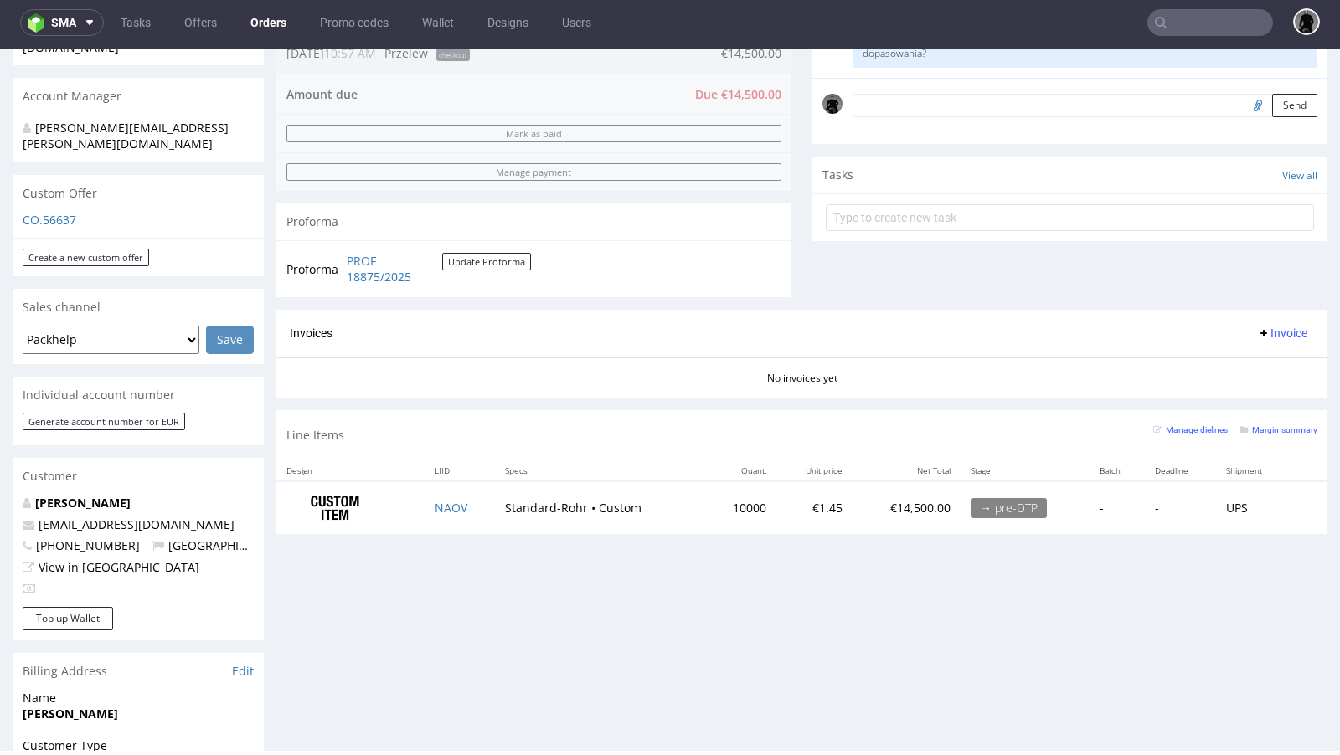
scroll to position [461, 0]
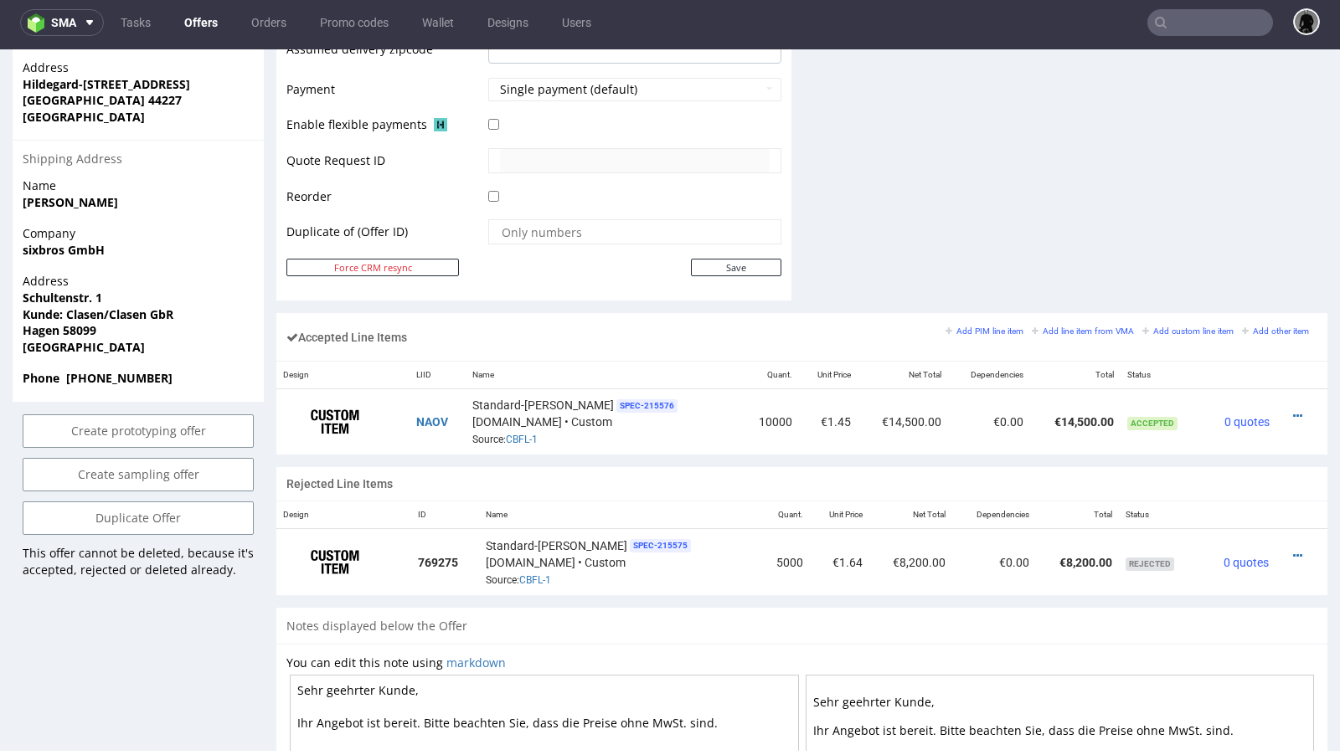
scroll to position [781, 0]
click at [1293, 409] on icon at bounding box center [1297, 415] width 9 height 12
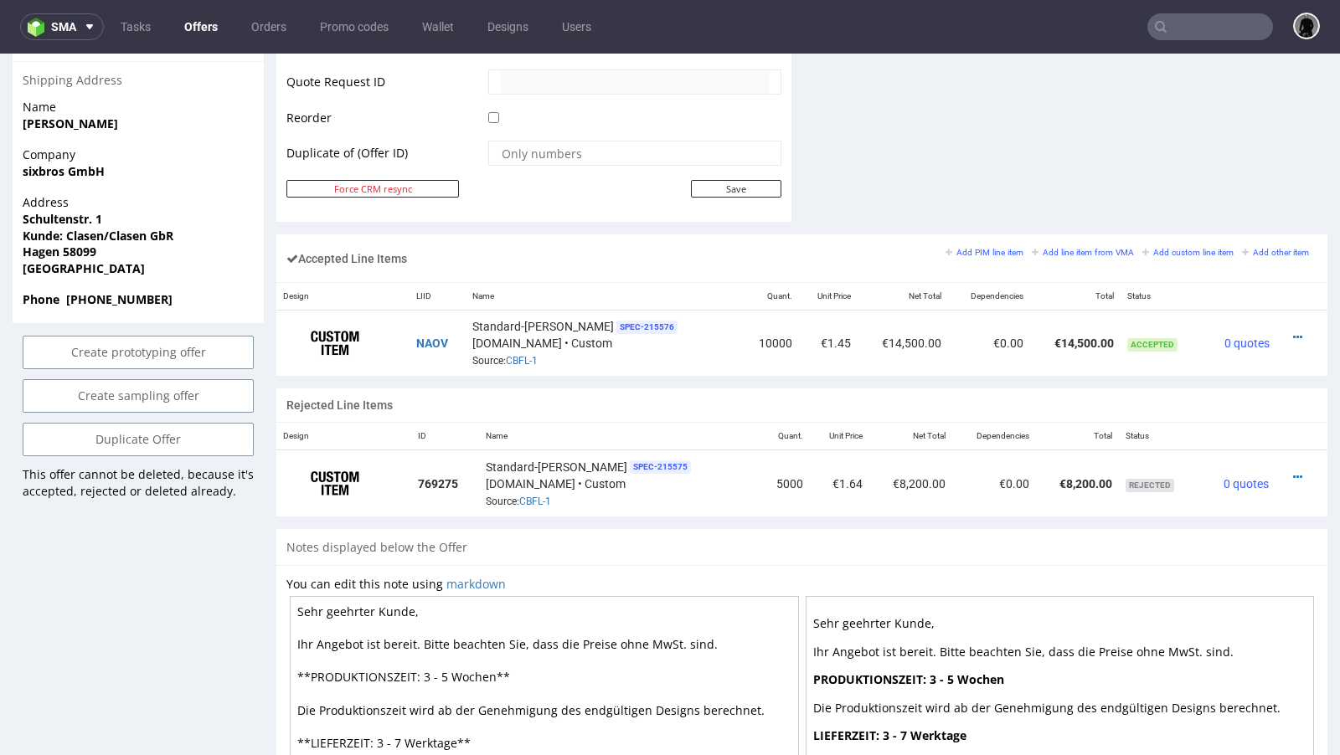
scroll to position [892, 0]
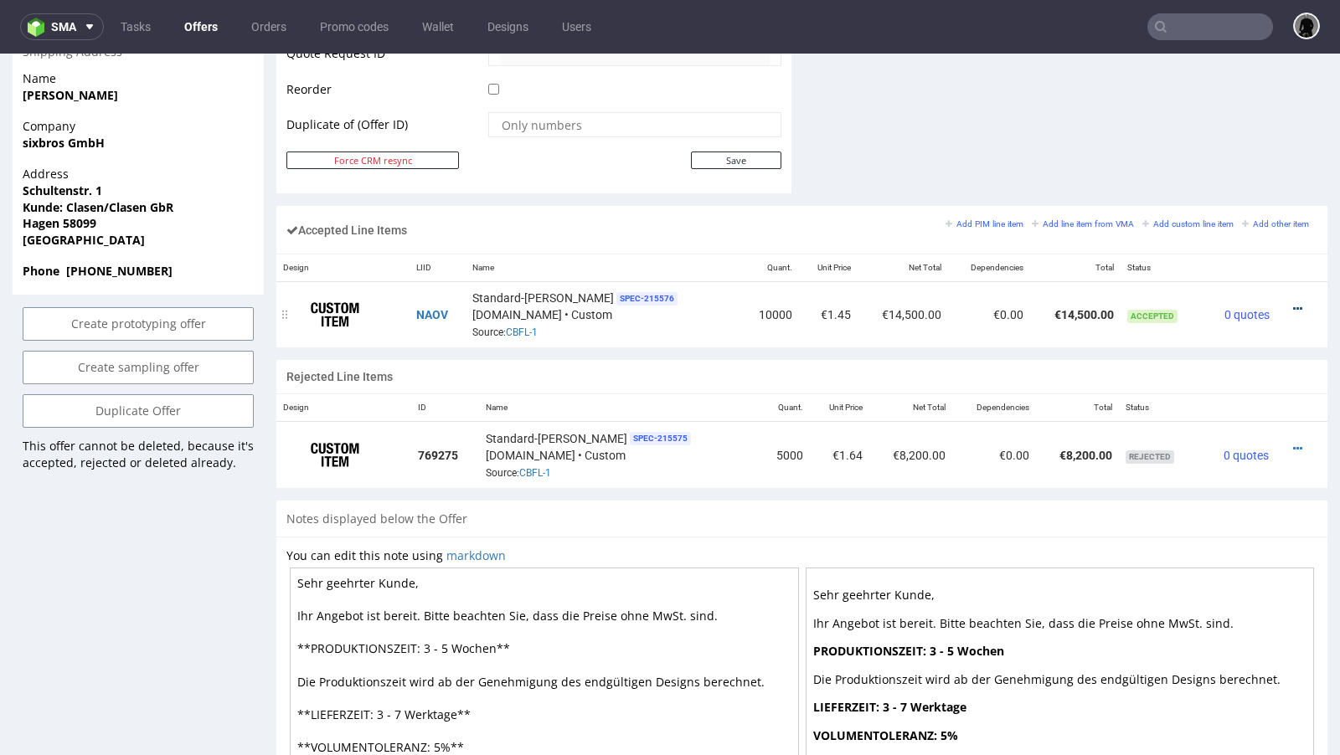
click at [1293, 303] on icon at bounding box center [1297, 309] width 9 height 12
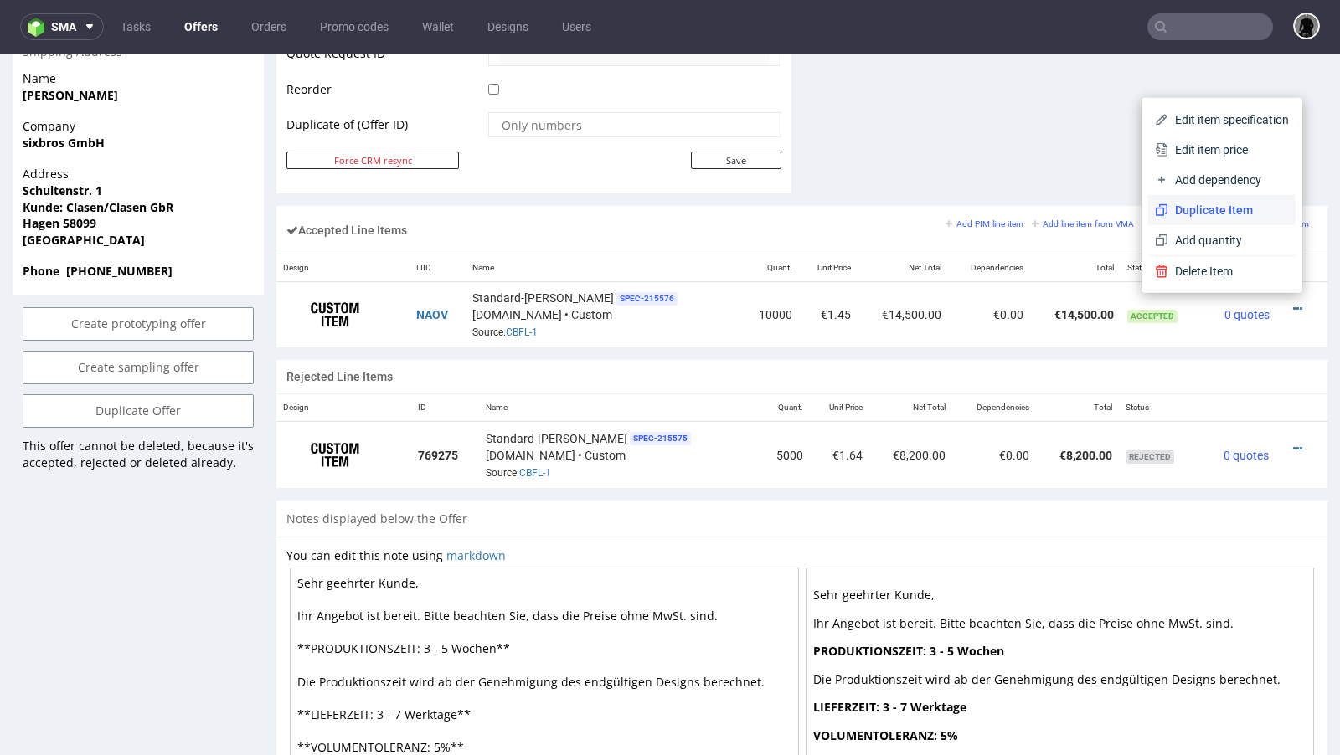
click at [1240, 204] on span "Duplicate Item" at bounding box center [1228, 210] width 121 height 17
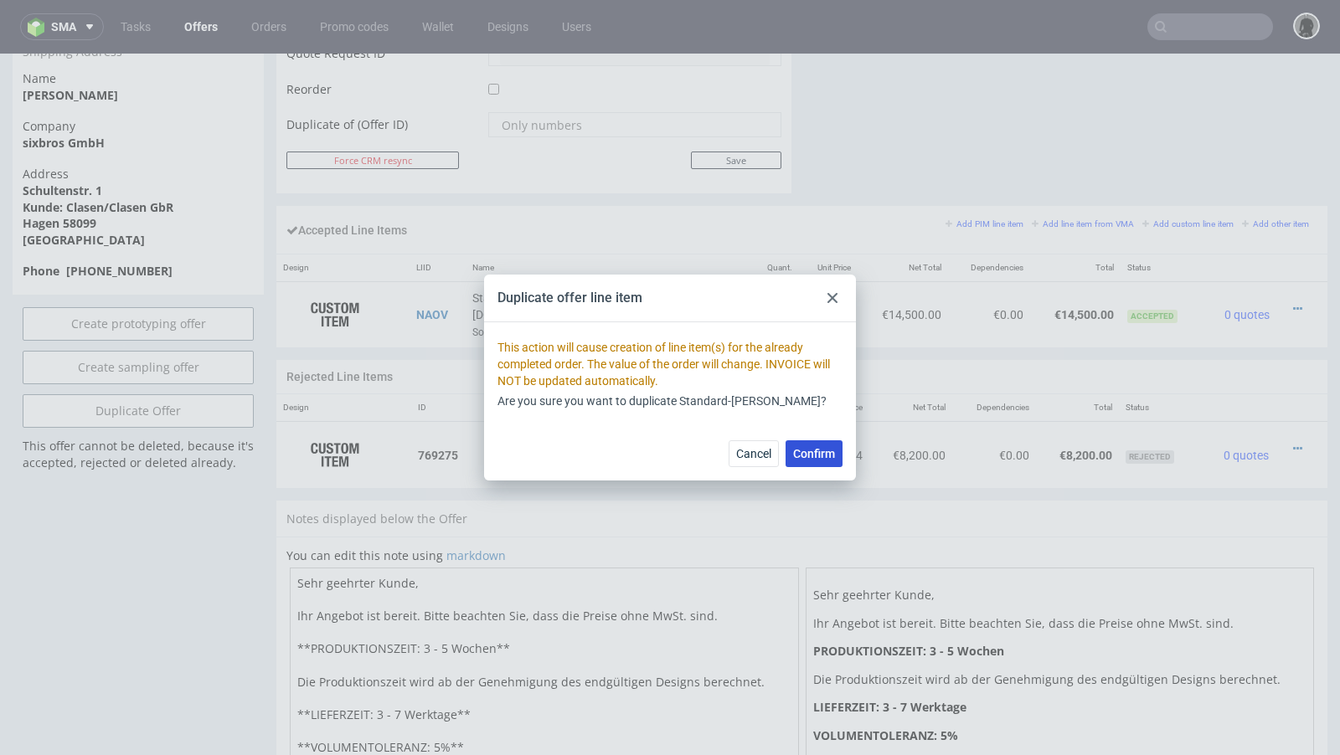
click at [829, 462] on button "Confirm" at bounding box center [813, 453] width 57 height 27
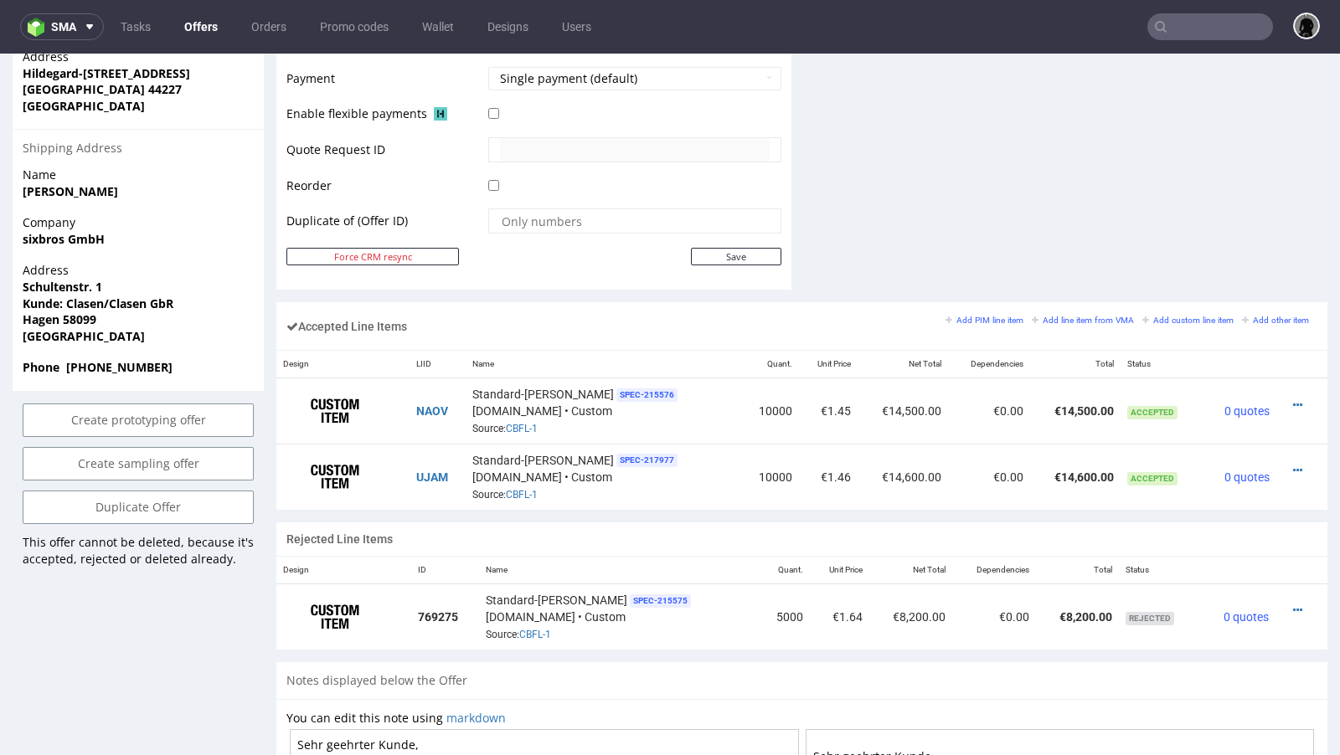
scroll to position [798, 0]
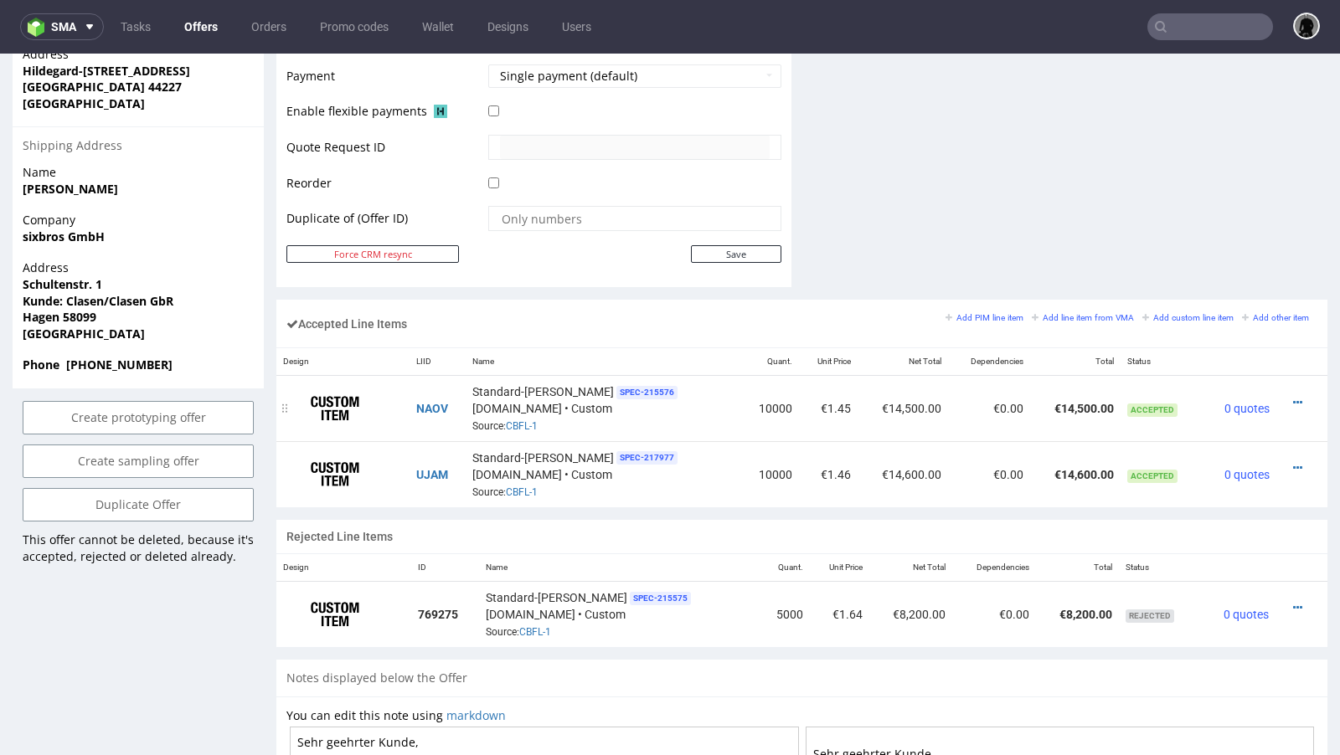
click at [1054, 404] on td "€14,500.00" at bounding box center [1075, 409] width 90 height 66
copy td "€14,500.00"
click at [1293, 397] on icon at bounding box center [1297, 403] width 9 height 12
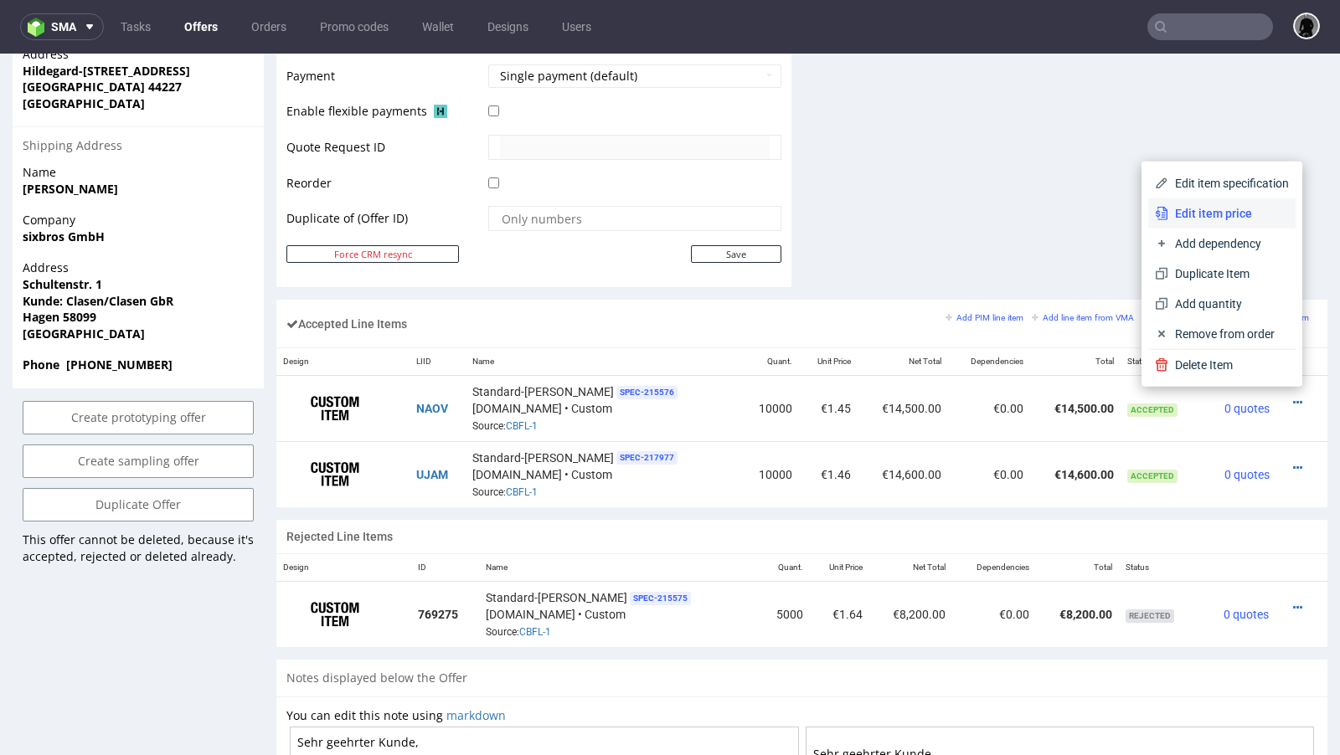
click at [1213, 219] on span "Edit item price" at bounding box center [1228, 213] width 121 height 17
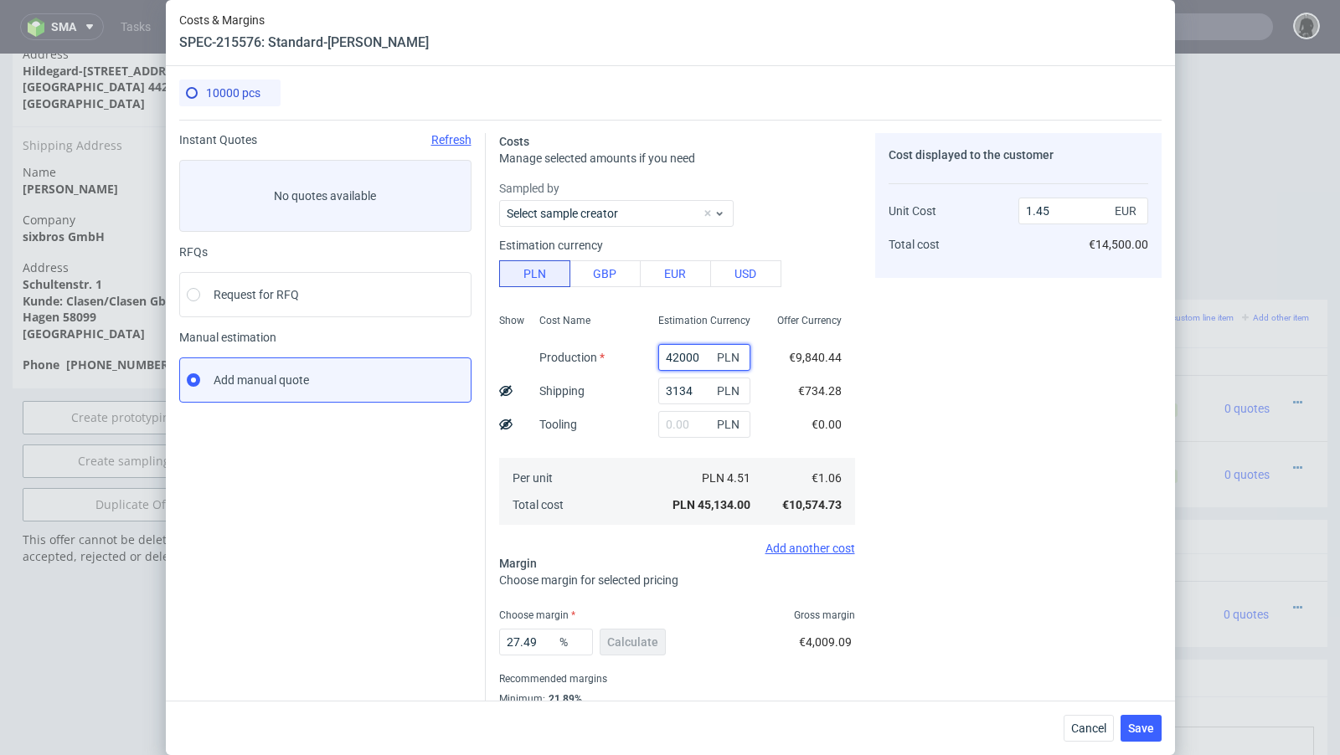
click at [681, 363] on input "42000" at bounding box center [704, 357] width 92 height 27
click at [1076, 724] on span "Cancel" at bounding box center [1088, 729] width 35 height 12
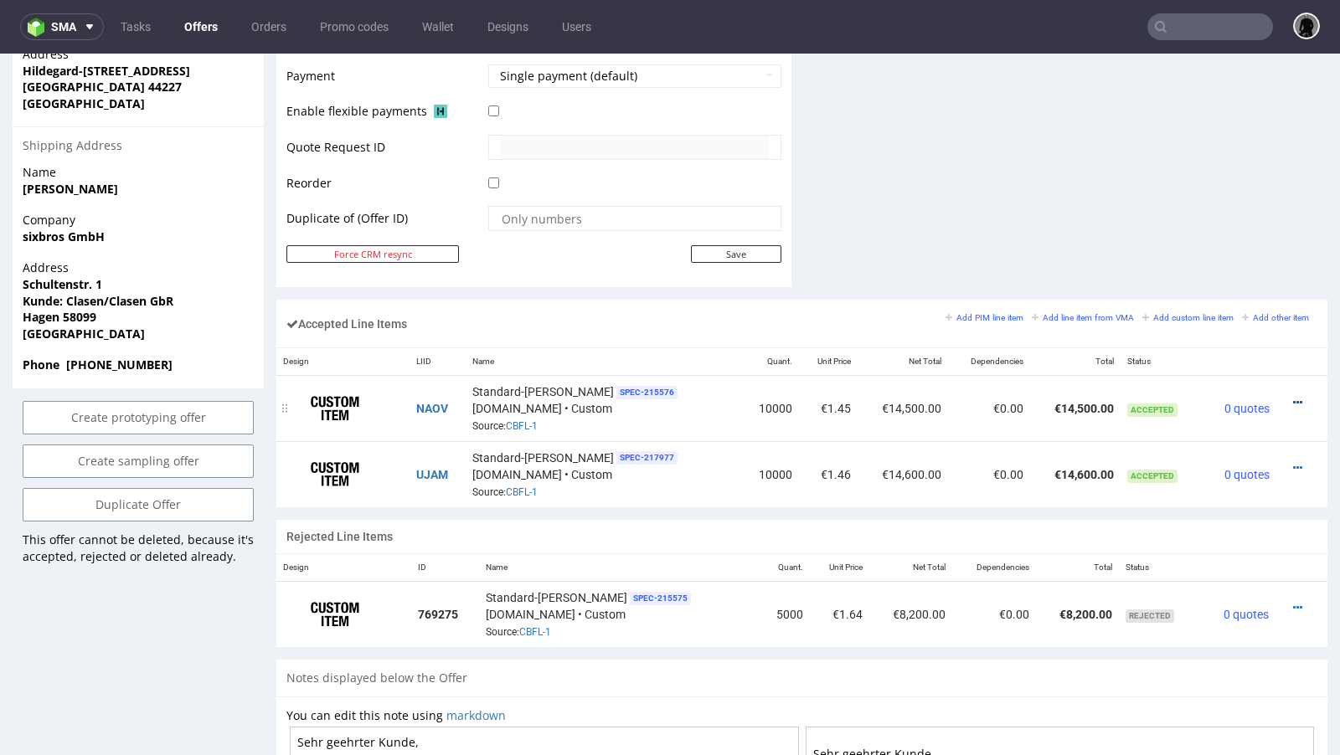
click at [1293, 397] on icon at bounding box center [1297, 403] width 9 height 12
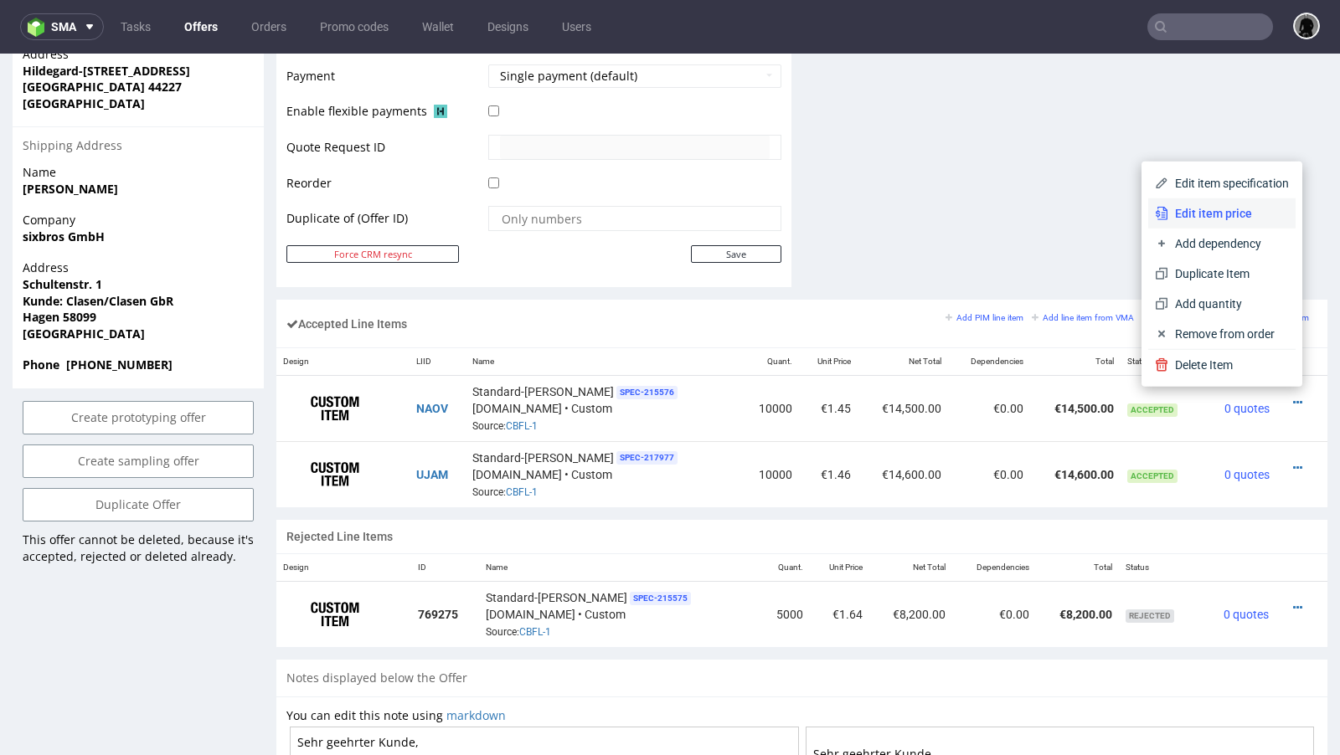
click at [1208, 209] on span "Edit item price" at bounding box center [1228, 213] width 121 height 17
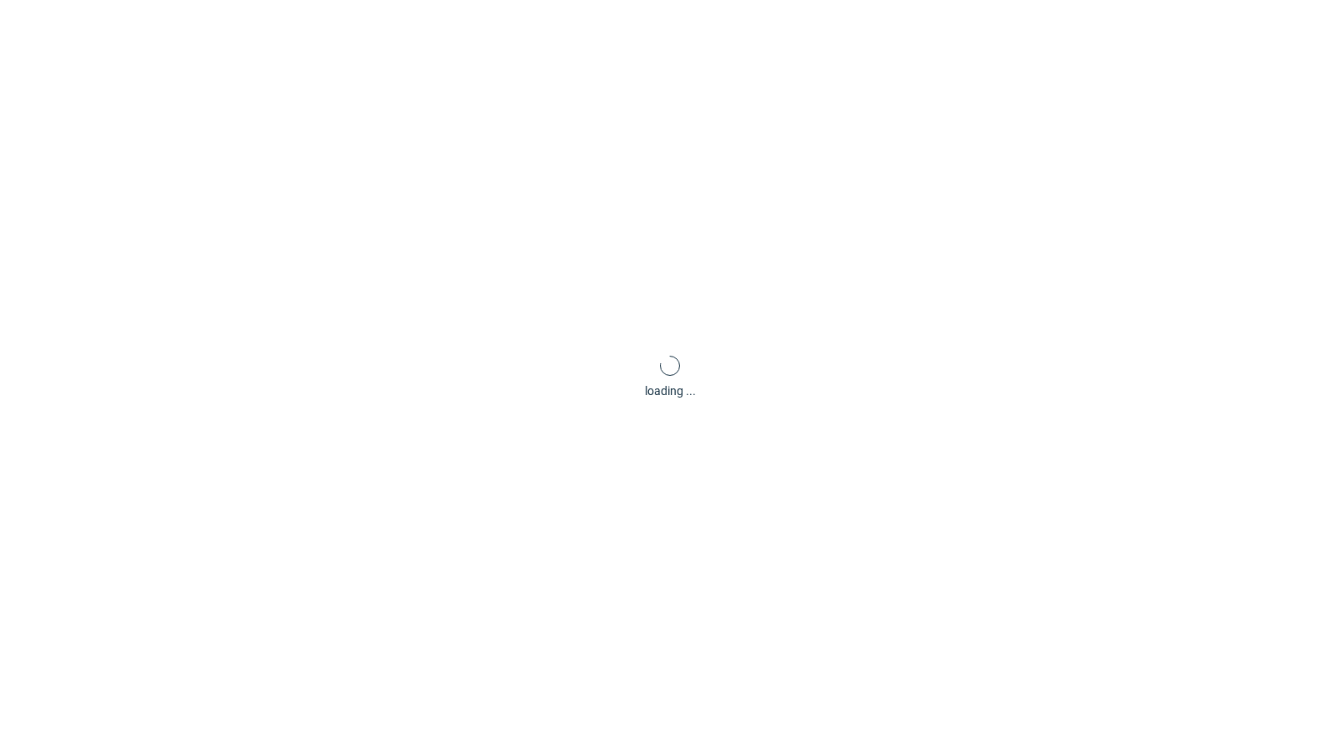
scroll to position [0, 0]
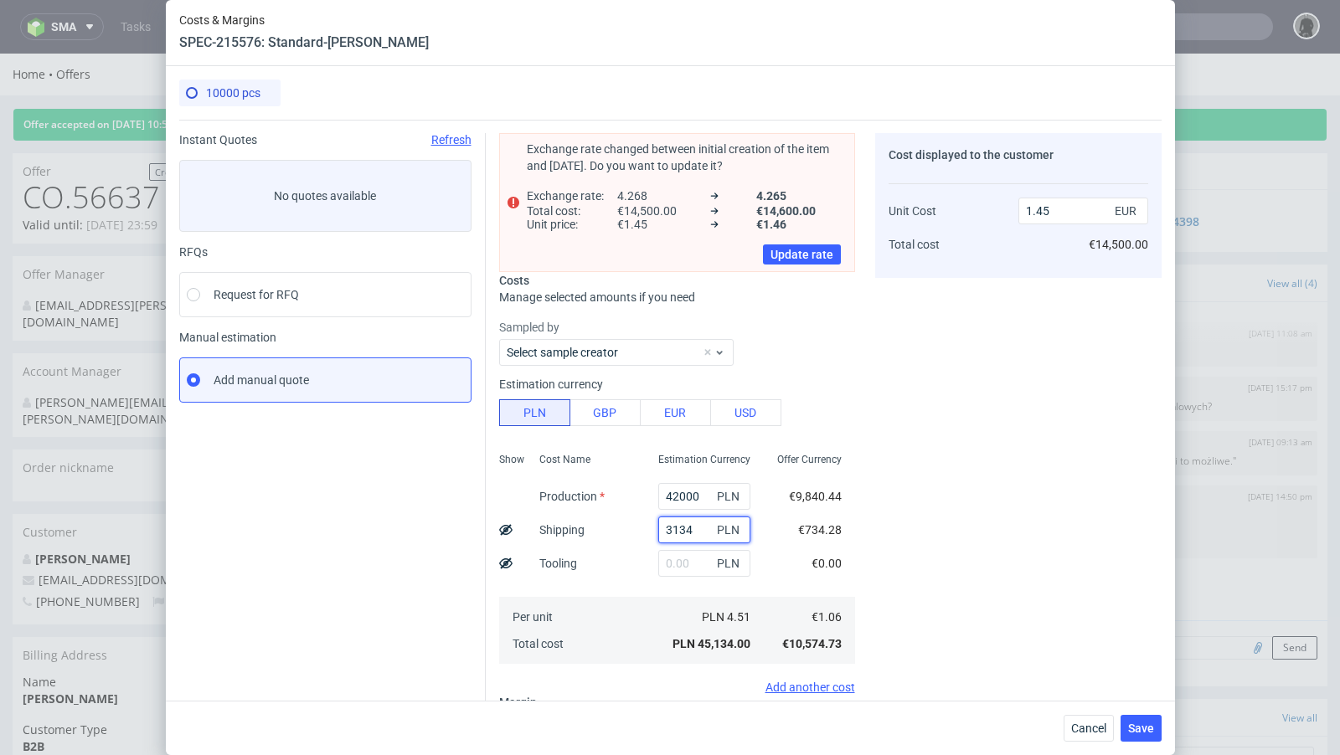
click at [668, 534] on input "3134" at bounding box center [704, 530] width 92 height 27
click at [1106, 735] on button "Cancel" at bounding box center [1088, 728] width 50 height 27
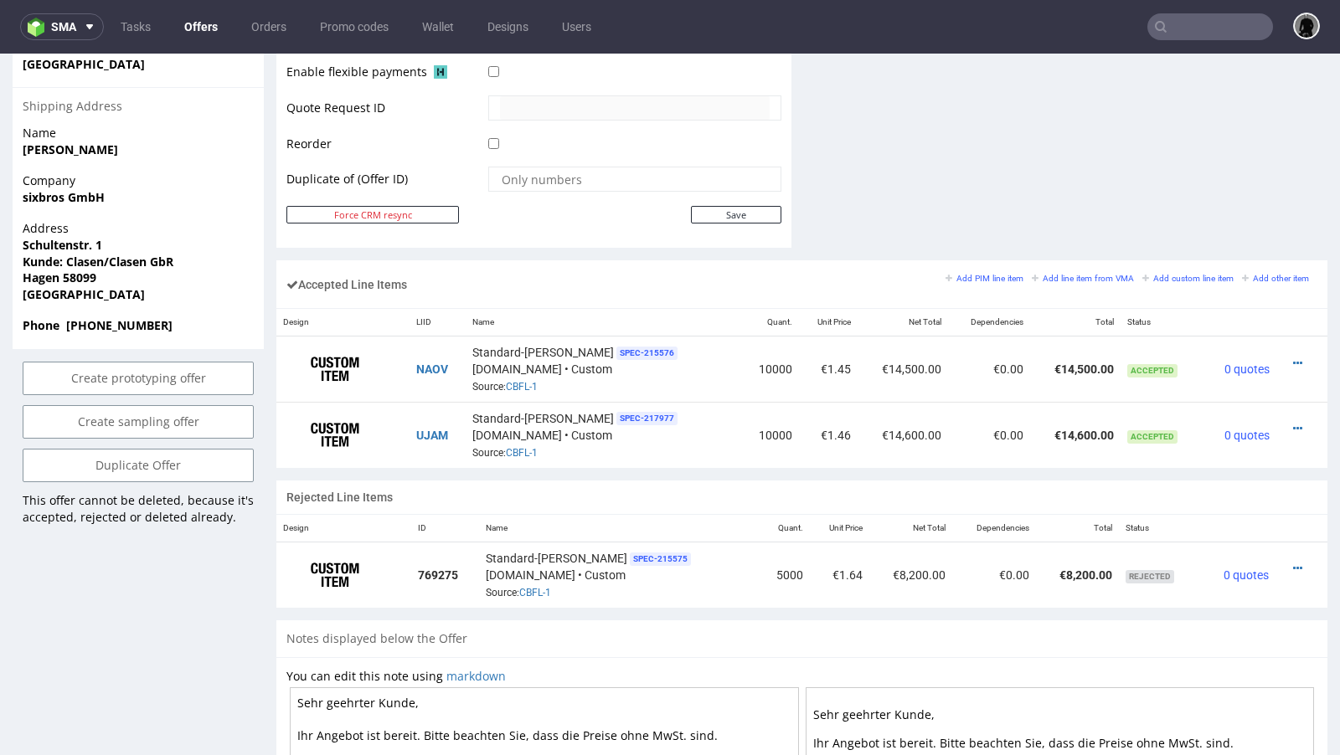
scroll to position [842, 0]
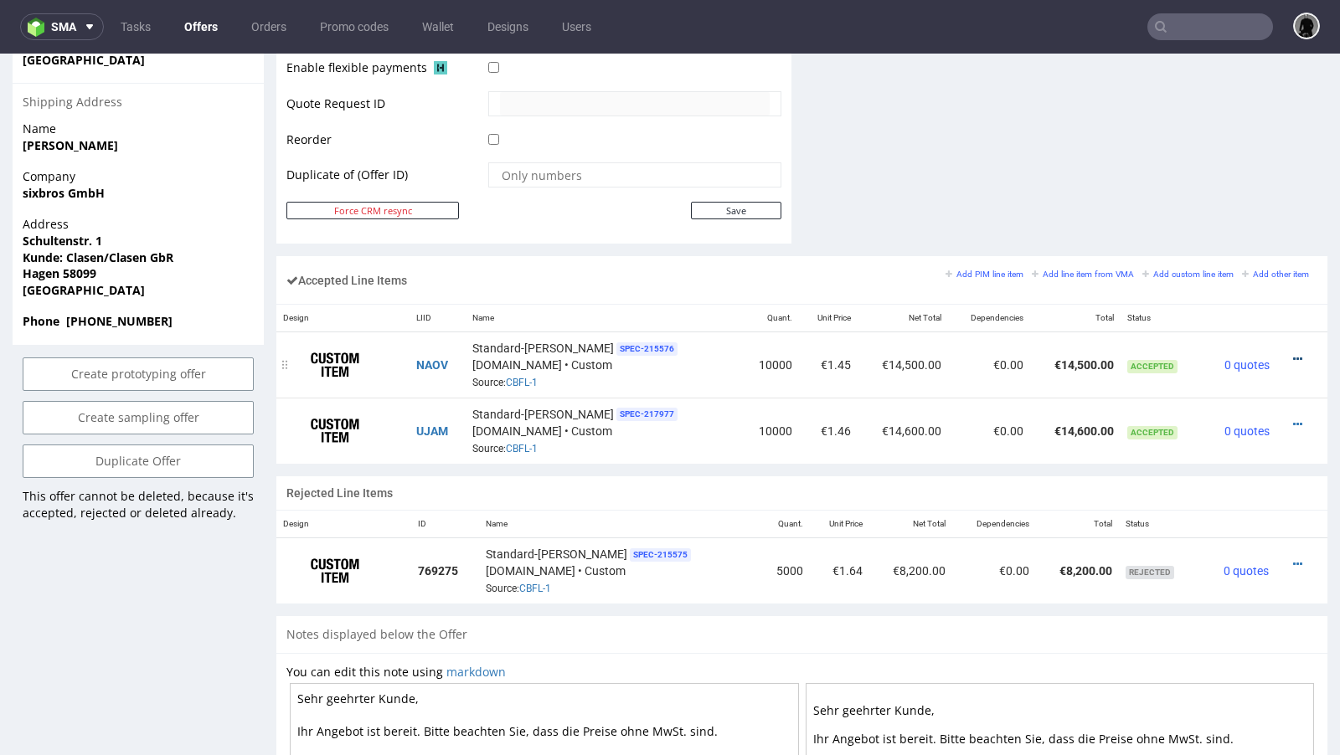
click at [1293, 353] on icon at bounding box center [1297, 359] width 9 height 12
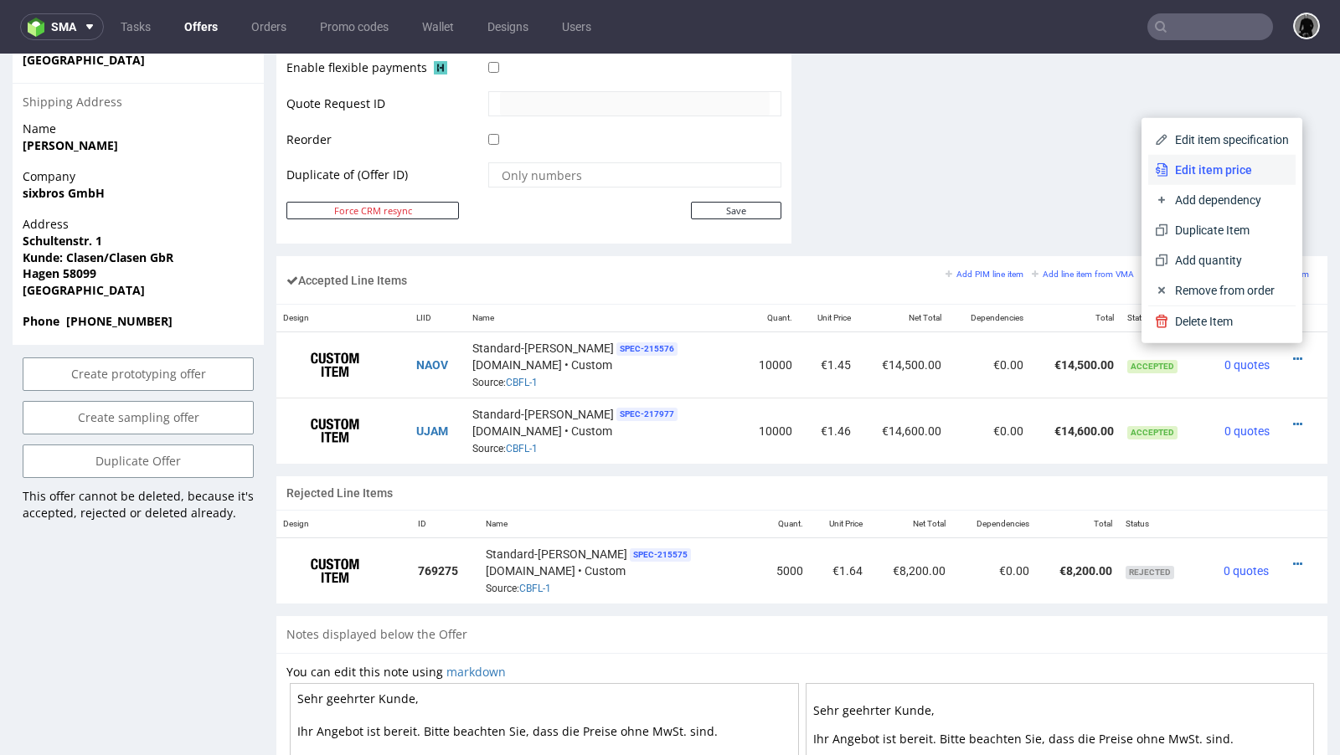
click at [1206, 169] on span "Edit item price" at bounding box center [1228, 170] width 121 height 17
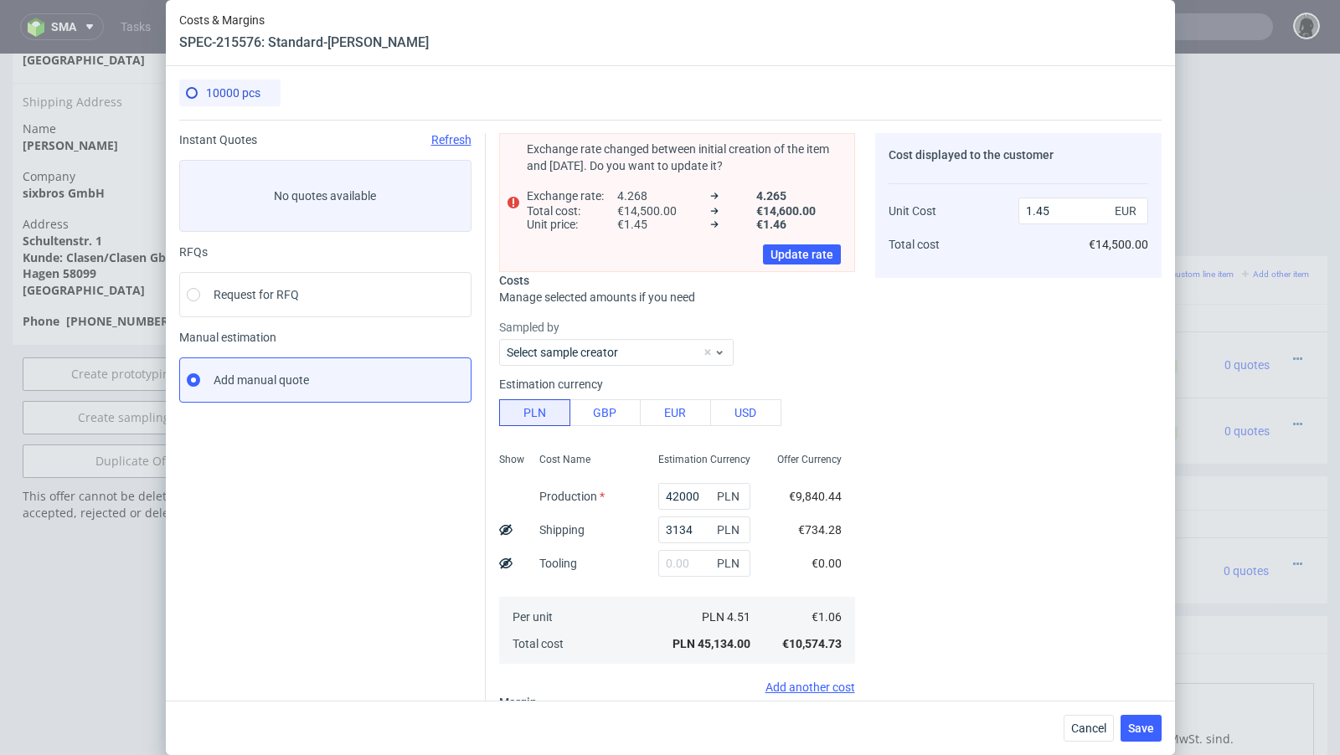
scroll to position [242, 0]
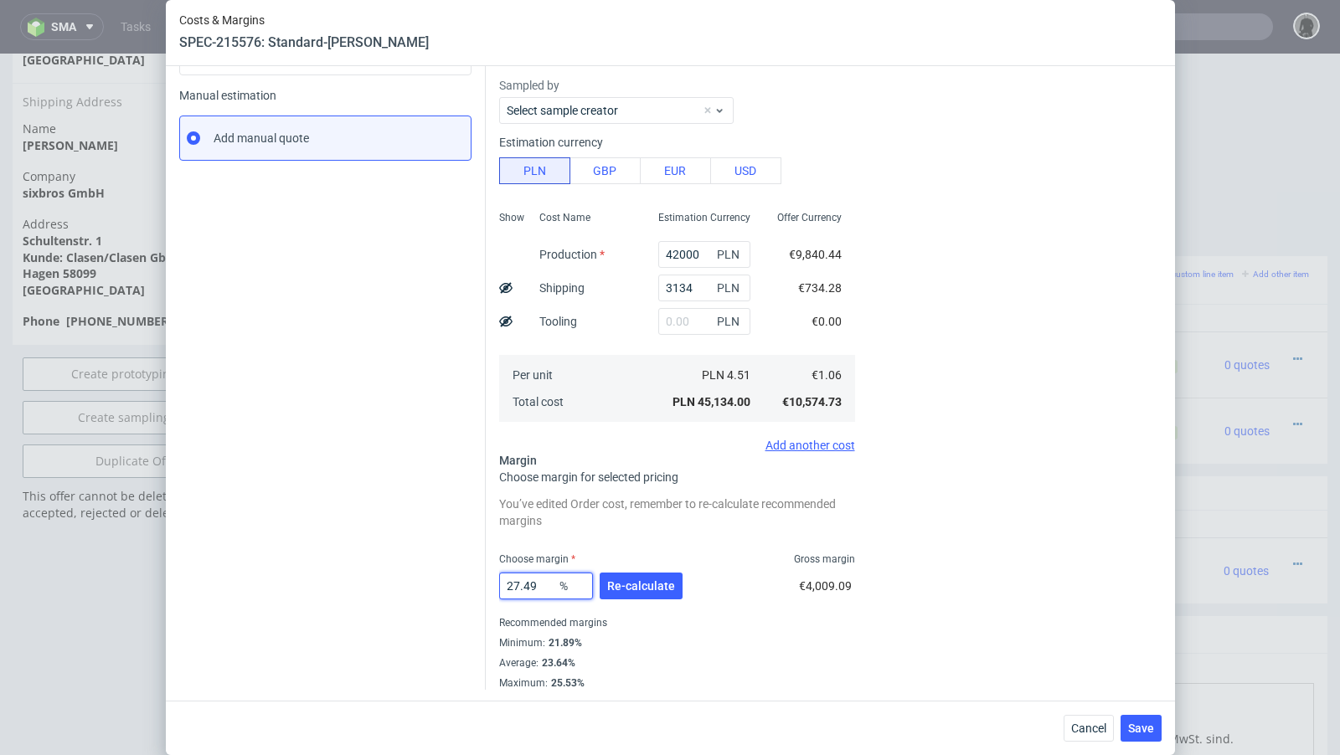
drag, startPoint x: 539, startPoint y: 585, endPoint x: 469, endPoint y: 574, distance: 71.3
click at [469, 574] on div "Instant Quotes Refresh No quotes available RFQs Request for RFQ Manual estimati…" at bounding box center [670, 284] width 982 height 812
click at [839, 581] on span "€4,009.09" at bounding box center [825, 585] width 53 height 13
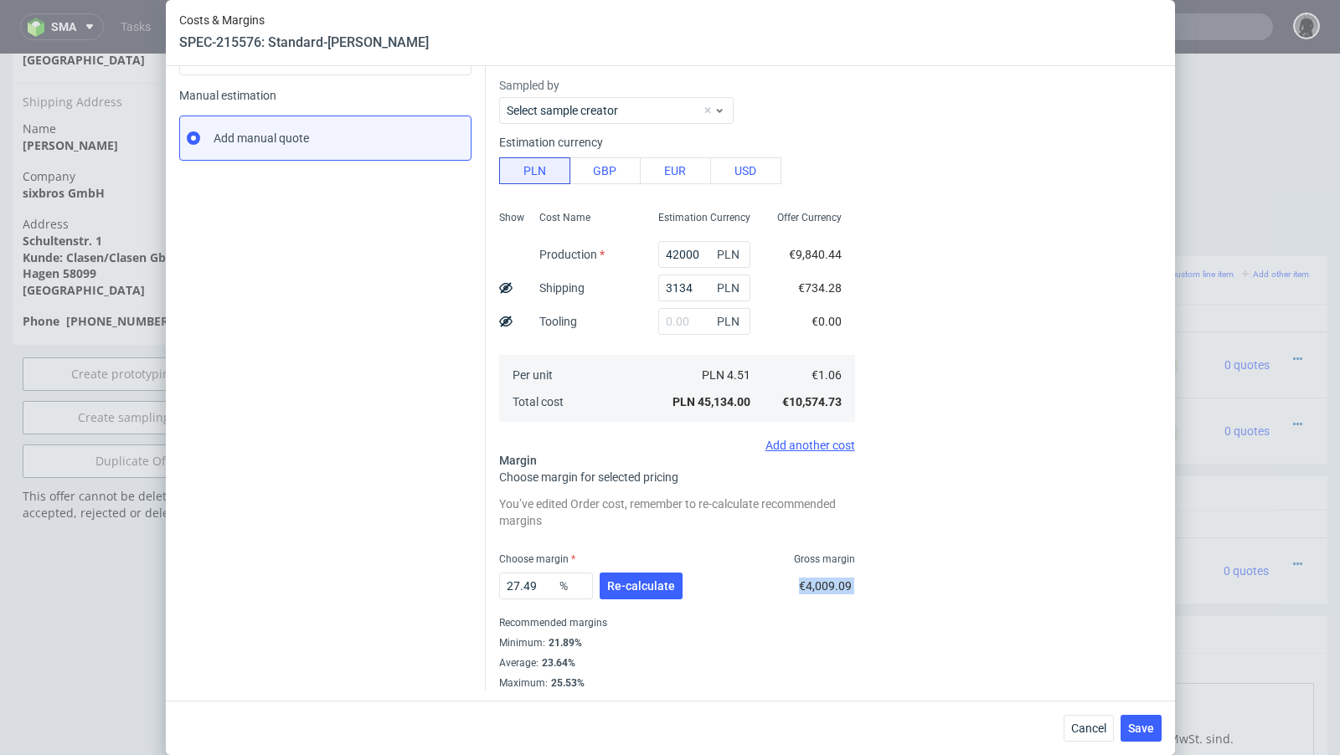
copy span "€4,009.09"
click at [1067, 710] on div "Cancel Save" at bounding box center [670, 728] width 1009 height 54
click at [1076, 723] on span "Cancel" at bounding box center [1088, 729] width 35 height 12
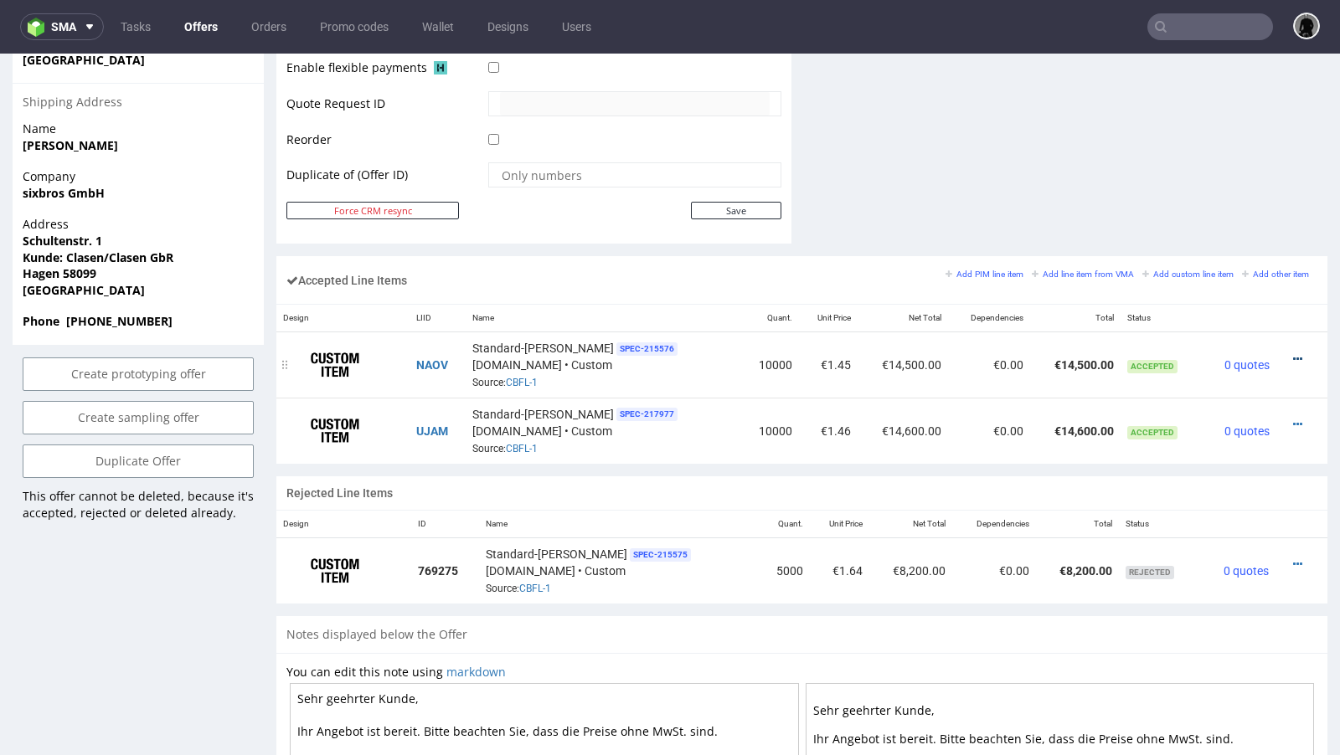
click at [1293, 353] on icon at bounding box center [1297, 359] width 9 height 12
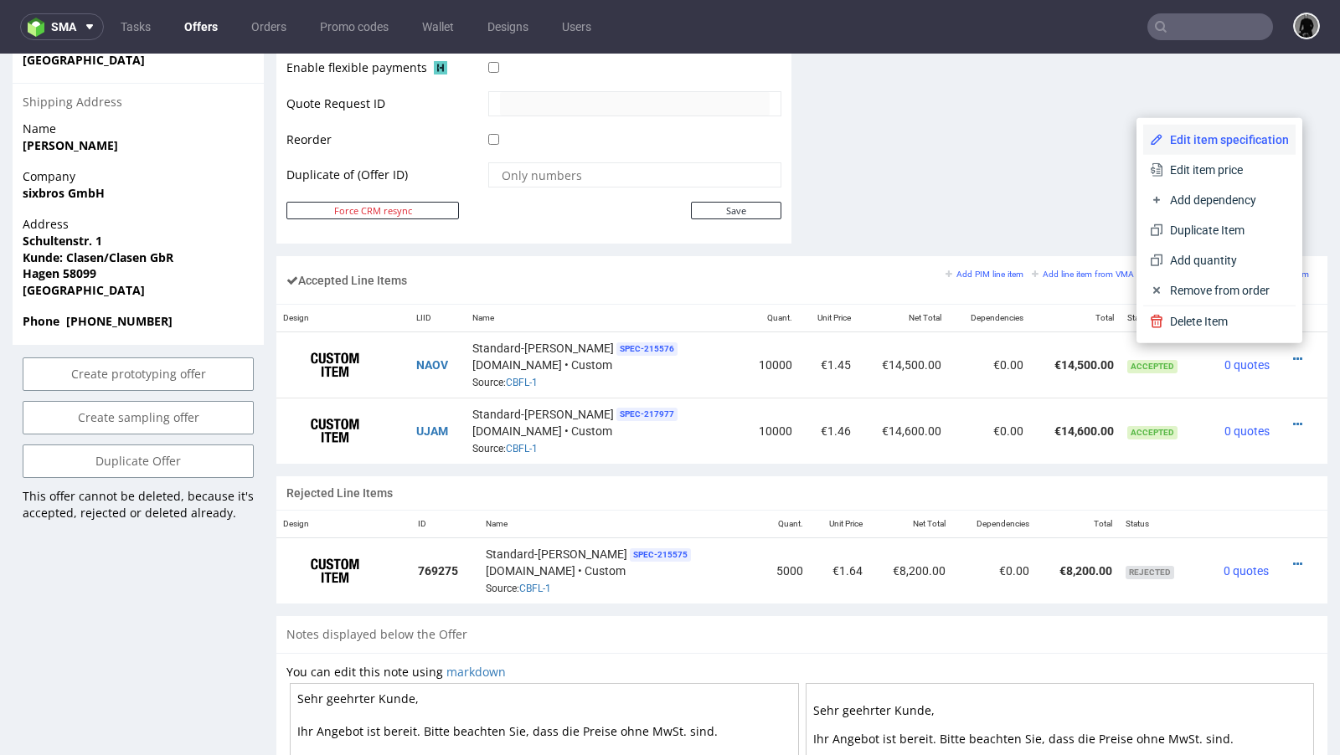
click at [1207, 146] on span "Edit item specification" at bounding box center [1226, 139] width 126 height 17
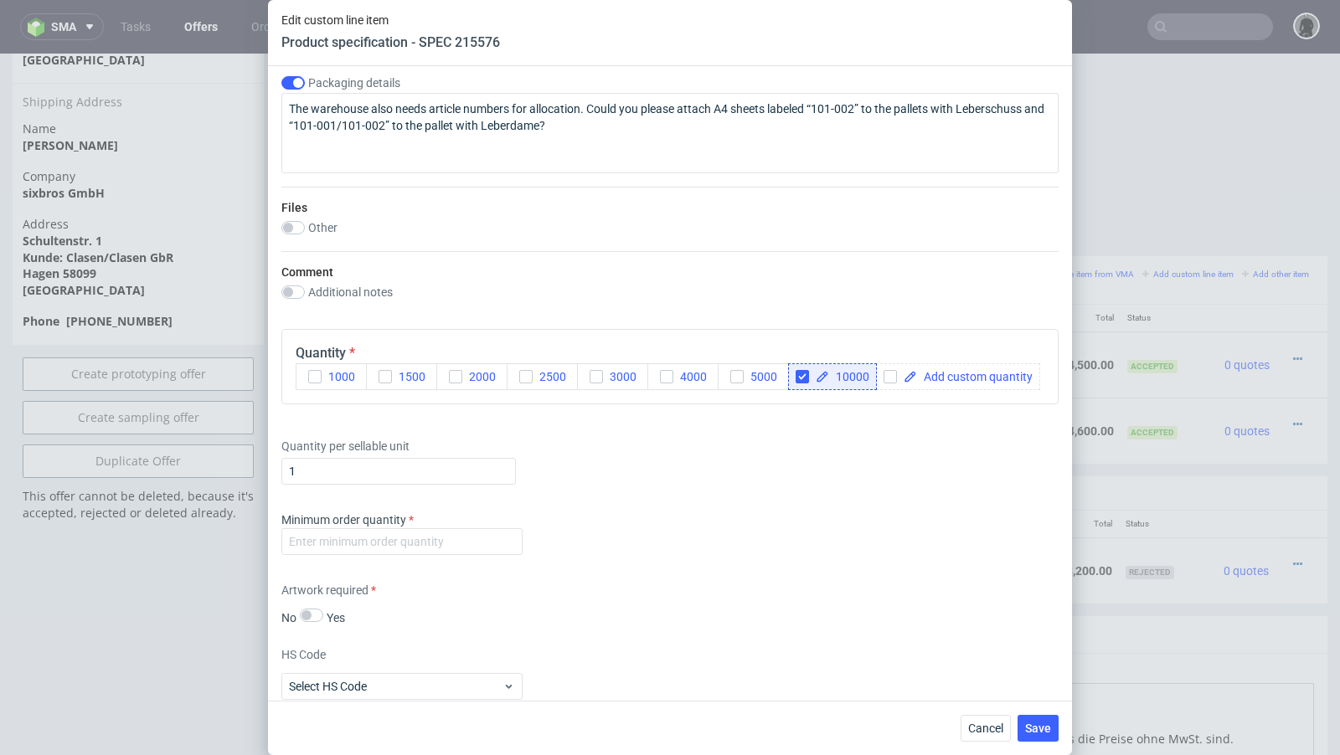
scroll to position [1571, 0]
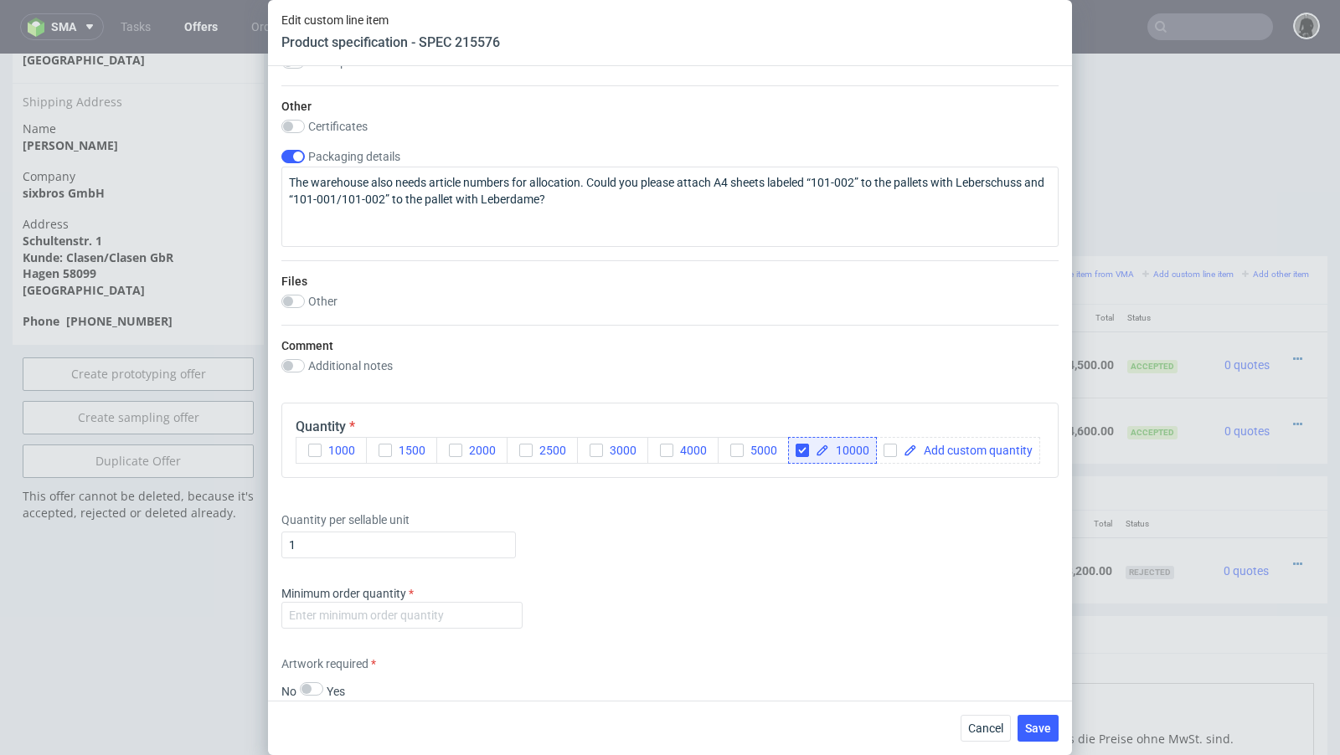
click at [848, 445] on span "10000" at bounding box center [849, 451] width 40 height 12
checkbox input "true"
click at [844, 538] on div "Quantity per sellable unit 1" at bounding box center [669, 531] width 777 height 67
click at [1036, 719] on button "Save" at bounding box center [1037, 728] width 41 height 27
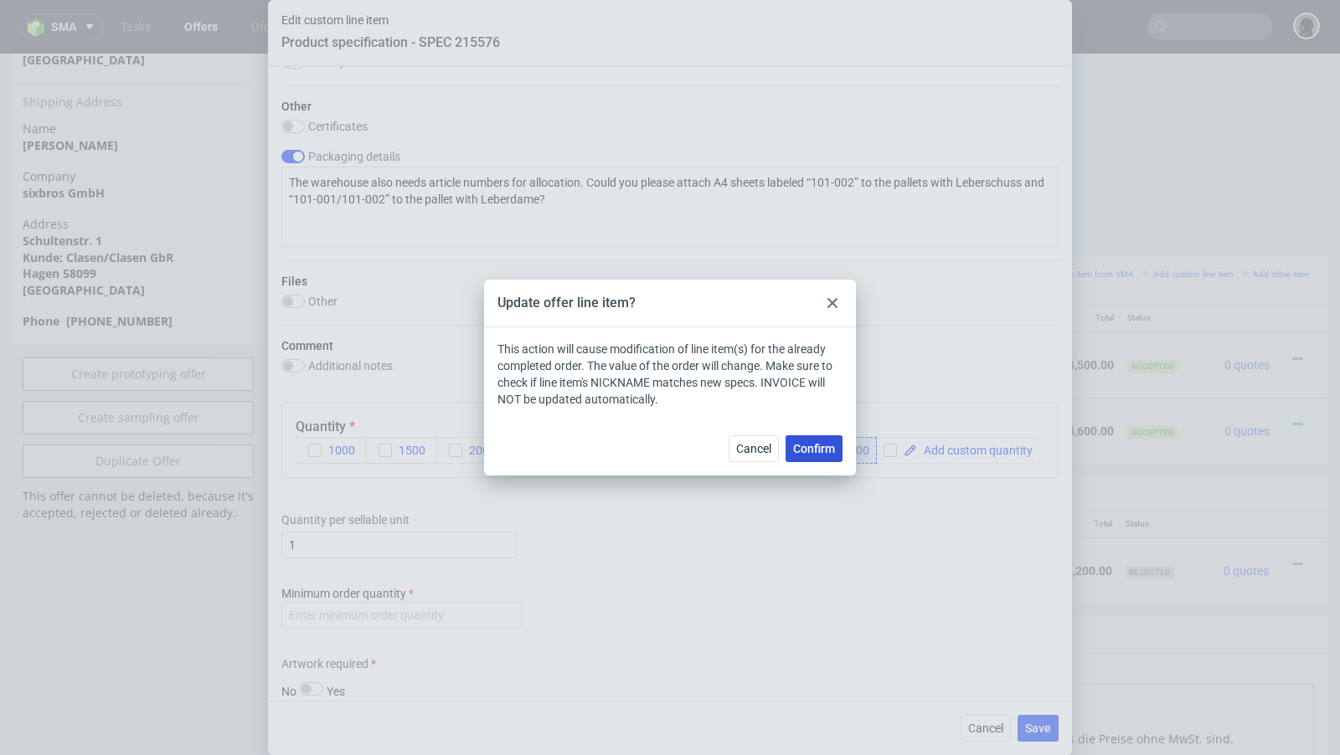
click at [821, 443] on span "Confirm" at bounding box center [814, 449] width 42 height 12
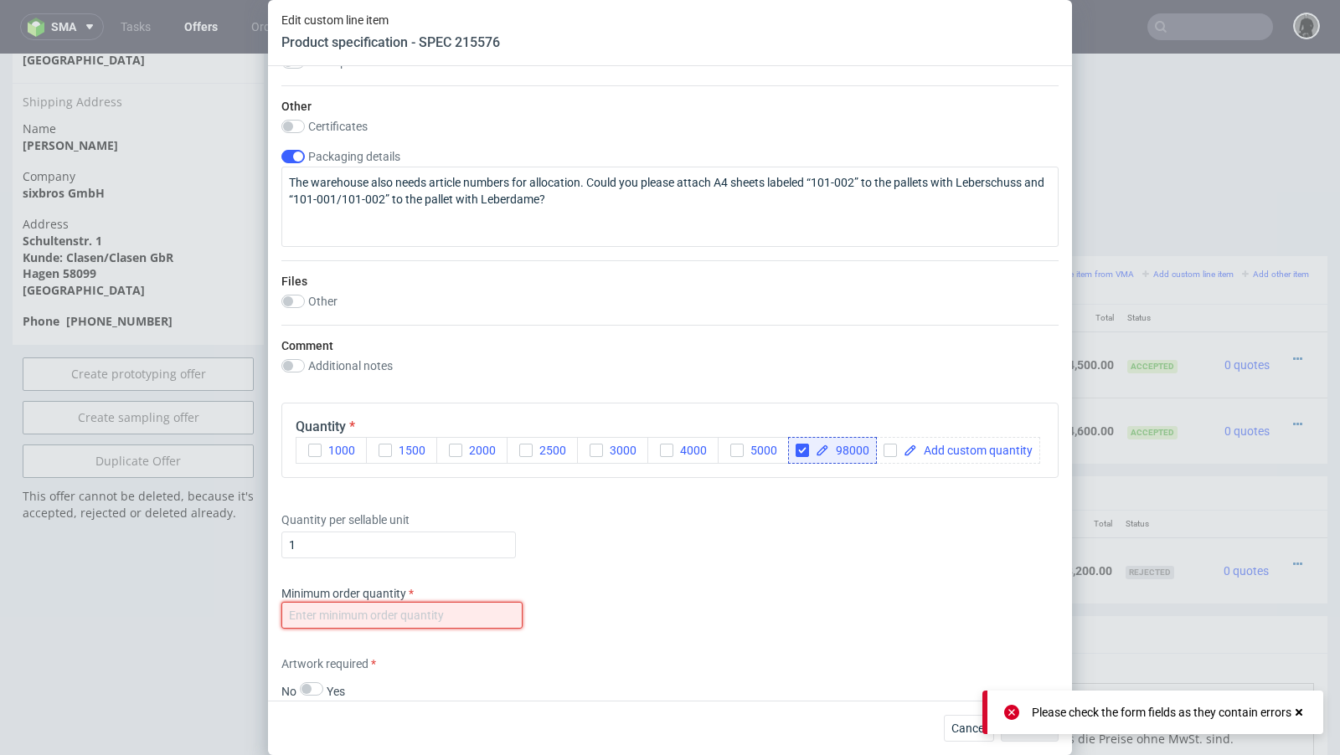
click at [462, 609] on input "number" at bounding box center [401, 615] width 241 height 27
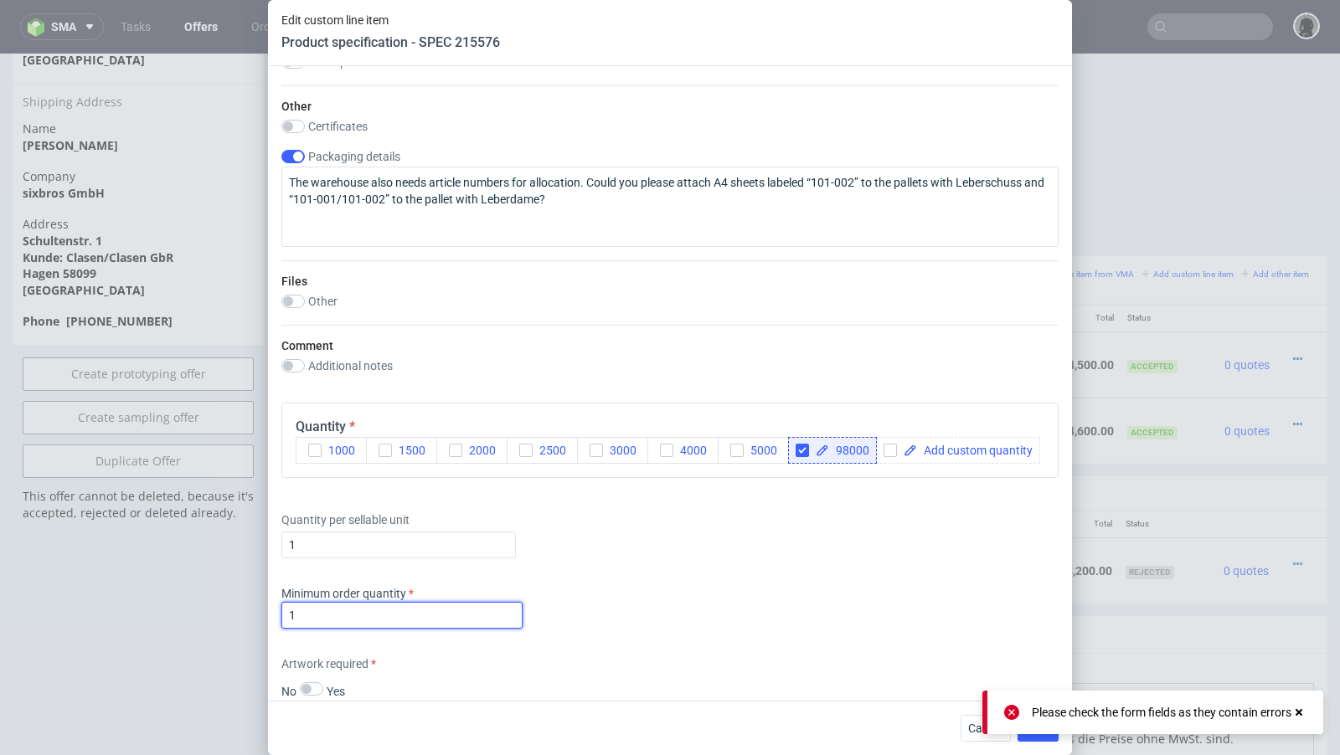
type input "1"
click at [866, 590] on div "Minimum order quantity 1" at bounding box center [669, 610] width 777 height 50
click at [862, 446] on span "98000" at bounding box center [849, 451] width 40 height 12
checkbox input "true"
click at [881, 574] on div "Supplier 96 Technical specification Instant price RFQ Type Product category Pap…" at bounding box center [670, 383] width 804 height 635
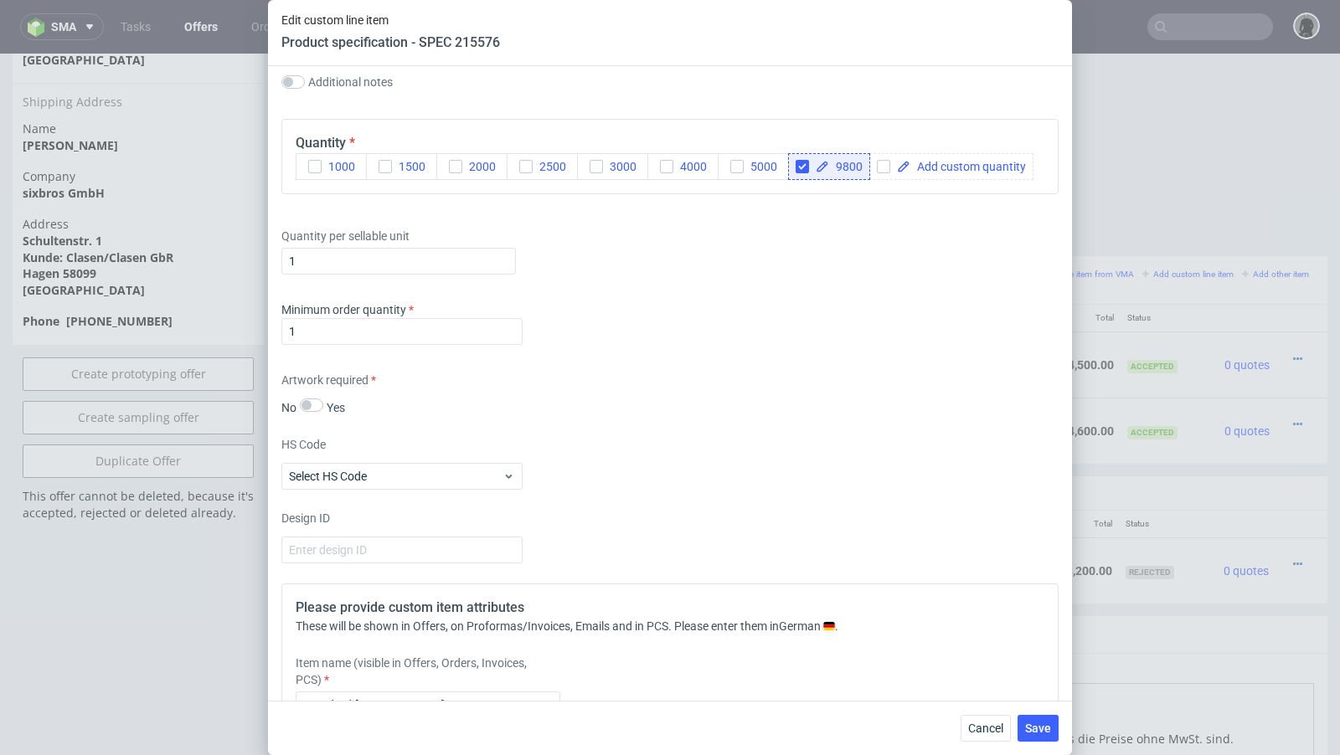
scroll to position [1882, 0]
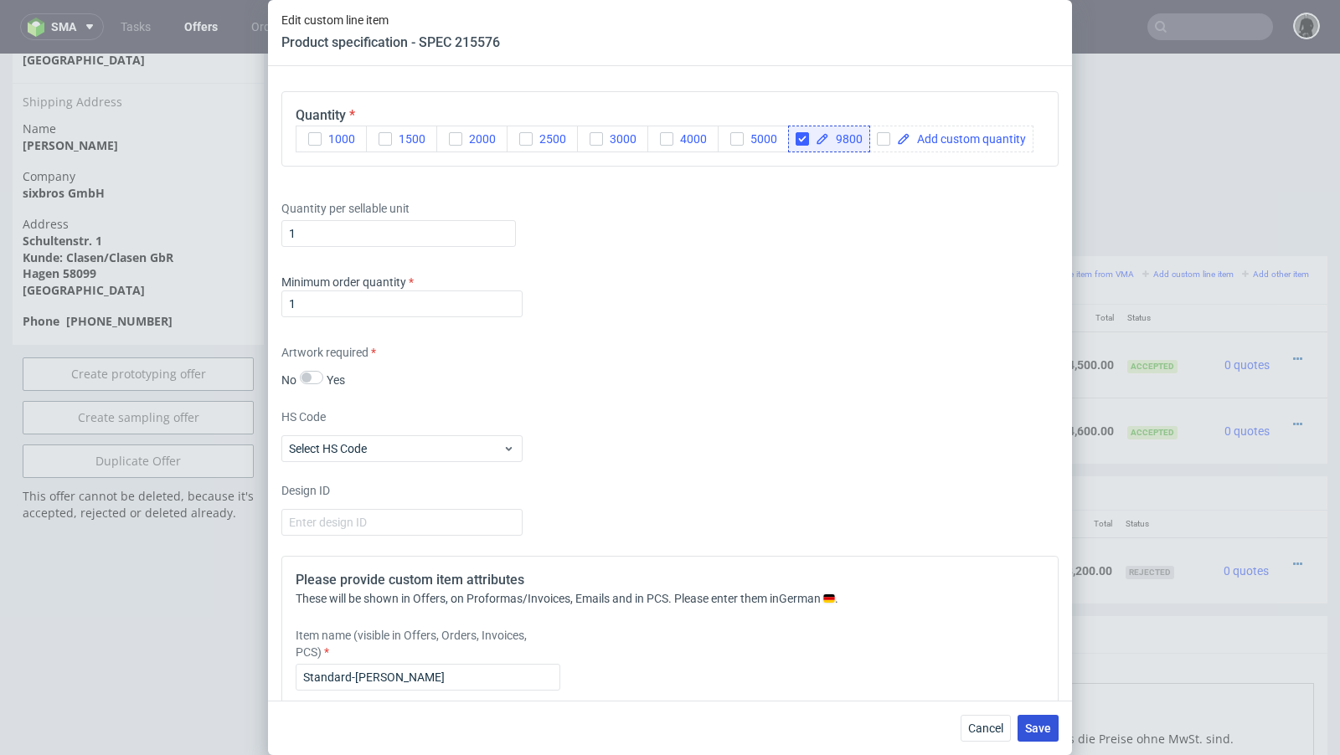
click at [1040, 723] on span "Save" at bounding box center [1038, 729] width 26 height 12
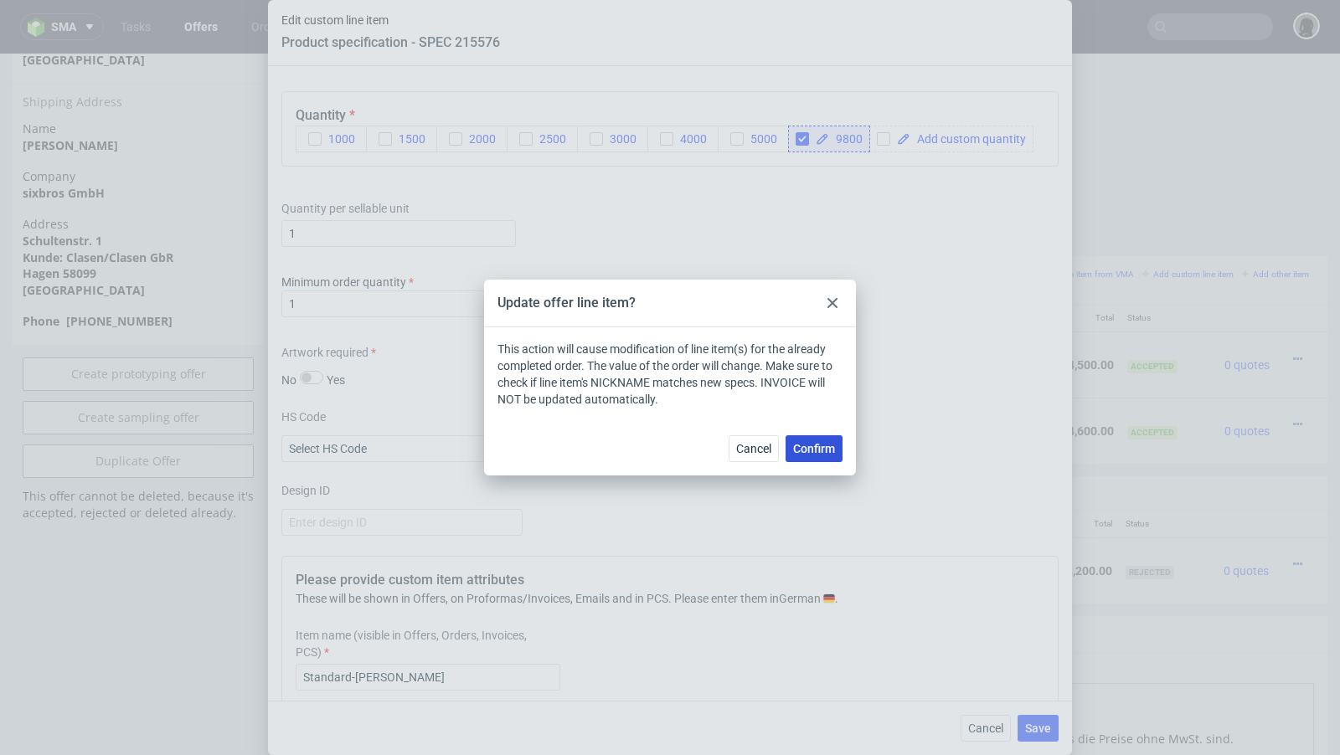
click at [828, 458] on button "Confirm" at bounding box center [813, 448] width 57 height 27
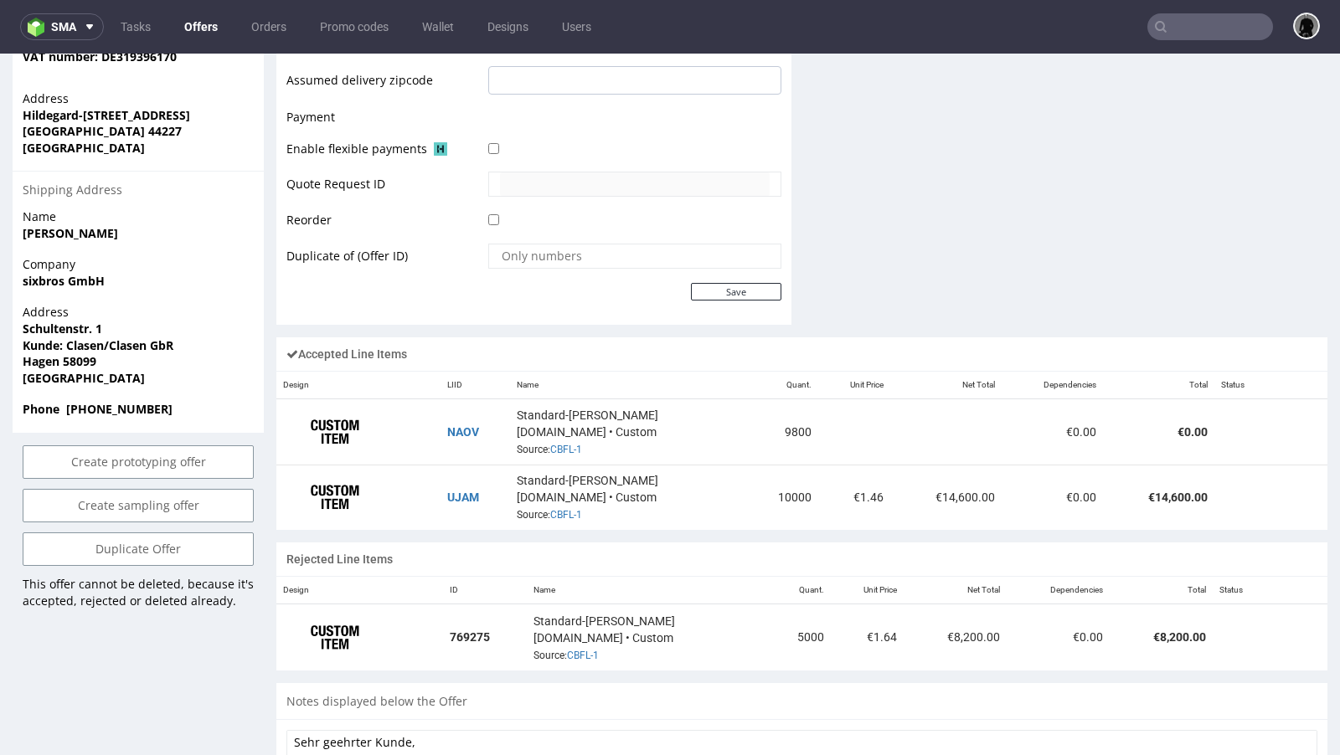
scroll to position [857, 0]
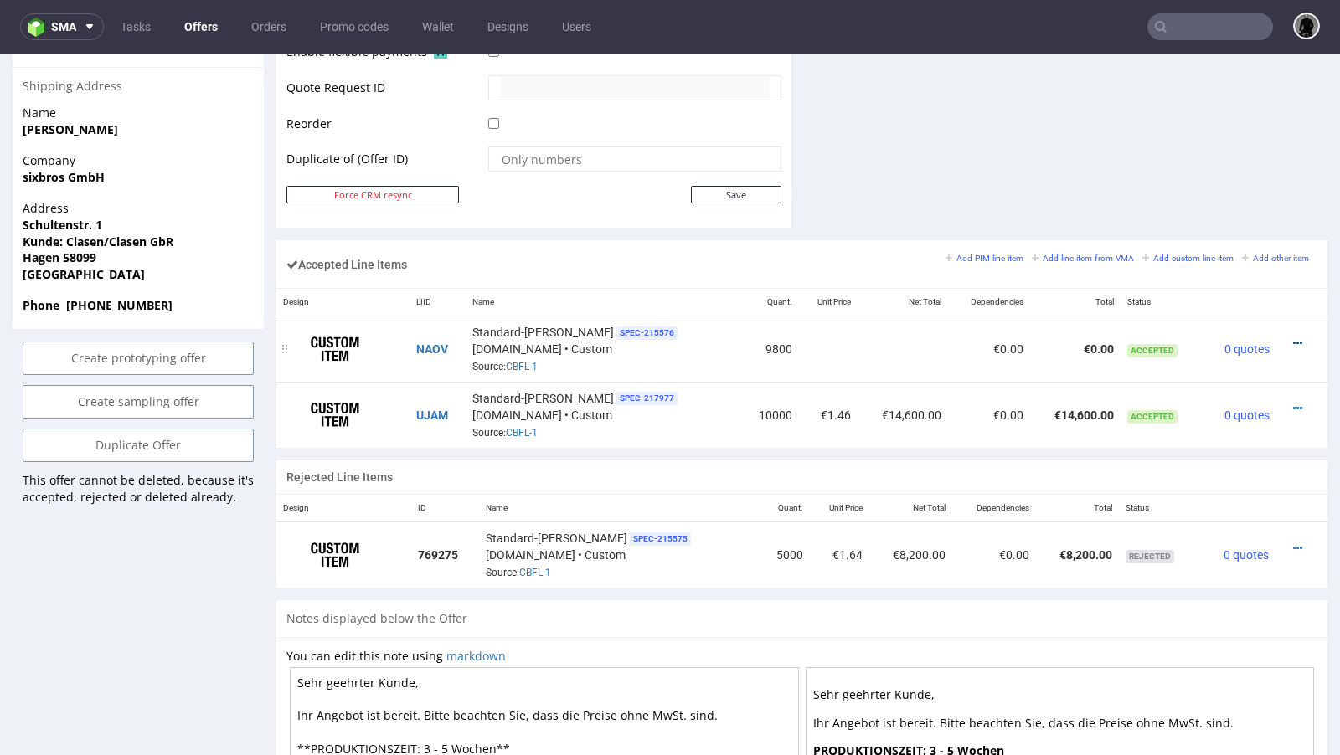
click at [1293, 337] on icon at bounding box center [1297, 343] width 9 height 12
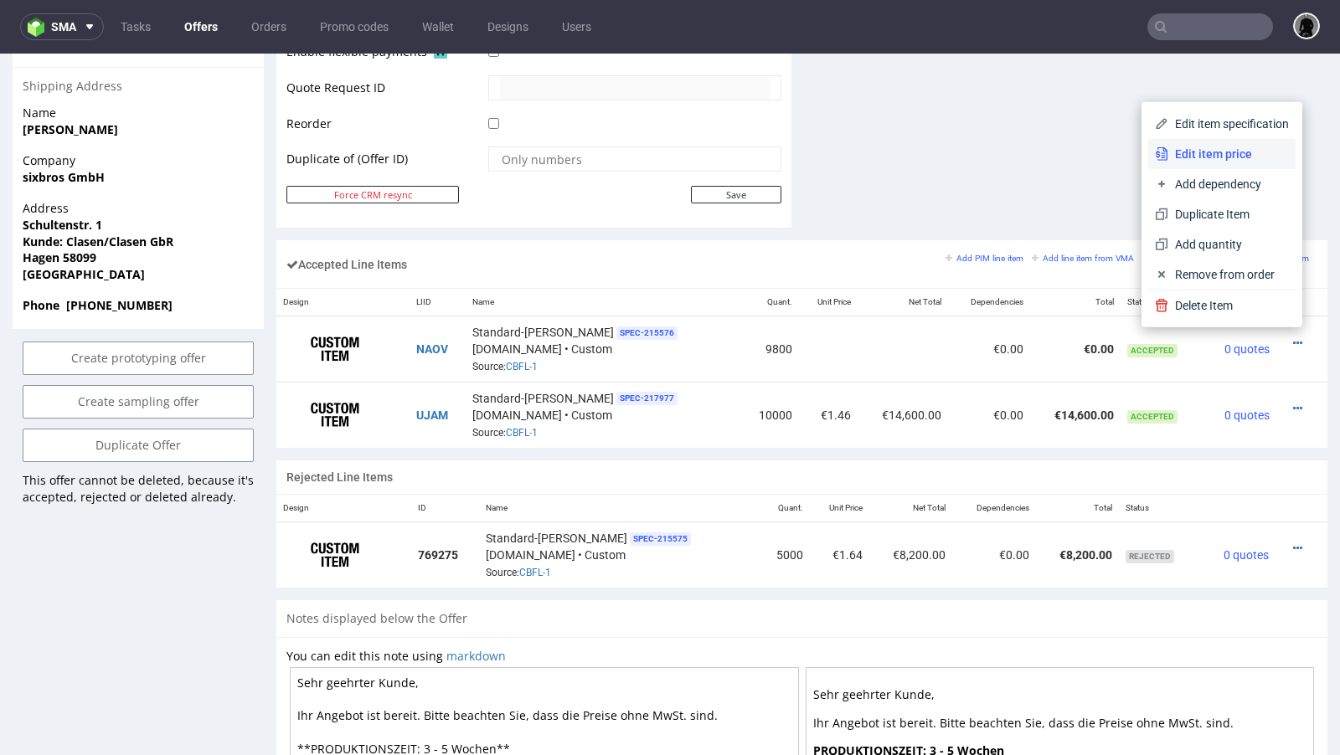
click at [1209, 160] on span "Edit item price" at bounding box center [1228, 154] width 121 height 17
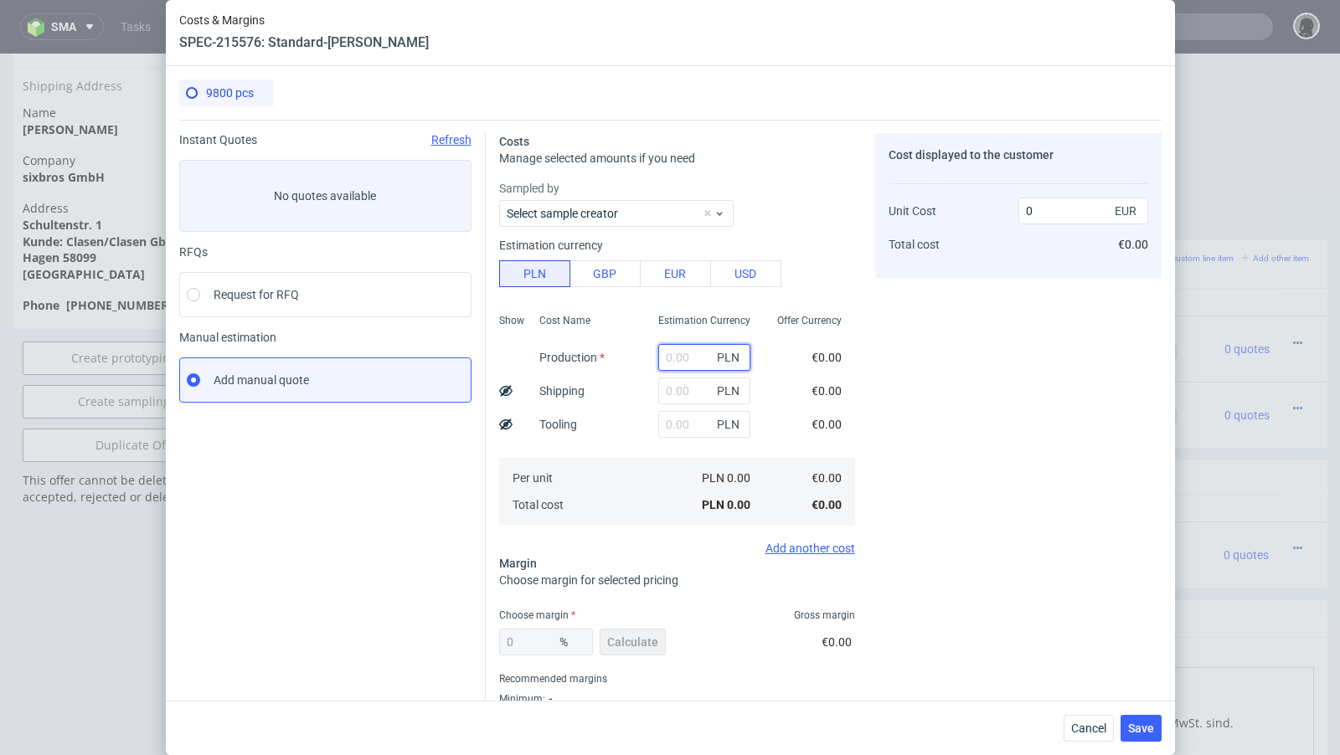
click at [682, 358] on input "text" at bounding box center [704, 357] width 92 height 27
paste input "41 160"
click at [685, 362] on input "41 160" at bounding box center [704, 357] width 92 height 27
type input "41160"
type input "0.98"
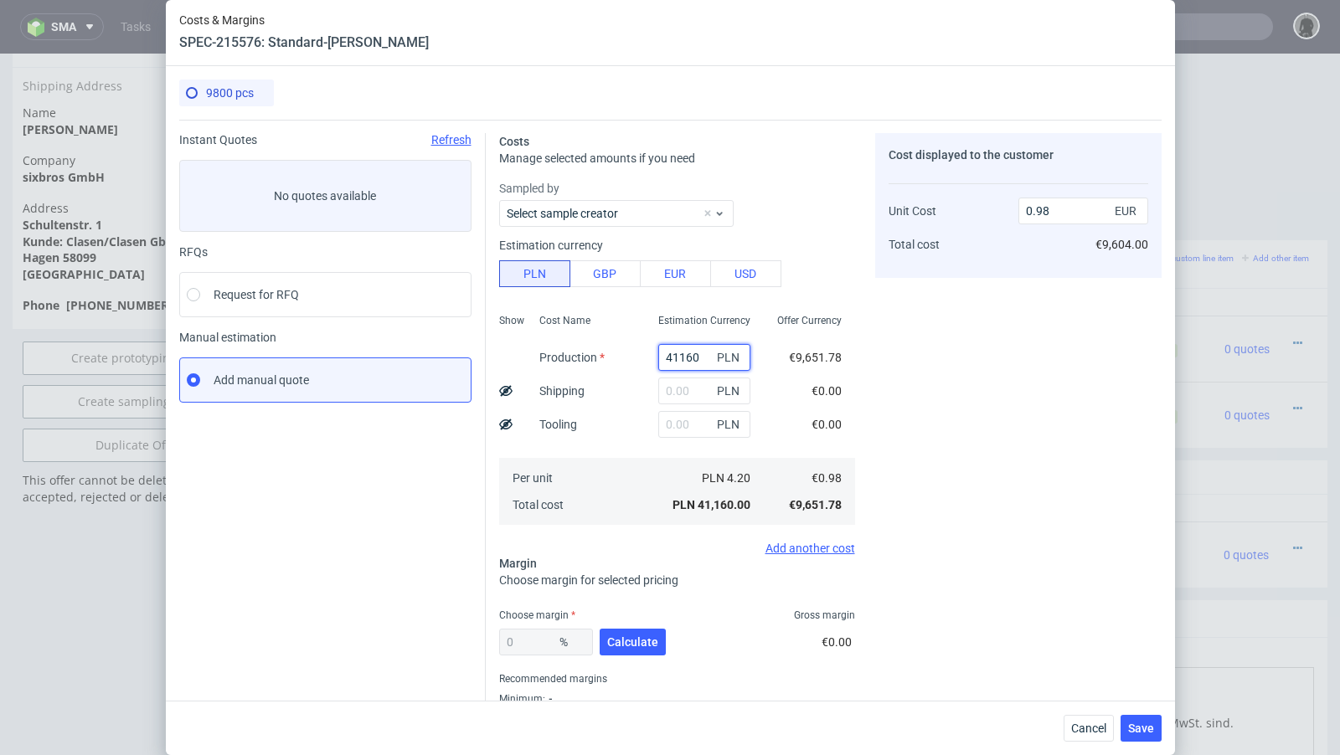
type input "41160"
click at [682, 387] on input "text" at bounding box center [704, 391] width 92 height 27
paste input "3 071,32"
click at [677, 394] on input "3 071,32" at bounding box center [704, 391] width 92 height 27
type input "3071.32"
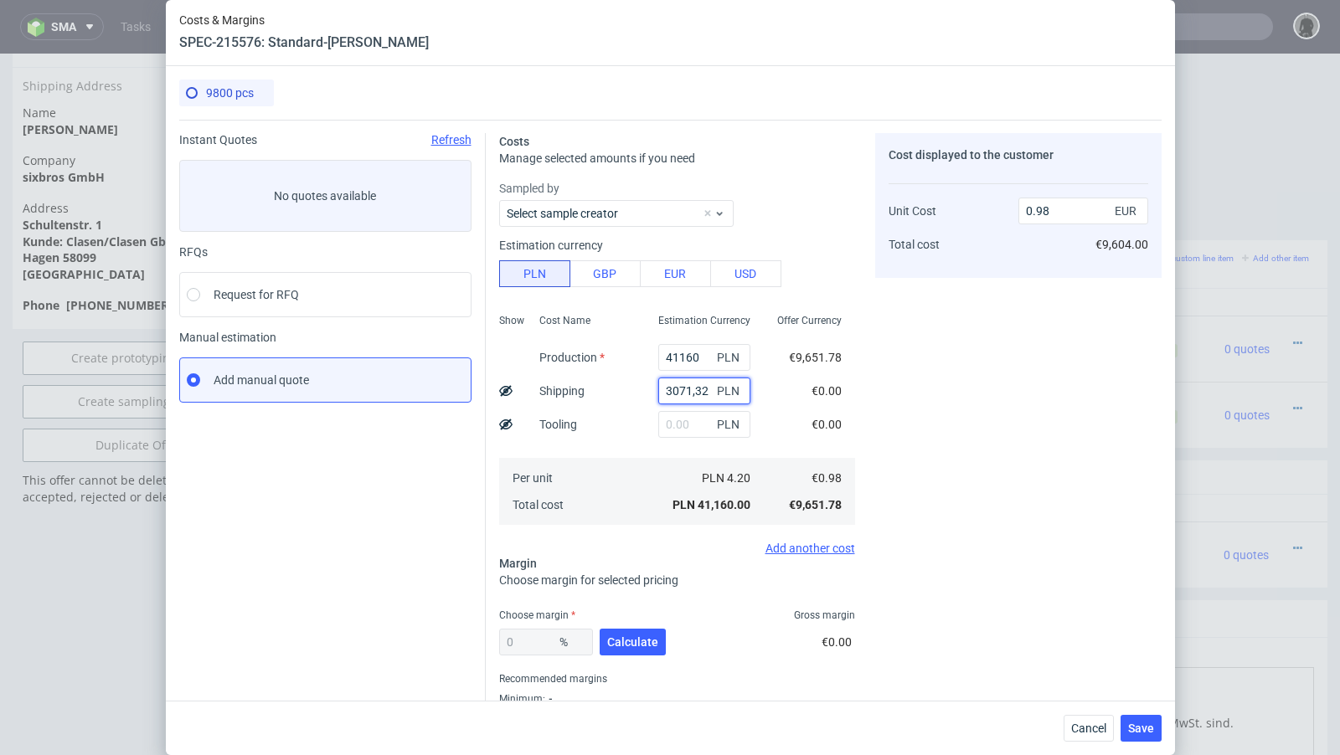
type input "1.05"
click at [463, 497] on div "Instant Quotes Refresh No quotes available RFQs Request for RFQ Manual estimati…" at bounding box center [332, 439] width 306 height 613
click at [705, 391] on input "3071.32" at bounding box center [704, 391] width 92 height 27
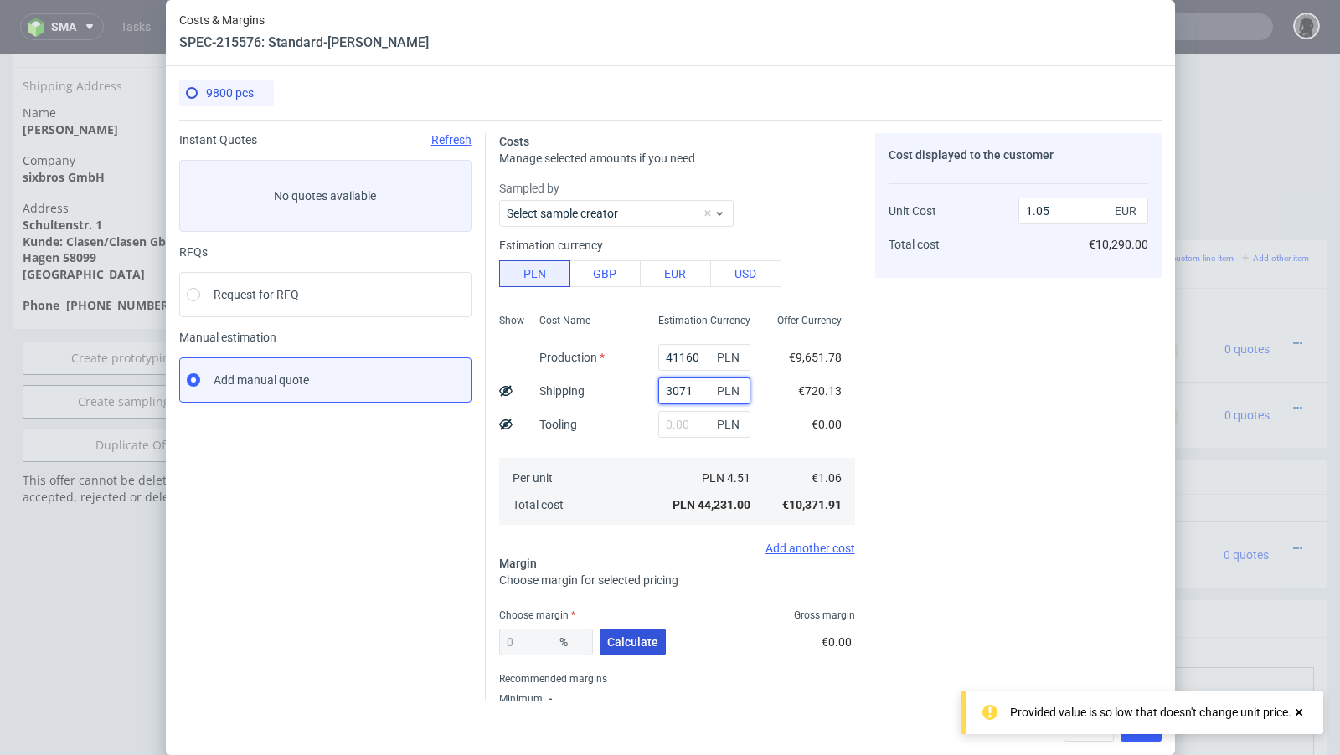
type input "3071"
click at [637, 634] on button "Calculate" at bounding box center [633, 642] width 66 height 27
type input "23.78"
type input "1.39"
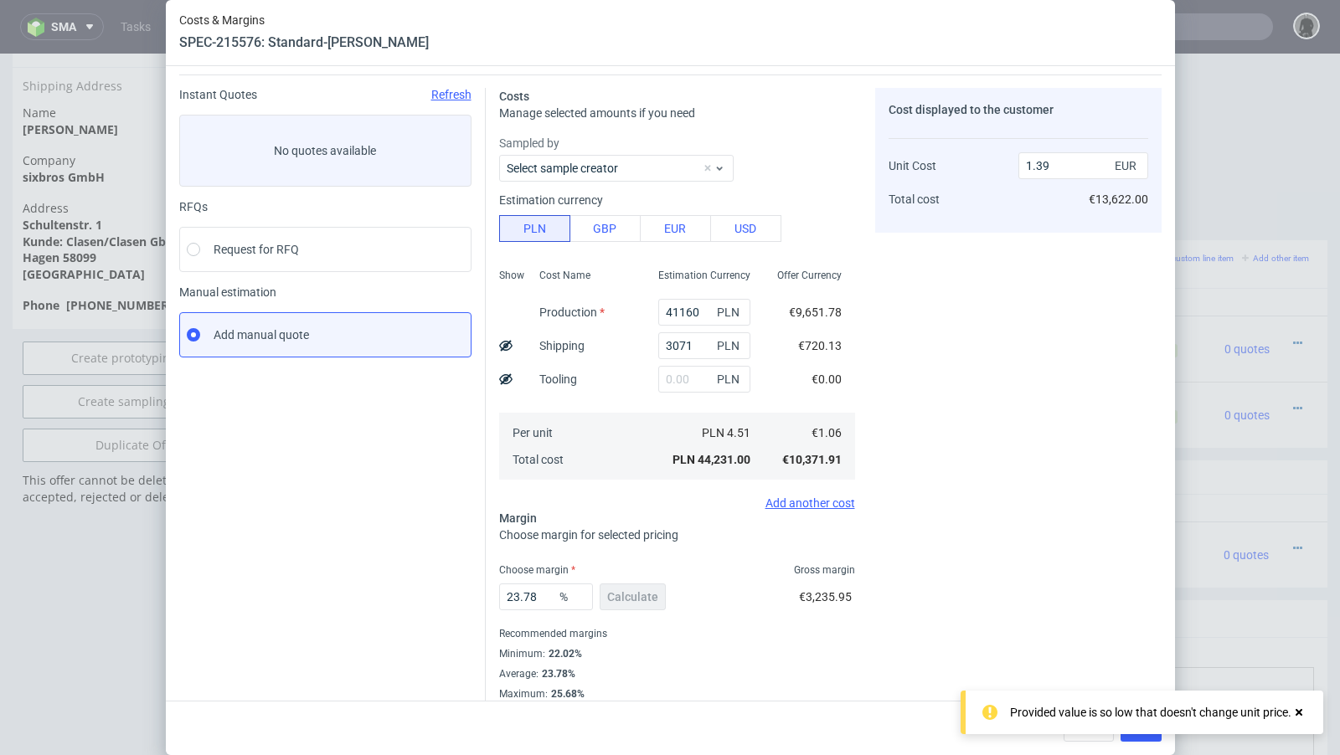
scroll to position [57, 0]
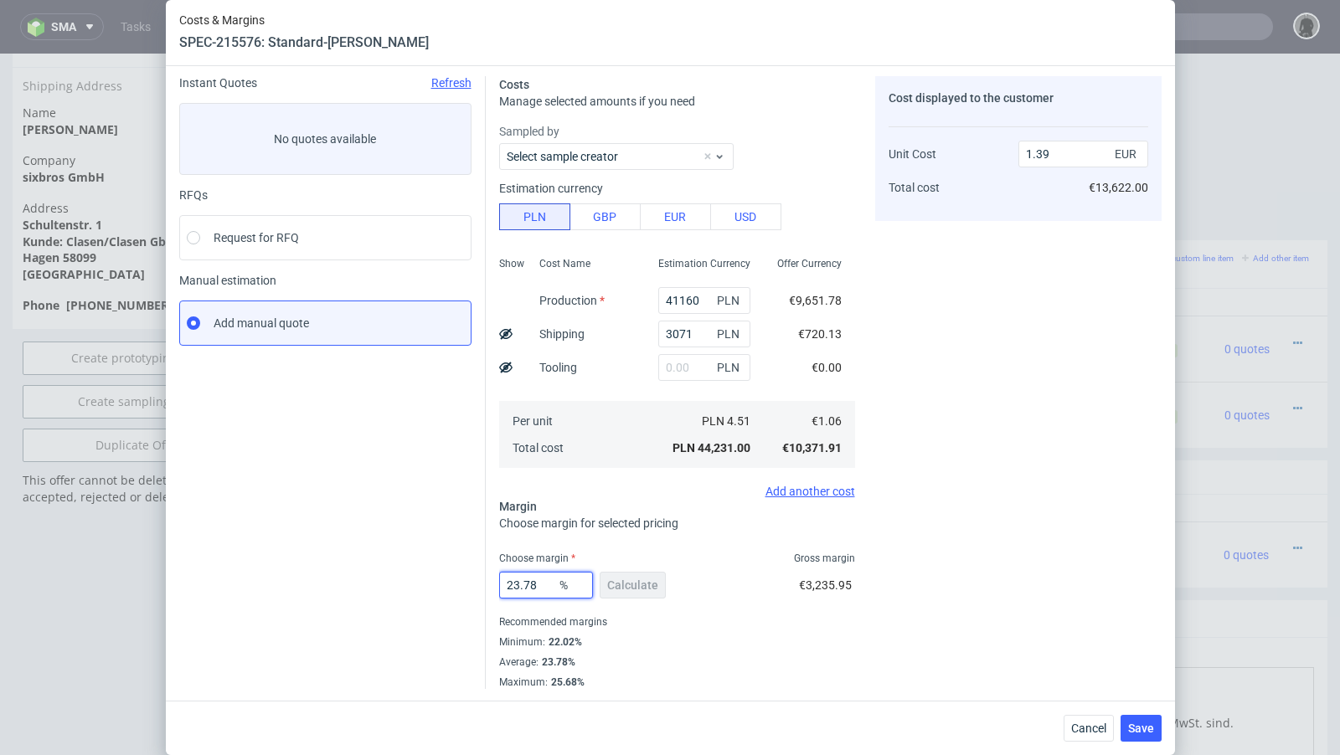
drag, startPoint x: 549, startPoint y: 588, endPoint x: 475, endPoint y: 586, distance: 74.5
click at [475, 586] on div "Instant Quotes Refresh No quotes available RFQs Request for RFQ Manual estimati…" at bounding box center [670, 376] width 982 height 626
type input "28"
type input "1.47"
type input "27"
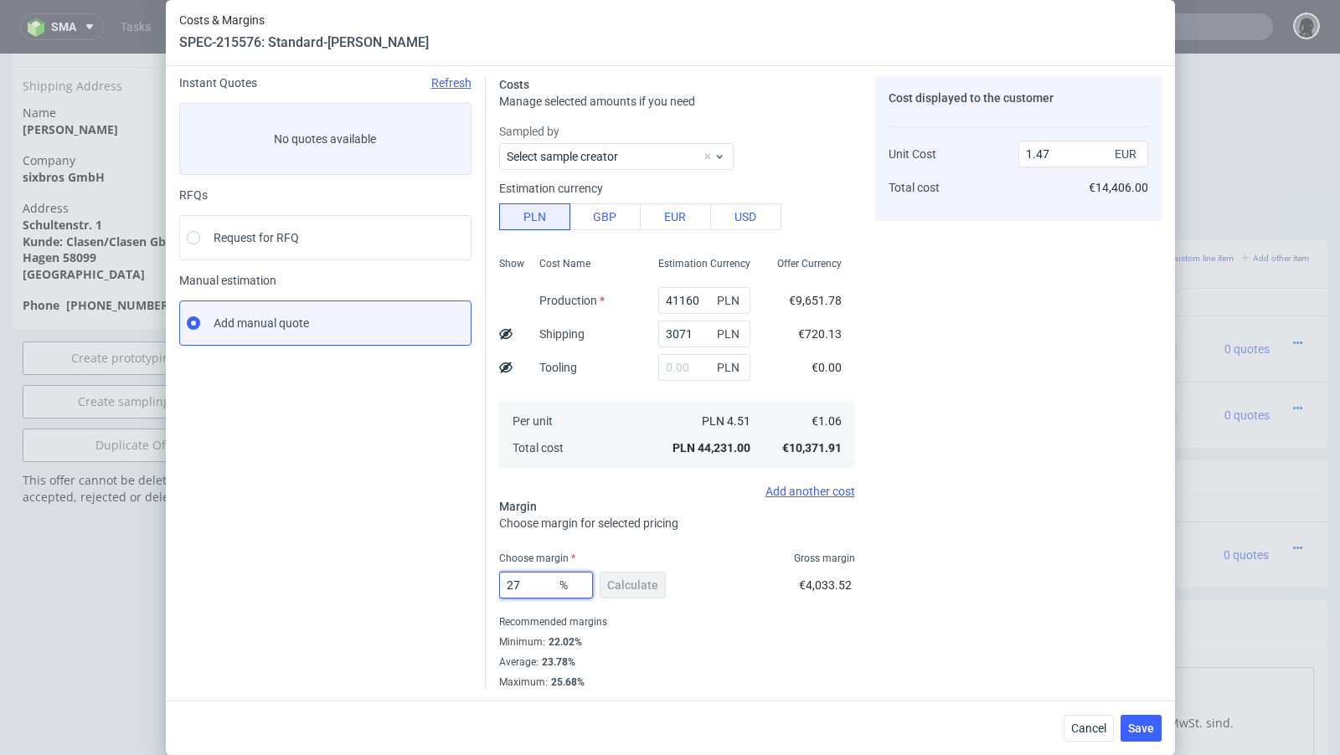
type input "1.45"
type input "27.7"
type input "1.46"
type input "27.99"
type input "1.47"
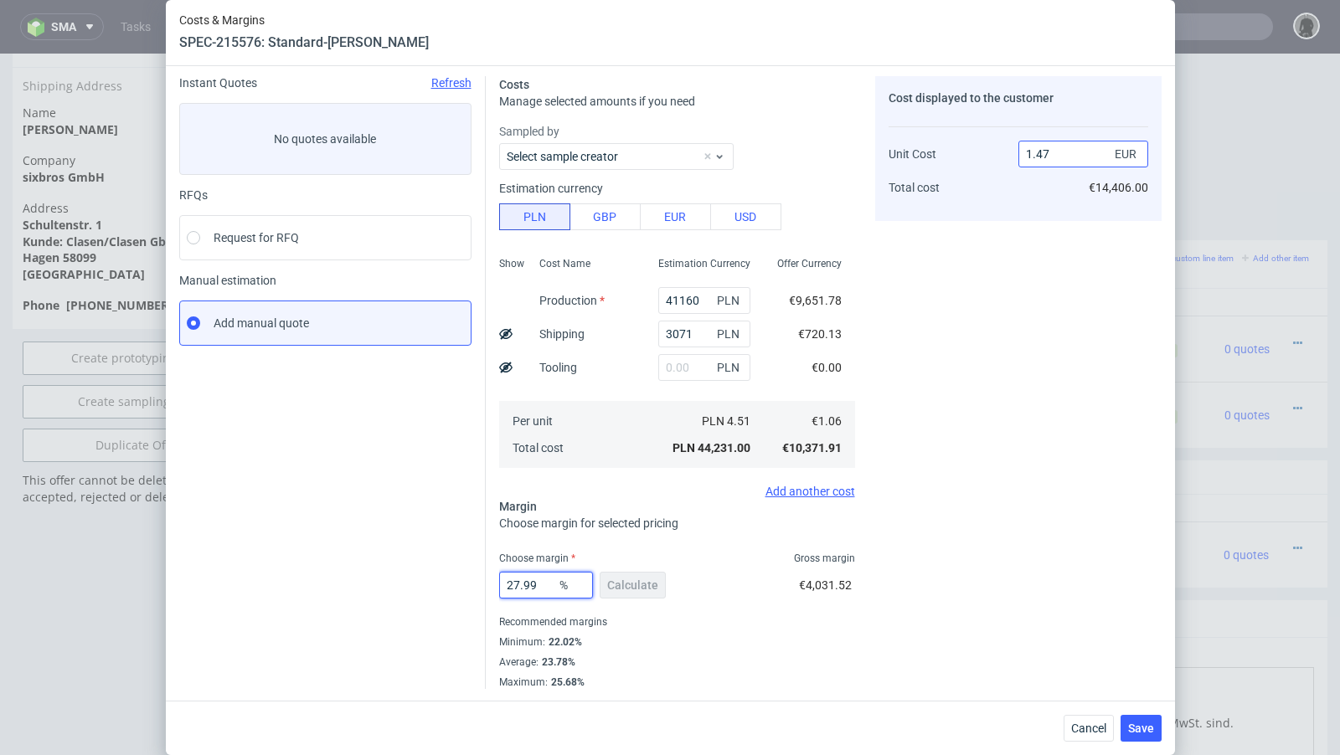
type input "27.99"
click at [1061, 155] on input "1.47" at bounding box center [1083, 154] width 130 height 27
type input "1.46"
type input "27.397260273972602"
click at [959, 315] on div "Cost displayed to the customer Unit Cost Total cost 1.45 EUR €14,210.00" at bounding box center [1018, 382] width 286 height 613
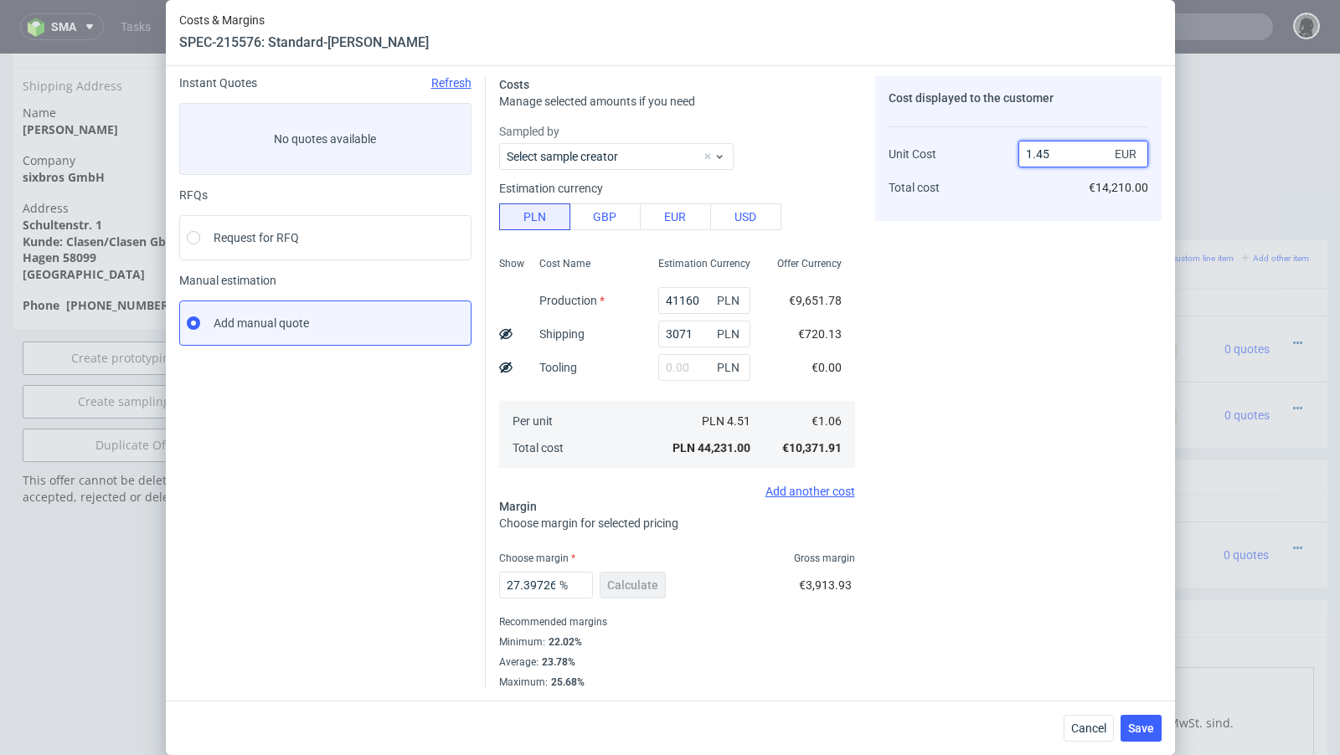
click at [1073, 158] on input "1.45" at bounding box center [1083, 154] width 130 height 27
type input "1.47"
type input "27.89115646258503"
click at [979, 302] on div "Cost displayed to the customer Unit Cost Total cost 1.46 EUR €14,308.00" at bounding box center [1018, 382] width 286 height 613
click at [1088, 157] on input "1.46" at bounding box center [1083, 154] width 130 height 27
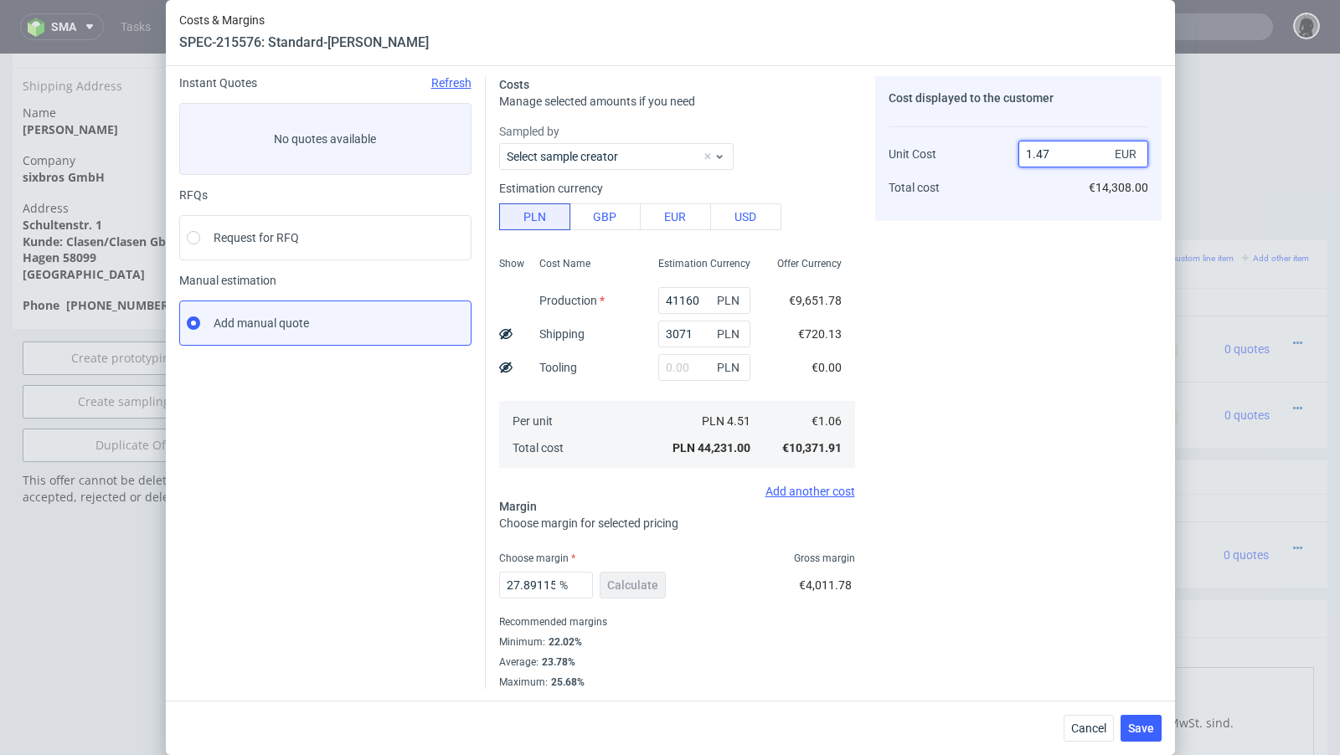
type input "1.47"
click at [1011, 235] on div "Cost displayed to the customer Unit Cost Total cost 1.47 EUR €14,308.00" at bounding box center [1018, 382] width 286 height 613
click at [1023, 303] on div "Cost displayed to the customer Unit Cost Total cost 1.47 EUR €14,308.00" at bounding box center [1018, 382] width 286 height 613
click at [1141, 723] on span "Save" at bounding box center [1141, 729] width 26 height 12
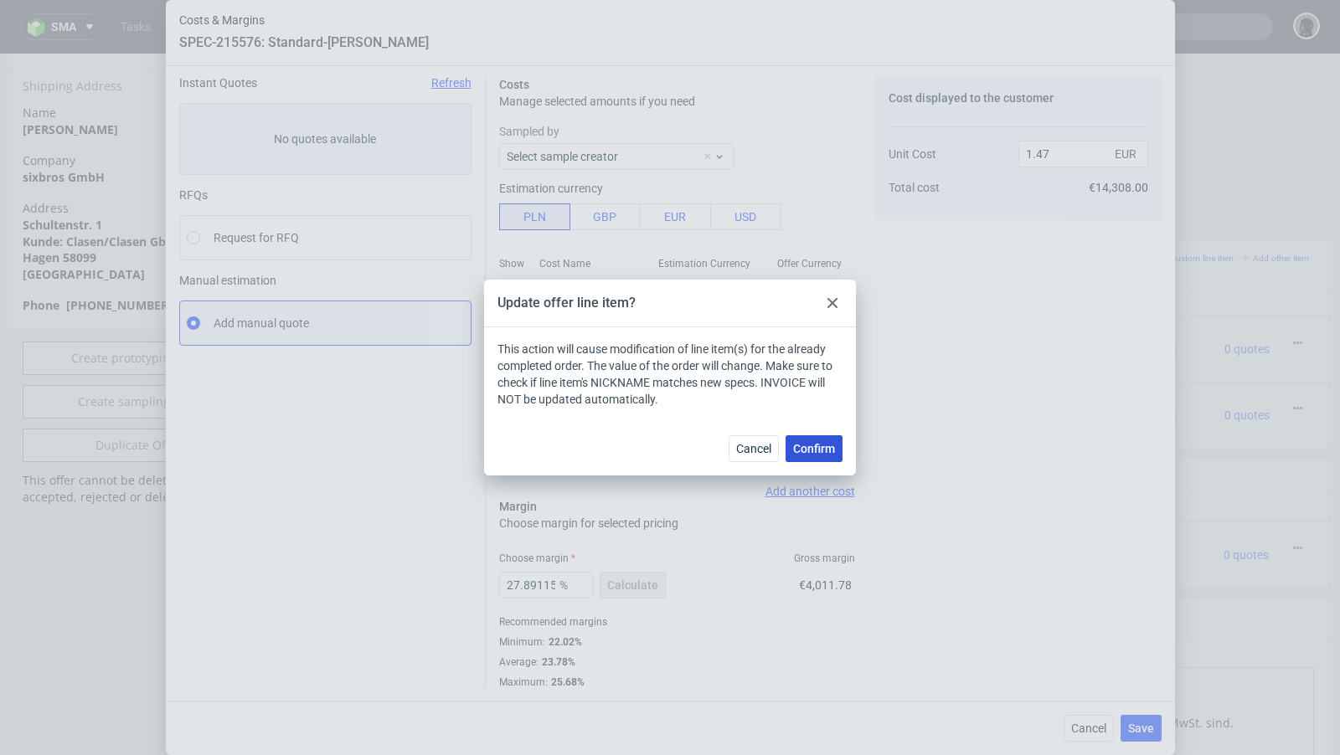
click at [817, 453] on span "Confirm" at bounding box center [814, 449] width 42 height 12
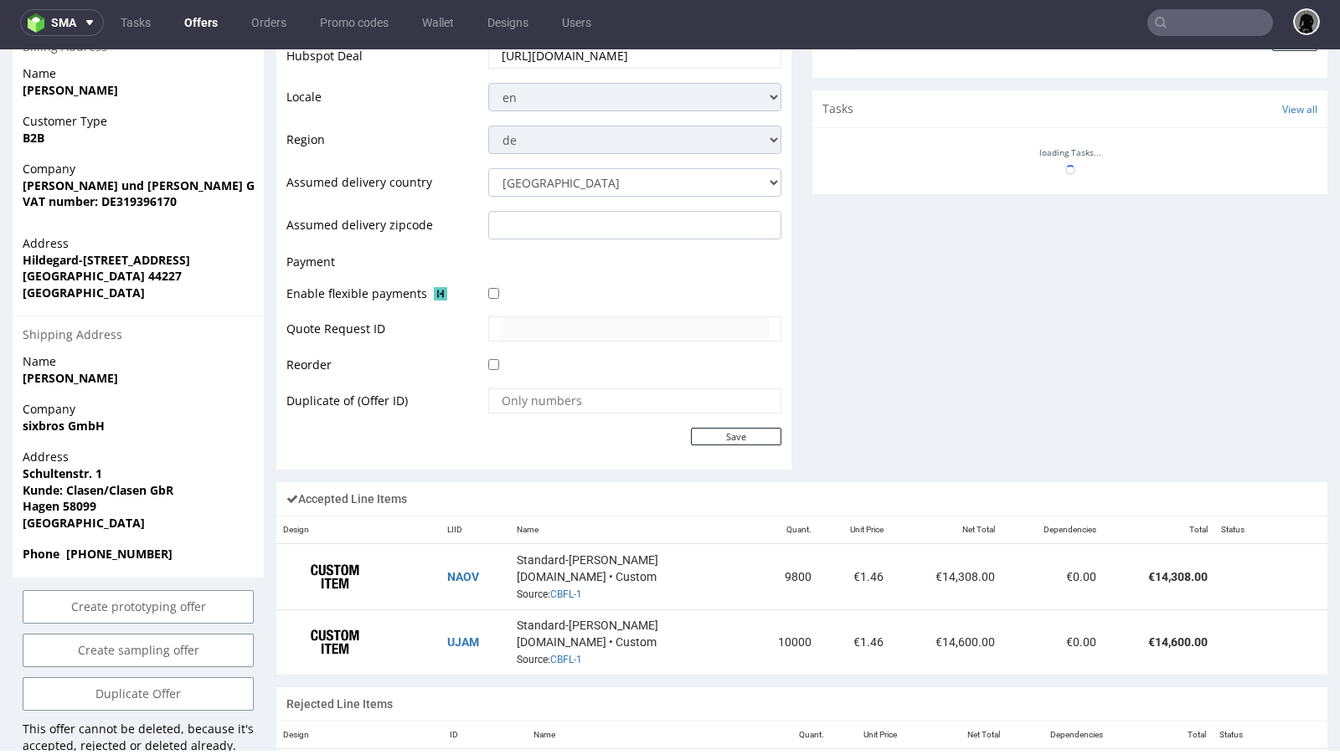
scroll to position [713, 0]
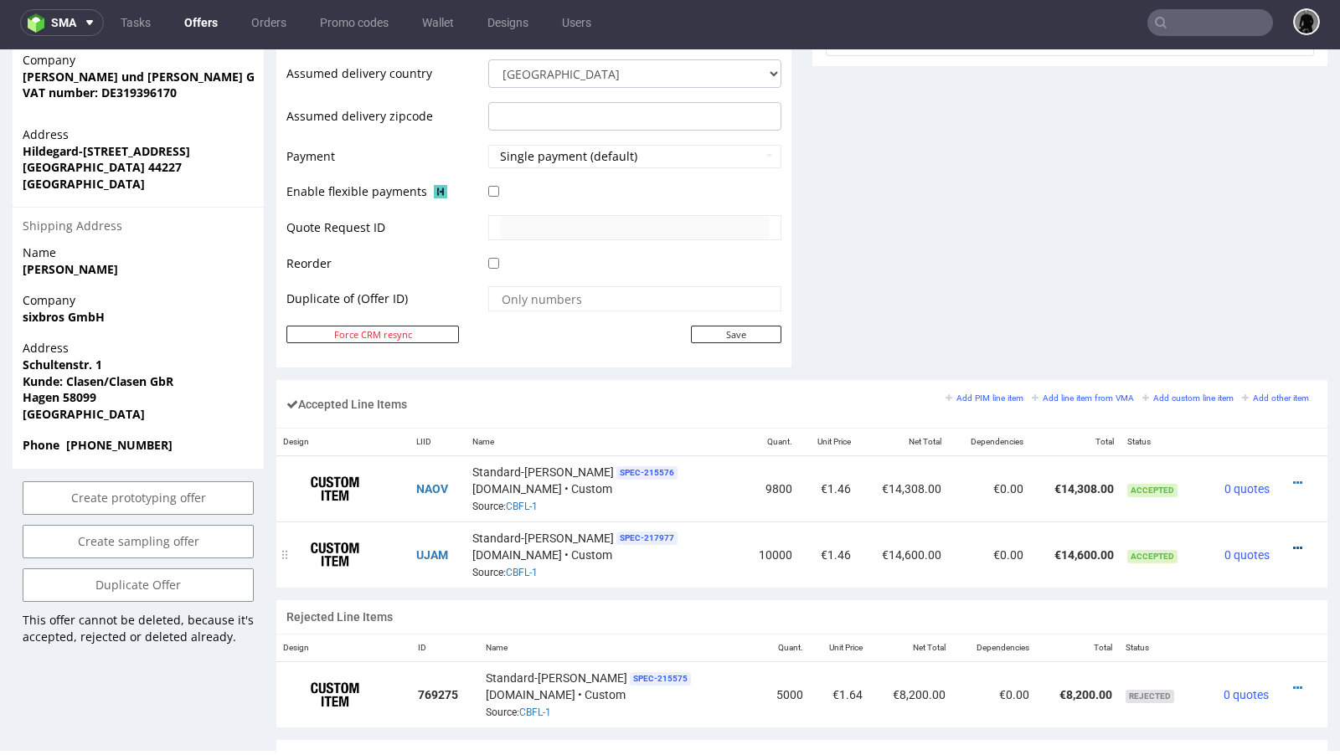
click at [1293, 543] on icon at bounding box center [1297, 549] width 9 height 12
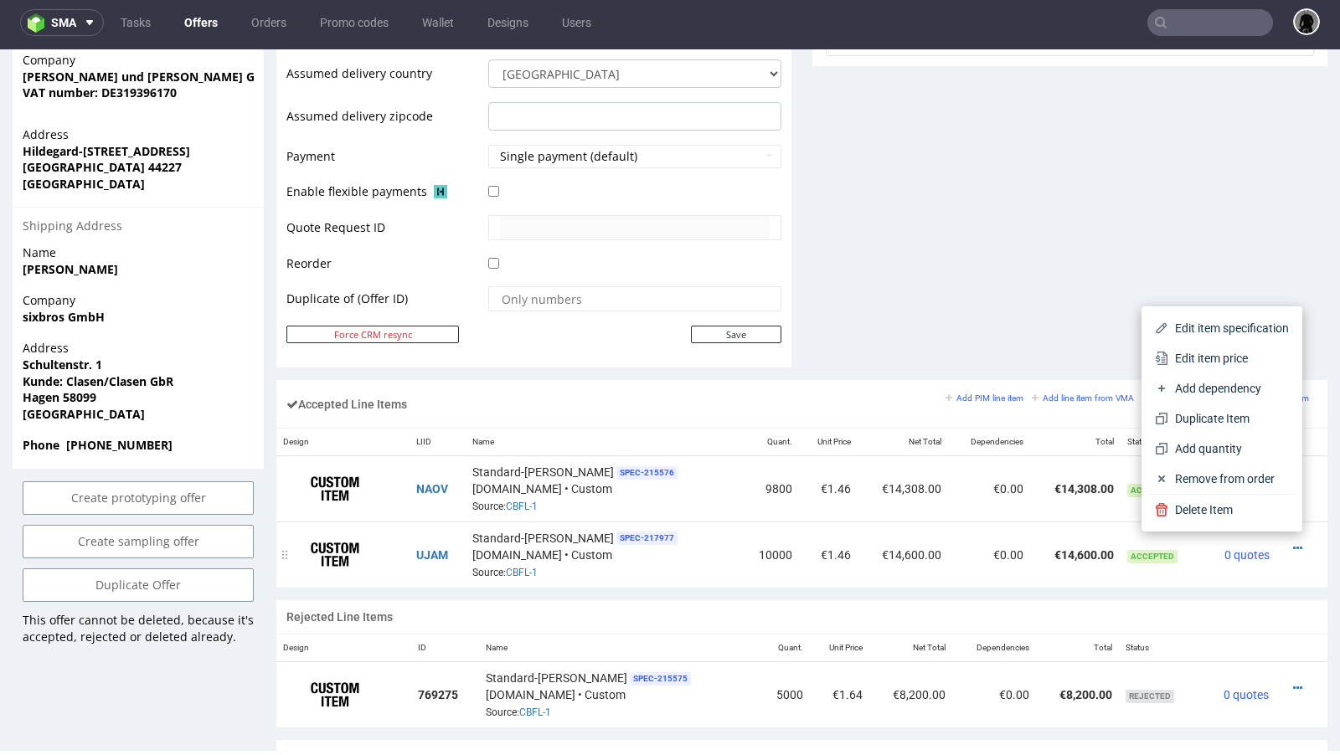
click at [742, 531] on td "10000" at bounding box center [770, 554] width 59 height 65
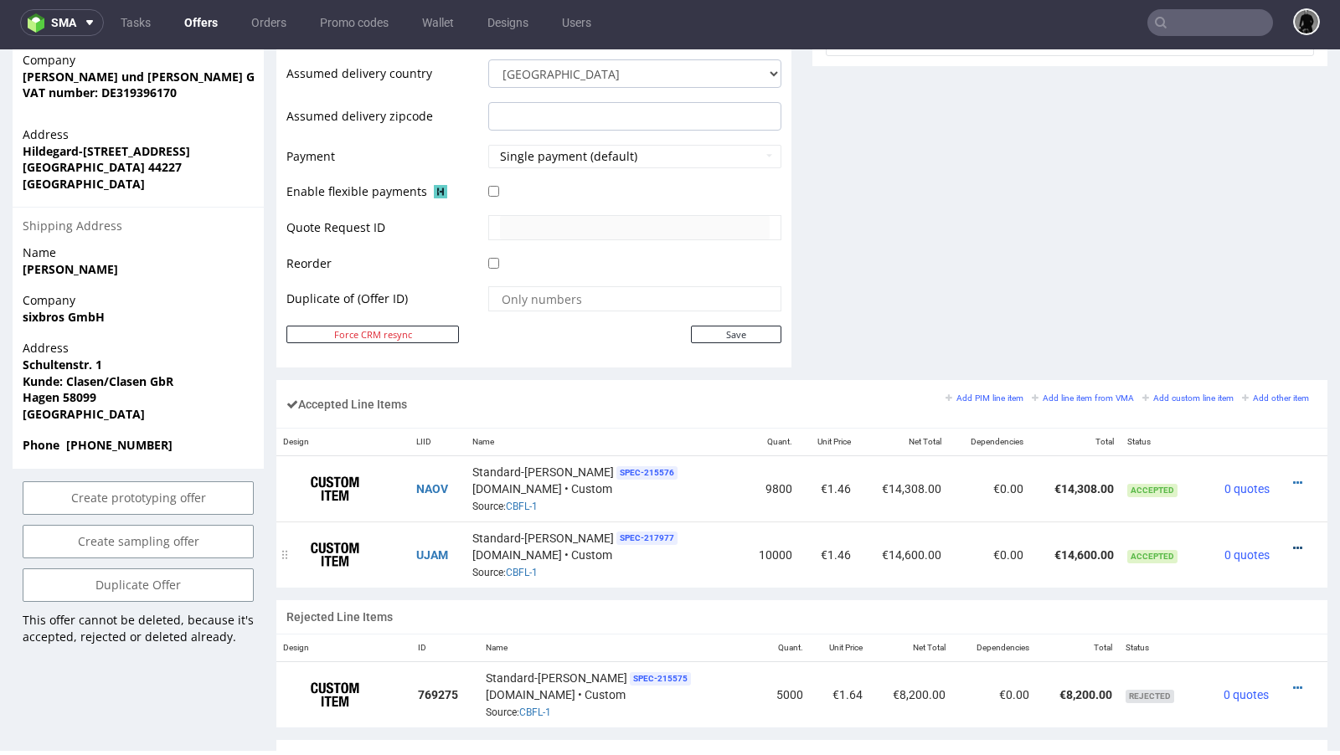
click at [1293, 543] on icon at bounding box center [1297, 549] width 9 height 12
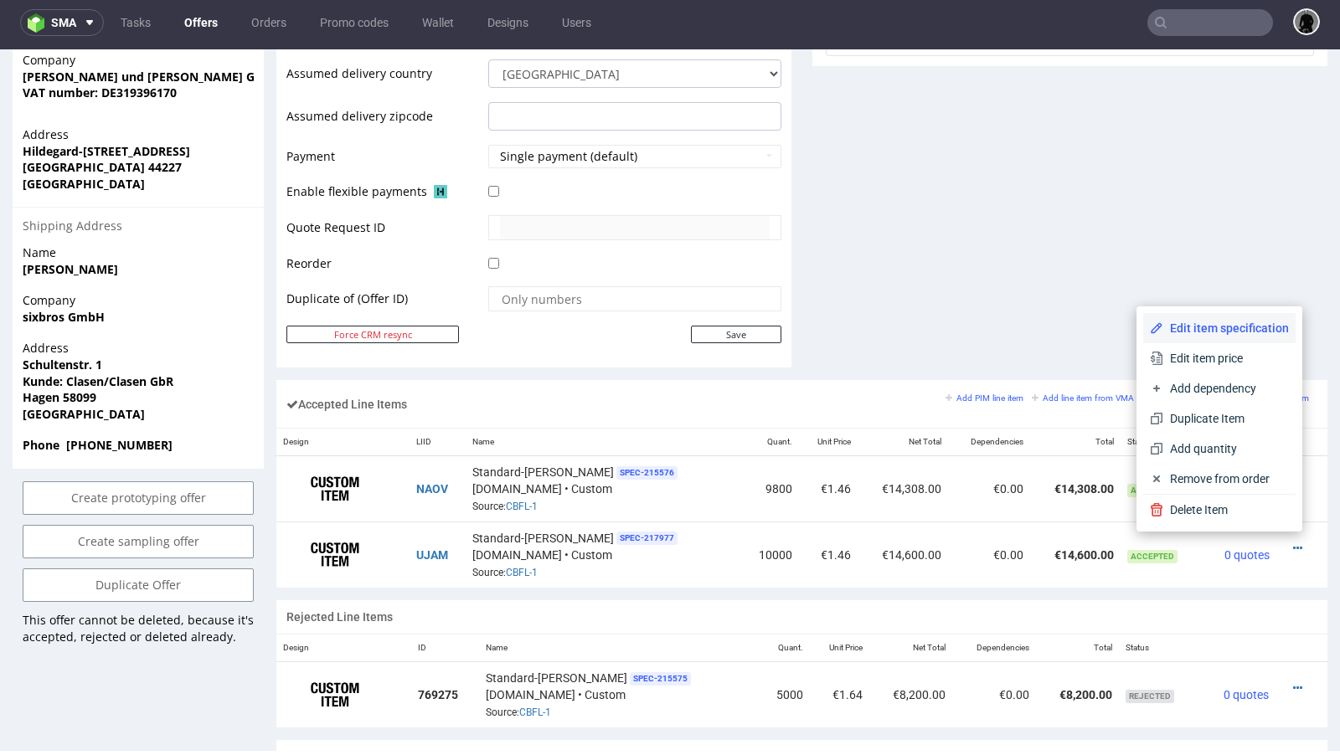
click at [1207, 330] on span "Edit item specification" at bounding box center [1226, 328] width 126 height 17
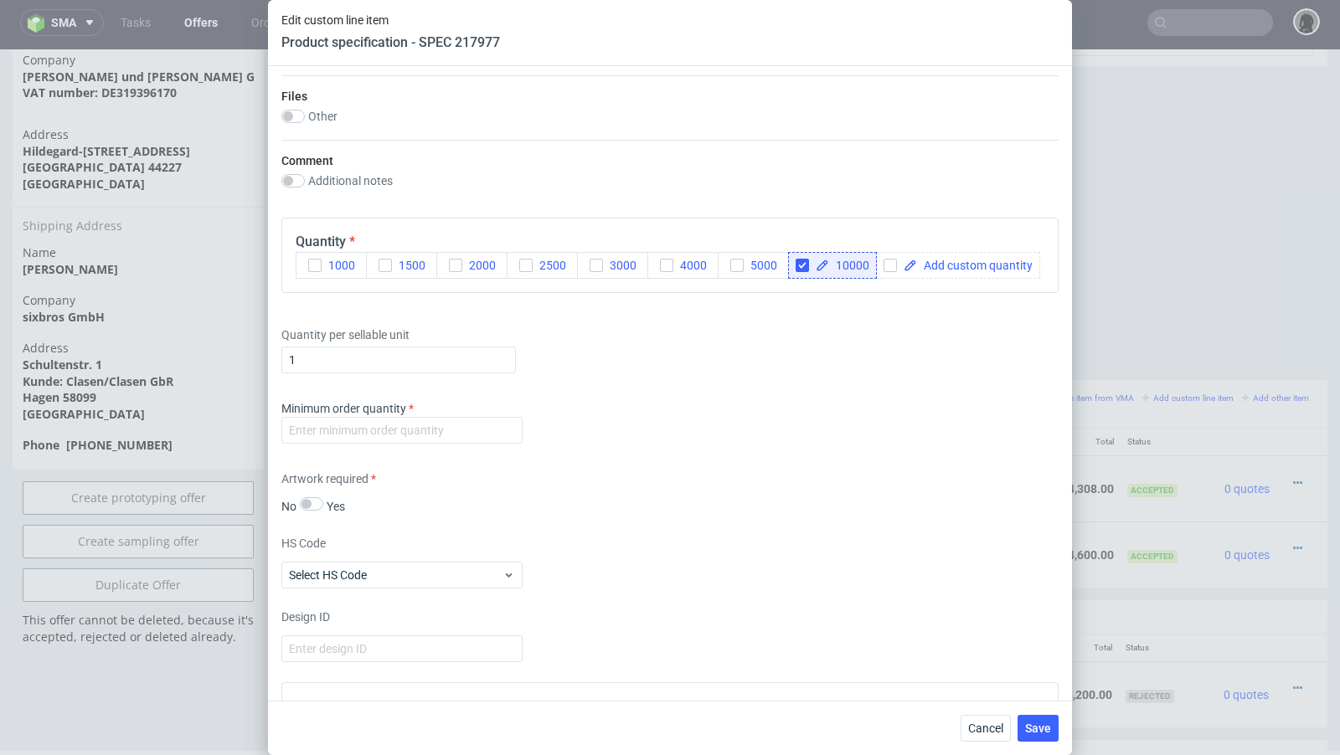
scroll to position [1727, 0]
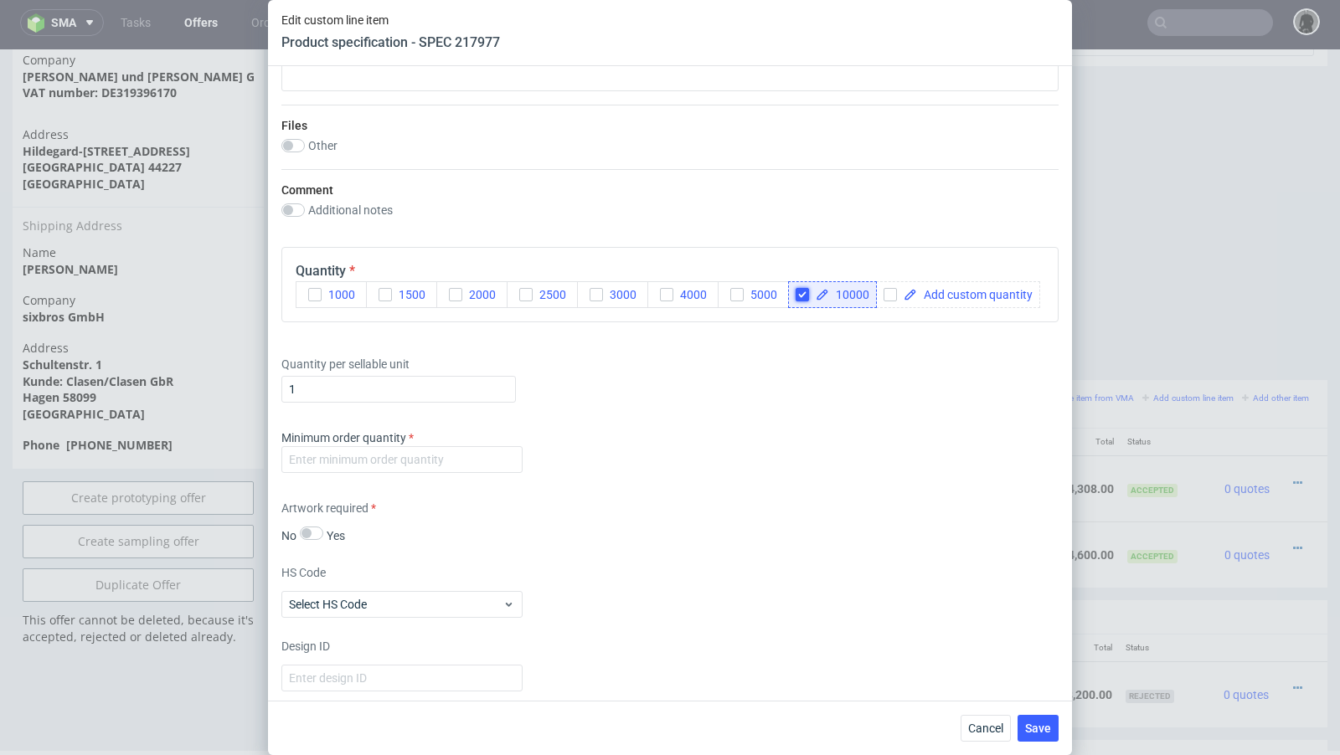
click at [801, 294] on input "checkbox" at bounding box center [801, 294] width 13 height 13
click at [806, 290] on input "checkbox" at bounding box center [801, 294] width 13 height 13
checkbox input "true"
click at [824, 291] on icon at bounding box center [822, 294] width 13 height 13
click at [862, 298] on div at bounding box center [870, 294] width 164 height 27
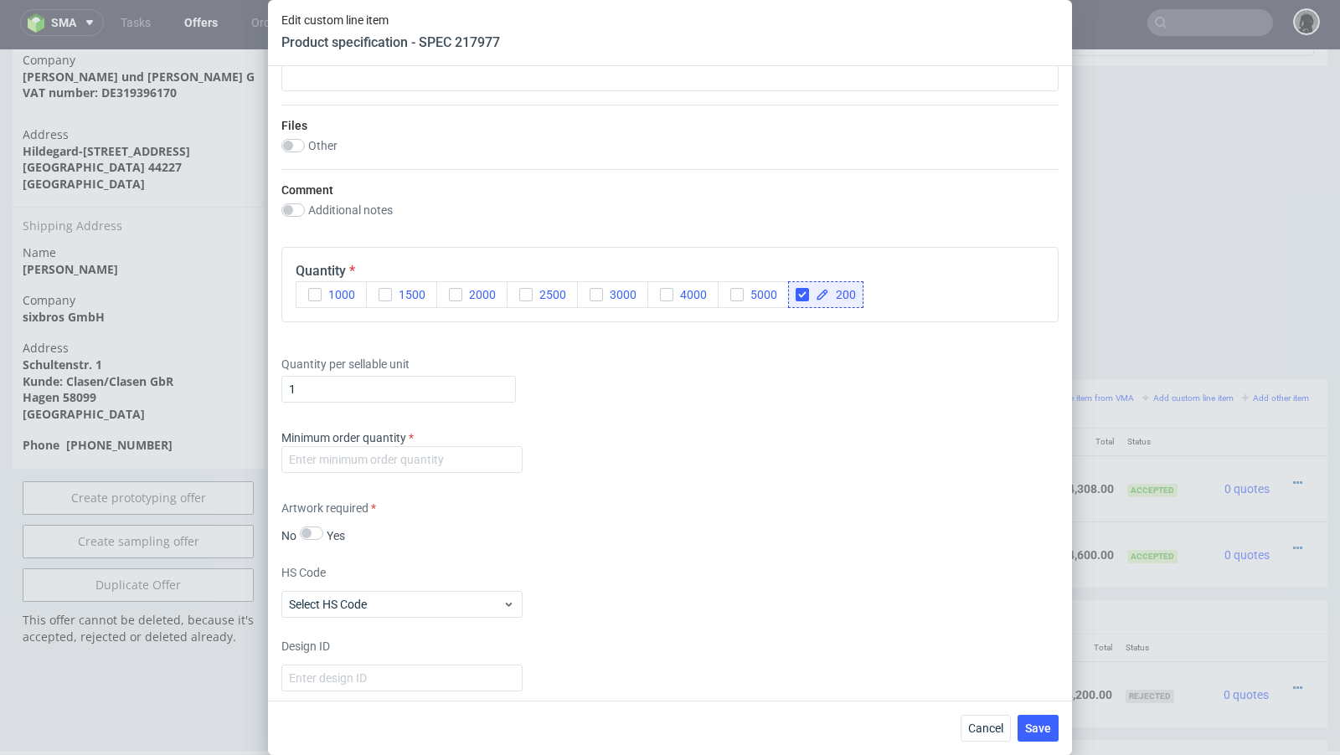
checkbox input "true"
click at [826, 435] on div "Minimum order quantity" at bounding box center [669, 455] width 777 height 50
click at [1042, 729] on span "Save" at bounding box center [1038, 729] width 26 height 12
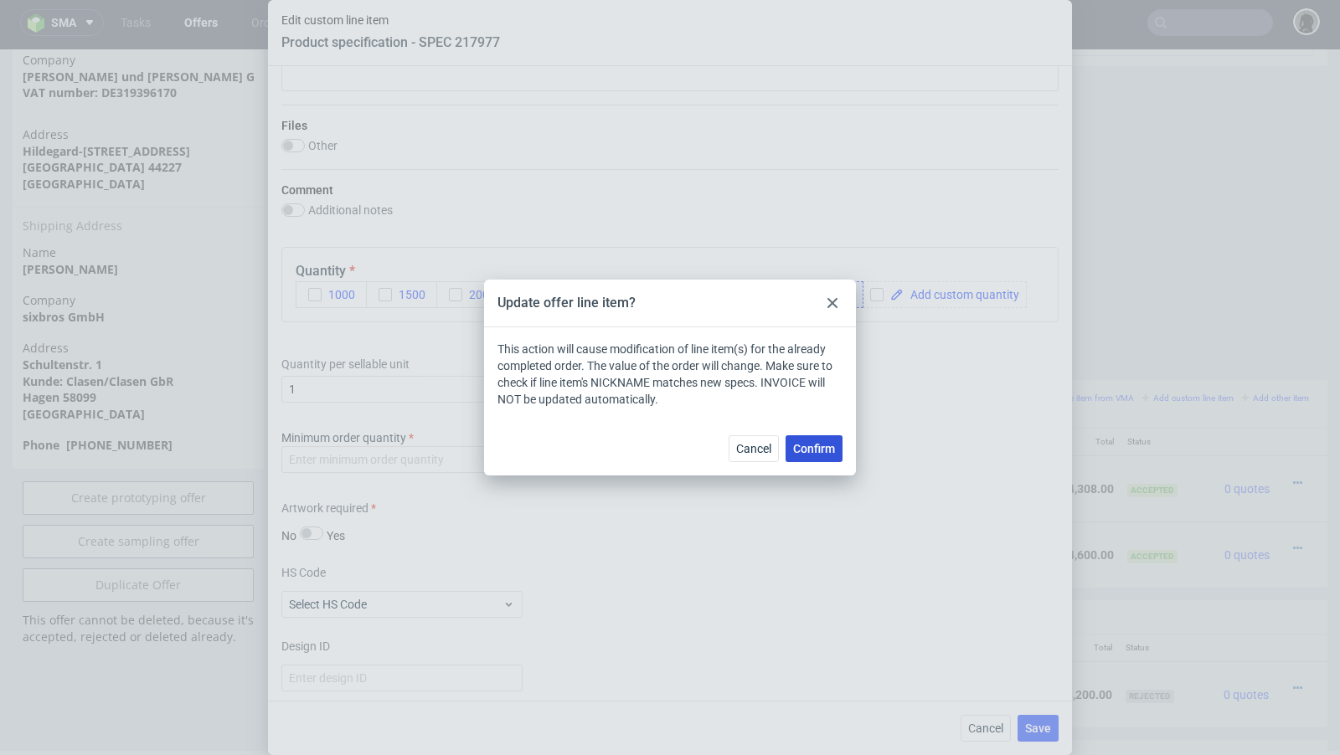
click at [811, 448] on span "Confirm" at bounding box center [814, 449] width 42 height 12
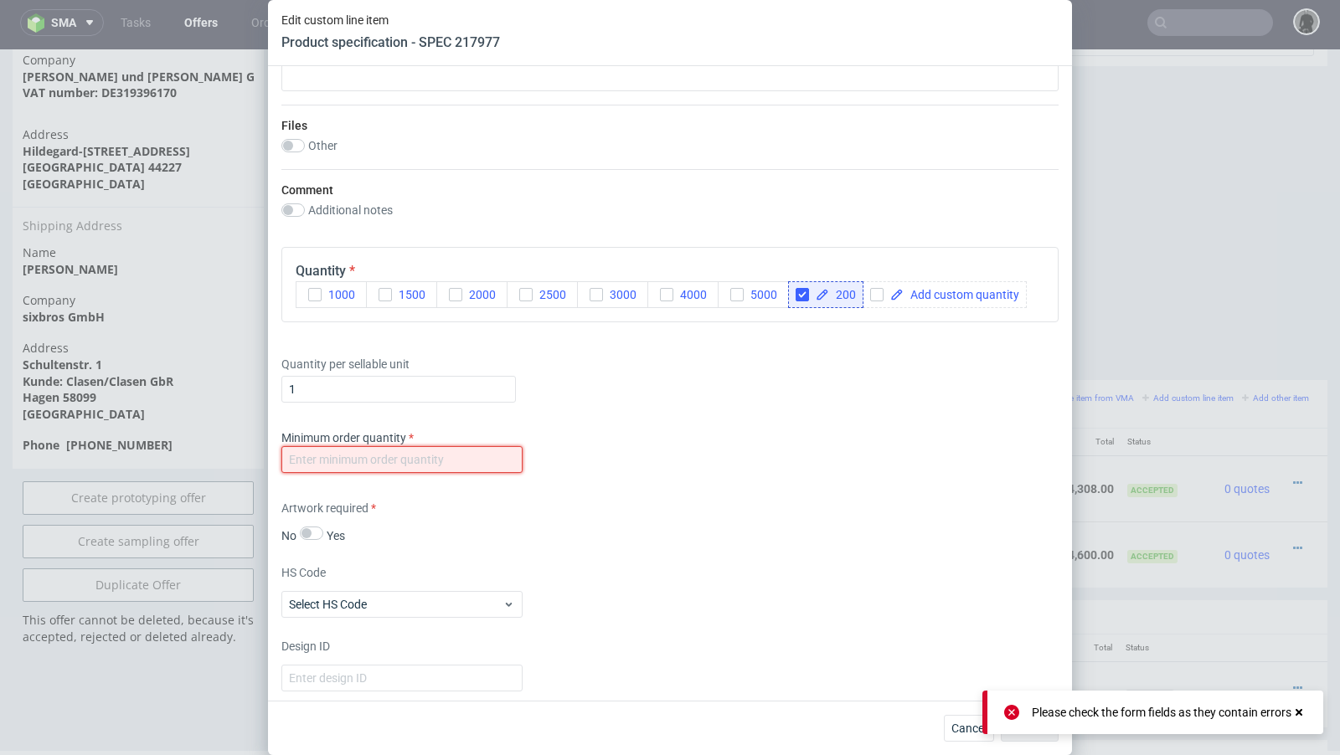
click at [467, 446] on input "number" at bounding box center [401, 459] width 241 height 27
type input "1"
click at [1032, 740] on button "Save" at bounding box center [1037, 728] width 41 height 27
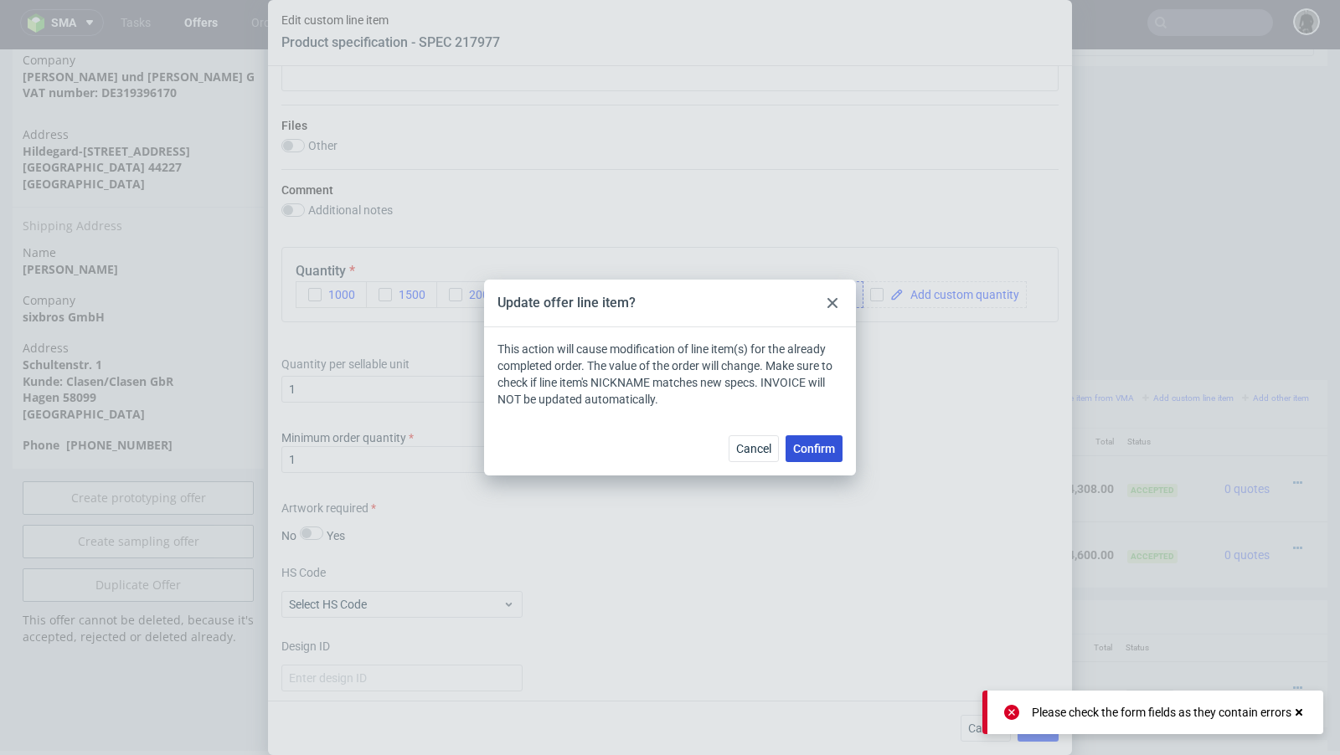
click at [814, 446] on span "Confirm" at bounding box center [814, 449] width 42 height 12
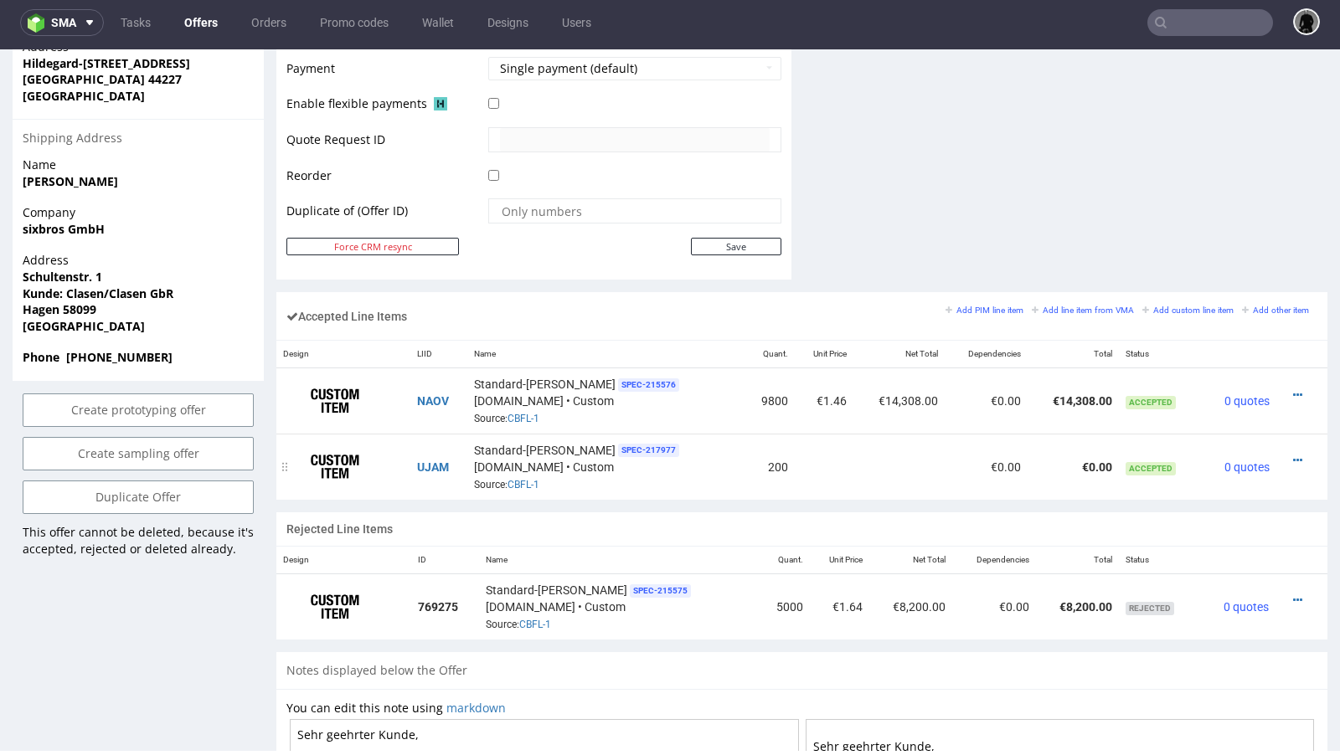
scroll to position [805, 0]
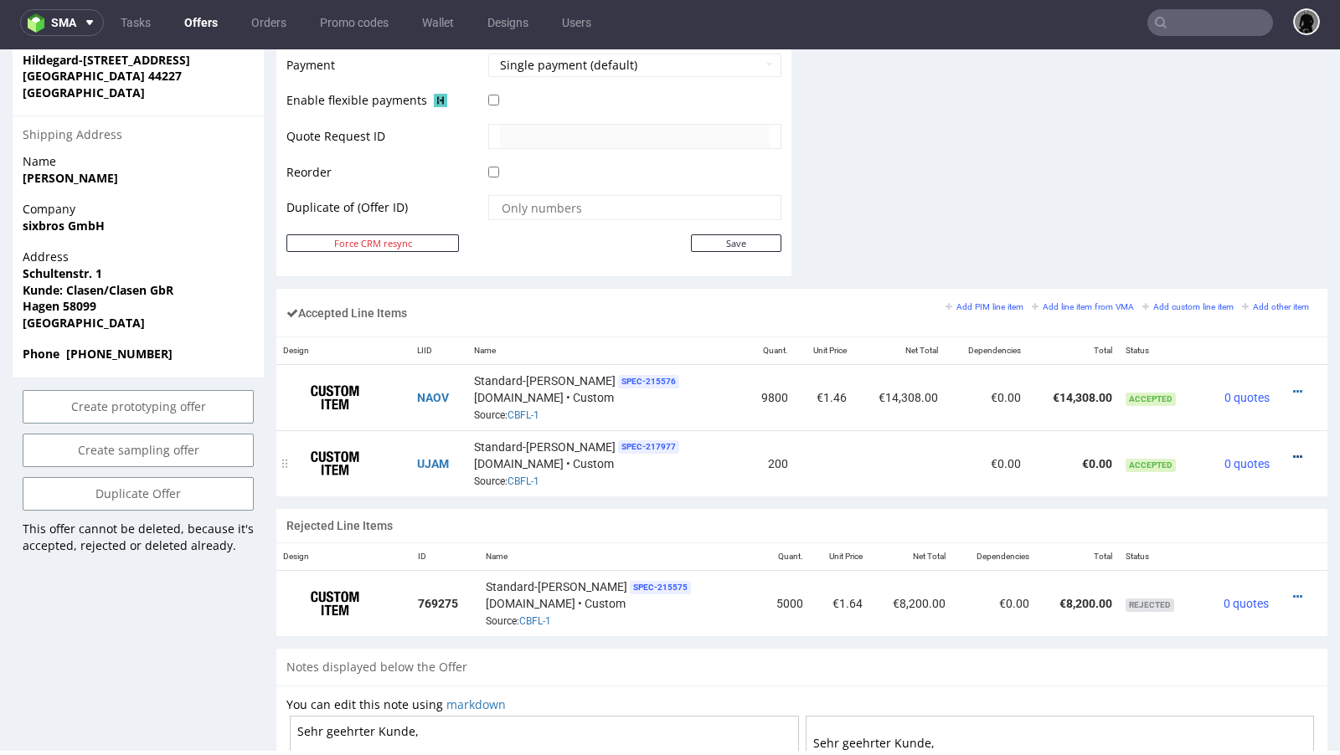
click at [1293, 451] on icon at bounding box center [1297, 457] width 9 height 12
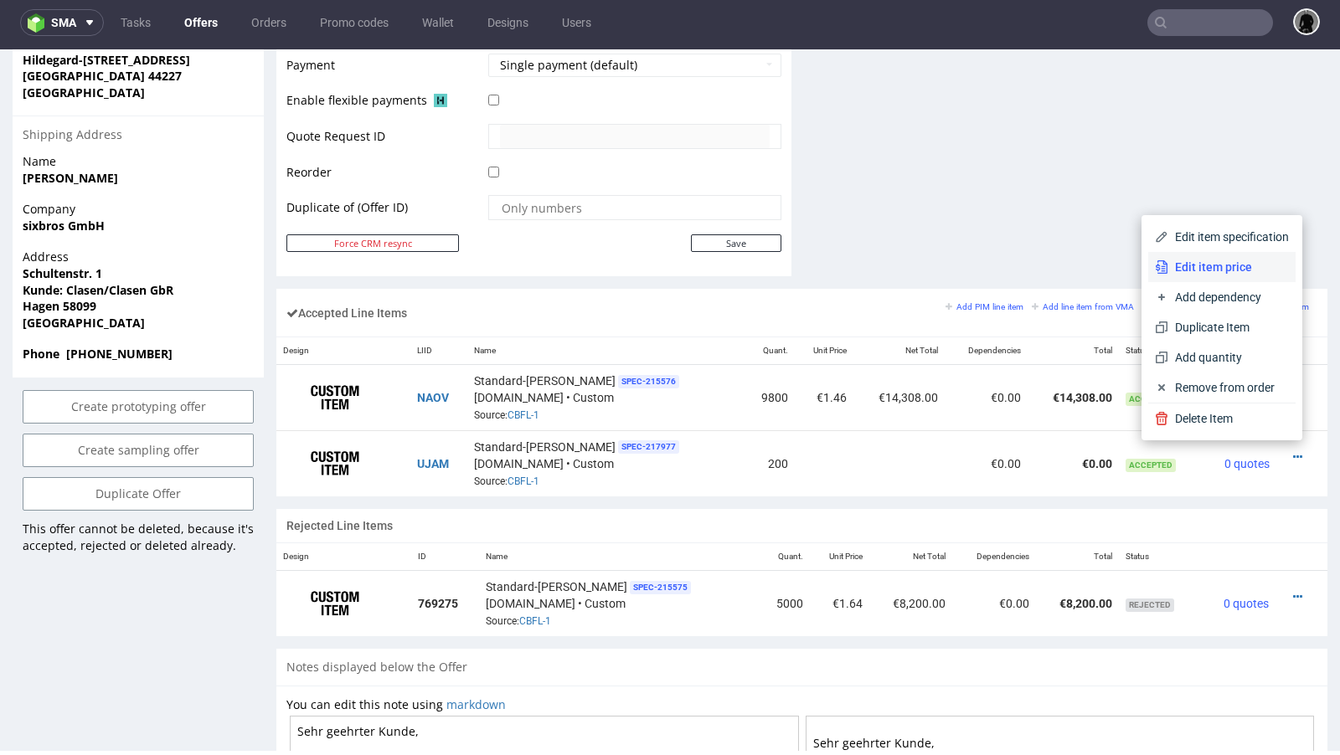
click at [1198, 271] on span "Edit item price" at bounding box center [1228, 267] width 121 height 17
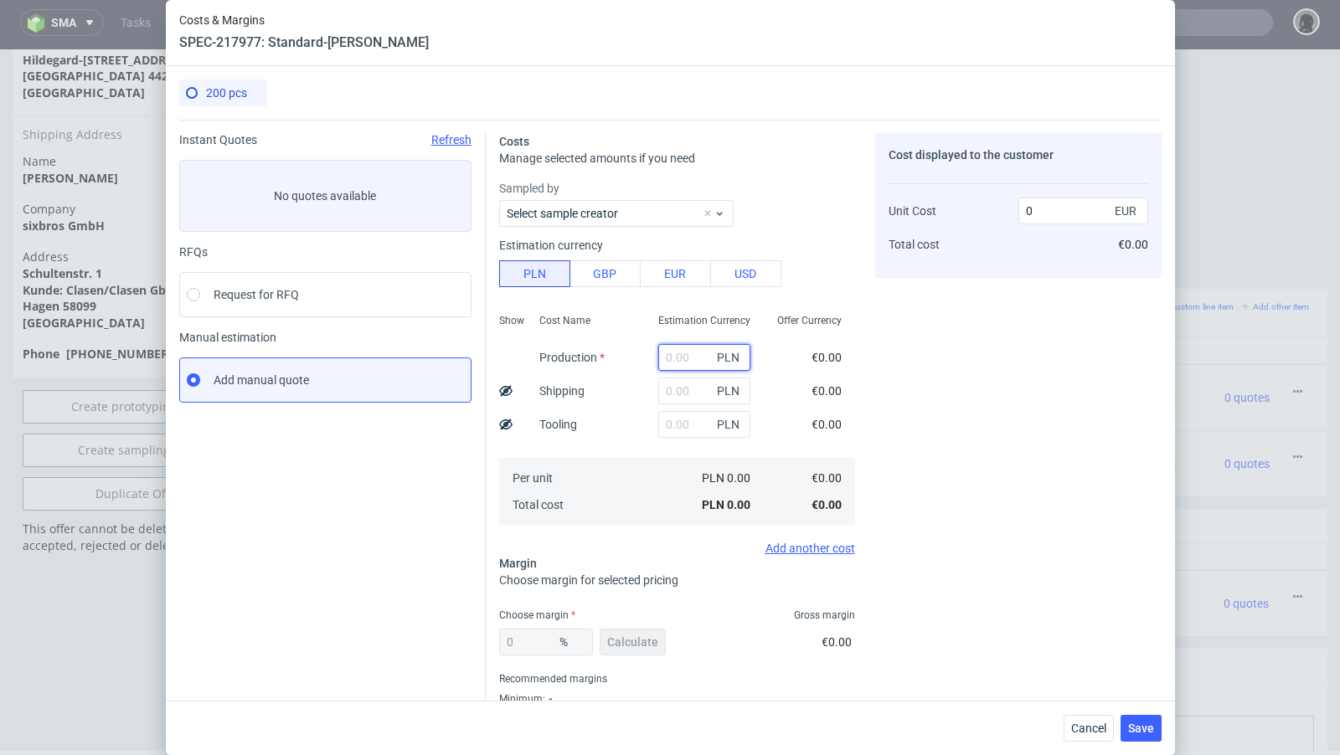
click at [683, 366] on input "text" at bounding box center [704, 357] width 92 height 27
paste input "840"
type input "840"
type input "0.98"
type input "840"
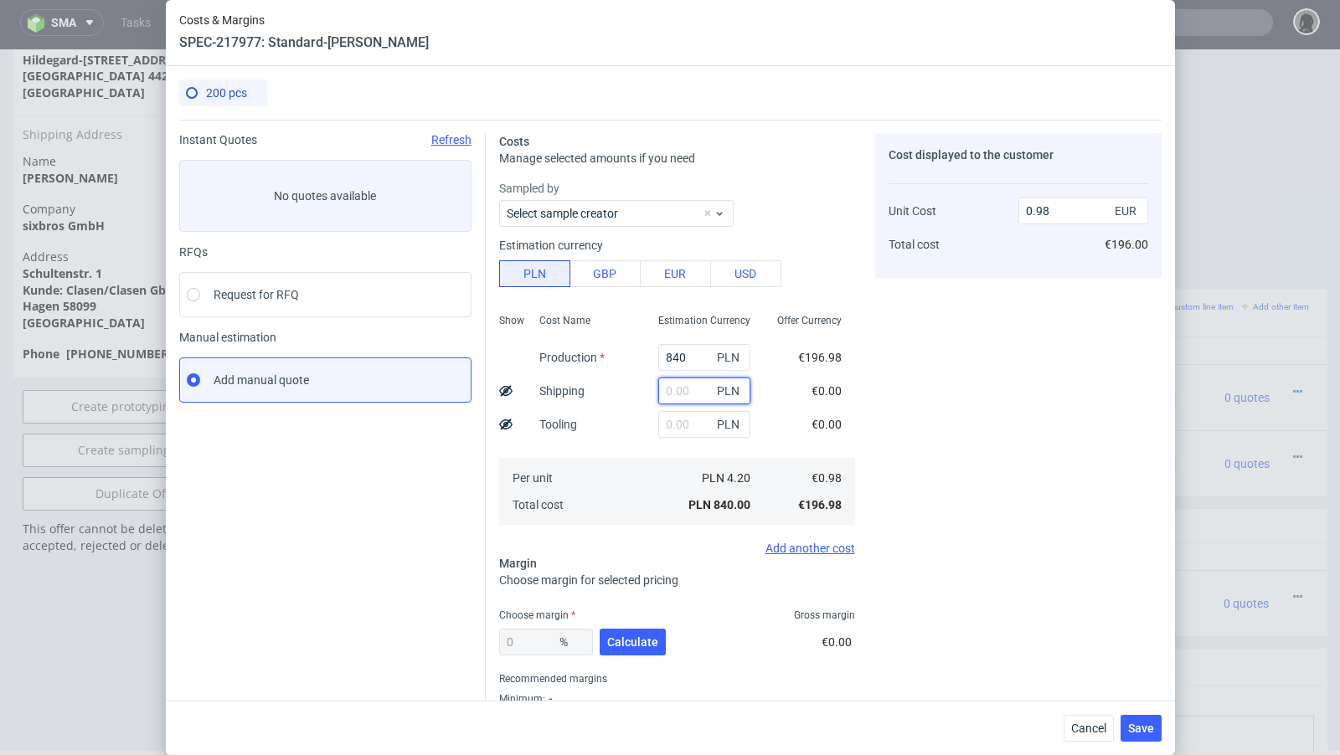
click at [686, 384] on input "text" at bounding box center [704, 391] width 92 height 27
paste input "62,68"
type input "62.68"
type input "1.05"
type input "62"
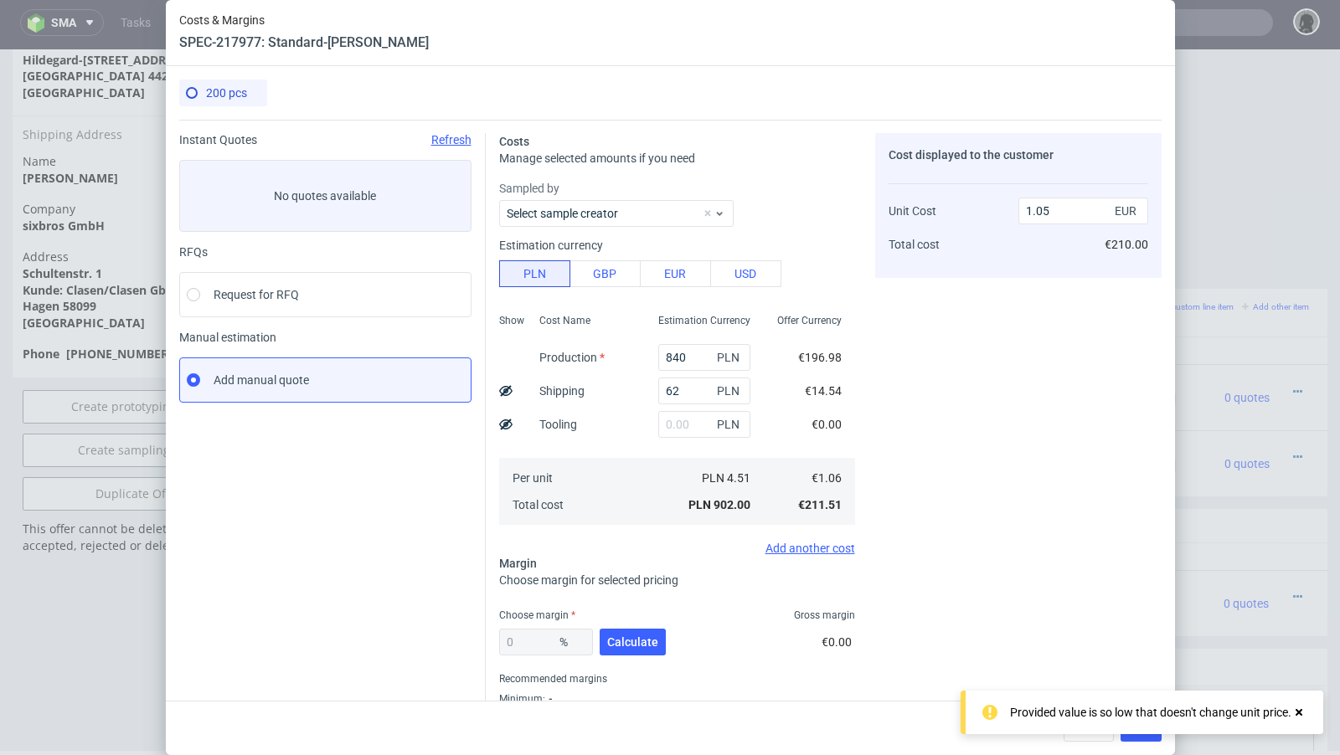
click at [1030, 395] on div "Cost displayed to the customer Unit Cost Total cost 1.05 EUR €210.00" at bounding box center [1018, 439] width 286 height 613
click at [648, 631] on button "Calculate" at bounding box center [633, 642] width 66 height 27
type input "49.69"
type input "2.1"
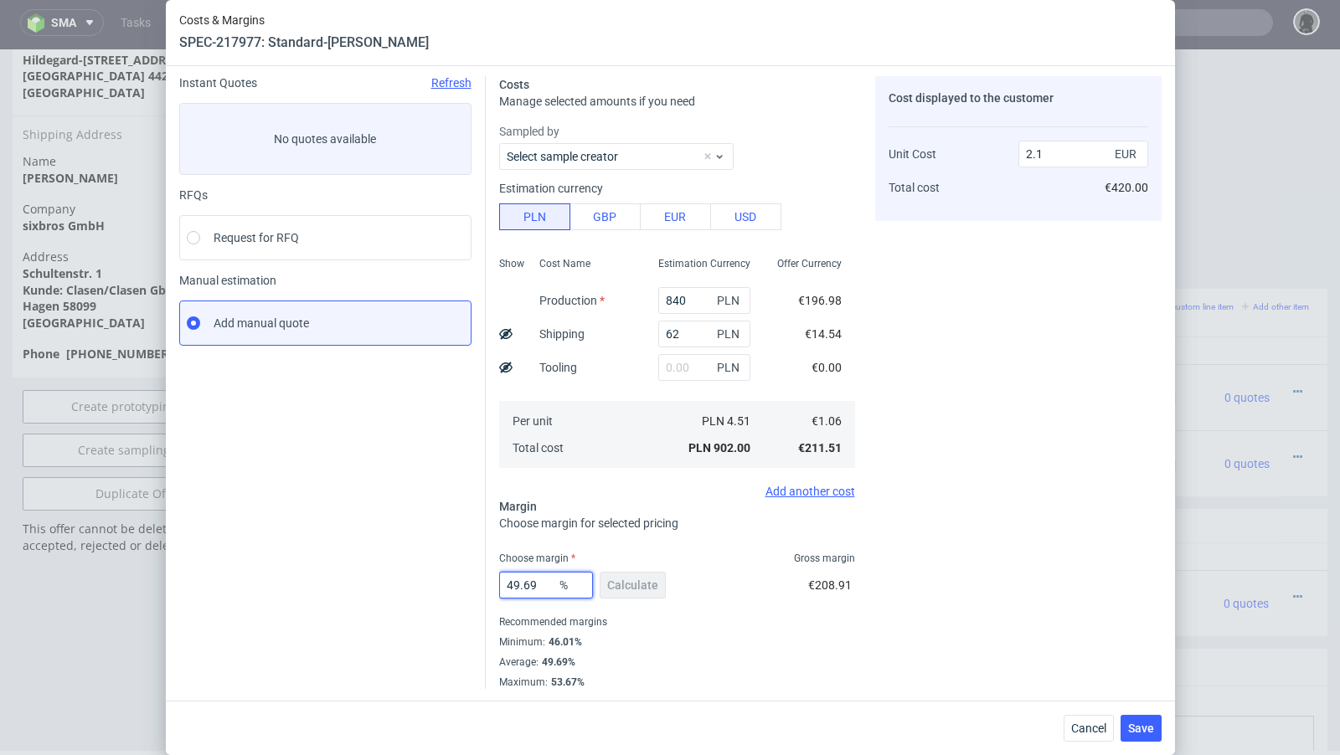
drag, startPoint x: 543, startPoint y: 586, endPoint x: 530, endPoint y: 584, distance: 13.6
click at [530, 584] on input "49.69" at bounding box center [546, 585] width 94 height 27
click at [1135, 727] on span "Save" at bounding box center [1141, 729] width 26 height 12
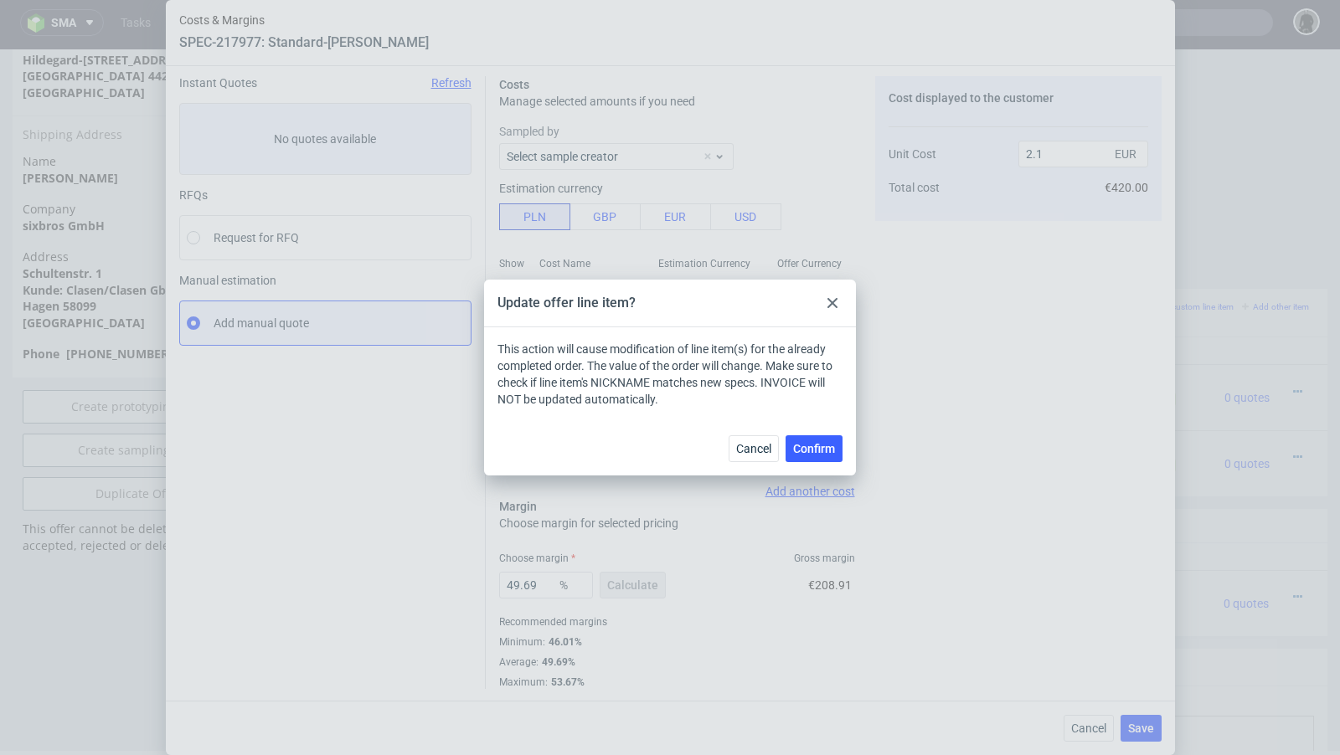
click at [838, 304] on div at bounding box center [832, 303] width 20 height 20
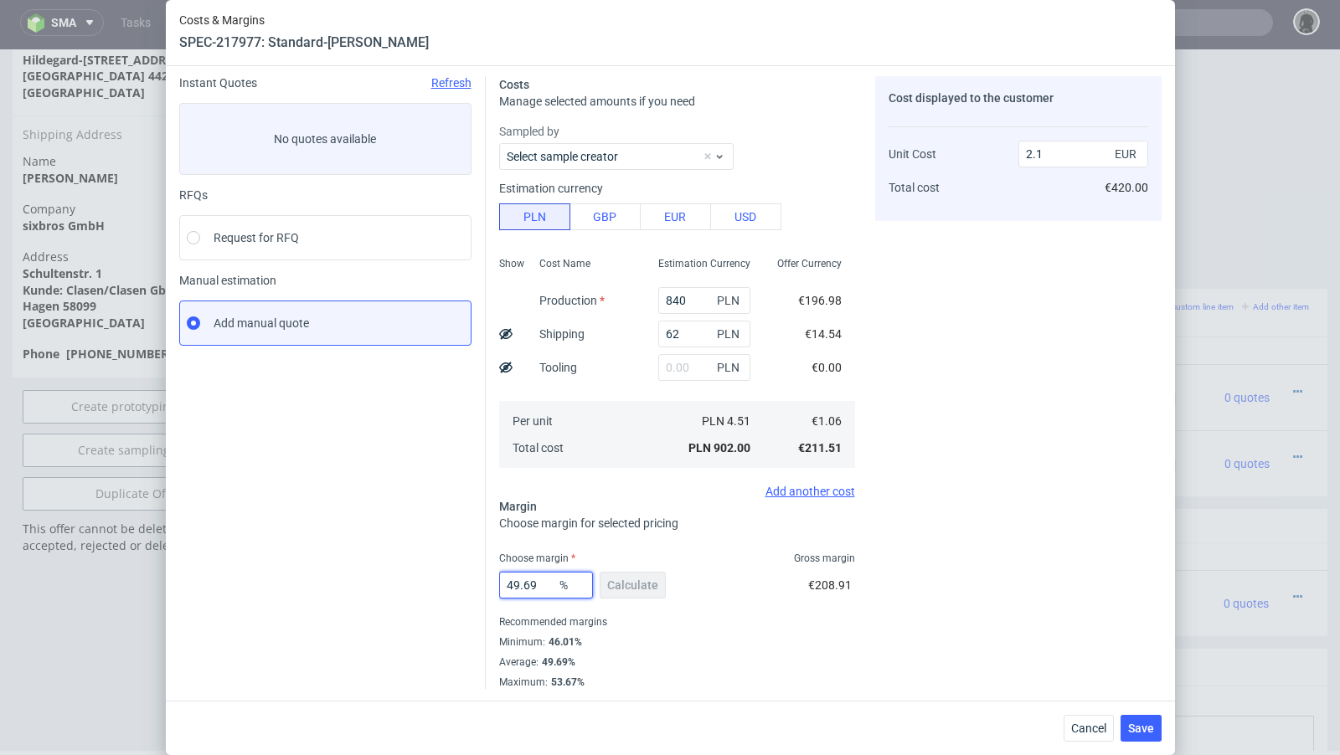
drag, startPoint x: 552, startPoint y: 580, endPoint x: 513, endPoint y: 581, distance: 38.5
click at [513, 581] on input "49.69" at bounding box center [546, 585] width 94 height 27
type input "48"
type input "2.03"
type input "47"
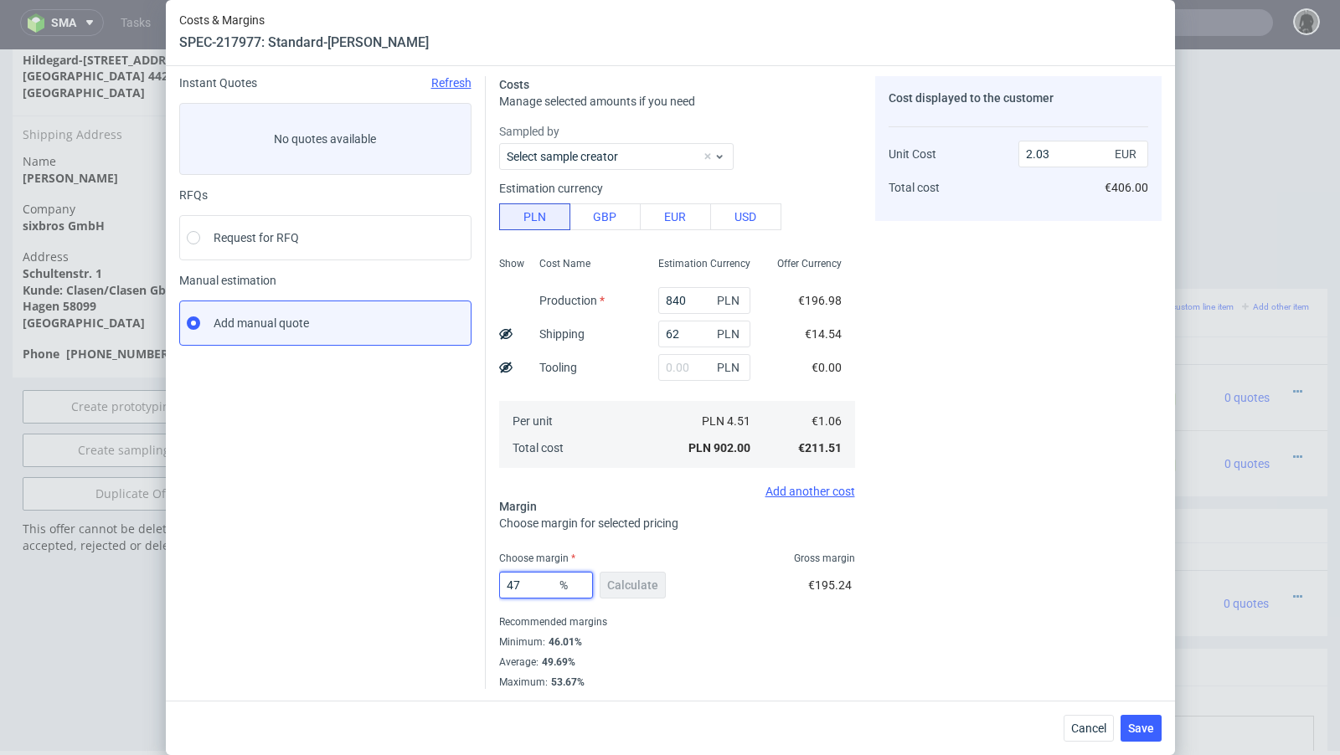
type input "1.99"
type input "47.7"
type input "2.02"
type input "47.5"
type input "2.01"
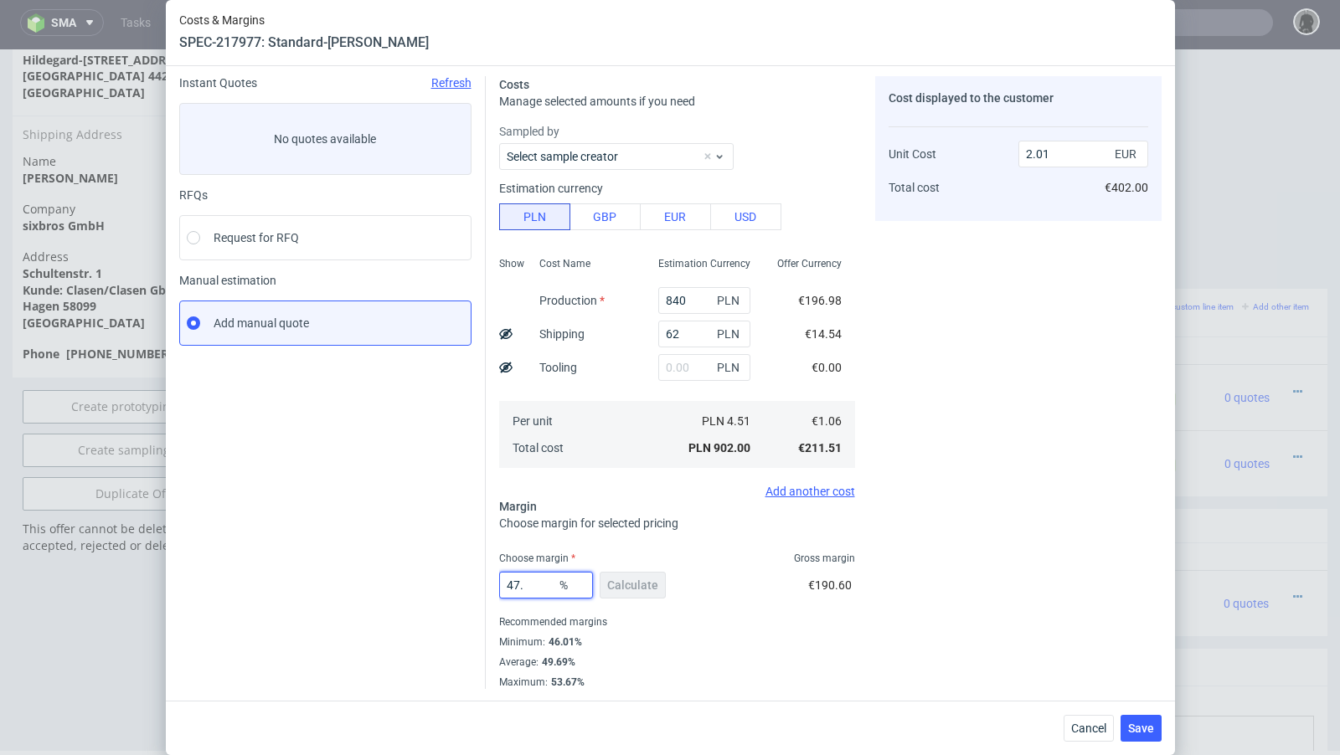
type input "47.3"
type input "2"
type input "47.33"
type input "2.01"
type input "47.32"
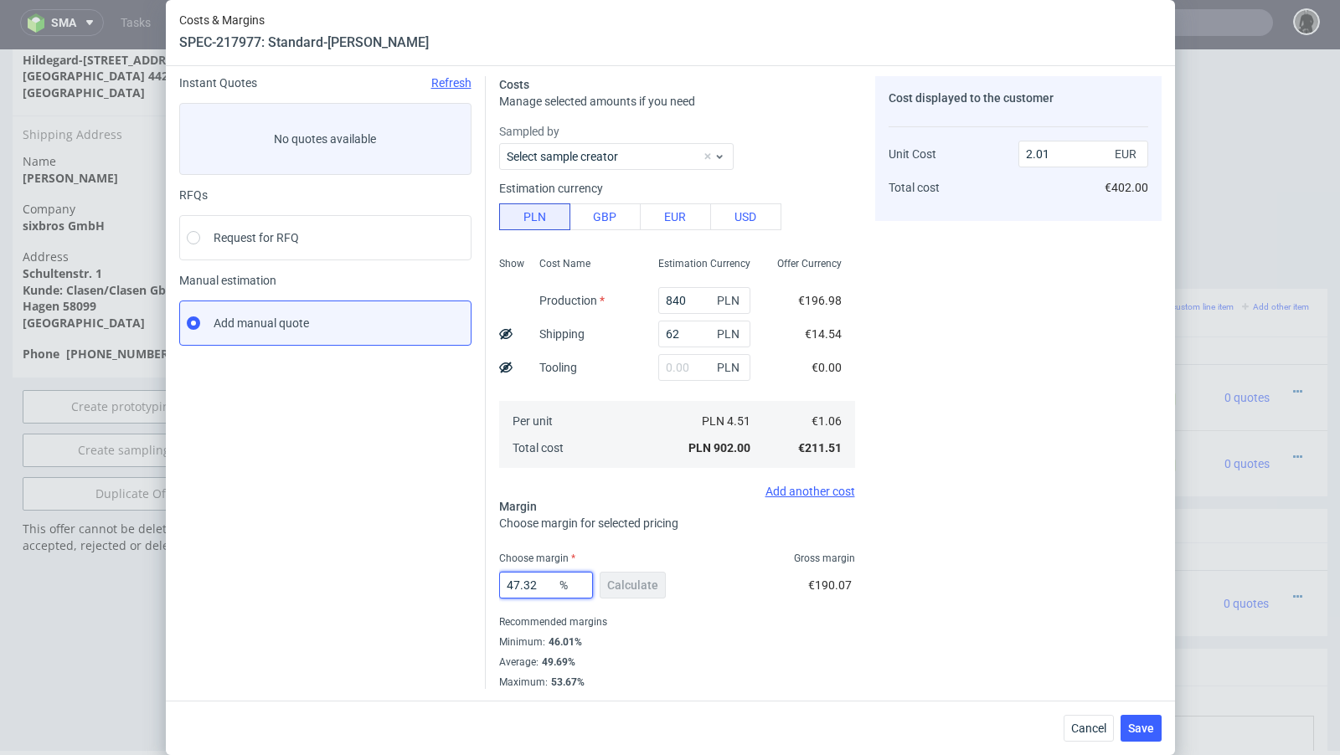
type input "2"
type input "47.32"
click at [941, 563] on div "Cost displayed to the customer Unit Cost Total cost 2 EUR €400.00" at bounding box center [1018, 382] width 286 height 613
click at [1146, 731] on span "Save" at bounding box center [1141, 729] width 26 height 12
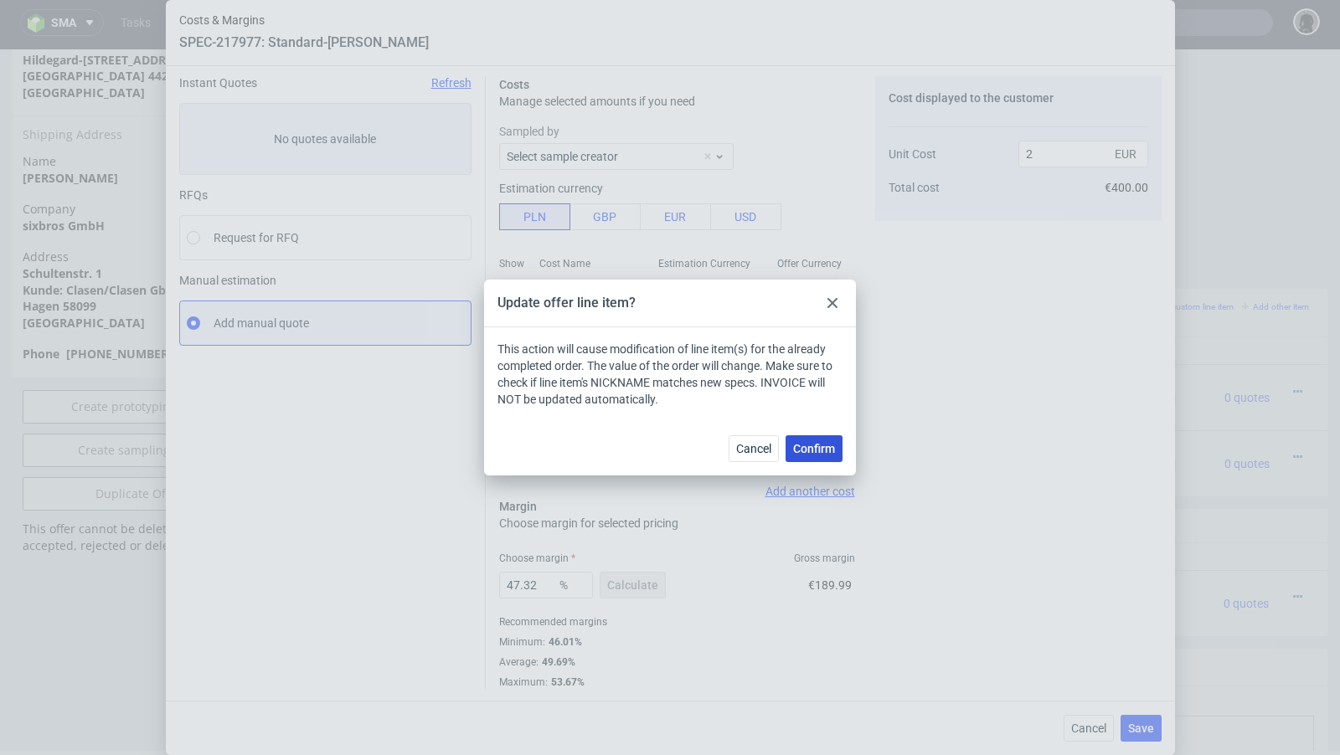
click at [823, 447] on span "Confirm" at bounding box center [814, 449] width 42 height 12
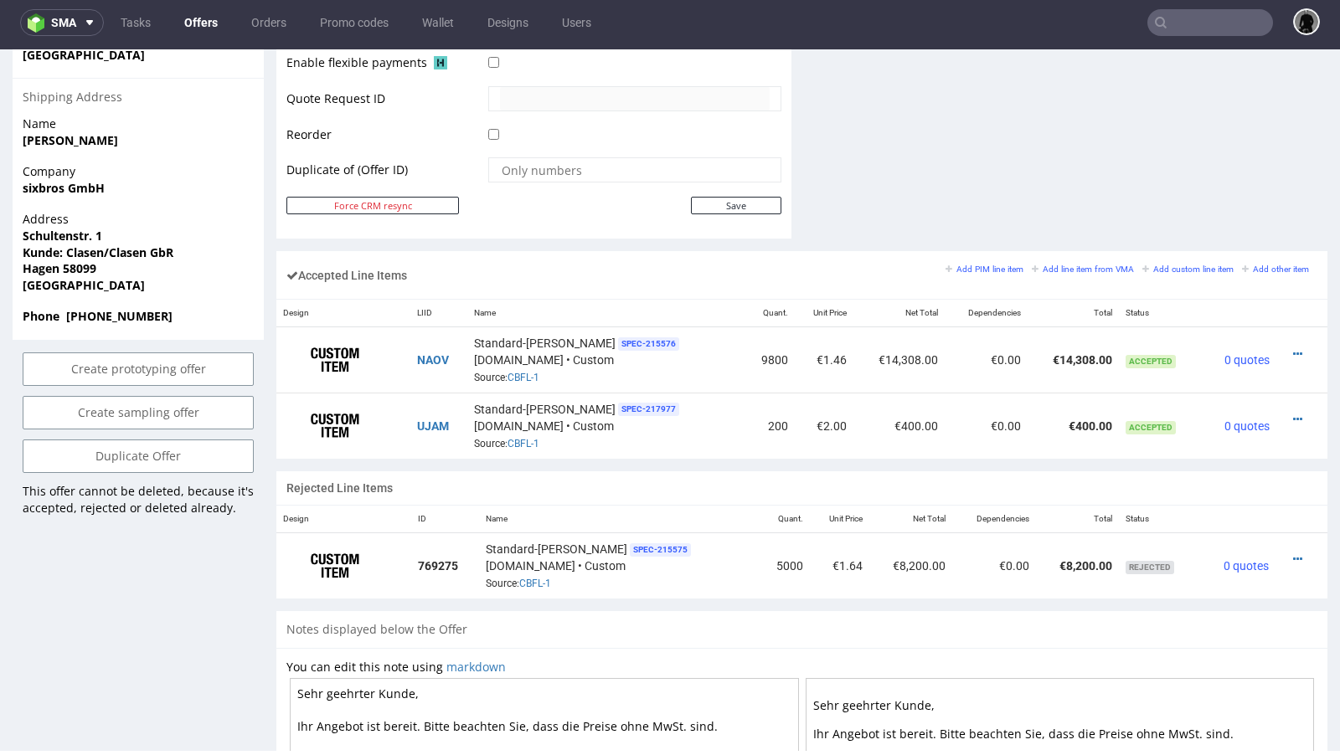
scroll to position [847, 0]
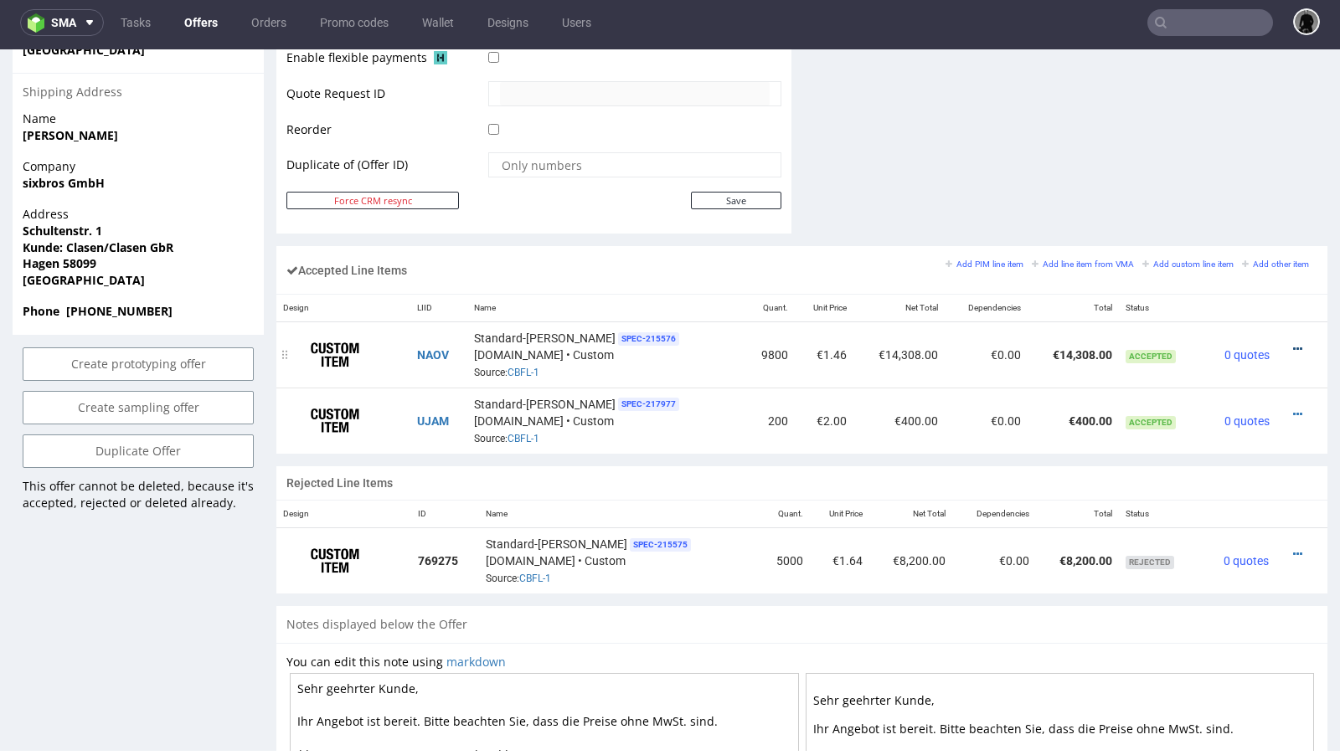
click at [1293, 343] on icon at bounding box center [1297, 349] width 9 height 12
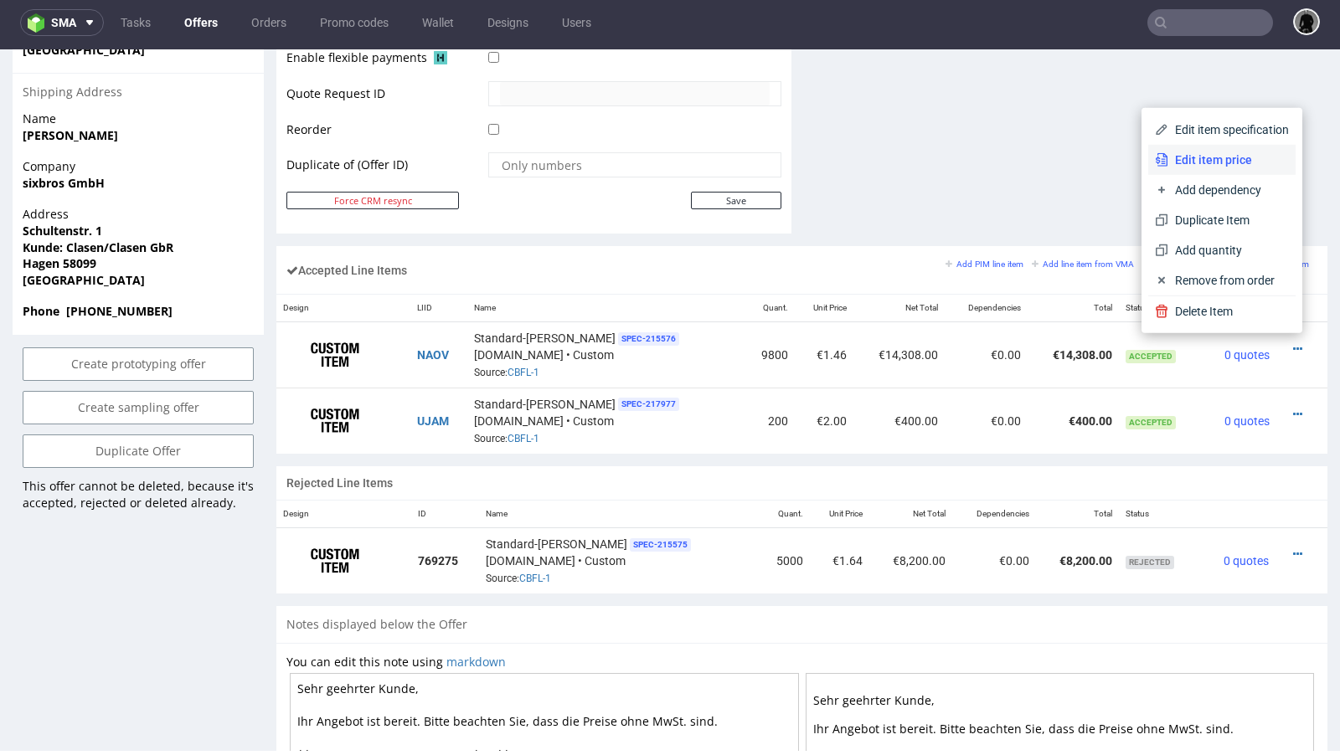
click at [1197, 158] on span "Edit item price" at bounding box center [1228, 160] width 121 height 17
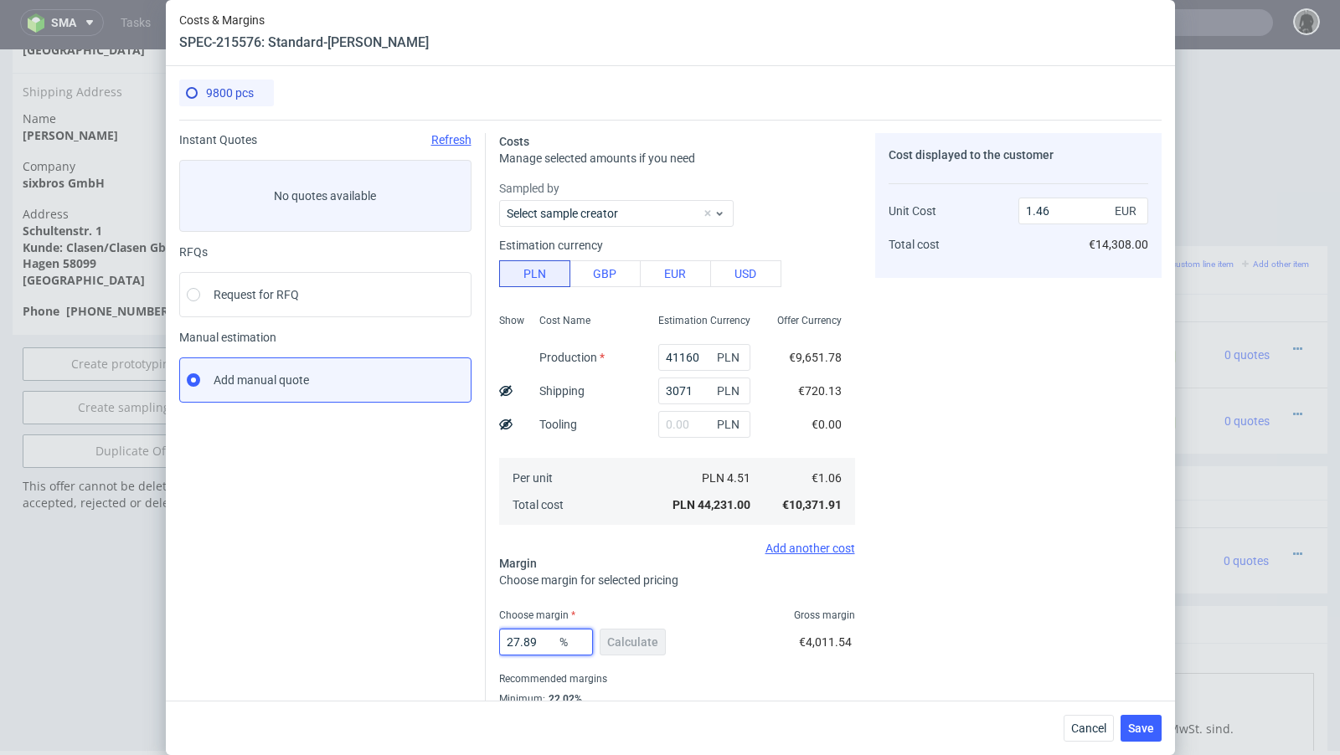
drag, startPoint x: 545, startPoint y: 647, endPoint x: 527, endPoint y: 642, distance: 19.1
click at [527, 642] on input "27.89" at bounding box center [546, 642] width 94 height 27
click at [397, 619] on div "Instant Quotes Refresh No quotes available RFQs Request for RFQ Manual estimati…" at bounding box center [332, 439] width 306 height 613
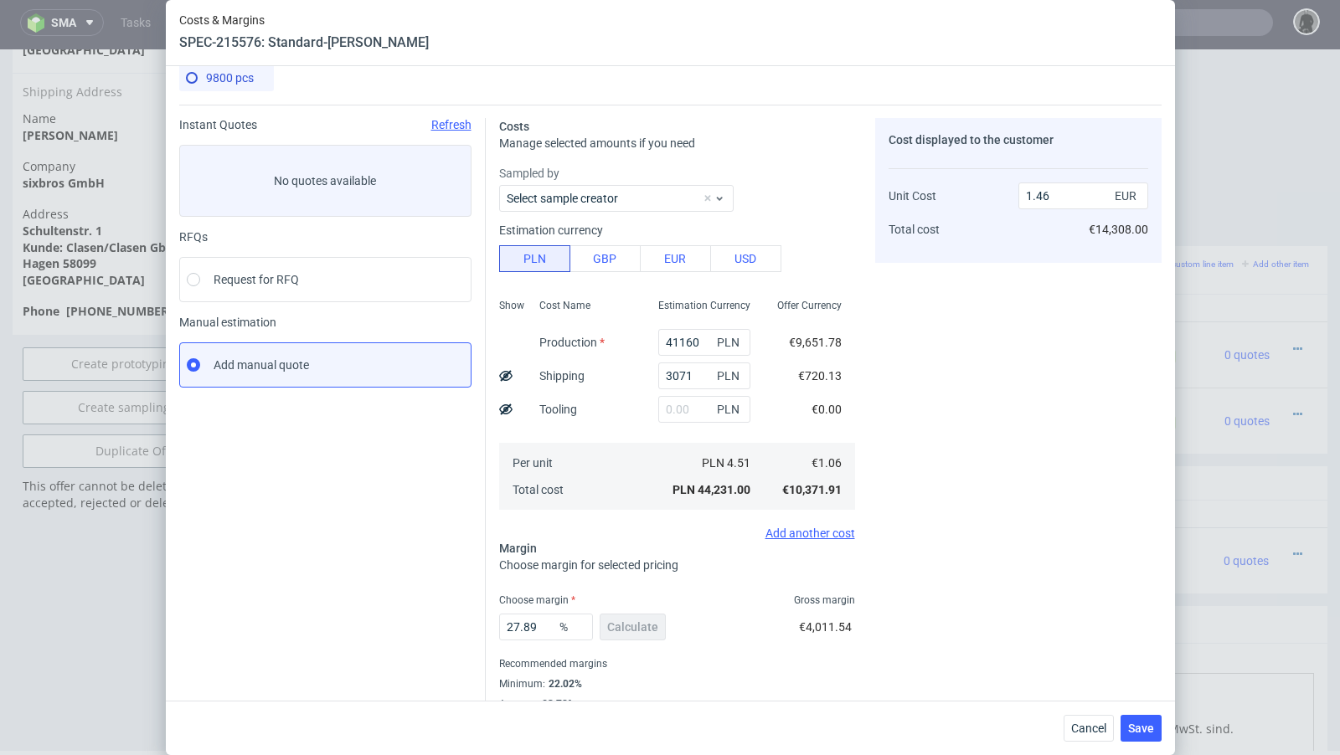
scroll to position [27, 0]
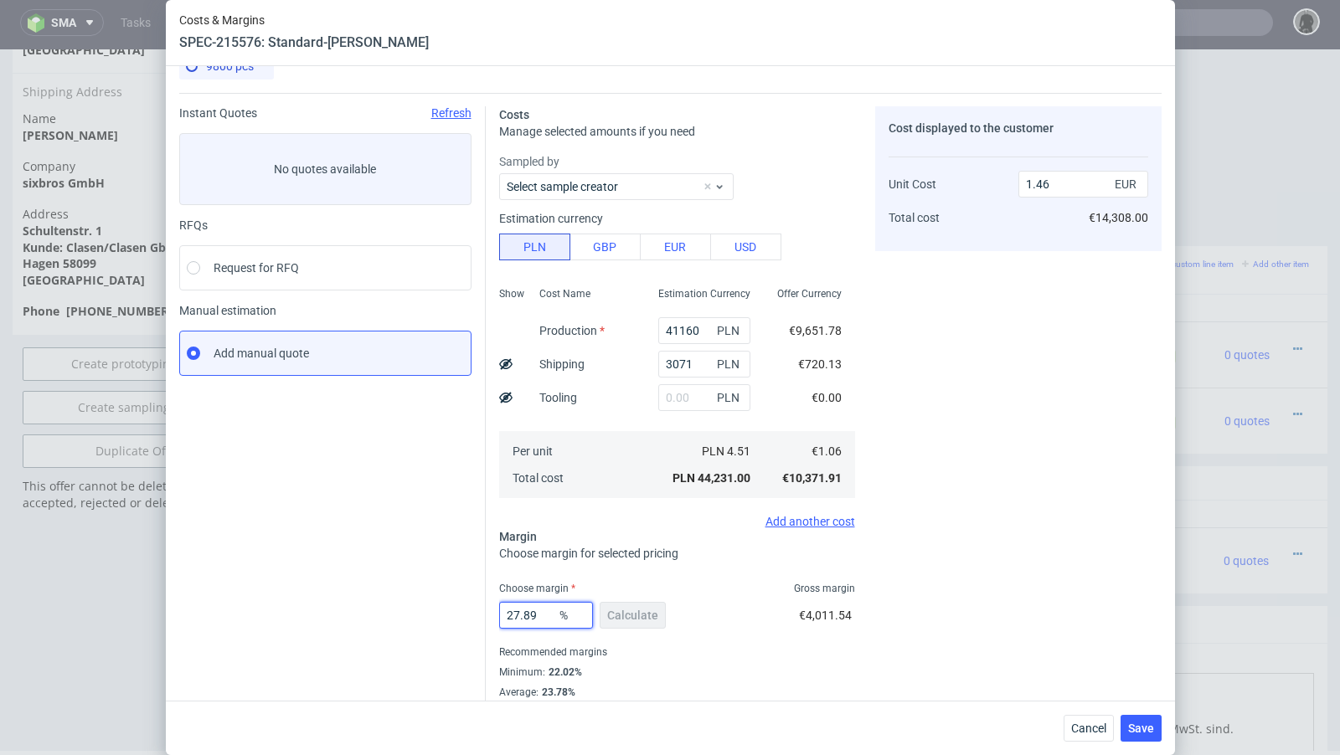
drag, startPoint x: 543, startPoint y: 621, endPoint x: 513, endPoint y: 615, distance: 29.9
click at [513, 615] on input "27.89" at bounding box center [546, 615] width 94 height 27
type input "26"
type input "1.43"
type input "26.5"
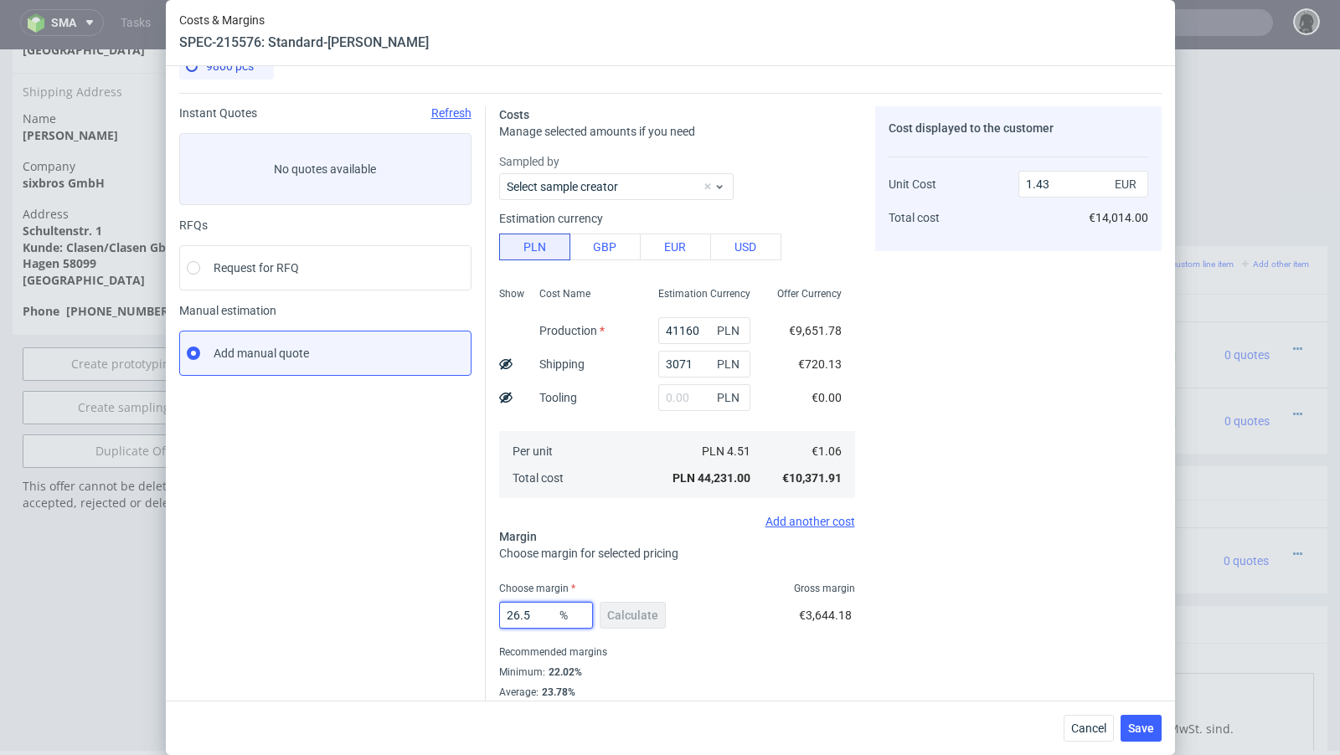
type input "1.44"
type input "26.4"
type input "1.43"
type input "26.5"
type input "1.44"
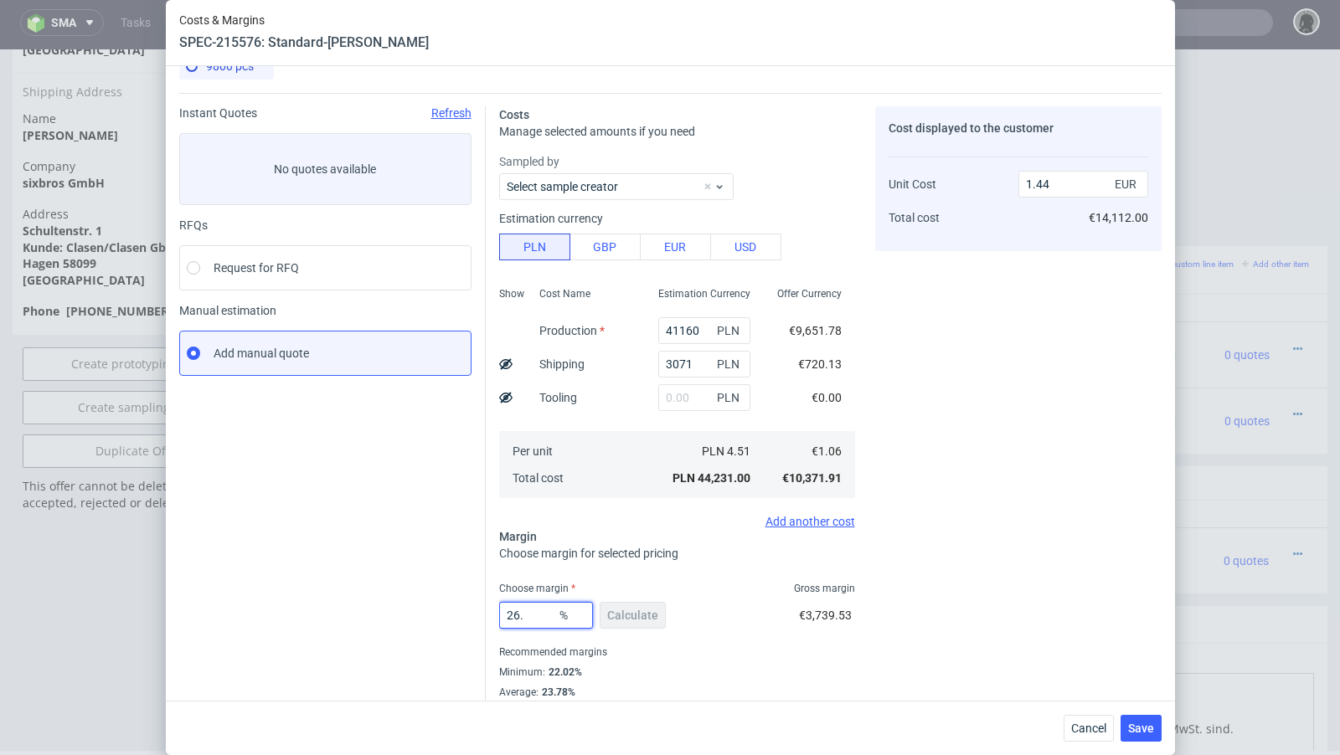
type input "26.4"
type input "1.43"
type input "26.4"
click at [338, 573] on div "Instant Quotes Refresh No quotes available RFQs Request for RFQ Manual estimati…" at bounding box center [332, 412] width 306 height 613
drag, startPoint x: 703, startPoint y: 329, endPoint x: 618, endPoint y: 322, distance: 84.8
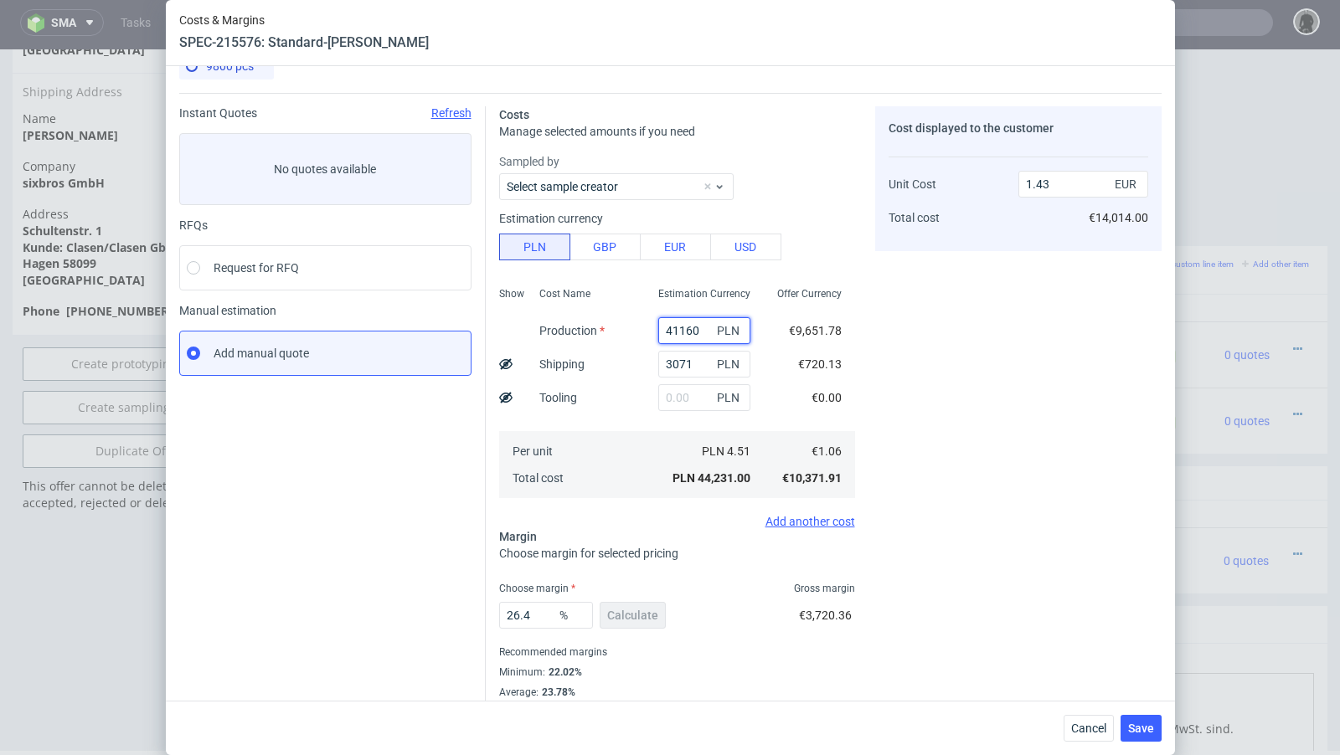
click at [618, 322] on div "Show Cost Name Production Shipping Tooling Per unit Total cost Estimation Curre…" at bounding box center [677, 391] width 356 height 221
type input "0.1"
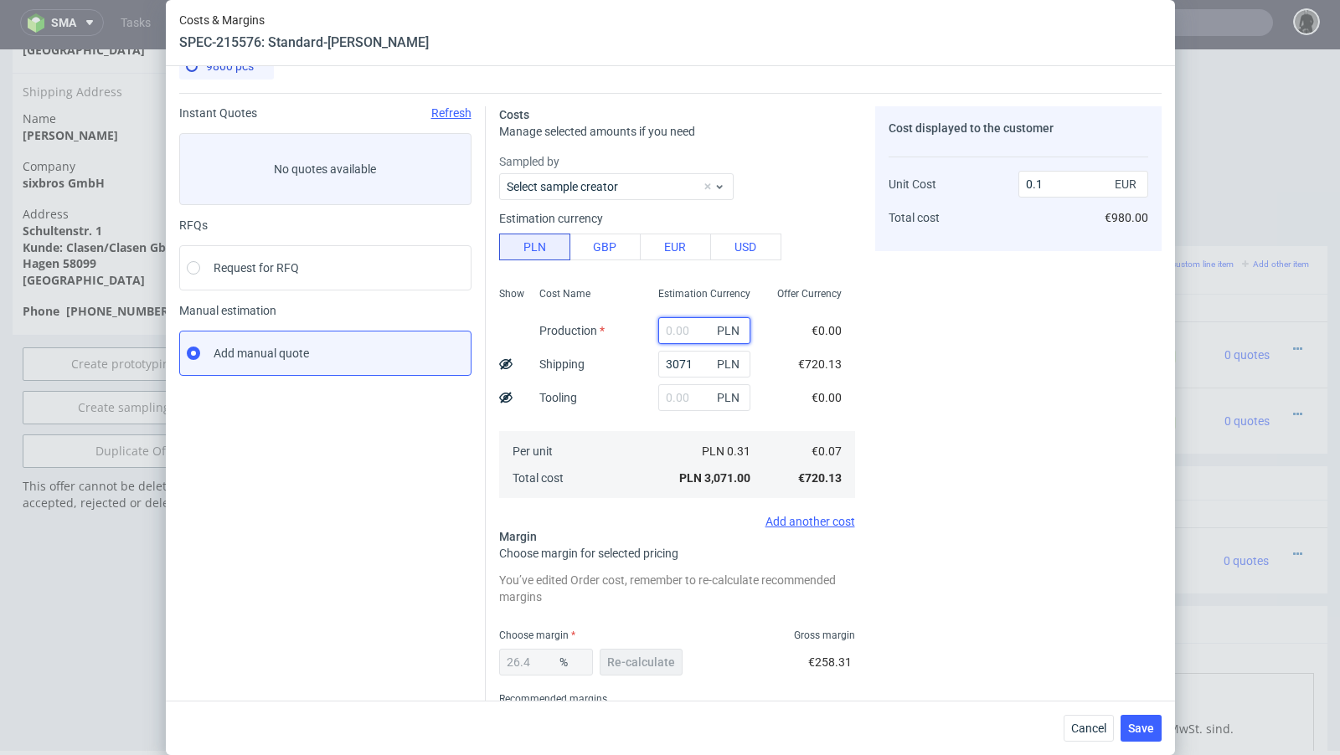
click at [680, 327] on input "text" at bounding box center [704, 330] width 92 height 27
paste input "41160"
type input "41160"
type input "1.43"
click at [543, 663] on input "26.4" at bounding box center [546, 662] width 94 height 27
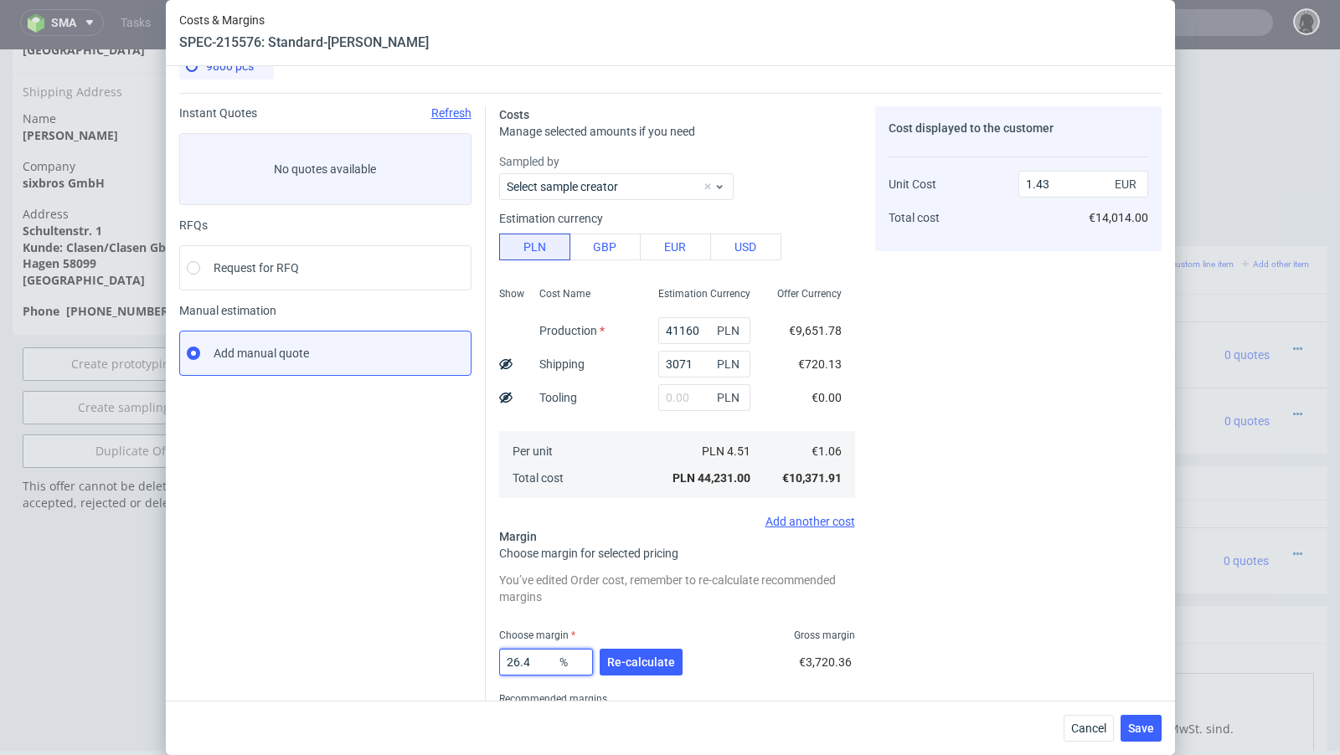
type input "26.45"
type input "1.44"
type input "26.42"
type input "1.43"
type input "26.45"
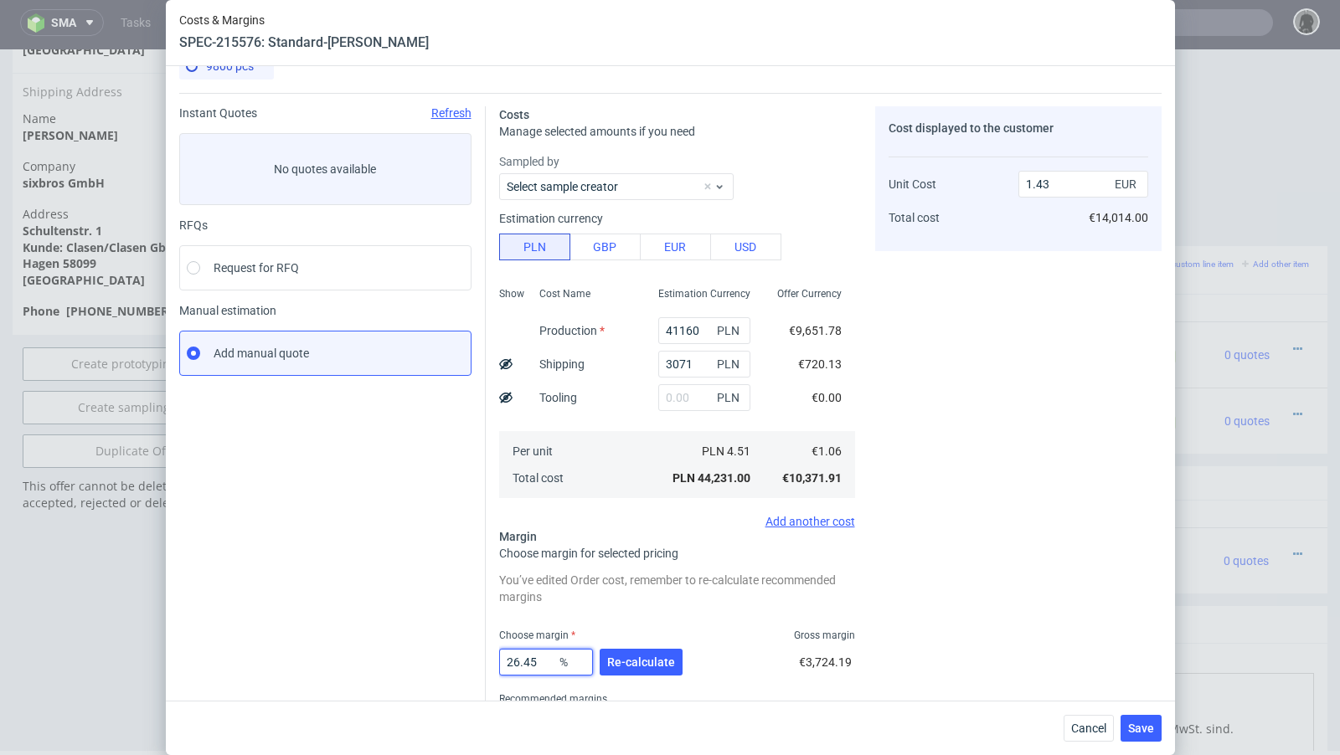
type input "1.44"
drag, startPoint x: 548, startPoint y: 657, endPoint x: 485, endPoint y: 656, distance: 62.8
click at [486, 656] on div "Costs Manage selected amounts if you need Sampled by Select sample creator Esti…" at bounding box center [824, 429] width 676 height 673
type input "27"
type input "1.45"
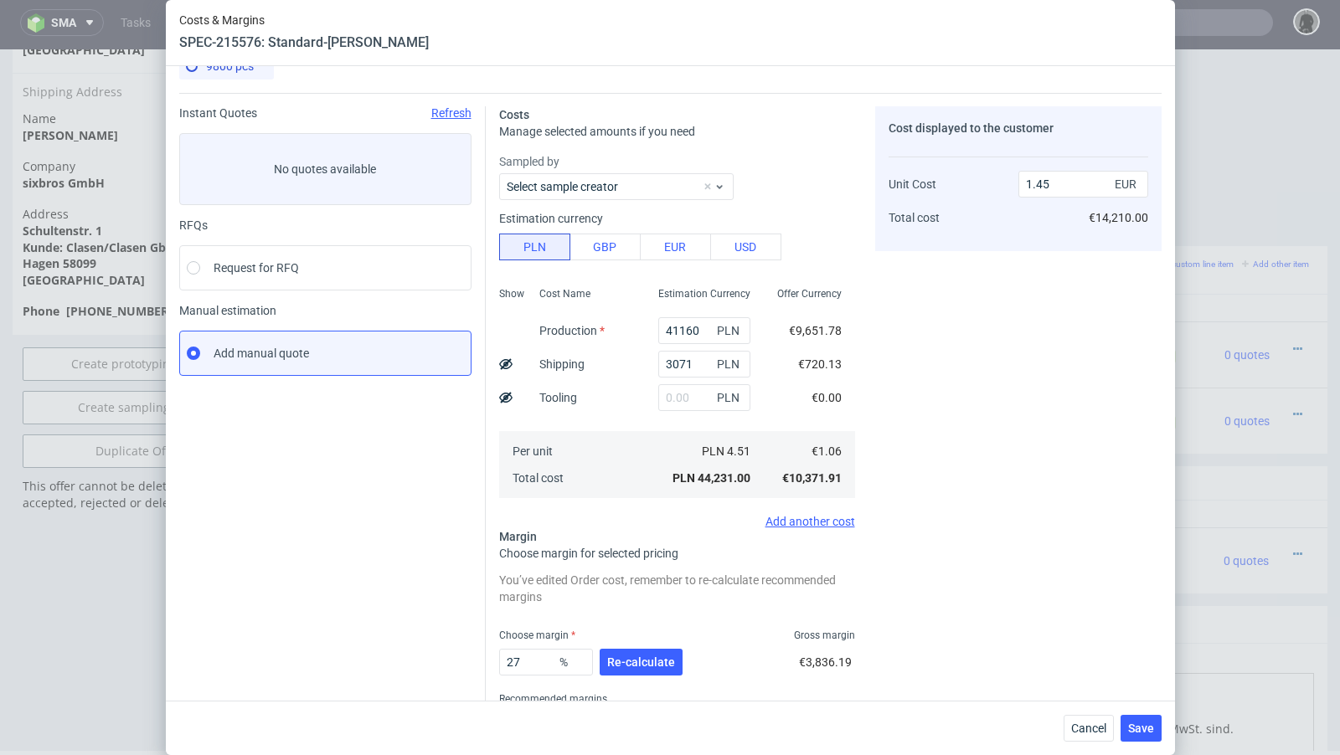
click at [684, 653] on div "27 % Re-calculate €3,836.19" at bounding box center [677, 665] width 356 height 47
click at [648, 656] on span "Re-calculate" at bounding box center [641, 662] width 68 height 12
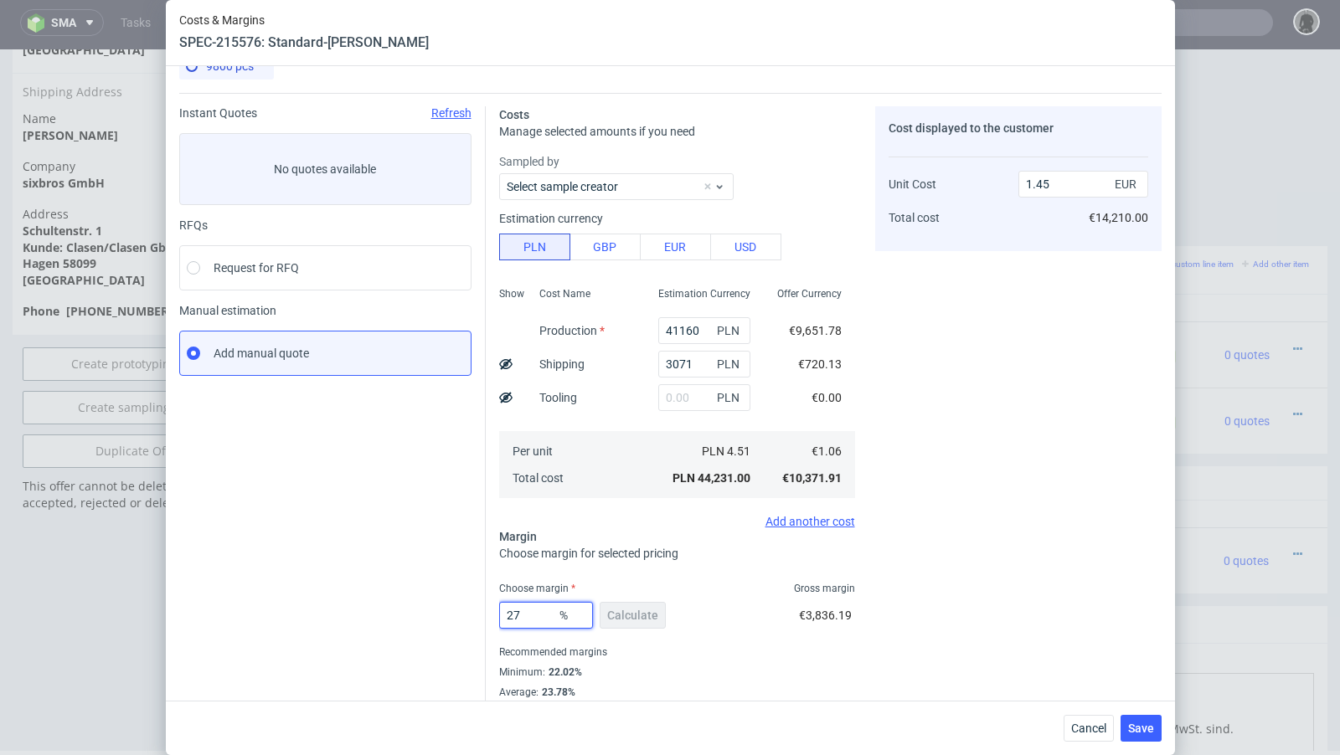
click at [535, 617] on input "27" at bounding box center [546, 615] width 94 height 27
type input "27.5"
type input "1.46"
type input "27.4"
type input "1.45"
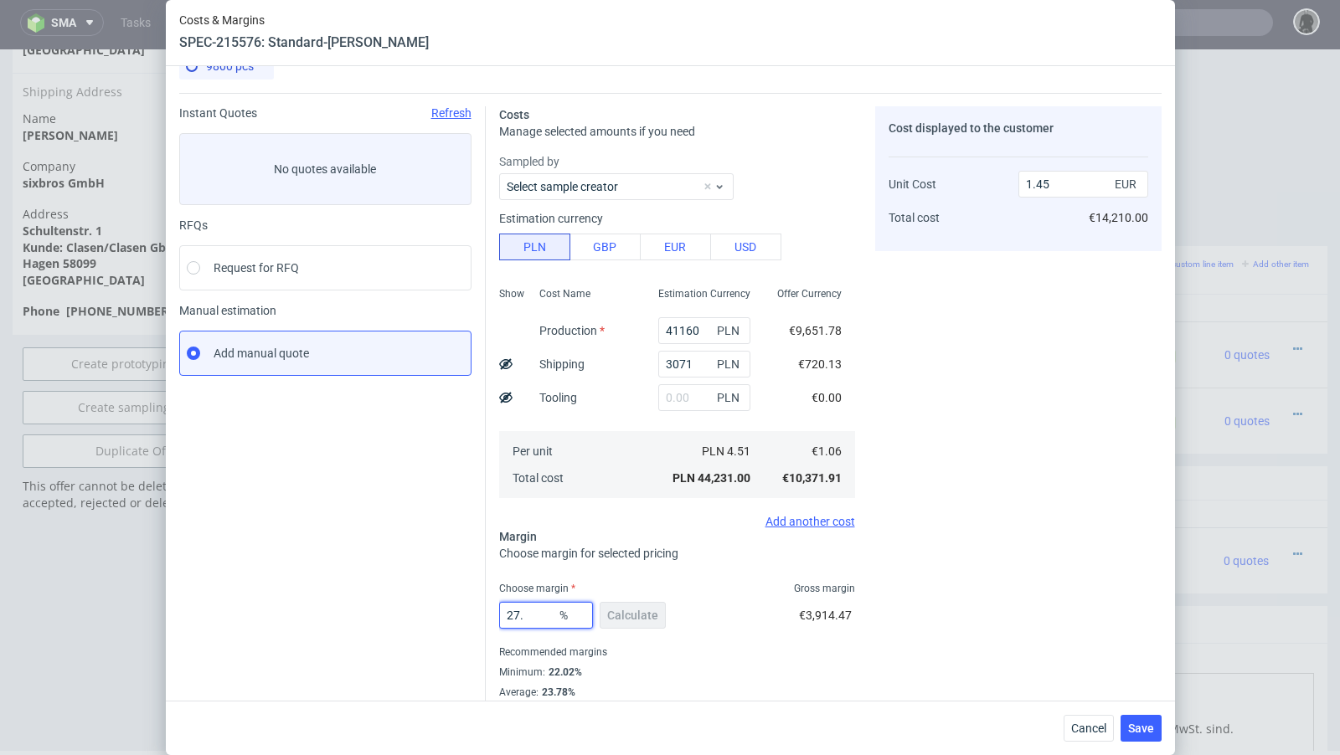
type input "27.5"
type input "1.46"
type input "27.4"
type input "1.45"
type input "27.44"
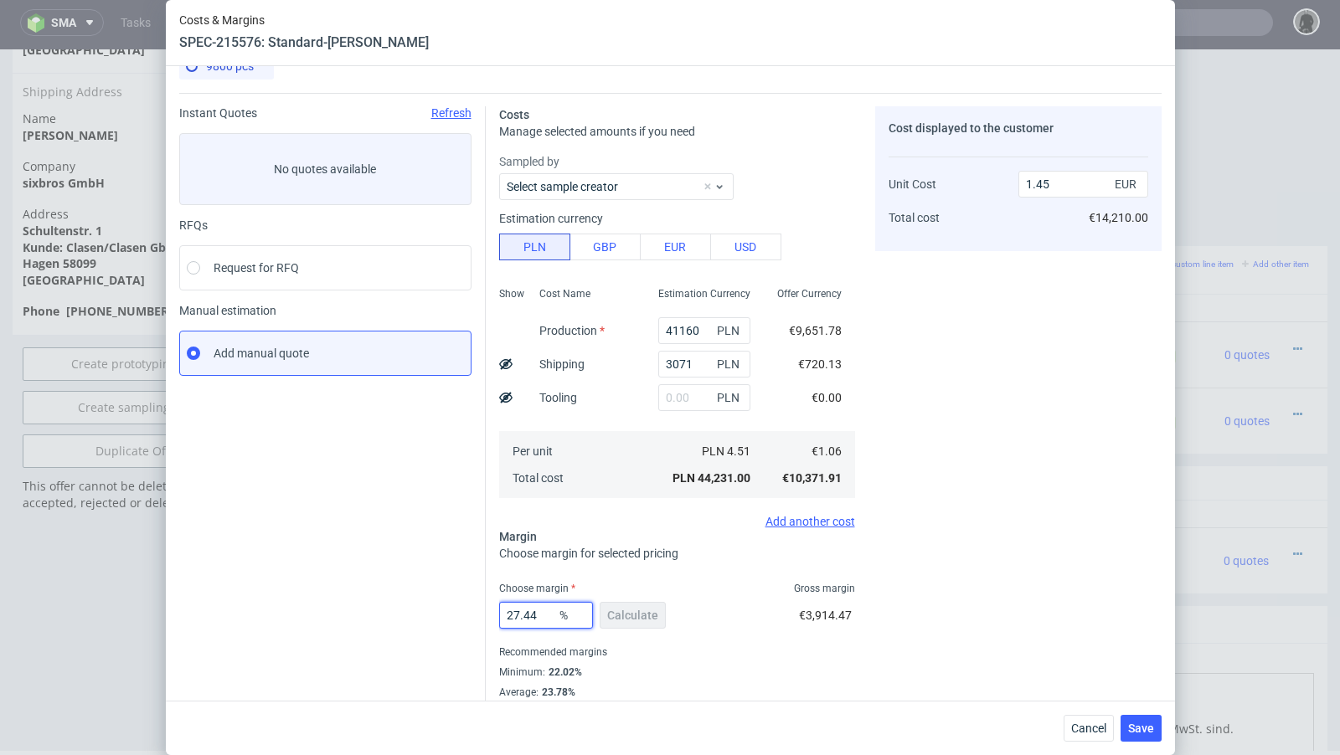
type input "1.46"
type input "27.43"
type input "1.45"
type input "27.43"
click at [675, 667] on div "Minimum : 22.02%" at bounding box center [677, 672] width 356 height 20
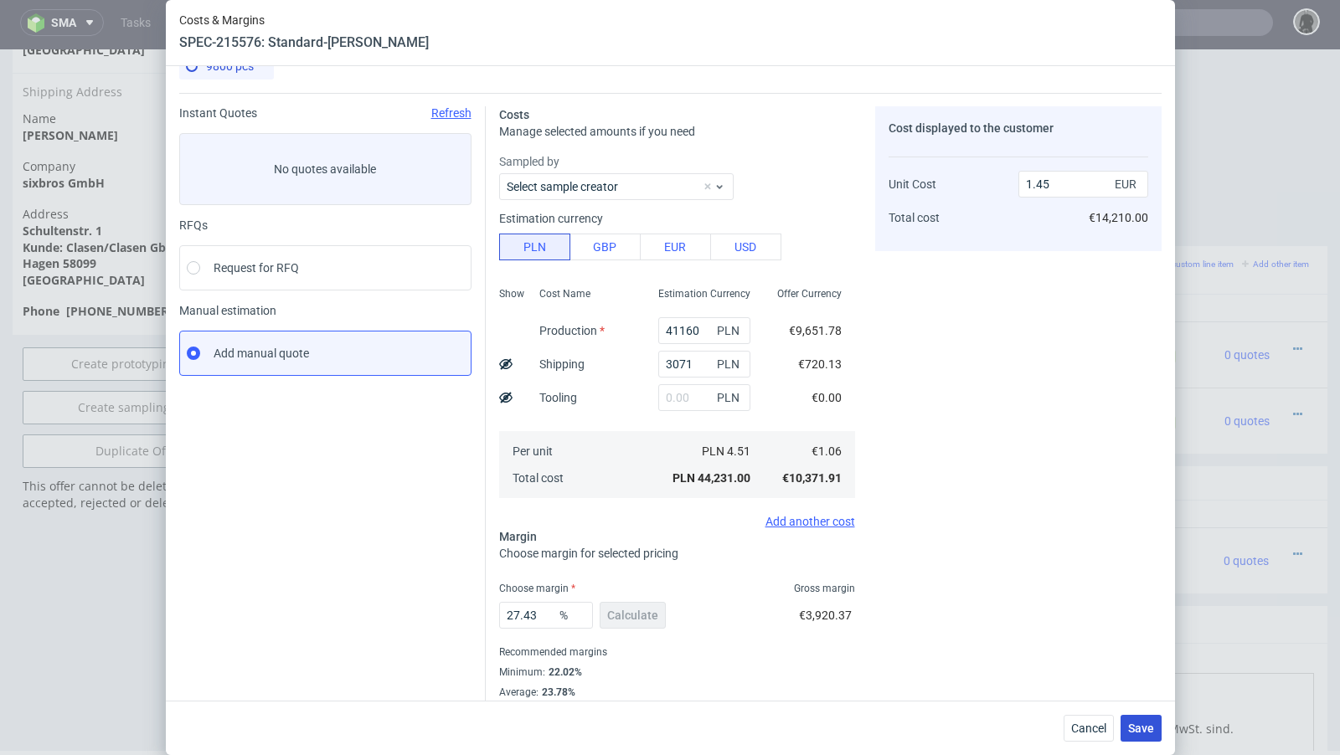
click at [1151, 732] on span "Save" at bounding box center [1141, 729] width 26 height 12
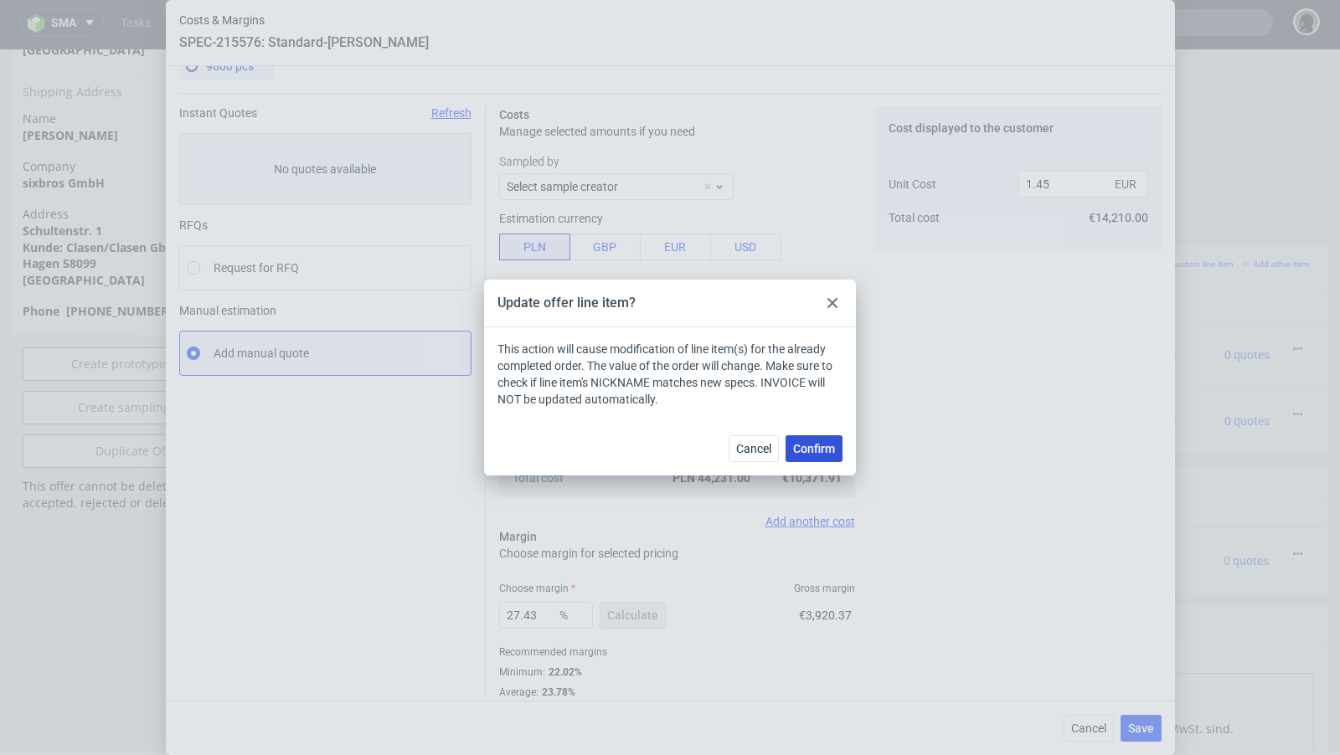
click at [808, 451] on span "Confirm" at bounding box center [814, 449] width 42 height 12
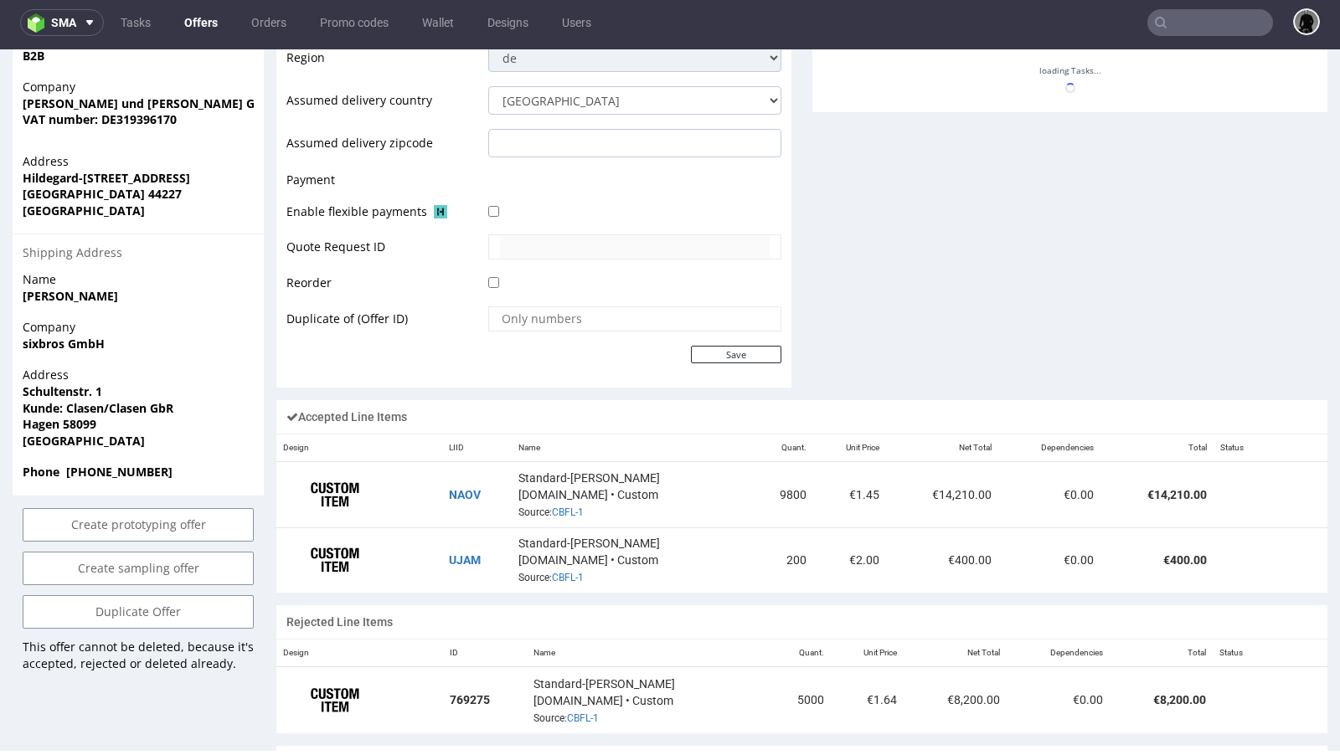
scroll to position [857, 0]
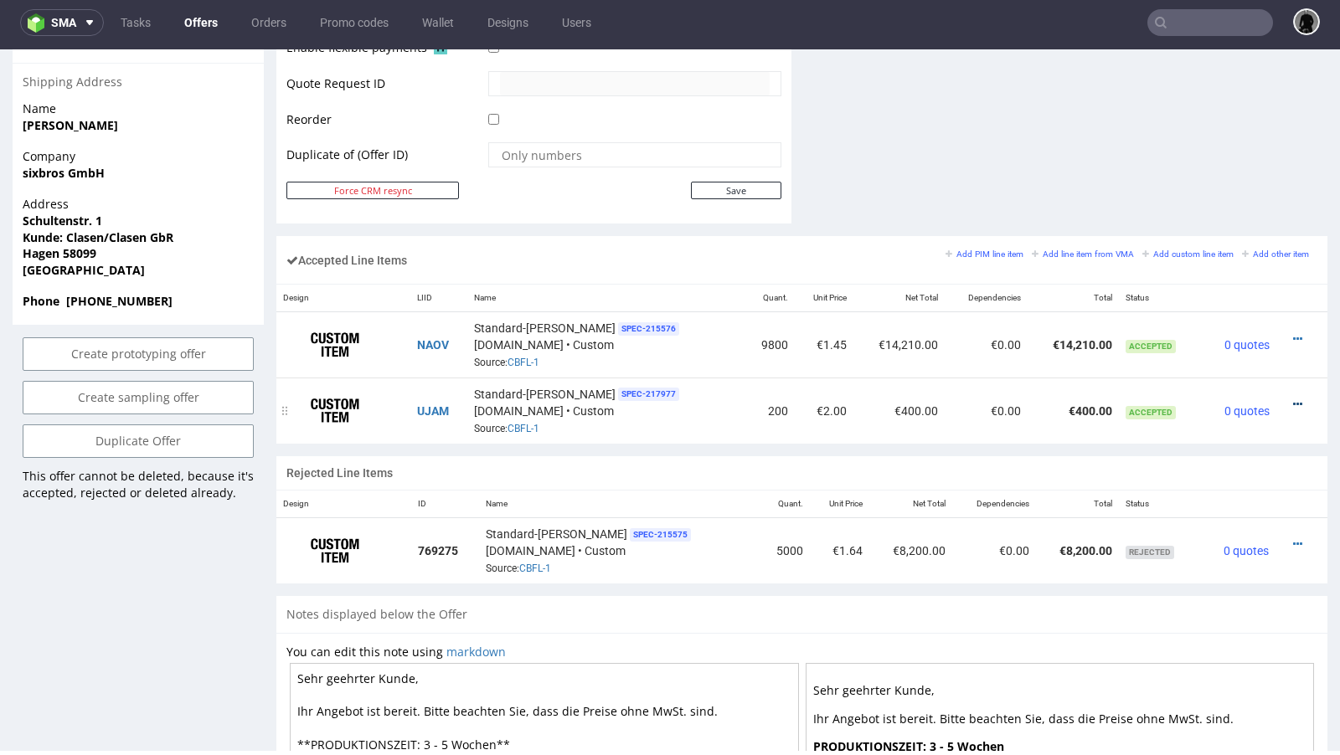
click at [1293, 399] on icon at bounding box center [1297, 405] width 9 height 12
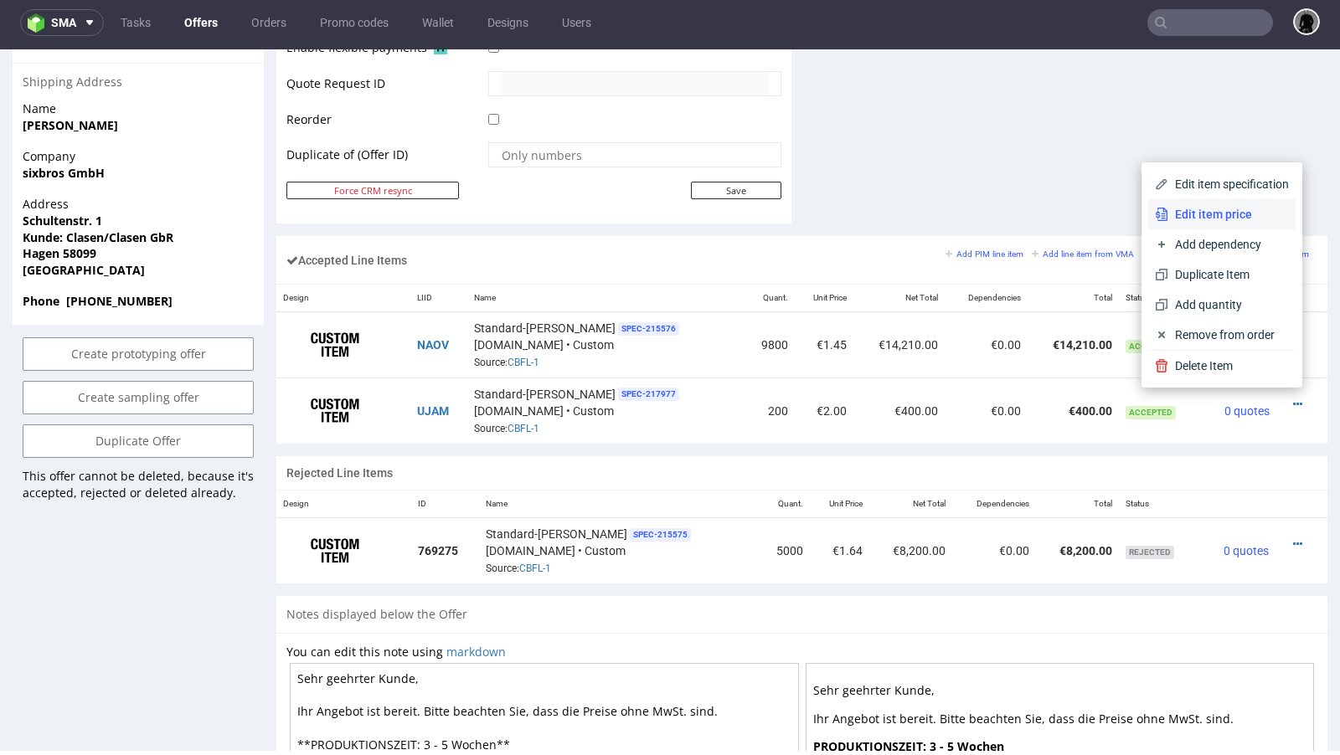
click at [1187, 217] on span "Edit item price" at bounding box center [1228, 214] width 121 height 17
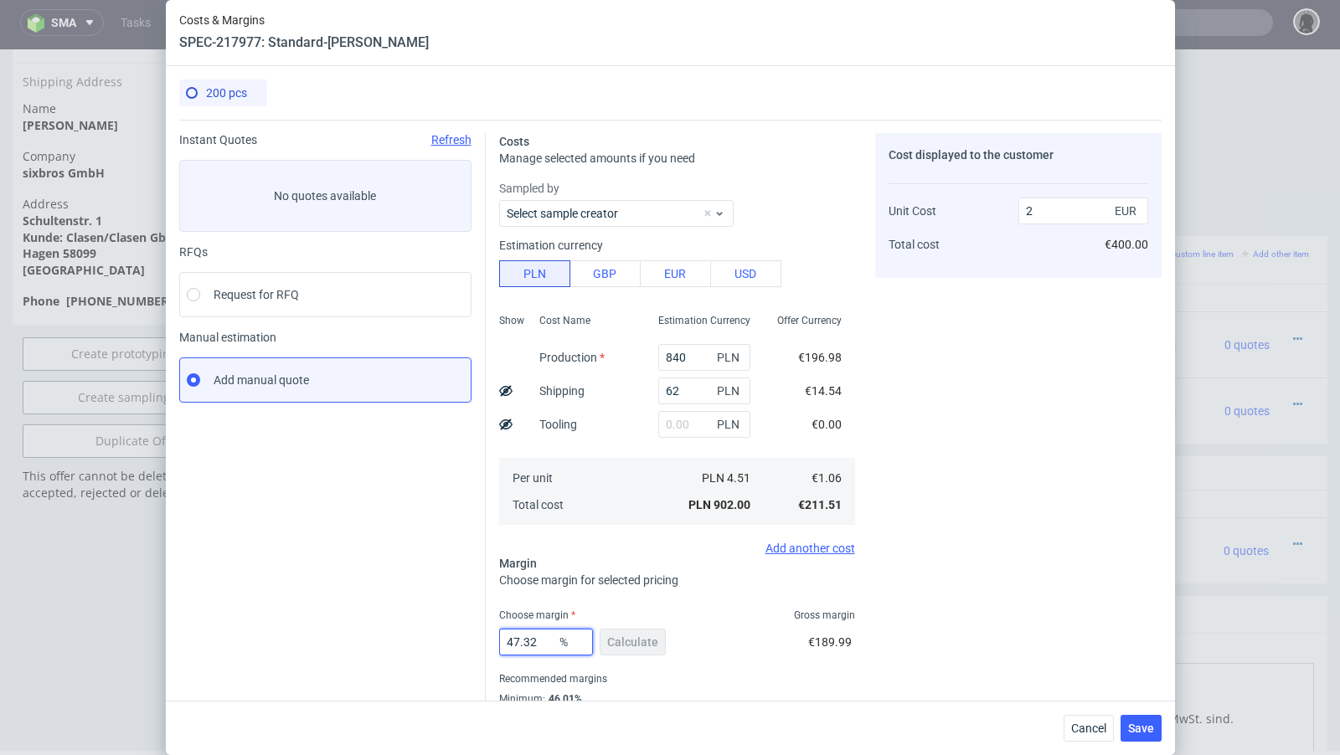
drag, startPoint x: 541, startPoint y: 641, endPoint x: 472, endPoint y: 640, distance: 68.7
click at [472, 640] on div "Instant Quotes Refresh No quotes available RFQs Request for RFQ Manual estimati…" at bounding box center [670, 433] width 982 height 626
type input "40"
type input "1.76"
type input "4"
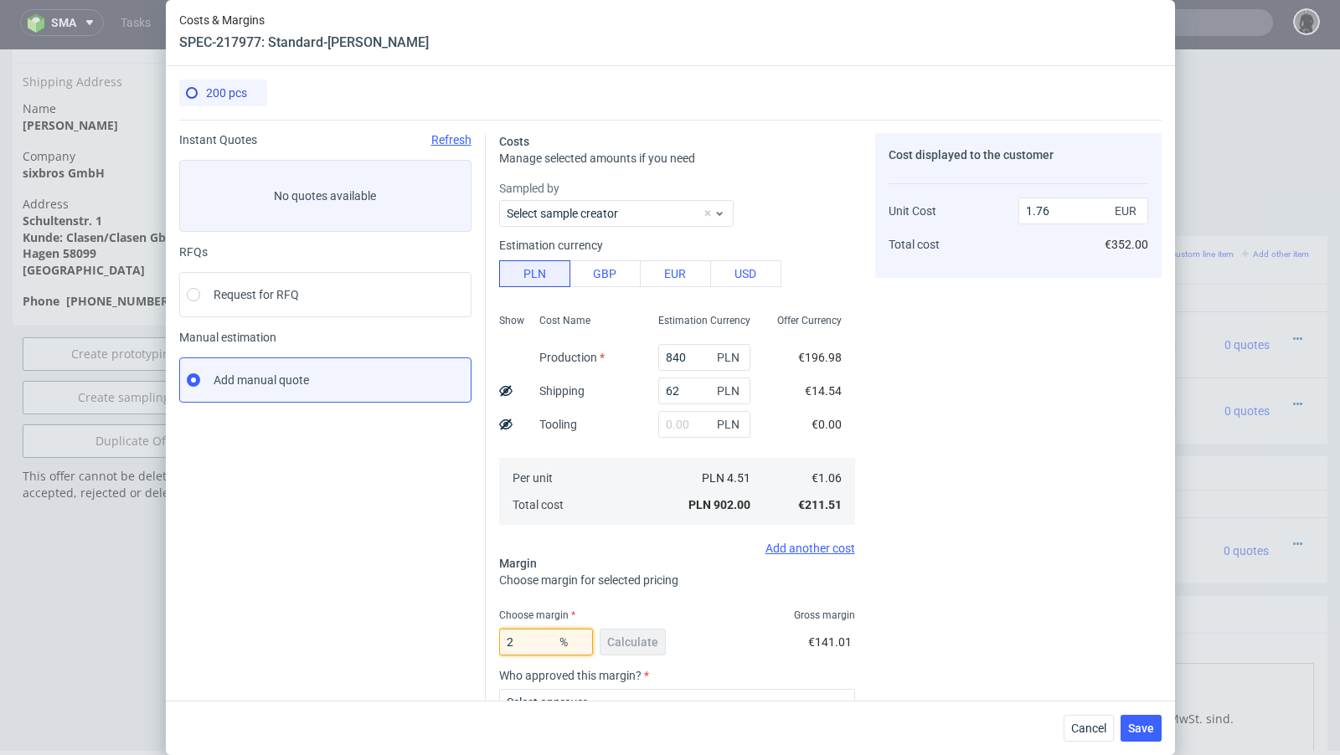
type input "27"
type input "1.45"
type input "28"
type input "1.47"
type input "27"
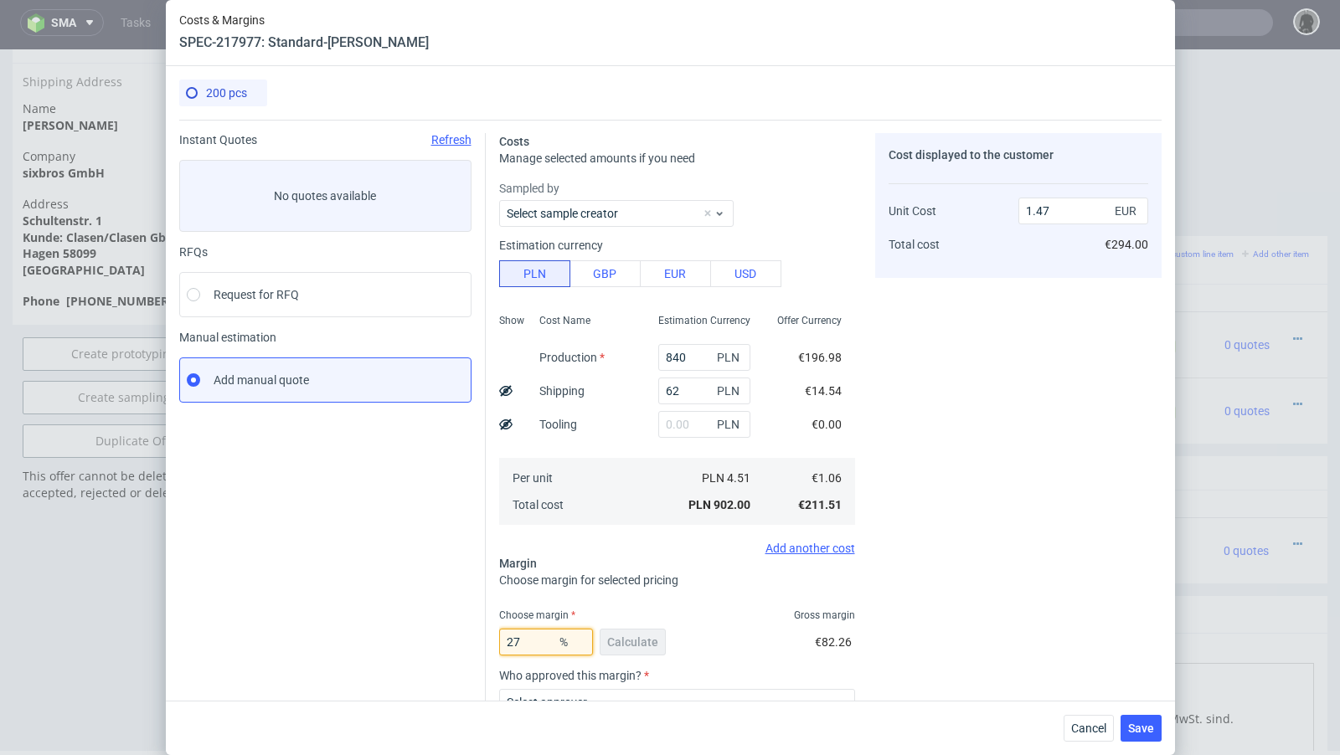
type input "1.45"
type input "27.7"
type input "1.46"
type input "27.4"
type input "1.45"
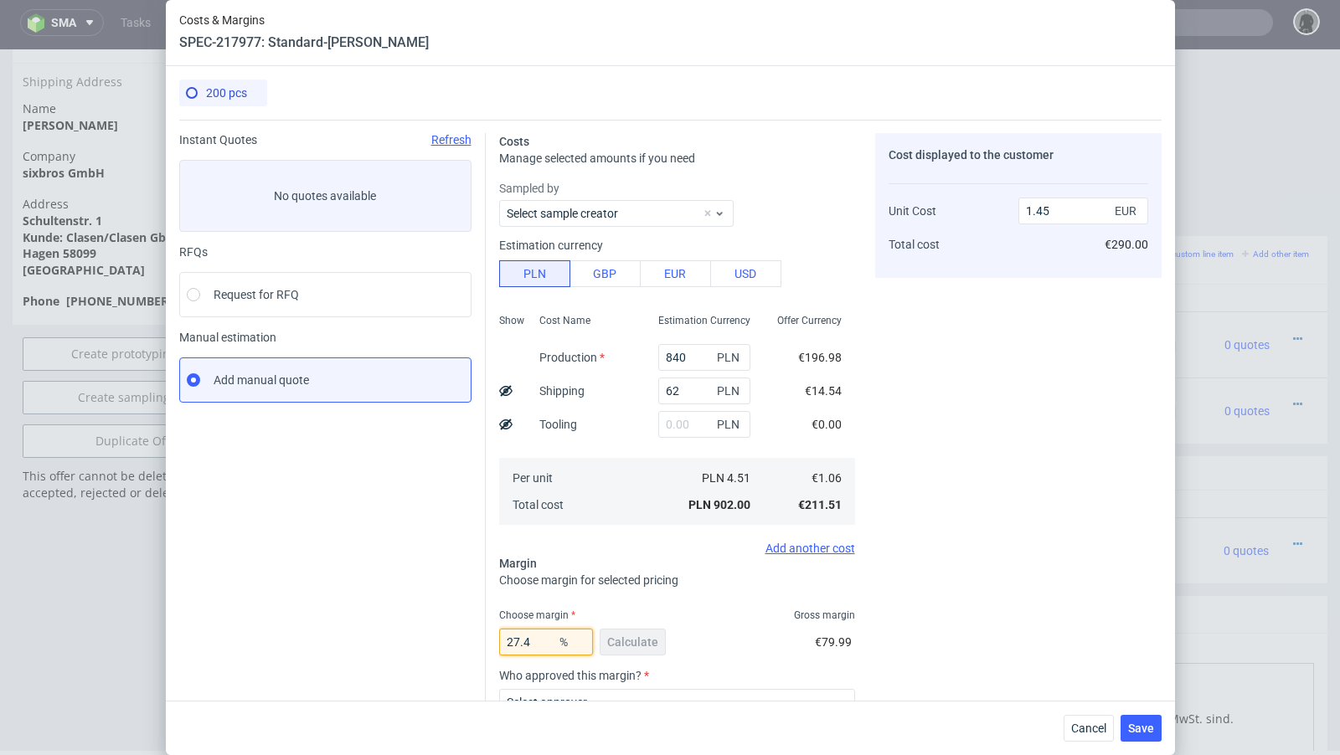
type input "27.46"
type input "1.46"
type input "27.44"
type input "1.45"
type input "27.44"
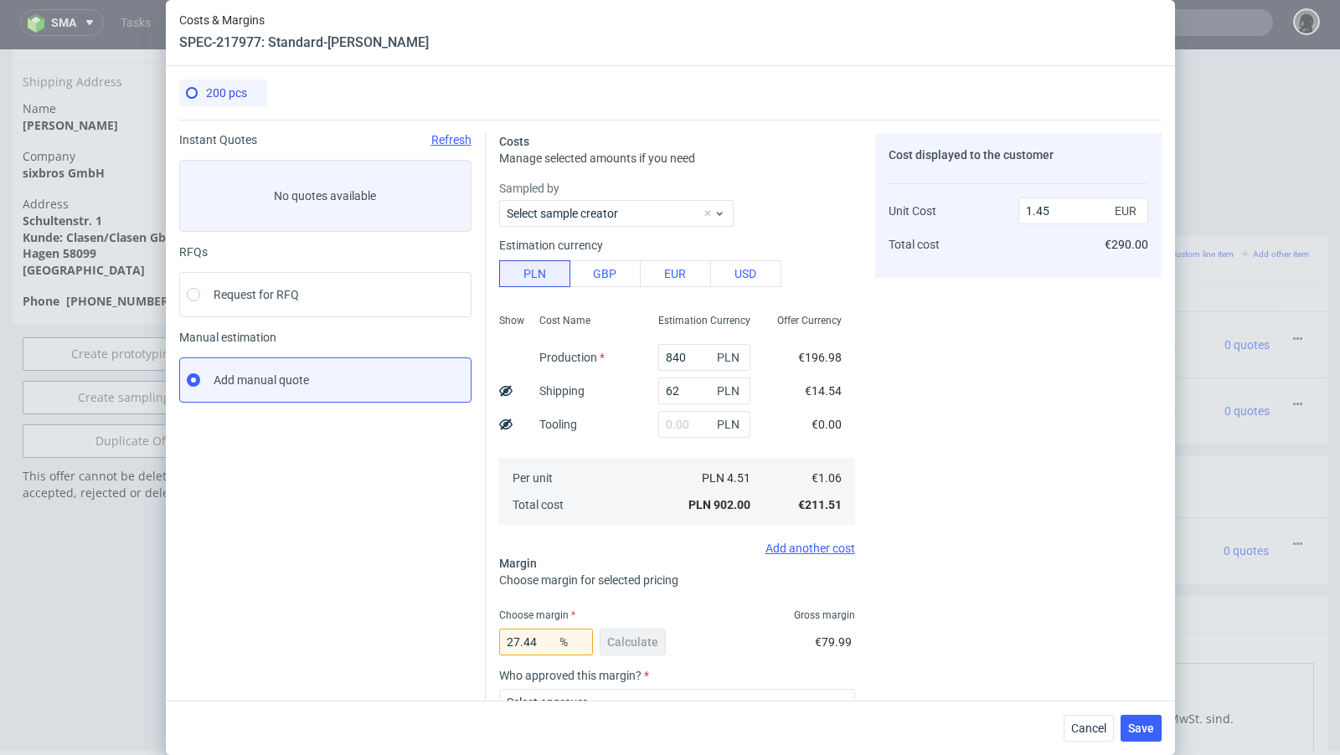
click at [370, 605] on div "Instant Quotes Refresh No quotes available RFQs Request for RFQ Manual estimati…" at bounding box center [332, 500] width 306 height 734
click at [1137, 744] on div "Cancel Save" at bounding box center [670, 728] width 1009 height 54
click at [1148, 739] on button "Save" at bounding box center [1140, 728] width 41 height 27
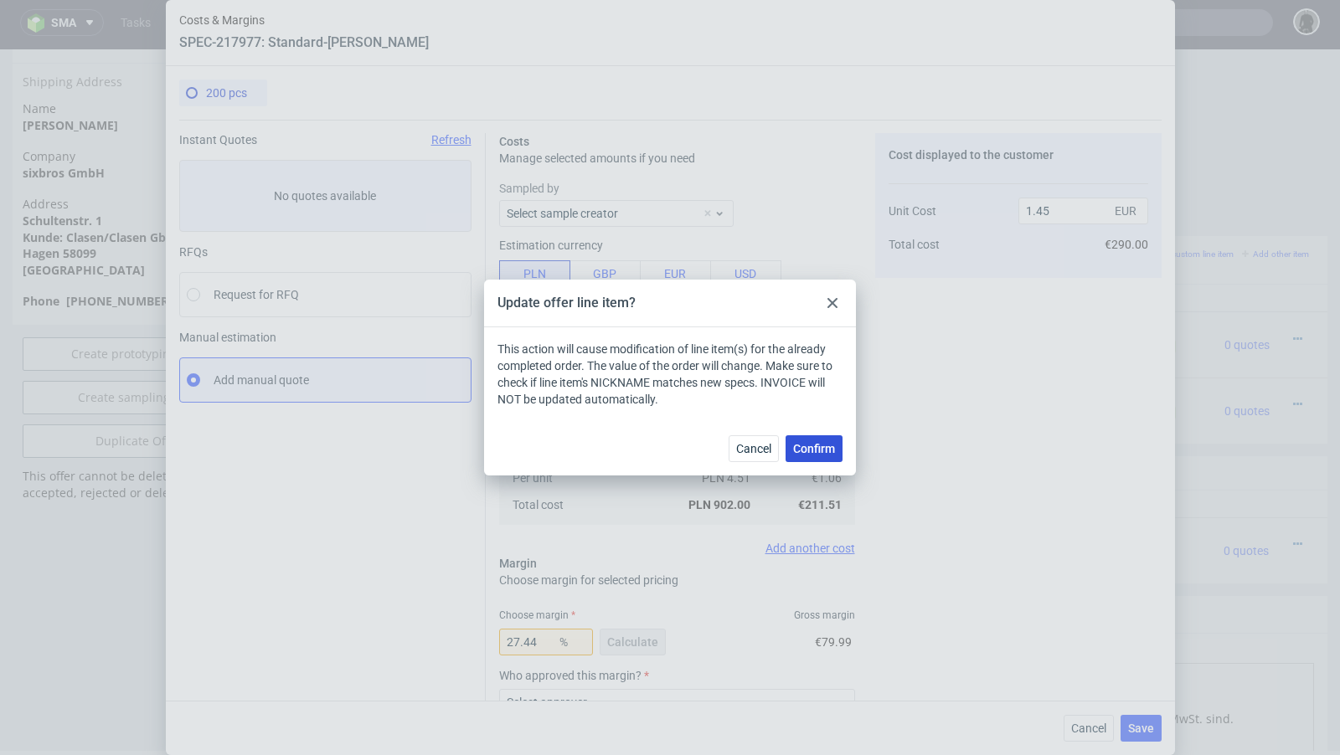
click at [816, 456] on button "Confirm" at bounding box center [813, 448] width 57 height 27
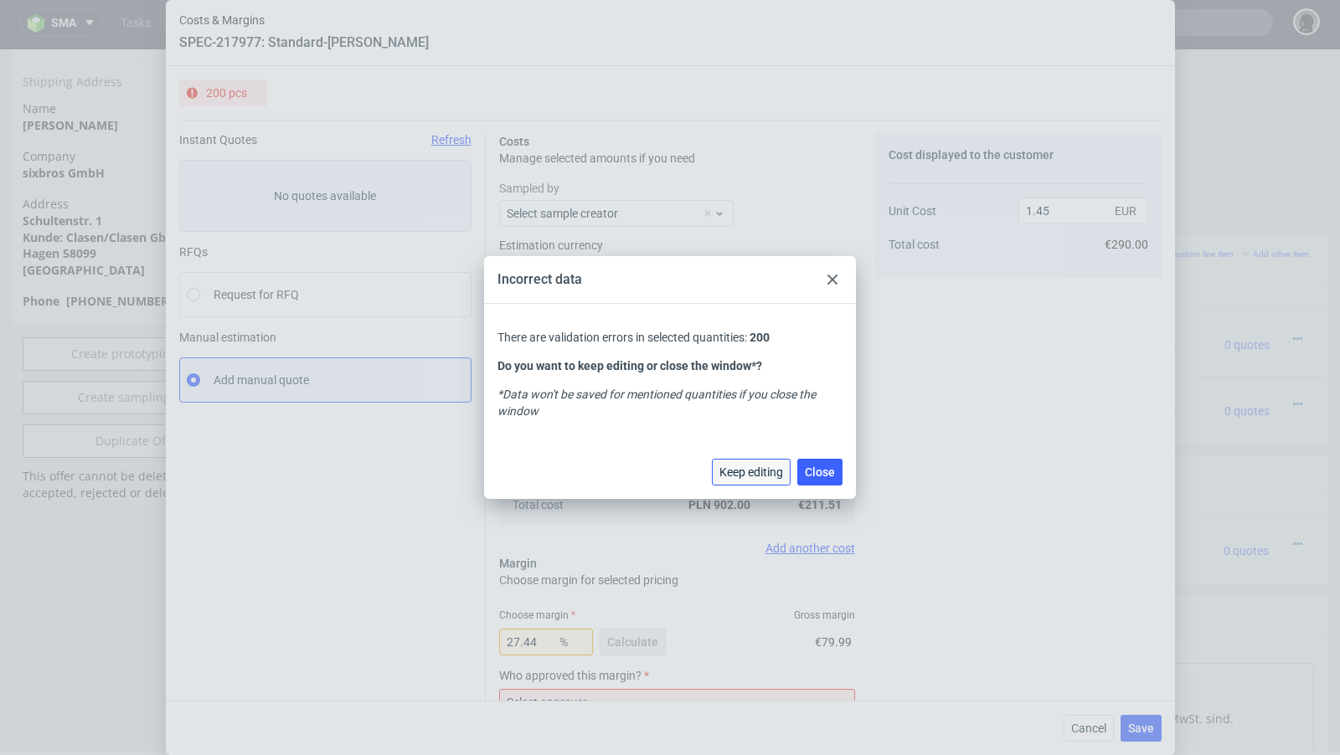
click at [764, 475] on span "Keep editing" at bounding box center [751, 472] width 64 height 12
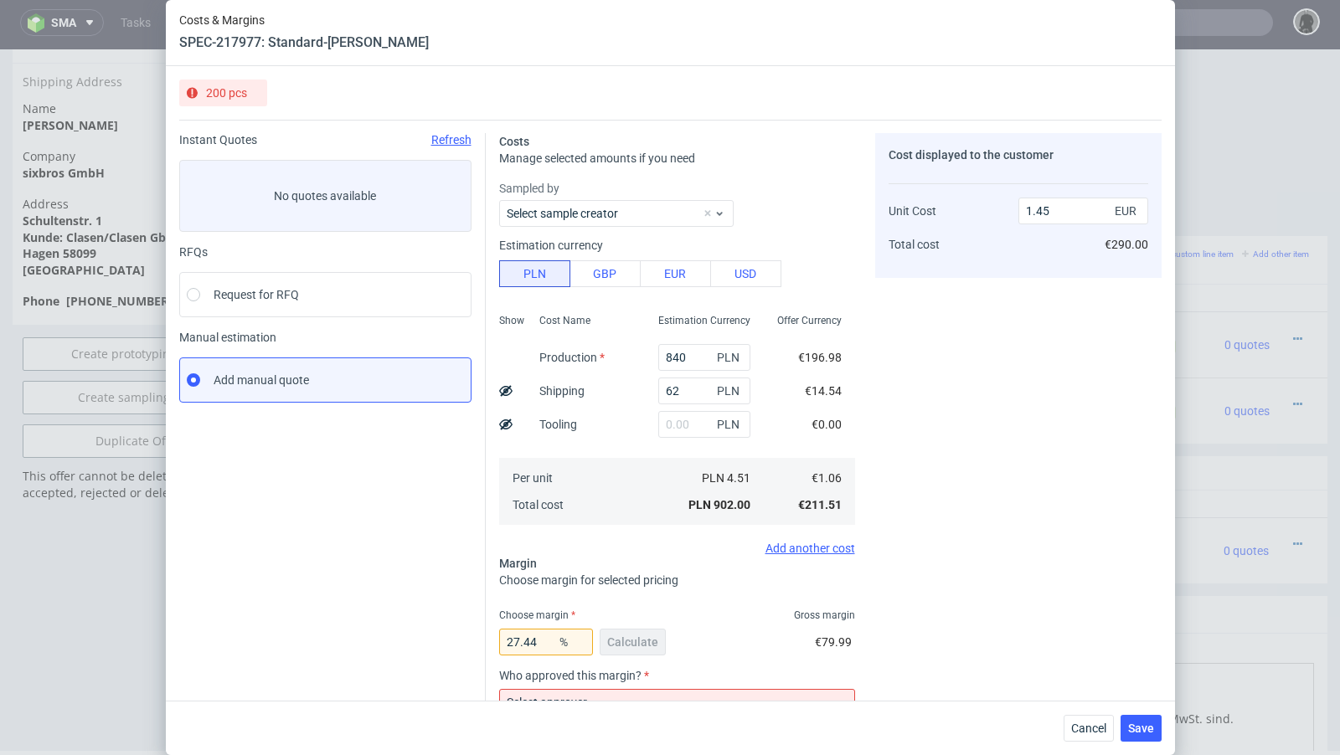
scroll to position [178, 0]
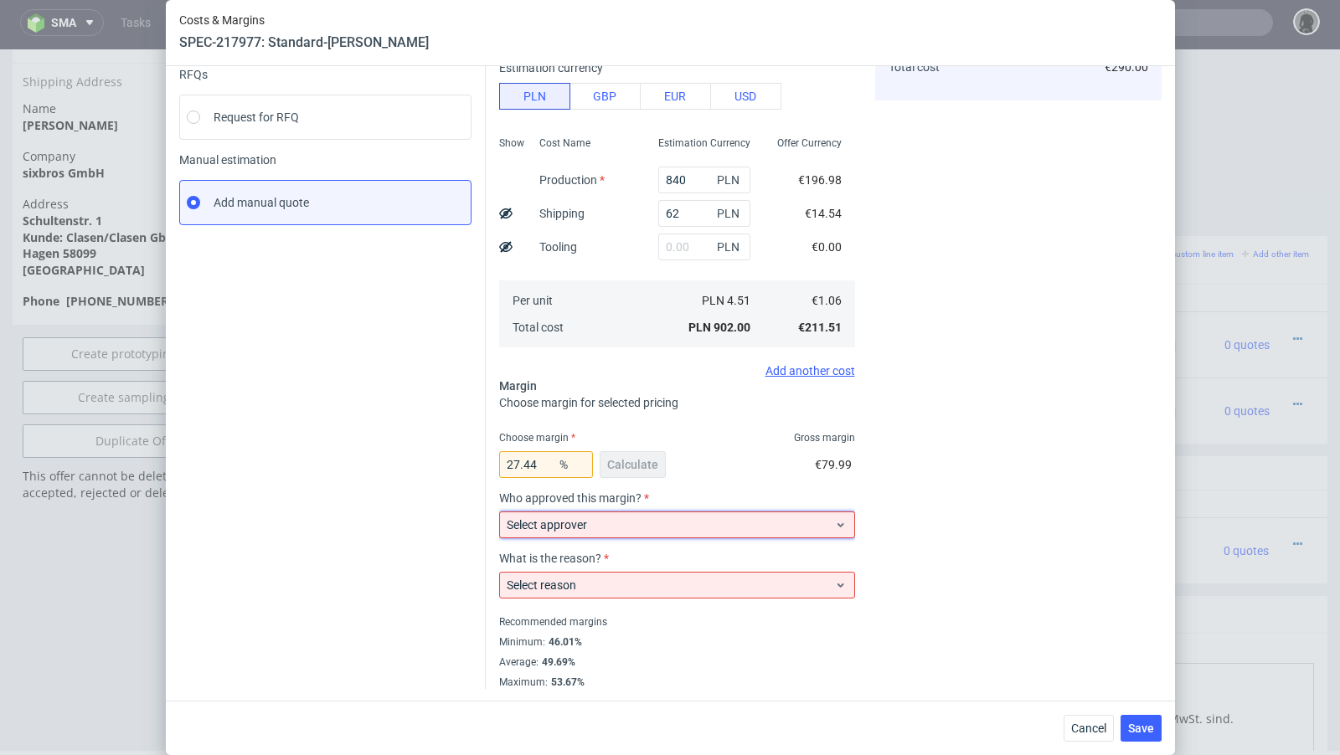
click at [569, 532] on span "Select approver" at bounding box center [671, 525] width 328 height 17
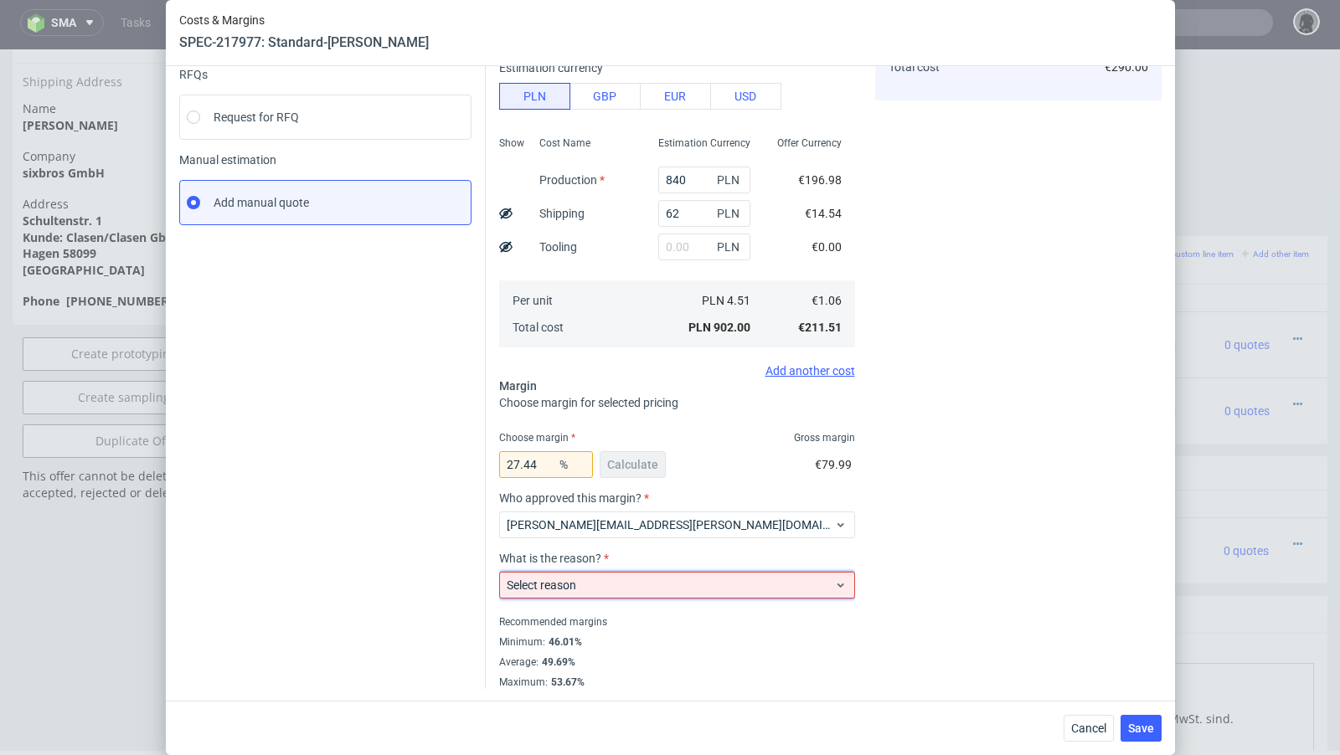
click at [564, 591] on span "Select reason" at bounding box center [671, 585] width 328 height 17
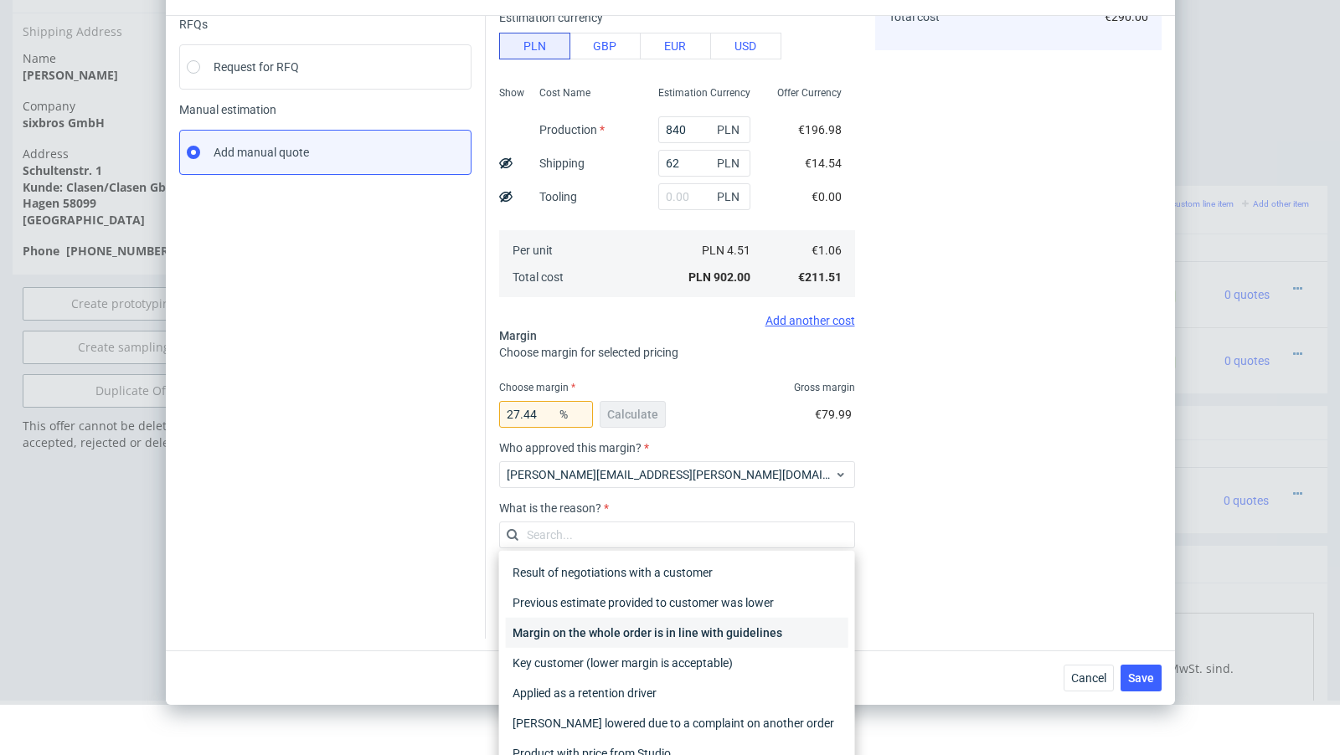
scroll to position [70, 0]
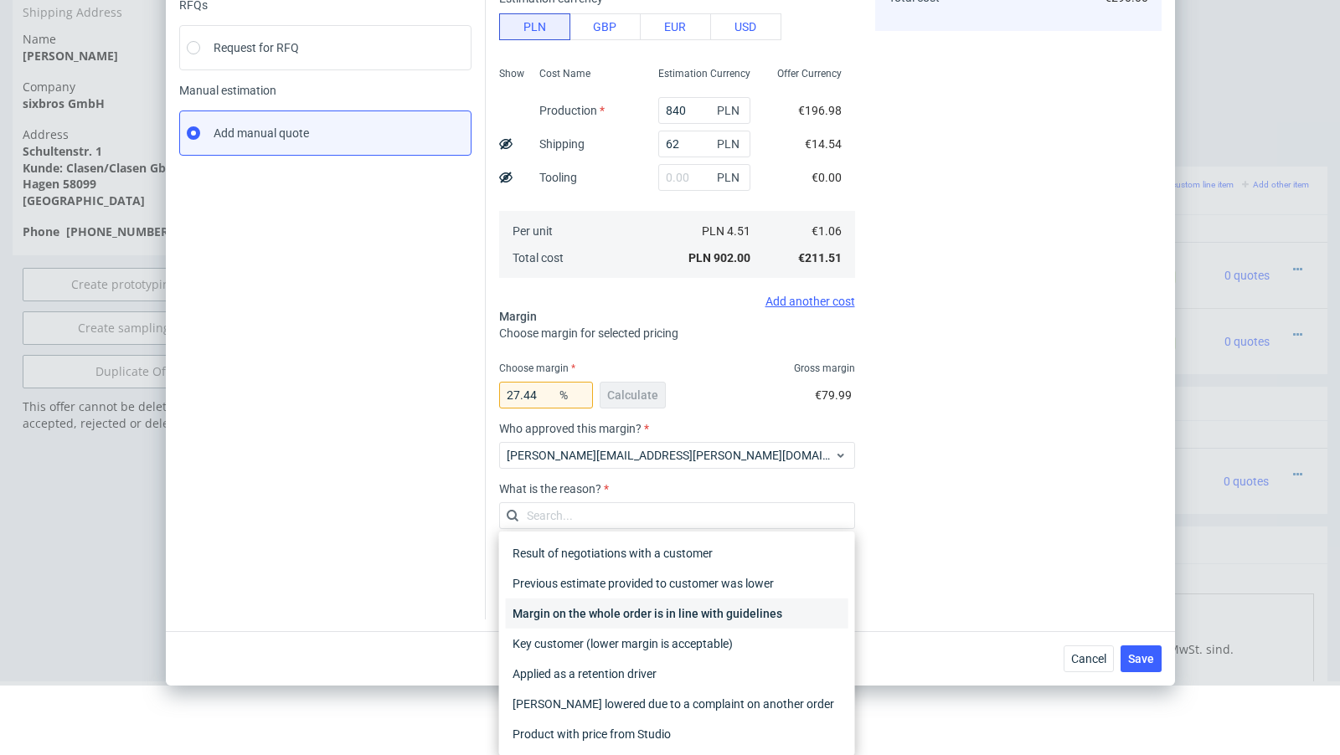
click at [621, 602] on div "Margin on the whole order is in line with guidelines" at bounding box center [677, 614] width 342 height 30
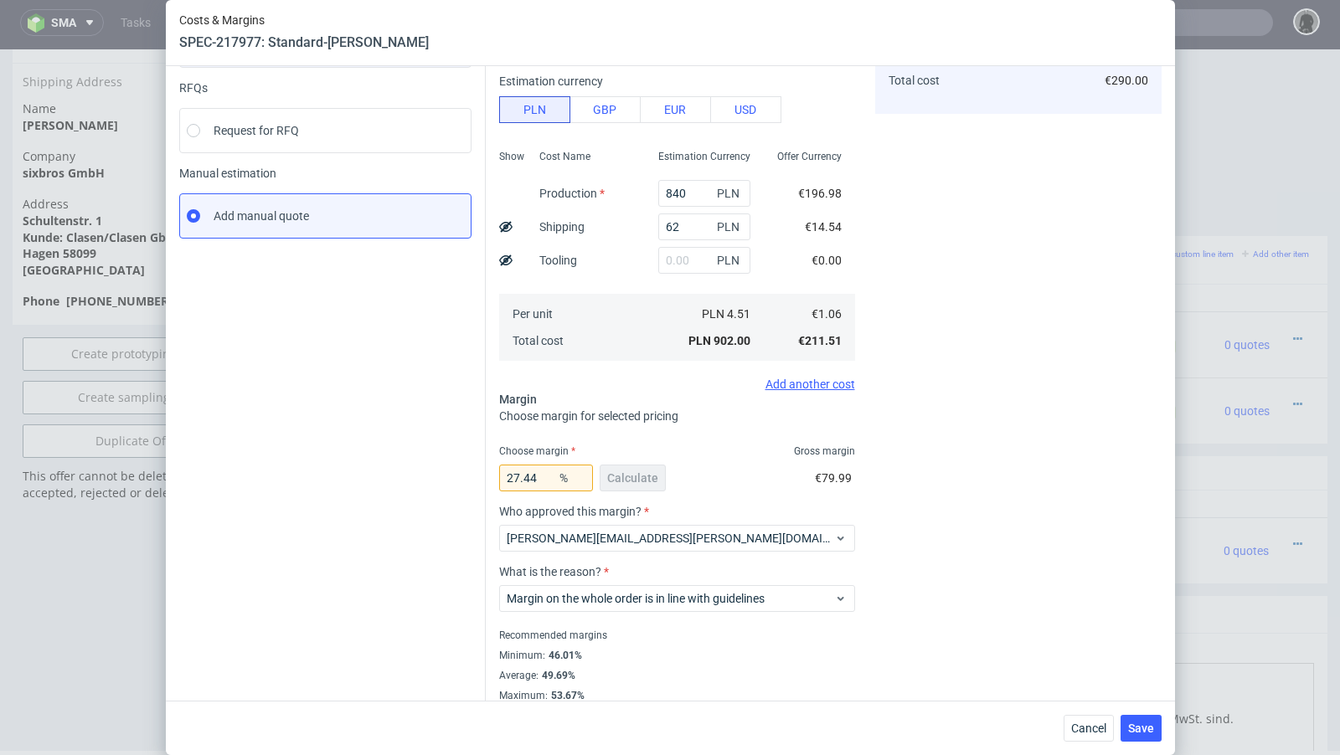
scroll to position [156, 0]
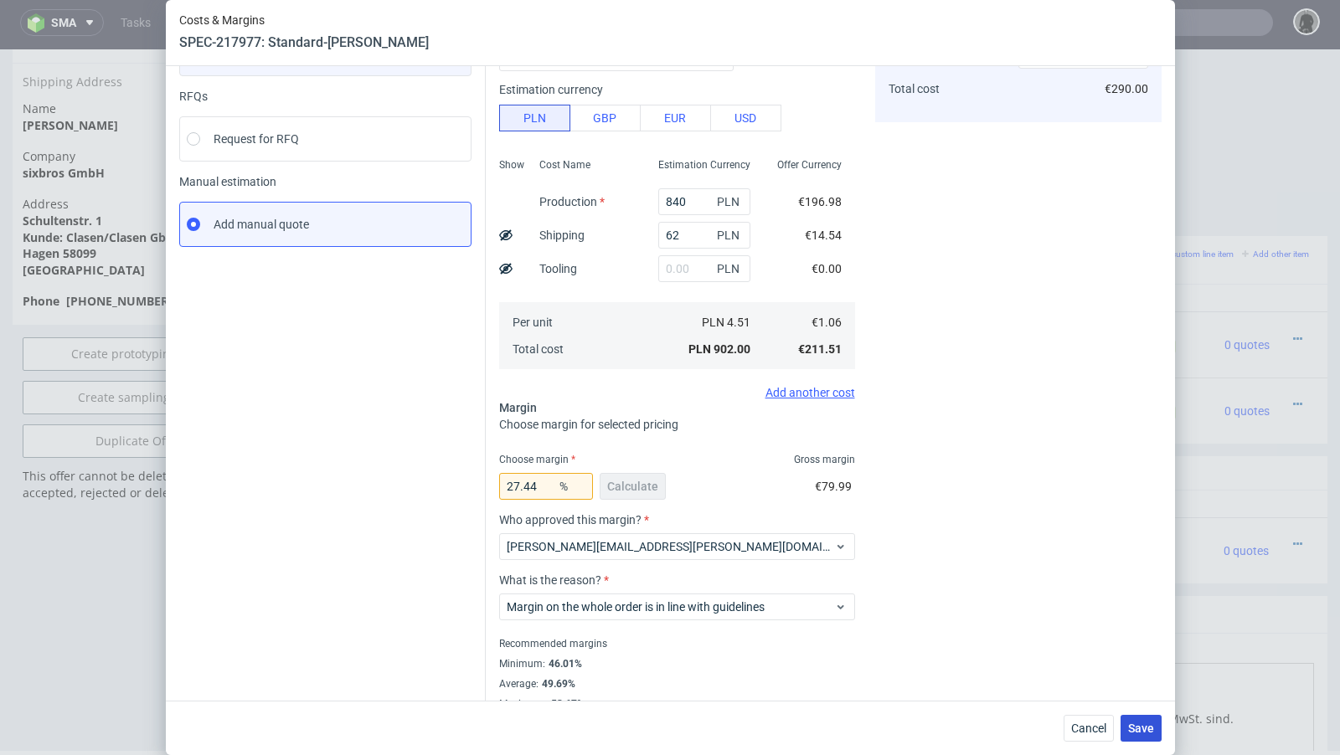
click at [1151, 731] on span "Save" at bounding box center [1141, 729] width 26 height 12
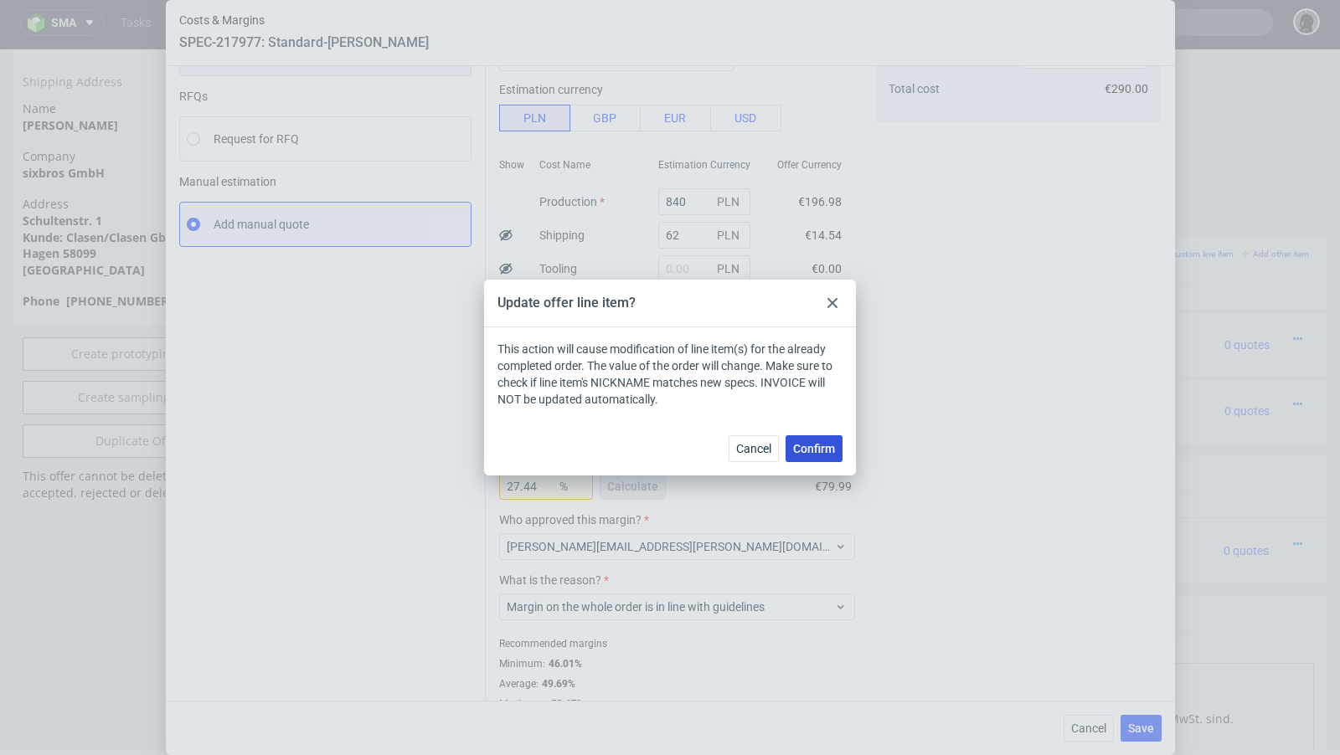
click at [815, 445] on span "Confirm" at bounding box center [814, 449] width 42 height 12
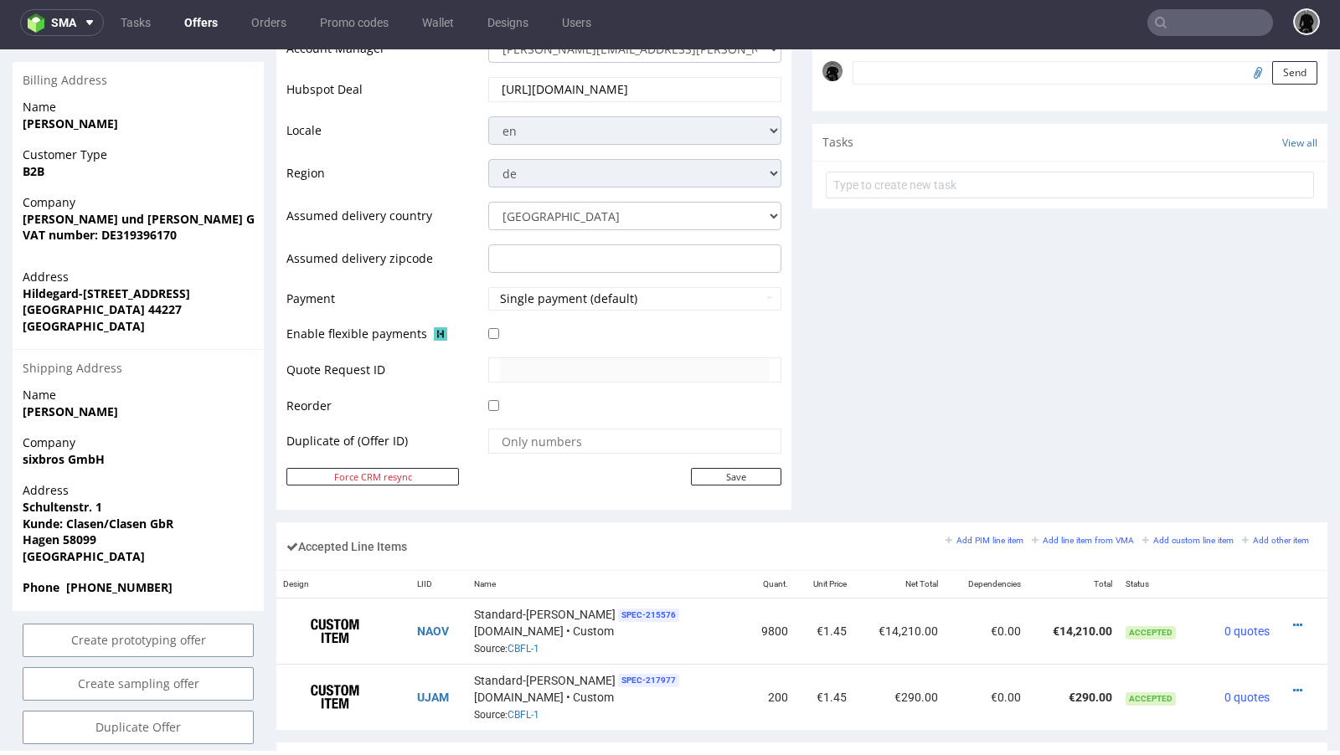
scroll to position [575, 0]
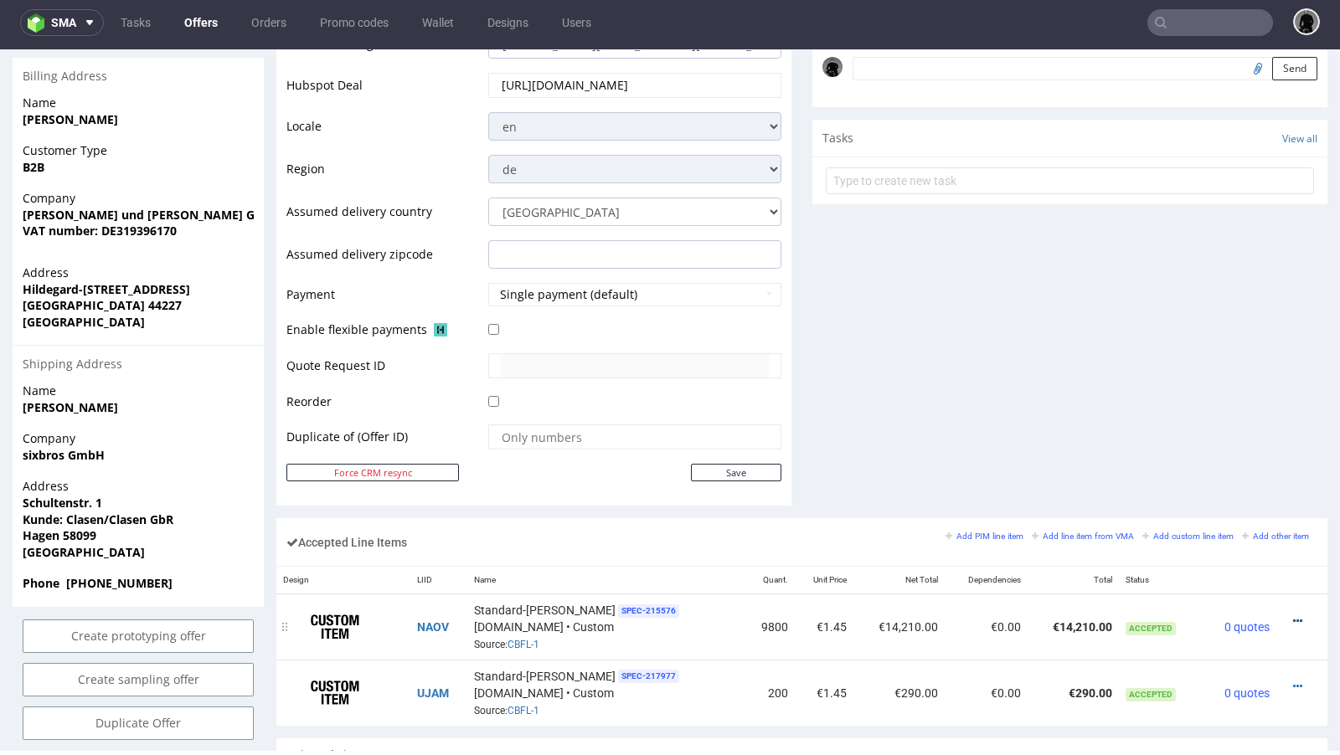
click at [1293, 615] on icon at bounding box center [1297, 621] width 9 height 12
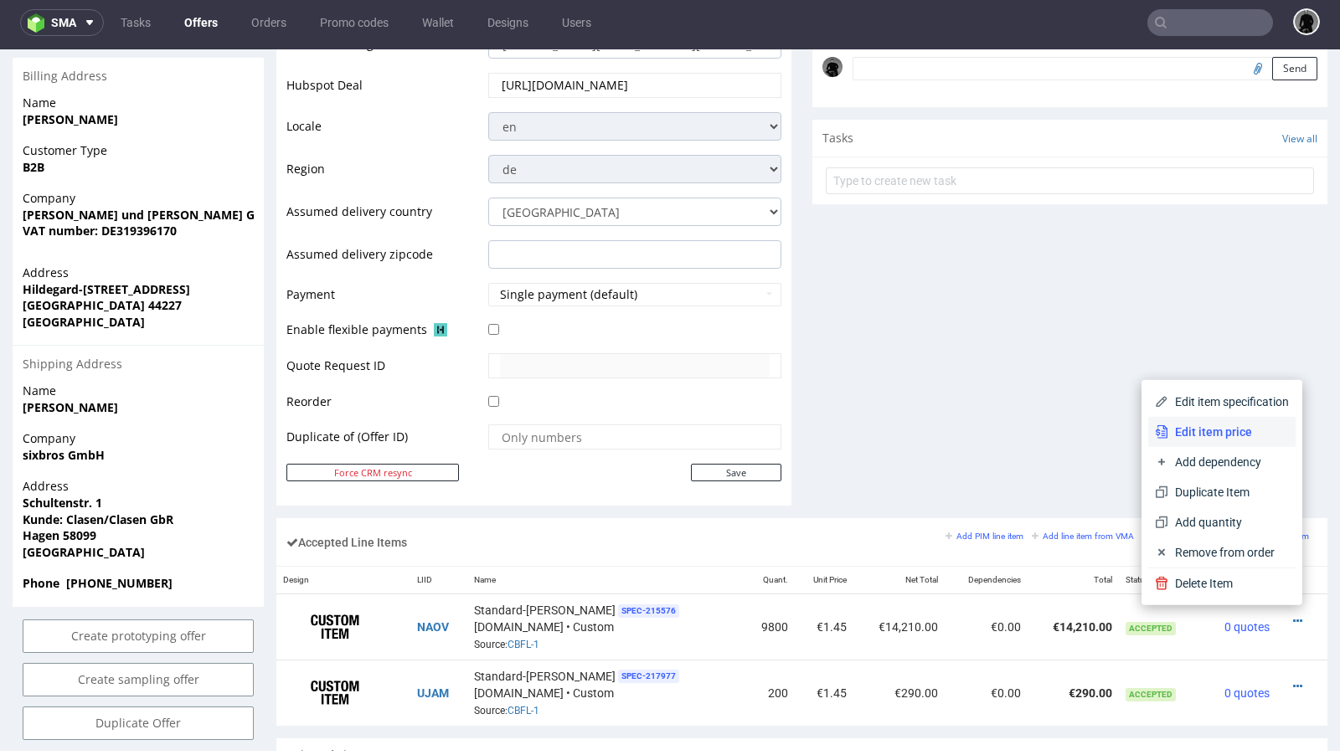
click at [1202, 424] on span "Edit item price" at bounding box center [1228, 432] width 121 height 17
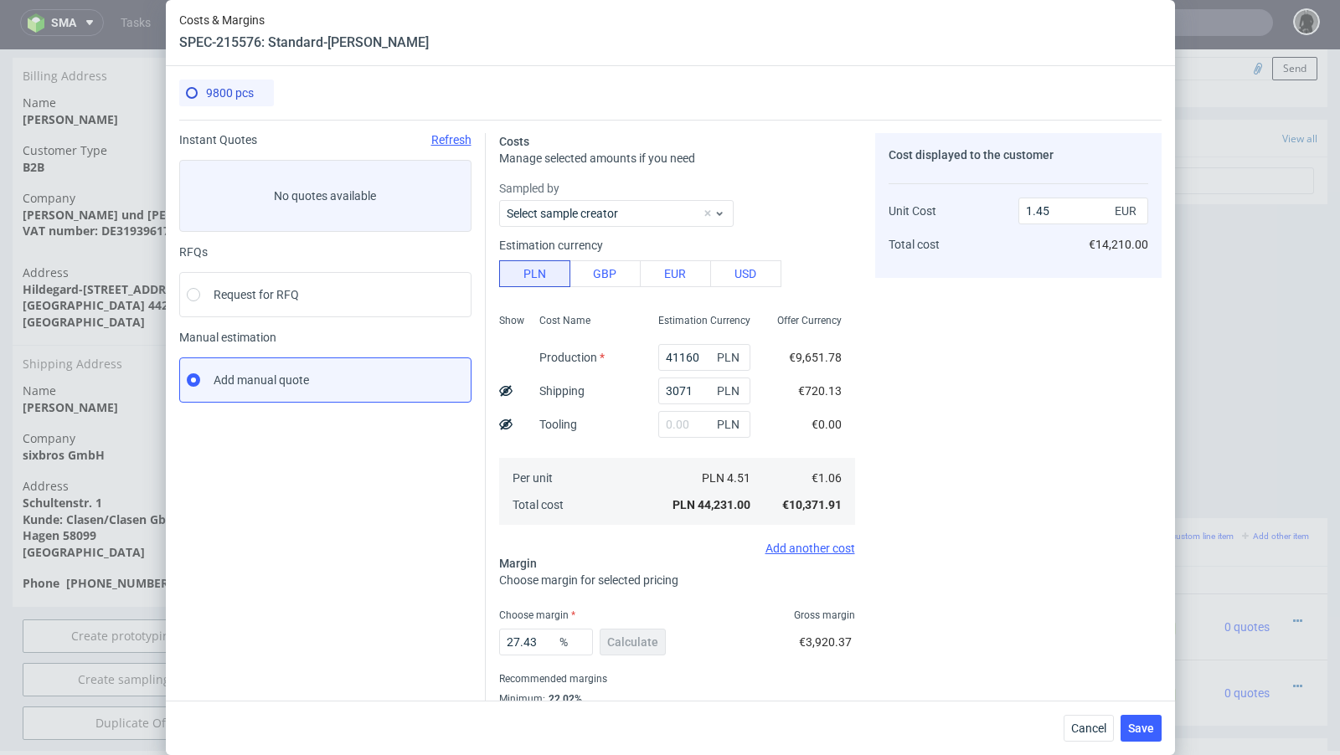
scroll to position [57, 0]
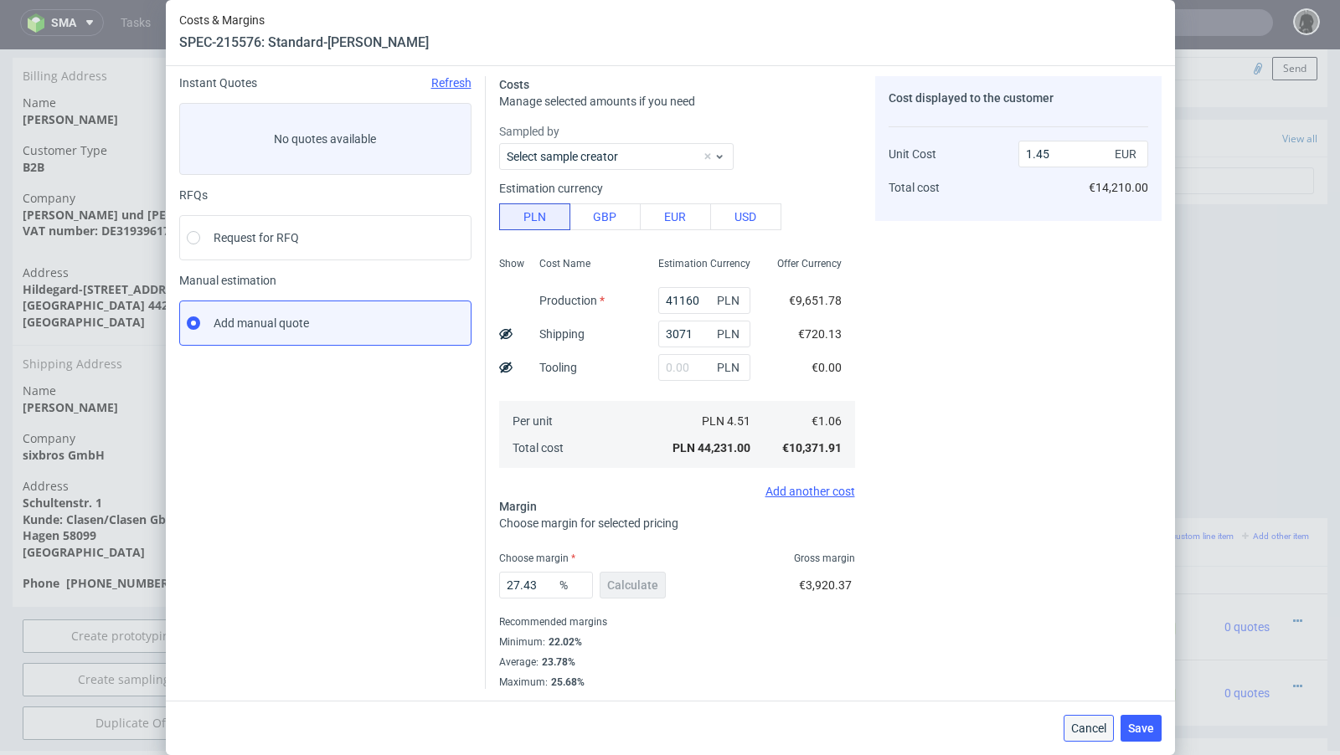
click at [1088, 729] on span "Cancel" at bounding box center [1088, 729] width 35 height 12
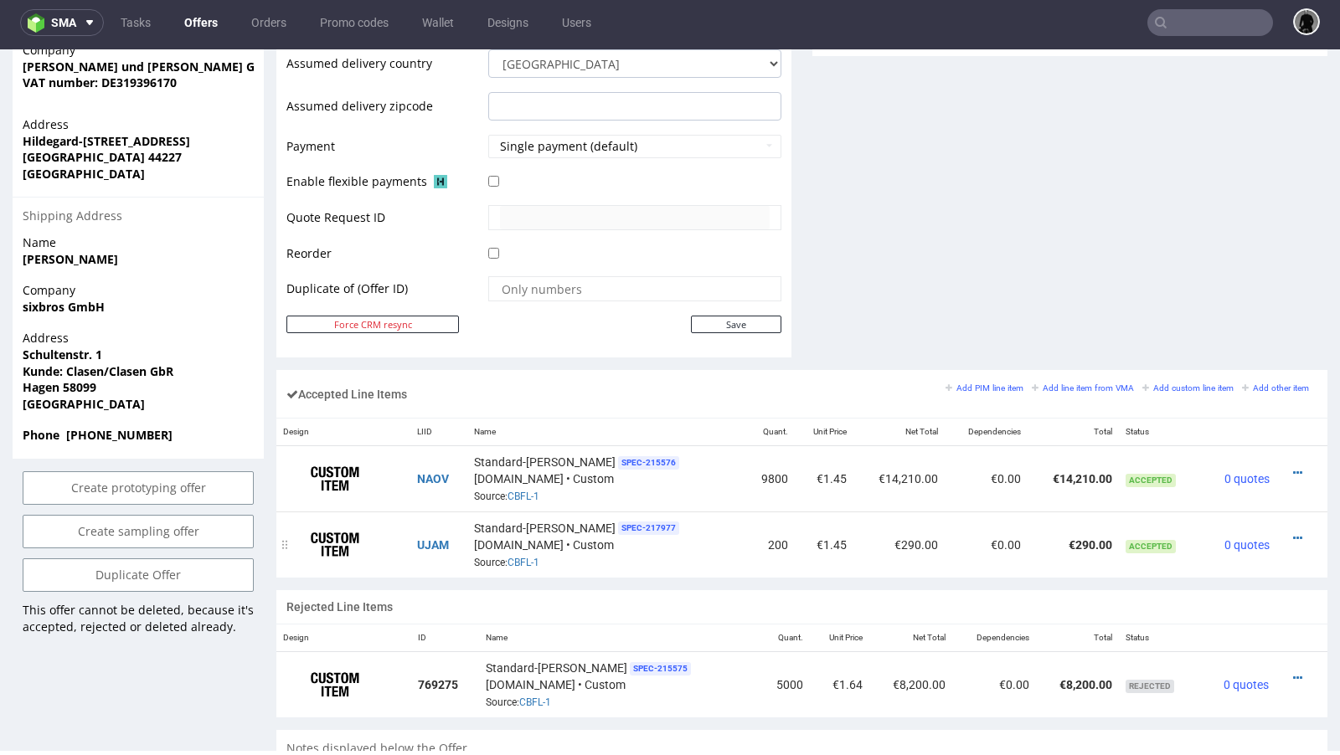
scroll to position [0, 0]
